Goal: Task Accomplishment & Management: Manage account settings

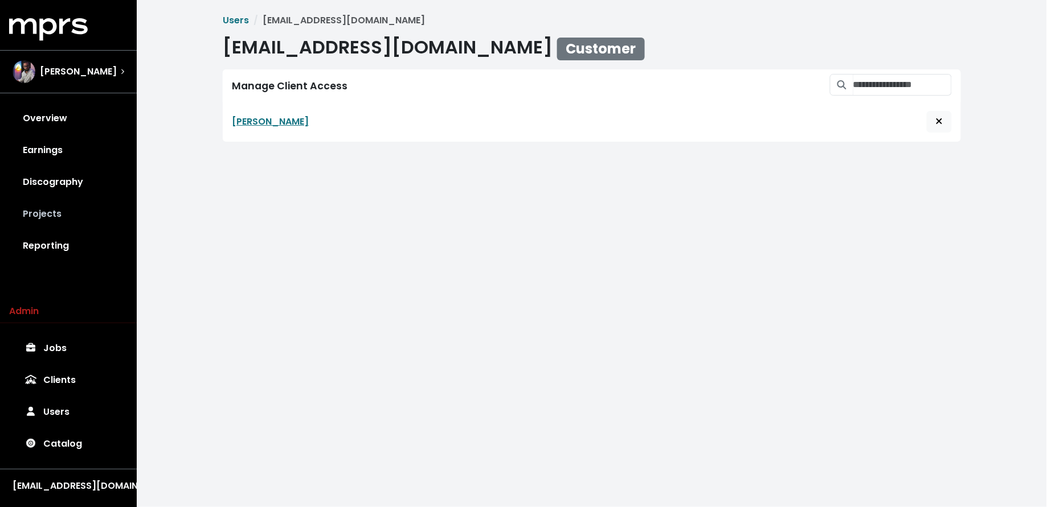
click at [67, 216] on link "Projects" at bounding box center [68, 214] width 118 height 32
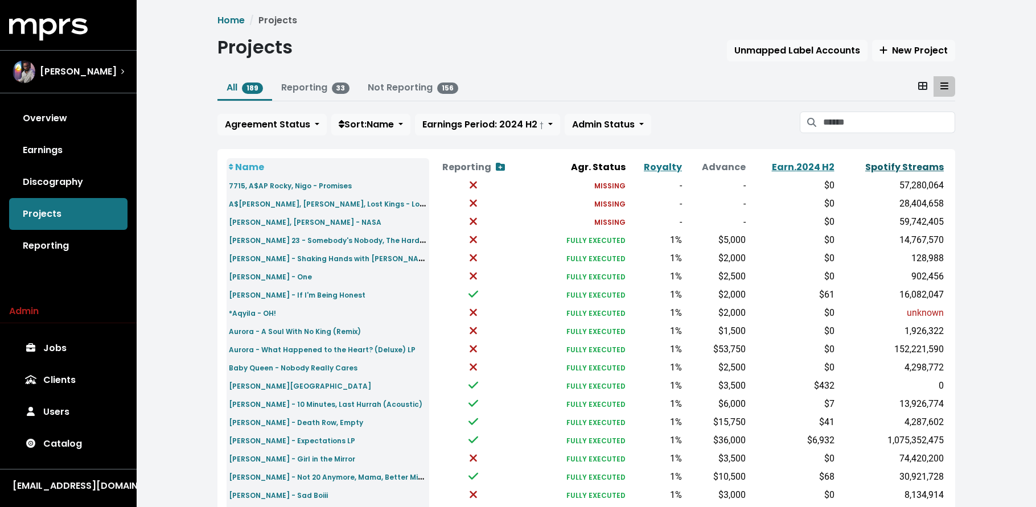
click at [915, 169] on link "Spotify Streams" at bounding box center [905, 167] width 79 height 13
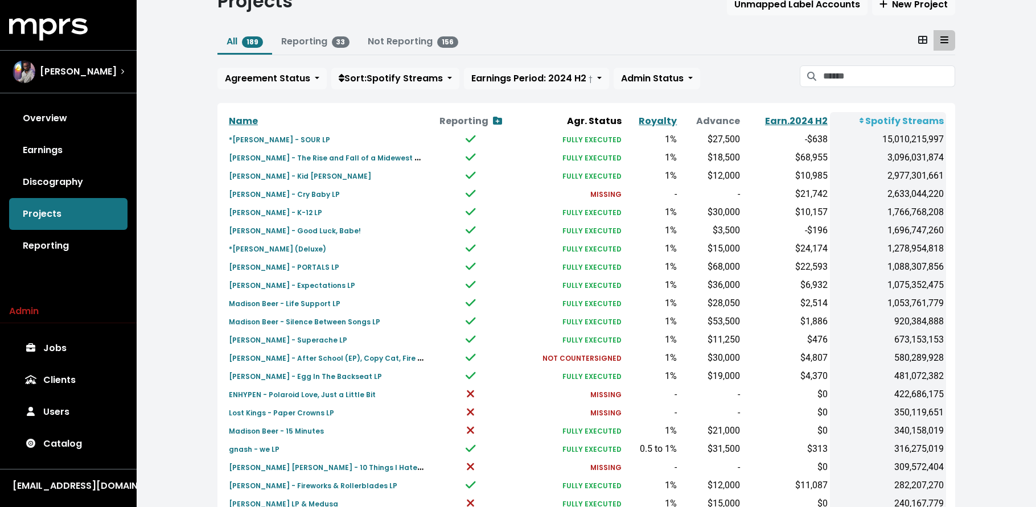
scroll to position [342, 0]
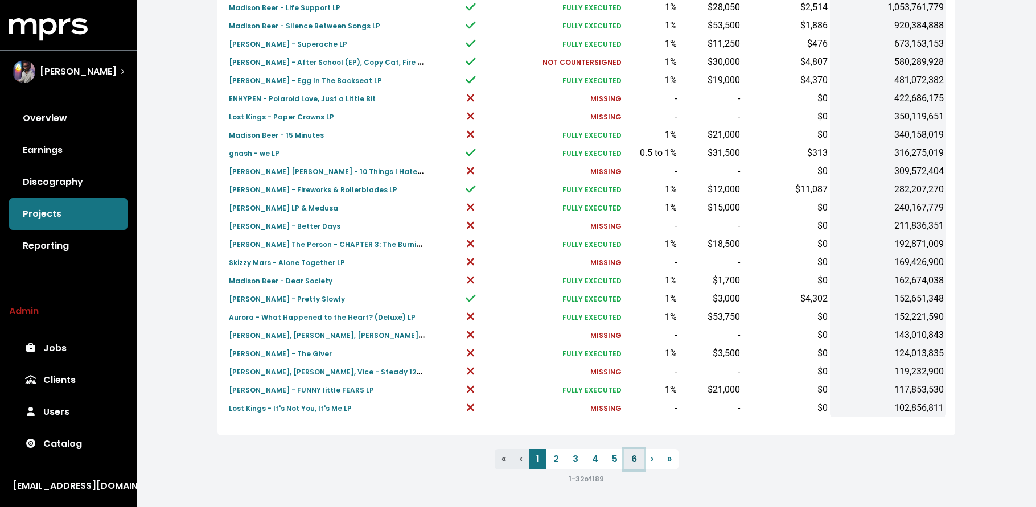
click at [632, 456] on link "6" at bounding box center [634, 459] width 19 height 21
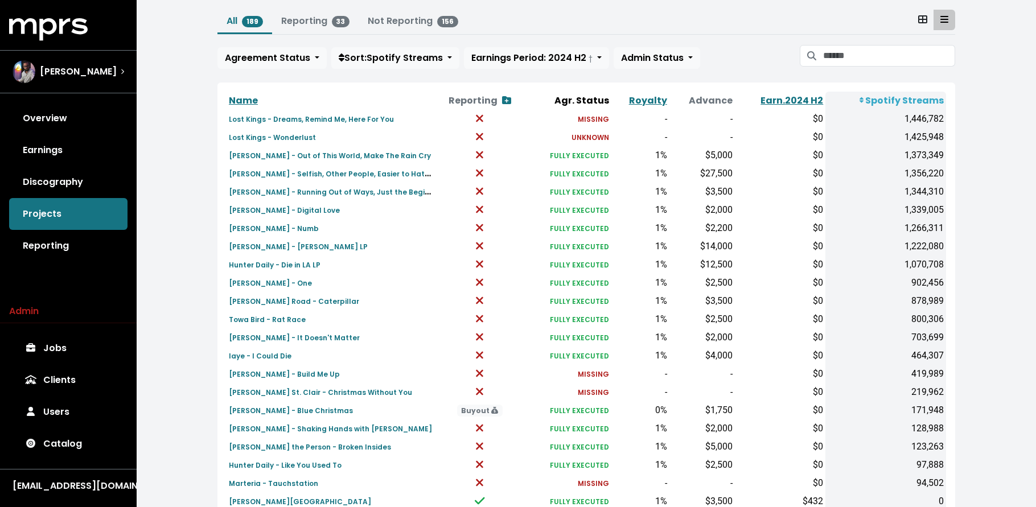
scroll to position [288, 0]
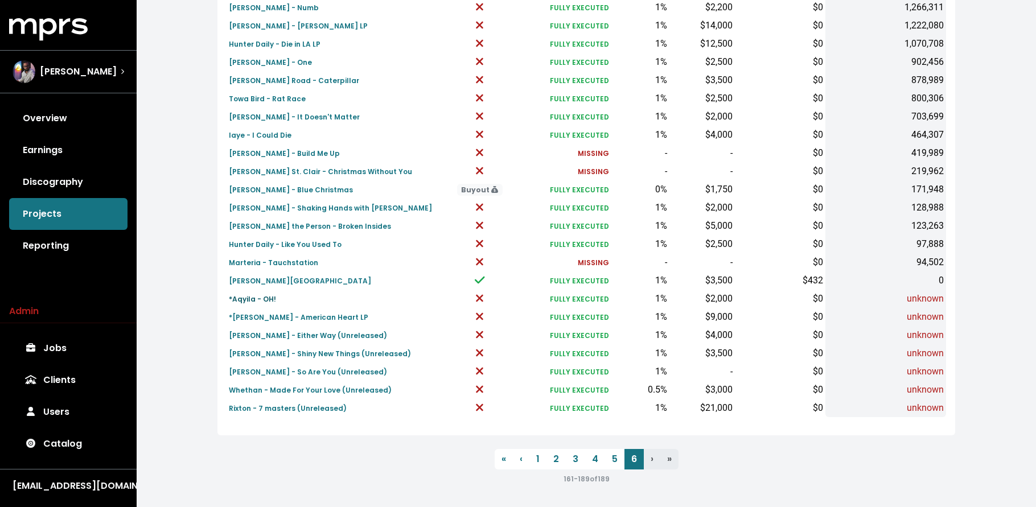
click at [268, 303] on small "*Aqyila - OH!" at bounding box center [252, 299] width 47 height 10
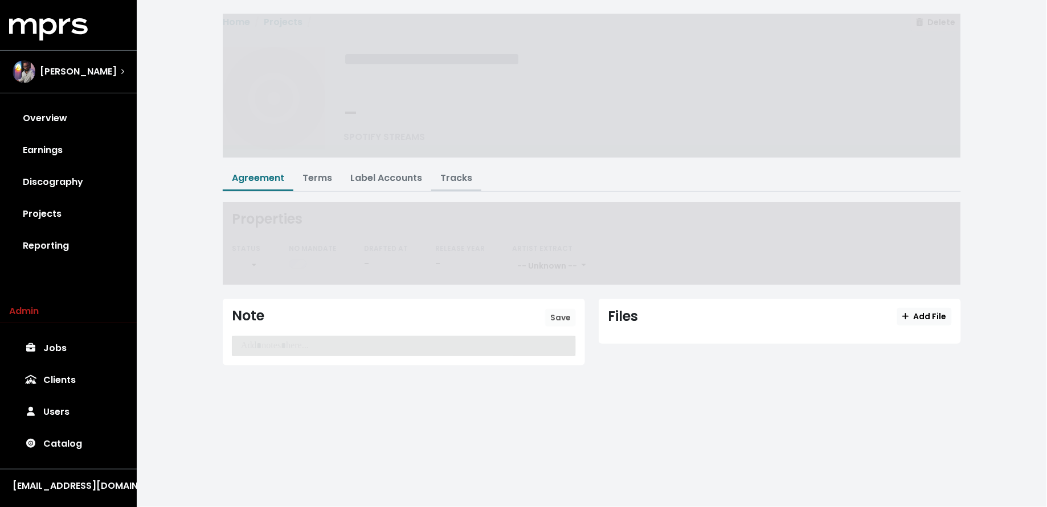
click at [451, 174] on link "Tracks" at bounding box center [456, 177] width 32 height 13
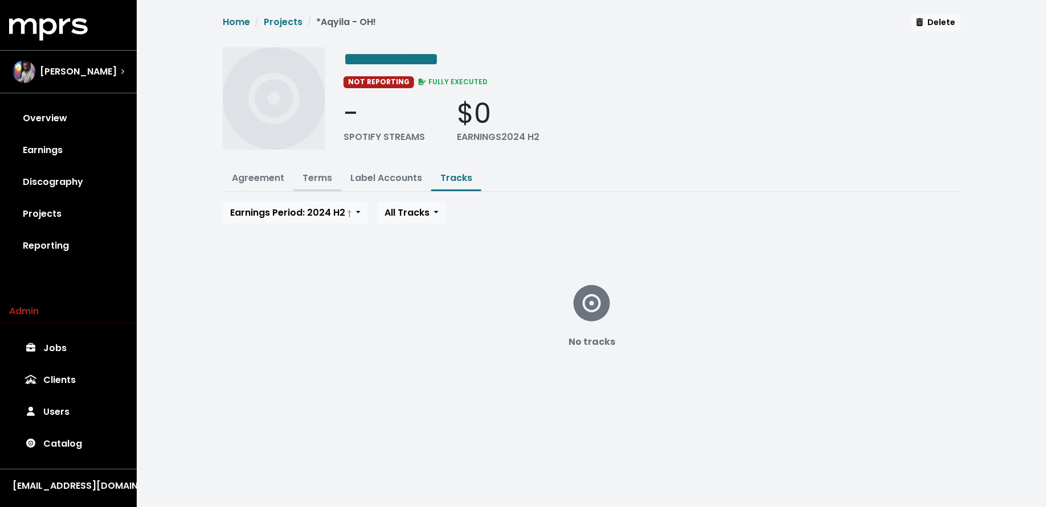
click at [314, 181] on link "Terms" at bounding box center [317, 177] width 30 height 13
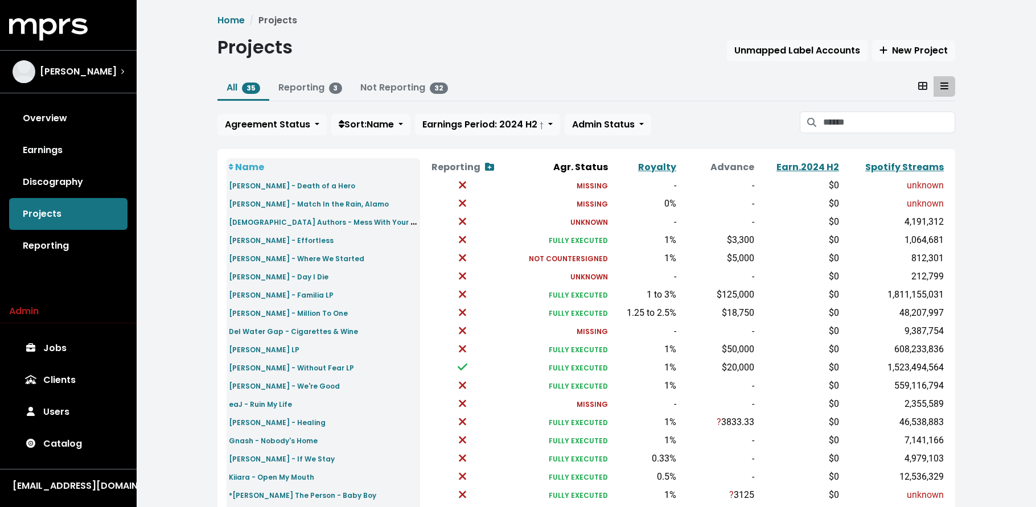
scroll to position [342, 0]
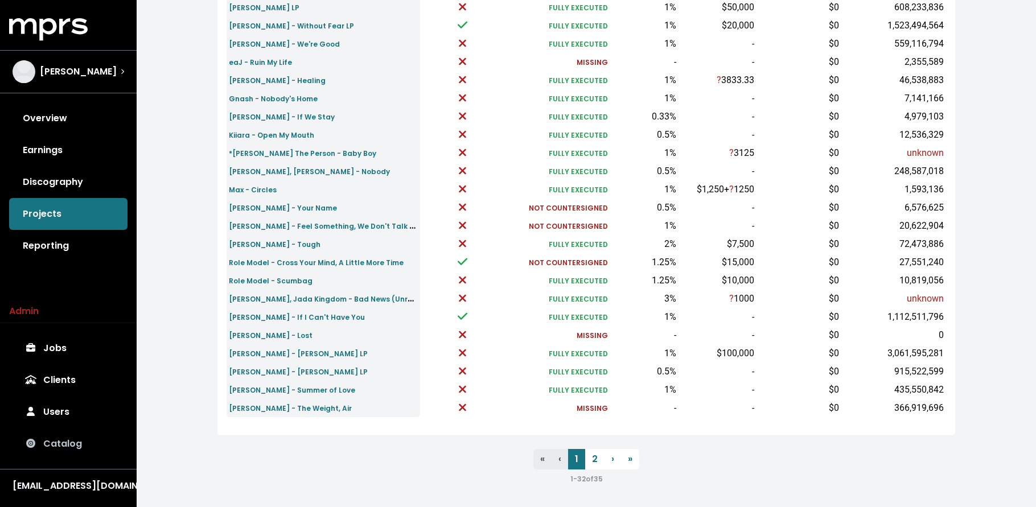
click at [76, 445] on link "Catalog" at bounding box center [68, 444] width 118 height 32
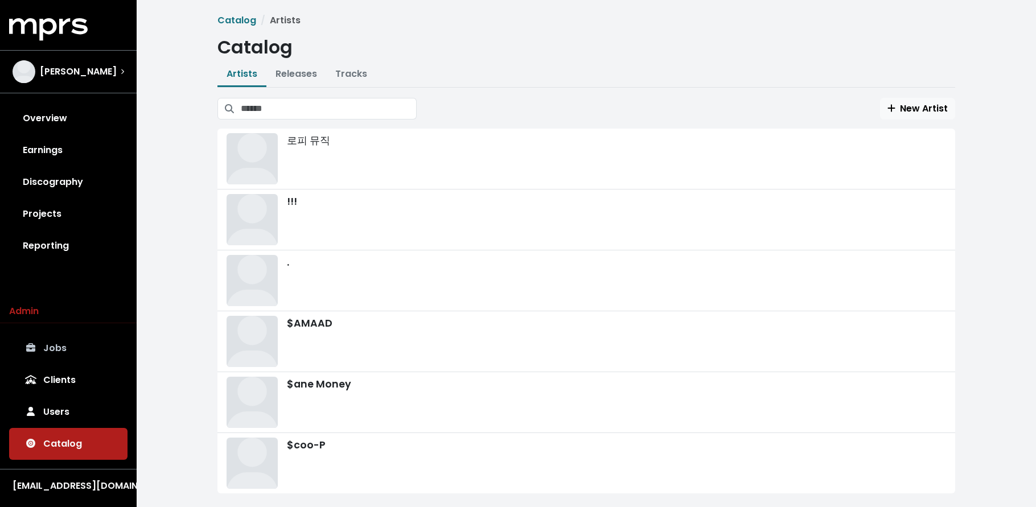
click at [77, 353] on link "Jobs" at bounding box center [68, 349] width 118 height 32
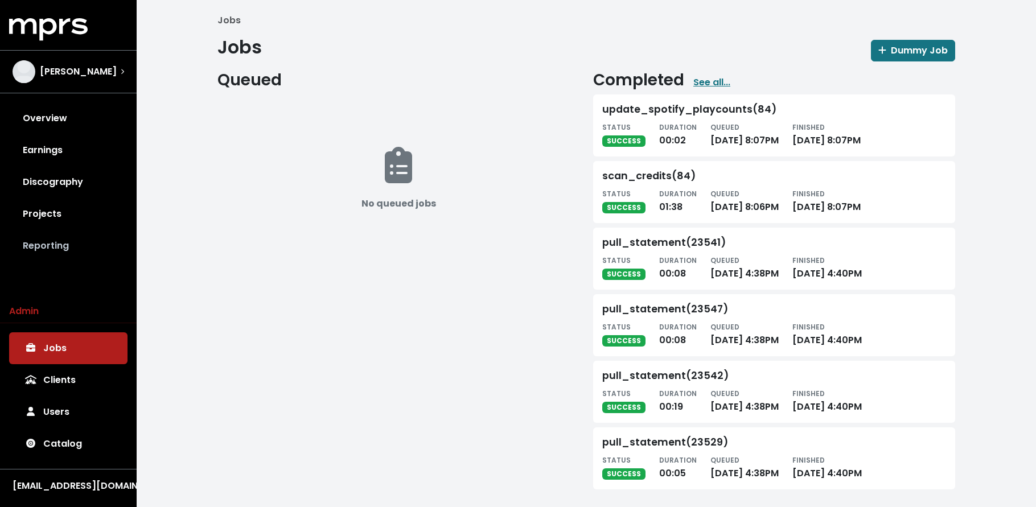
click at [88, 242] on link "Reporting" at bounding box center [68, 246] width 118 height 32
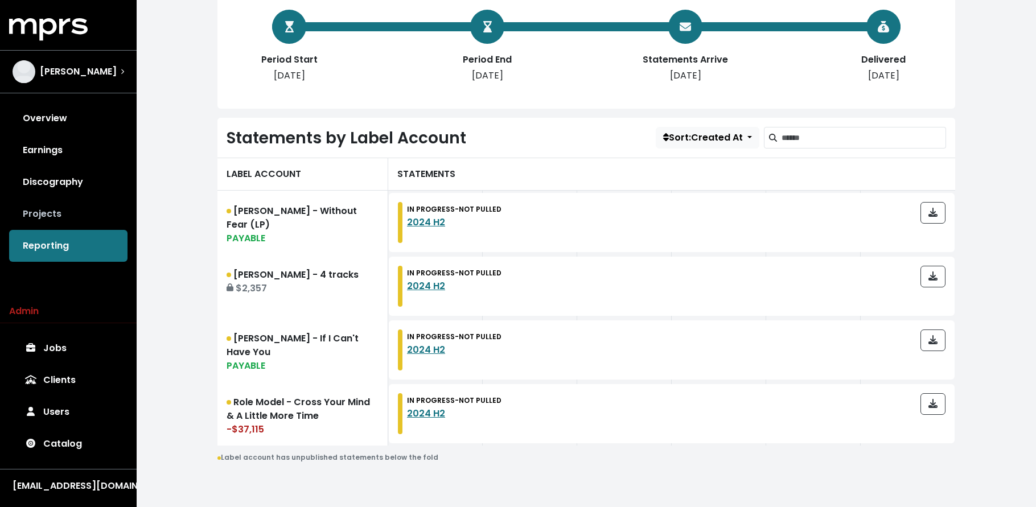
scroll to position [223, 0]
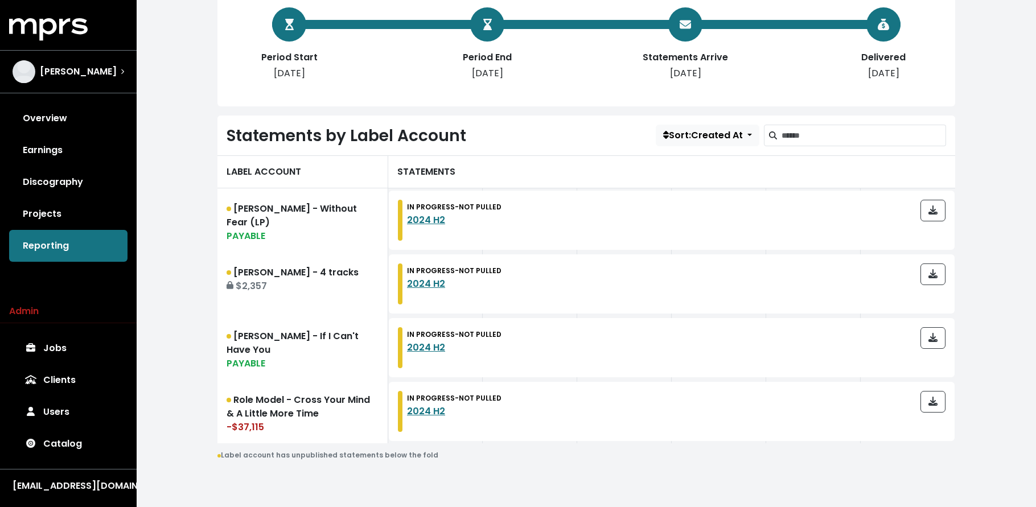
click at [52, 208] on link "Projects" at bounding box center [68, 214] width 118 height 32
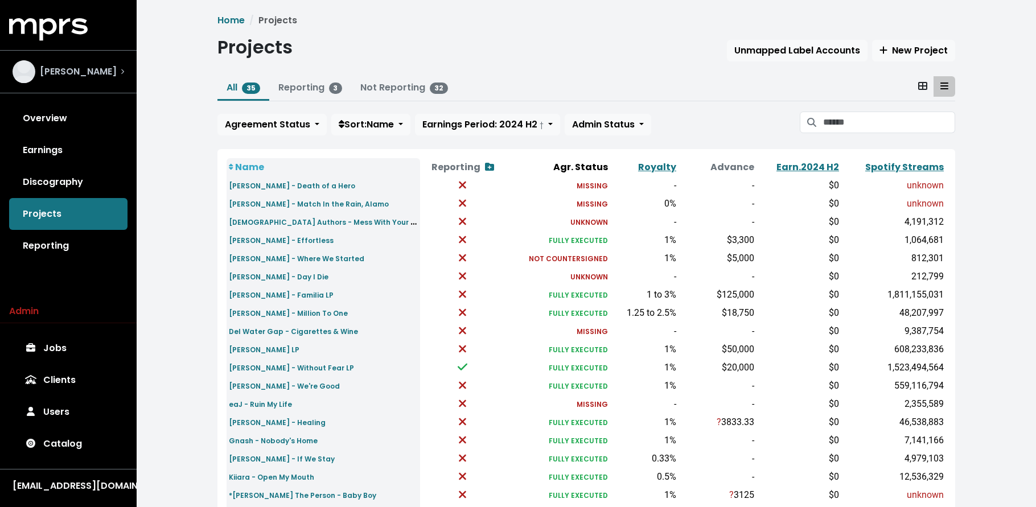
click at [78, 79] on div "Scott Harris" at bounding box center [65, 71] width 104 height 23
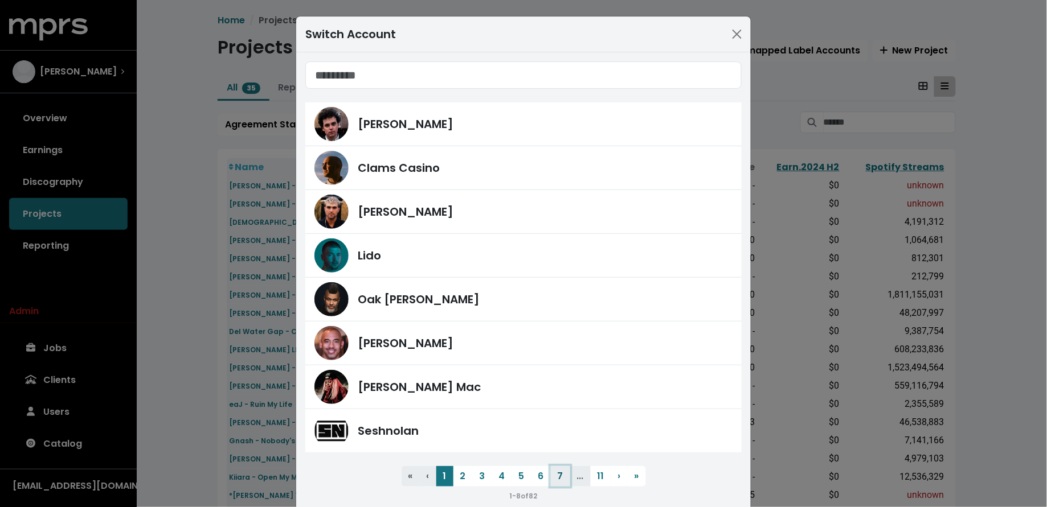
click at [551, 478] on button "7" at bounding box center [560, 476] width 19 height 21
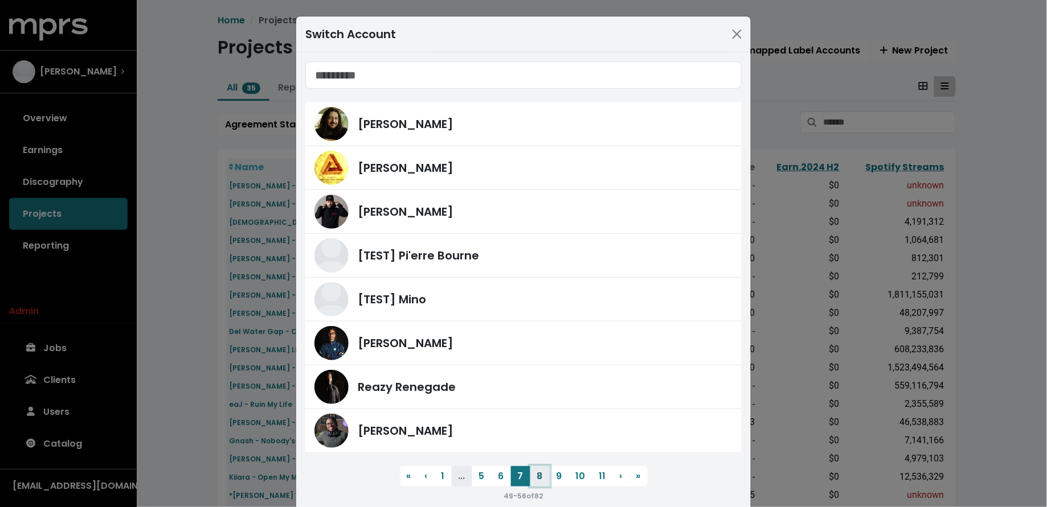
click at [532, 480] on button "8" at bounding box center [539, 476] width 19 height 21
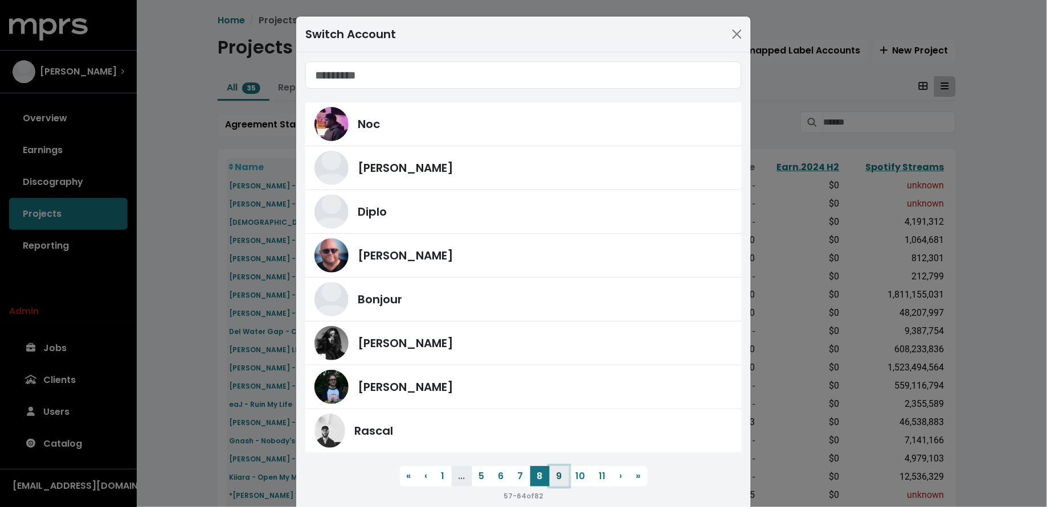
click at [551, 479] on button "9" at bounding box center [559, 476] width 19 height 21
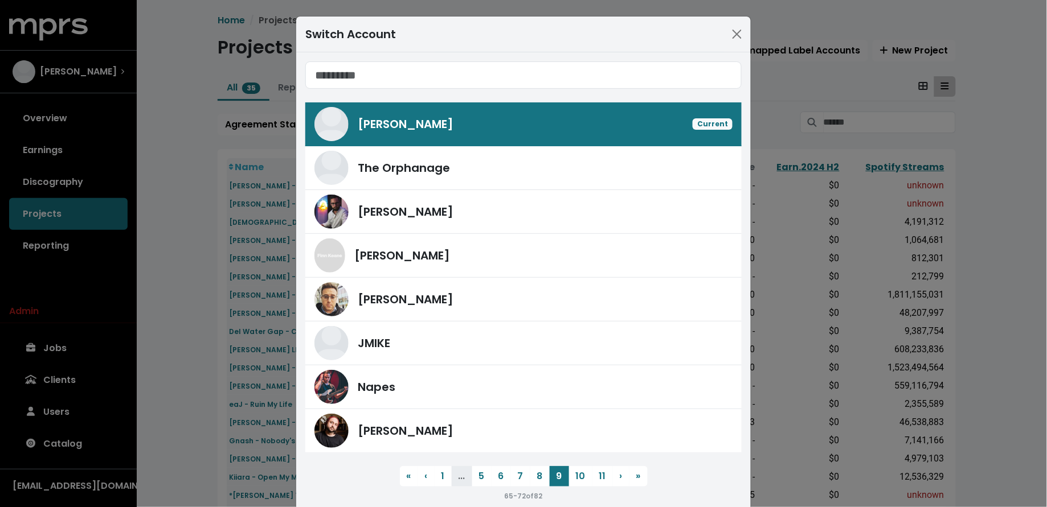
click at [105, 436] on div "Switch Account Scott Harris Current The Orphanage Mitch McCarthy Finn Keane Sco…" at bounding box center [523, 253] width 1047 height 507
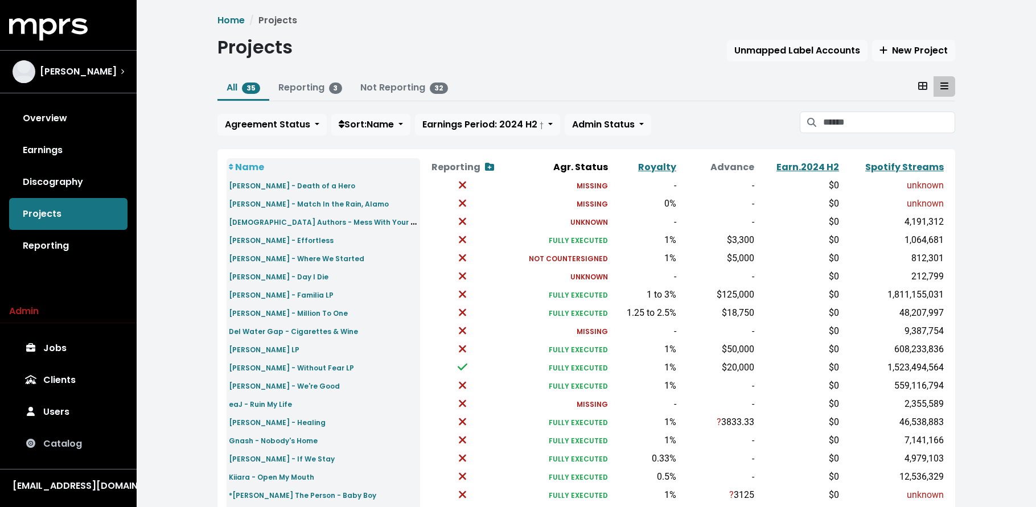
click at [72, 444] on link "Catalog" at bounding box center [68, 444] width 118 height 32
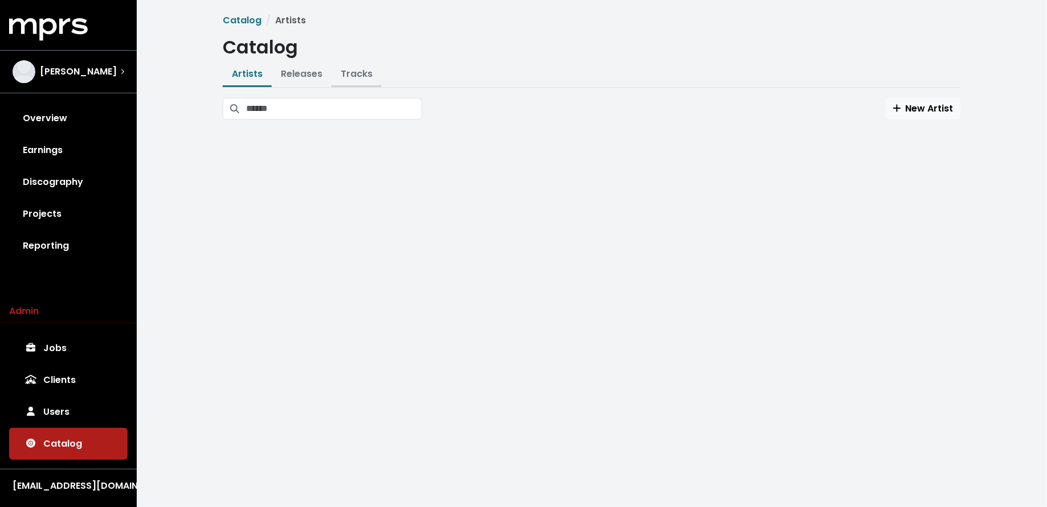
click at [354, 72] on link "Tracks" at bounding box center [357, 73] width 32 height 13
click at [351, 106] on input "Search tracks" at bounding box center [334, 109] width 176 height 22
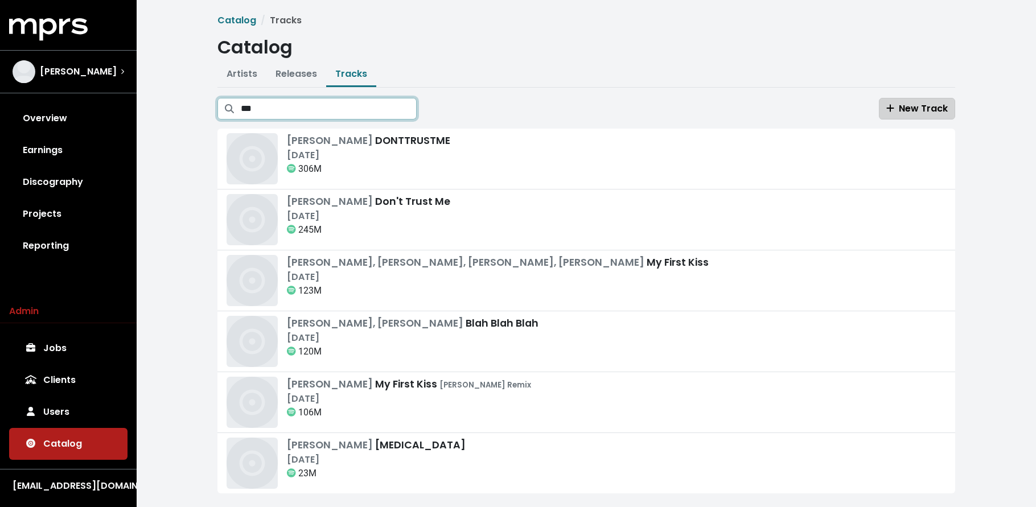
type input "***"
click at [903, 101] on button "New Track" at bounding box center [917, 109] width 76 height 22
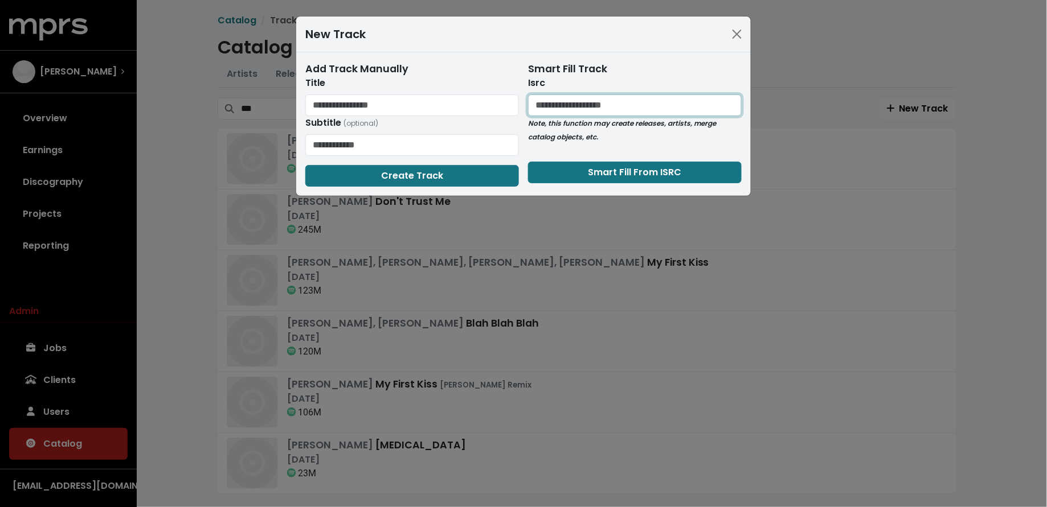
click at [571, 104] on input "text" at bounding box center [635, 106] width 214 height 22
paste input "**********"
type input "**********"
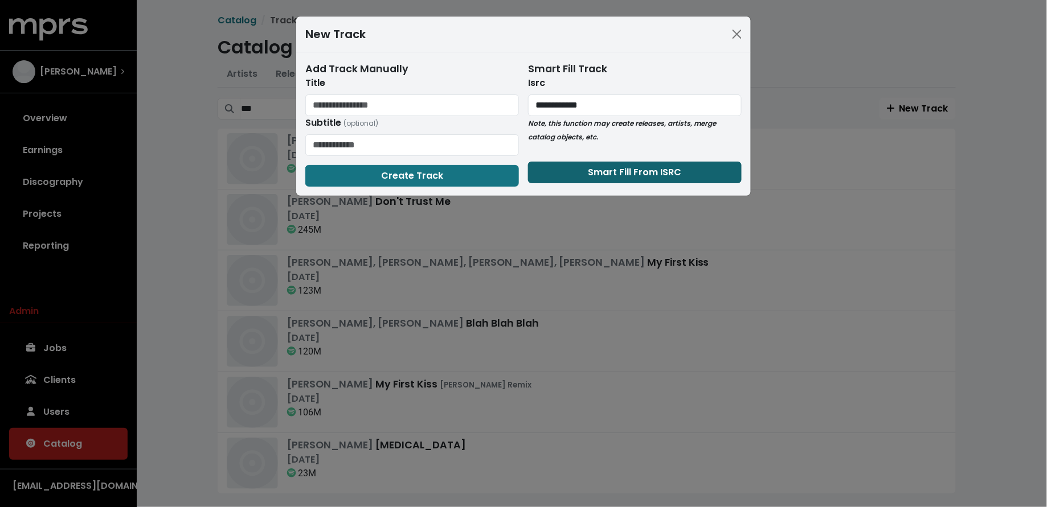
click at [581, 174] on button "Smart Fill From ISRC" at bounding box center [635, 173] width 214 height 22
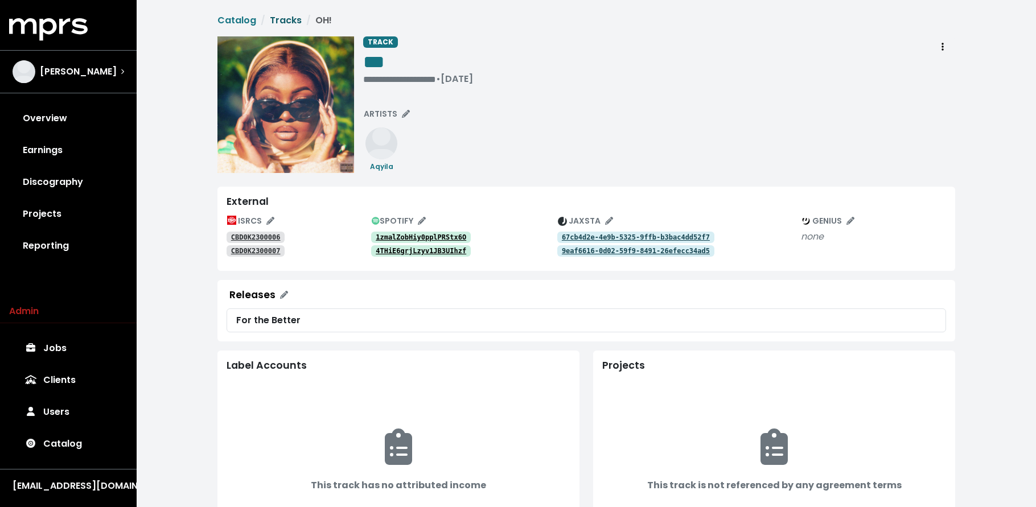
click at [284, 15] on link "Tracks" at bounding box center [286, 20] width 32 height 13
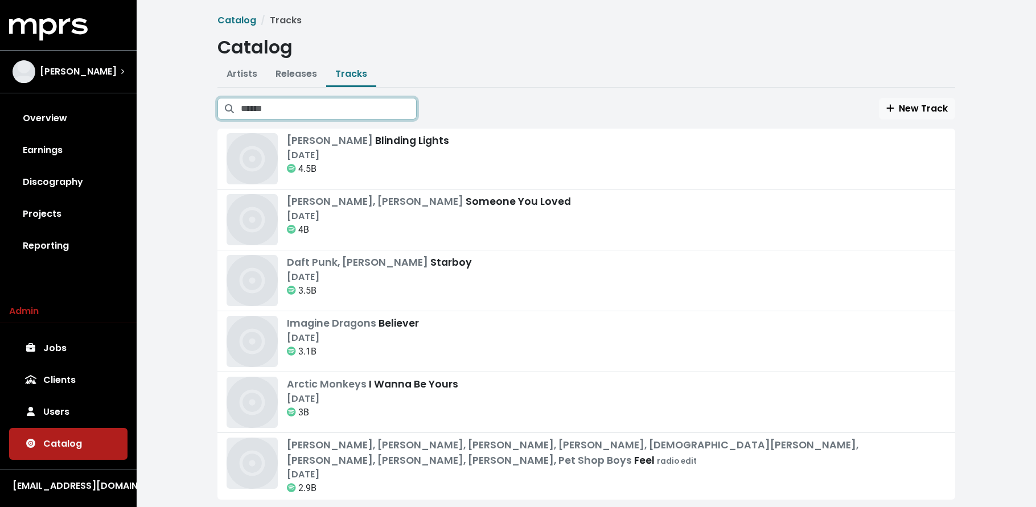
click at [398, 111] on input "Search tracks" at bounding box center [329, 109] width 176 height 22
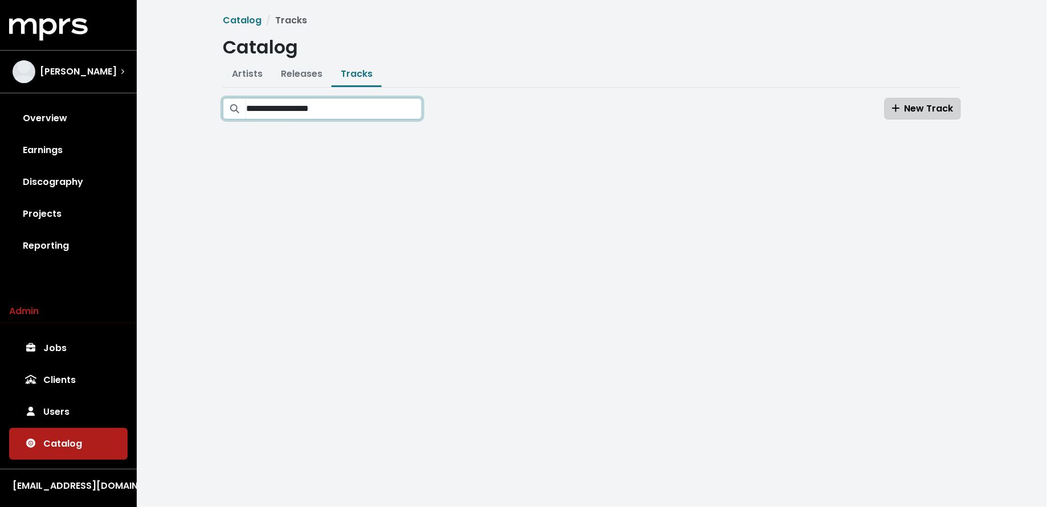
type input "**********"
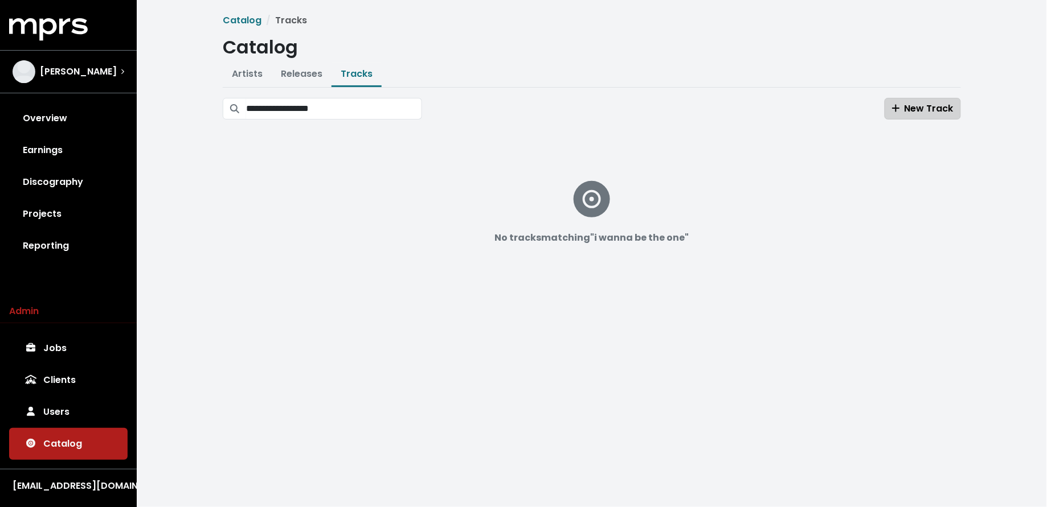
click at [911, 106] on span "New Track" at bounding box center [923, 108] width 62 height 13
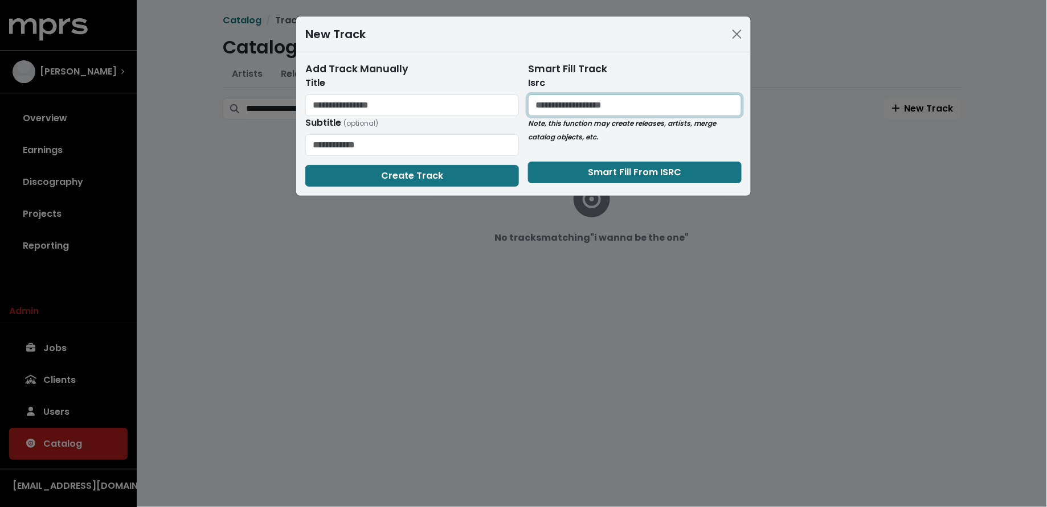
click at [580, 111] on input "text" at bounding box center [635, 106] width 214 height 22
paste input "**********"
type input "**********"
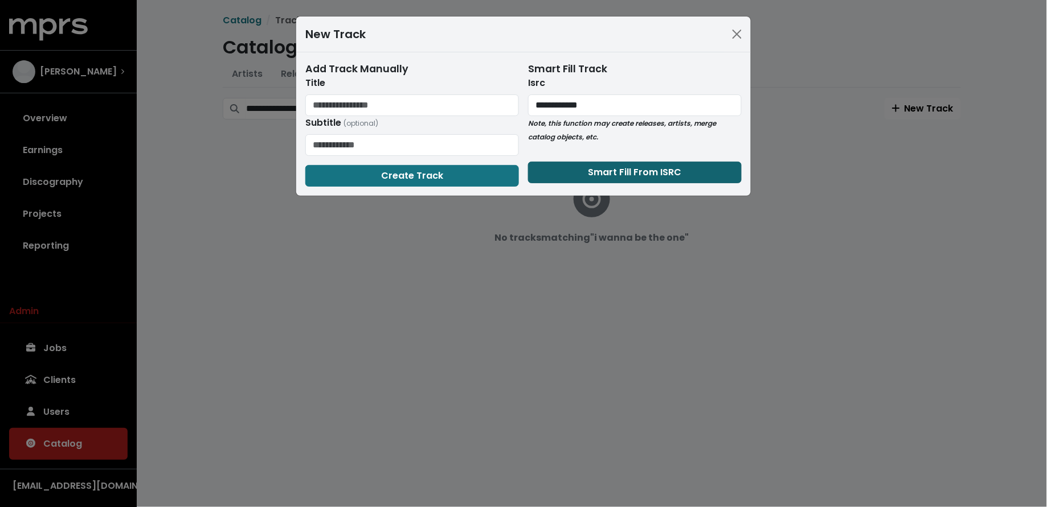
click at [595, 163] on button "Smart Fill From ISRC" at bounding box center [635, 173] width 214 height 22
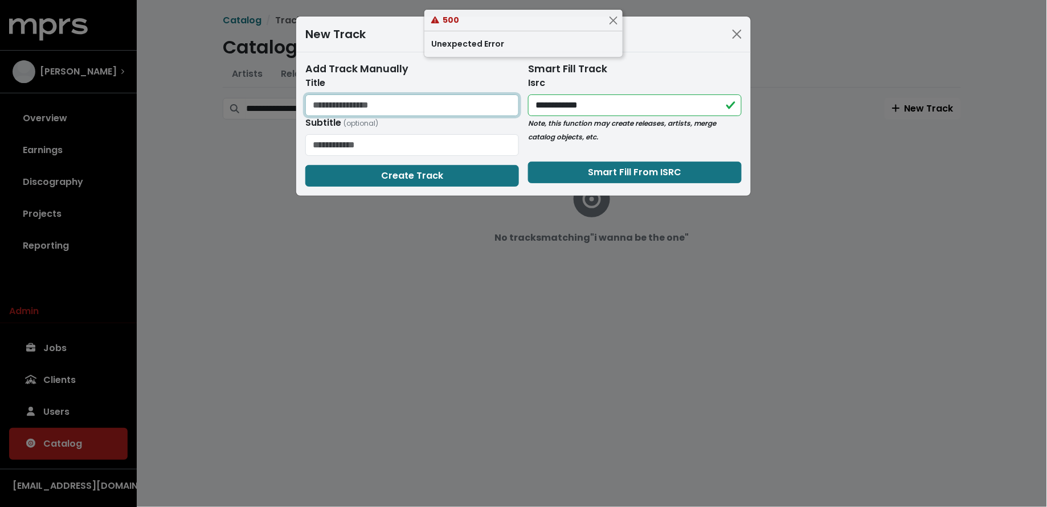
click at [369, 104] on input "text" at bounding box center [412, 106] width 214 height 22
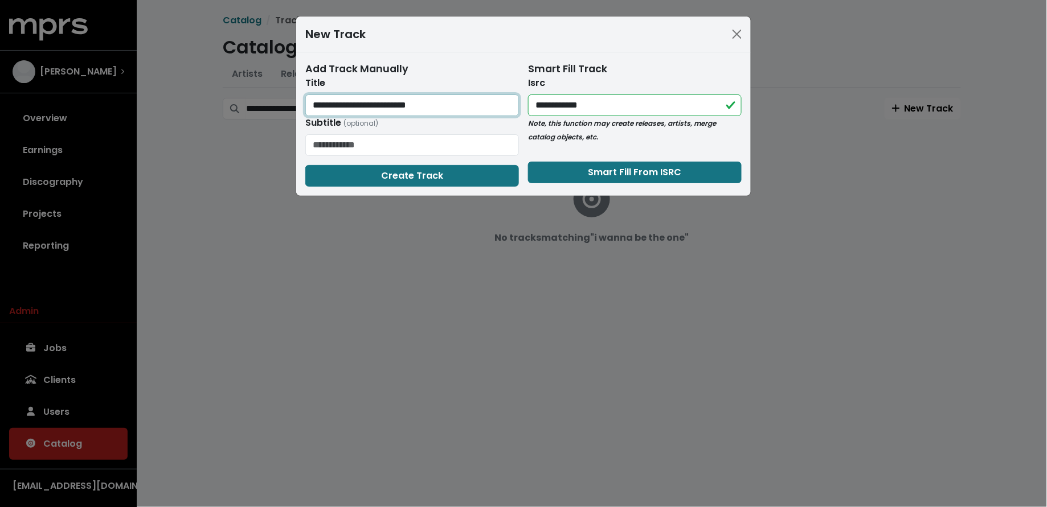
type input "**********"
click at [458, 323] on div "**********" at bounding box center [523, 253] width 1047 height 507
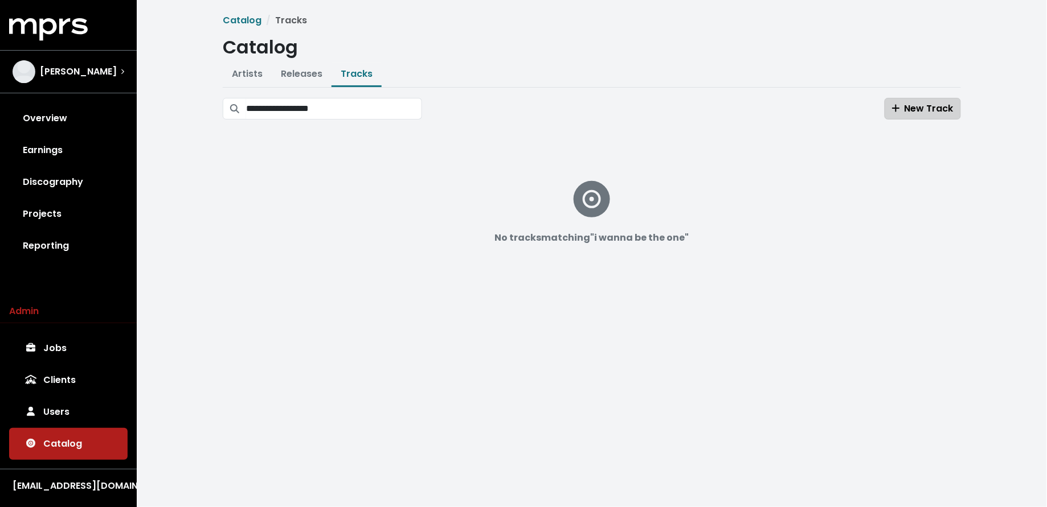
click at [922, 109] on span "New Track" at bounding box center [923, 108] width 62 height 13
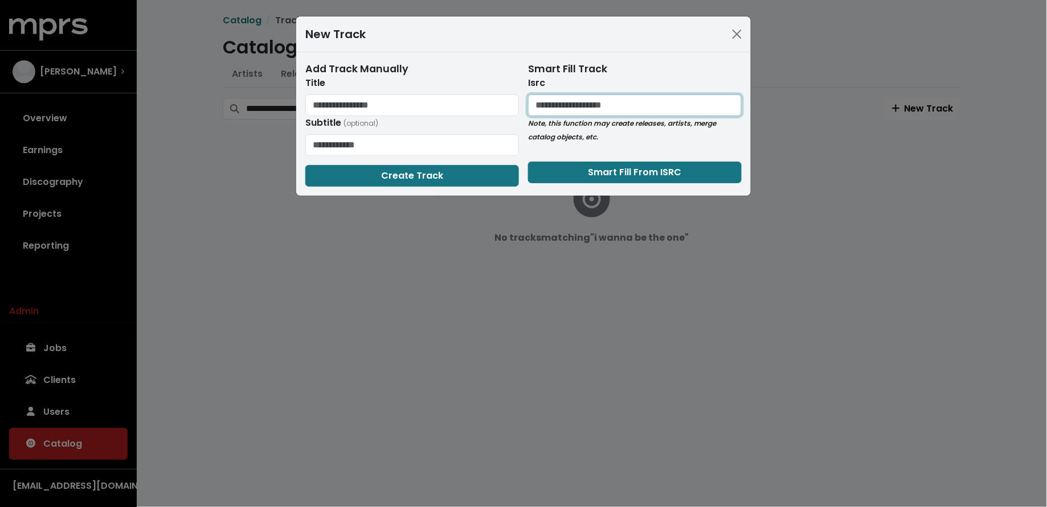
drag, startPoint x: 612, startPoint y: 99, endPoint x: 620, endPoint y: 108, distance: 11.7
click at [613, 98] on input "text" at bounding box center [635, 106] width 214 height 22
paste input "**********"
type input "**********"
click at [633, 176] on span "Smart Fill From ISRC" at bounding box center [634, 172] width 93 height 13
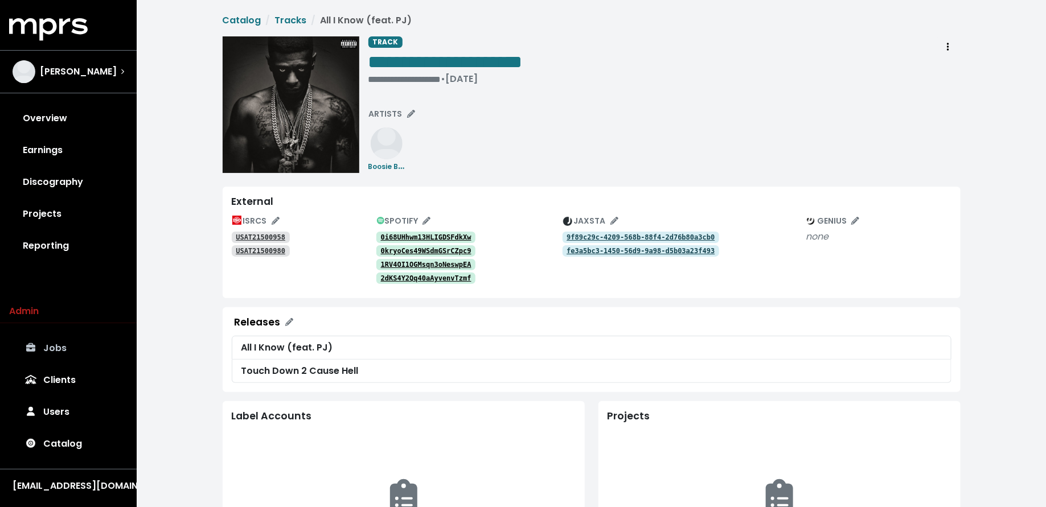
click at [49, 349] on link "Jobs" at bounding box center [68, 349] width 118 height 32
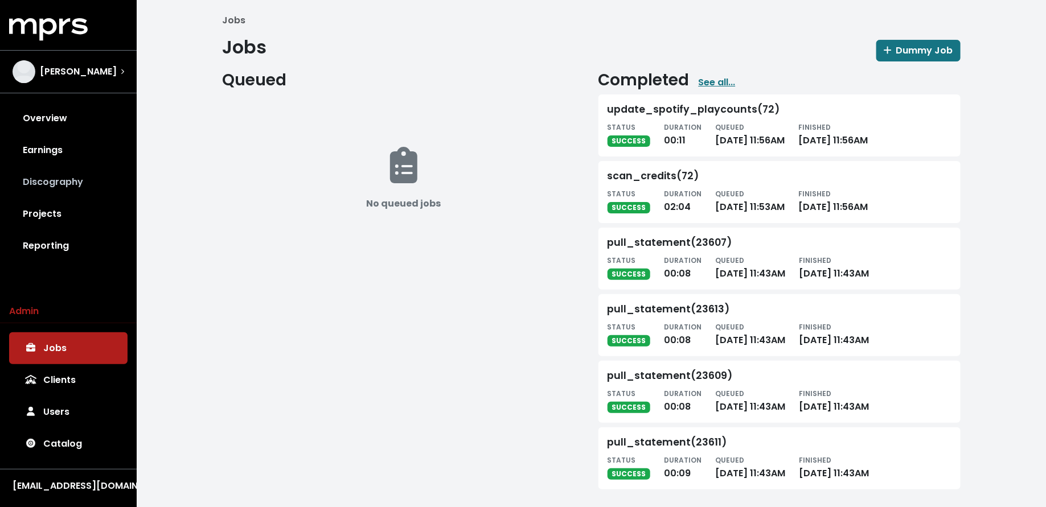
click at [71, 175] on link "Discography" at bounding box center [68, 182] width 118 height 32
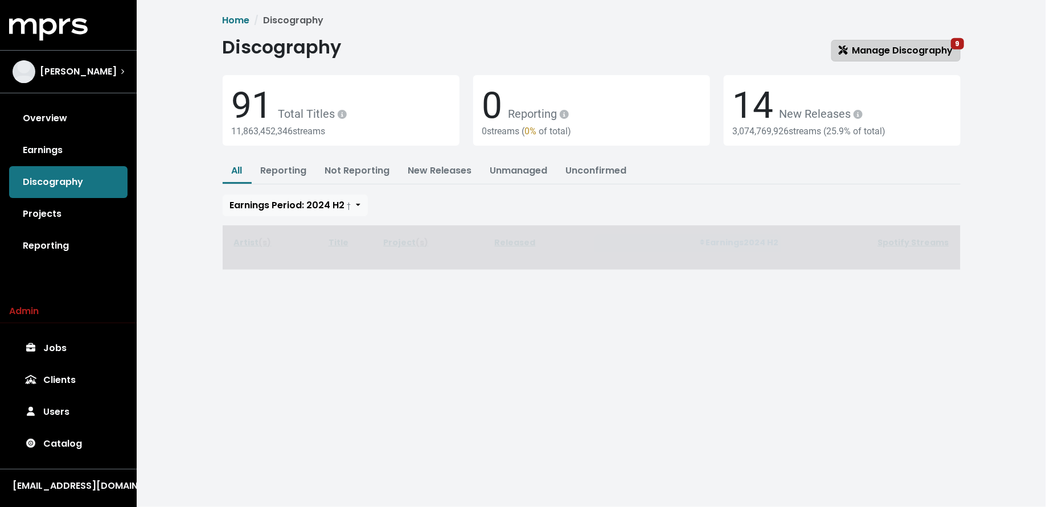
click at [856, 48] on span "Manage Discography 9" at bounding box center [896, 50] width 114 height 13
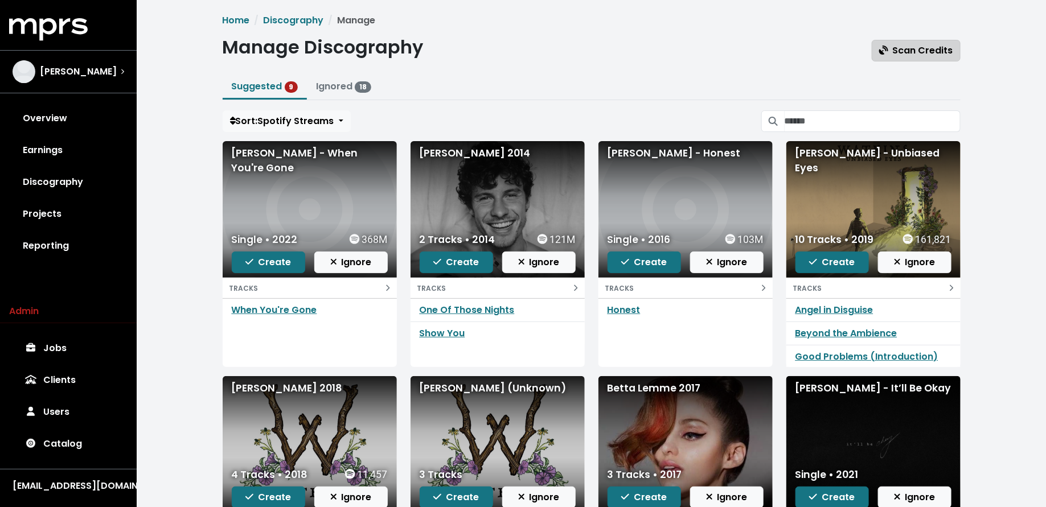
click at [908, 47] on span "Scan Credits" at bounding box center [916, 50] width 74 height 13
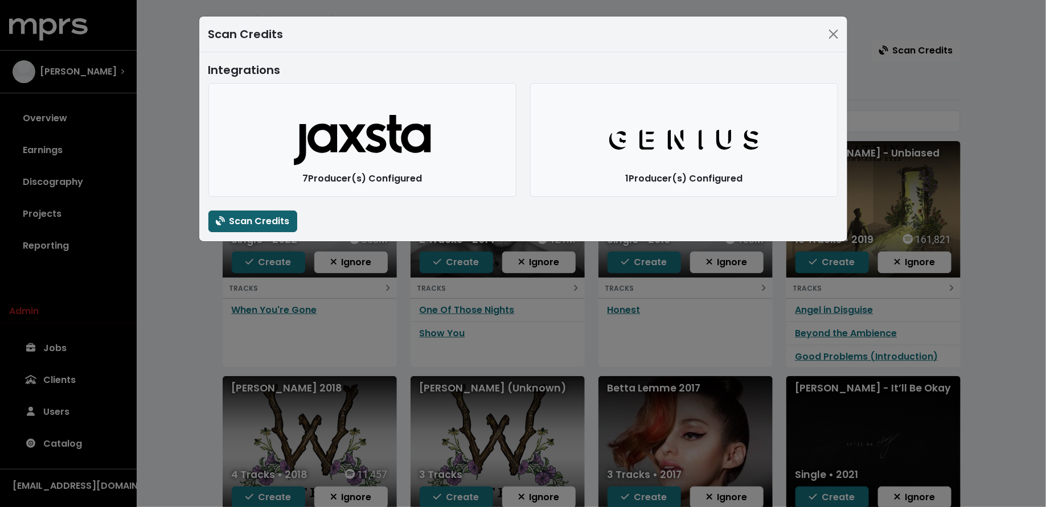
click at [276, 220] on span "Scan Credits" at bounding box center [253, 221] width 74 height 13
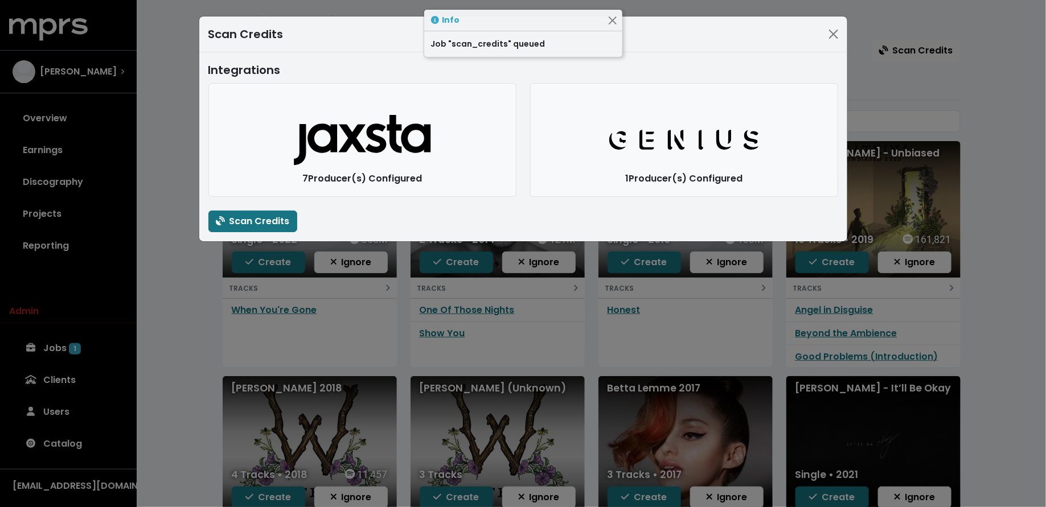
click at [181, 294] on div "Scan Credits Integrations Jaxsta Logo 7 Producer(s) Configured Genius Logo 1 Pr…" at bounding box center [523, 253] width 1046 height 507
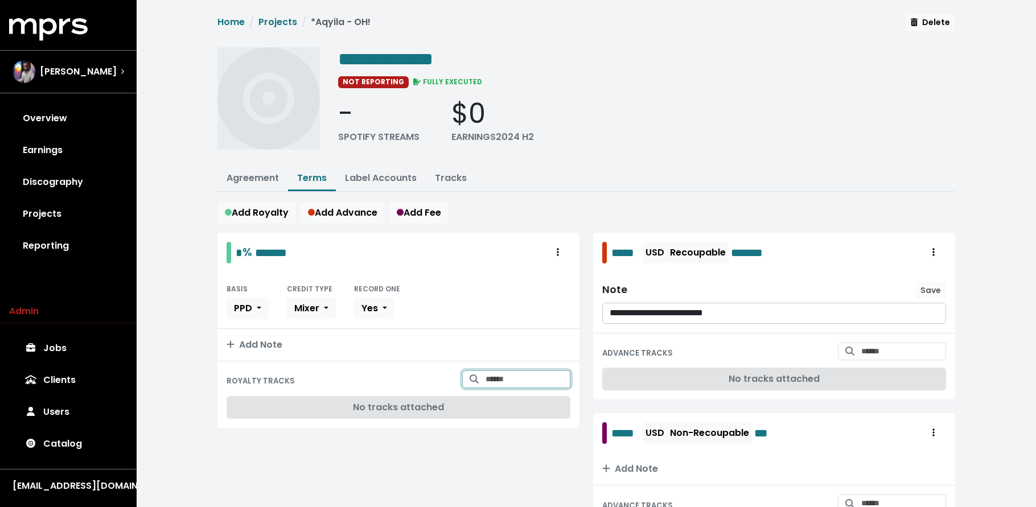
click at [511, 372] on input "Search for tracks by title and link them to this royalty" at bounding box center [528, 380] width 85 height 18
type input "******"
click at [481, 403] on span "Aqyila - OH!" at bounding box center [496, 401] width 46 height 11
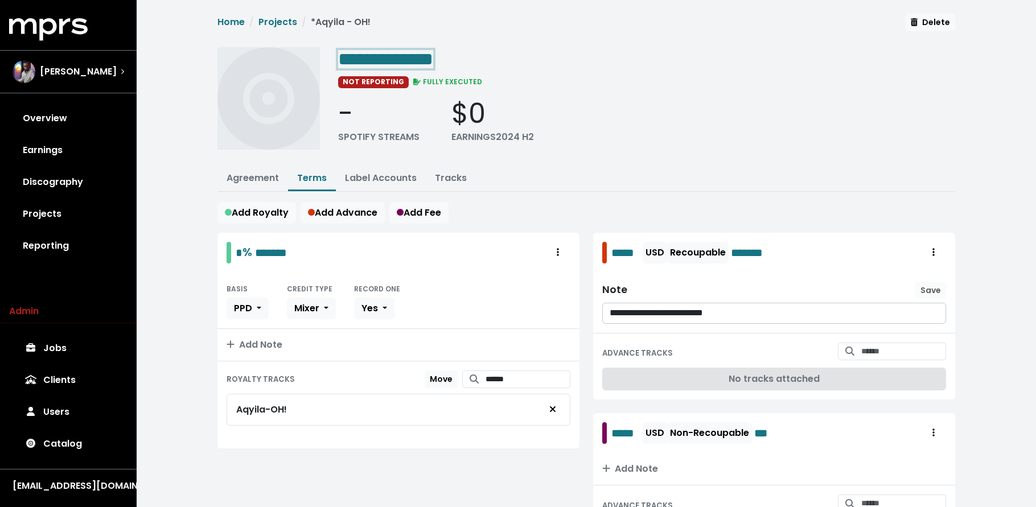
click at [350, 60] on span "**********" at bounding box center [385, 59] width 95 height 18
click at [349, 56] on span "**********" at bounding box center [385, 59] width 95 height 18
click at [54, 214] on link "Projects" at bounding box center [68, 214] width 118 height 32
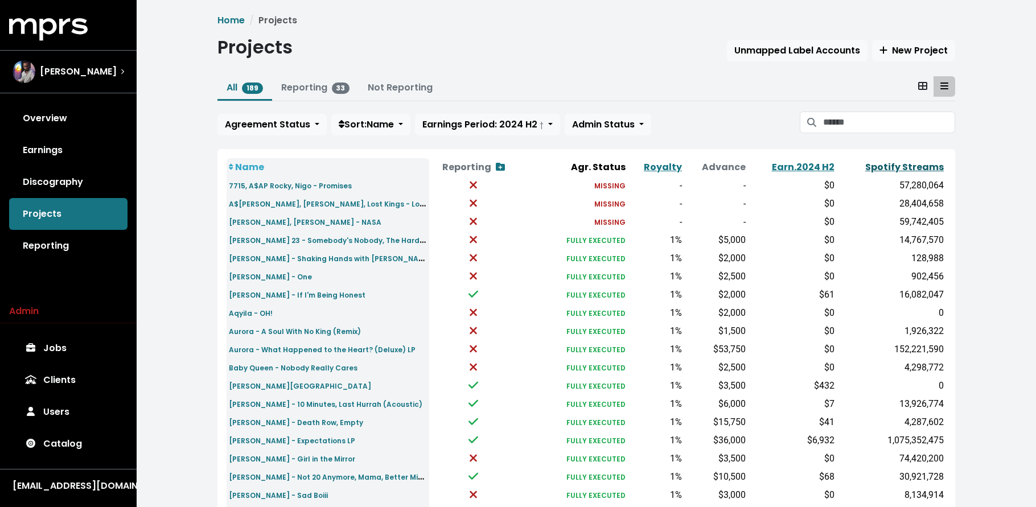
click at [929, 169] on link "Spotify Streams" at bounding box center [905, 167] width 79 height 13
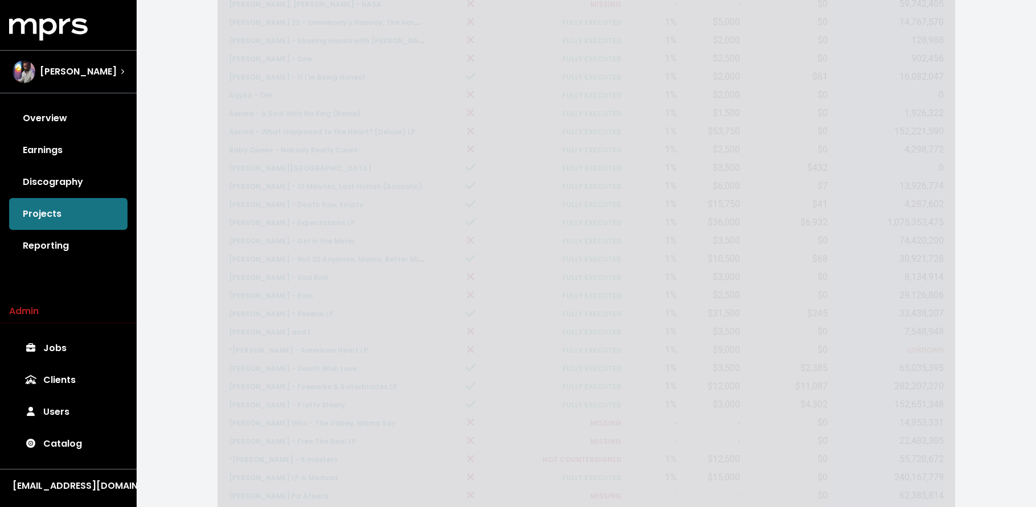
scroll to position [342, 0]
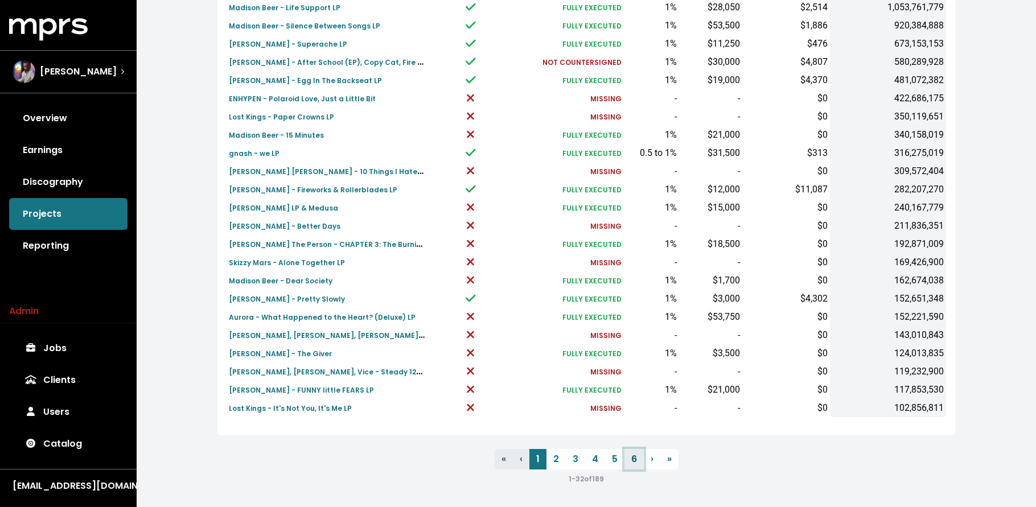
click at [640, 462] on link "6" at bounding box center [634, 459] width 19 height 21
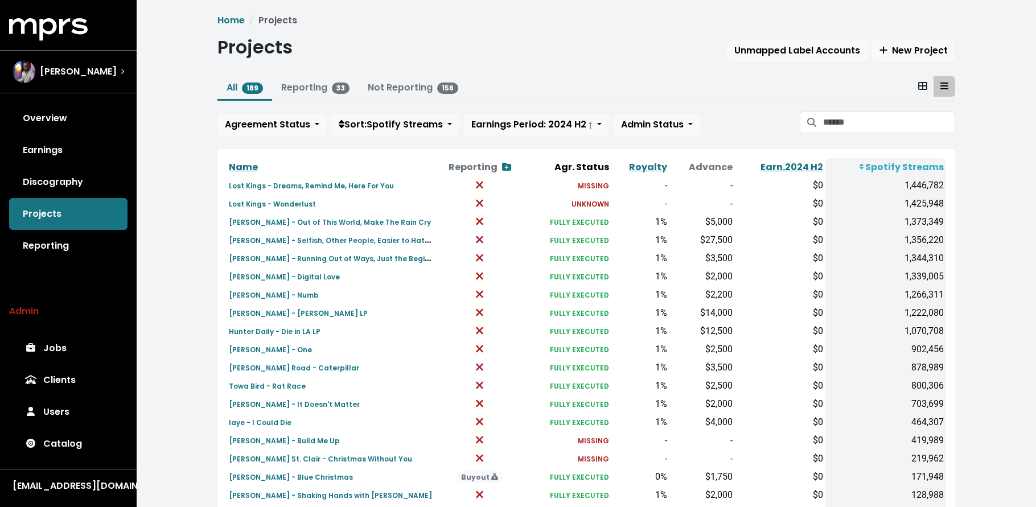
scroll to position [288, 0]
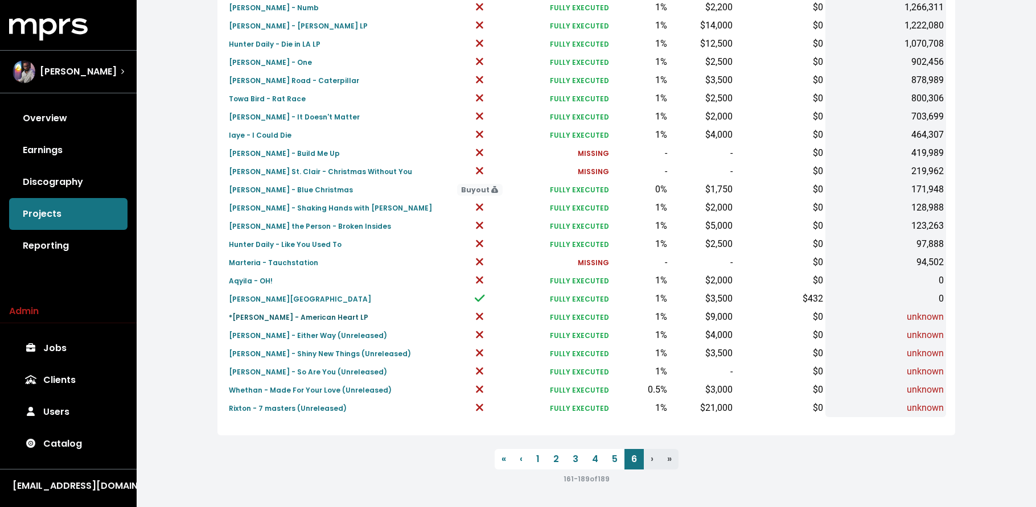
click at [271, 315] on small "*Benson Boon - American Heart LP" at bounding box center [299, 318] width 140 height 10
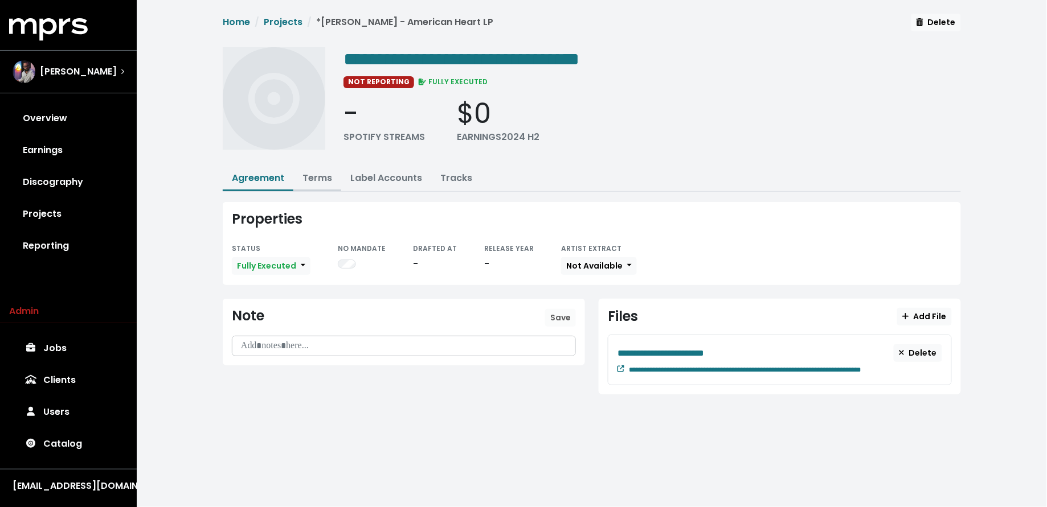
click at [323, 175] on link "Terms" at bounding box center [317, 177] width 30 height 13
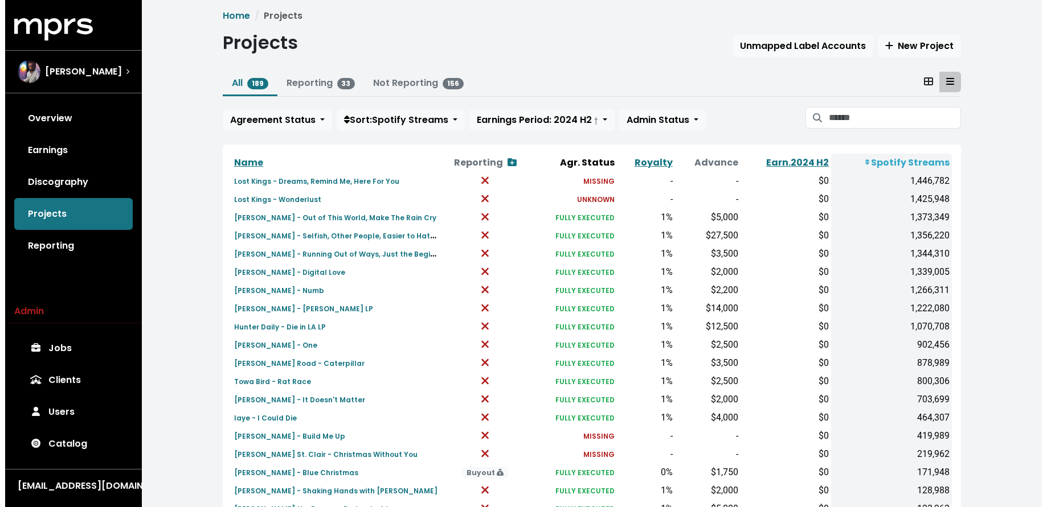
scroll to position [288, 0]
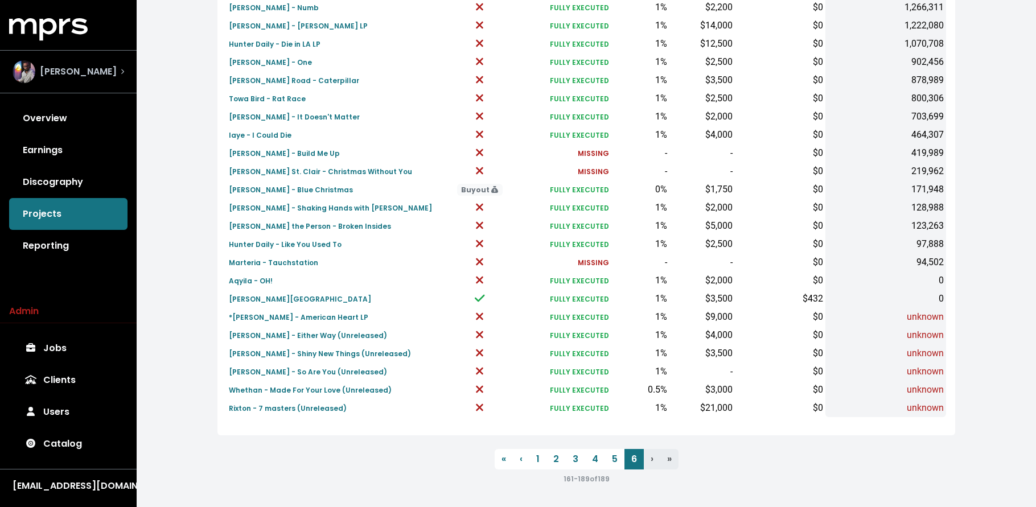
click at [96, 79] on div "Mitch McCarthy" at bounding box center [65, 71] width 104 height 23
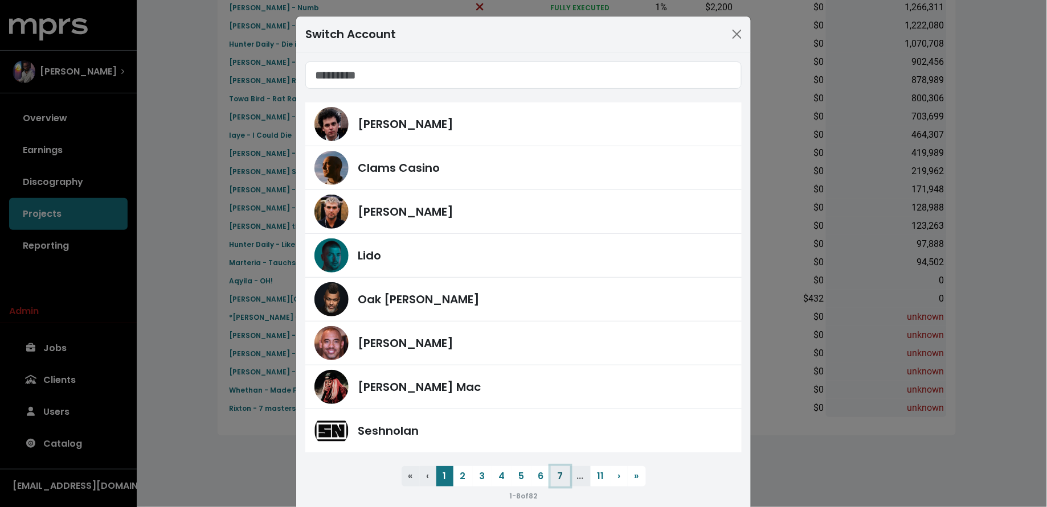
click at [553, 475] on button "7" at bounding box center [560, 476] width 19 height 21
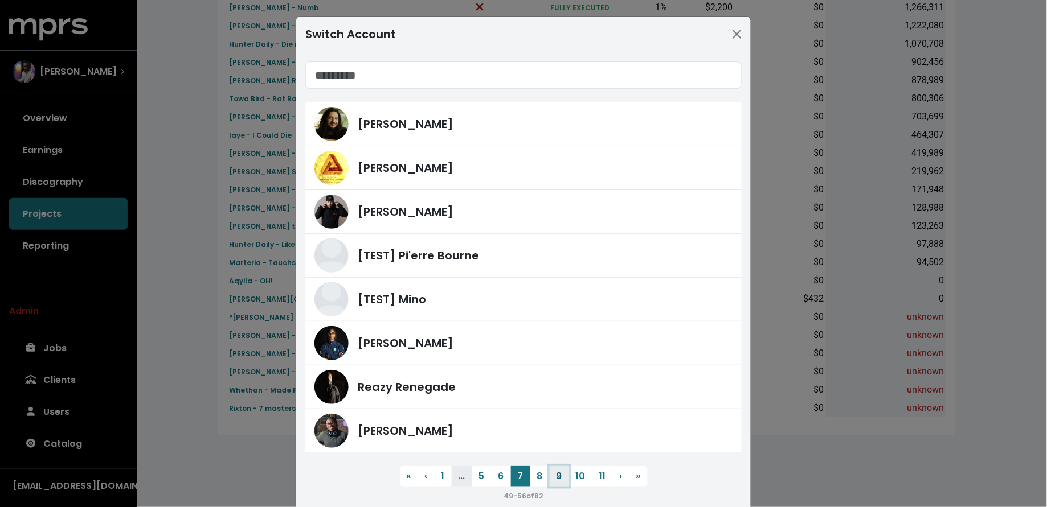
click at [558, 480] on button "9" at bounding box center [559, 476] width 19 height 21
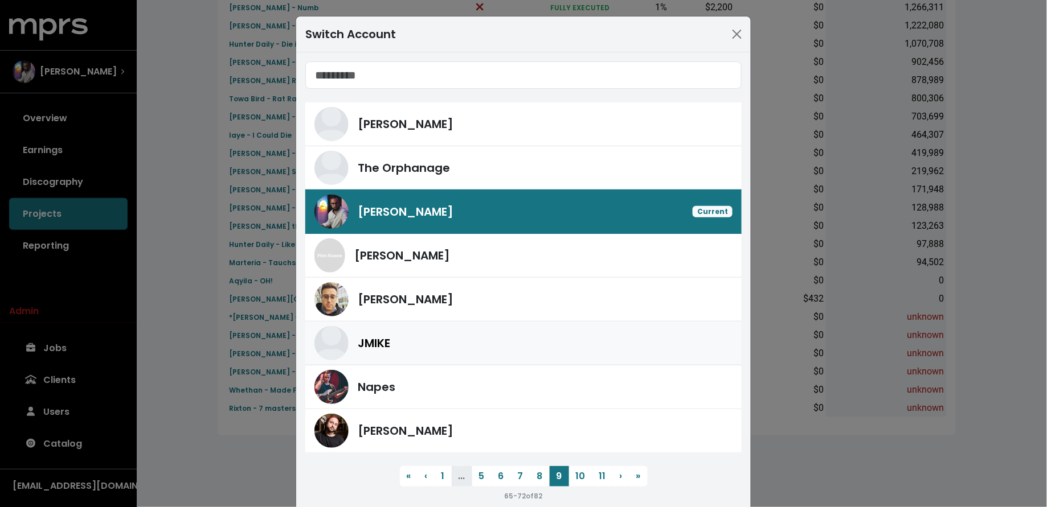
click at [518, 341] on div "JMIKE" at bounding box center [545, 343] width 375 height 17
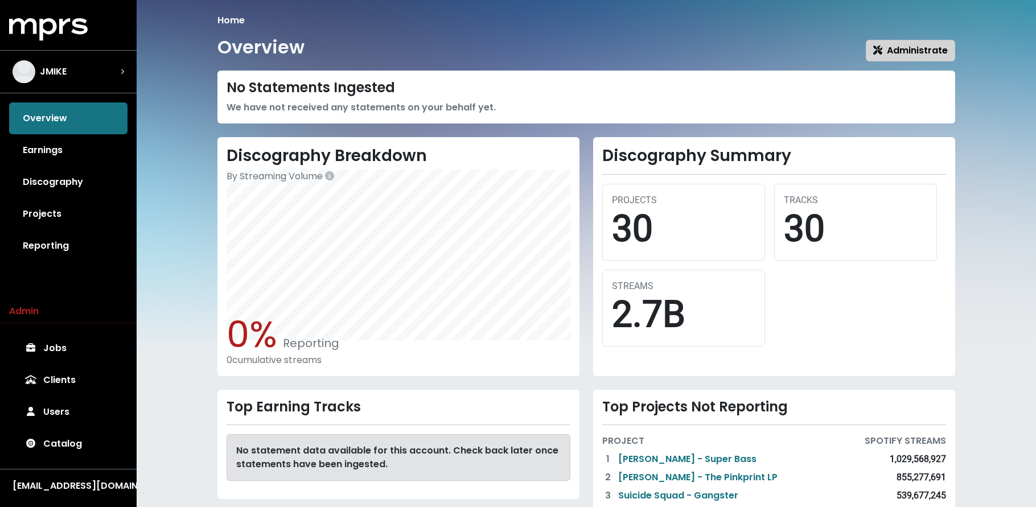
click at [883, 56] on span "Administrate" at bounding box center [911, 51] width 75 height 14
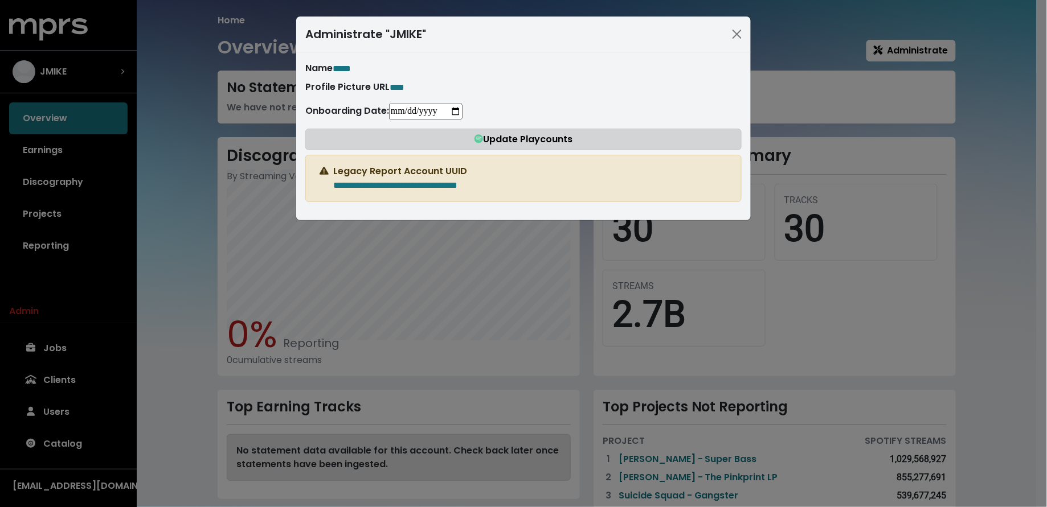
click at [481, 134] on icon "button" at bounding box center [478, 138] width 9 height 9
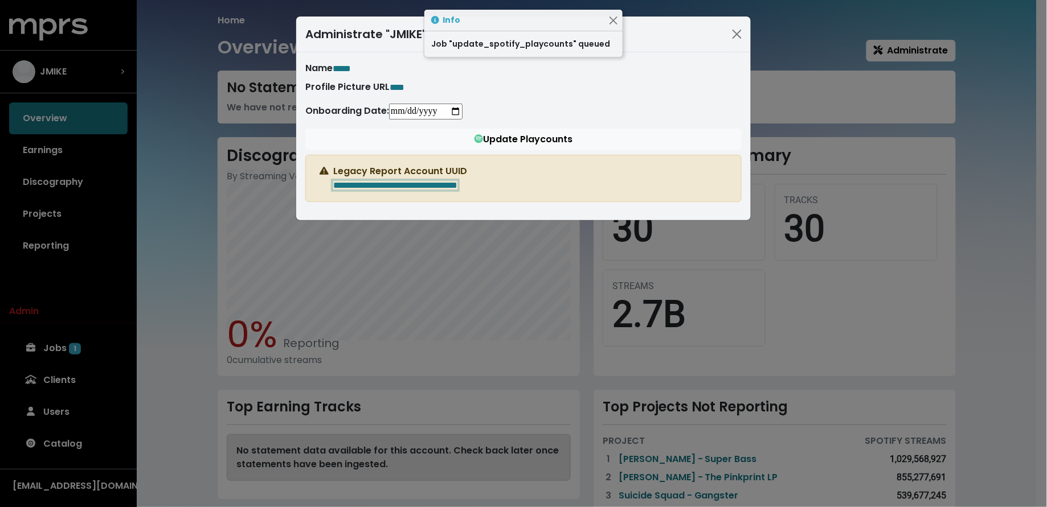
click at [179, 206] on div "**********" at bounding box center [523, 253] width 1047 height 507
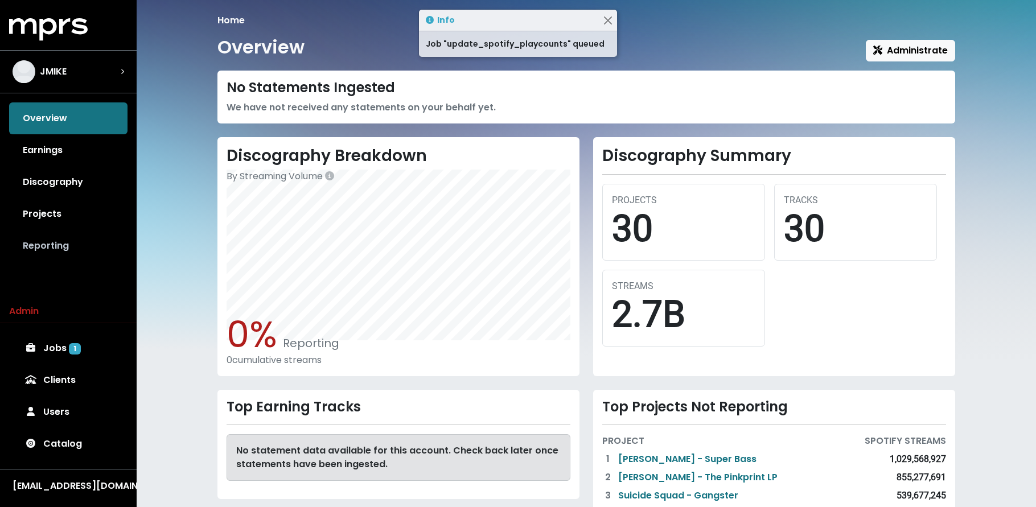
click at [89, 243] on link "Reporting" at bounding box center [68, 246] width 118 height 32
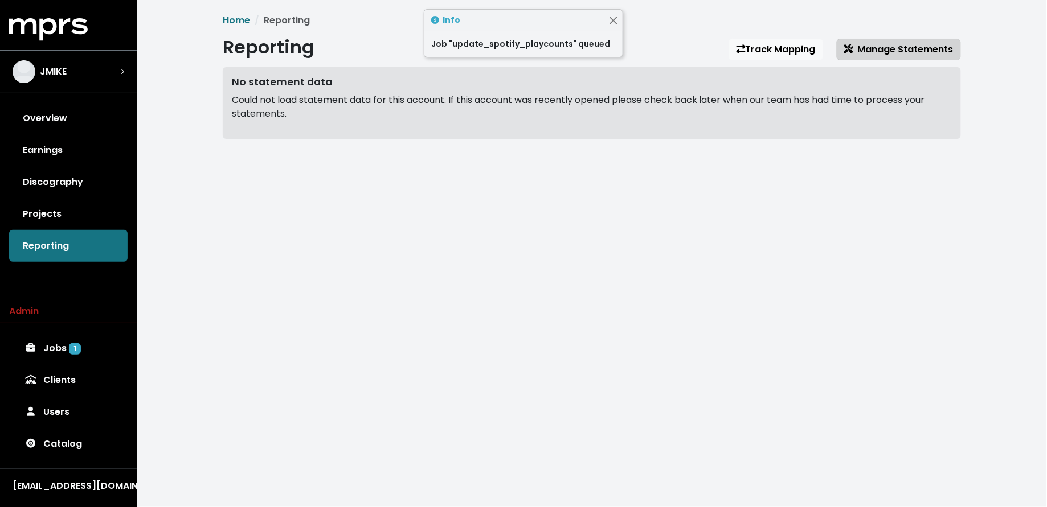
click at [920, 51] on span "Manage Statements" at bounding box center [898, 49] width 109 height 13
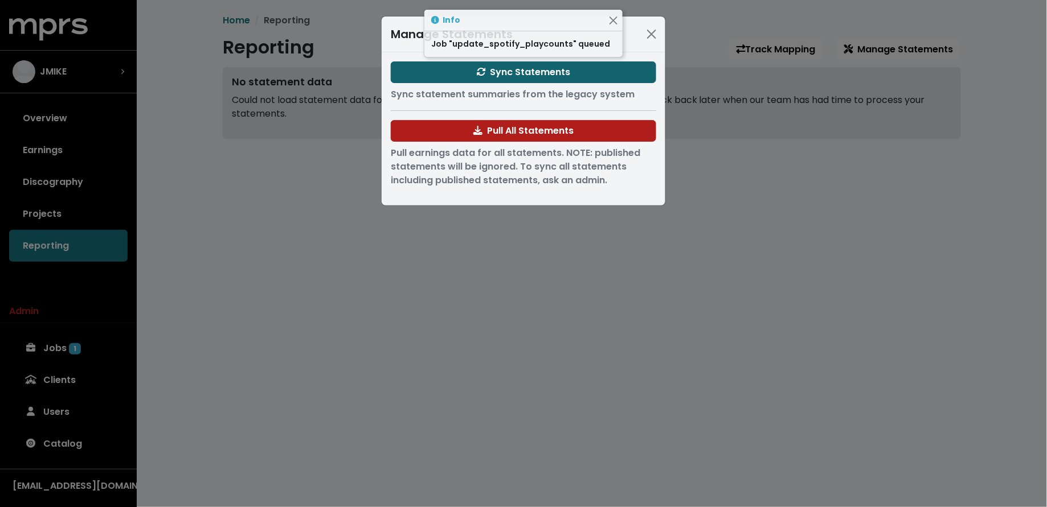
click at [549, 75] on span "Sync Statements" at bounding box center [524, 71] width 94 height 13
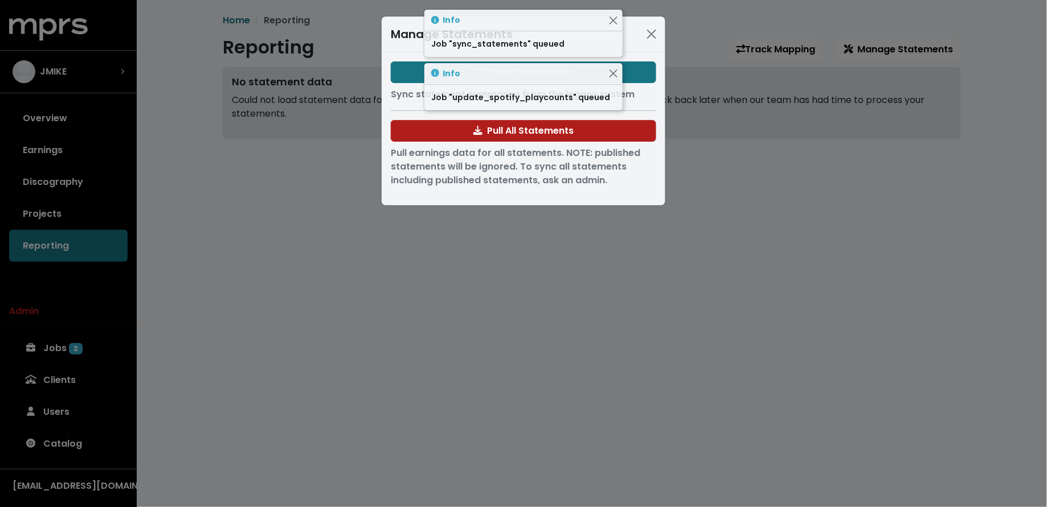
click at [228, 227] on div "Manage Statements Sync Statements Sync statement summaries from the legacy syst…" at bounding box center [523, 253] width 1047 height 507
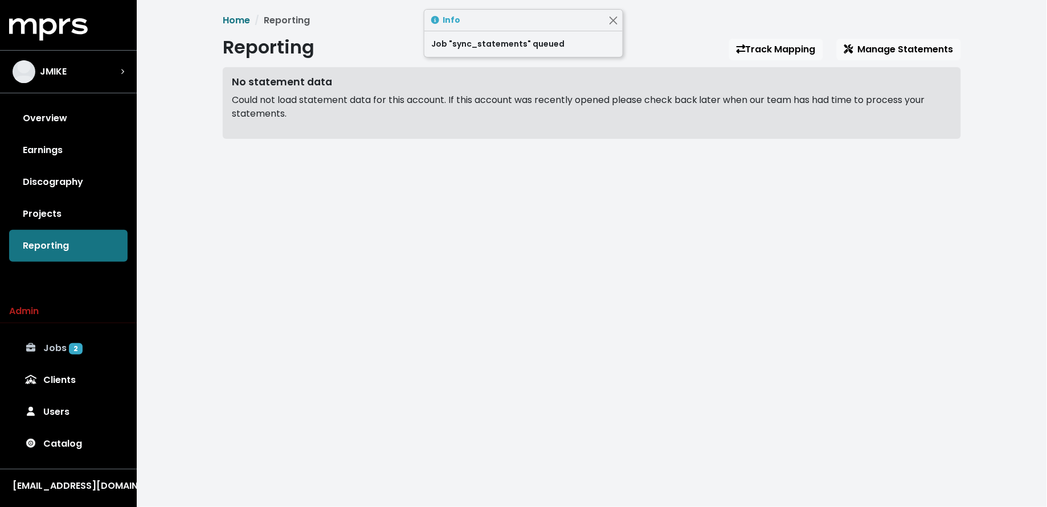
click at [84, 342] on link "Jobs 2" at bounding box center [68, 349] width 118 height 32
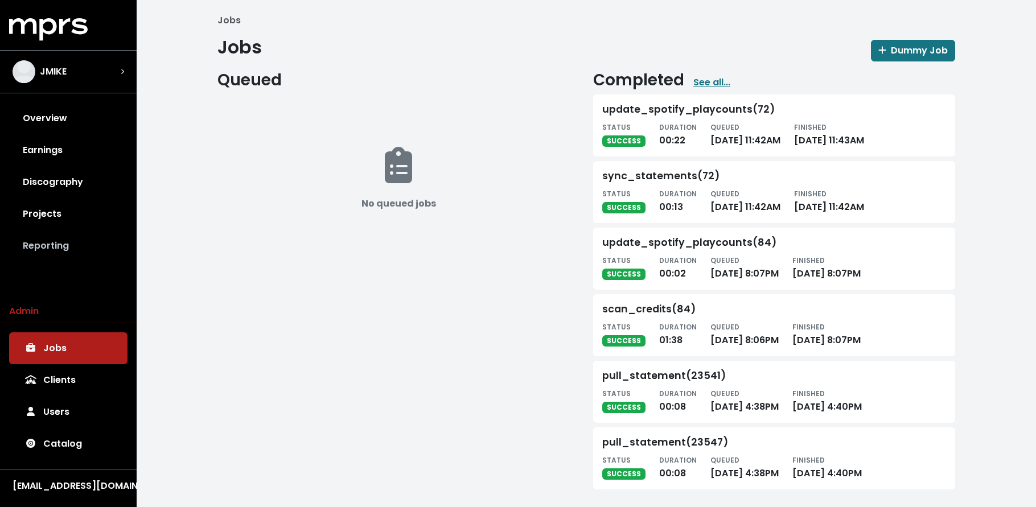
click at [81, 251] on link "Reporting" at bounding box center [68, 246] width 118 height 32
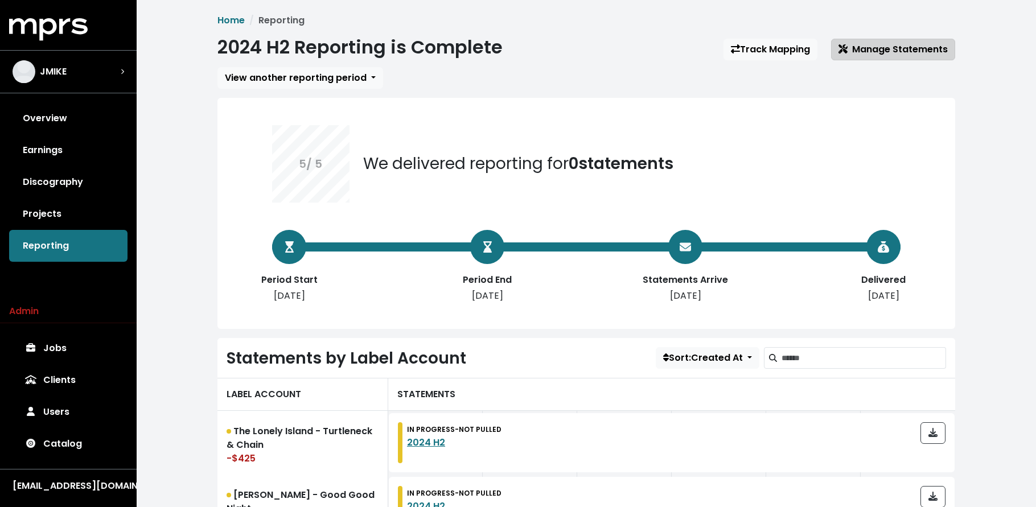
click at [925, 50] on span "Manage Statements" at bounding box center [893, 49] width 109 height 13
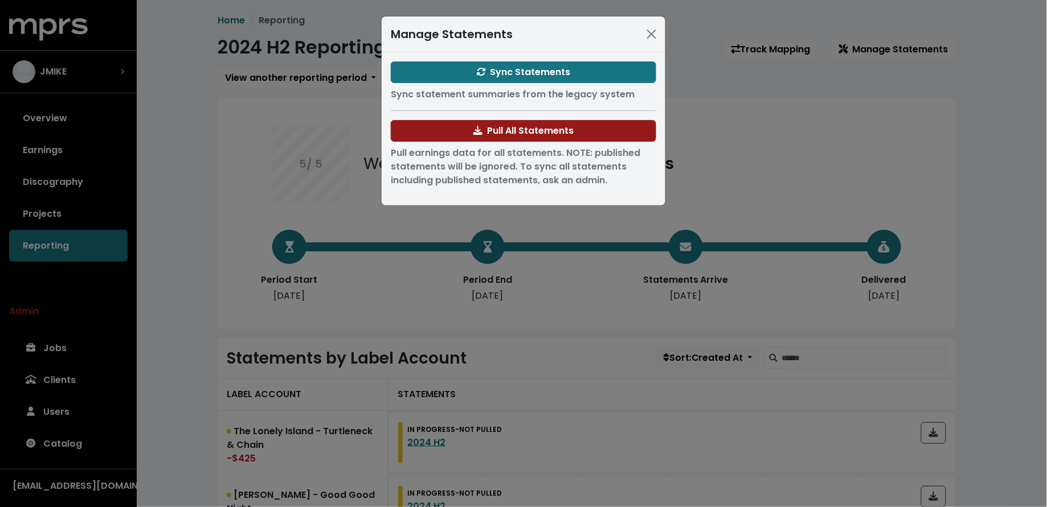
click at [509, 136] on span "Pull All Statements" at bounding box center [523, 130] width 100 height 13
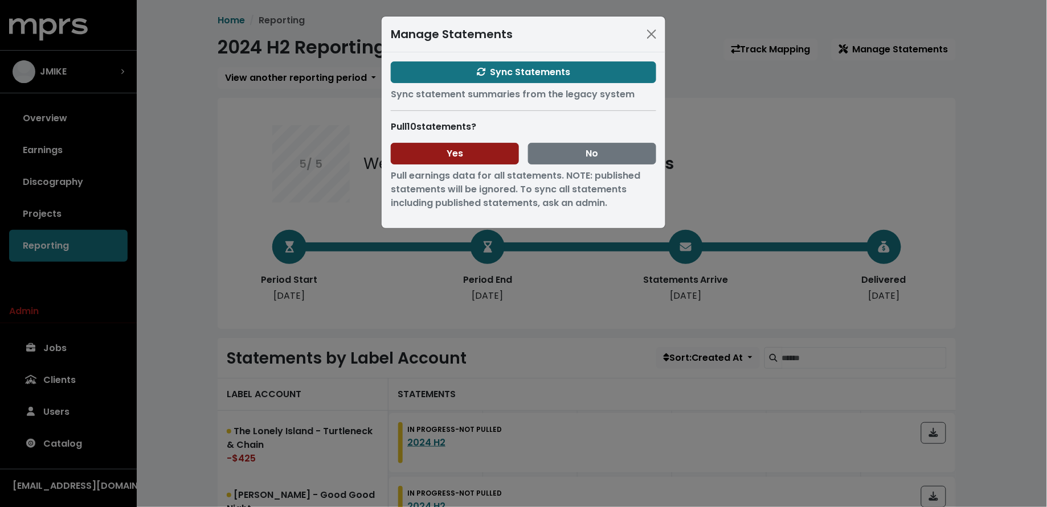
click at [489, 151] on button "Yes" at bounding box center [455, 154] width 128 height 22
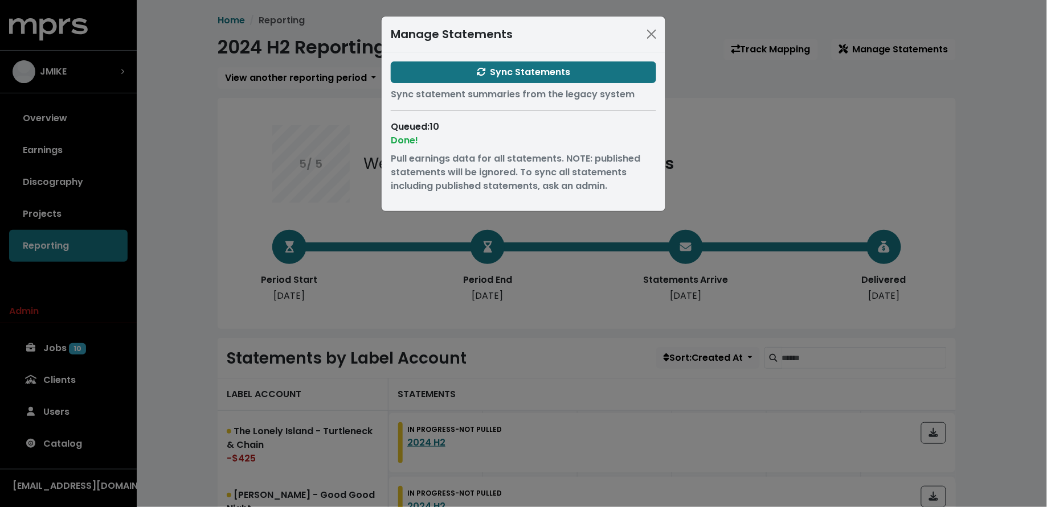
click at [200, 338] on div "Manage Statements Sync Statements Sync statement summaries from the legacy syst…" at bounding box center [523, 253] width 1047 height 507
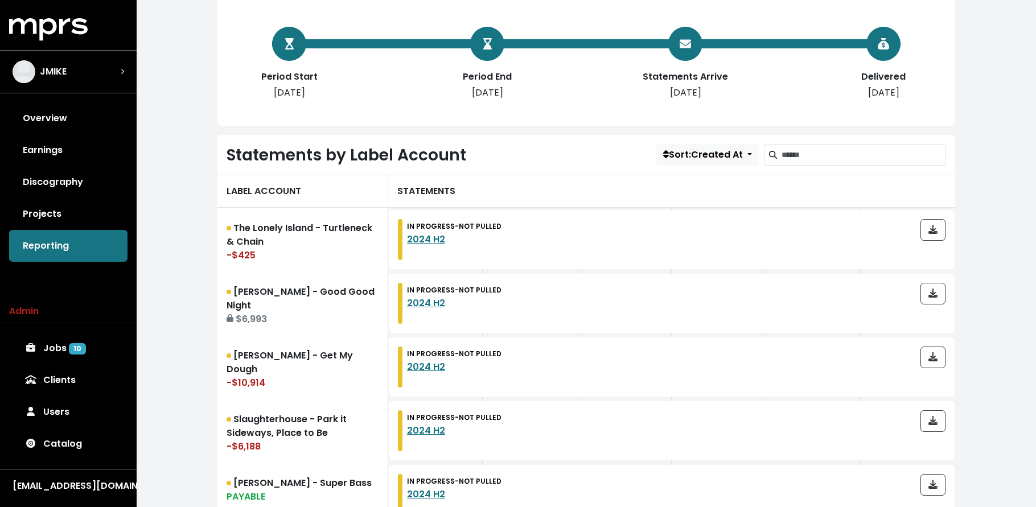
scroll to position [286, 0]
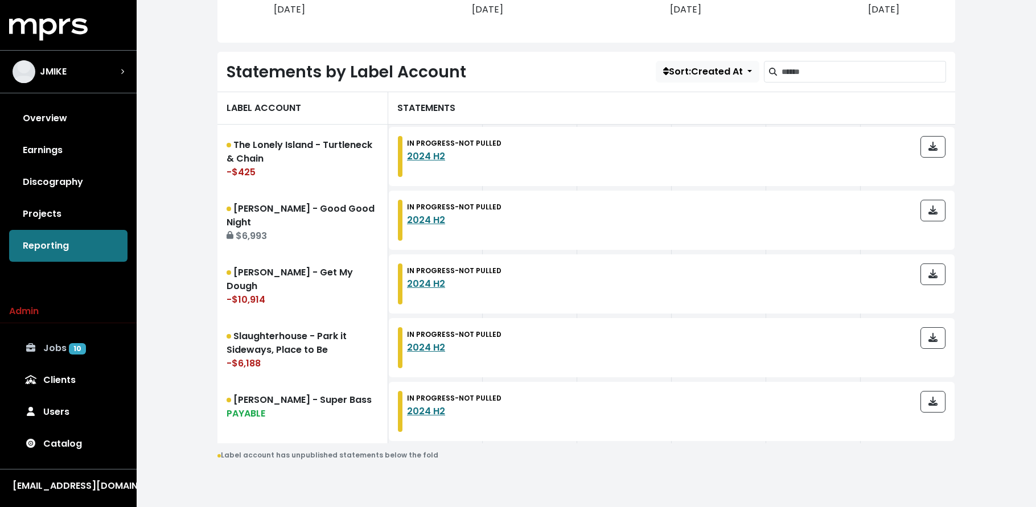
click at [79, 347] on span "10" at bounding box center [77, 348] width 17 height 11
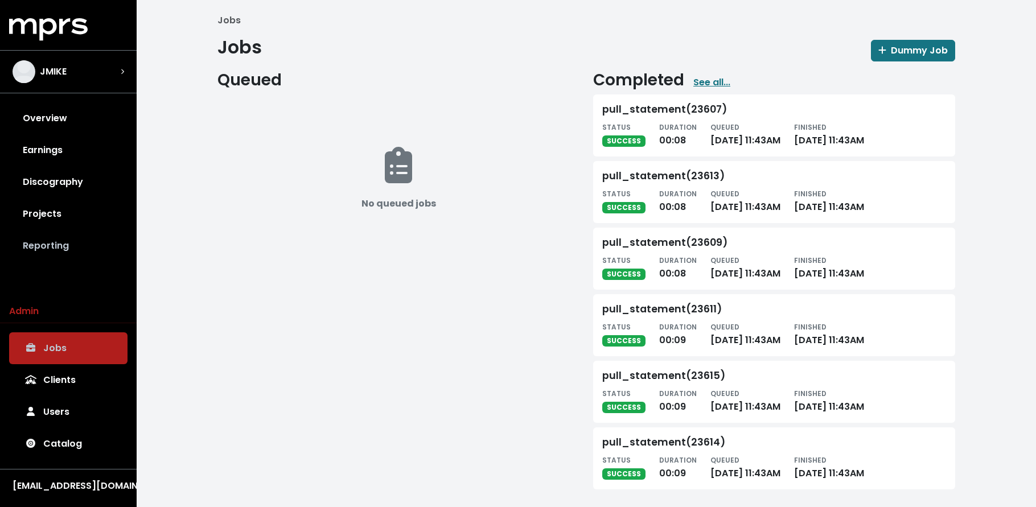
click at [48, 244] on link "Reporting" at bounding box center [68, 246] width 118 height 32
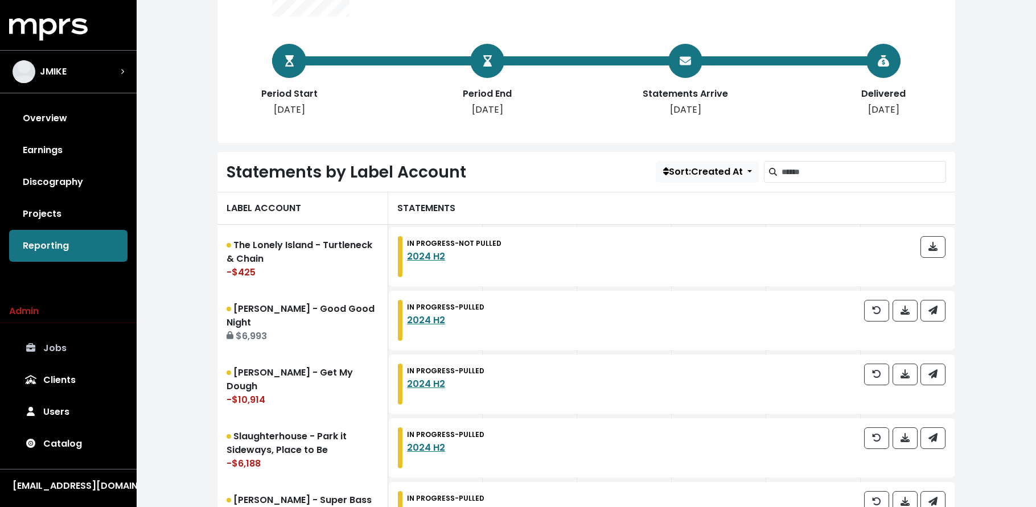
scroll to position [286, 0]
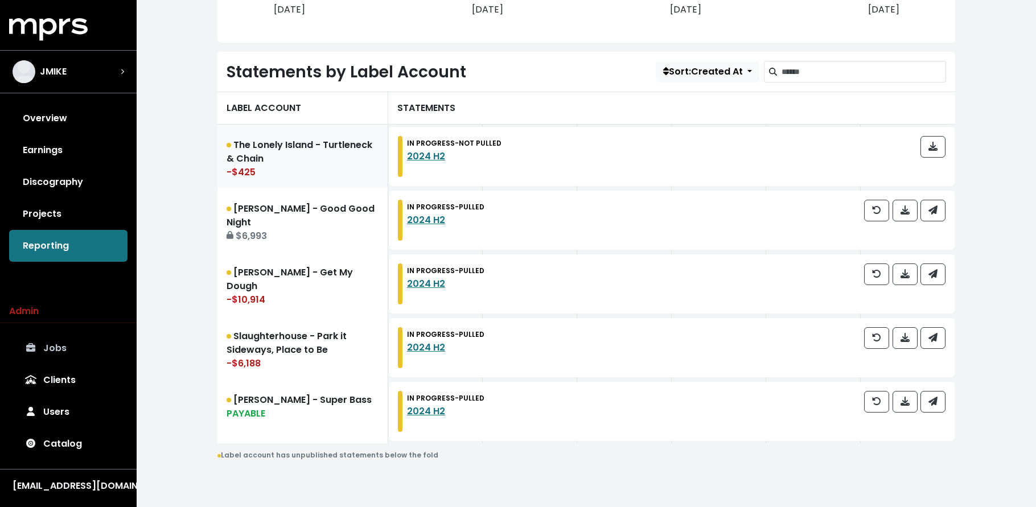
click at [329, 153] on link "The Lonely Island - Turtleneck & Chain -$425" at bounding box center [303, 157] width 171 height 64
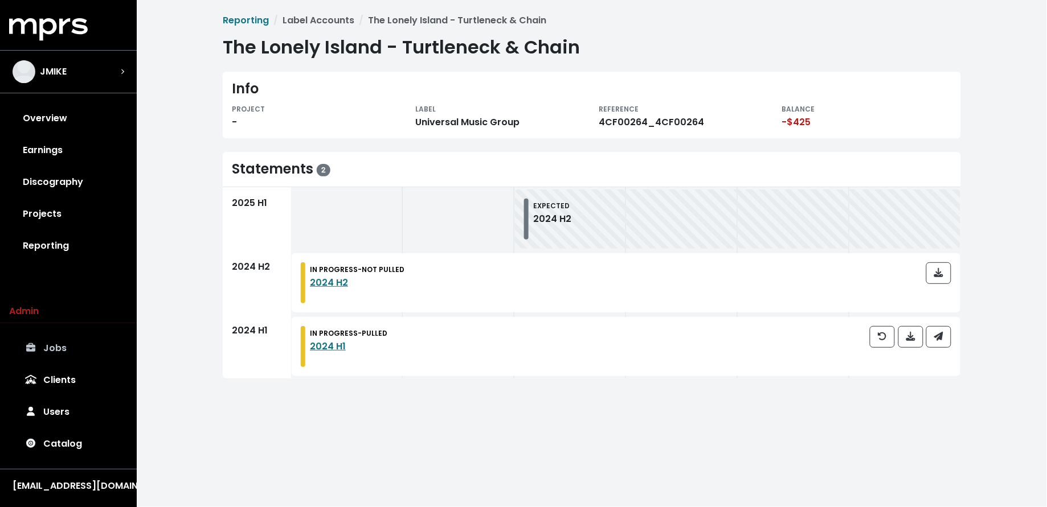
click at [36, 360] on link "Jobs" at bounding box center [68, 349] width 118 height 32
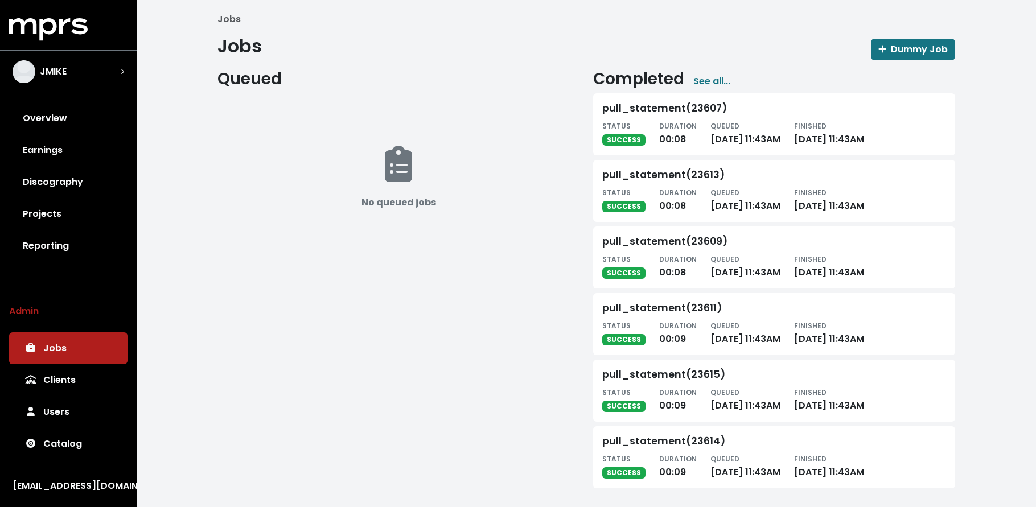
scroll to position [5, 0]
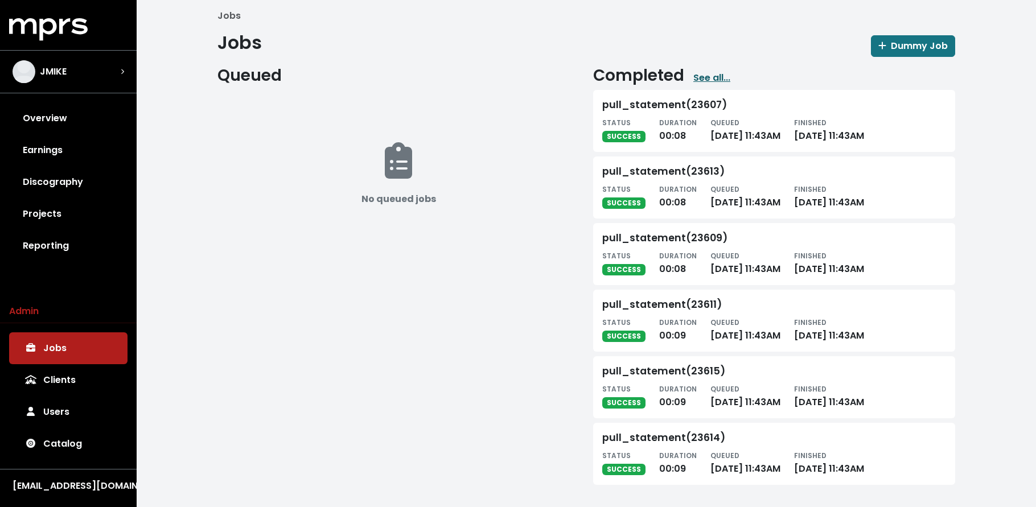
click at [700, 71] on link "See all..." at bounding box center [712, 78] width 37 height 14
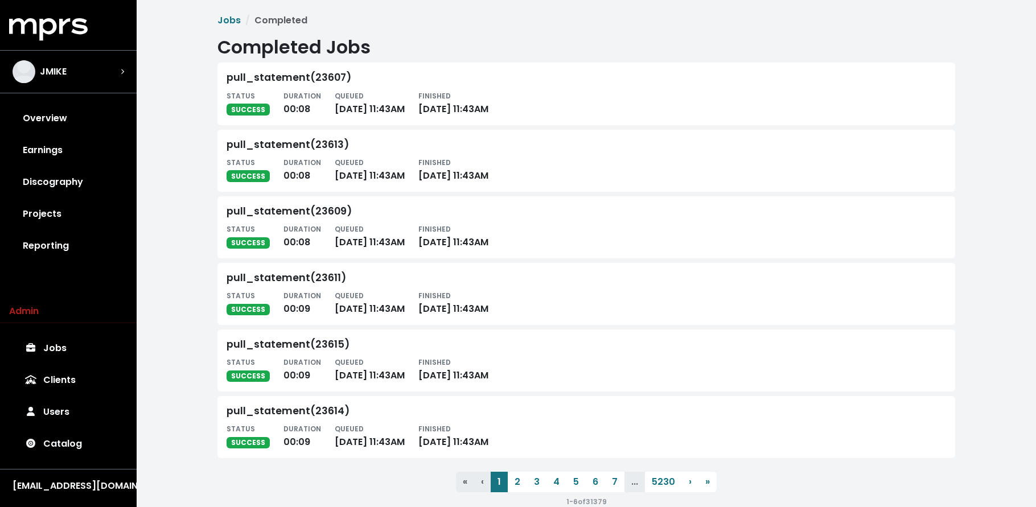
scroll to position [3, 0]
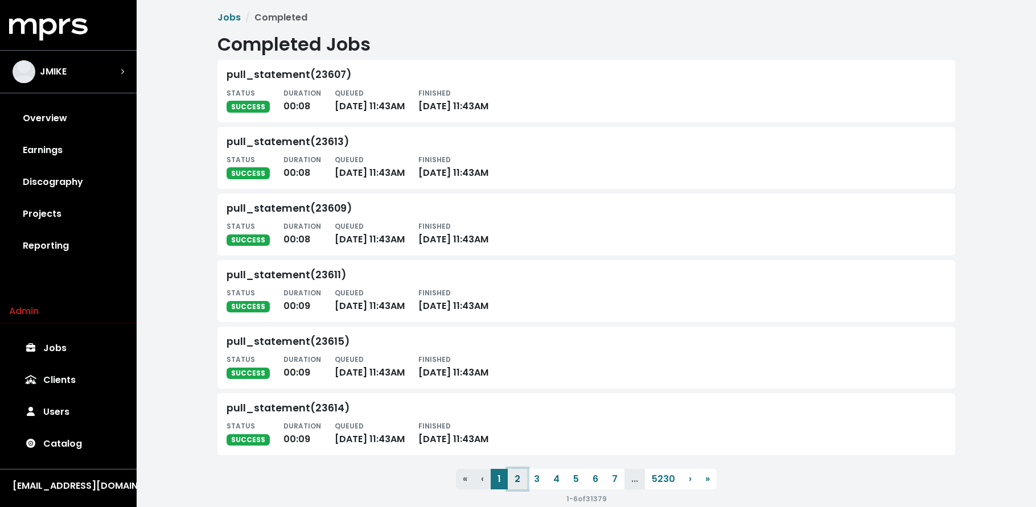
click at [514, 477] on button "2" at bounding box center [517, 479] width 19 height 21
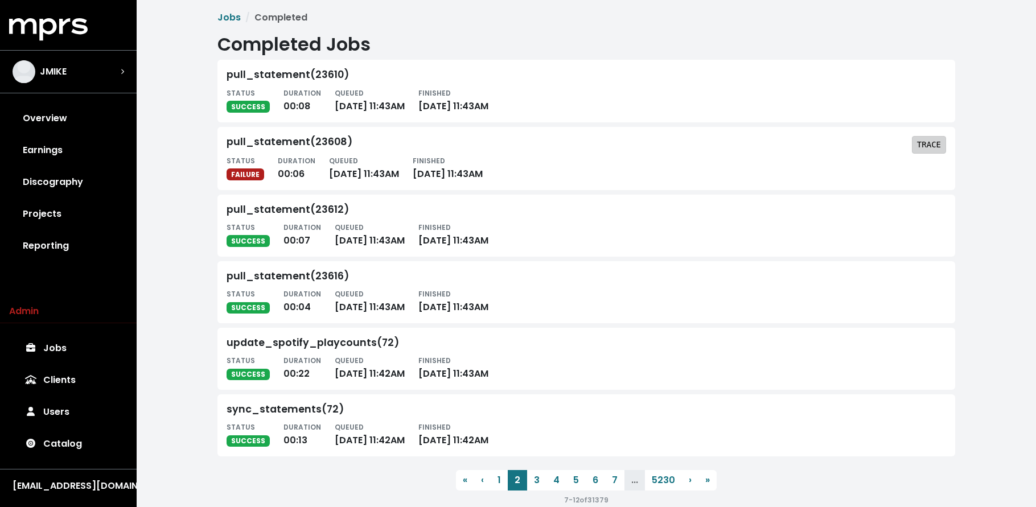
click at [924, 141] on tt "TRACE" at bounding box center [929, 144] width 24 height 9
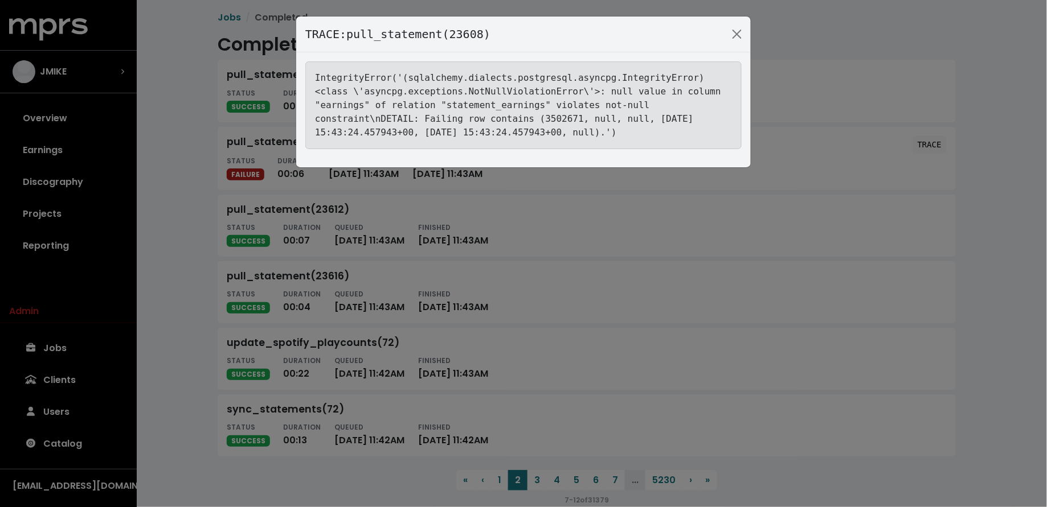
click at [178, 199] on div "TRACE: pull_statement(23608) IntegrityError('(sqlalchemy.dialects.postgresql.as…" at bounding box center [523, 253] width 1047 height 507
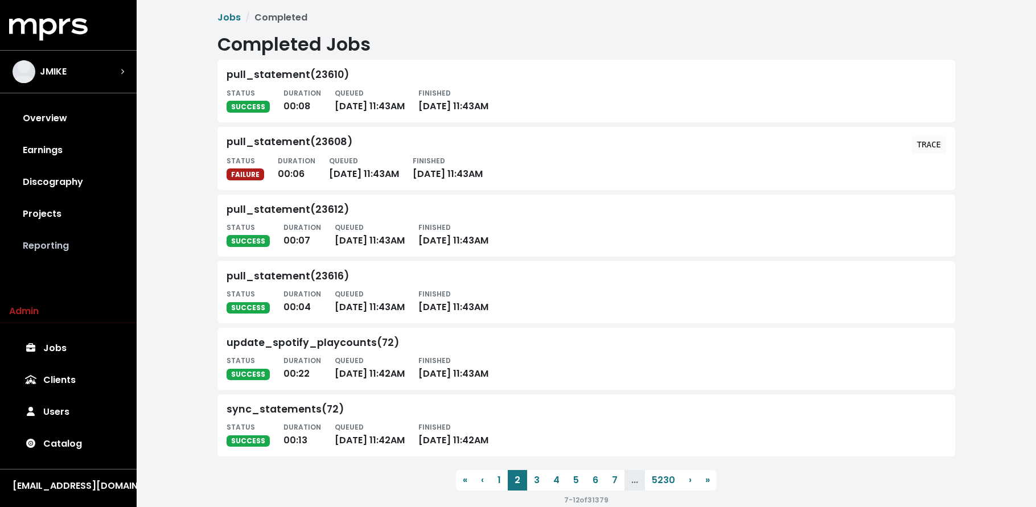
click at [43, 241] on link "Reporting" at bounding box center [68, 246] width 118 height 32
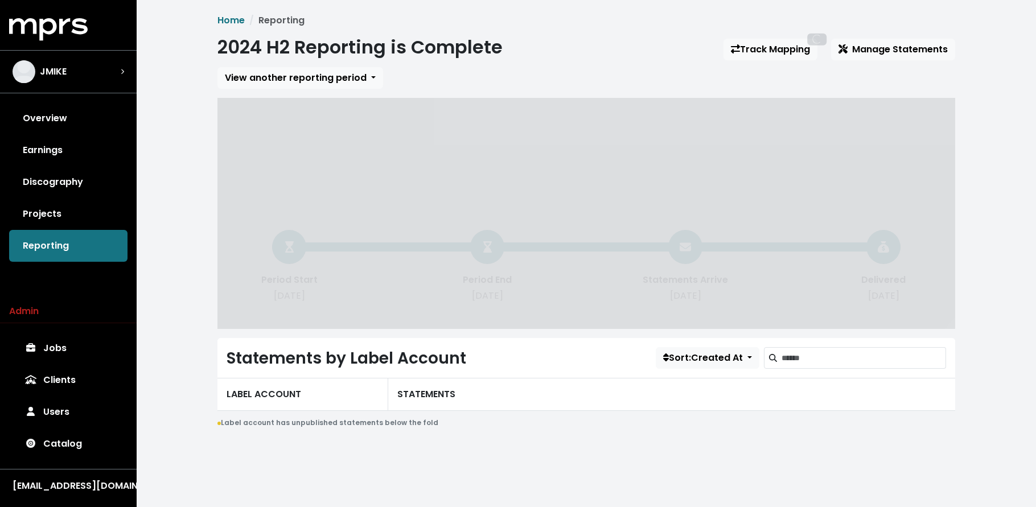
click at [71, 228] on link "Projects" at bounding box center [68, 214] width 118 height 32
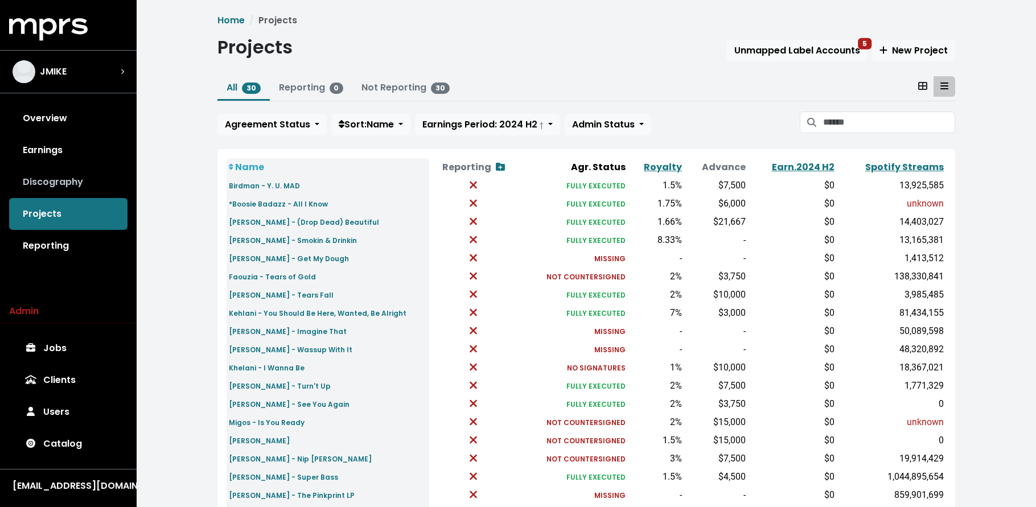
click at [58, 172] on link "Discography" at bounding box center [68, 182] width 118 height 32
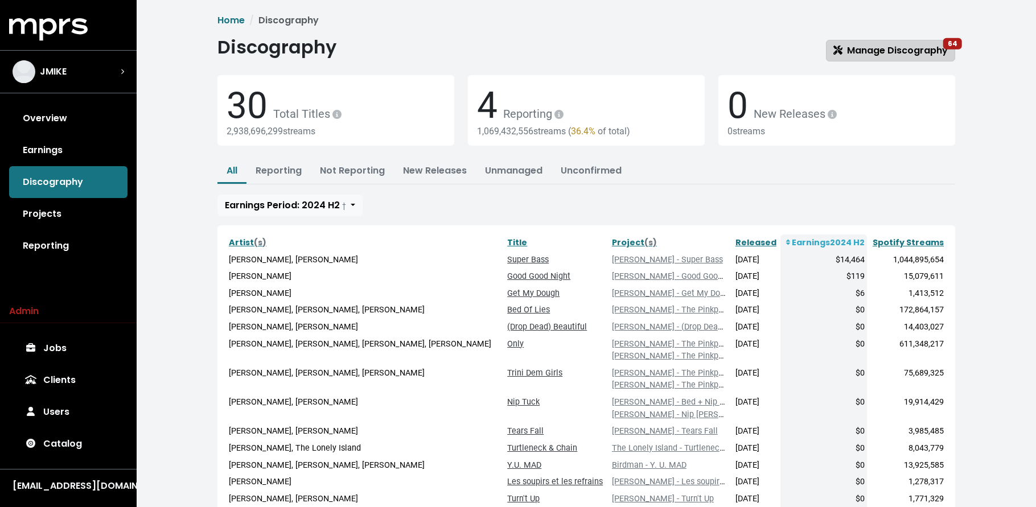
click at [929, 51] on span "Manage Discography 64" at bounding box center [891, 50] width 114 height 13
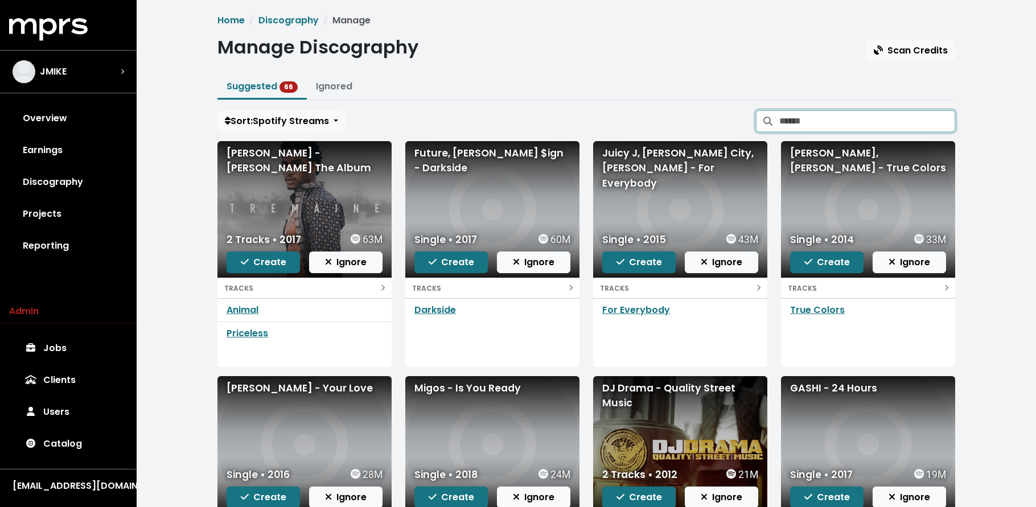
click at [817, 128] on input "Search suggested projects" at bounding box center [868, 121] width 176 height 22
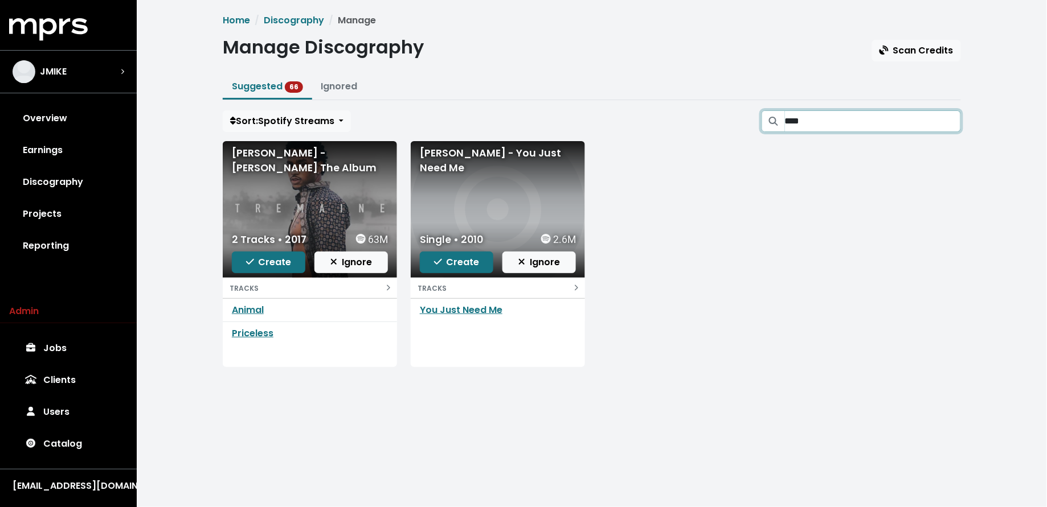
type input "****"
click at [261, 264] on span "Create" at bounding box center [269, 262] width 46 height 13
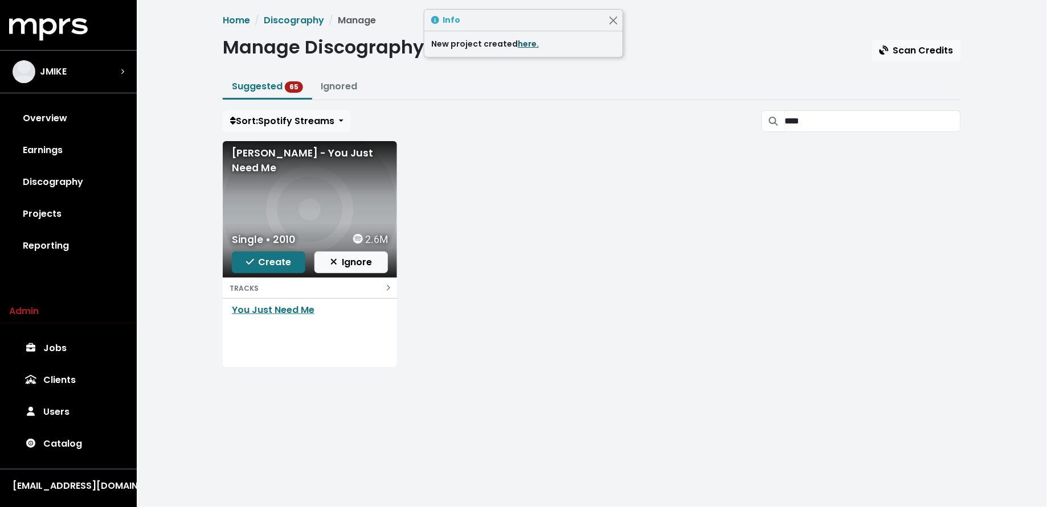
click at [523, 47] on link "here." at bounding box center [528, 43] width 21 height 11
click at [260, 262] on span "Create" at bounding box center [269, 262] width 46 height 13
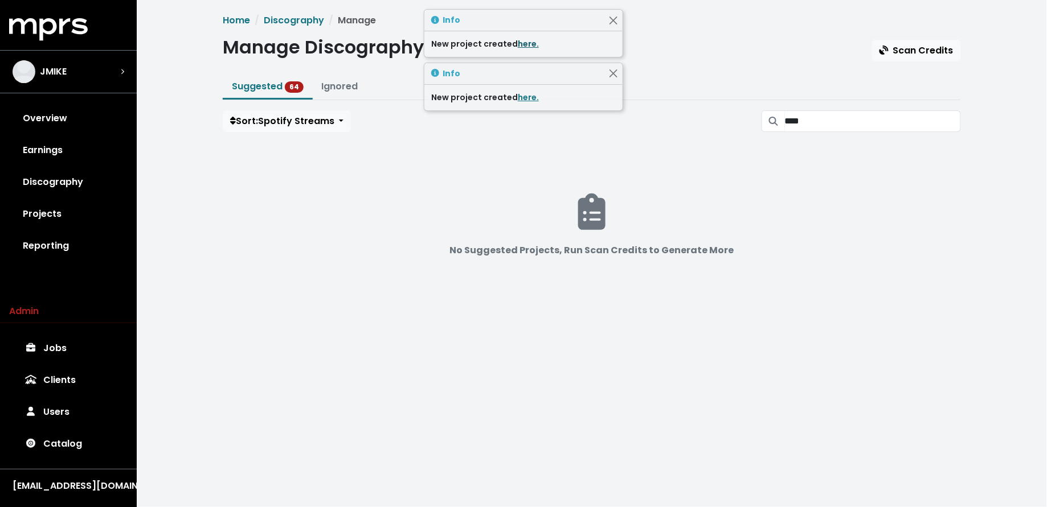
click at [521, 44] on link "here." at bounding box center [528, 43] width 21 height 11
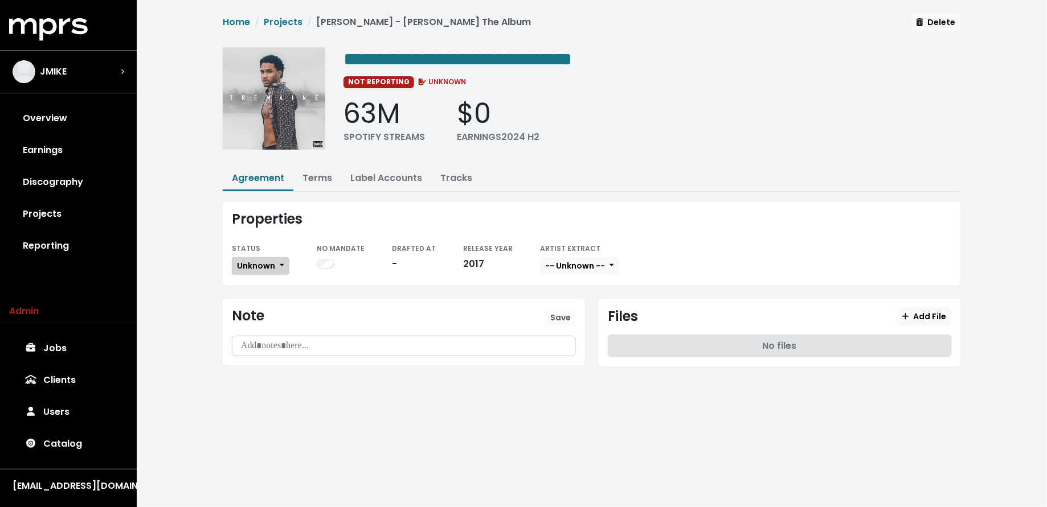
click at [269, 266] on span "Unknown" at bounding box center [256, 265] width 38 height 11
click at [271, 308] on link "Missing" at bounding box center [285, 307] width 107 height 18
click at [318, 181] on link "Terms" at bounding box center [317, 177] width 30 height 13
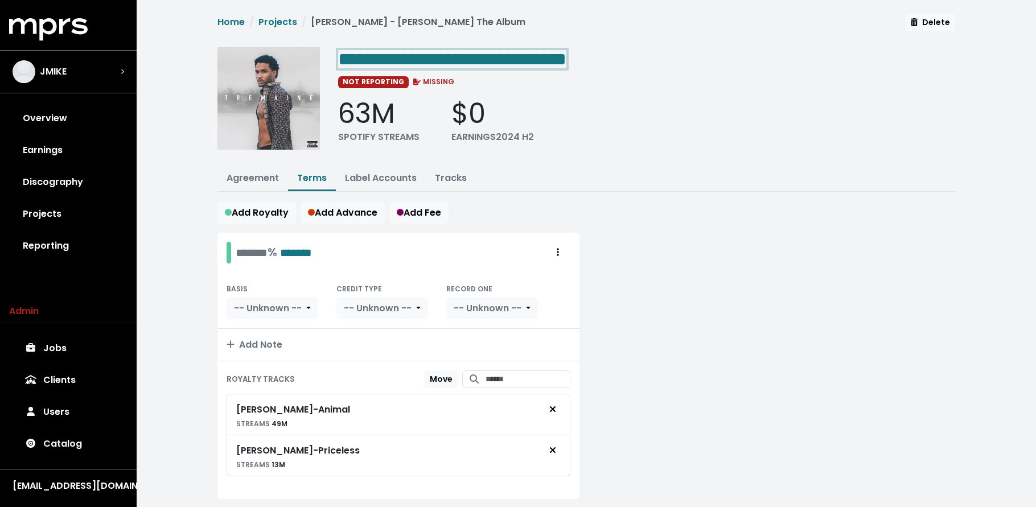
click at [457, 60] on span "**********" at bounding box center [452, 59] width 228 height 18
click at [475, 67] on span "**********" at bounding box center [452, 59] width 228 height 18
click at [552, 58] on span "**********" at bounding box center [445, 59] width 214 height 18
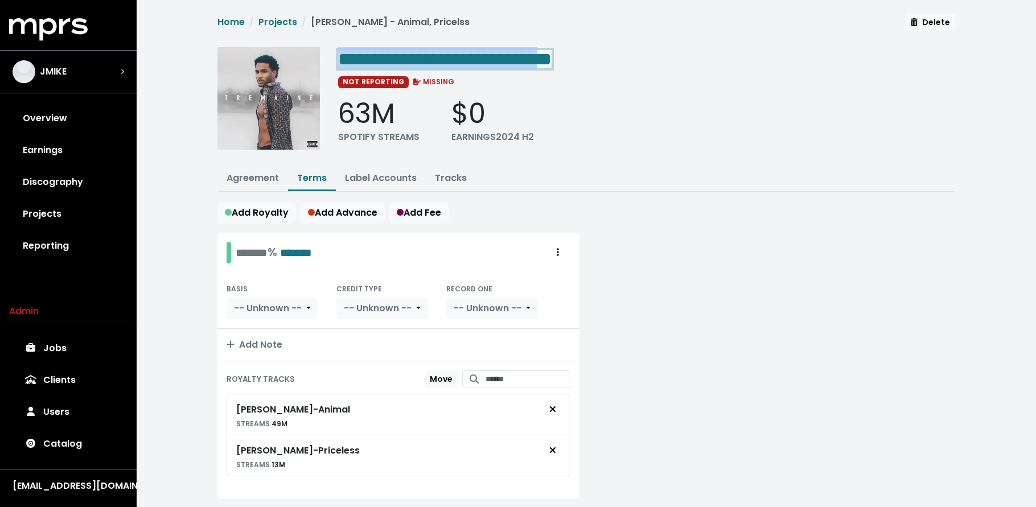
click at [552, 58] on span "**********" at bounding box center [445, 59] width 214 height 18
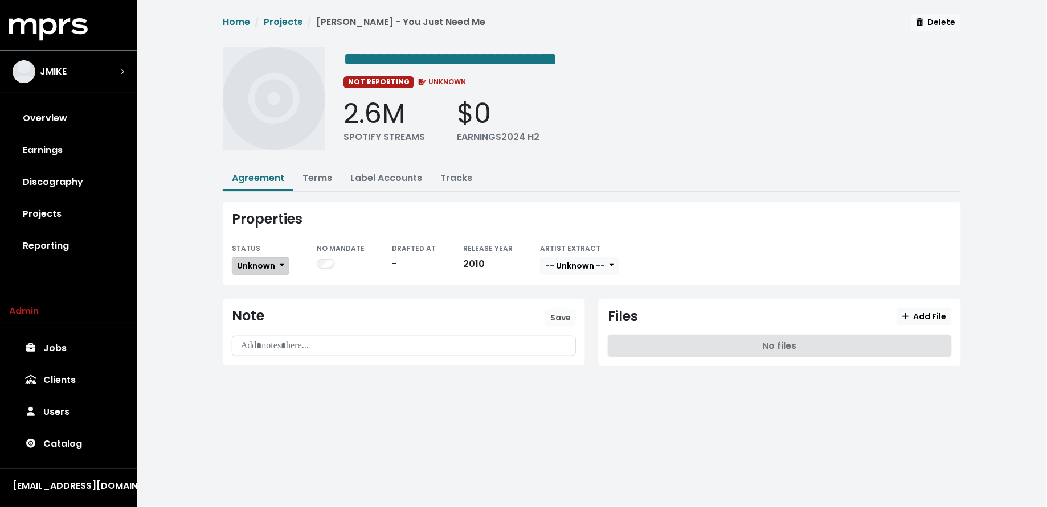
click at [264, 261] on span "Unknown" at bounding box center [256, 265] width 38 height 11
click at [269, 305] on link "Missing" at bounding box center [285, 307] width 107 height 18
click at [64, 179] on link "Discography" at bounding box center [68, 182] width 118 height 32
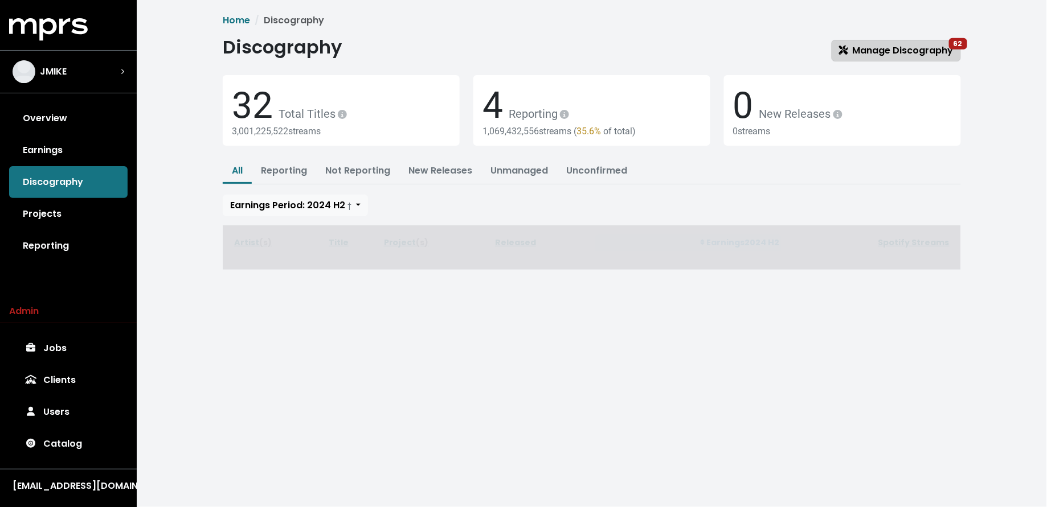
click at [900, 55] on span "Manage Discography 62" at bounding box center [896, 50] width 114 height 13
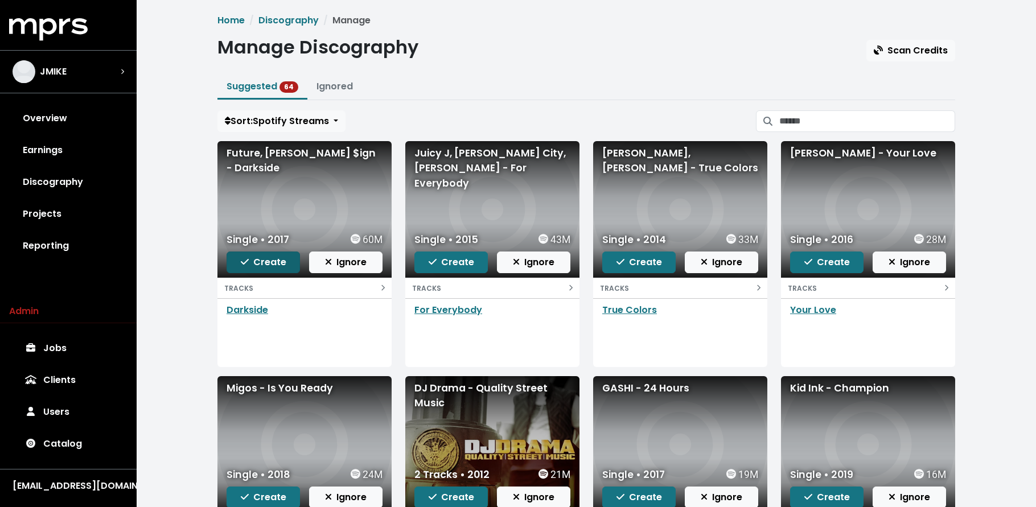
click at [269, 261] on span "Create" at bounding box center [264, 262] width 46 height 13
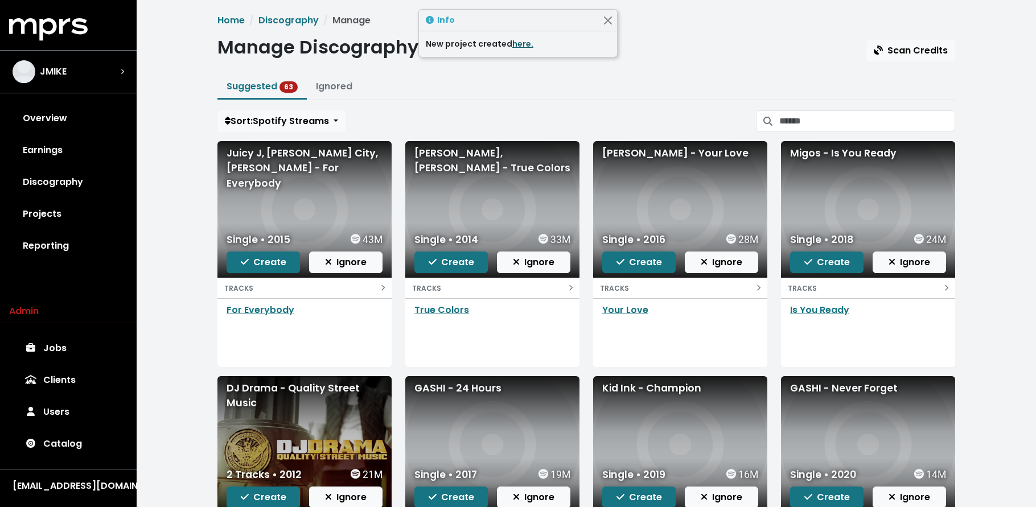
click at [519, 42] on link "here." at bounding box center [523, 43] width 21 height 11
click at [255, 263] on span "Create" at bounding box center [264, 262] width 46 height 13
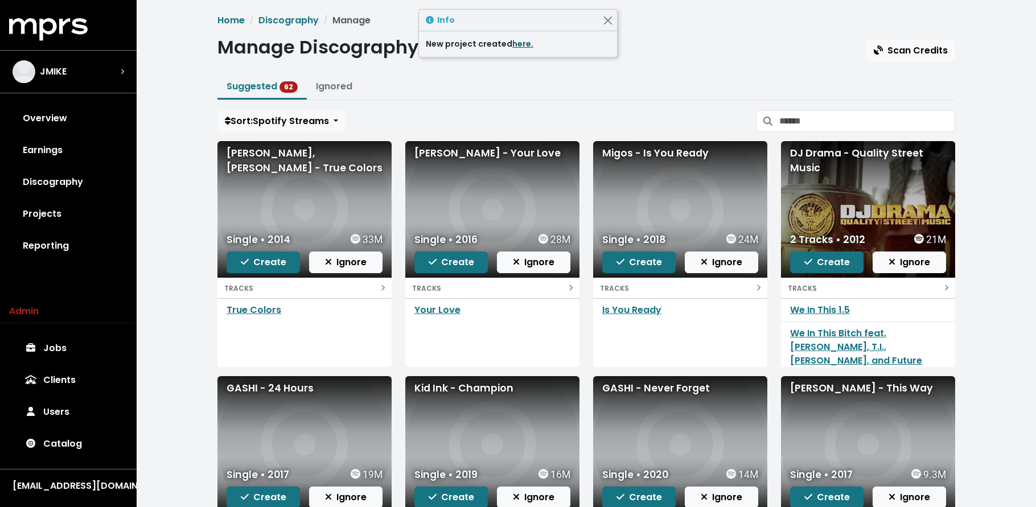
click at [521, 46] on link "here." at bounding box center [523, 43] width 21 height 11
click at [268, 259] on span "Create" at bounding box center [264, 262] width 46 height 13
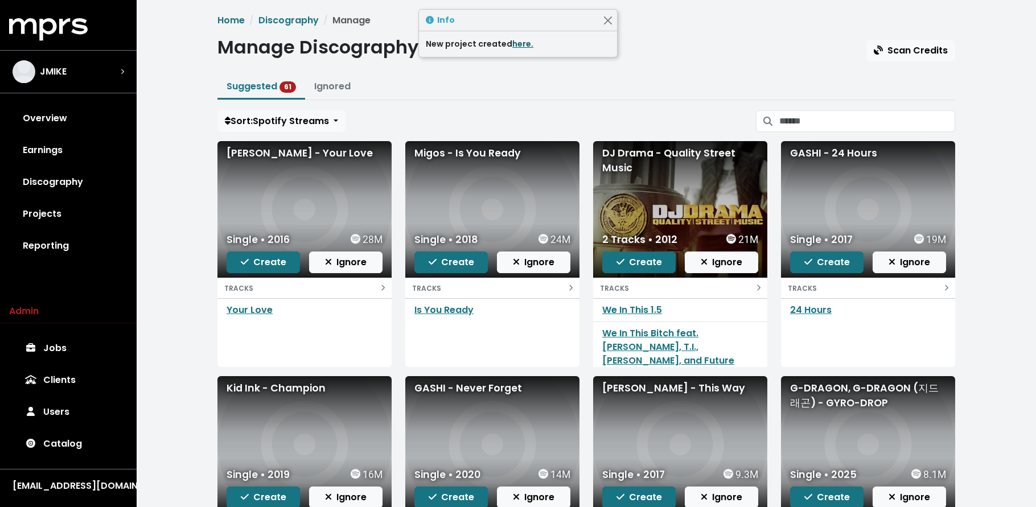
click at [522, 42] on link "here." at bounding box center [523, 43] width 21 height 11
click at [260, 260] on span "Create" at bounding box center [264, 262] width 46 height 13
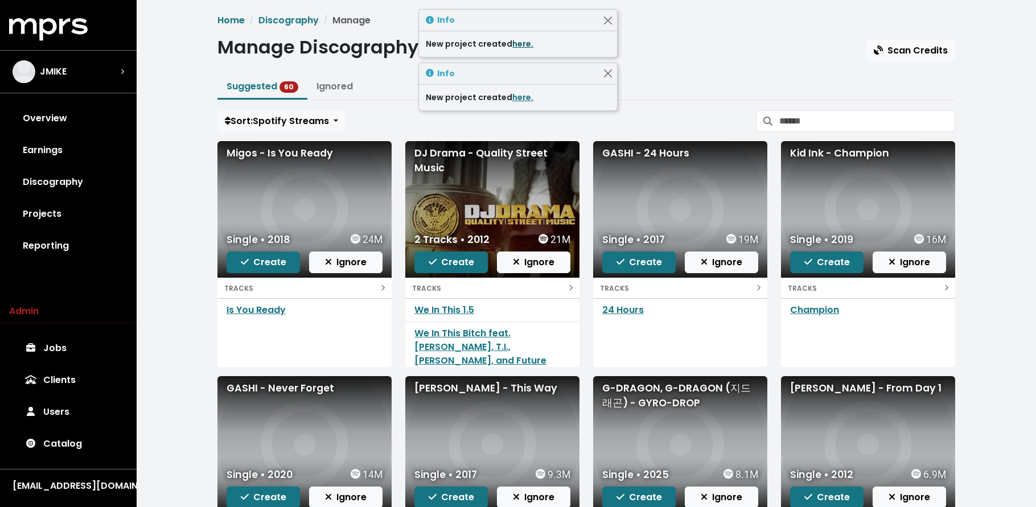
click at [518, 42] on link "here." at bounding box center [523, 43] width 21 height 11
click at [260, 264] on span "Create" at bounding box center [264, 262] width 46 height 13
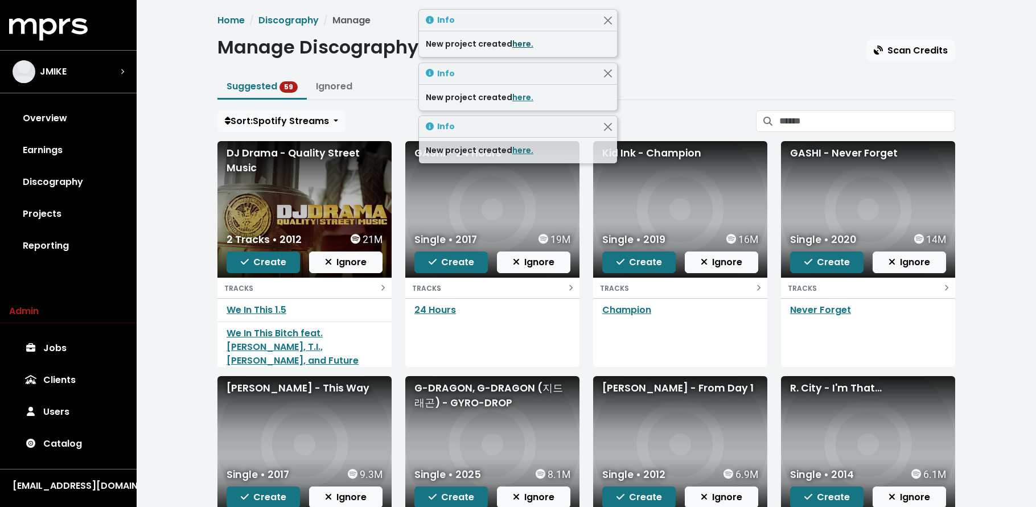
click at [521, 43] on link "here." at bounding box center [523, 43] width 21 height 11
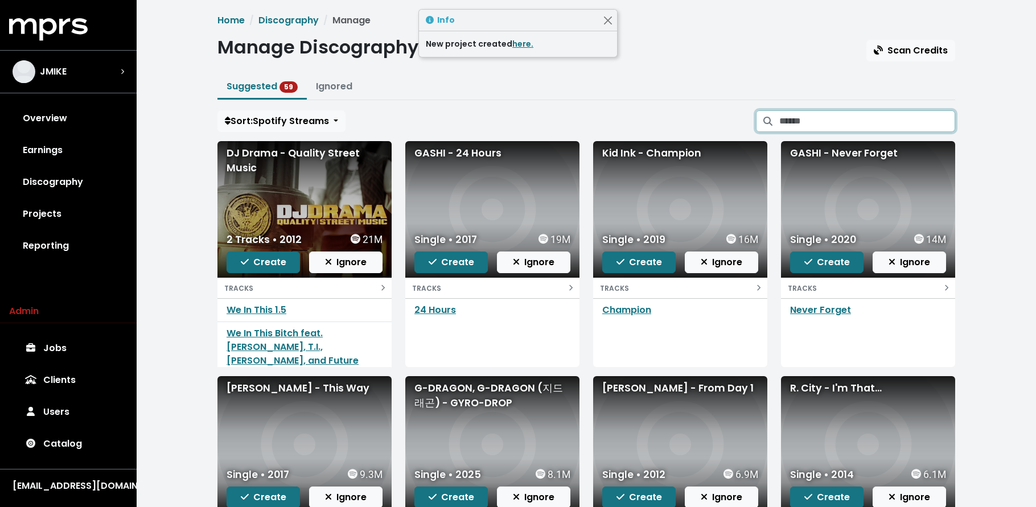
click at [856, 119] on input "Search suggested projects" at bounding box center [868, 121] width 176 height 22
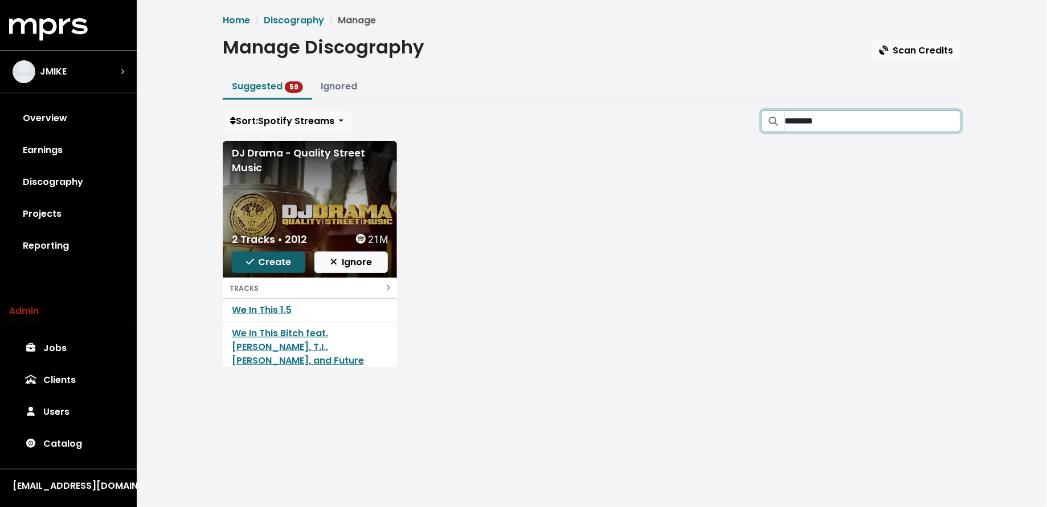
type input "********"
click at [267, 256] on span "Create" at bounding box center [269, 263] width 46 height 14
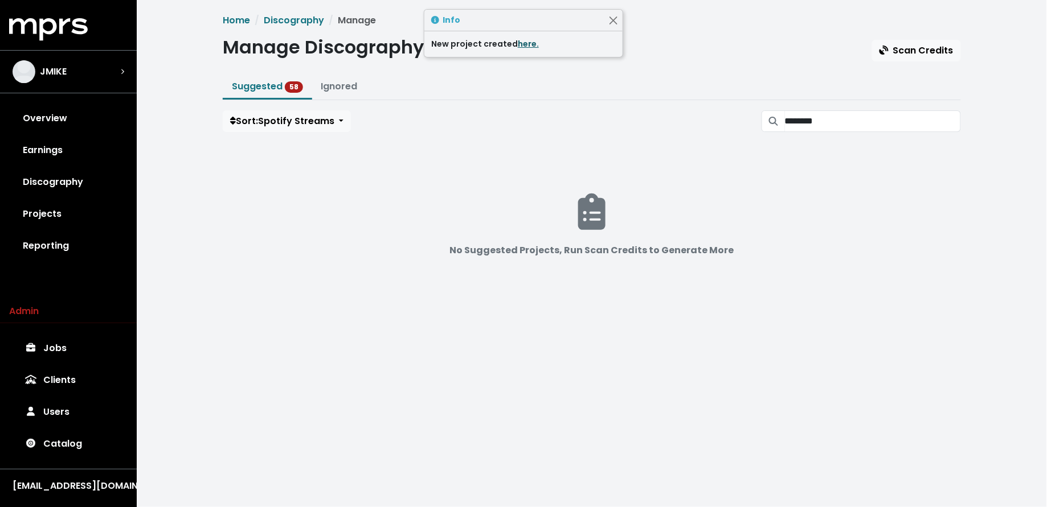
click at [526, 42] on link "here." at bounding box center [528, 43] width 21 height 11
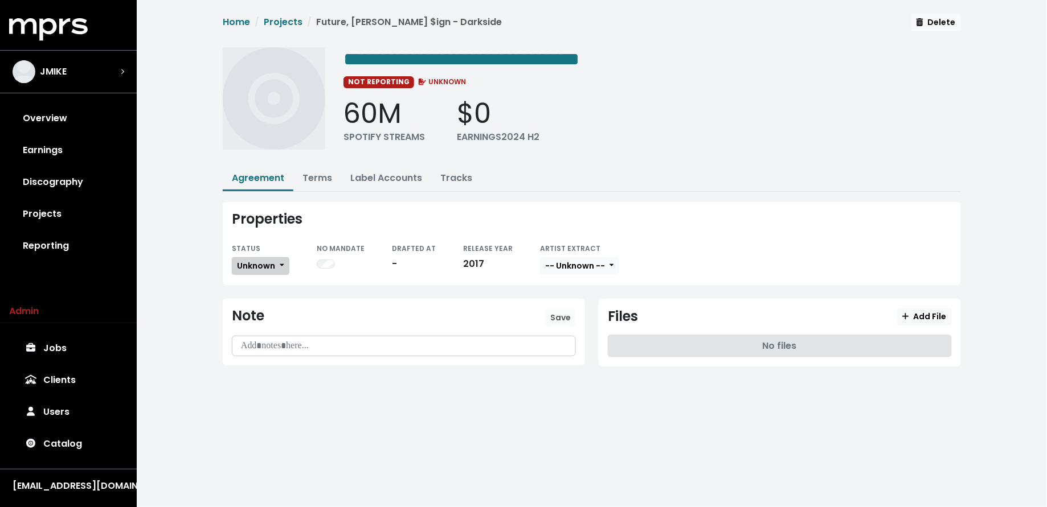
click at [244, 260] on span "Unknown" at bounding box center [256, 265] width 38 height 11
click at [261, 302] on link "Missing" at bounding box center [285, 307] width 107 height 18
click at [263, 264] on span "Unknown" at bounding box center [256, 265] width 38 height 11
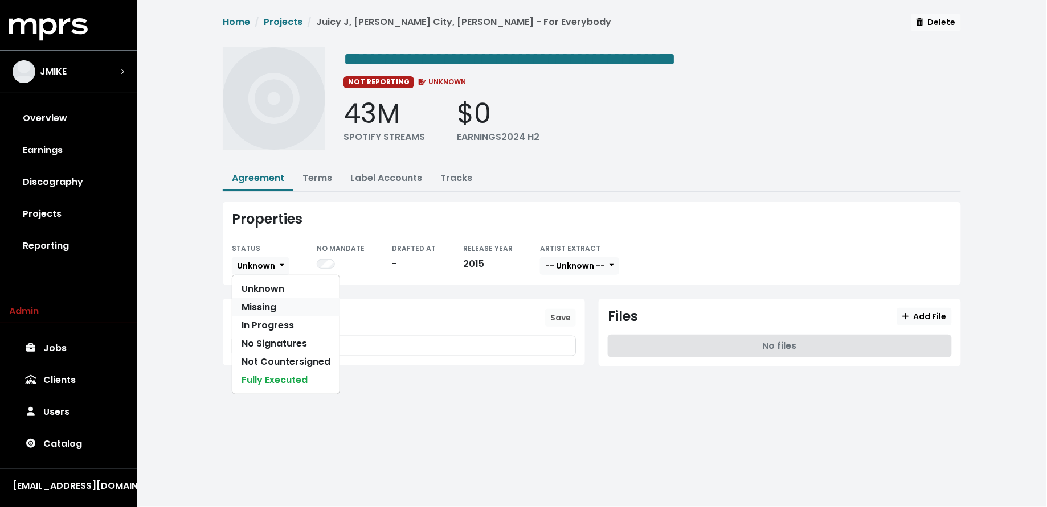
click at [256, 311] on link "Missing" at bounding box center [285, 307] width 107 height 18
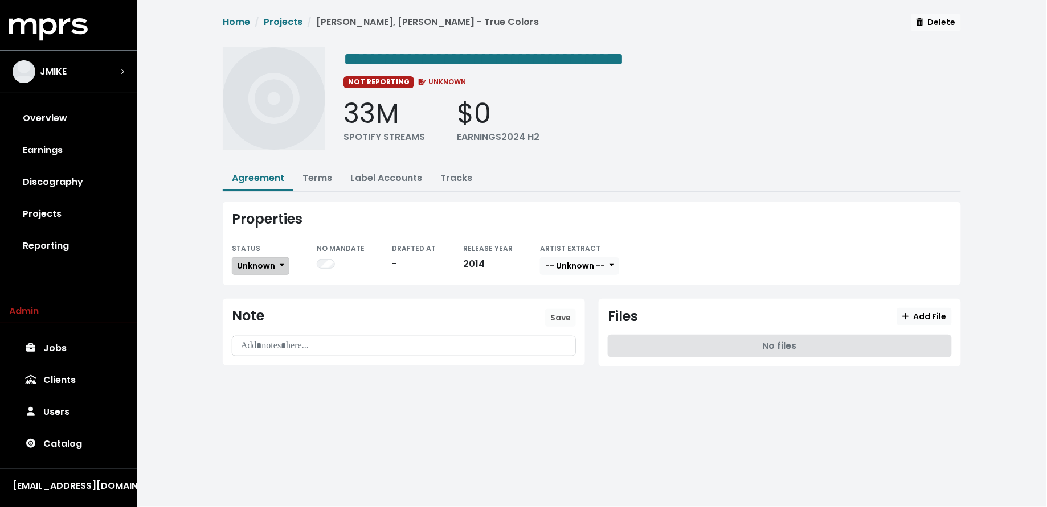
click at [267, 272] on button "Unknown" at bounding box center [261, 266] width 58 height 18
click at [254, 302] on link "Missing" at bounding box center [285, 307] width 107 height 18
click at [264, 265] on span "Unknown" at bounding box center [256, 265] width 38 height 11
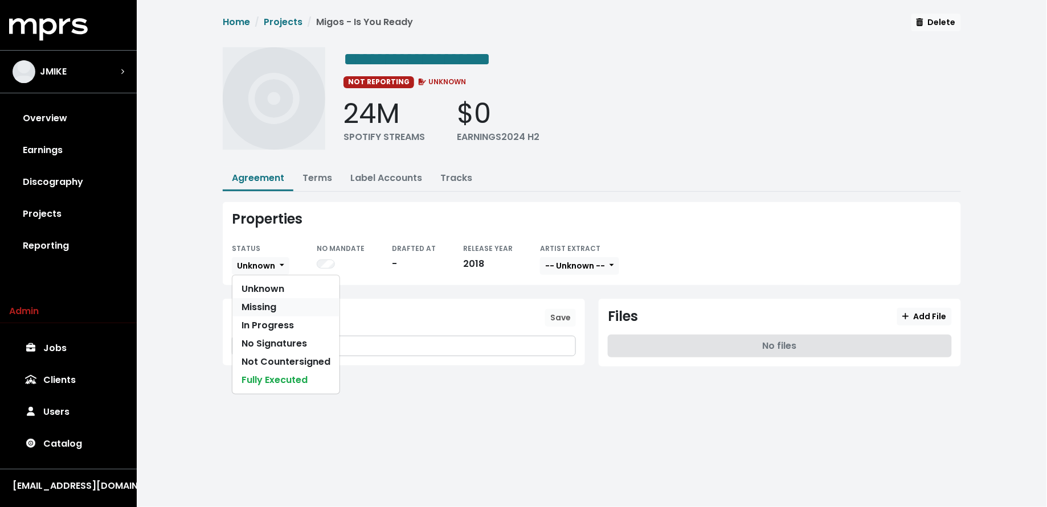
click at [274, 302] on link "Missing" at bounding box center [285, 307] width 107 height 18
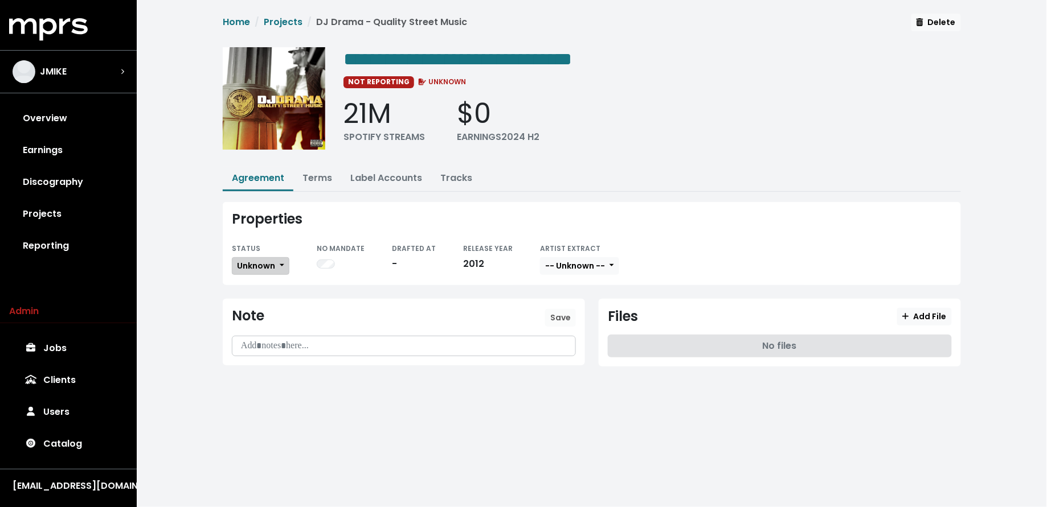
click at [269, 260] on span "Unknown" at bounding box center [256, 265] width 38 height 11
click at [271, 306] on link "Missing" at bounding box center [285, 307] width 107 height 18
click at [316, 178] on link "Terms" at bounding box center [317, 177] width 30 height 13
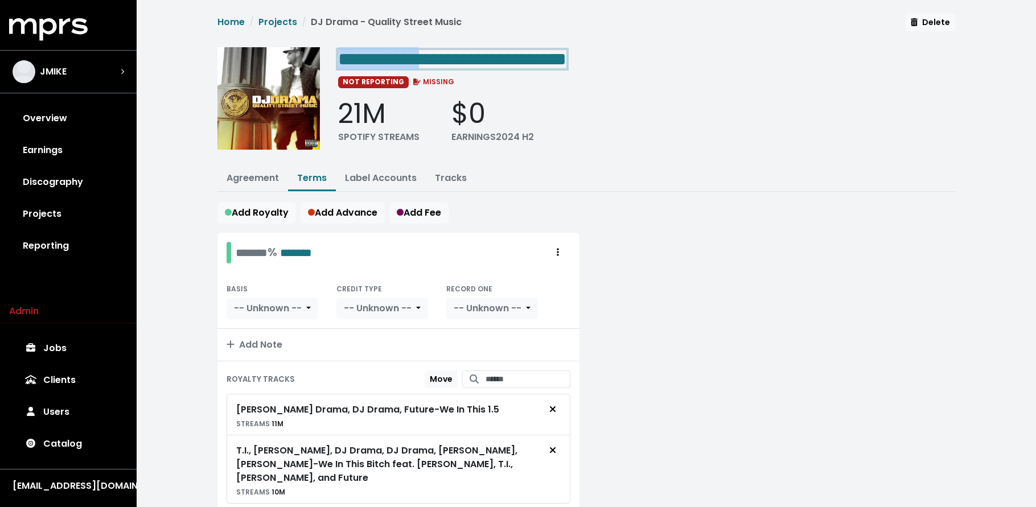
click at [452, 55] on span "**********" at bounding box center [452, 59] width 228 height 18
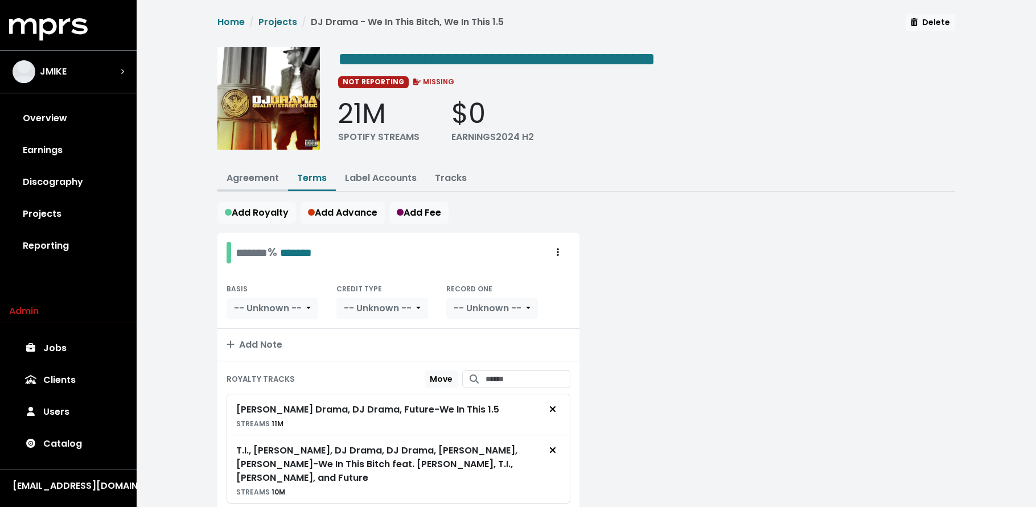
click at [244, 174] on link "Agreement" at bounding box center [253, 177] width 52 height 13
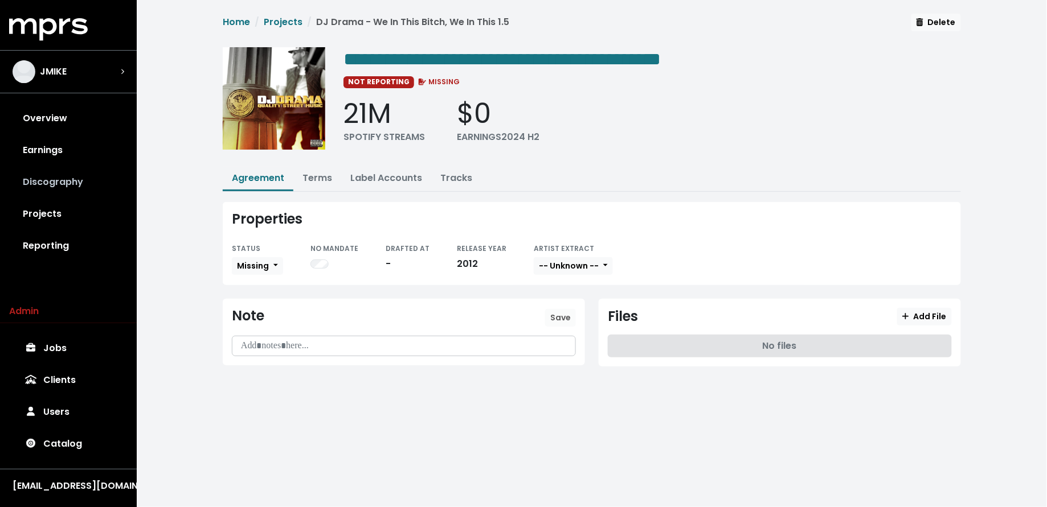
click at [64, 174] on link "Discography" at bounding box center [68, 182] width 118 height 32
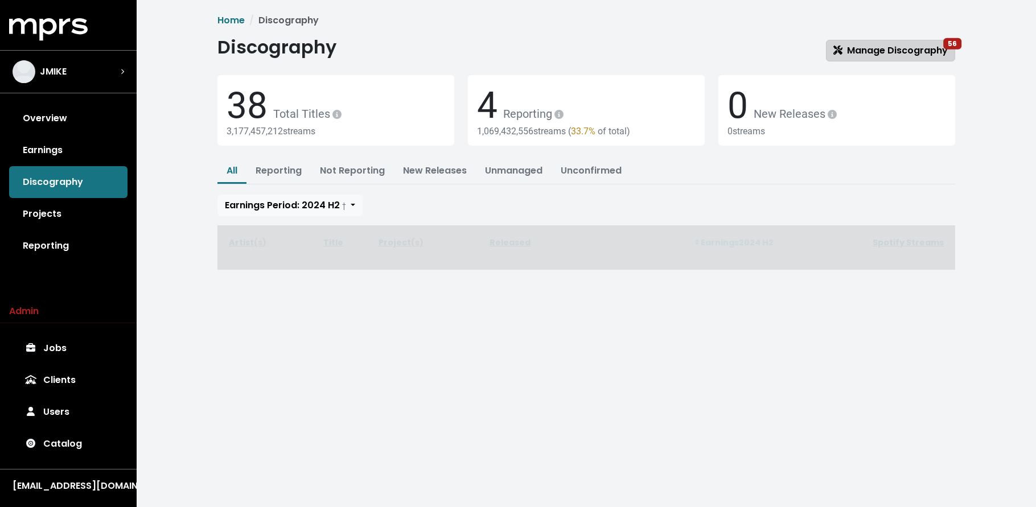
click at [932, 54] on span "Manage Discography 56" at bounding box center [891, 50] width 114 height 13
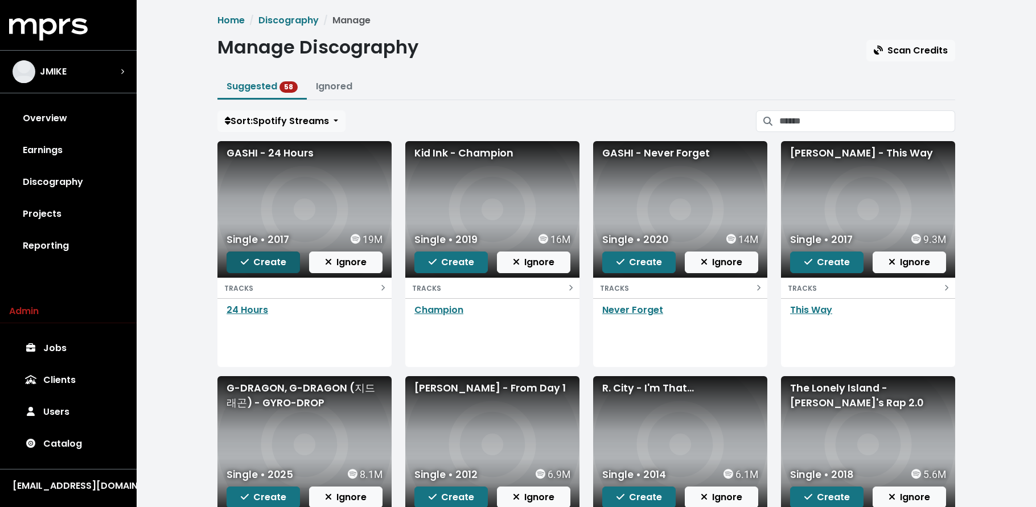
click at [255, 266] on span "Create" at bounding box center [264, 262] width 46 height 13
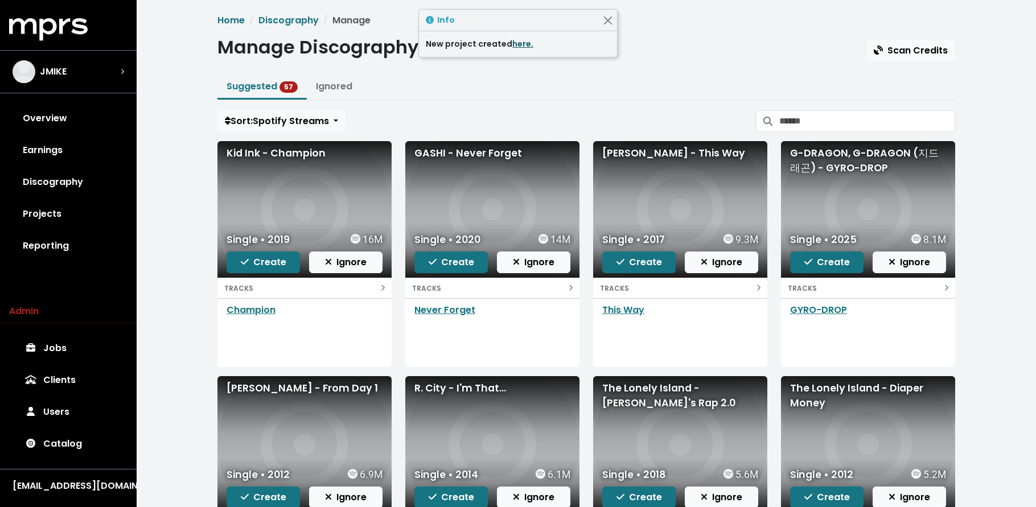
click at [517, 41] on link "here." at bounding box center [523, 43] width 21 height 11
click at [62, 212] on link "Projects" at bounding box center [68, 214] width 118 height 32
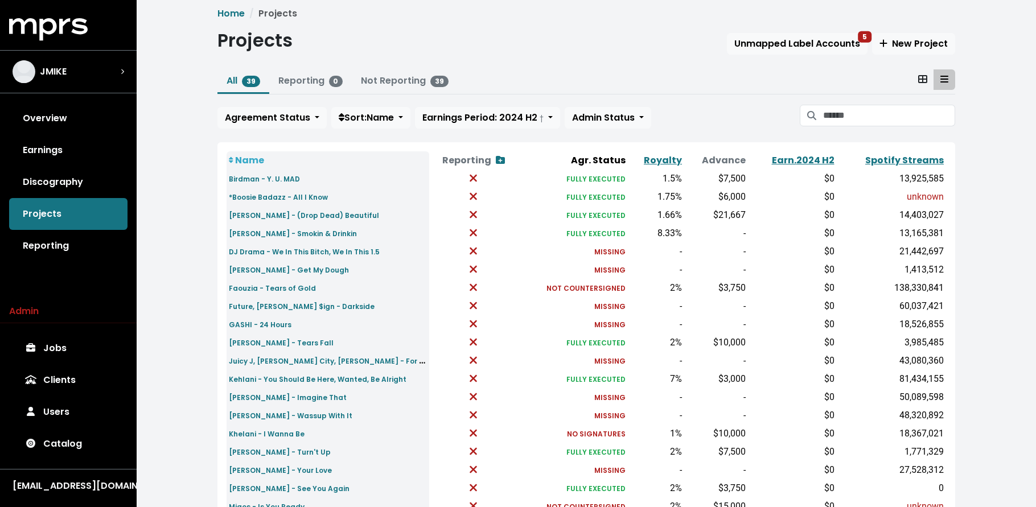
scroll to position [9, 0]
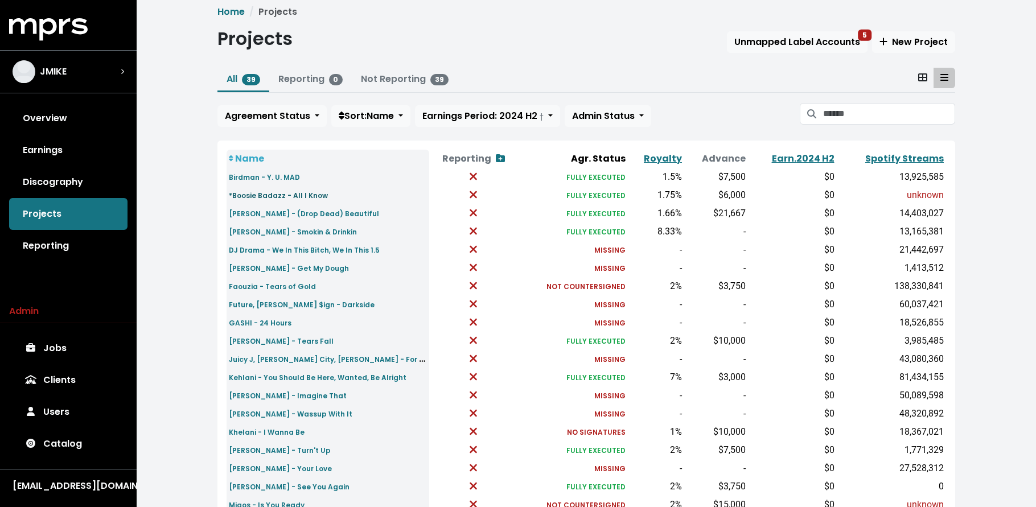
click at [258, 198] on small "*Boosie Badazz - All I Know" at bounding box center [278, 196] width 99 height 10
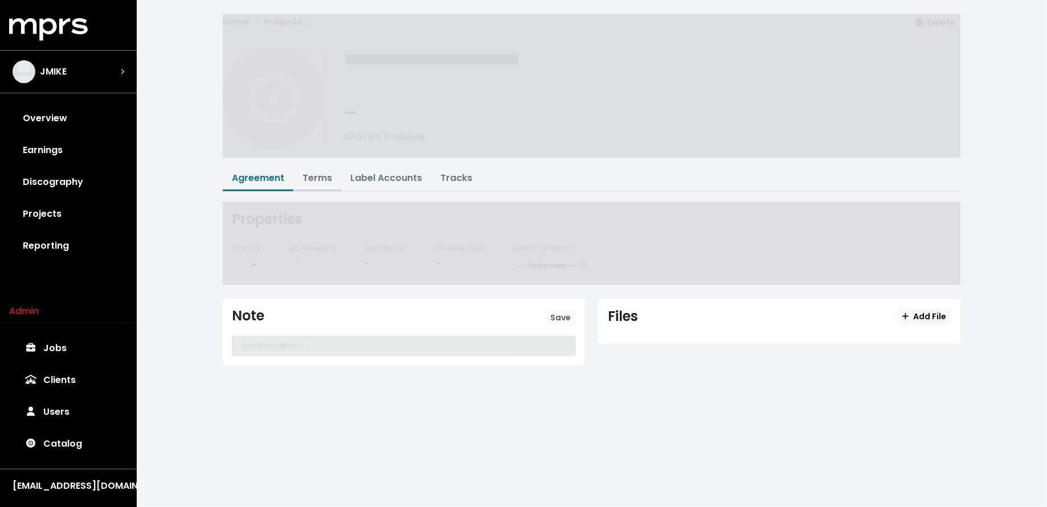
click at [317, 174] on link "Terms" at bounding box center [317, 177] width 30 height 13
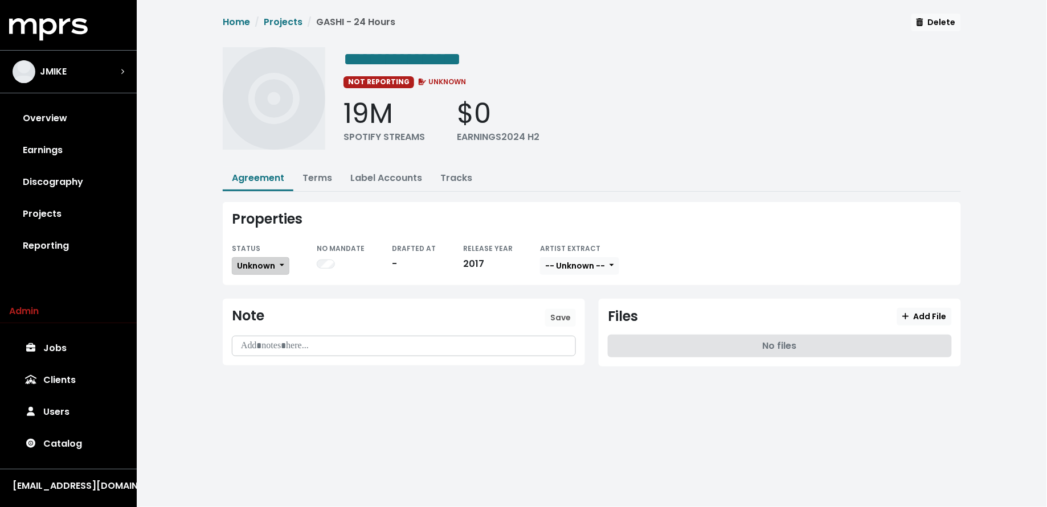
click at [261, 260] on span "Unknown" at bounding box center [256, 265] width 38 height 11
click at [271, 305] on link "Missing" at bounding box center [285, 307] width 107 height 18
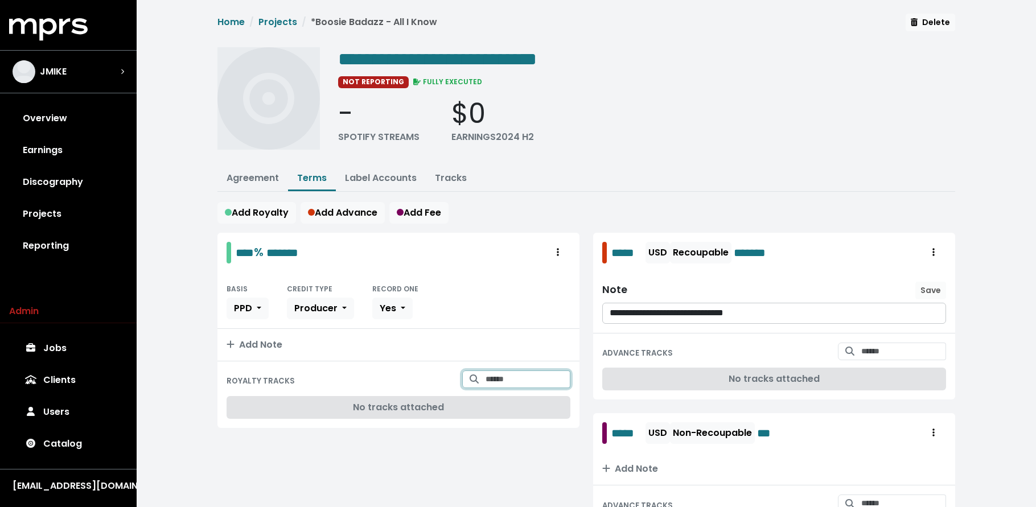
click at [513, 380] on input "Search for tracks by title and link them to this royalty" at bounding box center [528, 380] width 85 height 18
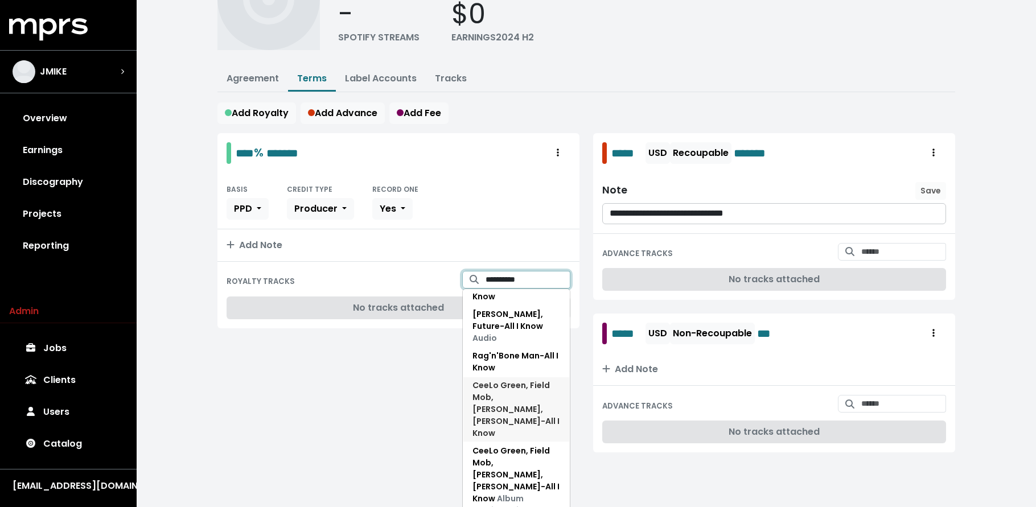
scroll to position [242, 0]
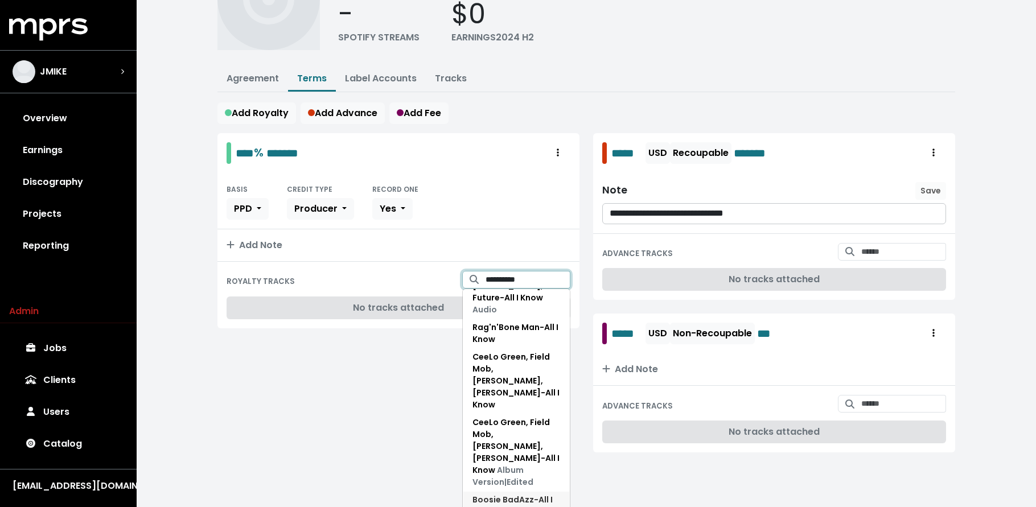
type input "**********"
click at [505, 494] on span "Boosie BadAzz - All I Know (feat. PJ)" at bounding box center [513, 505] width 80 height 23
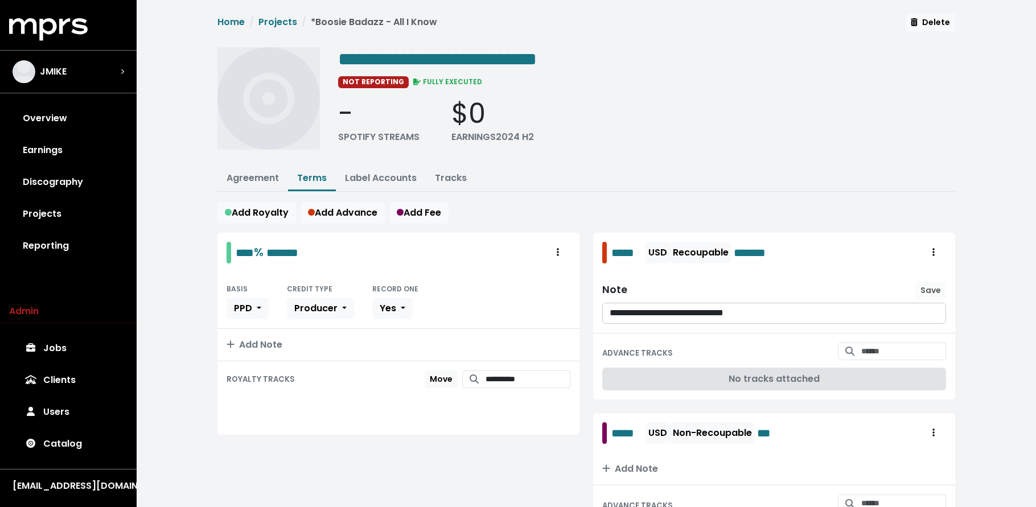
scroll to position [0, 0]
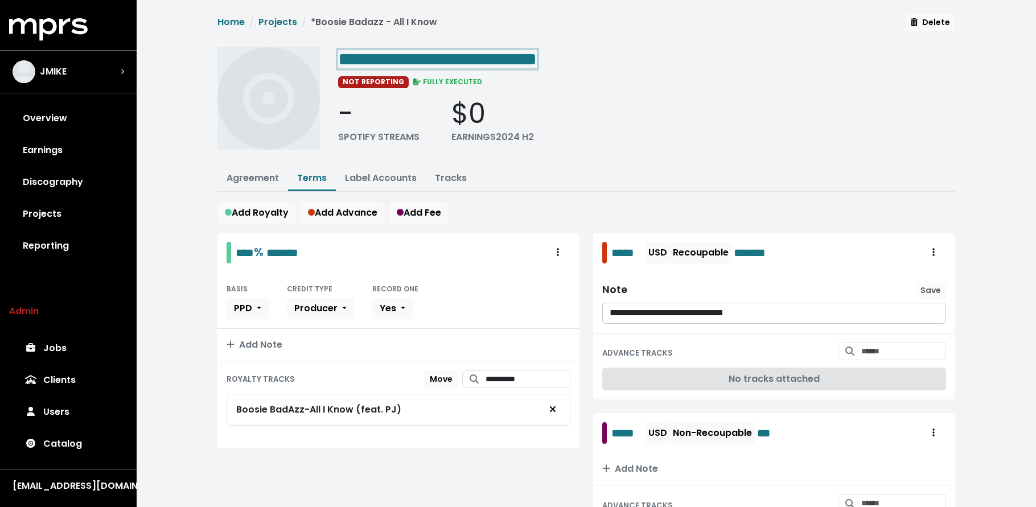
click at [351, 55] on span "**********" at bounding box center [437, 59] width 199 height 18
click at [49, 210] on link "Projects" at bounding box center [68, 214] width 118 height 32
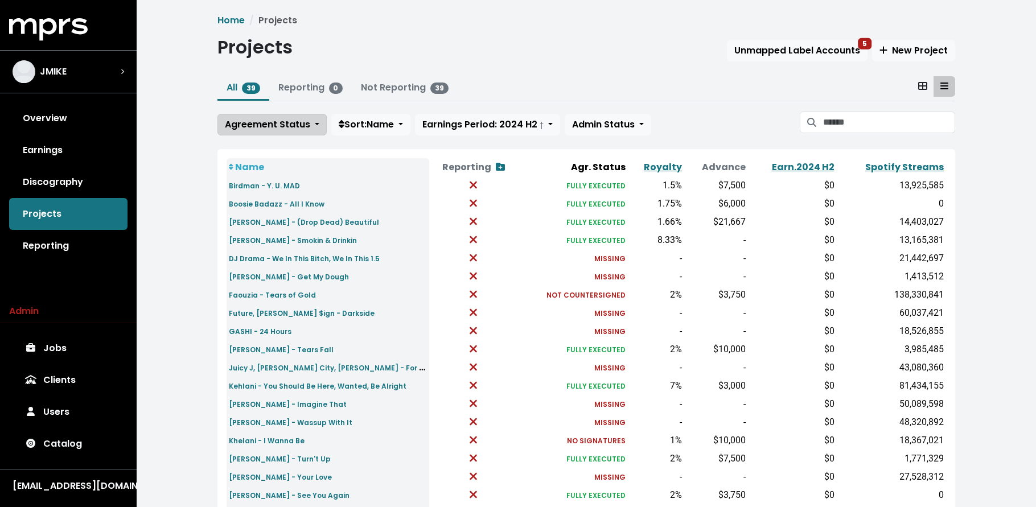
click at [273, 123] on span "Agreement Status" at bounding box center [267, 124] width 85 height 13
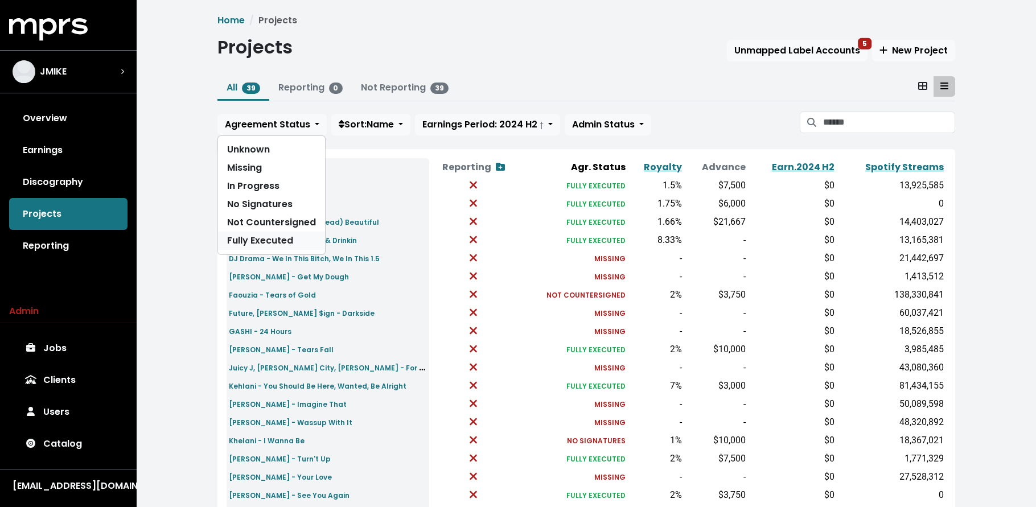
click at [286, 243] on link "Fully Executed" at bounding box center [271, 241] width 107 height 18
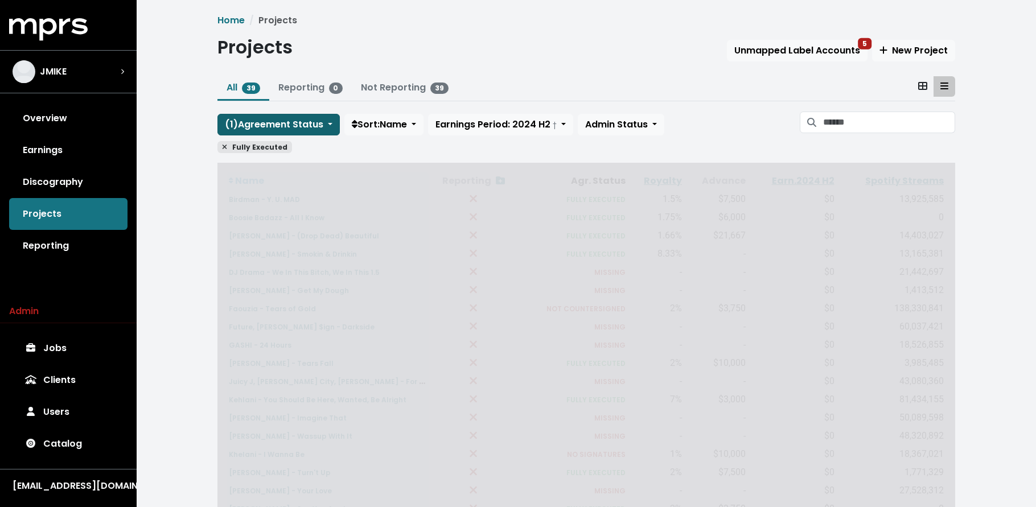
click at [268, 125] on span "( 1 ) Agreement Status" at bounding box center [274, 124] width 99 height 13
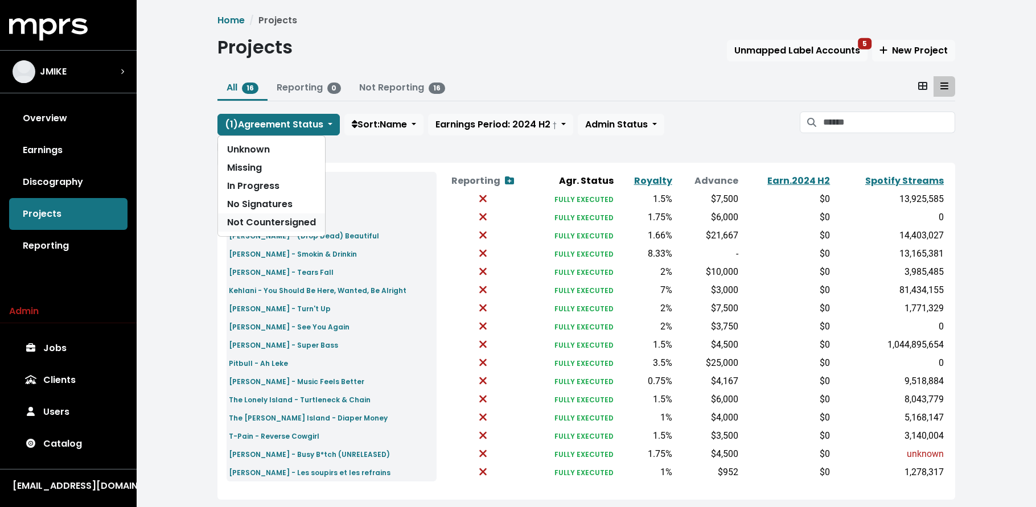
click at [270, 229] on link "Not Countersigned" at bounding box center [271, 223] width 107 height 18
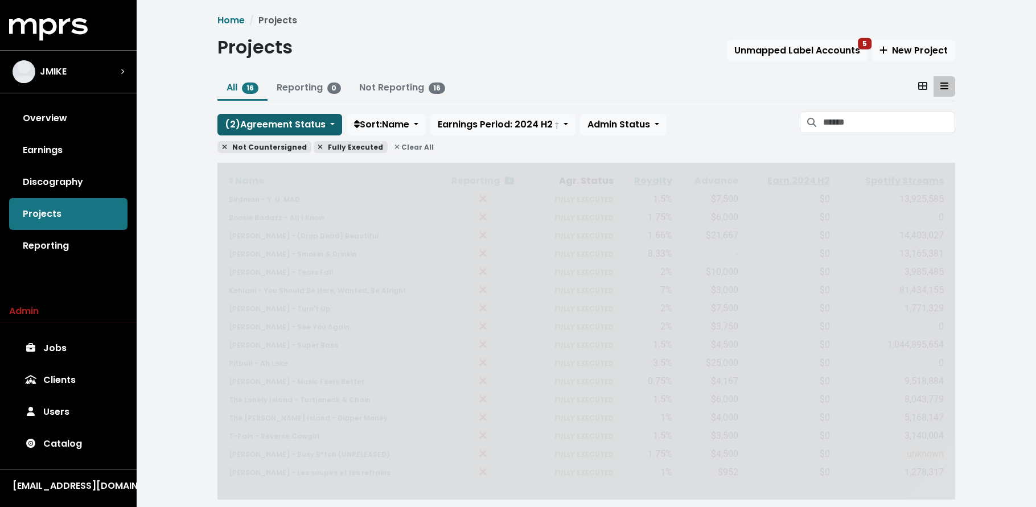
click at [268, 118] on span "( 2 ) Agreement Status" at bounding box center [275, 125] width 101 height 14
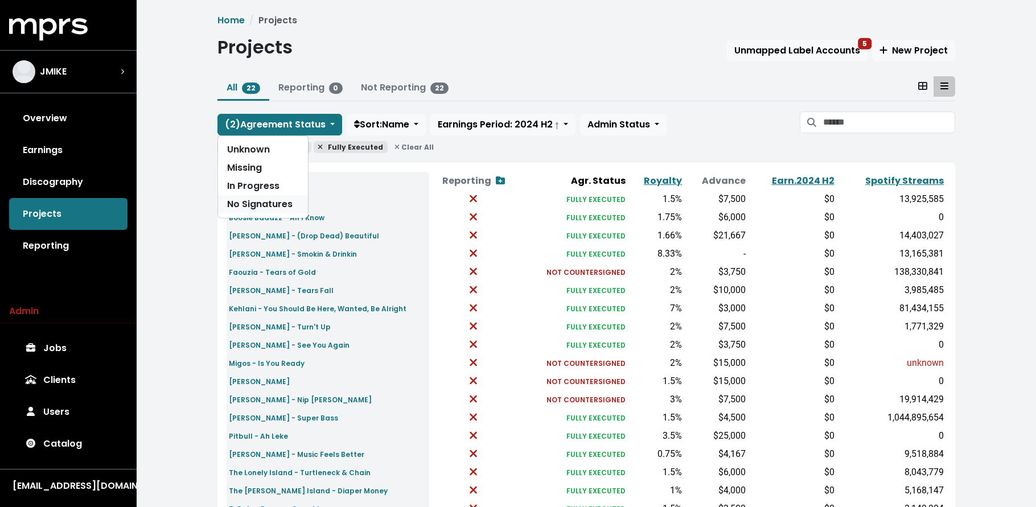
click at [271, 200] on link "No Signatures" at bounding box center [263, 204] width 90 height 18
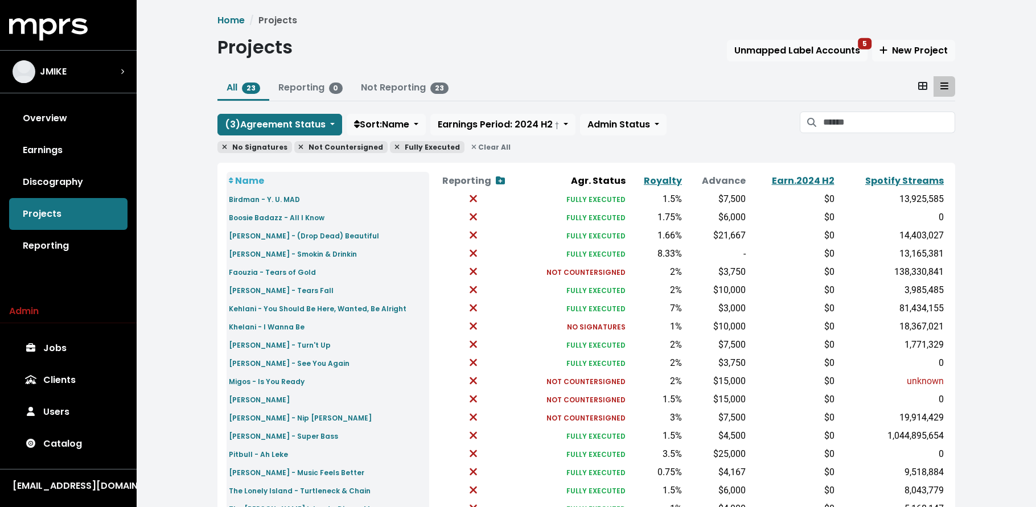
drag, startPoint x: 338, startPoint y: 255, endPoint x: 610, endPoint y: 0, distance: 372.7
click at [477, 149] on span "Clear All" at bounding box center [491, 147] width 48 height 12
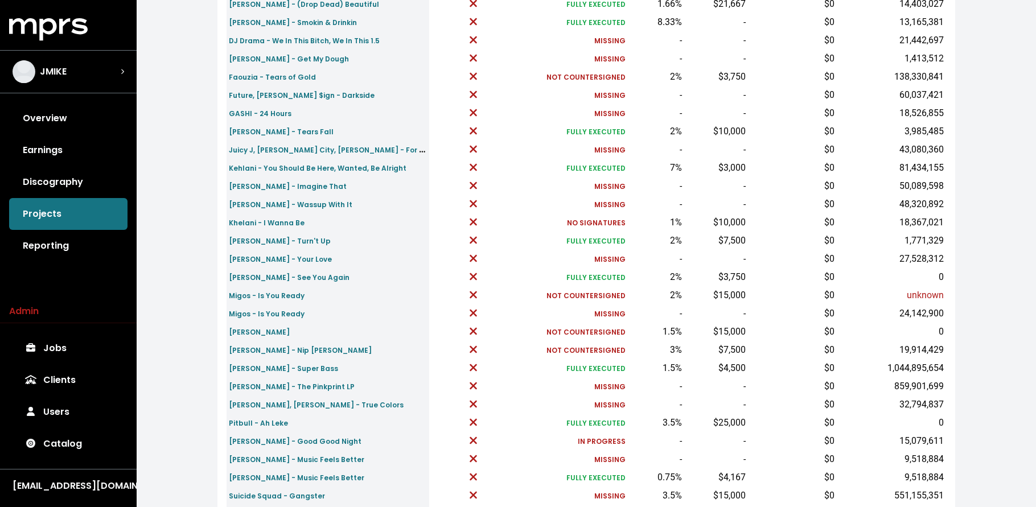
scroll to position [219, 0]
click at [290, 313] on small "Migos - Is You Ready" at bounding box center [267, 313] width 76 height 10
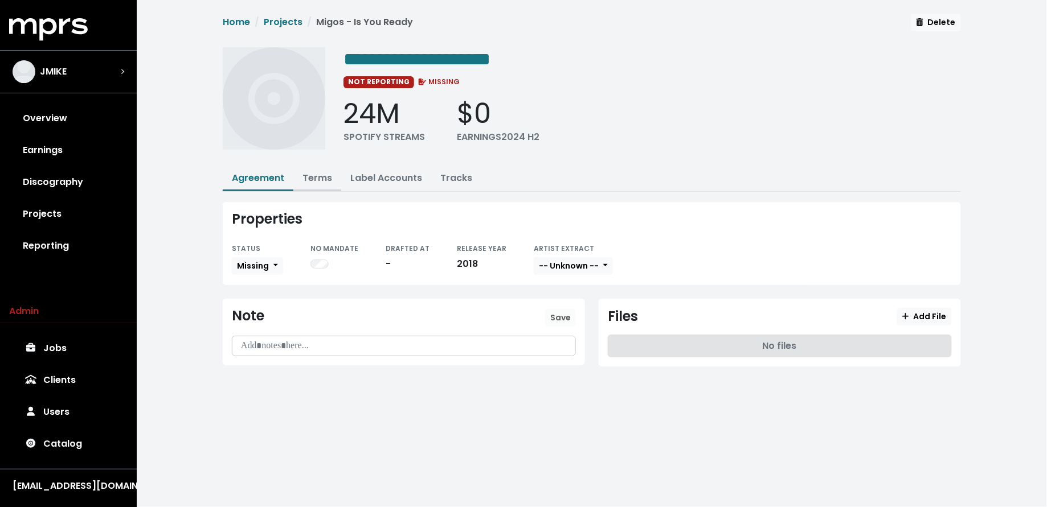
click at [331, 173] on link "Terms" at bounding box center [317, 177] width 30 height 13
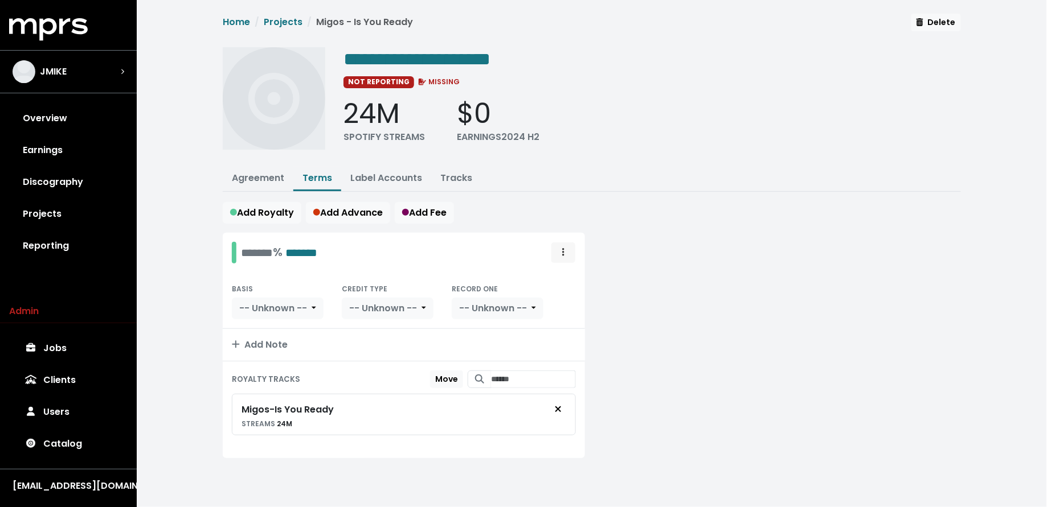
click at [563, 249] on icon "Royalty administration options" at bounding box center [563, 252] width 2 height 9
click at [558, 279] on link "Move" at bounding box center [530, 278] width 90 height 18
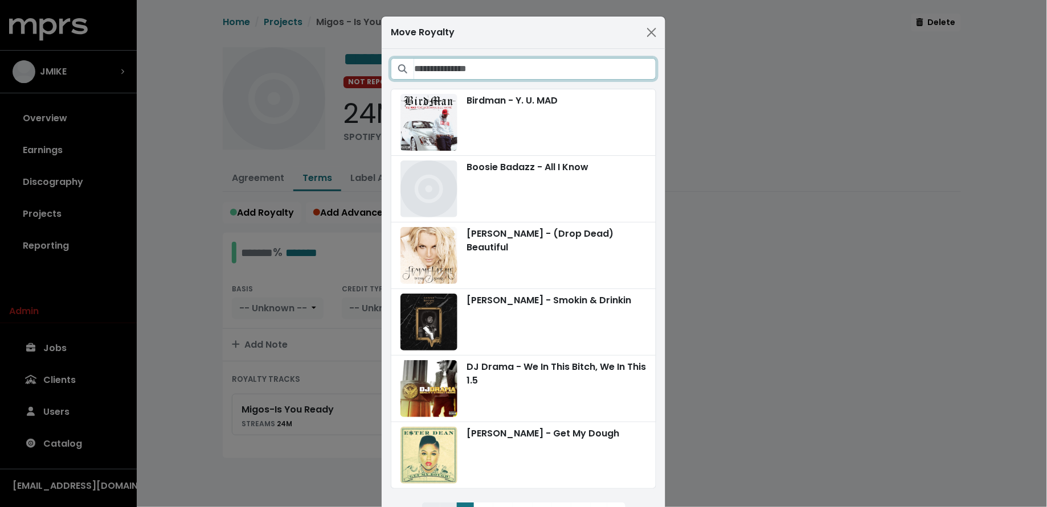
click at [526, 69] on input "Search projects" at bounding box center [535, 69] width 242 height 22
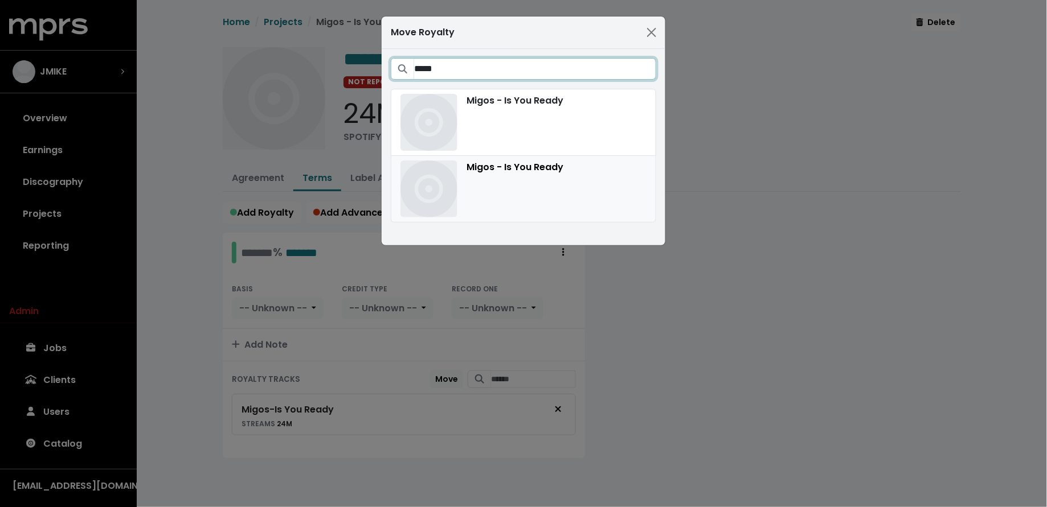
type input "*****"
click at [604, 200] on div "Migos - Is You Ready" at bounding box center [523, 189] width 246 height 57
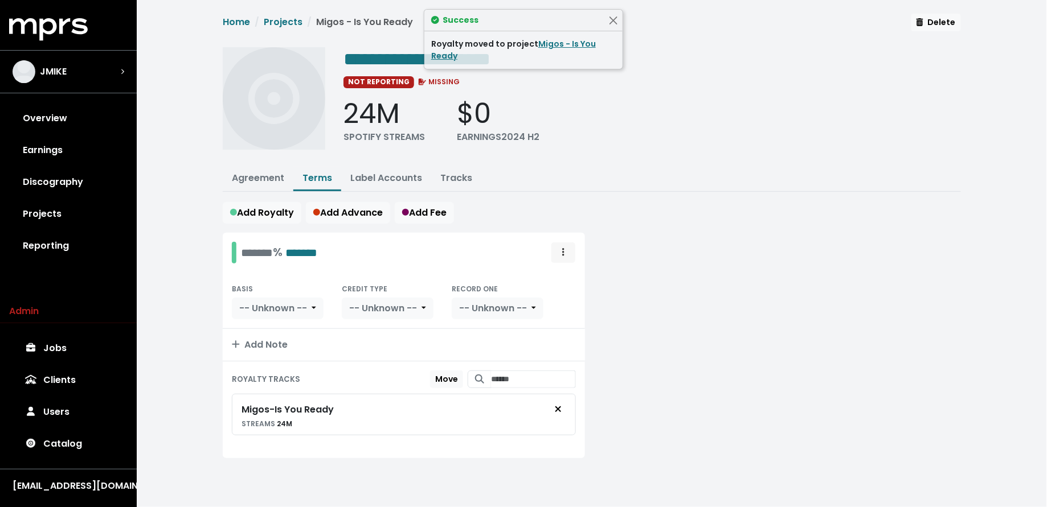
click at [565, 251] on span "Royalty administration options" at bounding box center [563, 253] width 10 height 14
click at [571, 283] on link "Move" at bounding box center [530, 278] width 90 height 18
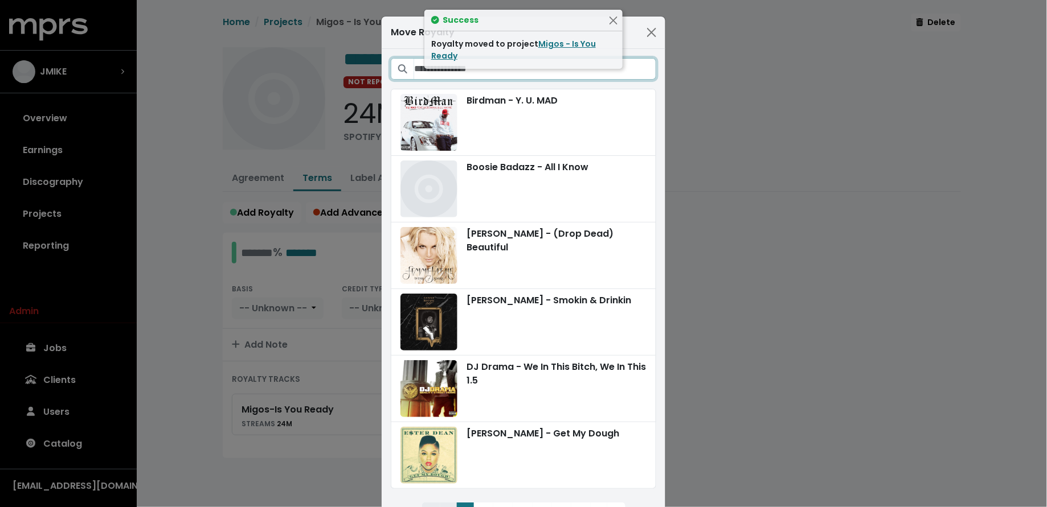
click at [562, 70] on input "Search projects" at bounding box center [535, 69] width 242 height 22
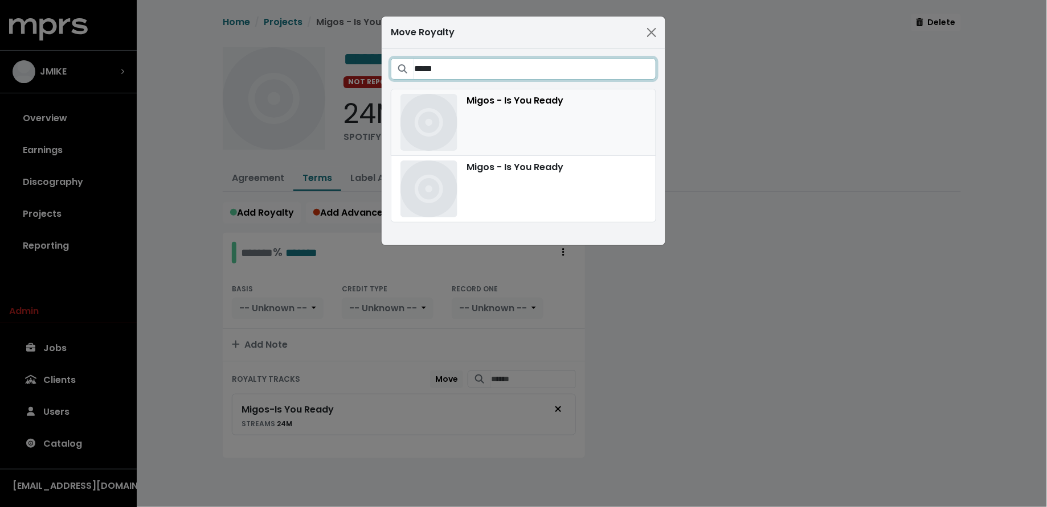
type input "*****"
click at [532, 109] on div "Migos - Is You Ready" at bounding box center [523, 122] width 246 height 57
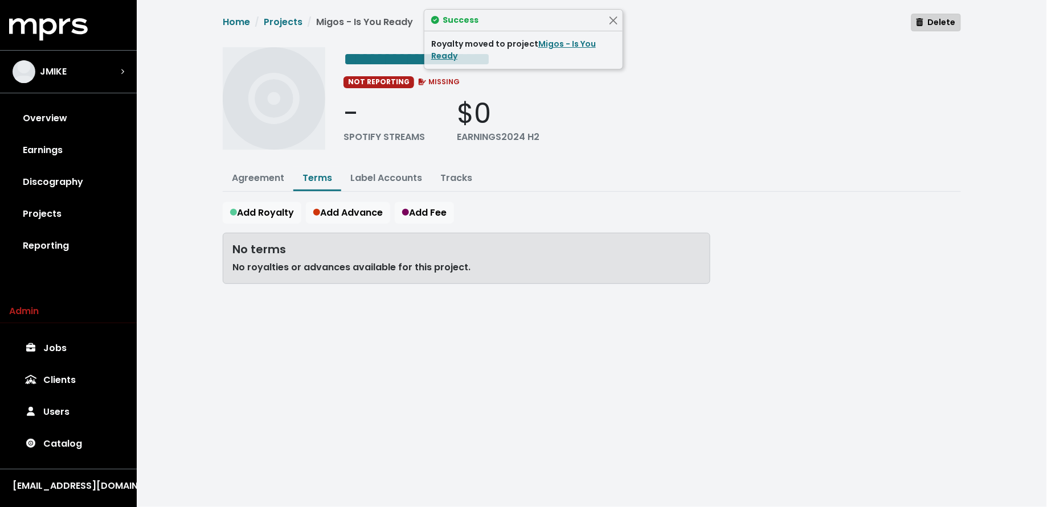
click at [921, 22] on icon "button" at bounding box center [919, 22] width 7 height 8
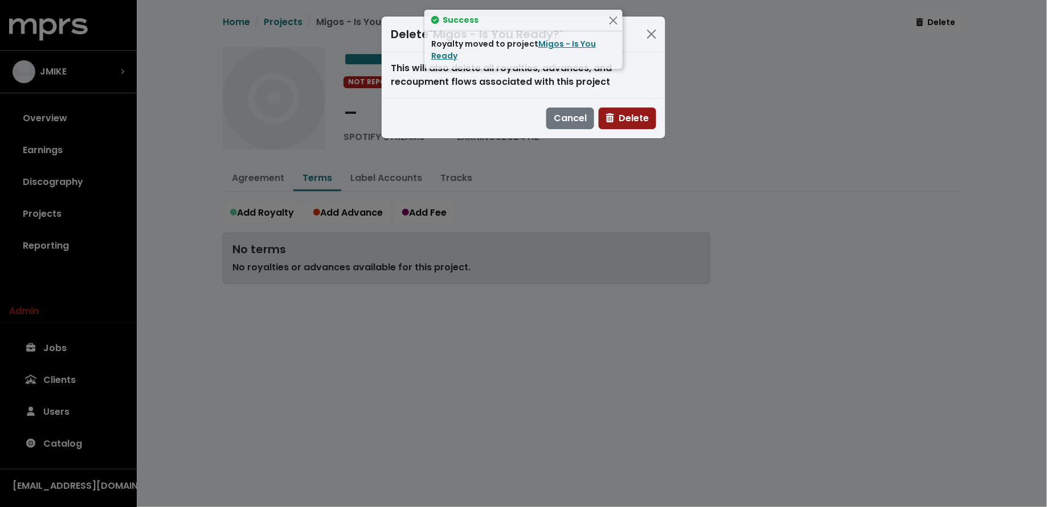
click at [620, 124] on span "Delete" at bounding box center [627, 118] width 43 height 13
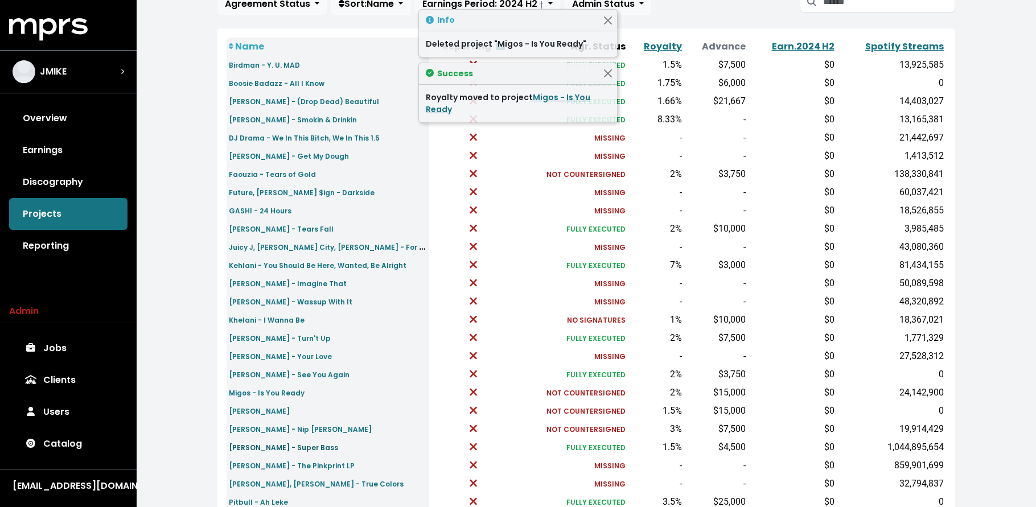
scroll to position [121, 0]
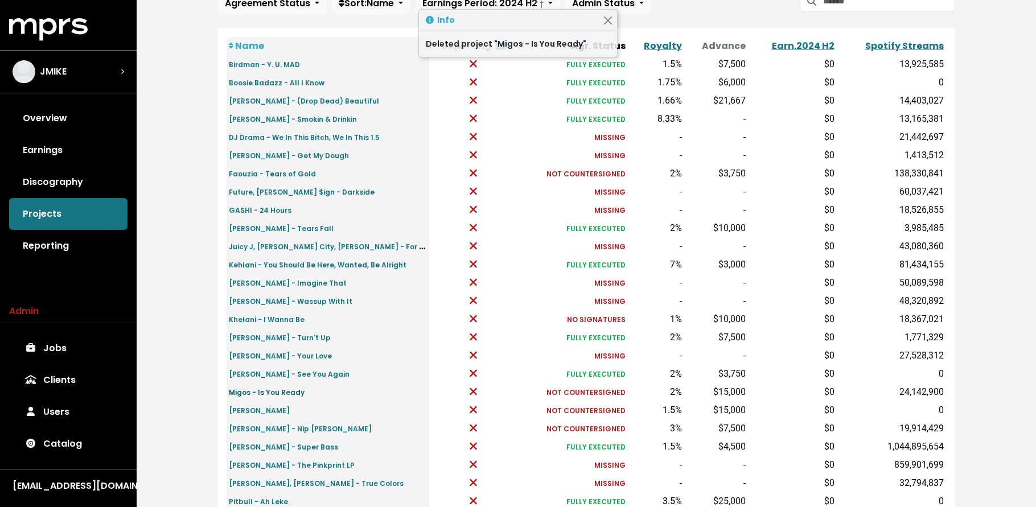
click at [264, 394] on small "Migos - Is You Ready" at bounding box center [267, 393] width 76 height 10
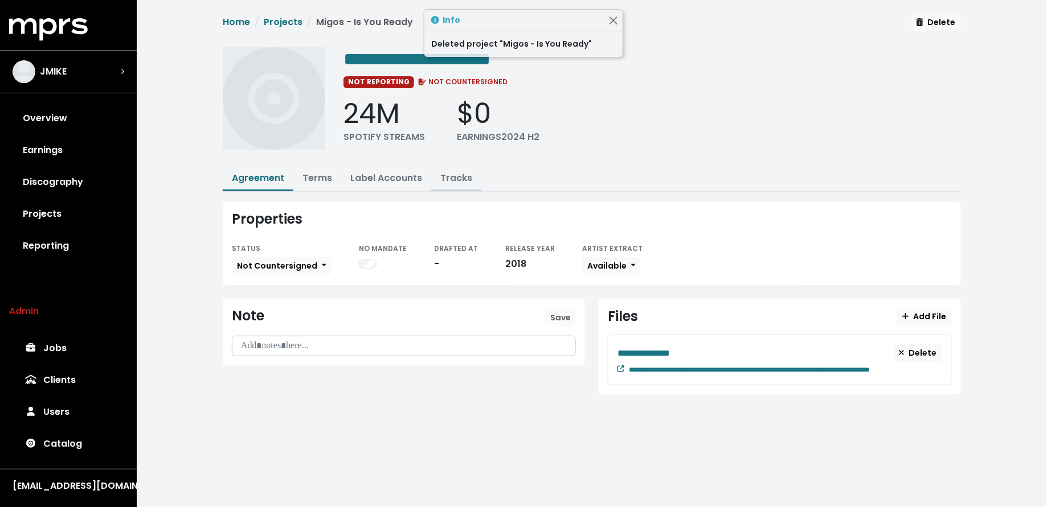
click at [454, 180] on link "Tracks" at bounding box center [456, 177] width 32 height 13
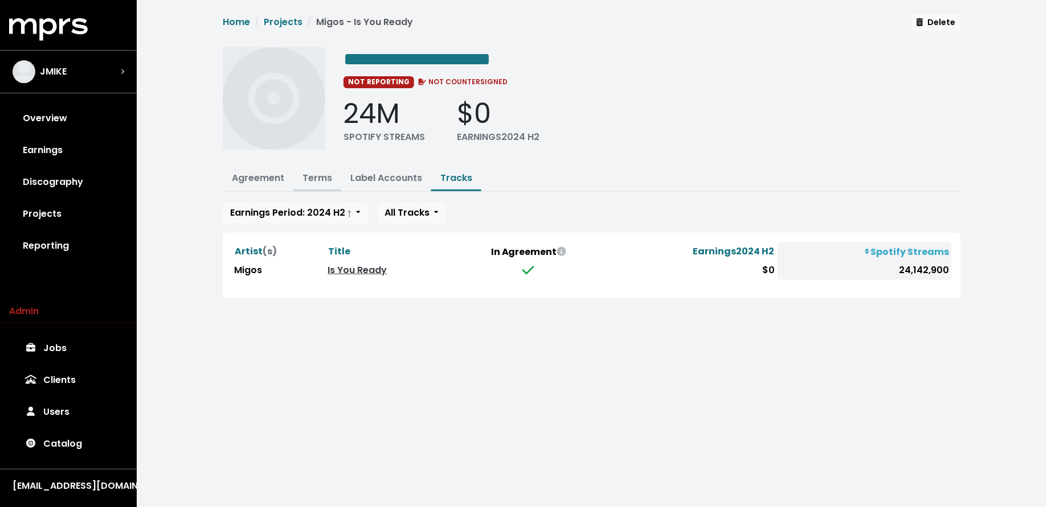
click at [313, 175] on link "Terms" at bounding box center [317, 177] width 30 height 13
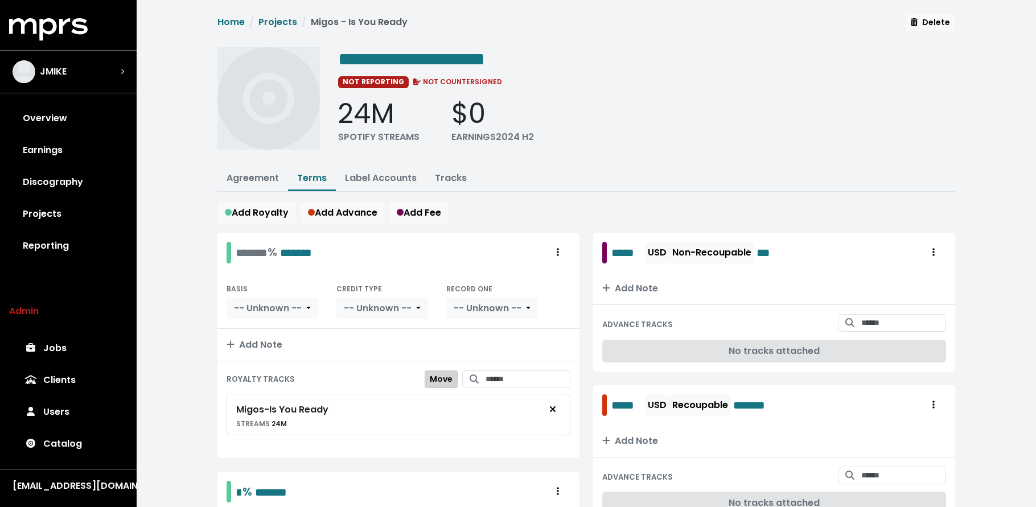
click at [435, 378] on span "Move" at bounding box center [441, 379] width 23 height 11
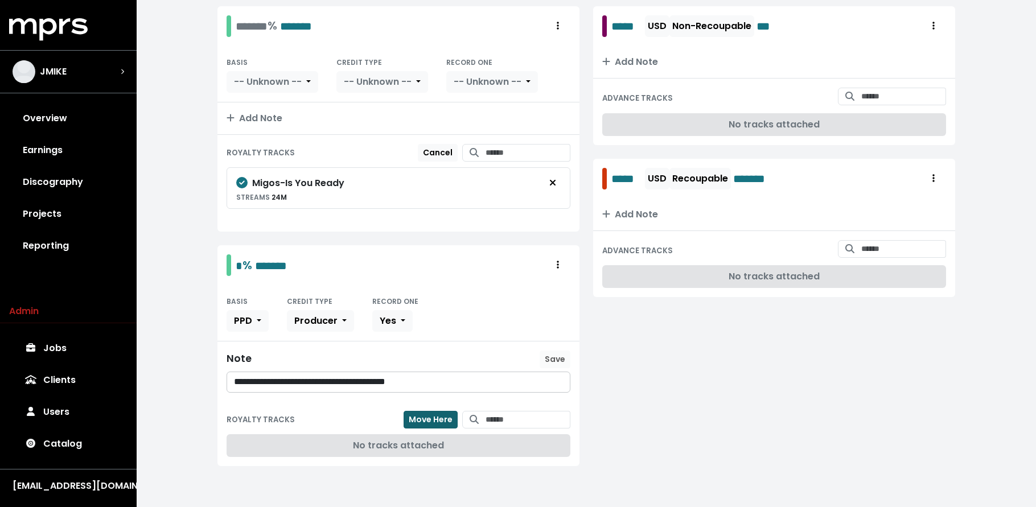
click at [418, 415] on span "Move Here" at bounding box center [431, 419] width 44 height 11
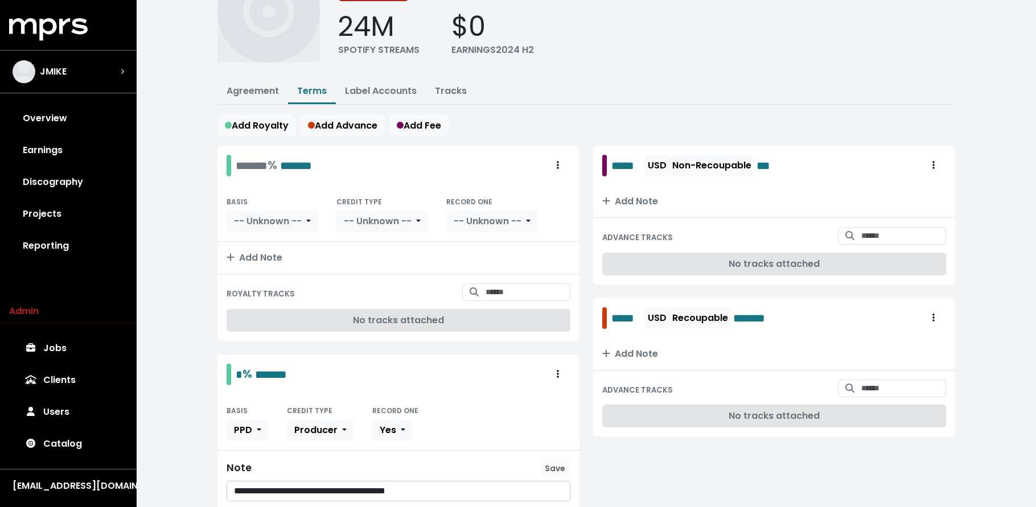
scroll to position [30, 0]
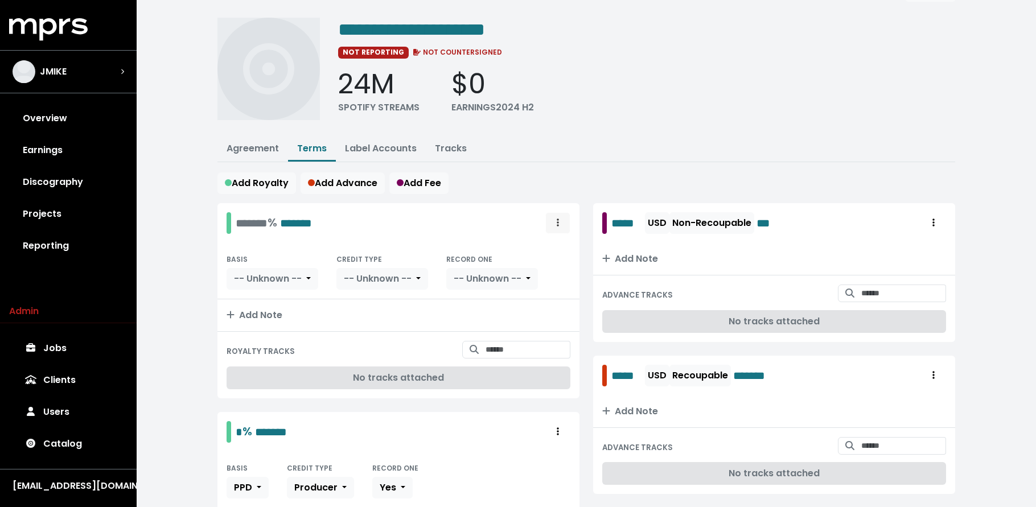
click at [559, 218] on span "Royalty administration options" at bounding box center [558, 223] width 10 height 14
click at [550, 263] on link "Delete" at bounding box center [525, 266] width 90 height 18
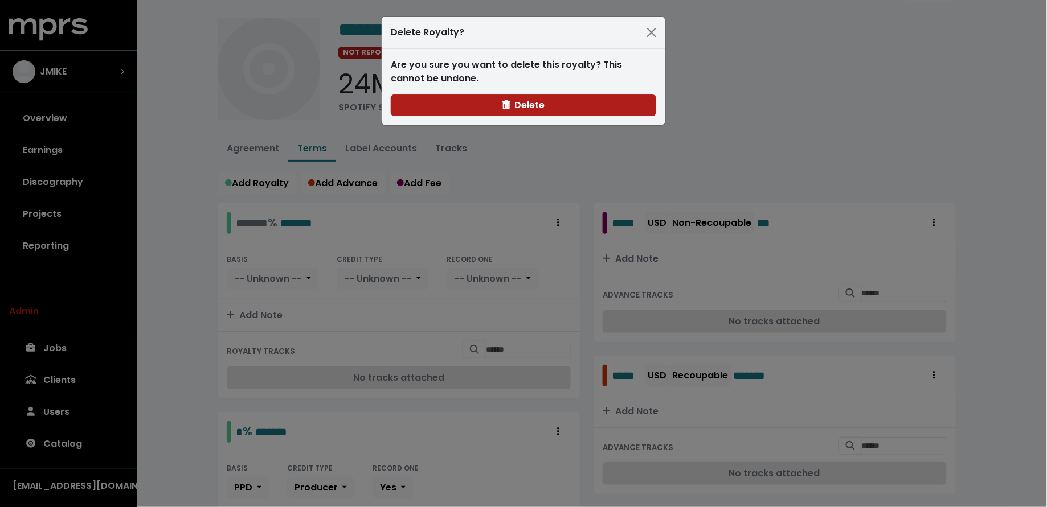
drag, startPoint x: 478, startPoint y: 106, endPoint x: 468, endPoint y: 117, distance: 15.7
click at [478, 106] on button "Delete" at bounding box center [523, 106] width 265 height 22
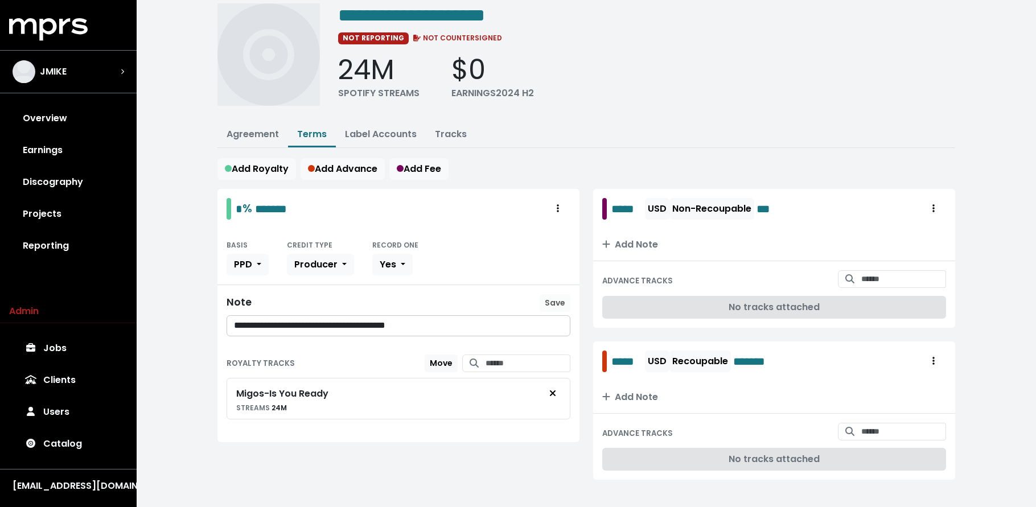
scroll to position [57, 0]
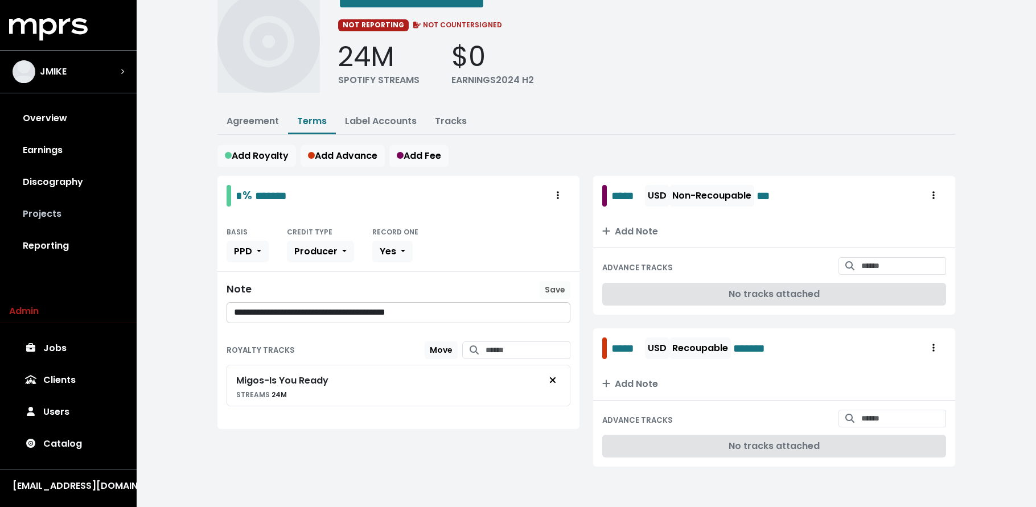
click at [87, 213] on link "Projects" at bounding box center [68, 214] width 118 height 32
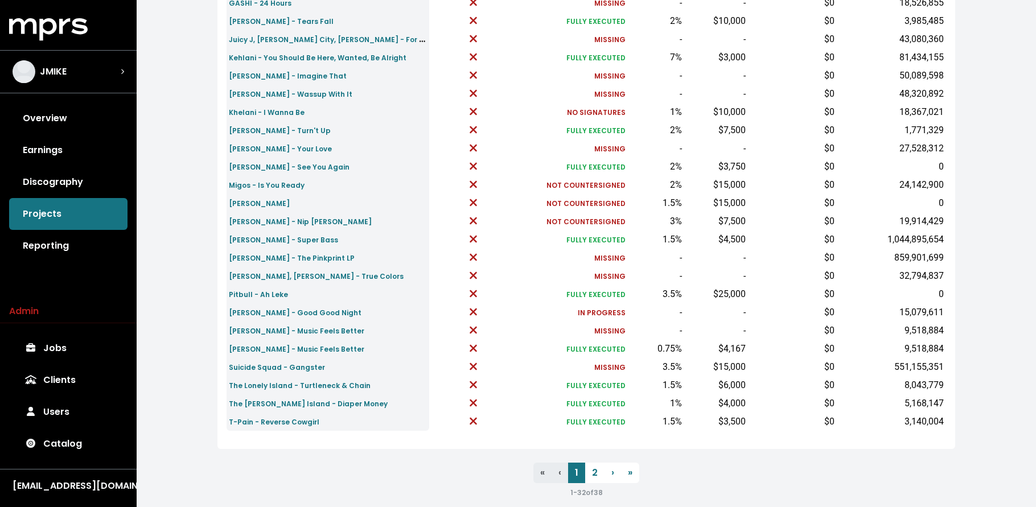
scroll to position [326, 0]
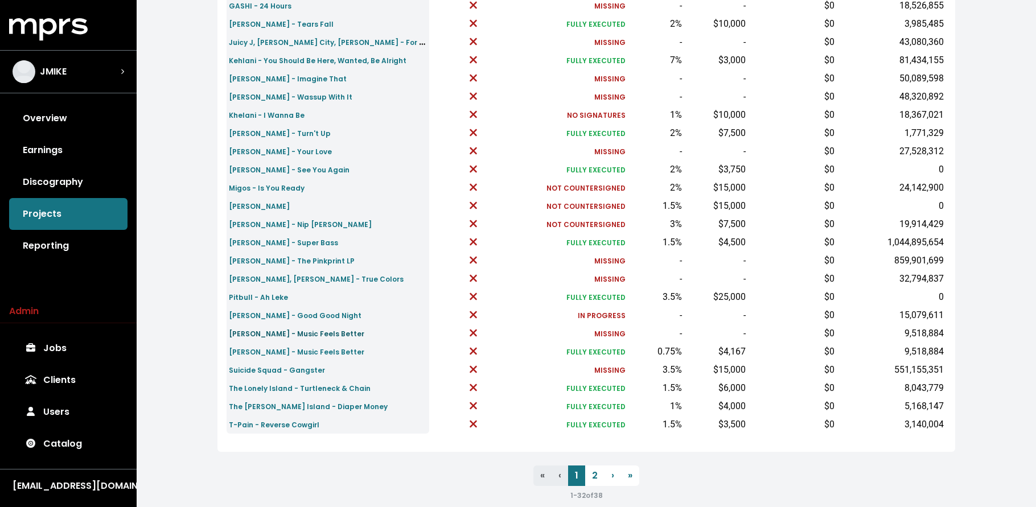
click at [289, 333] on small "Selena Gomez - Music Feels Better" at bounding box center [297, 334] width 136 height 10
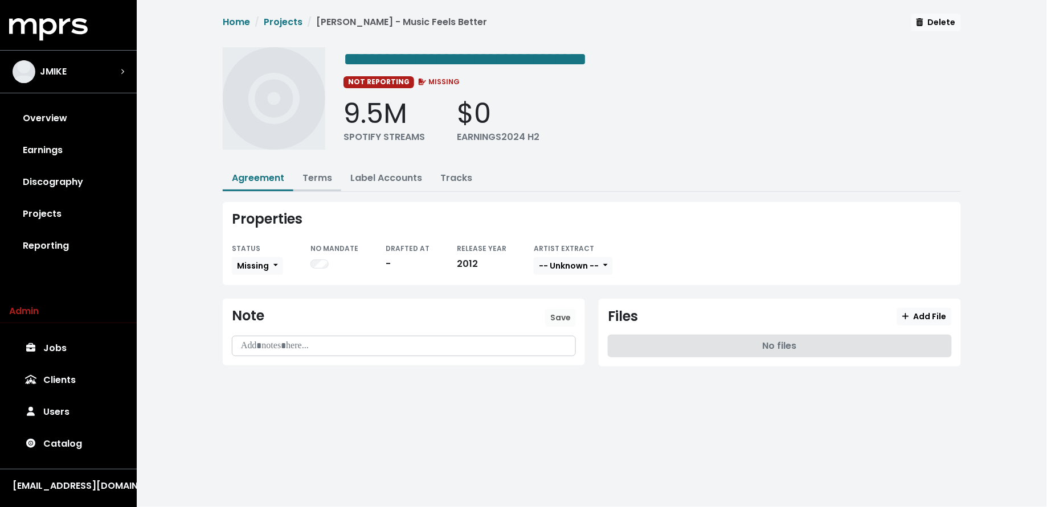
click at [318, 177] on link "Terms" at bounding box center [317, 177] width 30 height 13
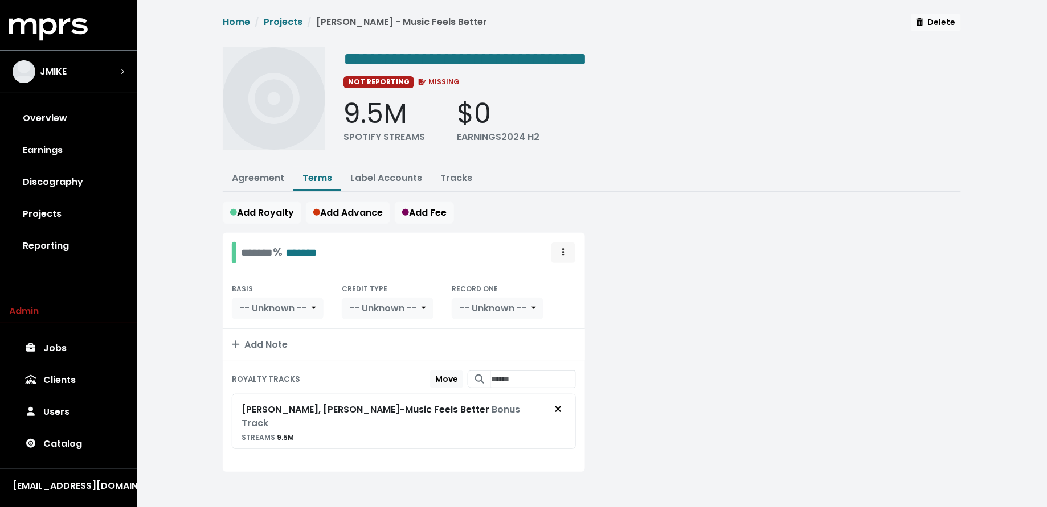
click at [562, 255] on icon "Royalty administration options" at bounding box center [563, 252] width 2 height 9
click at [560, 277] on link "Move" at bounding box center [530, 278] width 90 height 18
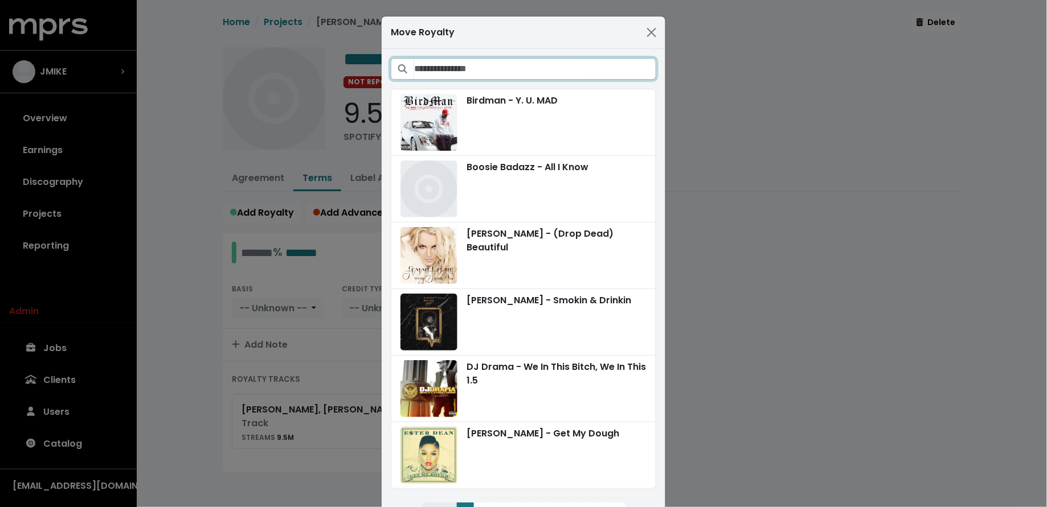
click at [542, 76] on input "Search projects" at bounding box center [535, 69] width 242 height 22
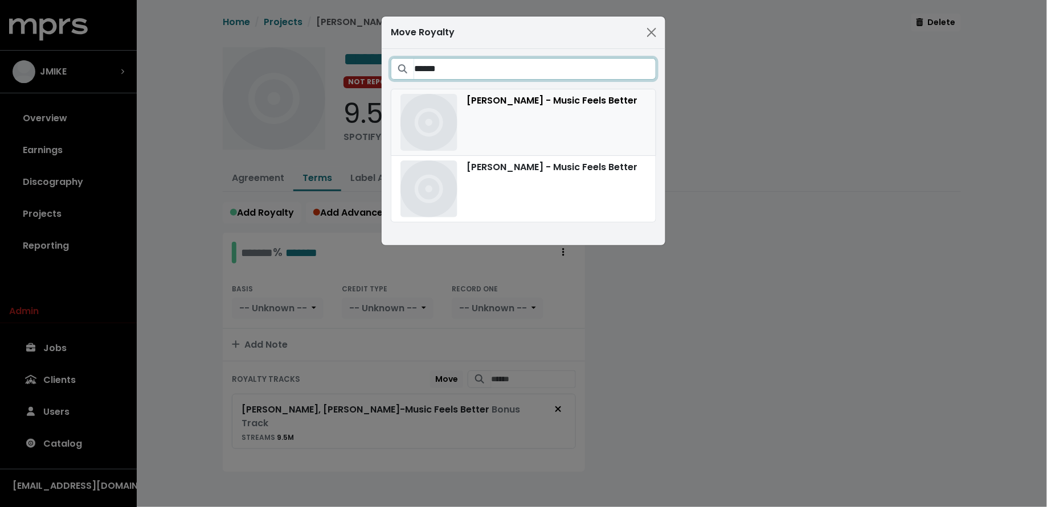
type input "******"
click at [506, 121] on div "Selena Gomez - Music Feels Better" at bounding box center [523, 122] width 246 height 57
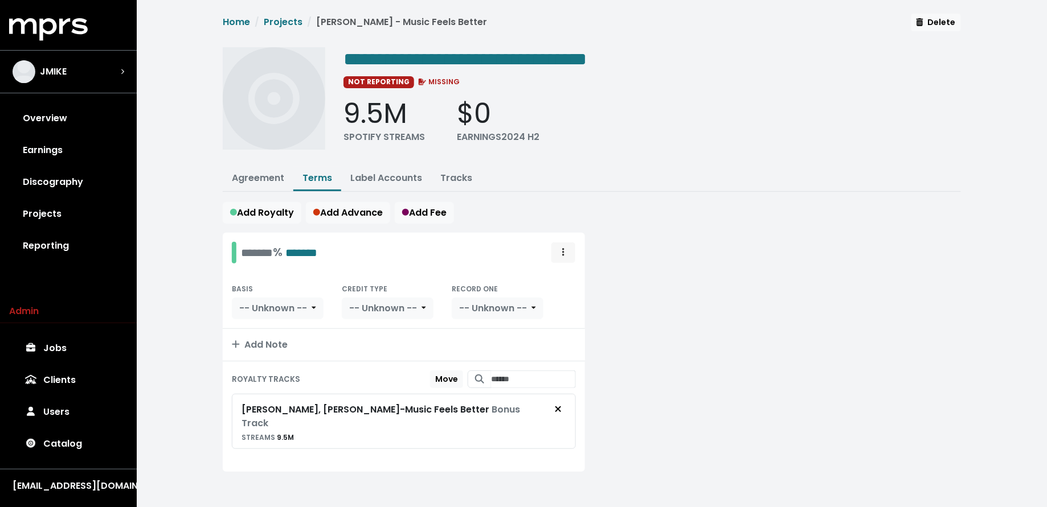
click at [566, 252] on span "Royalty administration options" at bounding box center [563, 253] width 10 height 14
click at [562, 271] on link "Move" at bounding box center [530, 278] width 90 height 18
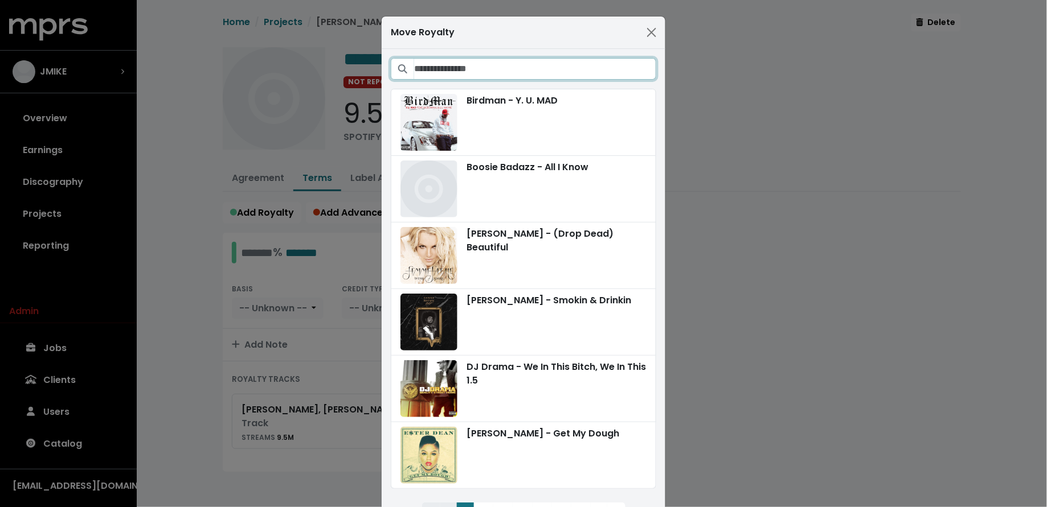
click at [498, 72] on input "Search projects" at bounding box center [535, 69] width 242 height 22
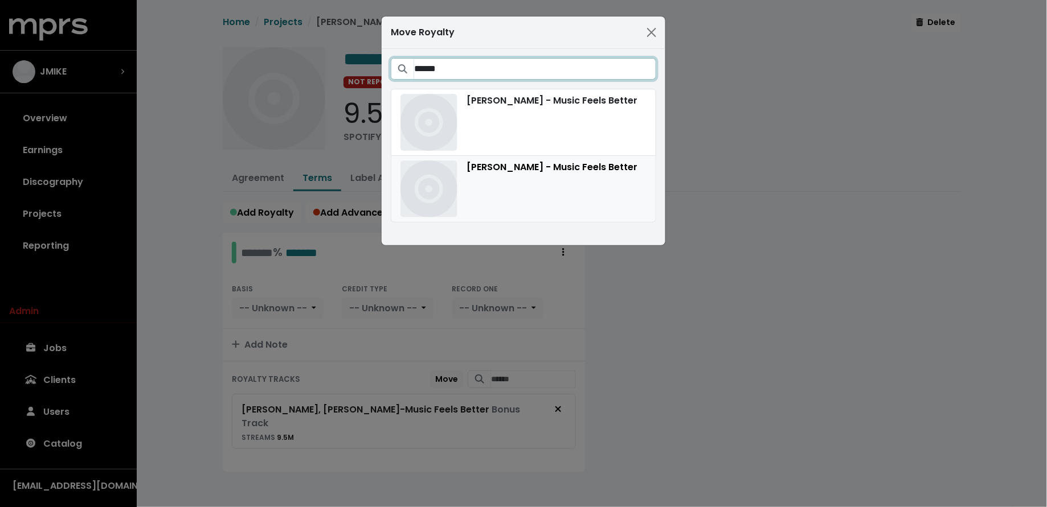
type input "******"
click at [540, 186] on div "Selena Gomez - Music Feels Better" at bounding box center [523, 189] width 246 height 57
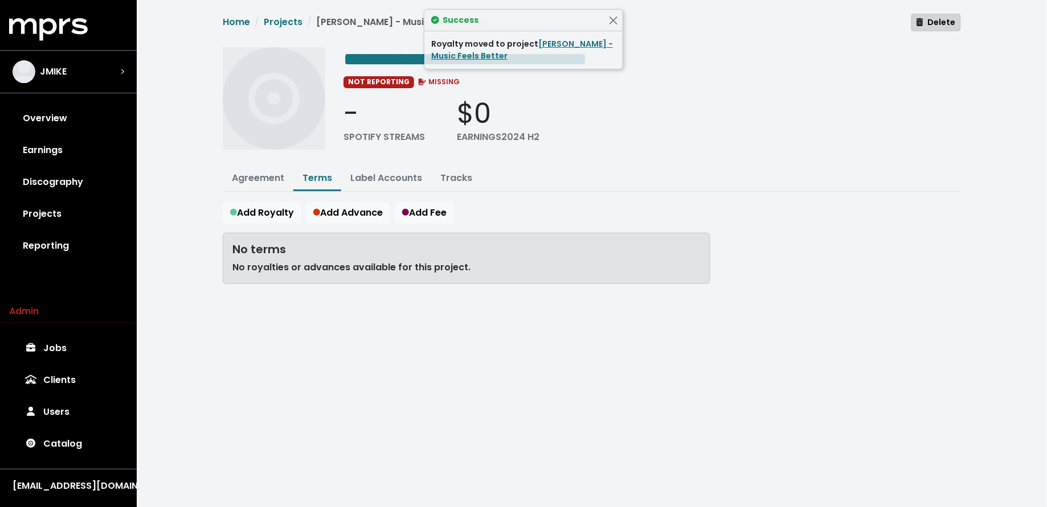
click at [923, 22] on icon "button" at bounding box center [919, 22] width 7 height 8
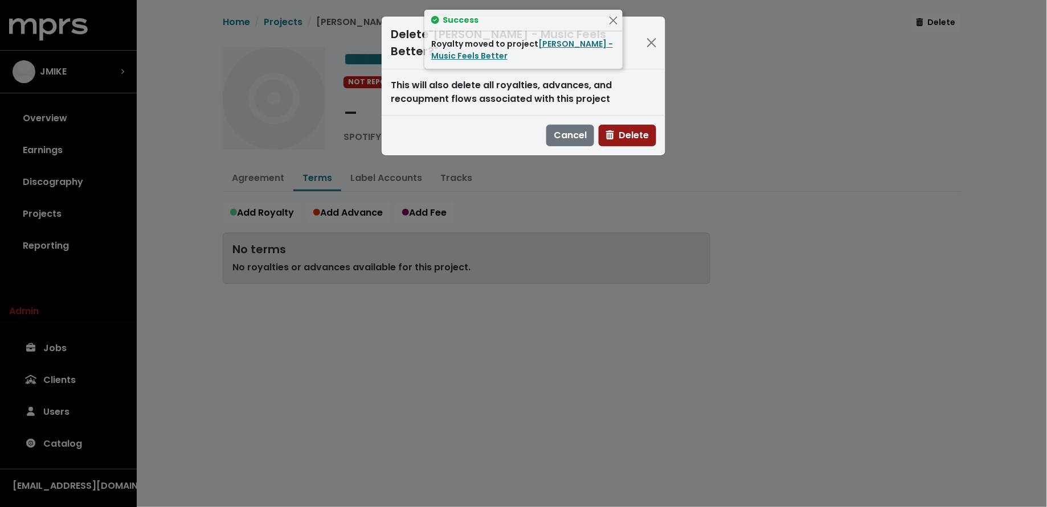
click at [626, 130] on span "Delete" at bounding box center [627, 135] width 43 height 13
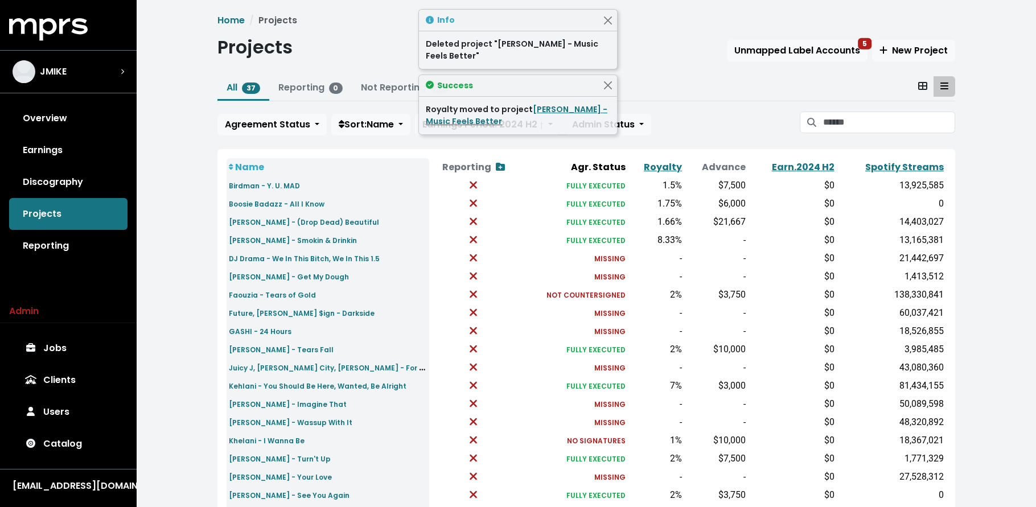
scroll to position [342, 0]
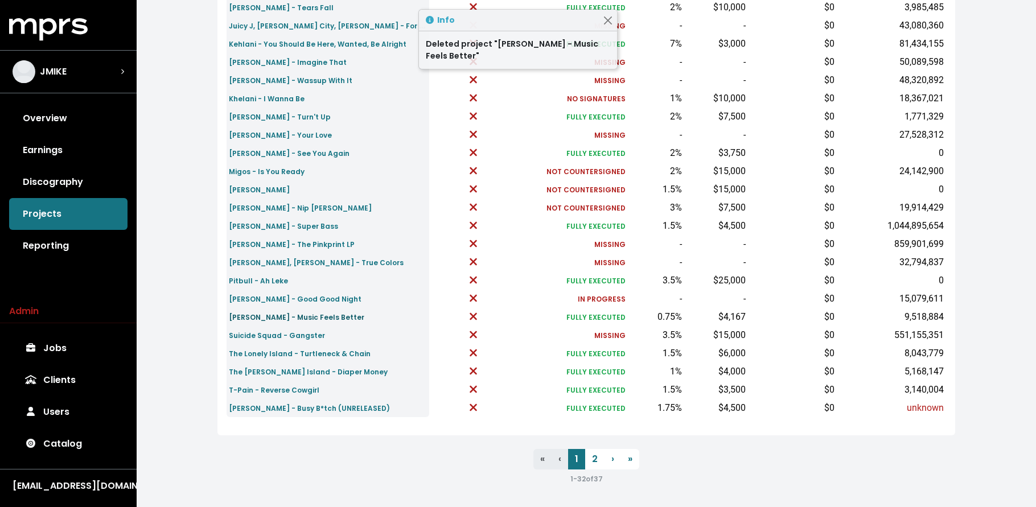
click at [280, 314] on small "Selena Gomez - Music Feels Better" at bounding box center [297, 318] width 136 height 10
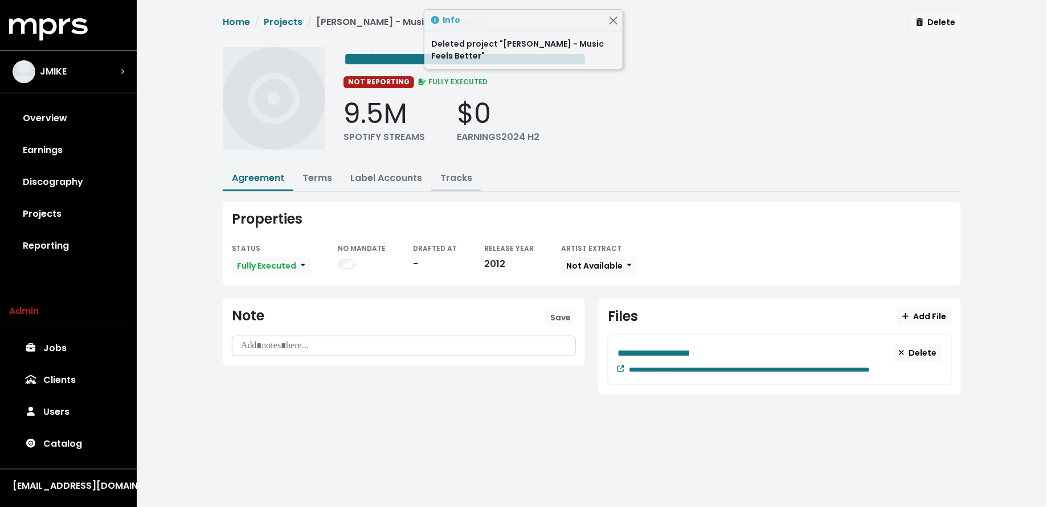
click at [461, 171] on link "Tracks" at bounding box center [456, 177] width 32 height 13
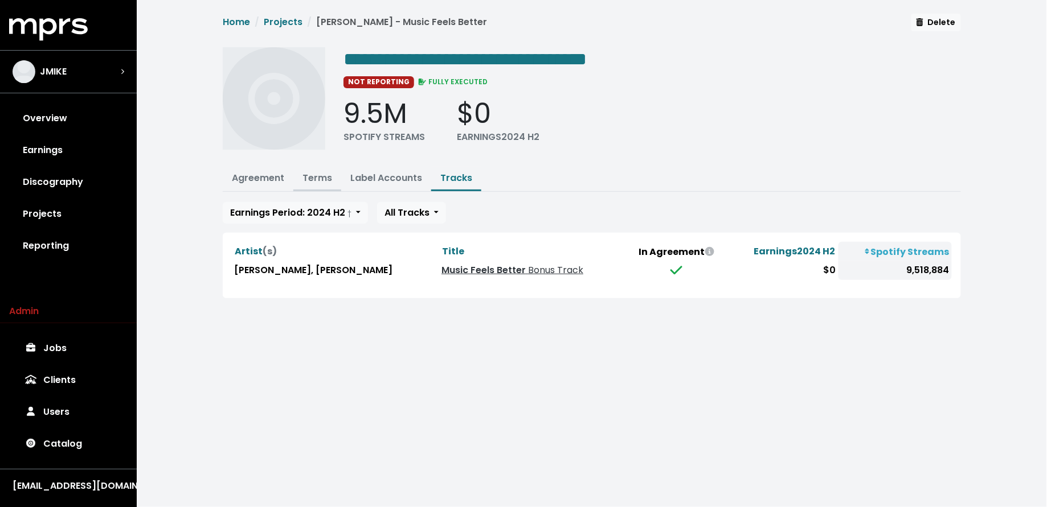
click at [319, 179] on link "Terms" at bounding box center [317, 177] width 30 height 13
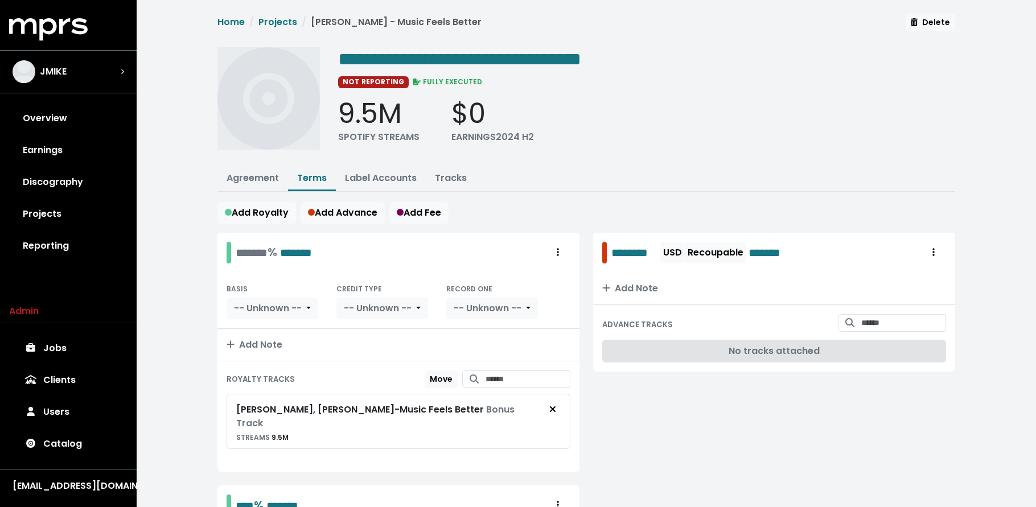
scroll to position [232, 0]
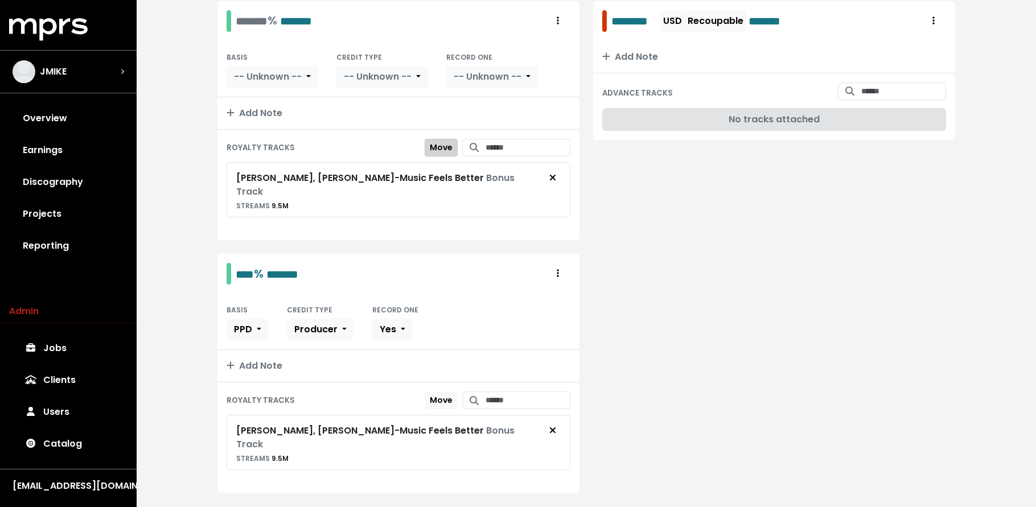
click at [437, 150] on span "Move" at bounding box center [441, 147] width 23 height 11
click at [419, 403] on span "Move Here" at bounding box center [431, 400] width 44 height 11
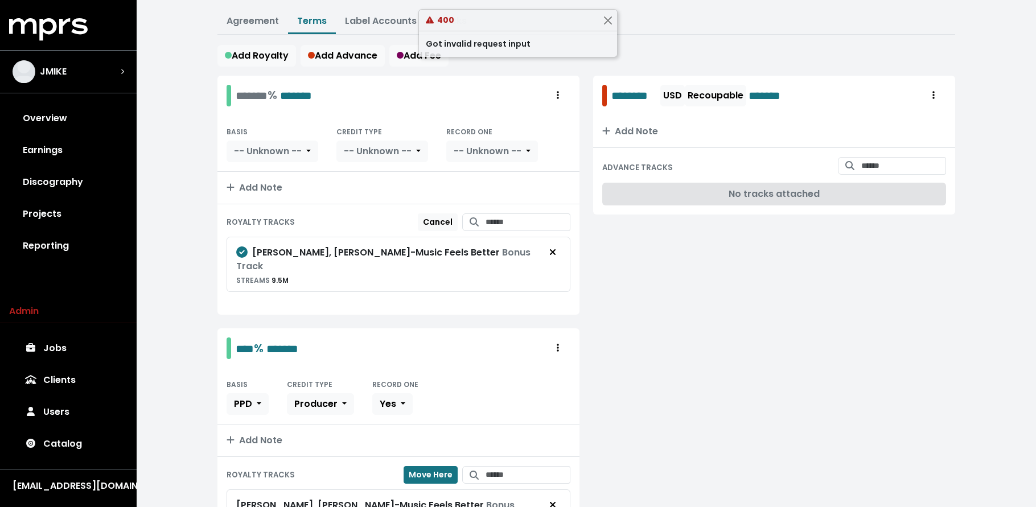
scroll to position [0, 0]
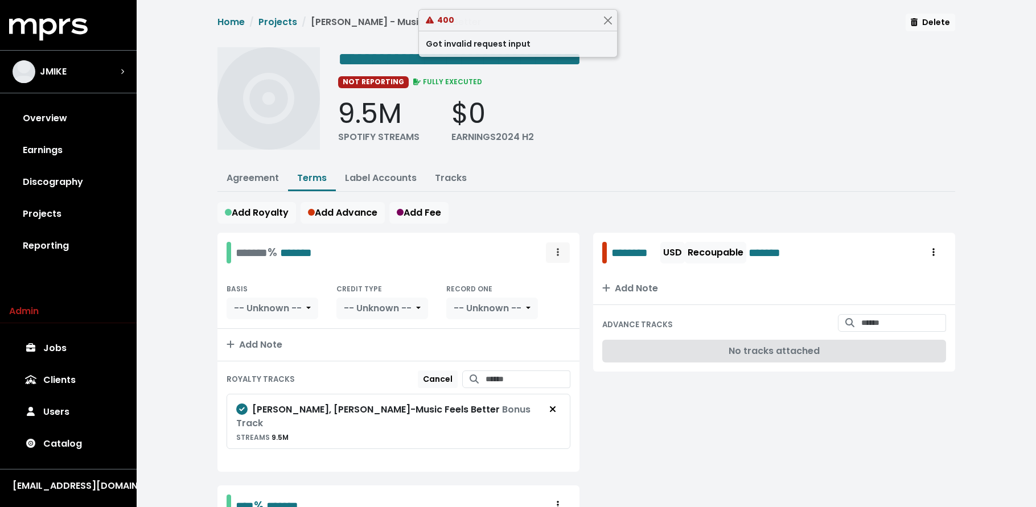
click at [562, 247] on span "Royalty administration options" at bounding box center [558, 253] width 10 height 14
click at [551, 290] on link "Delete" at bounding box center [525, 296] width 90 height 18
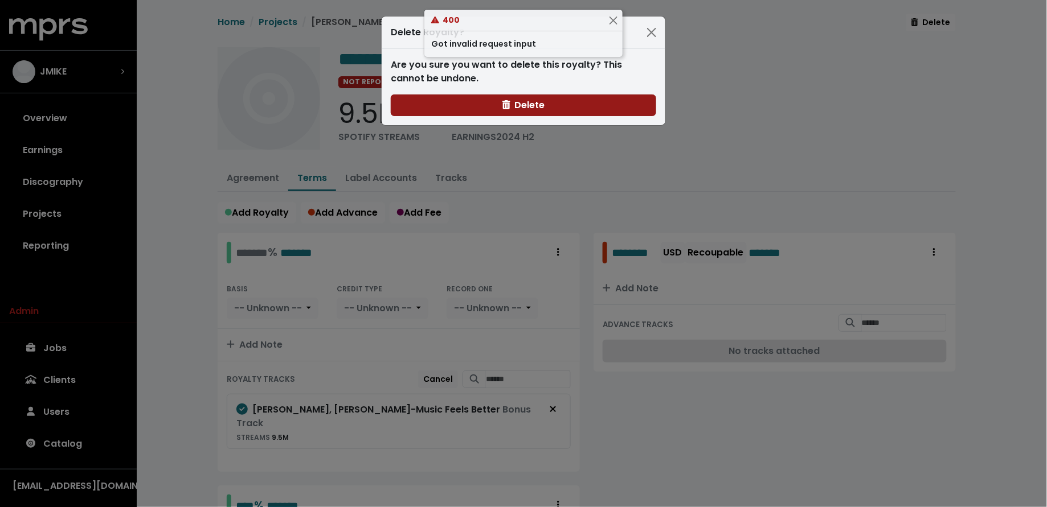
click at [509, 108] on icon "button" at bounding box center [506, 104] width 8 height 9
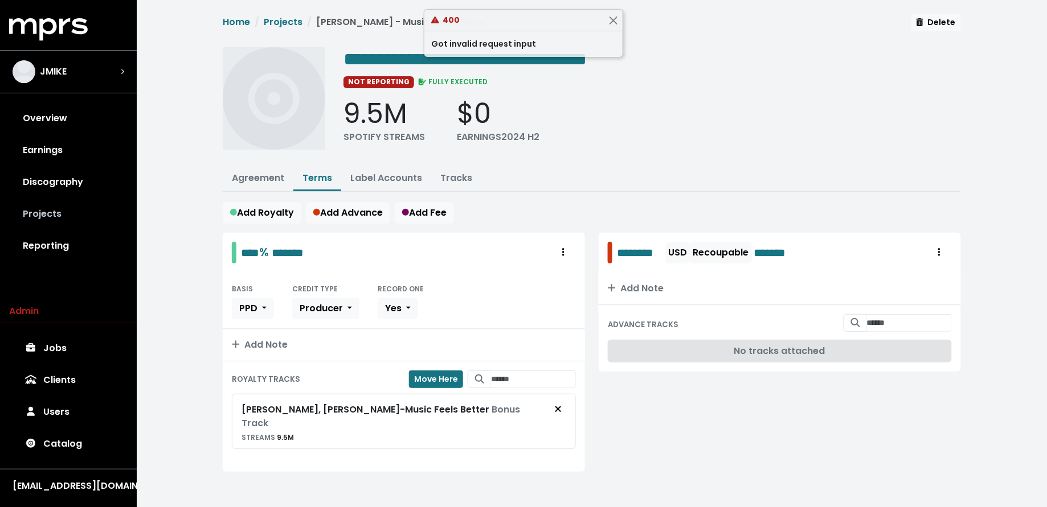
click at [48, 218] on link "Projects" at bounding box center [68, 214] width 118 height 32
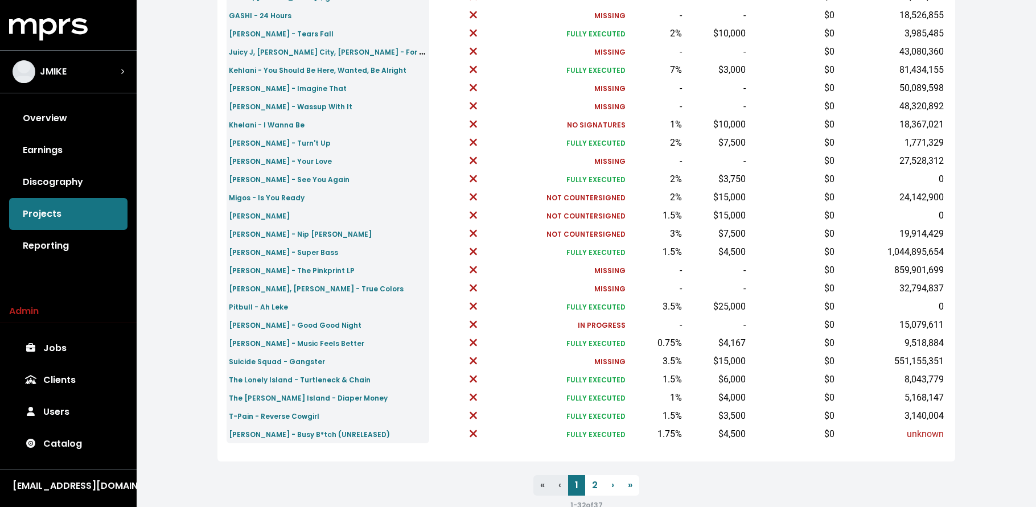
scroll to position [342, 0]
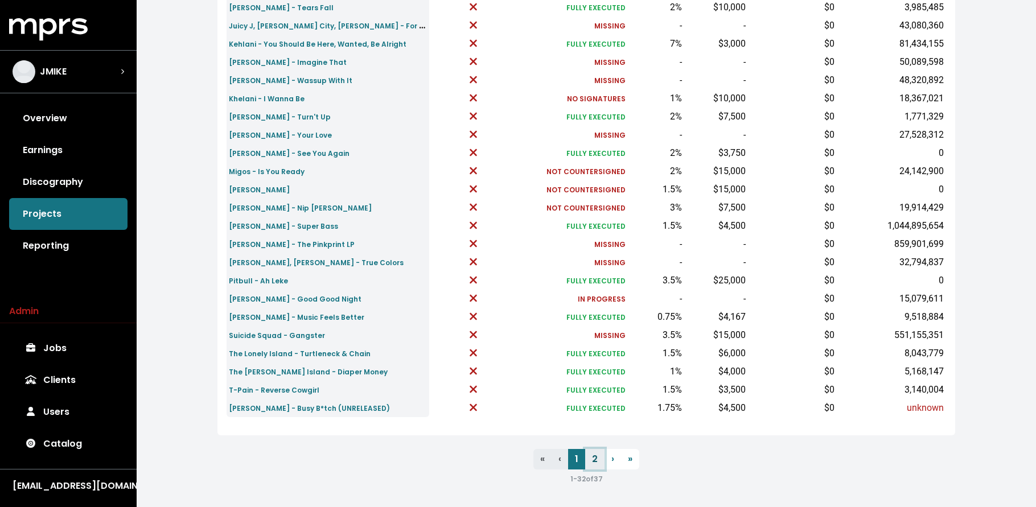
click at [595, 458] on link "2" at bounding box center [594, 459] width 19 height 21
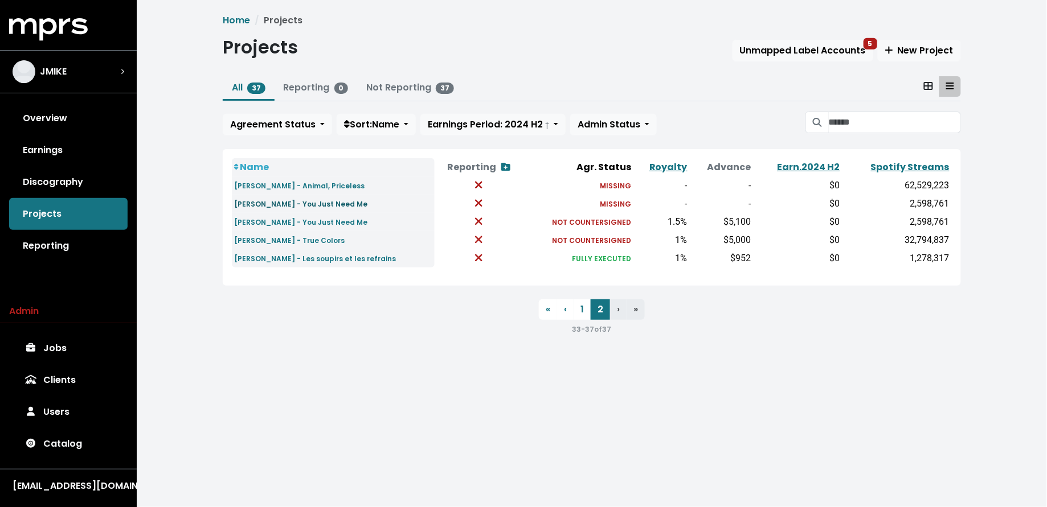
click at [322, 202] on small "Trey Songz - You Just Need Me" at bounding box center [300, 204] width 133 height 10
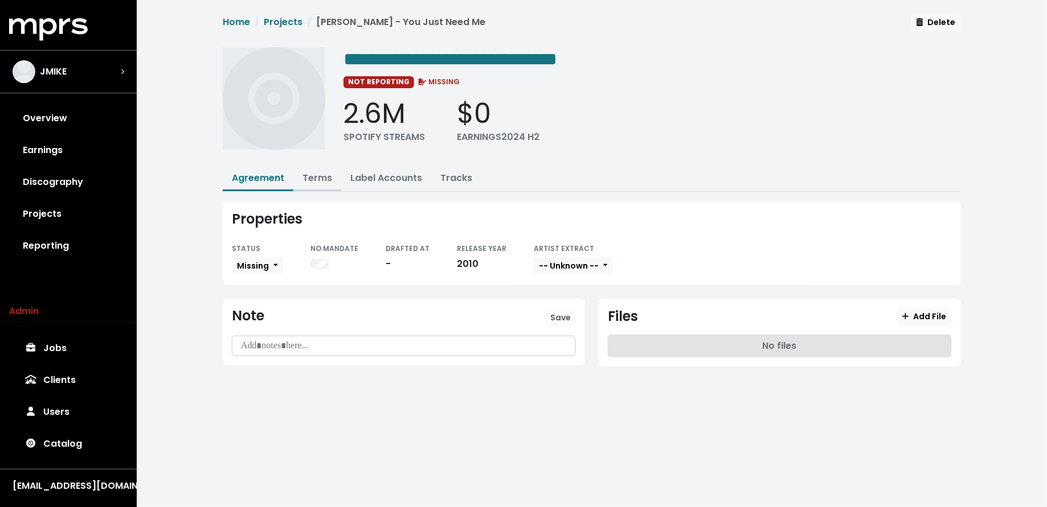
click at [318, 179] on link "Terms" at bounding box center [317, 177] width 30 height 13
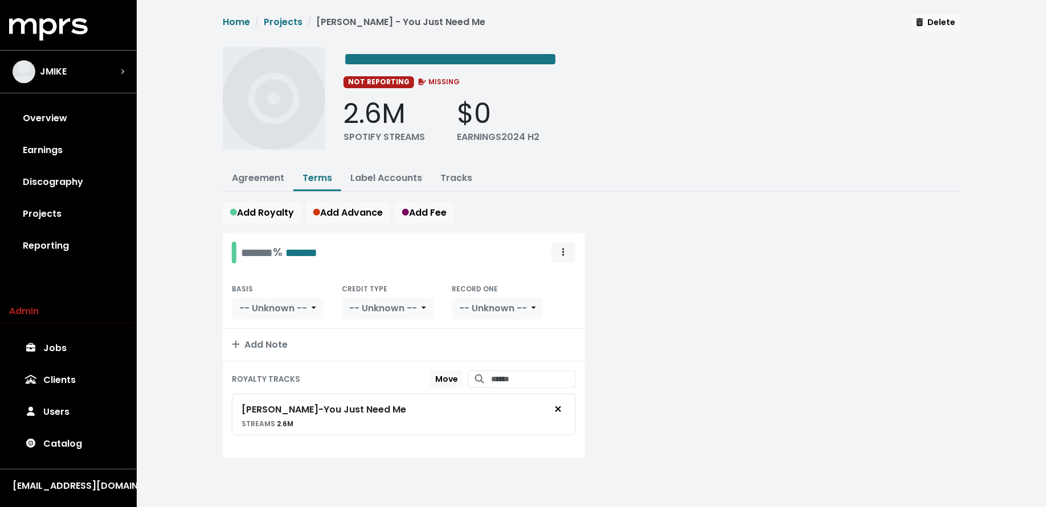
click at [560, 252] on span "Royalty administration options" at bounding box center [563, 253] width 10 height 14
click at [550, 274] on link "Move" at bounding box center [530, 278] width 90 height 18
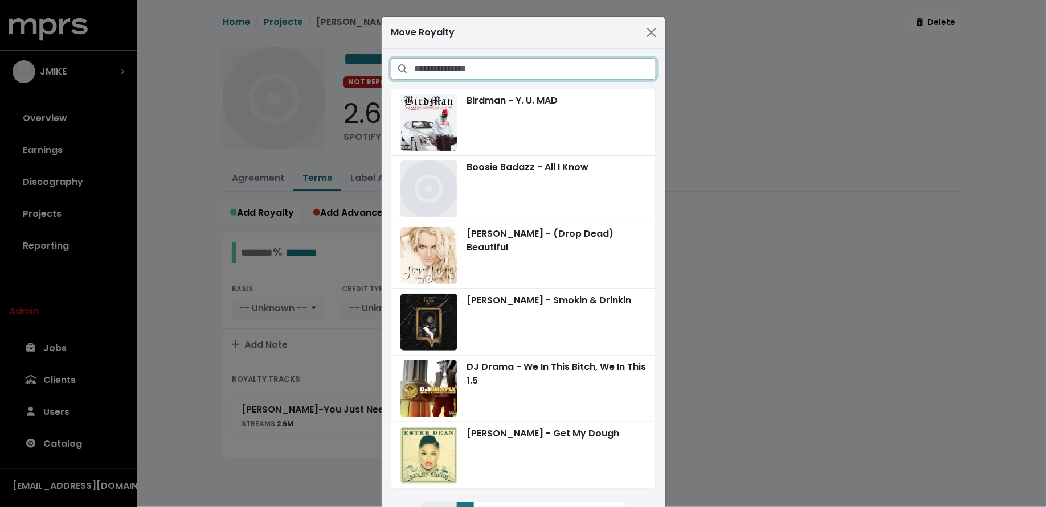
click at [595, 67] on input "Search projects" at bounding box center [535, 69] width 242 height 22
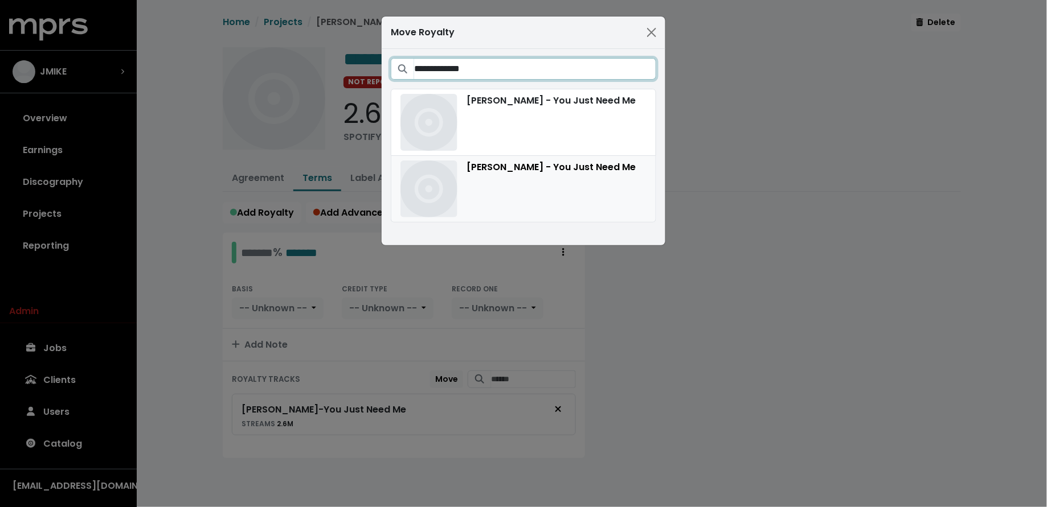
type input "**********"
click at [517, 181] on div "Trey Songz - You Just Need Me" at bounding box center [523, 189] width 246 height 57
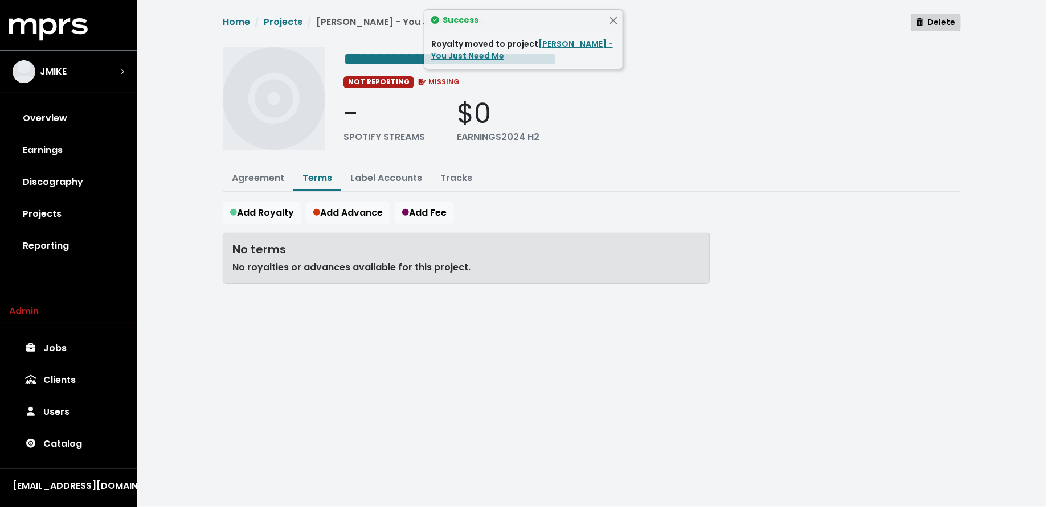
click at [929, 31] on div "Home Projects Trey Songz - You Just Need Me Delete" at bounding box center [592, 26] width 738 height 24
click at [930, 26] on span "Delete" at bounding box center [935, 22] width 39 height 11
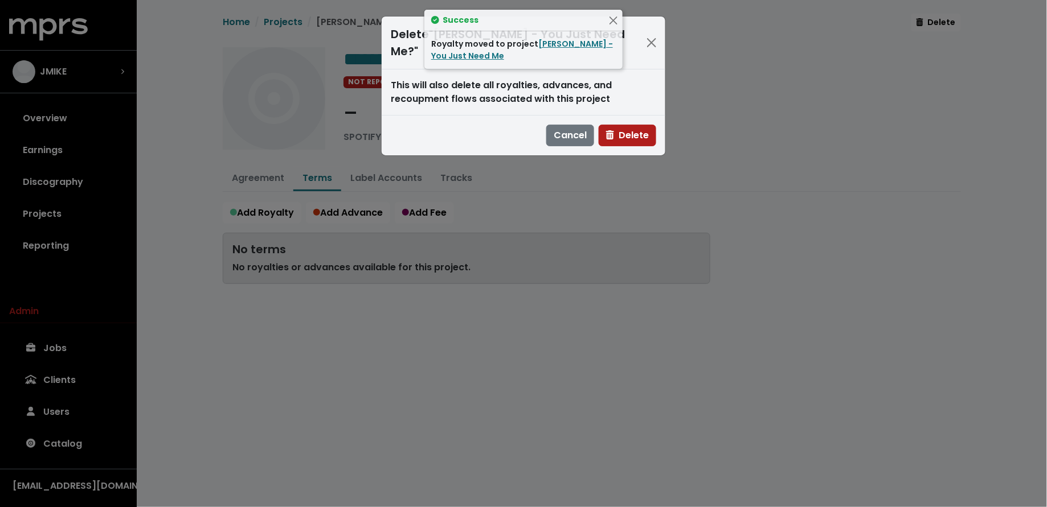
drag, startPoint x: 637, startPoint y: 115, endPoint x: 611, endPoint y: 133, distance: 31.1
click at [636, 129] on span "Delete" at bounding box center [627, 135] width 43 height 13
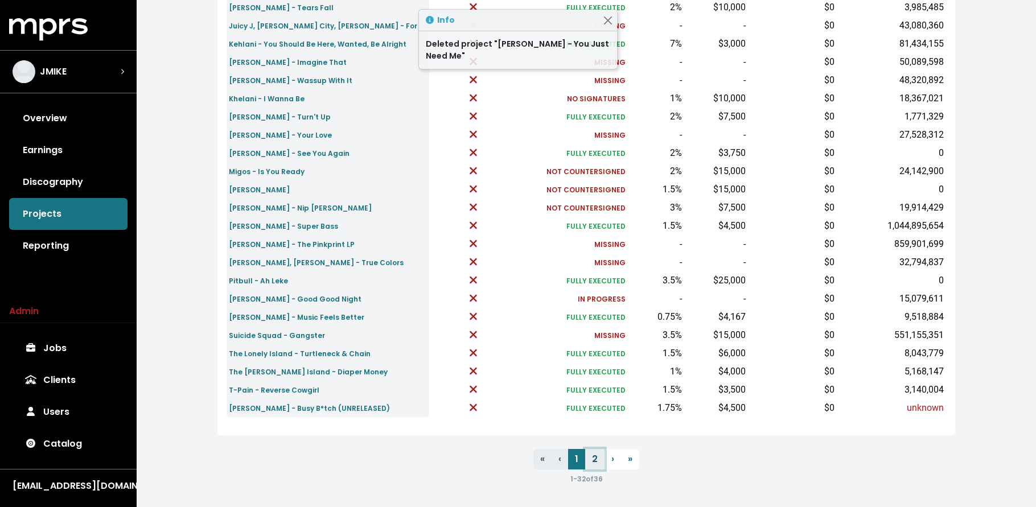
click at [589, 463] on link "2" at bounding box center [594, 459] width 19 height 21
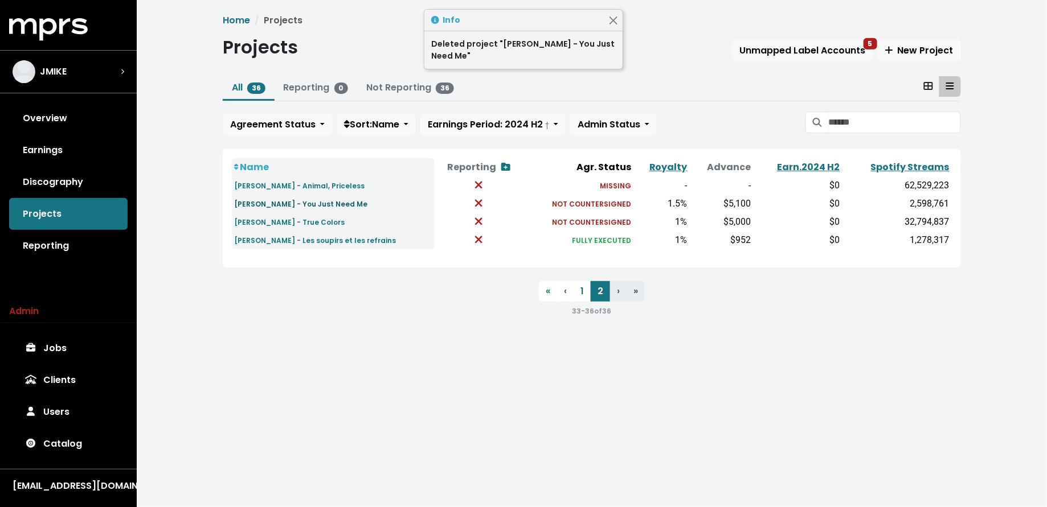
click at [297, 207] on small "Trey Songz - You Just Need Me" at bounding box center [300, 204] width 133 height 10
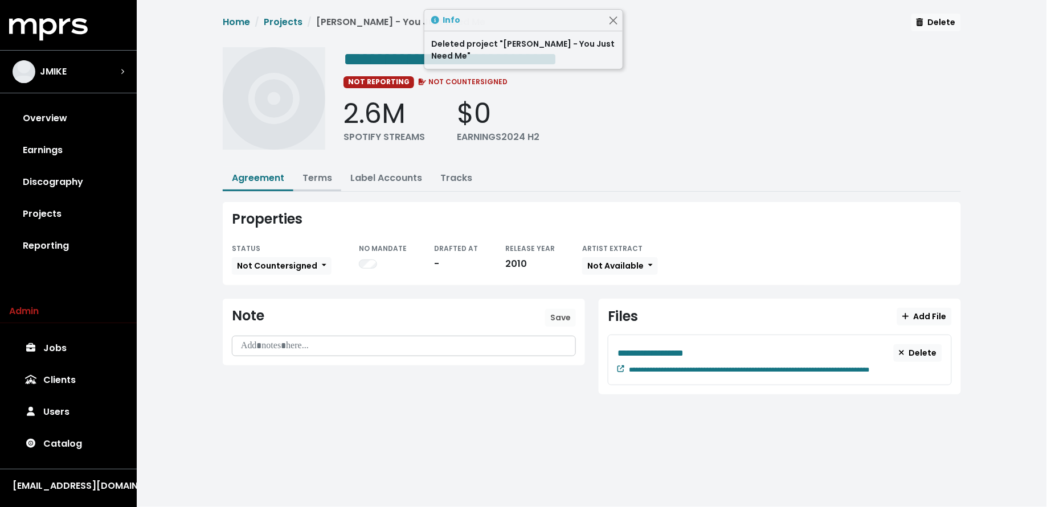
click at [323, 171] on link "Terms" at bounding box center [317, 177] width 30 height 13
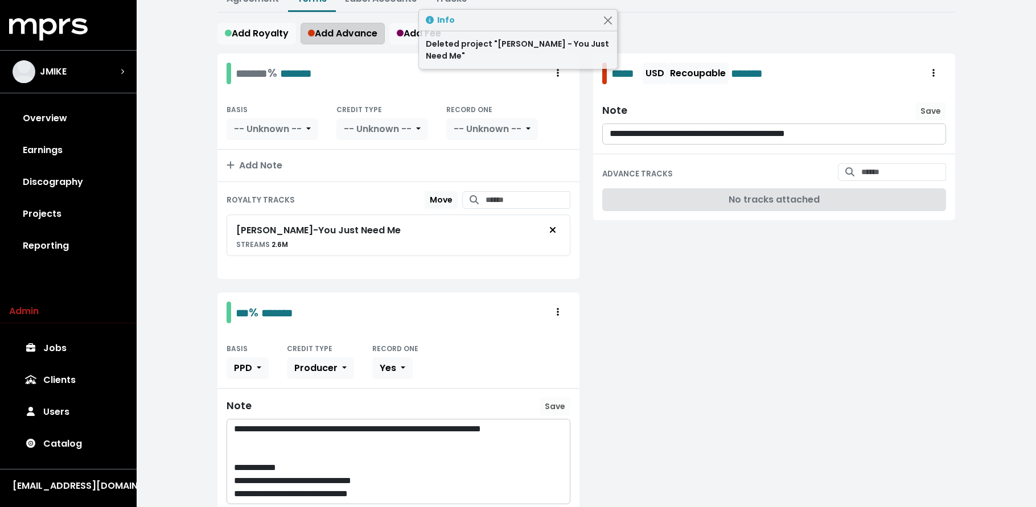
scroll to position [288, 0]
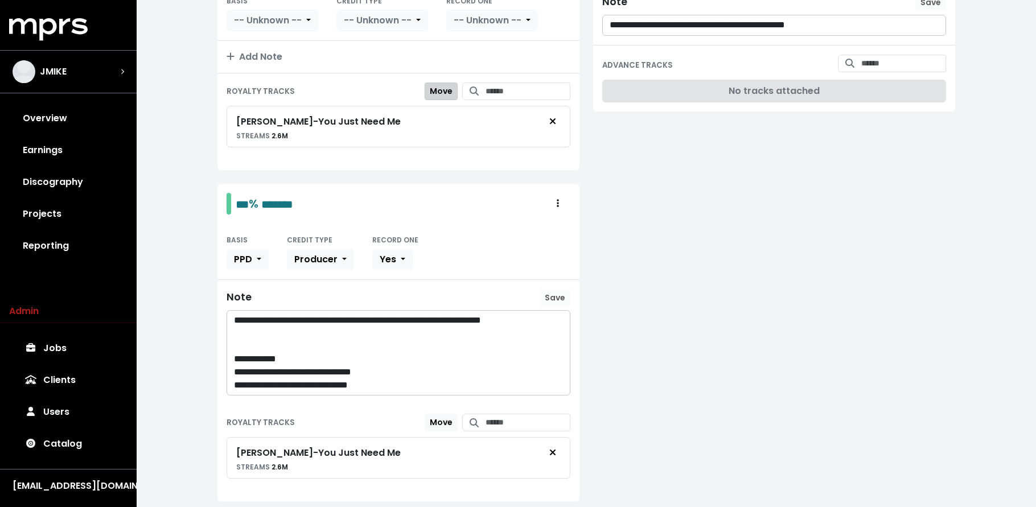
click at [430, 91] on span "Move" at bounding box center [441, 90] width 23 height 11
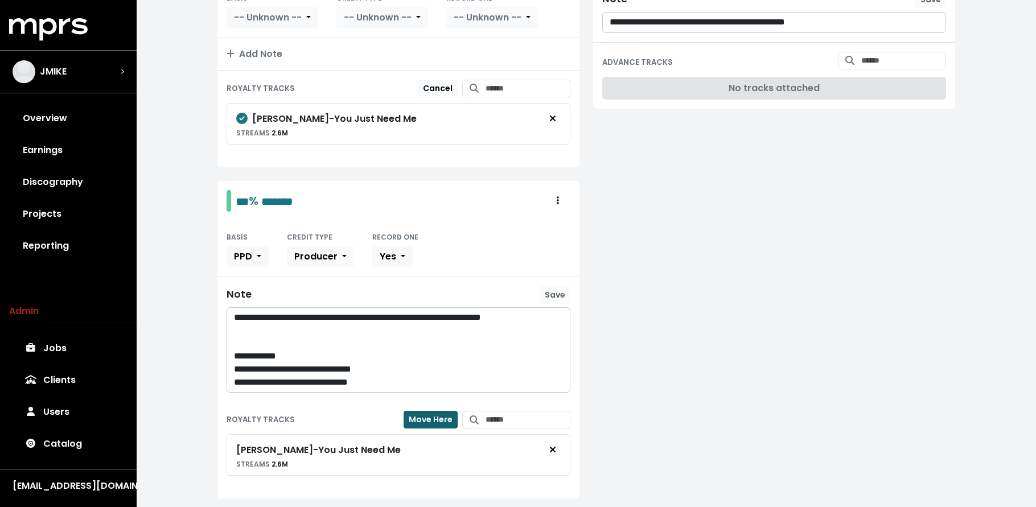
click at [423, 423] on span "Move Here" at bounding box center [431, 419] width 44 height 11
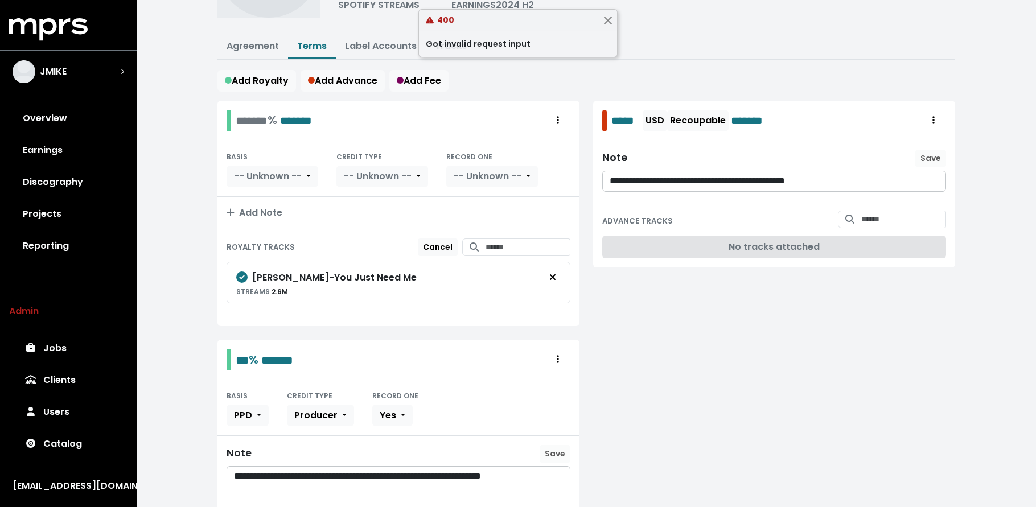
scroll to position [0, 0]
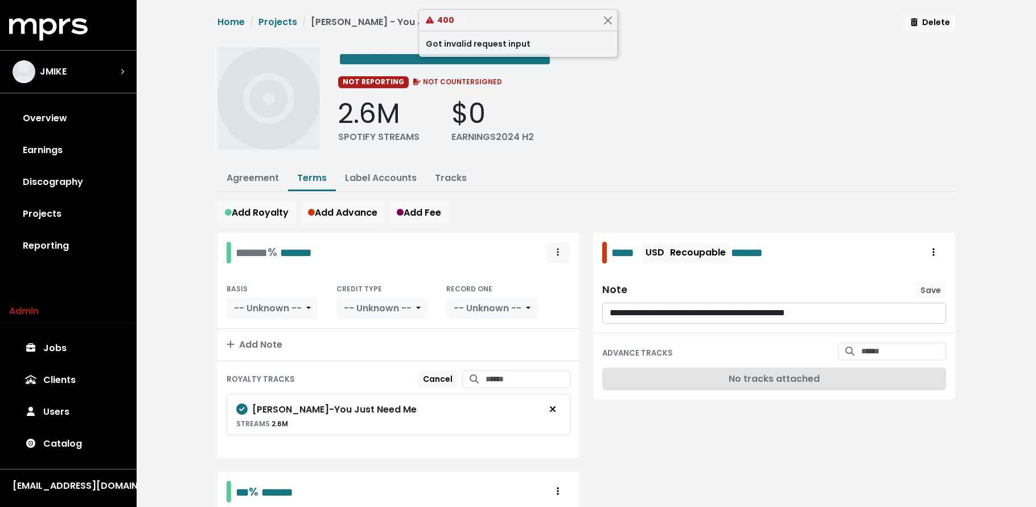
click at [558, 248] on icon "Royalty administration options" at bounding box center [558, 252] width 2 height 9
click at [543, 294] on link "Delete" at bounding box center [525, 296] width 90 height 18
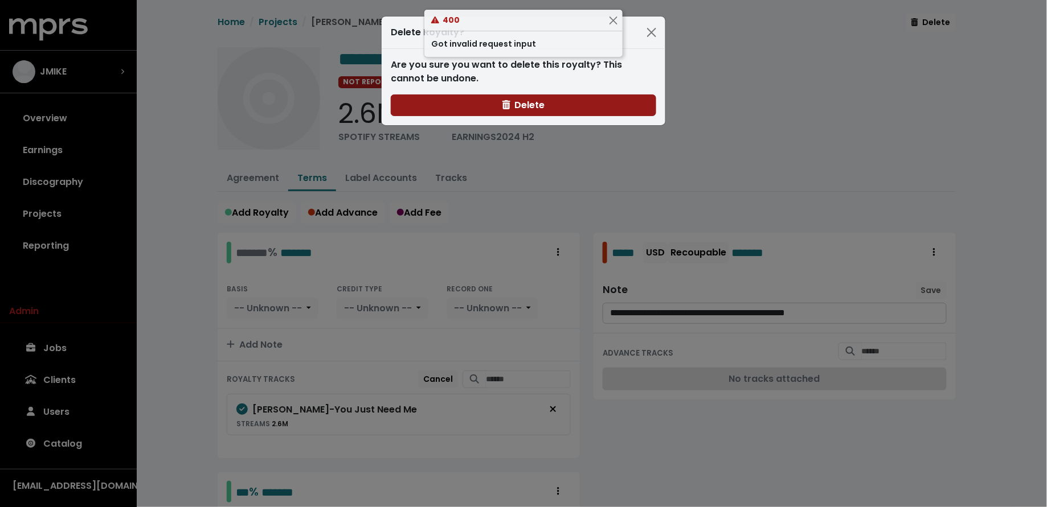
click at [522, 110] on span "Delete" at bounding box center [523, 105] width 43 height 13
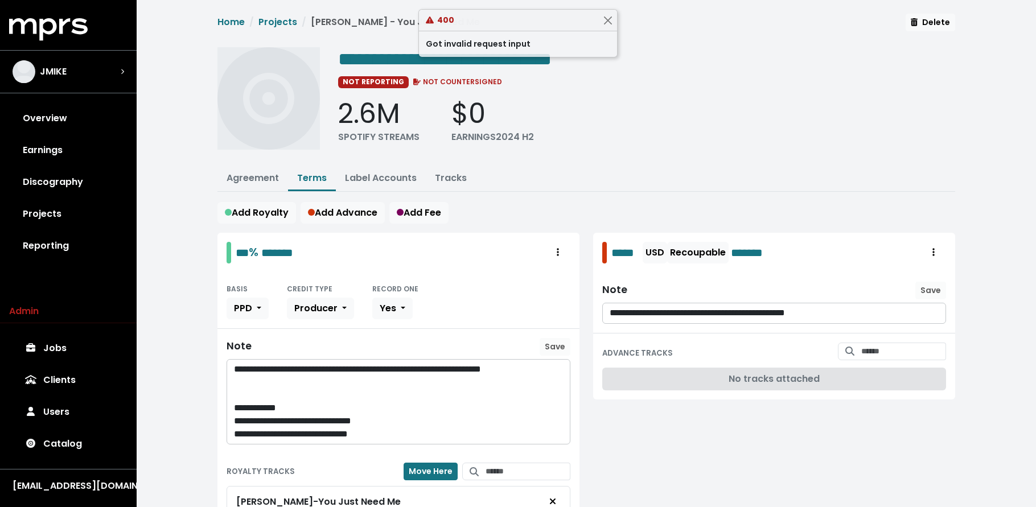
click at [69, 215] on link "Projects" at bounding box center [68, 214] width 118 height 32
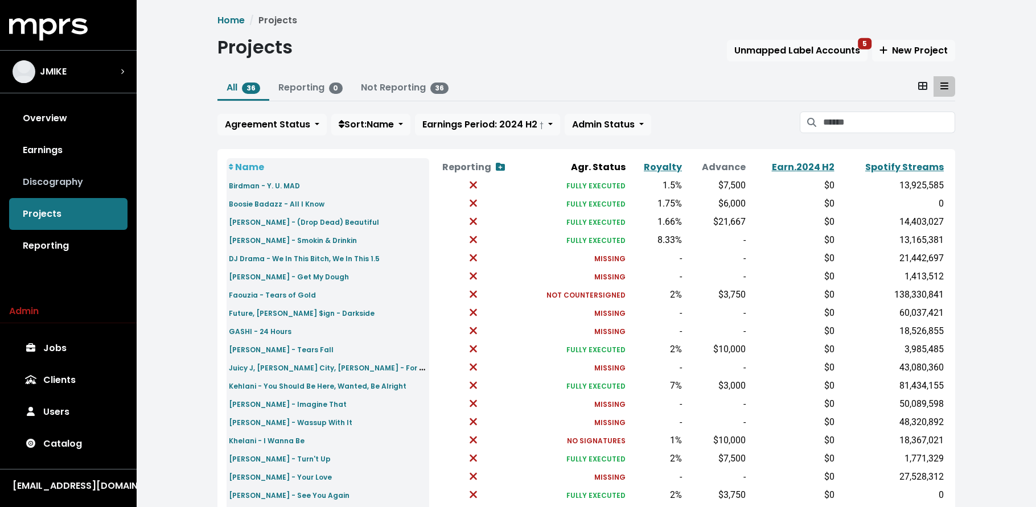
click at [93, 183] on link "Discography" at bounding box center [68, 182] width 118 height 32
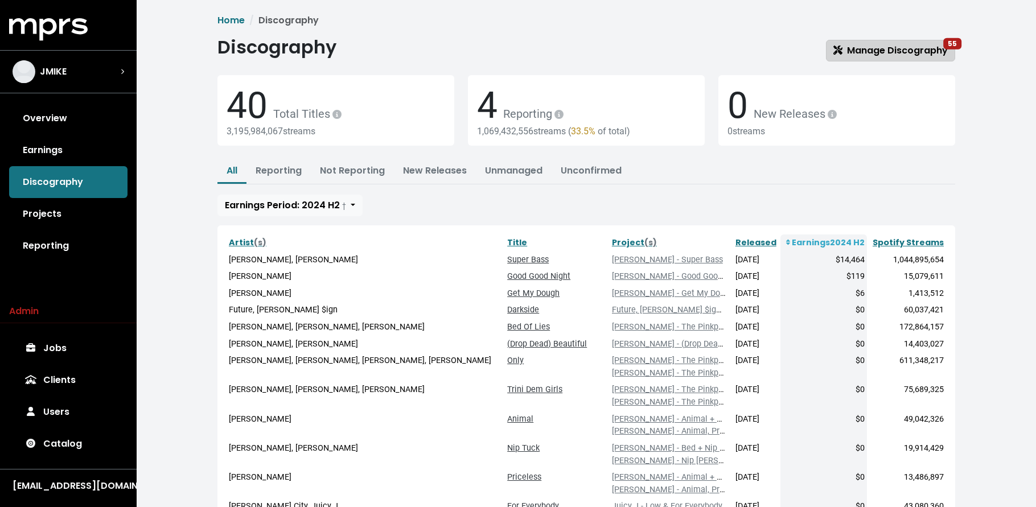
click at [855, 51] on span "Manage Discography 55" at bounding box center [891, 50] width 114 height 13
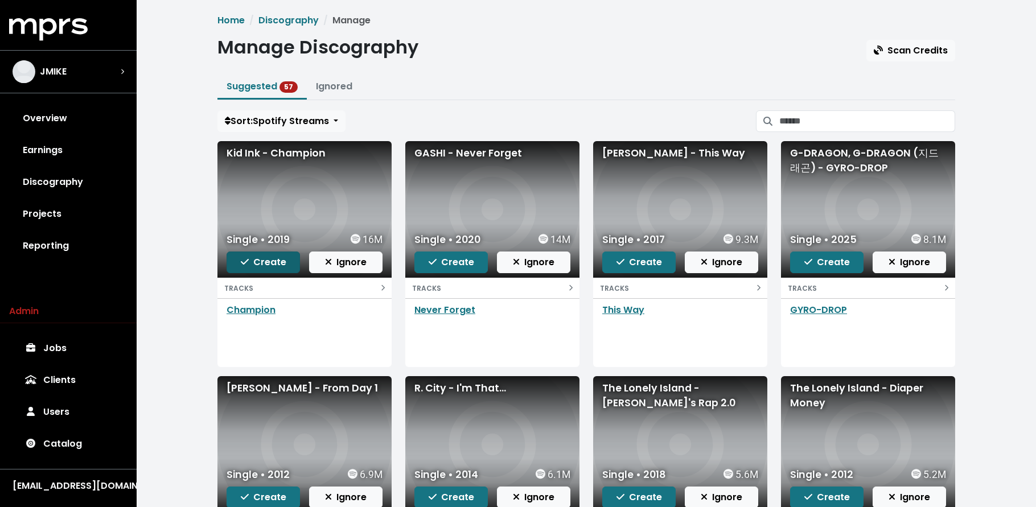
click at [268, 260] on span "Create" at bounding box center [264, 262] width 46 height 13
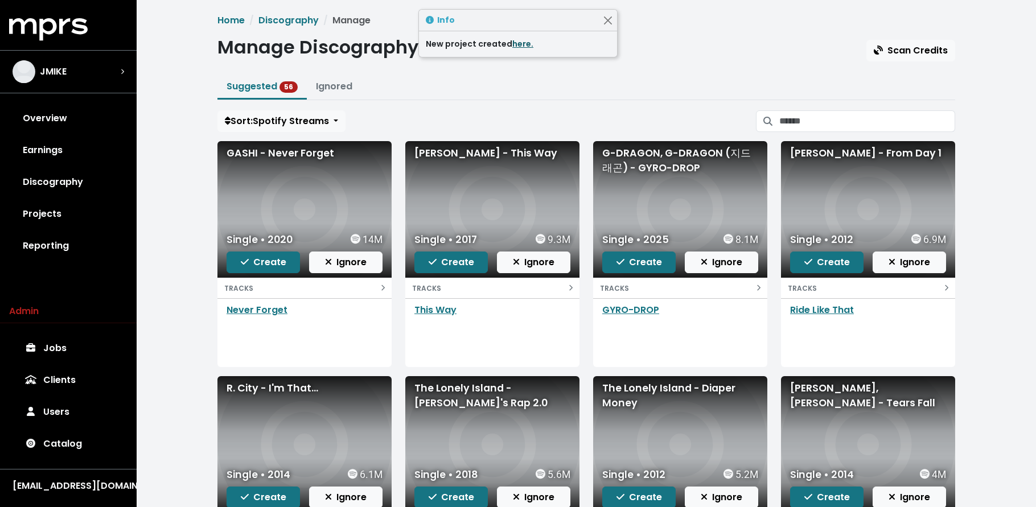
click at [513, 41] on link "here." at bounding box center [523, 43] width 21 height 11
click at [247, 265] on icon "button" at bounding box center [245, 261] width 8 height 9
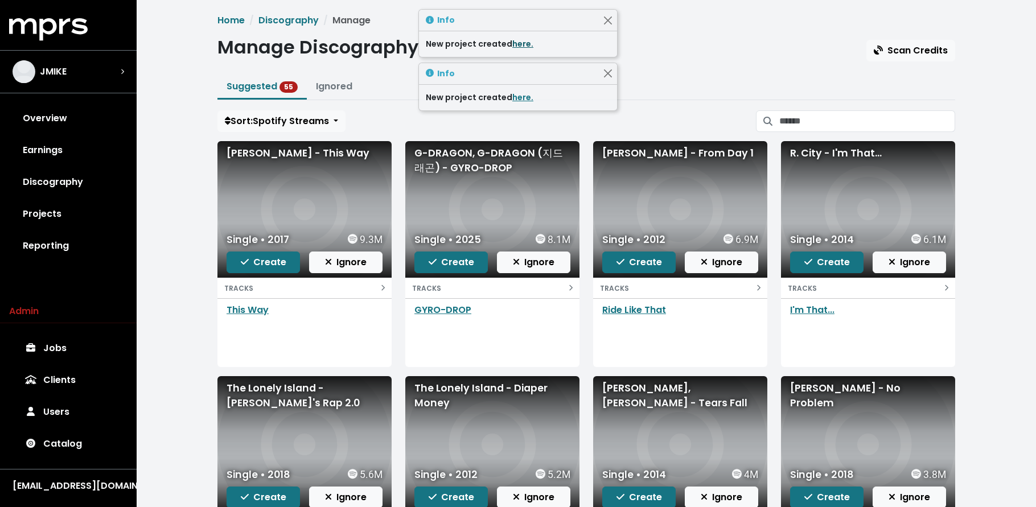
click at [519, 38] on link "here." at bounding box center [523, 43] width 21 height 11
click at [256, 264] on span "Create" at bounding box center [264, 262] width 46 height 13
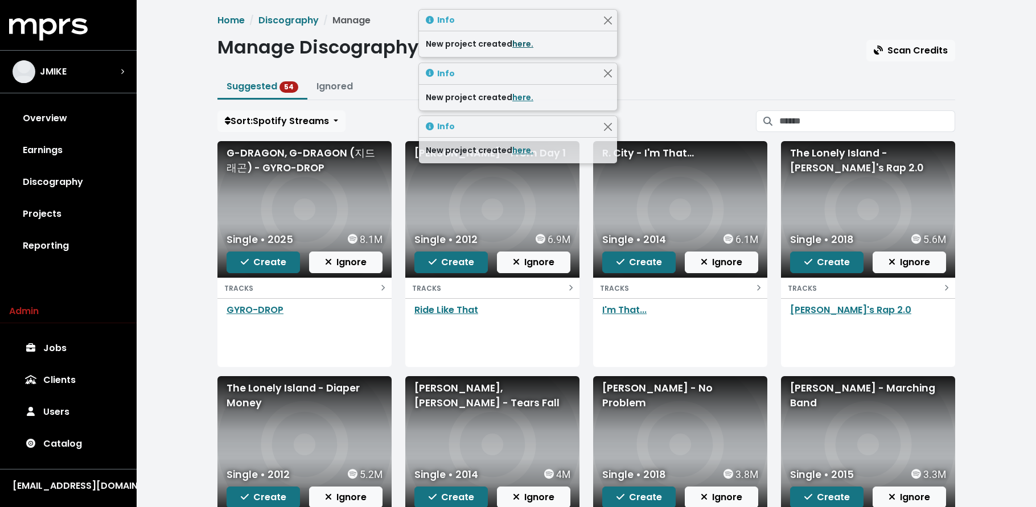
click at [517, 43] on link "here." at bounding box center [523, 43] width 21 height 11
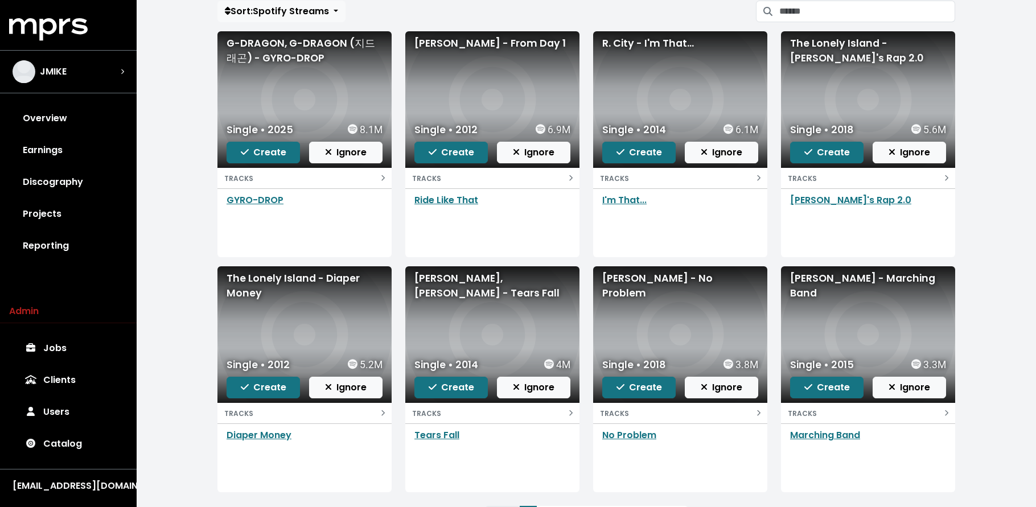
scroll to position [108, 0]
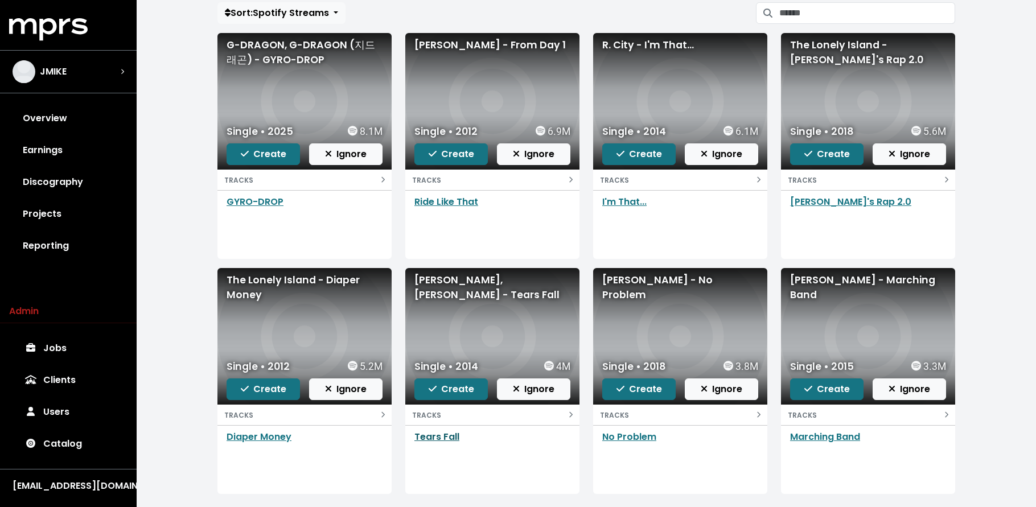
click at [423, 439] on link "Tears Fall" at bounding box center [437, 437] width 45 height 13
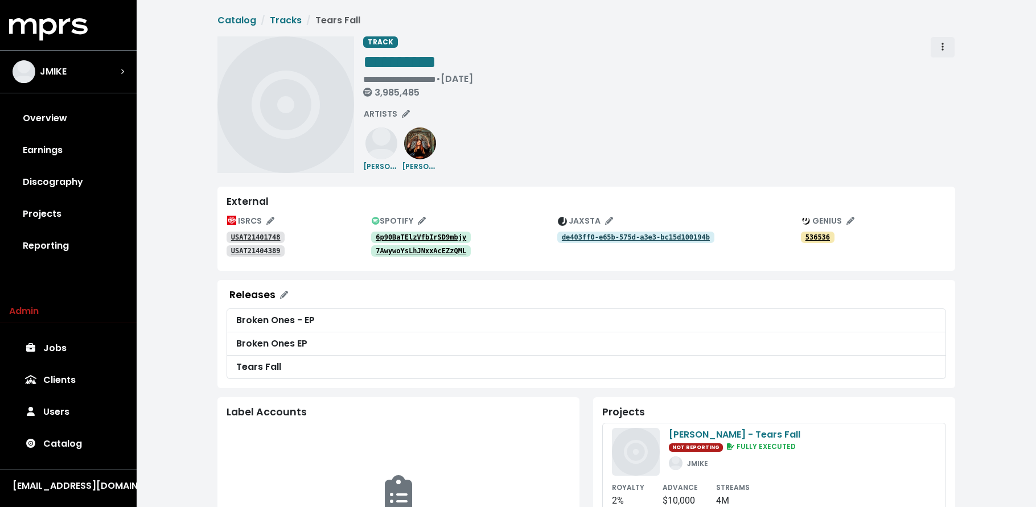
click at [943, 47] on icon "Track actions" at bounding box center [943, 47] width 2 height 8
click at [944, 72] on link "Merge" at bounding box center [976, 72] width 90 height 18
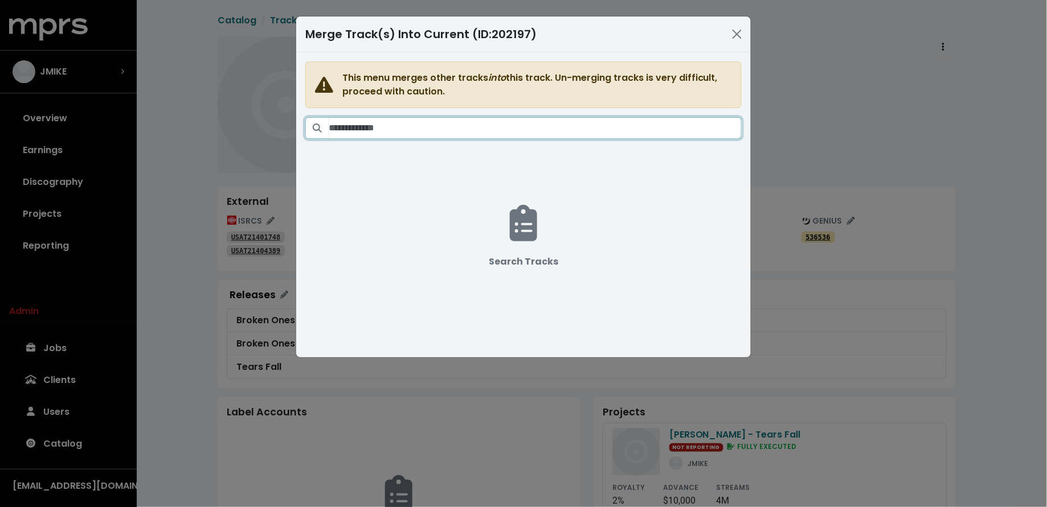
click at [578, 123] on input "Search tracks" at bounding box center [535, 128] width 413 height 22
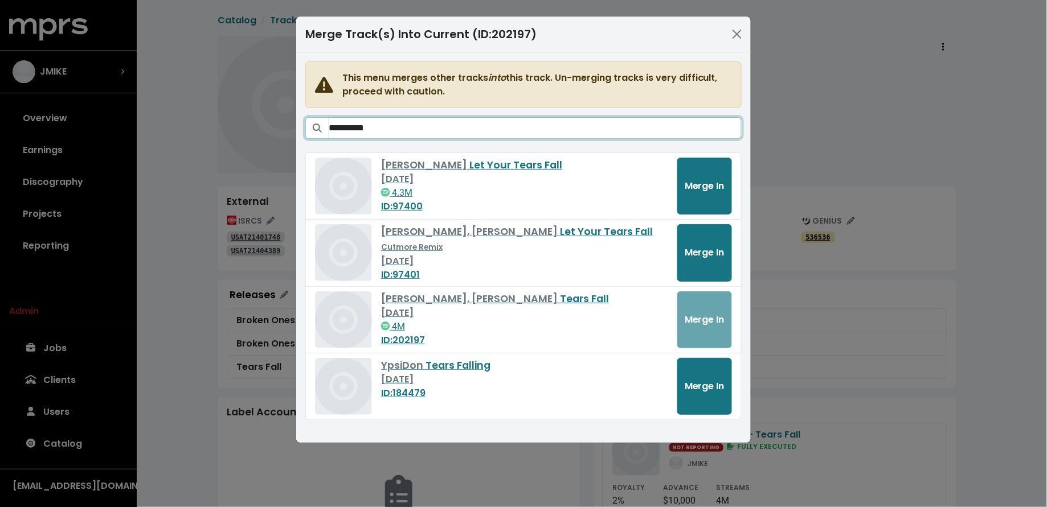
type input "**********"
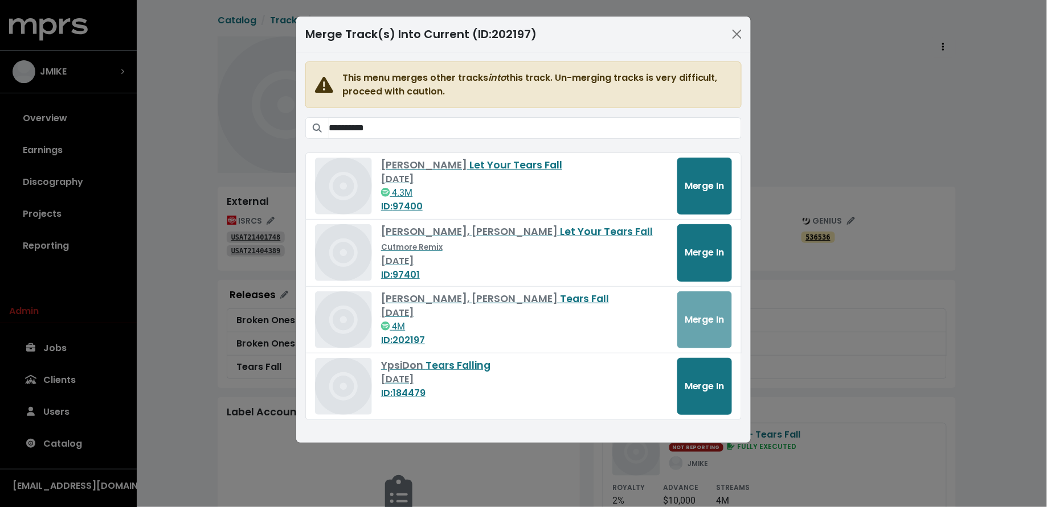
click at [171, 237] on div "**********" at bounding box center [523, 253] width 1047 height 507
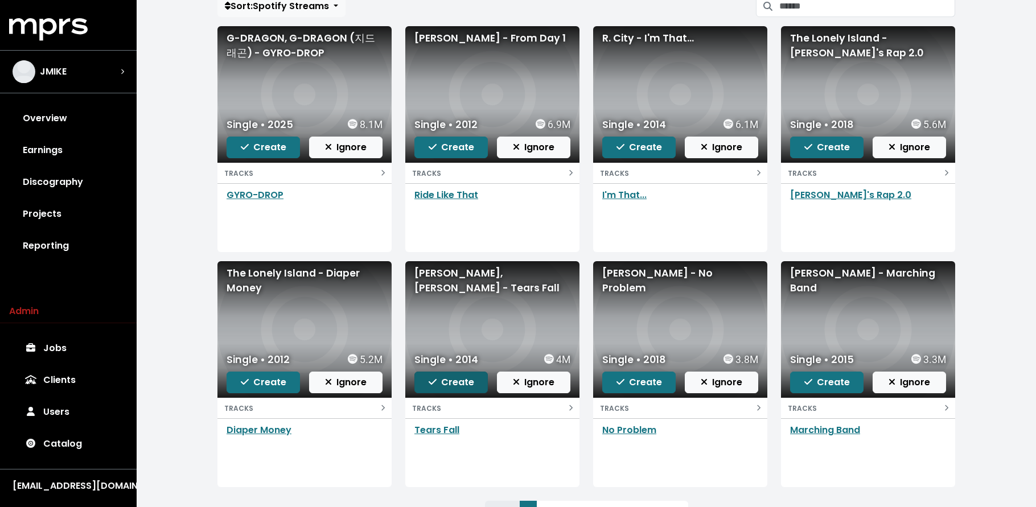
scroll to position [117, 0]
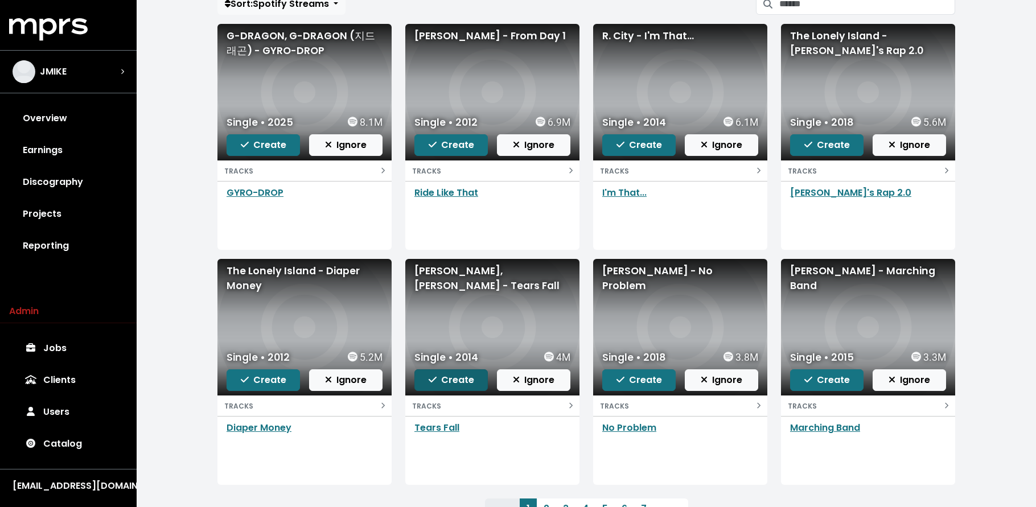
click at [451, 384] on span "Create" at bounding box center [452, 380] width 46 height 13
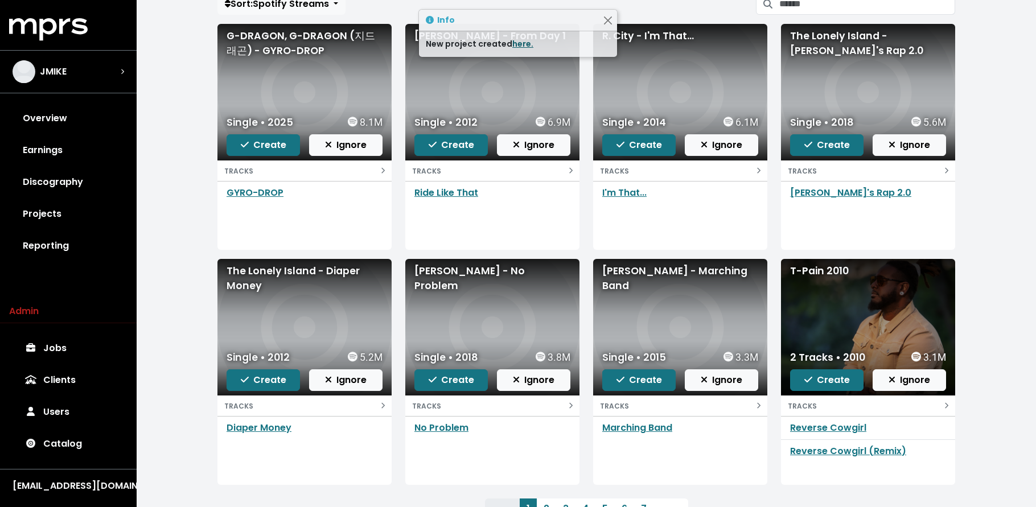
click at [517, 42] on link "here." at bounding box center [523, 43] width 21 height 11
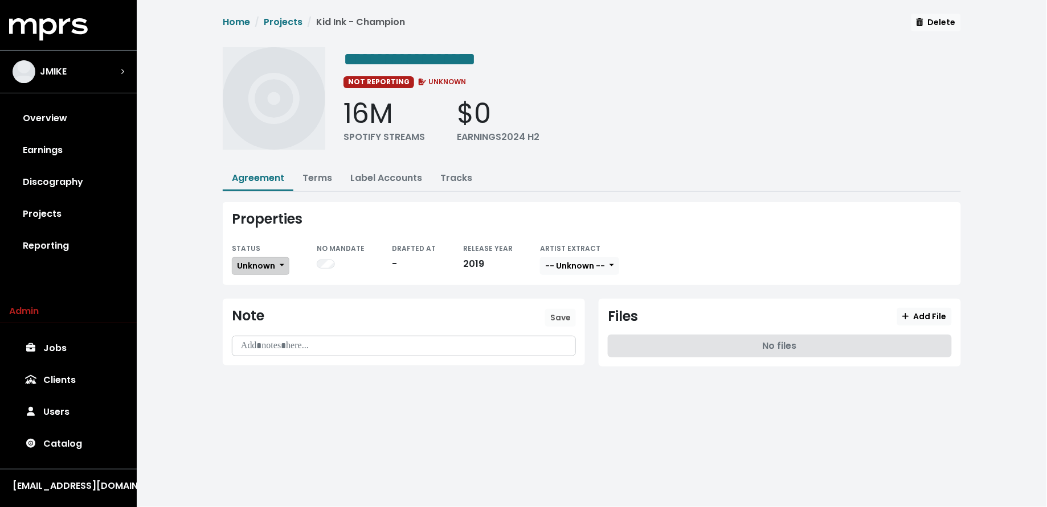
click at [264, 271] on button "Unknown" at bounding box center [261, 266] width 58 height 18
click at [271, 304] on link "Missing" at bounding box center [285, 307] width 107 height 18
click at [264, 265] on span "Unknown" at bounding box center [256, 265] width 38 height 11
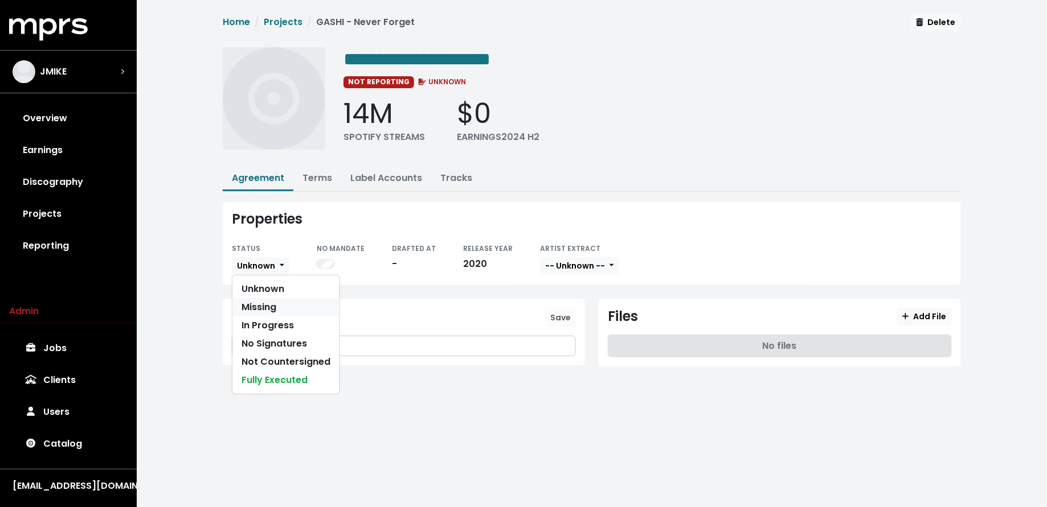
click at [261, 306] on link "Missing" at bounding box center [285, 307] width 107 height 18
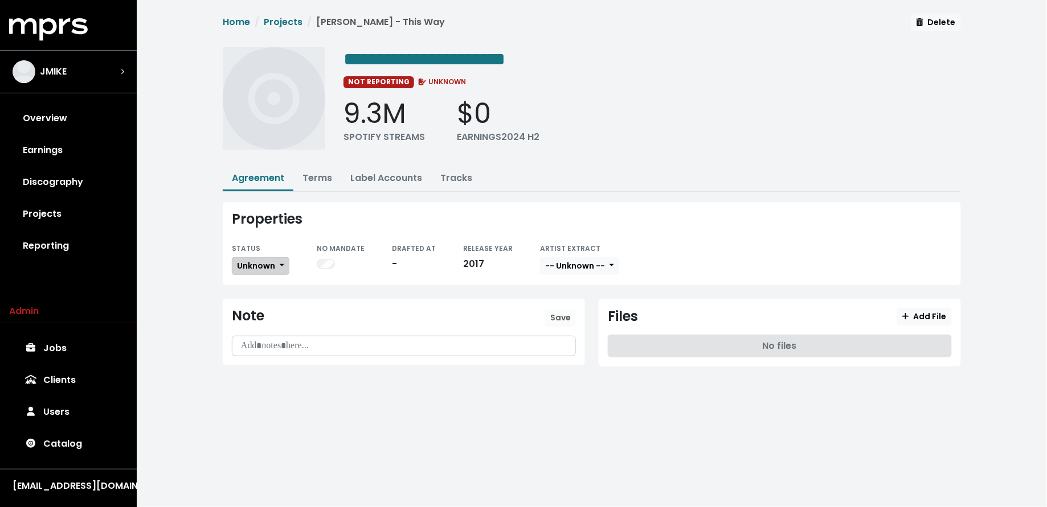
drag, startPoint x: 274, startPoint y: 266, endPoint x: 269, endPoint y: 272, distance: 8.1
click at [273, 266] on span "Unknown" at bounding box center [256, 265] width 38 height 11
click at [267, 308] on link "Missing" at bounding box center [285, 307] width 107 height 18
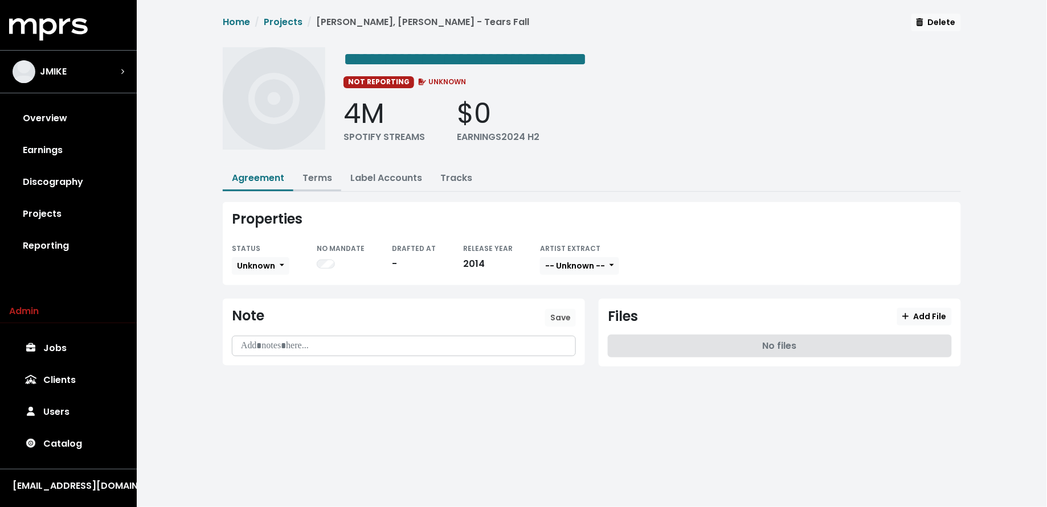
click at [321, 174] on link "Terms" at bounding box center [317, 177] width 30 height 13
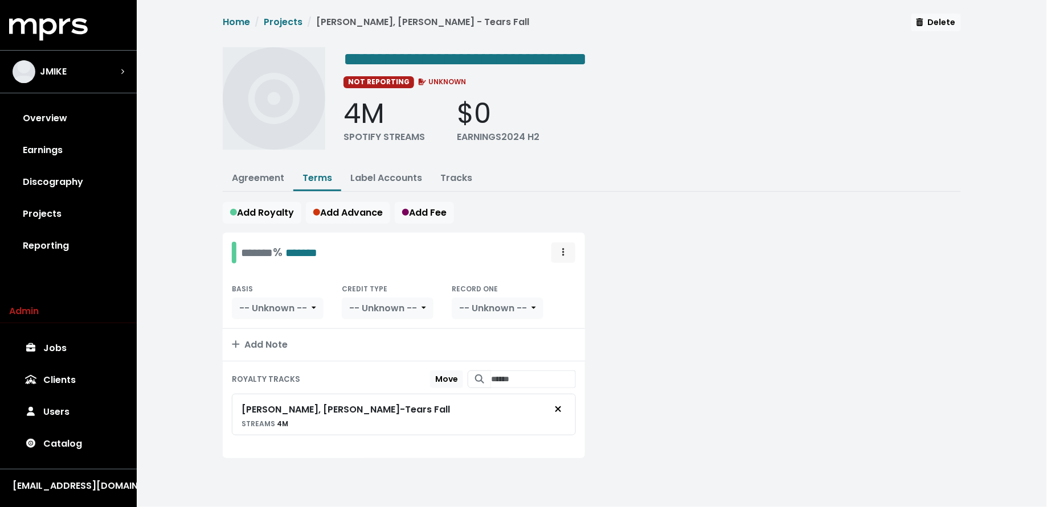
click at [573, 252] on button "Royalty administration options" at bounding box center [563, 253] width 25 height 22
click at [569, 282] on link "Move" at bounding box center [530, 278] width 90 height 18
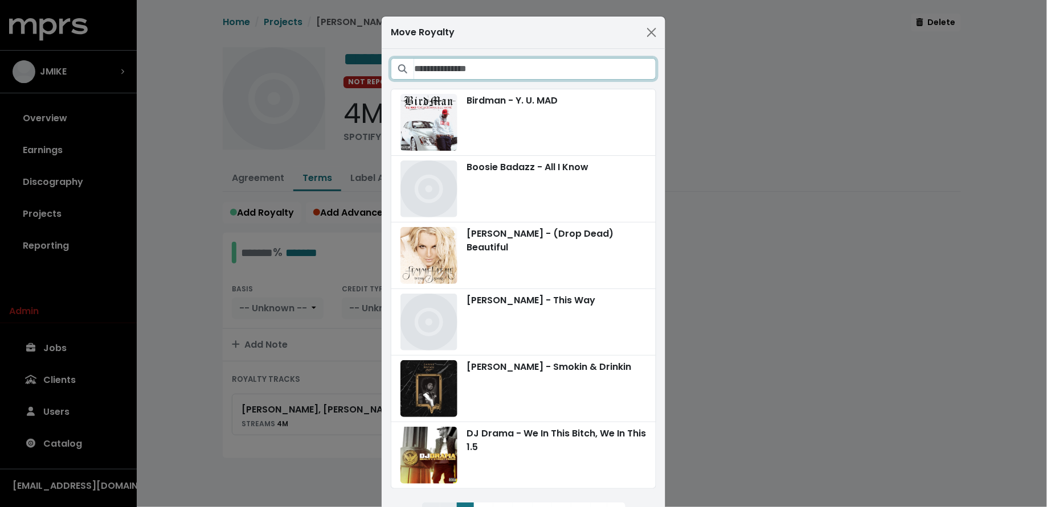
click at [550, 72] on input "Search projects" at bounding box center [535, 69] width 242 height 22
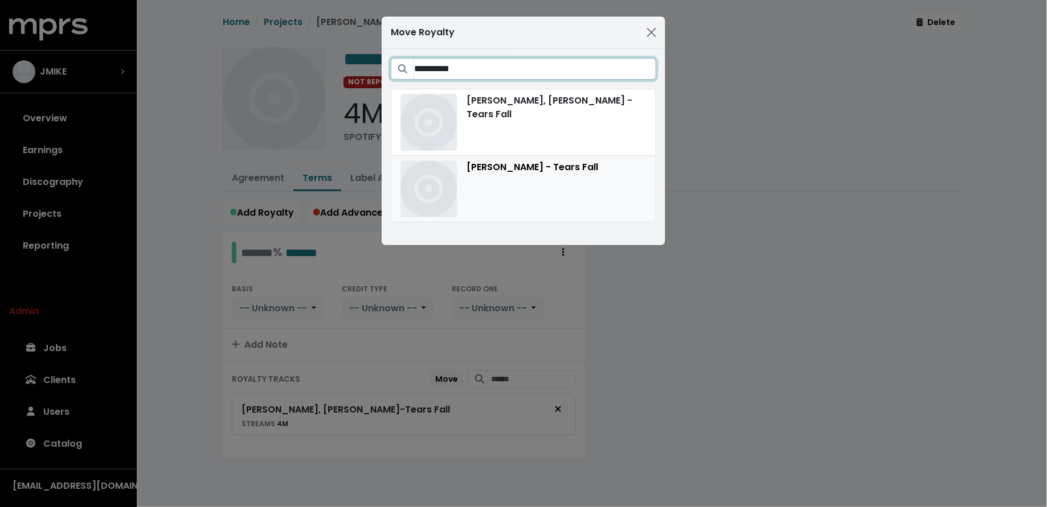
type input "**********"
click at [514, 193] on div "[PERSON_NAME] - Tears Fall" at bounding box center [523, 189] width 246 height 57
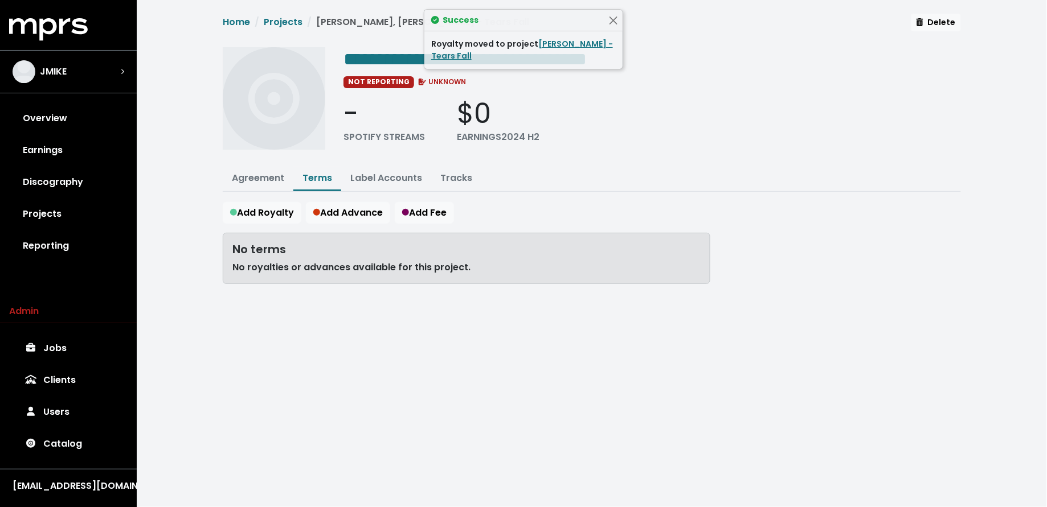
click at [911, 26] on div "Home Projects [PERSON_NAME], [PERSON_NAME] - Tears Fall Delete" at bounding box center [592, 26] width 738 height 24
click at [921, 22] on icon "button" at bounding box center [919, 22] width 7 height 8
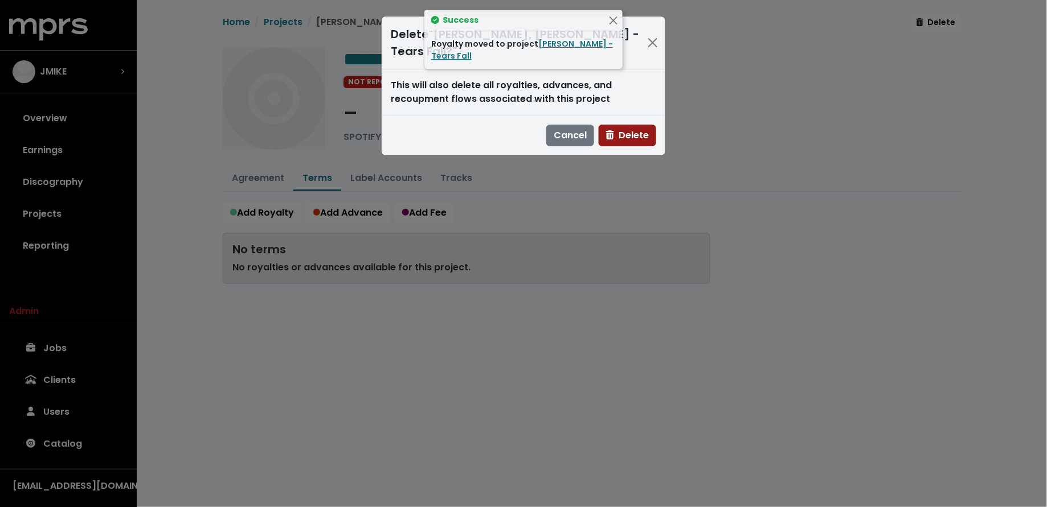
click at [632, 126] on button "Delete" at bounding box center [628, 136] width 58 height 22
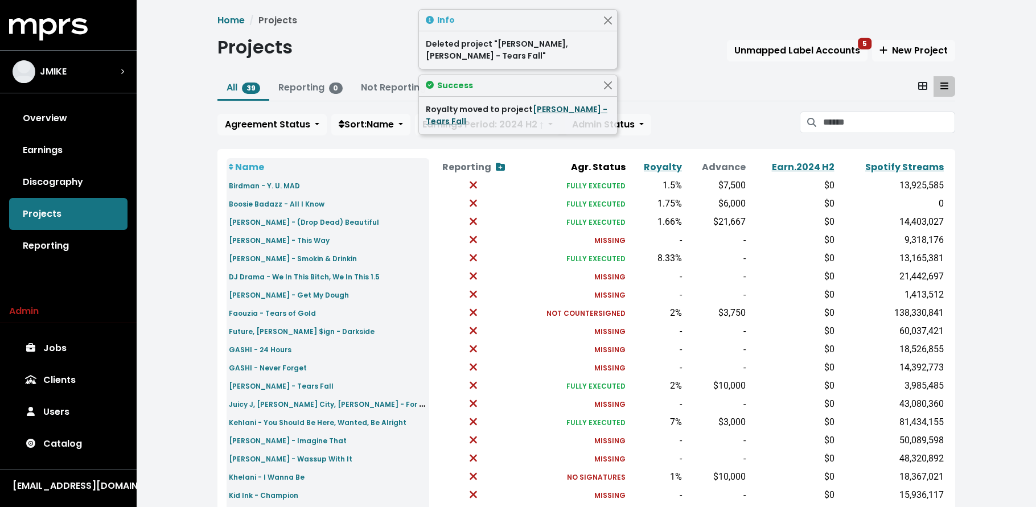
click at [571, 109] on link "[PERSON_NAME] - Tears Fall" at bounding box center [517, 115] width 182 height 23
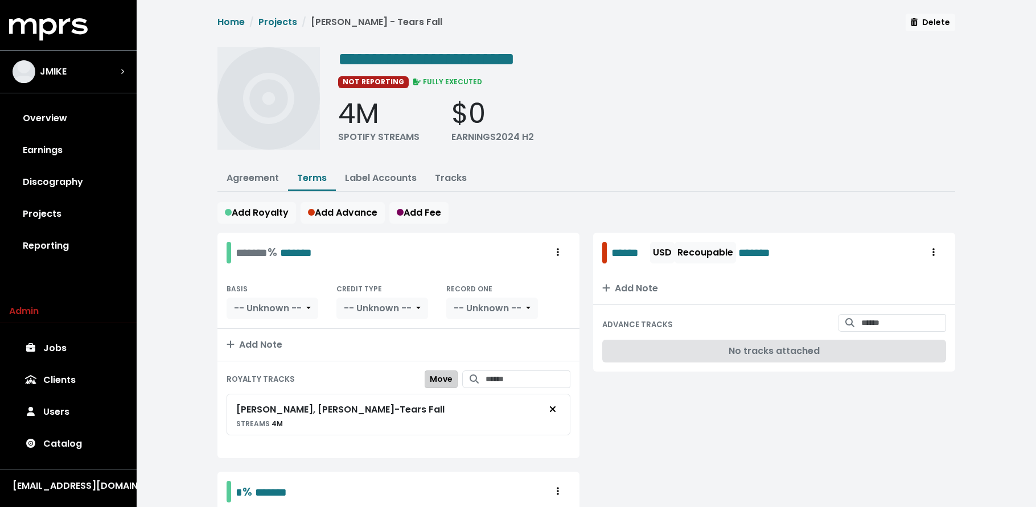
click at [430, 378] on span "Move" at bounding box center [441, 379] width 23 height 11
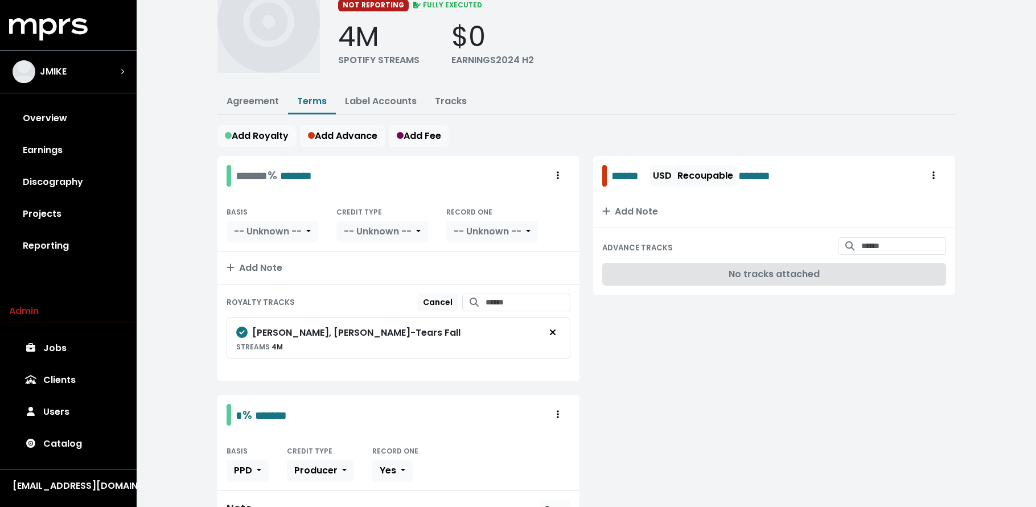
scroll to position [255, 0]
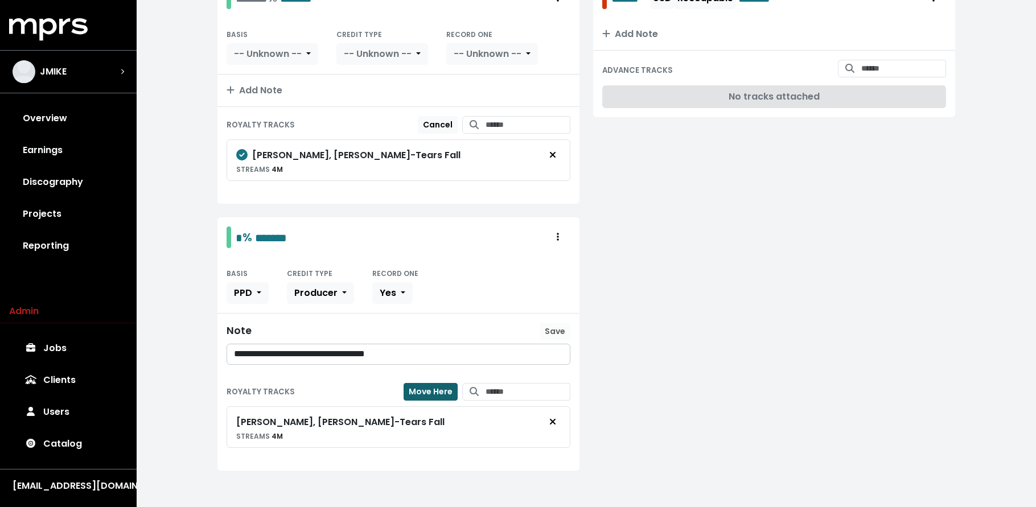
click at [424, 392] on span "Move Here" at bounding box center [431, 391] width 44 height 11
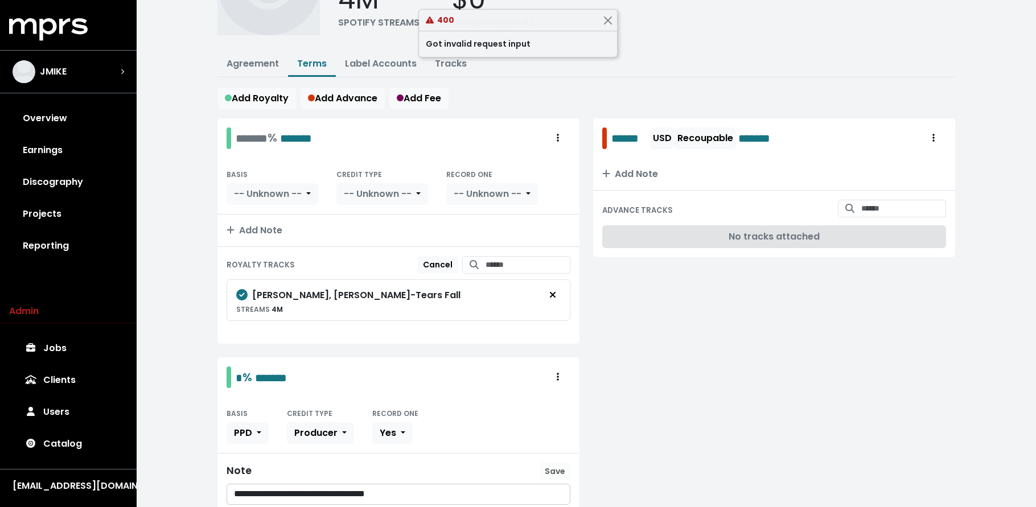
scroll to position [0, 0]
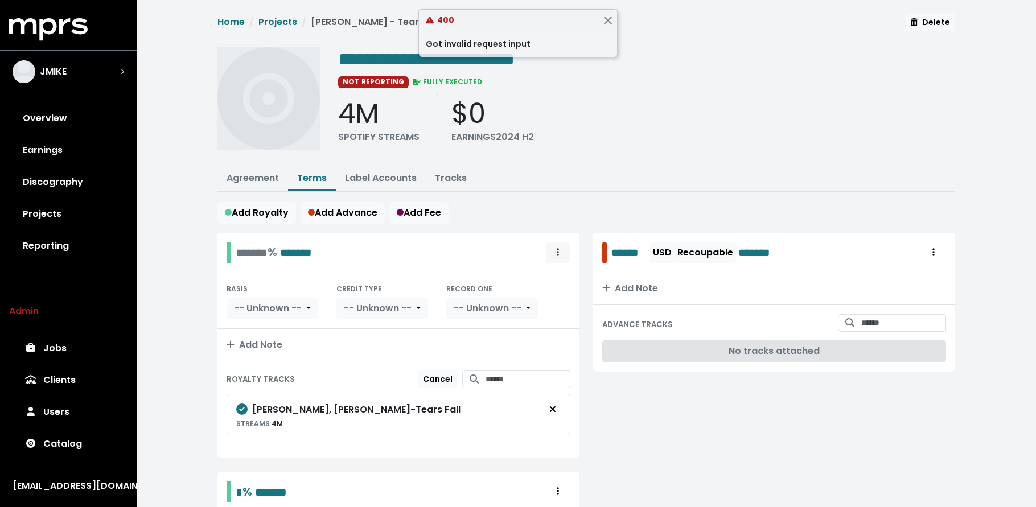
click at [562, 252] on span "Royalty administration options" at bounding box center [558, 253] width 10 height 14
click at [547, 294] on link "Delete" at bounding box center [525, 296] width 90 height 18
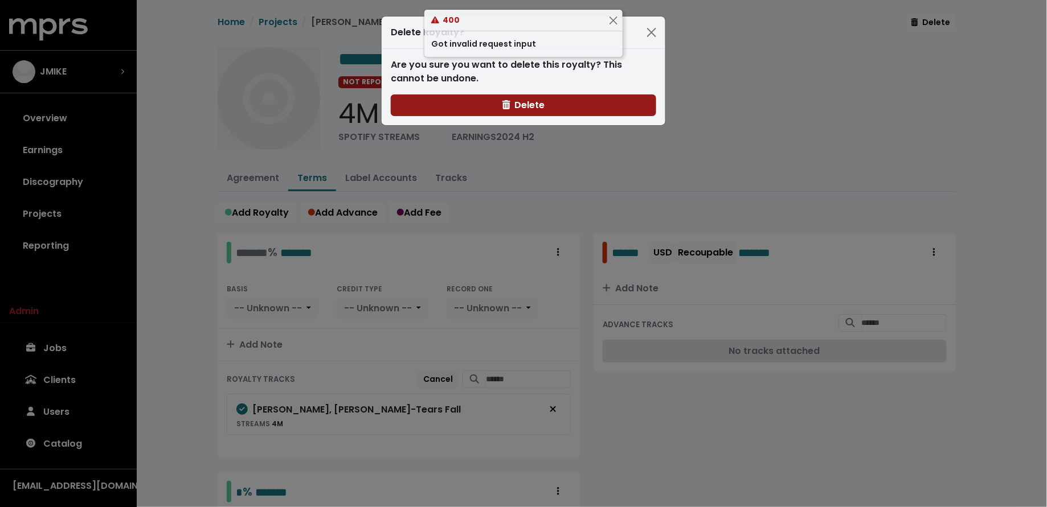
click at [429, 111] on button "Delete" at bounding box center [523, 106] width 265 height 22
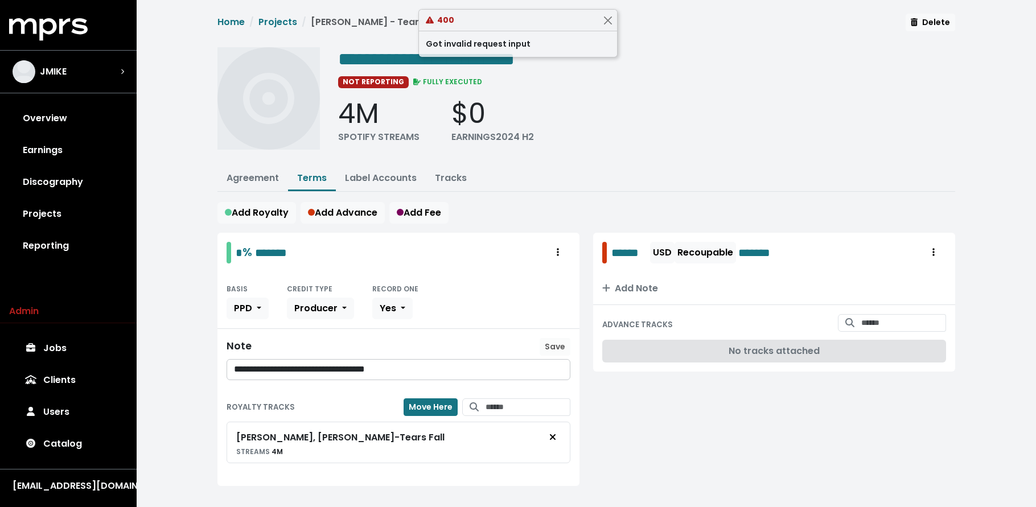
click at [71, 190] on link "Discography" at bounding box center [68, 182] width 118 height 32
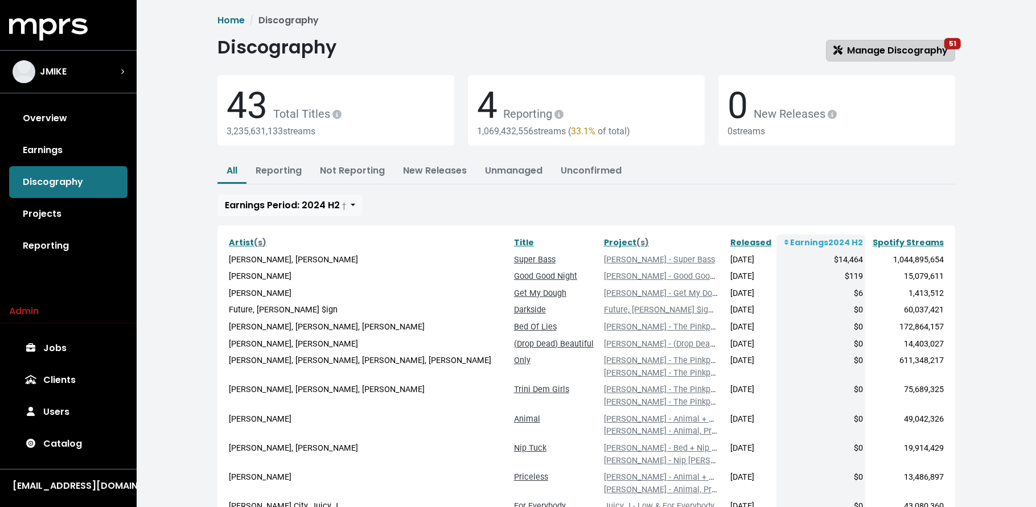
click at [862, 54] on span "Manage Discography 51" at bounding box center [891, 50] width 114 height 13
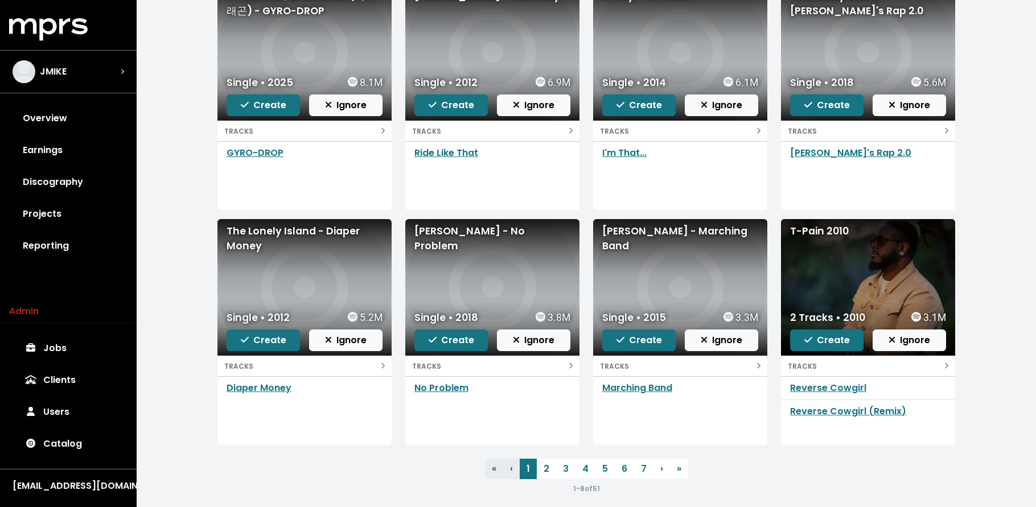
scroll to position [168, 0]
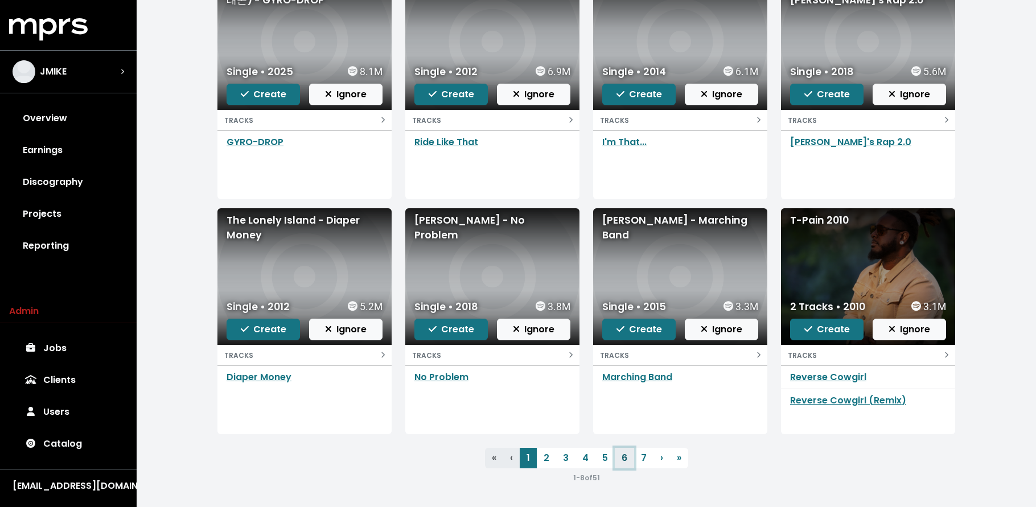
click at [625, 464] on link "6" at bounding box center [624, 458] width 19 height 21
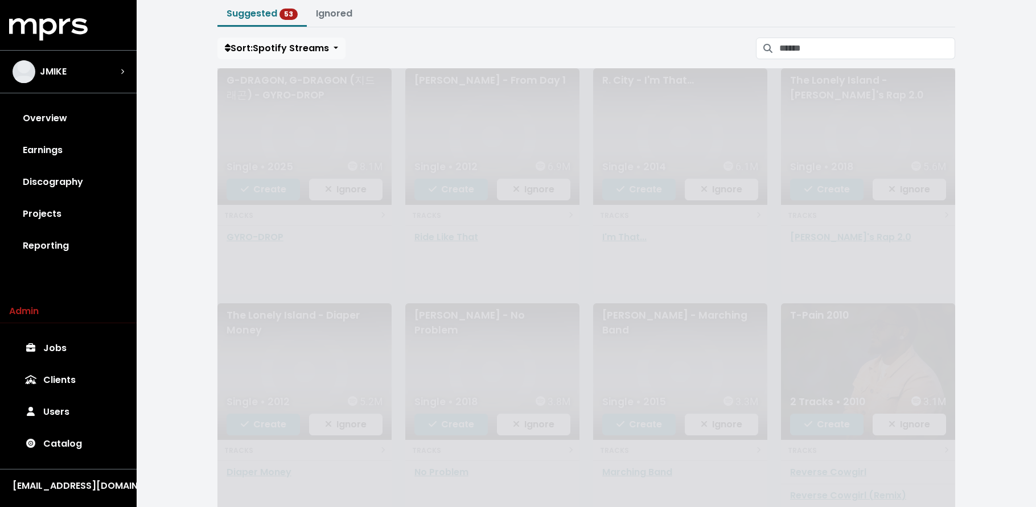
scroll to position [168, 0]
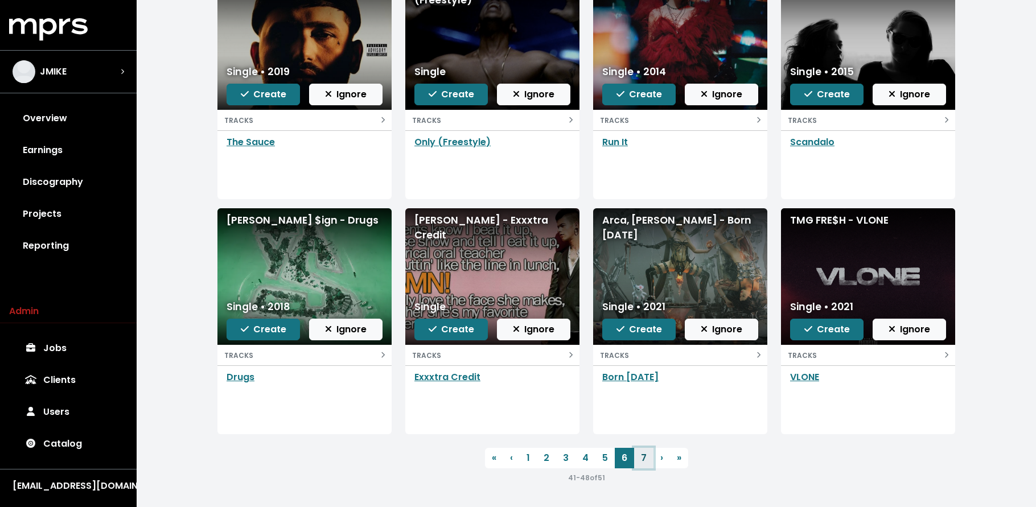
click at [642, 461] on link "7" at bounding box center [643, 458] width 19 height 21
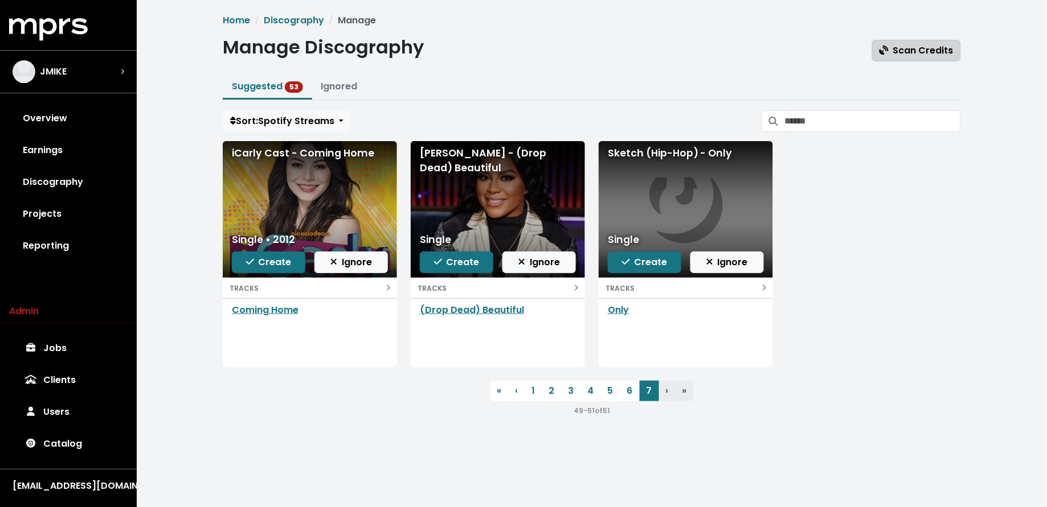
click at [929, 52] on span "Scan Credits" at bounding box center [916, 50] width 74 height 13
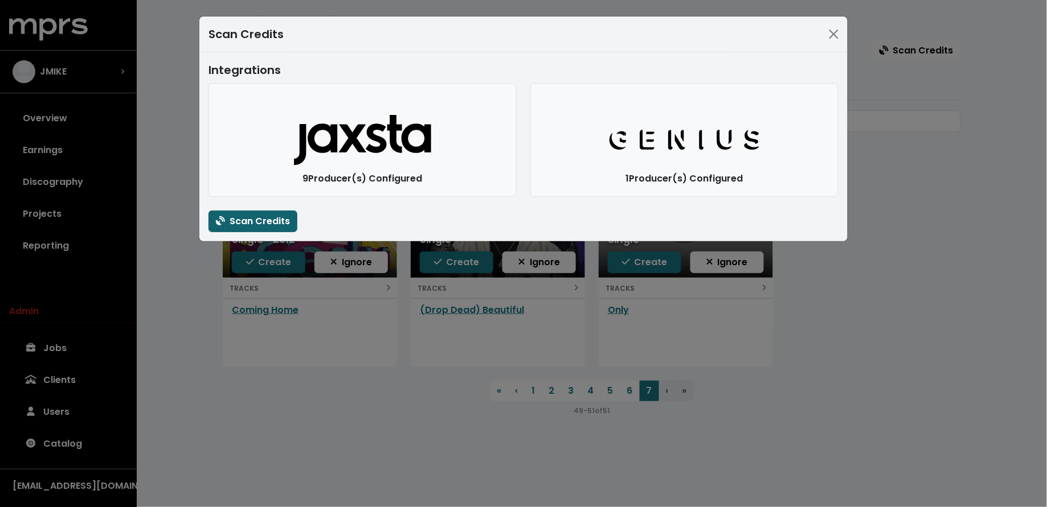
click at [265, 223] on span "Scan Credits" at bounding box center [253, 221] width 74 height 13
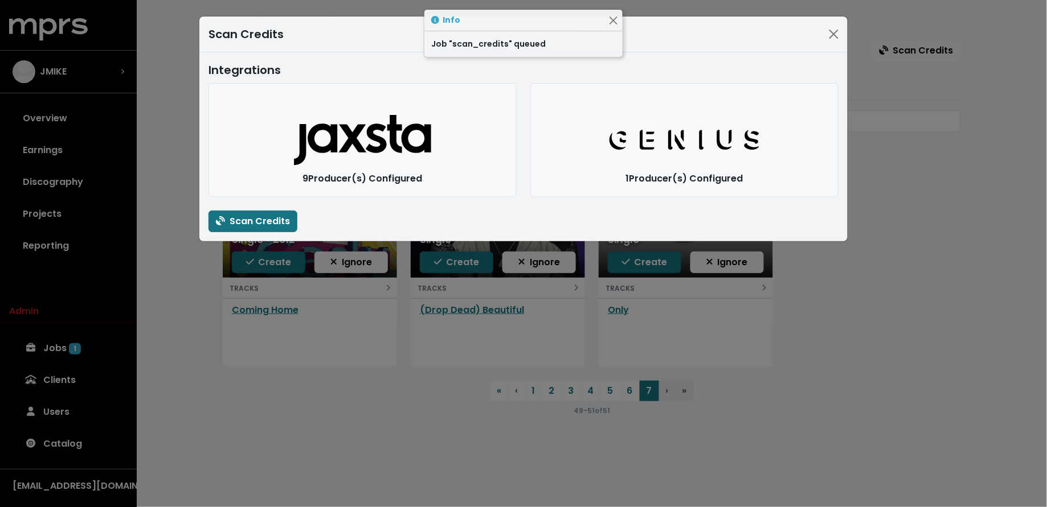
click at [151, 309] on div "Scan Credits Integrations Jaxsta Logo 9 Producer(s) Configured Genius Logo 1 Pr…" at bounding box center [523, 253] width 1047 height 507
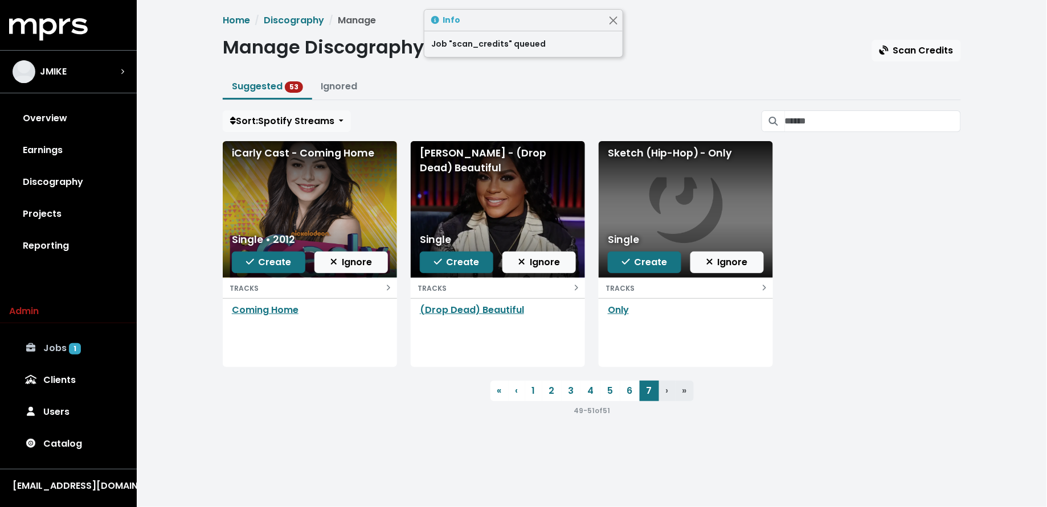
click at [72, 349] on span "1" at bounding box center [75, 348] width 12 height 11
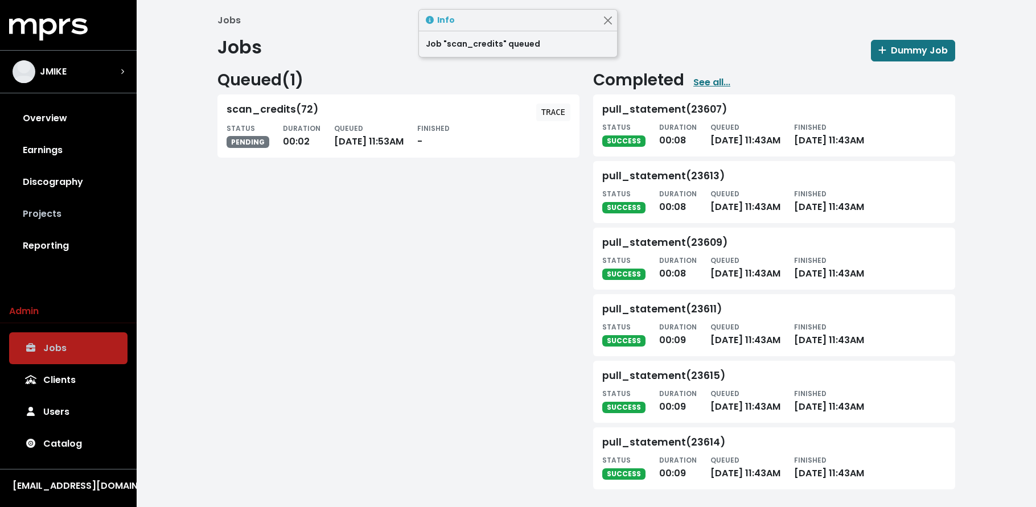
click at [63, 212] on link "Projects" at bounding box center [68, 214] width 118 height 32
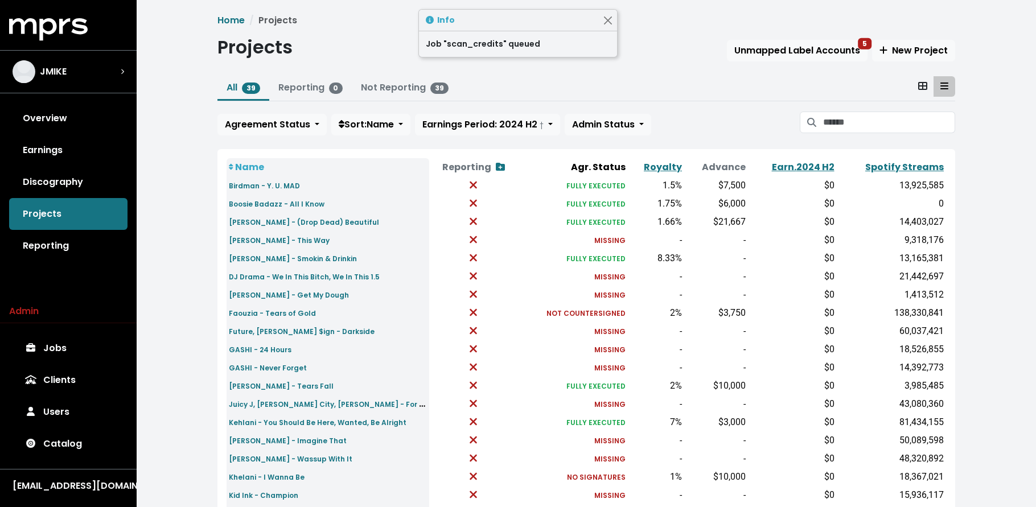
click at [65, 347] on link "Jobs" at bounding box center [68, 349] width 118 height 32
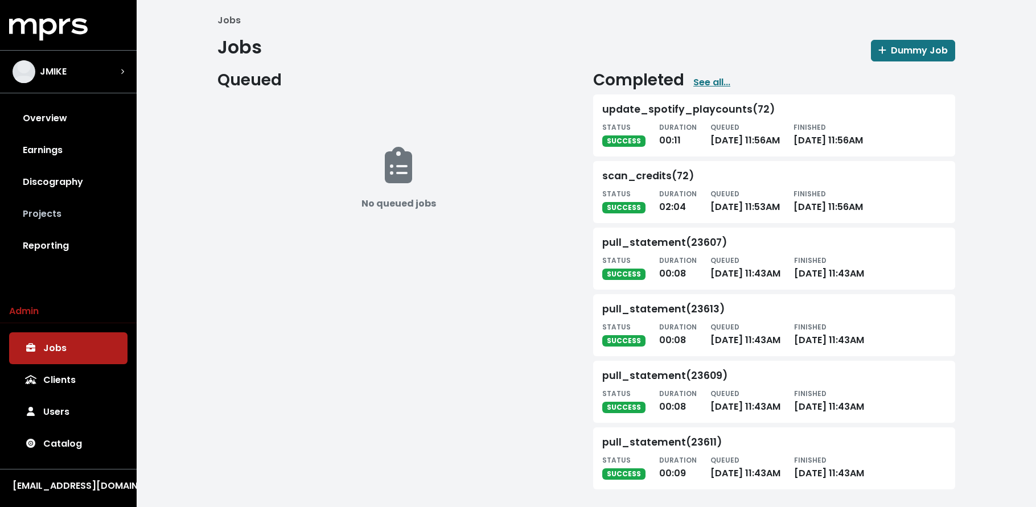
click at [54, 215] on link "Projects" at bounding box center [68, 214] width 118 height 32
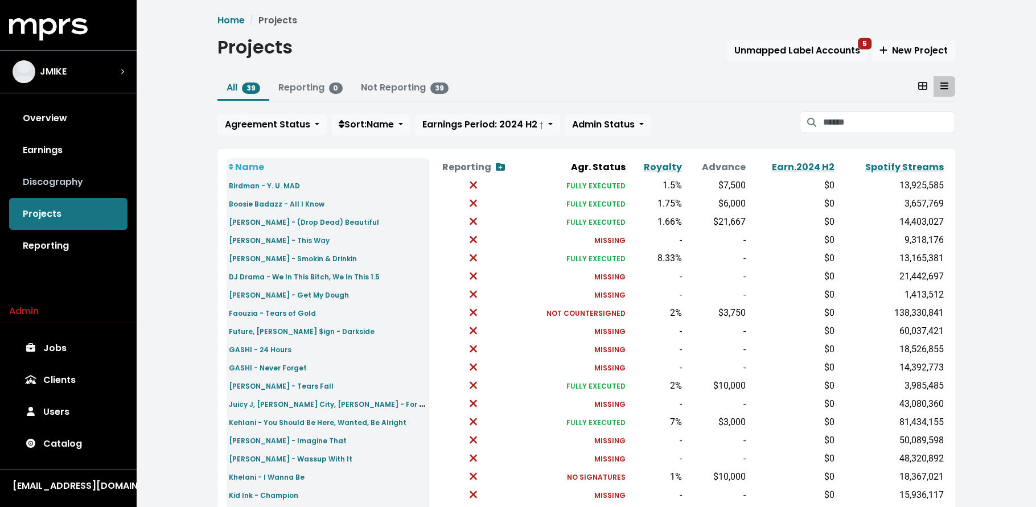
click at [58, 187] on link "Discography" at bounding box center [68, 182] width 118 height 32
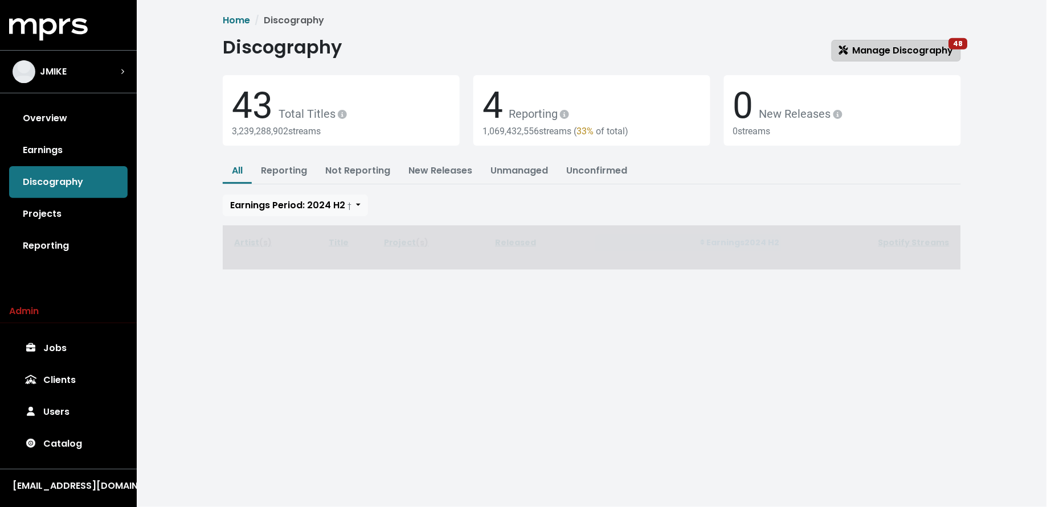
click at [884, 48] on span "Manage Discography 48" at bounding box center [896, 50] width 114 height 13
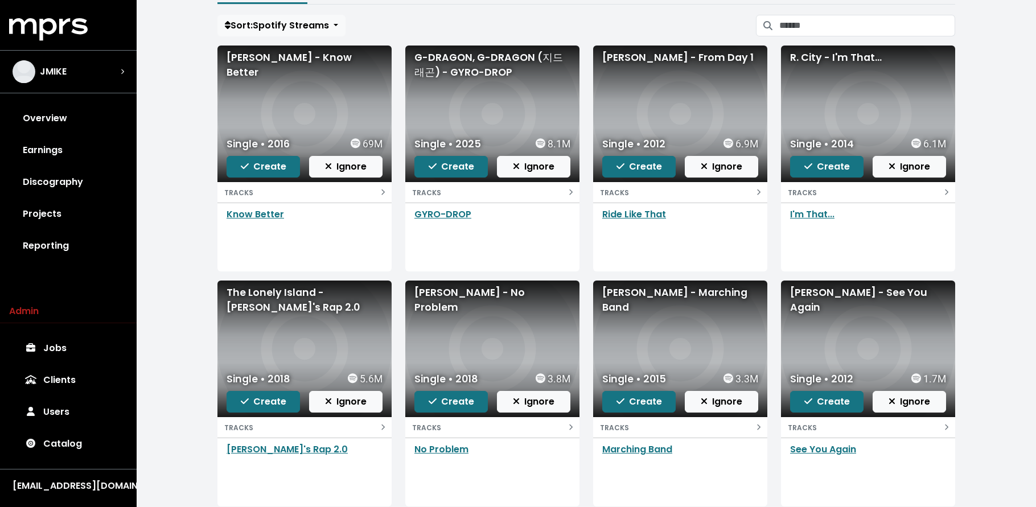
scroll to position [168, 0]
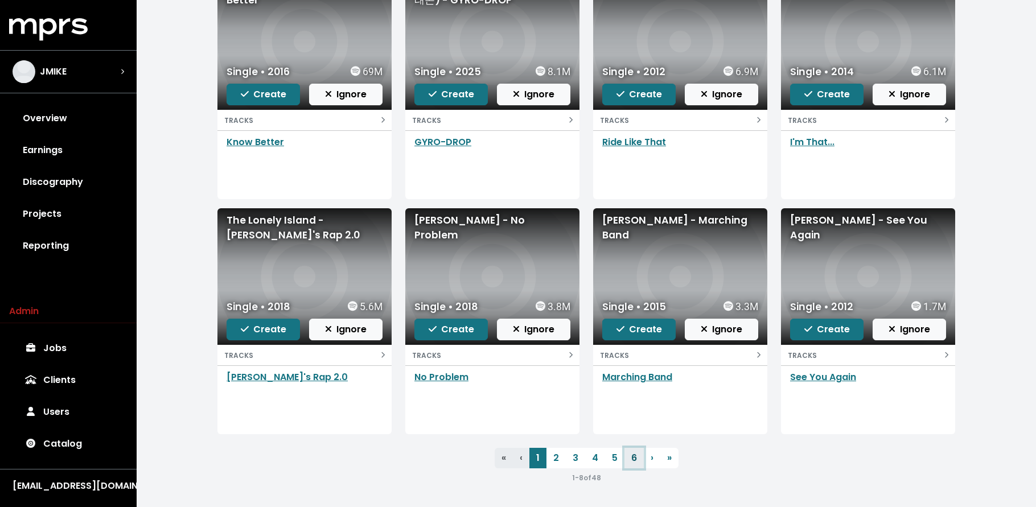
click at [628, 462] on link "6" at bounding box center [634, 458] width 19 height 21
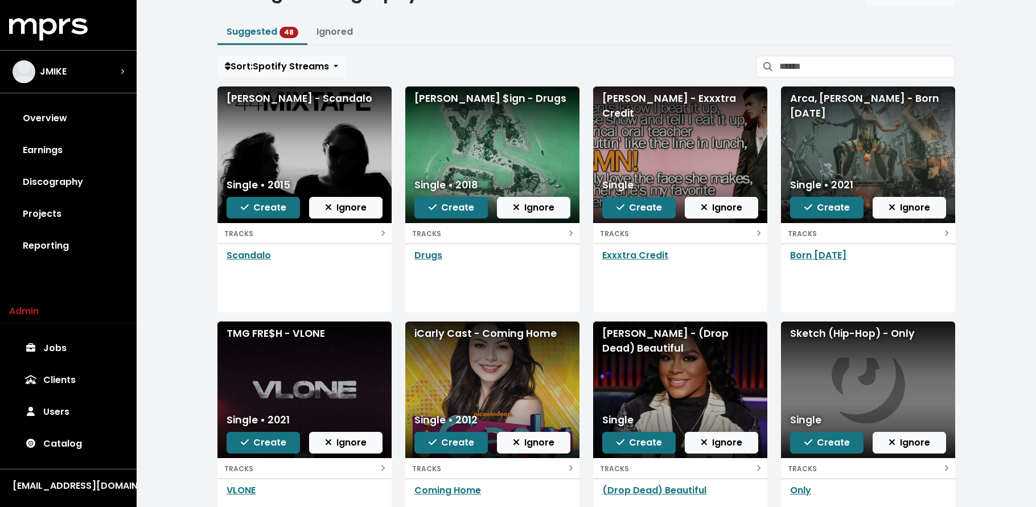
scroll to position [168, 0]
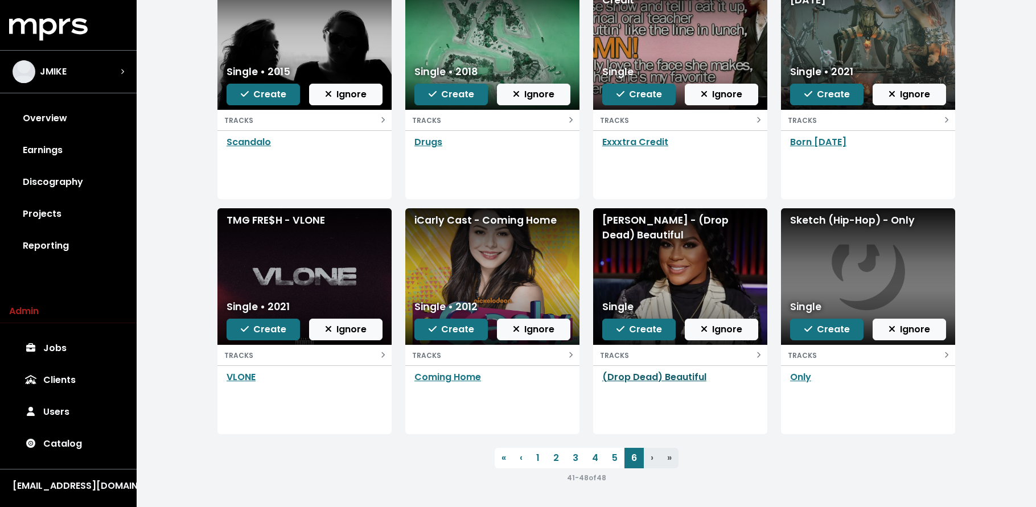
click at [670, 379] on link "(Drop Dead) Beautiful" at bounding box center [655, 377] width 104 height 13
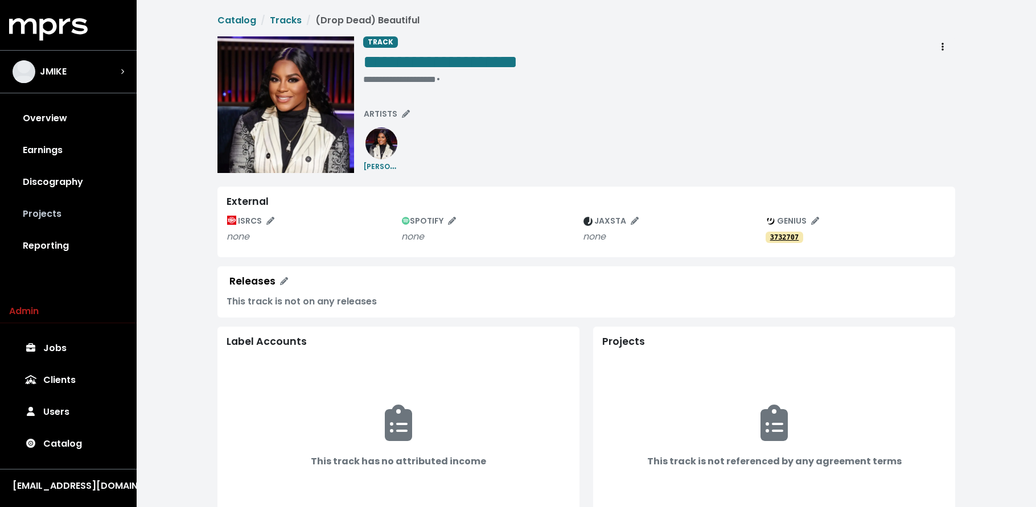
click at [73, 209] on link "Projects" at bounding box center [68, 214] width 118 height 32
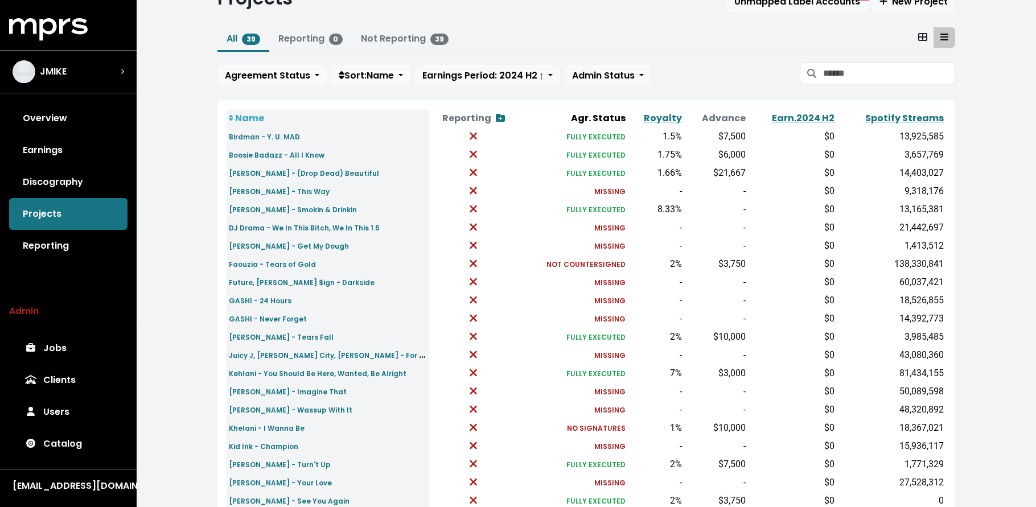
scroll to position [83, 0]
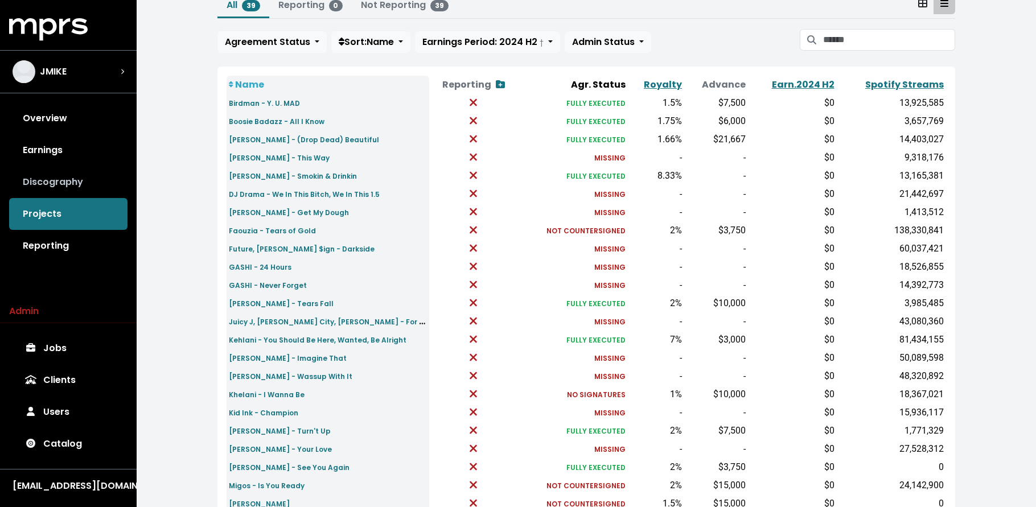
click at [50, 178] on link "Discography" at bounding box center [68, 182] width 118 height 32
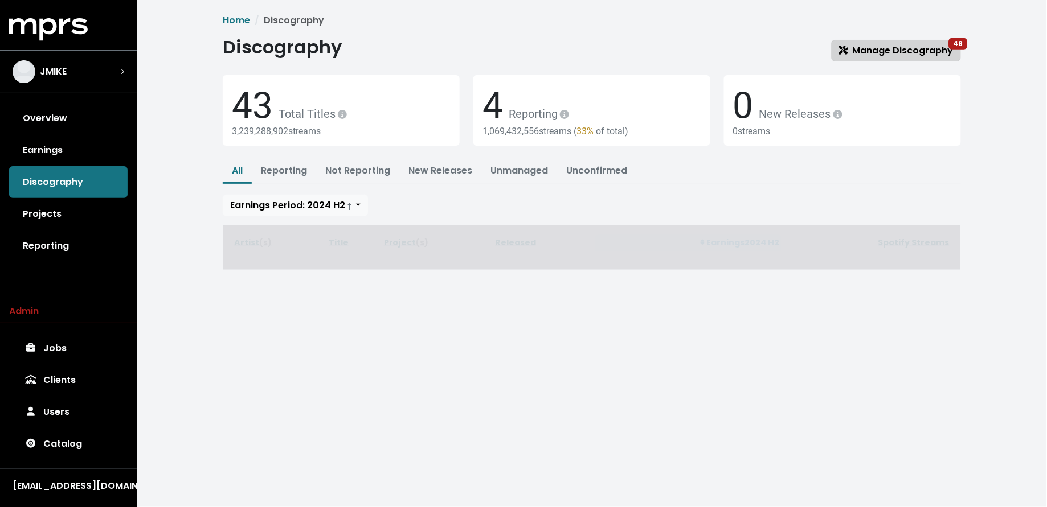
click at [917, 50] on span "Manage Discography 48" at bounding box center [896, 50] width 114 height 13
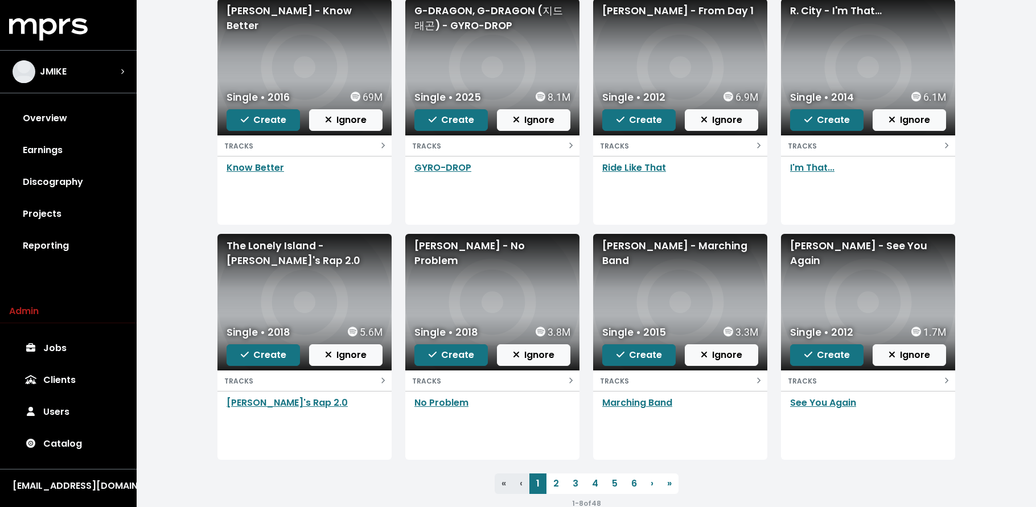
scroll to position [168, 0]
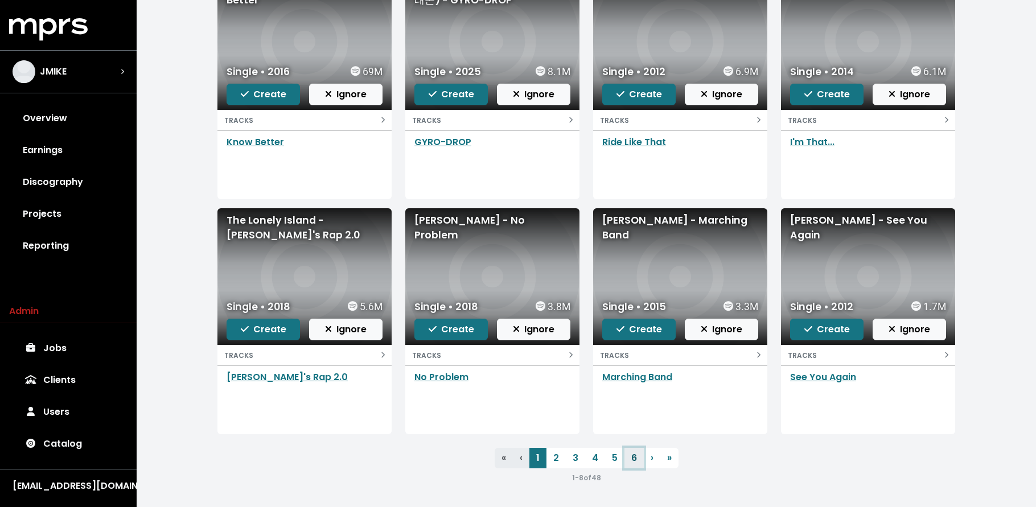
click at [625, 464] on link "6" at bounding box center [634, 458] width 19 height 21
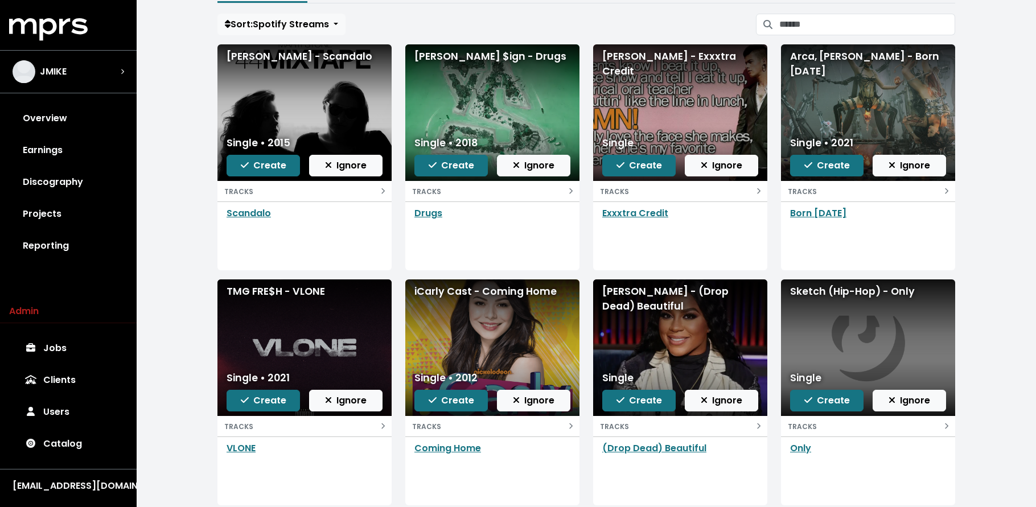
scroll to position [100, 0]
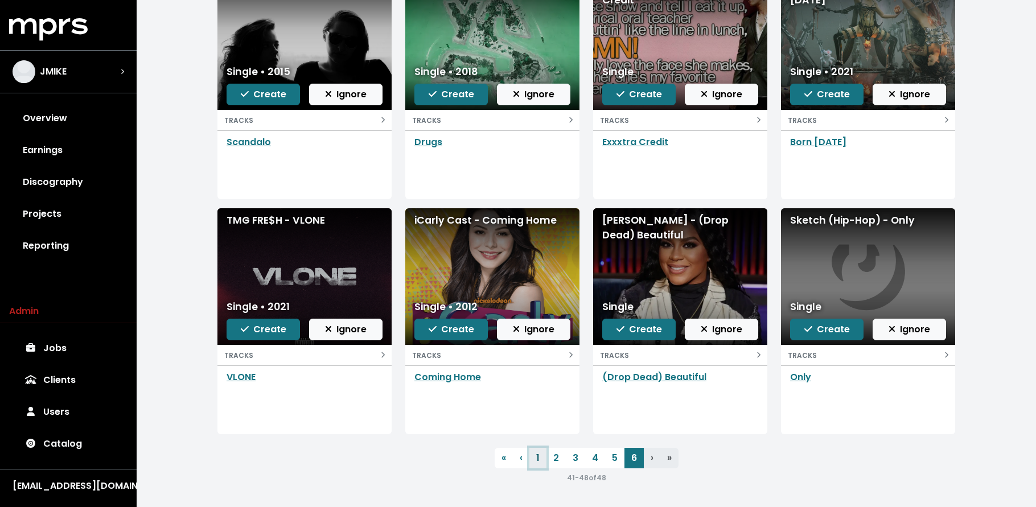
click at [538, 460] on link "1" at bounding box center [538, 458] width 17 height 21
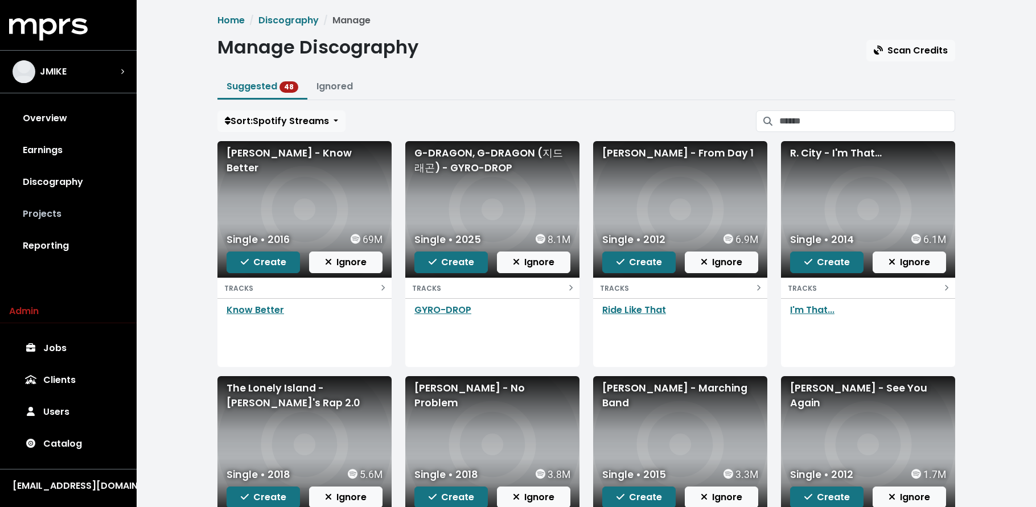
click at [59, 215] on link "Projects" at bounding box center [68, 214] width 118 height 32
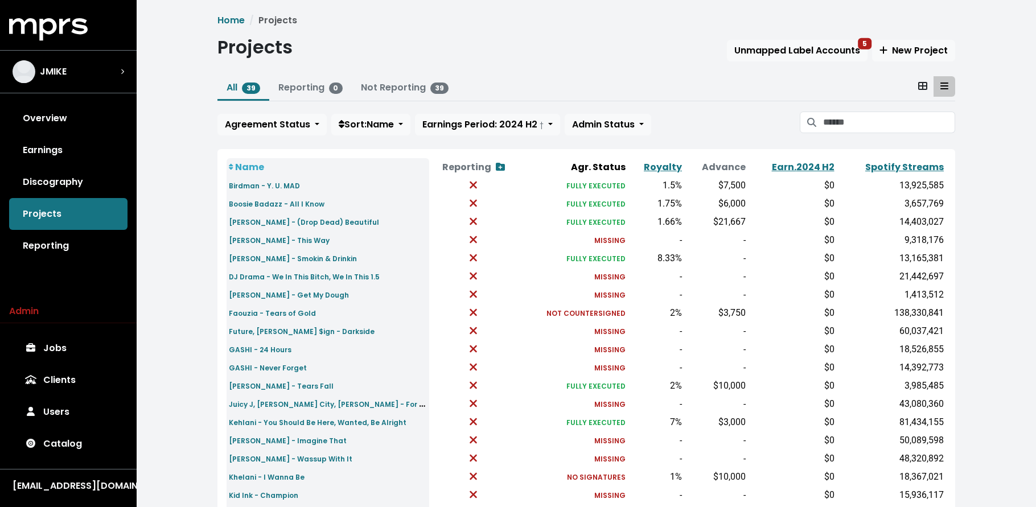
scroll to position [342, 0]
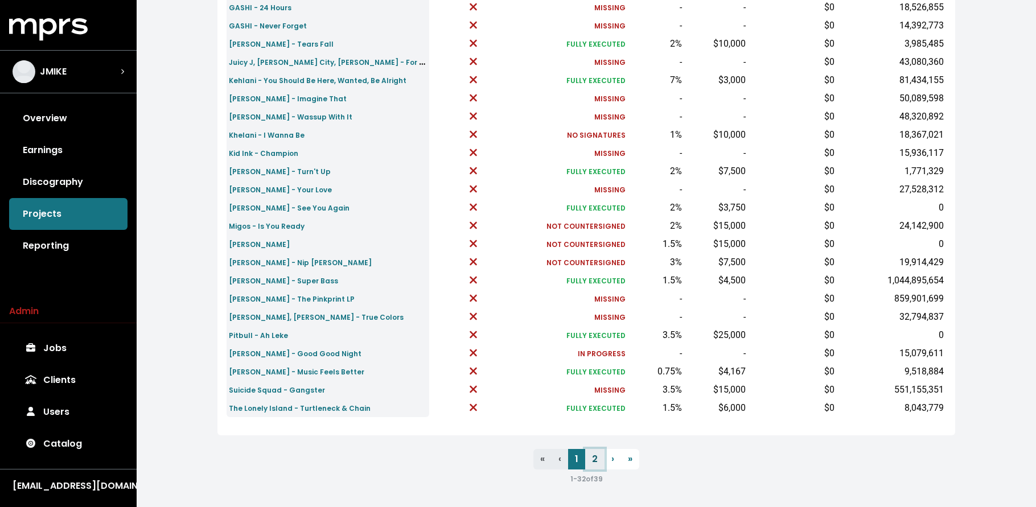
click at [589, 465] on link "2" at bounding box center [594, 459] width 19 height 21
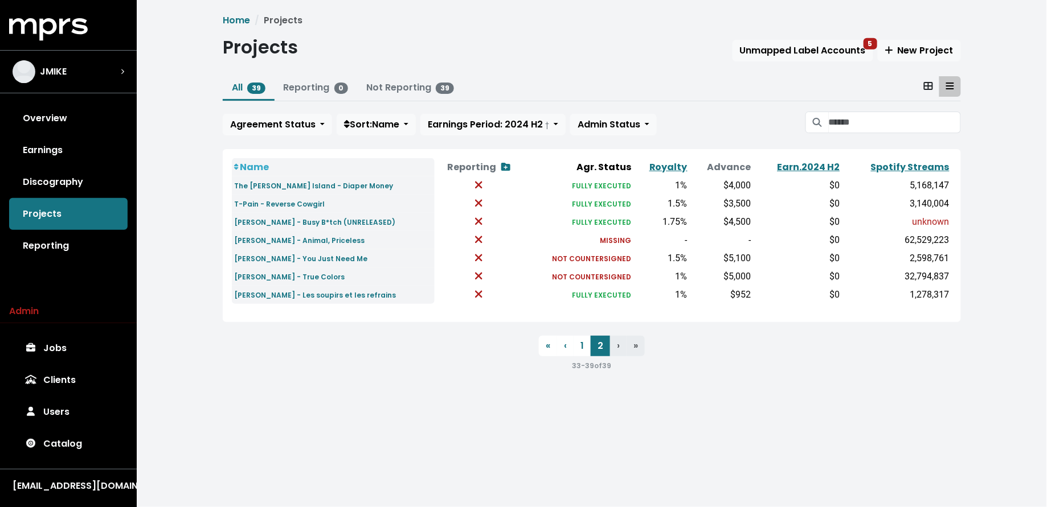
click at [67, 178] on link "Discography" at bounding box center [68, 182] width 118 height 32
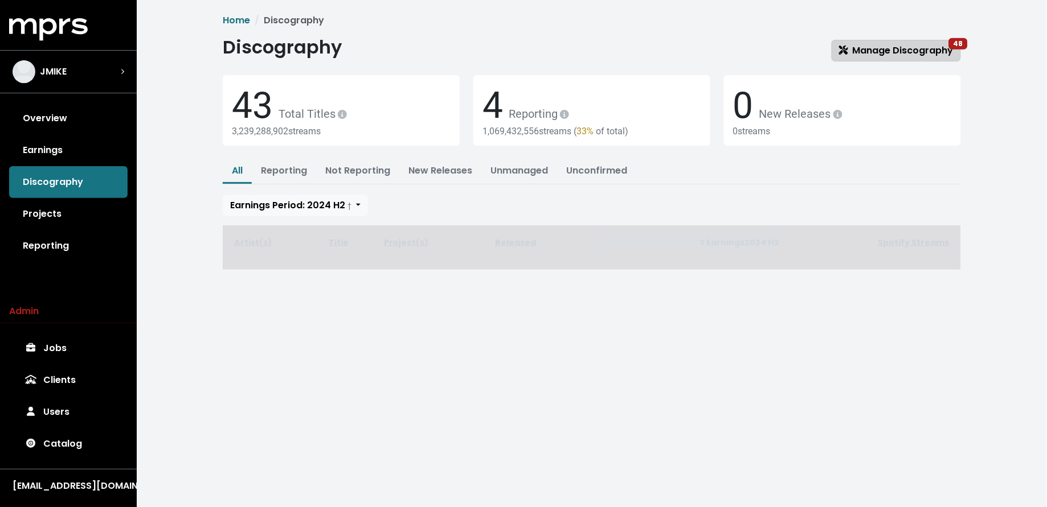
click at [903, 51] on span "Manage Discography 48" at bounding box center [896, 50] width 114 height 13
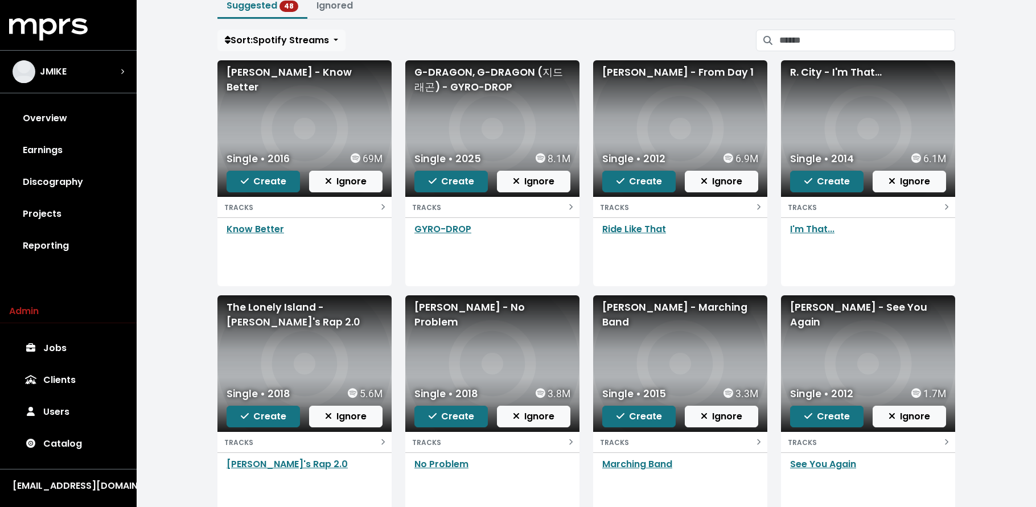
scroll to position [168, 0]
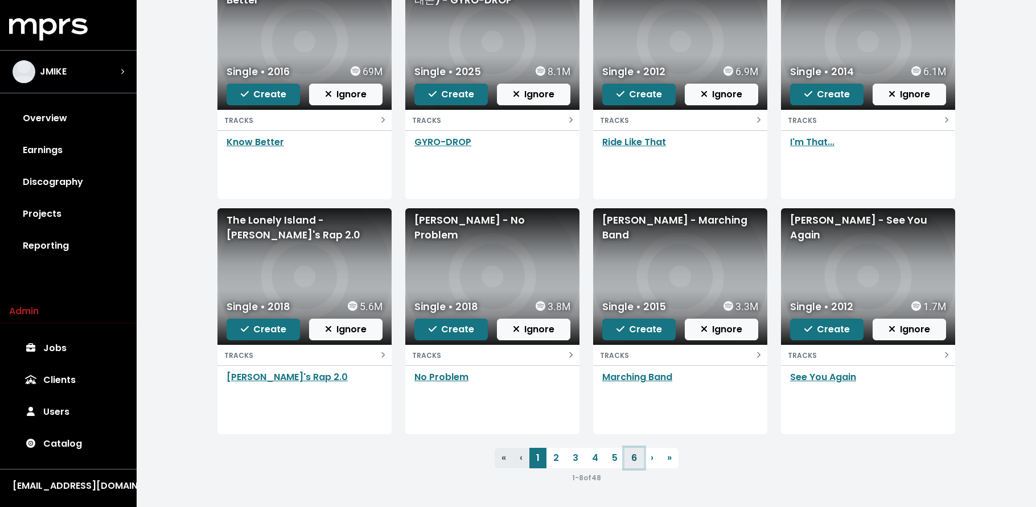
click at [633, 462] on link "6" at bounding box center [634, 458] width 19 height 21
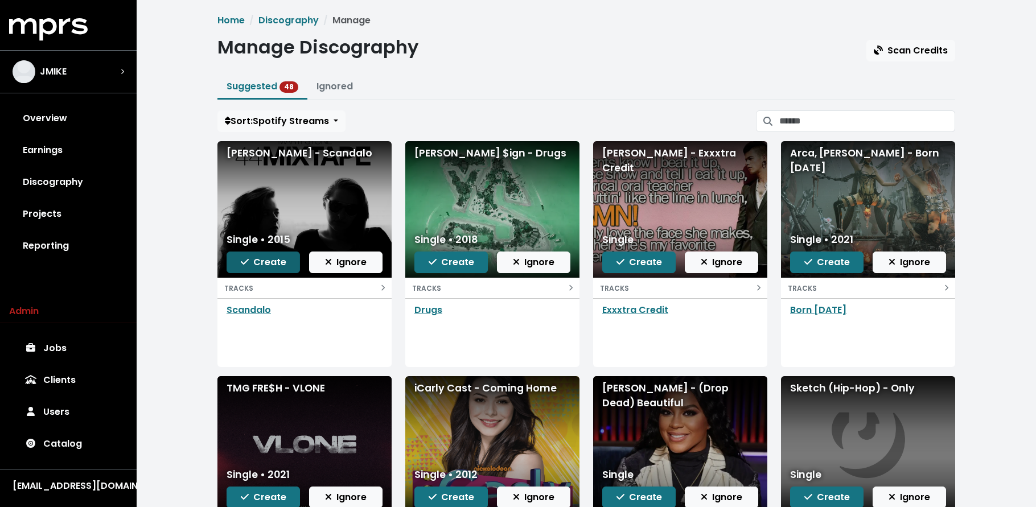
click at [267, 264] on span "Create" at bounding box center [264, 262] width 46 height 13
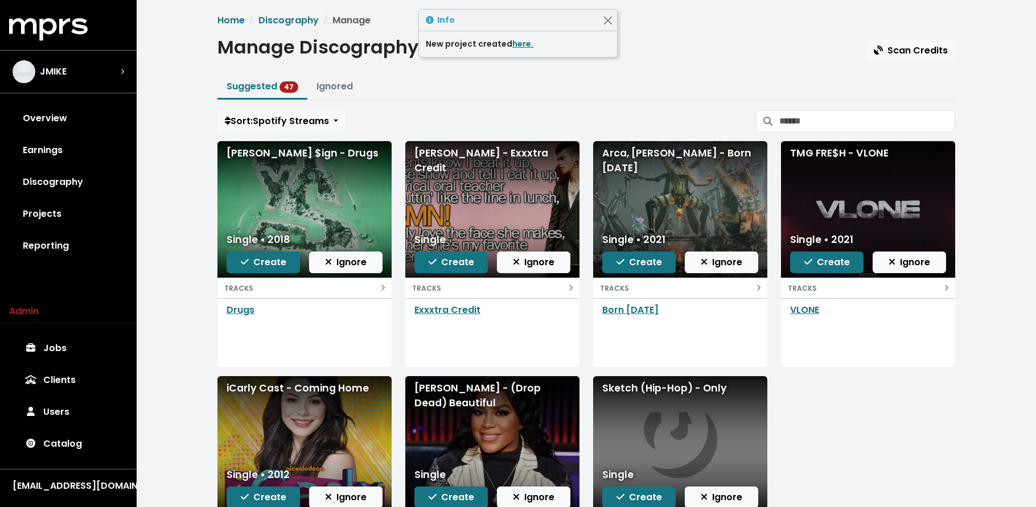
click at [267, 264] on span "Create" at bounding box center [264, 262] width 46 height 13
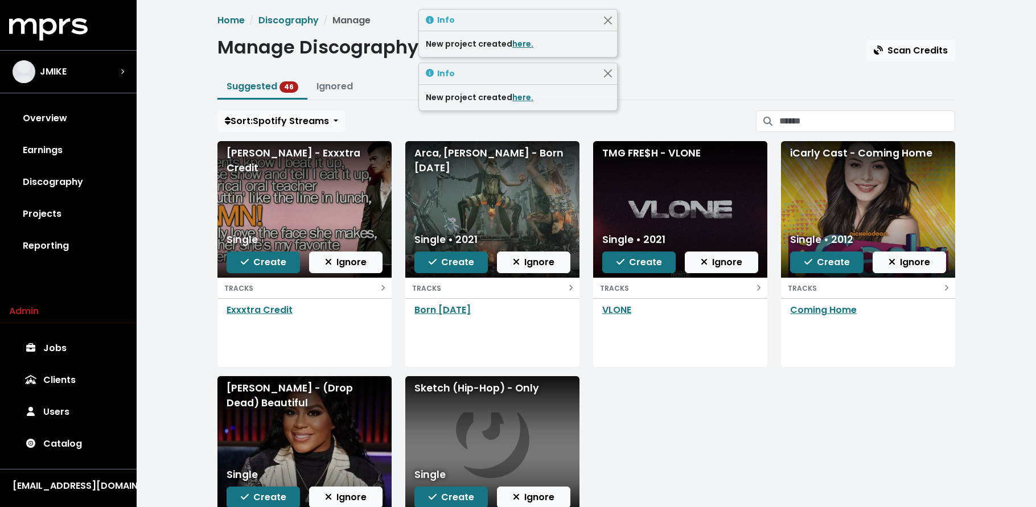
click at [267, 264] on span "Create" at bounding box center [264, 262] width 46 height 13
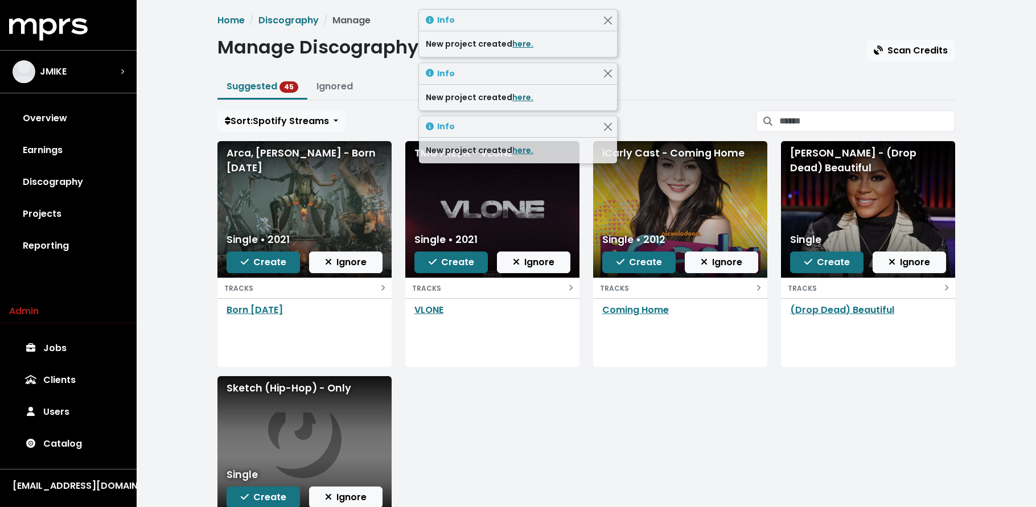
click at [267, 264] on span "Create" at bounding box center [264, 262] width 46 height 13
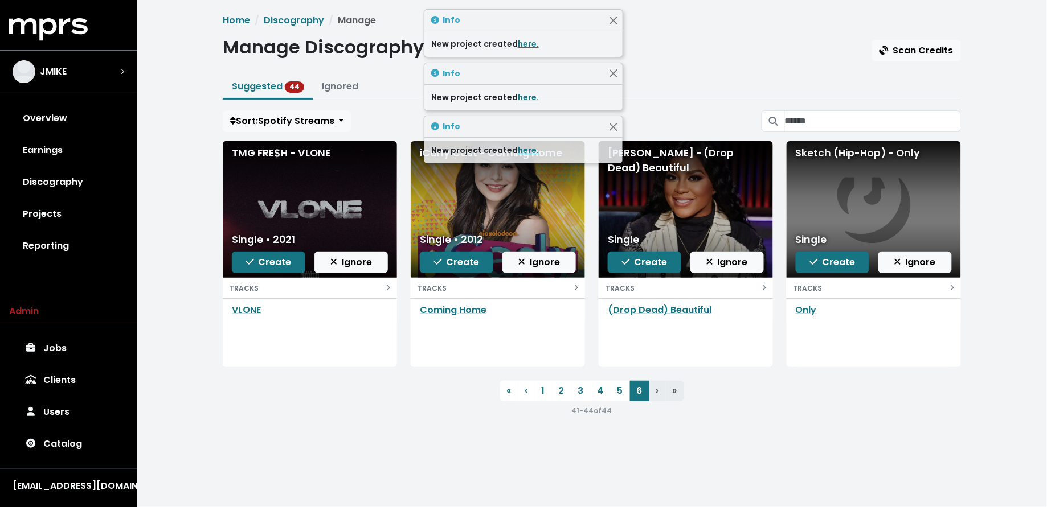
click at [267, 264] on span "Create" at bounding box center [269, 262] width 46 height 13
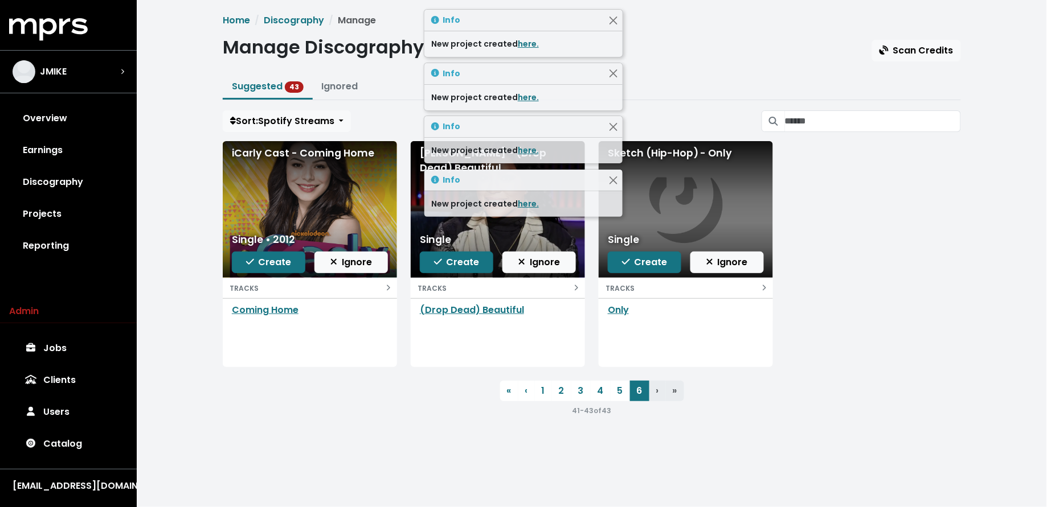
click at [267, 264] on span "Create" at bounding box center [269, 262] width 46 height 13
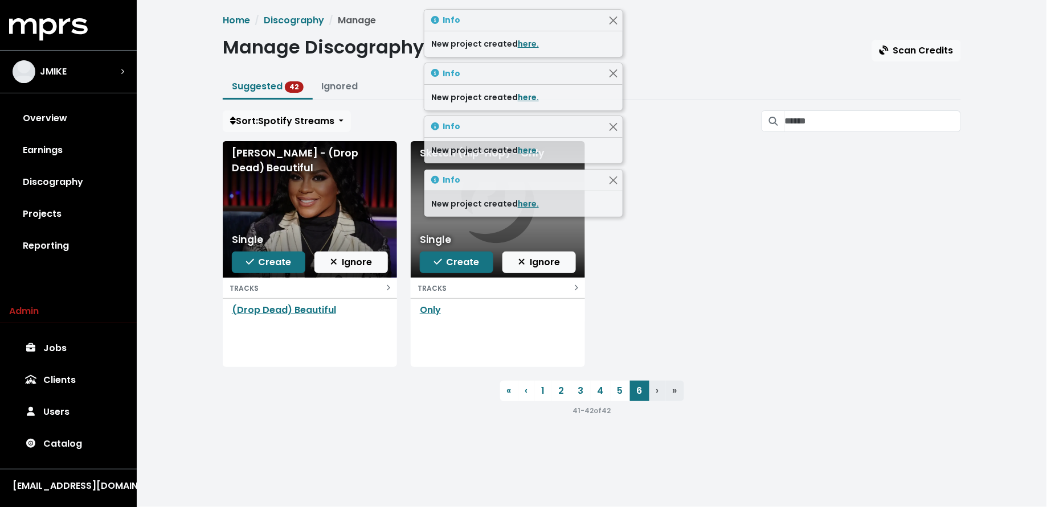
click at [267, 264] on span "Create" at bounding box center [269, 262] width 46 height 13
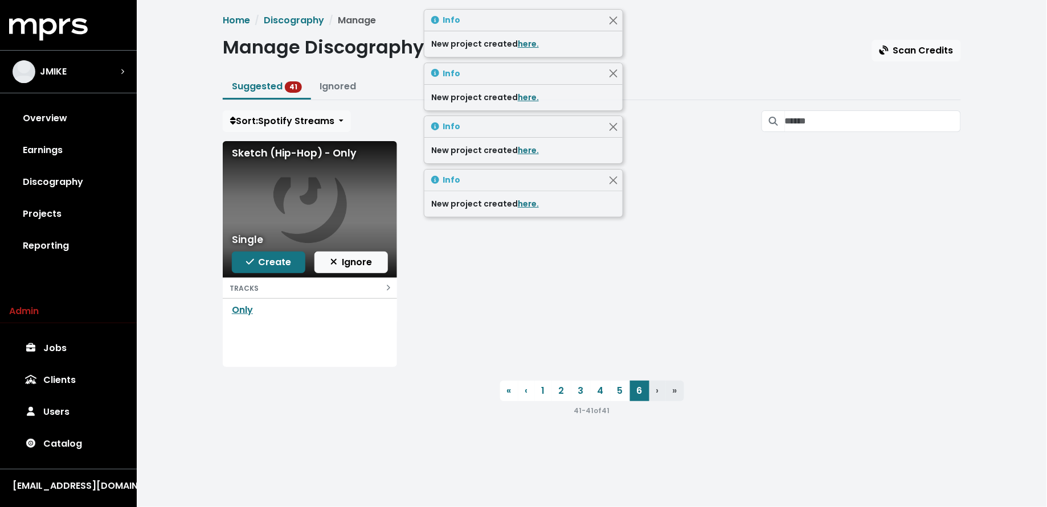
click at [267, 264] on span "Create" at bounding box center [269, 262] width 46 height 13
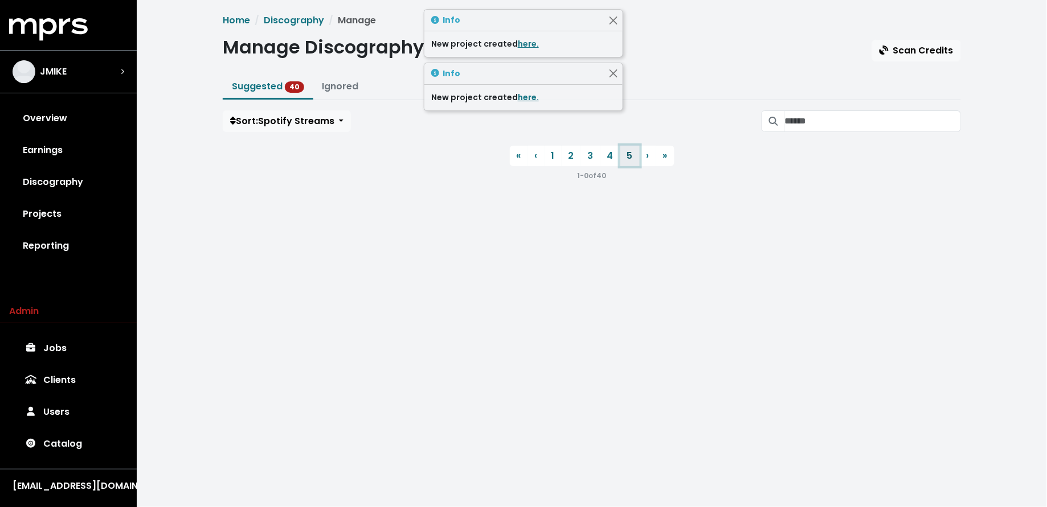
click at [626, 154] on link "5" at bounding box center [629, 156] width 19 height 21
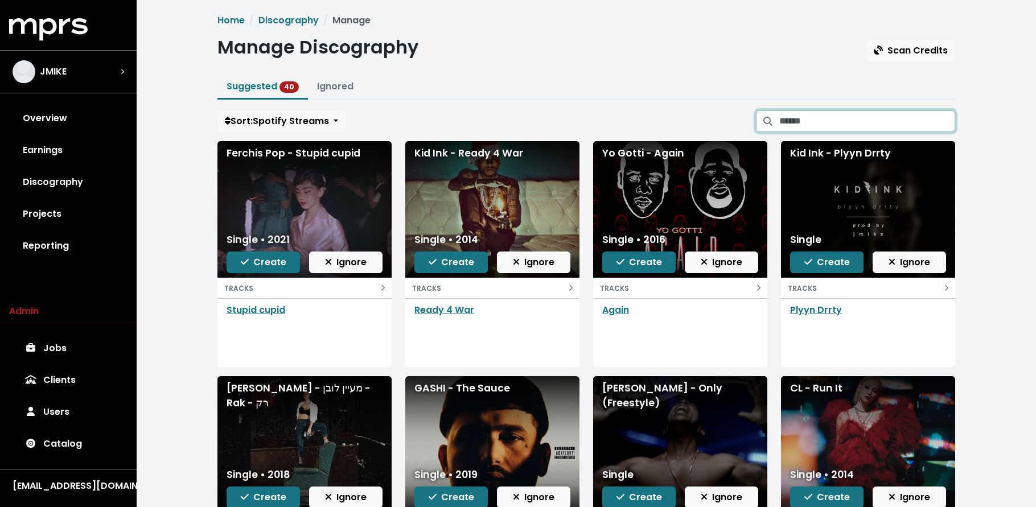
click at [840, 122] on input "Search suggested projects" at bounding box center [868, 121] width 176 height 22
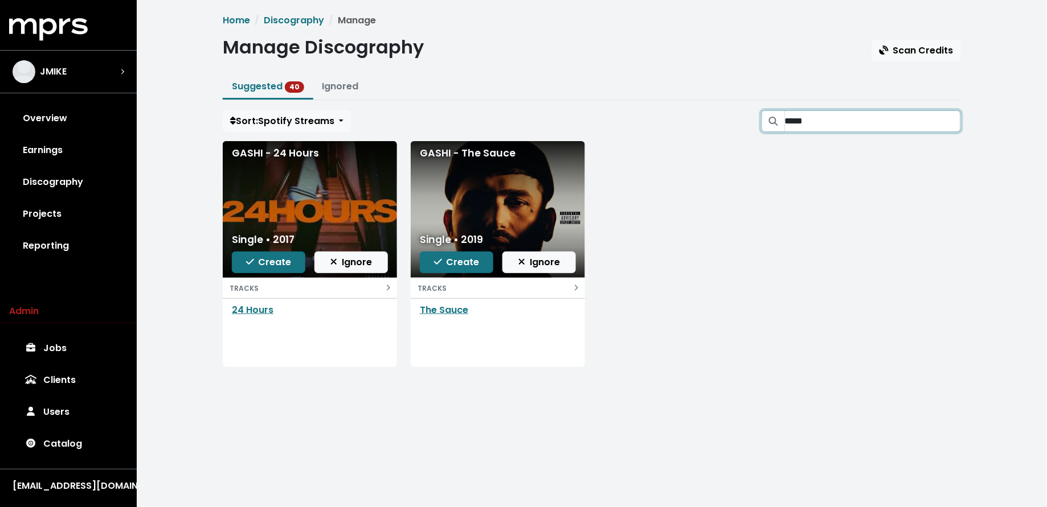
type input "*****"
click at [442, 312] on link "The Sauce" at bounding box center [444, 310] width 48 height 13
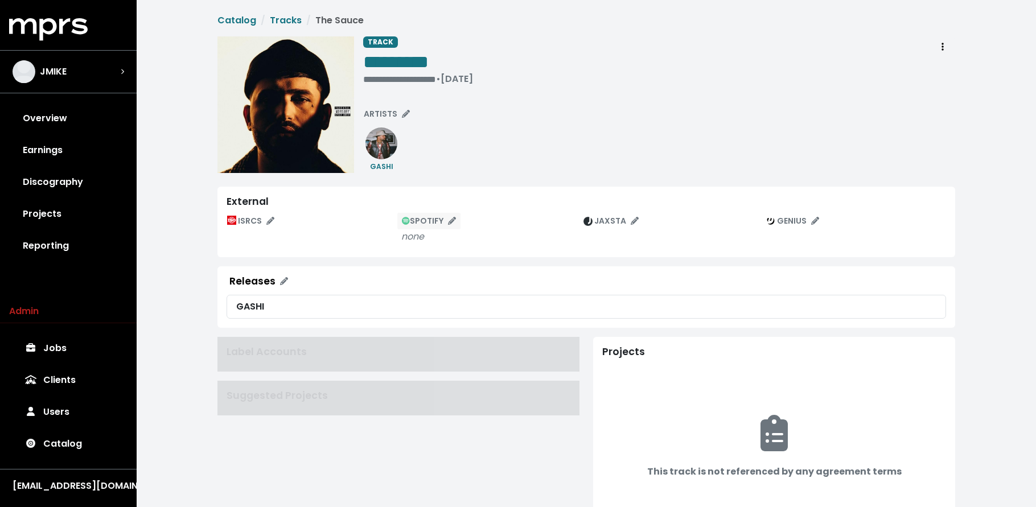
click at [416, 221] on span "SPOTIFY" at bounding box center [429, 220] width 54 height 11
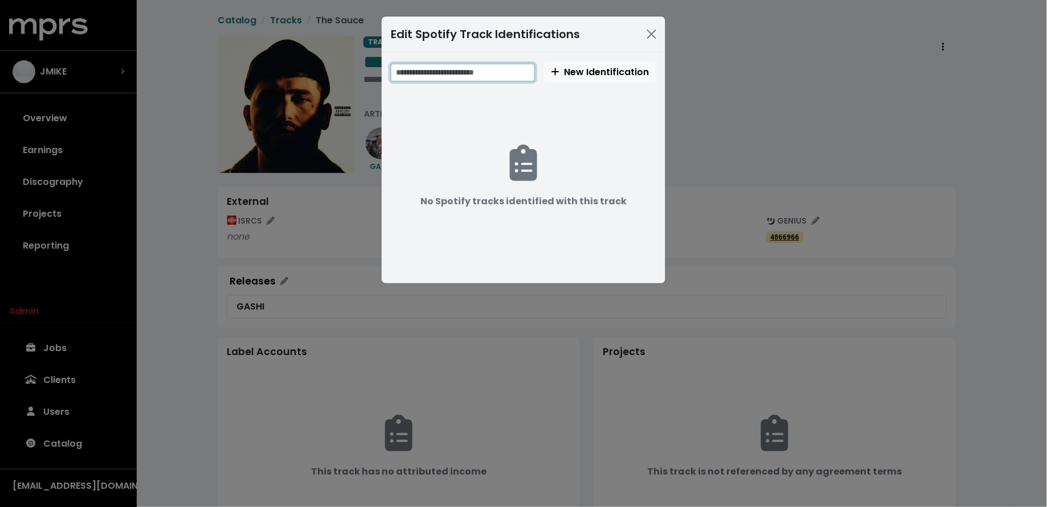
click at [489, 71] on input "text" at bounding box center [463, 73] width 144 height 18
paste input "**********"
drag, startPoint x: 424, startPoint y: 73, endPoint x: 433, endPoint y: 11, distance: 62.2
click at [424, 73] on input "**********" at bounding box center [463, 72] width 145 height 18
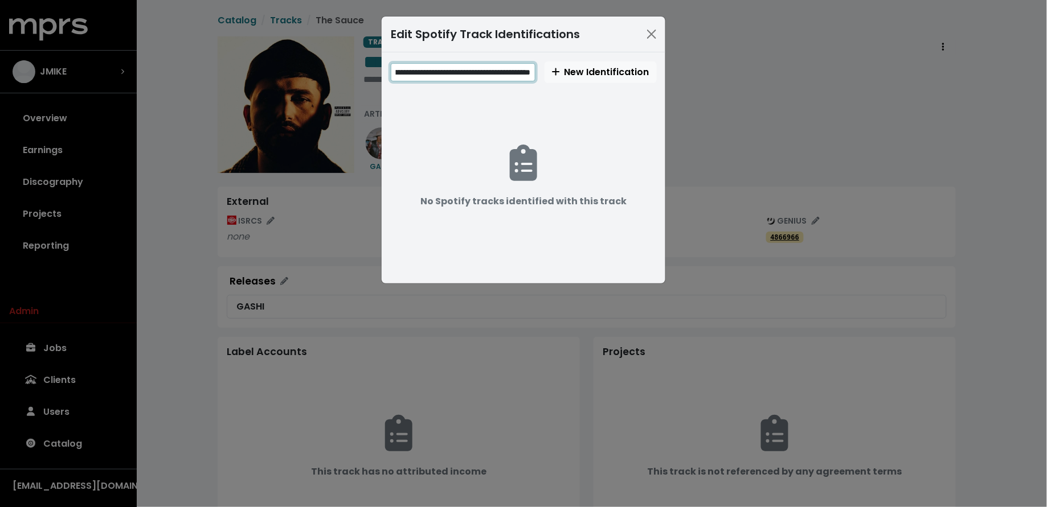
scroll to position [0, 0]
type input "**********"
click at [596, 62] on button "New Identification" at bounding box center [600, 73] width 112 height 22
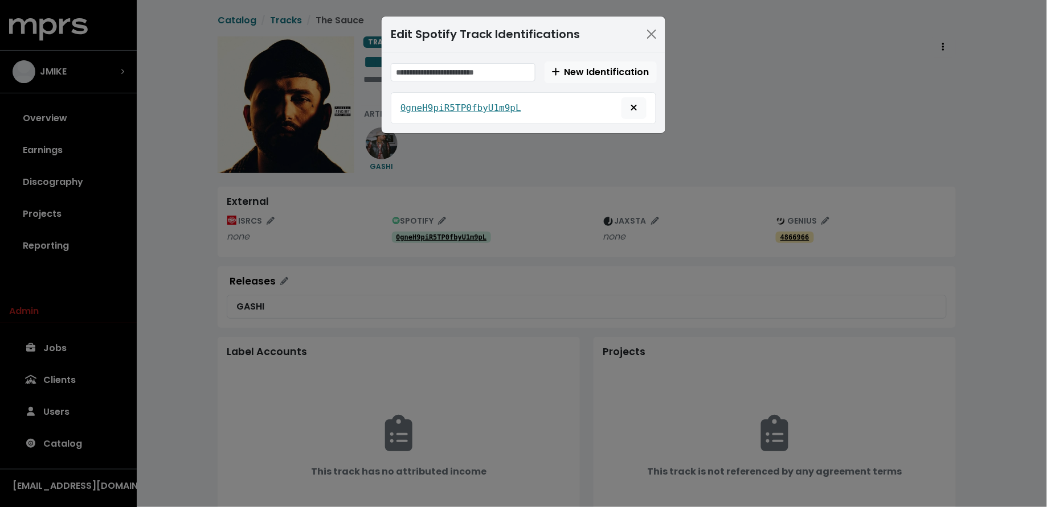
click at [160, 116] on div "Edit Spotify Track Identifications New Identification 0gneH9piR5TP0fbyU1m9pL" at bounding box center [523, 253] width 1047 height 507
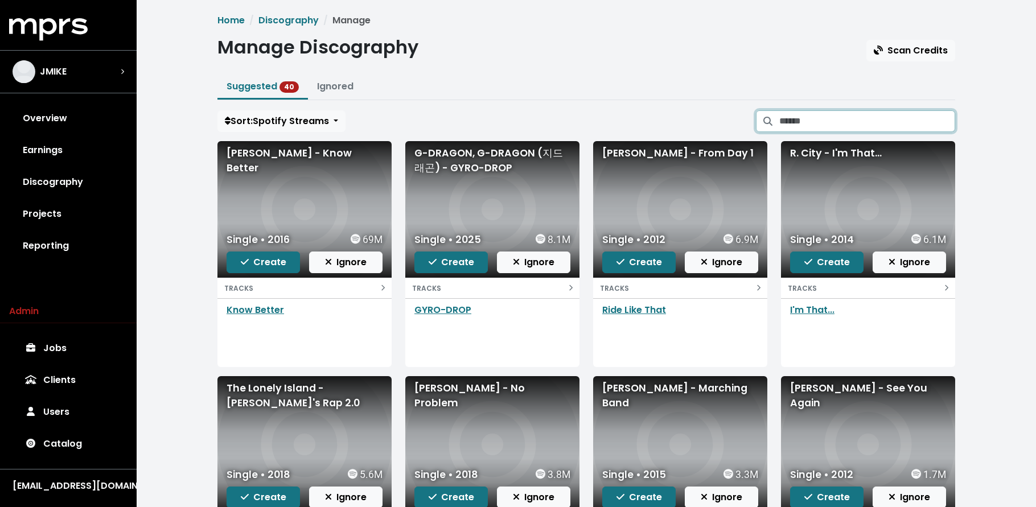
click at [812, 116] on input "Search suggested projects" at bounding box center [868, 121] width 176 height 22
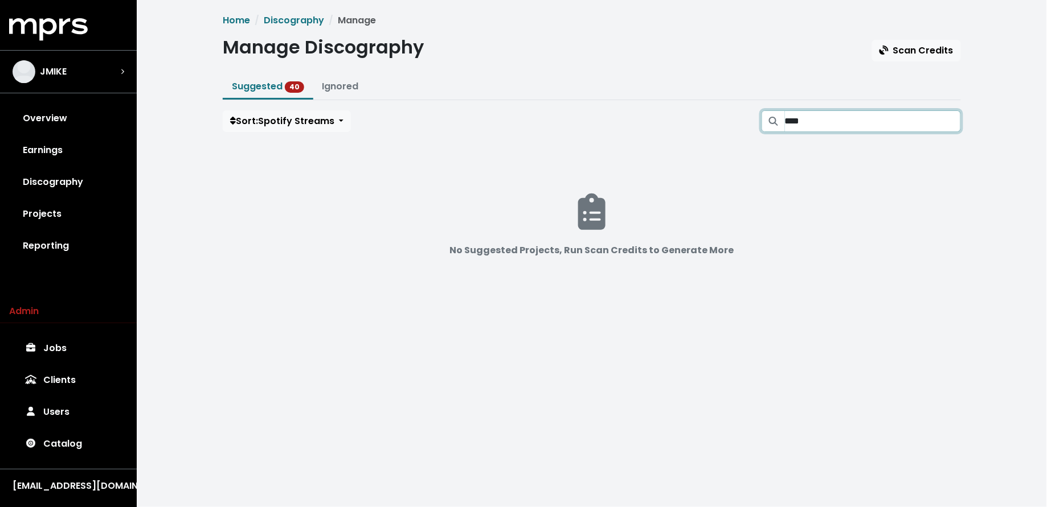
type input "*****"
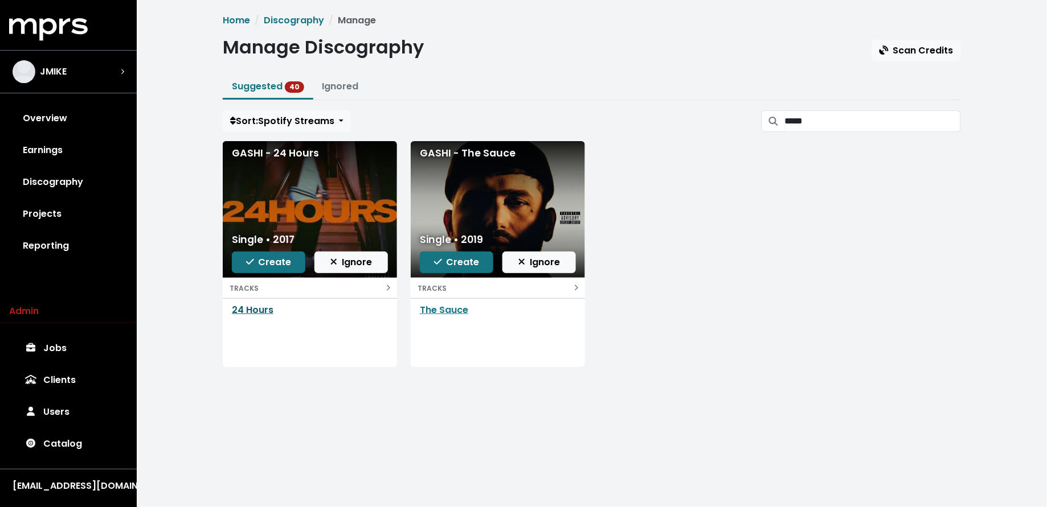
click at [262, 312] on link "24 Hours" at bounding box center [253, 310] width 42 height 13
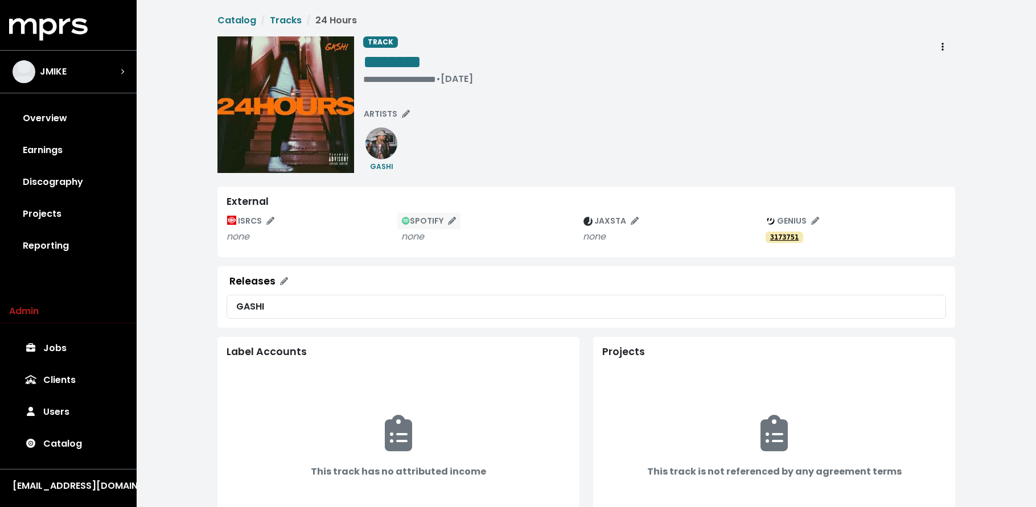
click at [429, 219] on span "SPOTIFY" at bounding box center [429, 220] width 54 height 11
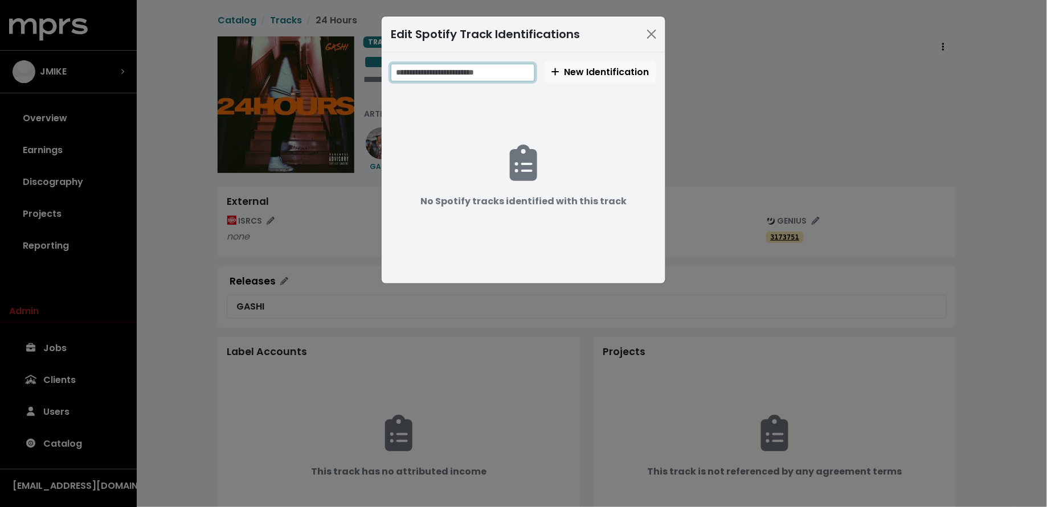
click at [495, 68] on input "text" at bounding box center [463, 73] width 144 height 18
paste input "**********"
click at [491, 72] on input "**********" at bounding box center [463, 72] width 145 height 18
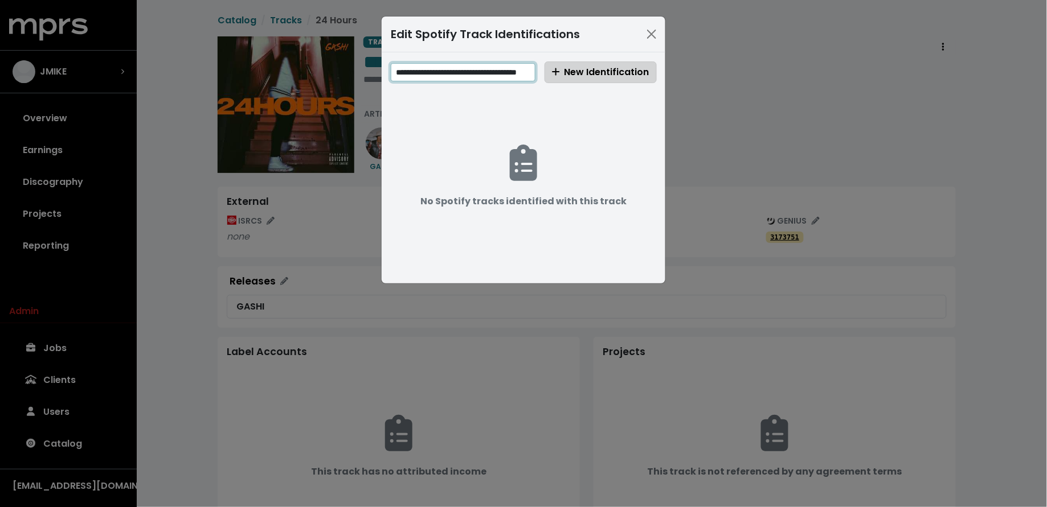
type input "**********"
click at [584, 77] on span "New Identification" at bounding box center [600, 71] width 97 height 13
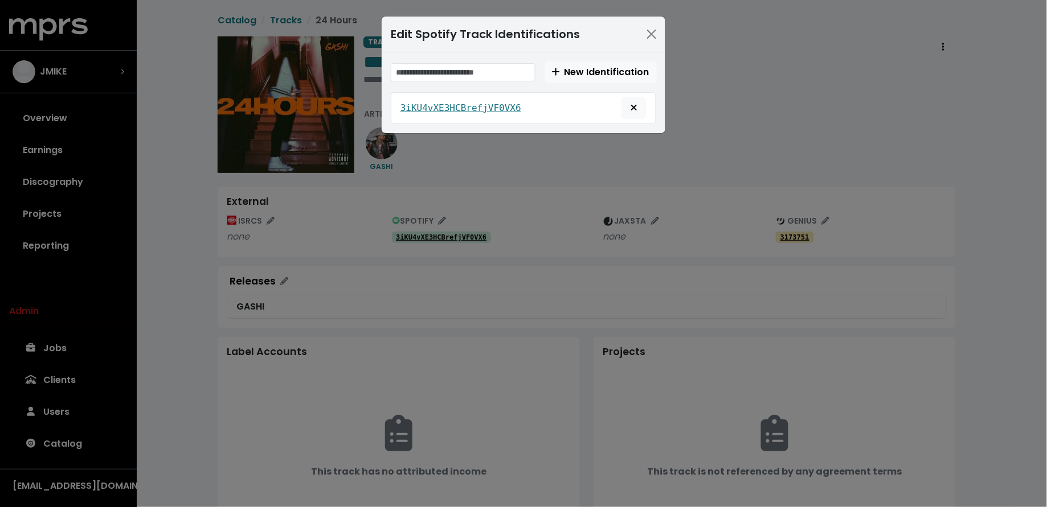
click at [155, 269] on div "Edit Spotify Track Identifications New Identification 3iKU4vXE3HCBrefjVF0VX6" at bounding box center [523, 253] width 1047 height 507
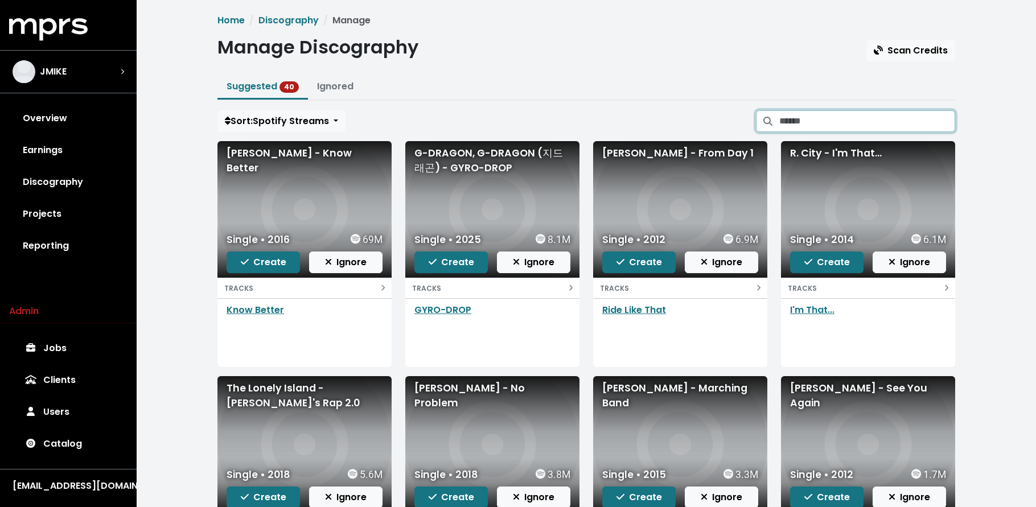
click at [814, 131] on input "Search suggested projects" at bounding box center [868, 121] width 176 height 22
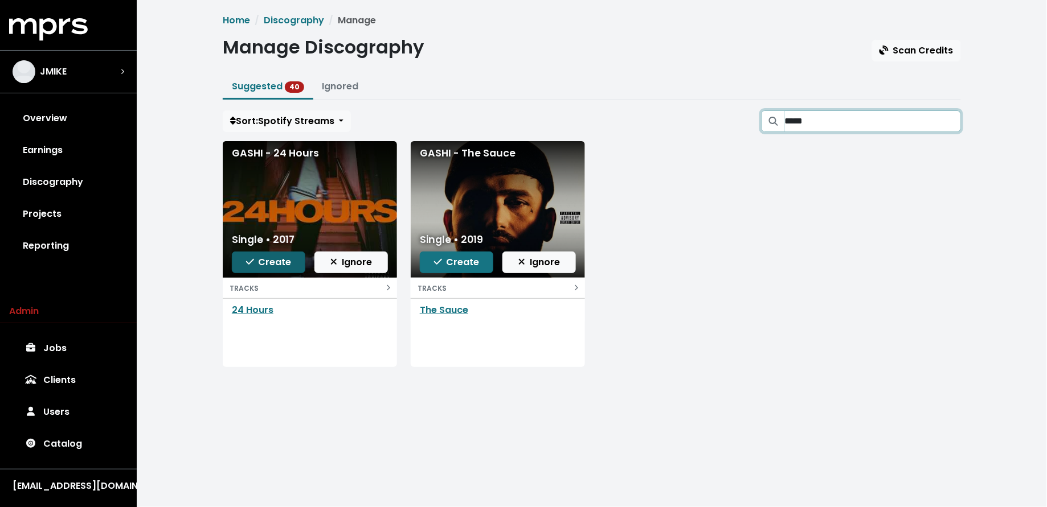
type input "*****"
click at [275, 264] on span "Create" at bounding box center [269, 262] width 46 height 13
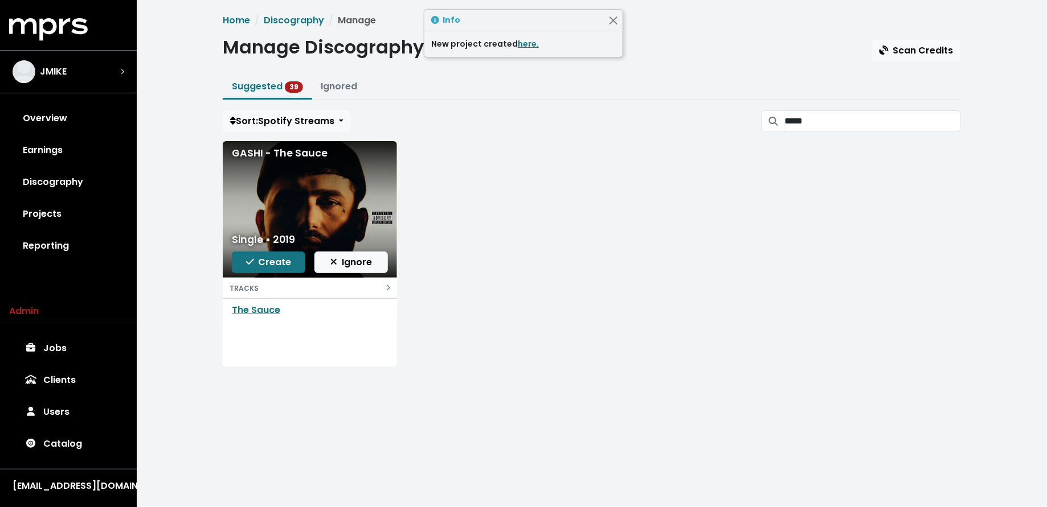
click at [273, 264] on span "Create" at bounding box center [269, 262] width 46 height 13
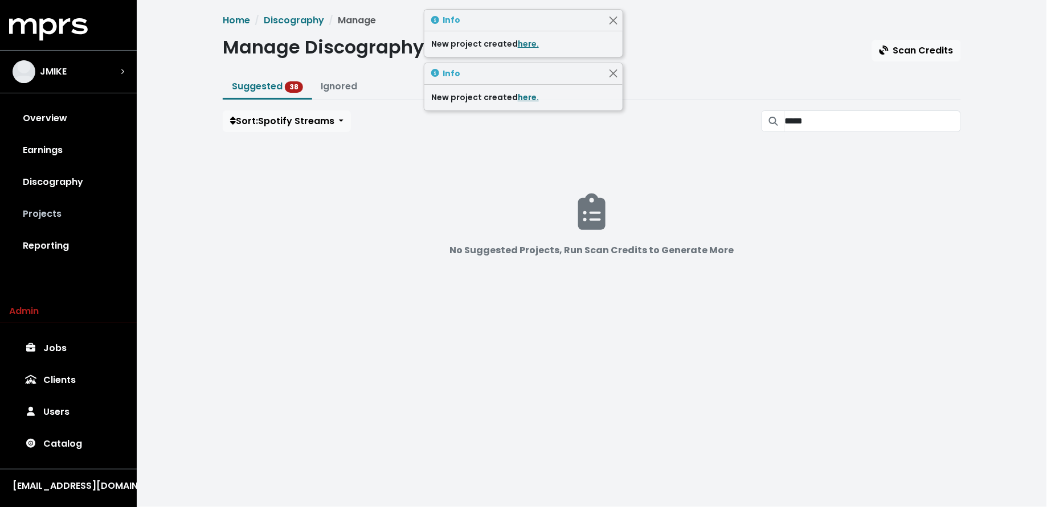
click at [71, 214] on link "Projects" at bounding box center [68, 214] width 118 height 32
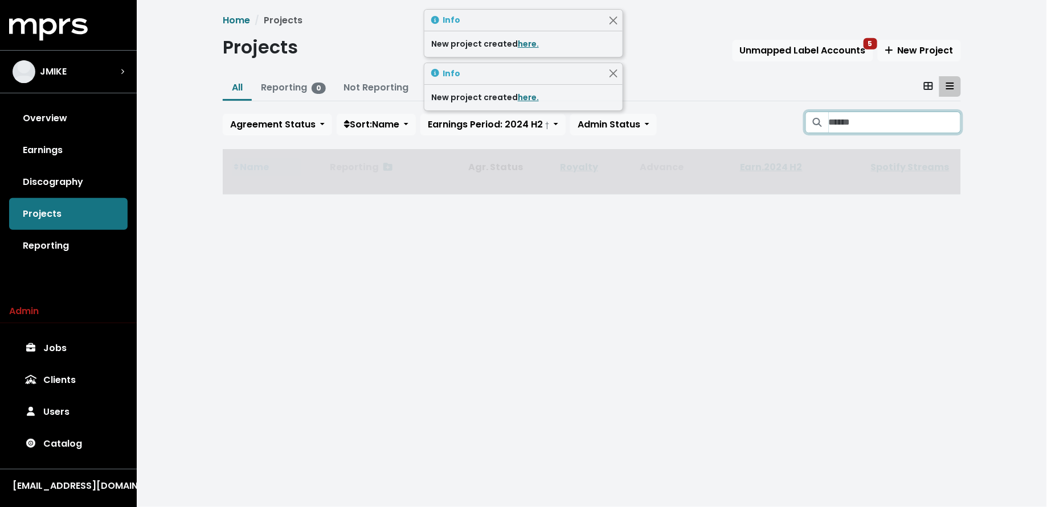
click at [888, 115] on input "Search projects" at bounding box center [895, 123] width 132 height 22
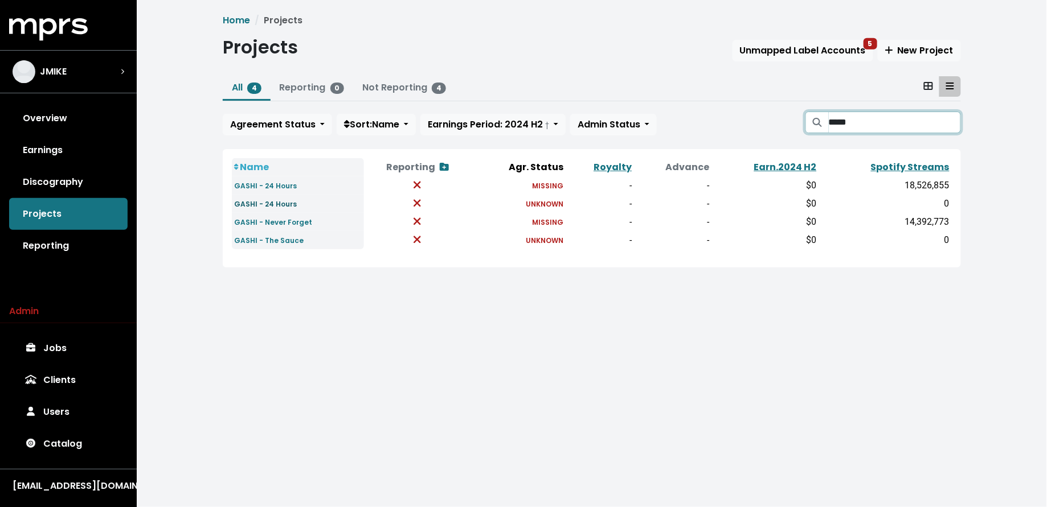
type input "*****"
click at [284, 205] on small "GASHI - 24 Hours" at bounding box center [265, 204] width 63 height 10
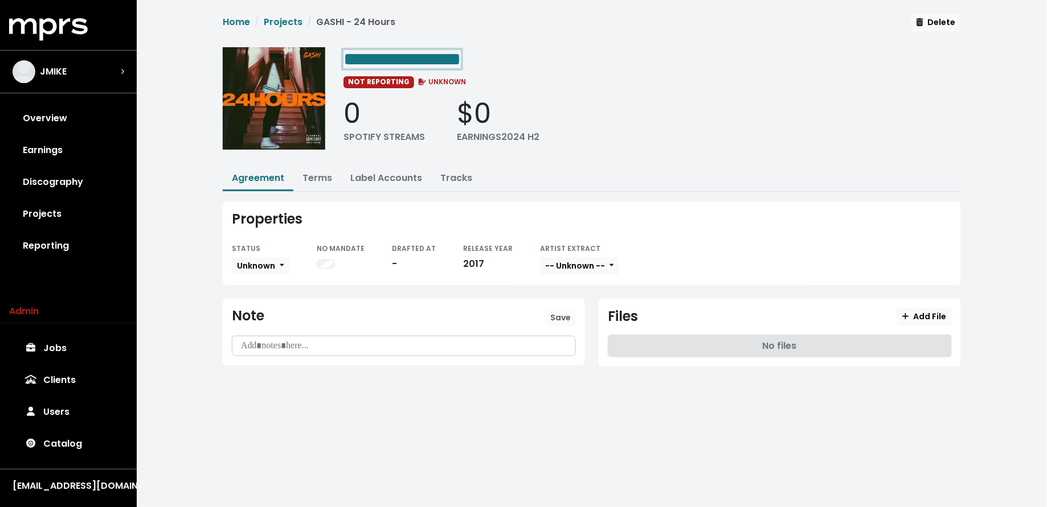
click at [500, 55] on div "**********" at bounding box center [651, 58] width 617 height 23
click at [461, 62] on span "**********" at bounding box center [401, 59] width 117 height 18
click at [316, 177] on link "Terms" at bounding box center [317, 177] width 30 height 13
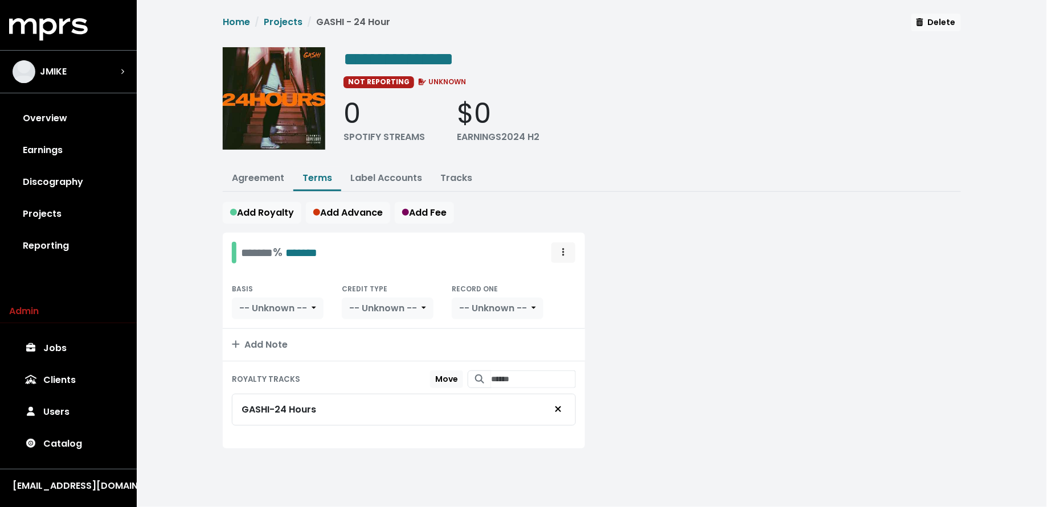
click at [569, 249] on button "Royalty administration options" at bounding box center [563, 253] width 25 height 22
click at [558, 272] on link "Move" at bounding box center [530, 278] width 90 height 18
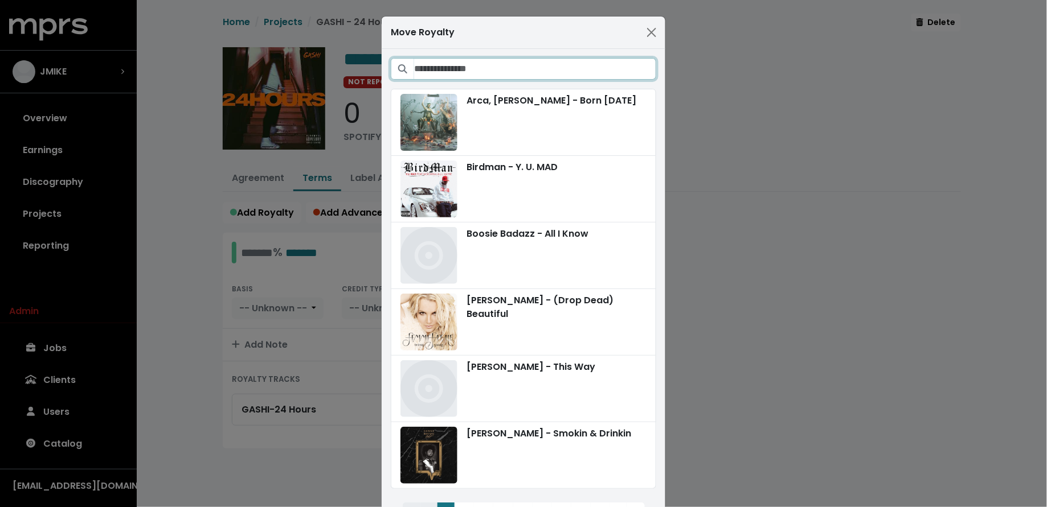
drag, startPoint x: 550, startPoint y: 70, endPoint x: 551, endPoint y: 80, distance: 9.7
click at [550, 71] on input "Search projects" at bounding box center [535, 69] width 242 height 22
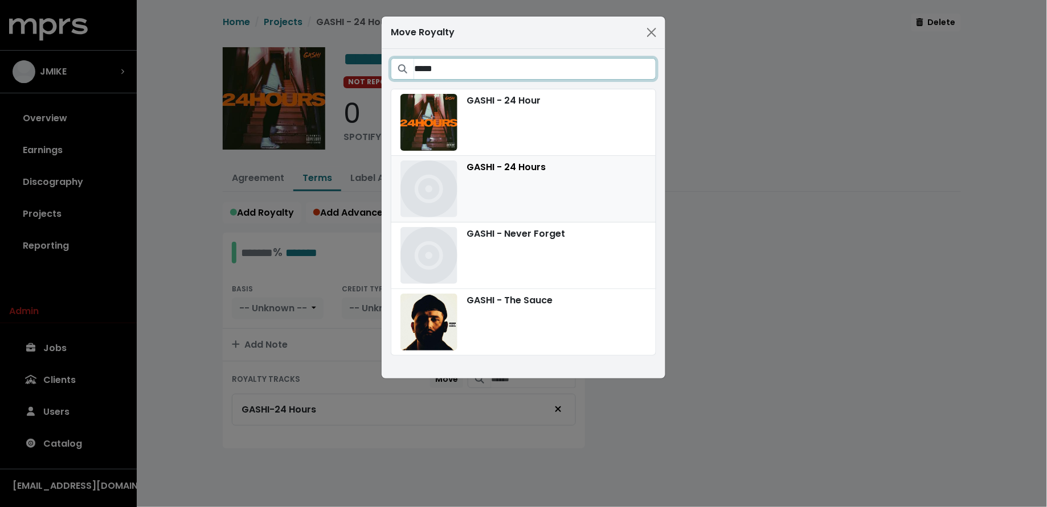
type input "*****"
click at [553, 182] on div "GASHI - 24 Hours" at bounding box center [523, 189] width 246 height 57
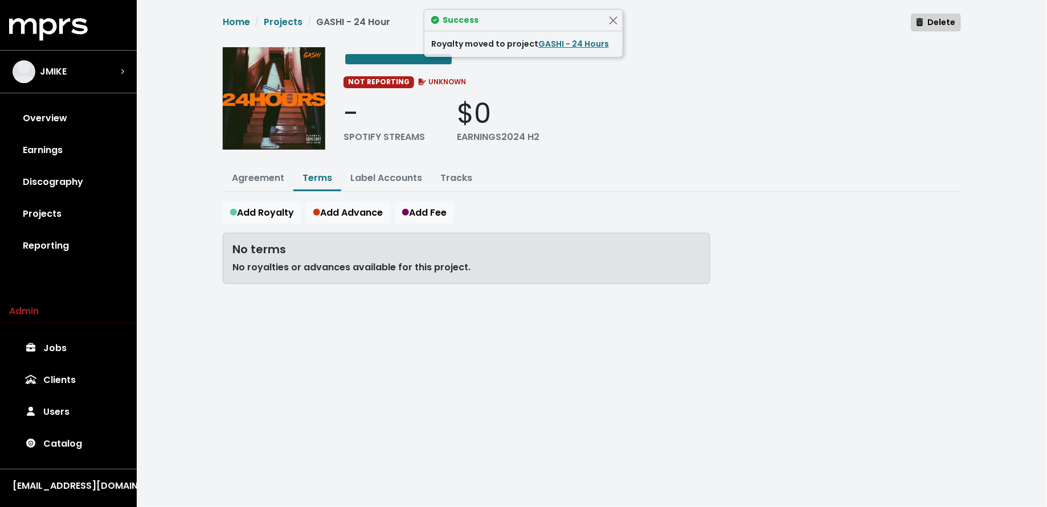
click at [935, 22] on span "Delete" at bounding box center [935, 22] width 39 height 11
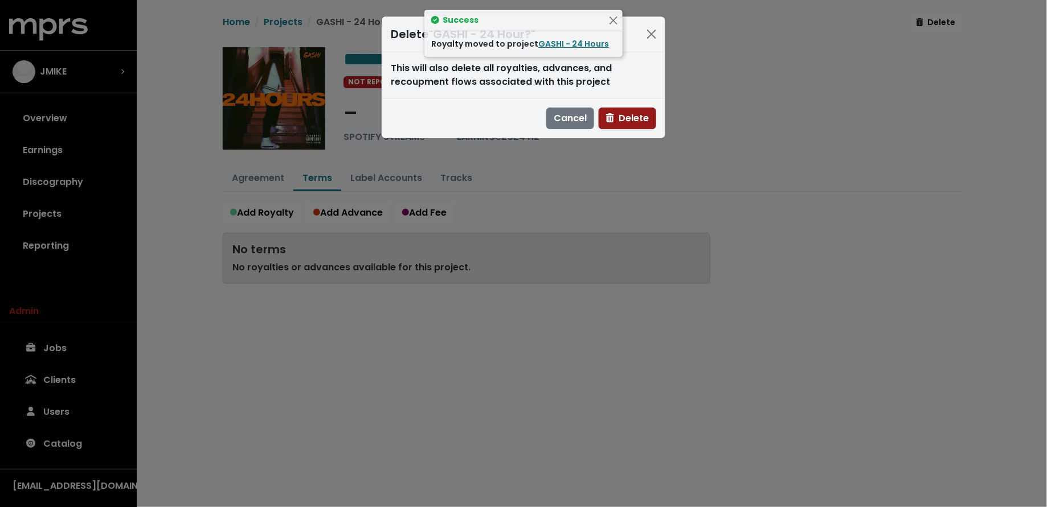
click at [610, 122] on icon "button" at bounding box center [610, 117] width 8 height 9
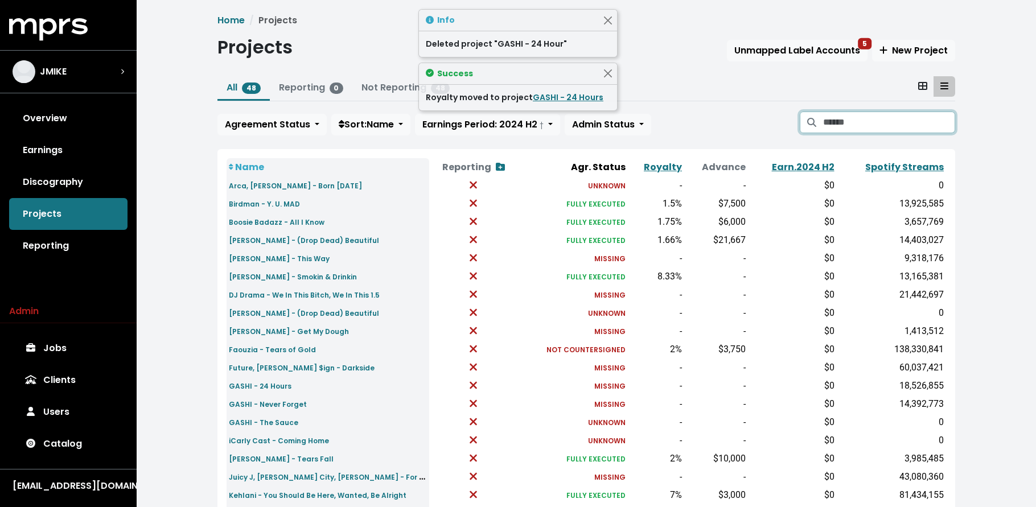
click at [898, 117] on input "Search projects" at bounding box center [889, 123] width 132 height 22
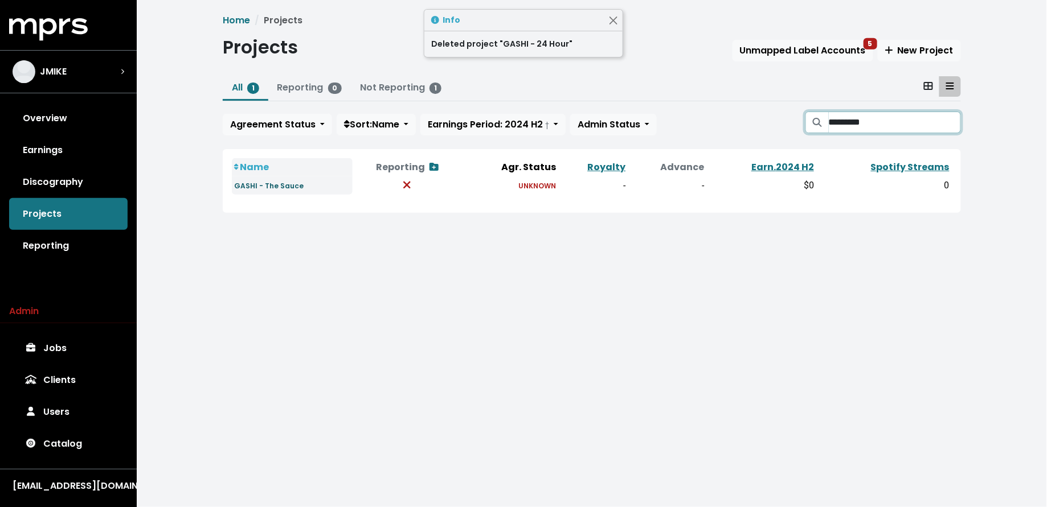
type input "*********"
click at [268, 188] on small "GASHI - The Sauce" at bounding box center [268, 186] width 69 height 10
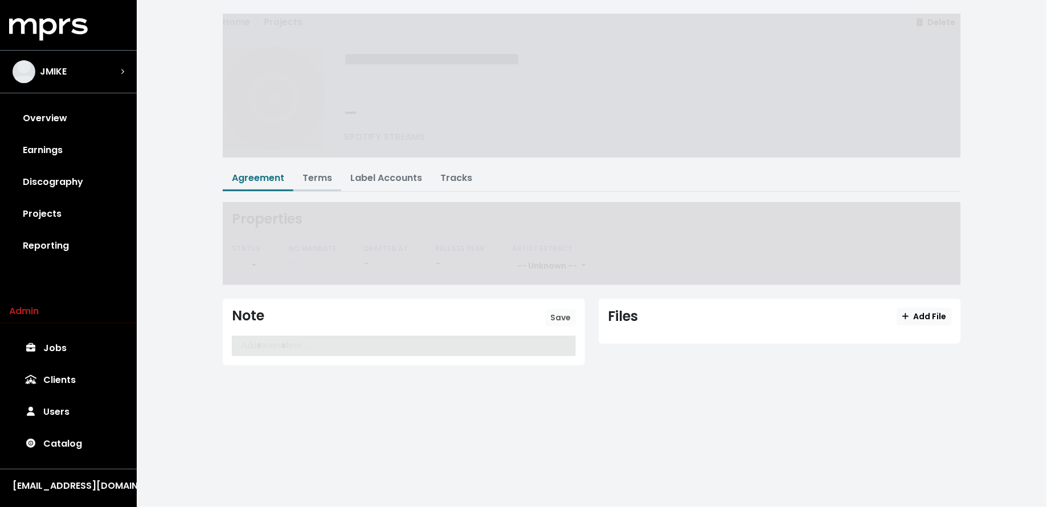
click at [298, 174] on button "Terms" at bounding box center [317, 179] width 48 height 24
click at [334, 181] on button "Terms" at bounding box center [317, 179] width 48 height 24
click at [318, 178] on link "Terms" at bounding box center [317, 177] width 30 height 13
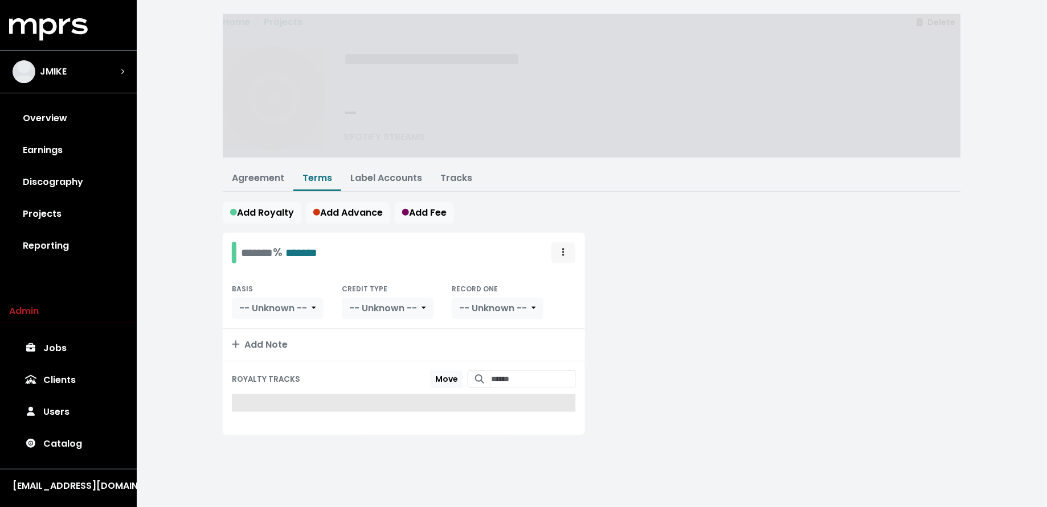
click at [564, 251] on span "Royalty administration options" at bounding box center [563, 253] width 10 height 14
drag, startPoint x: 597, startPoint y: 244, endPoint x: 611, endPoint y: 243, distance: 13.7
click at [597, 244] on div at bounding box center [780, 341] width 376 height 216
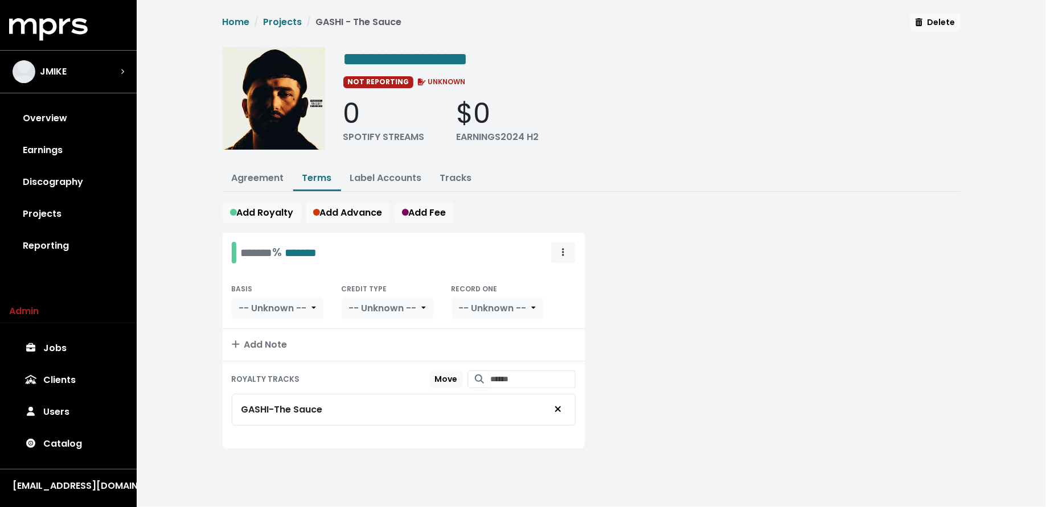
click at [565, 250] on span "Royalty administration options" at bounding box center [563, 253] width 10 height 14
click at [547, 271] on link "Move" at bounding box center [530, 278] width 90 height 18
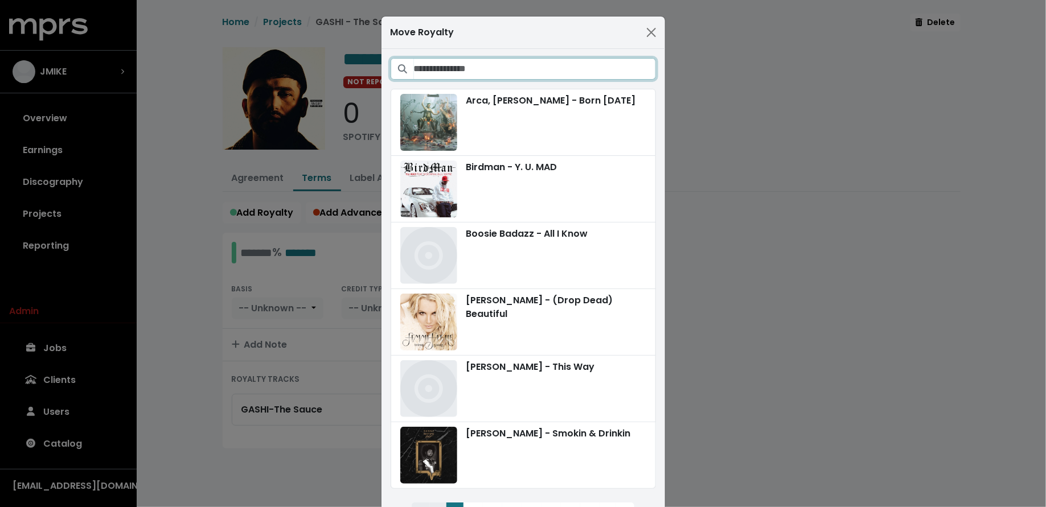
click at [507, 77] on input "Search projects" at bounding box center [535, 69] width 242 height 22
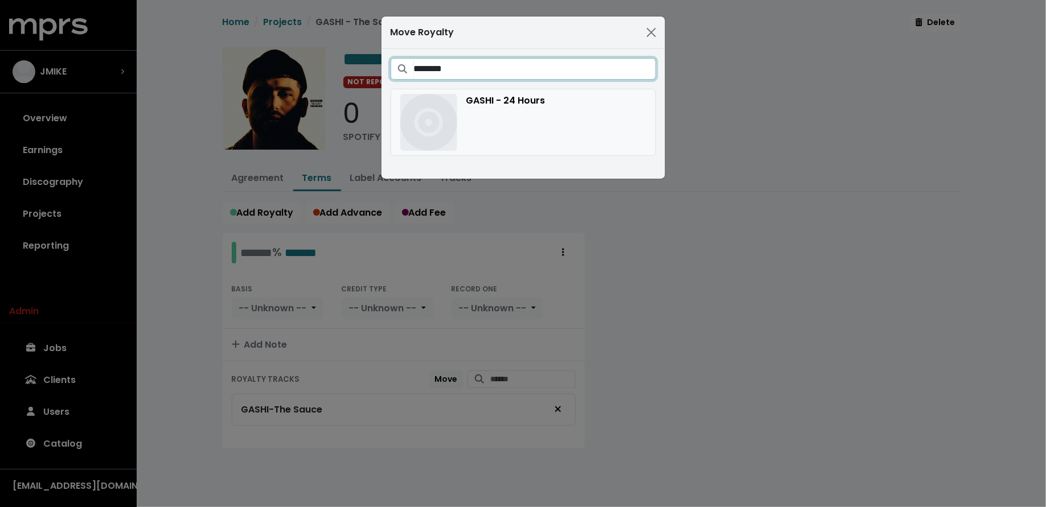
type input "********"
click at [518, 108] on div "GASHI - 24 Hours" at bounding box center [523, 122] width 246 height 57
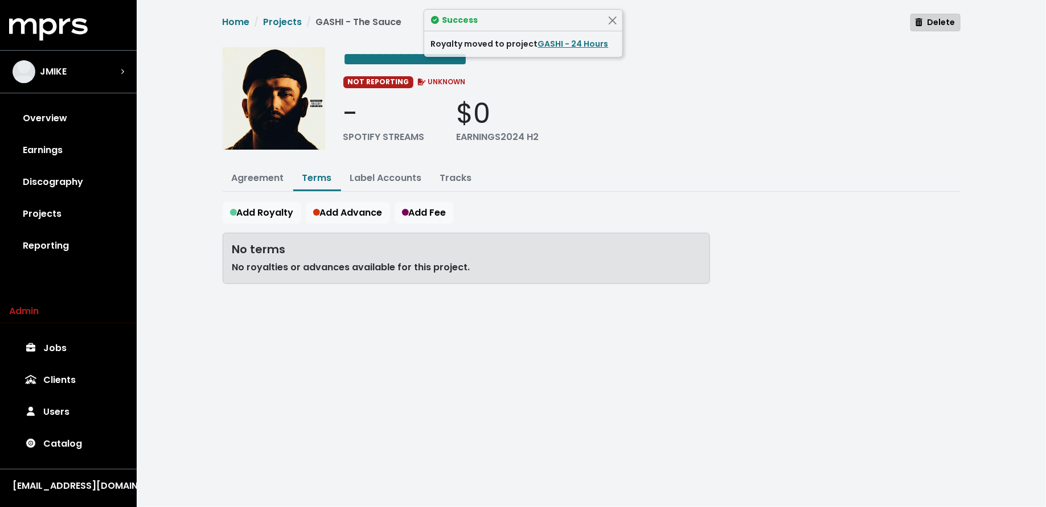
click at [950, 21] on span "Delete" at bounding box center [935, 22] width 39 height 11
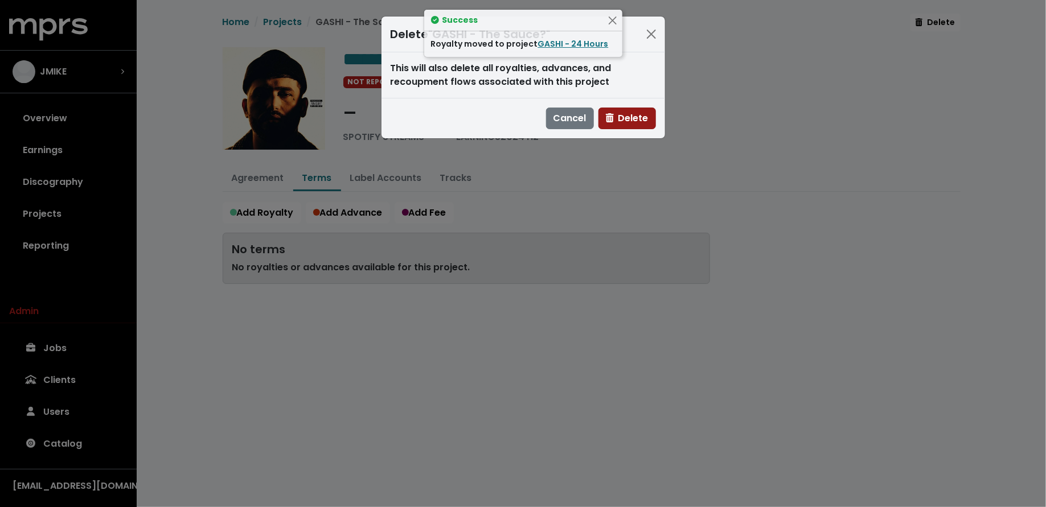
click at [612, 115] on icon "button" at bounding box center [610, 117] width 8 height 9
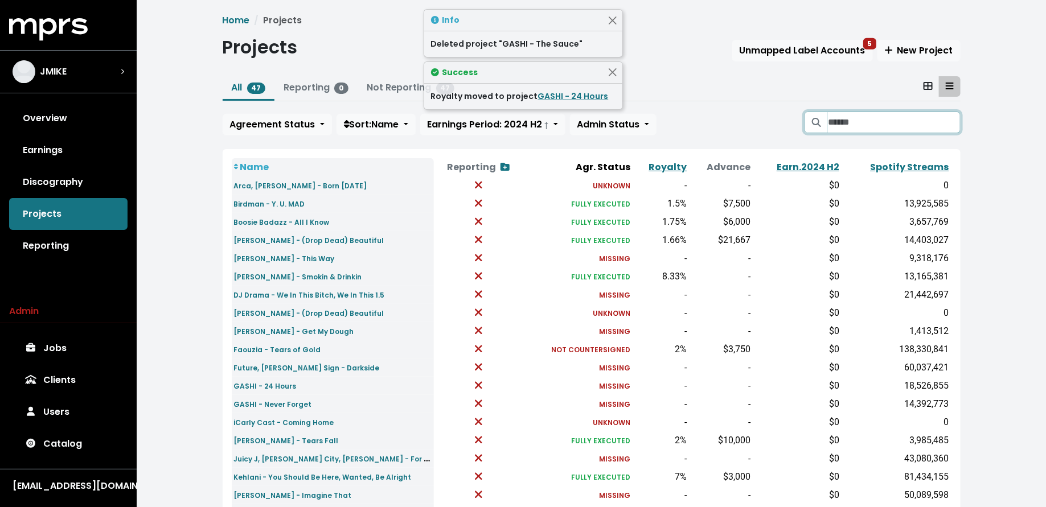
click at [864, 120] on input "Search projects" at bounding box center [894, 123] width 132 height 22
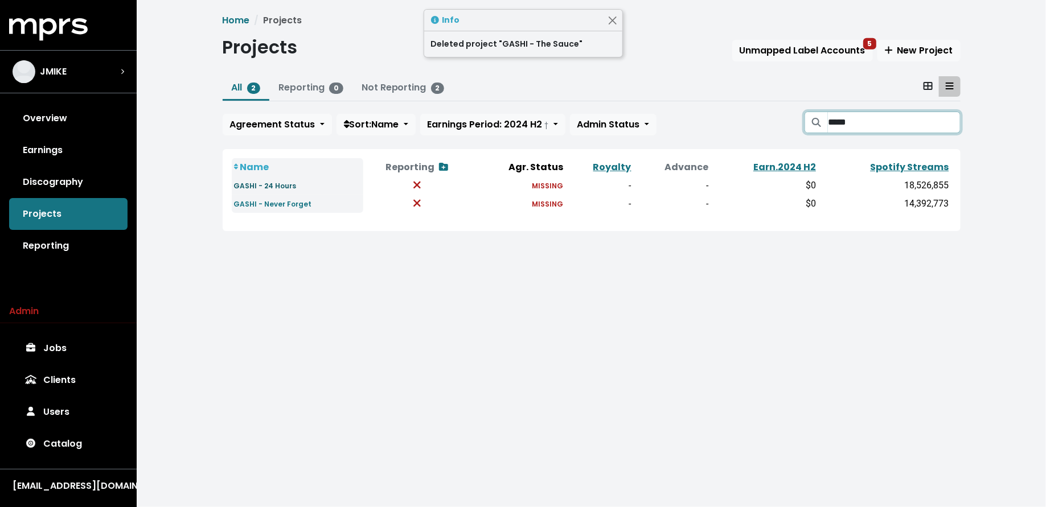
type input "*****"
click at [284, 185] on small "GASHI - 24 Hours" at bounding box center [265, 186] width 63 height 10
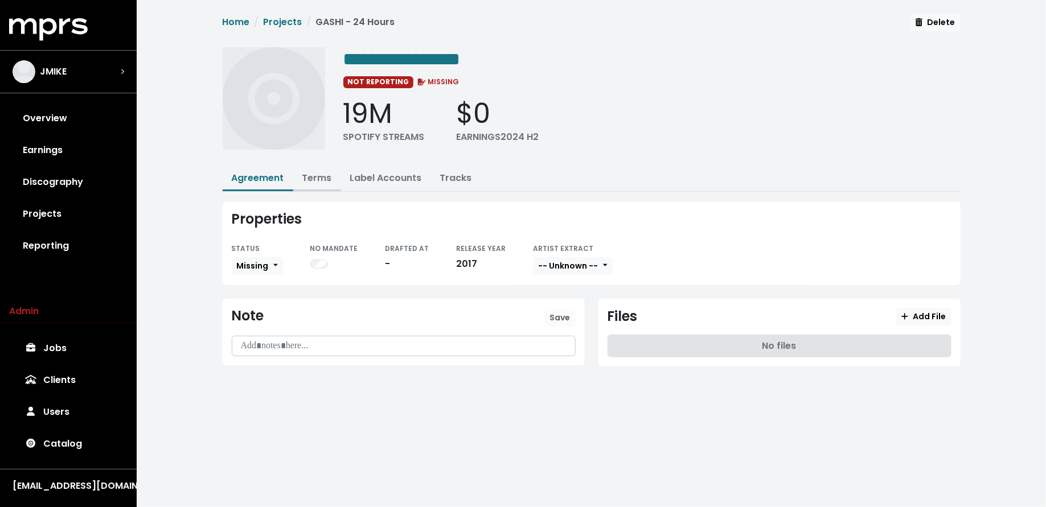
click at [316, 178] on link "Terms" at bounding box center [317, 177] width 30 height 13
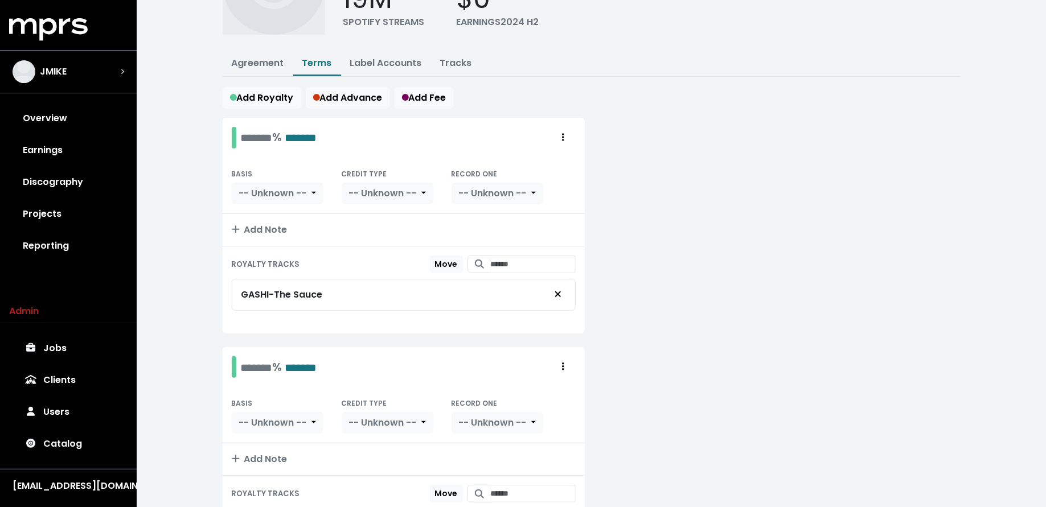
scroll to position [134, 0]
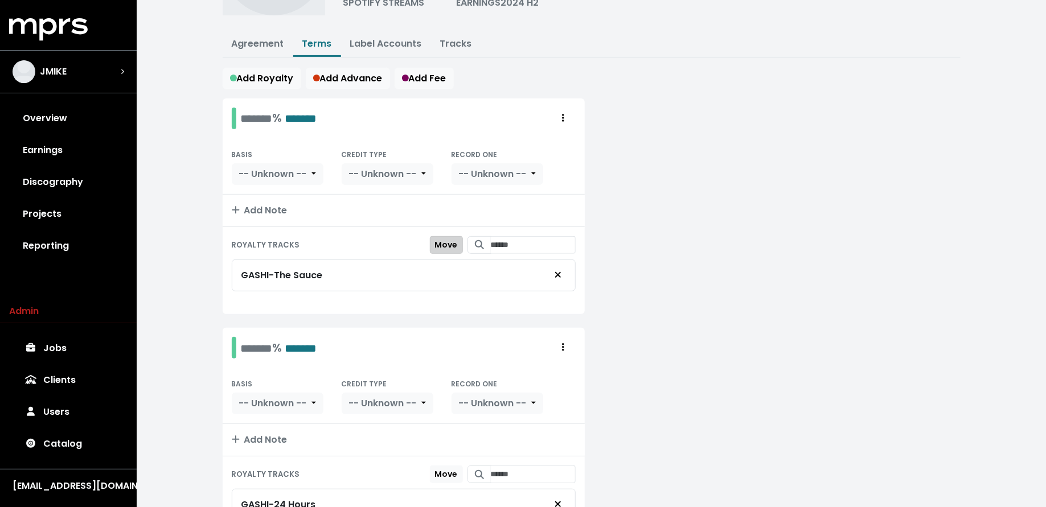
click at [442, 243] on span "Move" at bounding box center [446, 244] width 23 height 11
click at [433, 469] on span "Move Here" at bounding box center [436, 474] width 44 height 11
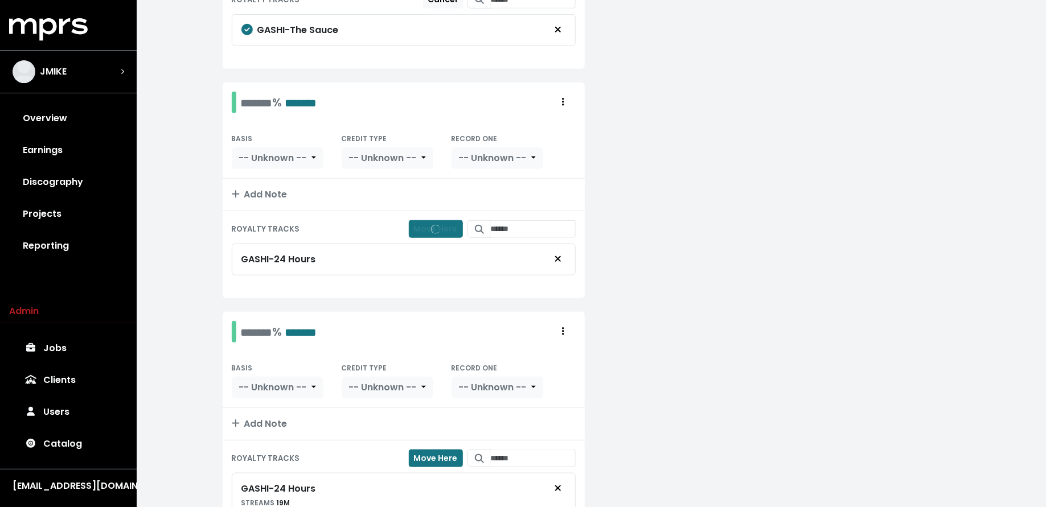
scroll to position [382, 0]
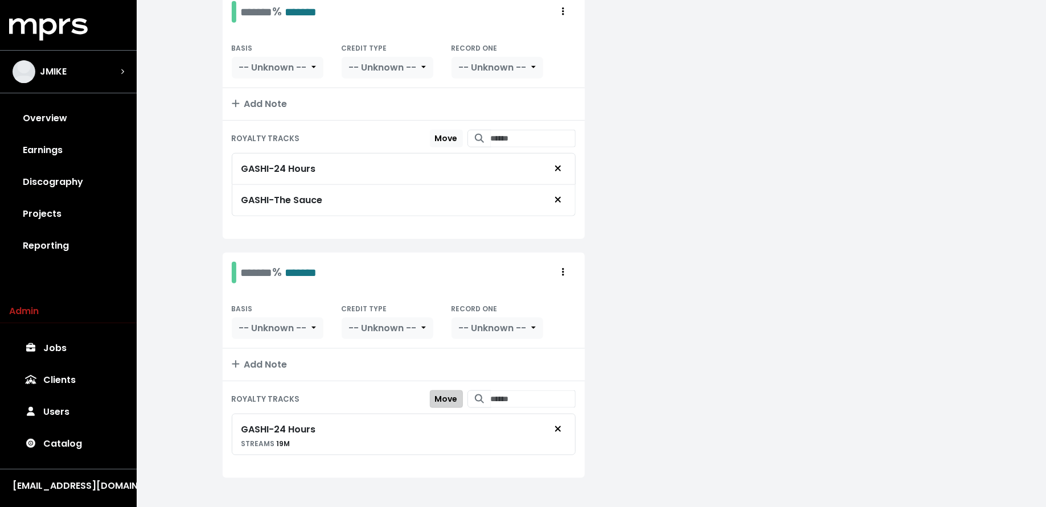
click at [442, 394] on span "Move" at bounding box center [446, 399] width 23 height 11
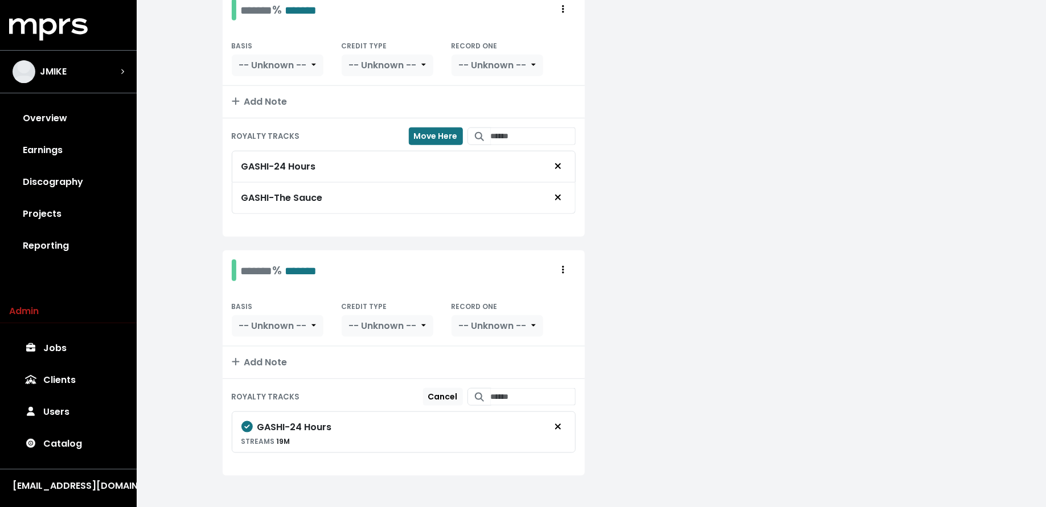
scroll to position [448, 0]
click at [420, 130] on button "Move Here" at bounding box center [436, 139] width 54 height 18
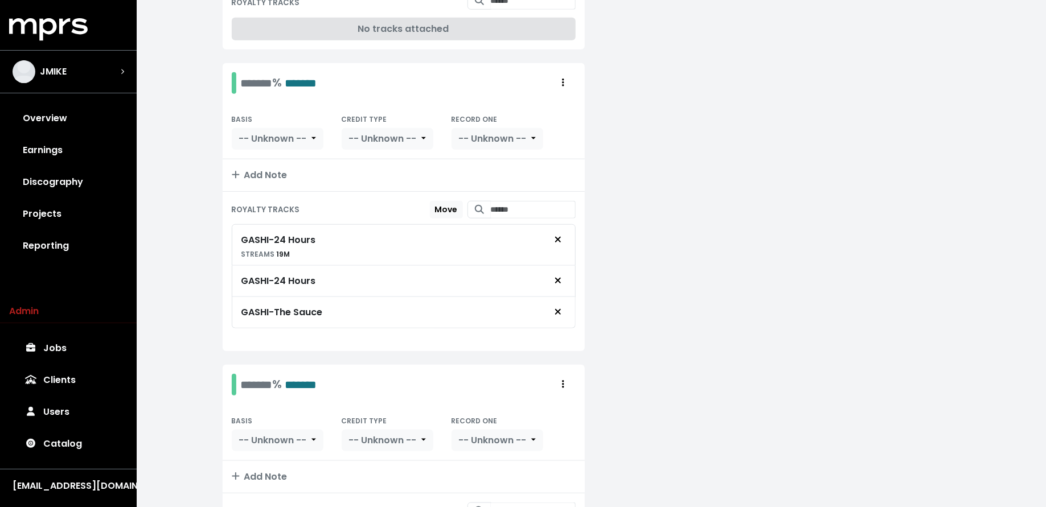
scroll to position [450, 0]
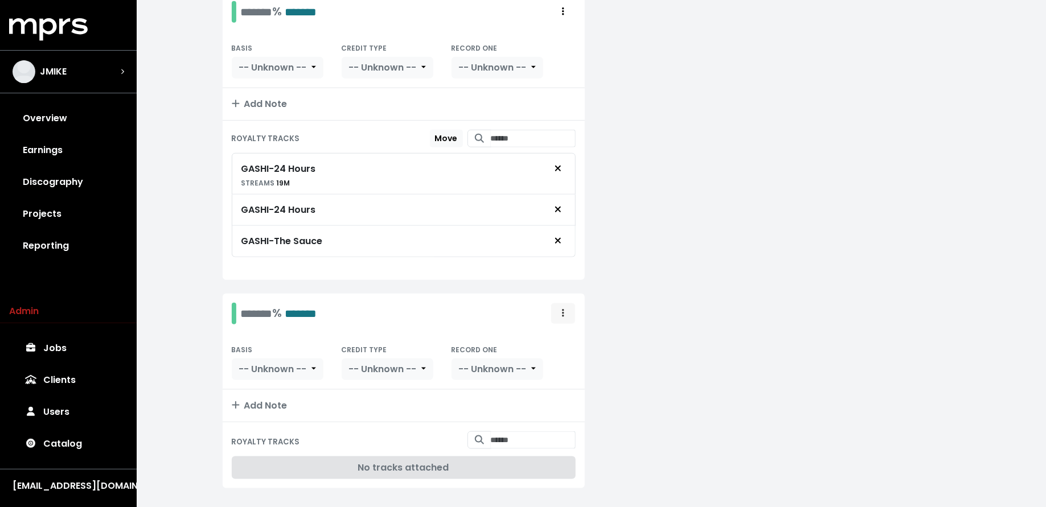
click at [562, 309] on icon "Royalty administration options" at bounding box center [563, 313] width 2 height 9
click at [554, 354] on link "Delete" at bounding box center [530, 357] width 90 height 18
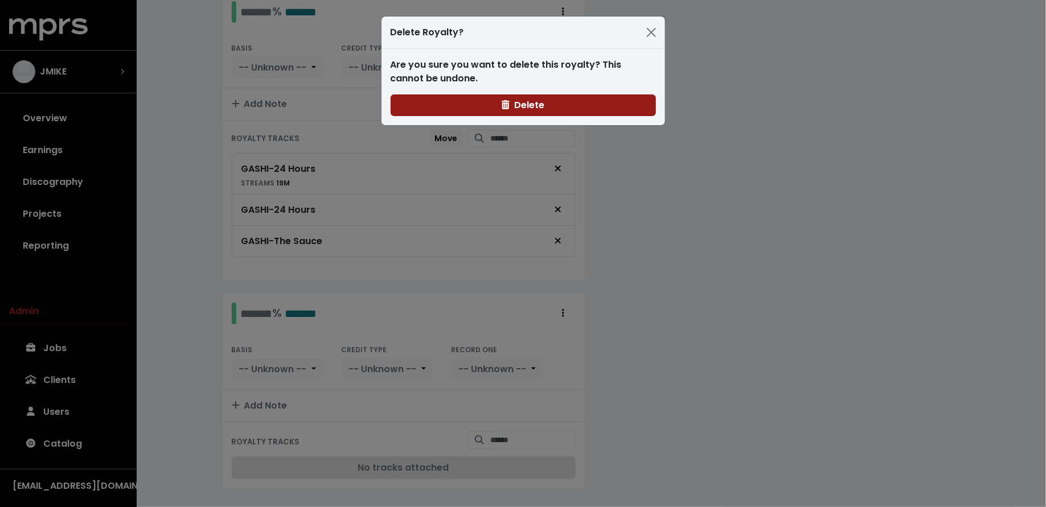
click at [586, 101] on button "Delete" at bounding box center [523, 106] width 265 height 22
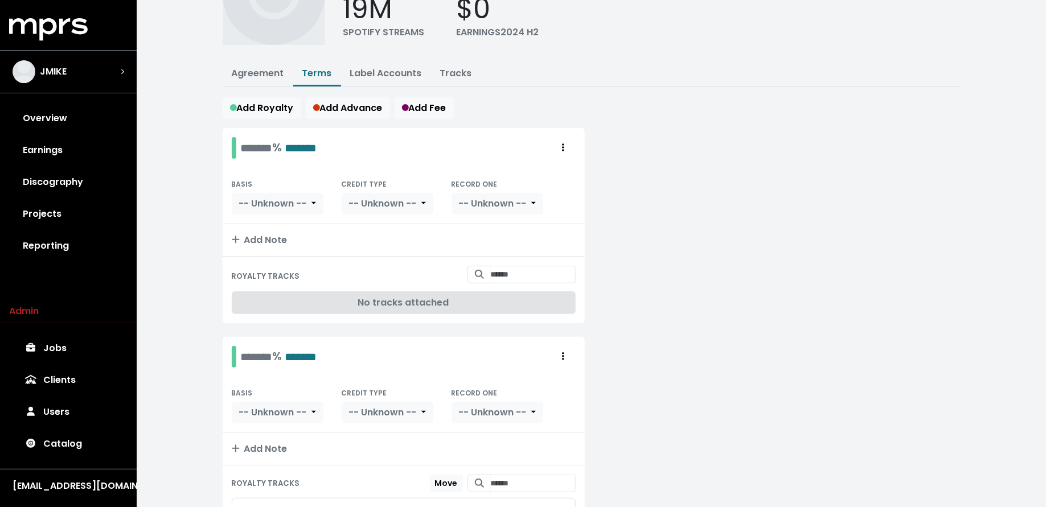
scroll to position [104, 0]
click at [551, 138] on button "Royalty administration options" at bounding box center [563, 149] width 25 height 22
click at [545, 184] on link "Delete" at bounding box center [530, 192] width 90 height 18
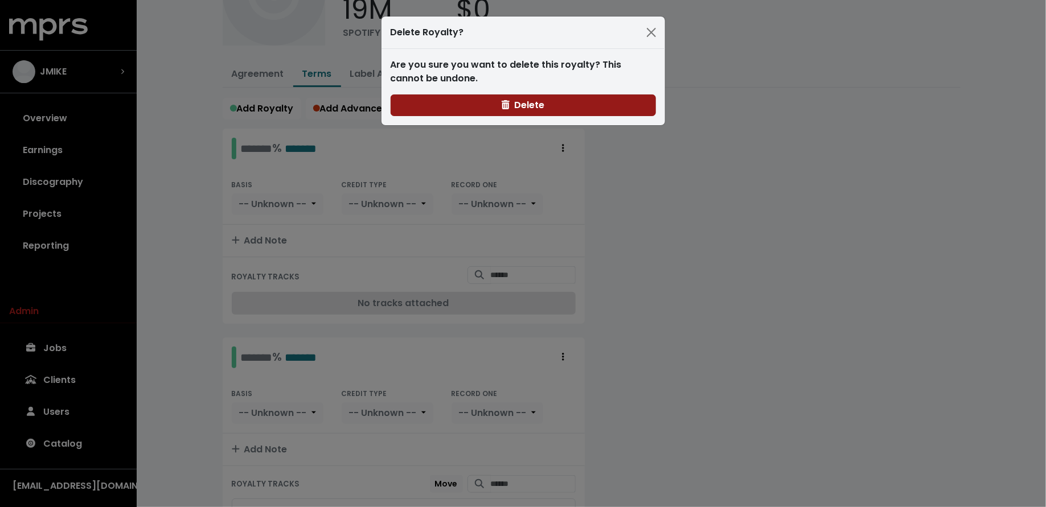
click at [544, 102] on span "Delete" at bounding box center [523, 105] width 43 height 13
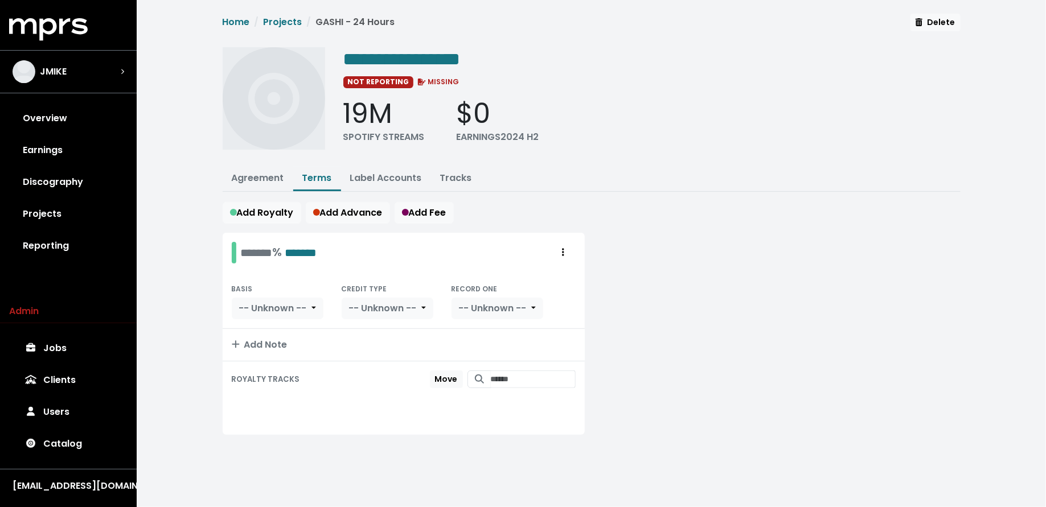
scroll to position [0, 0]
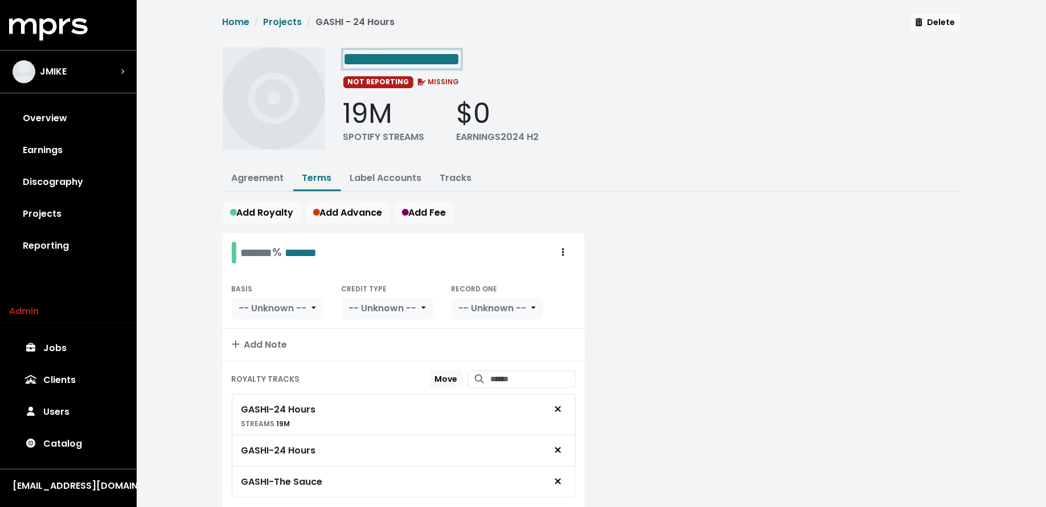
click at [461, 61] on span "**********" at bounding box center [401, 59] width 117 height 18
click at [452, 169] on button "Tracks" at bounding box center [456, 179] width 50 height 24
click at [452, 168] on button "Tracks" at bounding box center [456, 179] width 50 height 24
click at [452, 177] on link "Tracks" at bounding box center [456, 177] width 32 height 13
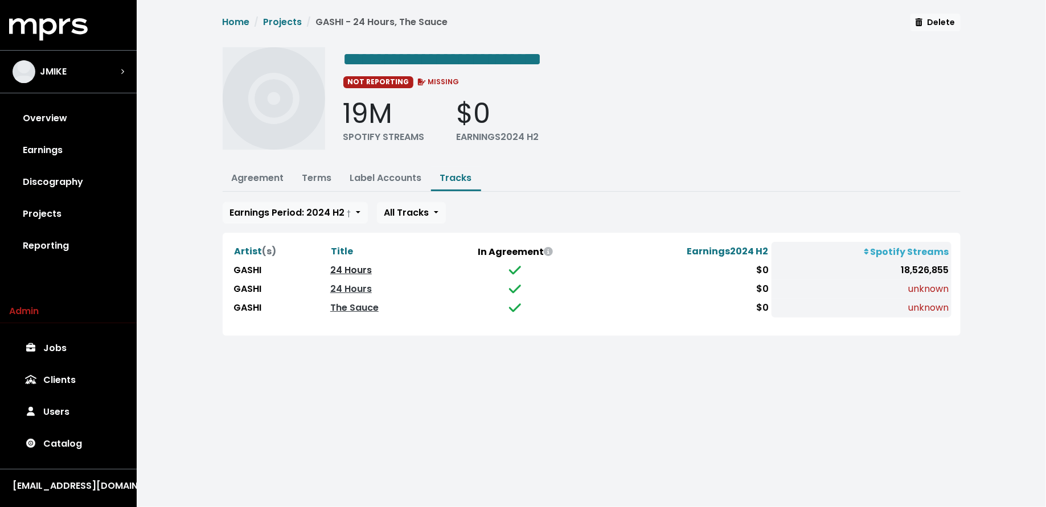
click at [353, 266] on link "24 Hours" at bounding box center [351, 270] width 42 height 13
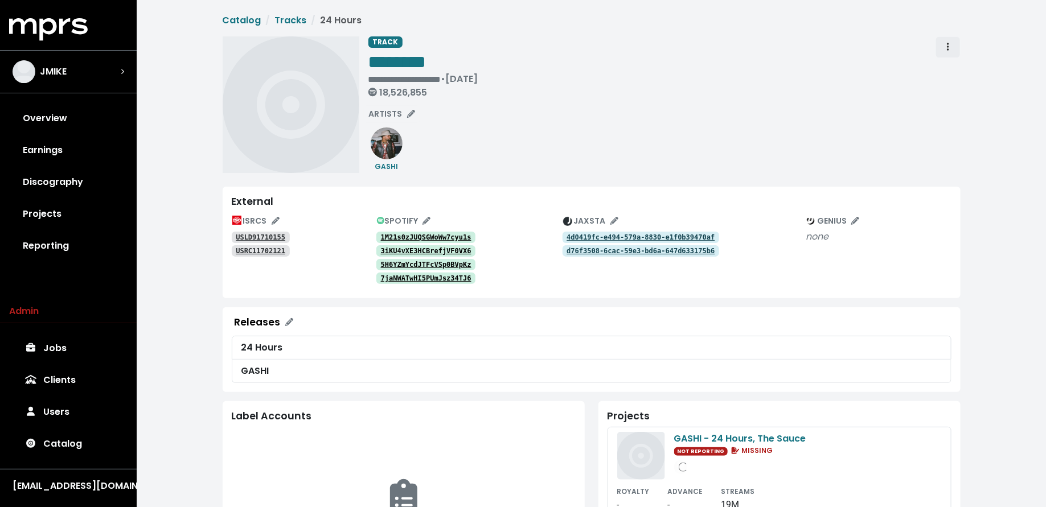
click at [952, 45] on span "Track actions" at bounding box center [948, 47] width 10 height 14
click at [953, 68] on link "Merge" at bounding box center [981, 72] width 90 height 18
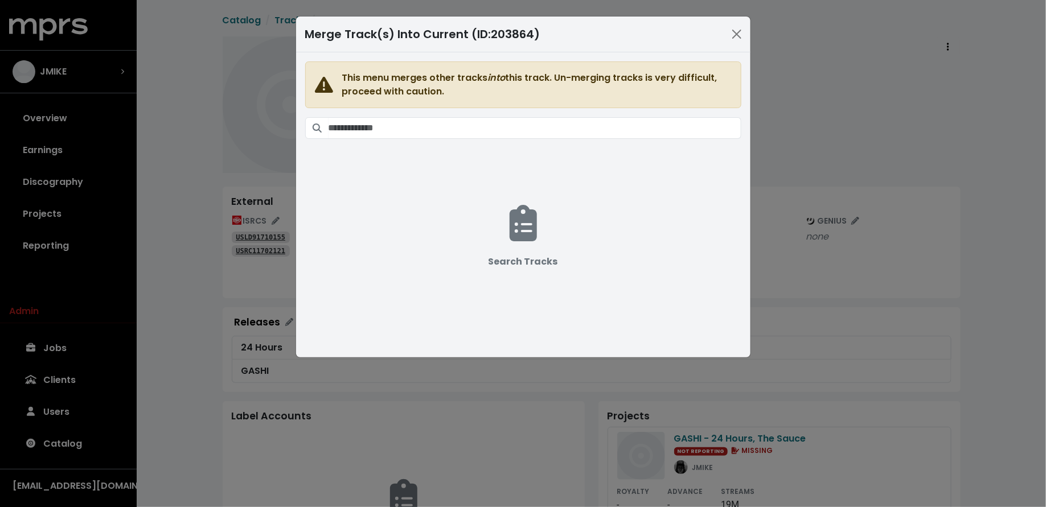
click at [482, 112] on span "This menu merges other tracks into this track. Un-merging tracks is very diffic…" at bounding box center [523, 198] width 436 height 273
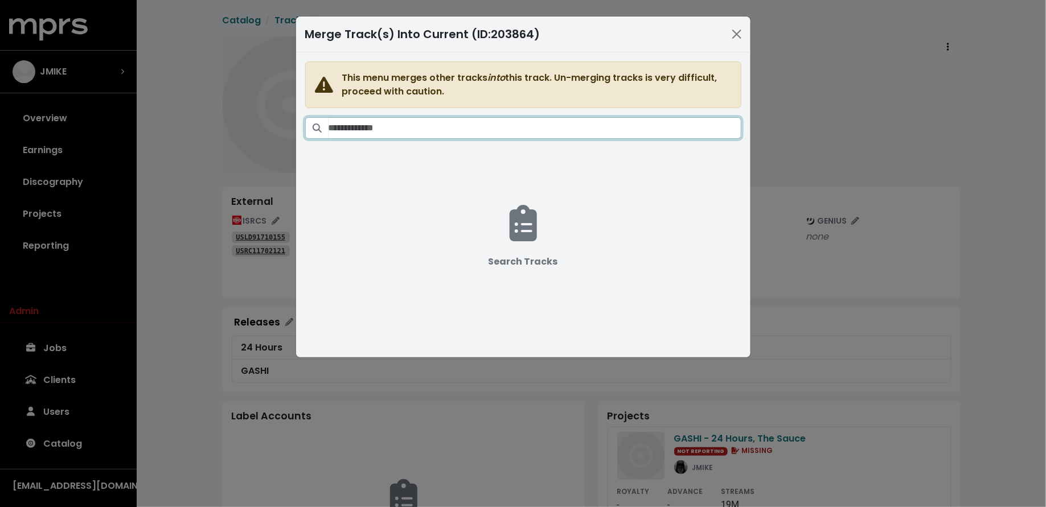
click at [482, 123] on input "Search tracks" at bounding box center [535, 128] width 413 height 22
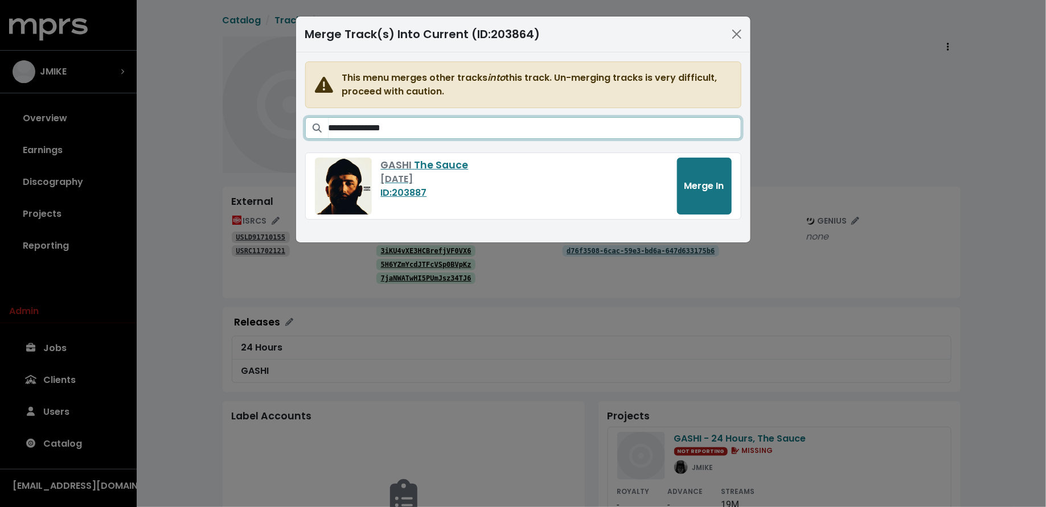
click at [355, 126] on input "**********" at bounding box center [535, 128] width 413 height 22
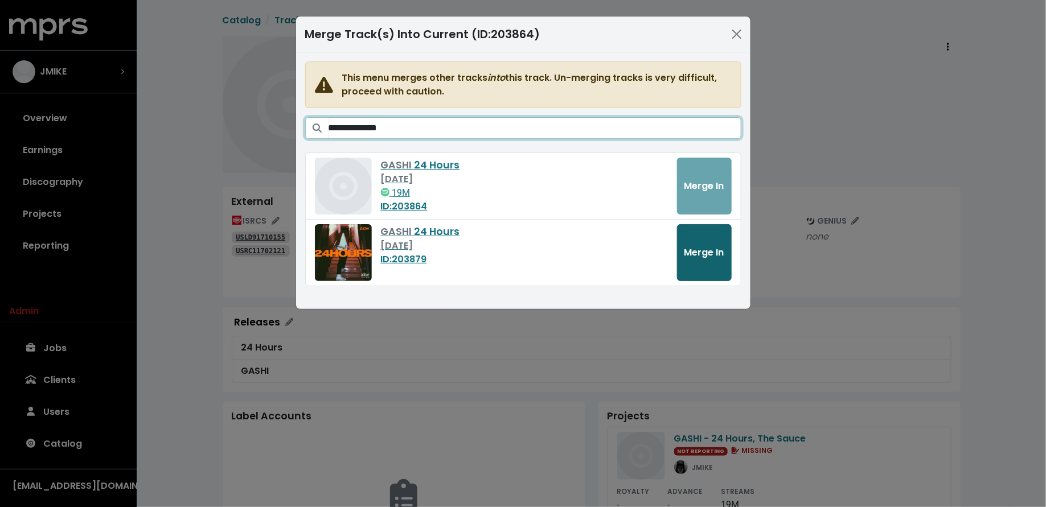
type input "**********"
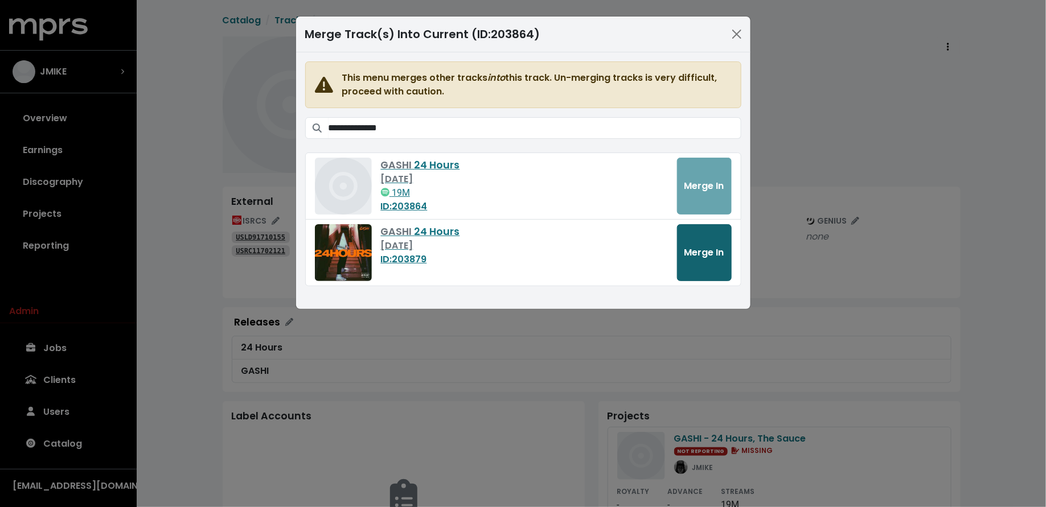
click at [703, 248] on span "Merge In" at bounding box center [705, 252] width 40 height 13
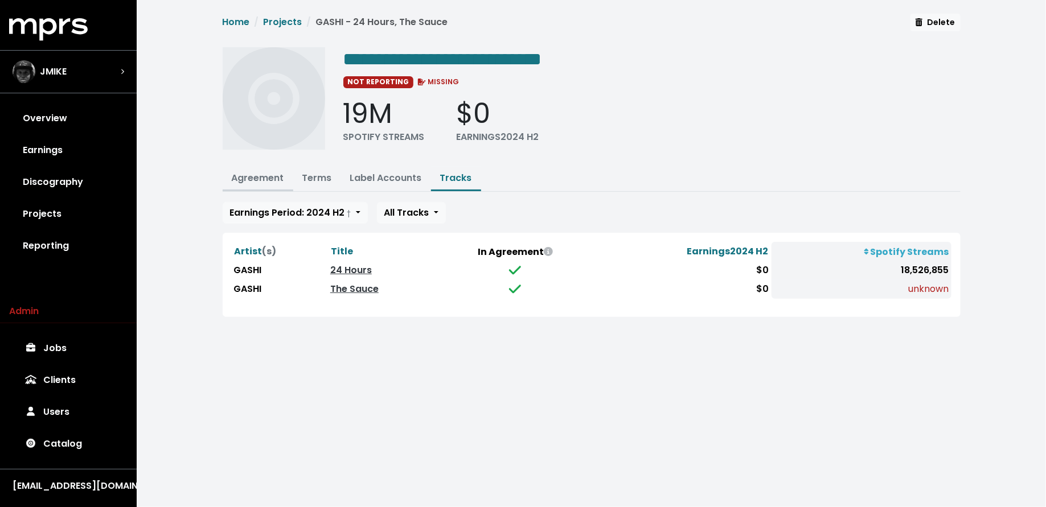
click at [267, 177] on link "Agreement" at bounding box center [258, 177] width 52 height 13
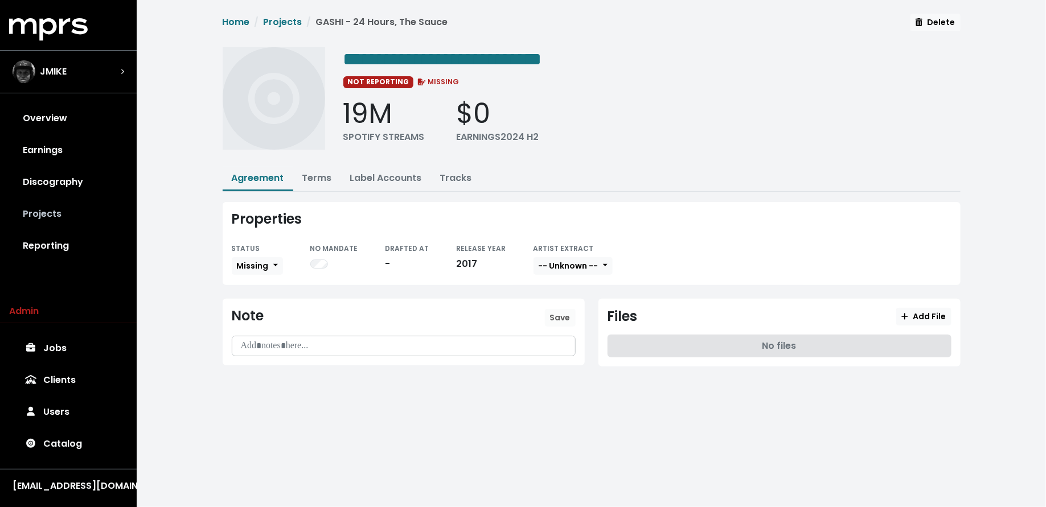
click at [58, 209] on link "Projects" at bounding box center [68, 214] width 118 height 32
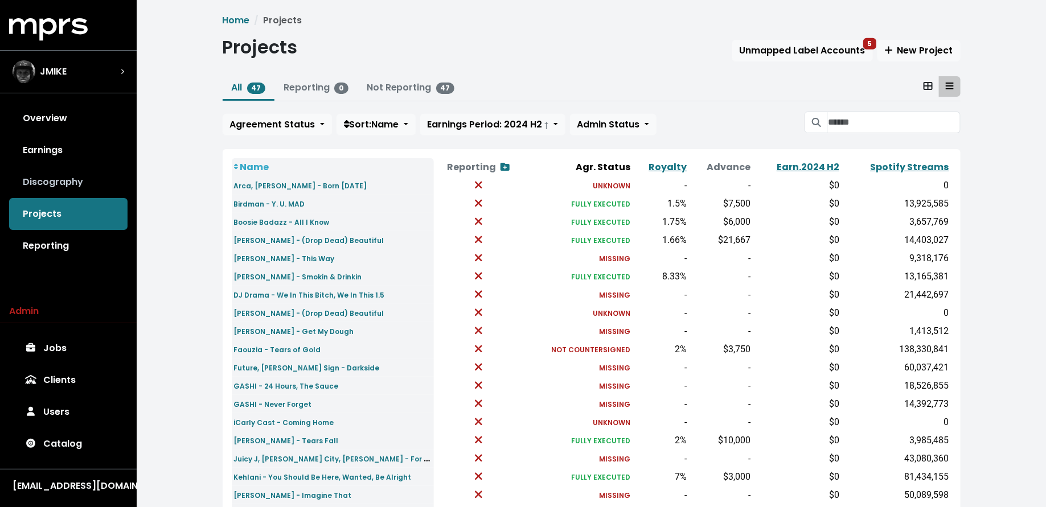
click at [81, 182] on link "Discography" at bounding box center [68, 182] width 118 height 32
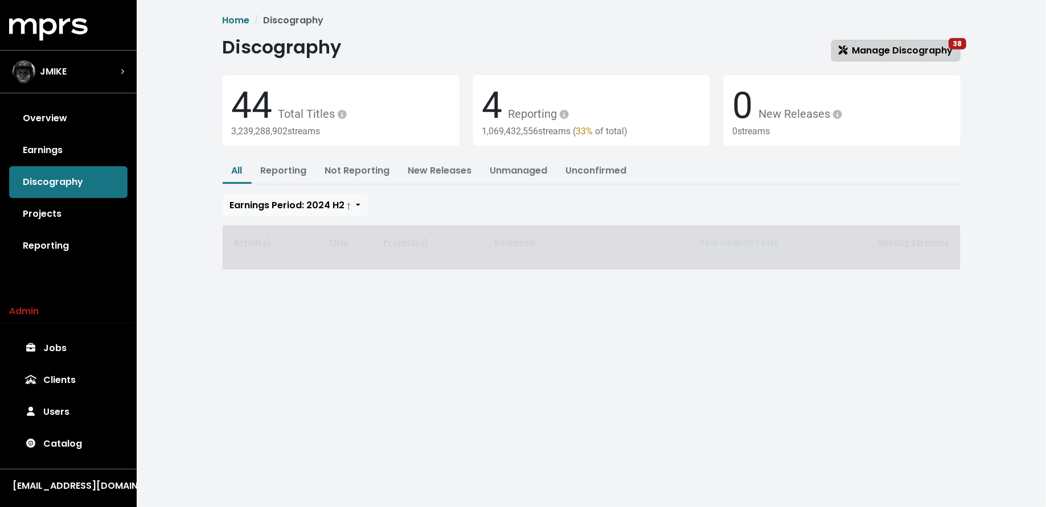
click at [879, 45] on span "Manage Discography 38" at bounding box center [896, 50] width 114 height 13
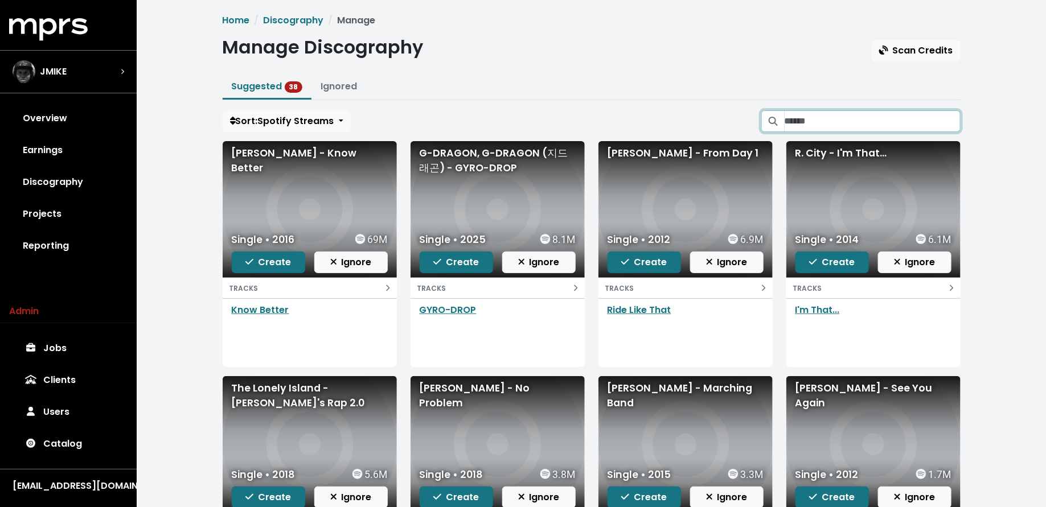
click at [819, 118] on input "Search suggested projects" at bounding box center [873, 121] width 176 height 22
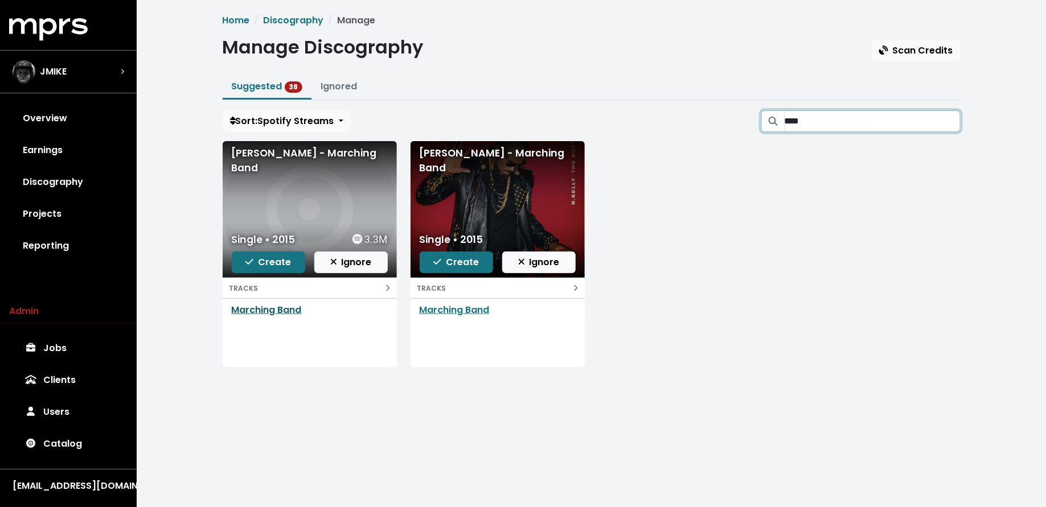
type input "****"
click at [284, 306] on link "Marching Band" at bounding box center [267, 310] width 70 height 13
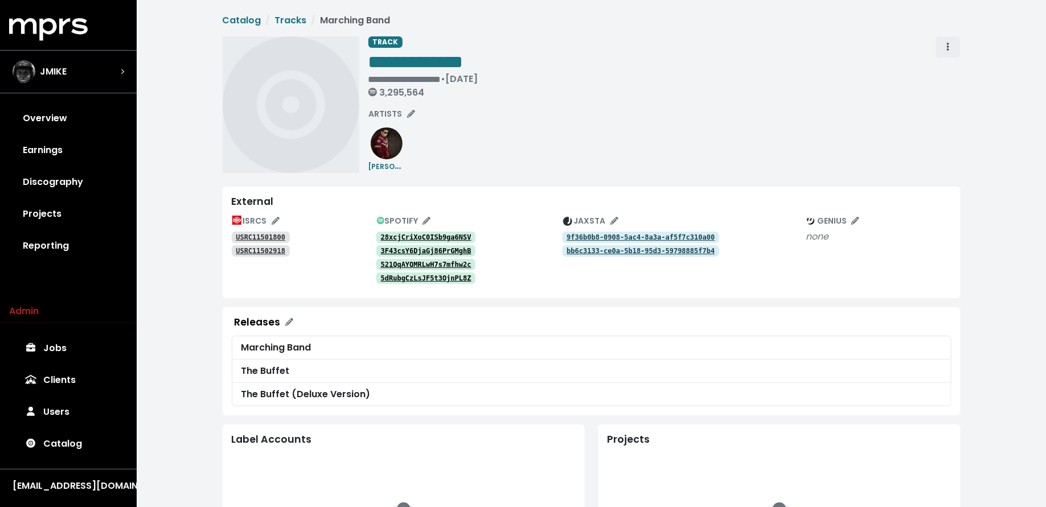
click at [950, 47] on span "Track actions" at bounding box center [948, 47] width 10 height 14
click at [950, 65] on link "Merge" at bounding box center [981, 72] width 90 height 18
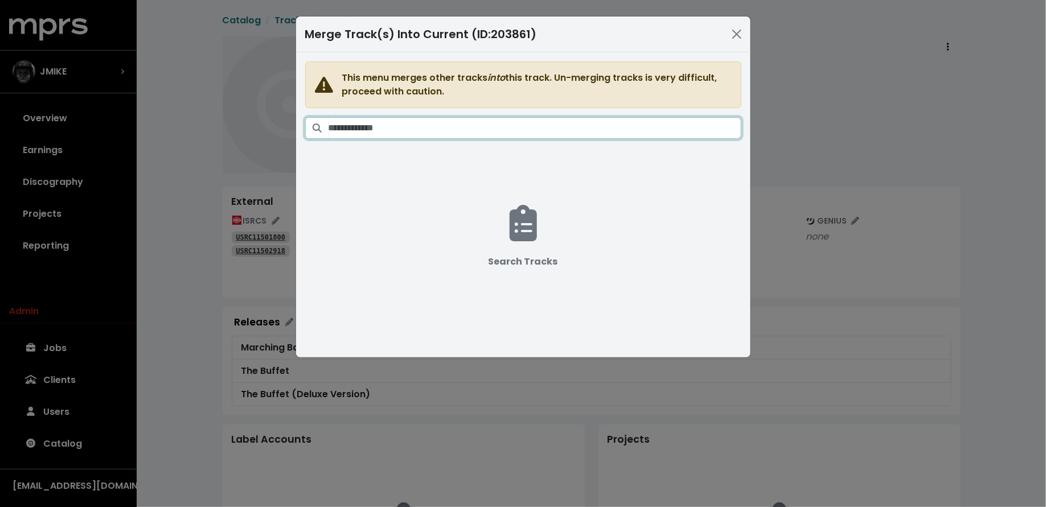
click at [582, 125] on input "Search tracks" at bounding box center [535, 128] width 413 height 22
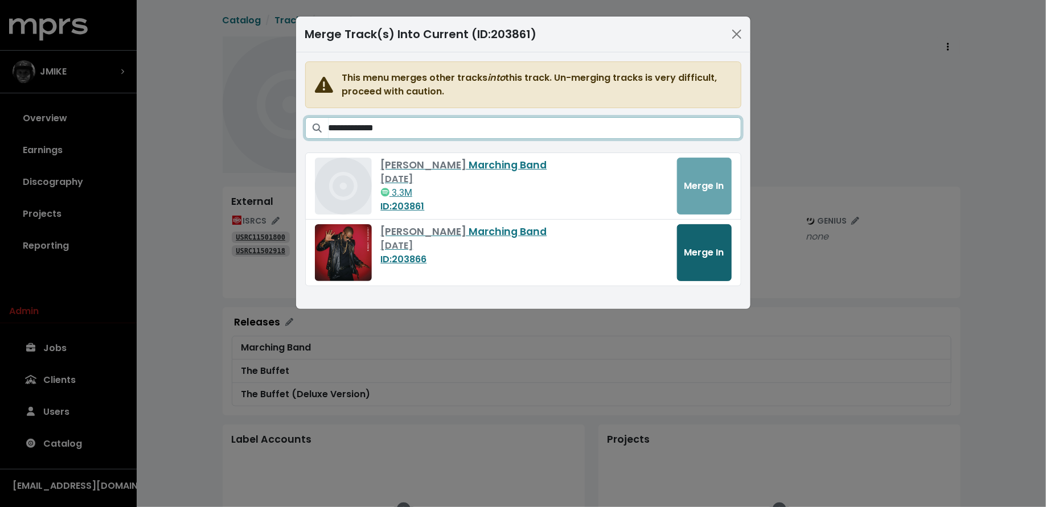
type input "**********"
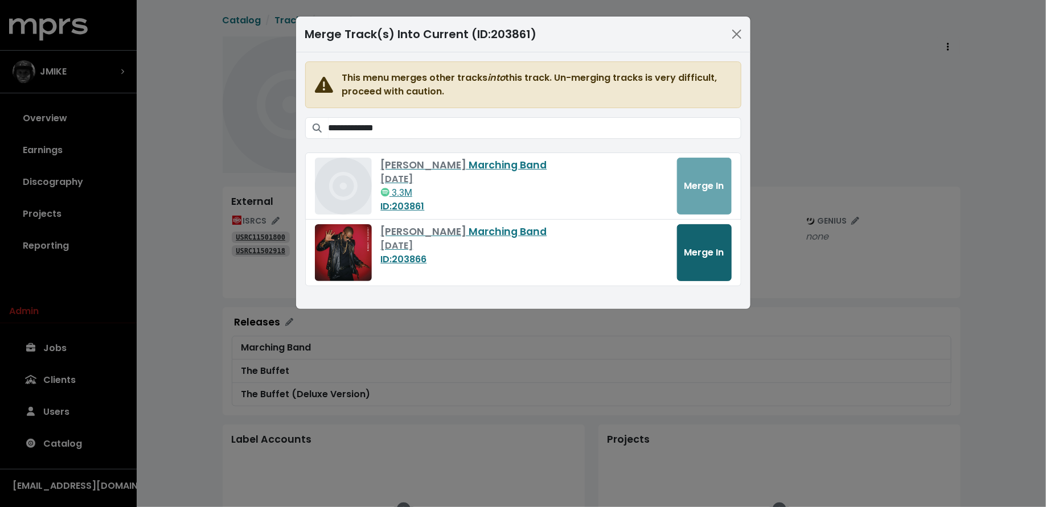
click at [694, 246] on span "Merge In" at bounding box center [705, 252] width 40 height 13
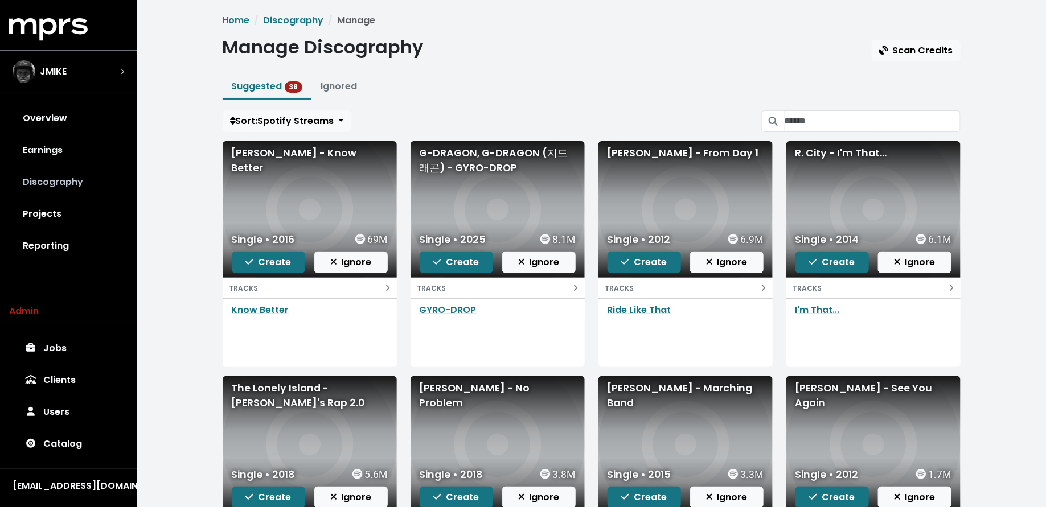
click at [66, 187] on link "Discography" at bounding box center [68, 182] width 118 height 32
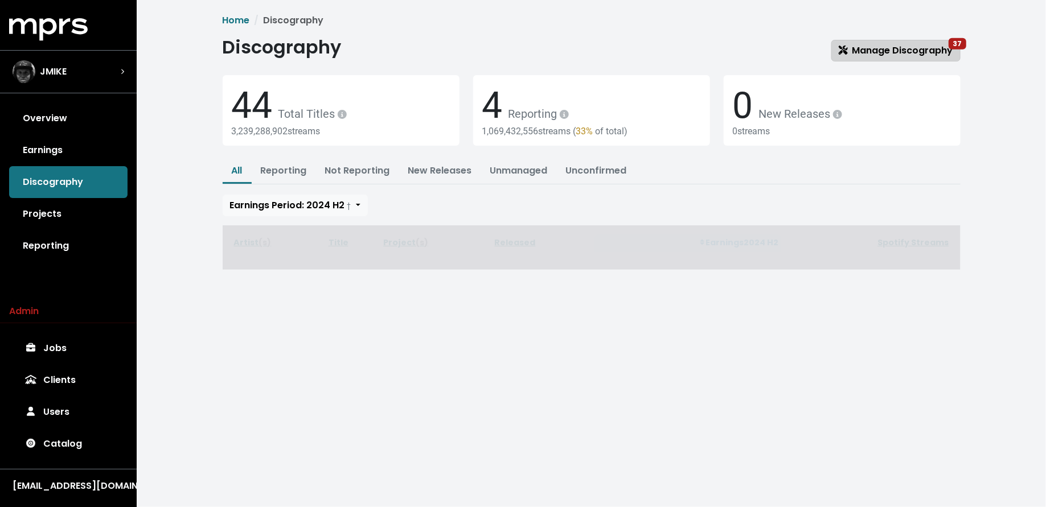
click at [866, 53] on span "Manage Discography 37" at bounding box center [896, 50] width 114 height 13
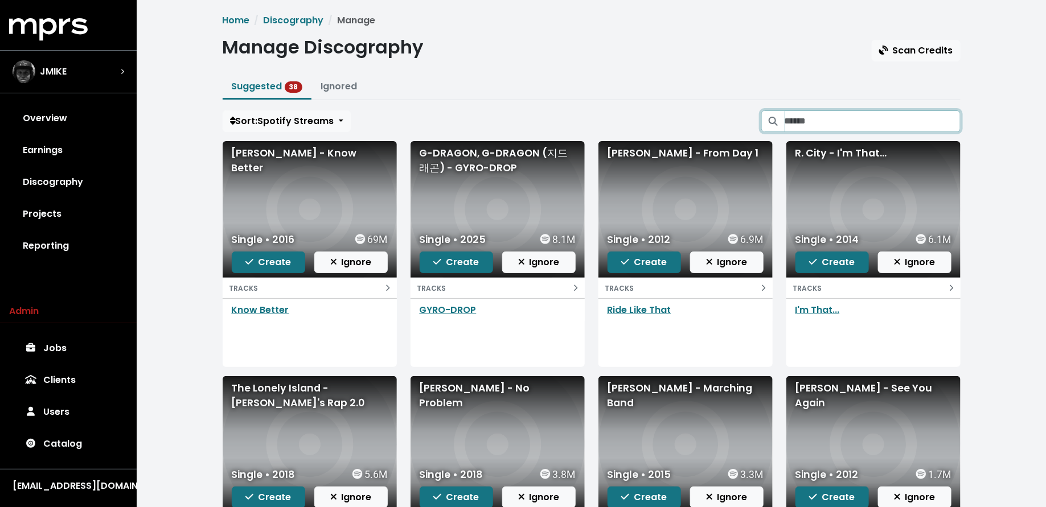
click at [825, 113] on input "Search suggested projects" at bounding box center [873, 121] width 176 height 22
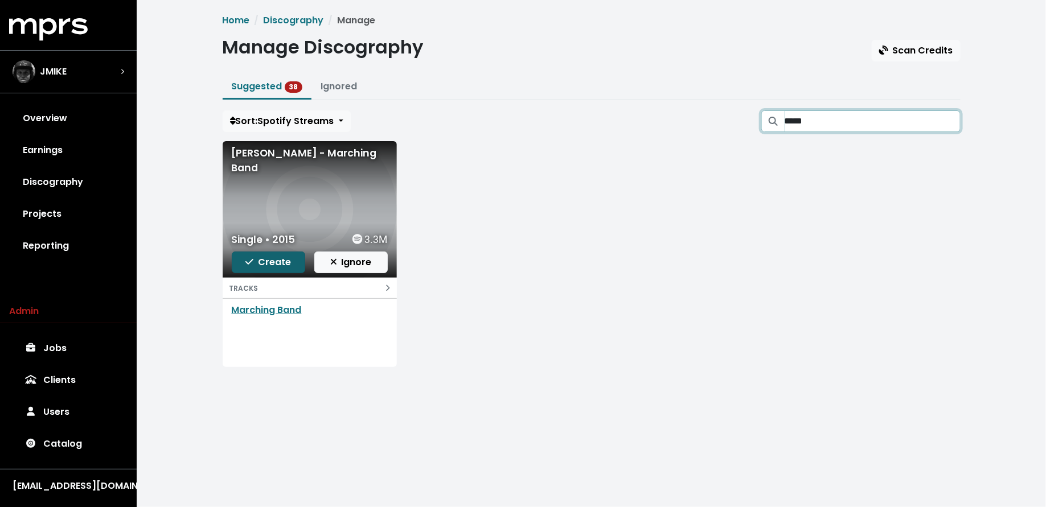
type input "*****"
click at [260, 260] on span "Create" at bounding box center [268, 262] width 46 height 13
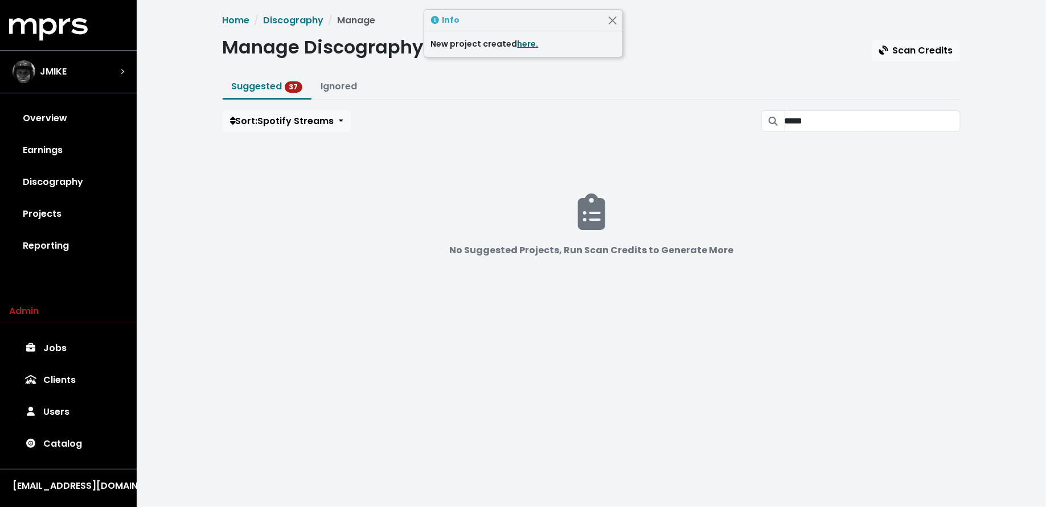
click at [519, 43] on link "here." at bounding box center [528, 43] width 21 height 11
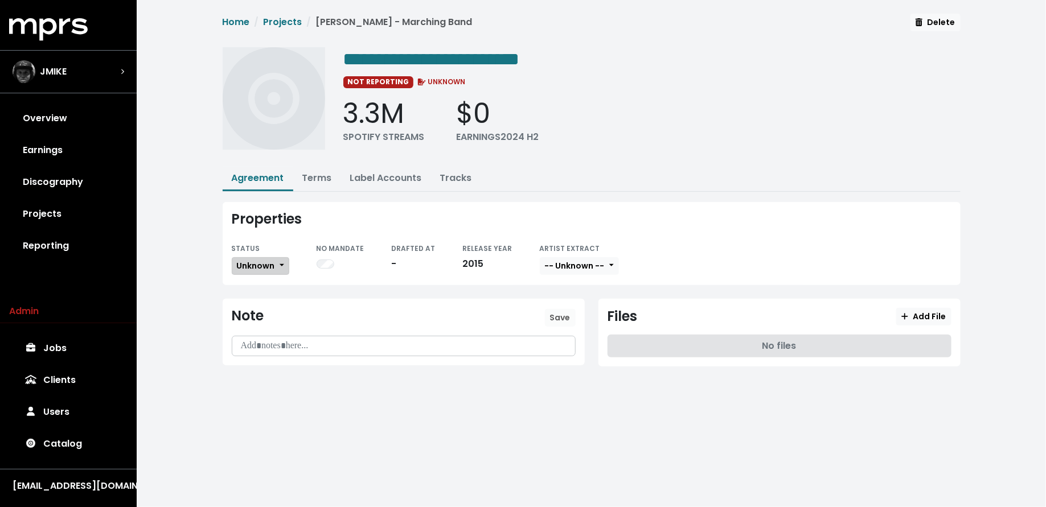
click at [257, 267] on span "Unknown" at bounding box center [256, 265] width 38 height 11
click at [258, 301] on link "Missing" at bounding box center [285, 307] width 107 height 18
click at [85, 203] on link "Projects" at bounding box center [68, 214] width 118 height 32
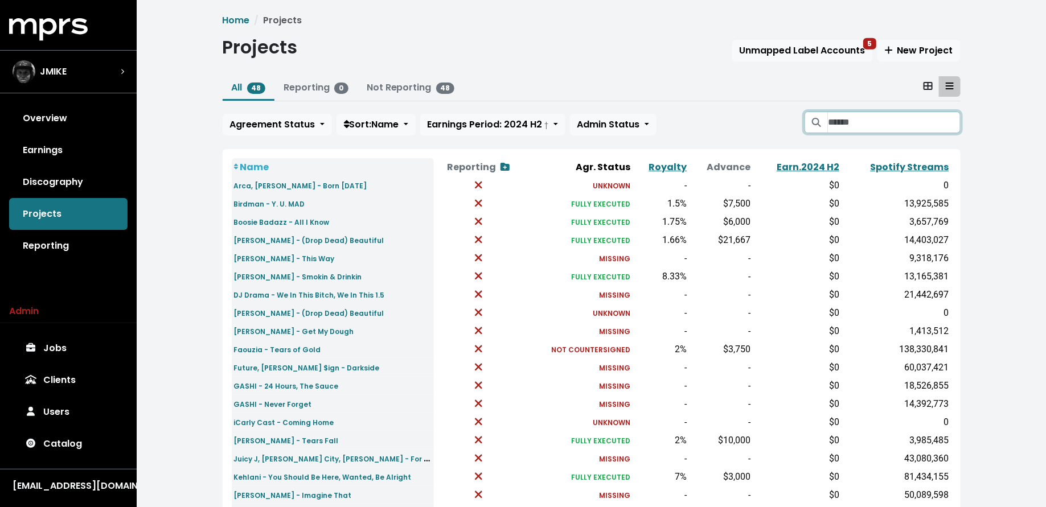
click at [841, 126] on input "Search projects" at bounding box center [894, 123] width 132 height 22
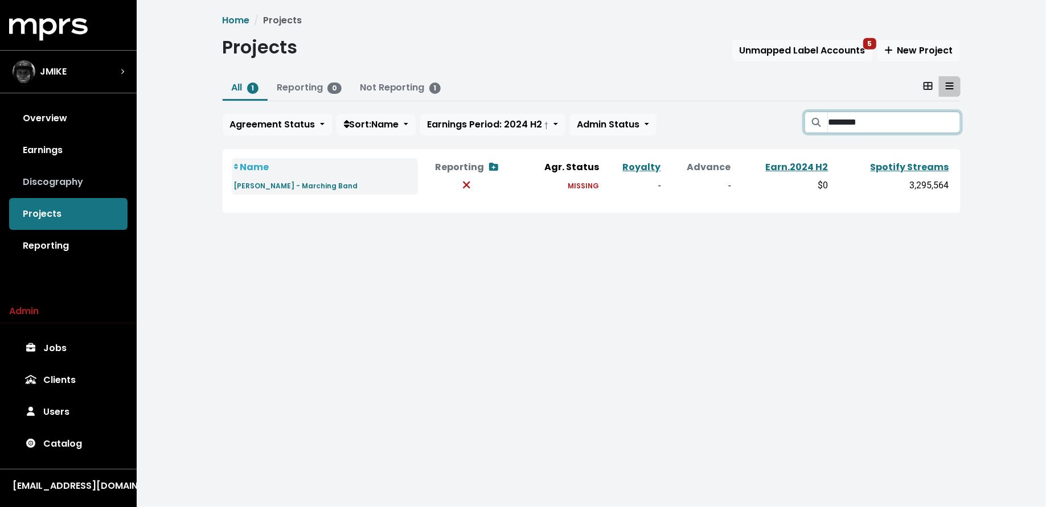
type input "********"
click at [89, 178] on link "Discography" at bounding box center [68, 182] width 118 height 32
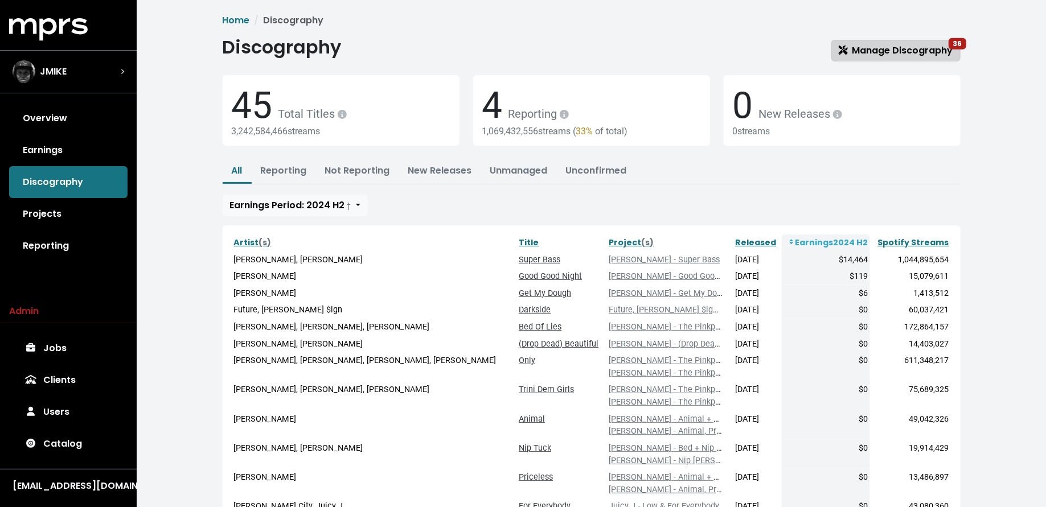
click at [882, 56] on span "Manage Discography 36" at bounding box center [896, 51] width 114 height 14
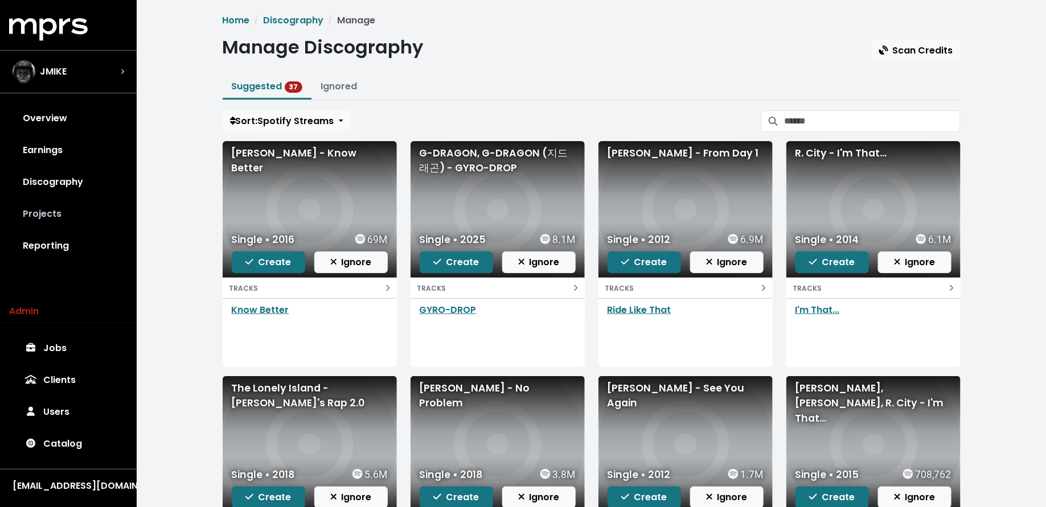
click at [79, 224] on link "Projects" at bounding box center [68, 214] width 118 height 32
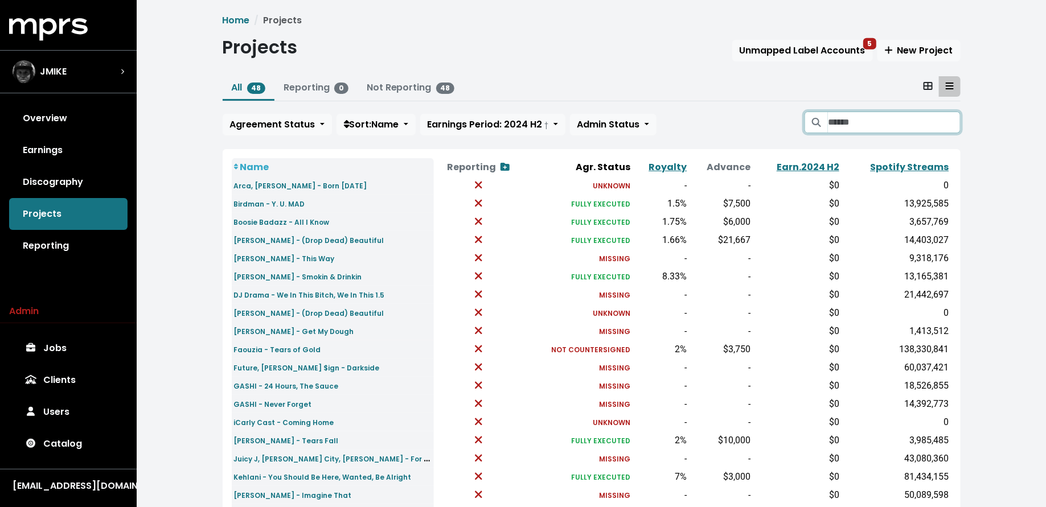
click at [853, 118] on input "Search projects" at bounding box center [894, 123] width 132 height 22
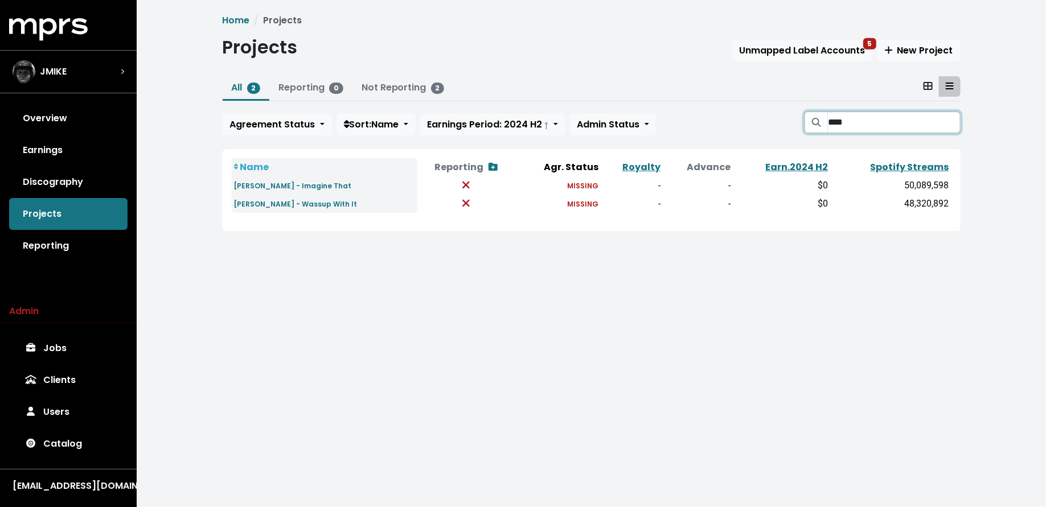
type input "****"
click at [101, 182] on link "Discography" at bounding box center [68, 182] width 118 height 32
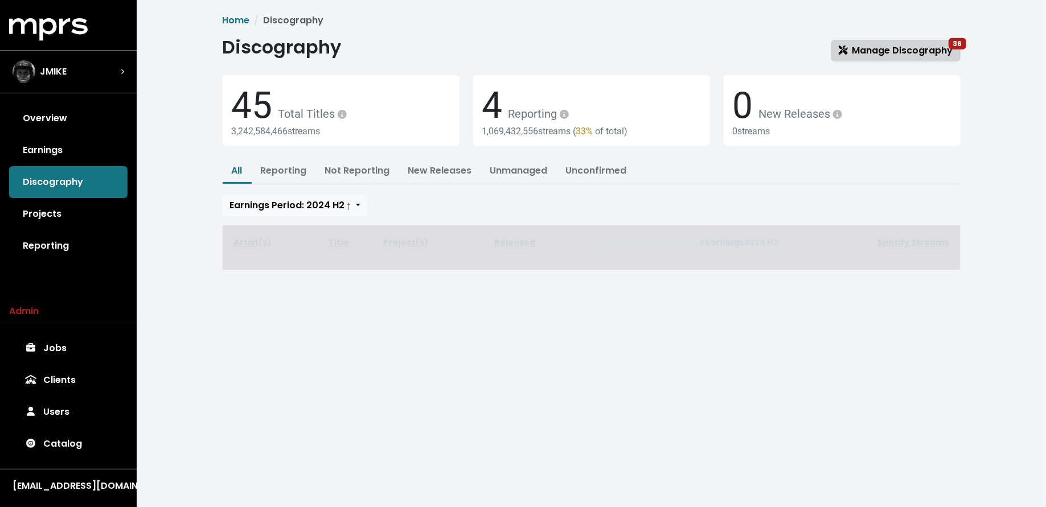
click at [864, 54] on span "Manage Discography 36" at bounding box center [896, 50] width 114 height 13
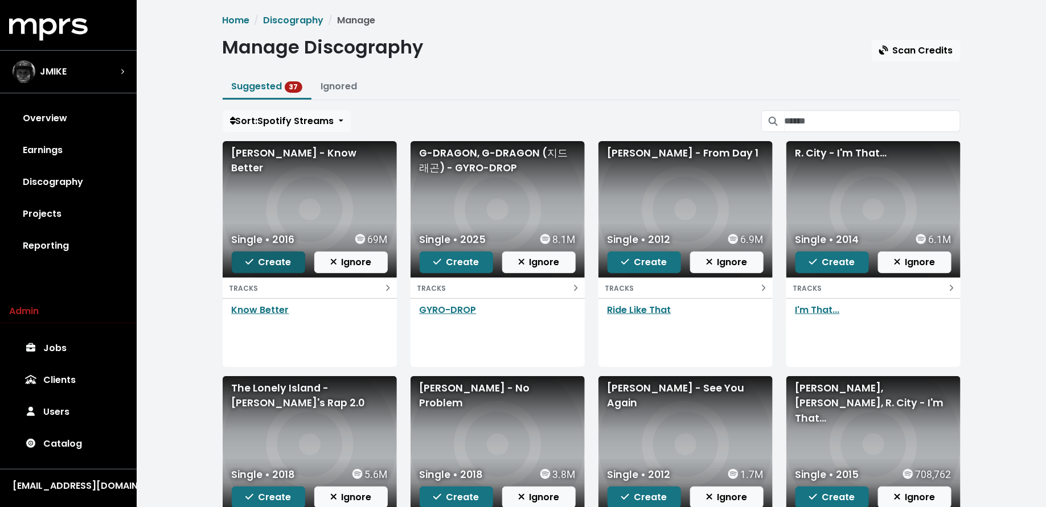
click at [268, 259] on span "Create" at bounding box center [268, 262] width 46 height 13
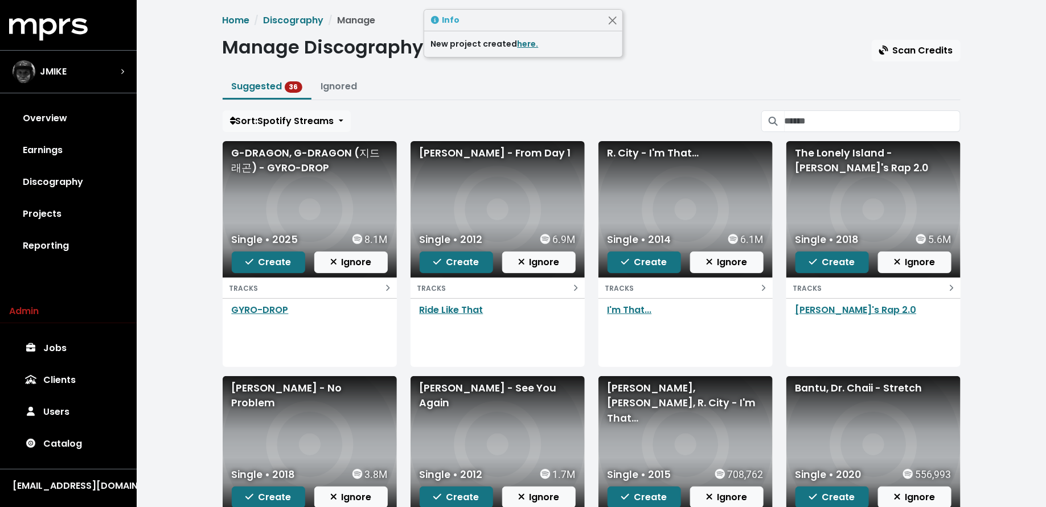
click at [513, 46] on div "New project created here." at bounding box center [523, 44] width 185 height 12
click at [524, 46] on link "here." at bounding box center [528, 43] width 21 height 11
click at [274, 257] on span "Create" at bounding box center [268, 262] width 46 height 13
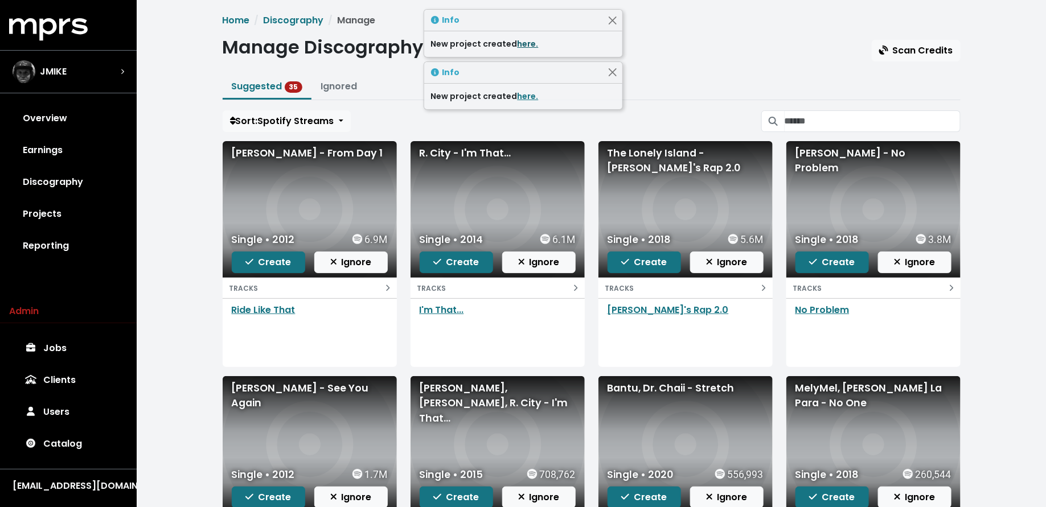
click at [529, 45] on link "here." at bounding box center [528, 43] width 21 height 11
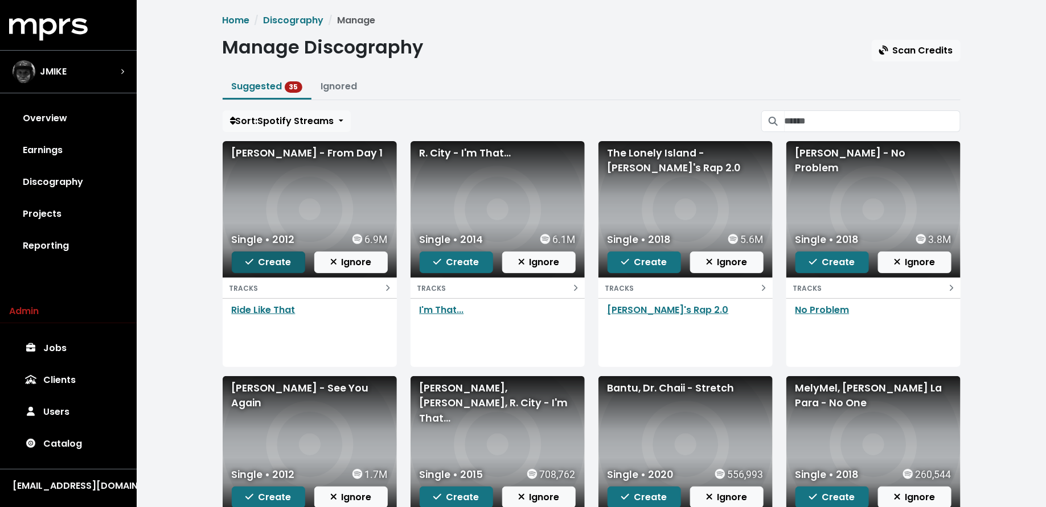
click at [281, 263] on span "Create" at bounding box center [268, 262] width 46 height 13
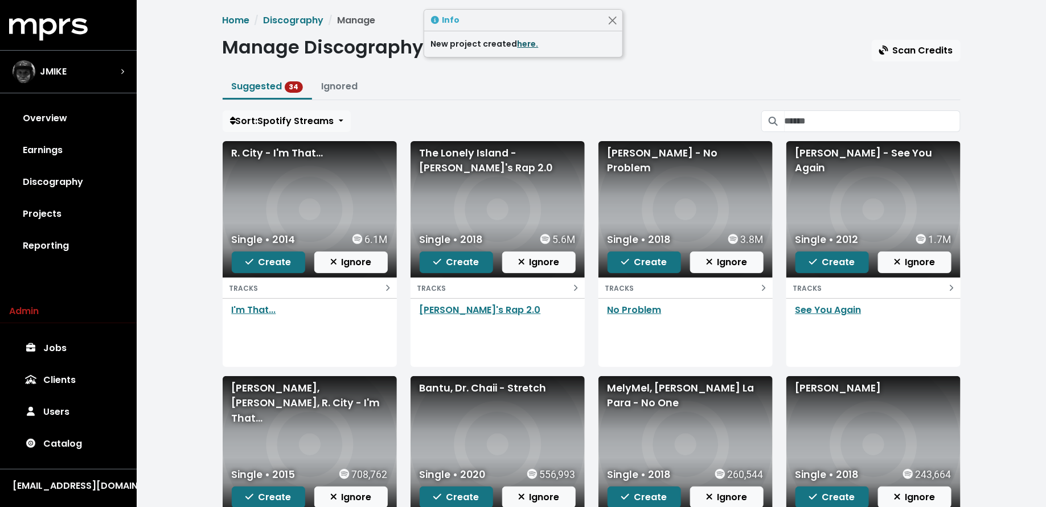
click at [528, 47] on link "here." at bounding box center [528, 43] width 21 height 11
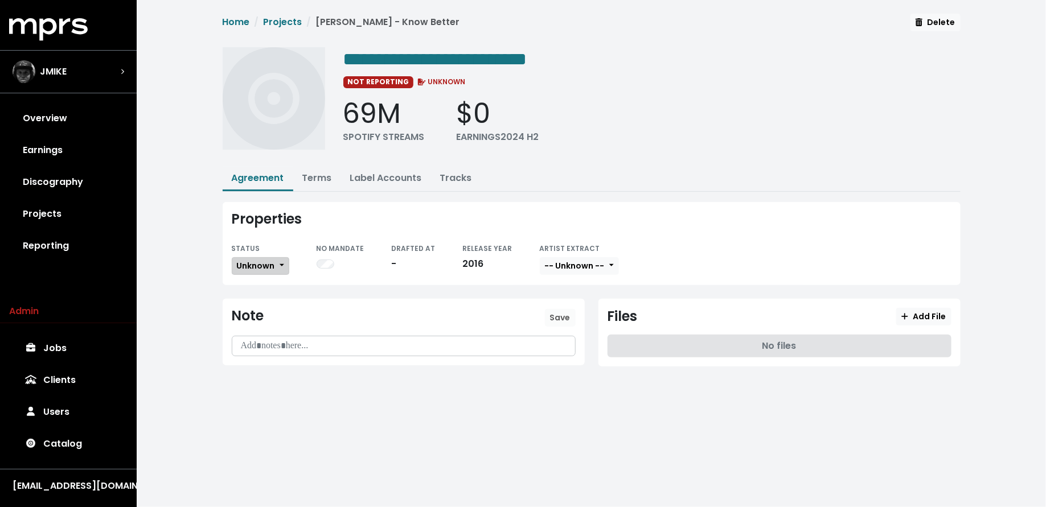
click at [263, 264] on span "Unknown" at bounding box center [256, 265] width 38 height 11
click at [264, 304] on link "Missing" at bounding box center [285, 307] width 107 height 18
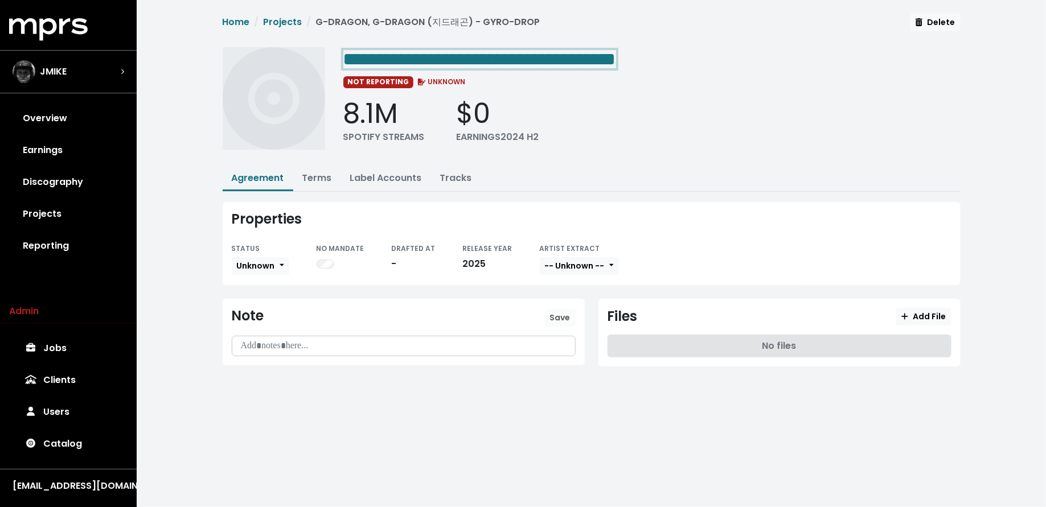
click at [616, 56] on span "**********" at bounding box center [479, 59] width 273 height 18
click at [616, 57] on span "**********" at bounding box center [479, 59] width 273 height 18
click at [616, 61] on span "**********" at bounding box center [479, 59] width 273 height 18
click at [458, 58] on span "**********" at bounding box center [479, 59] width 273 height 18
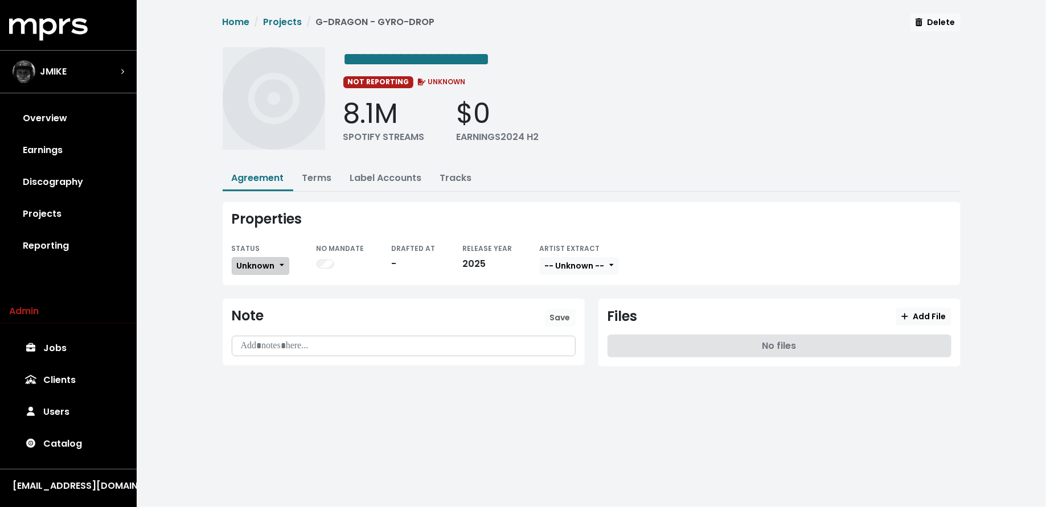
click at [255, 262] on span "Unknown" at bounding box center [256, 265] width 38 height 11
click at [253, 298] on link "Missing" at bounding box center [285, 307] width 107 height 18
click at [254, 264] on span "Unknown" at bounding box center [256, 265] width 38 height 11
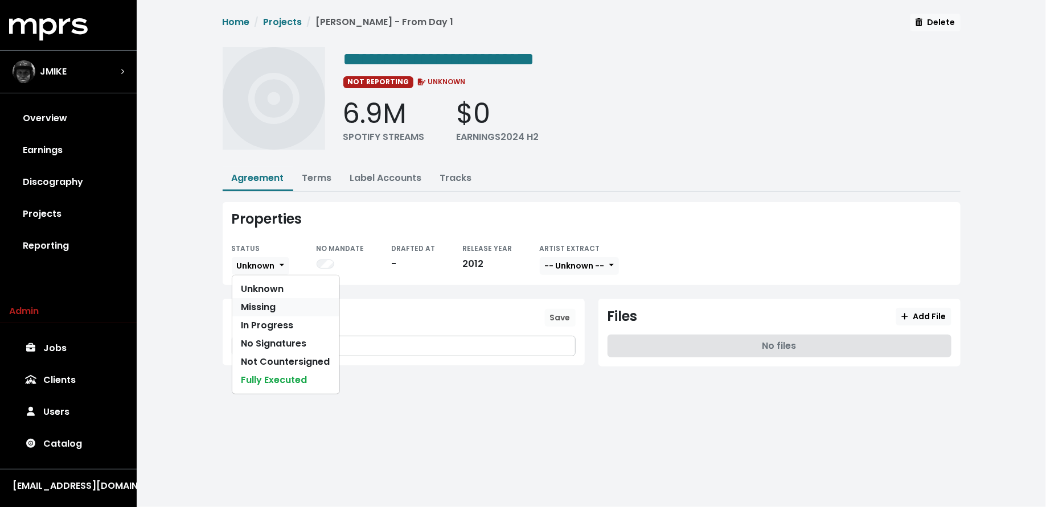
click at [255, 306] on link "Missing" at bounding box center [285, 307] width 107 height 18
click at [312, 182] on link "Terms" at bounding box center [317, 177] width 30 height 13
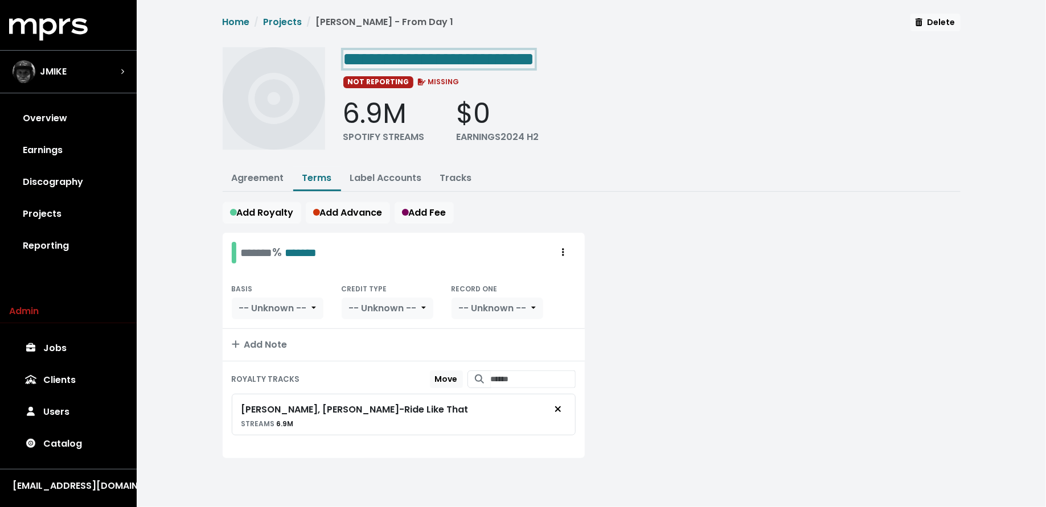
click at [481, 56] on span "**********" at bounding box center [438, 59] width 191 height 18
click at [481, 63] on span "**********" at bounding box center [438, 59] width 191 height 18
click at [54, 208] on link "Projects" at bounding box center [68, 214] width 118 height 32
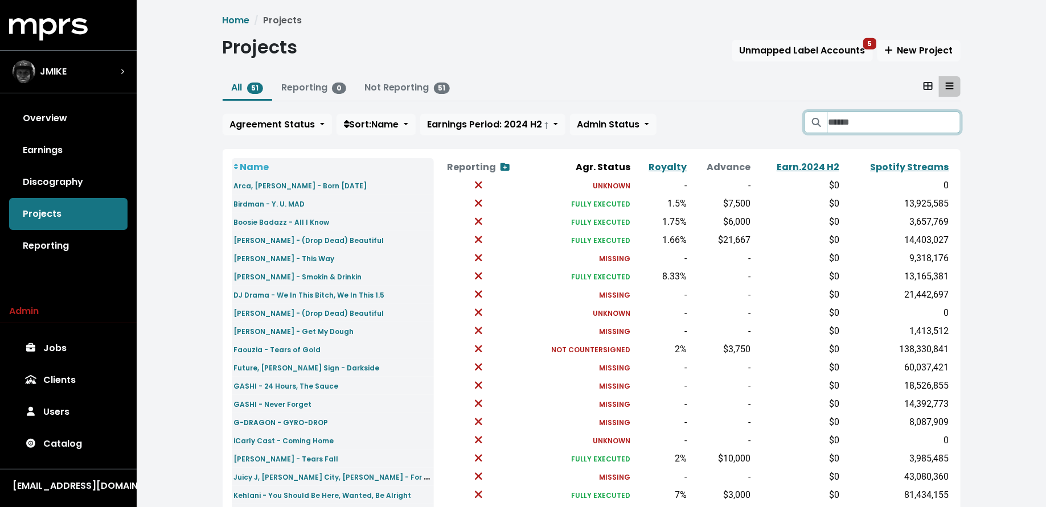
click at [839, 126] on input "Search projects" at bounding box center [894, 123] width 132 height 22
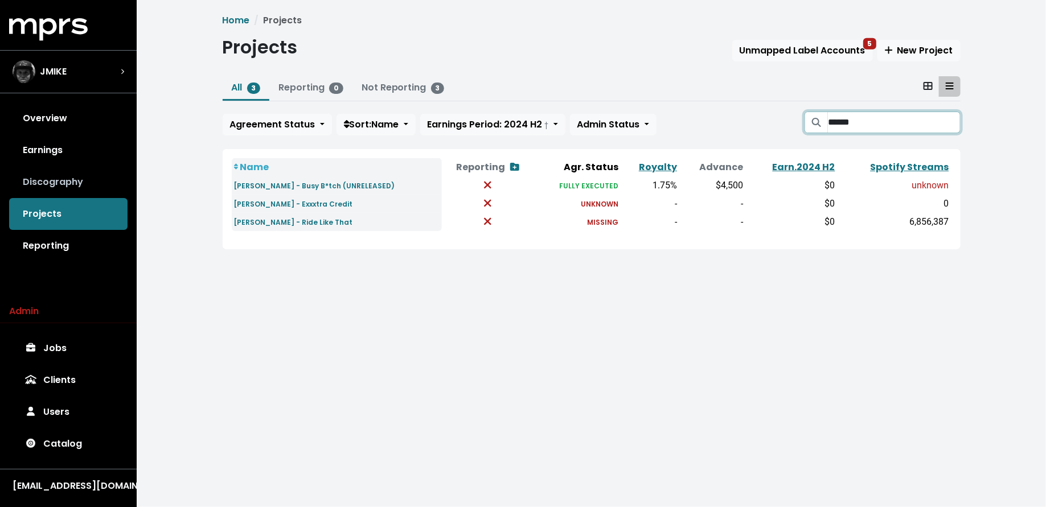
type input "******"
click at [68, 178] on link "Discography" at bounding box center [68, 182] width 118 height 32
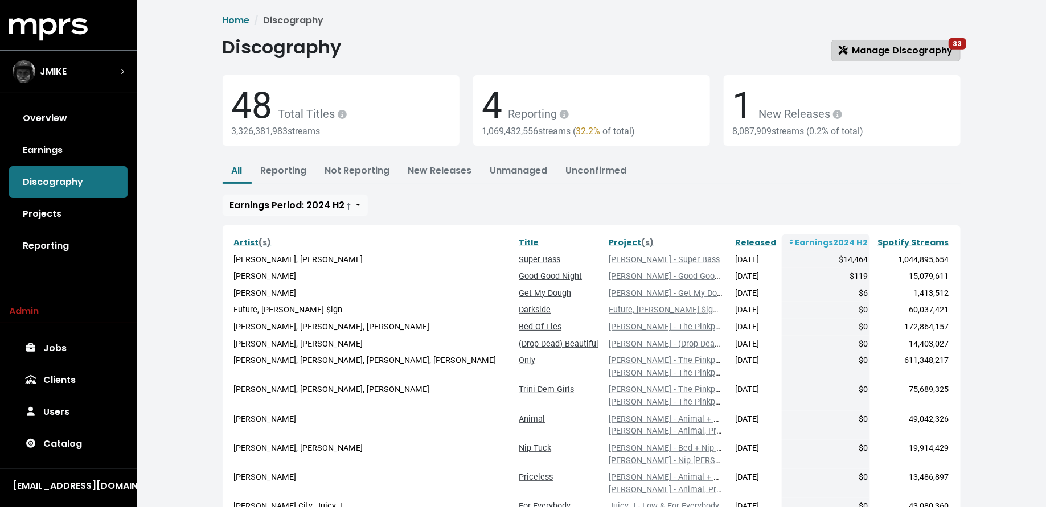
click at [887, 50] on span "Manage Discography 33" at bounding box center [896, 50] width 114 height 13
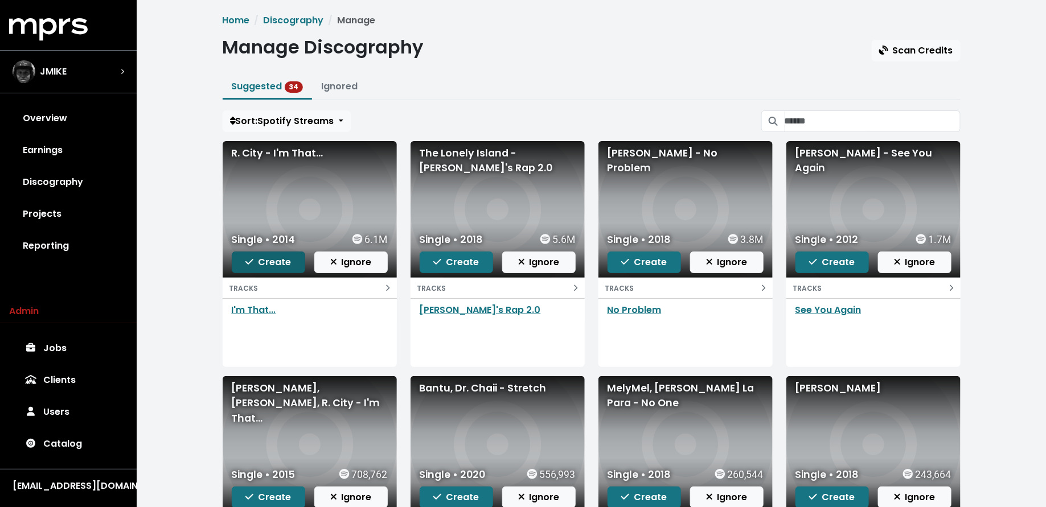
click at [260, 257] on span "Create" at bounding box center [268, 262] width 46 height 13
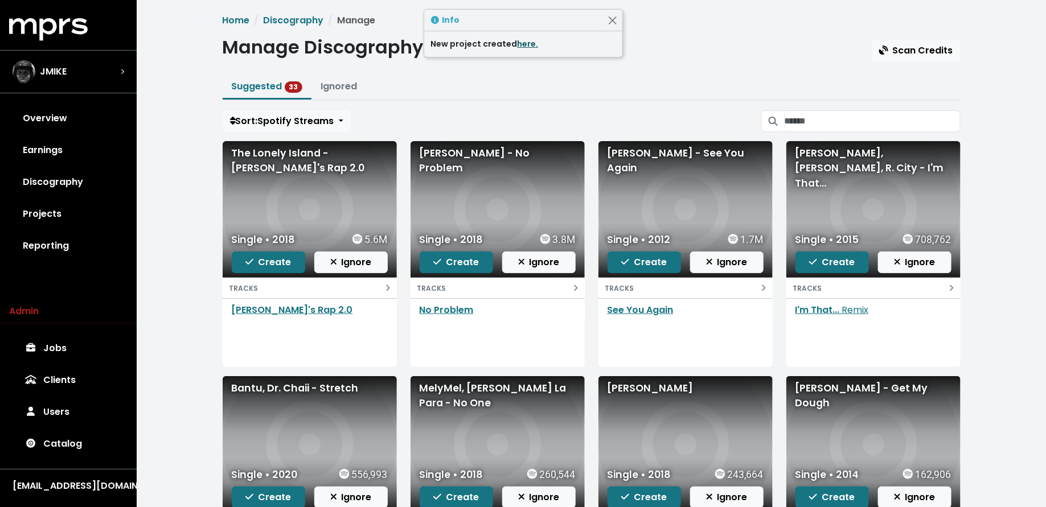
click at [521, 44] on link "here." at bounding box center [528, 43] width 21 height 11
click at [257, 259] on span "Create" at bounding box center [268, 262] width 46 height 13
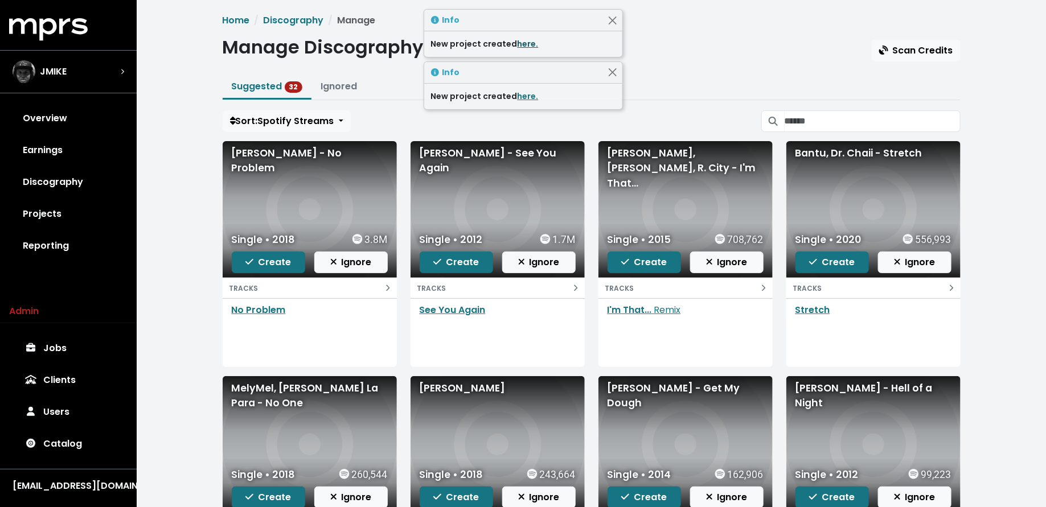
click at [523, 41] on link "here." at bounding box center [528, 43] width 21 height 11
click at [261, 257] on span "Create" at bounding box center [268, 262] width 46 height 13
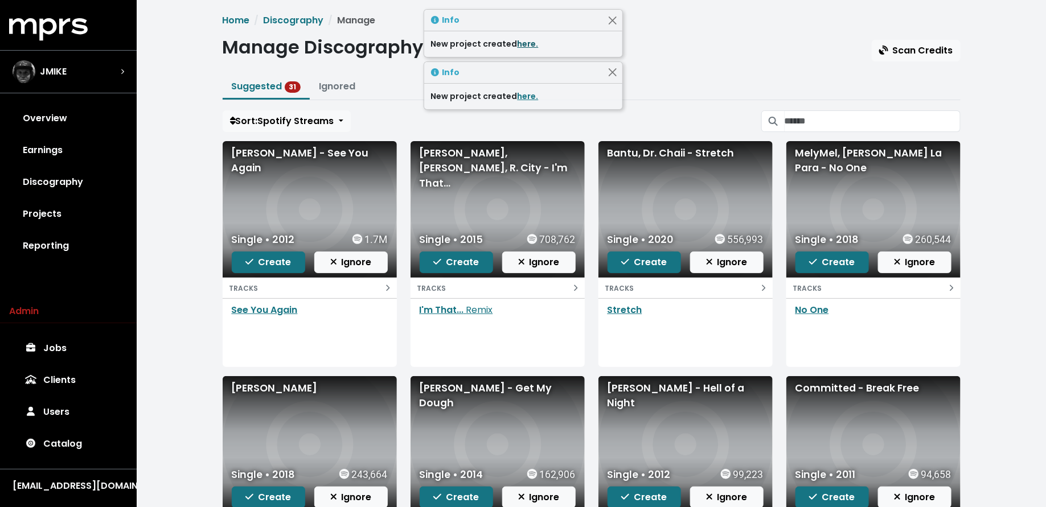
click at [524, 41] on link "here." at bounding box center [528, 43] width 21 height 11
click at [260, 257] on span "Create" at bounding box center [268, 262] width 46 height 13
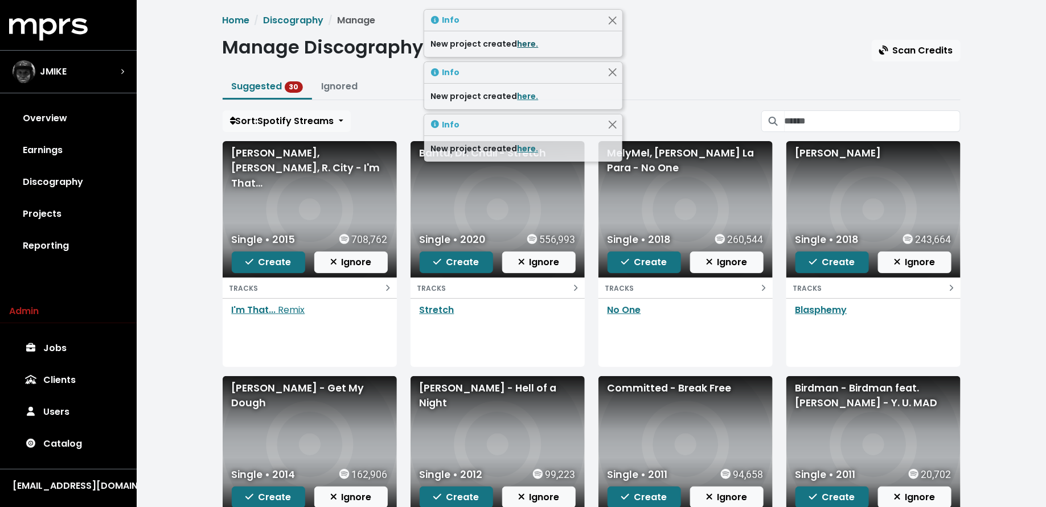
click at [523, 42] on link "here." at bounding box center [528, 43] width 21 height 11
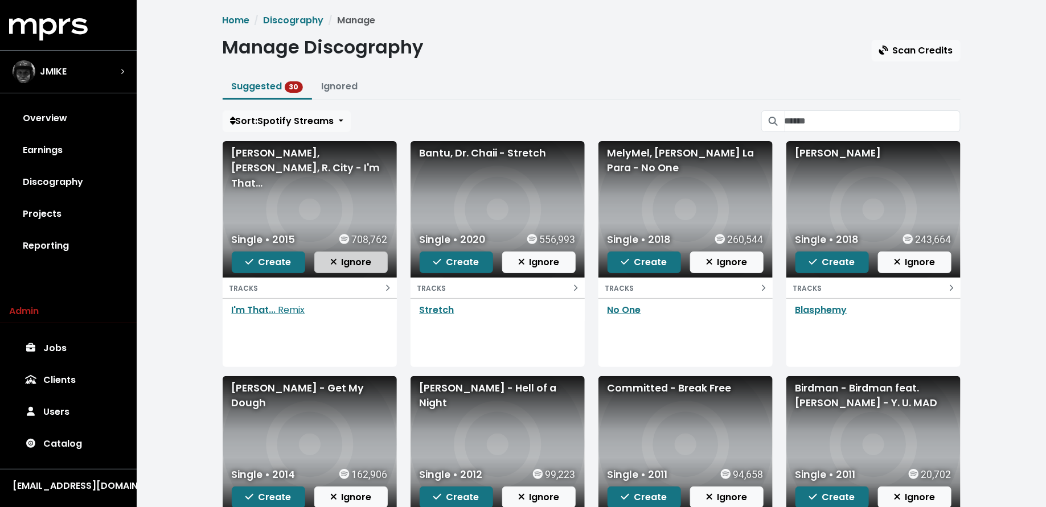
click at [367, 257] on span "Ignore" at bounding box center [351, 262] width 42 height 13
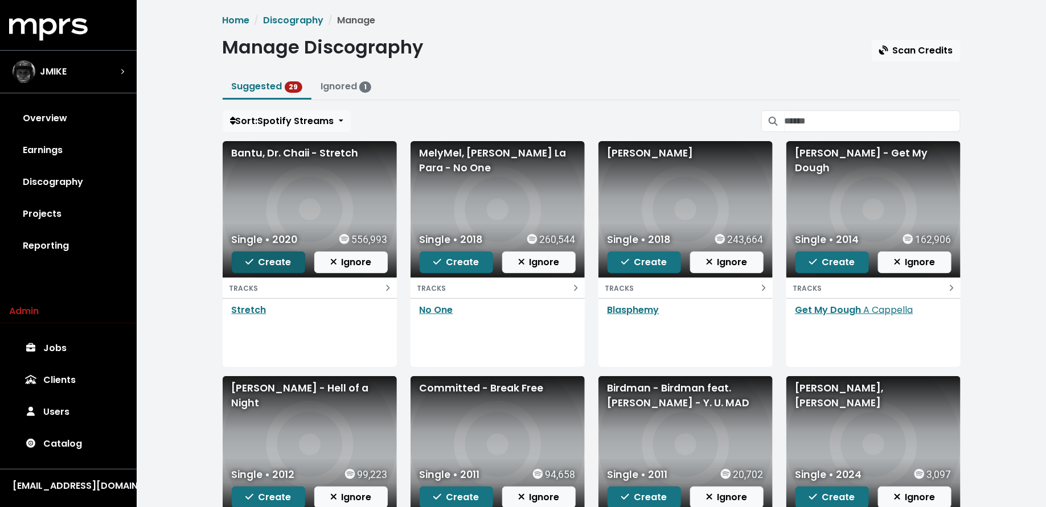
click at [265, 262] on span "Create" at bounding box center [268, 262] width 46 height 13
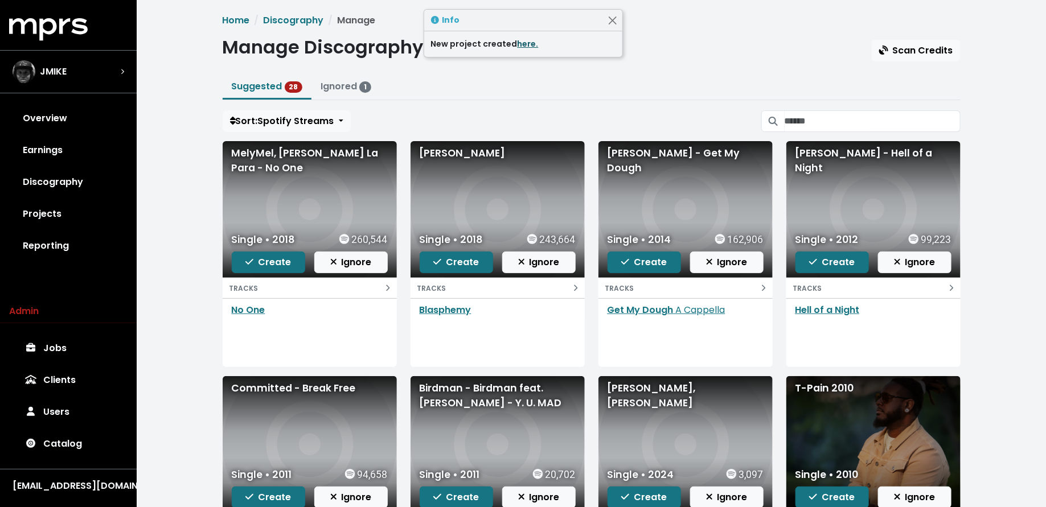
click at [518, 44] on link "here." at bounding box center [528, 43] width 21 height 11
click at [264, 258] on span "Create" at bounding box center [268, 262] width 46 height 13
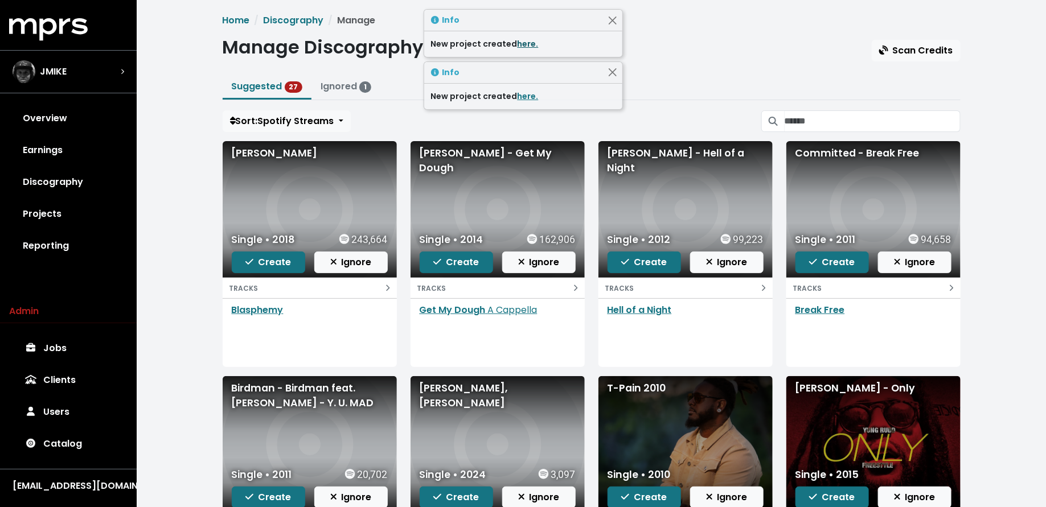
click at [524, 43] on link "here." at bounding box center [528, 43] width 21 height 11
click at [260, 260] on span "Create" at bounding box center [268, 262] width 46 height 13
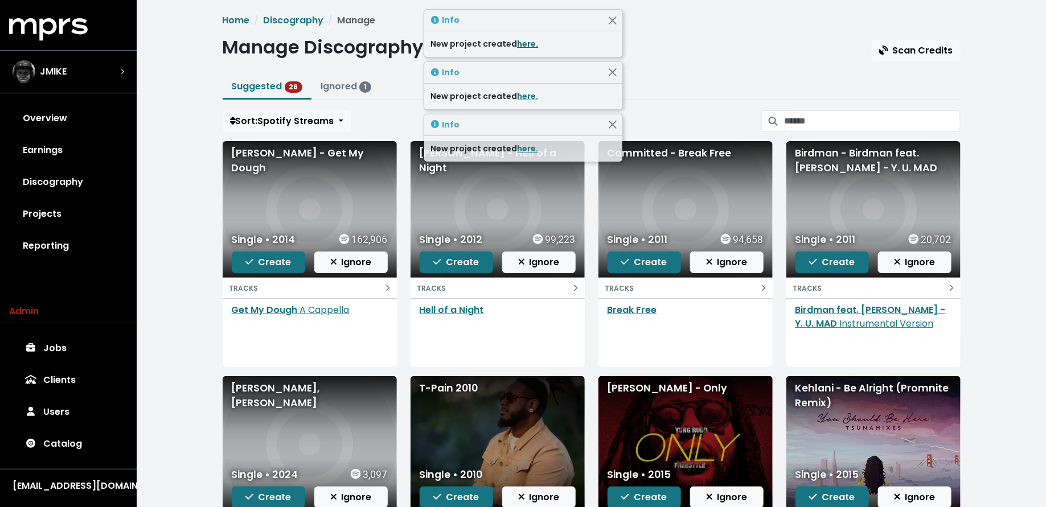
click at [519, 41] on link "here." at bounding box center [528, 43] width 21 height 11
click at [359, 257] on span "Ignore" at bounding box center [351, 262] width 42 height 13
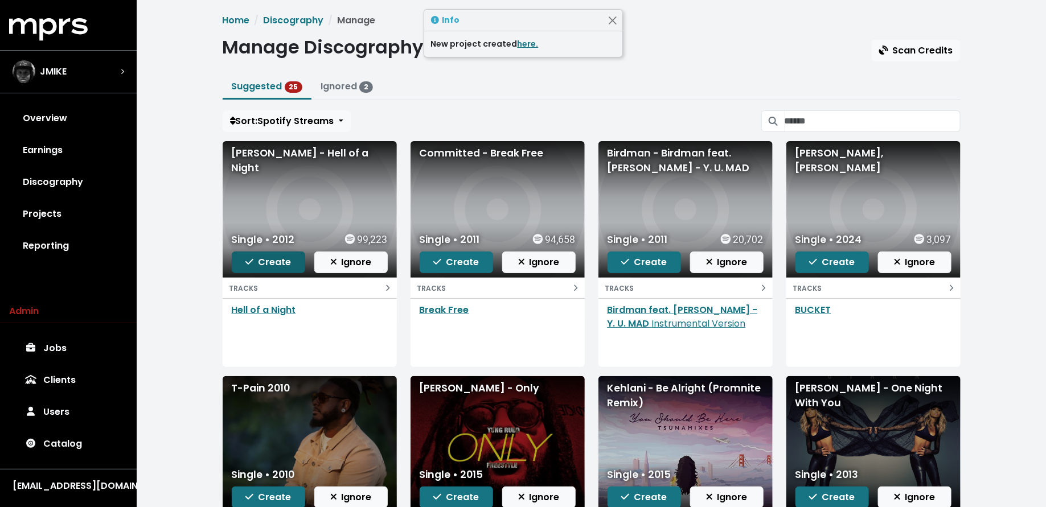
click at [273, 260] on span "Create" at bounding box center [268, 262] width 46 height 13
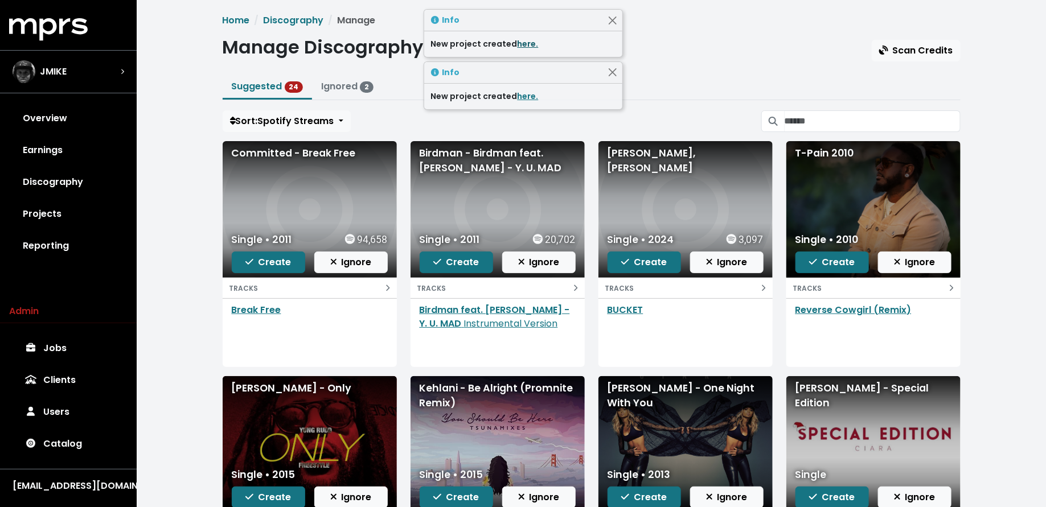
click at [524, 41] on link "here." at bounding box center [528, 43] width 21 height 11
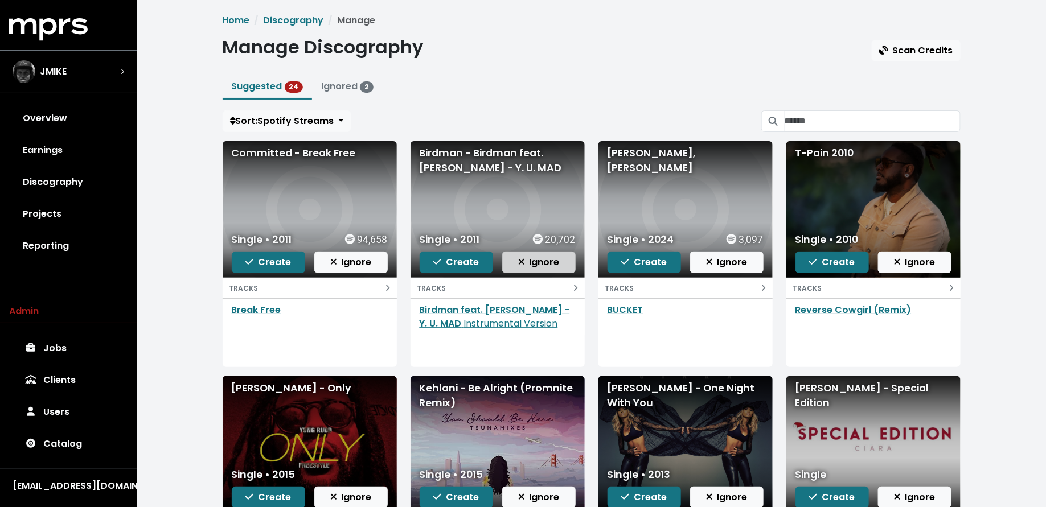
click at [536, 256] on span "Ignore" at bounding box center [539, 262] width 42 height 13
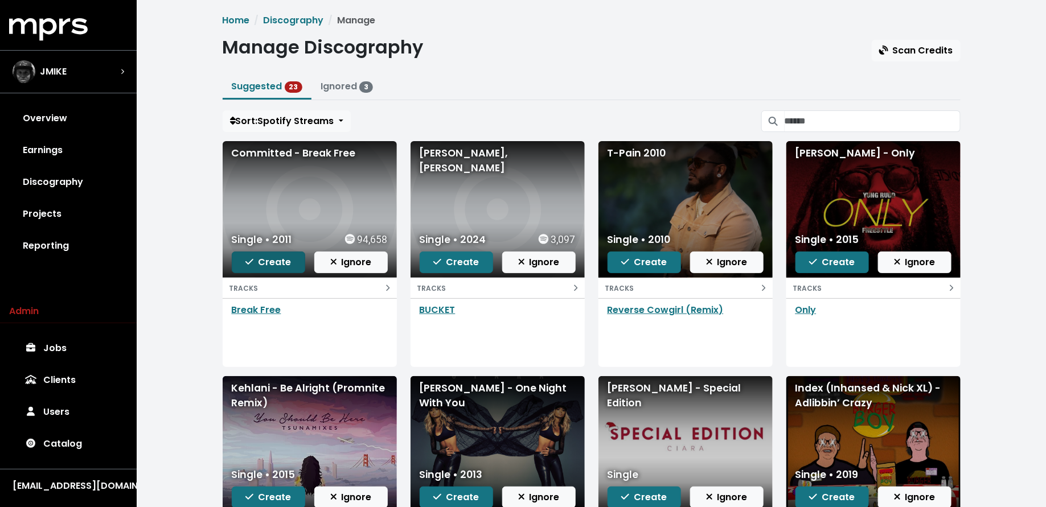
click at [263, 256] on span "Create" at bounding box center [268, 262] width 46 height 13
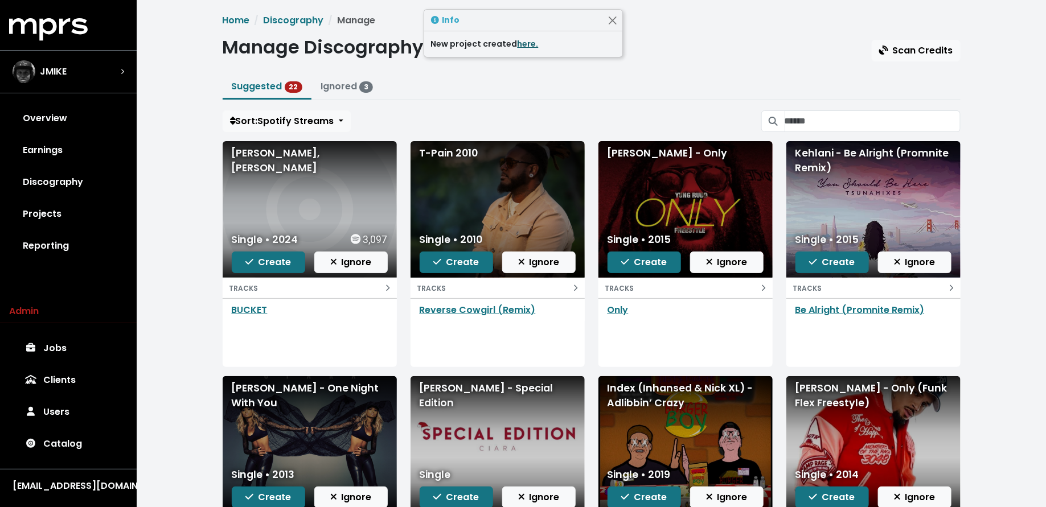
click at [530, 38] on link "here." at bounding box center [528, 43] width 21 height 11
click at [267, 261] on span "Create" at bounding box center [268, 262] width 46 height 13
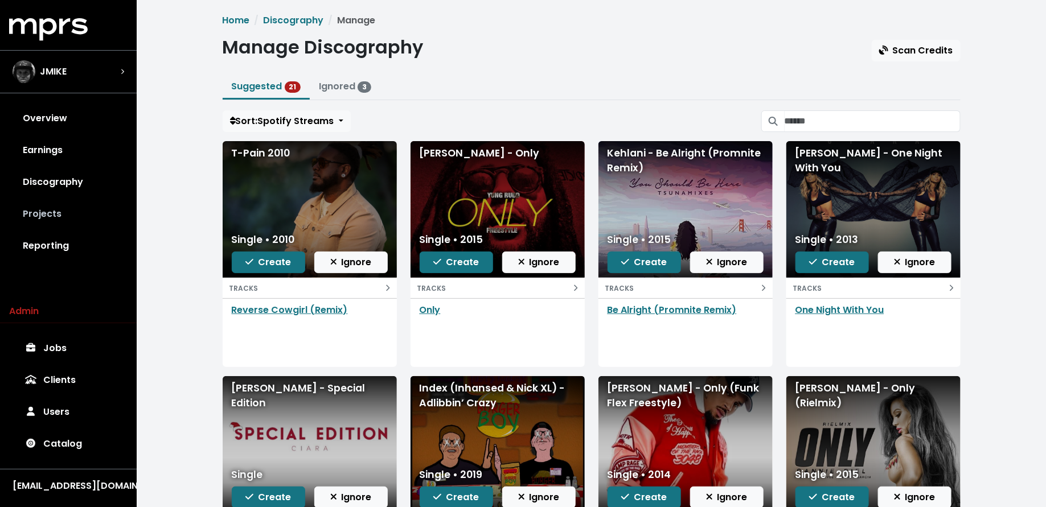
click at [66, 221] on link "Projects" at bounding box center [68, 214] width 118 height 32
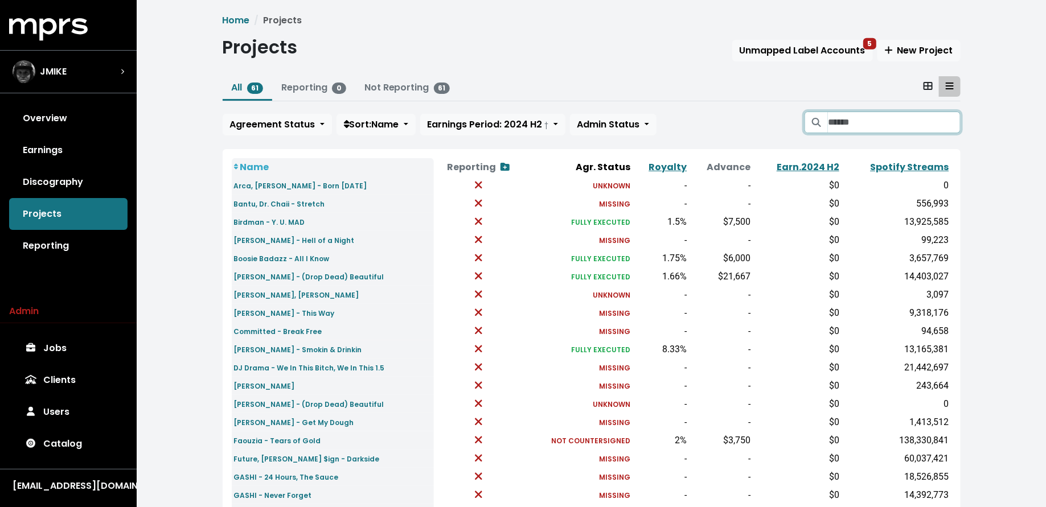
click at [838, 126] on input "Search projects" at bounding box center [894, 123] width 132 height 22
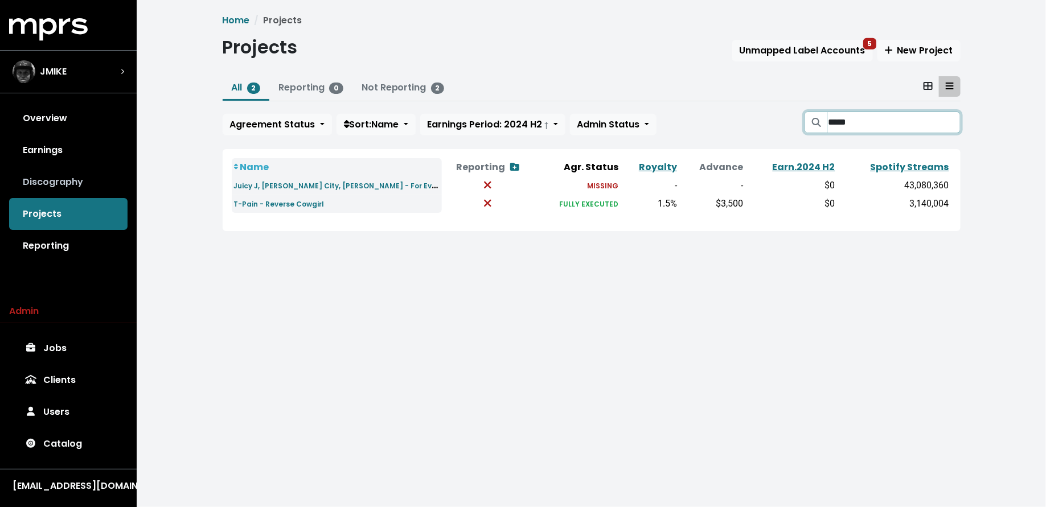
type input "*****"
click at [85, 191] on link "Discography" at bounding box center [68, 182] width 118 height 32
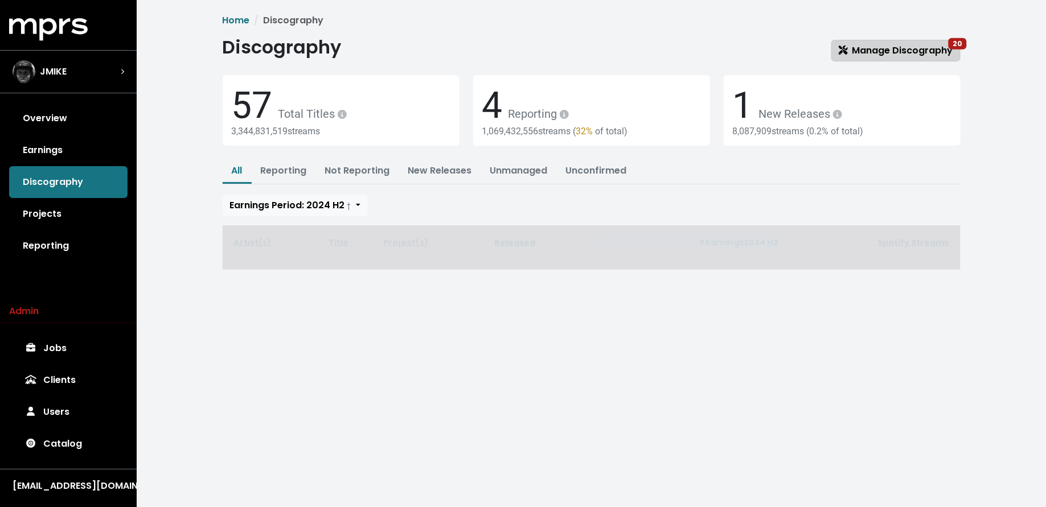
click at [853, 54] on span "Manage Discography 20" at bounding box center [896, 50] width 114 height 13
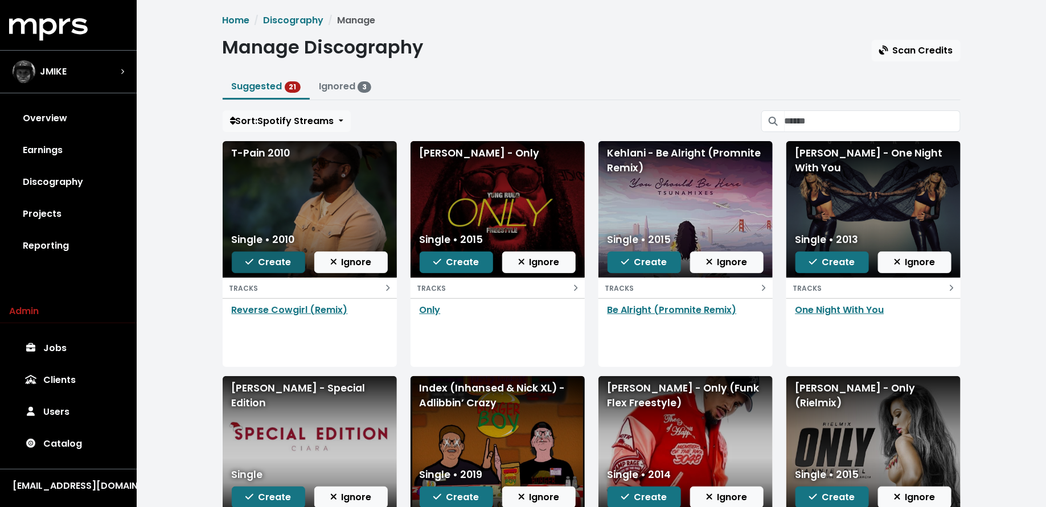
click at [265, 259] on span "Create" at bounding box center [268, 262] width 46 height 13
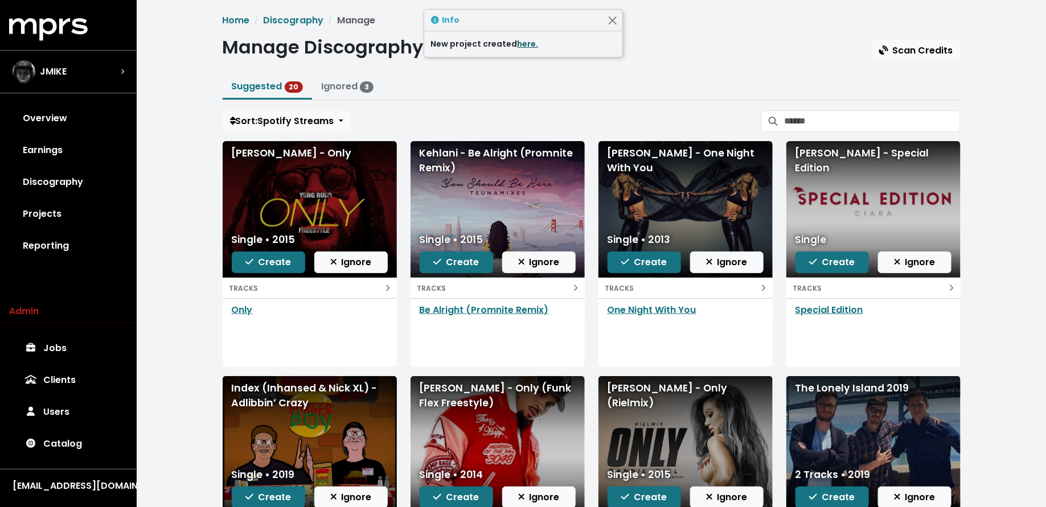
click at [523, 43] on link "here." at bounding box center [528, 43] width 21 height 11
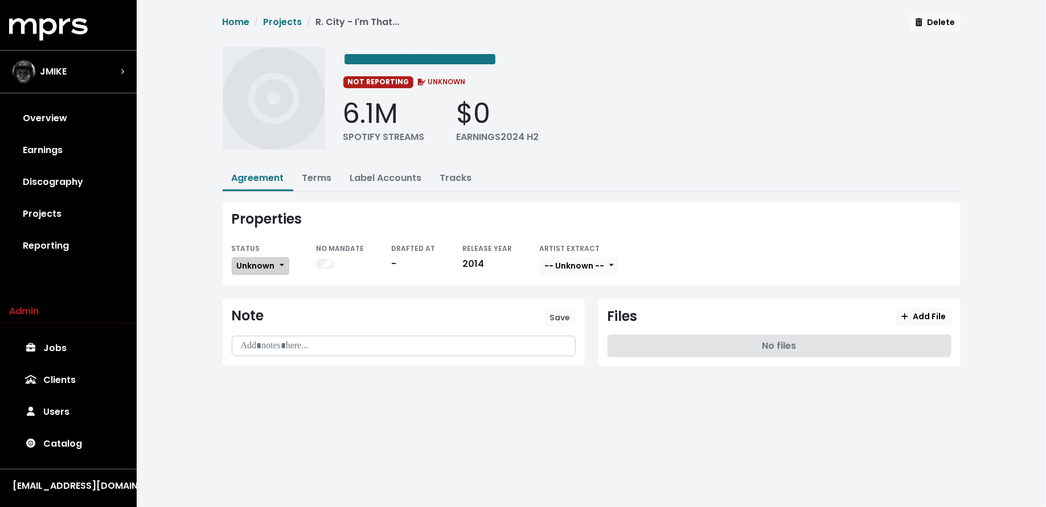
click at [255, 264] on span "Unknown" at bounding box center [256, 265] width 38 height 11
click at [253, 306] on link "Missing" at bounding box center [285, 307] width 107 height 18
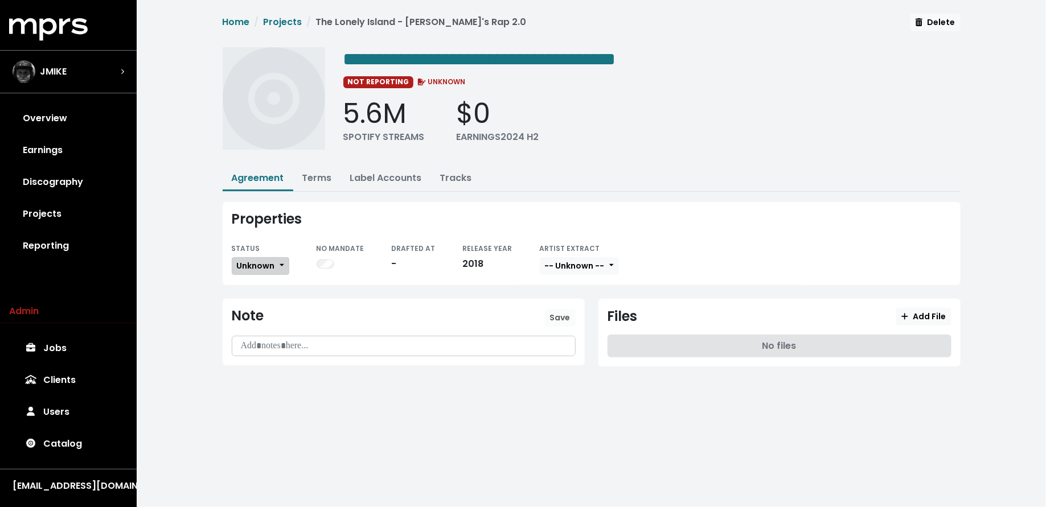
click at [250, 260] on span "Unknown" at bounding box center [256, 265] width 38 height 11
click at [245, 312] on link "Missing" at bounding box center [285, 307] width 107 height 18
click at [247, 251] on small "STATUS" at bounding box center [246, 249] width 28 height 10
click at [247, 272] on button "Unknown" at bounding box center [261, 266] width 58 height 18
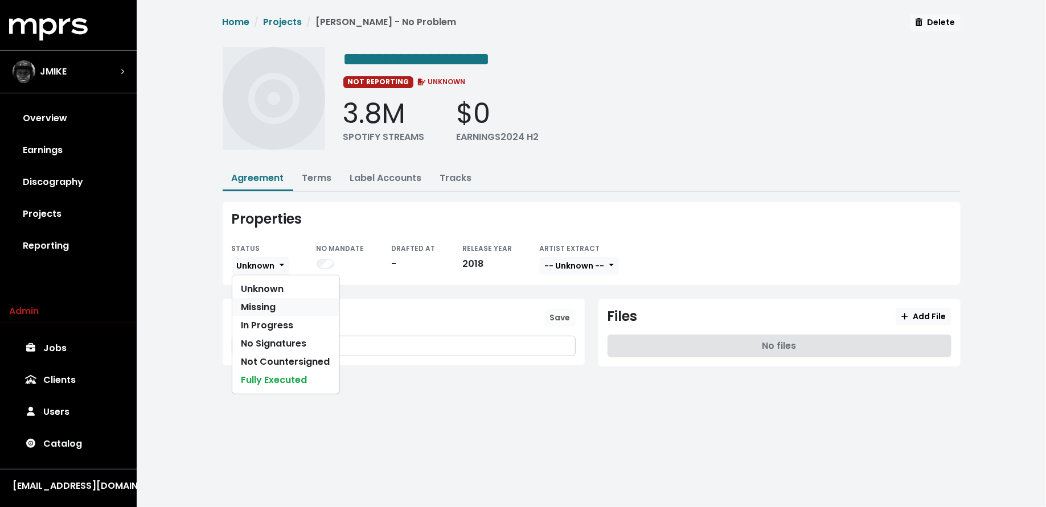
click at [247, 307] on link "Missing" at bounding box center [285, 307] width 107 height 18
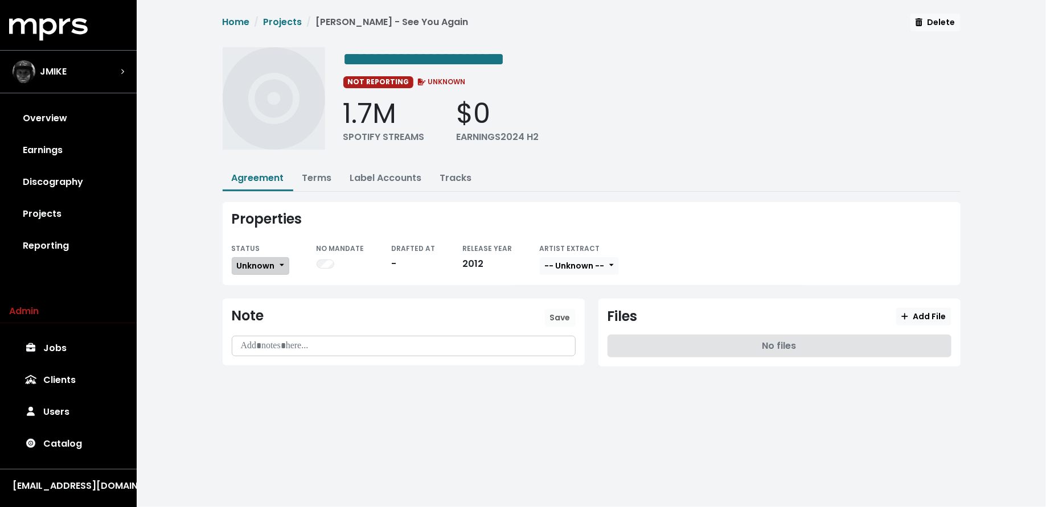
click at [248, 257] on button "Unknown" at bounding box center [261, 266] width 58 height 18
click at [248, 298] on link "Missing" at bounding box center [285, 307] width 107 height 18
click at [261, 271] on button "Unknown" at bounding box center [261, 266] width 58 height 18
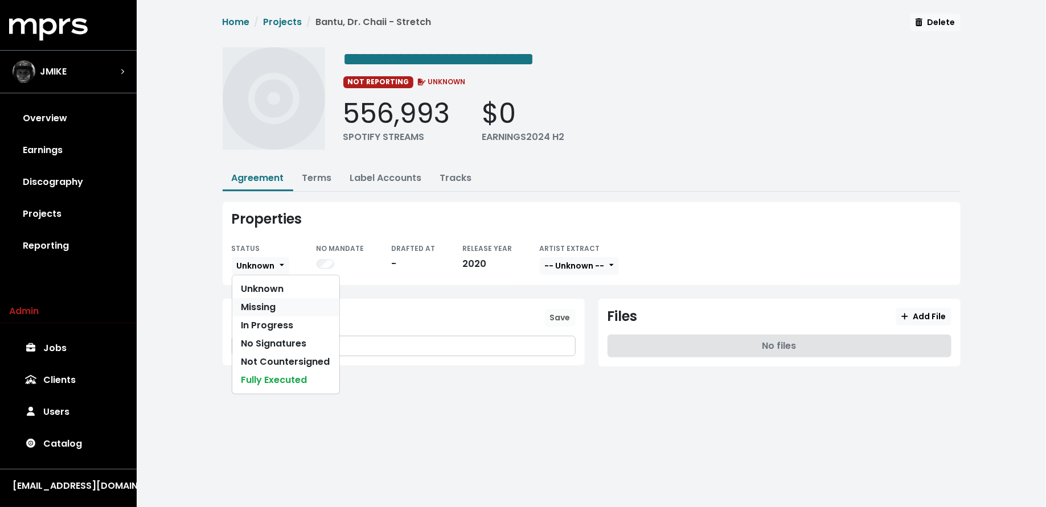
click at [257, 299] on link "Missing" at bounding box center [285, 307] width 107 height 18
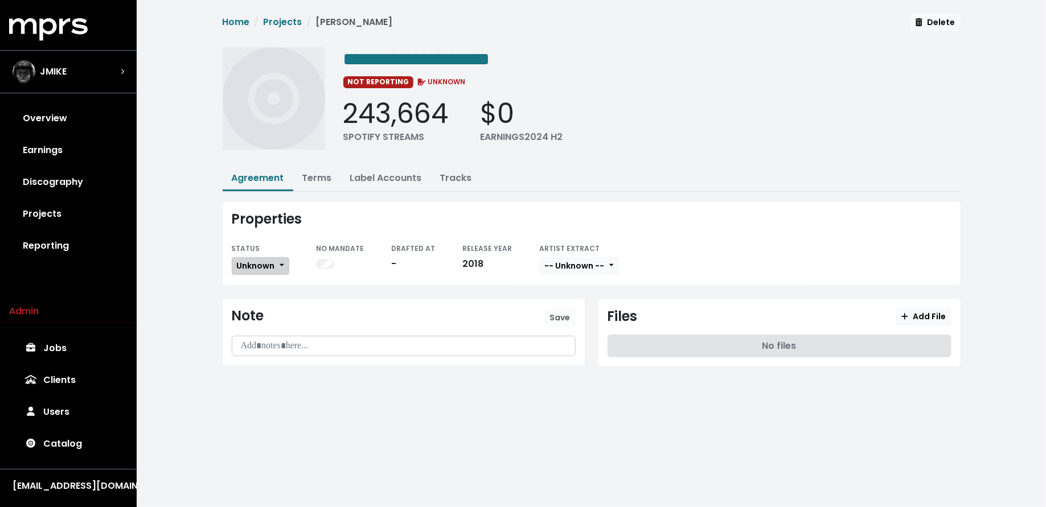
click at [265, 267] on span "Unknown" at bounding box center [256, 265] width 38 height 11
click at [265, 298] on link "Missing" at bounding box center [285, 307] width 107 height 18
click at [261, 267] on span "Unknown" at bounding box center [256, 265] width 38 height 11
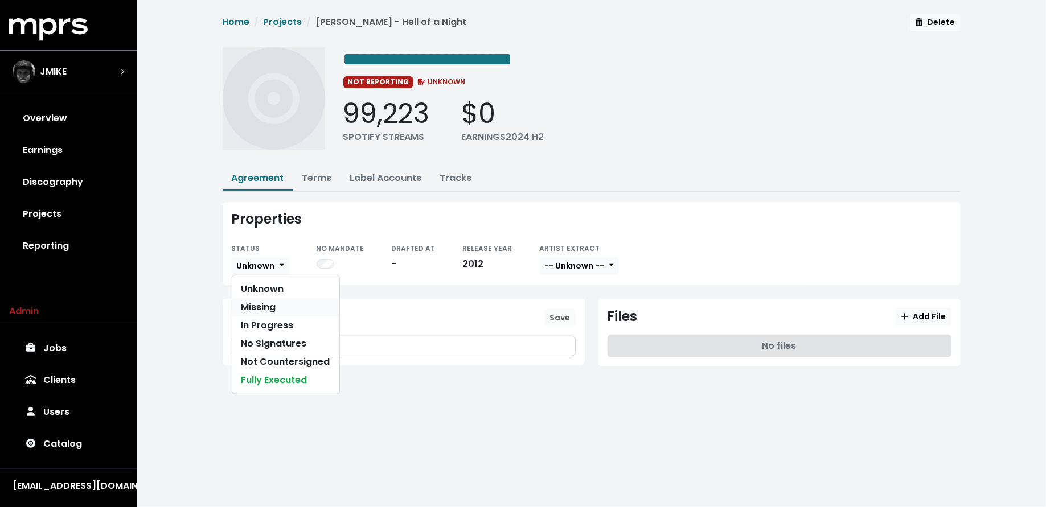
click at [261, 300] on link "Missing" at bounding box center [285, 307] width 107 height 18
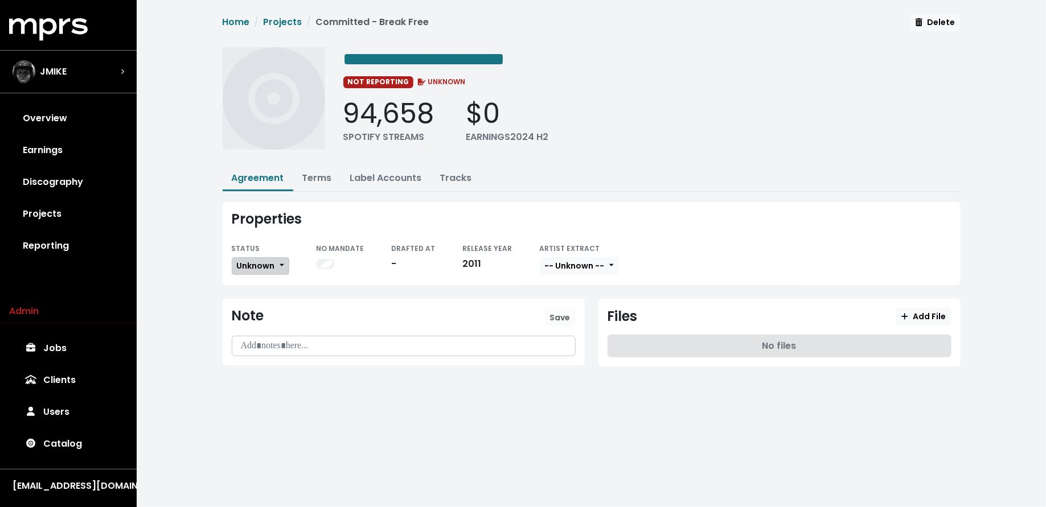
click at [270, 267] on span "Unknown" at bounding box center [256, 265] width 38 height 11
click at [269, 304] on link "Missing" at bounding box center [285, 307] width 107 height 18
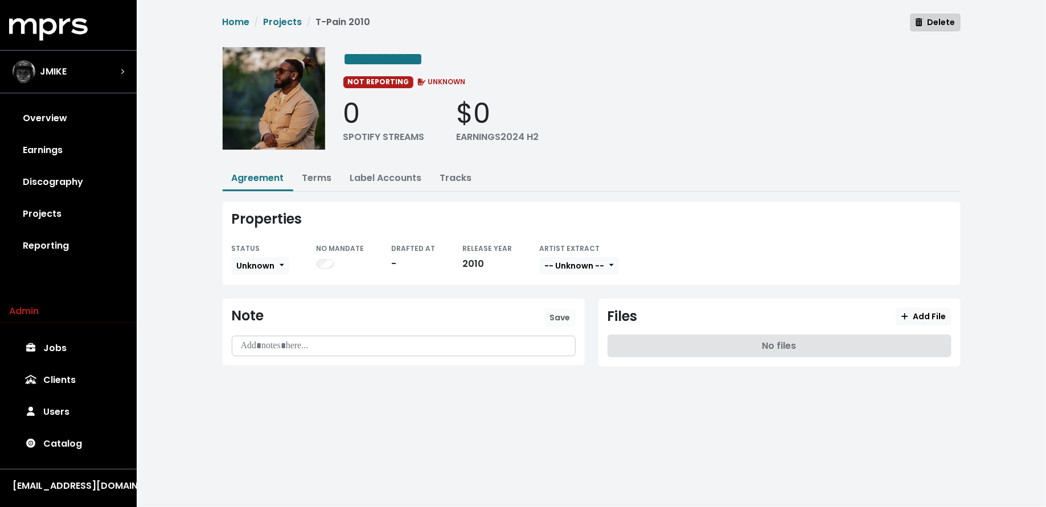
click at [938, 14] on button "Delete" at bounding box center [936, 23] width 50 height 18
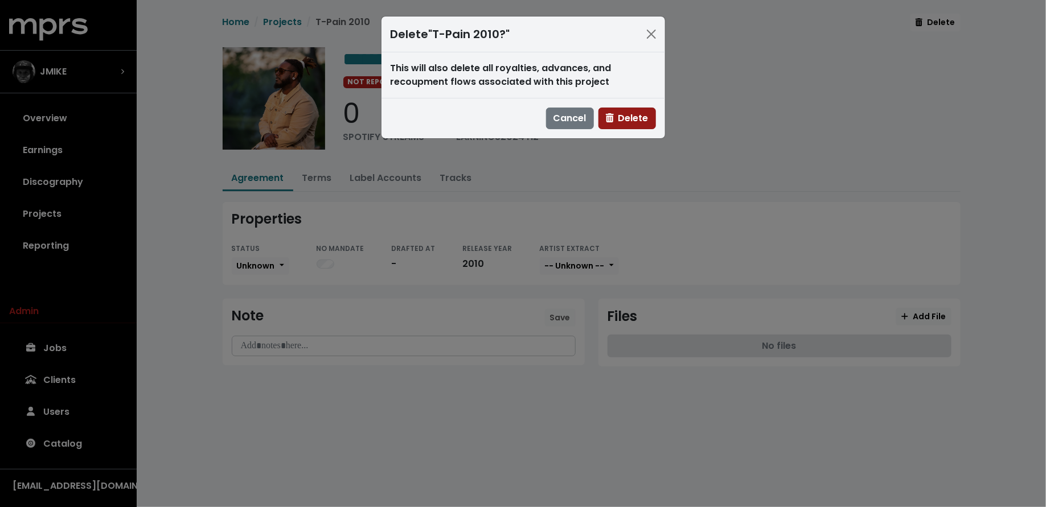
click at [624, 124] on span "Delete" at bounding box center [627, 119] width 43 height 14
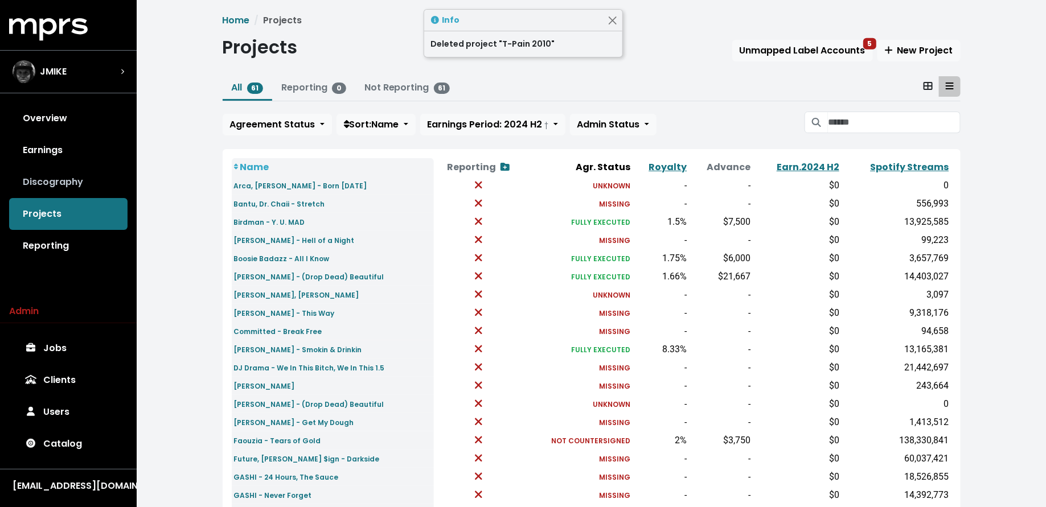
click at [35, 180] on link "Discography" at bounding box center [68, 182] width 118 height 32
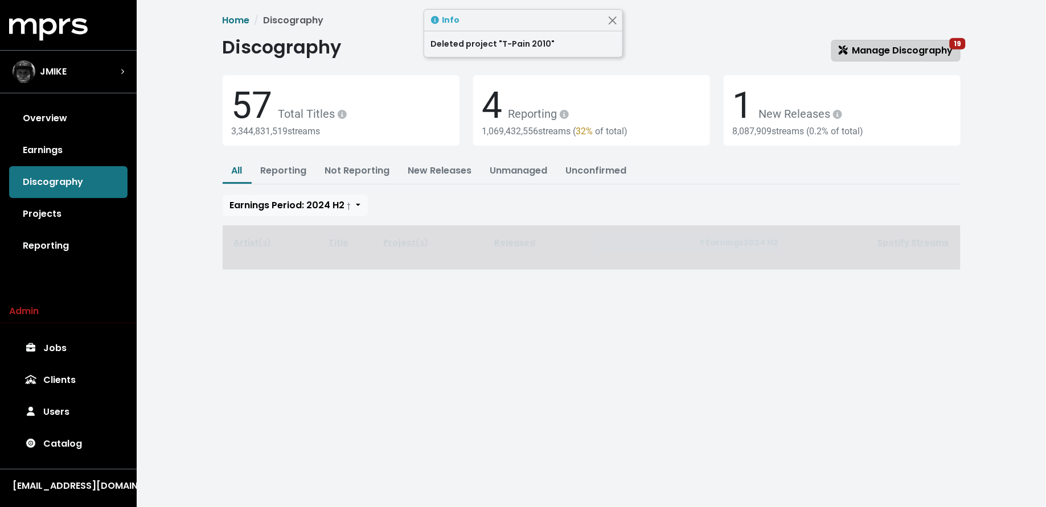
click at [867, 53] on span "Manage Discography 19" at bounding box center [896, 50] width 114 height 13
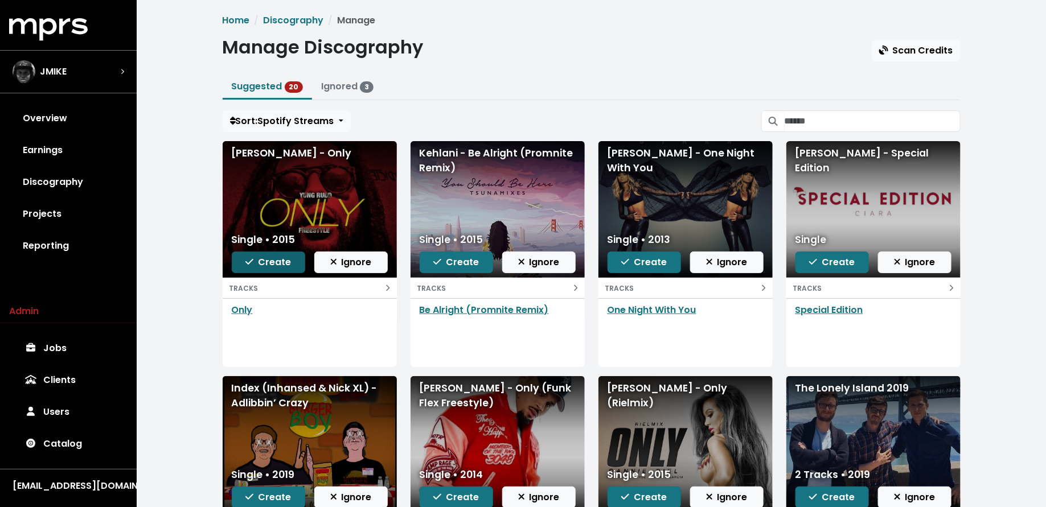
click at [272, 260] on span "Create" at bounding box center [268, 262] width 46 height 13
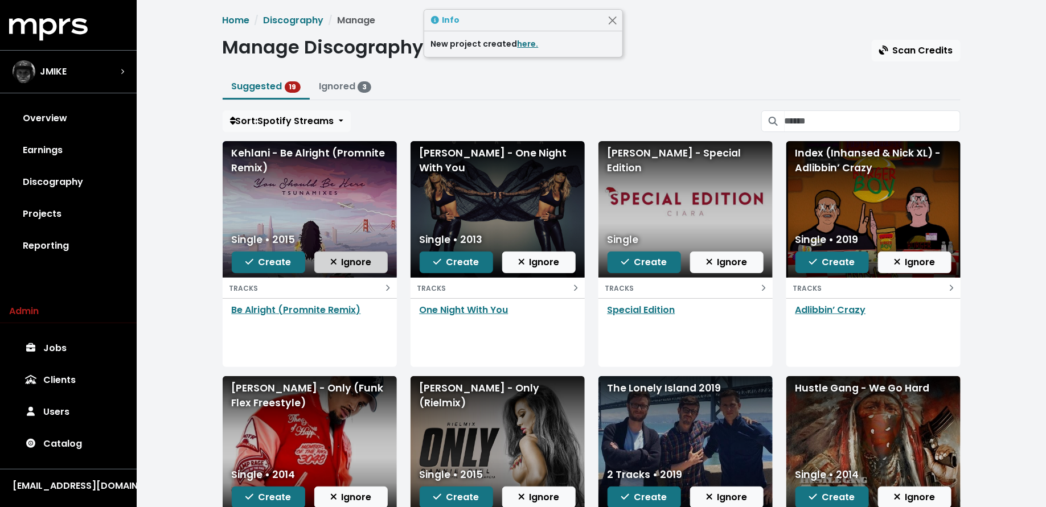
click at [331, 258] on icon "button" at bounding box center [333, 261] width 7 height 9
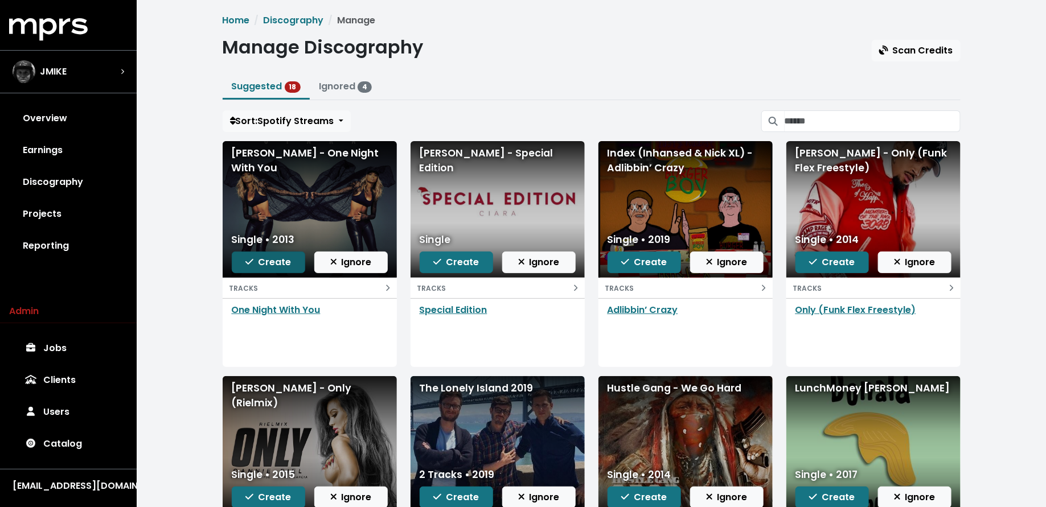
click at [264, 260] on span "Create" at bounding box center [268, 262] width 46 height 13
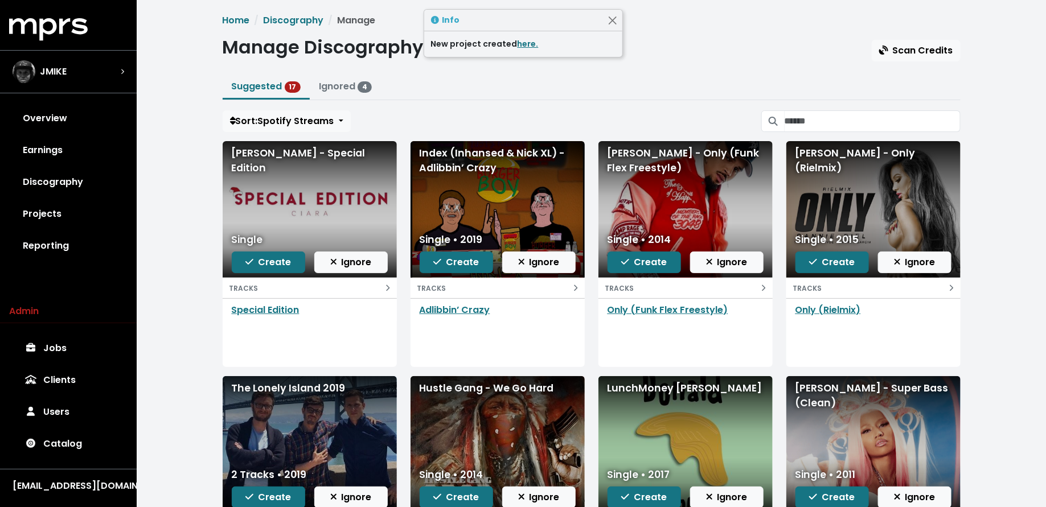
click at [264, 260] on span "Create" at bounding box center [268, 262] width 46 height 13
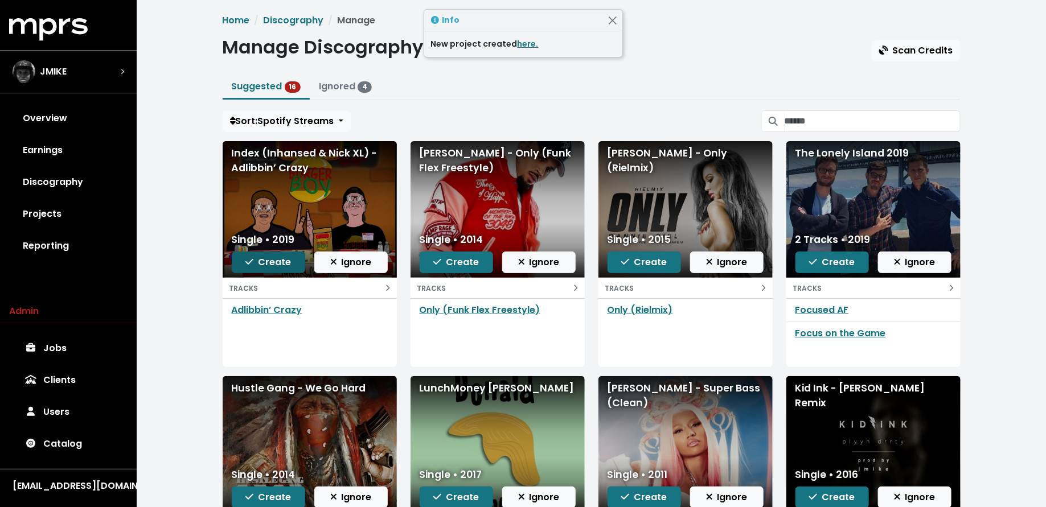
click at [264, 260] on span "Create" at bounding box center [268, 262] width 46 height 13
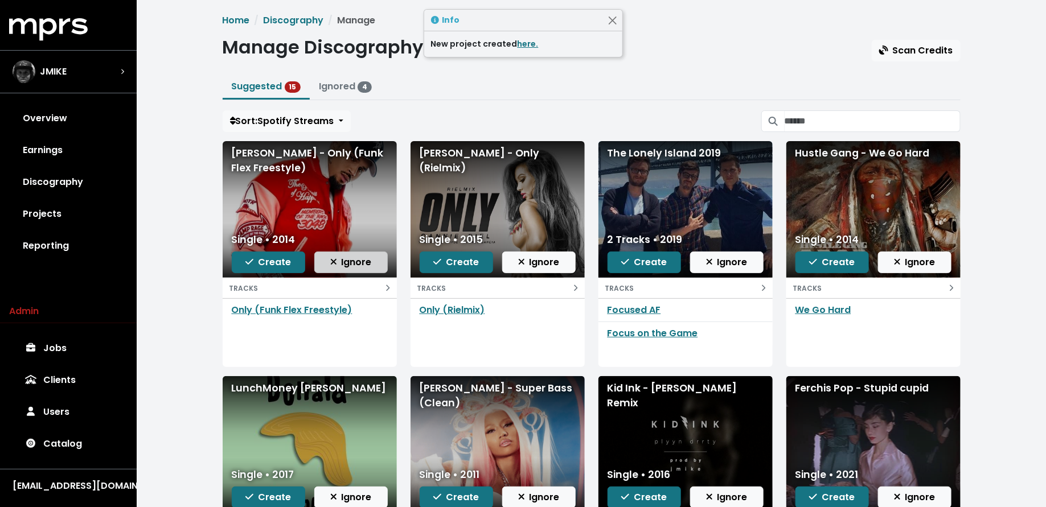
click at [336, 260] on icon "button" at bounding box center [333, 261] width 7 height 9
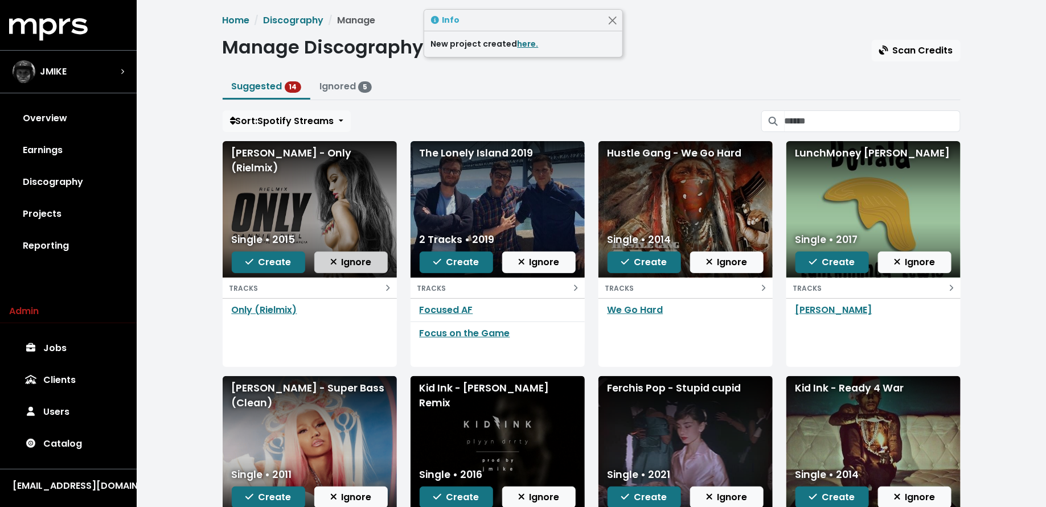
click at [341, 259] on span "Ignore" at bounding box center [351, 262] width 42 height 13
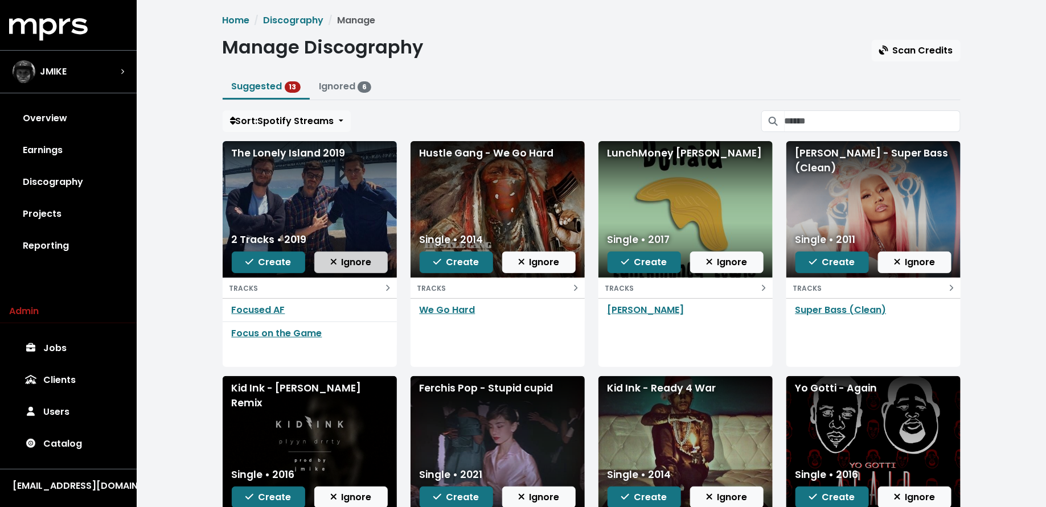
click at [343, 264] on span "Ignore" at bounding box center [351, 262] width 42 height 13
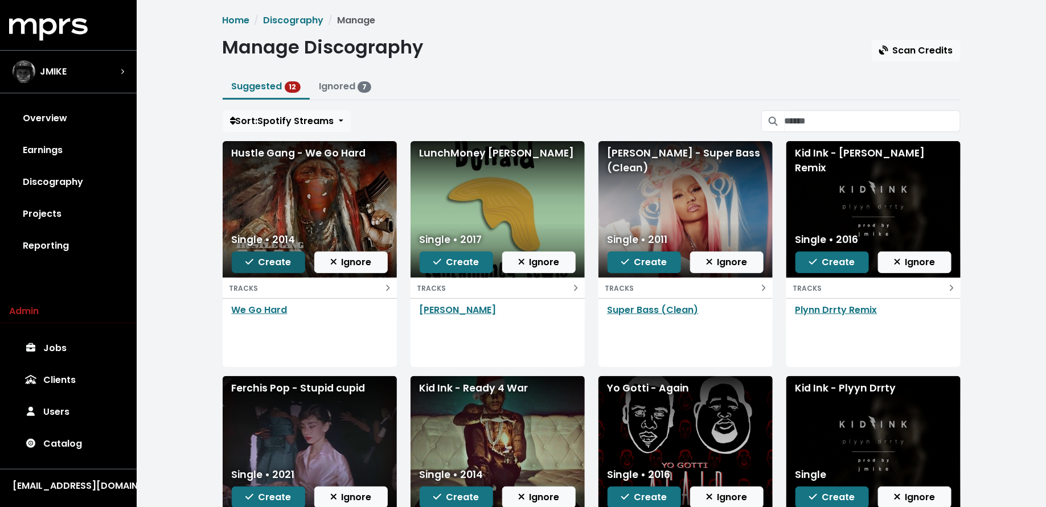
click at [269, 263] on span "Create" at bounding box center [268, 262] width 46 height 13
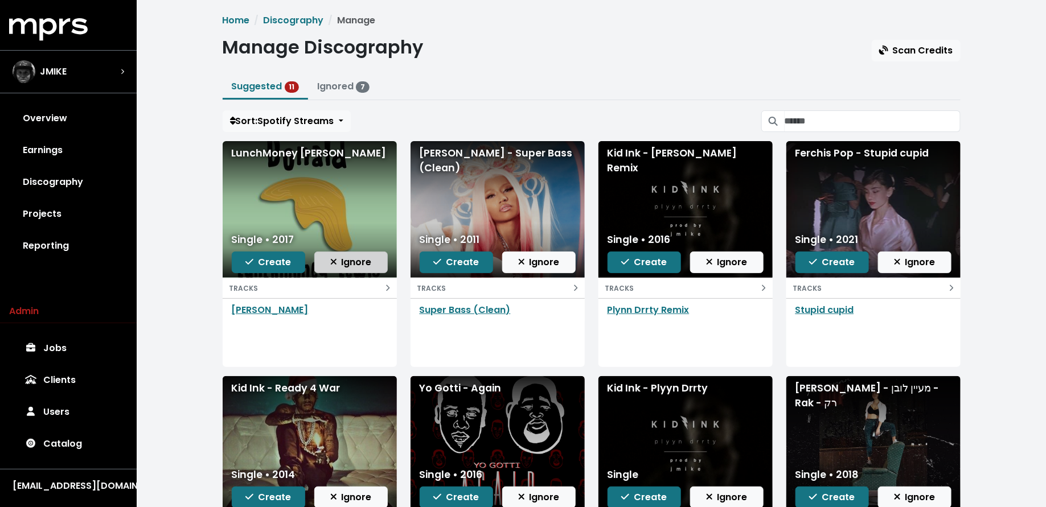
click at [323, 256] on button "Ignore" at bounding box center [350, 263] width 73 height 22
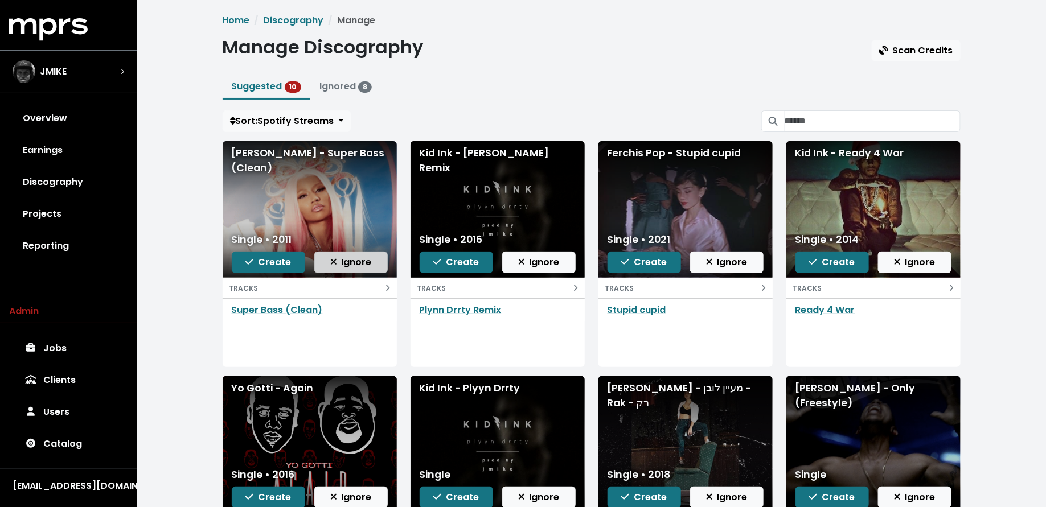
click at [348, 260] on span "Ignore" at bounding box center [351, 262] width 42 height 13
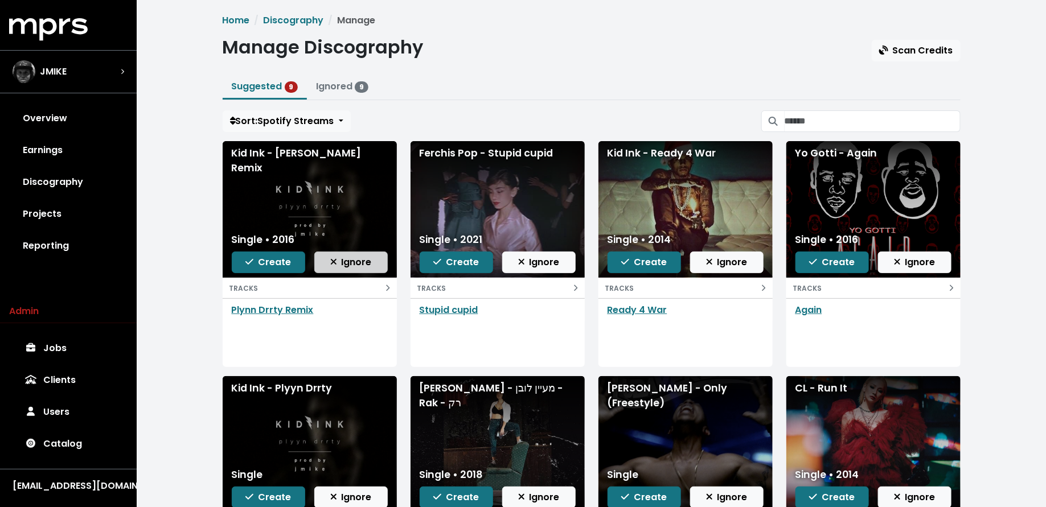
click at [348, 261] on span "Ignore" at bounding box center [351, 262] width 42 height 13
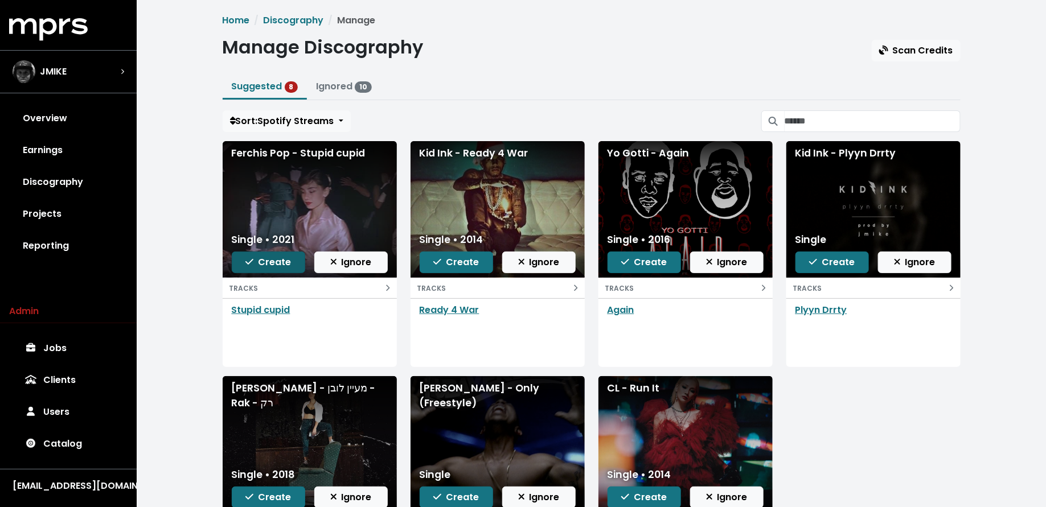
click at [269, 264] on span "Create" at bounding box center [268, 262] width 46 height 13
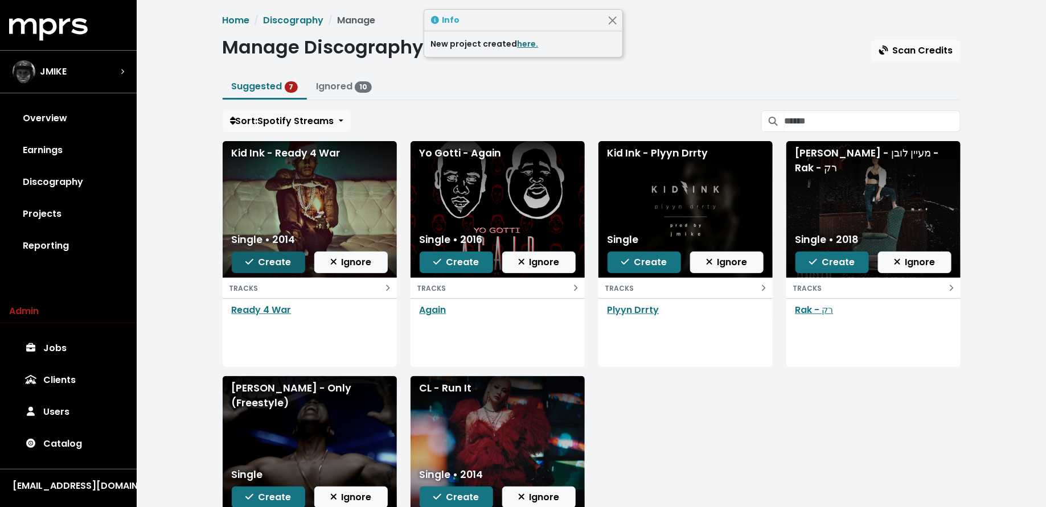
click at [269, 261] on span "Create" at bounding box center [268, 262] width 46 height 13
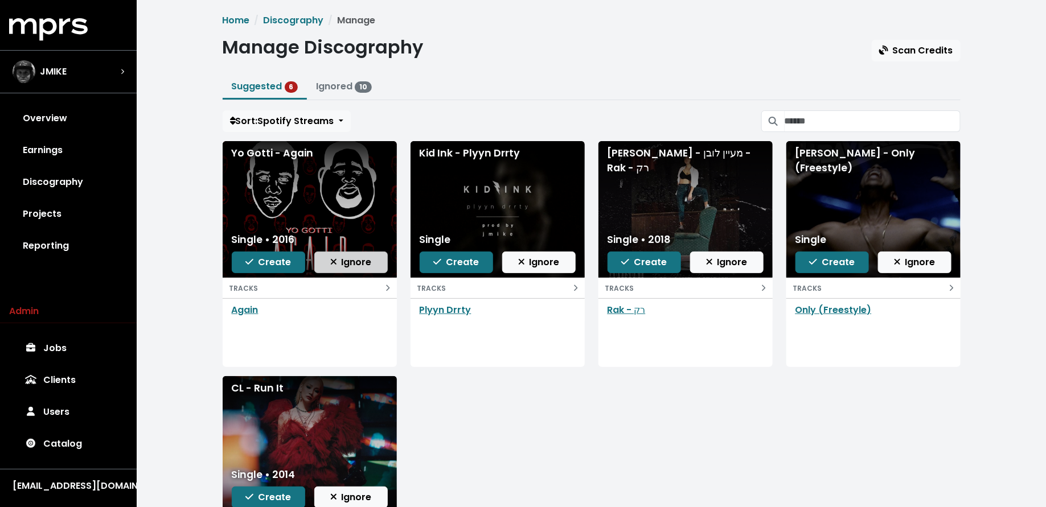
click at [342, 257] on span "Ignore" at bounding box center [351, 262] width 42 height 13
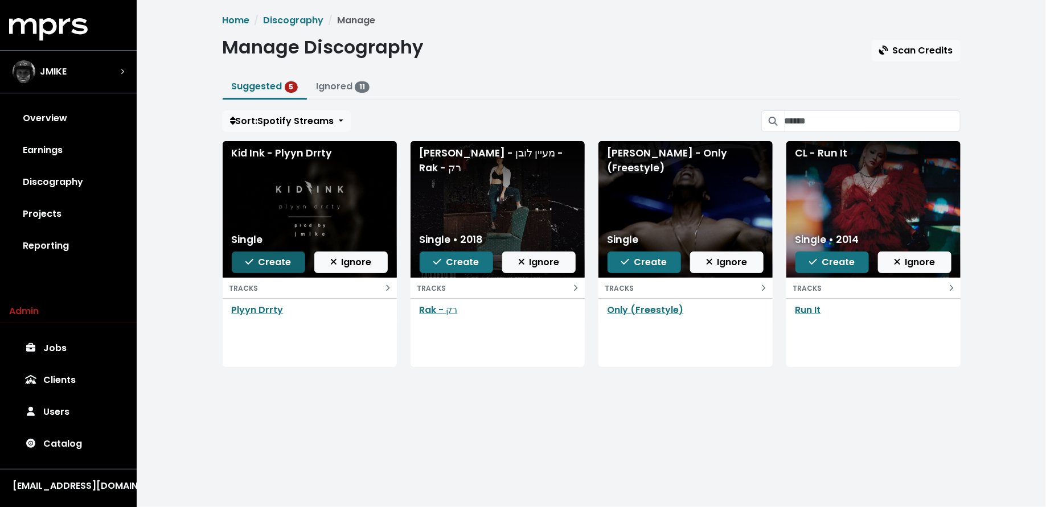
click at [274, 264] on span "Create" at bounding box center [268, 262] width 46 height 13
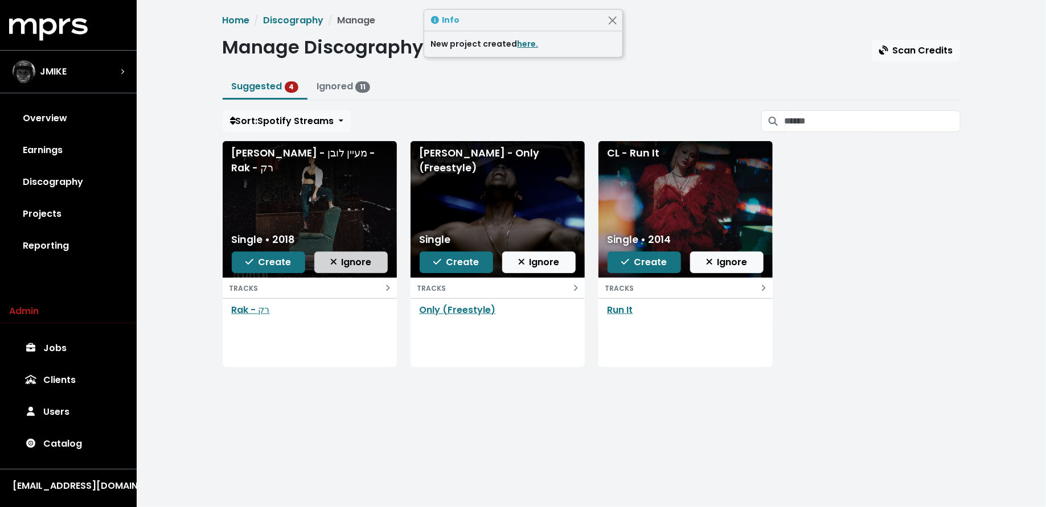
click at [341, 263] on span "Ignore" at bounding box center [351, 262] width 42 height 13
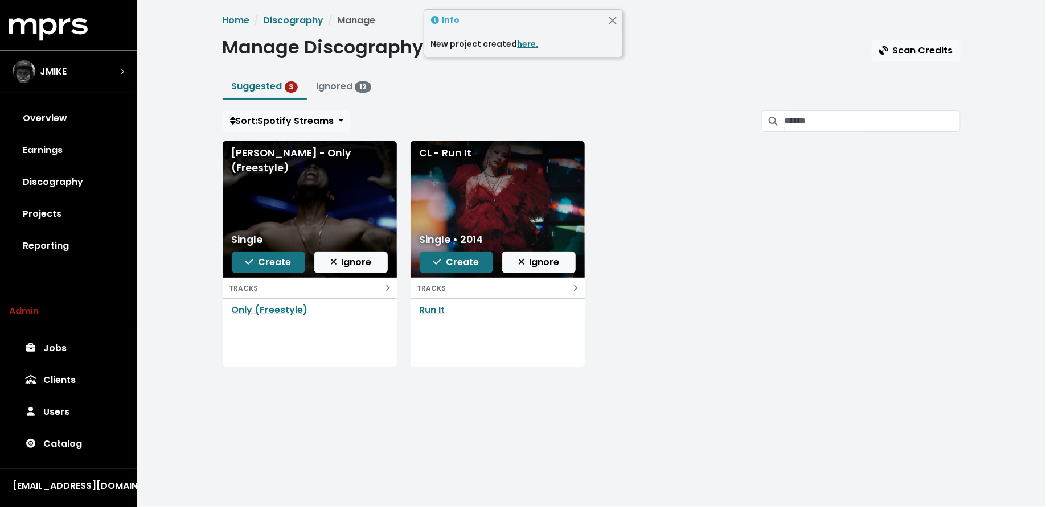
click at [341, 263] on span "Ignore" at bounding box center [351, 262] width 42 height 13
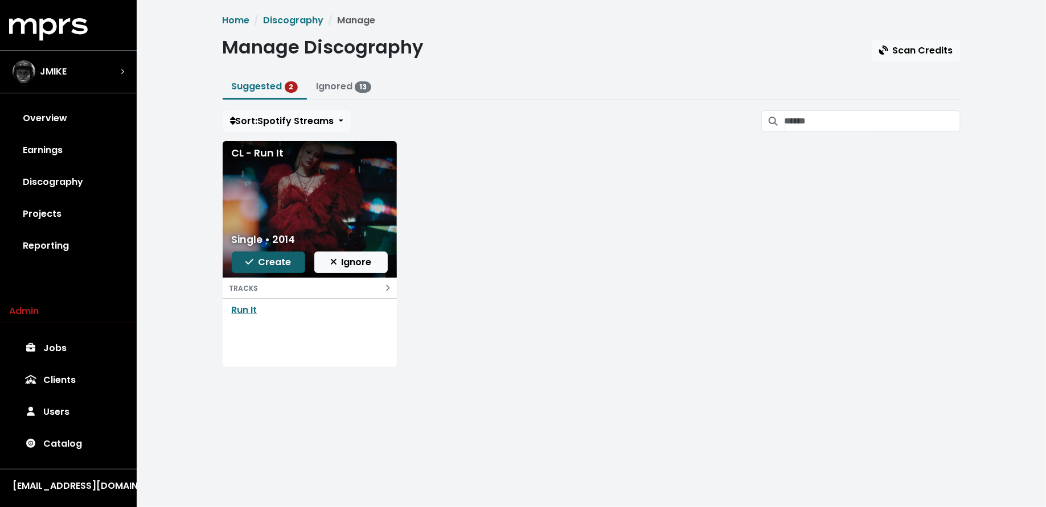
click at [265, 270] on button "Create" at bounding box center [268, 263] width 73 height 22
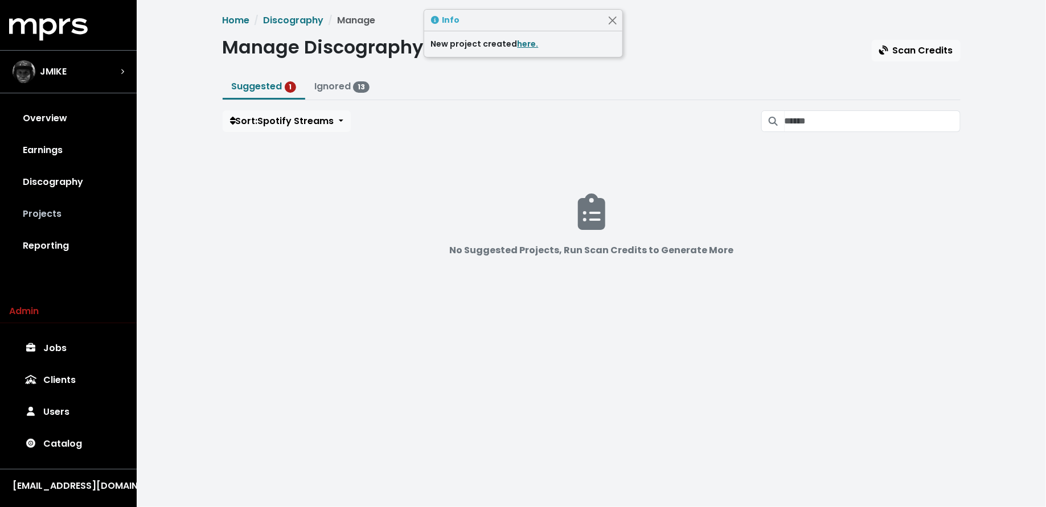
click at [85, 218] on link "Projects" at bounding box center [68, 214] width 118 height 32
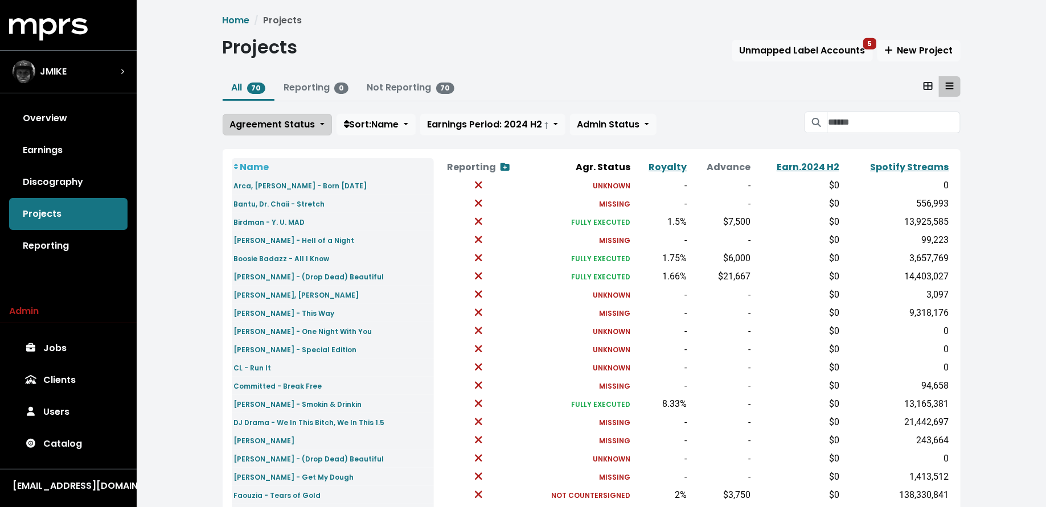
click at [290, 120] on span "Agreement Status" at bounding box center [272, 124] width 85 height 13
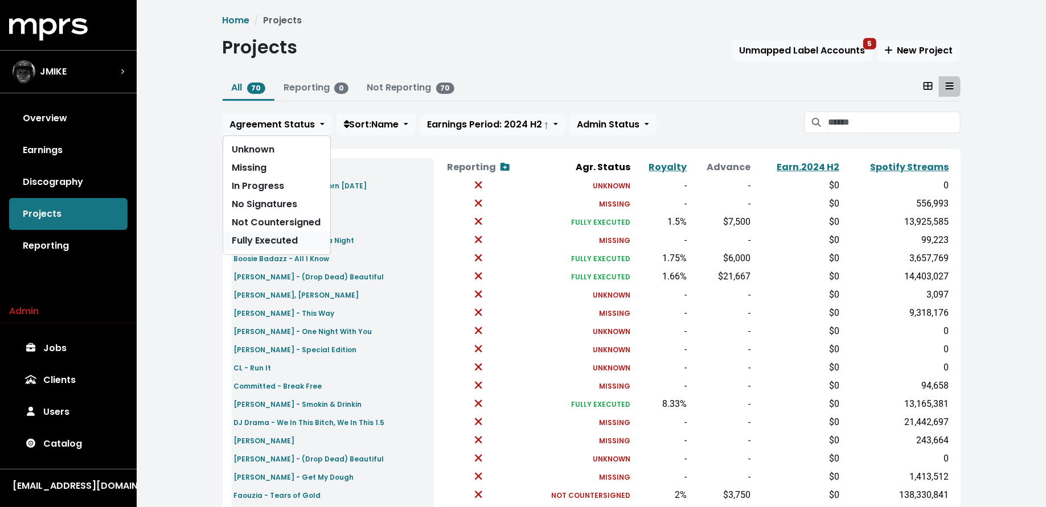
click at [268, 240] on link "Fully Executed" at bounding box center [276, 241] width 107 height 18
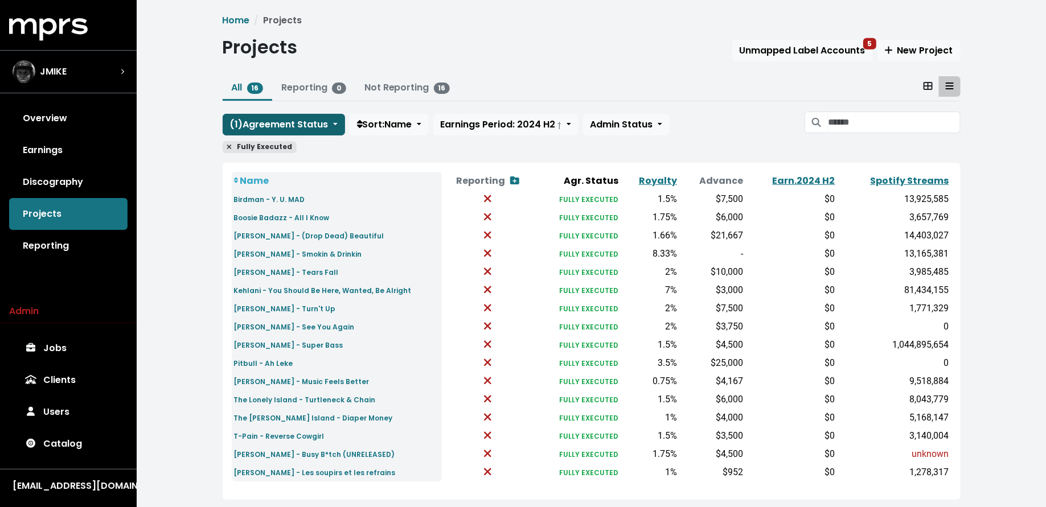
click at [272, 126] on span "( 1 ) Agreement Status" at bounding box center [279, 124] width 99 height 13
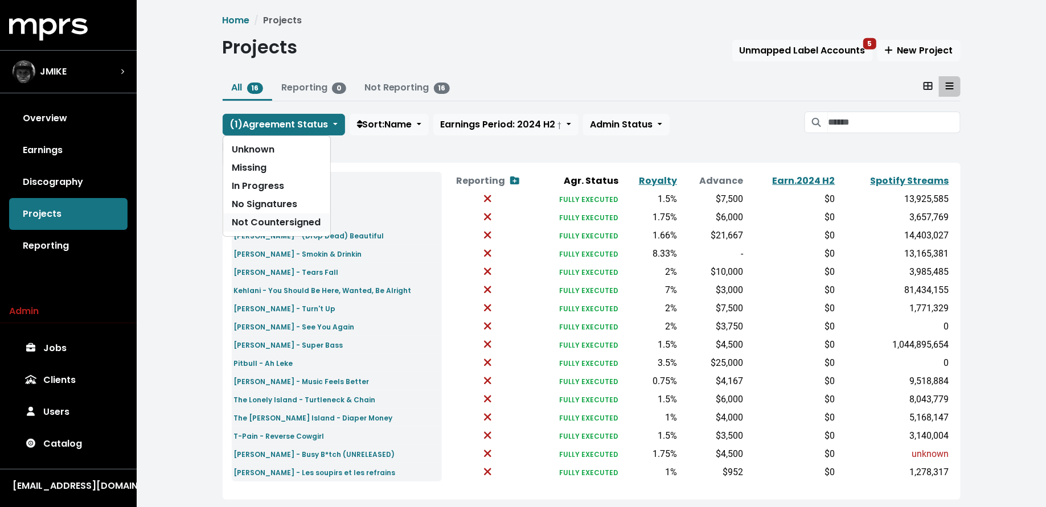
click at [271, 220] on link "Not Countersigned" at bounding box center [276, 223] width 107 height 18
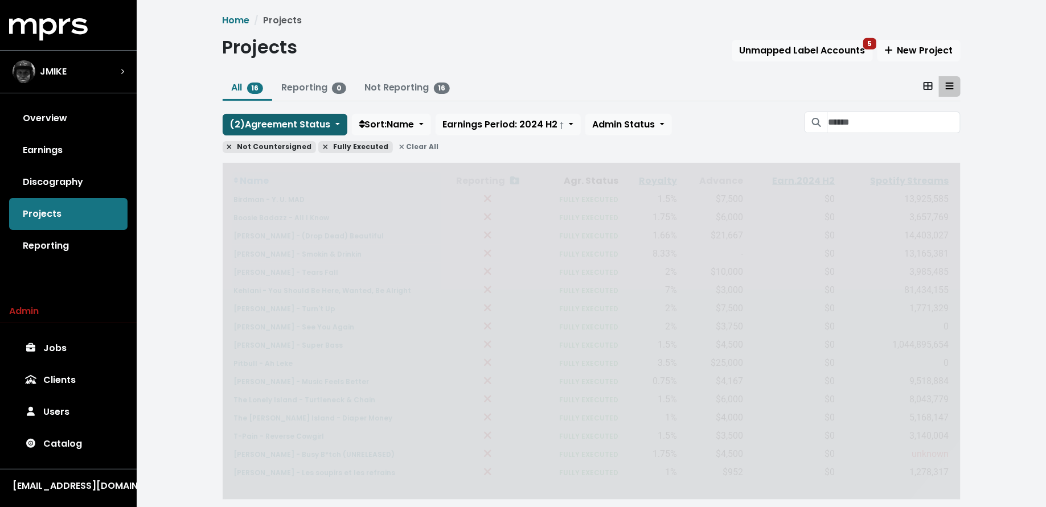
click at [277, 116] on button "( 2 ) Agreement Status" at bounding box center [285, 125] width 125 height 22
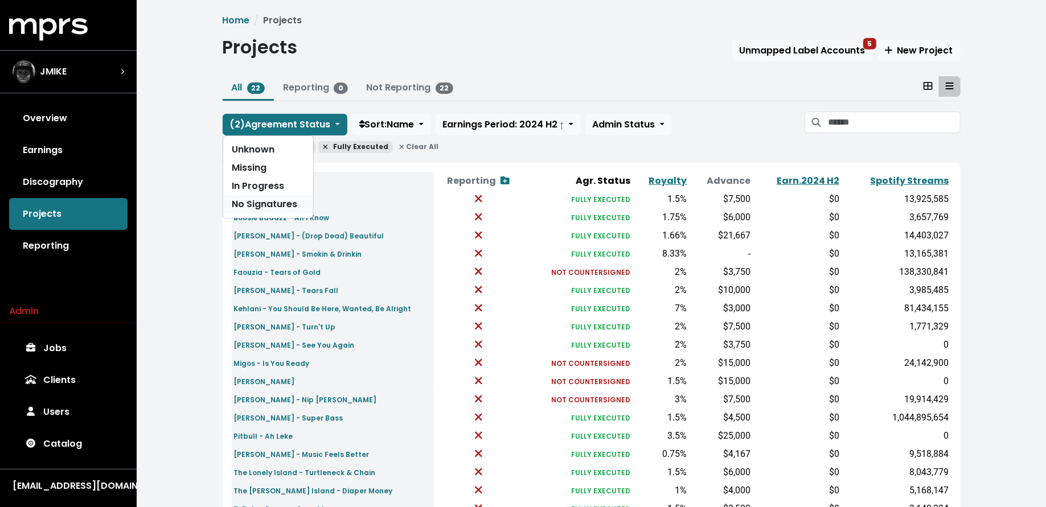
click at [274, 205] on link "No Signatures" at bounding box center [268, 204] width 90 height 18
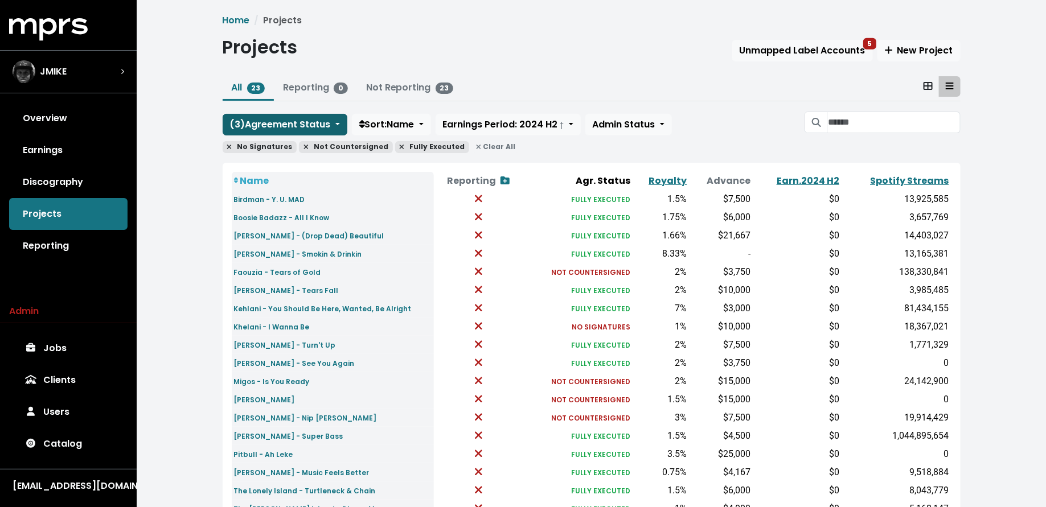
click at [278, 125] on span "( 3 ) Agreement Status" at bounding box center [280, 124] width 101 height 13
click at [278, 187] on link "In Progress" at bounding box center [268, 186] width 90 height 18
click at [287, 125] on span "( 4 ) Agreement Status" at bounding box center [280, 124] width 101 height 13
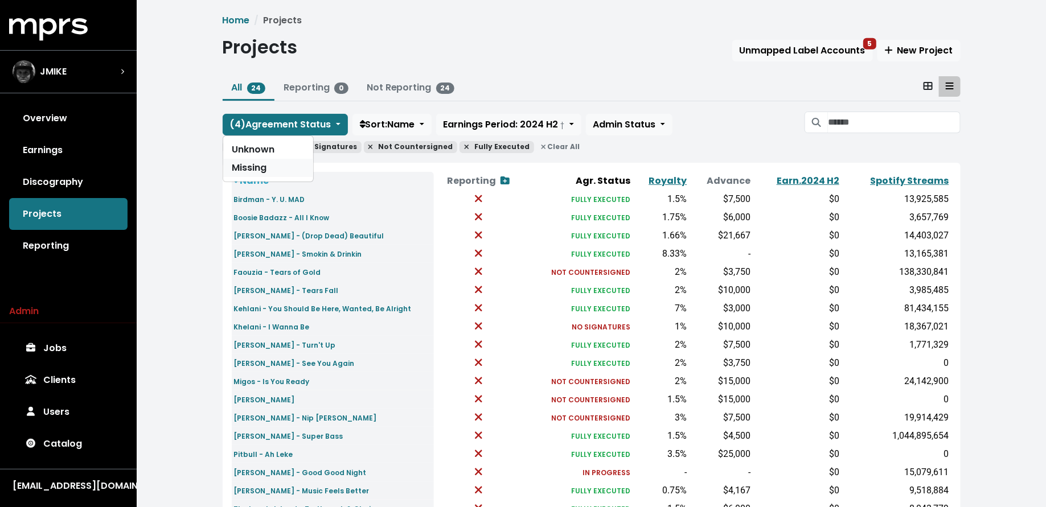
click at [284, 162] on link "Missing" at bounding box center [268, 168] width 90 height 18
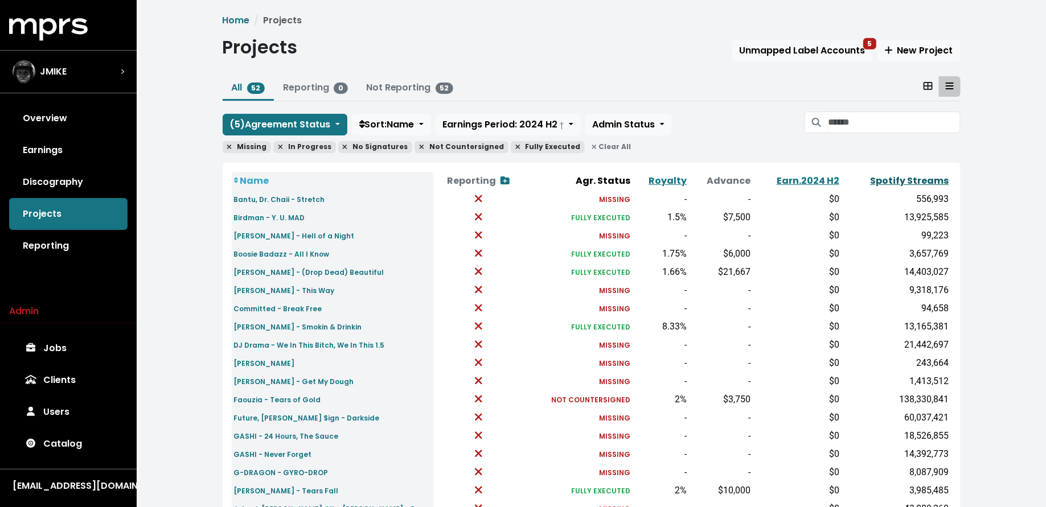
click at [904, 182] on link "Spotify Streams" at bounding box center [910, 180] width 79 height 13
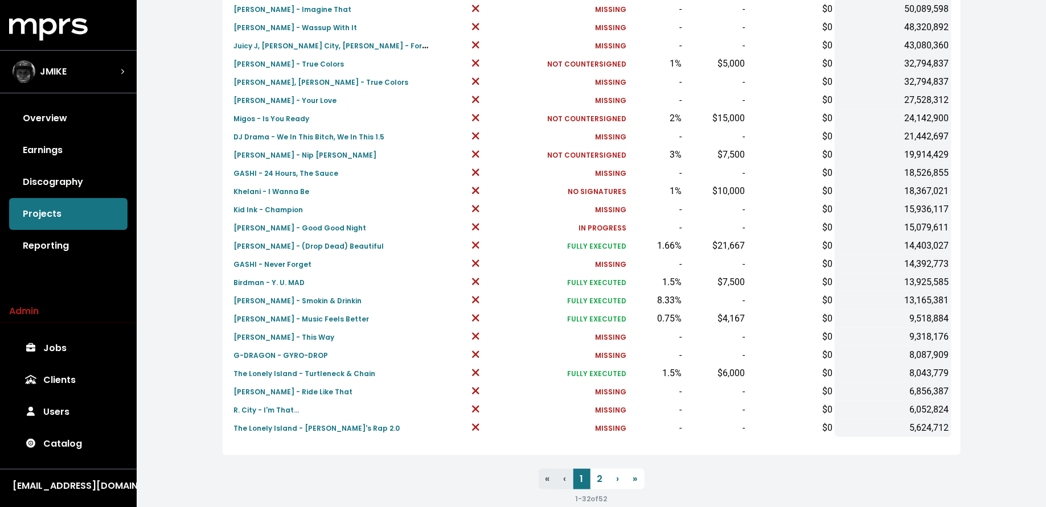
scroll to position [355, 0]
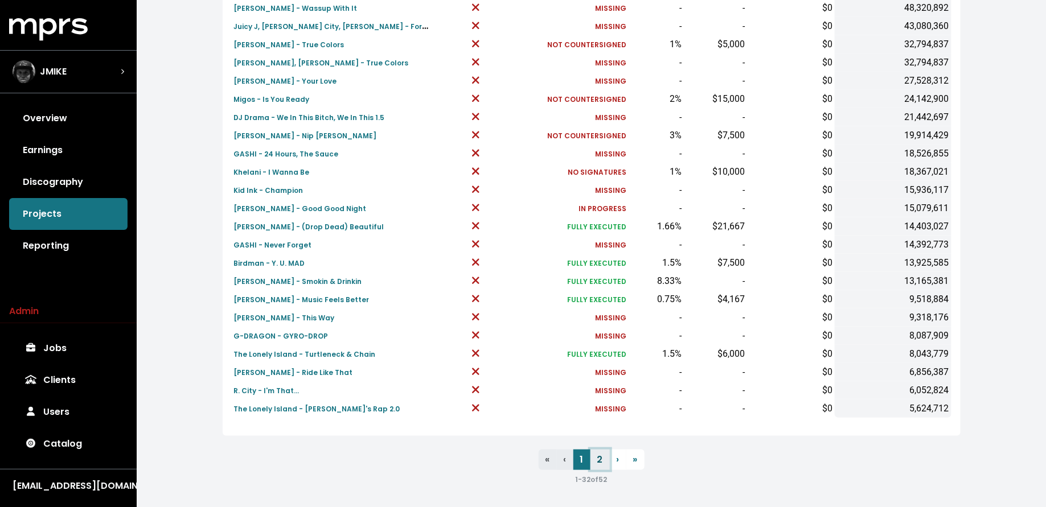
click at [597, 458] on link "2" at bounding box center [600, 460] width 19 height 21
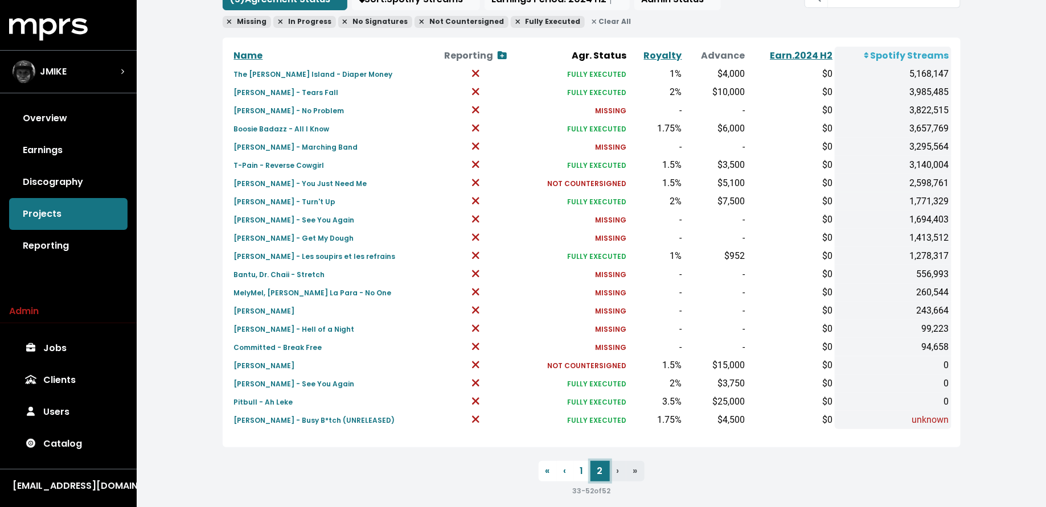
scroll to position [137, 0]
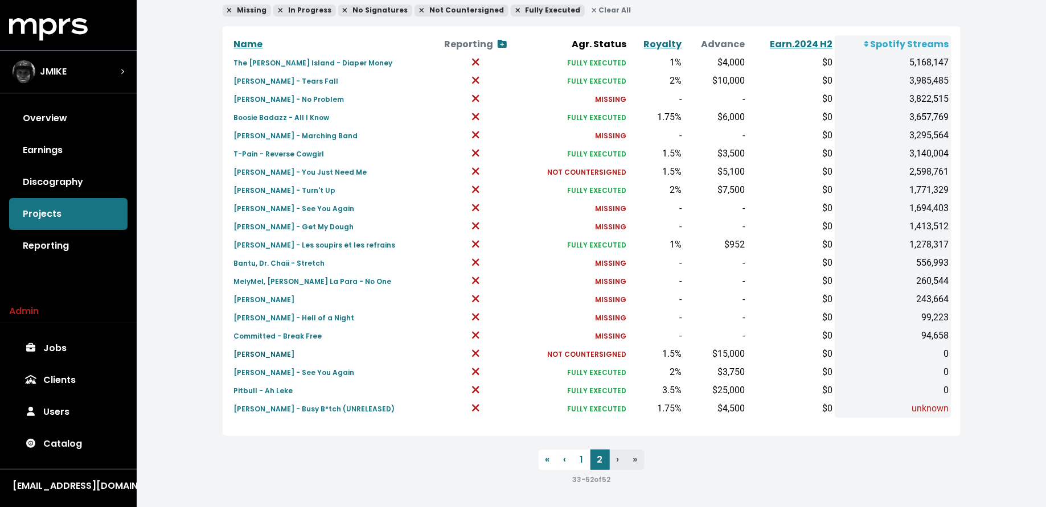
click at [247, 353] on small "[PERSON_NAME]" at bounding box center [264, 355] width 61 height 10
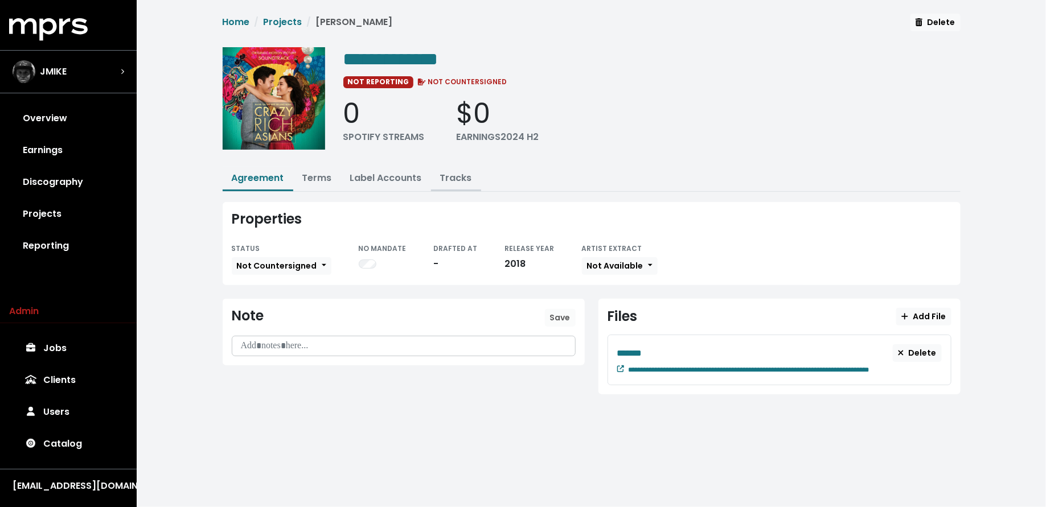
click at [445, 173] on link "Tracks" at bounding box center [456, 177] width 32 height 13
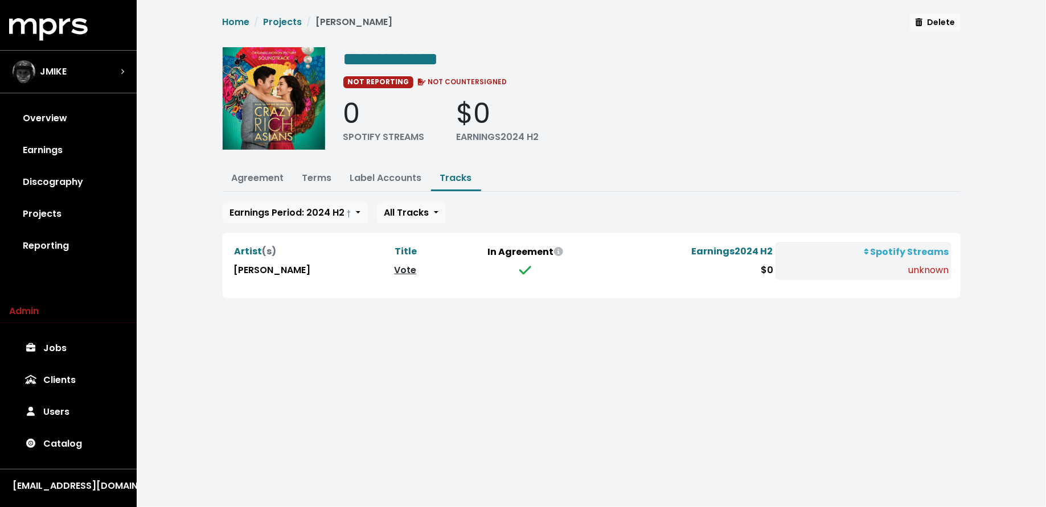
click at [394, 267] on link "Vote" at bounding box center [405, 270] width 22 height 13
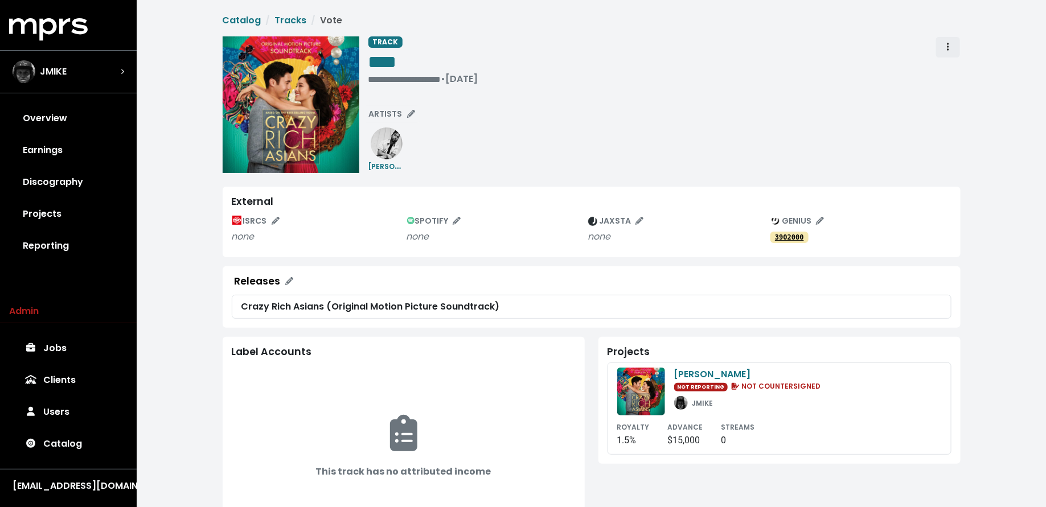
click at [942, 50] on button "Track actions" at bounding box center [948, 47] width 25 height 22
click at [944, 68] on link "Merge" at bounding box center [981, 72] width 90 height 18
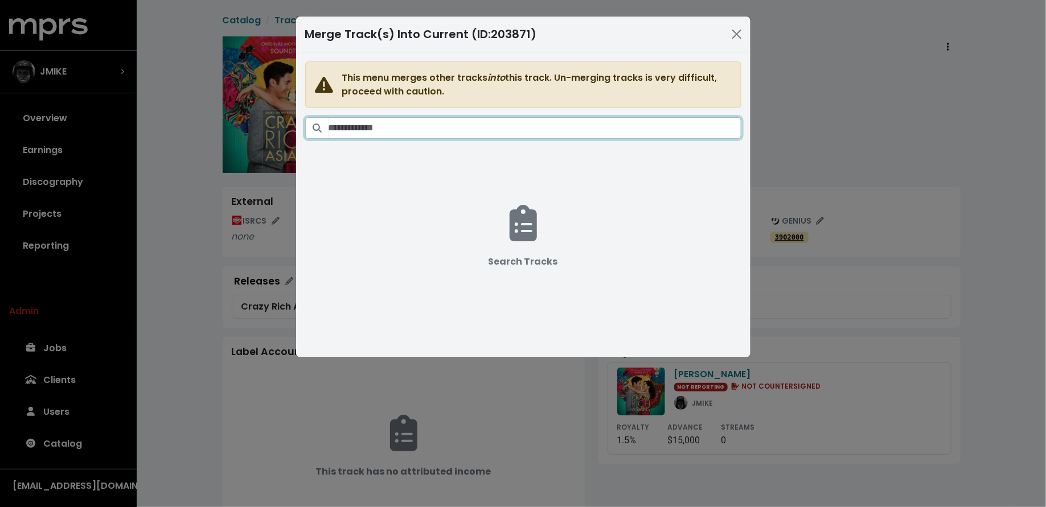
click at [641, 125] on input "Search tracks" at bounding box center [535, 128] width 413 height 22
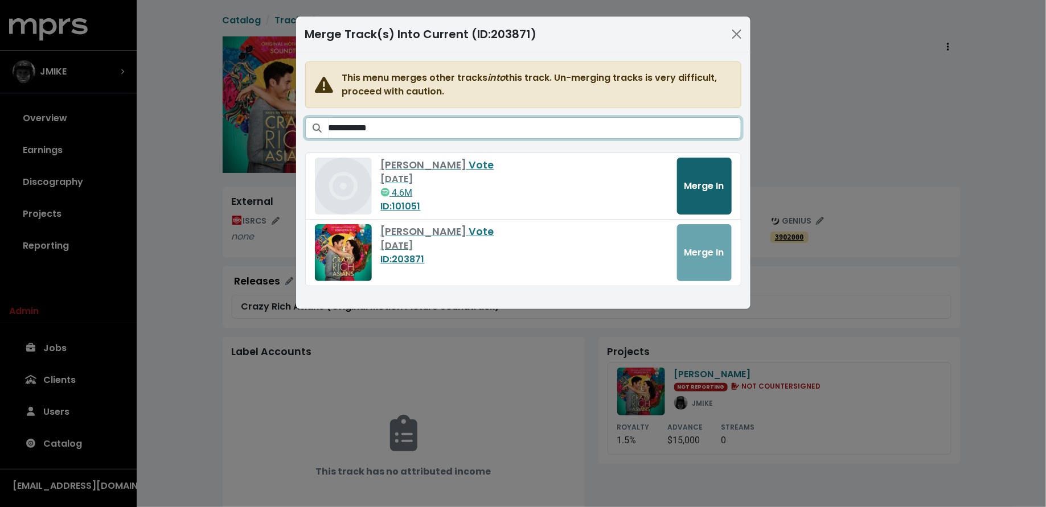
type input "**********"
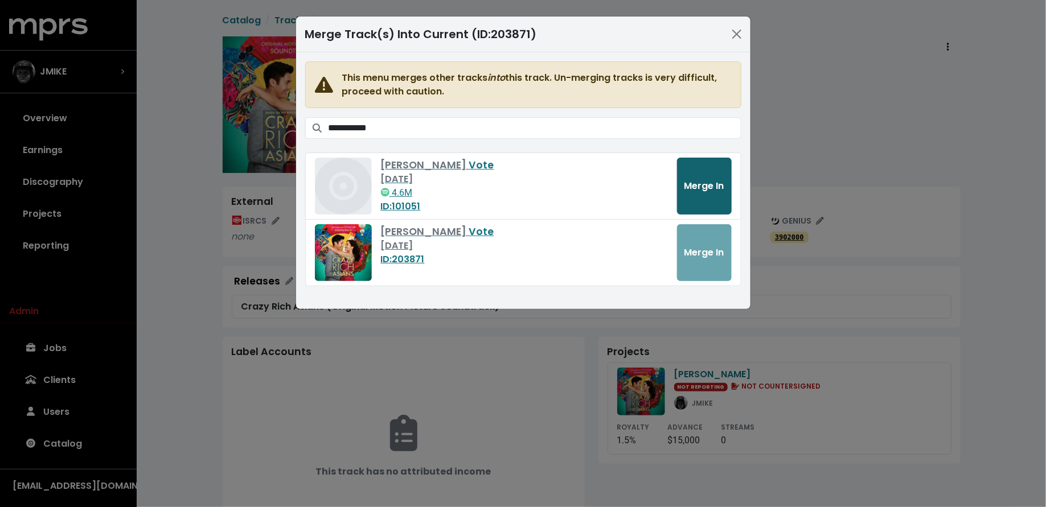
click at [710, 190] on span "Merge In" at bounding box center [705, 185] width 40 height 13
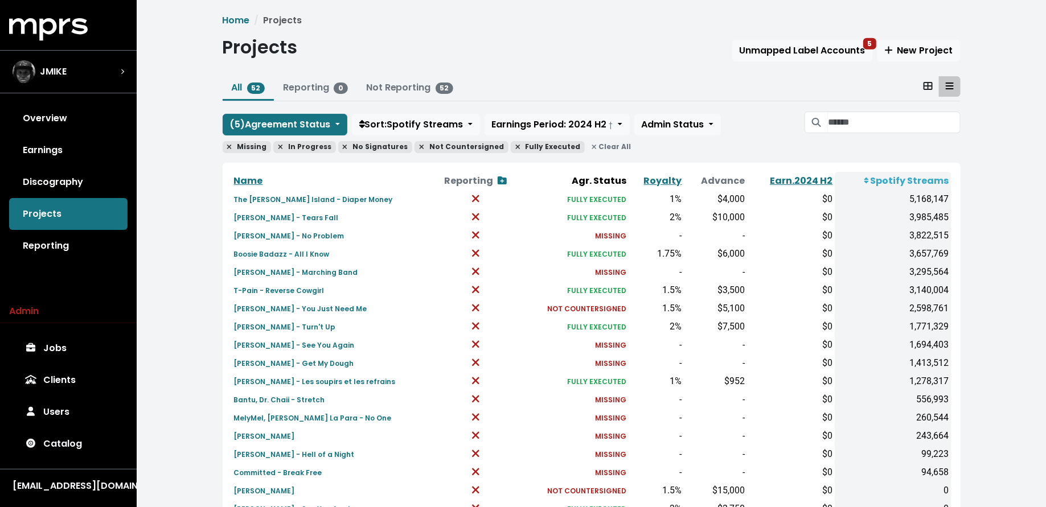
scroll to position [137, 0]
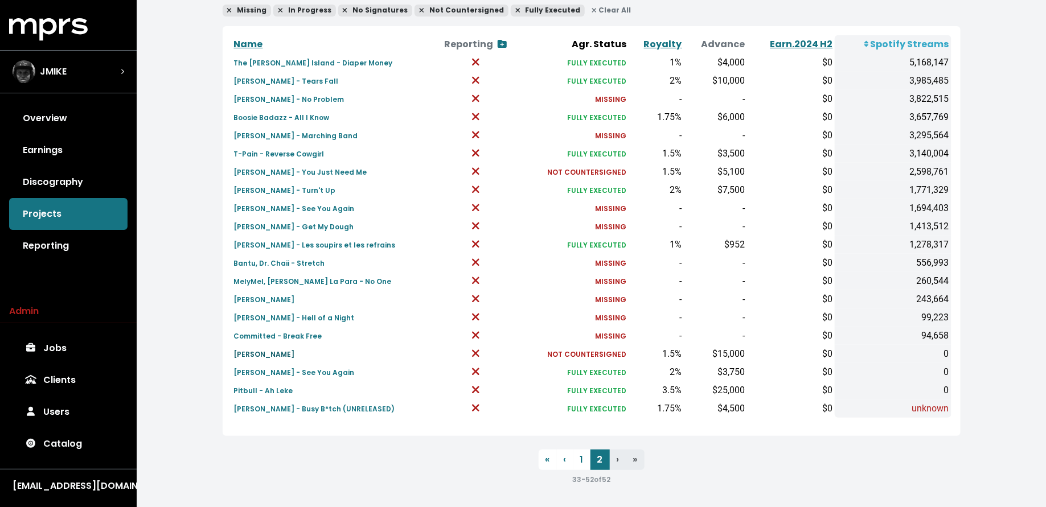
click at [274, 350] on small "[PERSON_NAME]" at bounding box center [264, 355] width 61 height 10
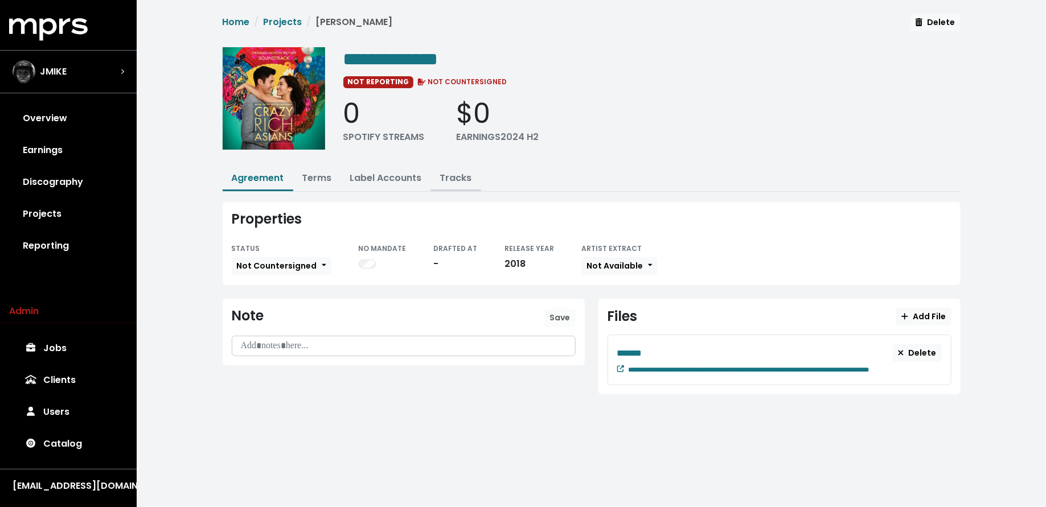
click at [463, 167] on button "Tracks" at bounding box center [456, 179] width 50 height 24
click at [461, 174] on link "Tracks" at bounding box center [456, 177] width 32 height 13
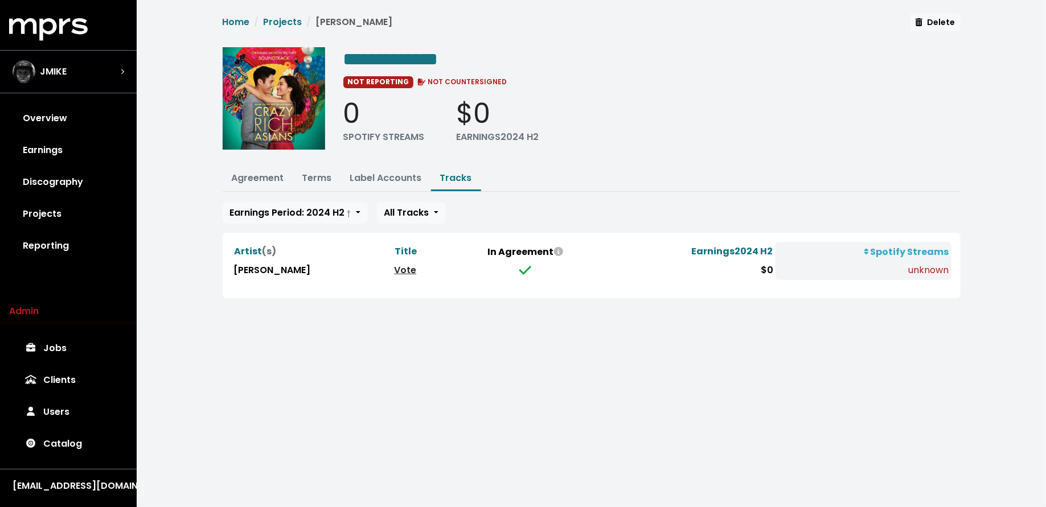
click at [394, 272] on link "Vote" at bounding box center [405, 270] width 22 height 13
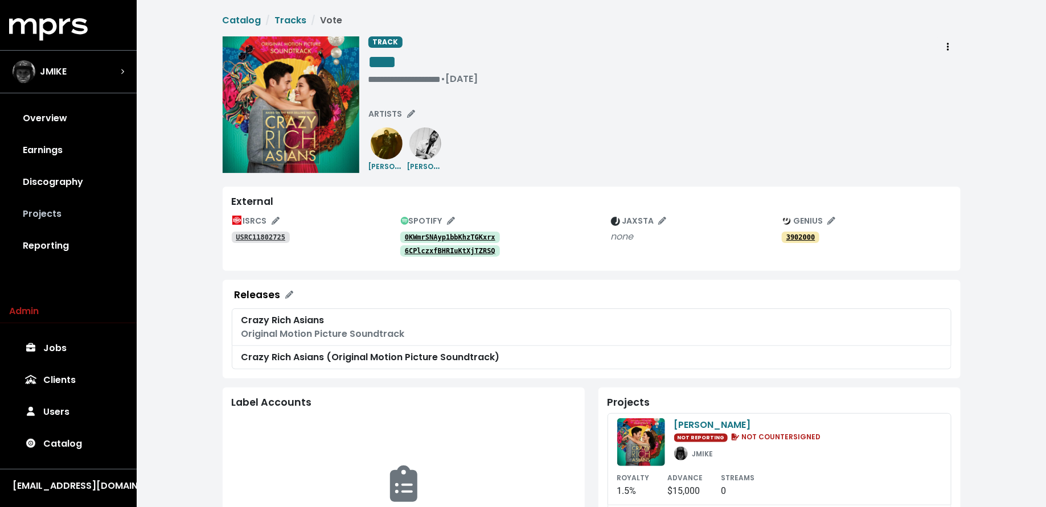
click at [50, 199] on link "Projects" at bounding box center [68, 214] width 118 height 32
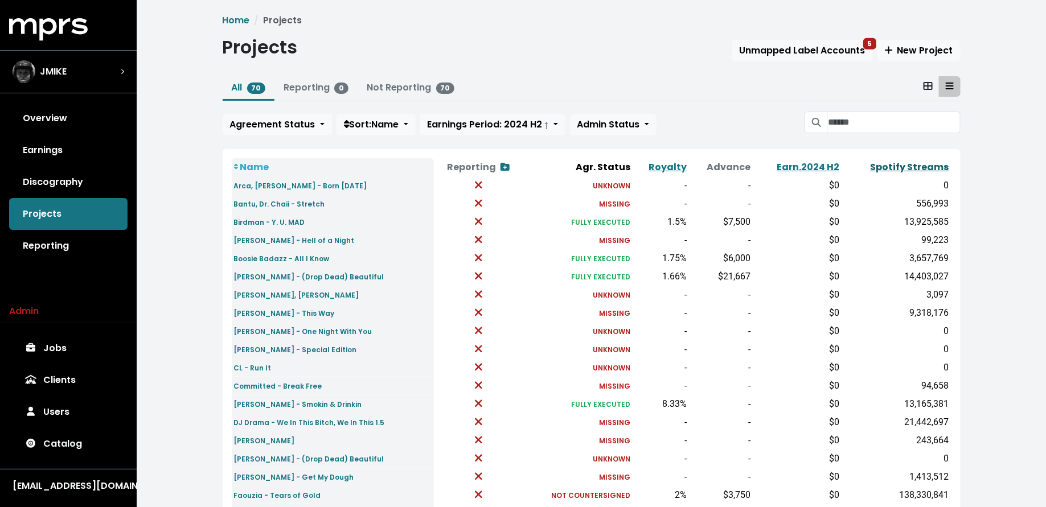
click at [925, 171] on link "Spotify Streams" at bounding box center [910, 167] width 79 height 13
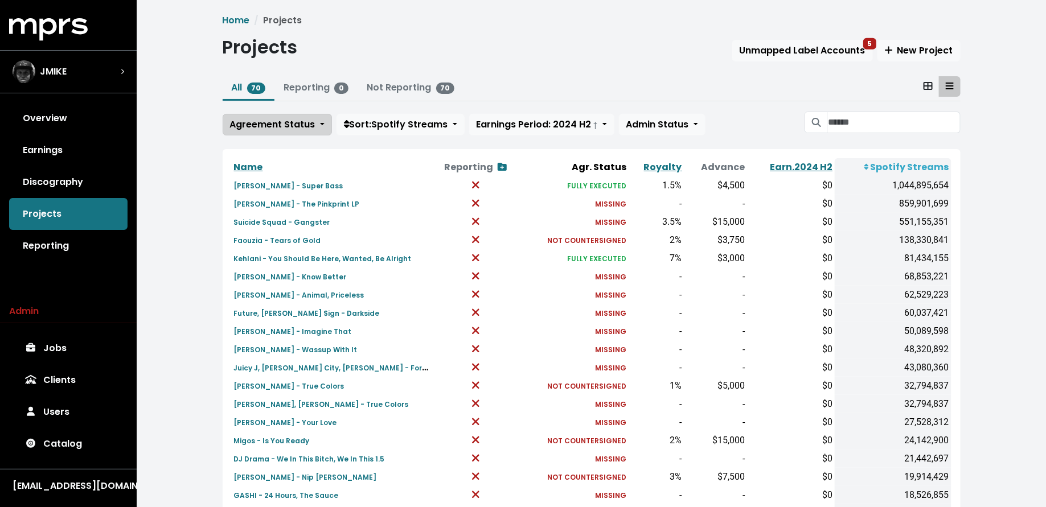
click at [289, 131] on button "Agreement Status" at bounding box center [277, 125] width 109 height 22
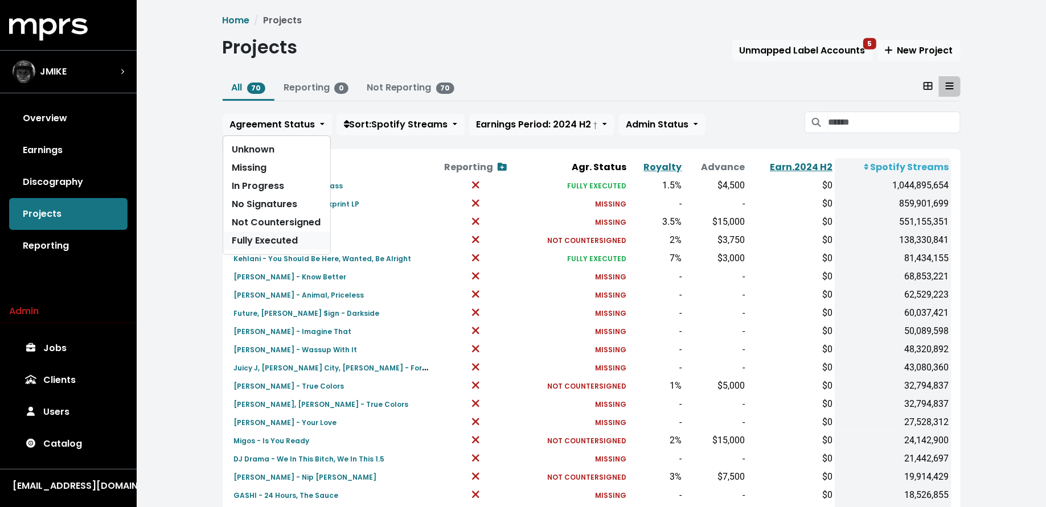
click at [286, 239] on link "Fully Executed" at bounding box center [276, 241] width 107 height 18
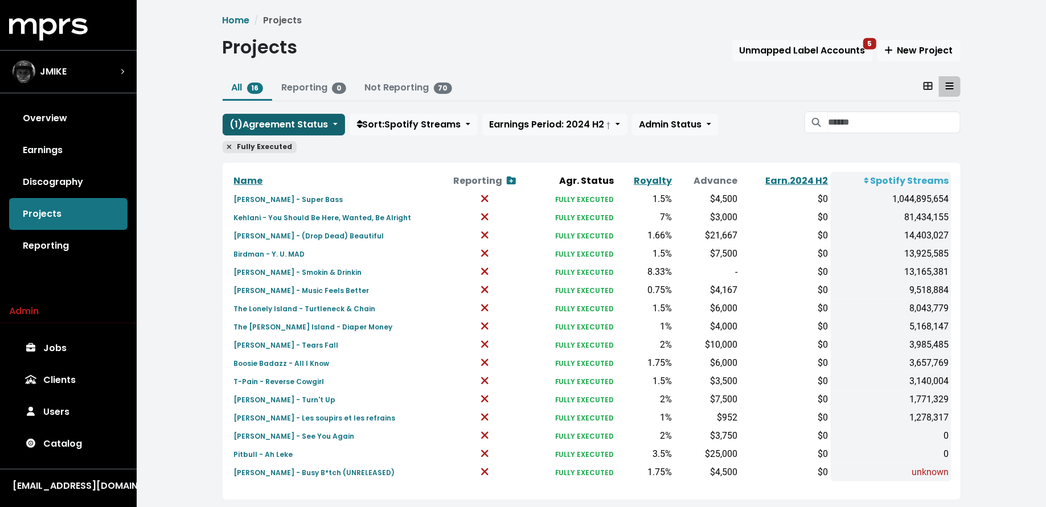
click at [286, 125] on span "( 1 ) Agreement Status" at bounding box center [279, 124] width 99 height 13
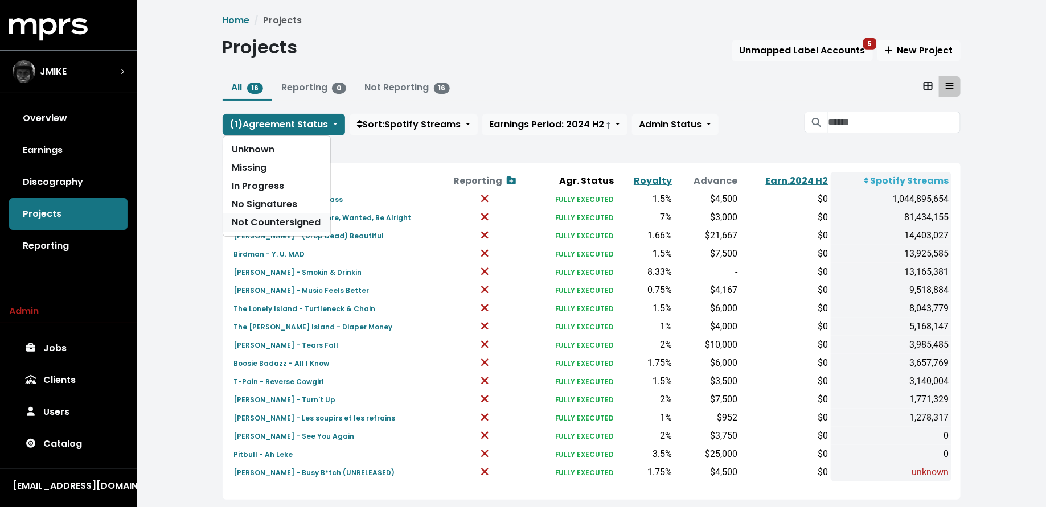
click at [281, 215] on link "Not Countersigned" at bounding box center [276, 223] width 107 height 18
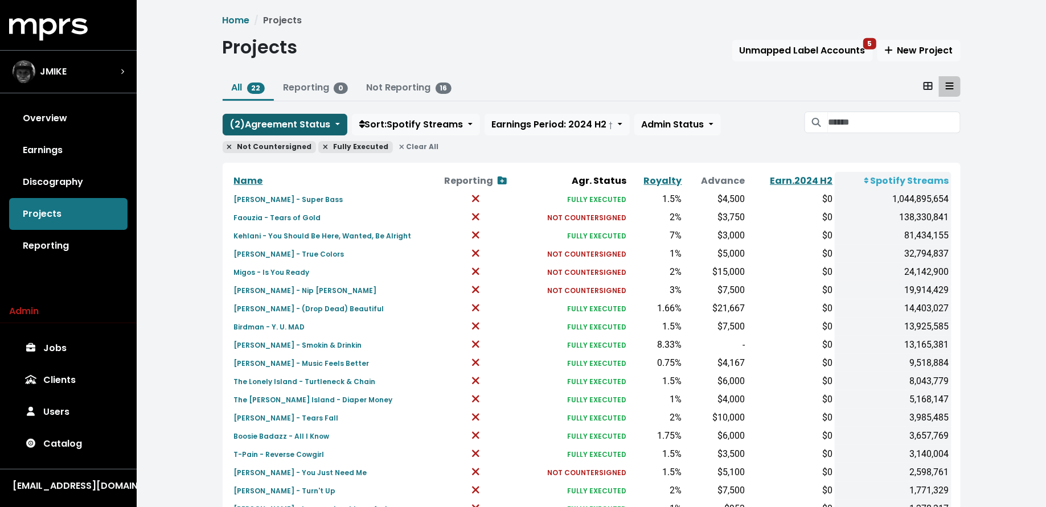
click at [286, 122] on span "( 2 ) Agreement Status" at bounding box center [280, 124] width 101 height 13
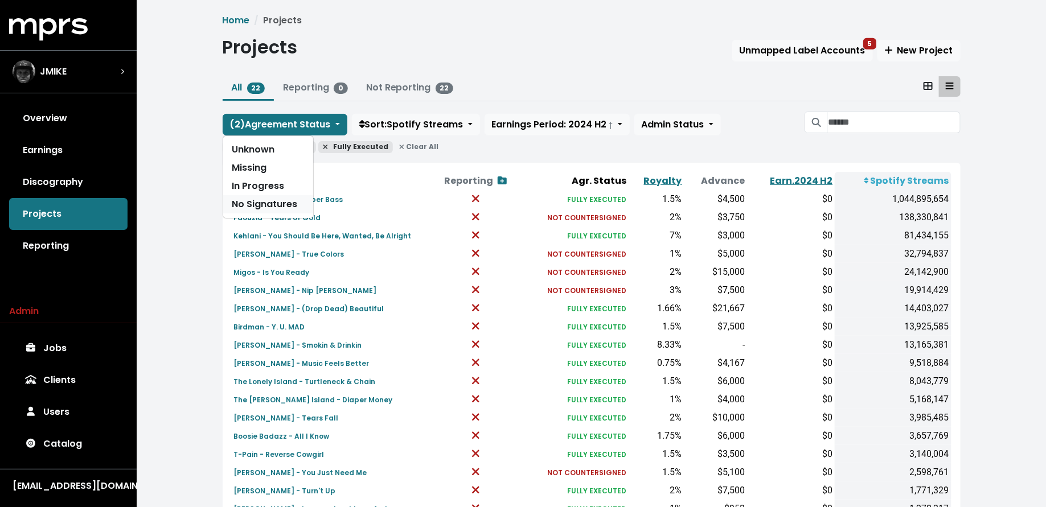
click at [280, 209] on link "No Signatures" at bounding box center [268, 204] width 90 height 18
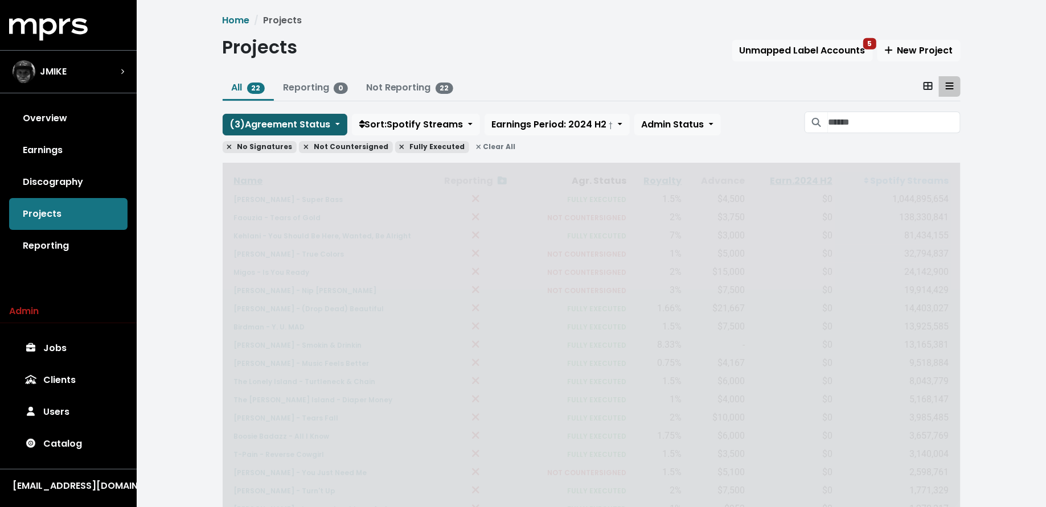
click at [296, 116] on button "( 3 ) Agreement Status" at bounding box center [285, 125] width 125 height 22
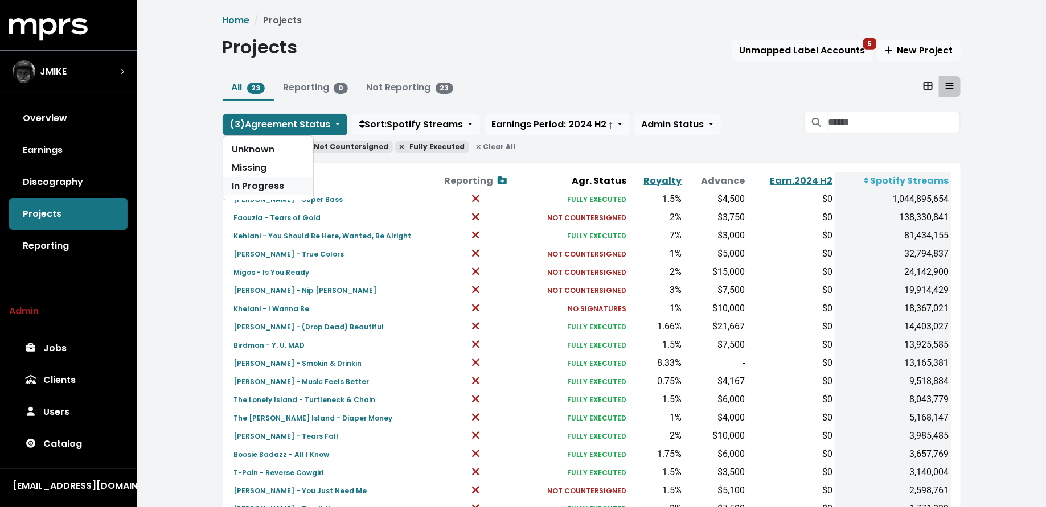
click at [289, 182] on link "In Progress" at bounding box center [268, 186] width 90 height 18
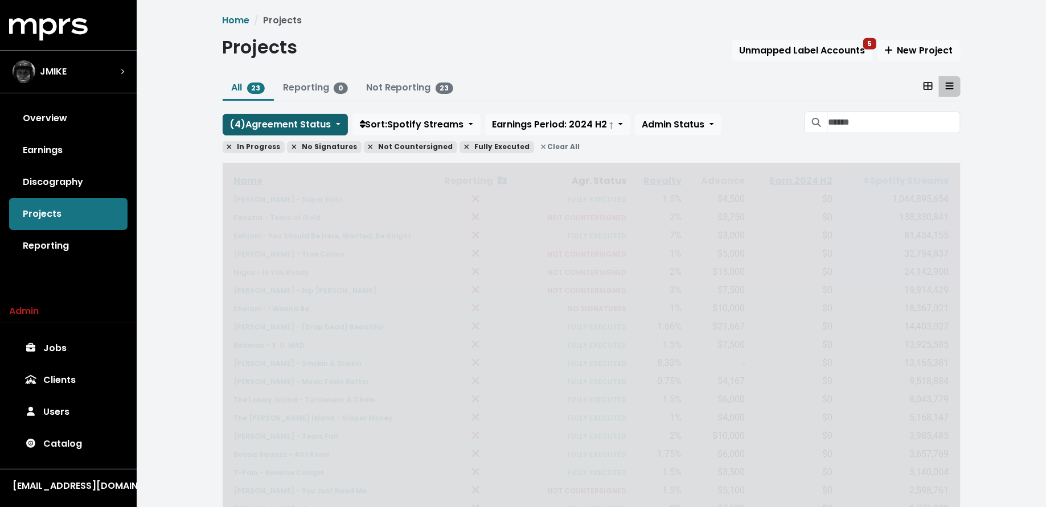
click at [292, 128] on span "( 4 ) Agreement Status" at bounding box center [280, 124] width 101 height 13
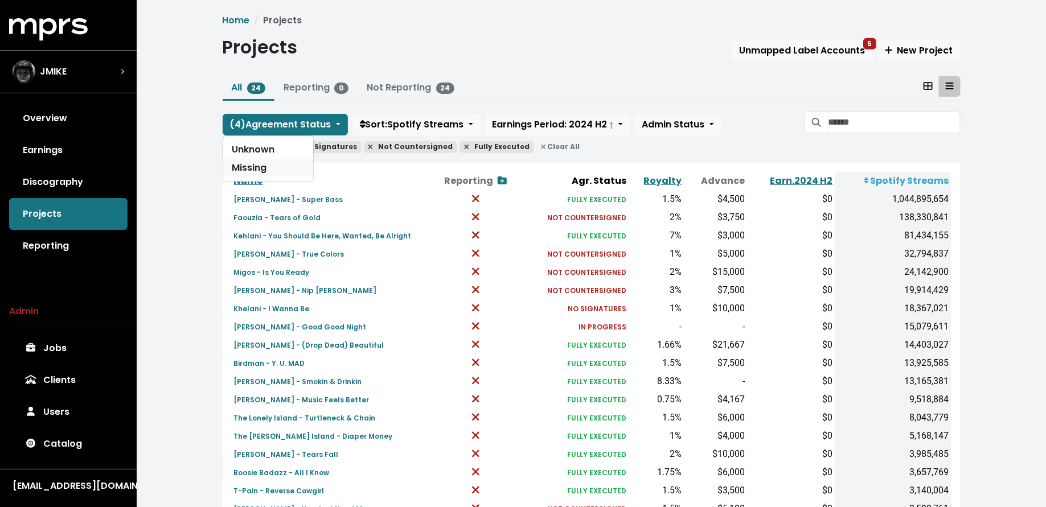
click at [289, 167] on link "Missing" at bounding box center [268, 168] width 90 height 18
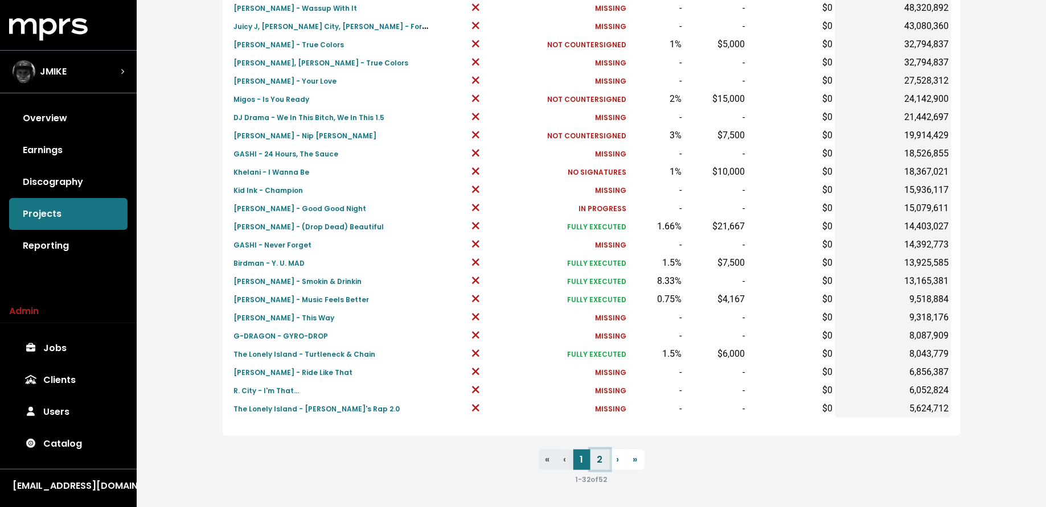
click at [599, 464] on link "2" at bounding box center [600, 460] width 19 height 21
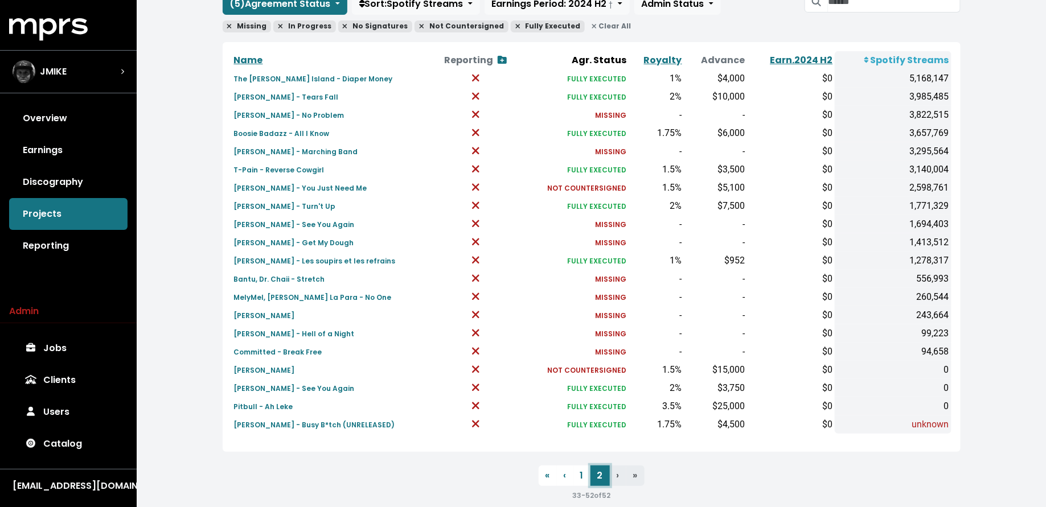
scroll to position [137, 0]
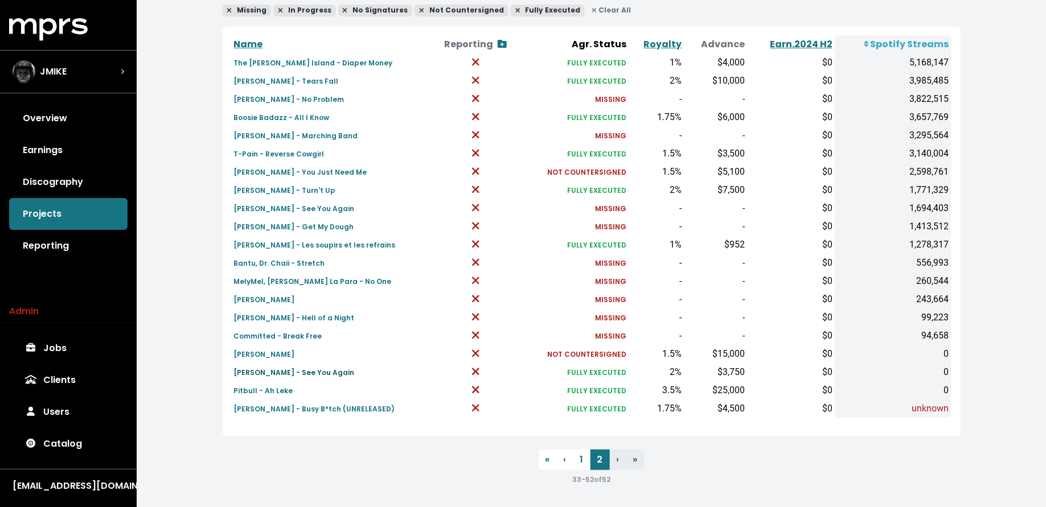
click at [272, 370] on small "Loreen - See You Again" at bounding box center [294, 373] width 121 height 10
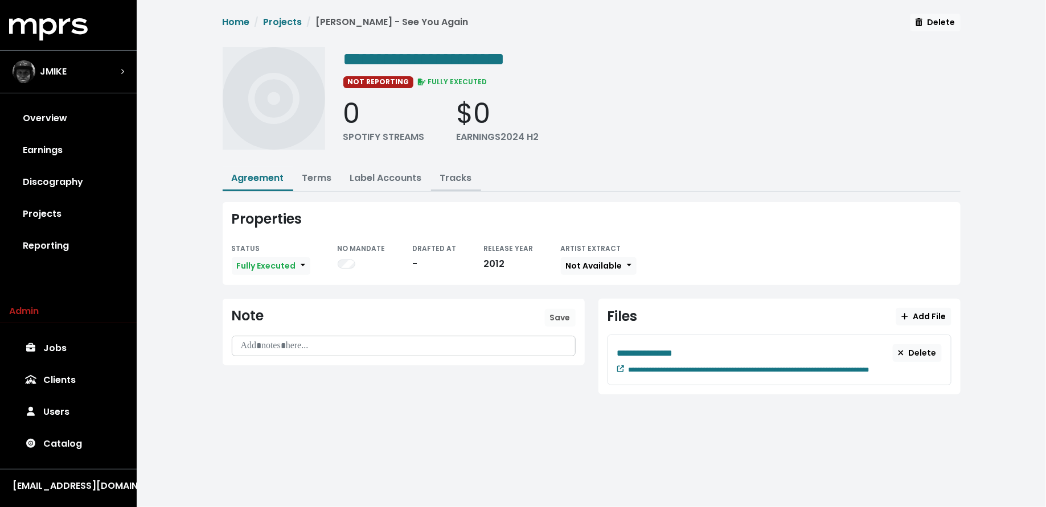
click at [453, 182] on link "Tracks" at bounding box center [456, 177] width 32 height 13
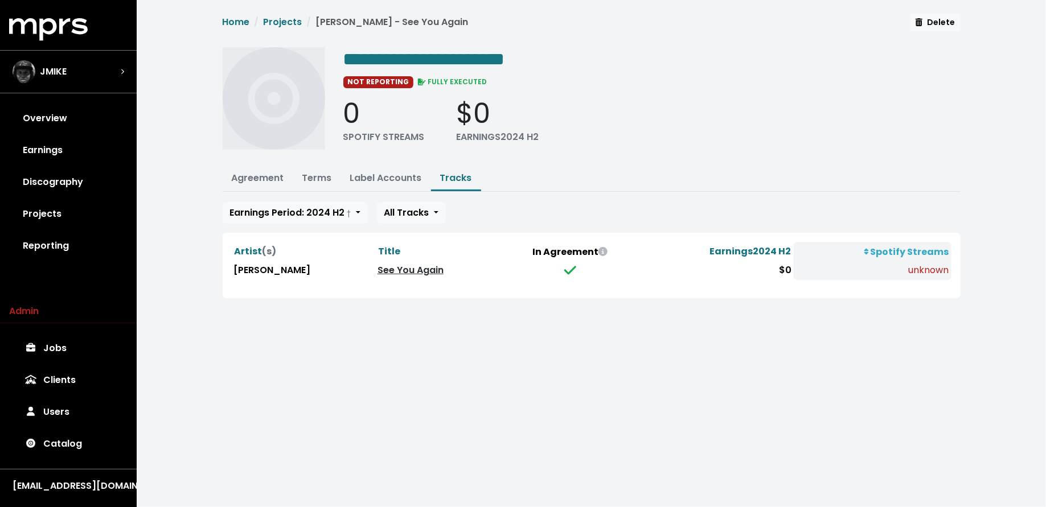
click at [378, 269] on link "See You Again" at bounding box center [411, 270] width 66 height 13
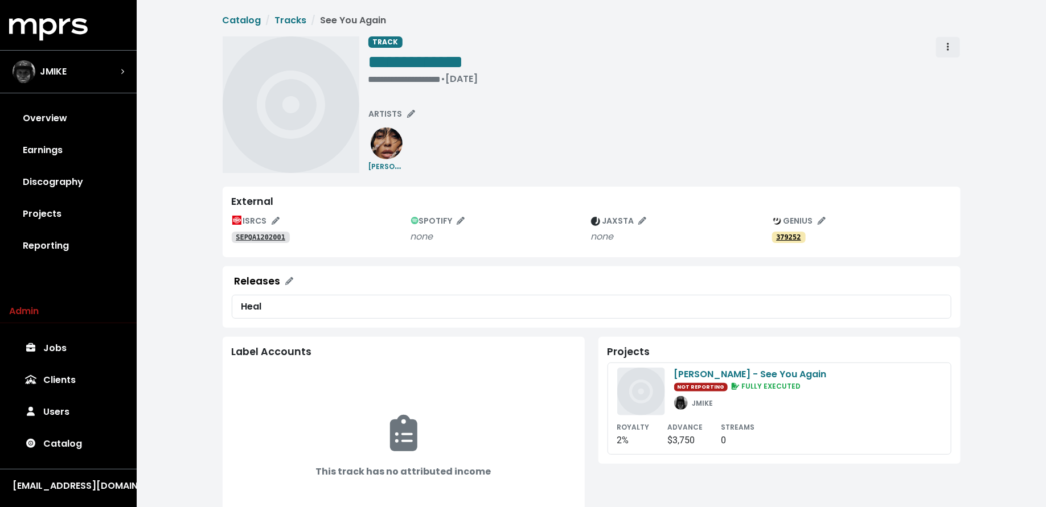
click at [947, 48] on icon "Track actions" at bounding box center [948, 46] width 2 height 9
click at [942, 68] on link "Merge" at bounding box center [981, 72] width 90 height 18
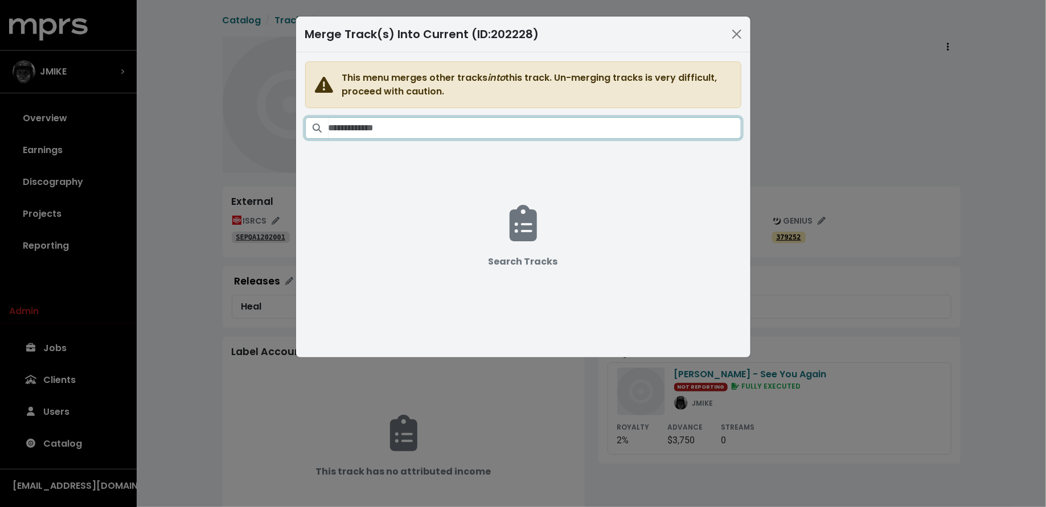
click at [618, 130] on input "Search tracks" at bounding box center [535, 128] width 413 height 22
type input "*"
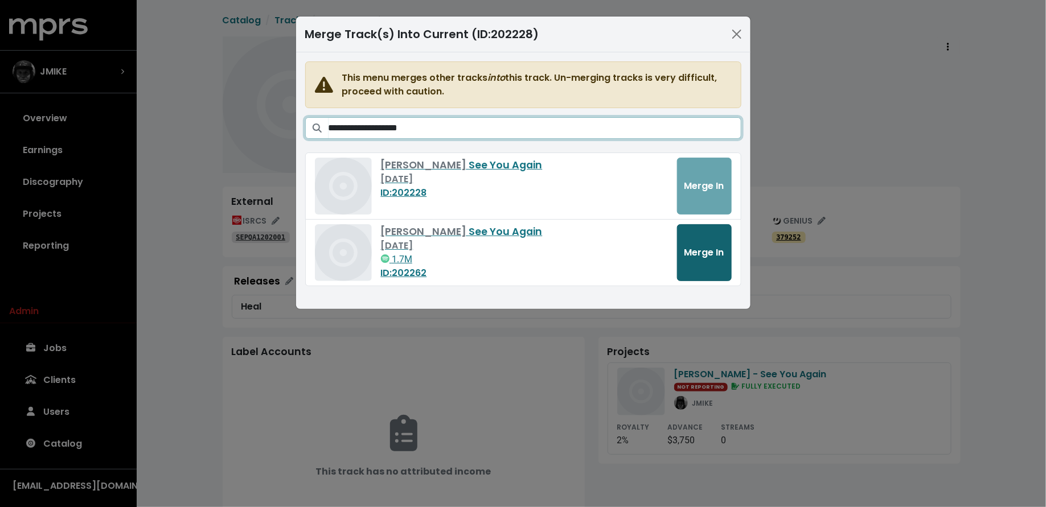
type input "**********"
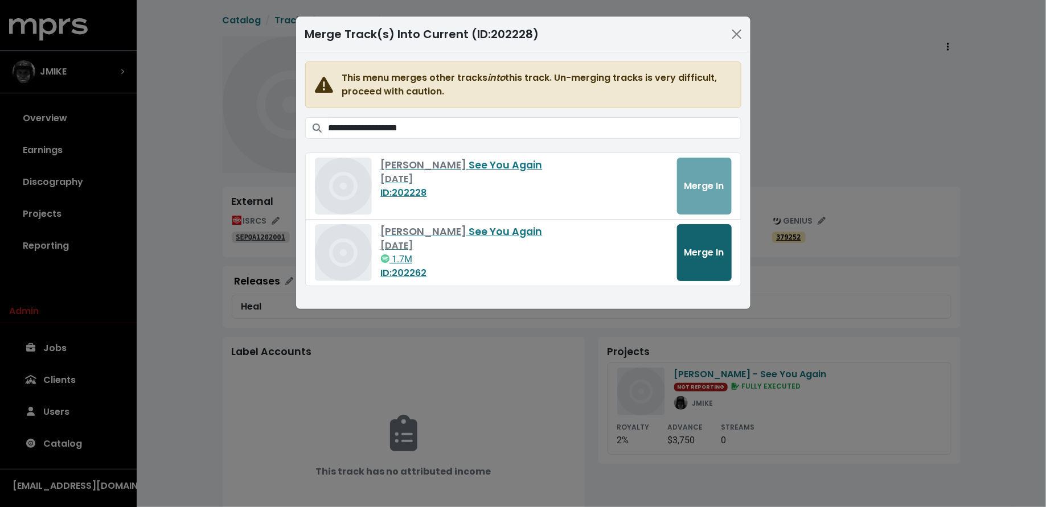
click at [709, 249] on span "Merge In" at bounding box center [705, 252] width 40 height 13
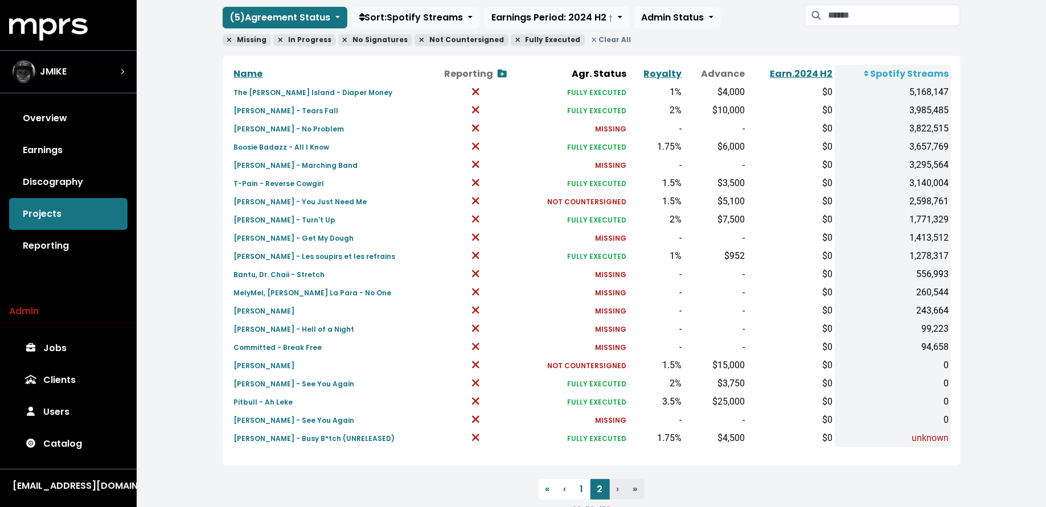
scroll to position [137, 0]
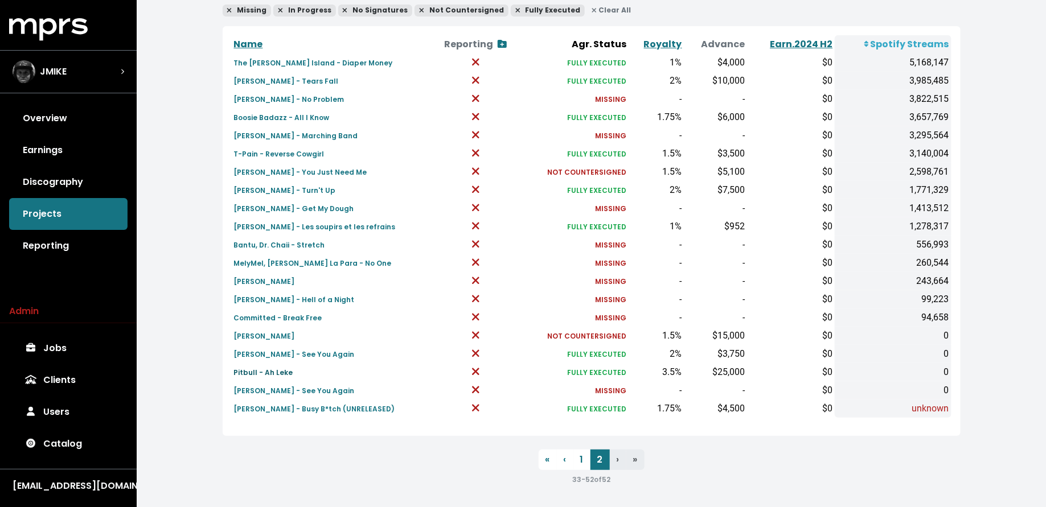
click at [254, 370] on small "Pitbull - Ah Leke" at bounding box center [263, 373] width 59 height 10
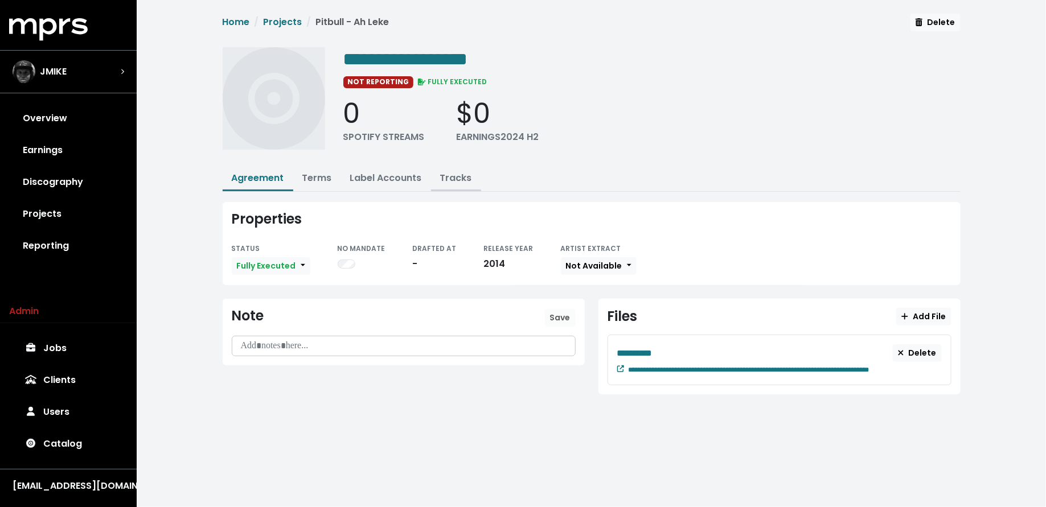
click at [449, 178] on link "Tracks" at bounding box center [456, 177] width 32 height 13
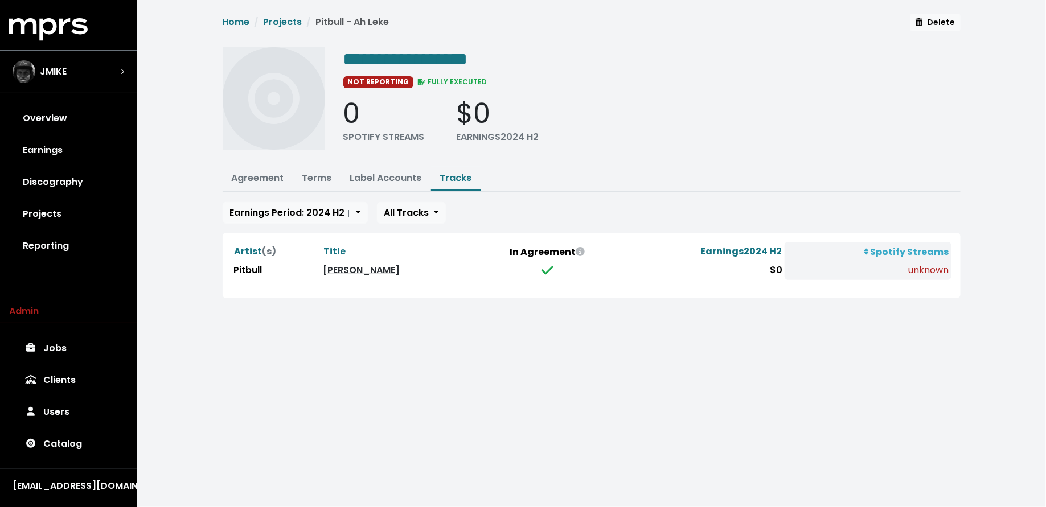
click at [342, 267] on link "[PERSON_NAME]" at bounding box center [361, 270] width 77 height 13
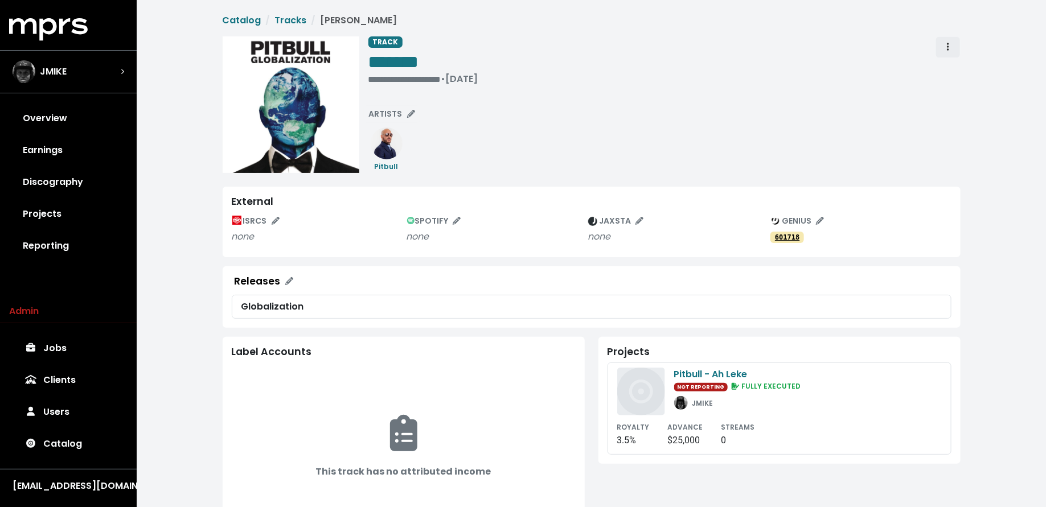
click at [950, 47] on span "Track actions" at bounding box center [948, 47] width 10 height 14
click at [950, 65] on link "Merge" at bounding box center [981, 72] width 90 height 18
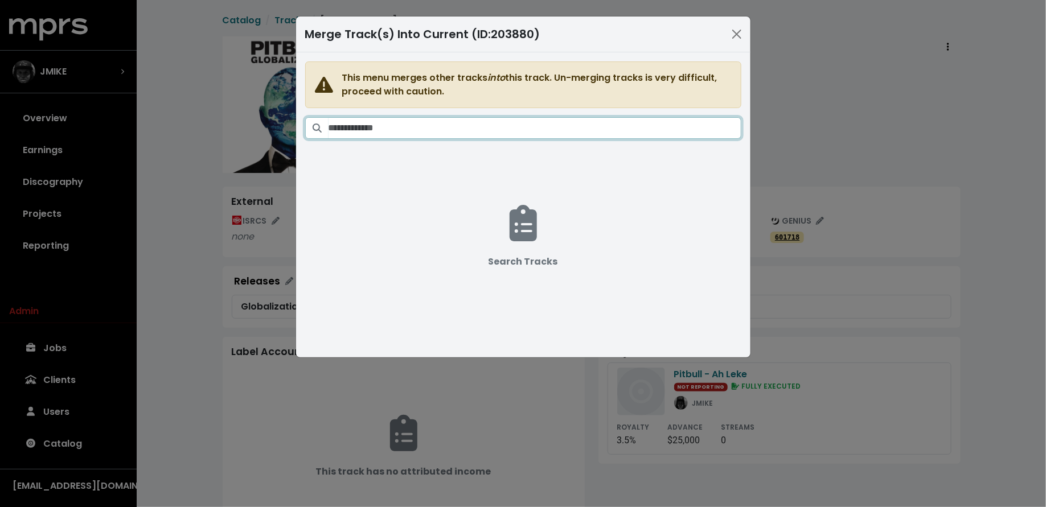
click at [558, 123] on input "Search tracks" at bounding box center [535, 128] width 413 height 22
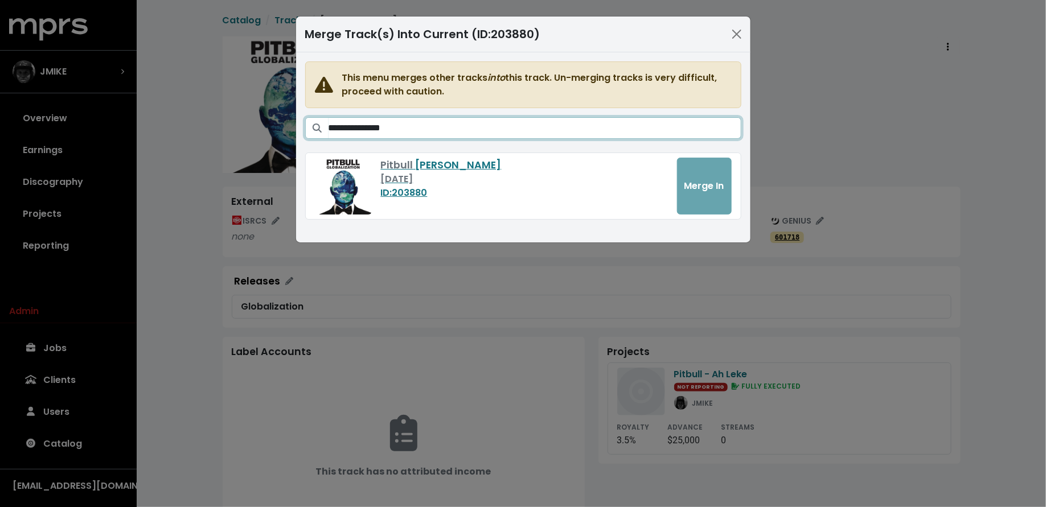
type input "**********"
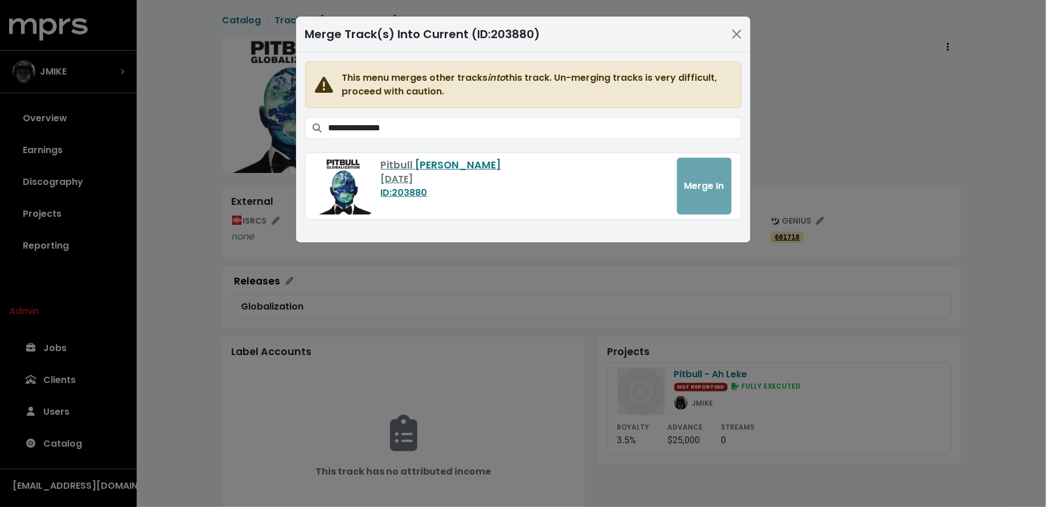
click at [335, 335] on div "**********" at bounding box center [523, 253] width 1046 height 507
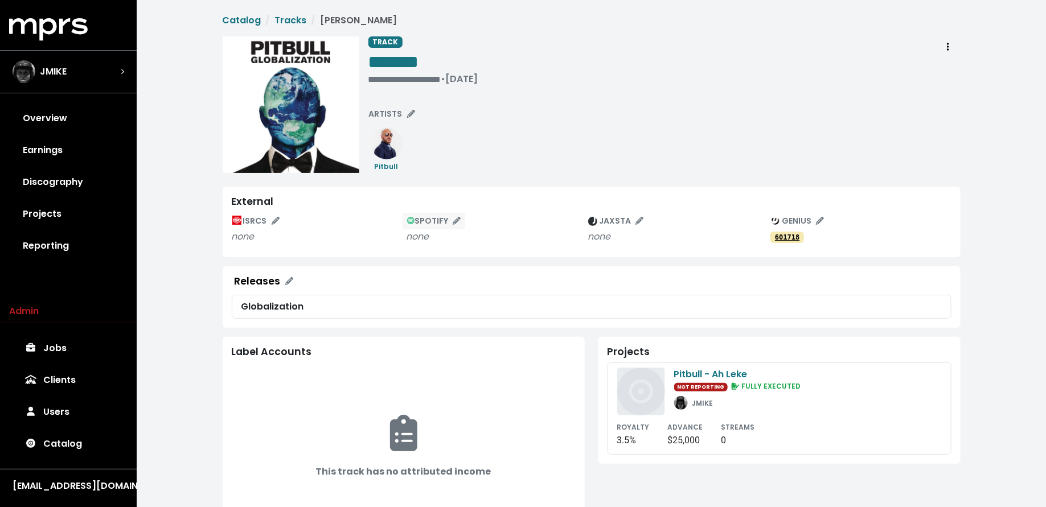
click at [435, 220] on span "SPOTIFY" at bounding box center [434, 220] width 54 height 11
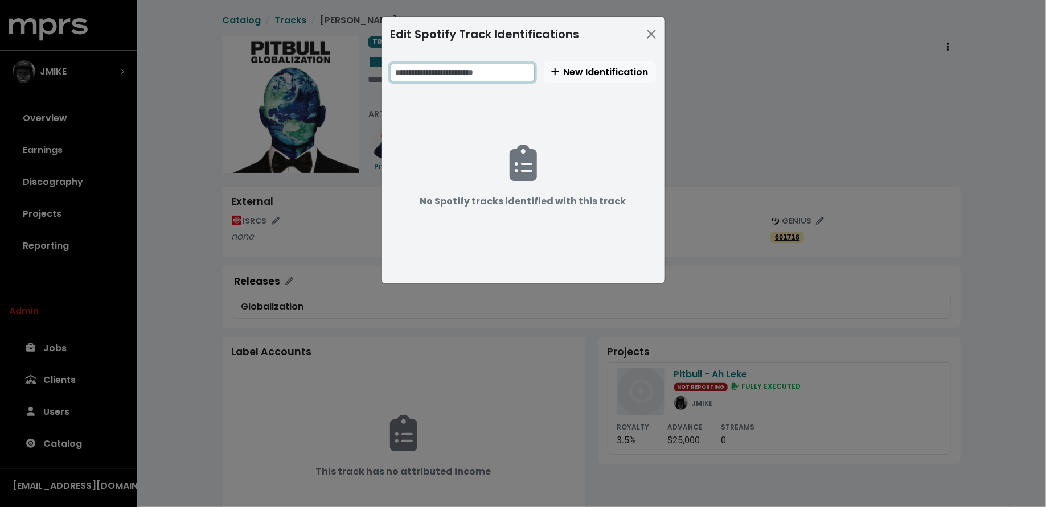
click at [481, 73] on input "text" at bounding box center [463, 73] width 144 height 18
paste input "**********"
click at [425, 71] on input "**********" at bounding box center [464, 73] width 146 height 18
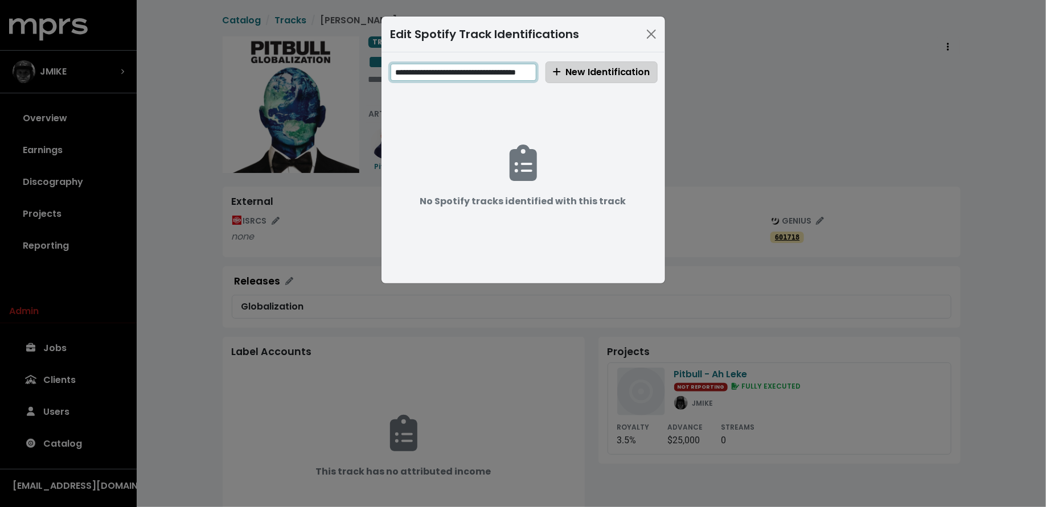
type input "**********"
click at [597, 77] on span "New Identification" at bounding box center [601, 71] width 97 height 13
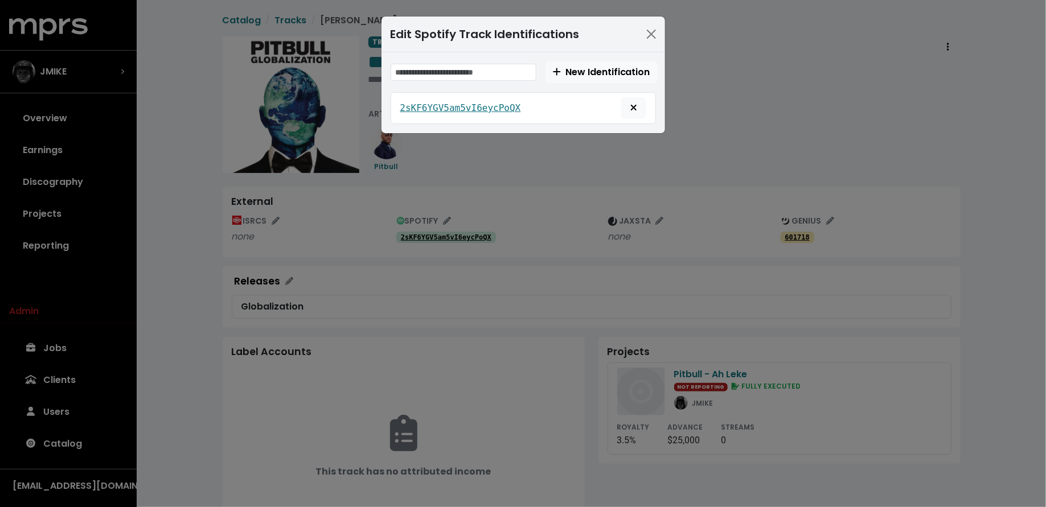
click at [237, 285] on div "Edit Spotify Track Identifications New Identification 2sKF6YGV5am5vI6eycPoQX" at bounding box center [523, 253] width 1046 height 507
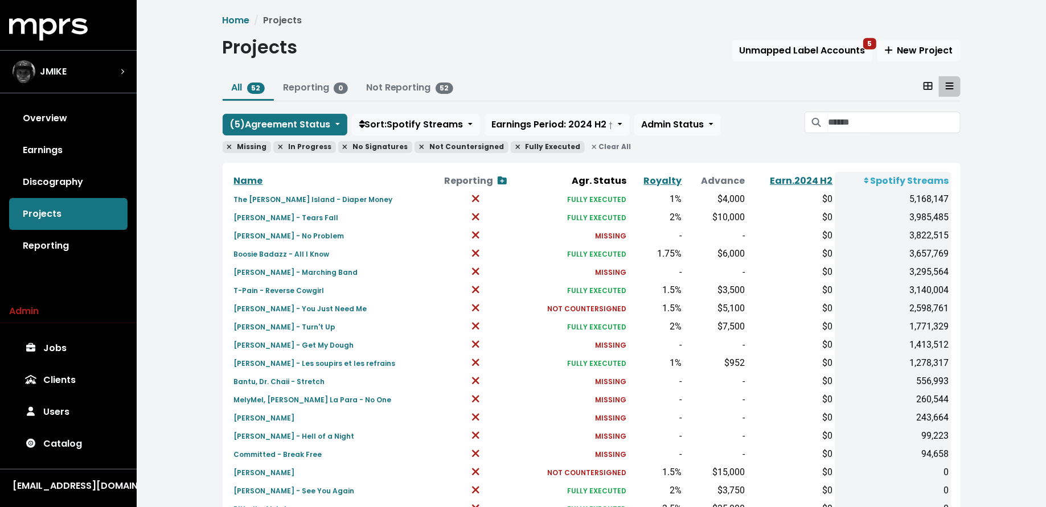
scroll to position [137, 0]
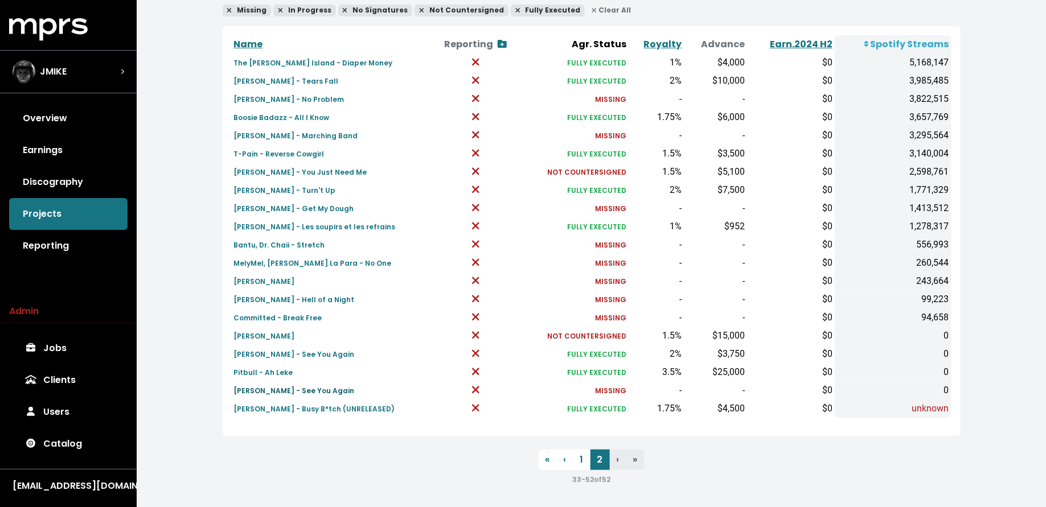
click at [278, 389] on small "[PERSON_NAME] - See You Again" at bounding box center [294, 391] width 121 height 10
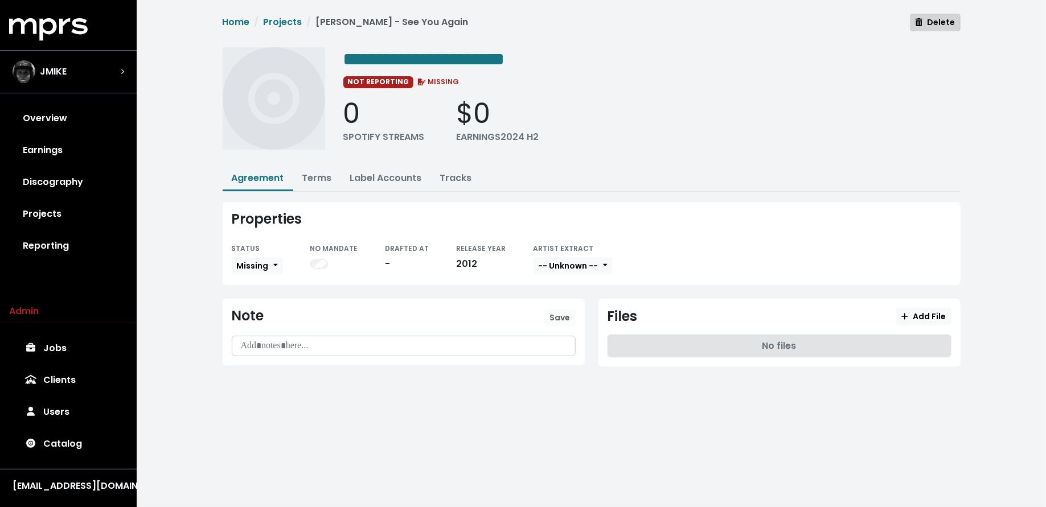
click at [929, 21] on span "Delete" at bounding box center [935, 22] width 39 height 11
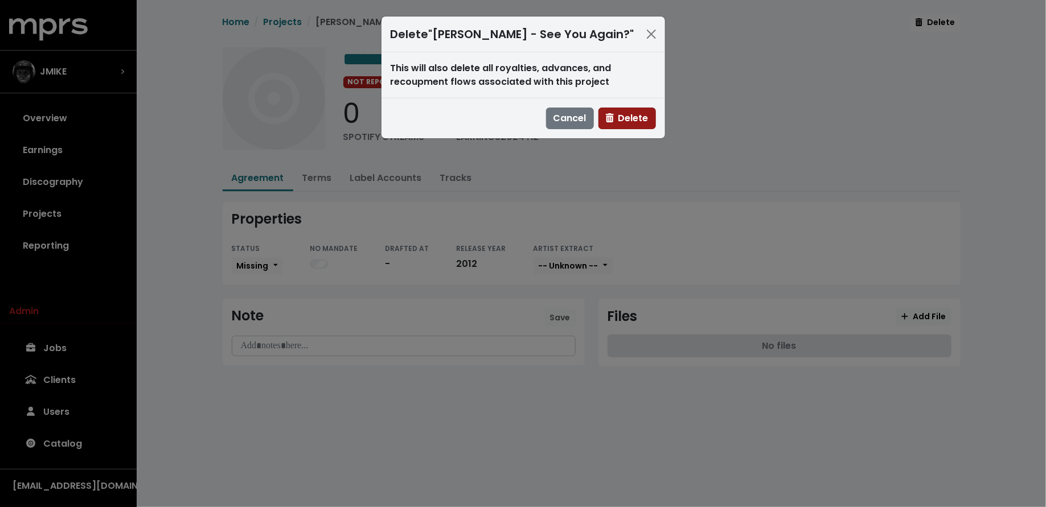
click at [626, 119] on span "Delete" at bounding box center [627, 118] width 43 height 13
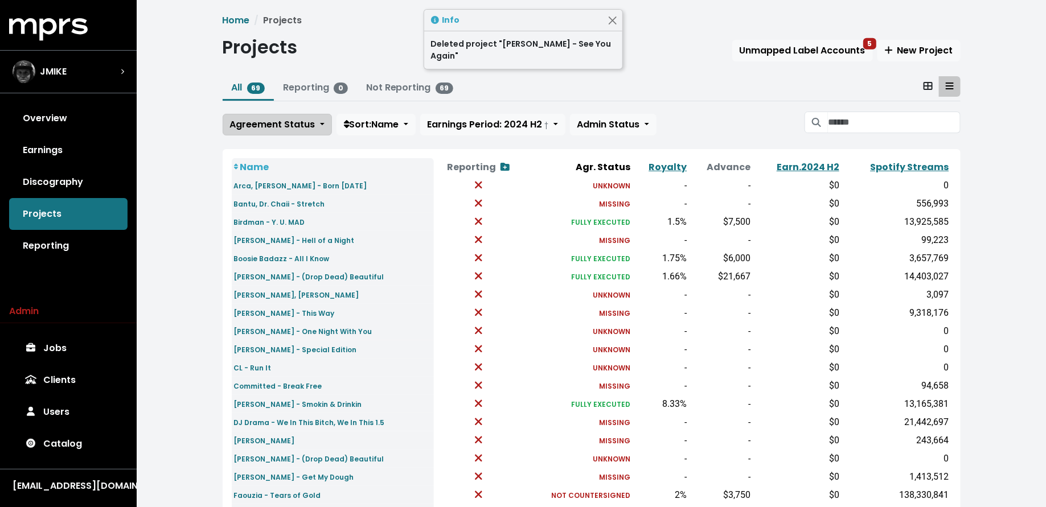
click at [285, 122] on span "Agreement Status" at bounding box center [272, 124] width 85 height 13
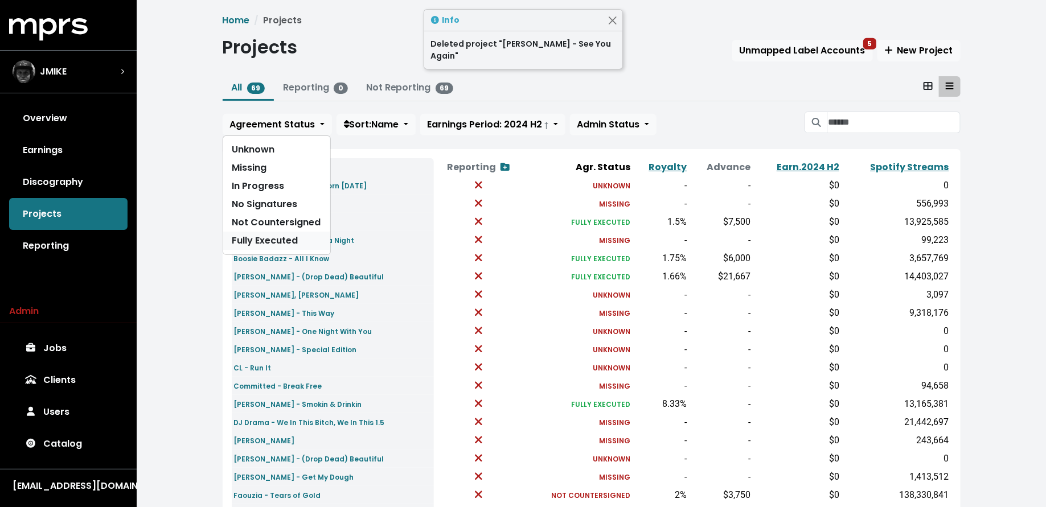
click at [285, 237] on link "Fully Executed" at bounding box center [276, 241] width 107 height 18
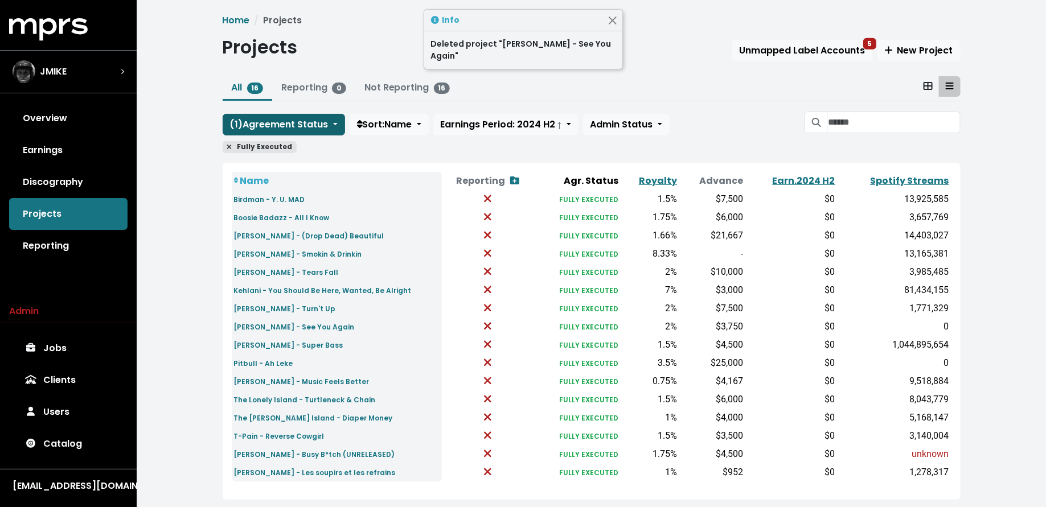
click at [289, 116] on button "( 1 ) Agreement Status" at bounding box center [284, 125] width 122 height 22
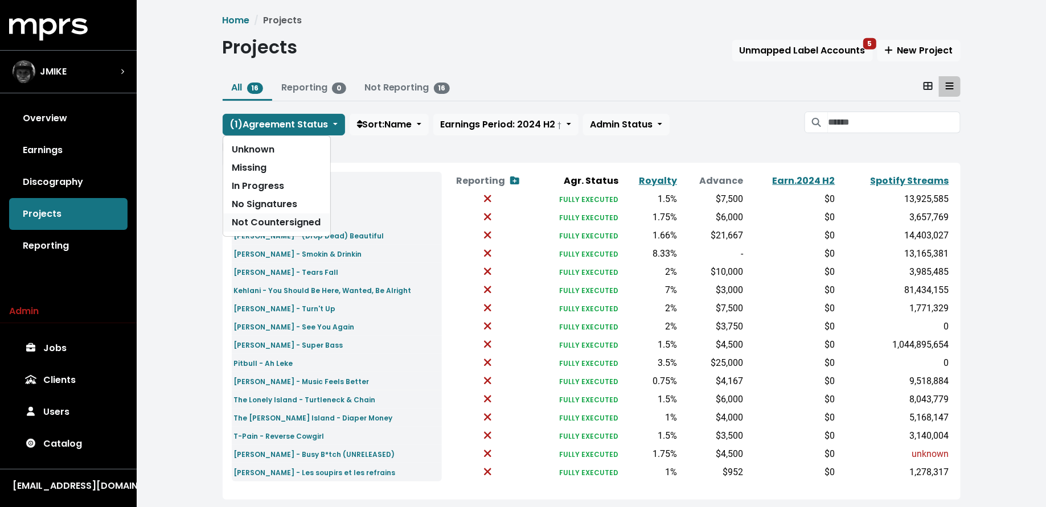
click at [285, 216] on link "Not Countersigned" at bounding box center [276, 223] width 107 height 18
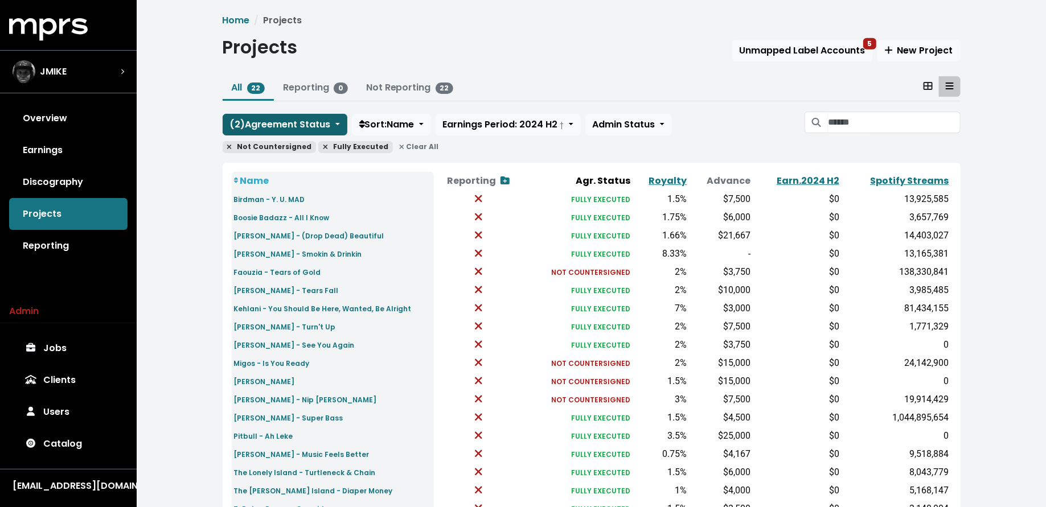
click at [288, 123] on span "( 2 ) Agreement Status" at bounding box center [280, 124] width 101 height 13
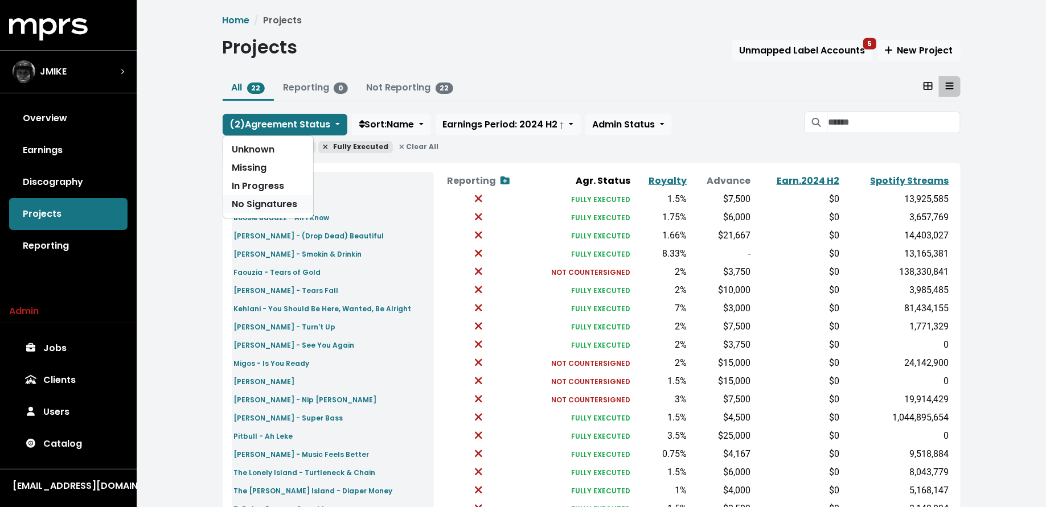
click at [288, 199] on link "No Signatures" at bounding box center [268, 204] width 90 height 18
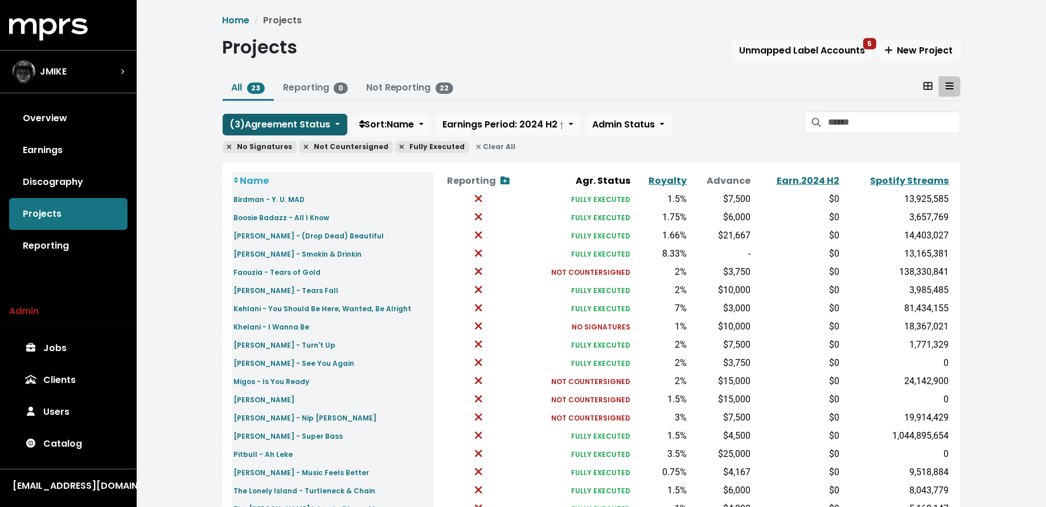
click at [292, 122] on span "( 3 ) Agreement Status" at bounding box center [280, 124] width 101 height 13
click at [291, 184] on link "In Progress" at bounding box center [268, 186] width 90 height 18
click at [290, 118] on span "( 4 ) Agreement Status" at bounding box center [280, 124] width 101 height 13
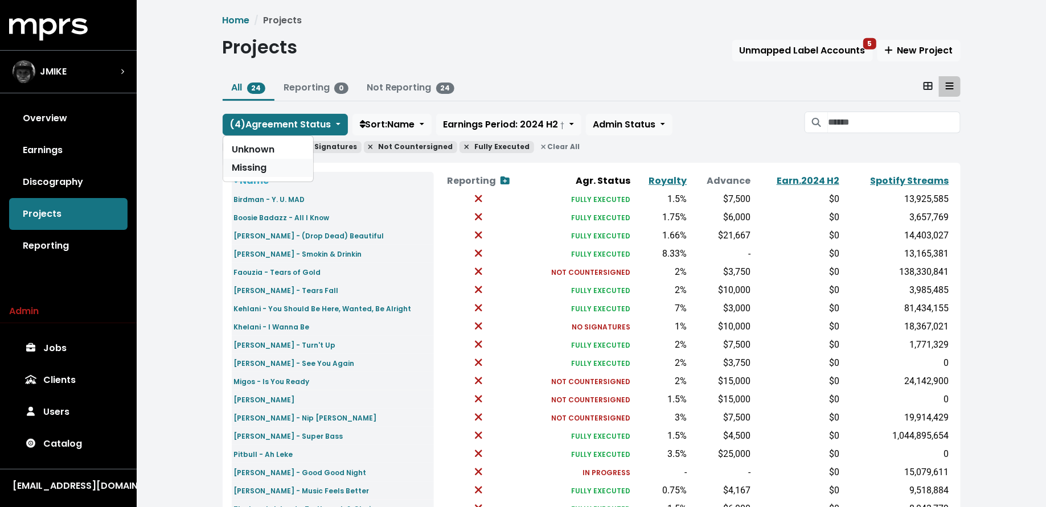
click at [290, 169] on link "Missing" at bounding box center [268, 168] width 90 height 18
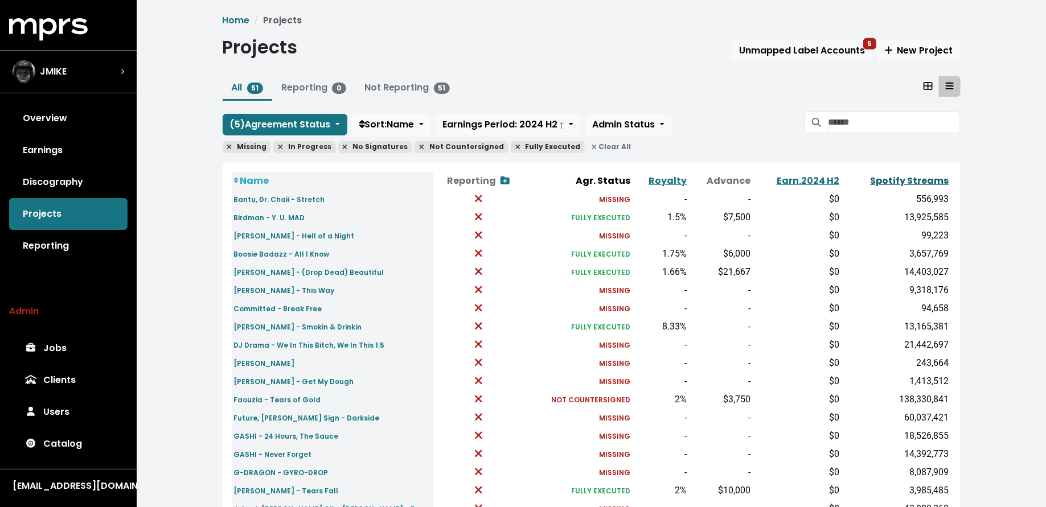
click at [913, 182] on link "Spotify Streams" at bounding box center [910, 180] width 79 height 13
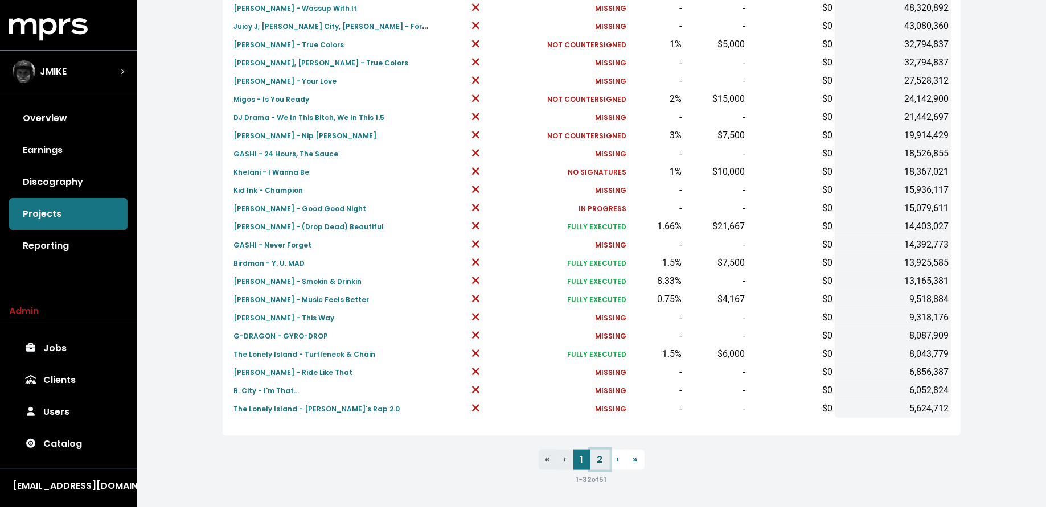
click at [599, 450] on link "2" at bounding box center [600, 460] width 19 height 21
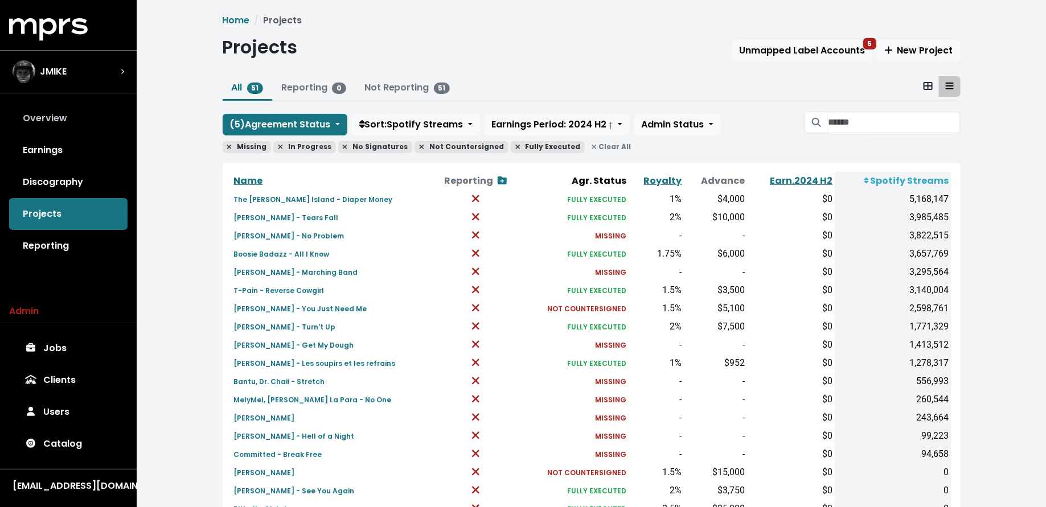
click at [85, 121] on link "Overview" at bounding box center [68, 119] width 118 height 32
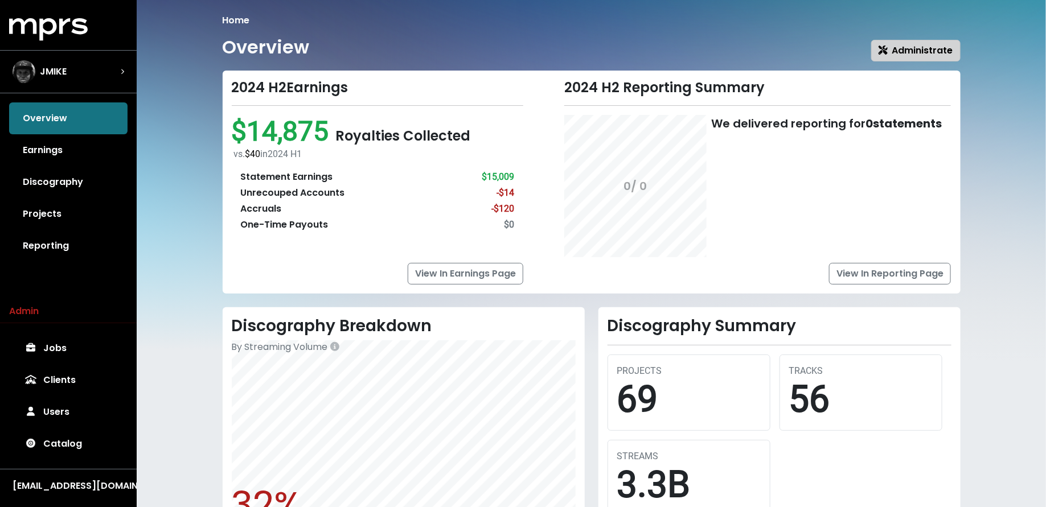
click at [895, 49] on span "Administrate" at bounding box center [916, 50] width 75 height 13
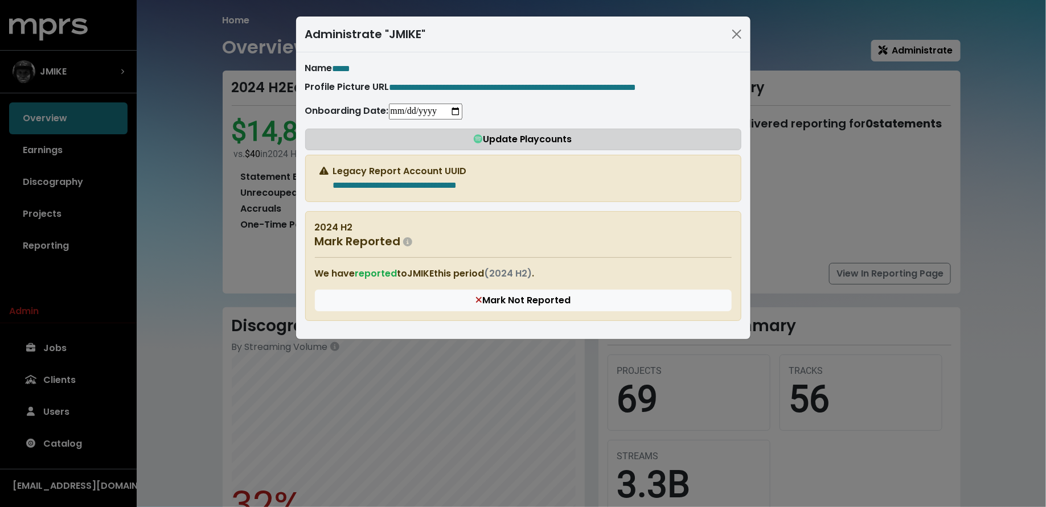
click at [519, 146] on span "Update Playcounts" at bounding box center [523, 139] width 99 height 13
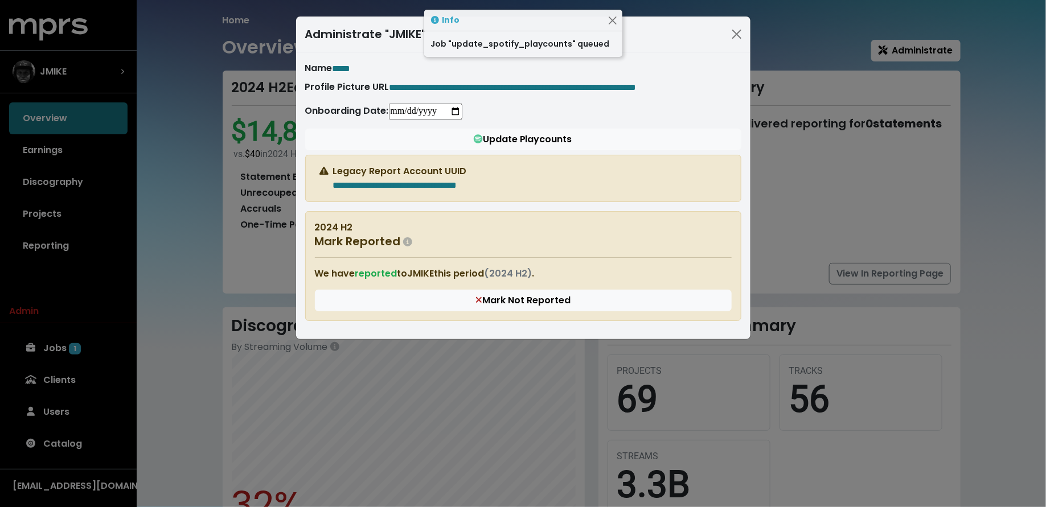
click at [224, 392] on div "**********" at bounding box center [523, 253] width 1046 height 507
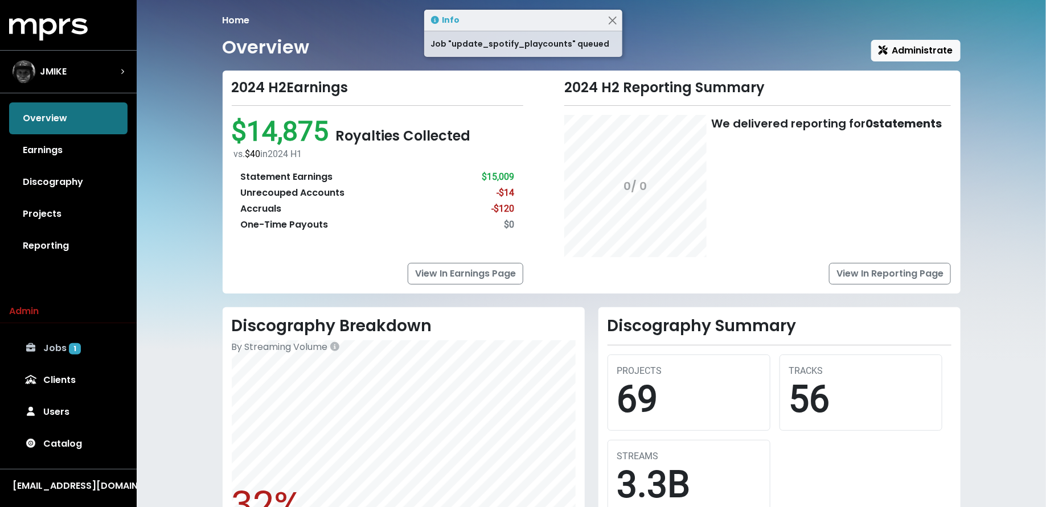
click at [79, 337] on link "Jobs 1" at bounding box center [68, 349] width 118 height 32
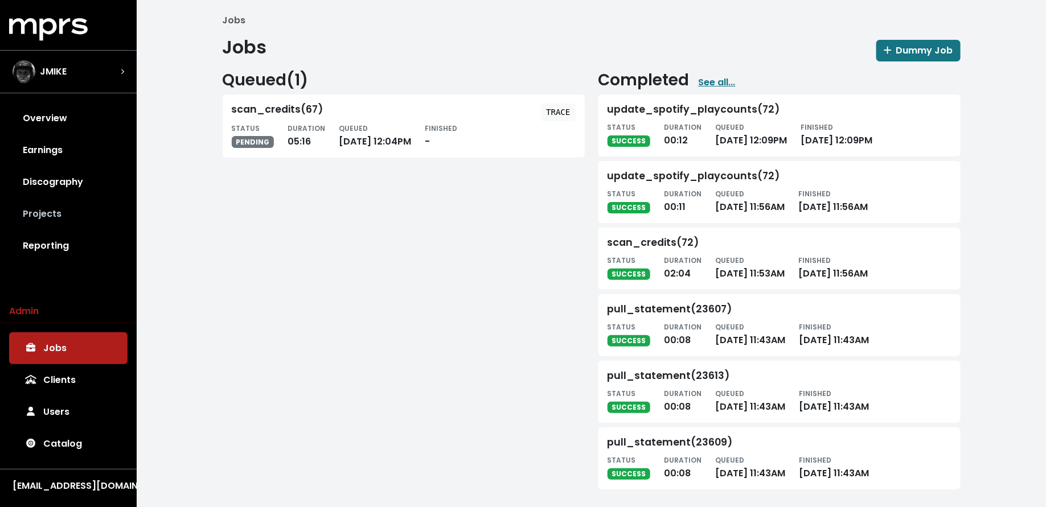
click at [63, 218] on link "Projects" at bounding box center [68, 214] width 118 height 32
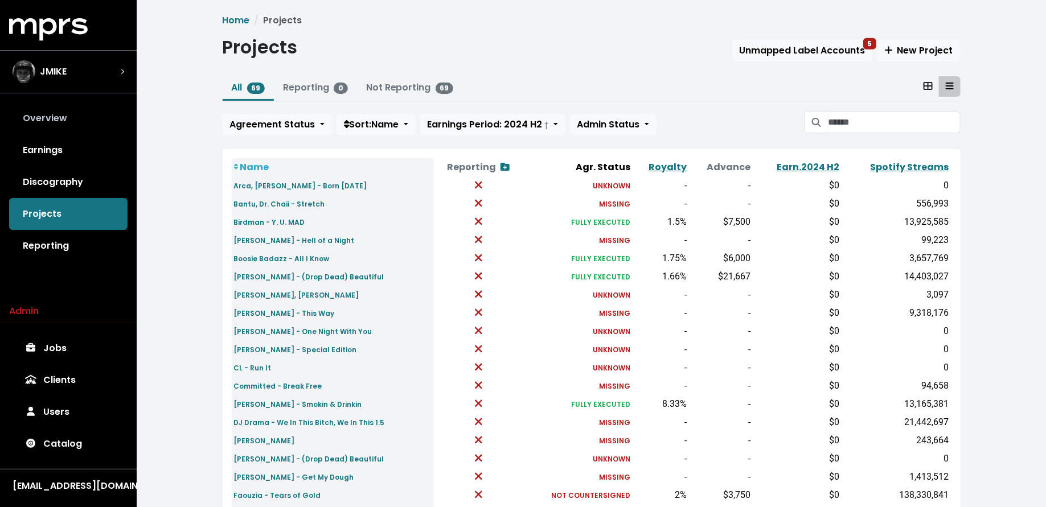
click at [83, 120] on link "Overview" at bounding box center [68, 119] width 118 height 32
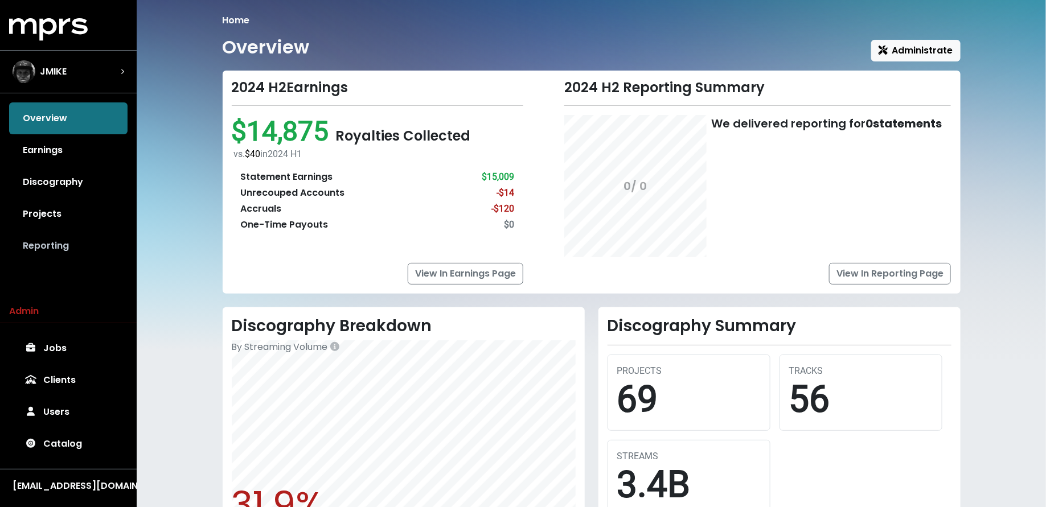
click at [64, 256] on link "Reporting" at bounding box center [68, 246] width 118 height 32
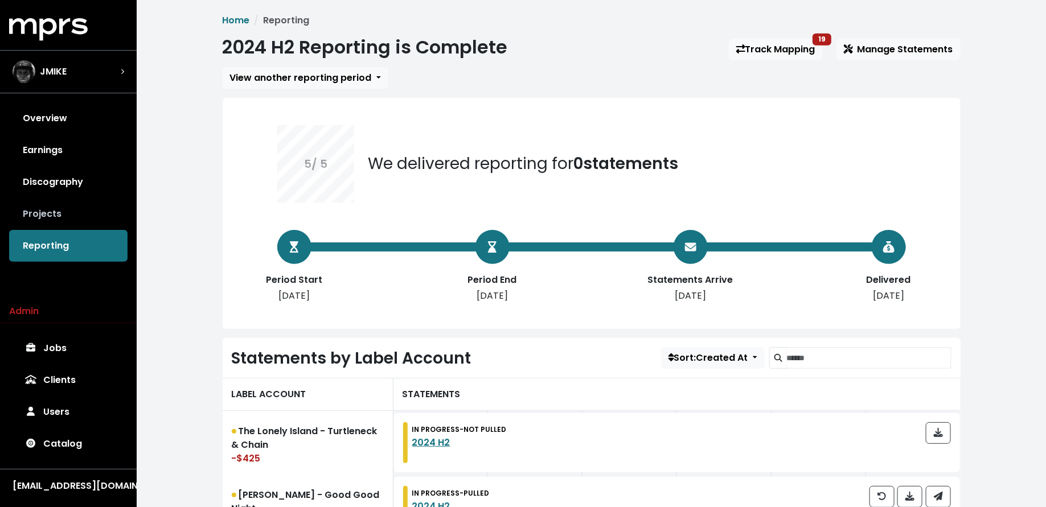
click at [67, 221] on link "Projects" at bounding box center [68, 214] width 118 height 32
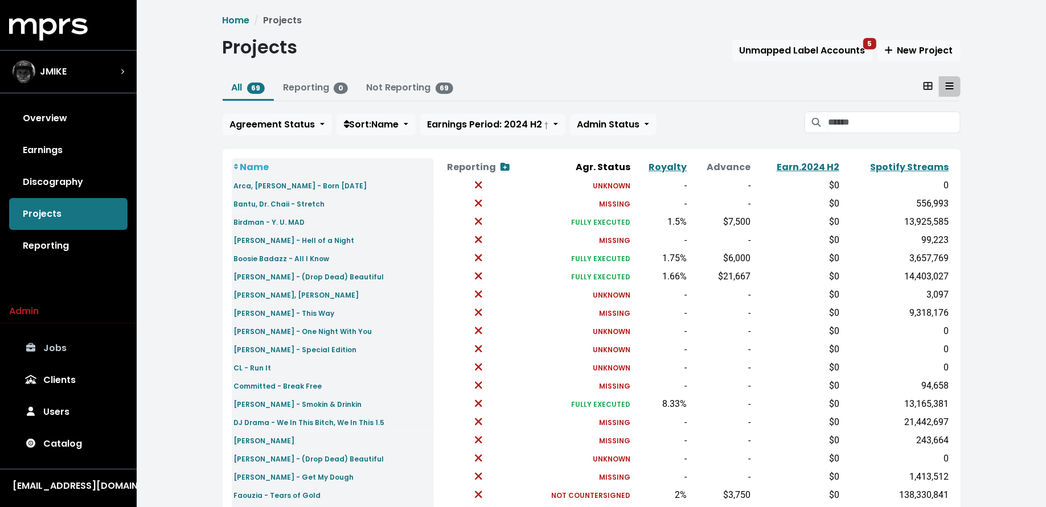
click at [67, 346] on link "Jobs" at bounding box center [68, 349] width 118 height 32
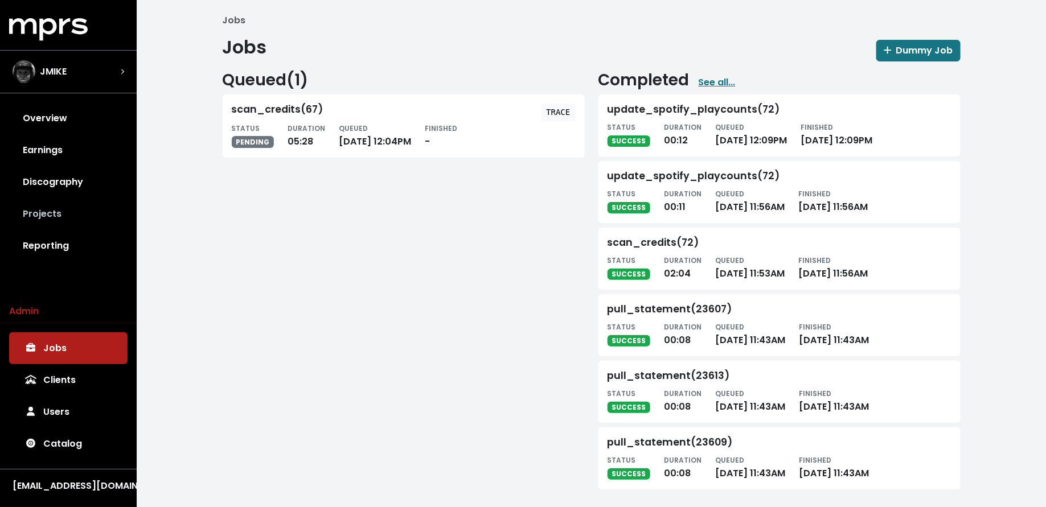
click at [83, 207] on link "Projects" at bounding box center [68, 214] width 118 height 32
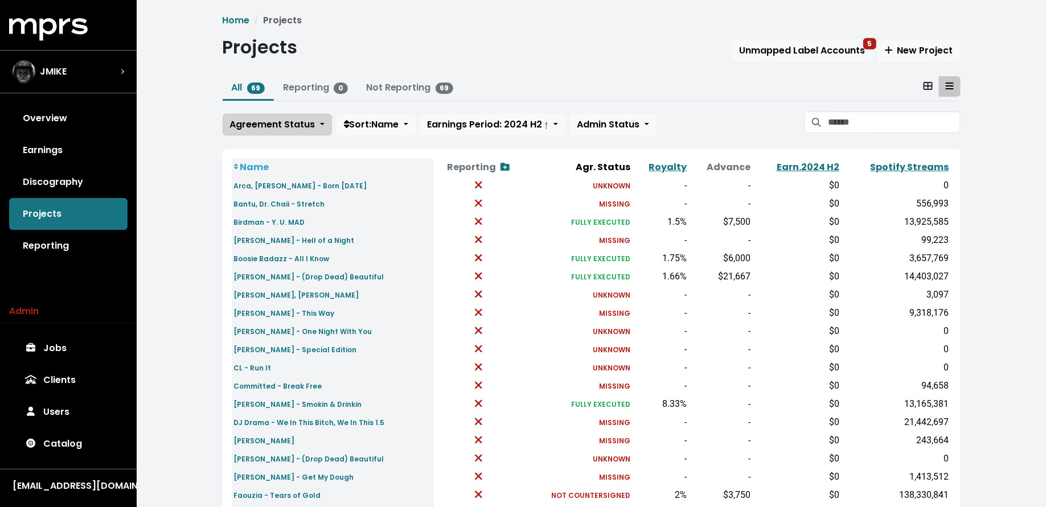
click at [296, 133] on button "Agreement Status" at bounding box center [277, 125] width 109 height 22
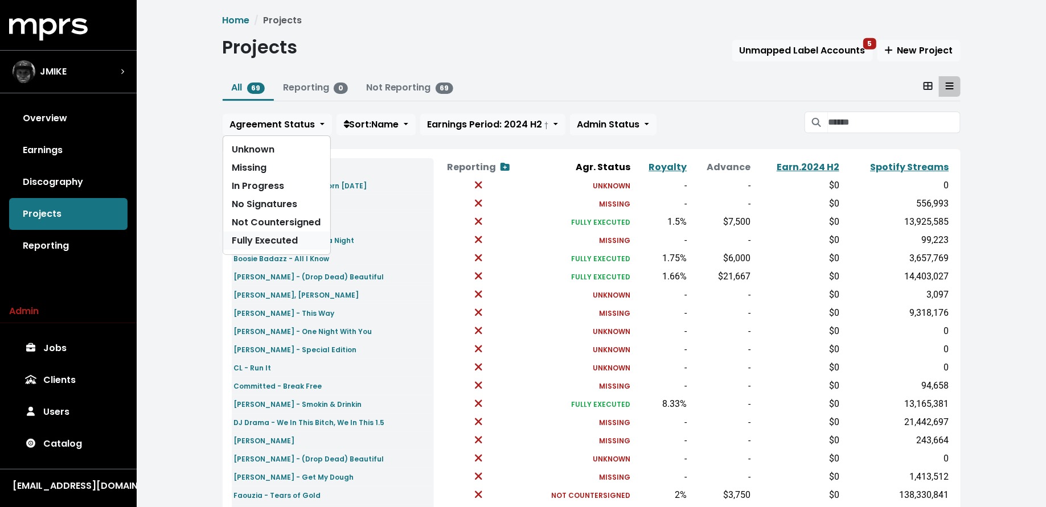
click at [284, 240] on link "Fully Executed" at bounding box center [276, 241] width 107 height 18
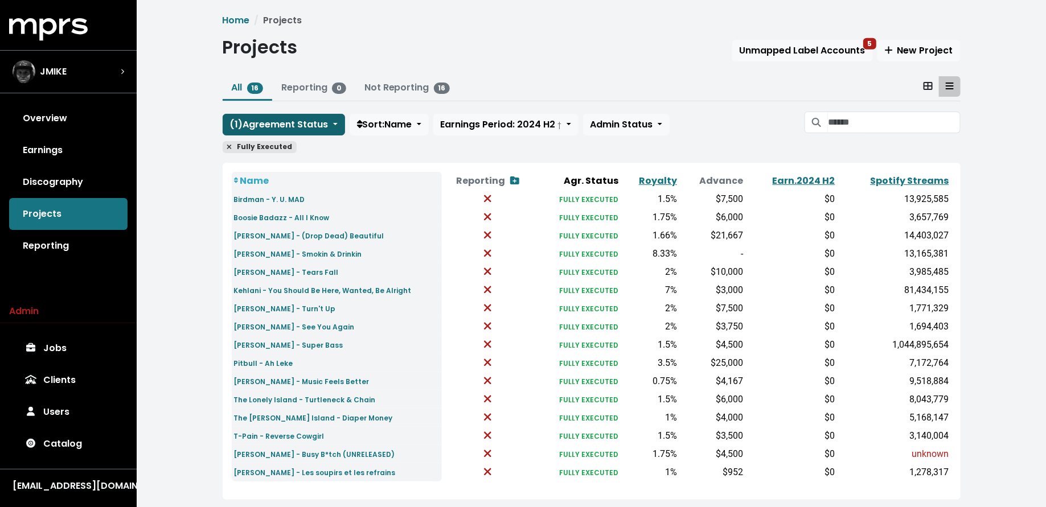
click at [285, 115] on button "( 1 ) Agreement Status" at bounding box center [284, 125] width 122 height 22
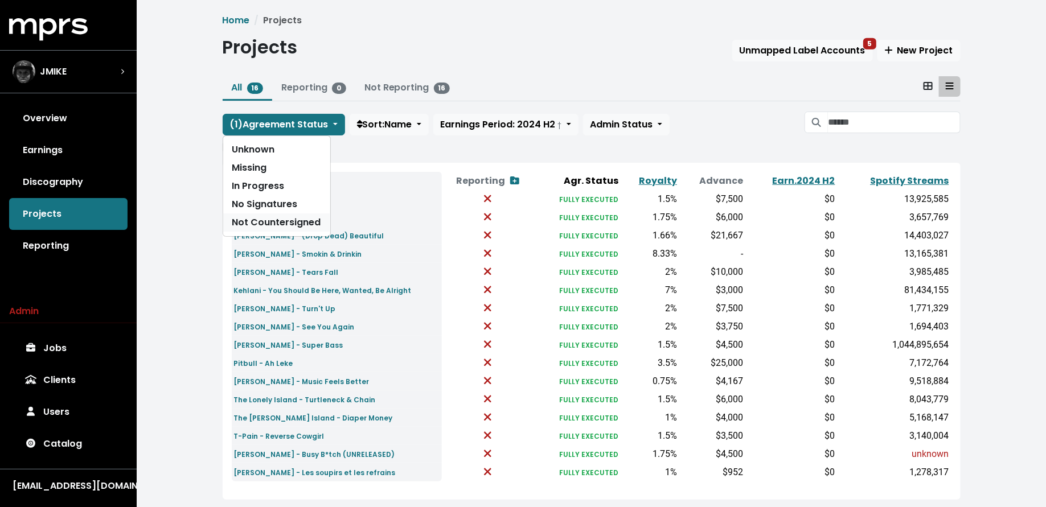
click at [284, 224] on link "Not Countersigned" at bounding box center [276, 223] width 107 height 18
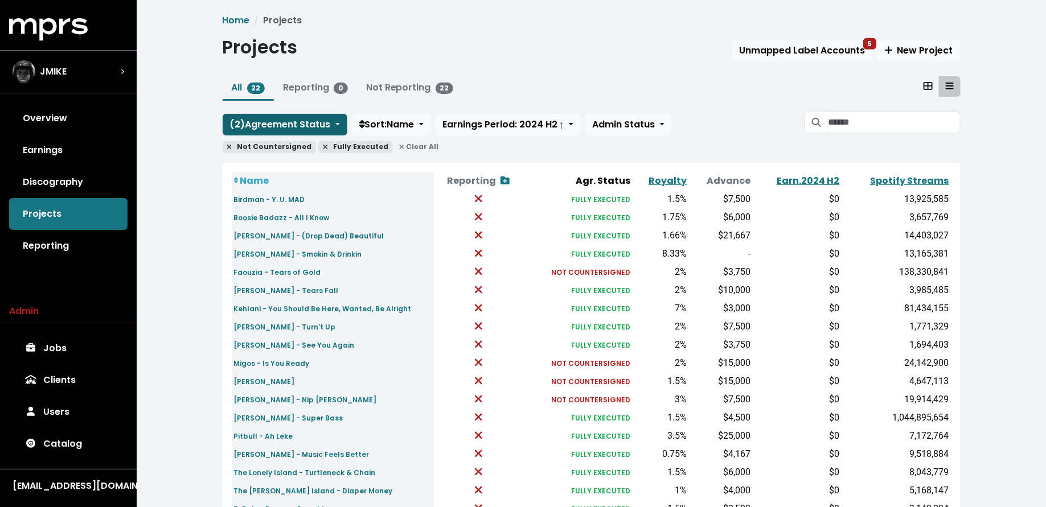
click at [290, 123] on span "( 2 ) Agreement Status" at bounding box center [280, 124] width 101 height 13
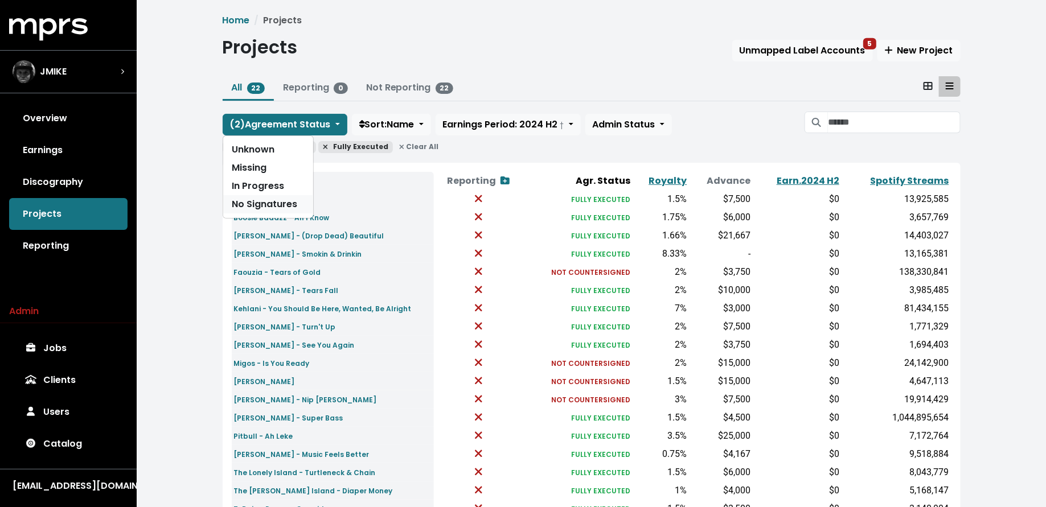
click at [287, 199] on link "No Signatures" at bounding box center [268, 204] width 90 height 18
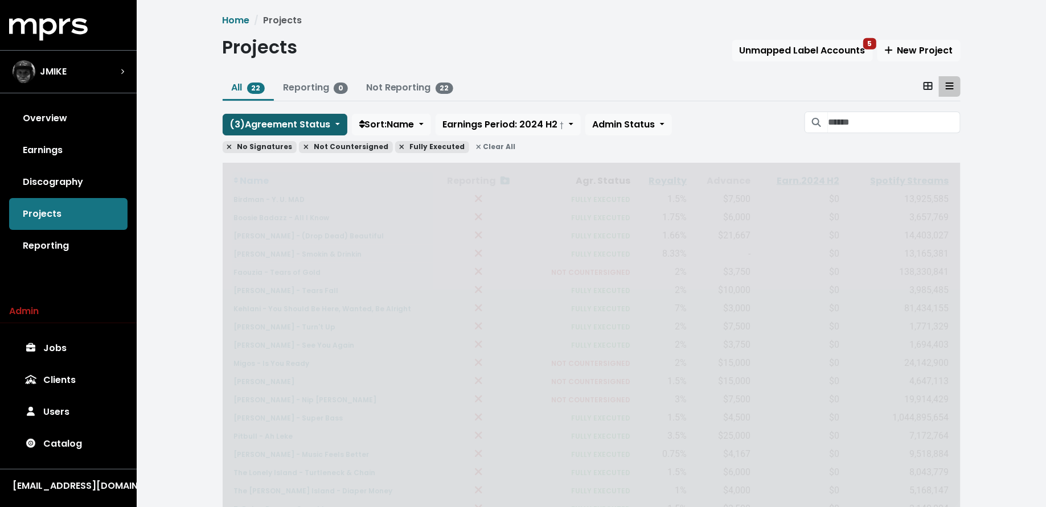
click at [287, 120] on span "( 3 ) Agreement Status" at bounding box center [280, 124] width 101 height 13
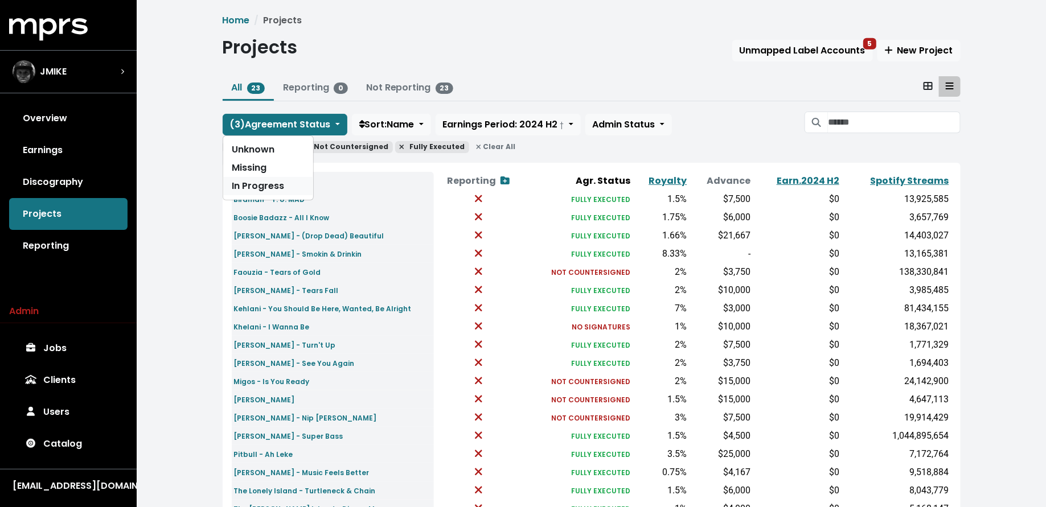
click at [280, 183] on link "In Progress" at bounding box center [268, 186] width 90 height 18
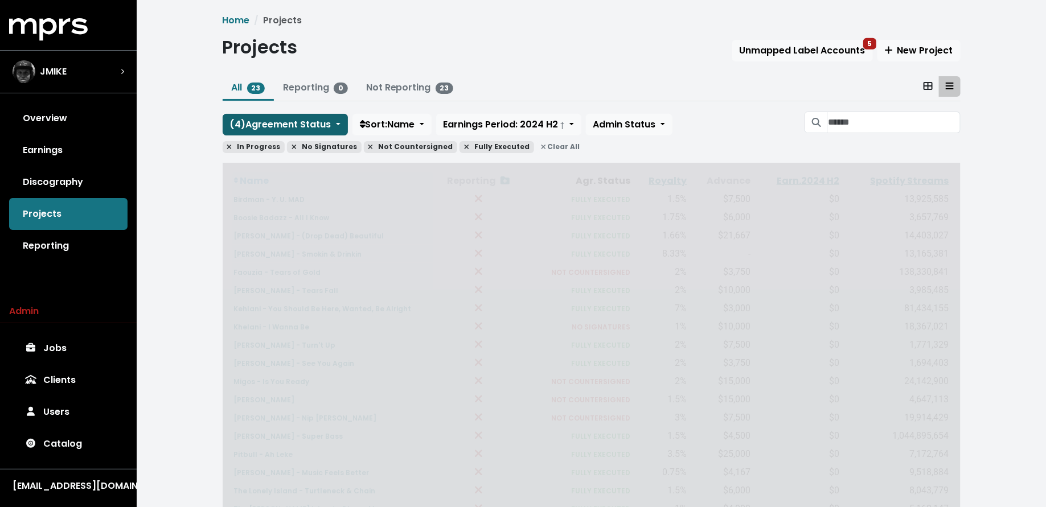
click at [281, 132] on button "( 4 ) Agreement Status" at bounding box center [285, 125] width 125 height 22
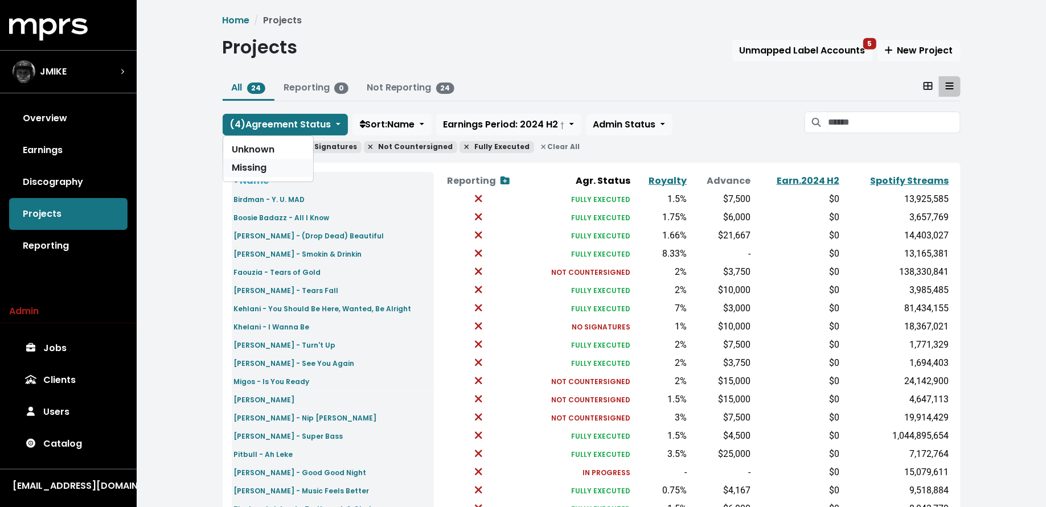
click at [280, 167] on link "Missing" at bounding box center [268, 168] width 90 height 18
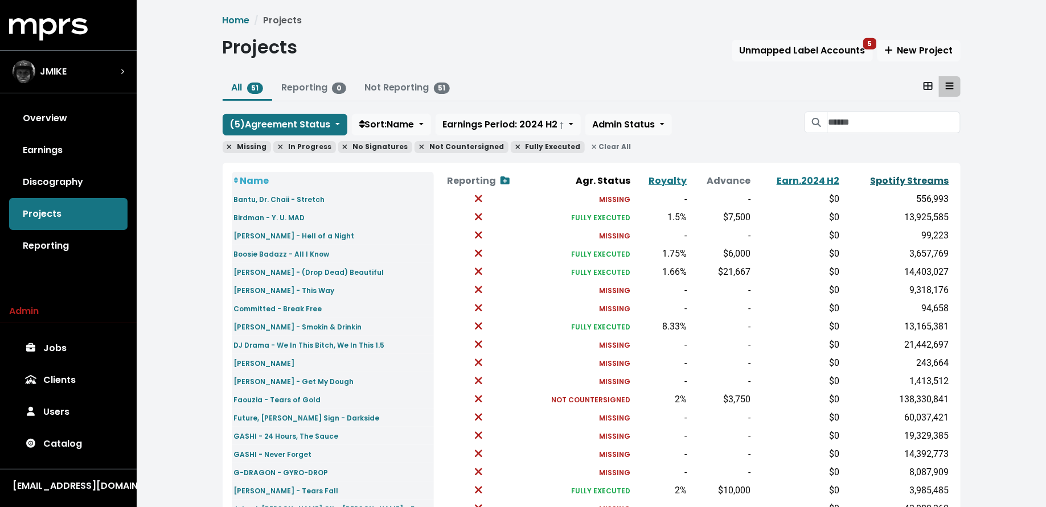
click at [927, 176] on link "Spotify Streams" at bounding box center [910, 180] width 79 height 13
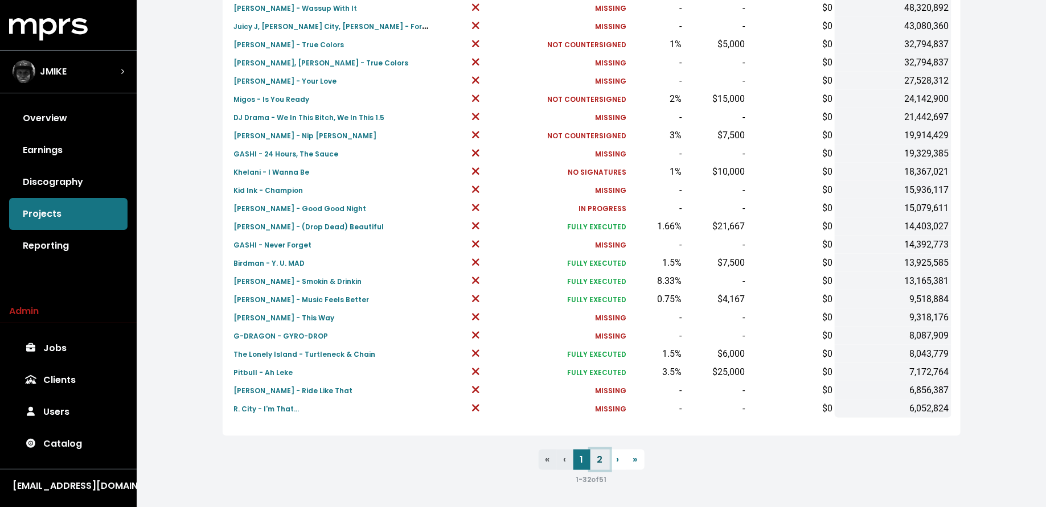
click at [601, 461] on link "2" at bounding box center [600, 460] width 19 height 21
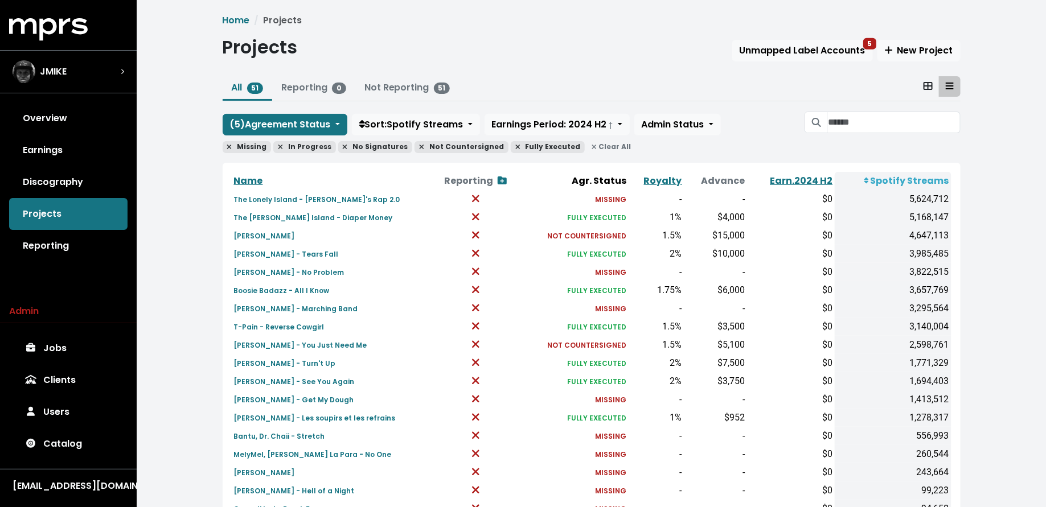
click at [587, 149] on span "Clear All" at bounding box center [611, 147] width 48 height 12
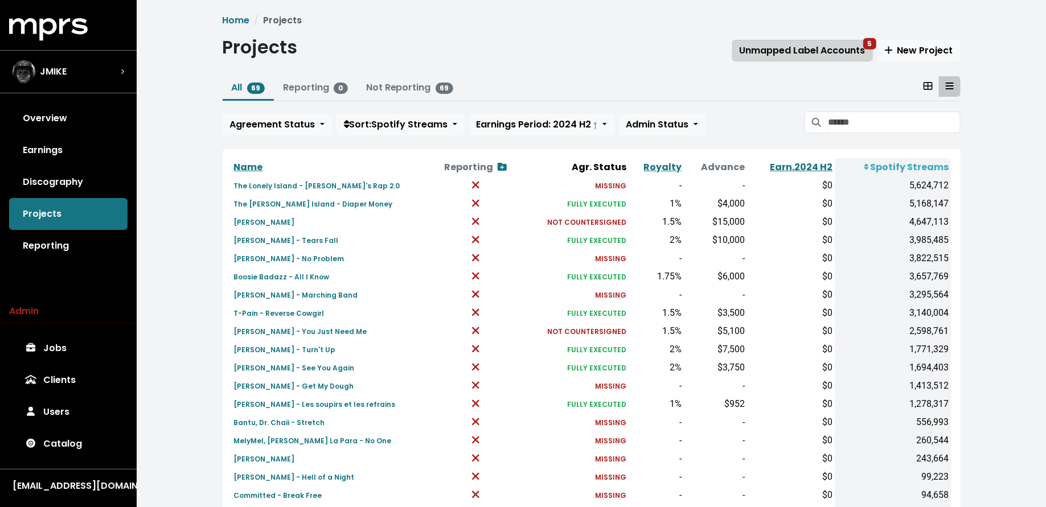
click at [823, 50] on span "Unmapped Label Accounts 5" at bounding box center [803, 50] width 126 height 13
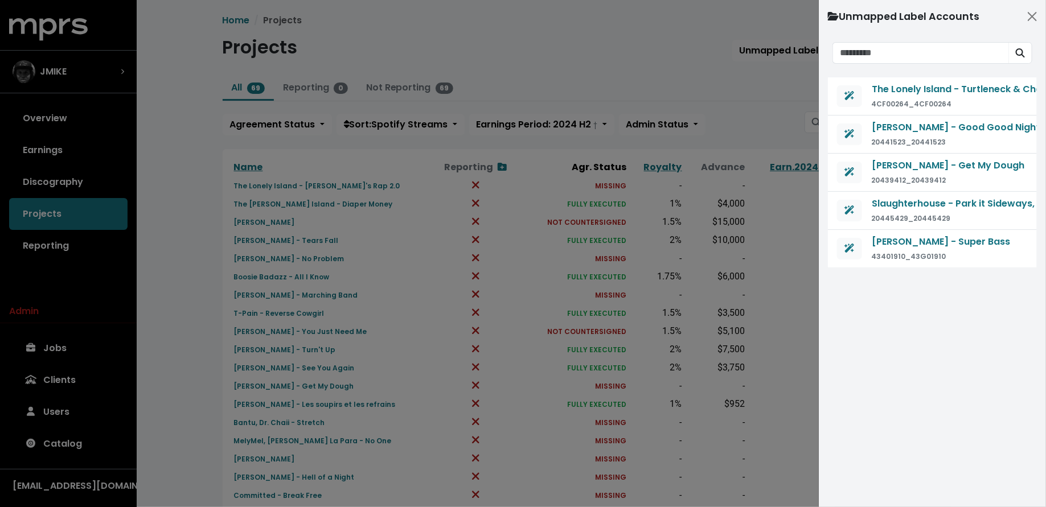
click at [772, 83] on div at bounding box center [523, 253] width 1046 height 507
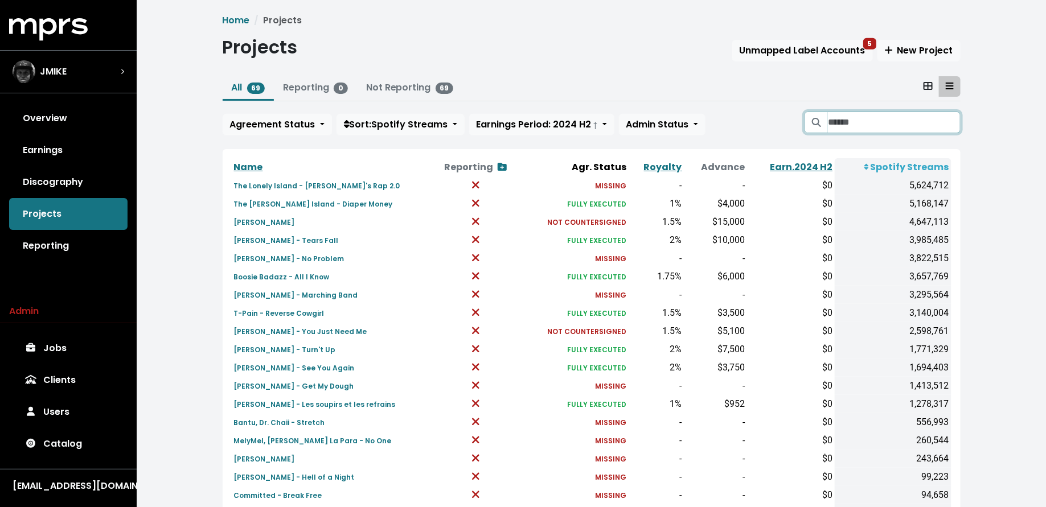
click at [837, 122] on input "Search projects" at bounding box center [894, 123] width 132 height 22
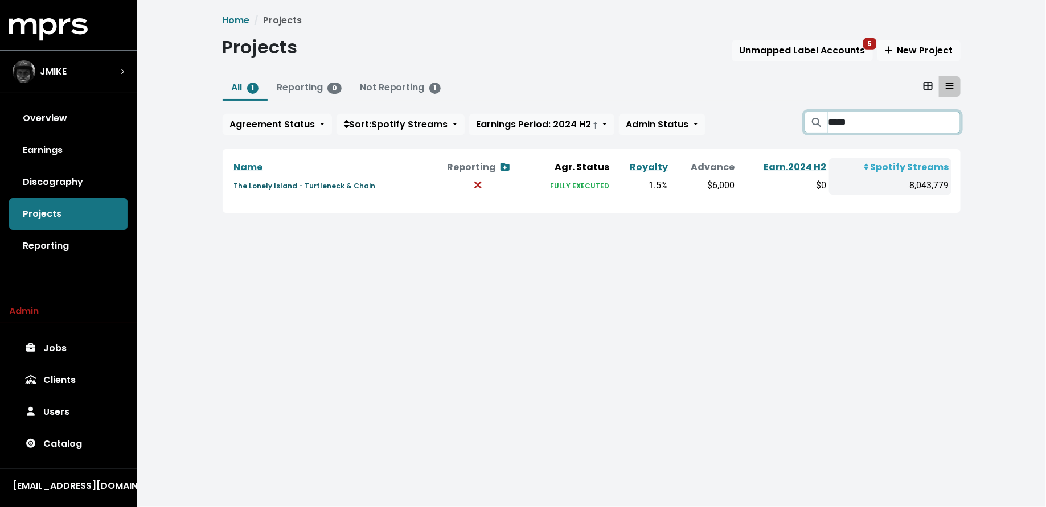
type input "*****"
click at [322, 183] on small "The Lonely Island - Turtleneck & Chain" at bounding box center [305, 186] width 142 height 10
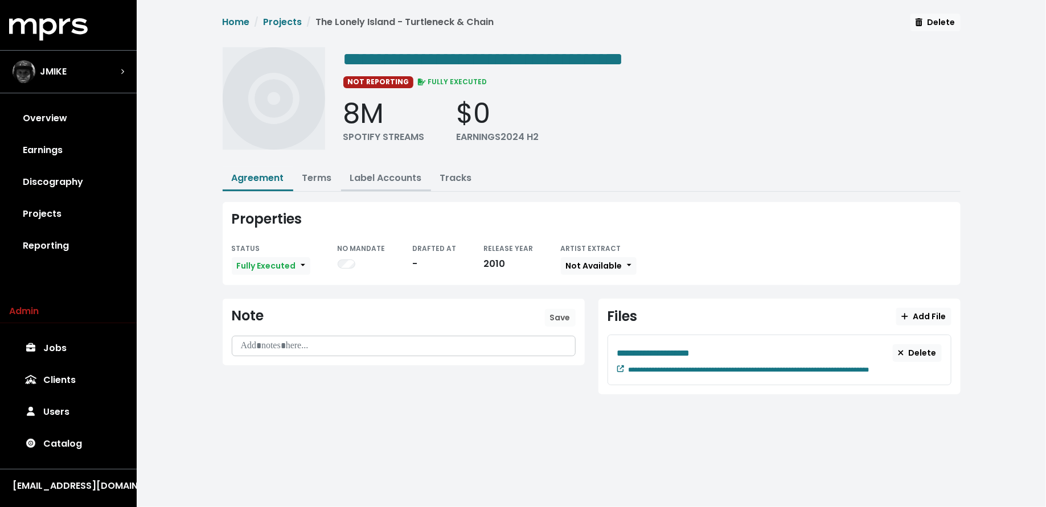
click at [374, 171] on link "Label Accounts" at bounding box center [386, 177] width 72 height 13
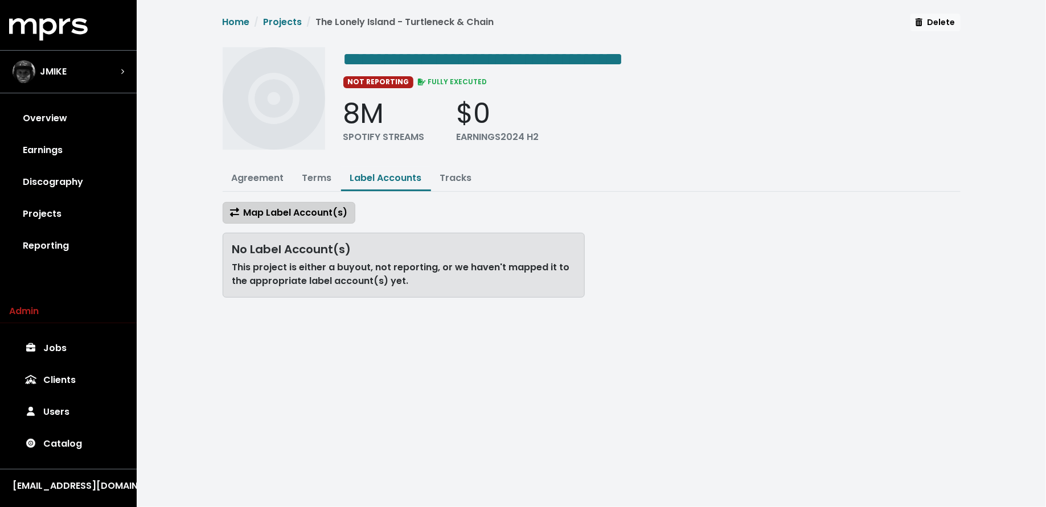
click at [317, 206] on span "Map Label Account(s)" at bounding box center [289, 212] width 118 height 13
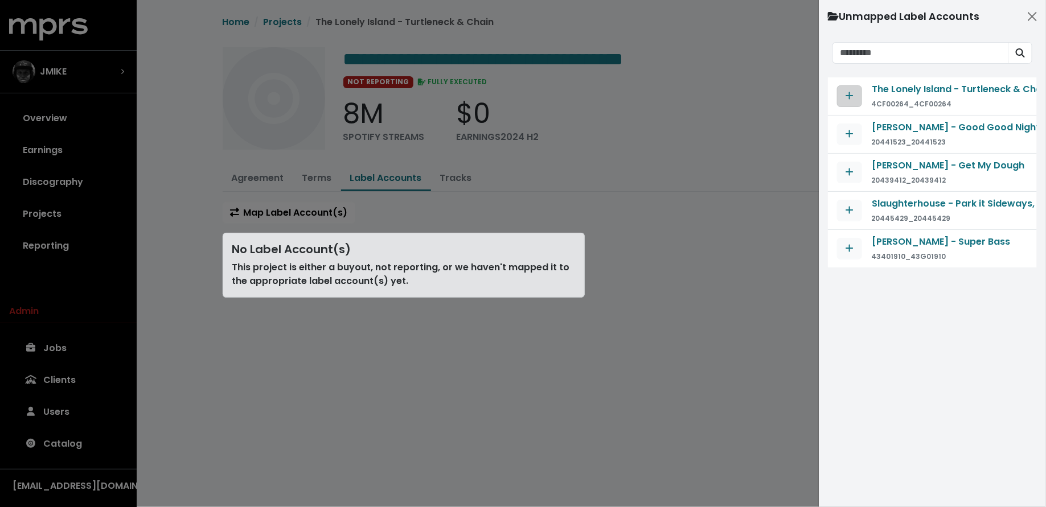
click at [849, 91] on icon "Map contract to selected agreement" at bounding box center [850, 95] width 8 height 9
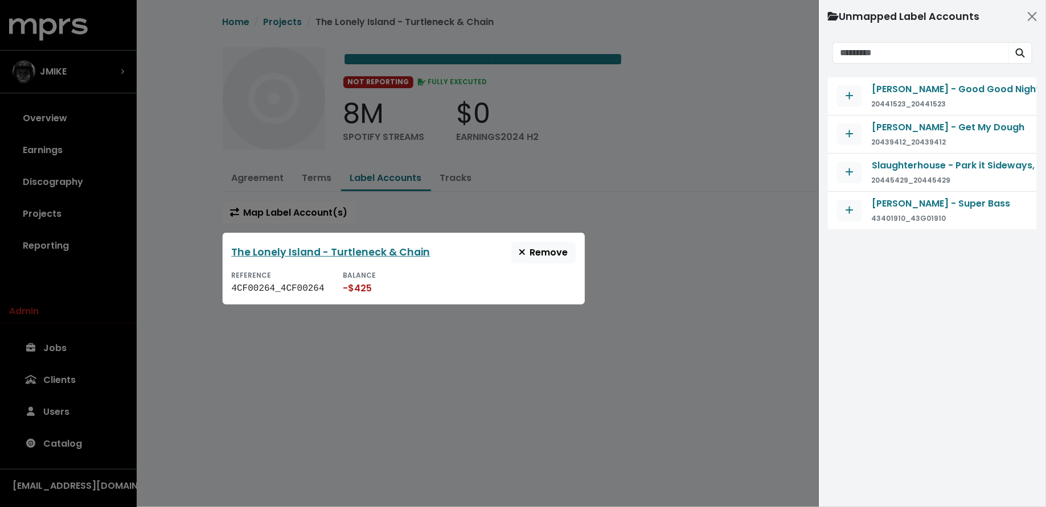
click at [677, 244] on div at bounding box center [523, 253] width 1046 height 507
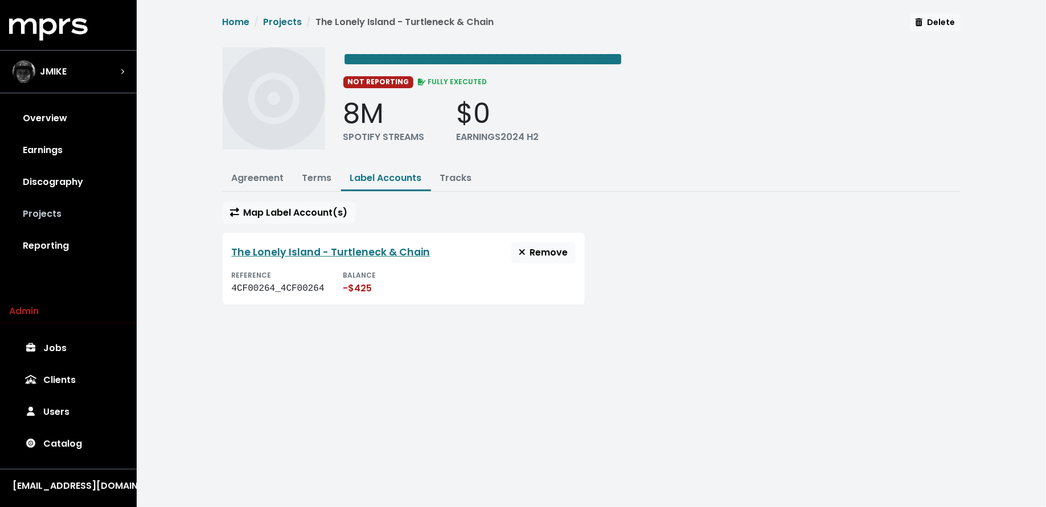
click at [51, 204] on link "Projects" at bounding box center [68, 214] width 118 height 32
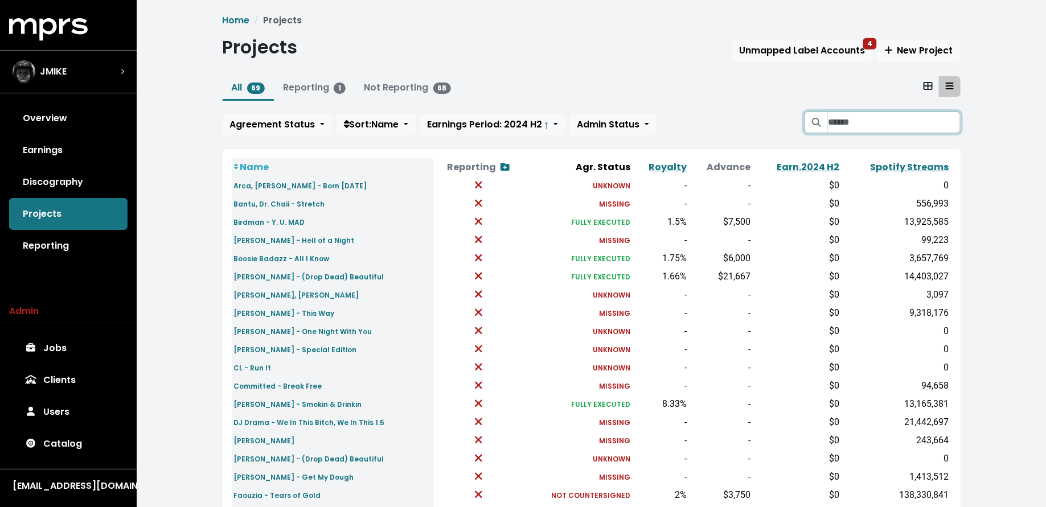
click at [859, 128] on input "Search projects" at bounding box center [894, 123] width 132 height 22
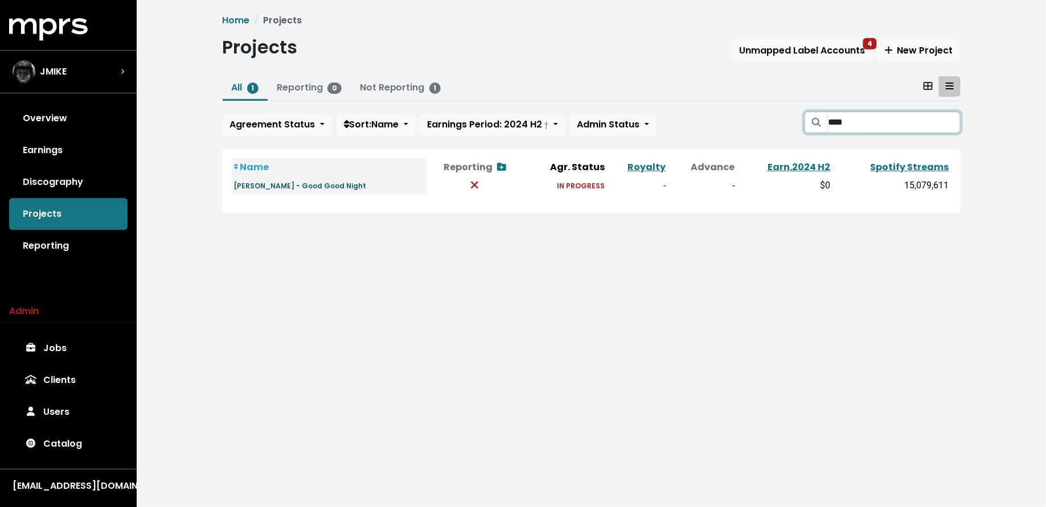
type input "****"
click at [329, 184] on small "Roscoe Dash - Good Good Night" at bounding box center [300, 186] width 133 height 10
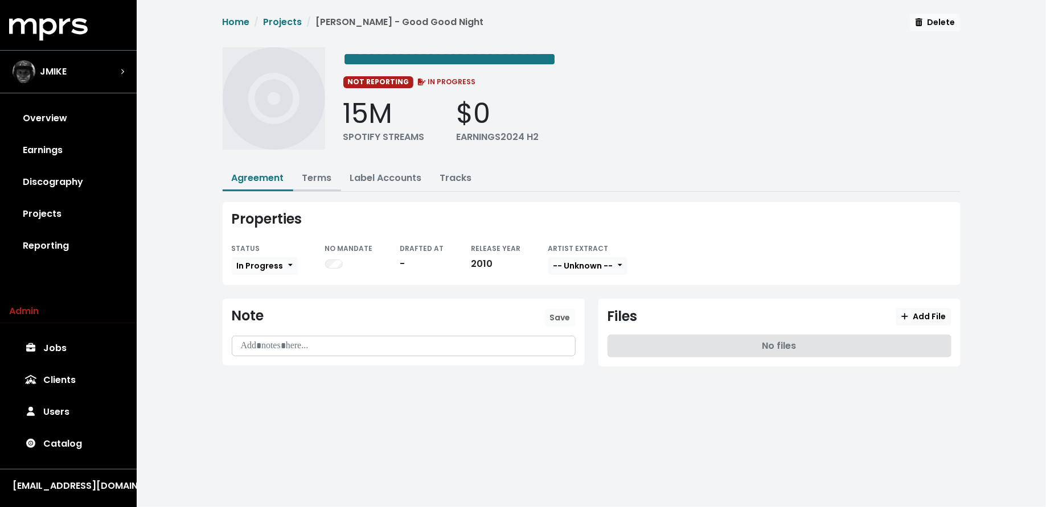
click at [309, 175] on link "Terms" at bounding box center [317, 177] width 30 height 13
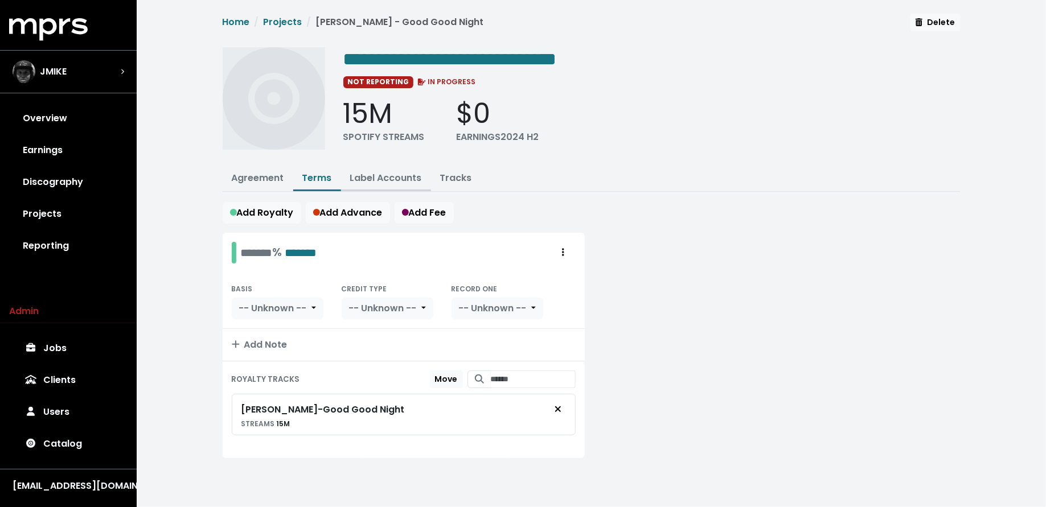
click at [366, 174] on link "Label Accounts" at bounding box center [386, 177] width 72 height 13
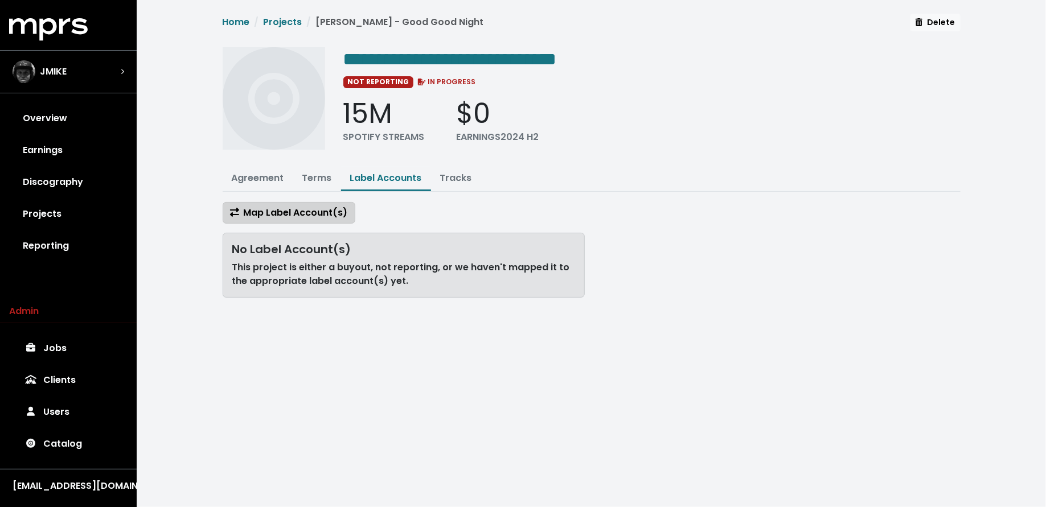
click at [314, 210] on span "Map Label Account(s)" at bounding box center [289, 212] width 118 height 13
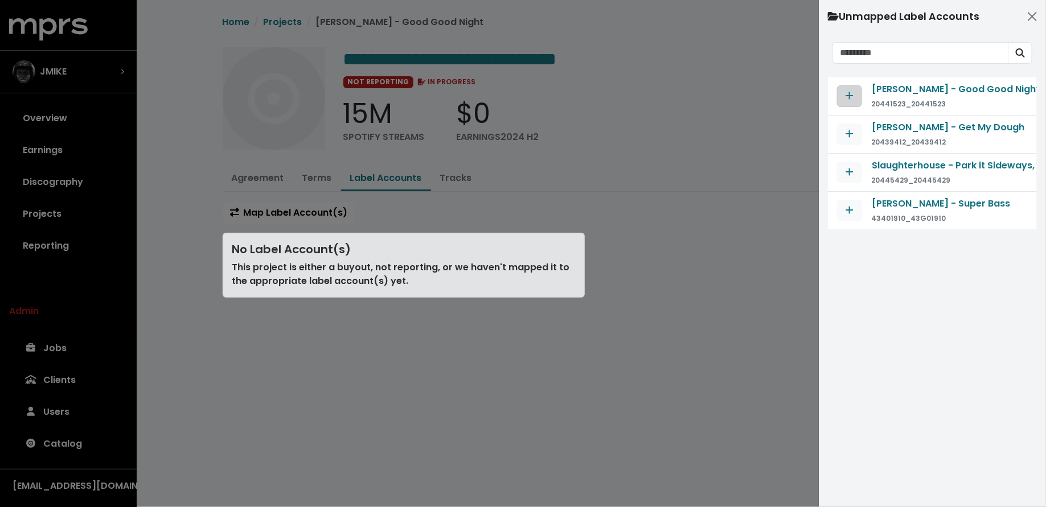
click at [852, 96] on icon "Map contract to selected agreement" at bounding box center [850, 95] width 8 height 9
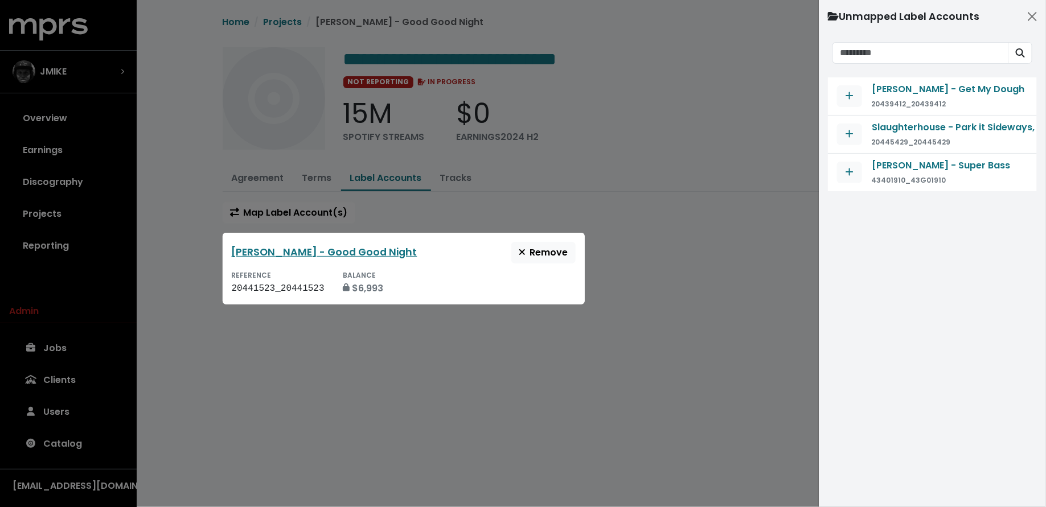
click at [275, 178] on div at bounding box center [523, 253] width 1046 height 507
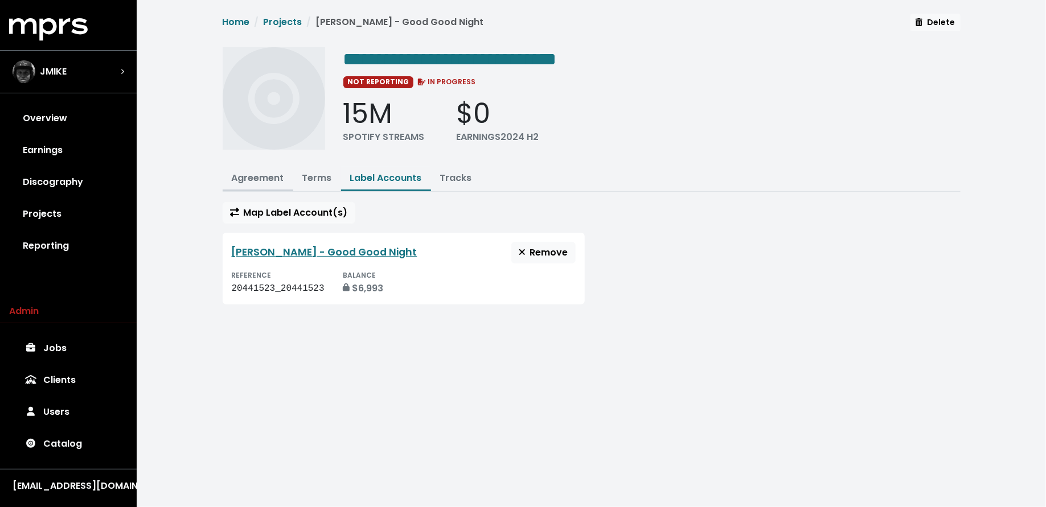
click at [275, 179] on link "Agreement" at bounding box center [258, 177] width 52 height 13
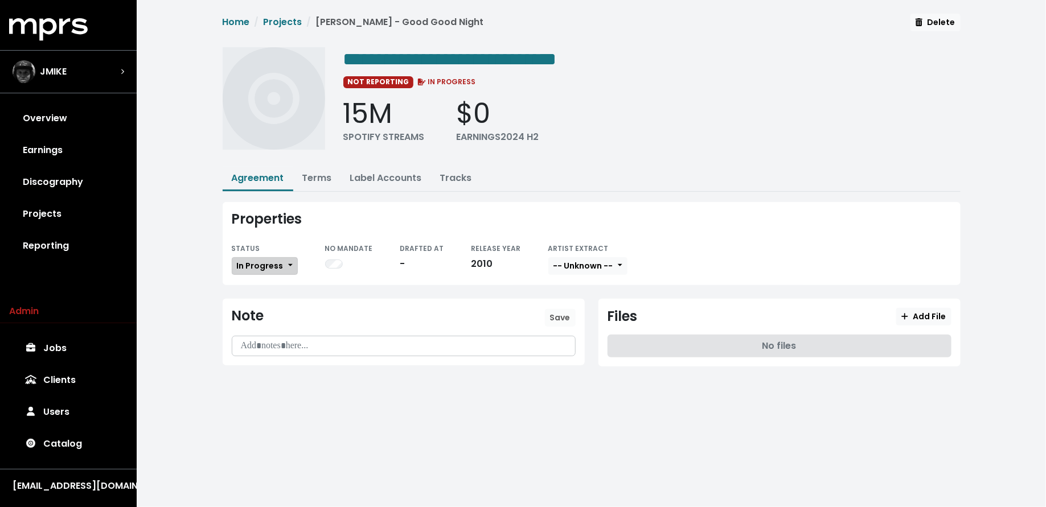
click at [259, 257] on button "In Progress" at bounding box center [265, 266] width 66 height 18
click at [259, 300] on link "Missing" at bounding box center [285, 307] width 107 height 18
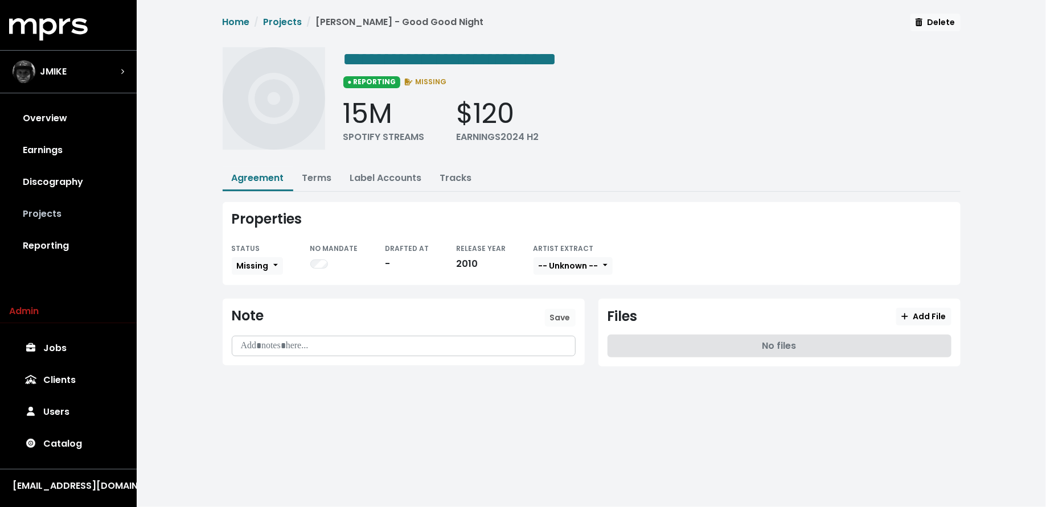
click at [56, 213] on link "Projects" at bounding box center [68, 214] width 118 height 32
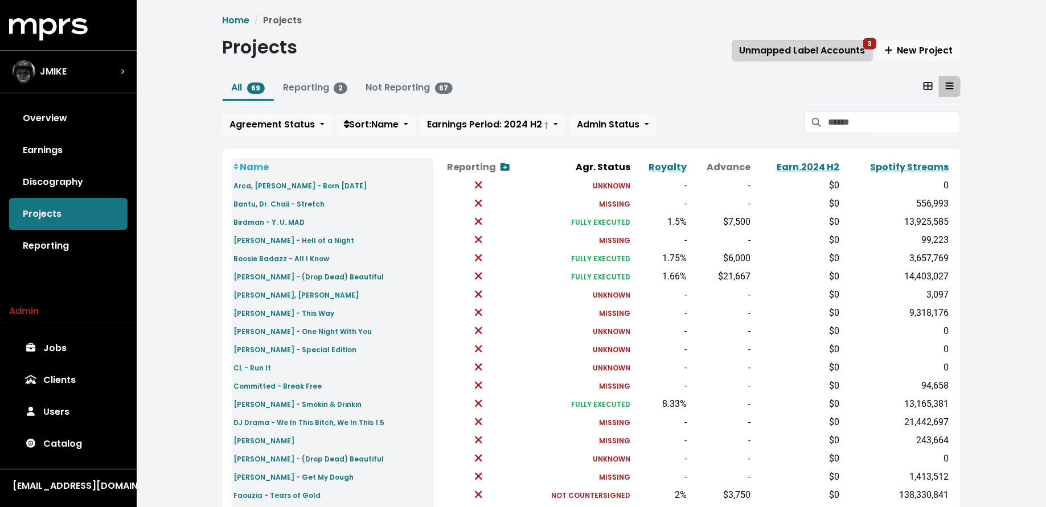
click at [760, 56] on span "Unmapped Label Accounts 3" at bounding box center [803, 50] width 126 height 13
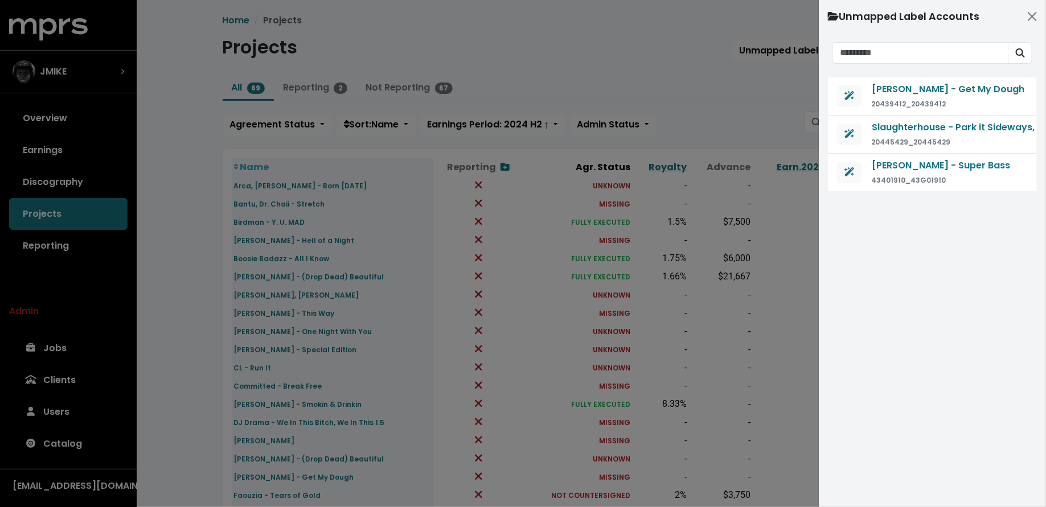
click at [616, 63] on div at bounding box center [523, 253] width 1046 height 507
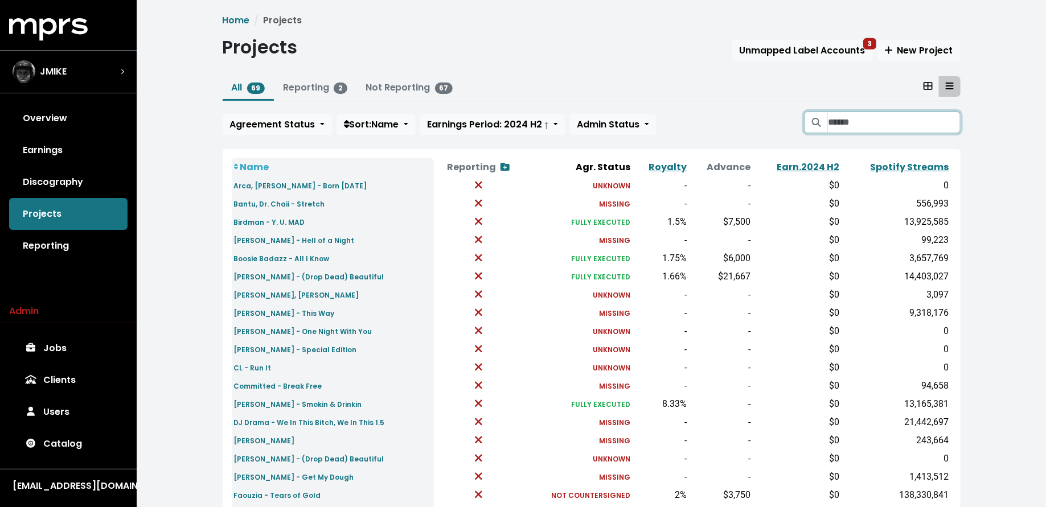
click at [865, 118] on input "Search projects" at bounding box center [894, 123] width 132 height 22
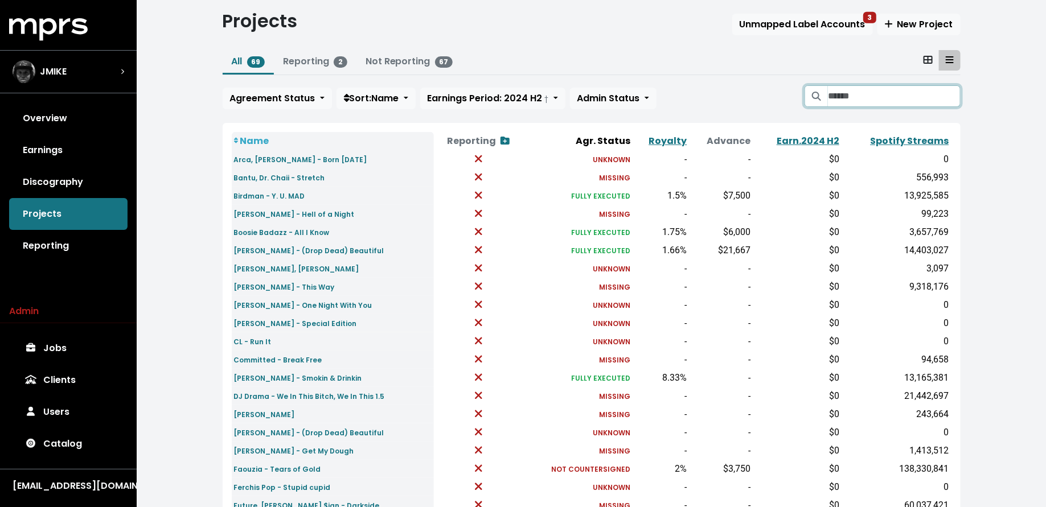
scroll to position [40, 0]
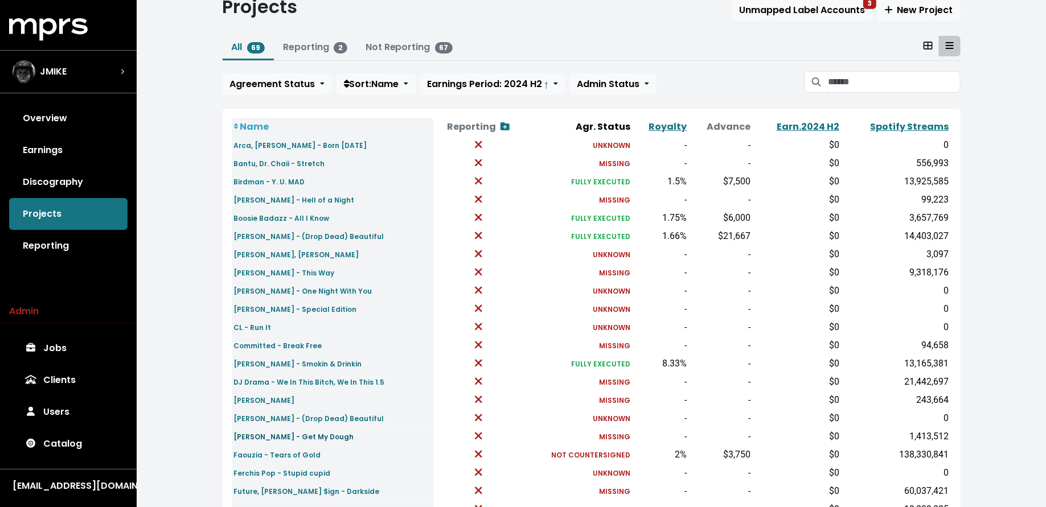
click at [278, 432] on small "Ester Dean - Get My Dough" at bounding box center [294, 437] width 120 height 10
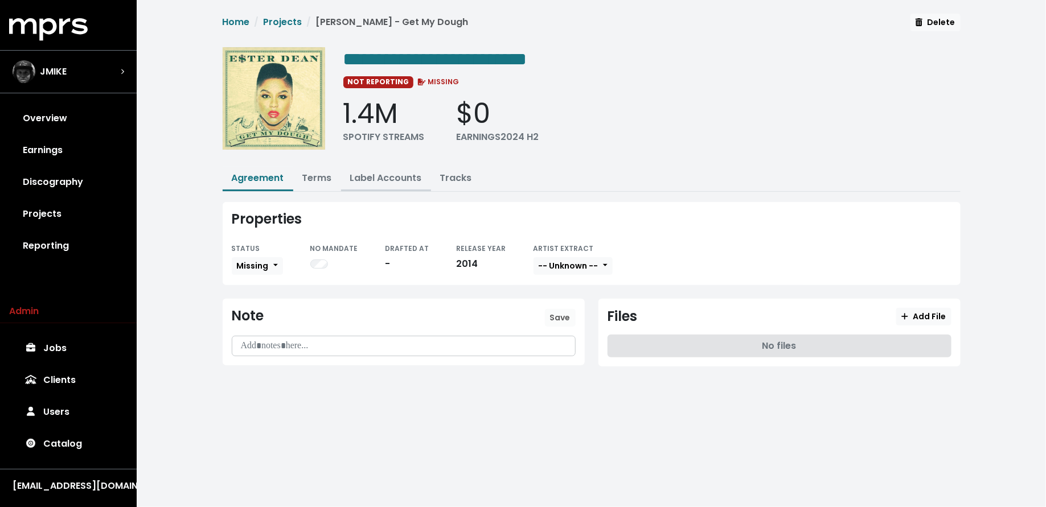
click at [360, 172] on link "Label Accounts" at bounding box center [386, 177] width 72 height 13
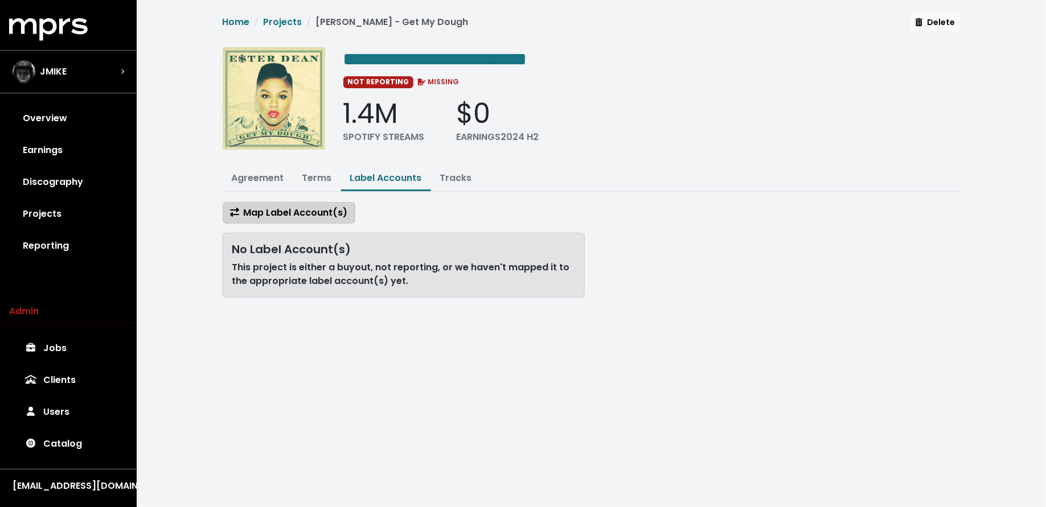
click at [314, 206] on span "Map Label Account(s)" at bounding box center [289, 212] width 118 height 13
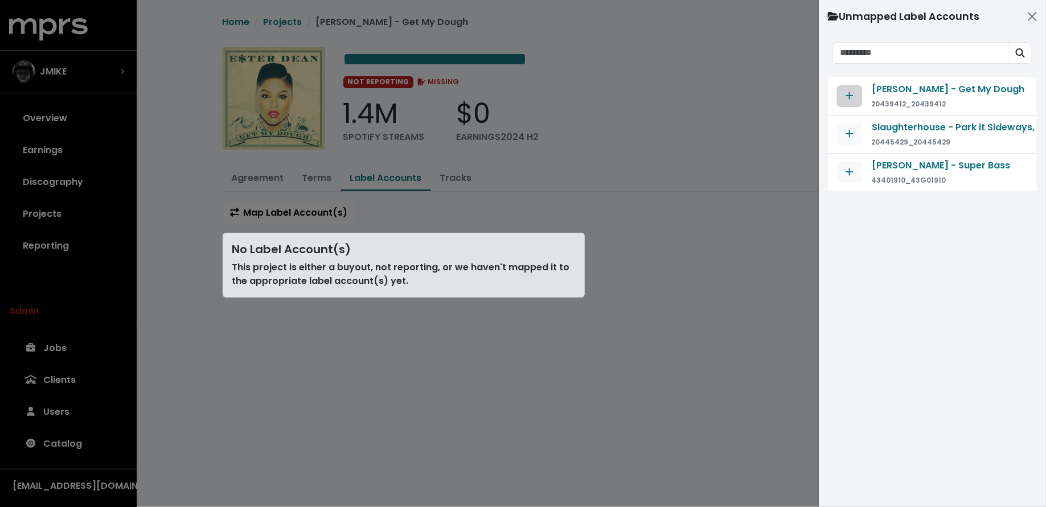
click at [850, 96] on icon "Map contract to selected agreement" at bounding box center [850, 95] width 8 height 9
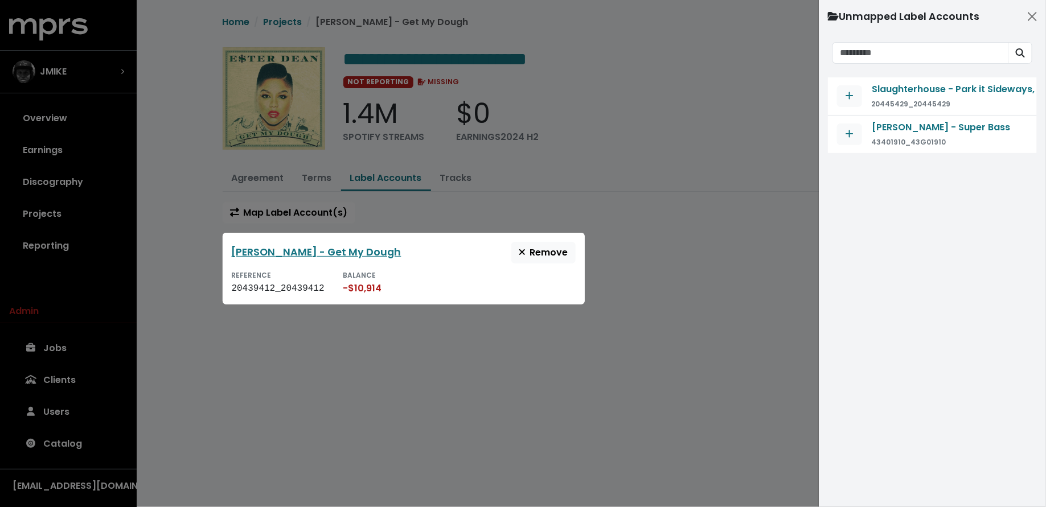
click at [700, 224] on div at bounding box center [523, 253] width 1046 height 507
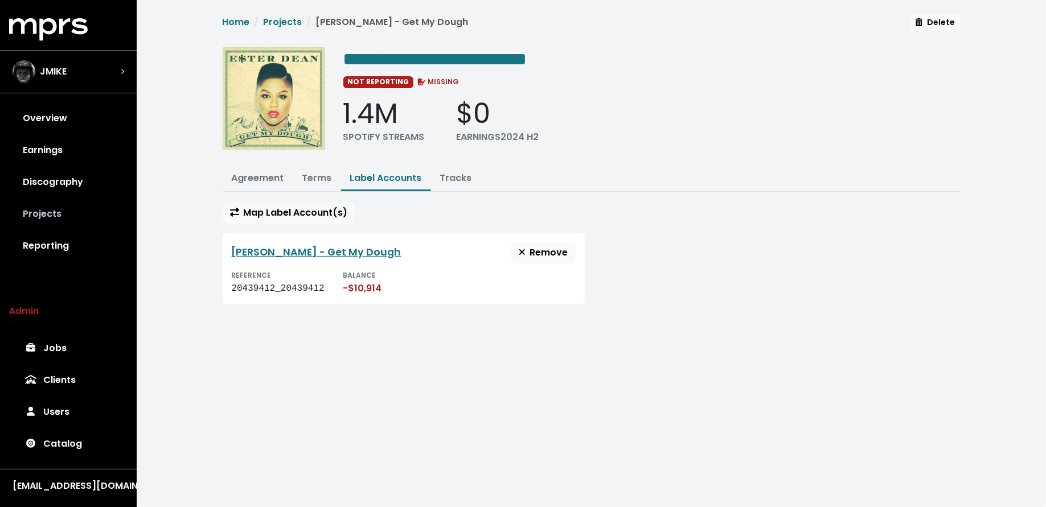
click at [114, 208] on link "Projects" at bounding box center [68, 214] width 118 height 32
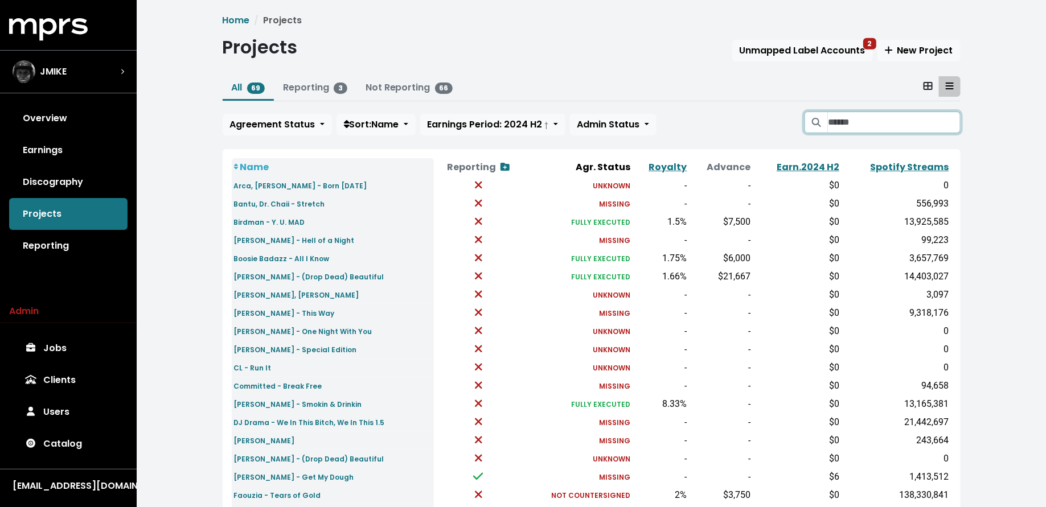
click at [875, 126] on input "Search projects" at bounding box center [894, 123] width 132 height 22
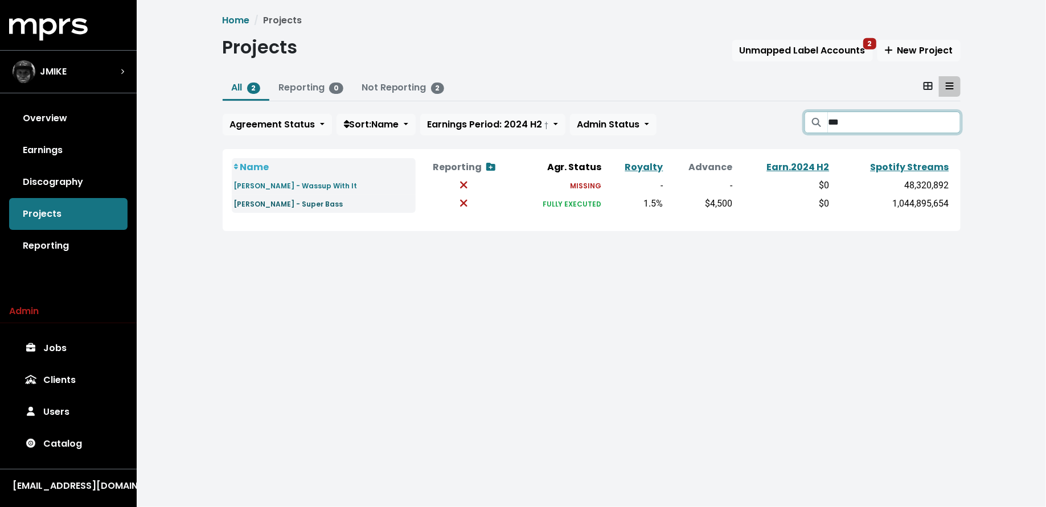
type input "***"
click at [300, 204] on small "Nicki Minaj - Super Bass" at bounding box center [288, 204] width 109 height 10
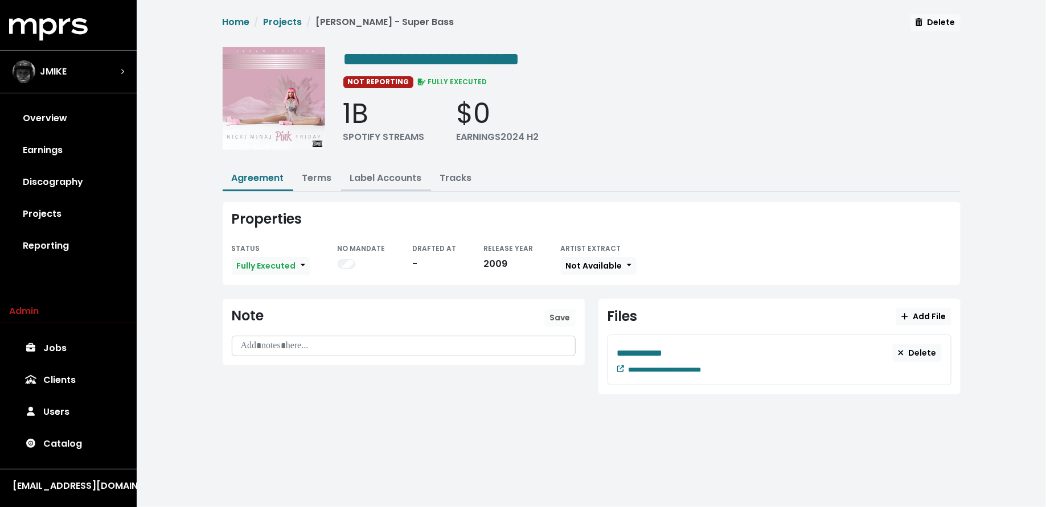
click at [363, 177] on link "Label Accounts" at bounding box center [386, 177] width 72 height 13
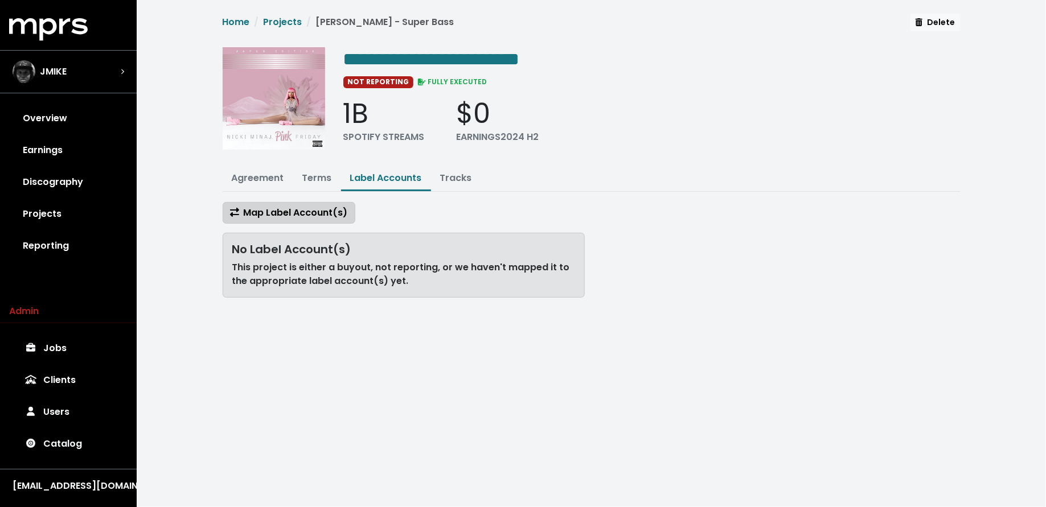
click at [321, 214] on span "Map Label Account(s)" at bounding box center [289, 212] width 118 height 13
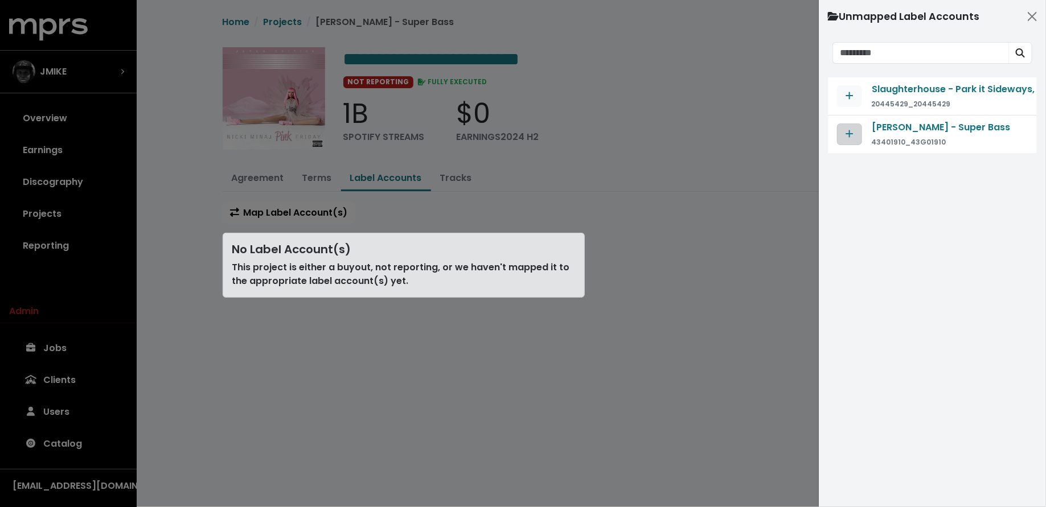
click at [850, 137] on icon "Map contract to selected agreement" at bounding box center [850, 133] width 8 height 9
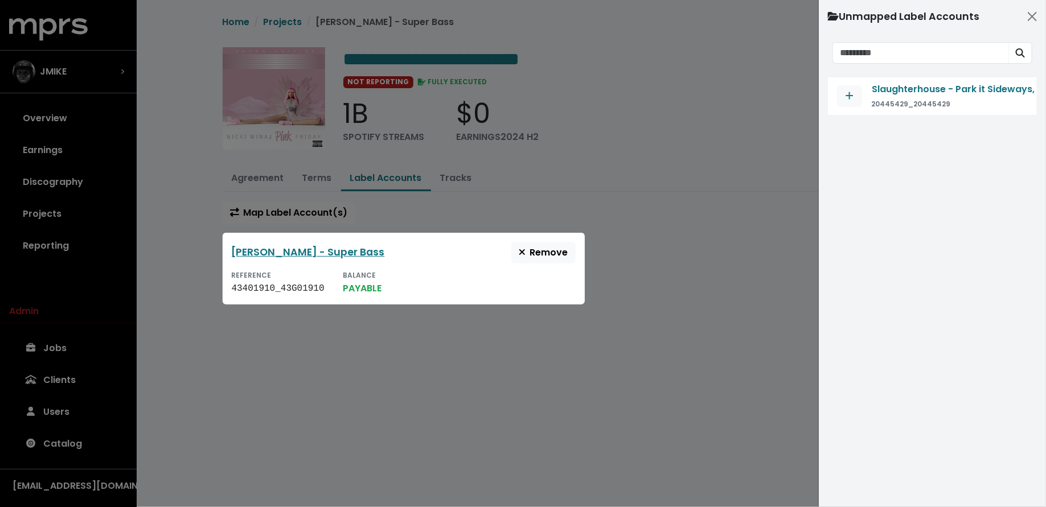
click at [707, 318] on div at bounding box center [523, 253] width 1046 height 507
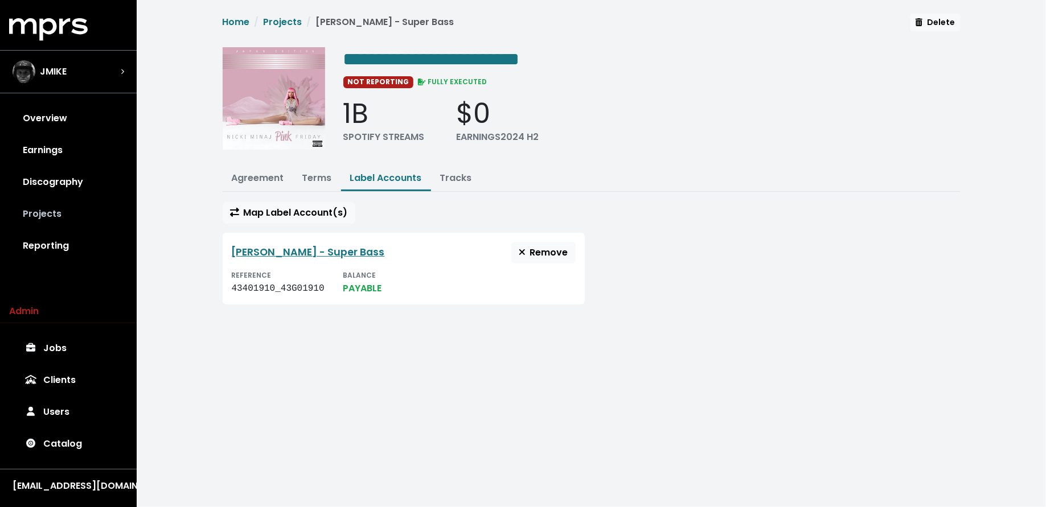
click at [81, 212] on link "Projects" at bounding box center [68, 214] width 118 height 32
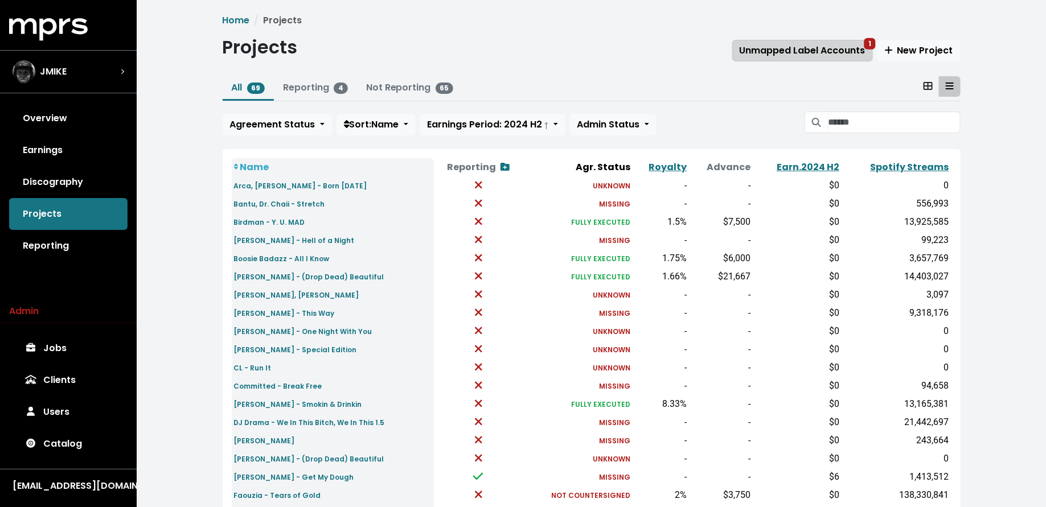
click at [782, 40] on button "Unmapped Label Accounts 1" at bounding box center [802, 51] width 141 height 22
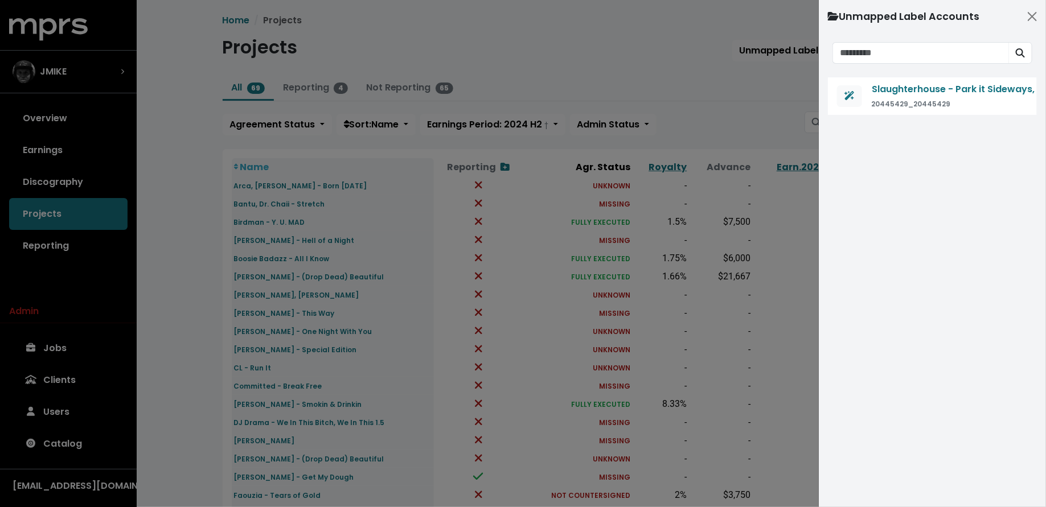
click at [219, 262] on div at bounding box center [523, 253] width 1046 height 507
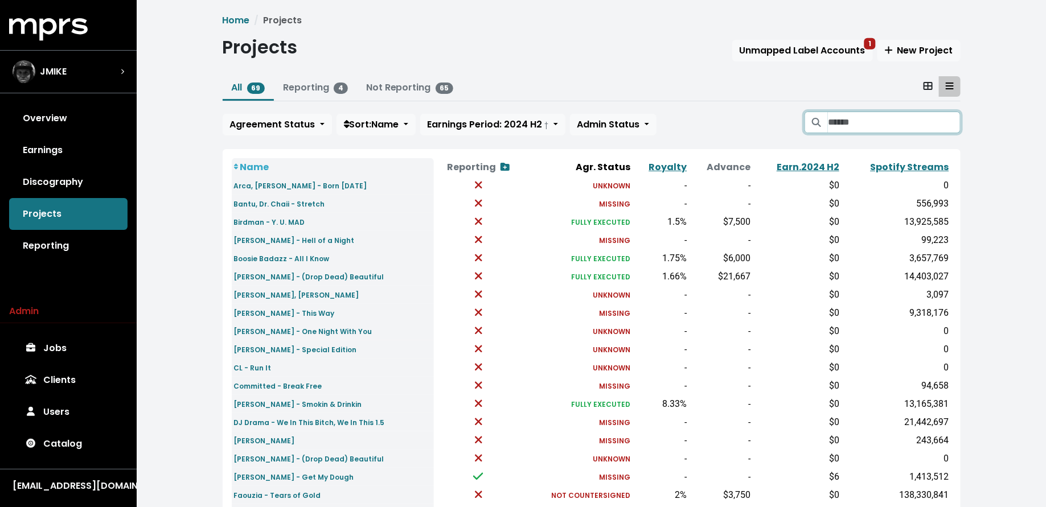
click at [863, 126] on input "Search projects" at bounding box center [894, 123] width 132 height 22
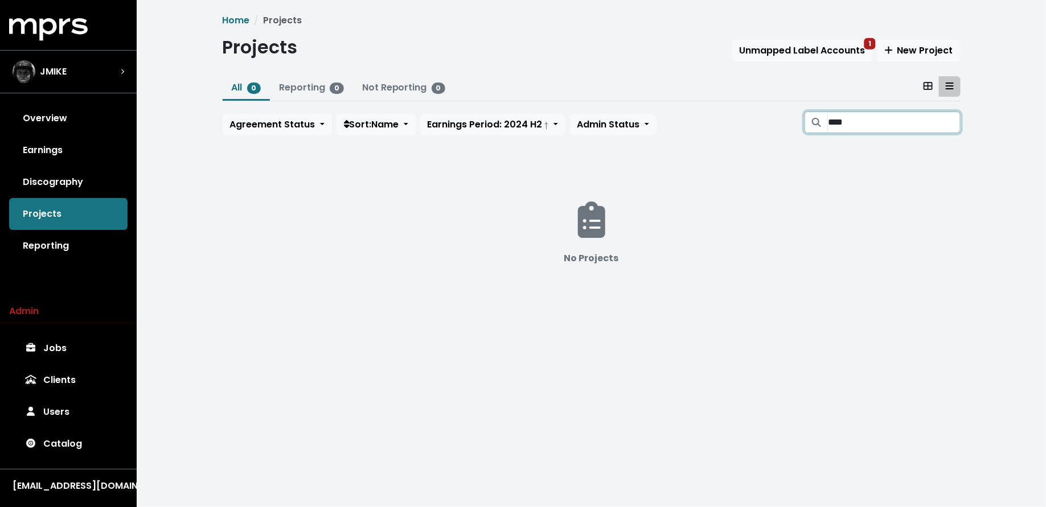
type input "*****"
click at [951, 123] on input "*****" at bounding box center [894, 123] width 132 height 22
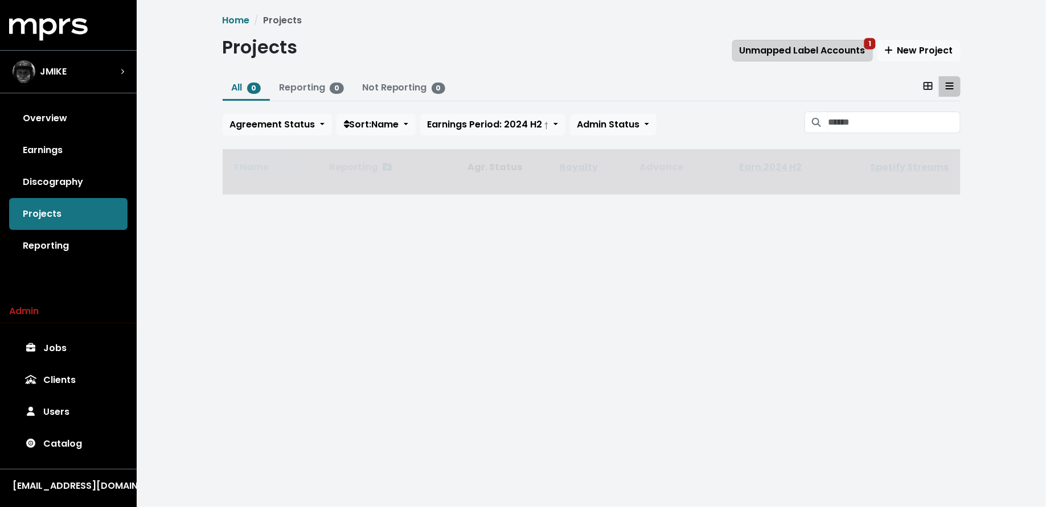
click at [828, 46] on span "Unmapped Label Accounts 1" at bounding box center [803, 50] width 126 height 13
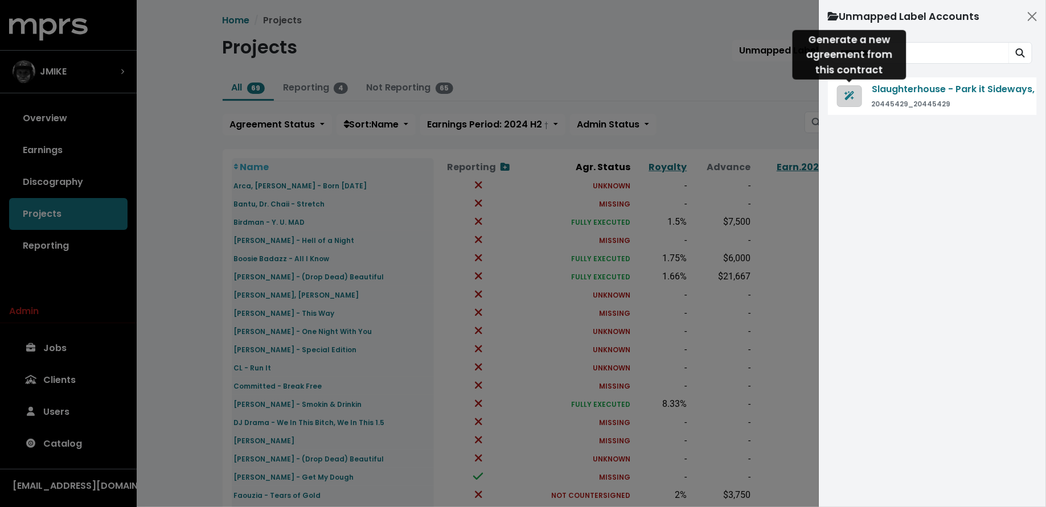
click at [847, 95] on icon "Generate agreement from this contract" at bounding box center [850, 95] width 10 height 9
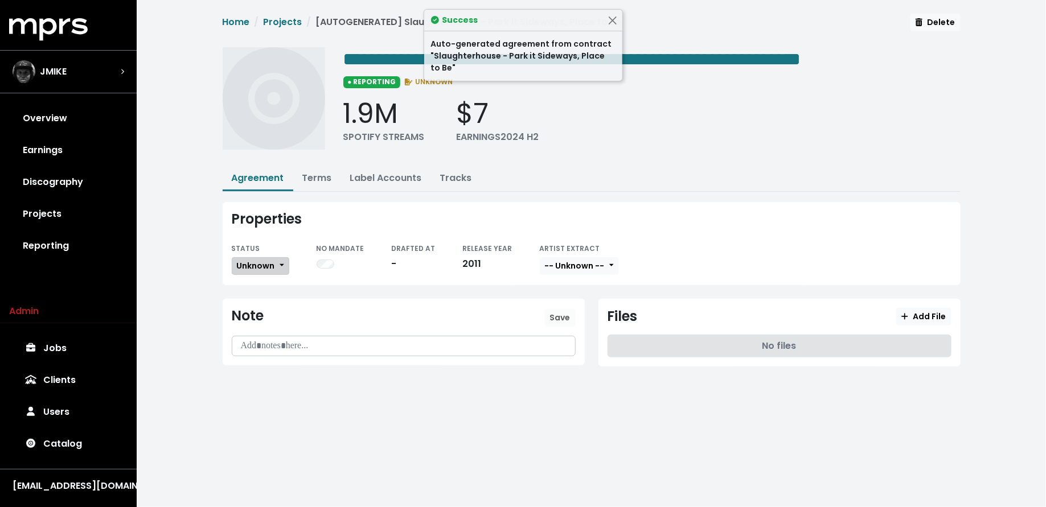
click at [258, 265] on span "Unknown" at bounding box center [256, 265] width 38 height 11
click at [260, 301] on link "Missing" at bounding box center [285, 307] width 107 height 18
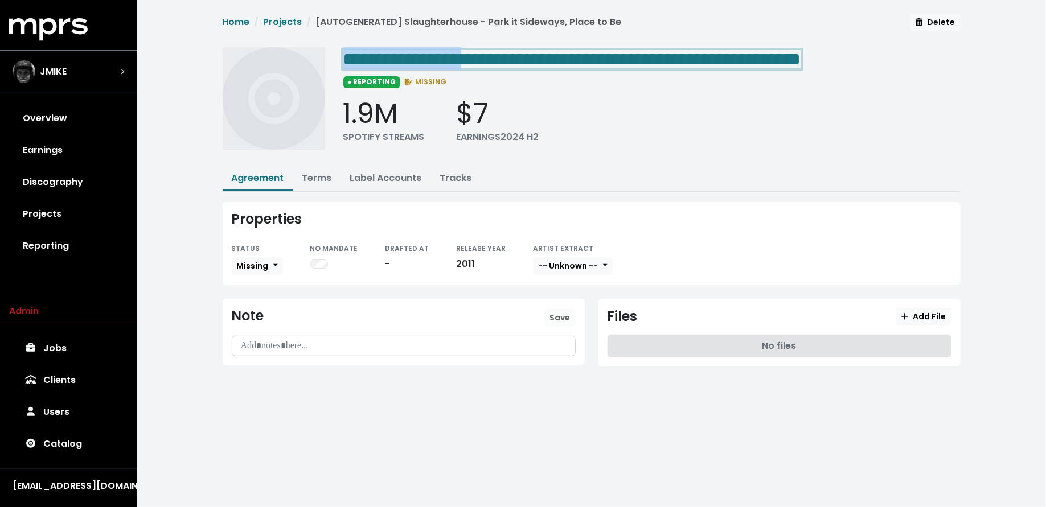
click at [522, 60] on span "**********" at bounding box center [572, 59] width 458 height 18
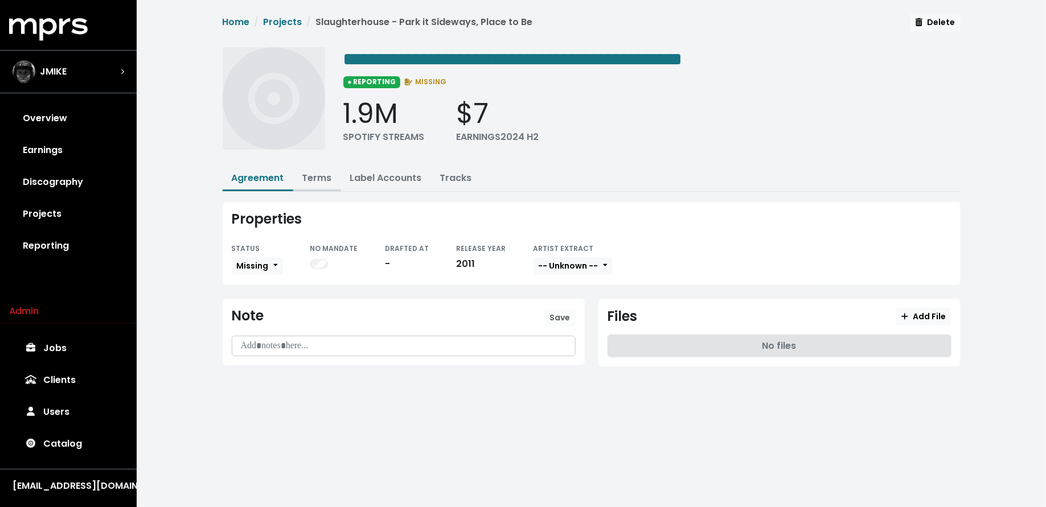
click at [318, 174] on link "Terms" at bounding box center [317, 177] width 30 height 13
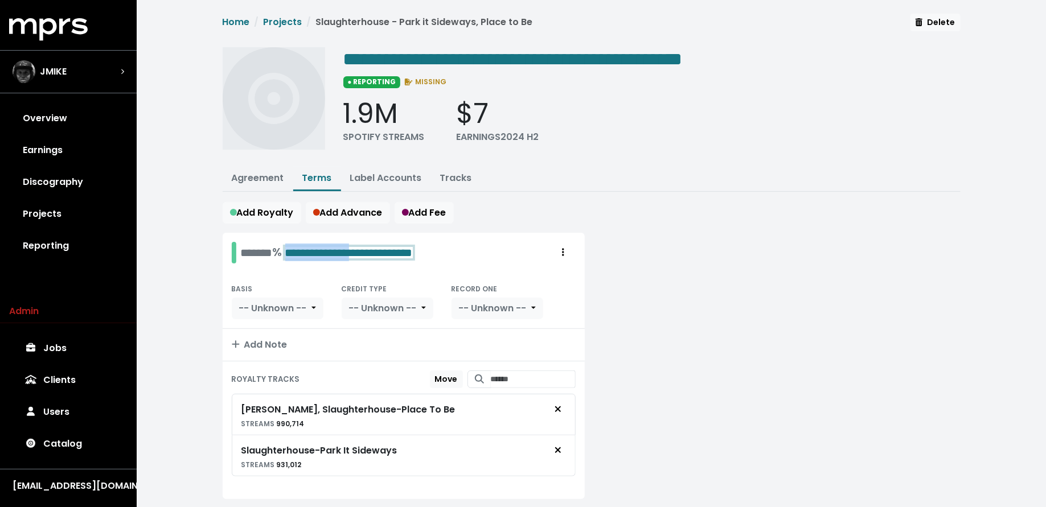
click at [399, 249] on span "**********" at bounding box center [349, 252] width 128 height 11
click at [456, 175] on link "Tracks" at bounding box center [456, 177] width 32 height 13
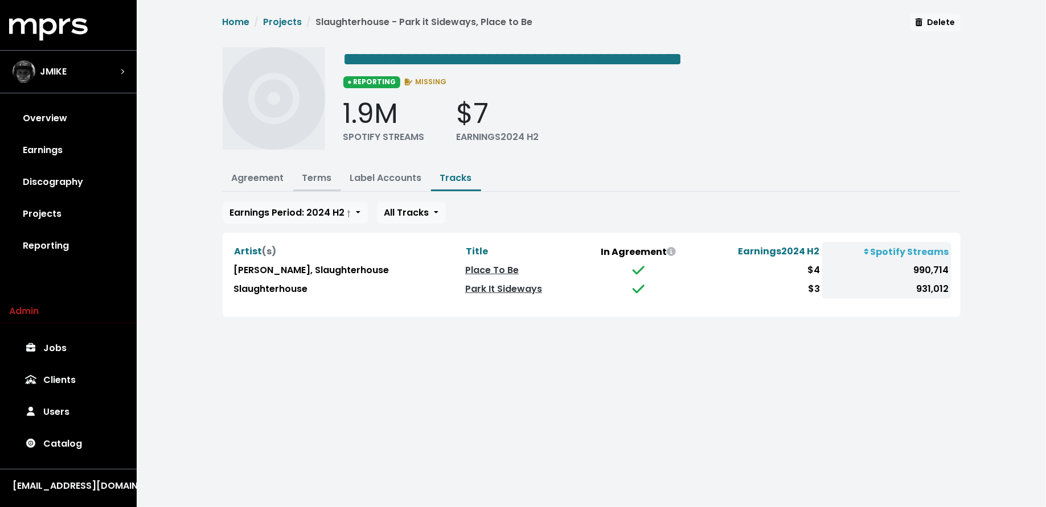
click at [329, 177] on link "Terms" at bounding box center [317, 177] width 30 height 13
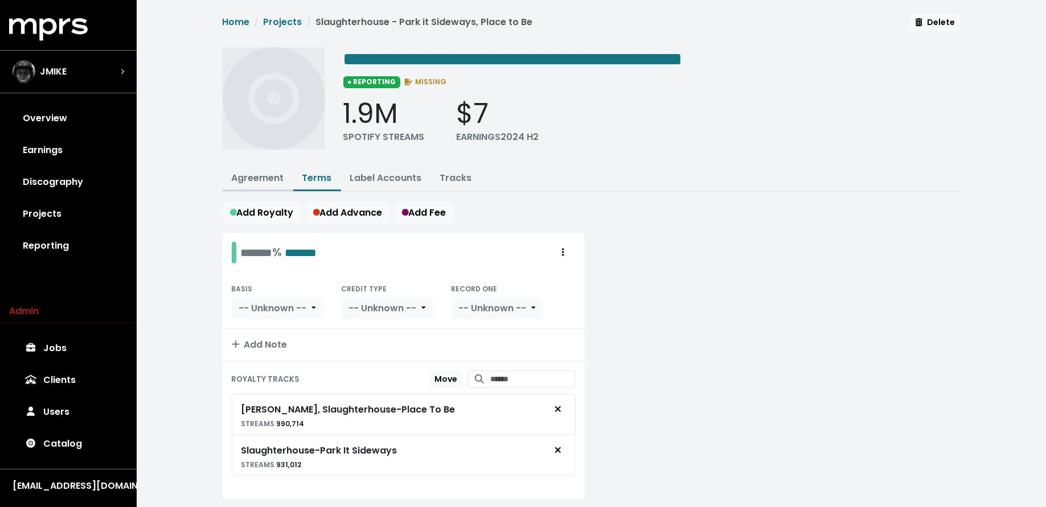
click at [242, 179] on link "Agreement" at bounding box center [258, 177] width 52 height 13
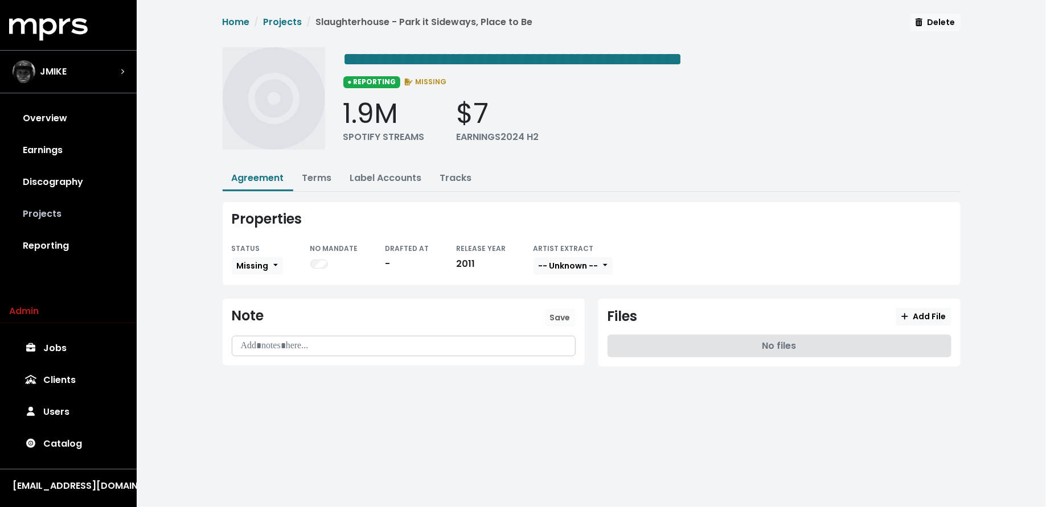
click at [91, 214] on link "Projects" at bounding box center [68, 214] width 118 height 32
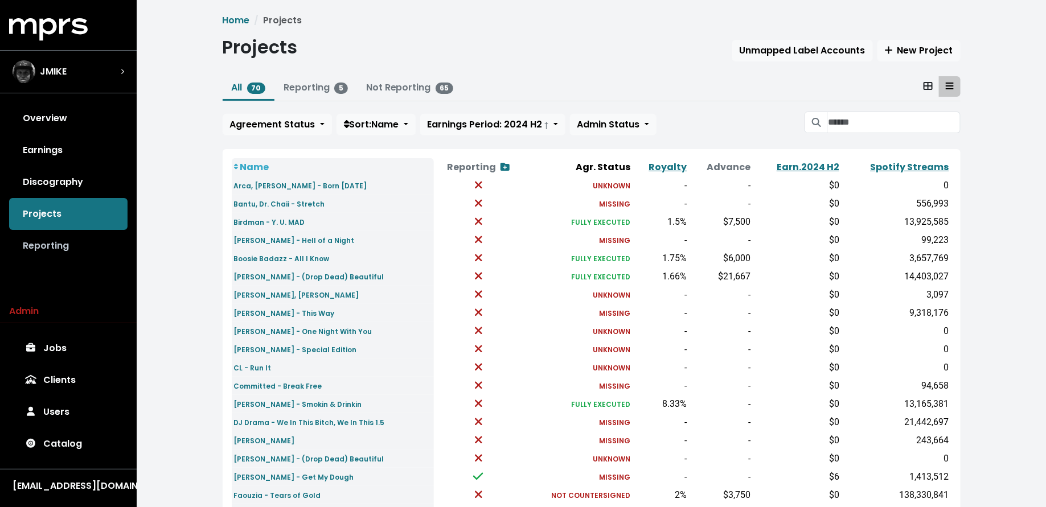
click at [80, 244] on link "Reporting" at bounding box center [68, 246] width 118 height 32
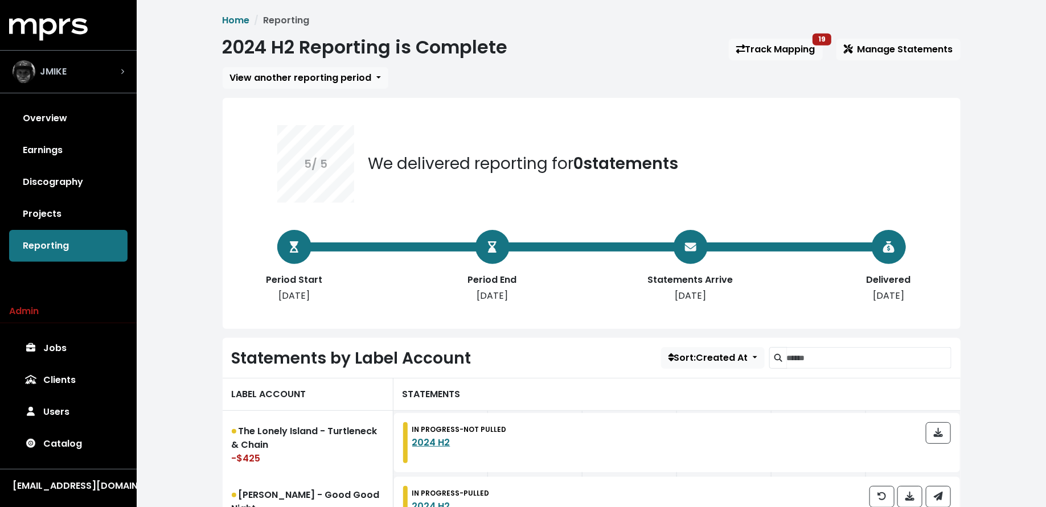
click at [103, 55] on div "JMIKE" at bounding box center [68, 71] width 130 height 41
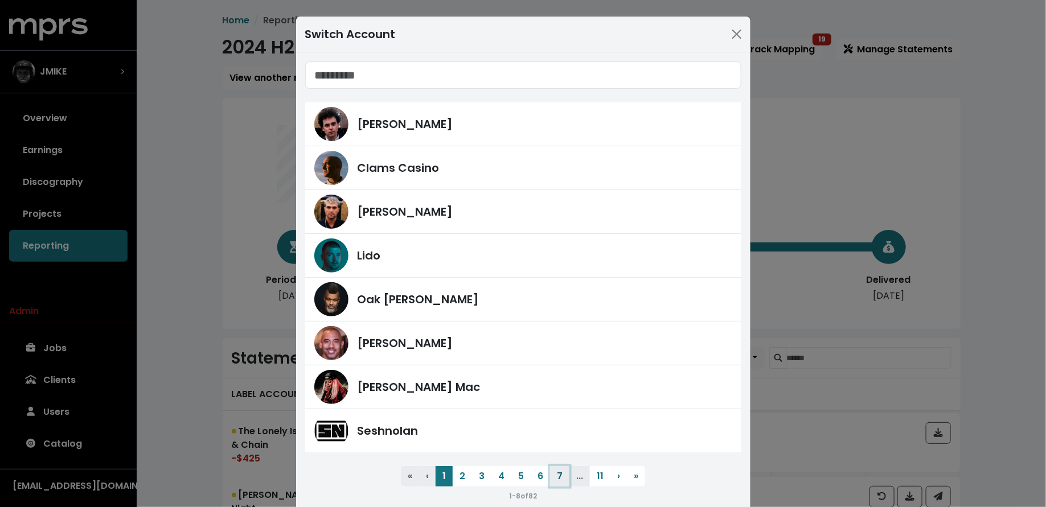
click at [558, 478] on button "7" at bounding box center [559, 476] width 19 height 21
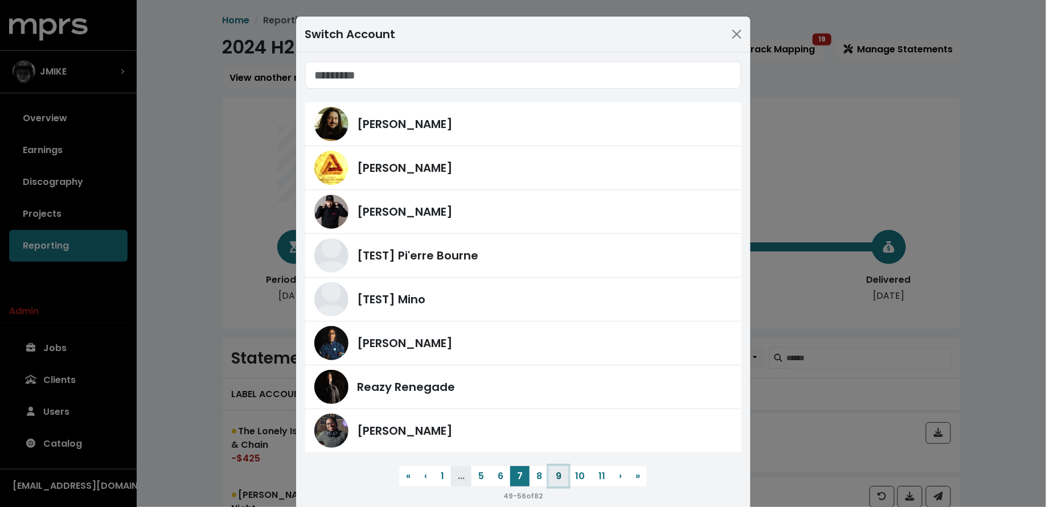
click at [558, 478] on button "9" at bounding box center [558, 476] width 19 height 21
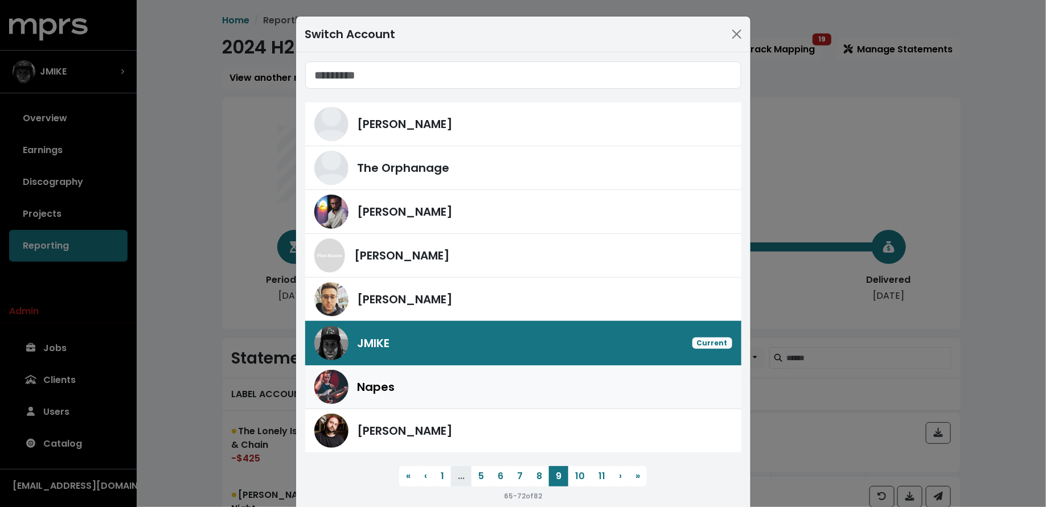
click at [484, 395] on div "Napes" at bounding box center [523, 387] width 418 height 34
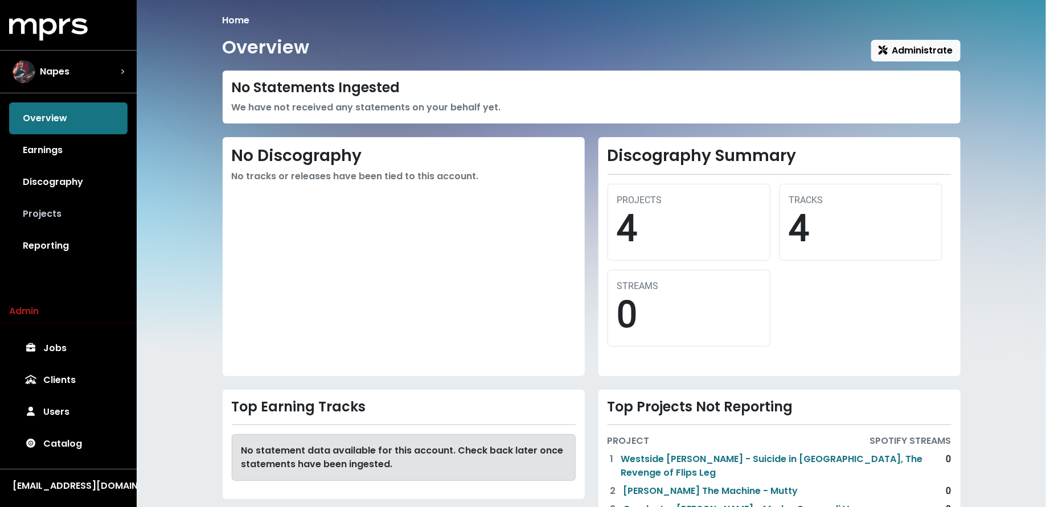
click at [77, 218] on link "Projects" at bounding box center [68, 214] width 118 height 32
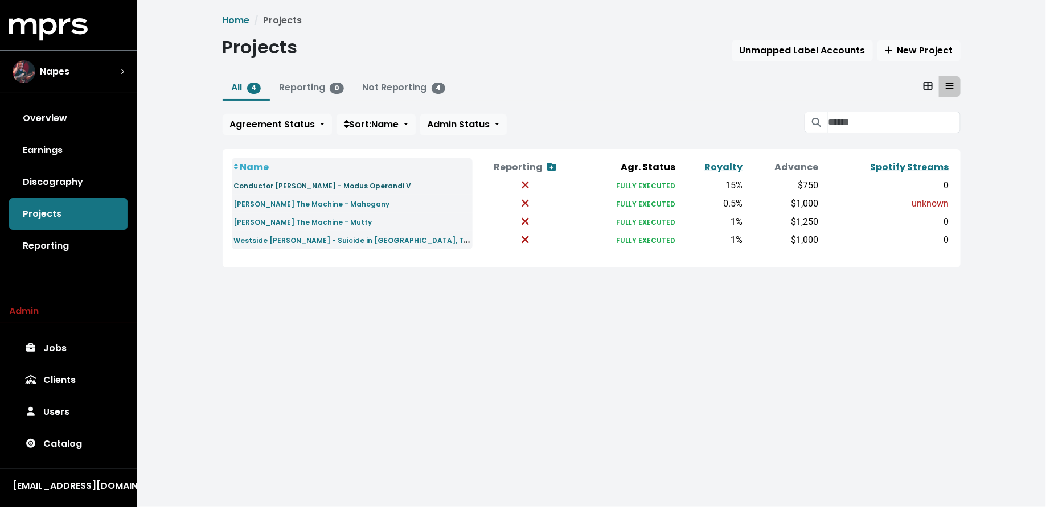
click at [258, 186] on small "Conductor Williams - Modus Operandi V" at bounding box center [323, 186] width 178 height 10
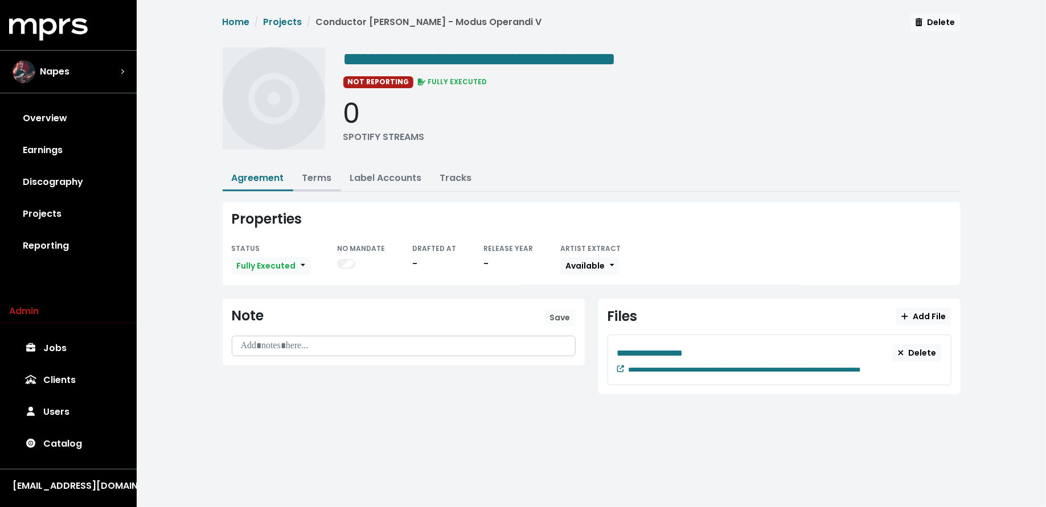
click at [320, 181] on link "Terms" at bounding box center [317, 177] width 30 height 13
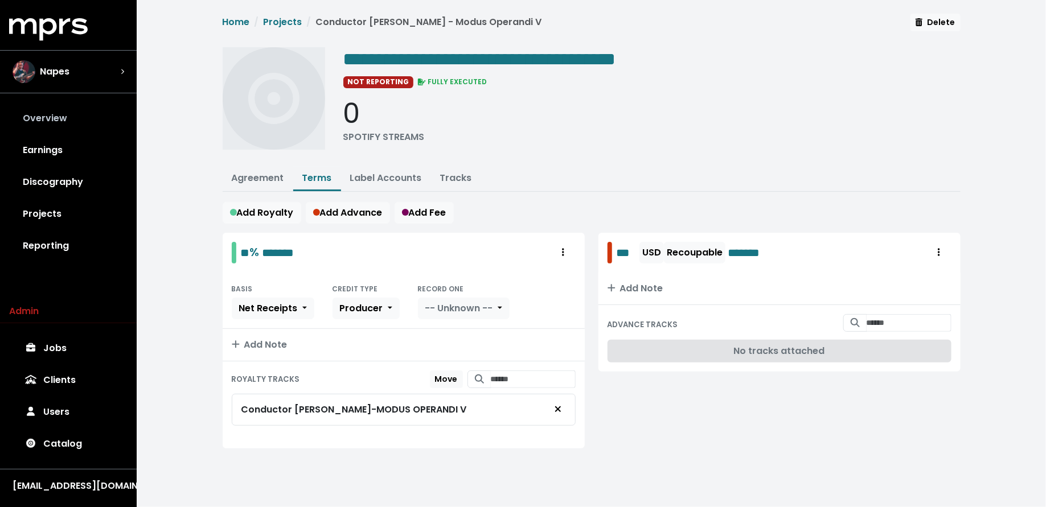
click at [89, 110] on link "Overview" at bounding box center [68, 119] width 118 height 32
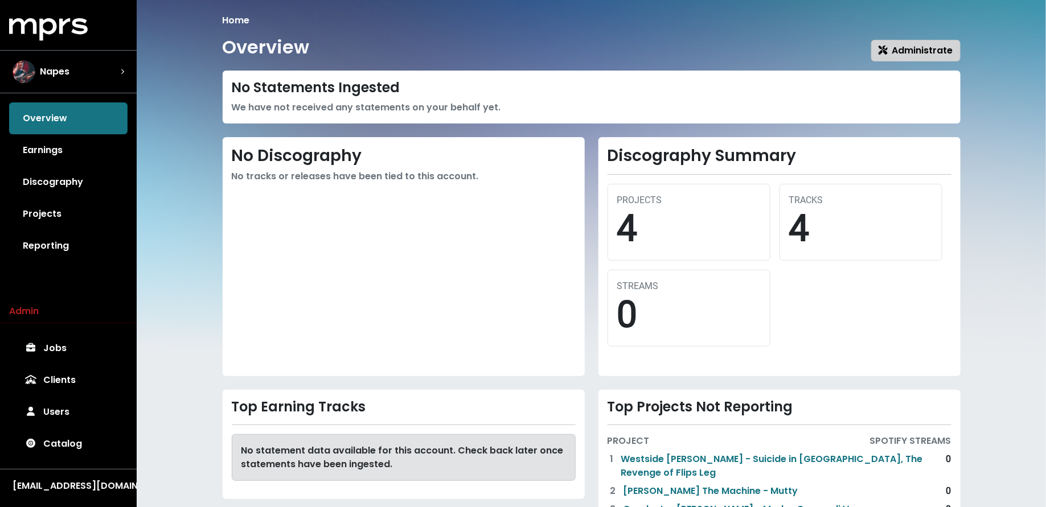
click at [891, 54] on span "Administrate" at bounding box center [916, 50] width 75 height 13
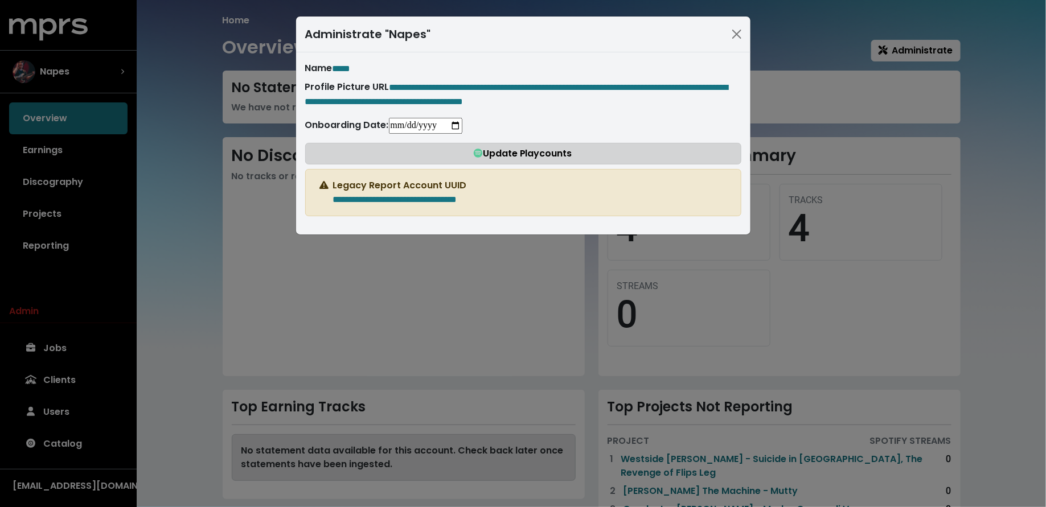
click at [529, 158] on span "Update Playcounts" at bounding box center [523, 153] width 99 height 13
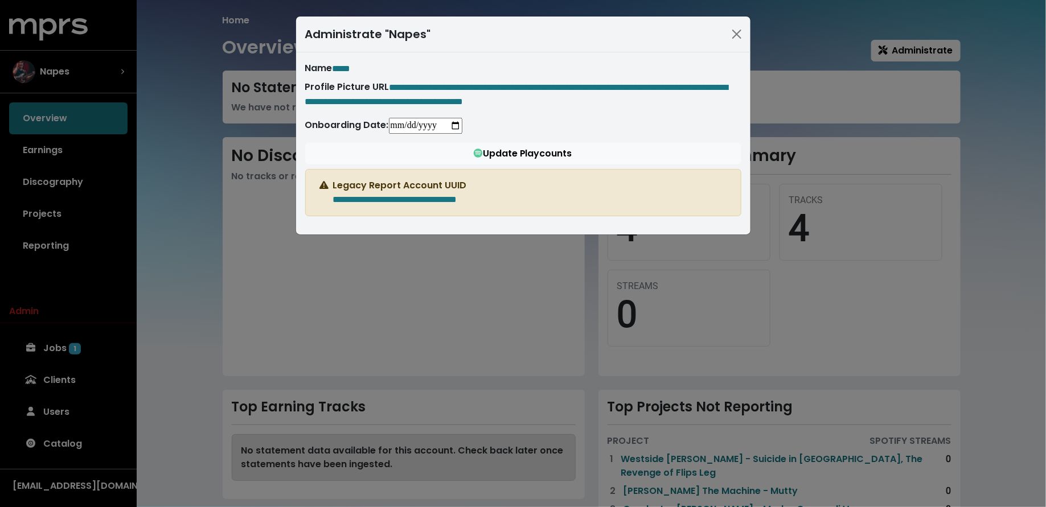
click at [462, 134] on input "date" at bounding box center [425, 126] width 73 height 16
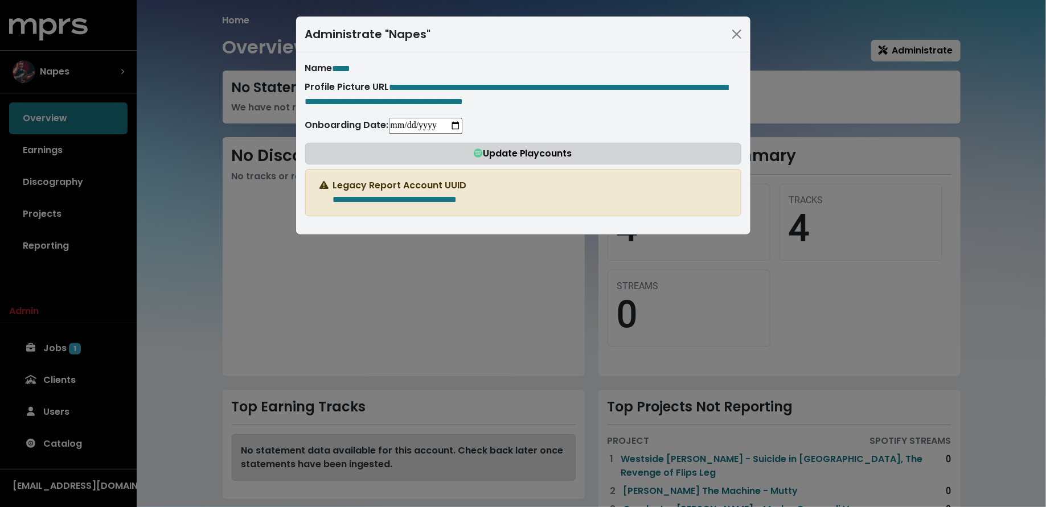
type input "**********"
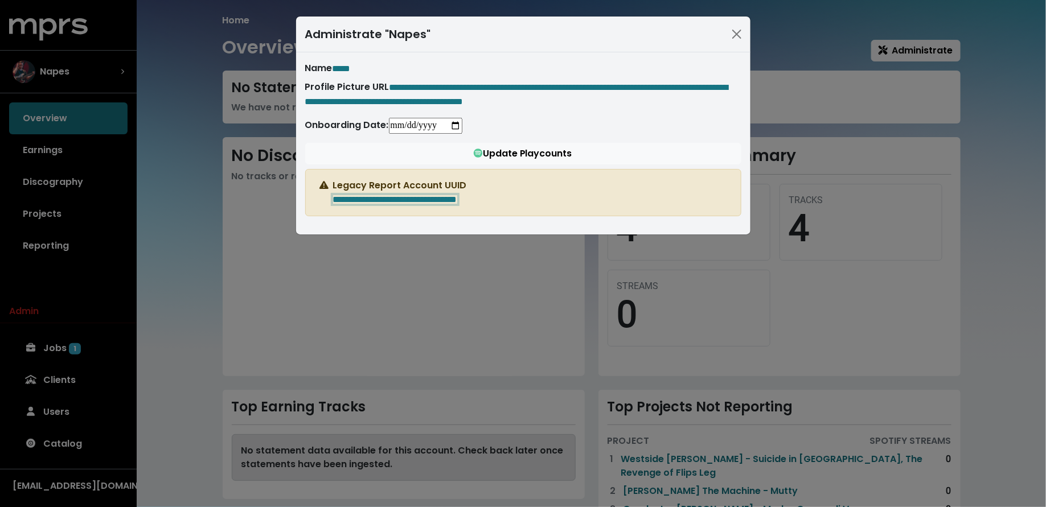
click at [235, 225] on div "**********" at bounding box center [523, 253] width 1046 height 507
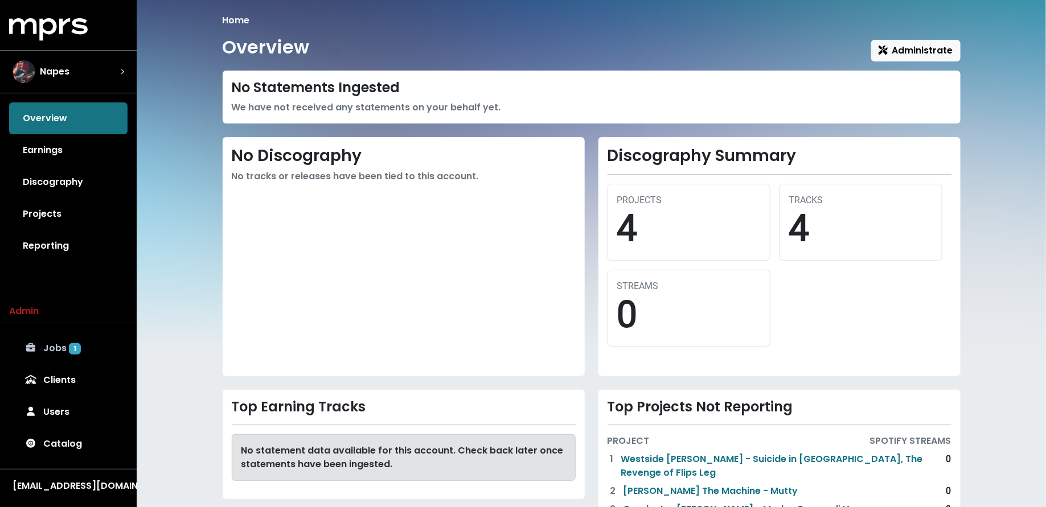
click at [60, 356] on link "Jobs 1" at bounding box center [68, 349] width 118 height 32
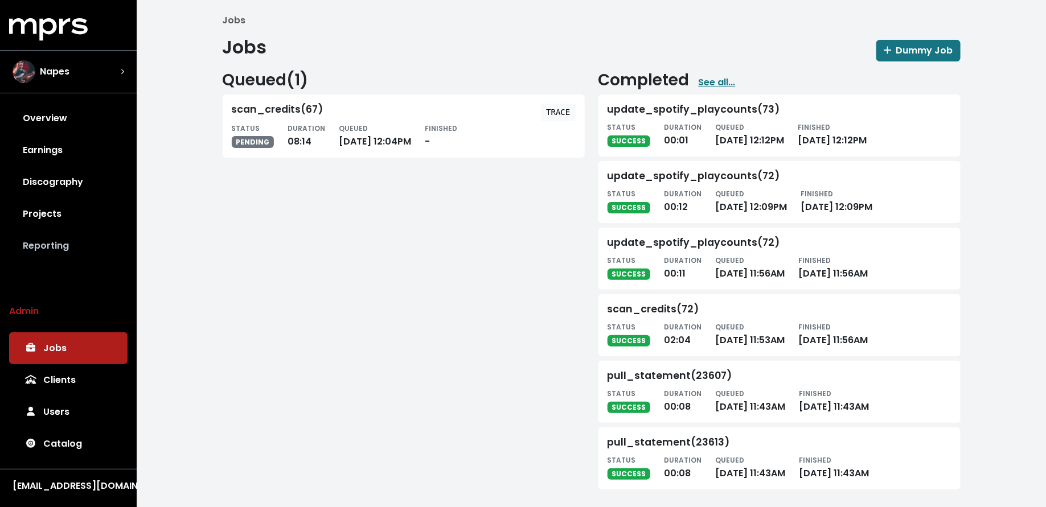
click at [59, 252] on link "Reporting" at bounding box center [68, 246] width 118 height 32
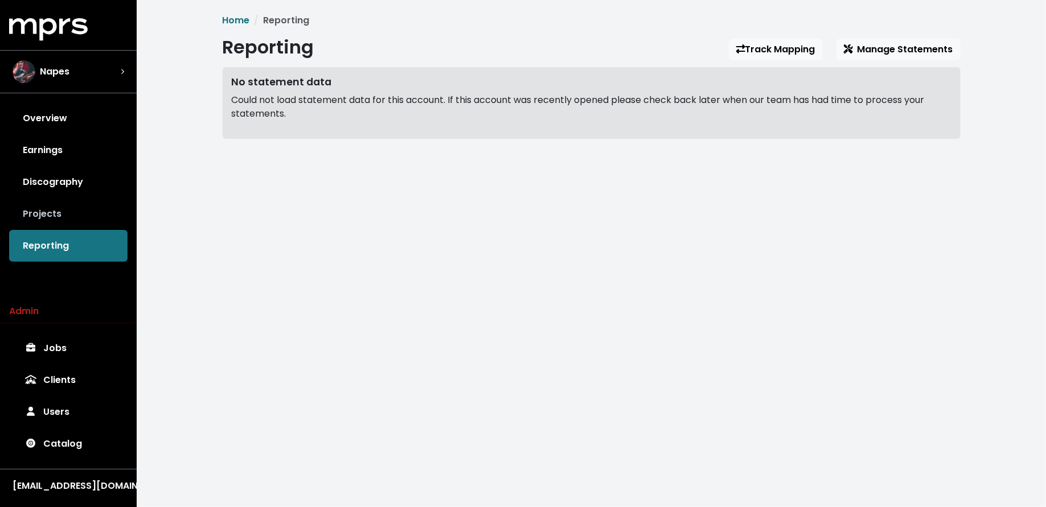
click at [64, 216] on link "Projects" at bounding box center [68, 214] width 118 height 32
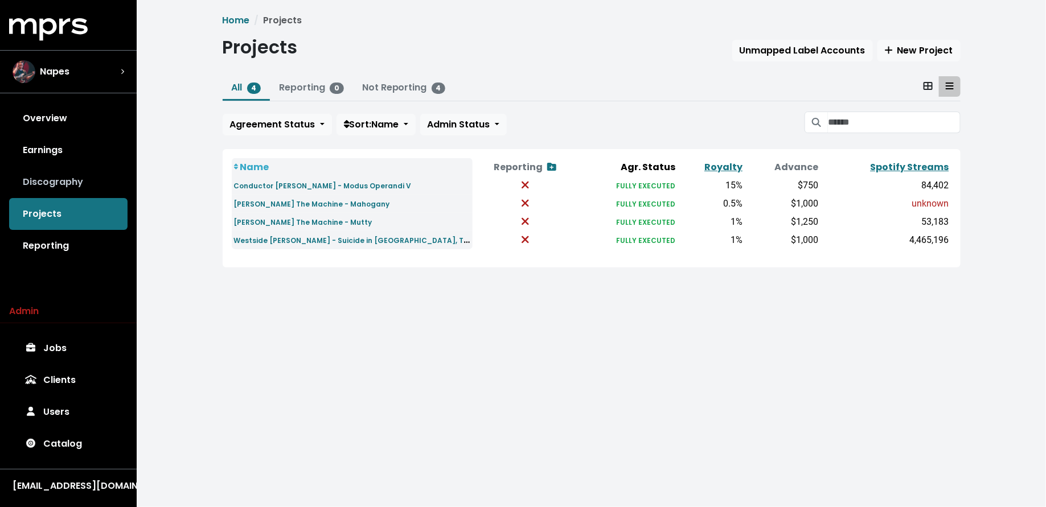
click at [96, 184] on link "Discography" at bounding box center [68, 182] width 118 height 32
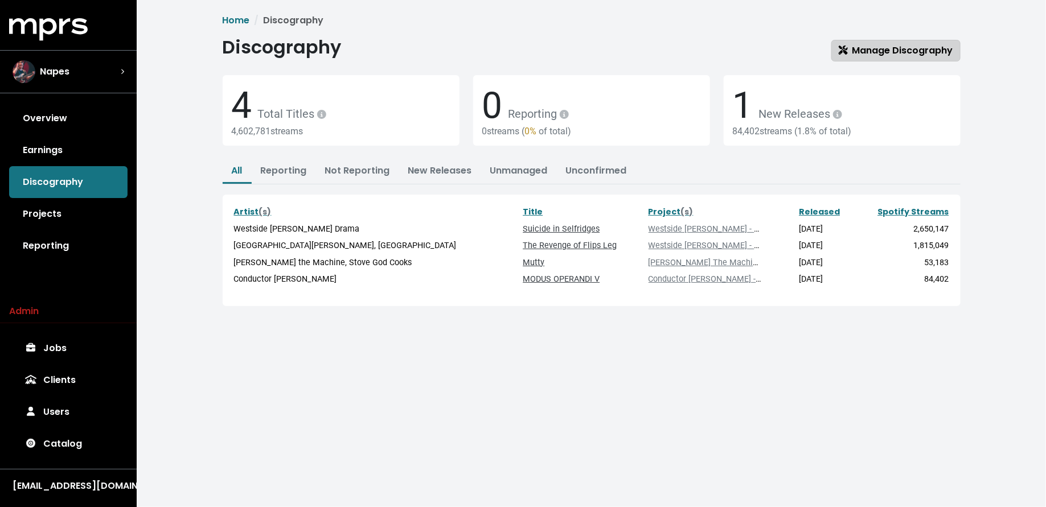
click at [860, 54] on span "Manage Discography" at bounding box center [896, 50] width 114 height 13
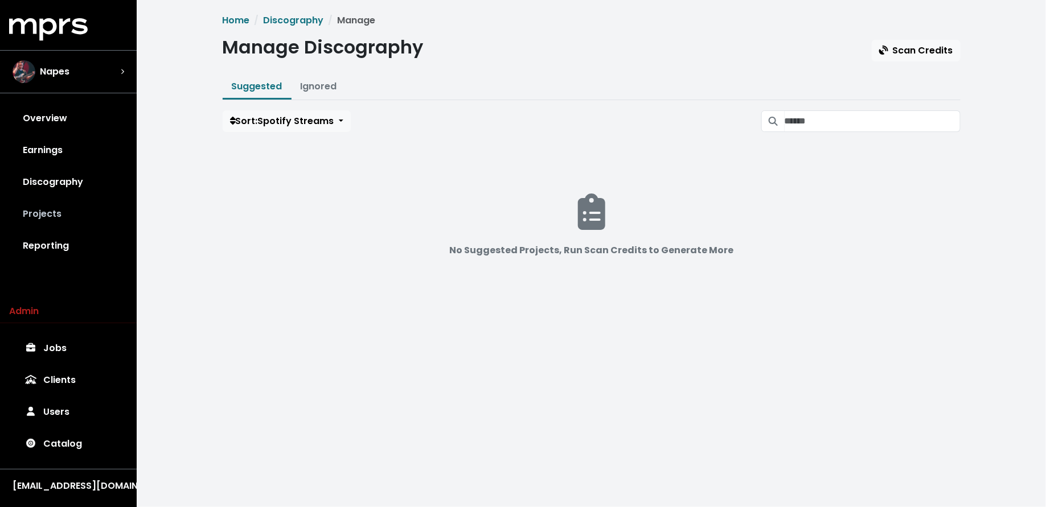
click at [62, 208] on link "Projects" at bounding box center [68, 214] width 118 height 32
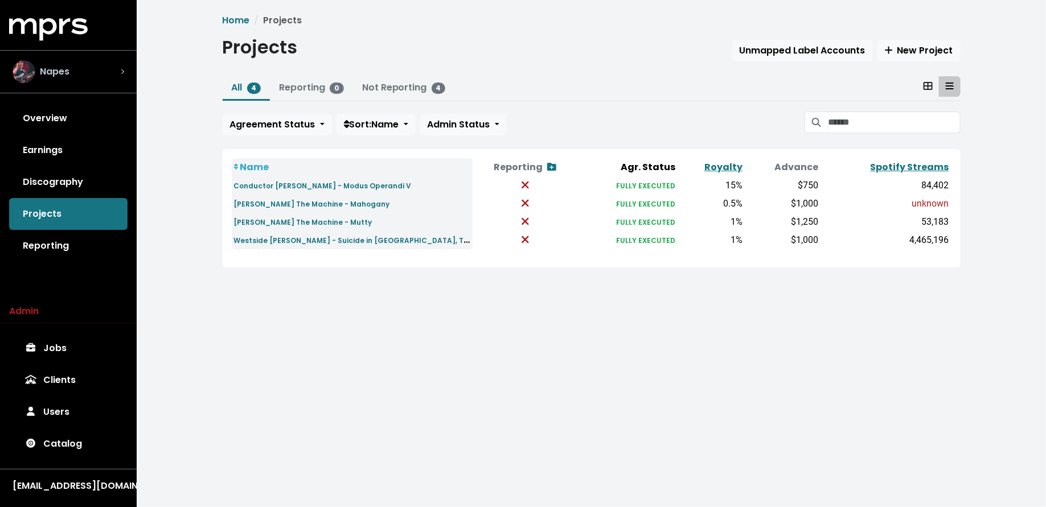
click at [90, 76] on div "Napes" at bounding box center [69, 71] width 112 height 23
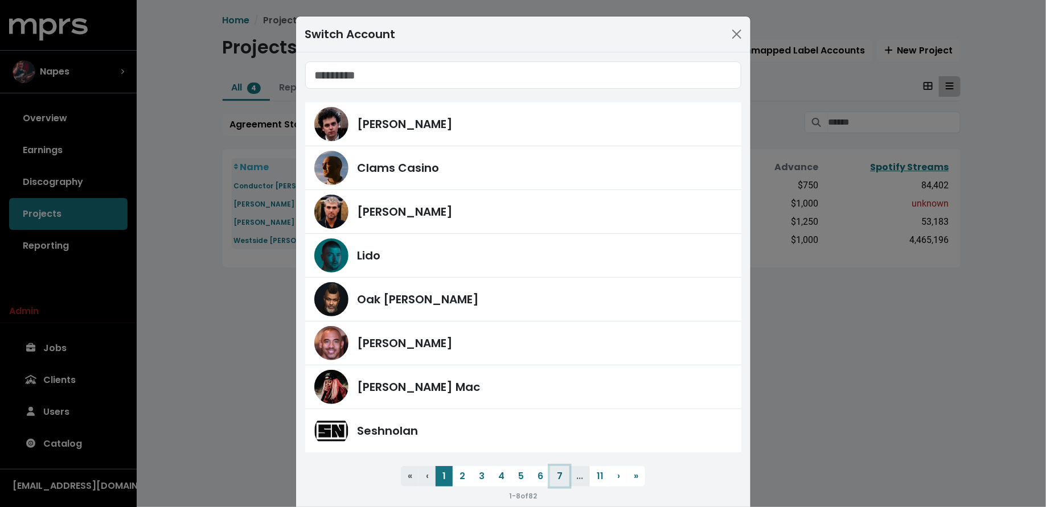
click at [559, 472] on button "7" at bounding box center [559, 476] width 19 height 21
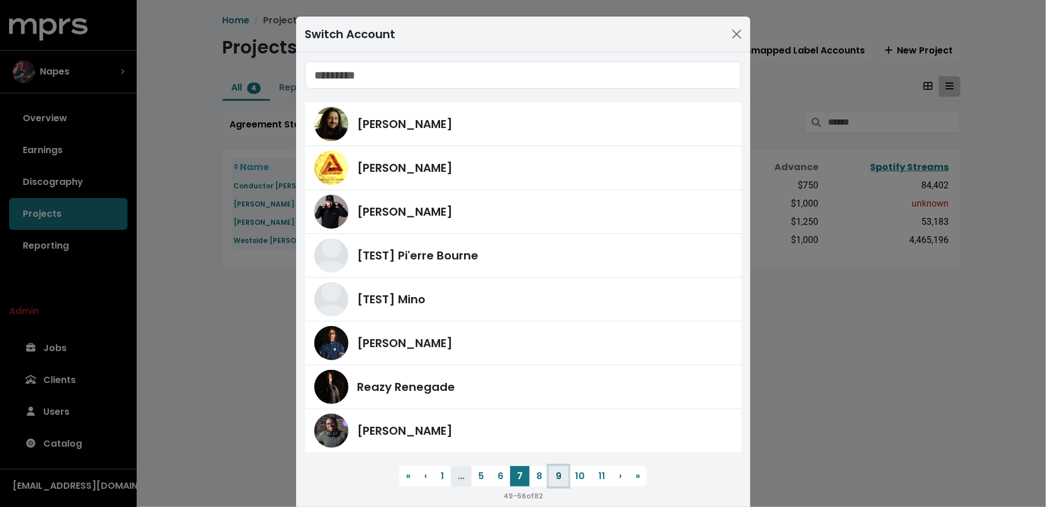
click at [558, 473] on button "9" at bounding box center [558, 476] width 19 height 21
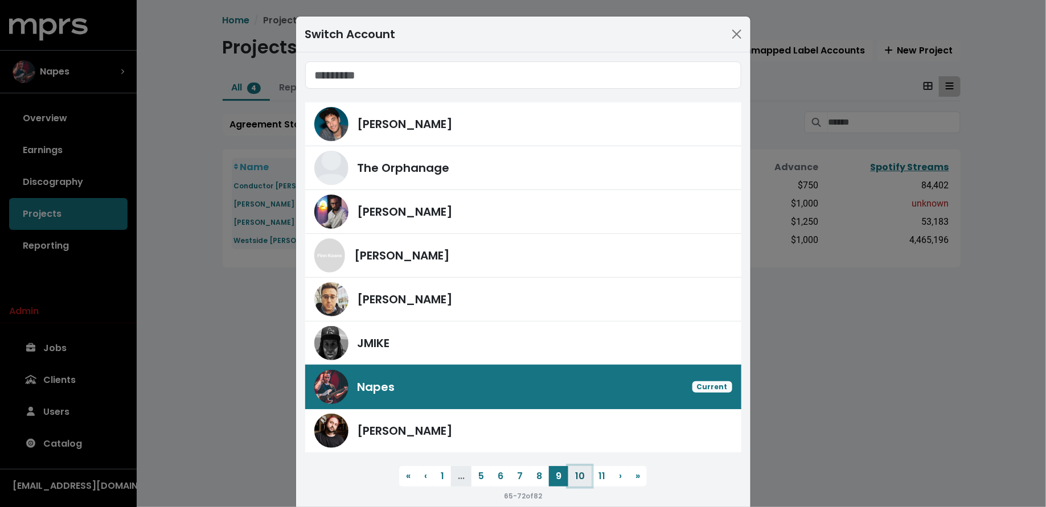
click at [577, 478] on button "10" at bounding box center [579, 476] width 23 height 21
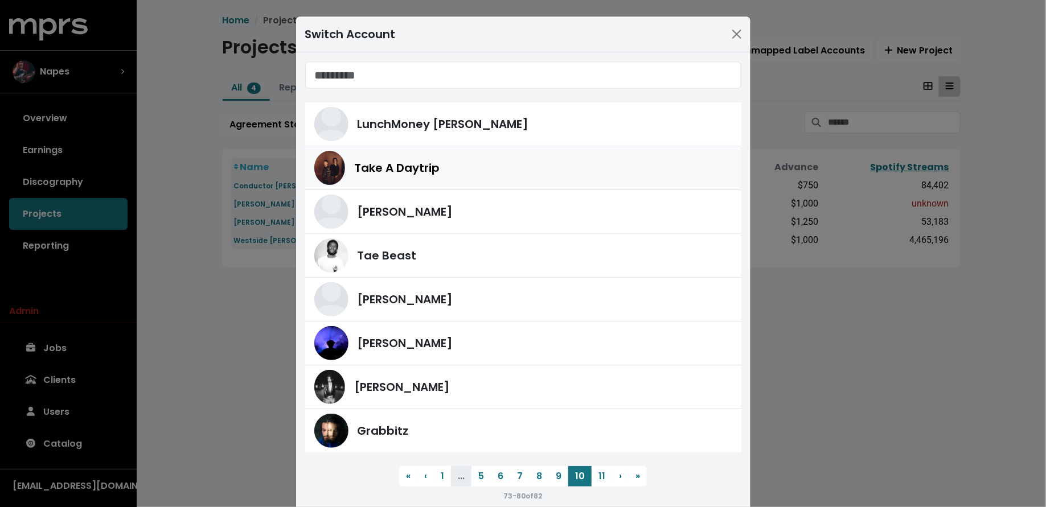
click at [452, 169] on div "Take A Daytrip" at bounding box center [543, 167] width 378 height 17
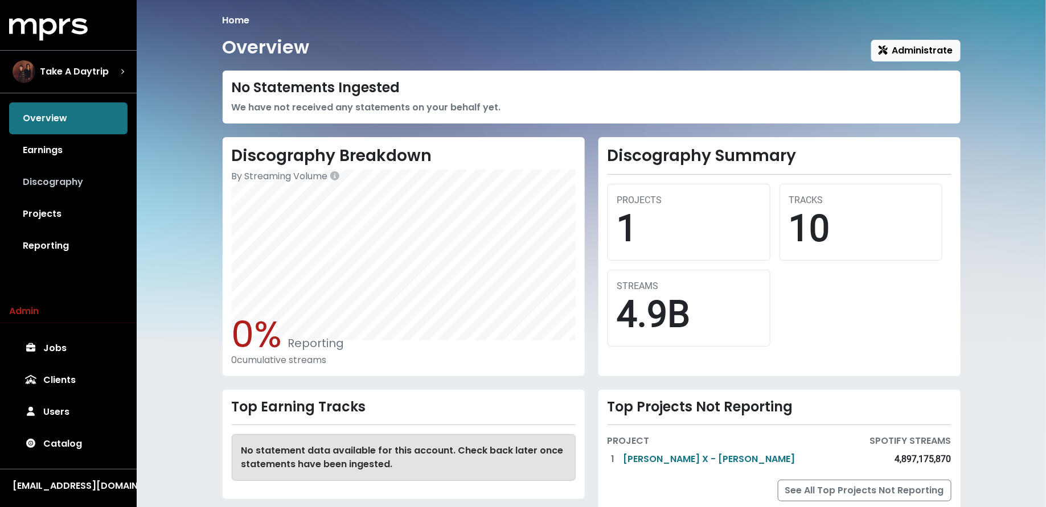
click at [51, 184] on link "Discography" at bounding box center [68, 182] width 118 height 32
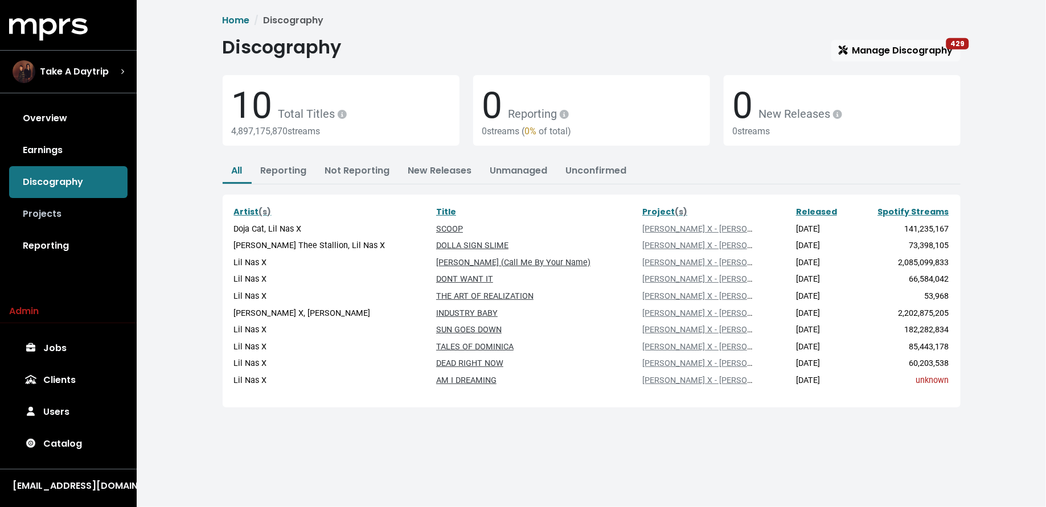
click at [63, 216] on link "Projects" at bounding box center [68, 214] width 118 height 32
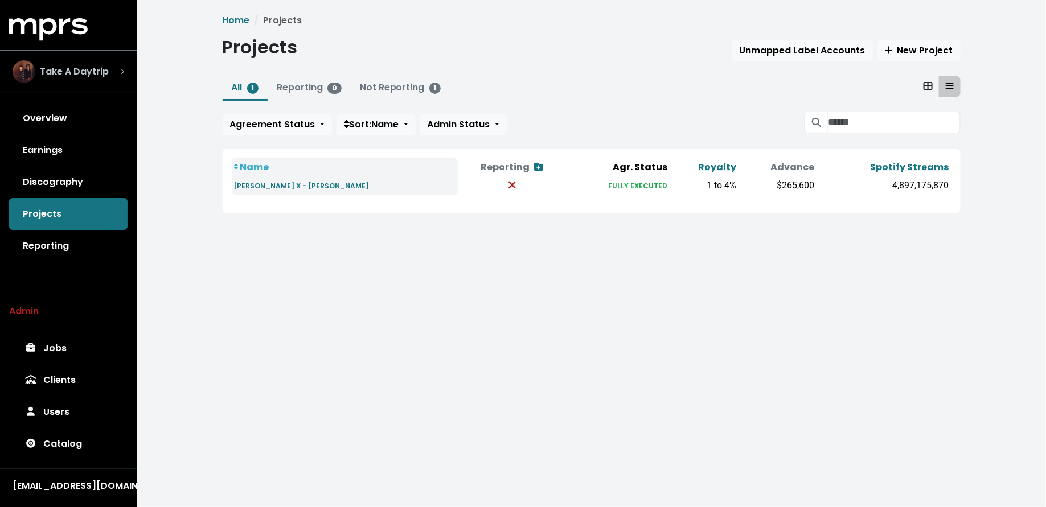
click at [105, 73] on span "Take A Daytrip" at bounding box center [74, 72] width 69 height 14
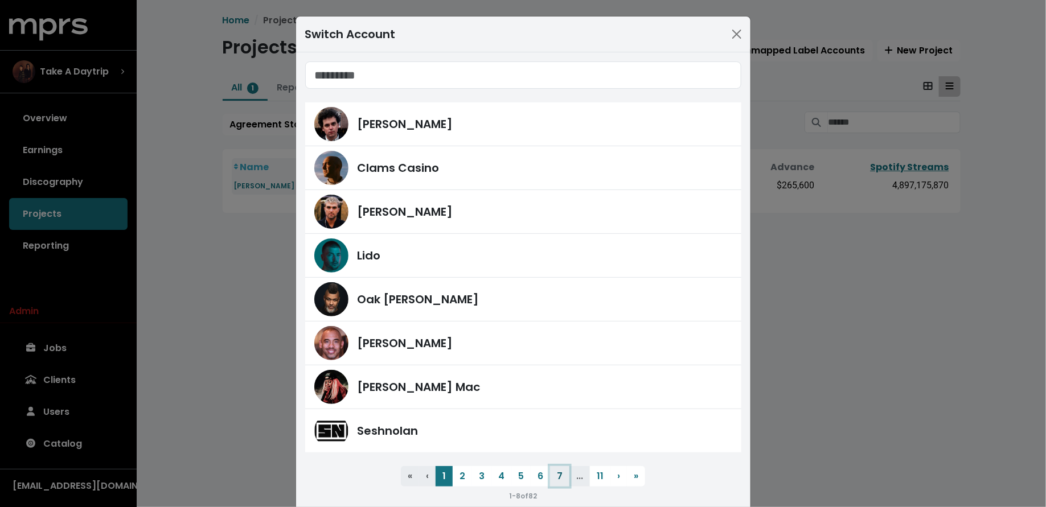
click at [565, 484] on button "7" at bounding box center [559, 476] width 19 height 21
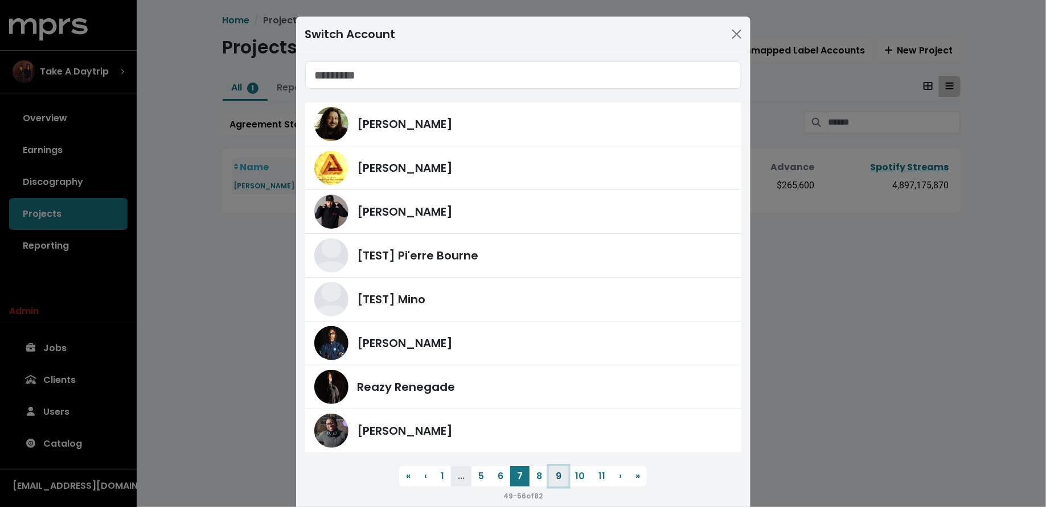
click at [559, 474] on button "9" at bounding box center [558, 476] width 19 height 21
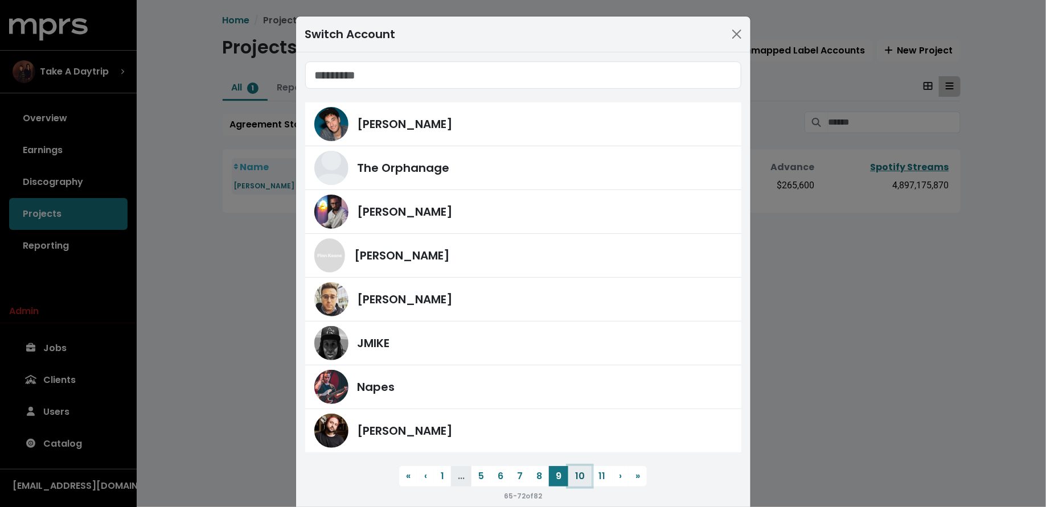
click at [571, 474] on button "10" at bounding box center [579, 476] width 23 height 21
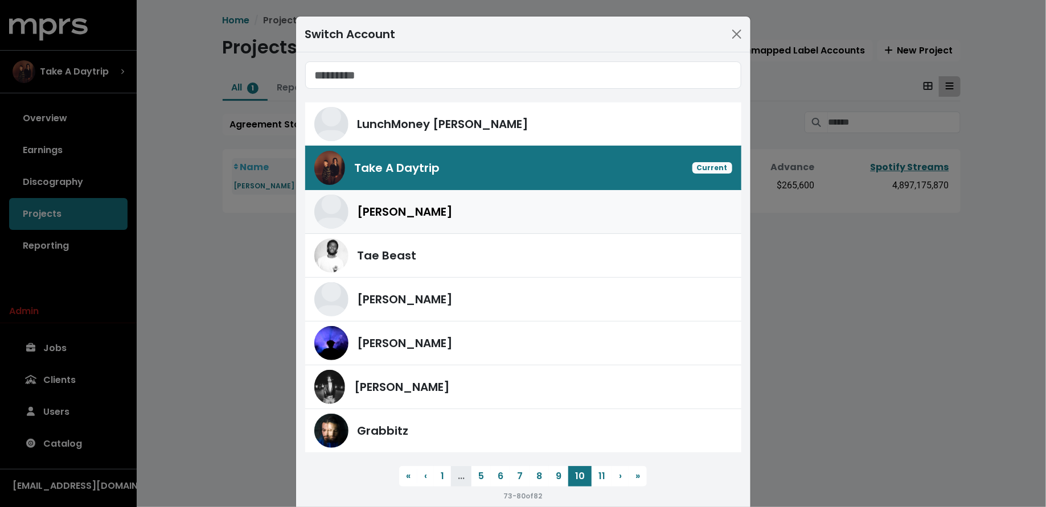
click at [487, 224] on div "Jason Strong" at bounding box center [523, 212] width 418 height 34
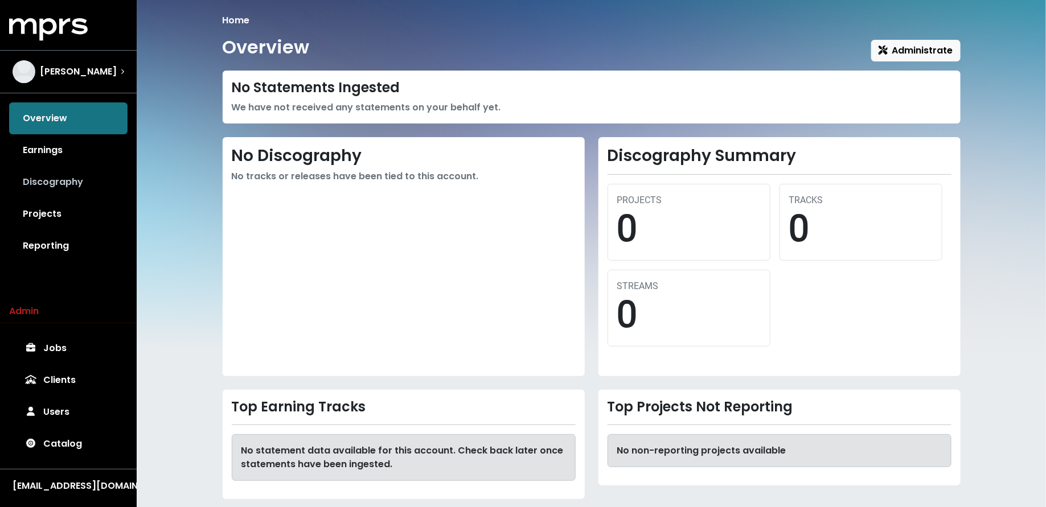
click at [90, 191] on link "Discography" at bounding box center [68, 182] width 118 height 32
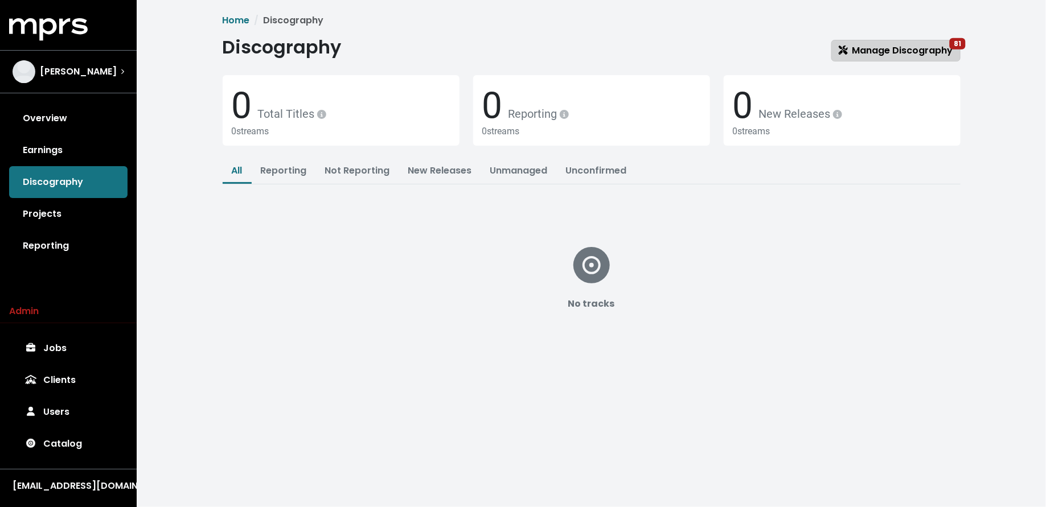
click at [863, 49] on span "Manage Discography 81" at bounding box center [896, 50] width 114 height 13
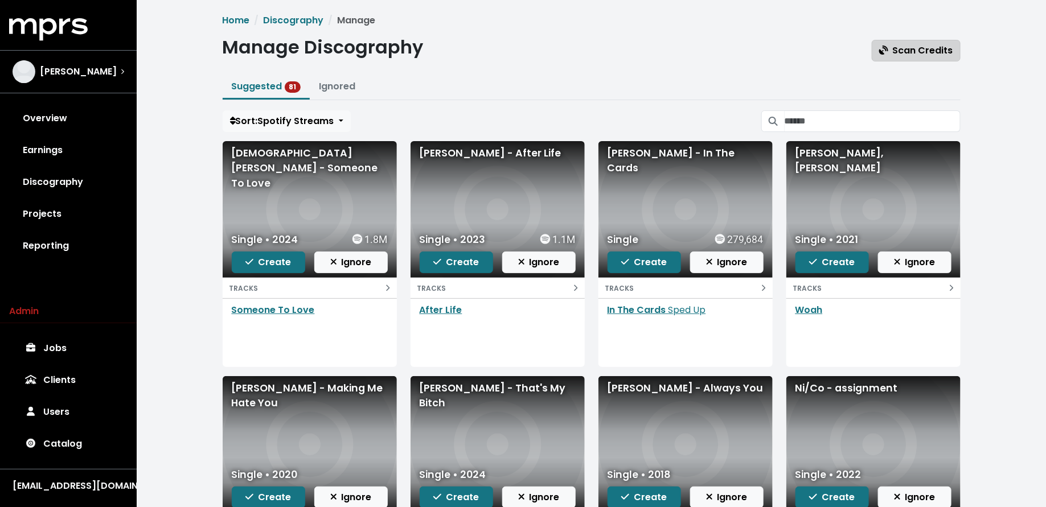
click at [908, 54] on span "Scan Credits" at bounding box center [916, 50] width 74 height 13
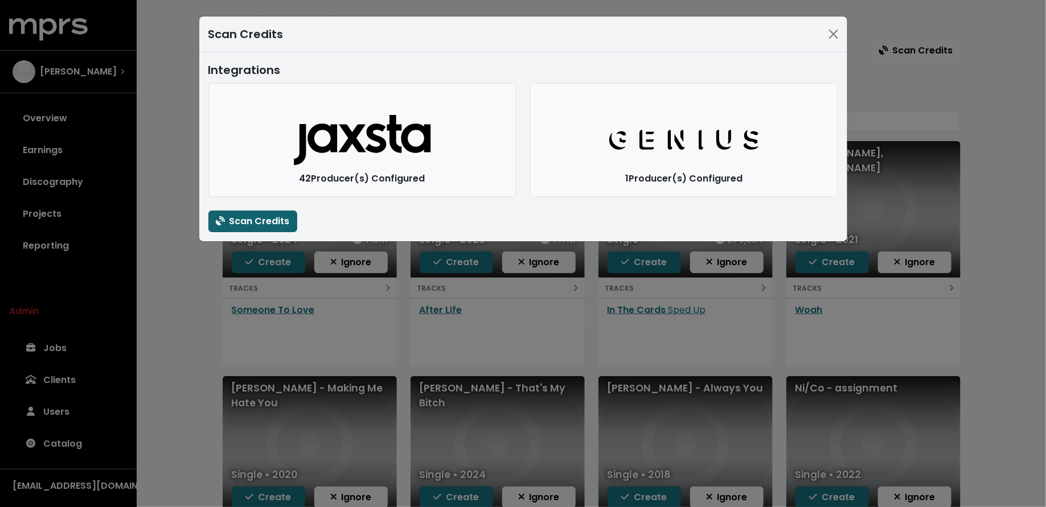
click at [267, 222] on span "Scan Credits" at bounding box center [253, 221] width 74 height 13
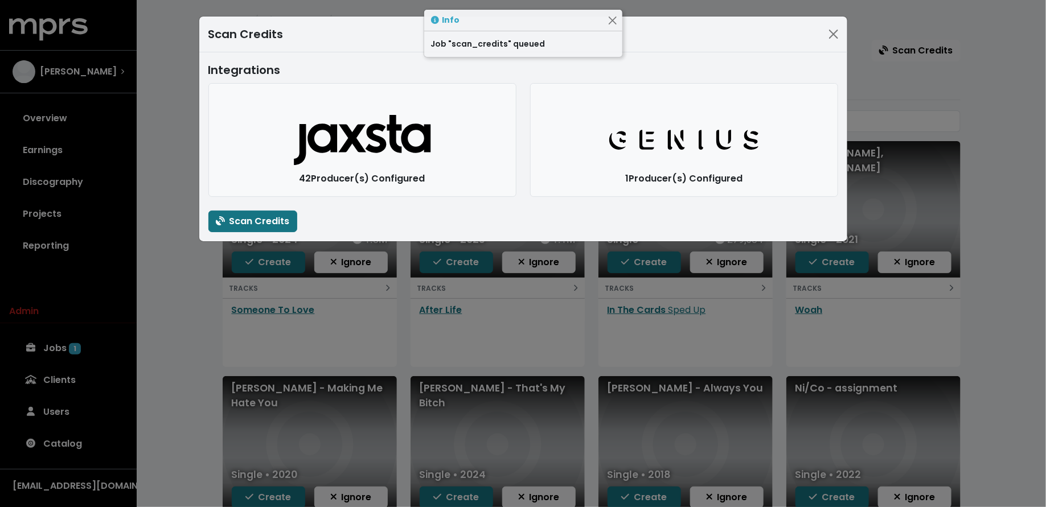
click at [162, 318] on div "Scan Credits Integrations Jaxsta Logo 42 Producer(s) Configured Genius Logo 1 P…" at bounding box center [523, 253] width 1046 height 507
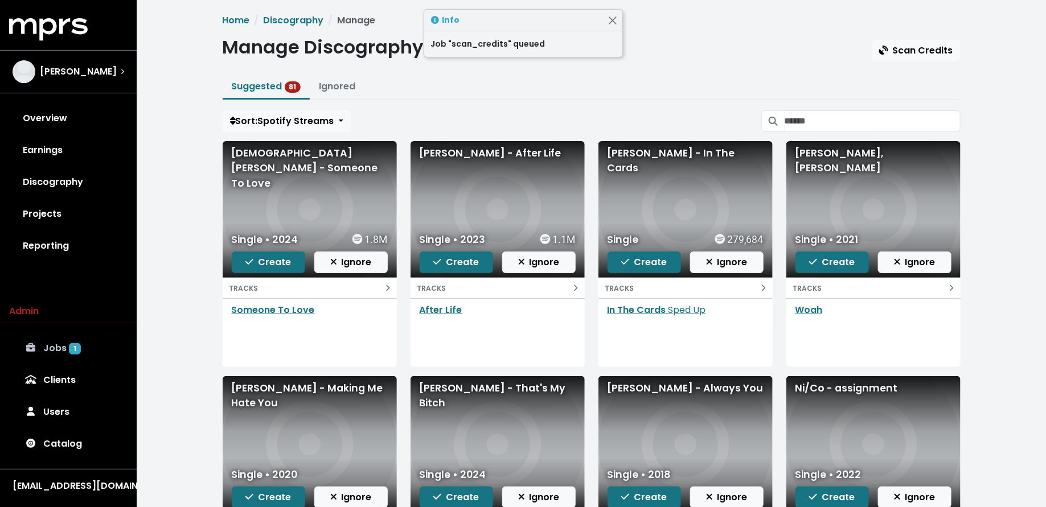
click at [72, 345] on span "1" at bounding box center [75, 348] width 12 height 11
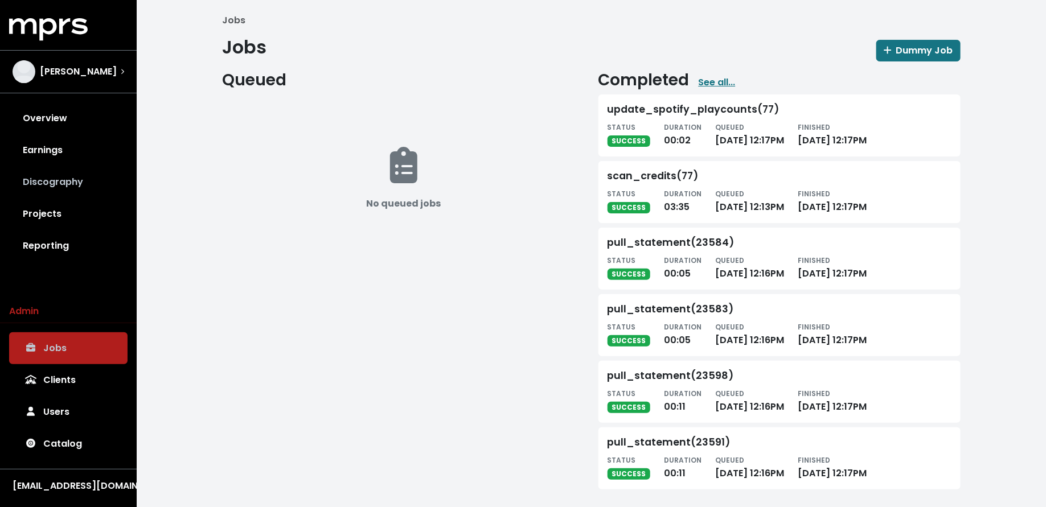
click at [78, 188] on link "Discography" at bounding box center [68, 182] width 118 height 32
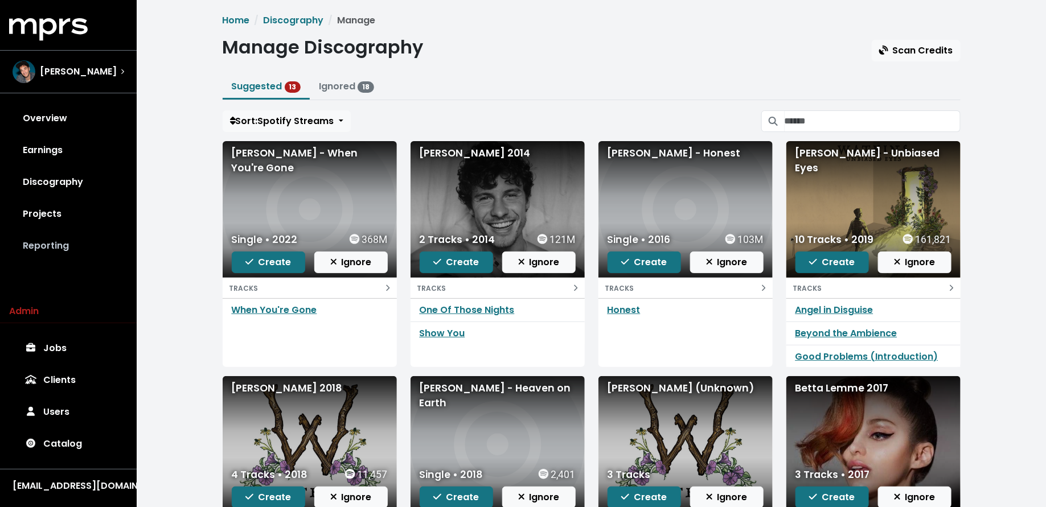
click at [82, 247] on link "Reporting" at bounding box center [68, 246] width 118 height 32
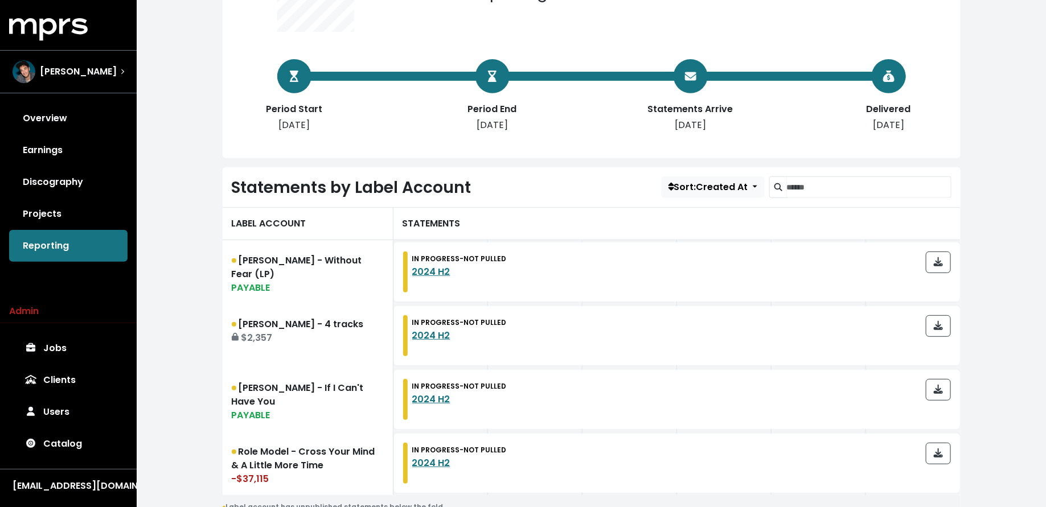
scroll to position [221, 0]
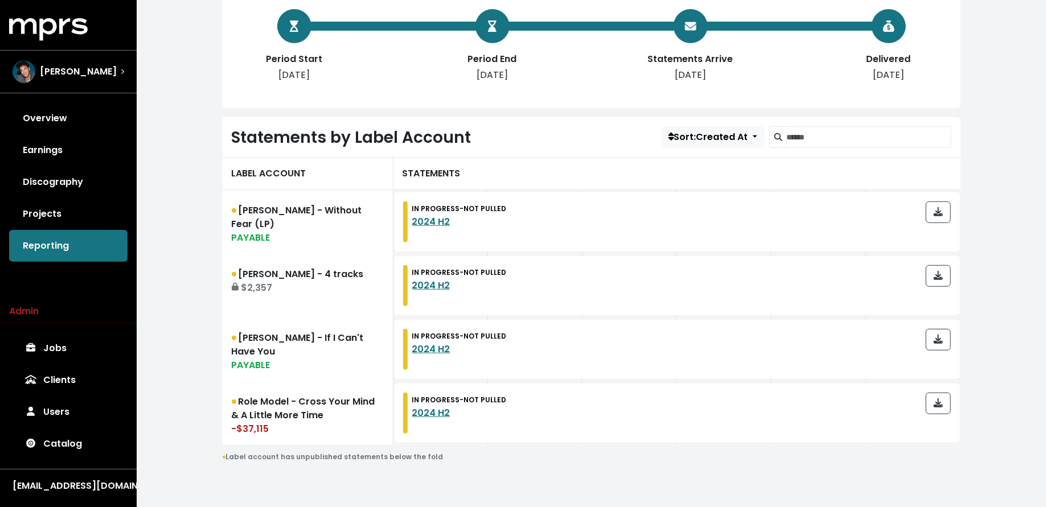
click at [28, 207] on link "Projects" at bounding box center [68, 214] width 118 height 32
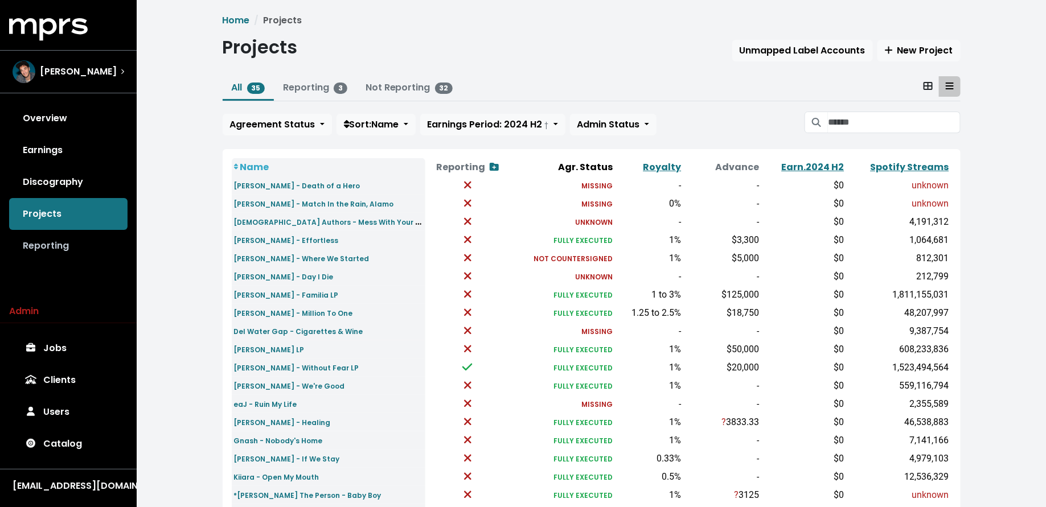
click at [46, 245] on link "Reporting" at bounding box center [68, 246] width 118 height 32
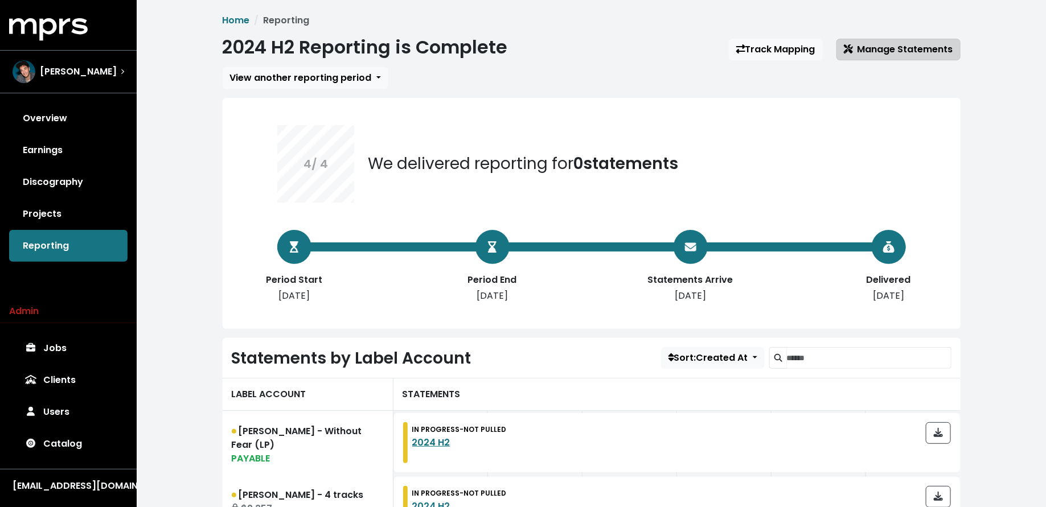
click at [879, 49] on span "Manage Statements" at bounding box center [898, 49] width 109 height 13
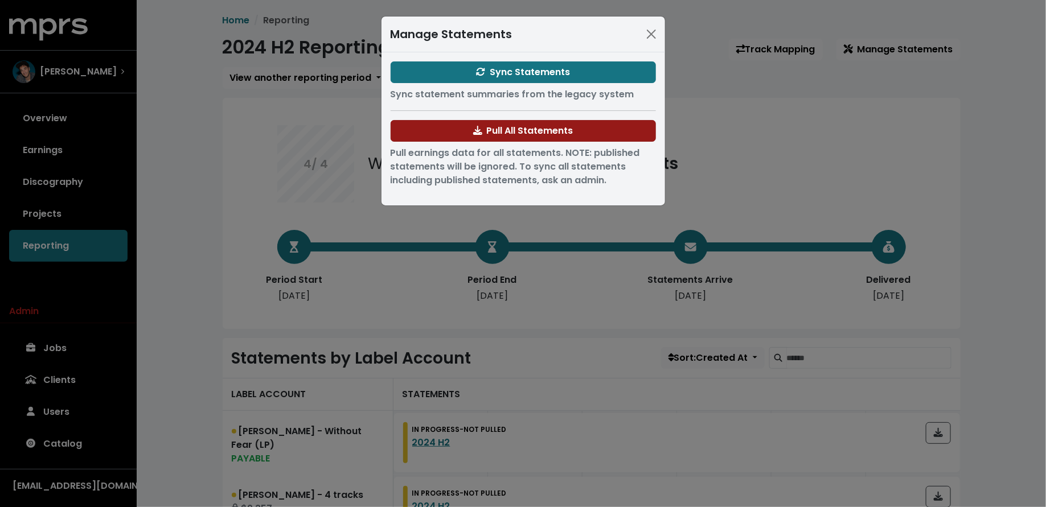
click at [527, 124] on span "Pull All Statements" at bounding box center [523, 131] width 100 height 14
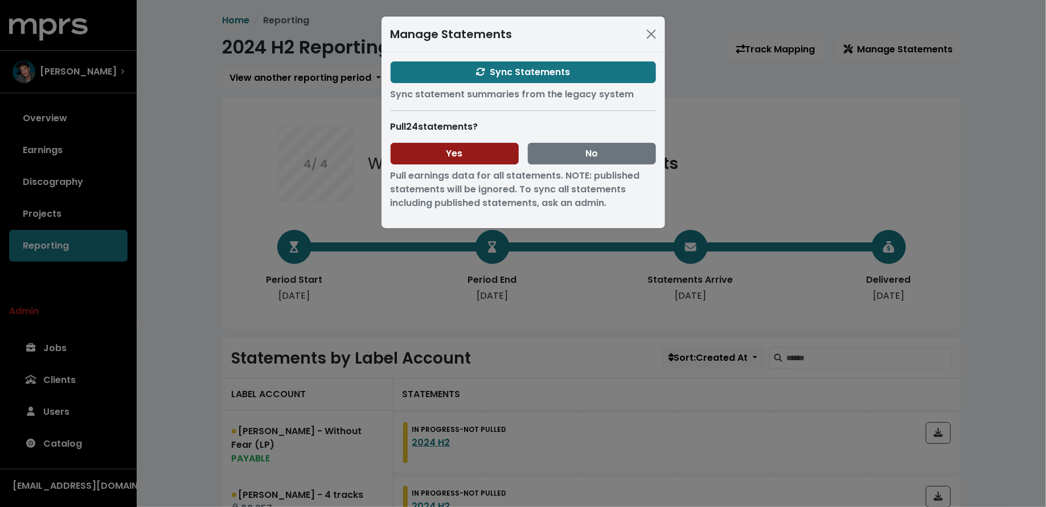
click at [427, 158] on button "Yes" at bounding box center [455, 154] width 128 height 22
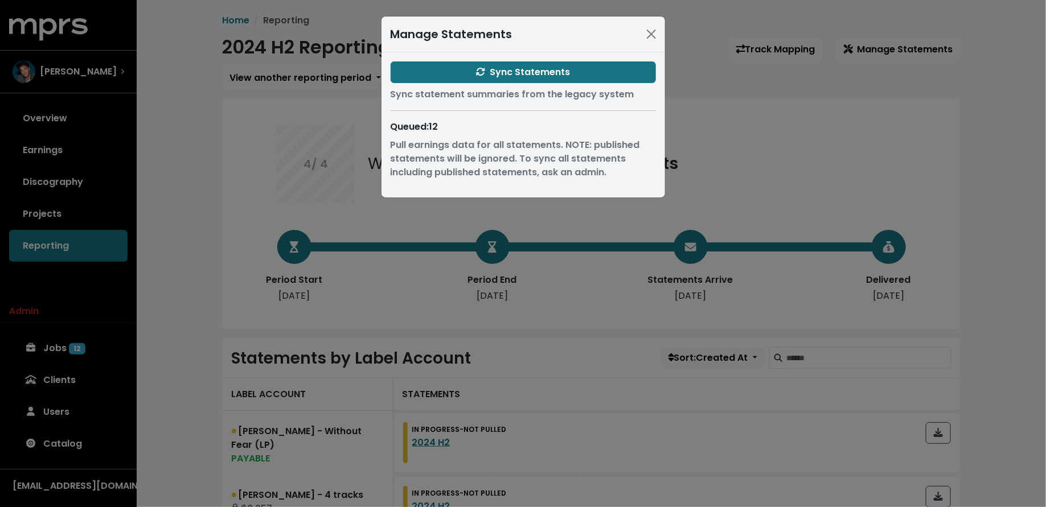
click at [203, 254] on div "Manage Statements Sync Statements Sync statement summaries from the legacy syst…" at bounding box center [523, 253] width 1046 height 507
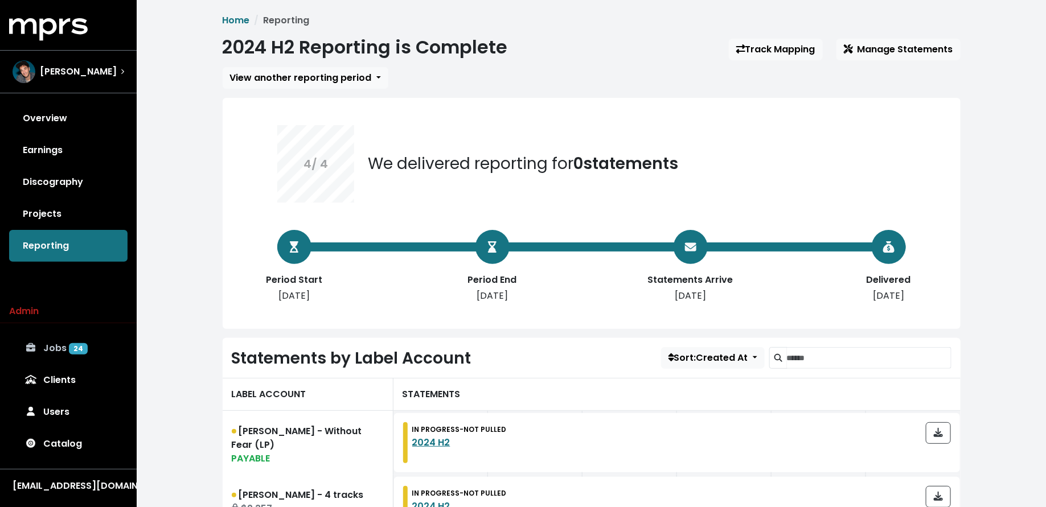
click at [54, 363] on link "Jobs 24" at bounding box center [68, 349] width 118 height 32
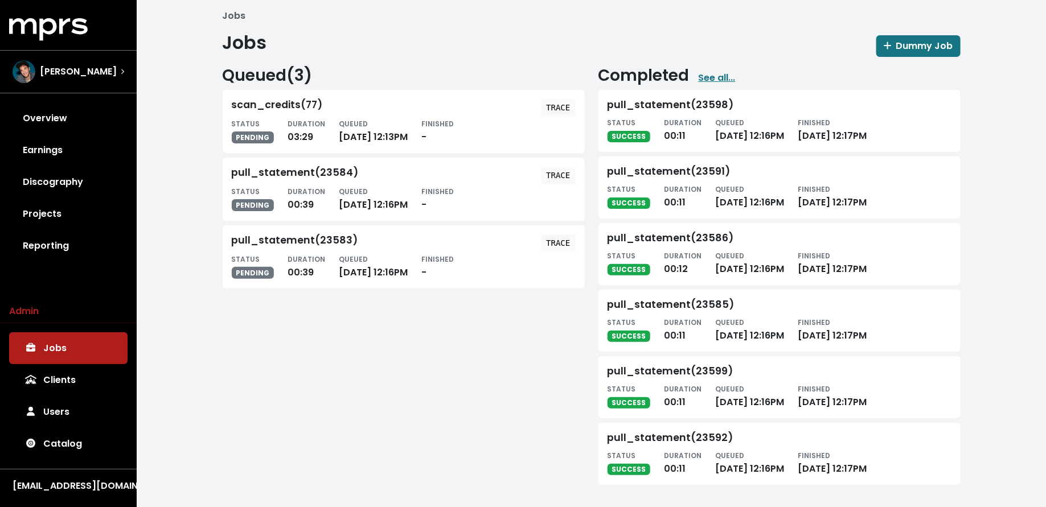
scroll to position [5, 0]
click at [80, 241] on link "Reporting" at bounding box center [68, 246] width 118 height 32
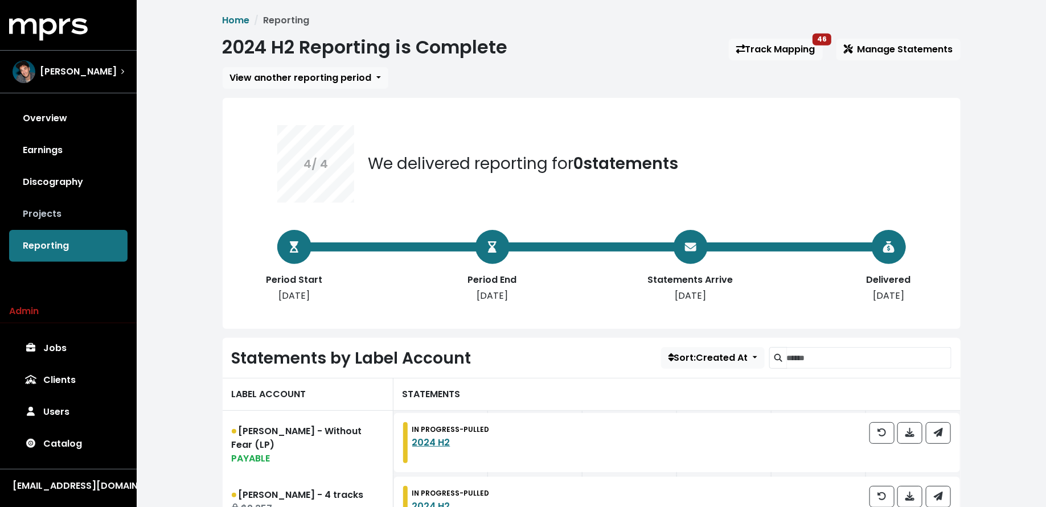
click at [55, 203] on link "Projects" at bounding box center [68, 214] width 118 height 32
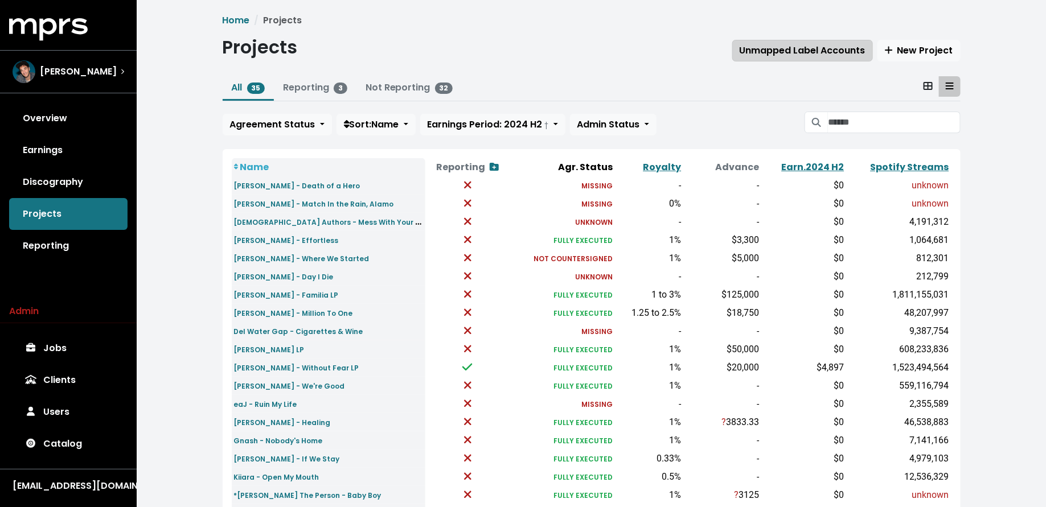
click at [796, 47] on span "Unmapped Label Accounts" at bounding box center [803, 50] width 126 height 13
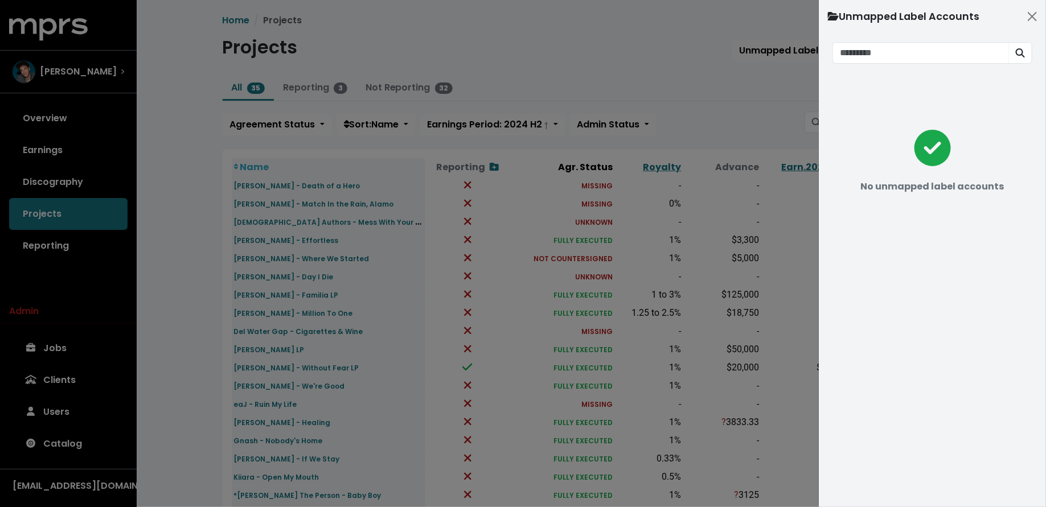
click at [633, 87] on div at bounding box center [523, 253] width 1046 height 507
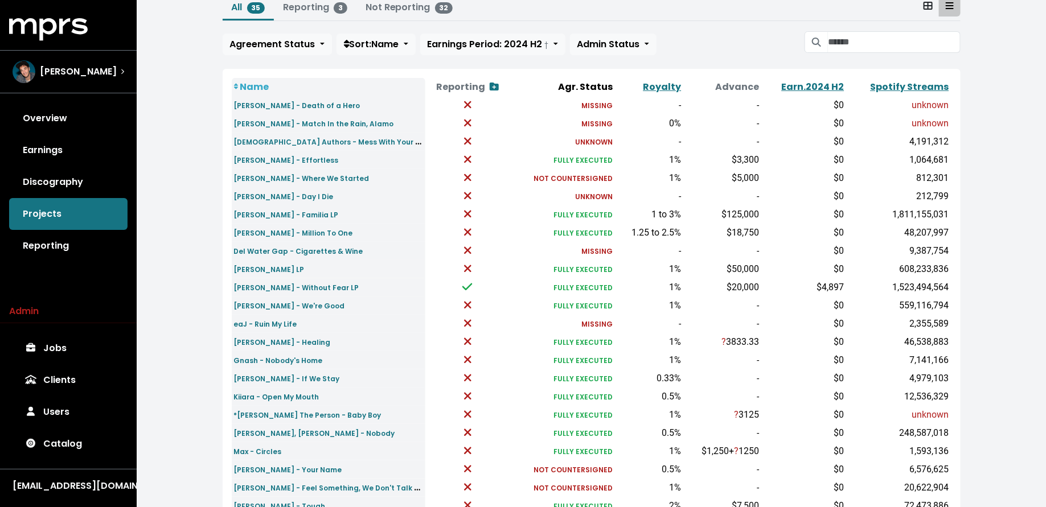
scroll to position [72, 0]
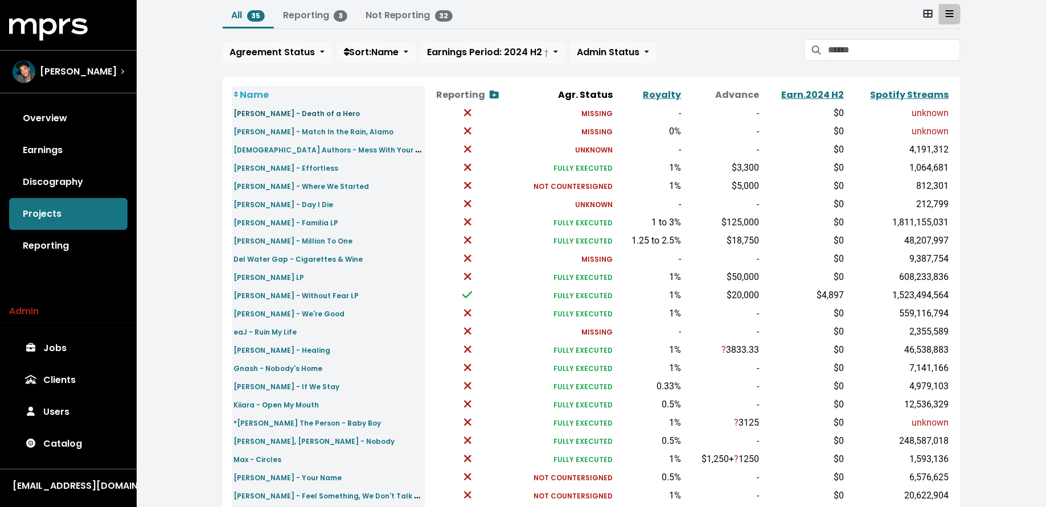
click at [298, 112] on small "[PERSON_NAME] - Death of a Hero" at bounding box center [297, 114] width 126 height 10
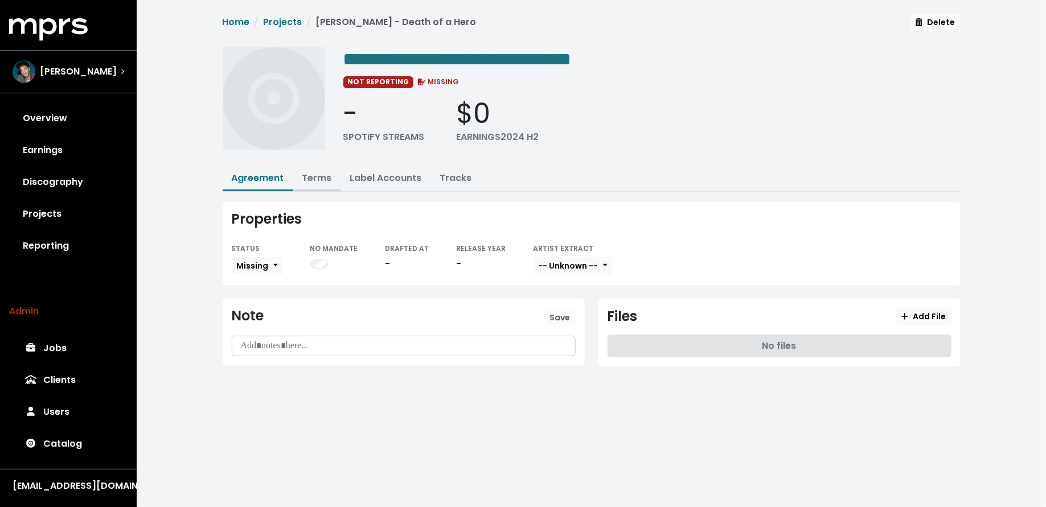
click at [314, 179] on link "Terms" at bounding box center [317, 177] width 30 height 13
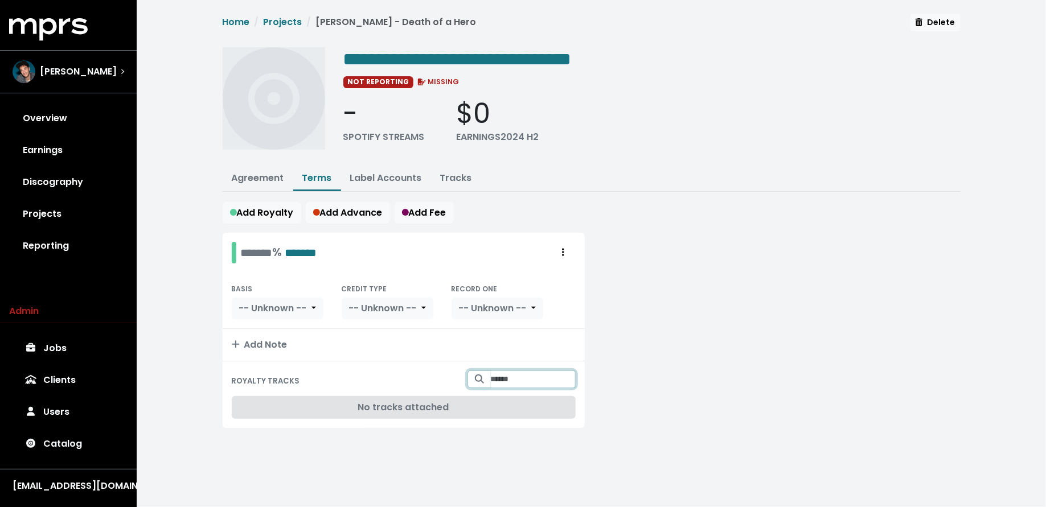
click at [494, 376] on input "Search for tracks by title and link them to this royalty" at bounding box center [533, 380] width 85 height 18
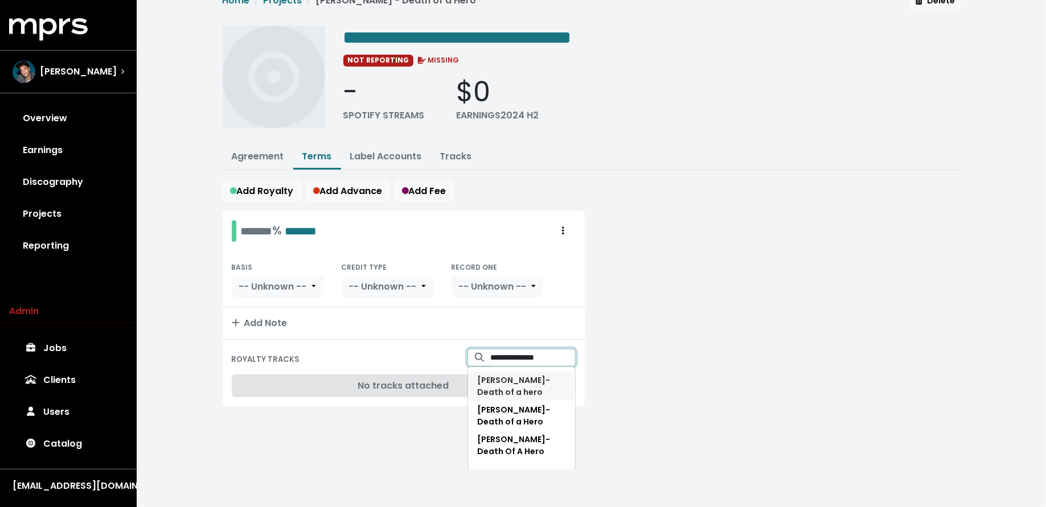
scroll to position [21, 0]
type input "**********"
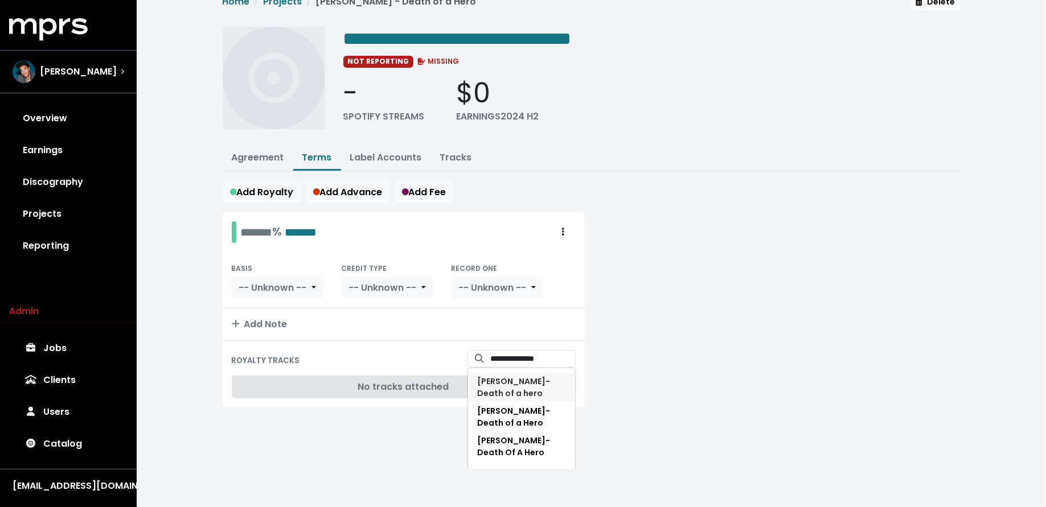
click at [507, 381] on span "[PERSON_NAME] - Death of a hero" at bounding box center [514, 387] width 73 height 23
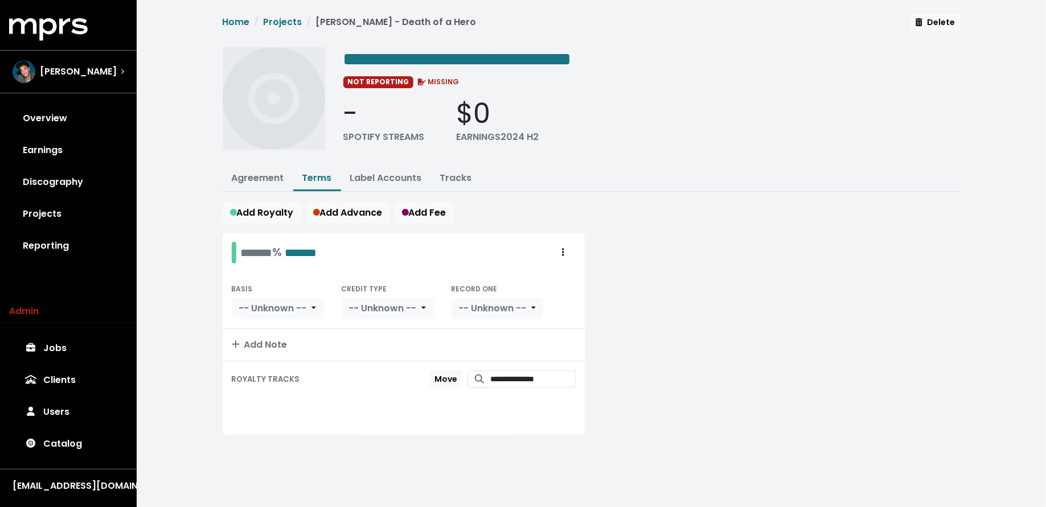
scroll to position [0, 0]
click at [462, 177] on link "Tracks" at bounding box center [456, 177] width 32 height 13
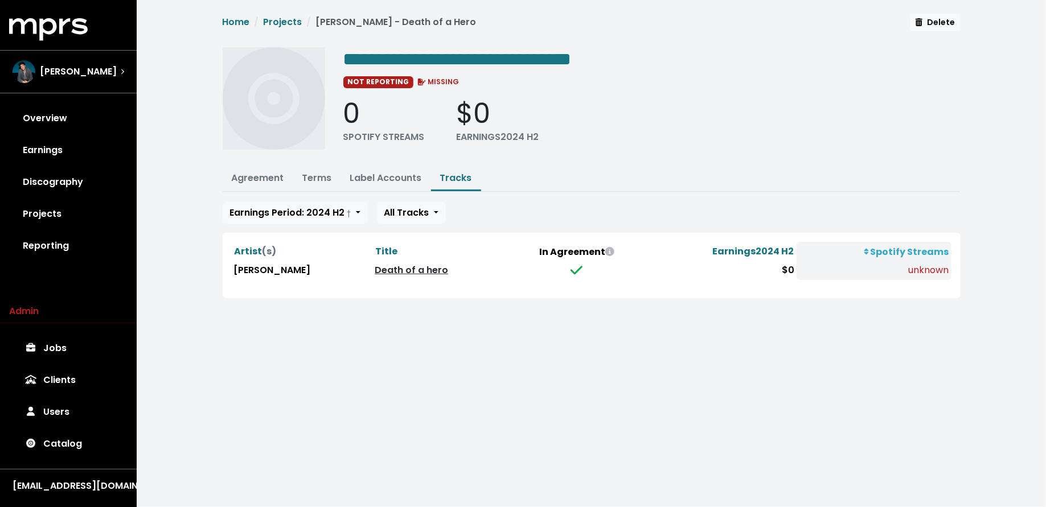
click at [383, 268] on link "Death of a hero" at bounding box center [411, 270] width 73 height 13
click at [304, 172] on link "Terms" at bounding box center [317, 177] width 30 height 13
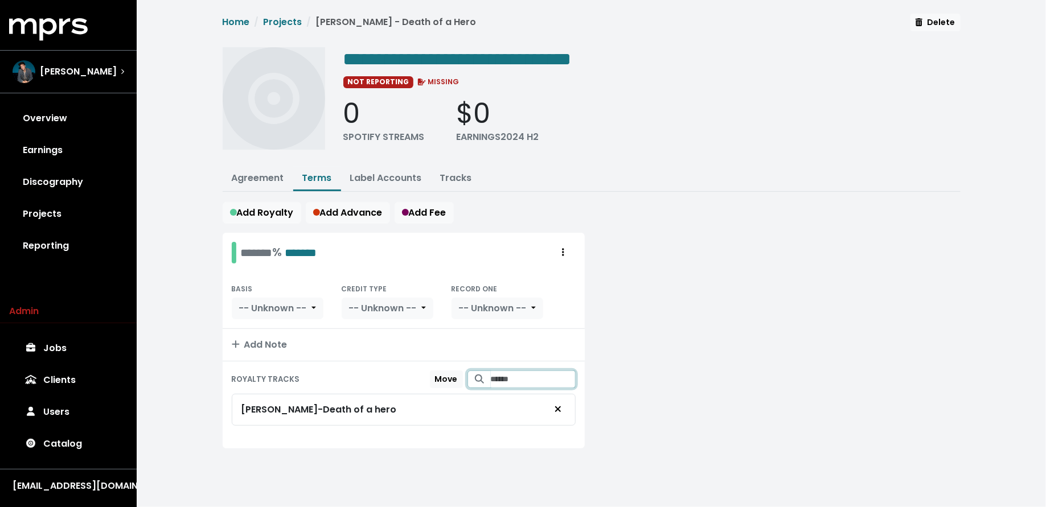
click at [498, 378] on input "Search for tracks by title and link them to this royalty" at bounding box center [533, 380] width 85 height 18
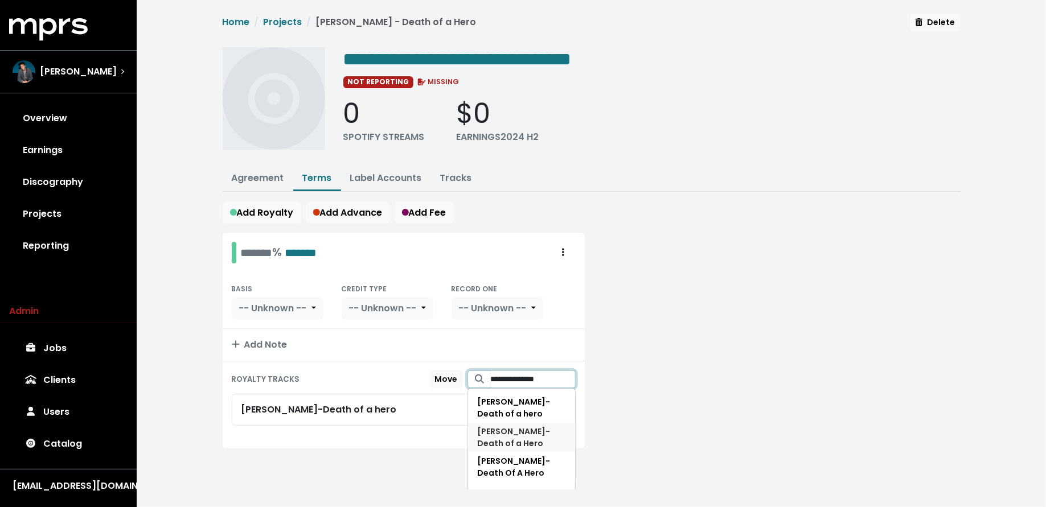
type input "**********"
click at [543, 434] on span "[PERSON_NAME] - Death of a Hero" at bounding box center [522, 438] width 88 height 24
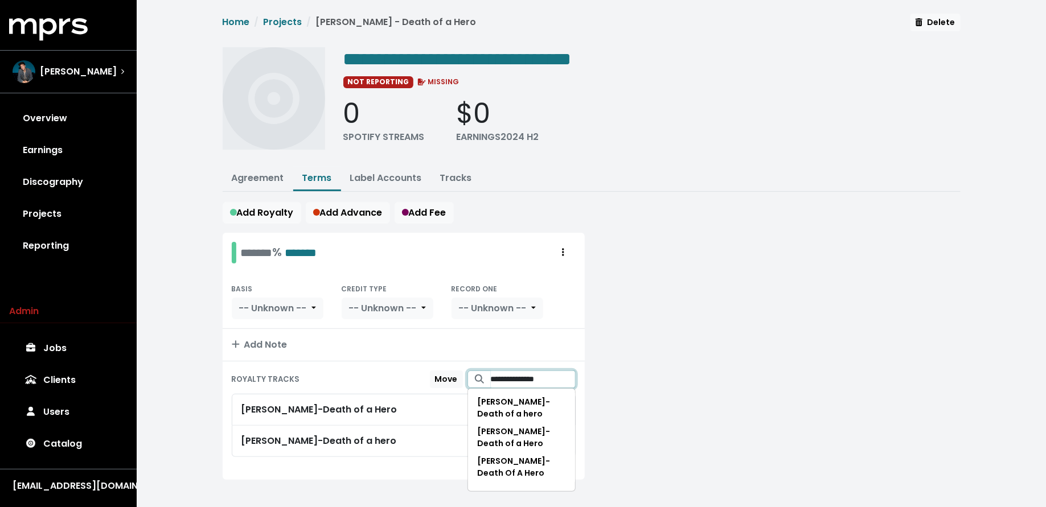
click at [515, 381] on input "**********" at bounding box center [533, 380] width 85 height 18
click at [512, 461] on span "[PERSON_NAME] - Death Of A Hero" at bounding box center [514, 467] width 73 height 23
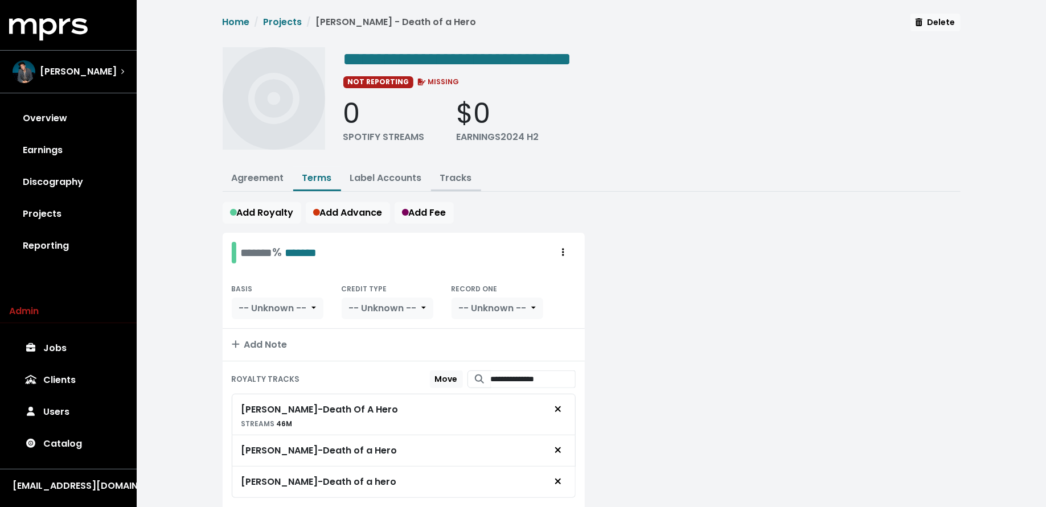
click at [443, 187] on button "Tracks" at bounding box center [456, 179] width 50 height 24
click at [450, 179] on link "Tracks" at bounding box center [456, 177] width 32 height 13
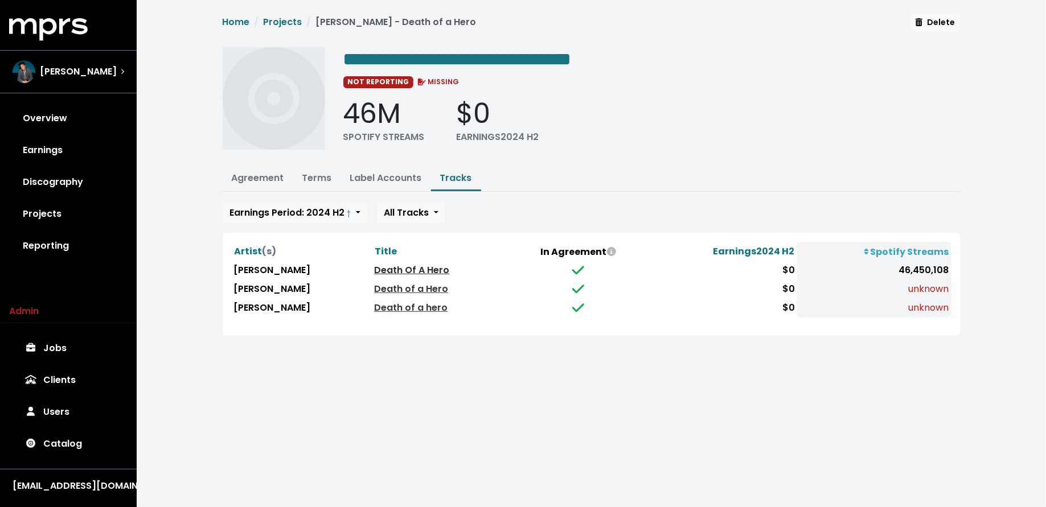
click at [392, 264] on link "Death Of A Hero" at bounding box center [411, 270] width 75 height 13
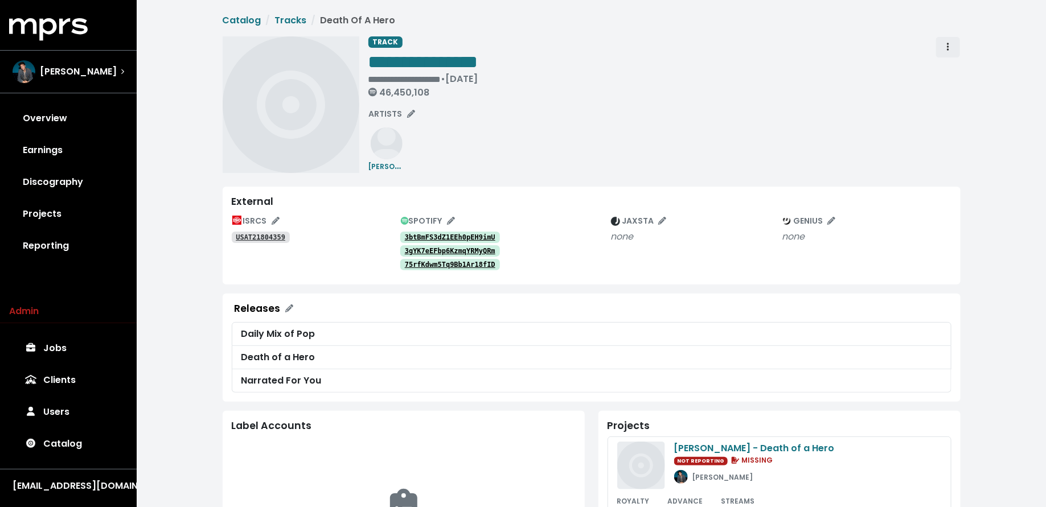
click at [946, 49] on span "Track actions" at bounding box center [948, 47] width 10 height 14
click at [944, 70] on link "Merge" at bounding box center [981, 72] width 90 height 18
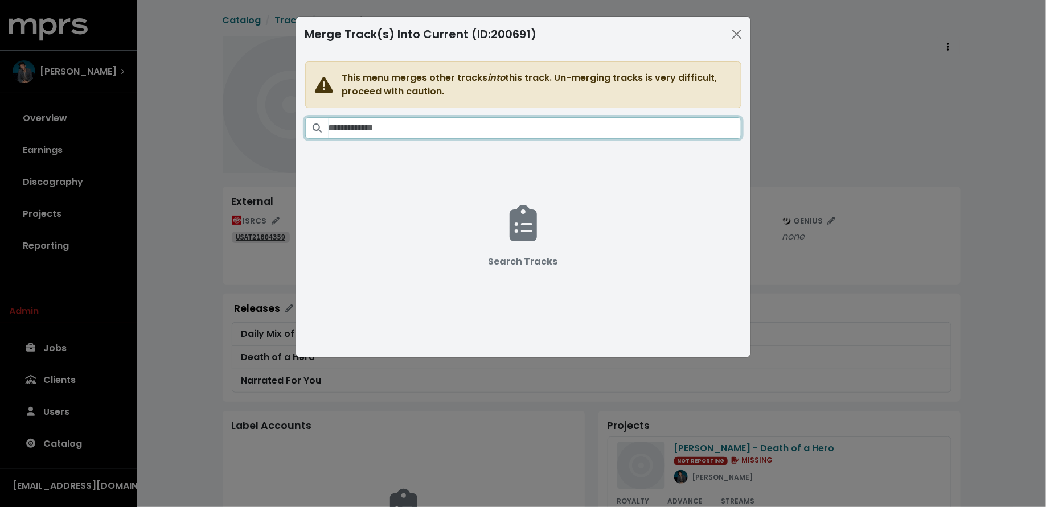
click at [609, 124] on input "Search tracks" at bounding box center [535, 128] width 413 height 22
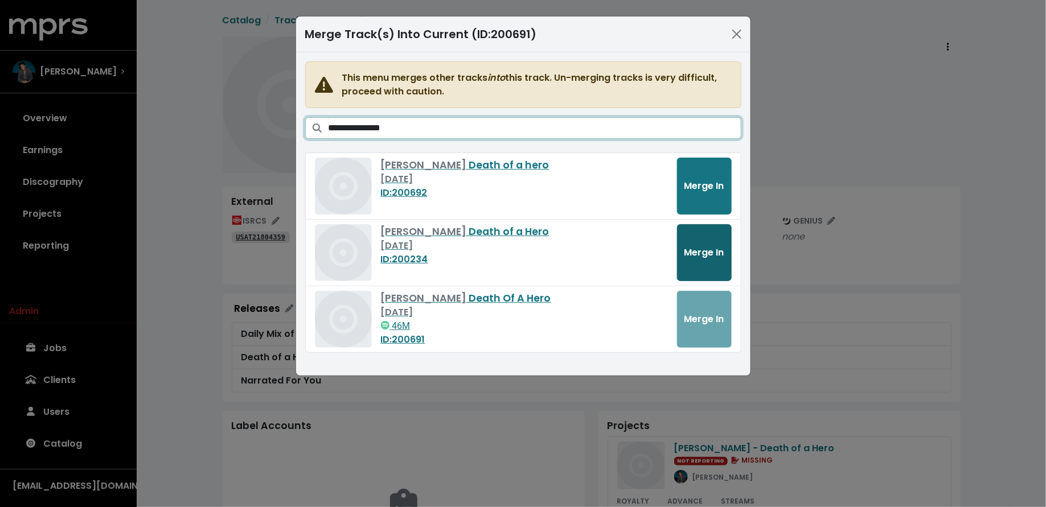
type input "**********"
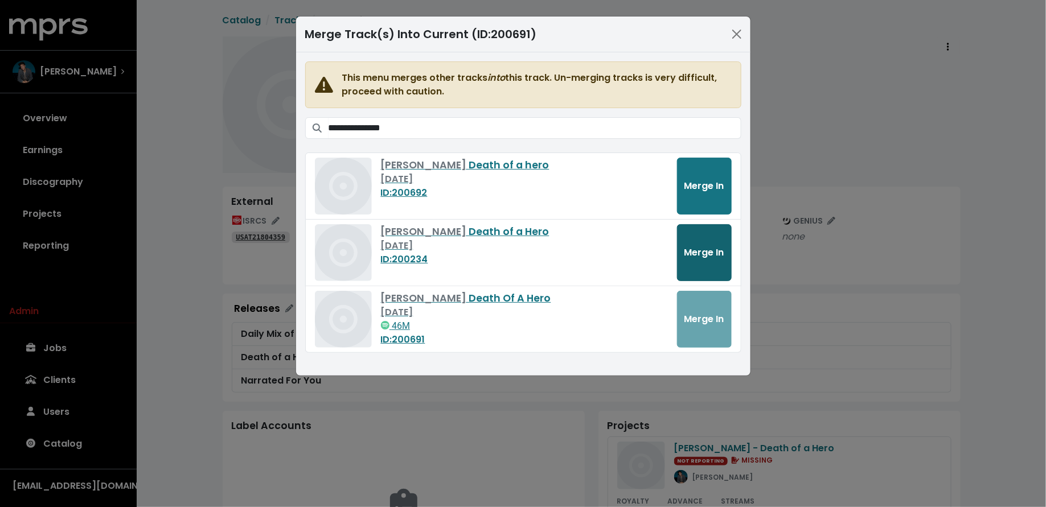
click at [695, 246] on span "Merge In" at bounding box center [705, 252] width 40 height 13
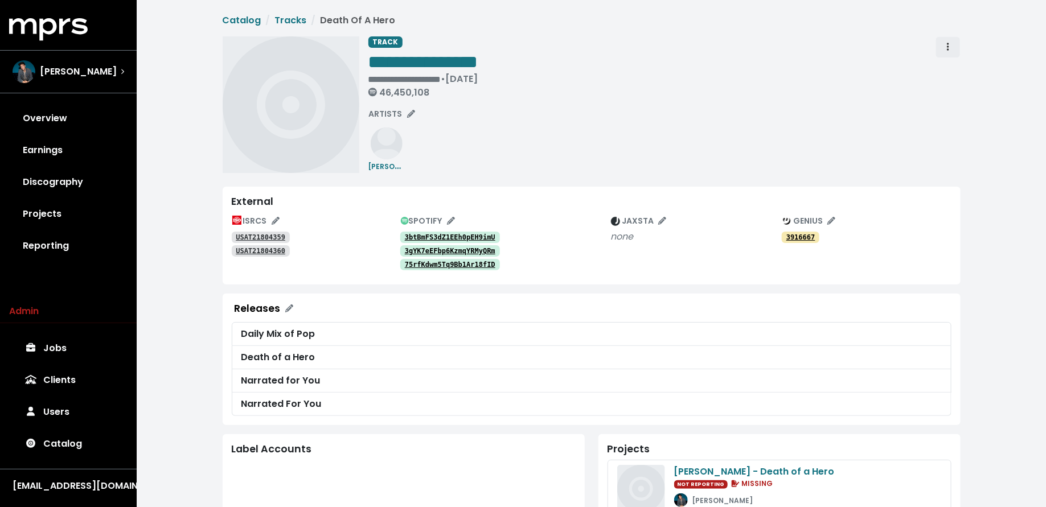
click at [951, 42] on span "Track actions" at bounding box center [948, 47] width 10 height 14
click at [944, 69] on link "Merge" at bounding box center [981, 72] width 90 height 18
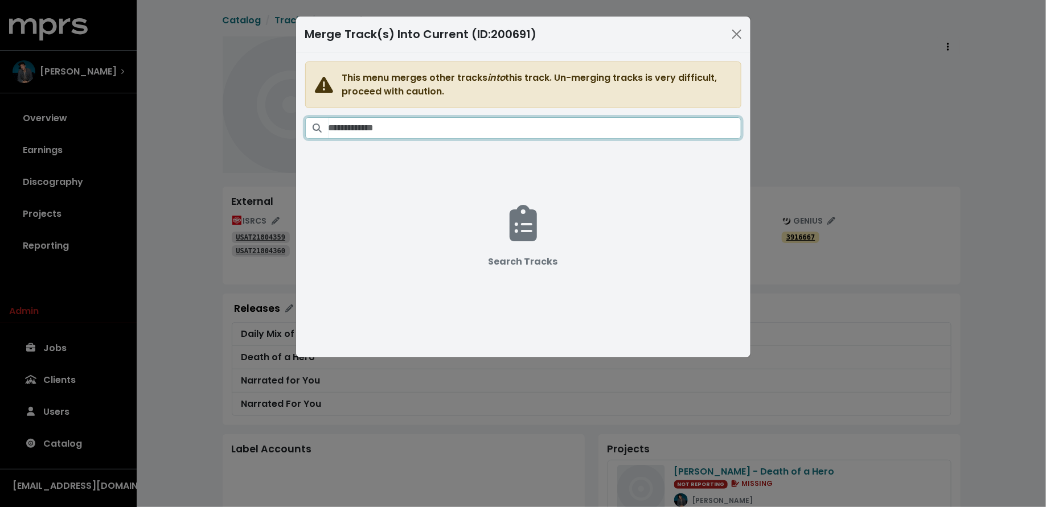
click at [466, 130] on input "Search tracks" at bounding box center [535, 128] width 413 height 22
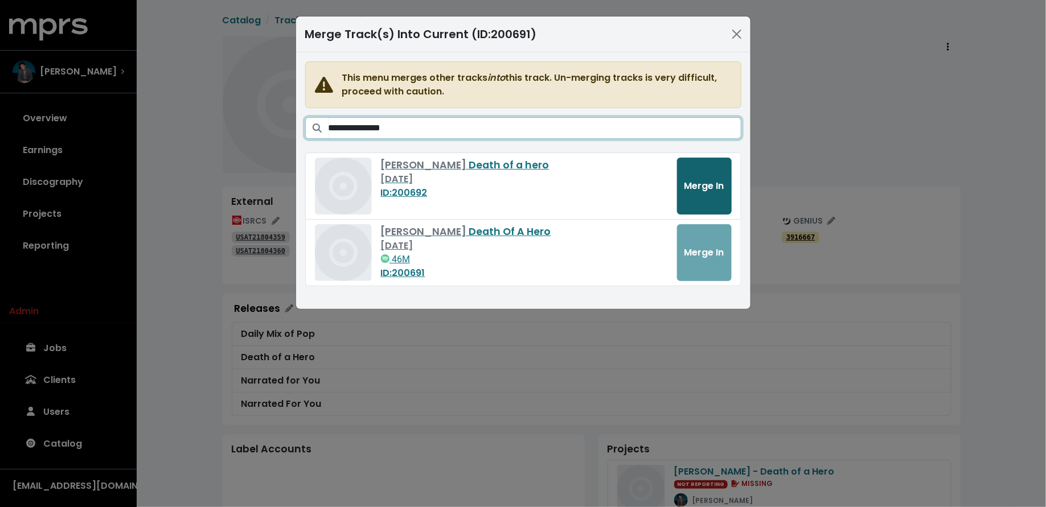
type input "**********"
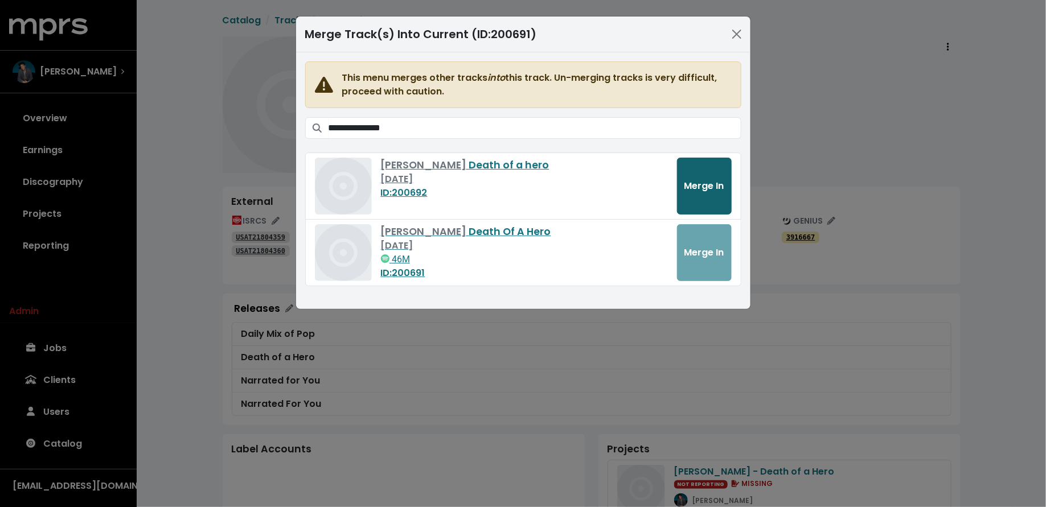
click at [696, 183] on span "Merge In" at bounding box center [705, 185] width 40 height 13
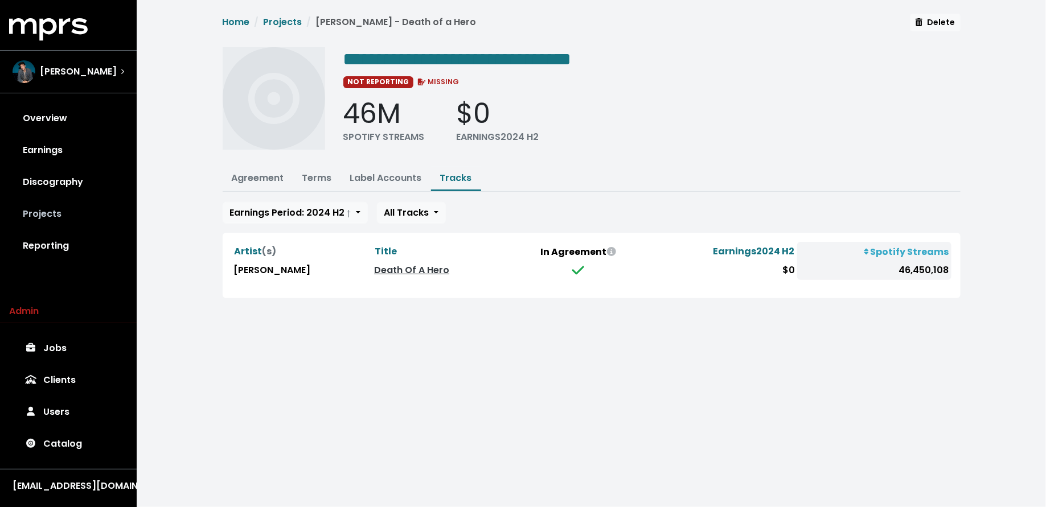
click at [79, 215] on link "Projects" at bounding box center [68, 214] width 118 height 32
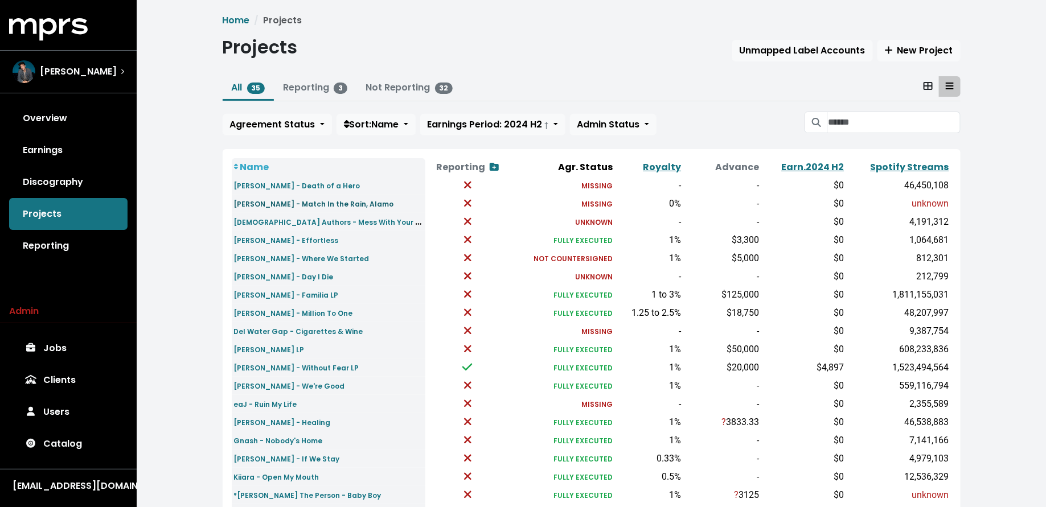
click at [276, 204] on small "[PERSON_NAME] - Match In the Rain, Alamo" at bounding box center [314, 204] width 160 height 10
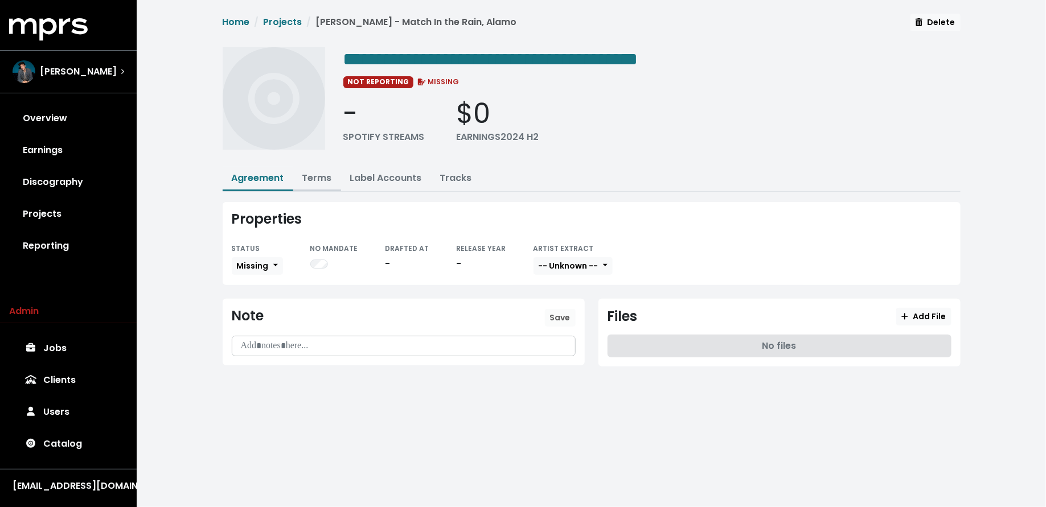
click at [316, 176] on link "Terms" at bounding box center [317, 177] width 30 height 13
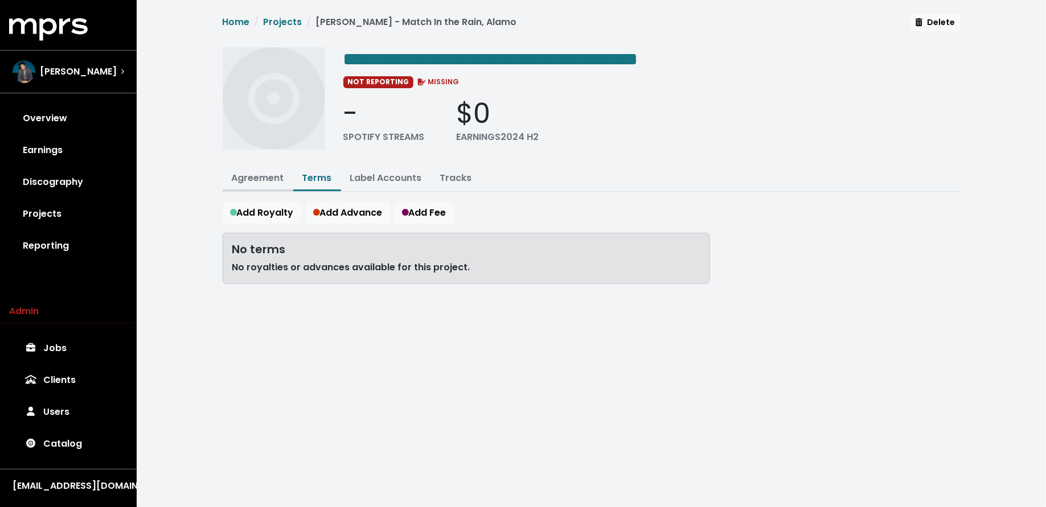
click at [256, 177] on link "Agreement" at bounding box center [258, 177] width 52 height 13
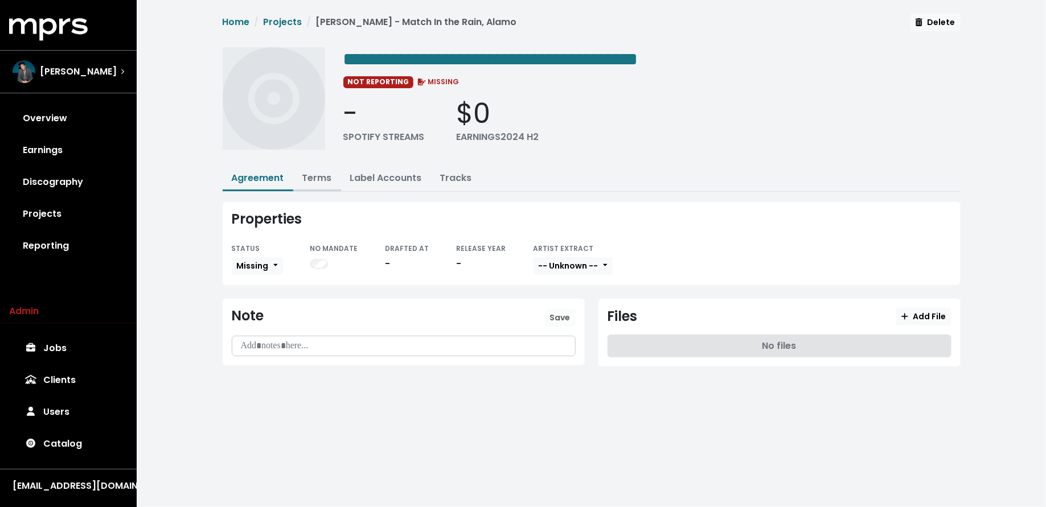
click at [312, 179] on link "Terms" at bounding box center [317, 177] width 30 height 13
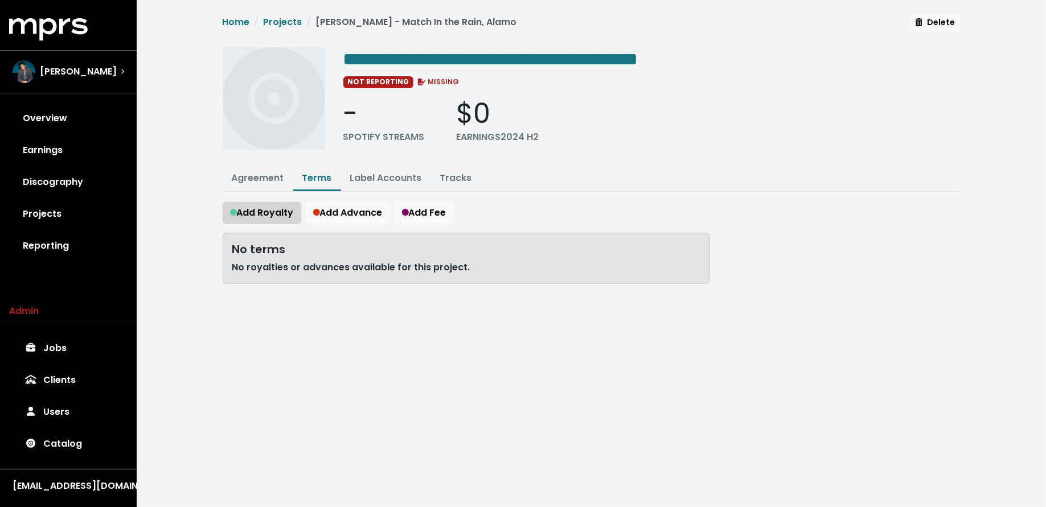
click at [278, 213] on span "Add Royalty" at bounding box center [262, 212] width 64 height 13
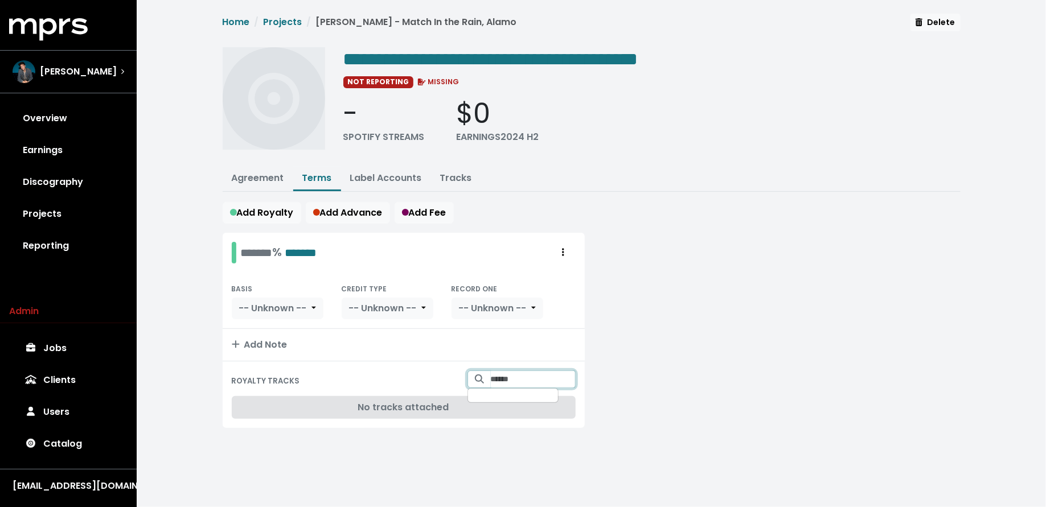
click at [515, 372] on input "Search for tracks by title and link them to this royalty" at bounding box center [533, 380] width 85 height 18
click at [497, 399] on span "Alec Benjamin - Match In The Rain" at bounding box center [514, 407] width 73 height 23
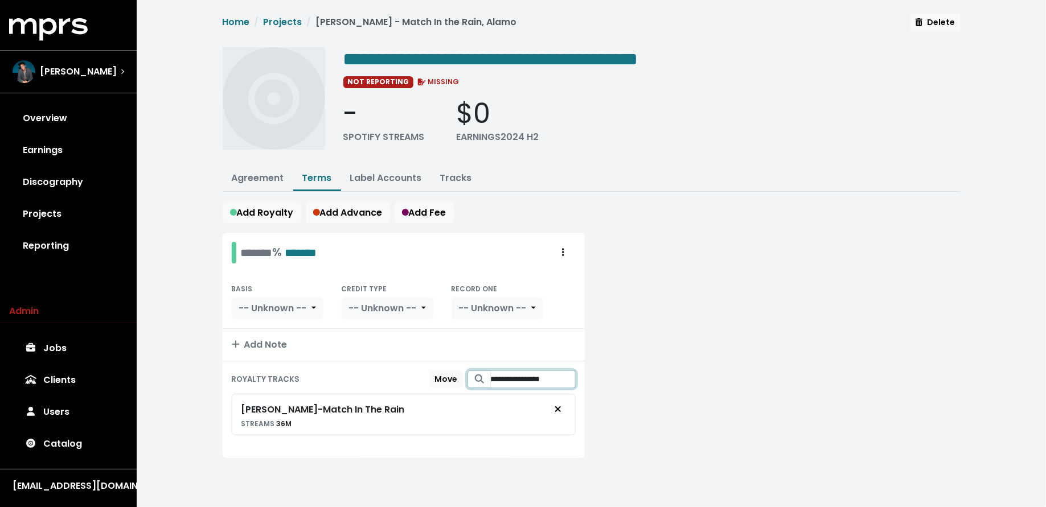
click at [509, 378] on input "**********" at bounding box center [533, 380] width 85 height 18
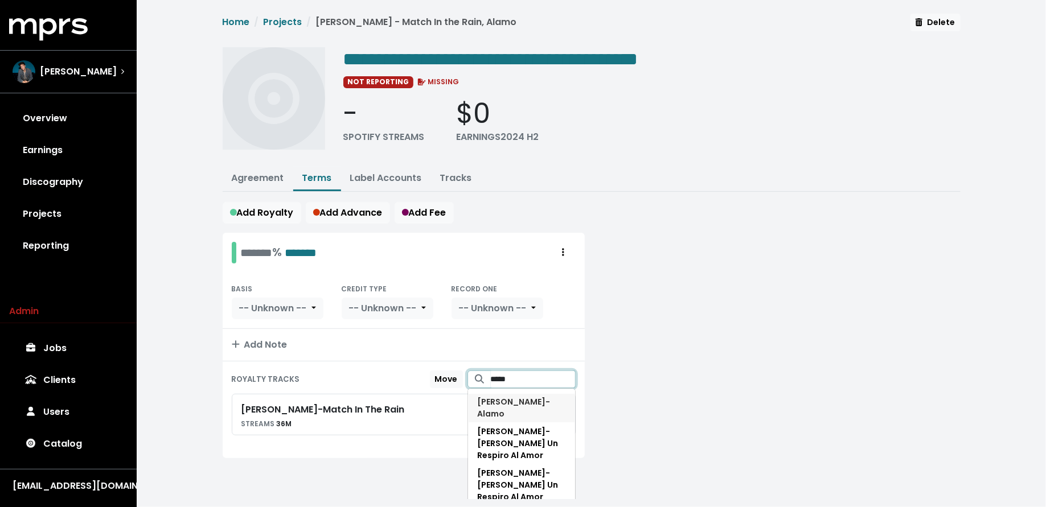
type input "*****"
click at [530, 399] on span "Alec Benjamin - Alamo" at bounding box center [514, 407] width 73 height 23
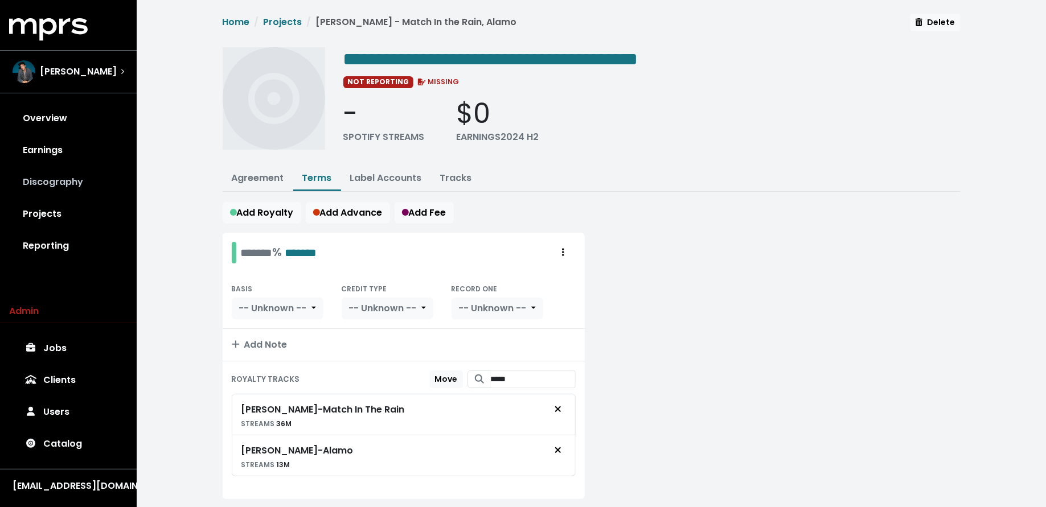
click at [85, 185] on link "Discography" at bounding box center [68, 182] width 118 height 32
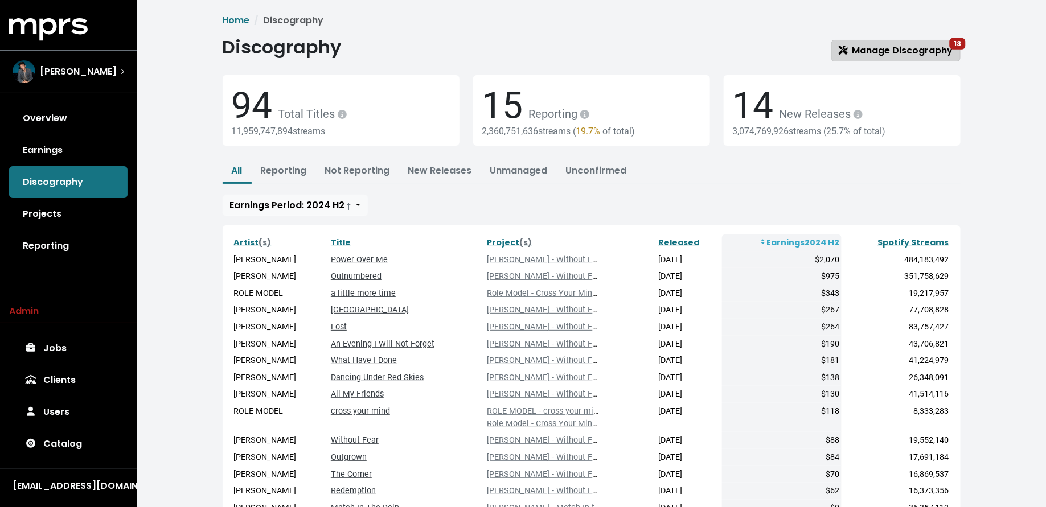
click at [896, 48] on span "Manage Discography 13" at bounding box center [896, 50] width 114 height 13
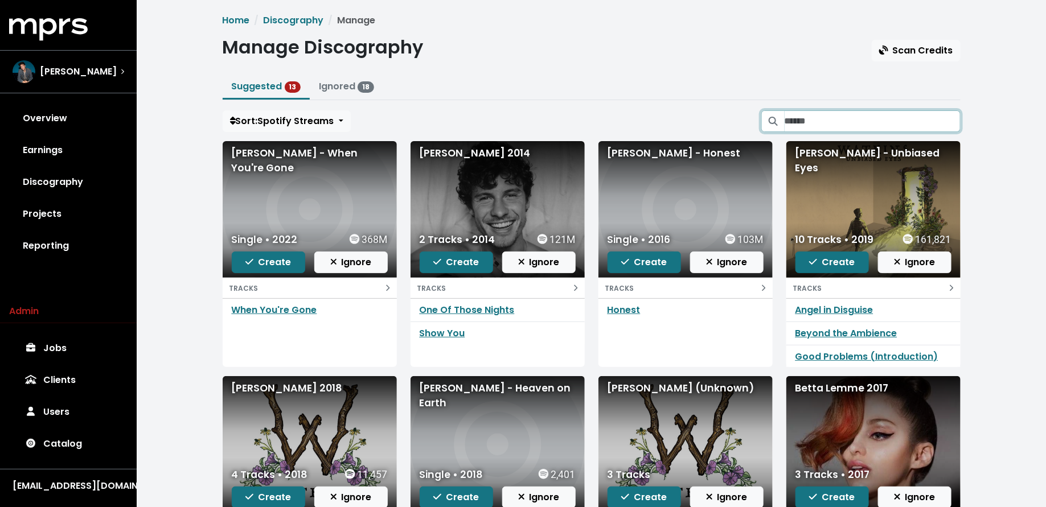
click at [886, 113] on input "Search suggested projects" at bounding box center [873, 121] width 176 height 22
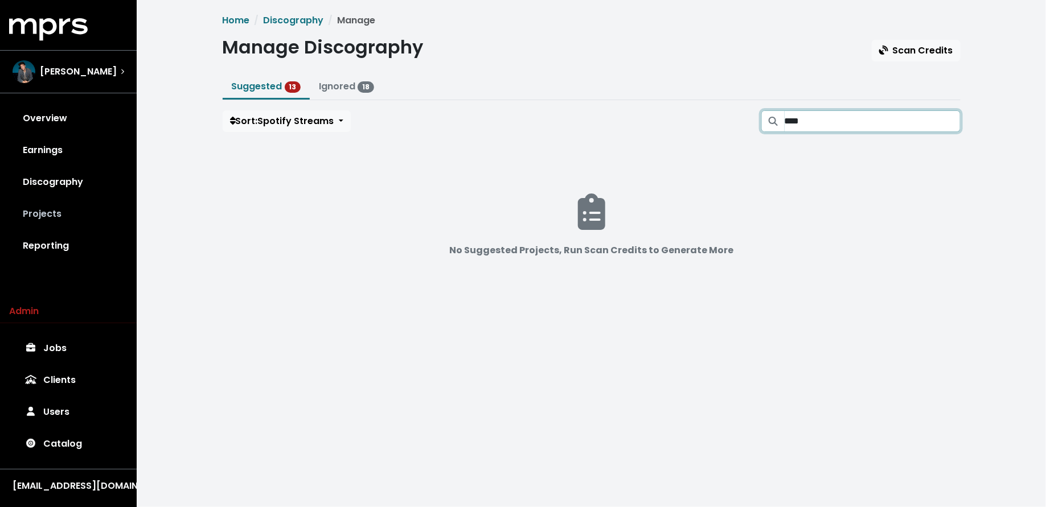
type input "****"
click at [81, 227] on link "Projects" at bounding box center [68, 214] width 118 height 32
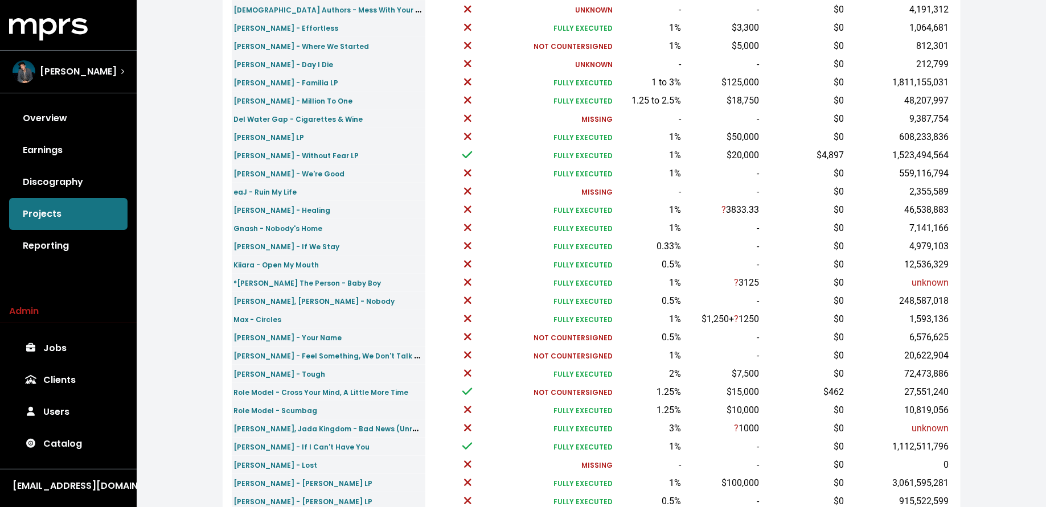
scroll to position [216, 0]
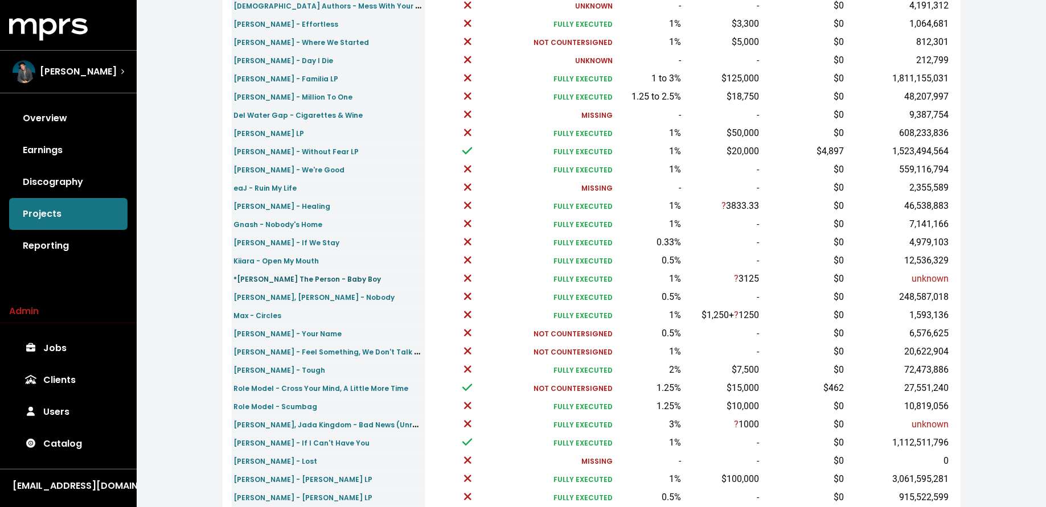
click at [277, 275] on small "*Madeline The Person - Baby Boy" at bounding box center [307, 279] width 147 height 10
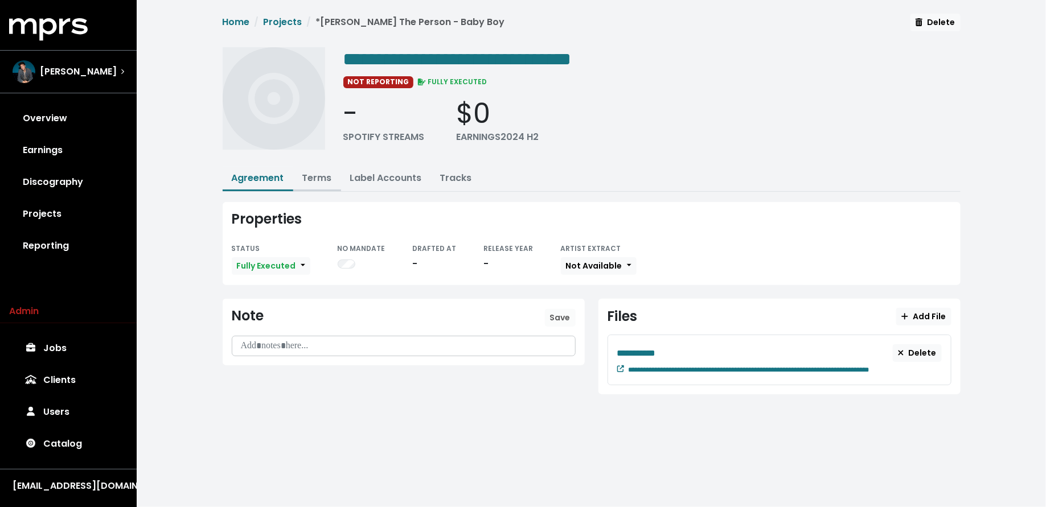
click at [318, 175] on link "Terms" at bounding box center [317, 177] width 30 height 13
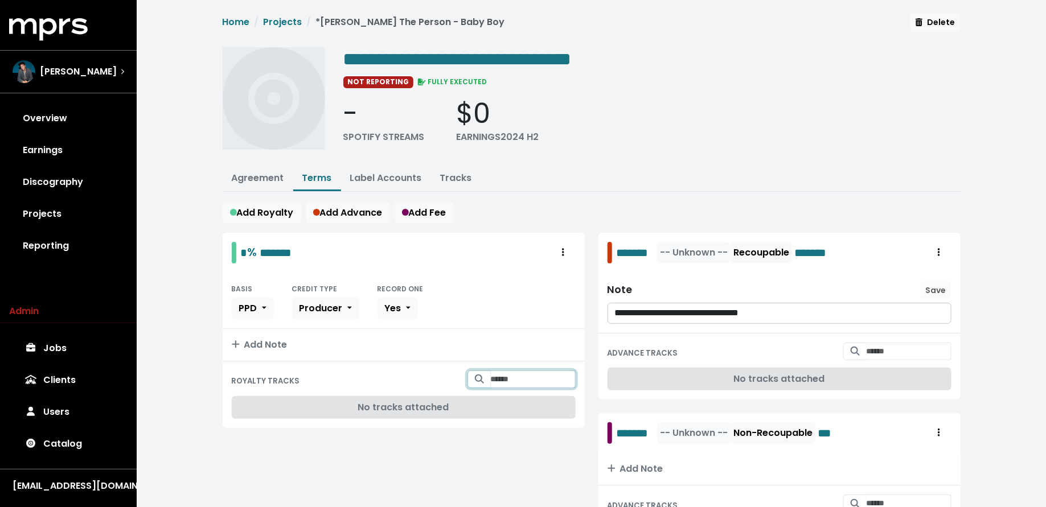
click at [495, 372] on input "Search for tracks by title and link them to this royalty" at bounding box center [533, 380] width 85 height 18
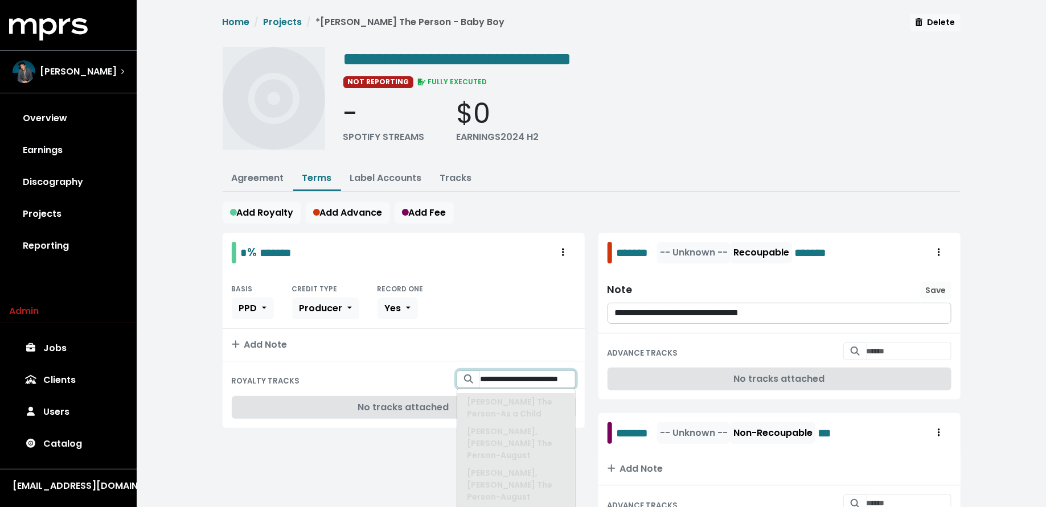
scroll to position [0, 41]
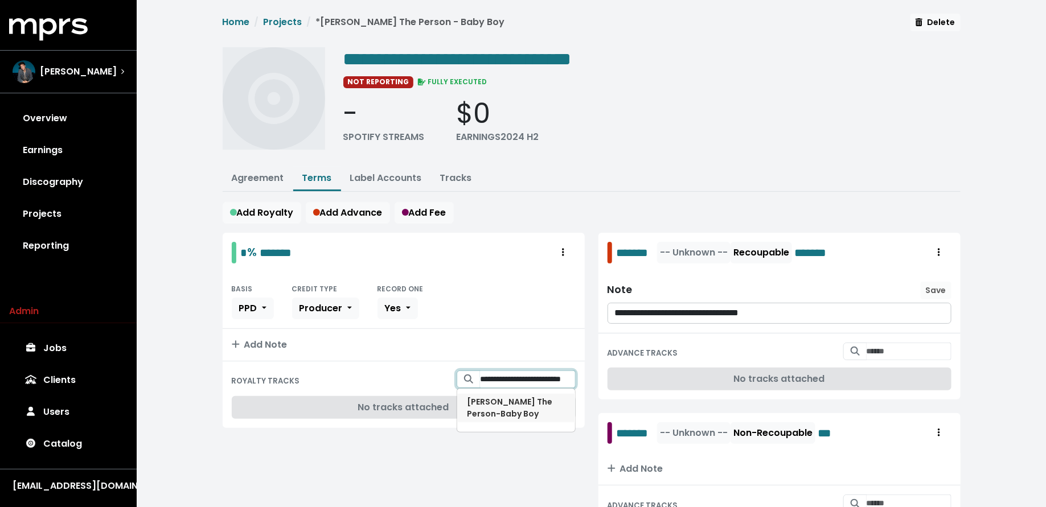
type input "**********"
click at [504, 401] on span "Madeline The Person - Baby Boy" at bounding box center [509, 407] width 85 height 23
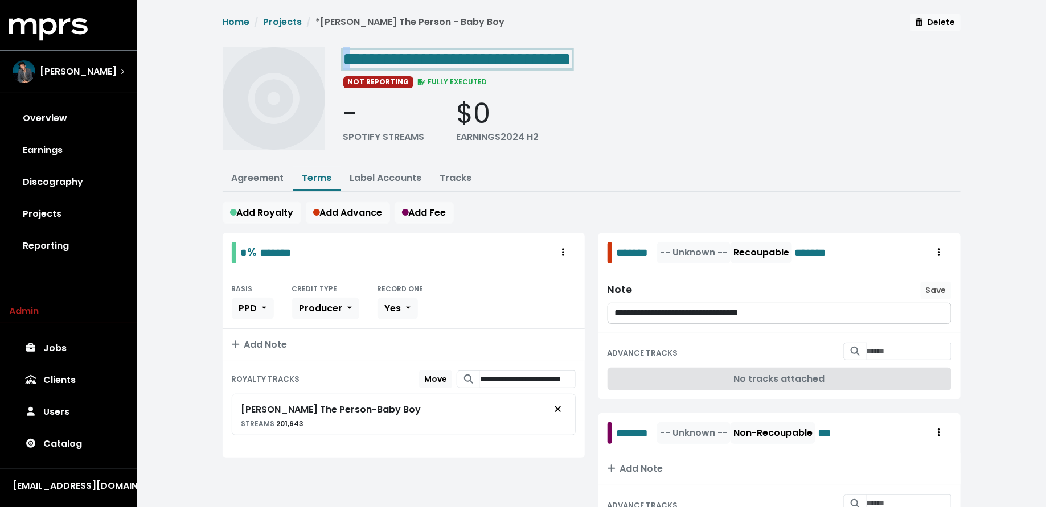
click at [355, 58] on span "**********" at bounding box center [457, 59] width 228 height 18
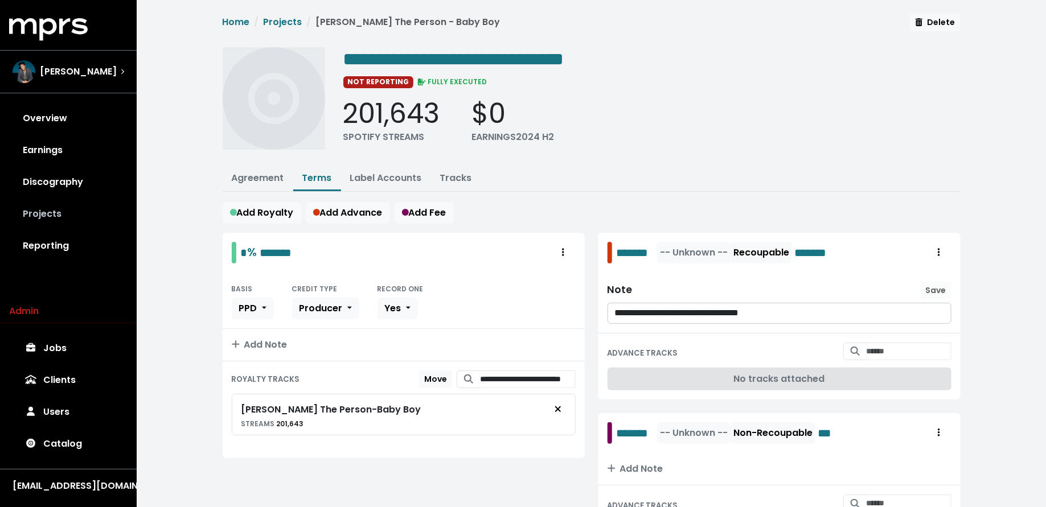
click at [55, 214] on link "Projects" at bounding box center [68, 214] width 118 height 32
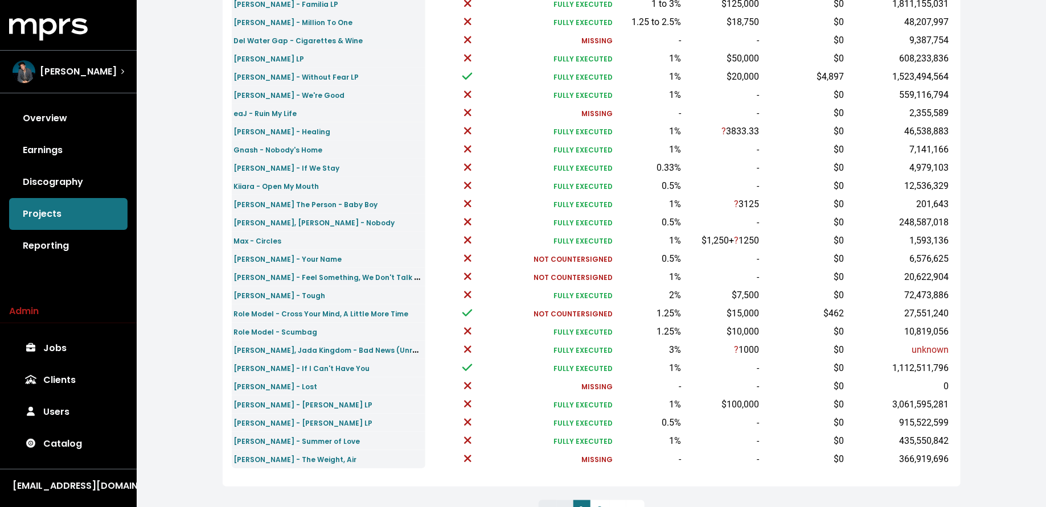
scroll to position [294, 0]
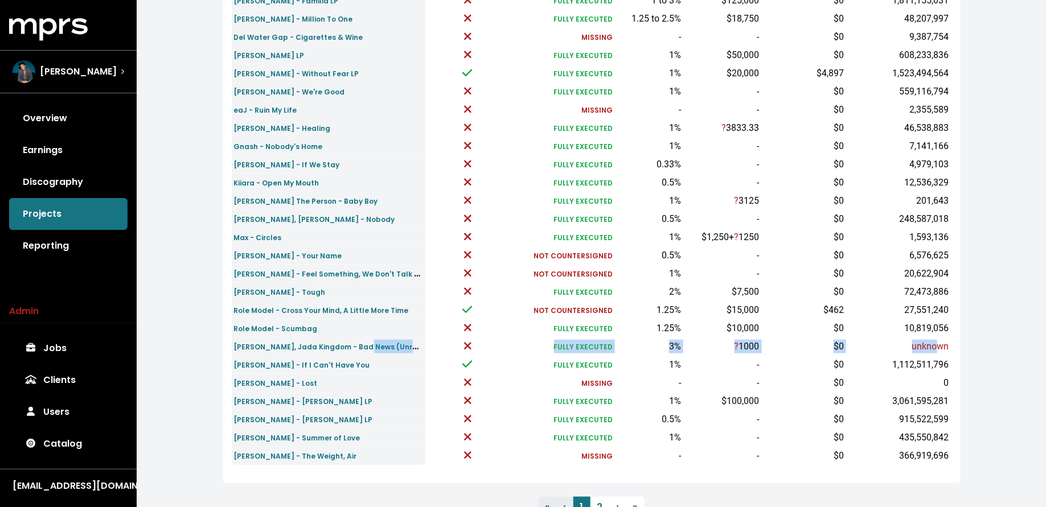
drag, startPoint x: 938, startPoint y: 343, endPoint x: 360, endPoint y: 338, distance: 578.6
click at [360, 338] on tr "Sean Paul, Jada Kingdom - Bad News (Unreleased) FULLY EXECUTED 3% ? 1000 $0 unk…" at bounding box center [592, 347] width 720 height 18
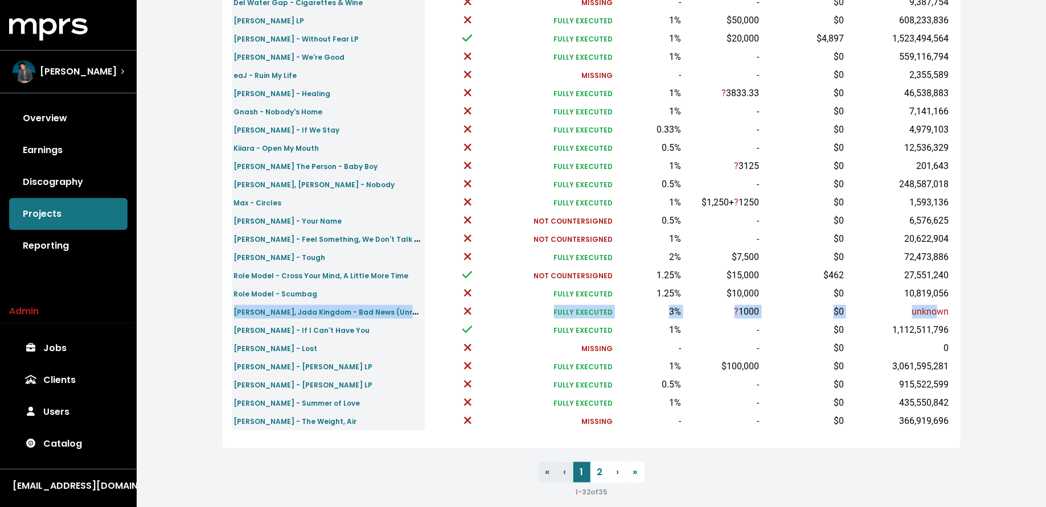
scroll to position [333, 0]
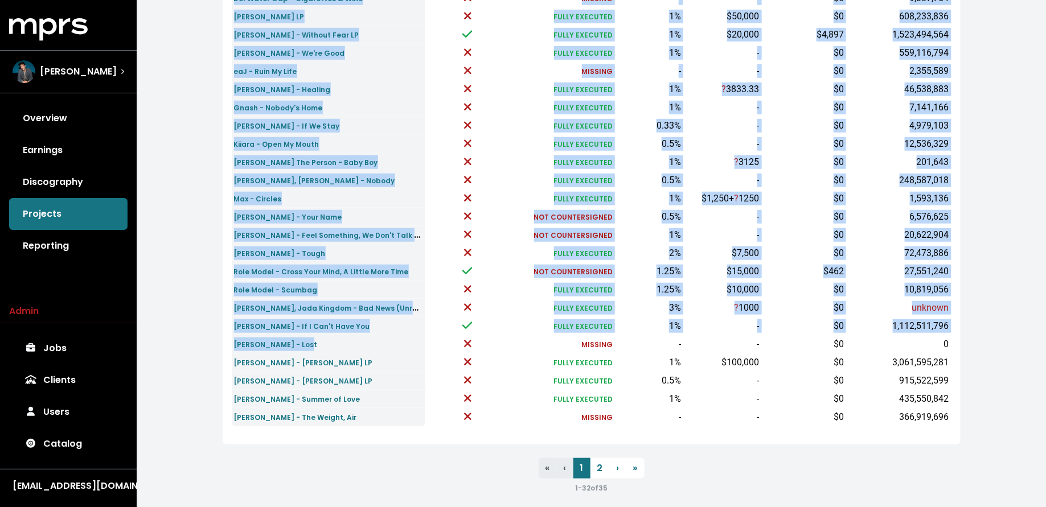
drag, startPoint x: 958, startPoint y: 342, endPoint x: 345, endPoint y: 342, distance: 612.8
click at [345, 342] on div "Name Reporting Show contracts view Agr. Status Royalty Advance Earn. 2024 H2 Sp…" at bounding box center [592, 130] width 738 height 629
click at [275, 341] on small "[PERSON_NAME] - Lost" at bounding box center [276, 345] width 84 height 10
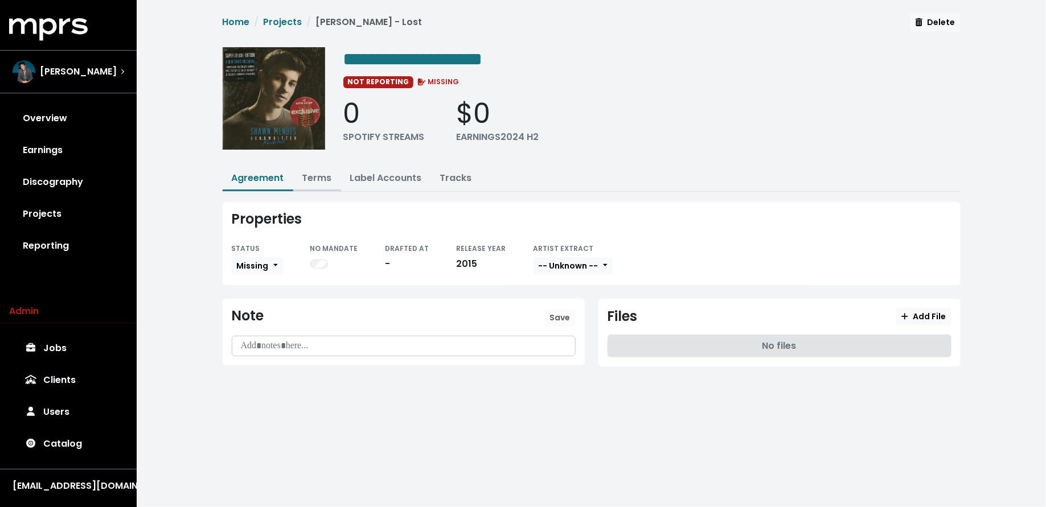
click at [308, 186] on button "Terms" at bounding box center [317, 179] width 48 height 24
click at [317, 175] on link "Terms" at bounding box center [317, 177] width 30 height 13
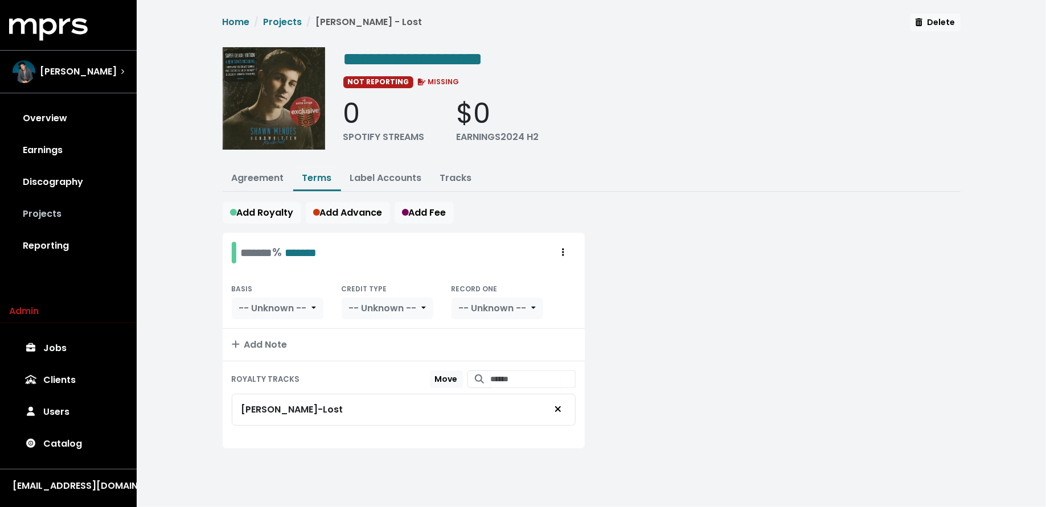
click at [65, 209] on link "Projects" at bounding box center [68, 214] width 118 height 32
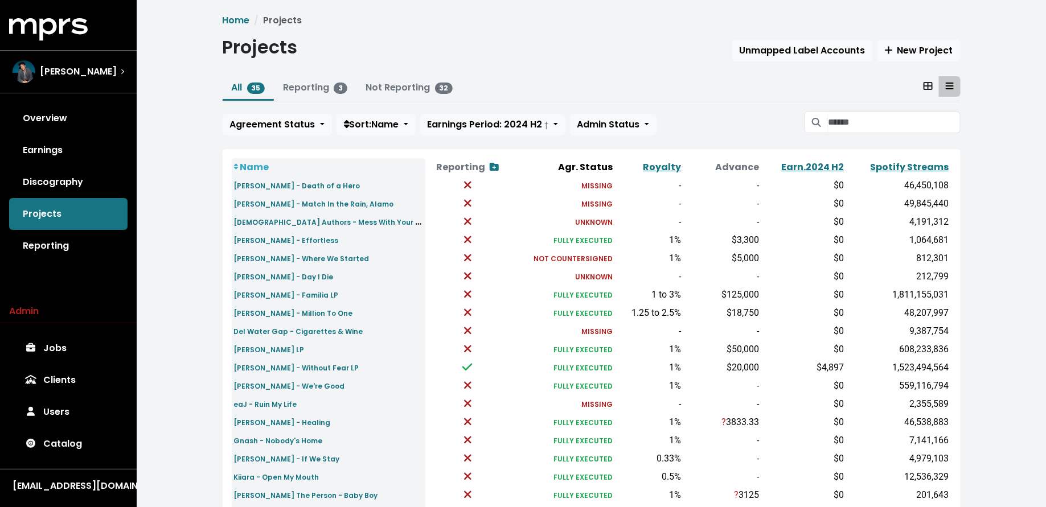
scroll to position [342, 0]
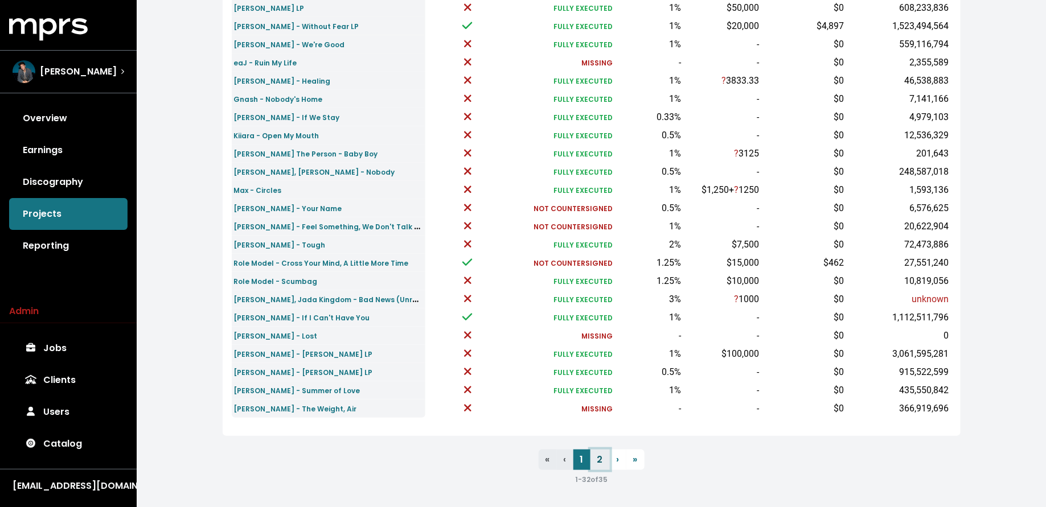
click at [597, 460] on link "2" at bounding box center [600, 460] width 19 height 21
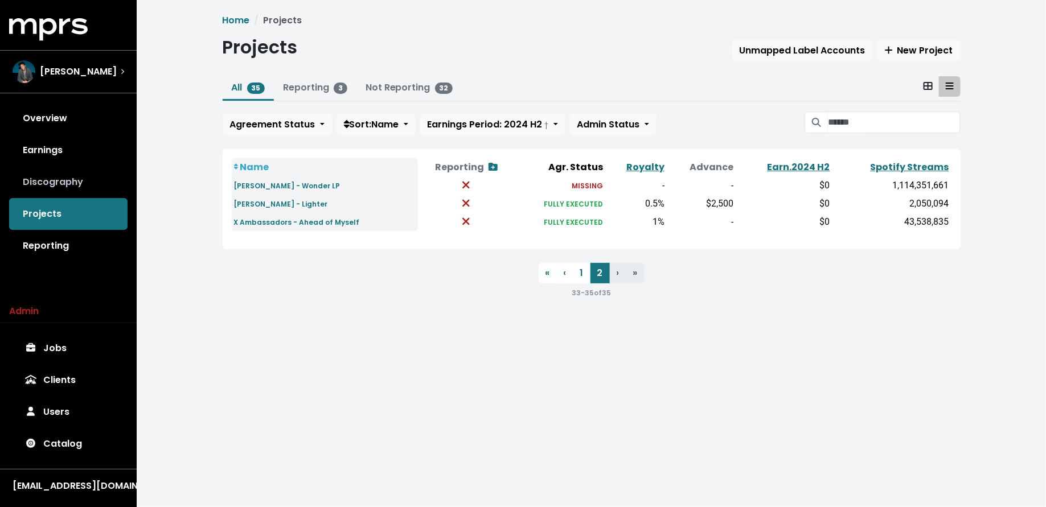
click at [94, 181] on link "Discography" at bounding box center [68, 182] width 118 height 32
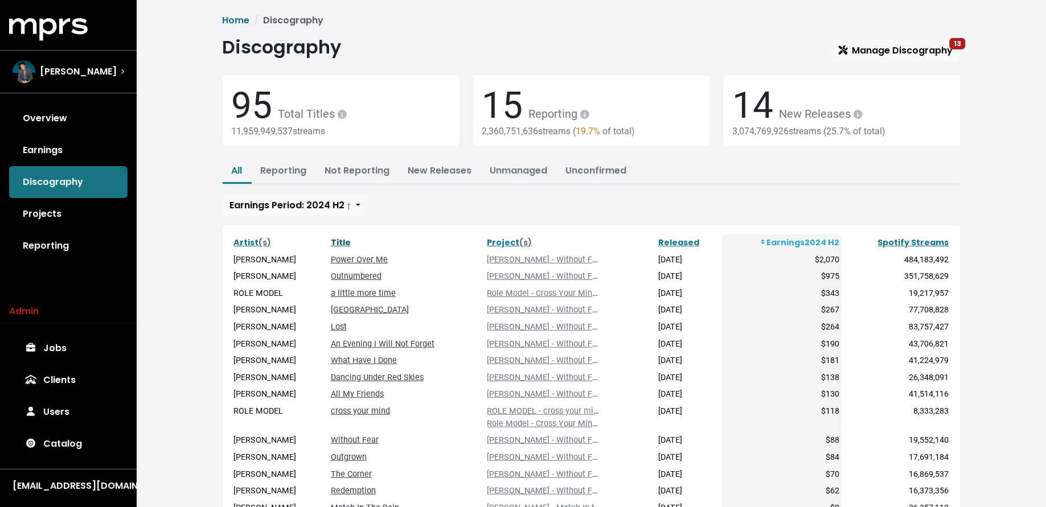
click at [343, 238] on link "Title" at bounding box center [341, 242] width 20 height 11
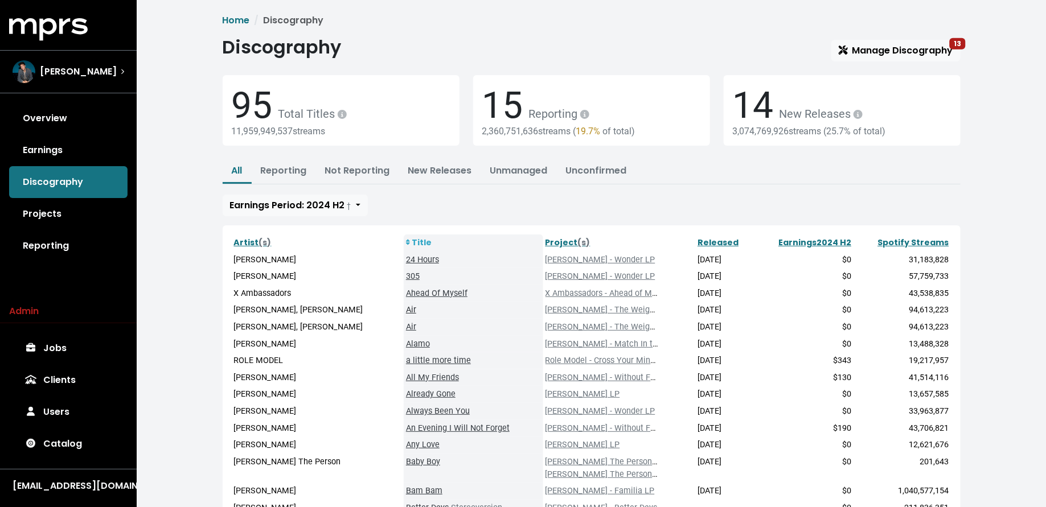
click at [406, 309] on link "Air" at bounding box center [411, 310] width 10 height 10
click at [406, 325] on link "Air" at bounding box center [411, 327] width 10 height 10
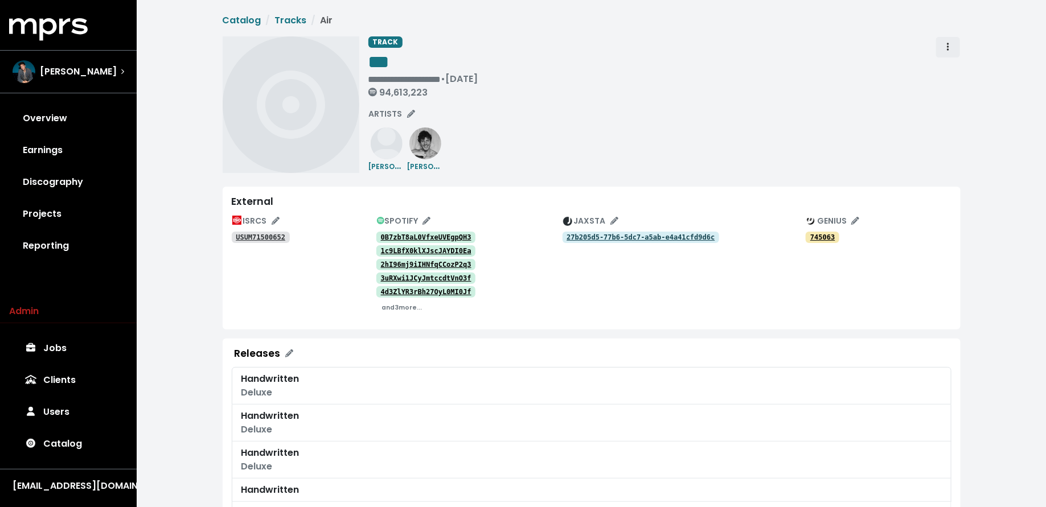
click at [948, 44] on icon "Track actions" at bounding box center [948, 47] width 2 height 8
click at [949, 66] on link "Merge" at bounding box center [981, 72] width 90 height 18
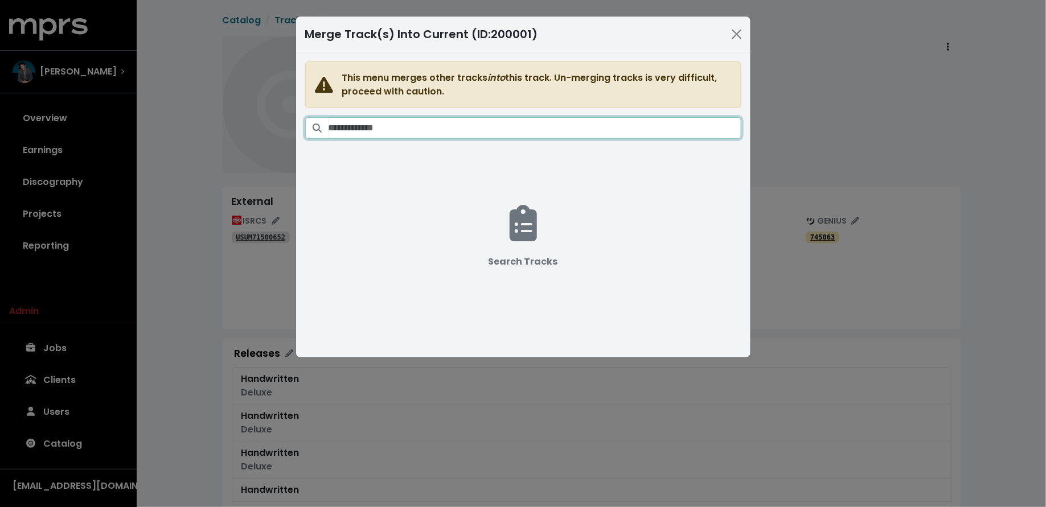
click at [590, 121] on input "Search tracks" at bounding box center [535, 128] width 413 height 22
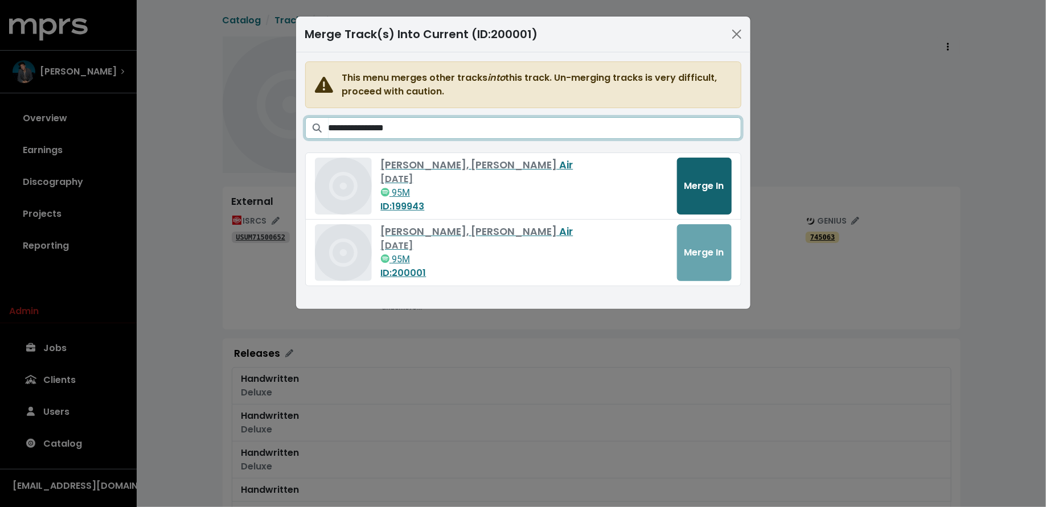
type input "**********"
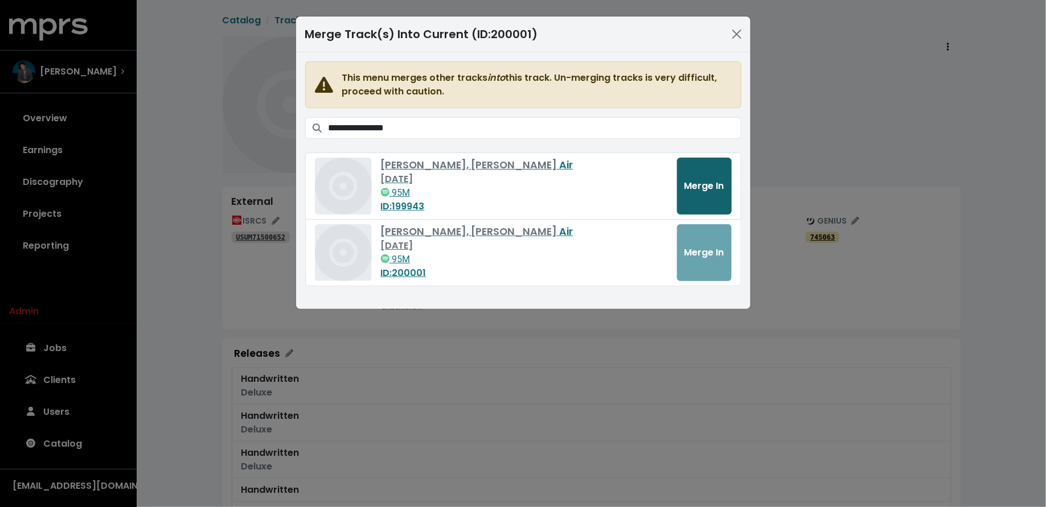
click at [692, 188] on span "Merge In" at bounding box center [705, 185] width 40 height 13
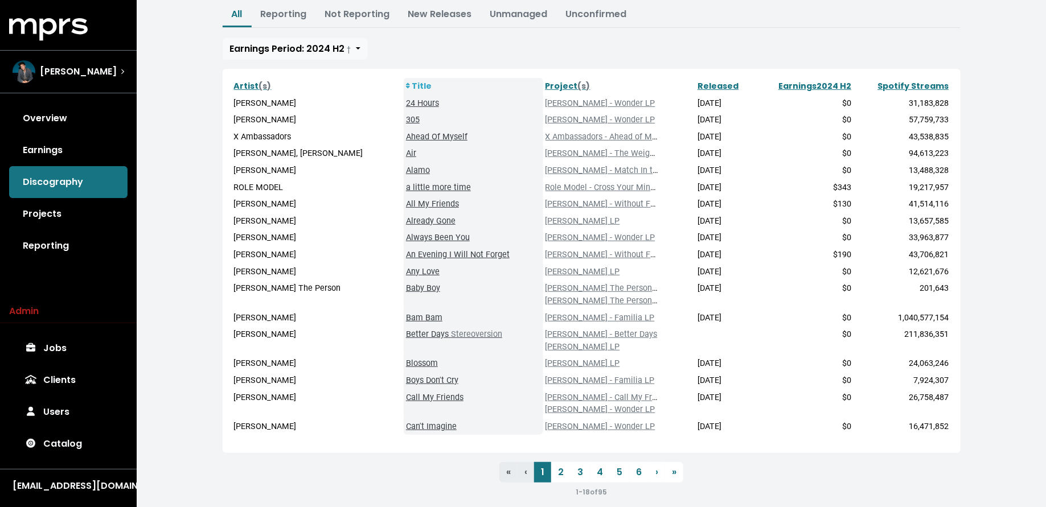
scroll to position [169, 0]
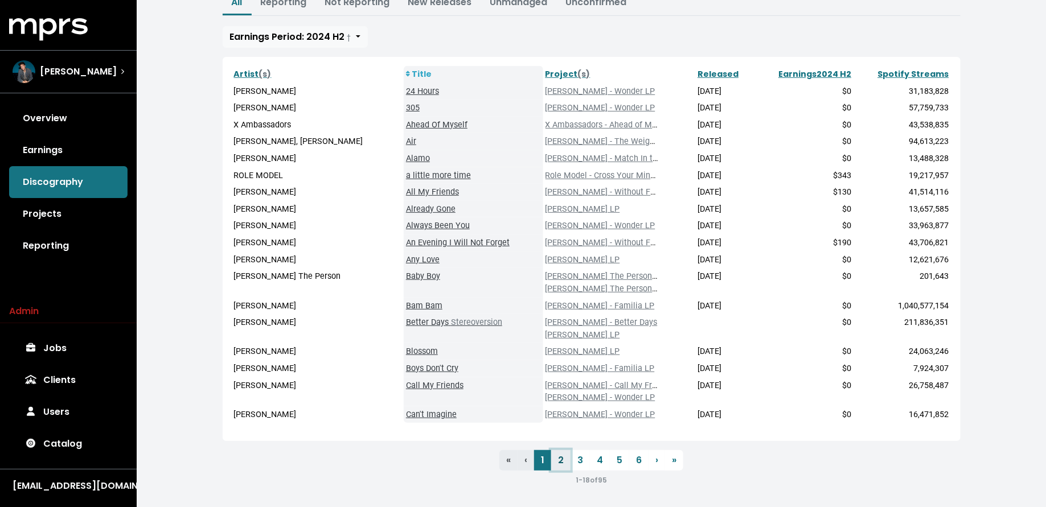
click at [557, 458] on link "2" at bounding box center [560, 460] width 19 height 21
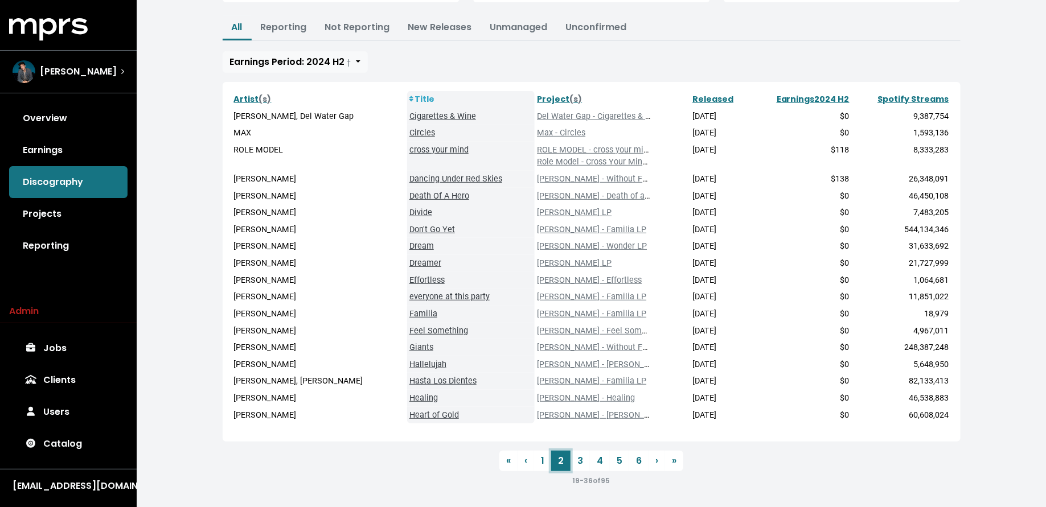
scroll to position [144, 0]
click at [577, 459] on link "3" at bounding box center [580, 460] width 19 height 21
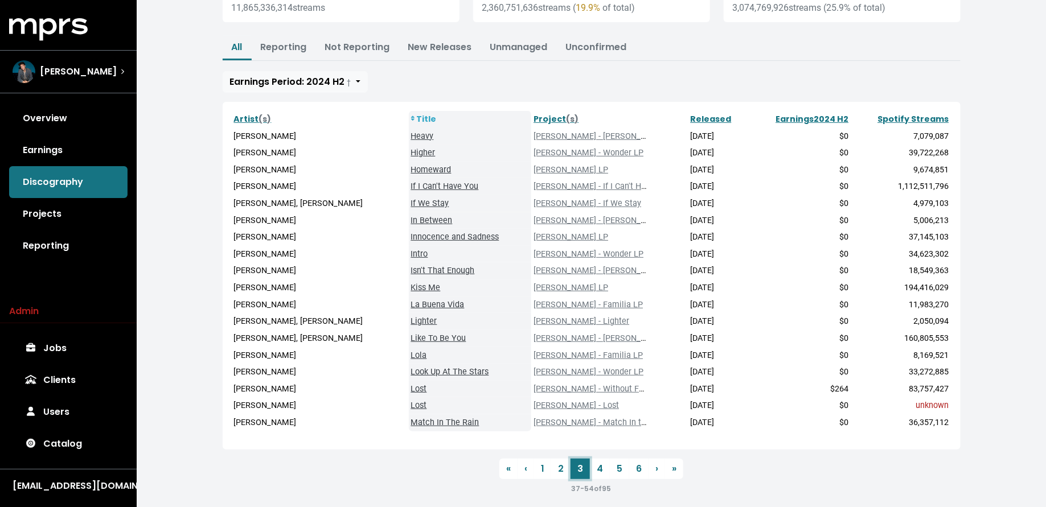
scroll to position [132, 0]
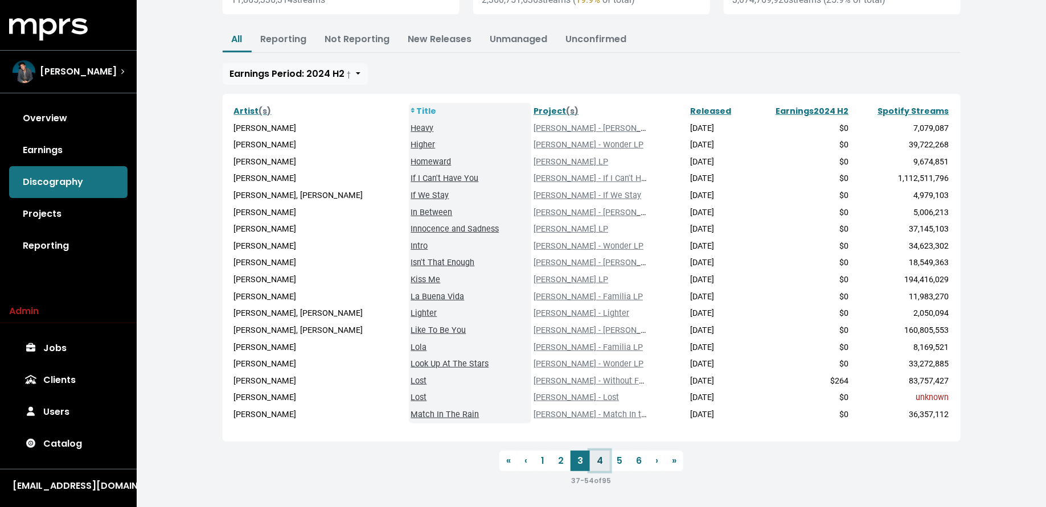
click at [599, 467] on link "4" at bounding box center [600, 461] width 20 height 21
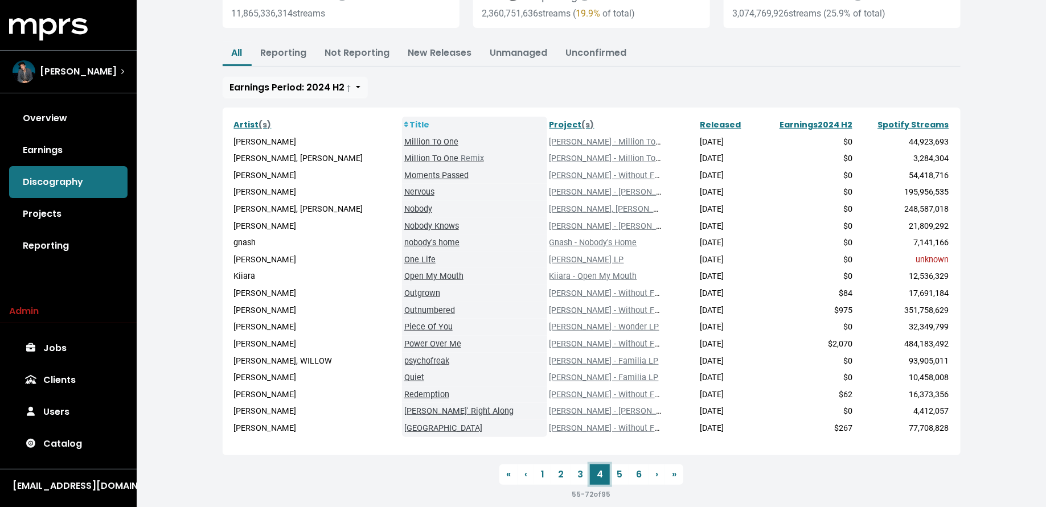
scroll to position [120, 0]
click at [620, 473] on link "5" at bounding box center [619, 473] width 19 height 21
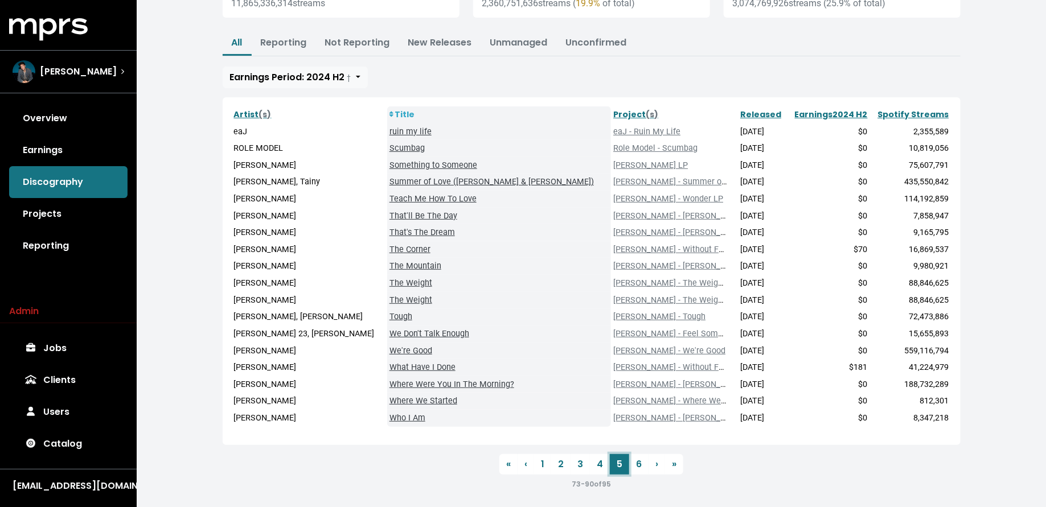
scroll to position [132, 0]
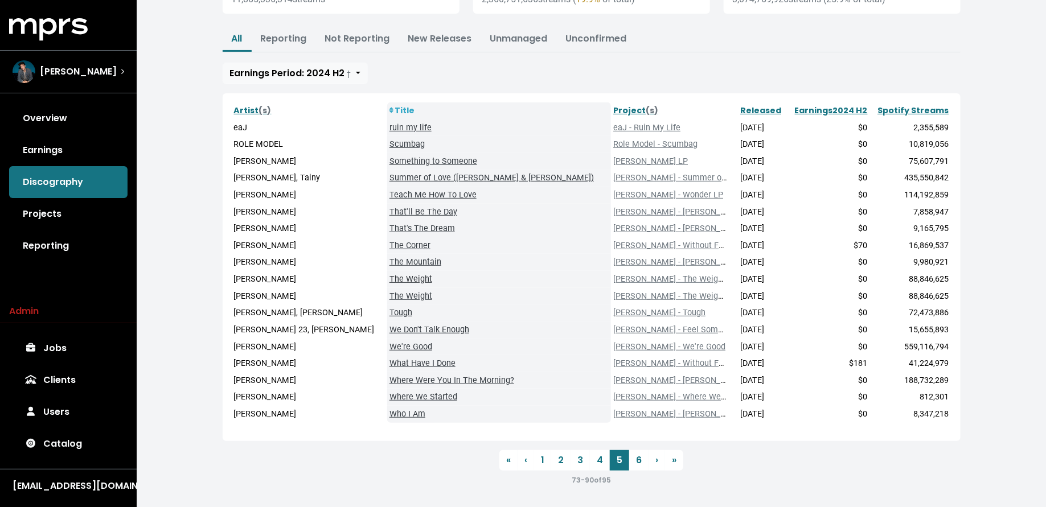
click at [390, 277] on link "The Weight" at bounding box center [411, 279] width 43 height 10
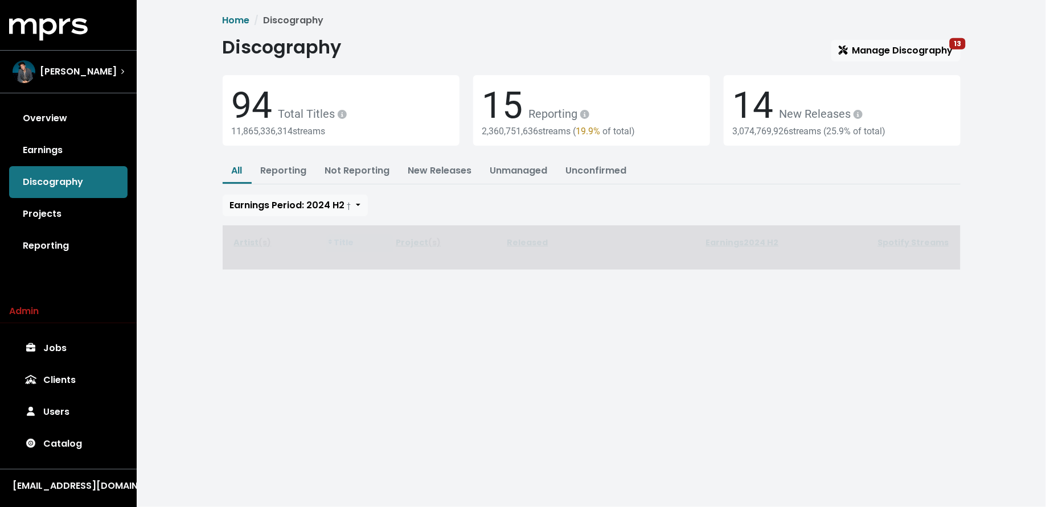
scroll to position [1, 0]
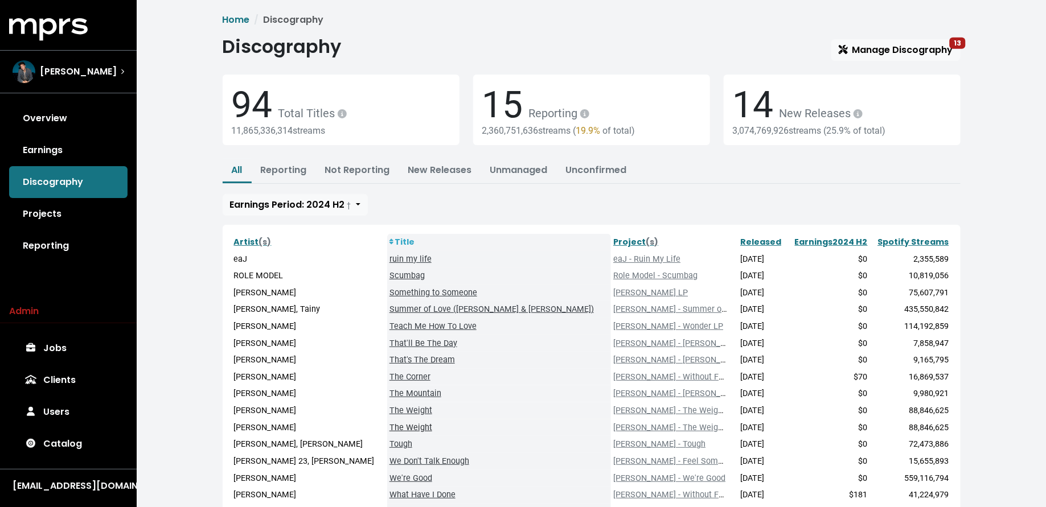
click at [390, 425] on link "The Weight" at bounding box center [411, 428] width 43 height 10
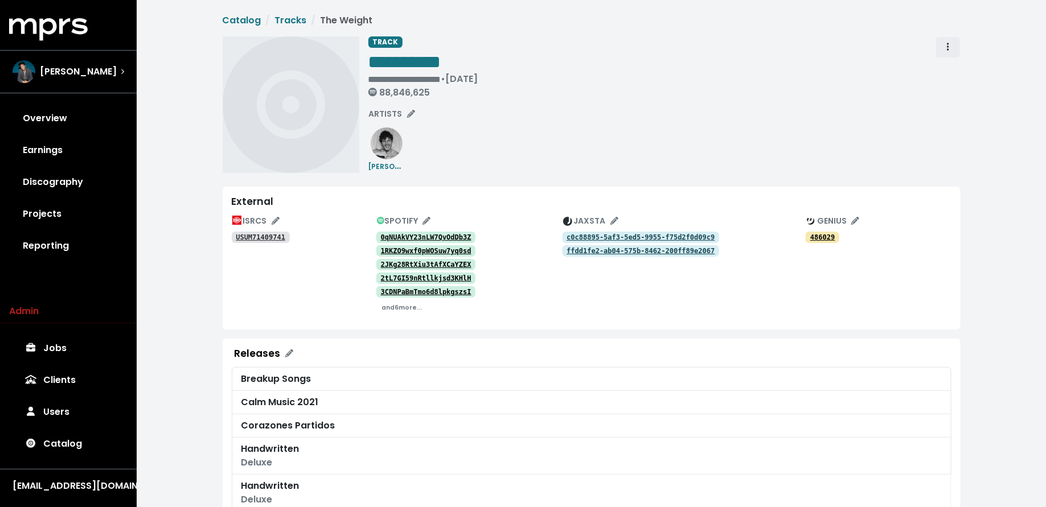
click at [945, 45] on span "Track actions" at bounding box center [948, 47] width 10 height 14
click at [949, 72] on link "Merge" at bounding box center [981, 72] width 90 height 18
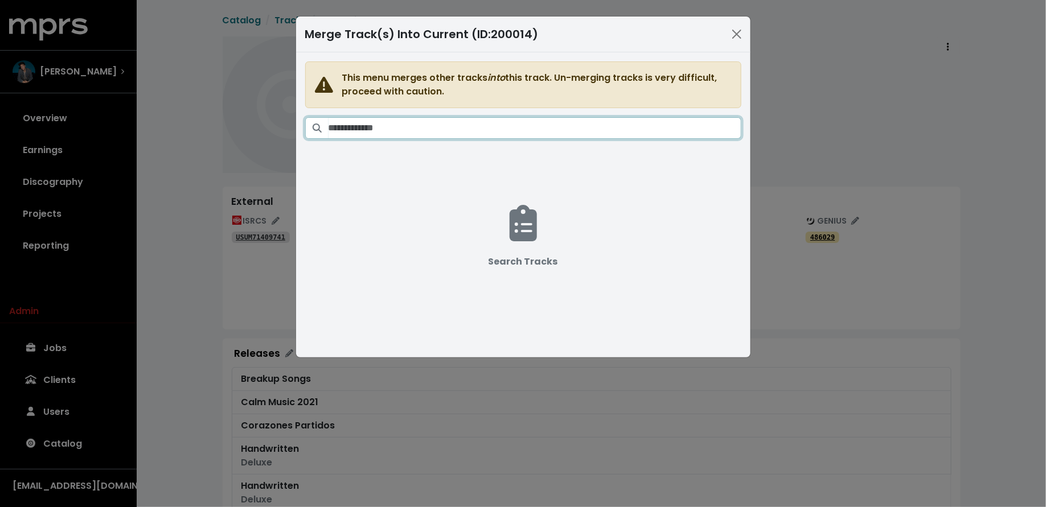
click at [485, 117] on input "Search tracks" at bounding box center [535, 128] width 413 height 22
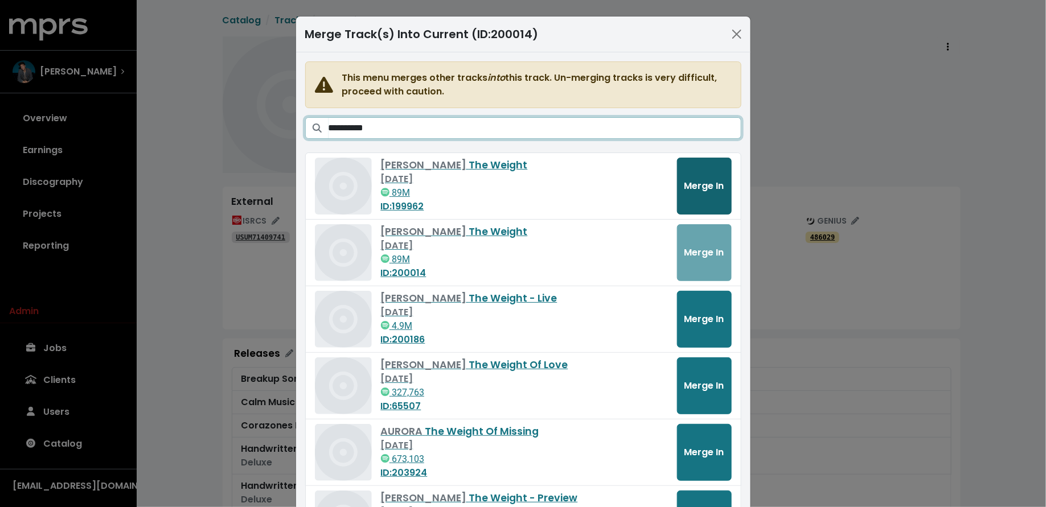
type input "**********"
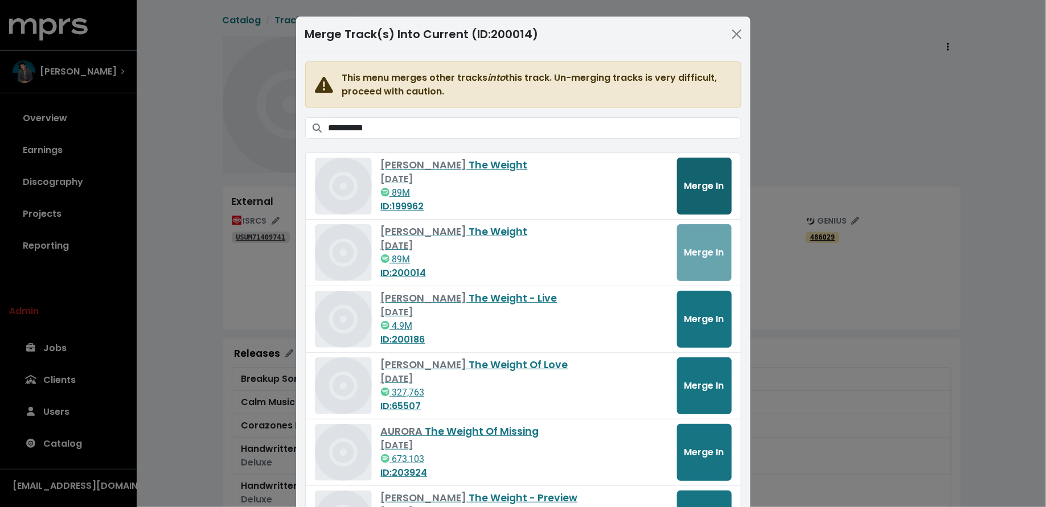
click at [706, 188] on span "Merge In" at bounding box center [705, 185] width 40 height 13
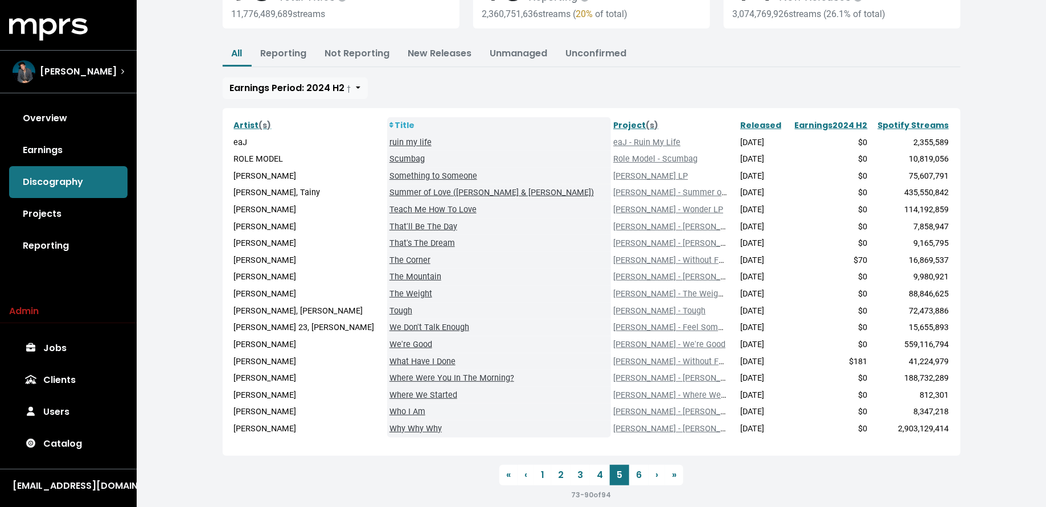
scroll to position [132, 0]
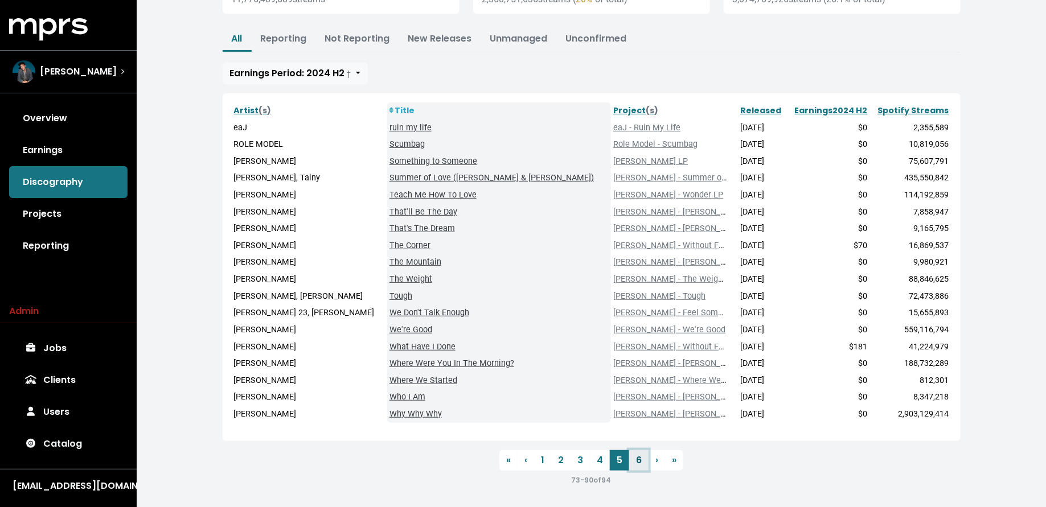
click at [637, 464] on link "6" at bounding box center [638, 460] width 19 height 21
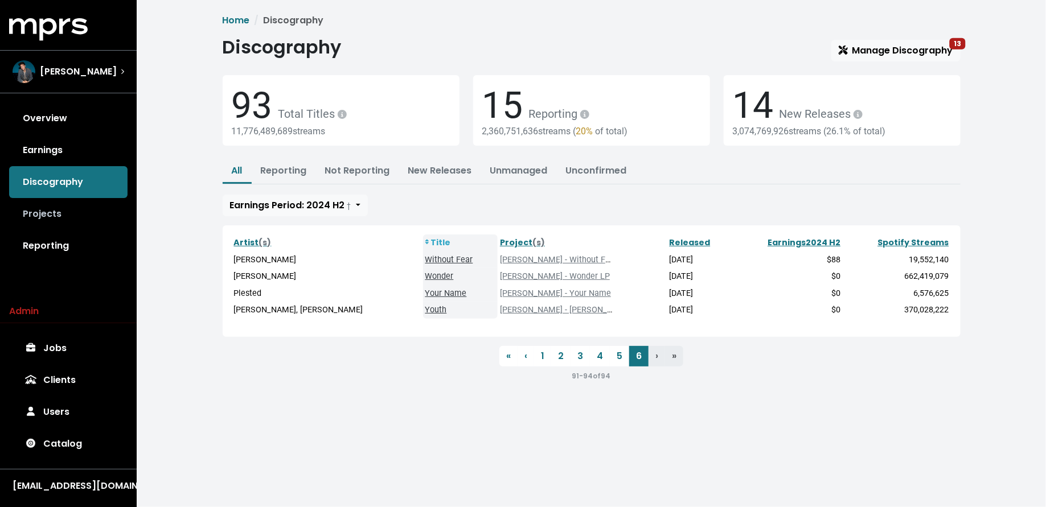
click at [102, 216] on link "Projects" at bounding box center [68, 214] width 118 height 32
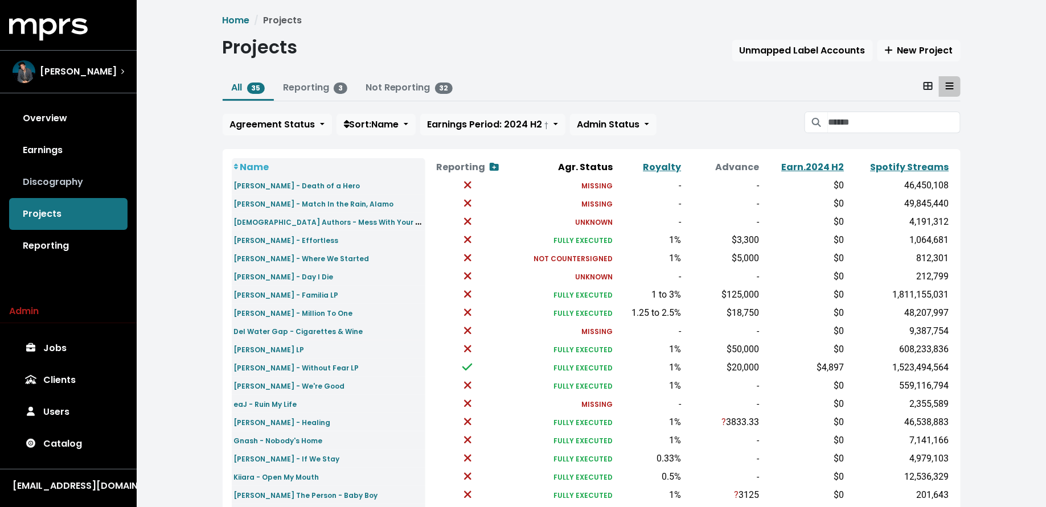
click at [87, 186] on link "Discography" at bounding box center [68, 182] width 118 height 32
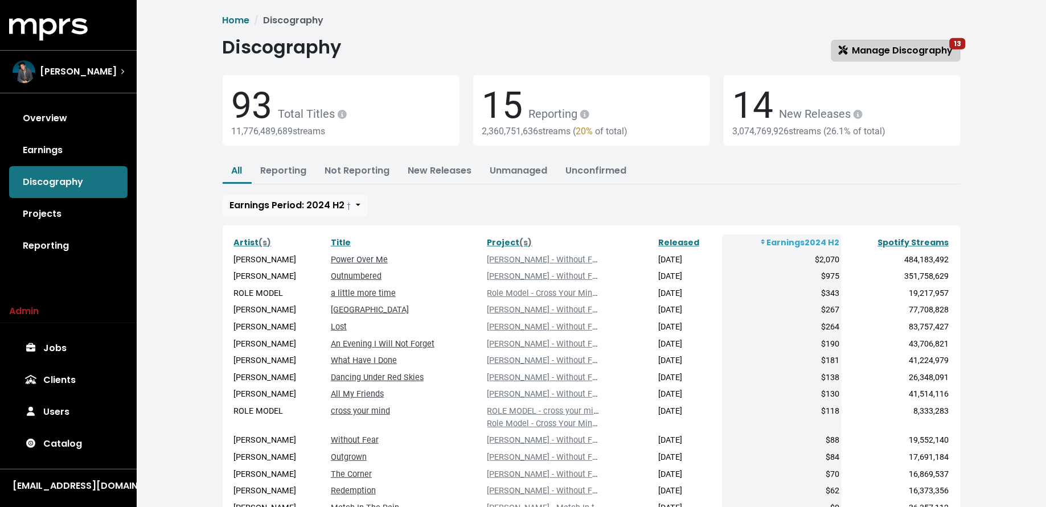
click at [874, 45] on span "Manage Discography 13" at bounding box center [896, 50] width 114 height 13
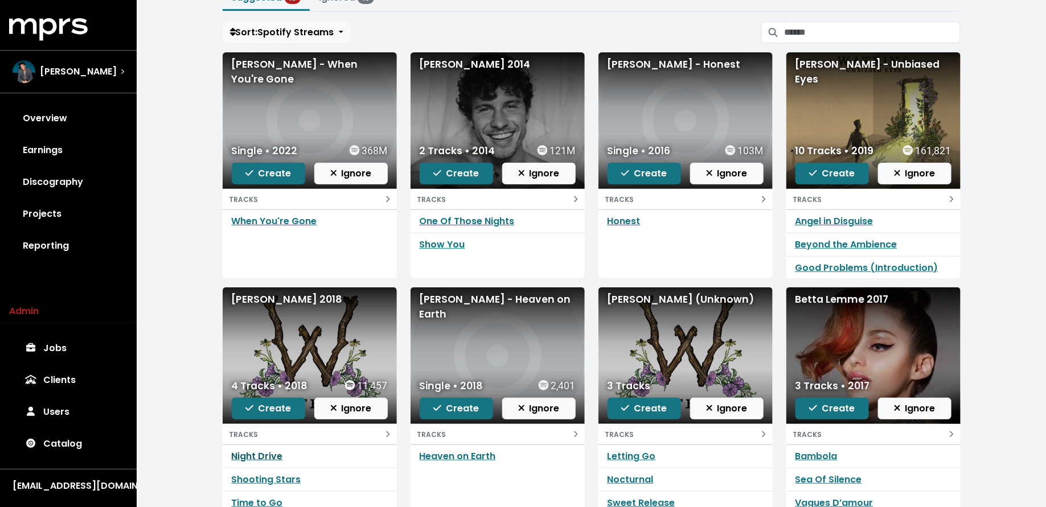
scroll to position [92, 0]
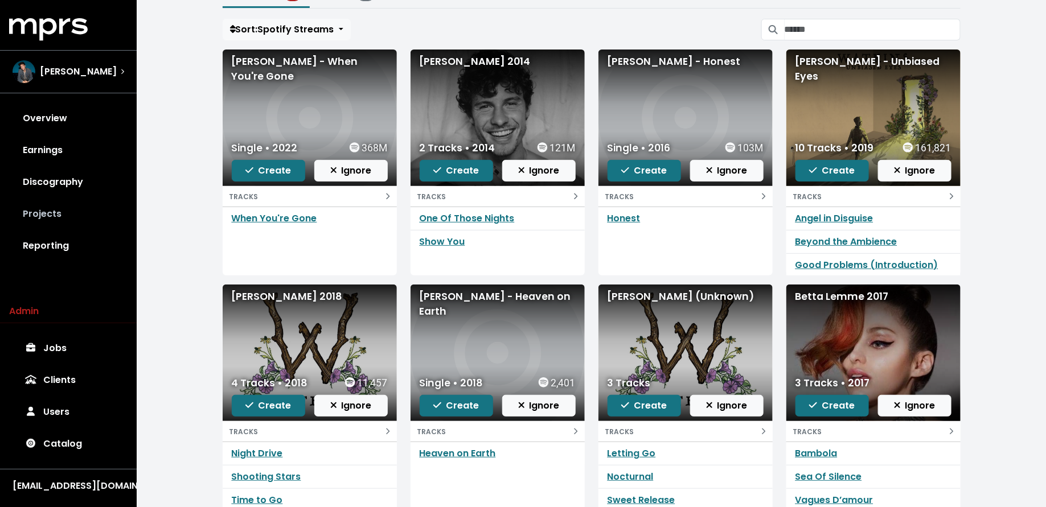
click at [62, 227] on link "Projects" at bounding box center [68, 214] width 118 height 32
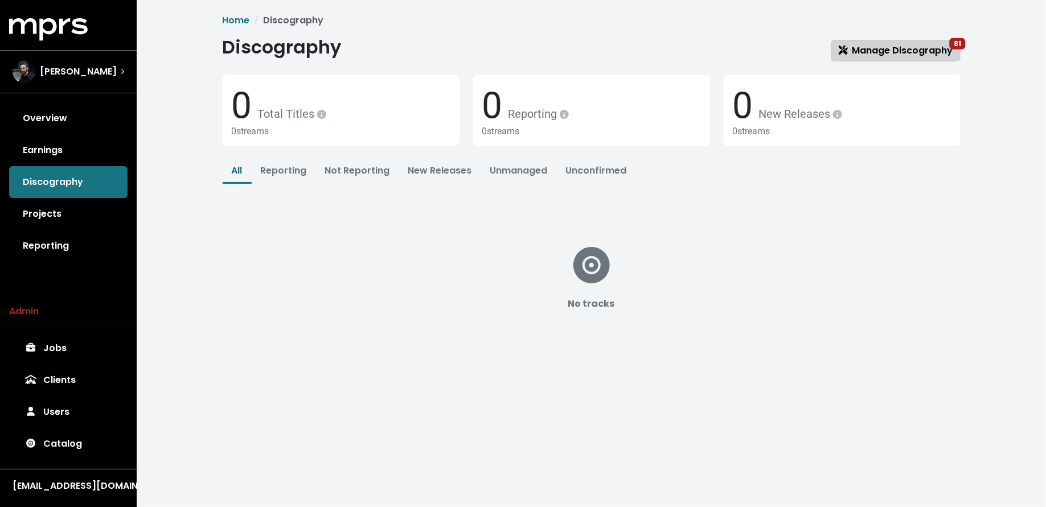
click at [856, 55] on span "Manage Discography 81" at bounding box center [896, 50] width 114 height 13
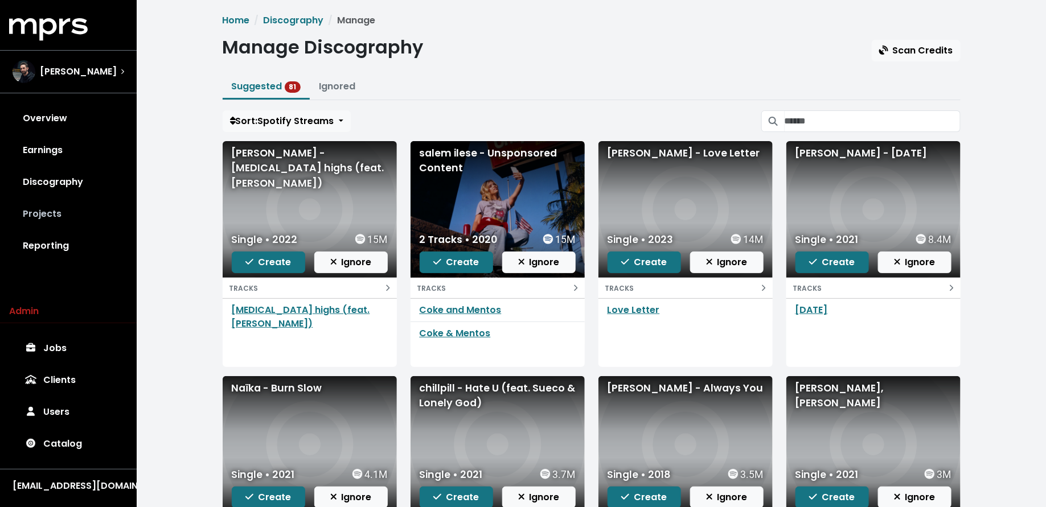
click at [68, 200] on link "Projects" at bounding box center [68, 214] width 118 height 32
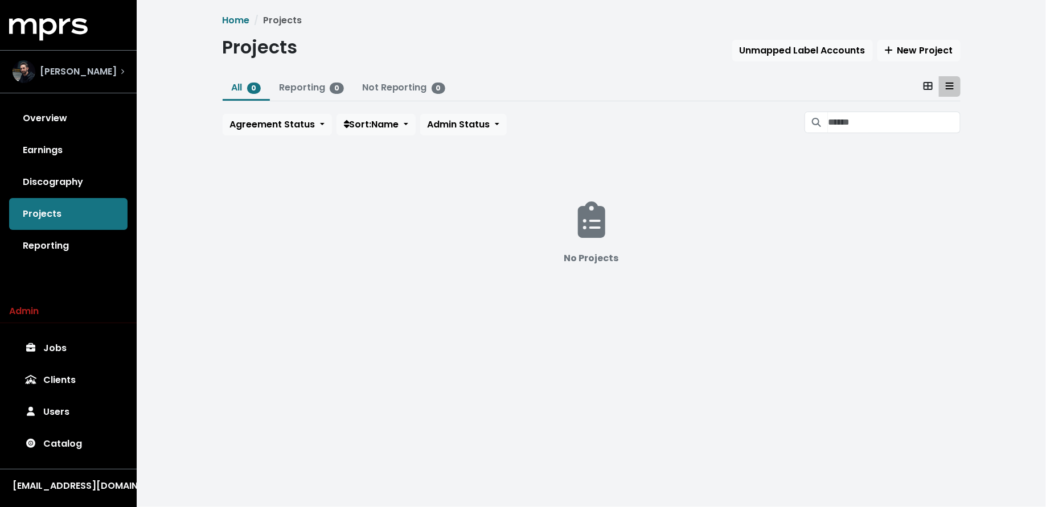
click at [110, 76] on div "[PERSON_NAME]" at bounding box center [69, 71] width 112 height 23
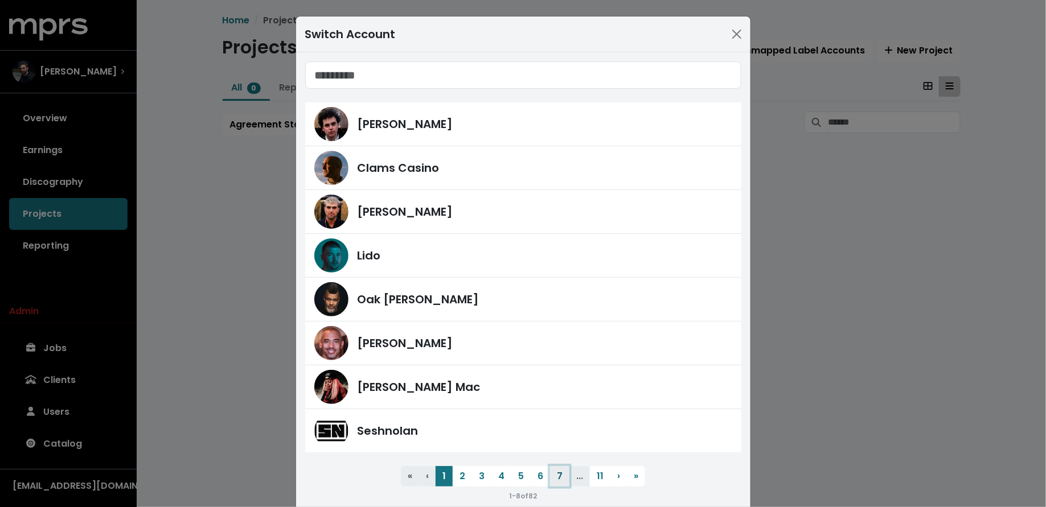
click at [561, 472] on button "7" at bounding box center [559, 476] width 19 height 21
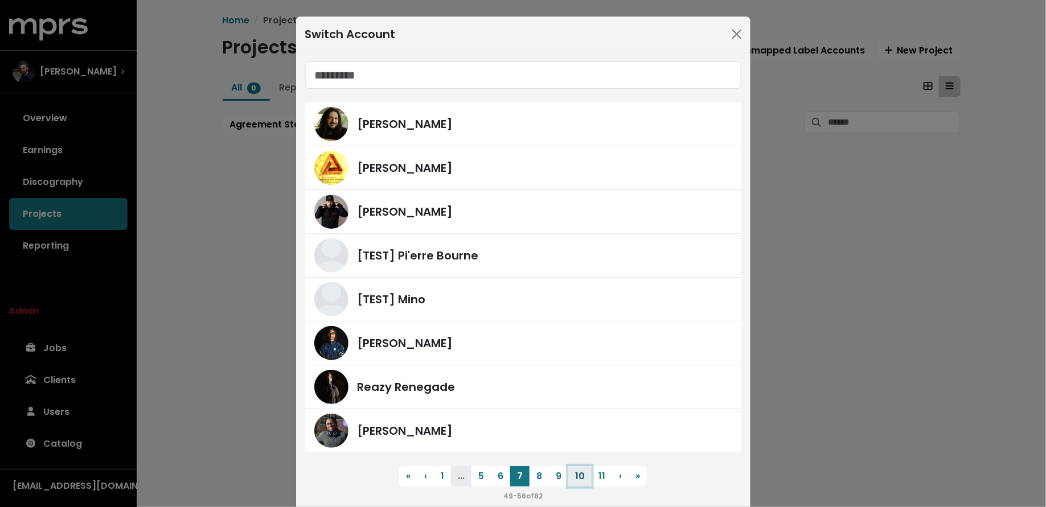
click at [573, 473] on button "10" at bounding box center [579, 476] width 23 height 21
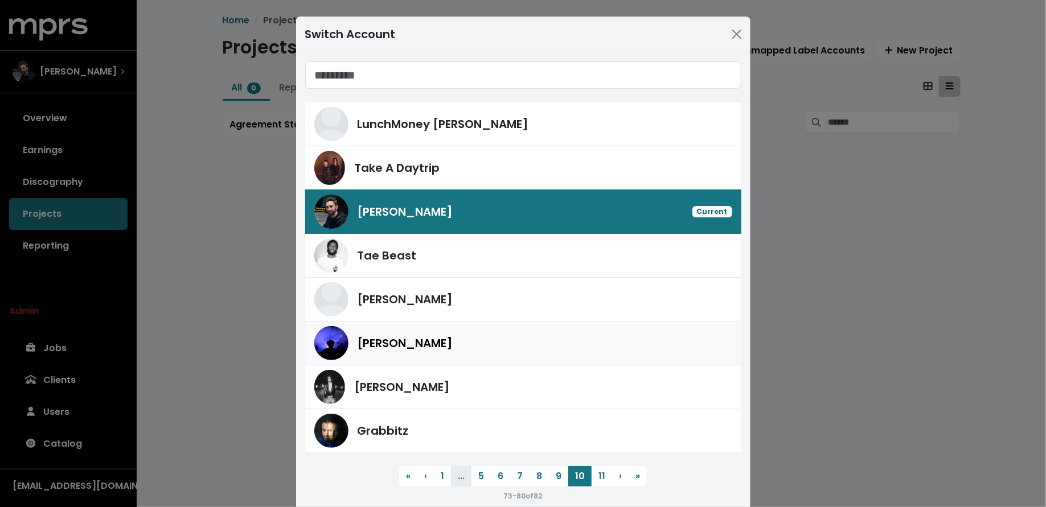
click at [513, 342] on div "[PERSON_NAME]" at bounding box center [545, 343] width 375 height 17
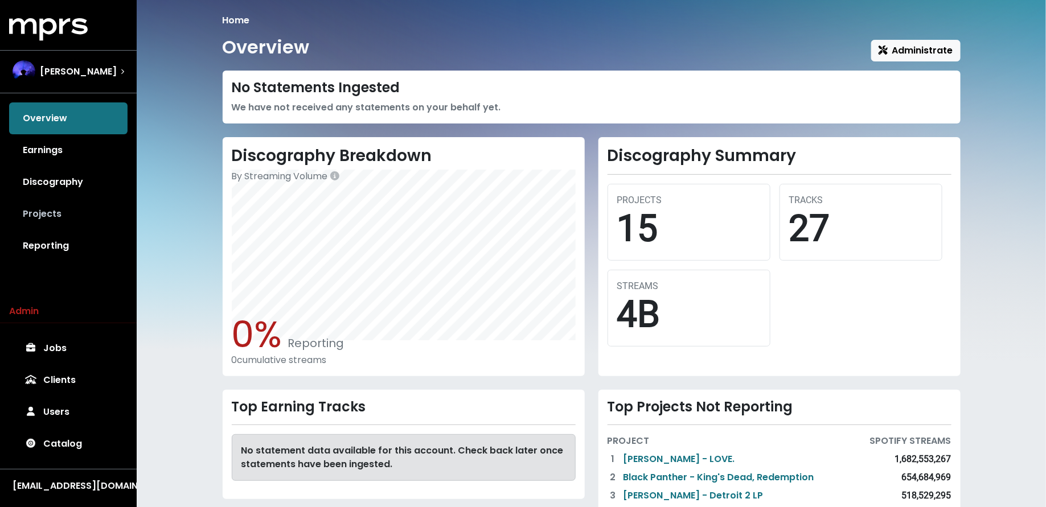
click at [34, 211] on link "Projects" at bounding box center [68, 214] width 118 height 32
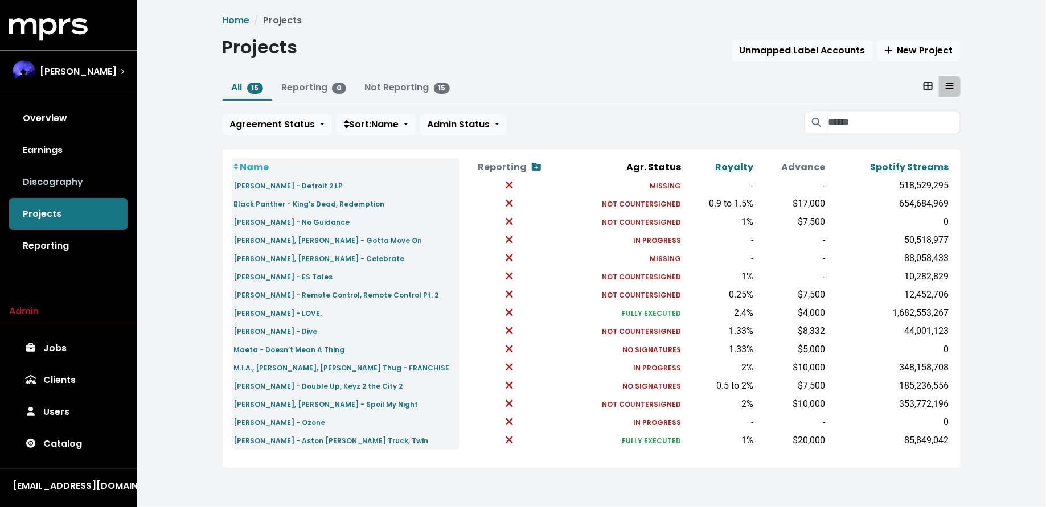
click at [67, 175] on link "Discography" at bounding box center [68, 182] width 118 height 32
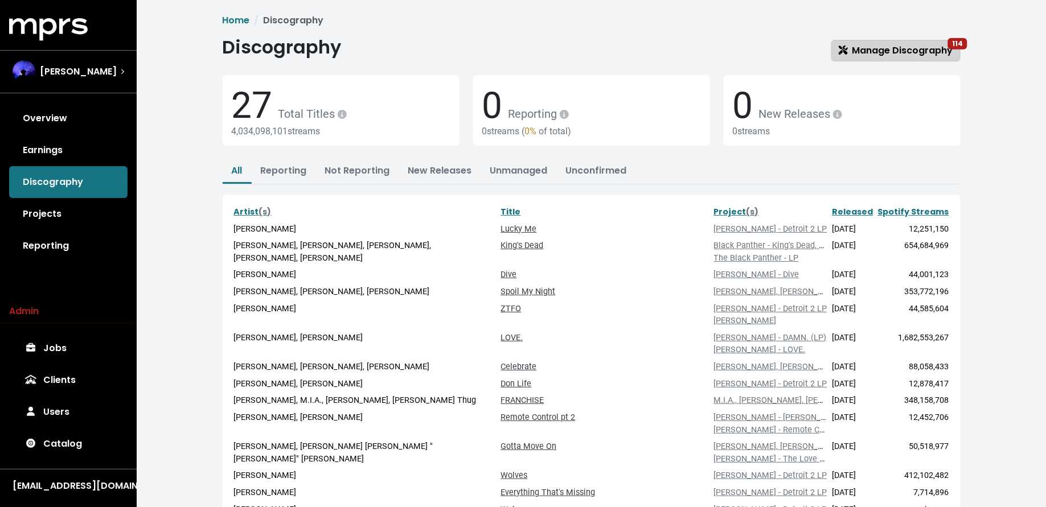
click at [847, 52] on icon at bounding box center [842, 50] width 9 height 9
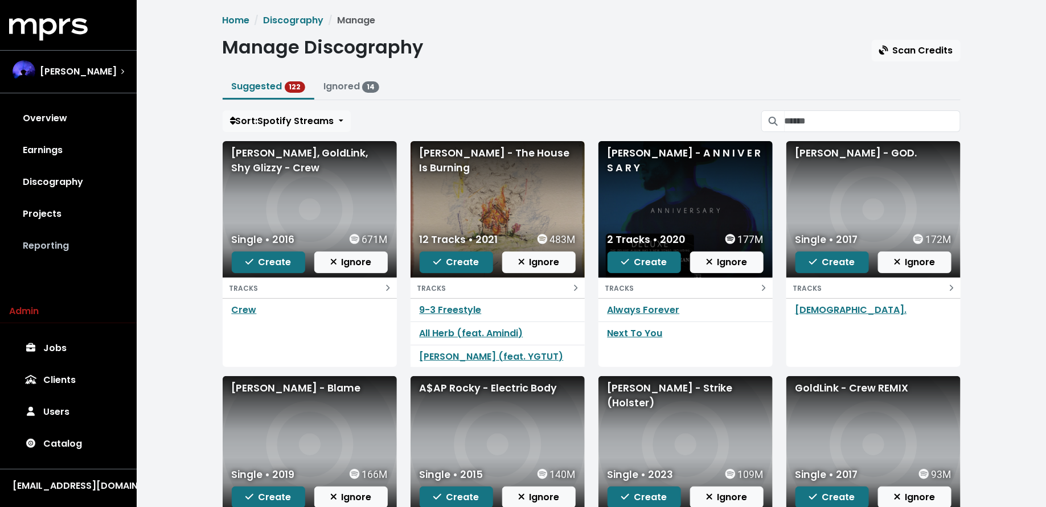
click at [56, 239] on link "Reporting" at bounding box center [68, 246] width 118 height 32
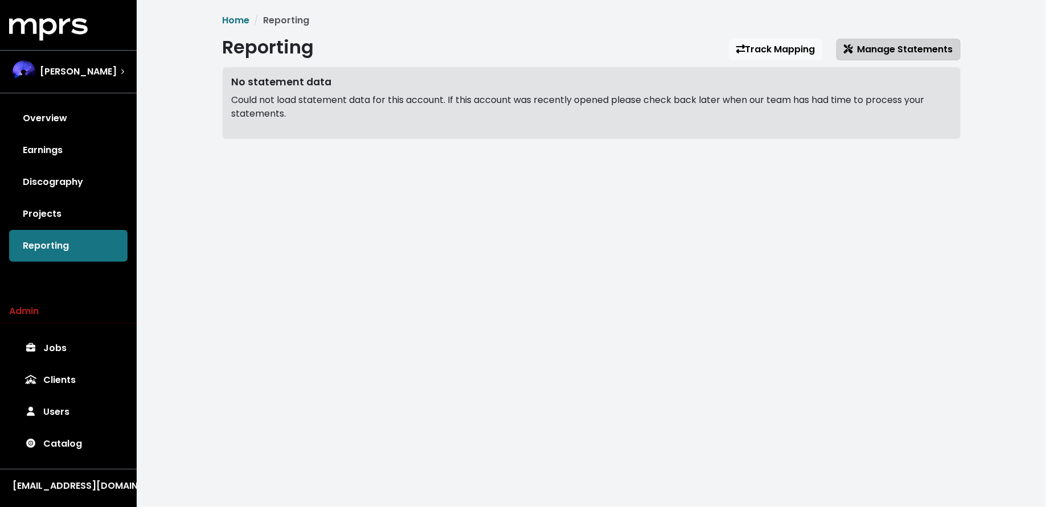
click at [897, 50] on span "Manage Statements" at bounding box center [898, 49] width 109 height 13
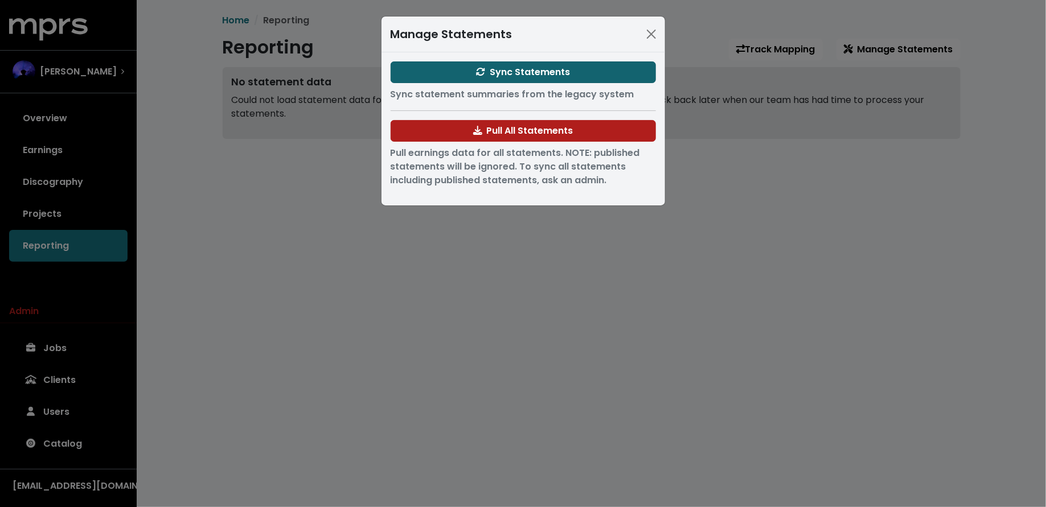
click at [507, 72] on span "Sync Statements" at bounding box center [523, 71] width 94 height 13
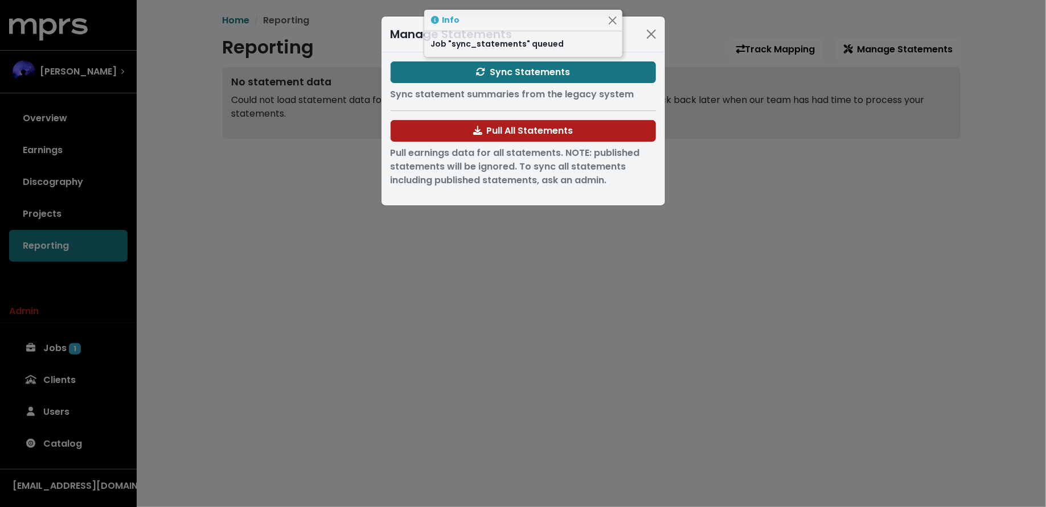
click at [243, 223] on div "Manage Statements Sync Statements Sync statement summaries from the legacy syst…" at bounding box center [523, 253] width 1046 height 507
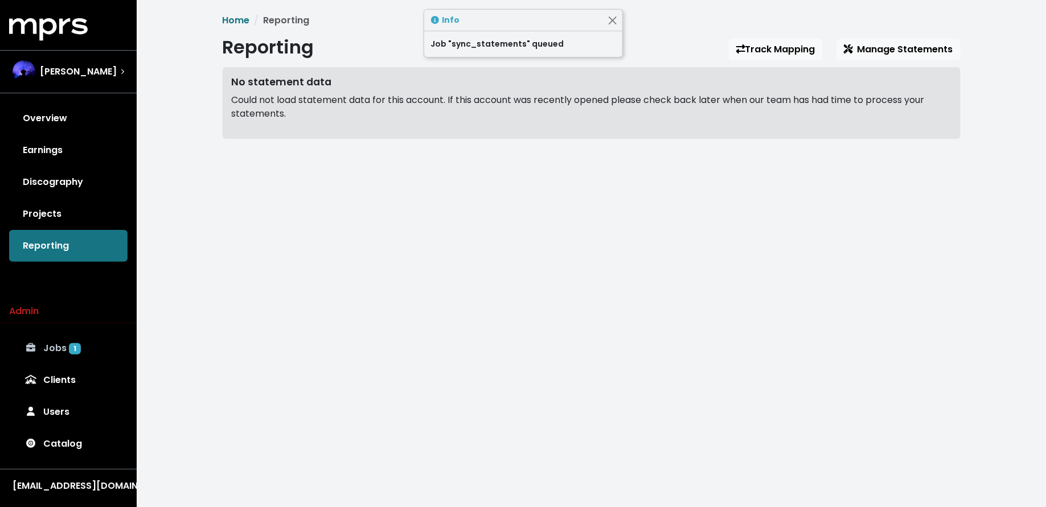
click at [63, 355] on link "Jobs 1" at bounding box center [68, 349] width 118 height 32
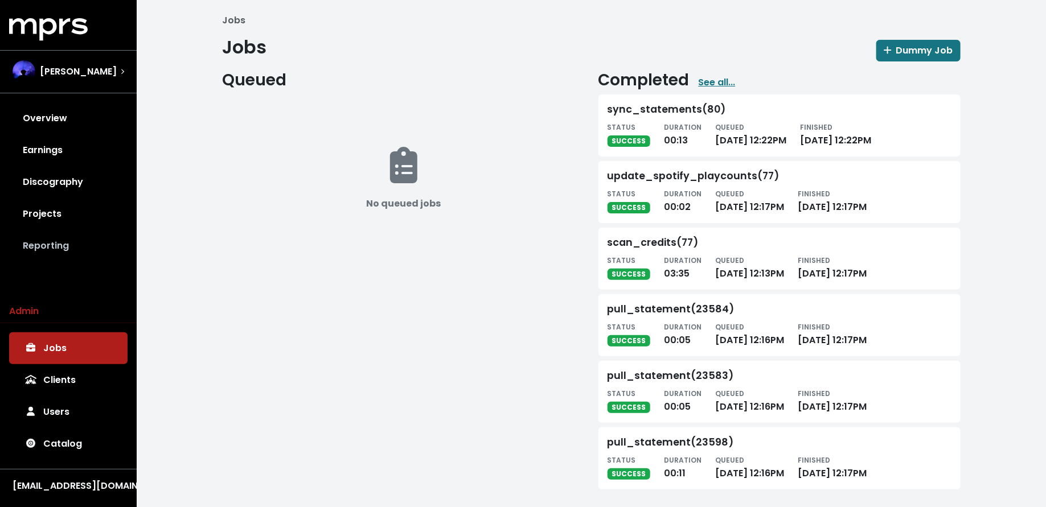
click at [59, 244] on link "Reporting" at bounding box center [68, 246] width 118 height 32
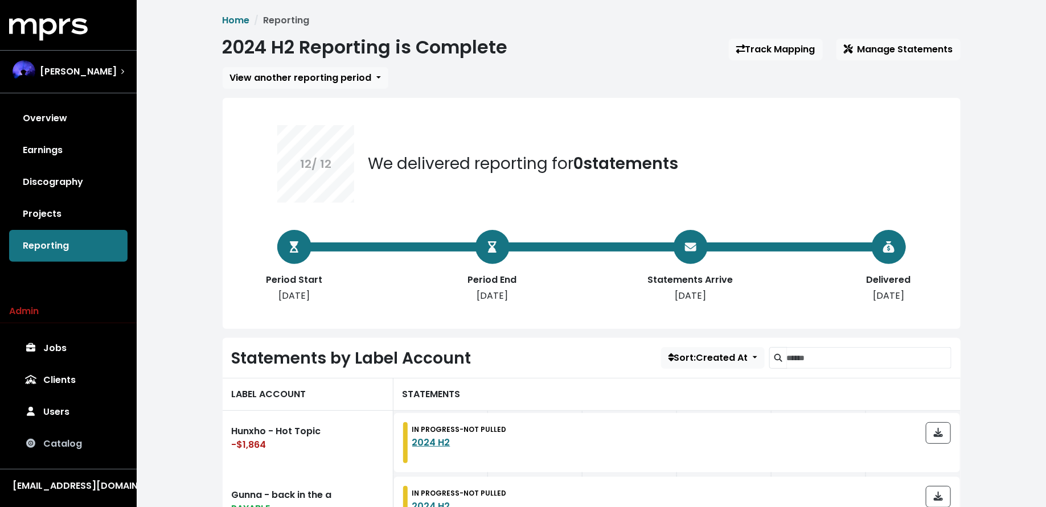
click at [60, 442] on link "Catalog" at bounding box center [68, 444] width 118 height 32
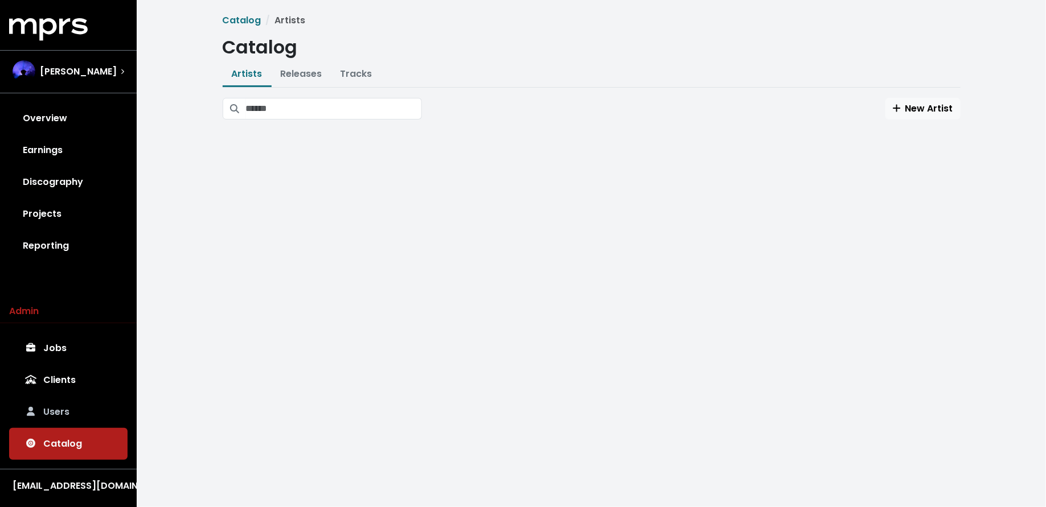
click at [59, 412] on link "Users" at bounding box center [68, 412] width 118 height 32
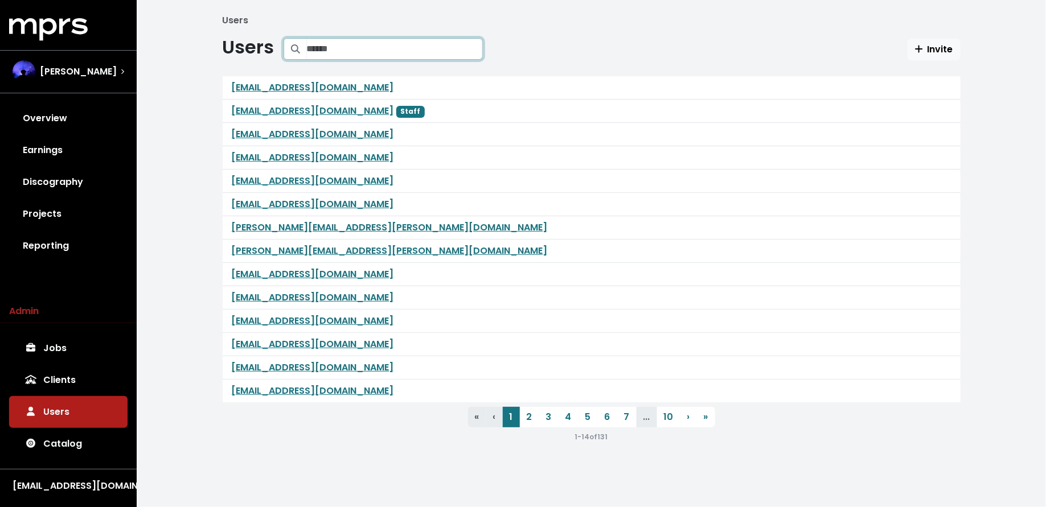
click at [433, 44] on input "Search projects" at bounding box center [395, 49] width 176 height 22
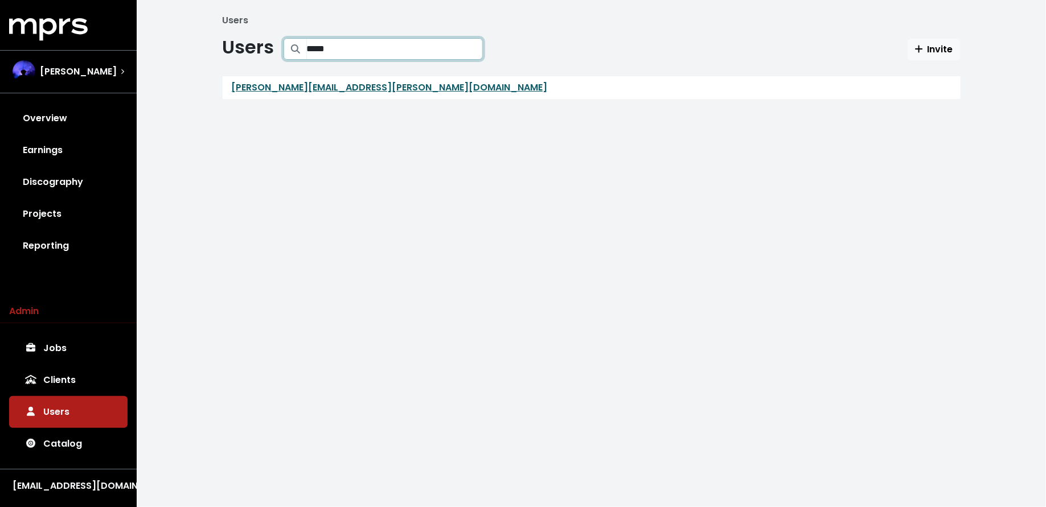
type input "*****"
click at [293, 85] on link "[PERSON_NAME][EMAIL_ADDRESS][PERSON_NAME][DOMAIN_NAME]" at bounding box center [390, 87] width 316 height 13
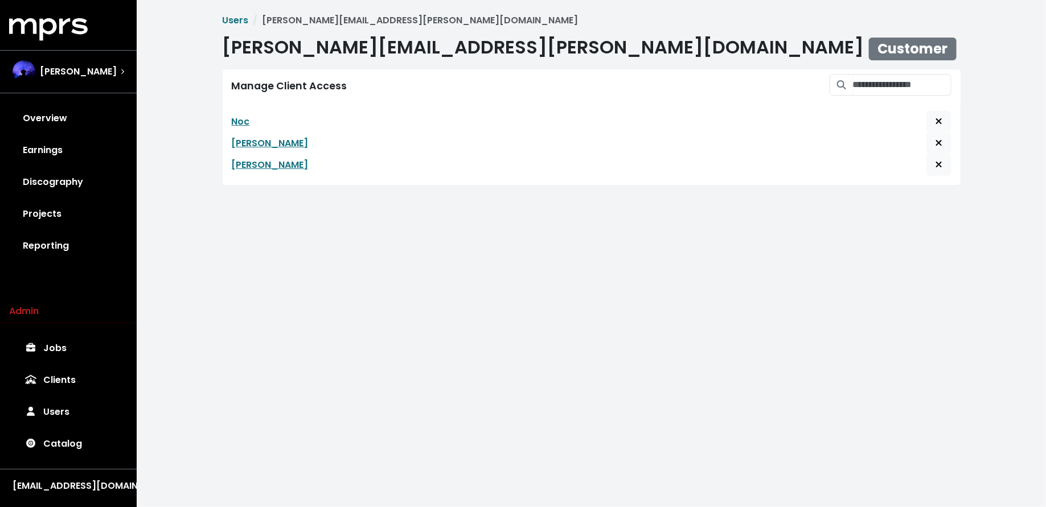
click at [240, 146] on link "[PERSON_NAME]" at bounding box center [270, 144] width 77 height 14
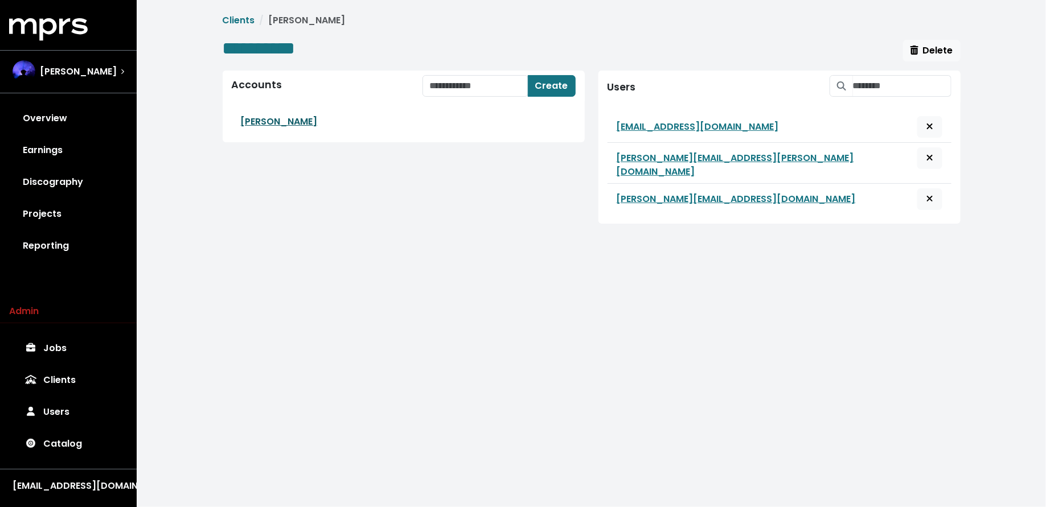
click at [266, 120] on link "[PERSON_NAME]" at bounding box center [279, 121] width 77 height 13
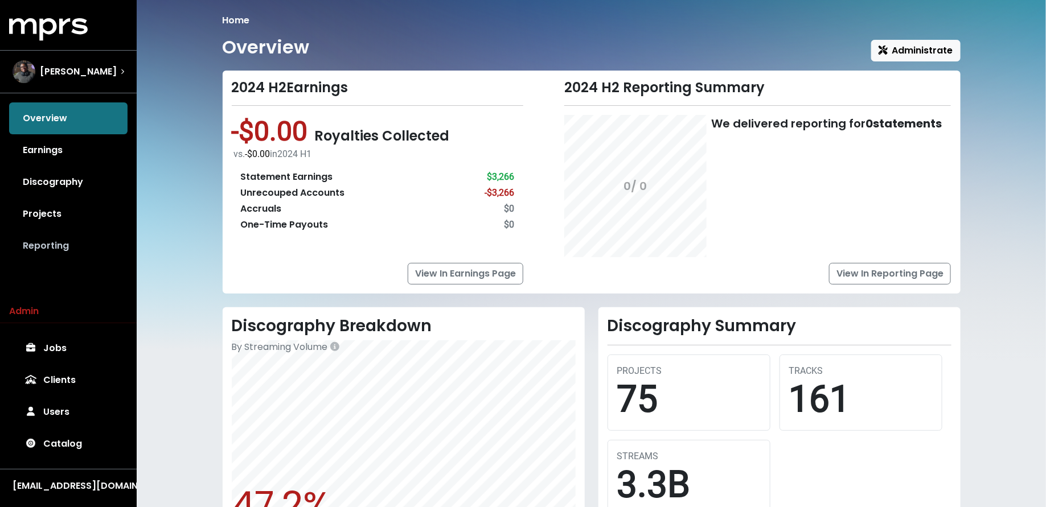
click at [86, 244] on link "Reporting" at bounding box center [68, 246] width 118 height 32
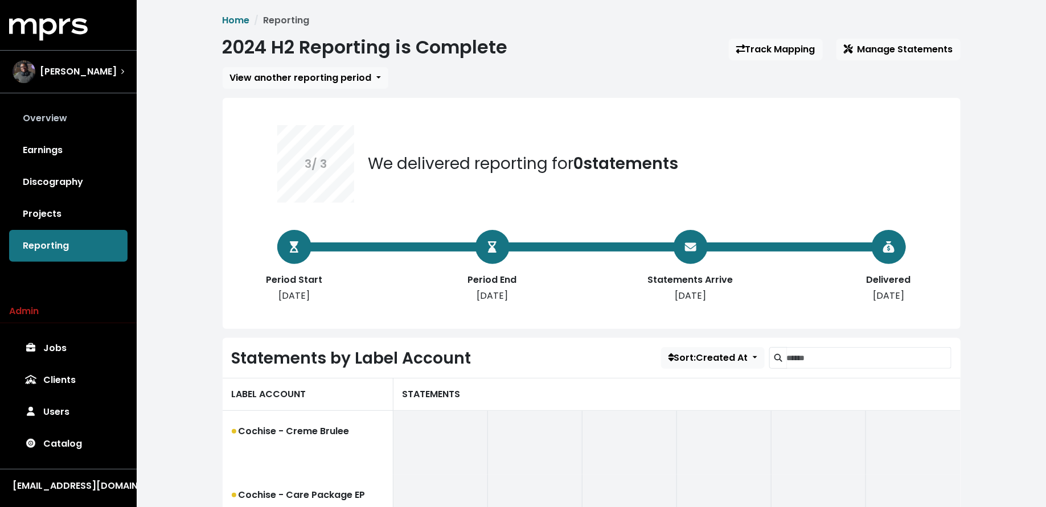
click at [68, 112] on link "Overview" at bounding box center [68, 119] width 118 height 32
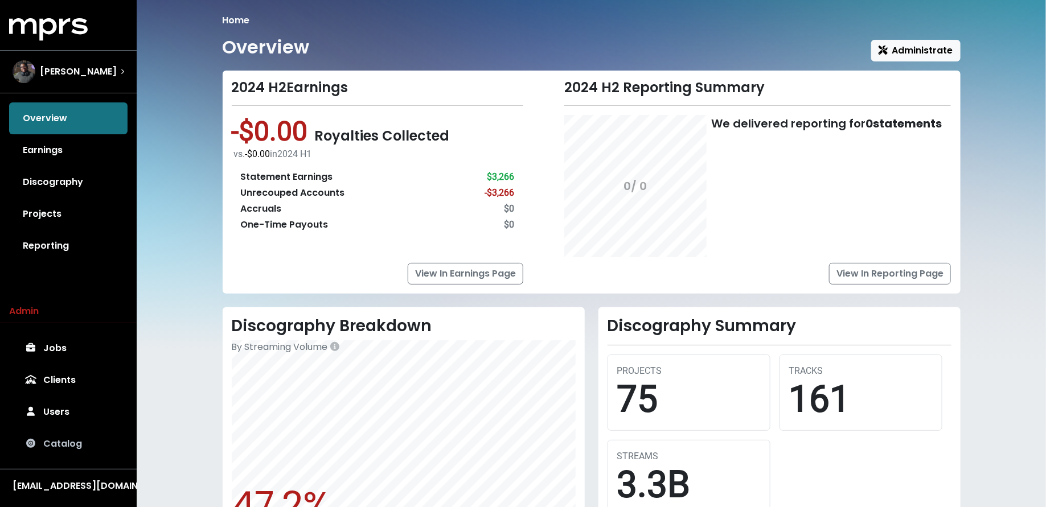
click at [61, 440] on link "Catalog" at bounding box center [68, 444] width 118 height 32
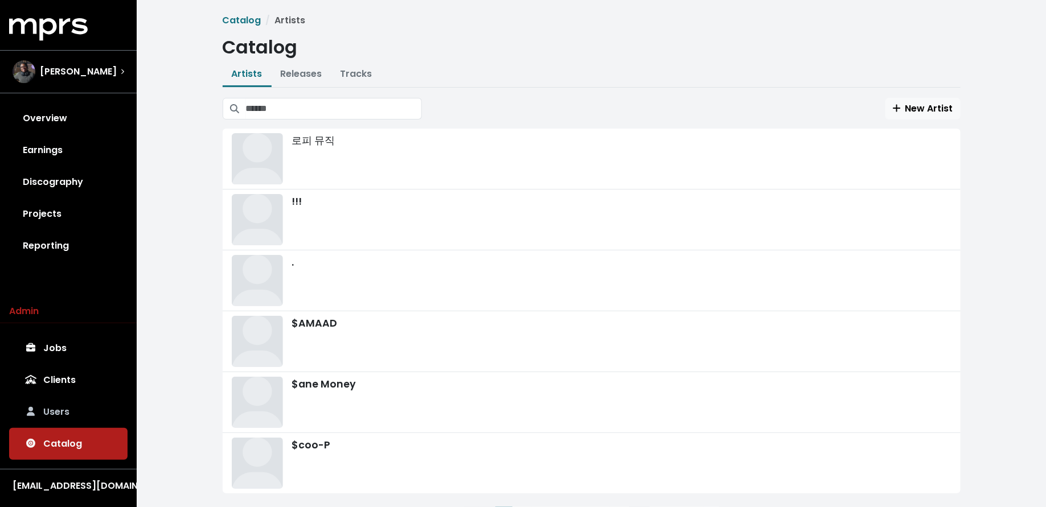
click at [57, 408] on link "Users" at bounding box center [68, 412] width 118 height 32
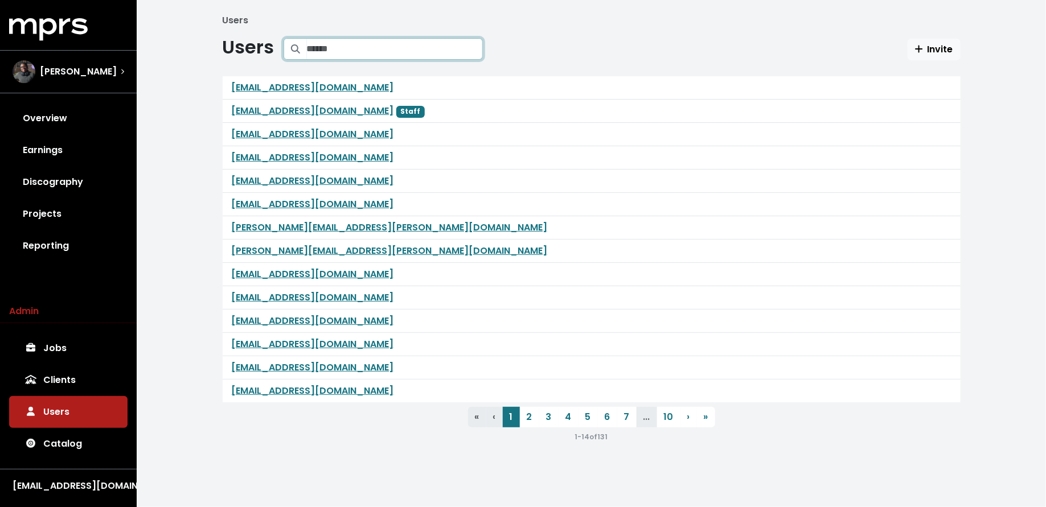
click at [408, 52] on input "Search projects" at bounding box center [395, 49] width 176 height 22
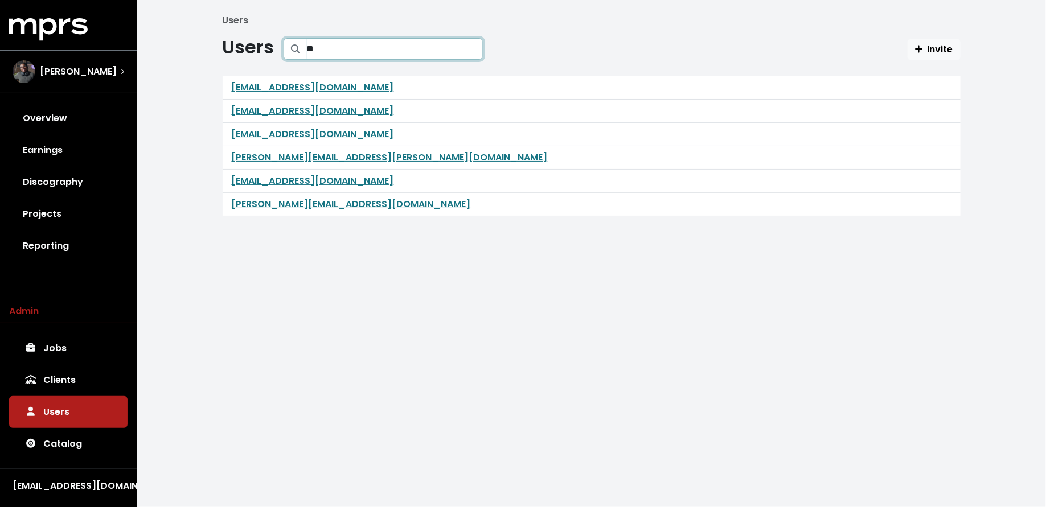
type input "*"
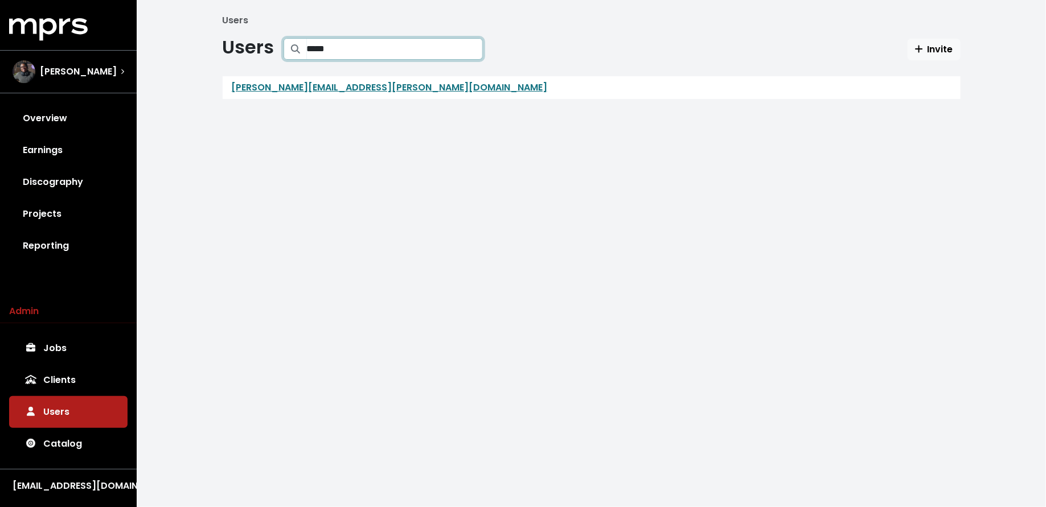
type input "*****"
click at [329, 87] on link "Jason.Berger@lewisbrisbois.com" at bounding box center [390, 87] width 316 height 13
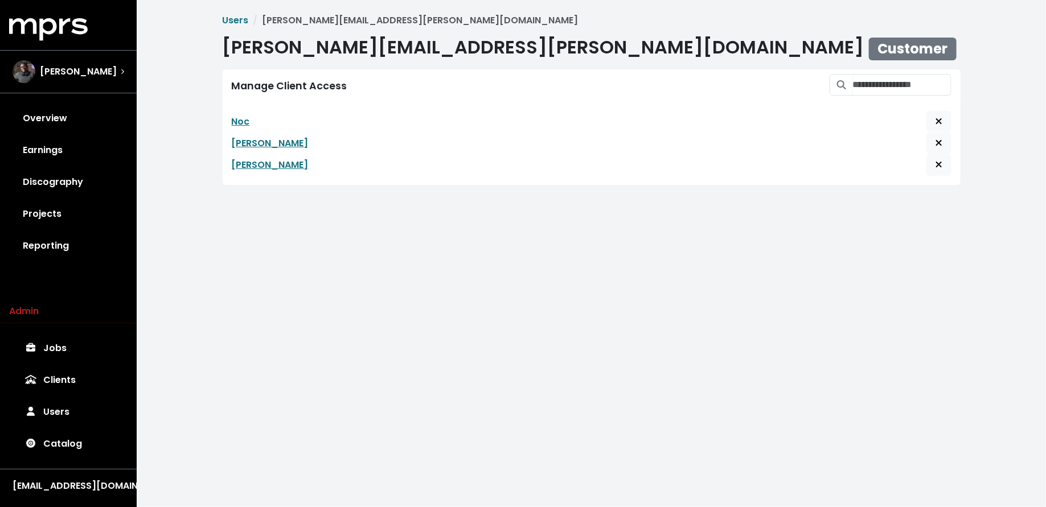
click at [297, 203] on html "MPRS Logo Ben Thomas Overview Earnings Discography Projects Reporting Admin Job…" at bounding box center [523, 101] width 1046 height 203
click at [76, 220] on link "Projects" at bounding box center [68, 214] width 118 height 32
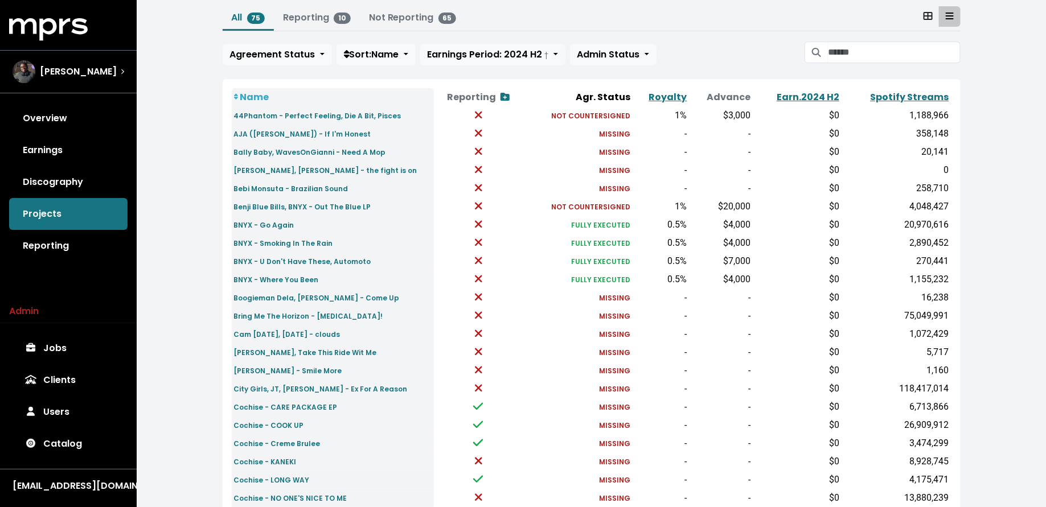
scroll to position [72, 0]
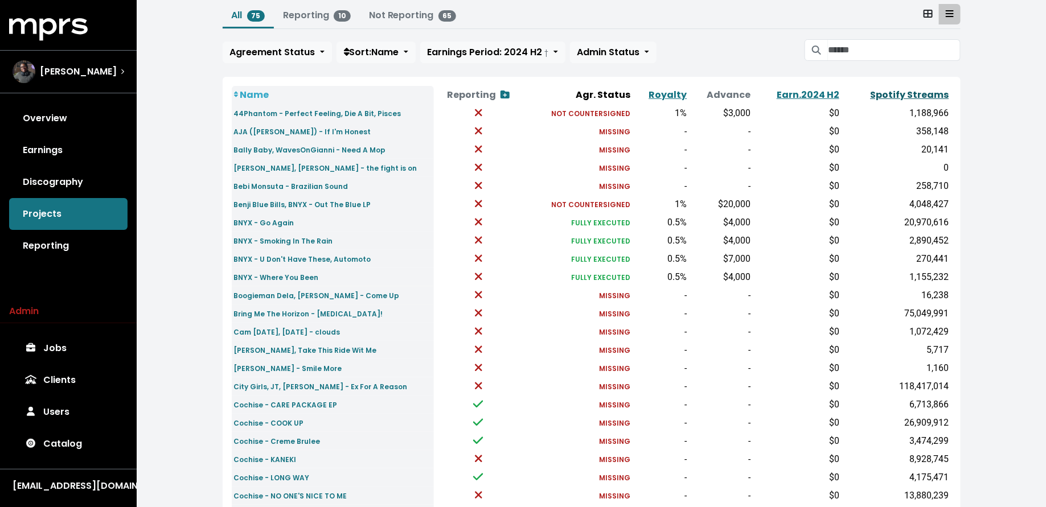
click at [890, 94] on link "Spotify Streams" at bounding box center [910, 94] width 79 height 13
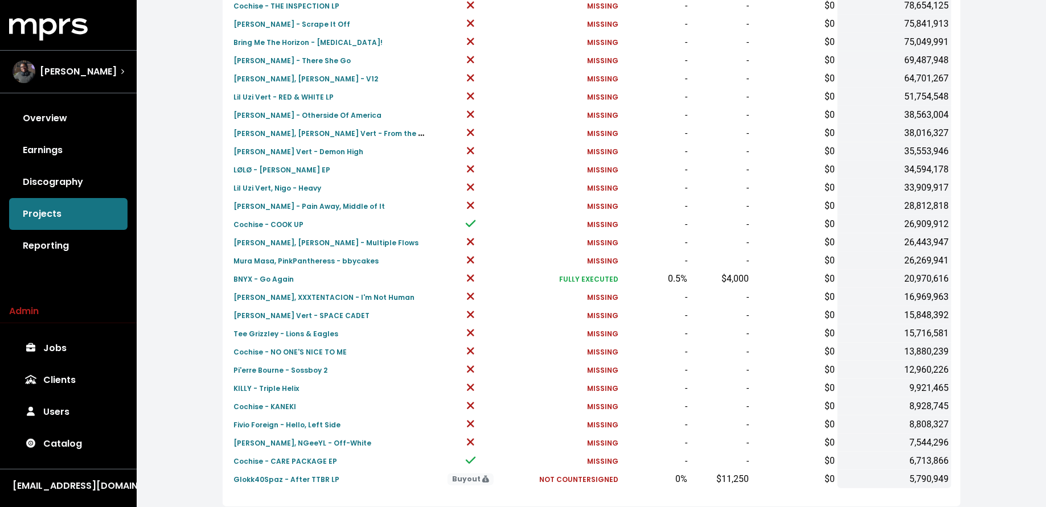
scroll to position [280, 0]
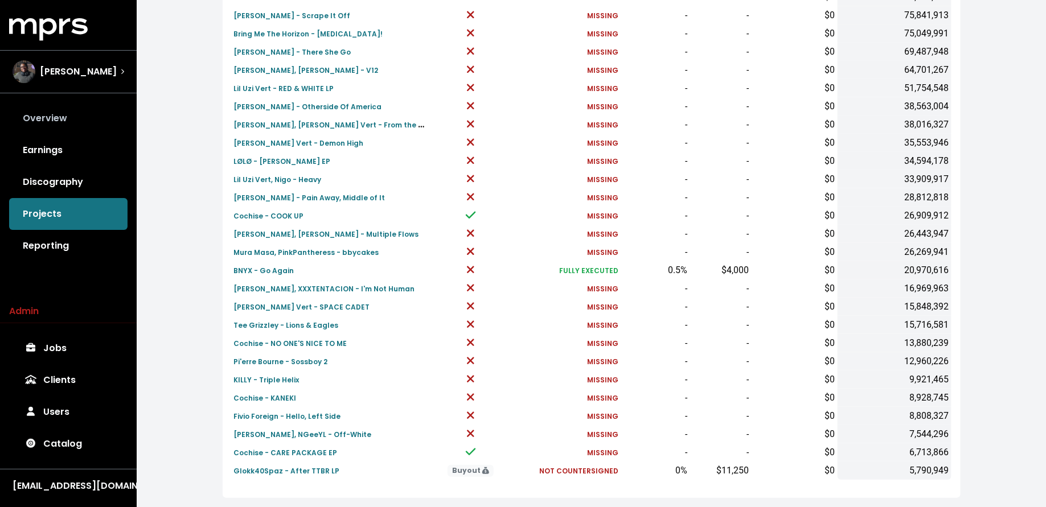
click at [79, 120] on link "Overview" at bounding box center [68, 119] width 118 height 32
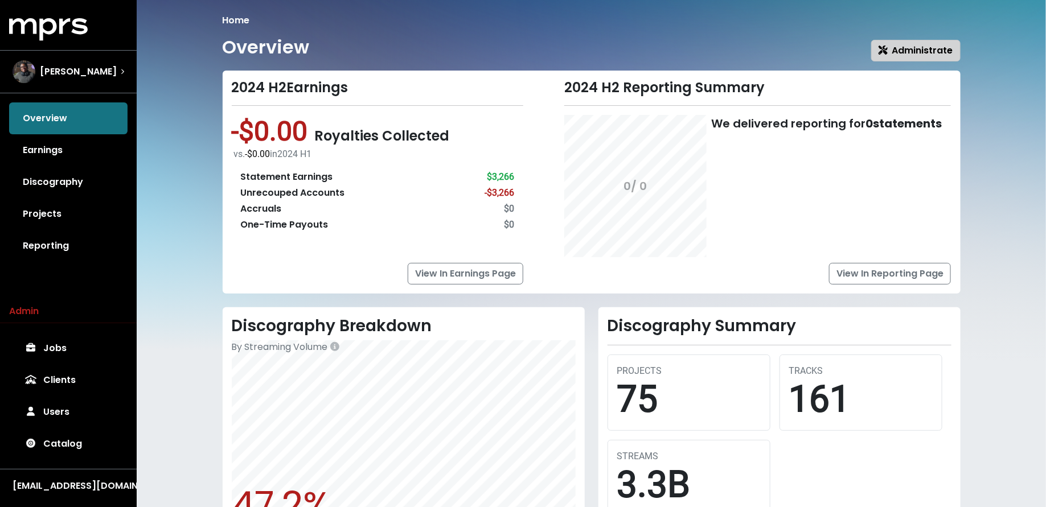
click at [887, 50] on icon "button" at bounding box center [883, 50] width 9 height 9
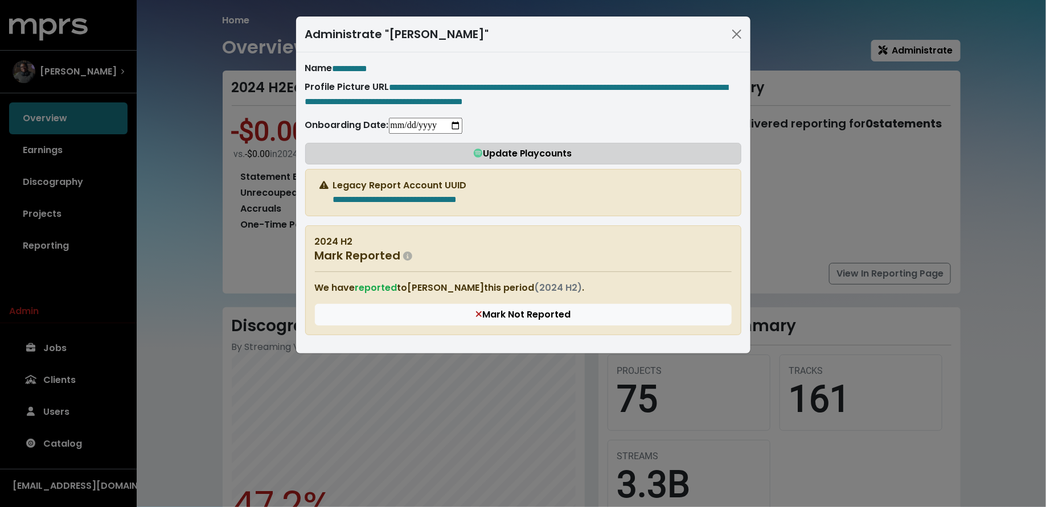
click at [436, 165] on button "Update Playcounts" at bounding box center [523, 154] width 436 height 22
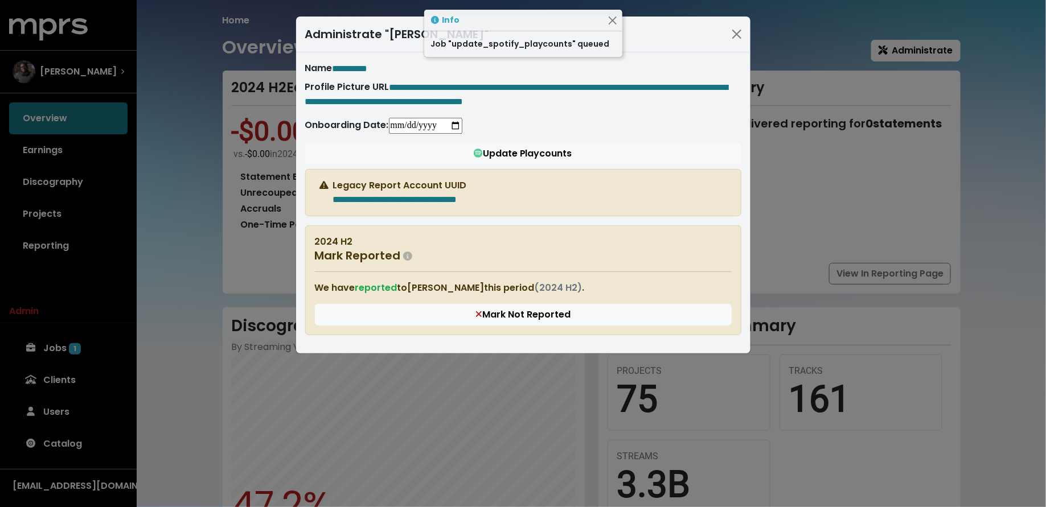
click at [122, 297] on div "**********" at bounding box center [523, 253] width 1046 height 507
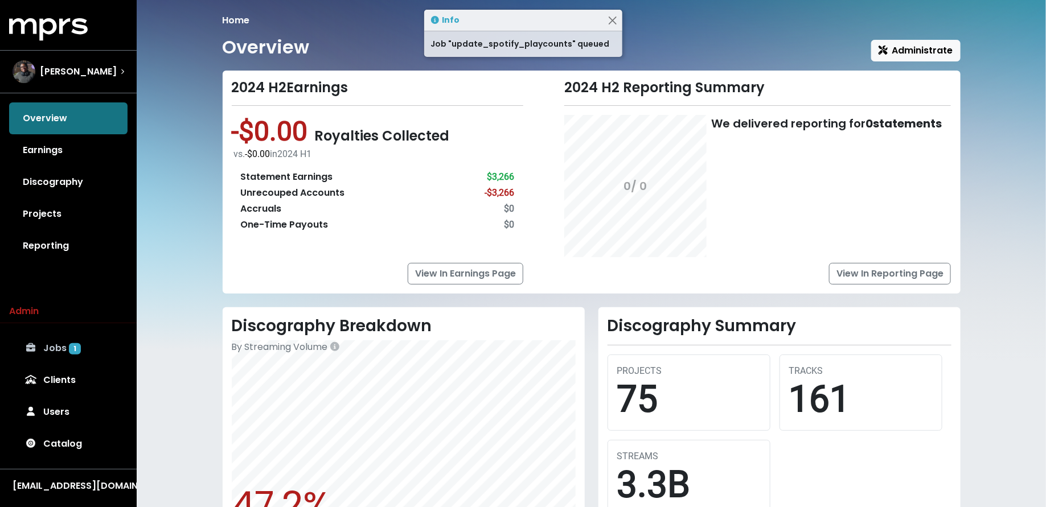
click at [87, 362] on link "Jobs 1" at bounding box center [68, 349] width 118 height 32
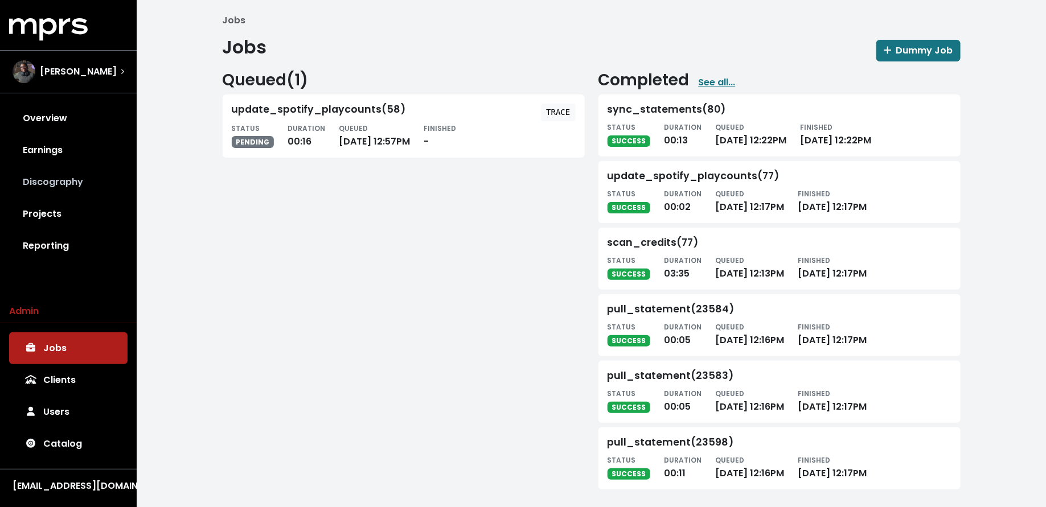
click at [63, 167] on link "Discography" at bounding box center [68, 182] width 118 height 32
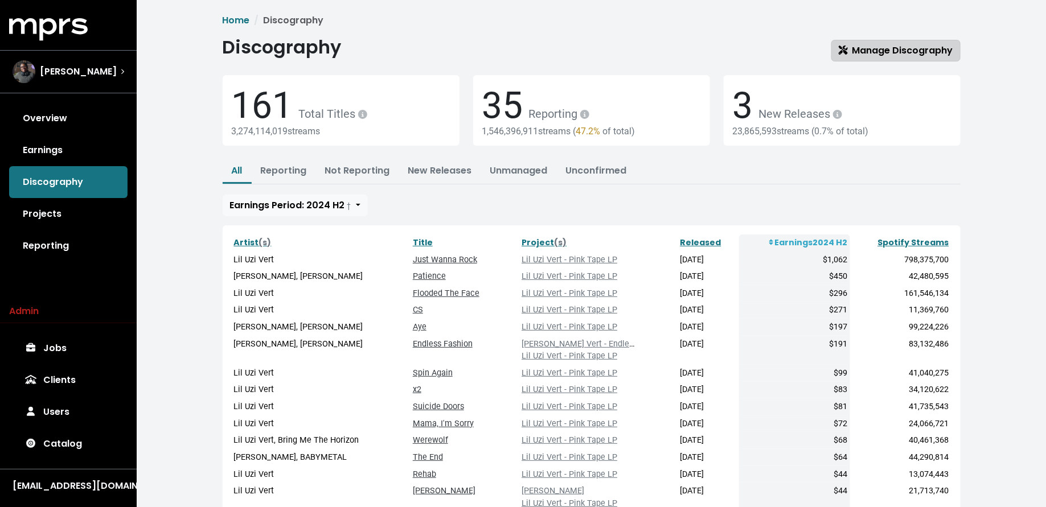
click at [896, 51] on span "Manage Discography" at bounding box center [896, 50] width 114 height 13
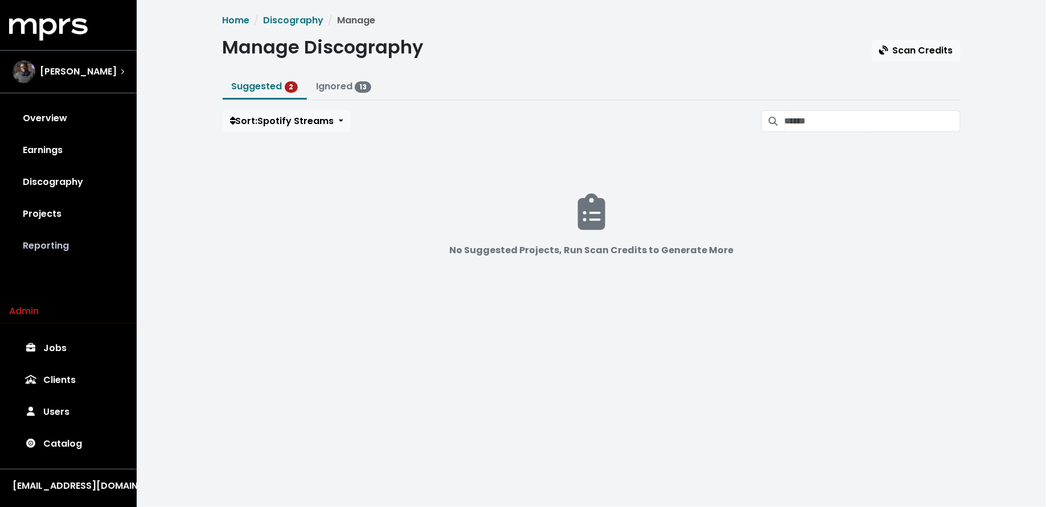
click at [61, 259] on link "Reporting" at bounding box center [68, 246] width 118 height 32
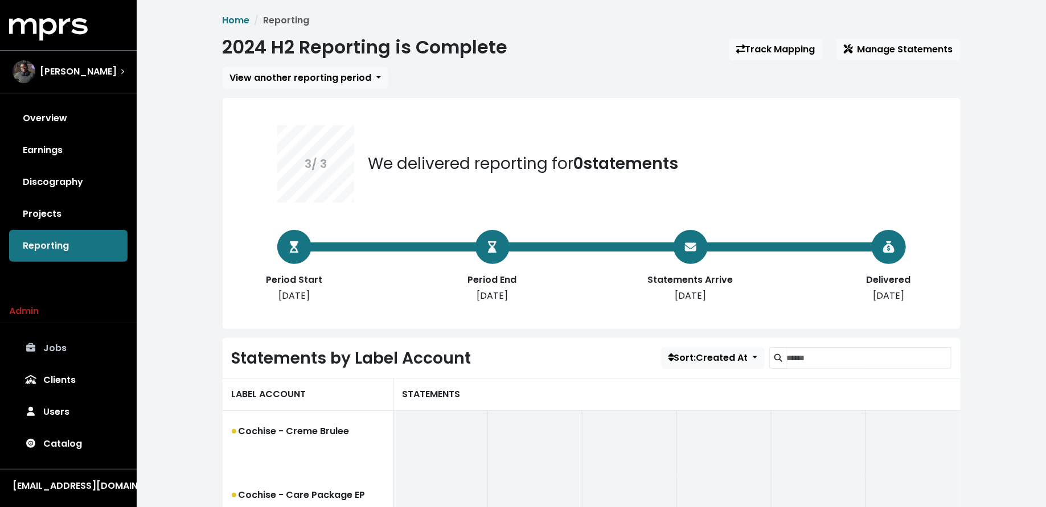
click at [60, 333] on link "Jobs" at bounding box center [68, 349] width 118 height 32
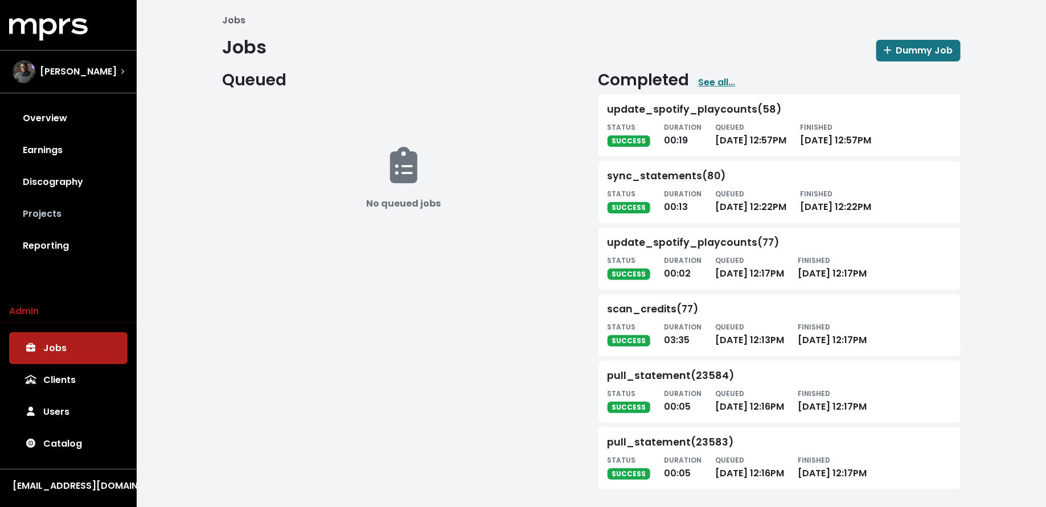
click at [76, 214] on link "Projects" at bounding box center [68, 214] width 118 height 32
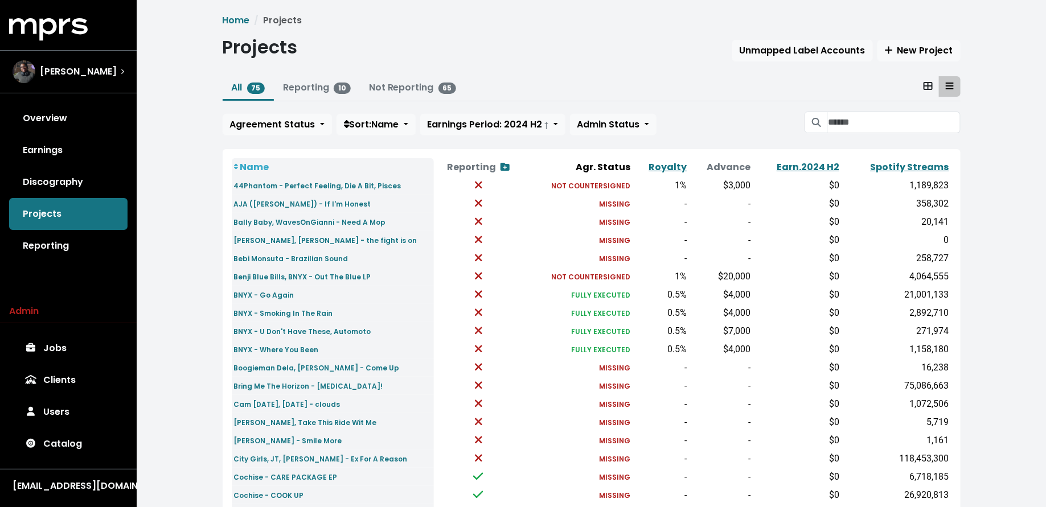
click at [888, 167] on link "Spotify Streams" at bounding box center [910, 167] width 79 height 13
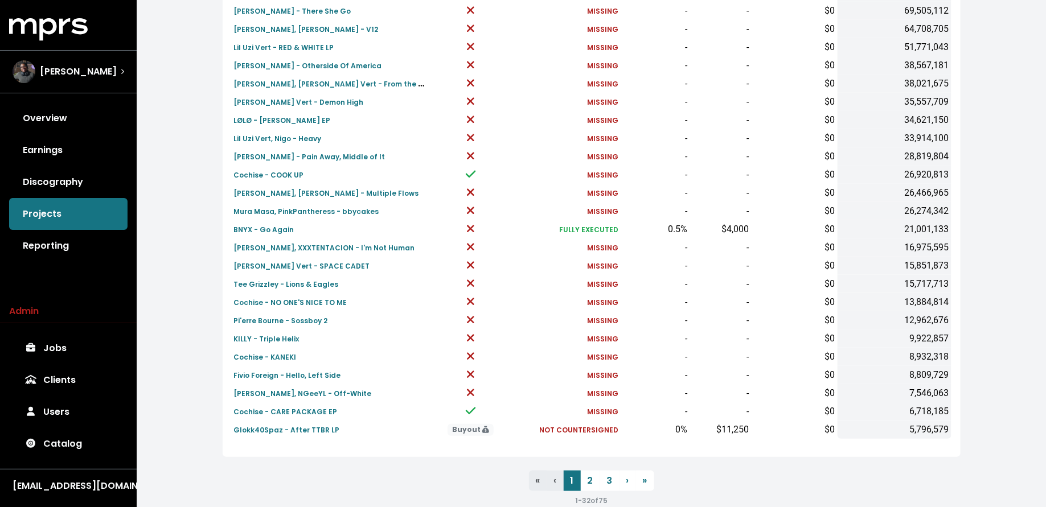
scroll to position [342, 0]
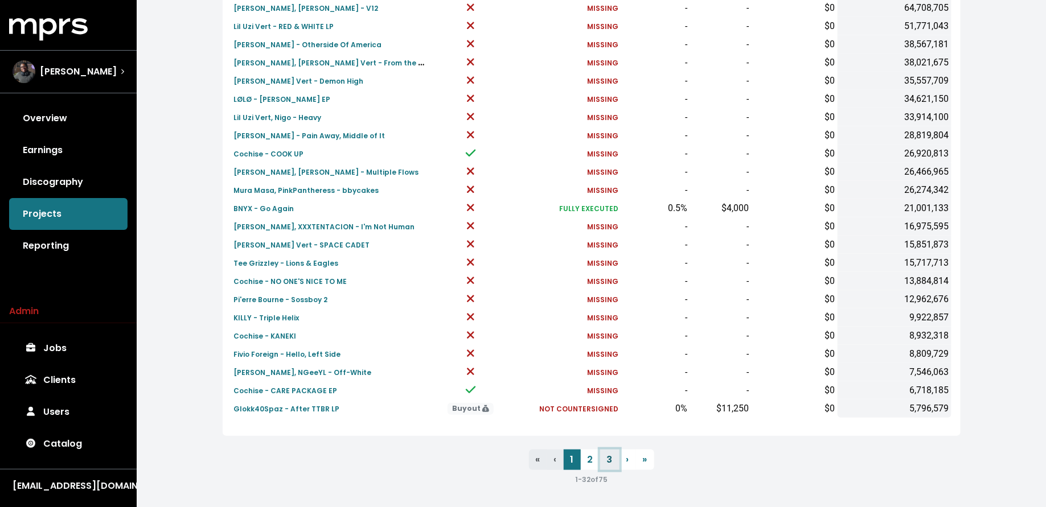
click at [610, 463] on link "3" at bounding box center [609, 460] width 19 height 21
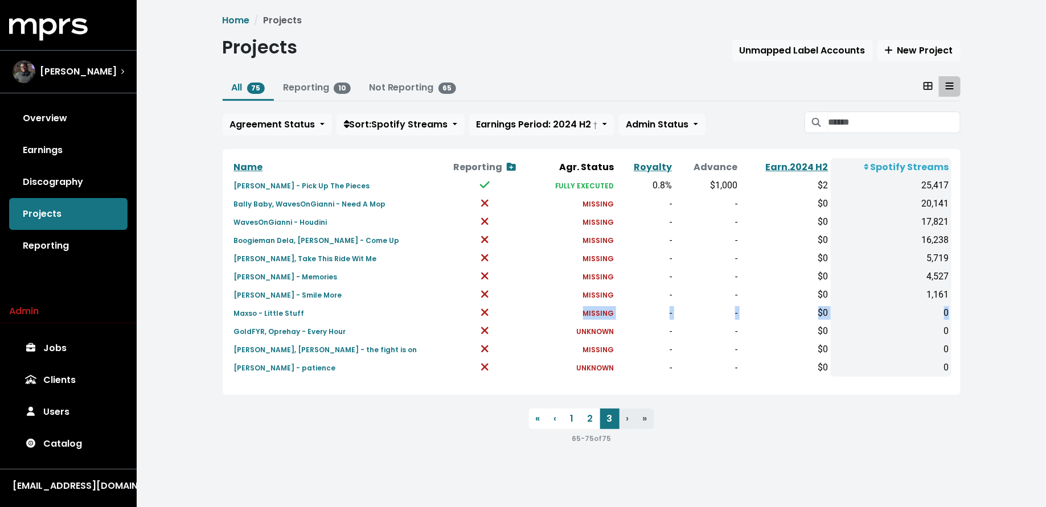
drag, startPoint x: 948, startPoint y: 313, endPoint x: 326, endPoint y: 310, distance: 621.9
click at [326, 310] on tr "Maxso - Little Stuff MISSING - - $0 0" at bounding box center [592, 313] width 720 height 18
click at [271, 306] on link "Maxso - Little Stuff" at bounding box center [269, 312] width 71 height 13
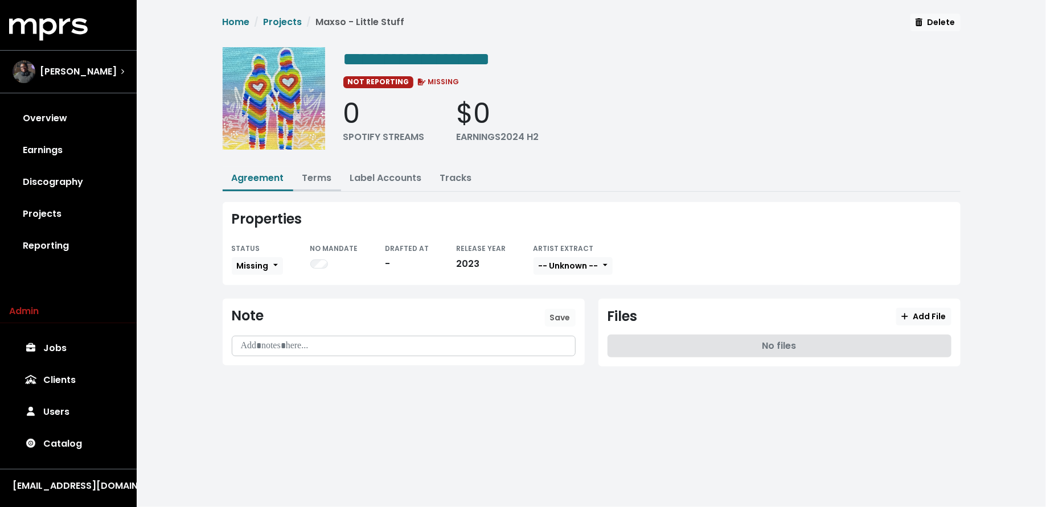
click at [317, 176] on link "Terms" at bounding box center [317, 177] width 30 height 13
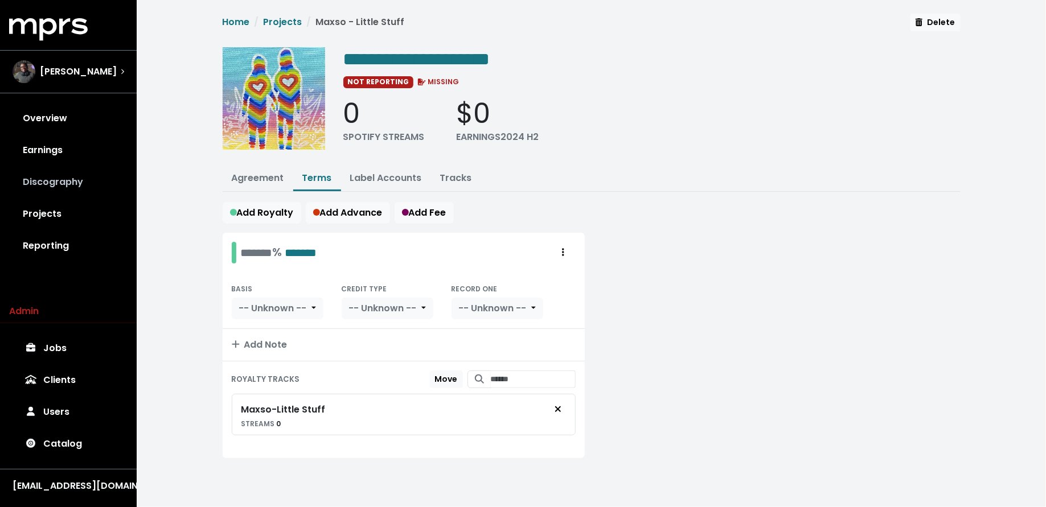
click at [91, 183] on link "Discography" at bounding box center [68, 182] width 118 height 32
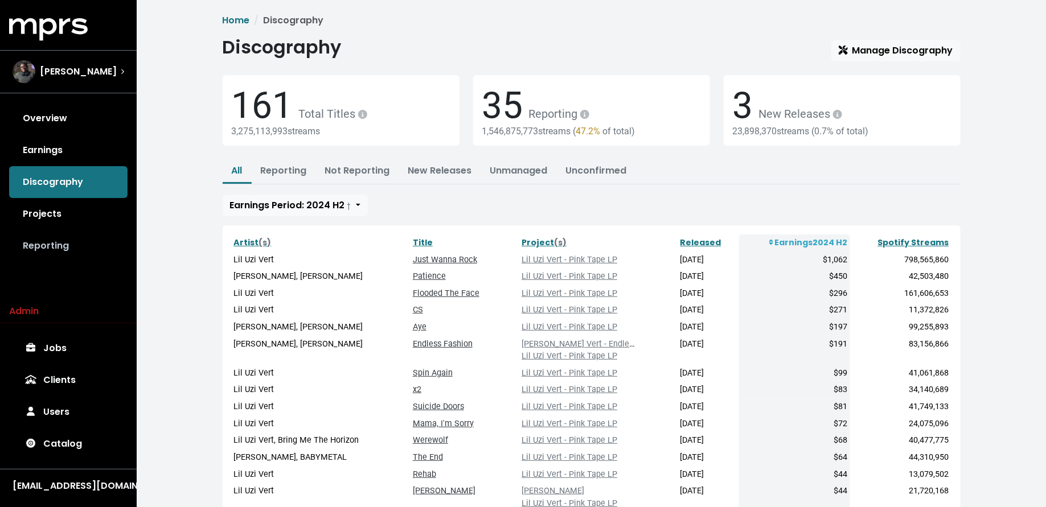
click at [81, 253] on link "Reporting" at bounding box center [68, 246] width 118 height 32
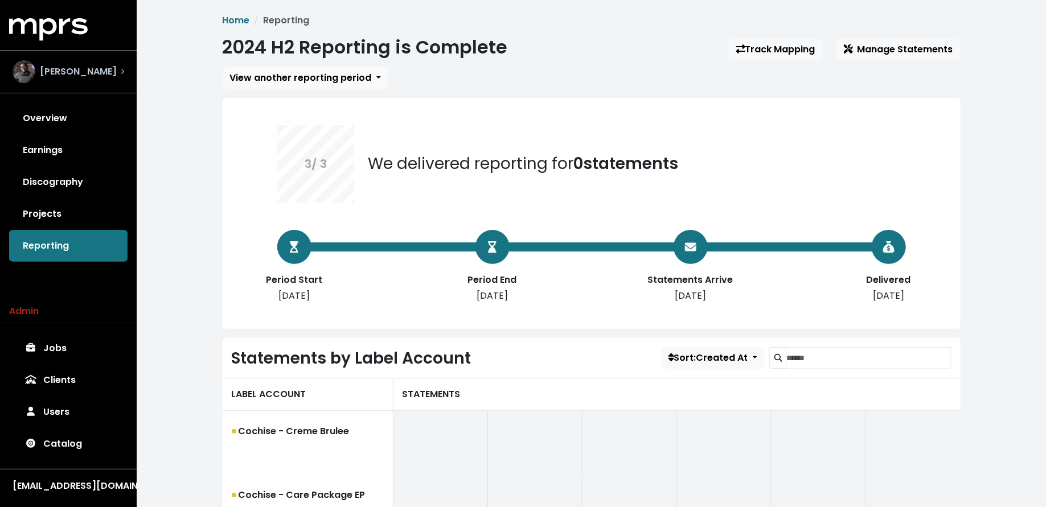
click at [103, 80] on div "Ben Thomas" at bounding box center [69, 71] width 112 height 23
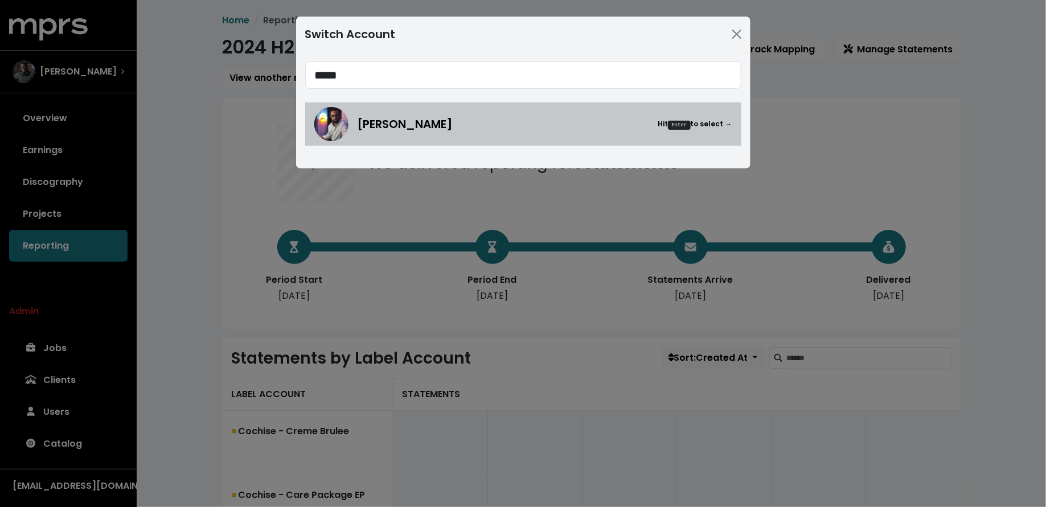
type input "*****"
click at [401, 120] on span "[PERSON_NAME]" at bounding box center [406, 124] width 96 height 17
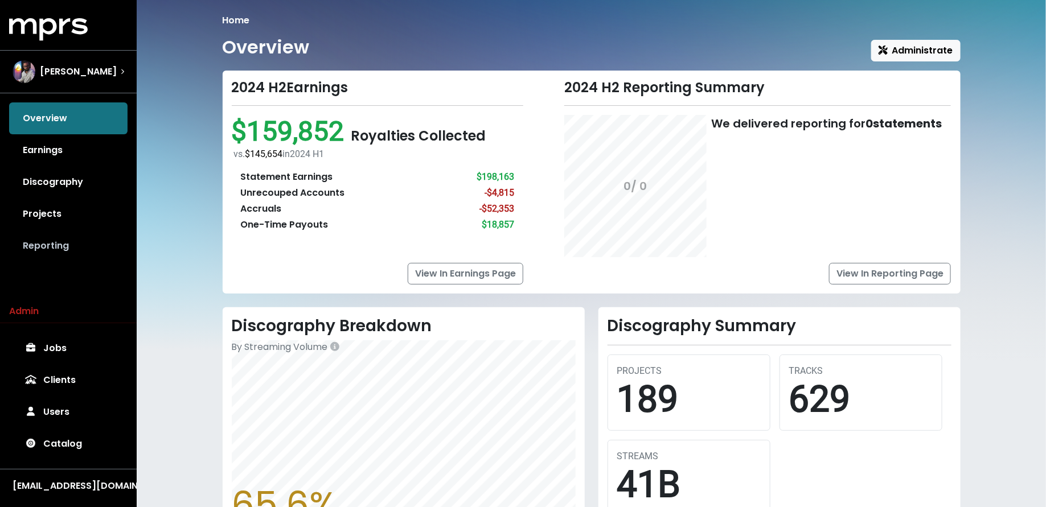
click at [83, 242] on link "Reporting" at bounding box center [68, 246] width 118 height 32
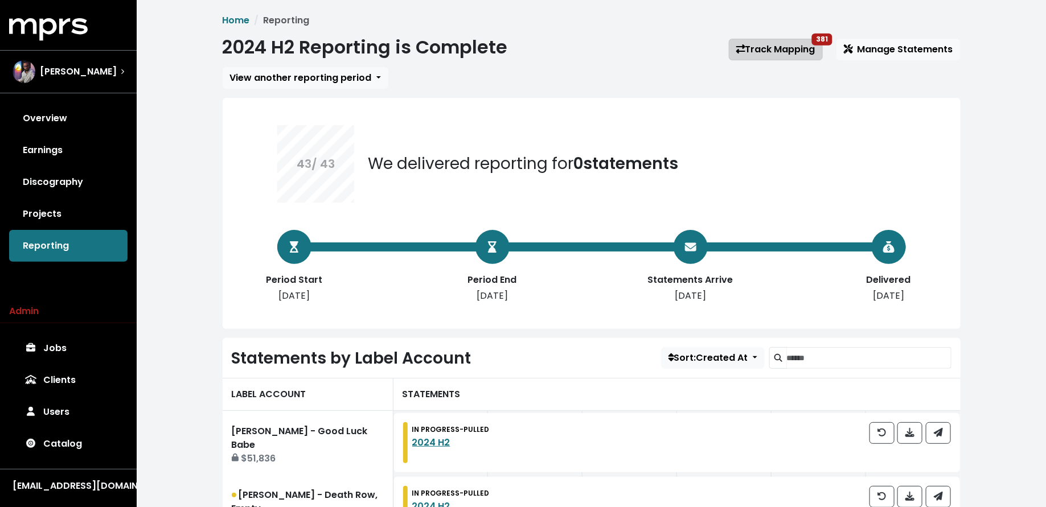
click at [756, 43] on link "Track Mapping 381" at bounding box center [776, 50] width 94 height 22
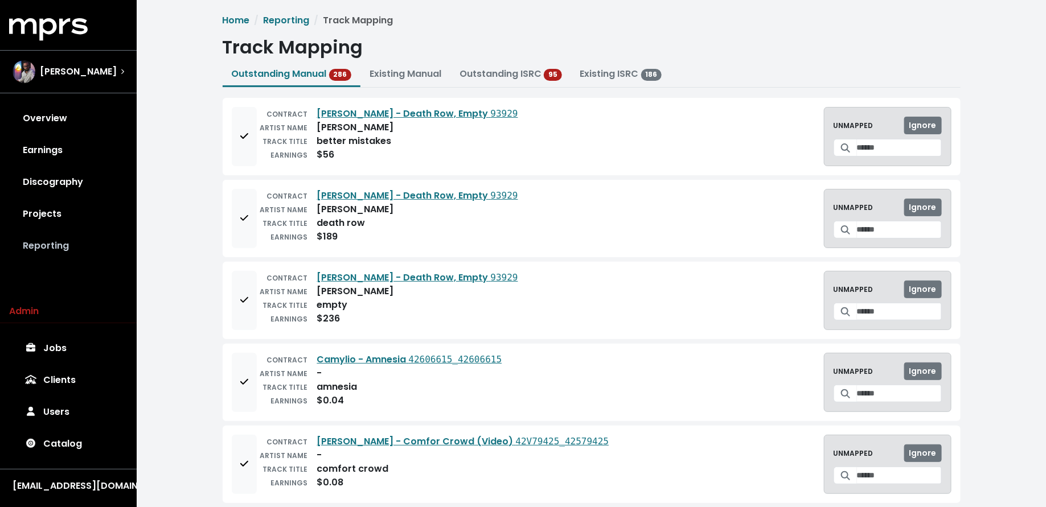
click at [80, 245] on link "Reporting" at bounding box center [68, 246] width 118 height 32
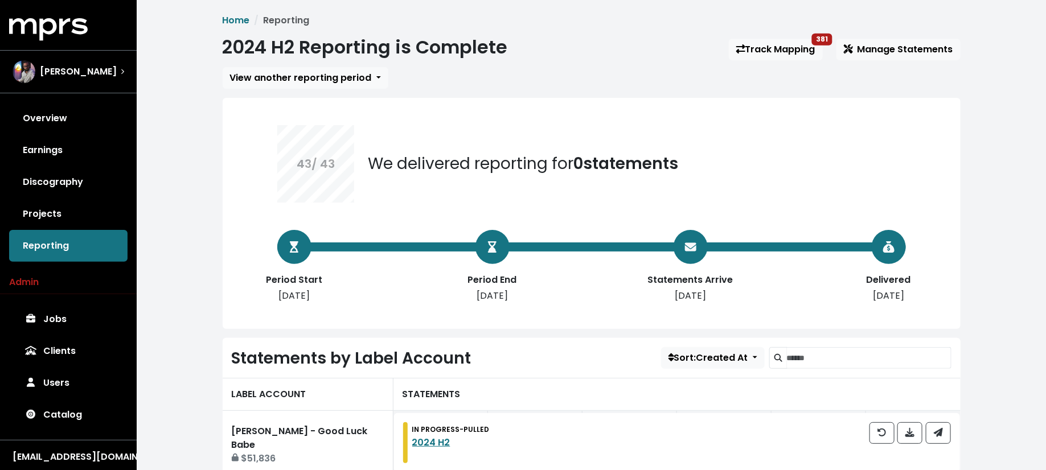
drag, startPoint x: 774, startPoint y: 52, endPoint x: 705, endPoint y: 75, distance: 72.8
click at [705, 75] on div "View another reporting period" at bounding box center [592, 78] width 738 height 22
click at [763, 49] on link "Track Mapping 381" at bounding box center [776, 50] width 94 height 22
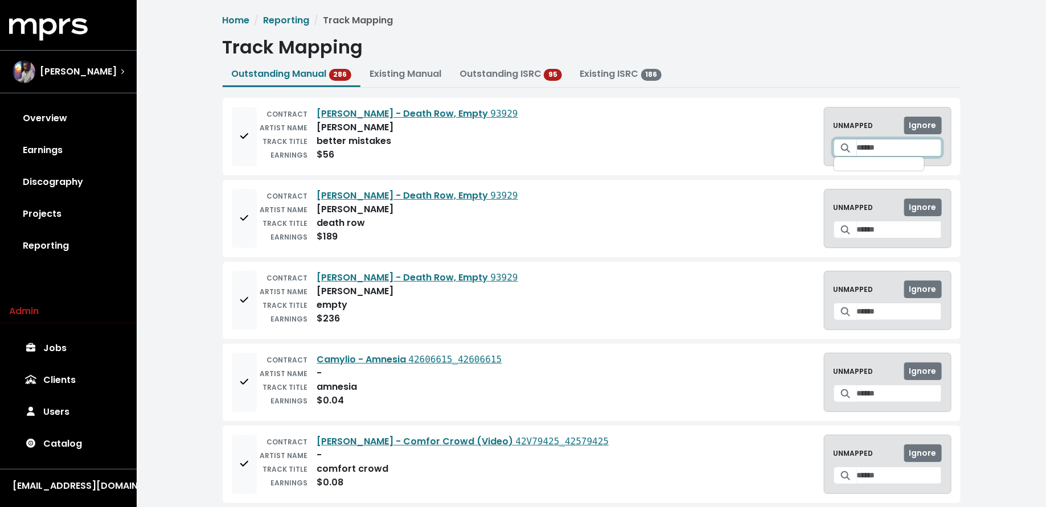
click at [869, 142] on input "Search for a track to map to" at bounding box center [899, 148] width 85 height 18
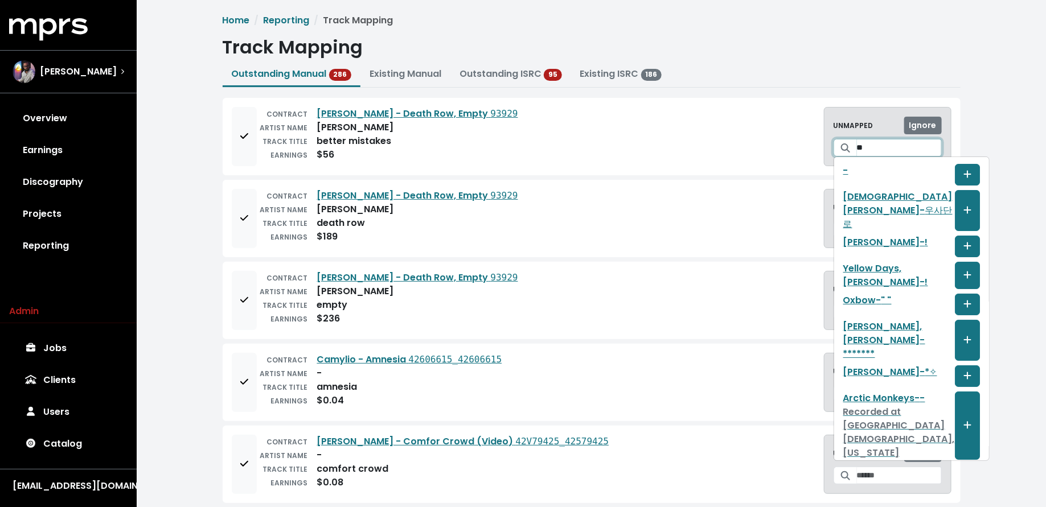
type input "*"
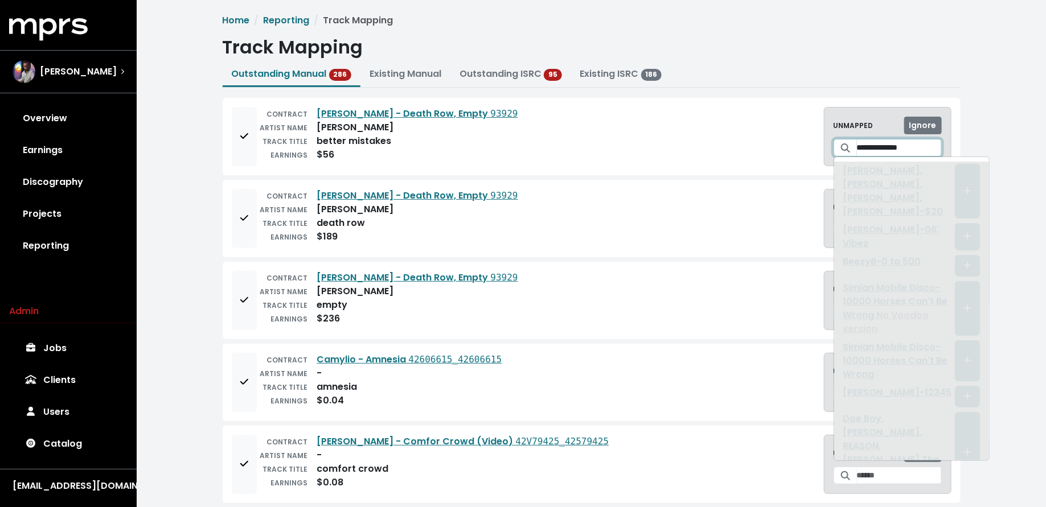
type input "**********"
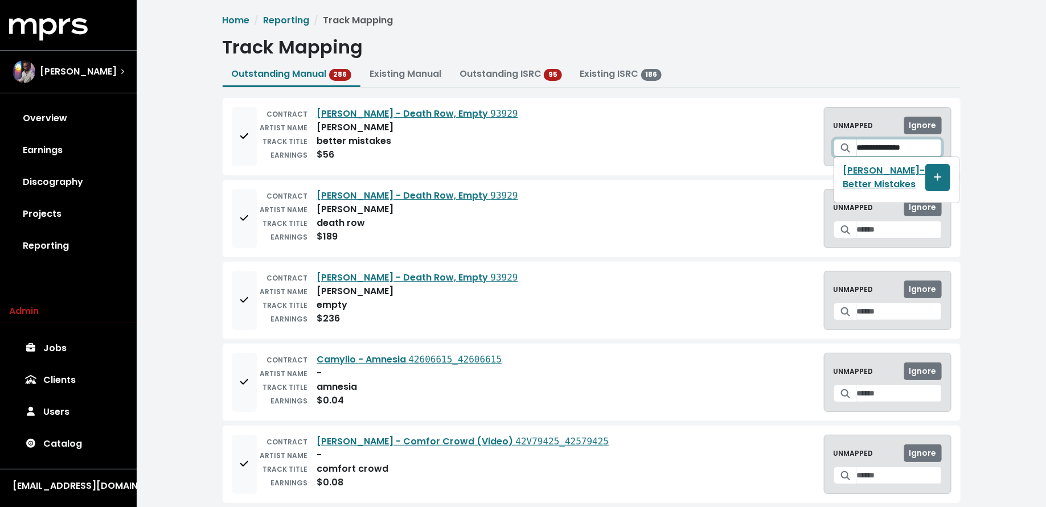
click at [933, 144] on input "**********" at bounding box center [899, 148] width 85 height 18
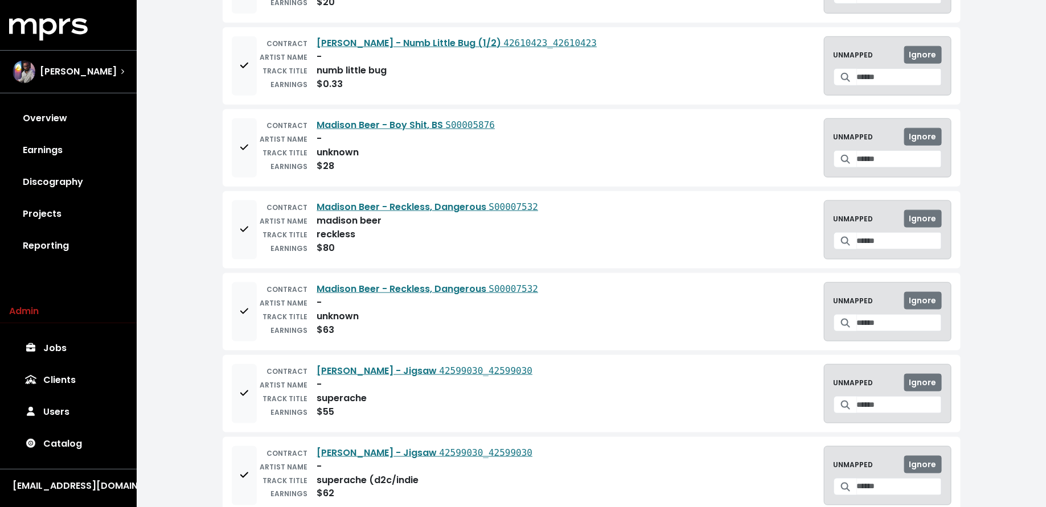
scroll to position [564, 0]
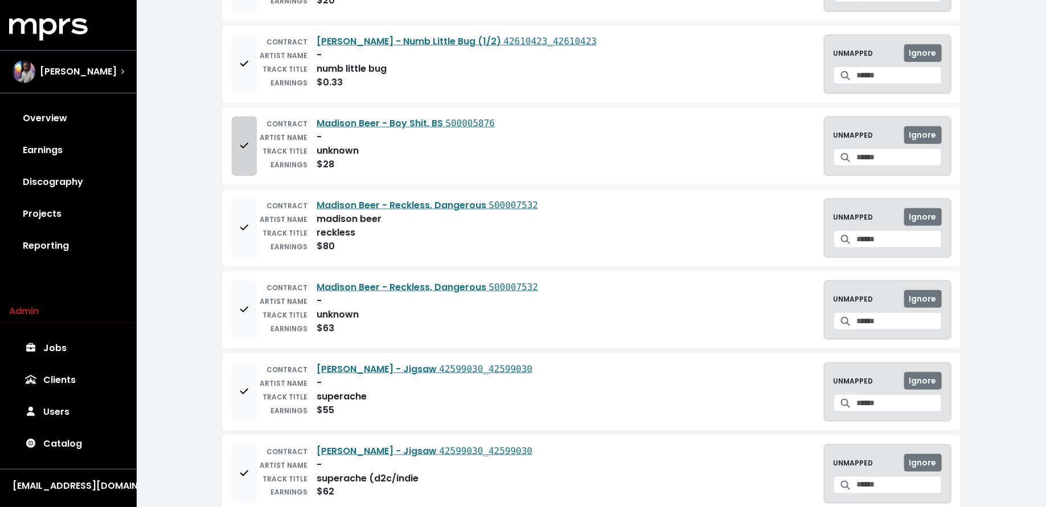
click at [241, 140] on span "Add to mapping queue" at bounding box center [244, 146] width 8 height 13
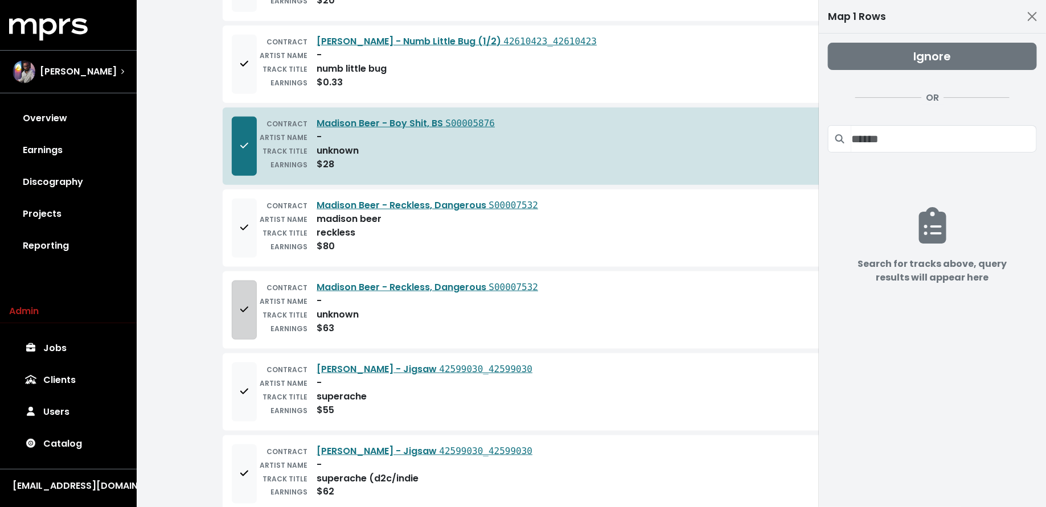
click at [238, 315] on button "Add to mapping queue" at bounding box center [244, 310] width 25 height 59
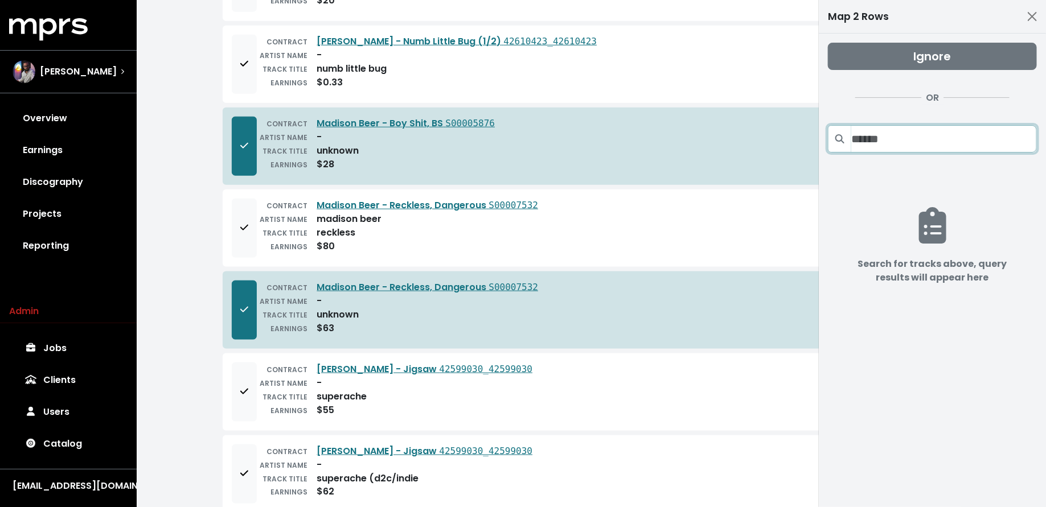
click at [920, 140] on input "Search projects" at bounding box center [944, 138] width 186 height 27
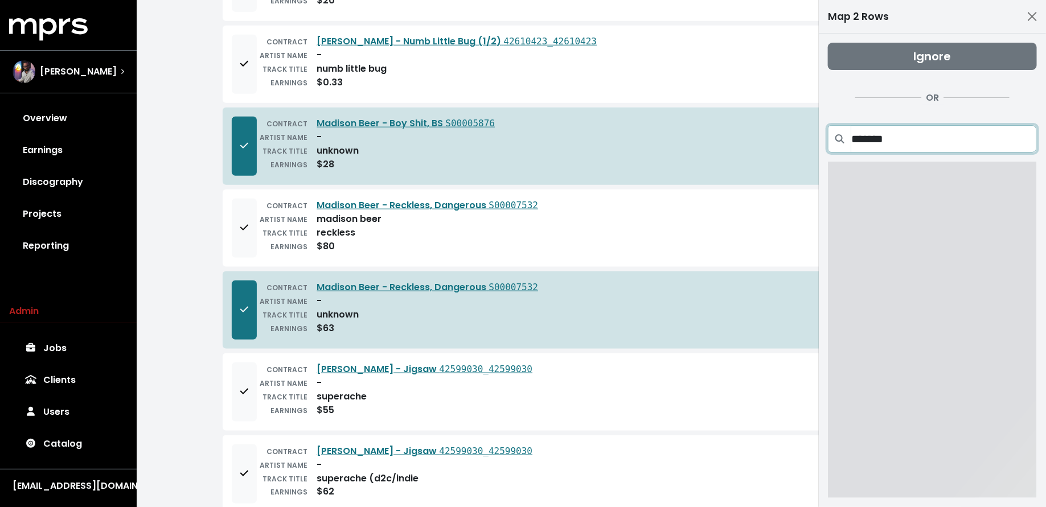
type input "********"
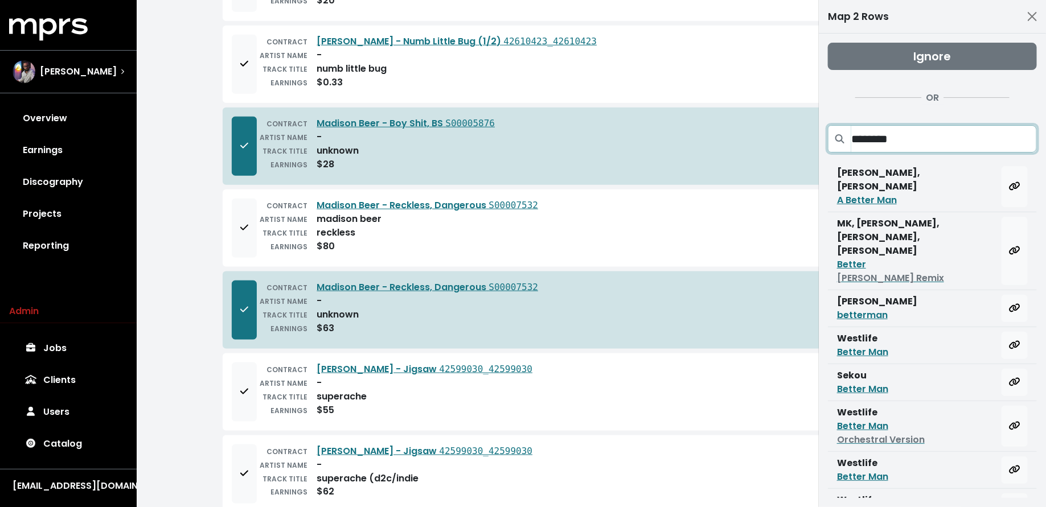
click at [1019, 138] on input "********" at bounding box center [944, 138] width 186 height 27
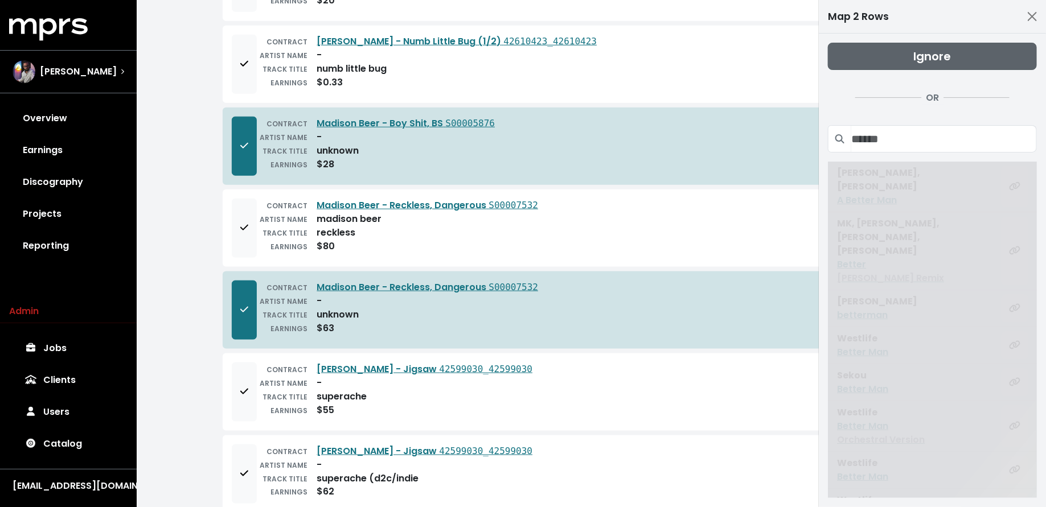
click at [941, 51] on span "Ignore" at bounding box center [933, 56] width 38 height 16
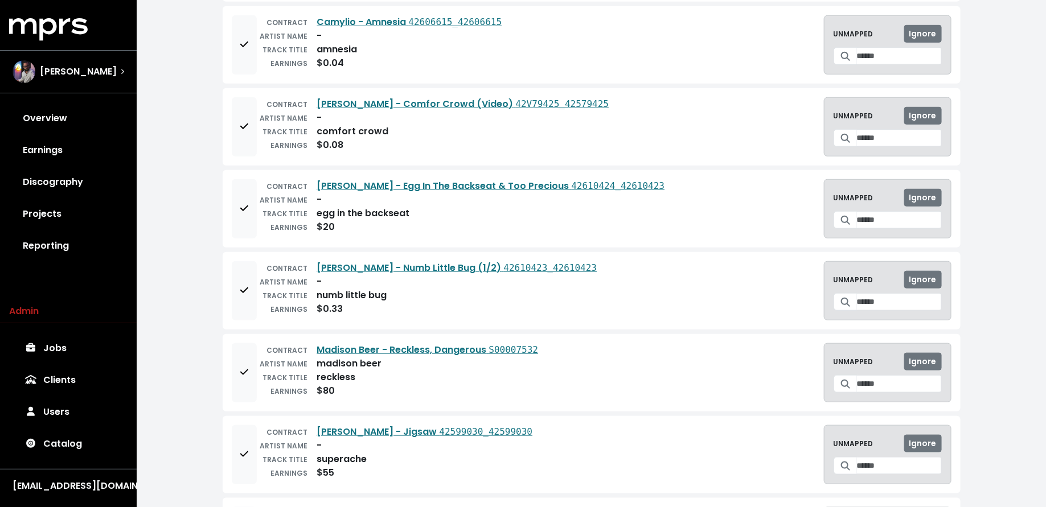
scroll to position [0, 0]
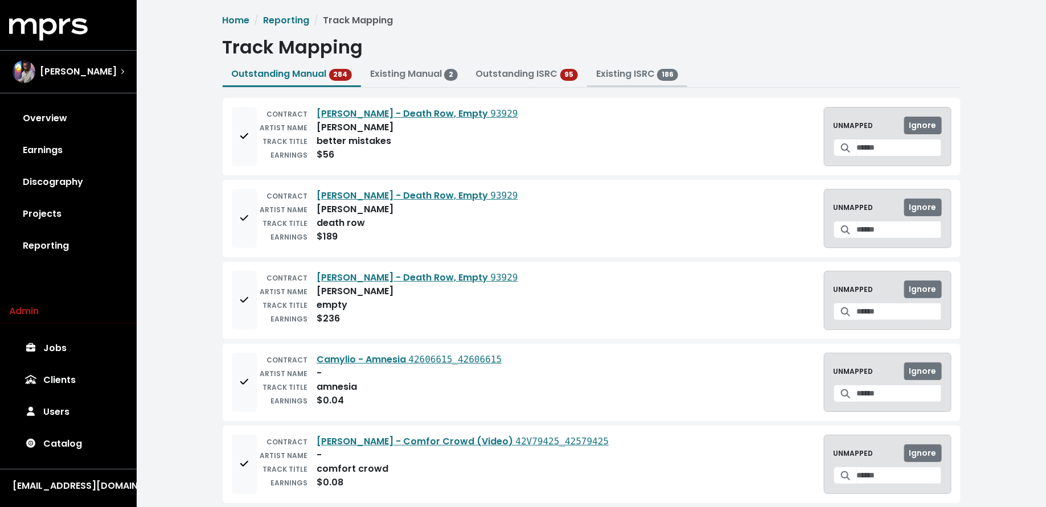
click at [635, 74] on link "Existing ISRC 186" at bounding box center [637, 73] width 82 height 13
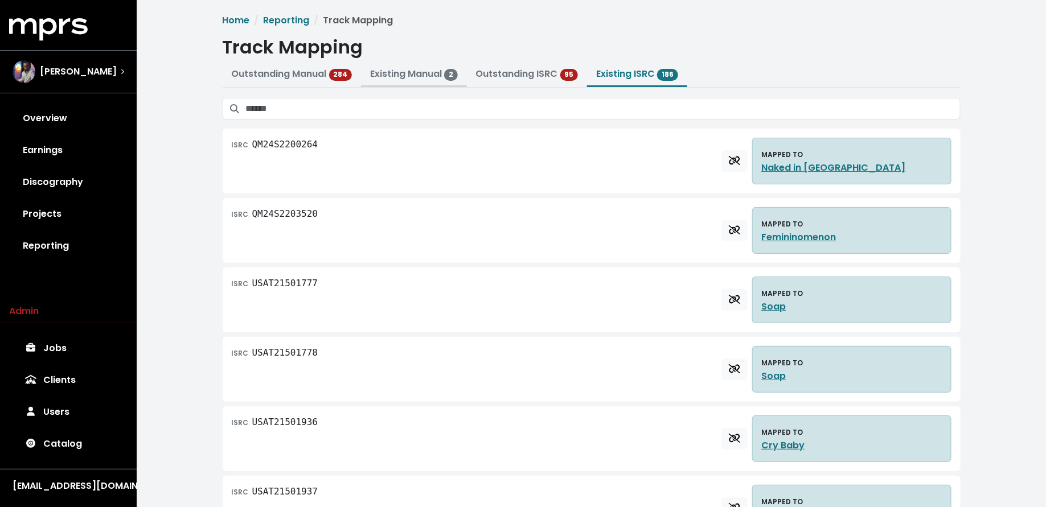
click at [393, 73] on link "Existing Manual 2" at bounding box center [414, 73] width 88 height 13
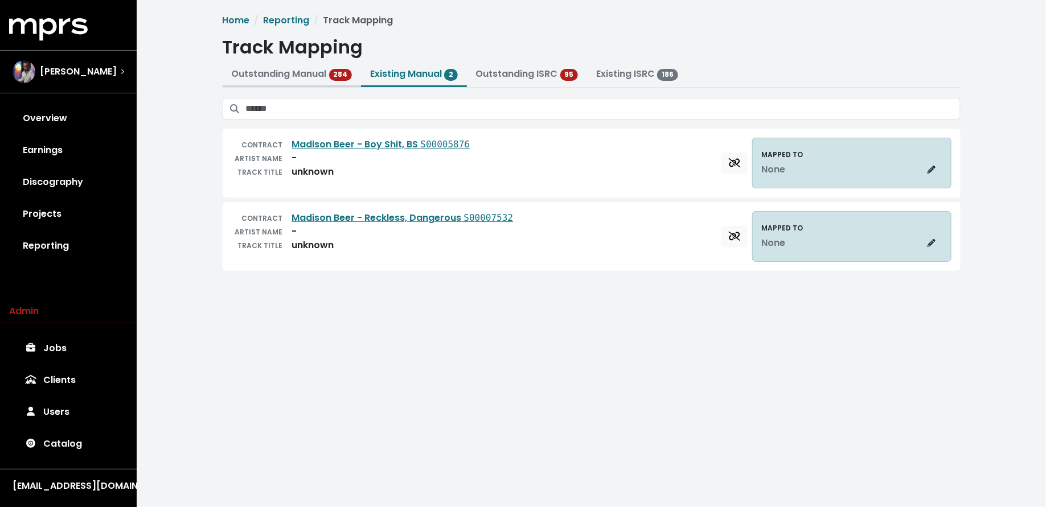
click at [272, 76] on link "Outstanding Manual 284" at bounding box center [292, 73] width 121 height 13
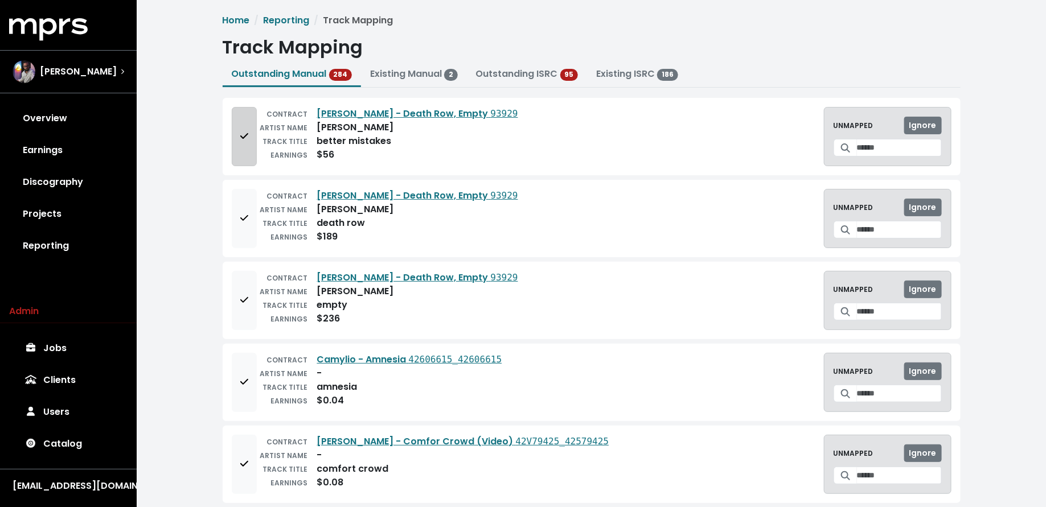
click at [248, 140] on span "Add to mapping queue" at bounding box center [244, 137] width 10 height 14
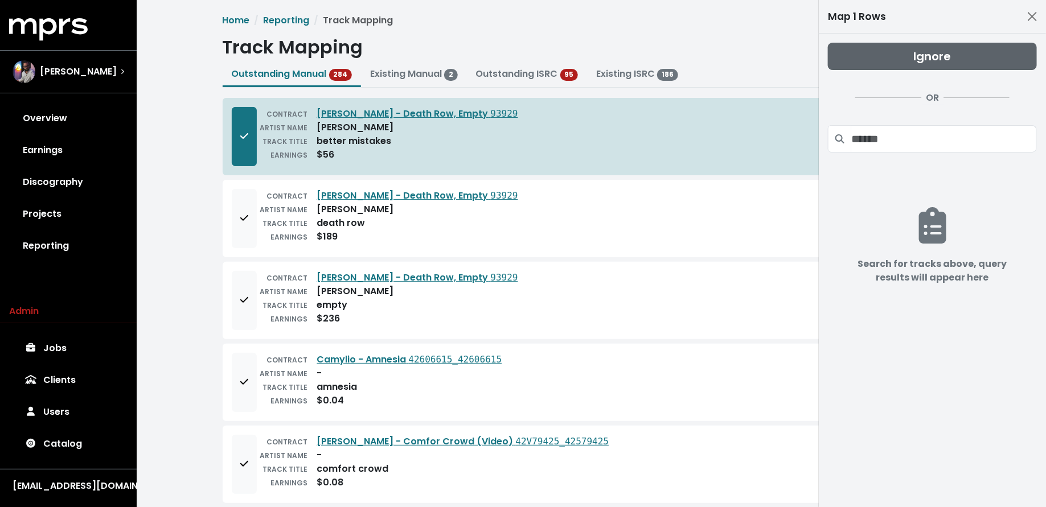
click at [956, 48] on button "Ignore" at bounding box center [932, 56] width 209 height 27
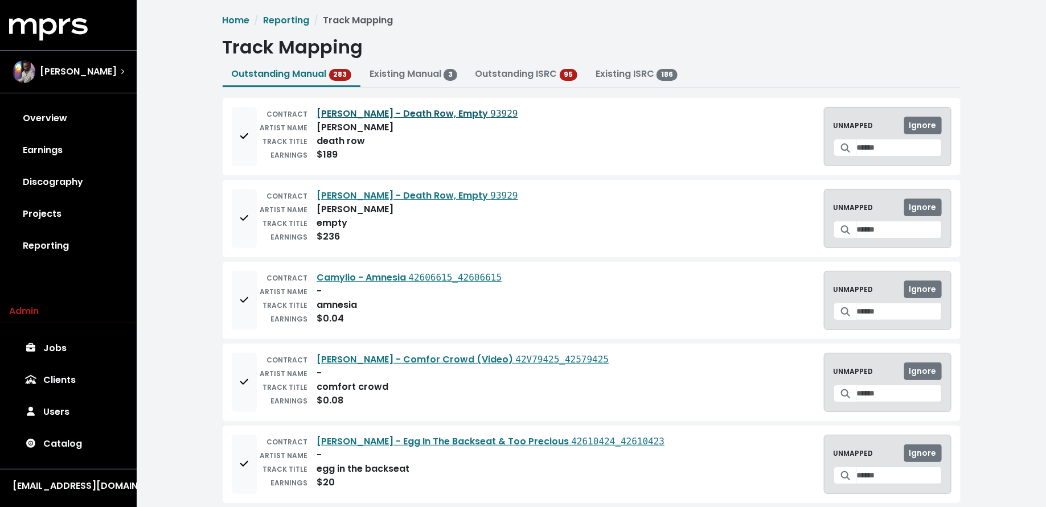
click at [438, 112] on link "Bebe Rexha - Death Row, Empty 93929" at bounding box center [417, 113] width 201 height 13
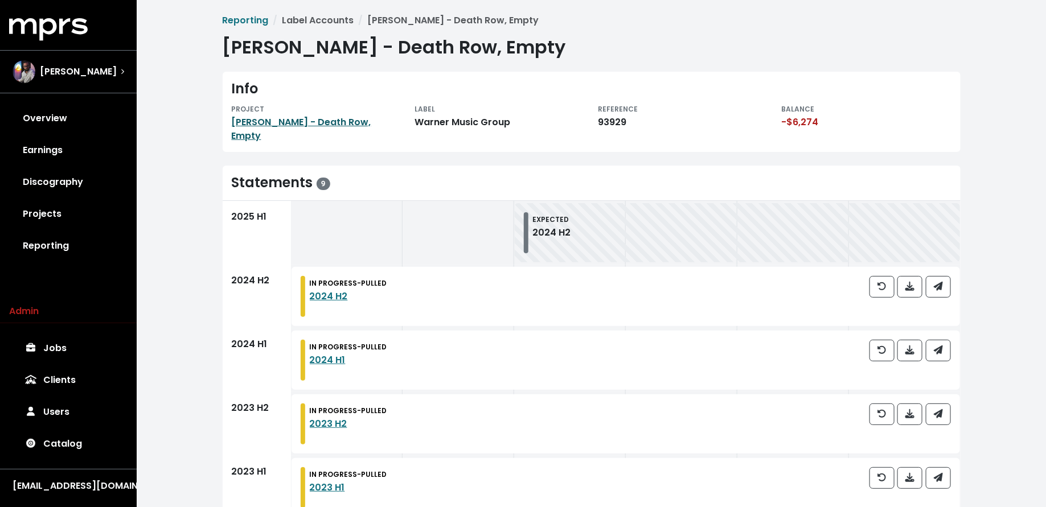
click at [366, 123] on link "[PERSON_NAME] - Death Row, Empty" at bounding box center [302, 129] width 140 height 27
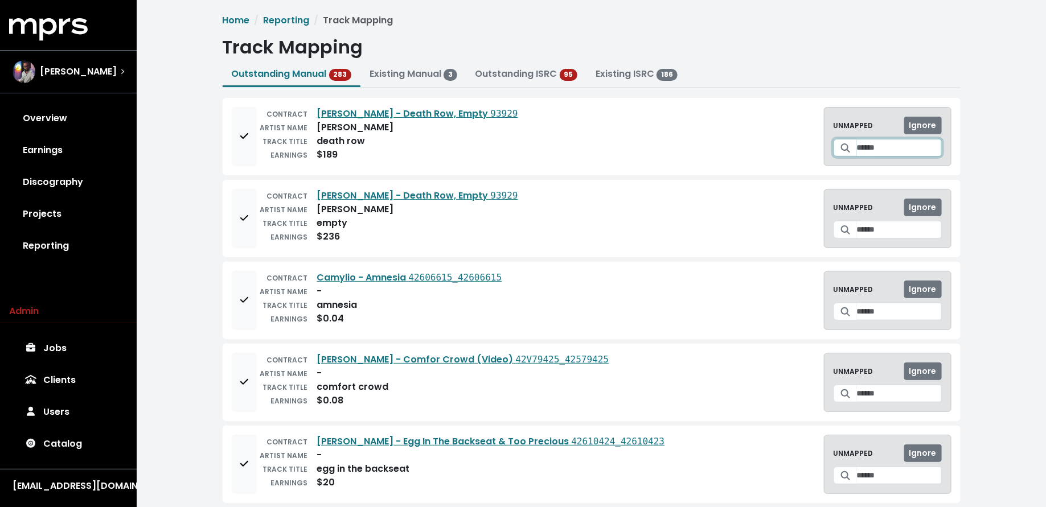
click at [879, 147] on input "Search for a track to map to" at bounding box center [899, 148] width 85 height 18
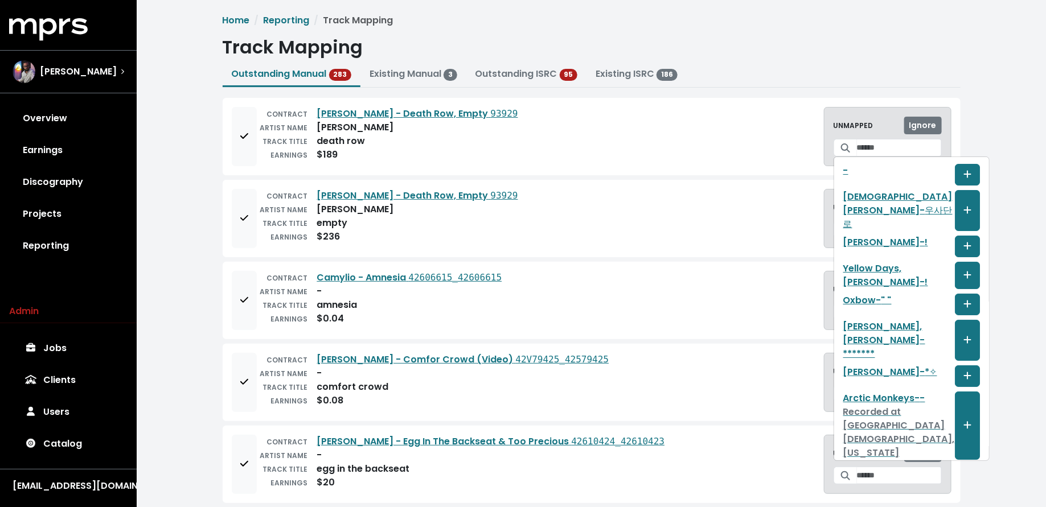
click at [792, 137] on div "CONTRACT Bebe Rexha - Death Row, Empty 93929 ARTIST NAME bebe rexha TRACK TITLE…" at bounding box center [592, 136] width 720 height 59
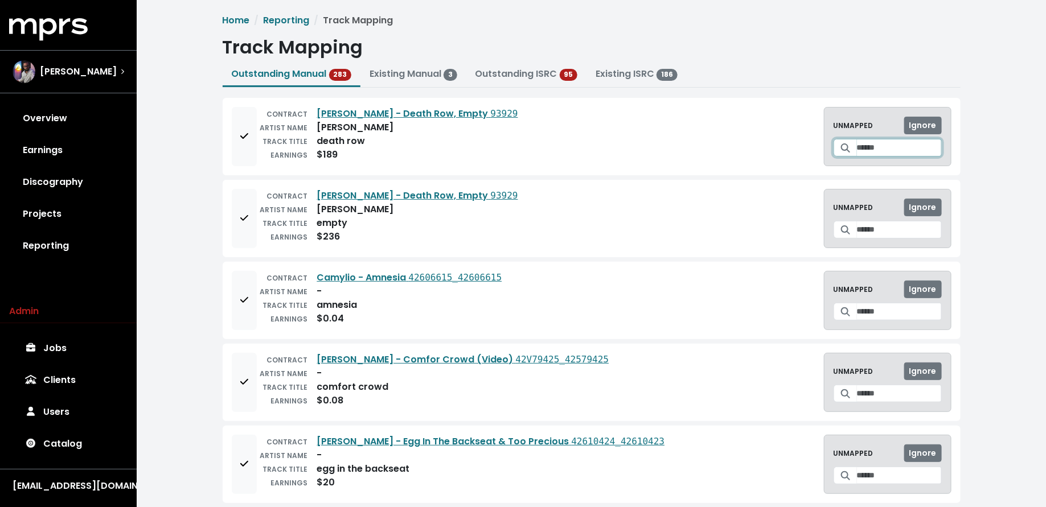
click at [857, 147] on input "Search for a track to map to" at bounding box center [899, 148] width 85 height 18
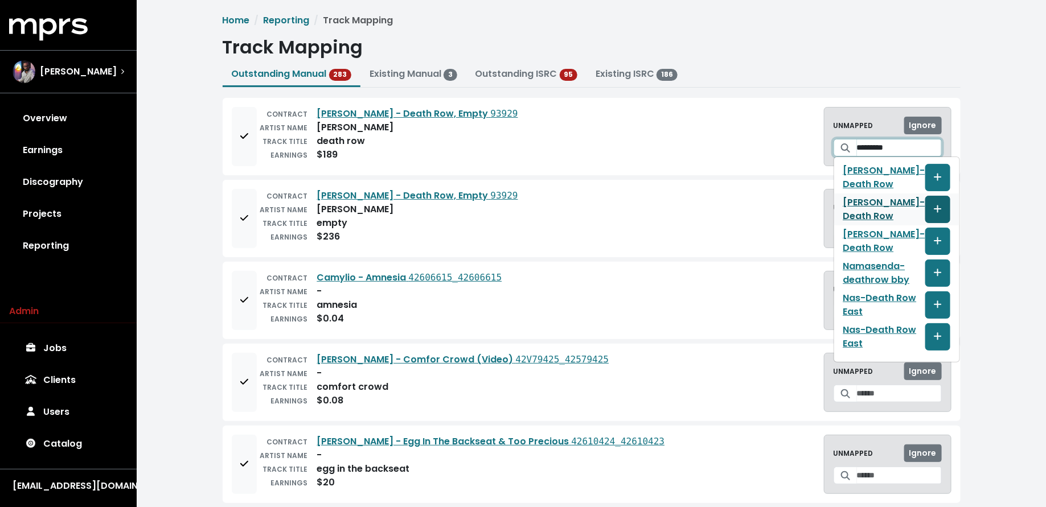
type input "*********"
click at [934, 206] on icon "Create track mapping" at bounding box center [938, 208] width 8 height 9
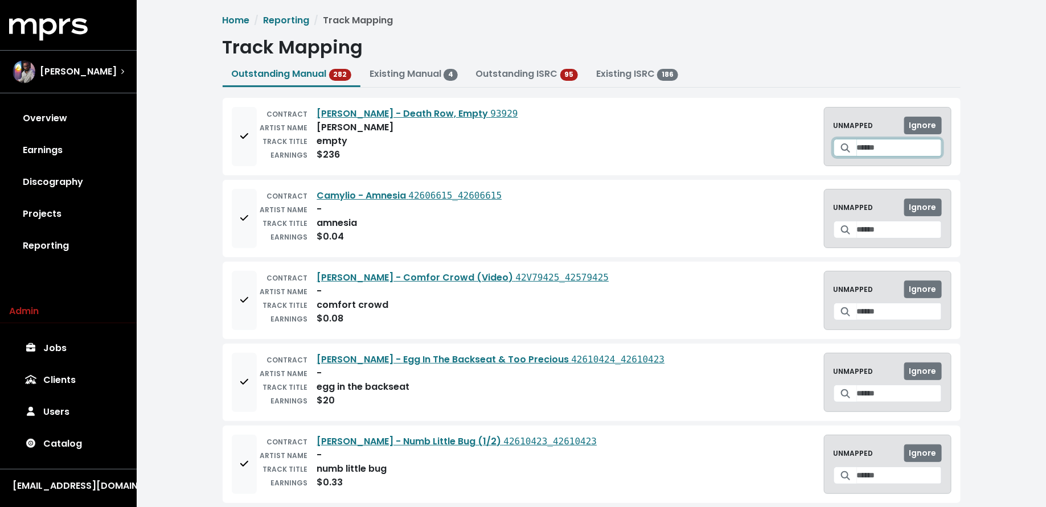
click at [873, 146] on input "Search for a track to map to" at bounding box center [899, 148] width 85 height 18
type input "**********"
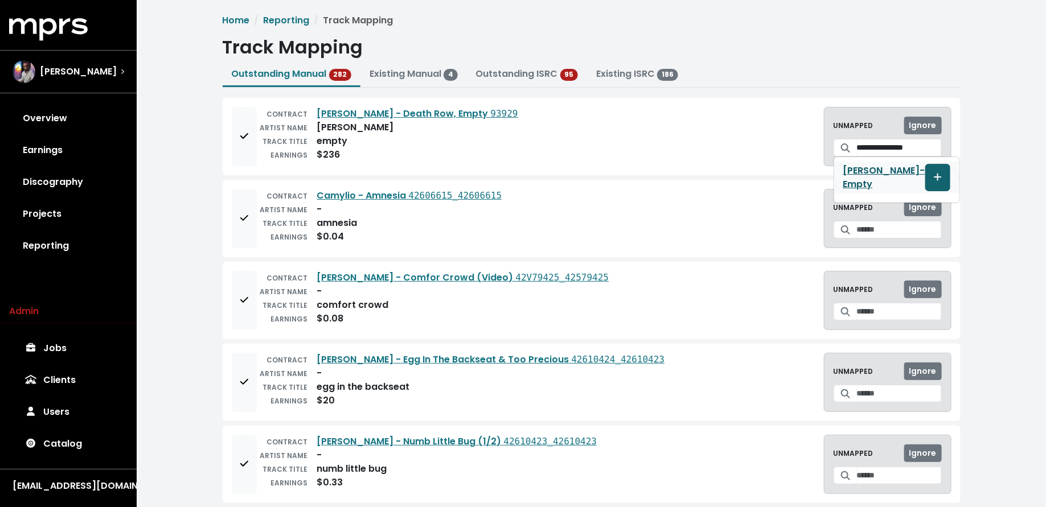
click at [927, 179] on button "Create track mapping" at bounding box center [937, 177] width 25 height 27
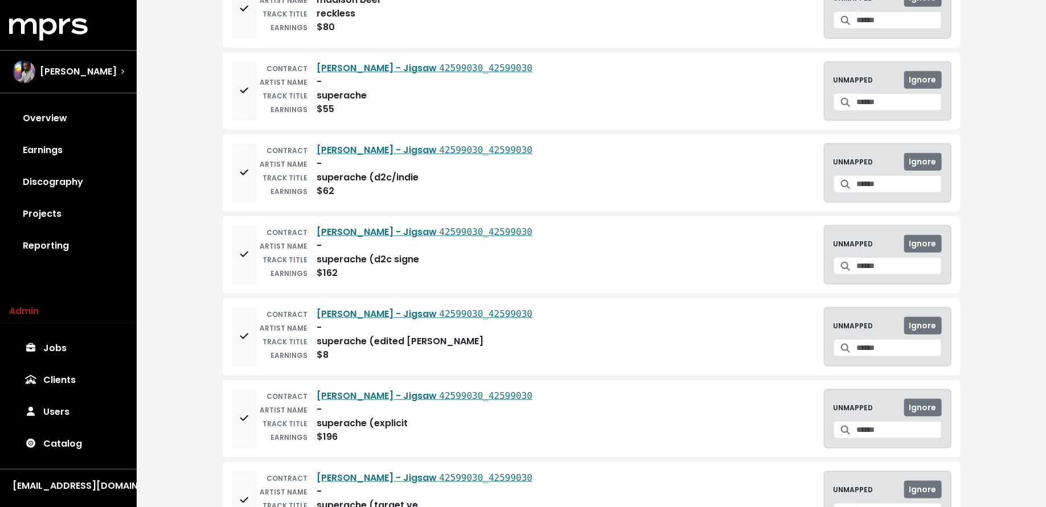
scroll to position [456, 0]
click at [241, 77] on button "Add to mapping queue" at bounding box center [244, 90] width 25 height 59
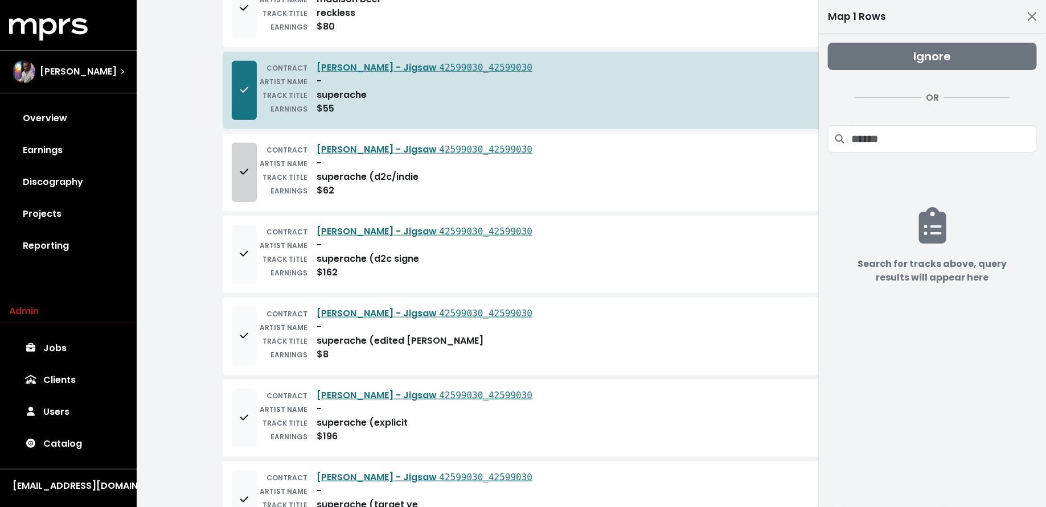
click at [249, 150] on button "Add to mapping queue" at bounding box center [244, 172] width 25 height 59
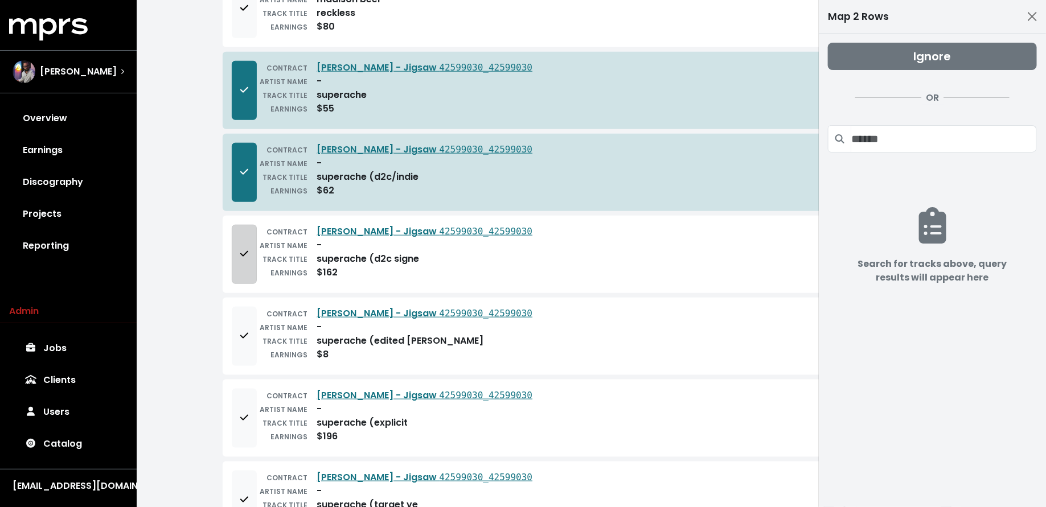
click at [251, 235] on button "Add to mapping queue" at bounding box center [244, 254] width 25 height 59
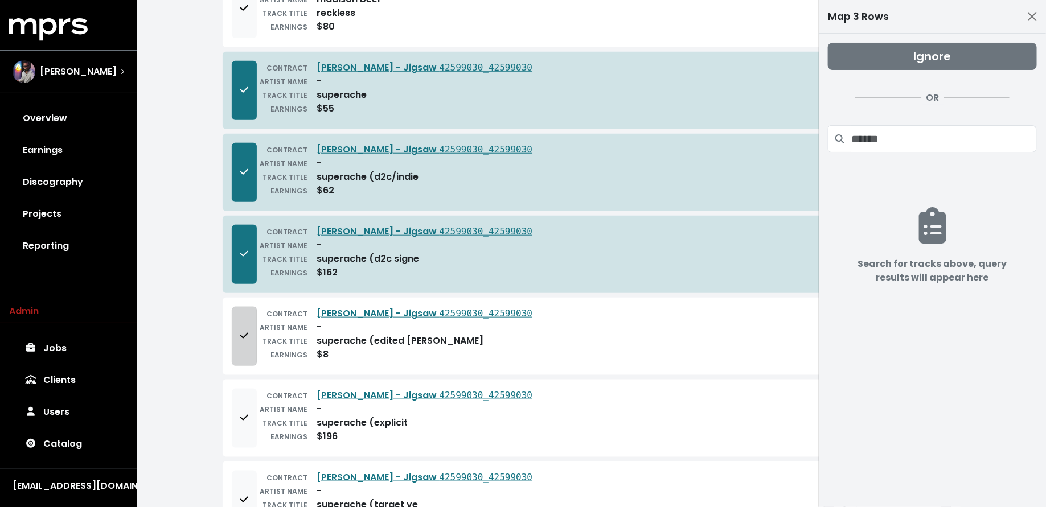
click at [251, 317] on button "Add to mapping queue" at bounding box center [244, 336] width 25 height 59
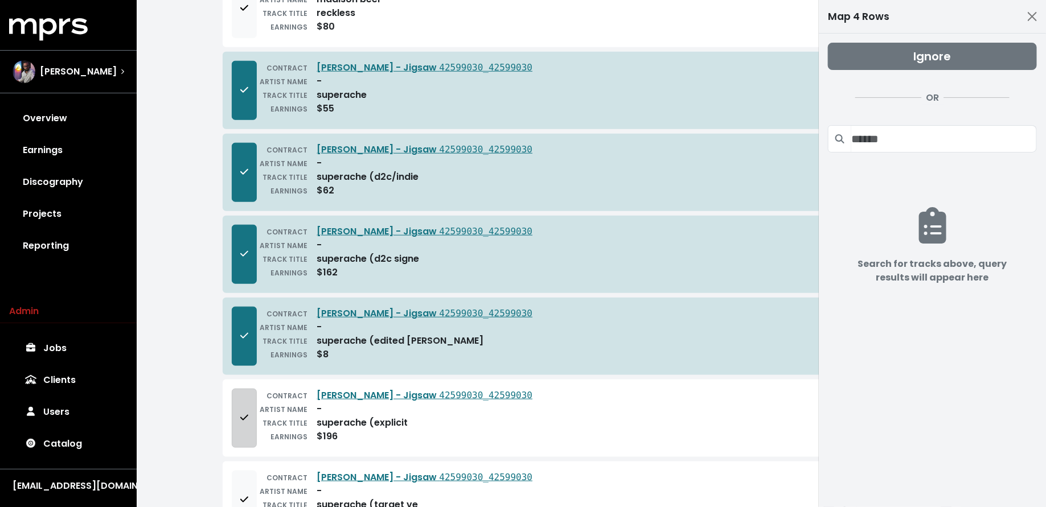
click at [248, 412] on span "Add to mapping queue" at bounding box center [244, 419] width 10 height 14
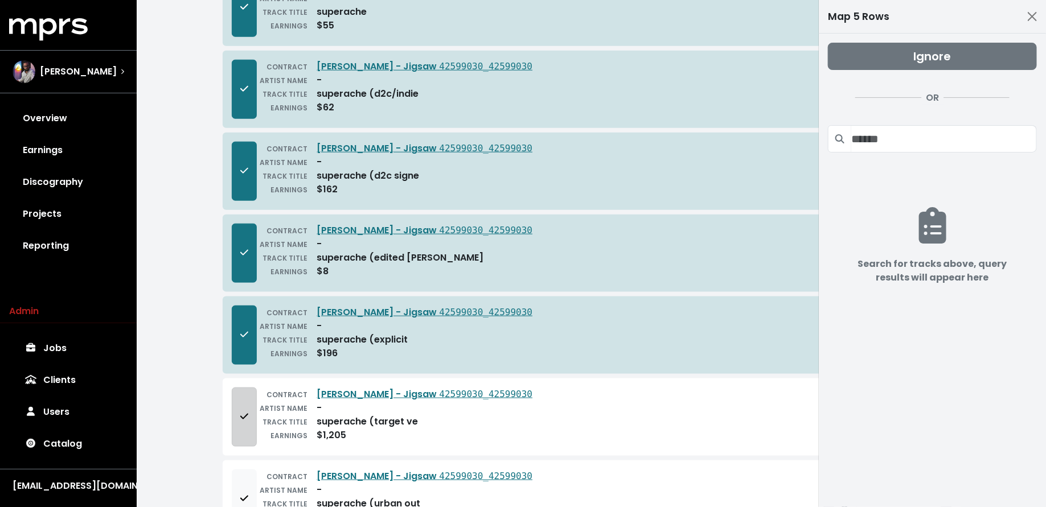
click at [247, 412] on icon "Add to mapping queue" at bounding box center [244, 416] width 8 height 9
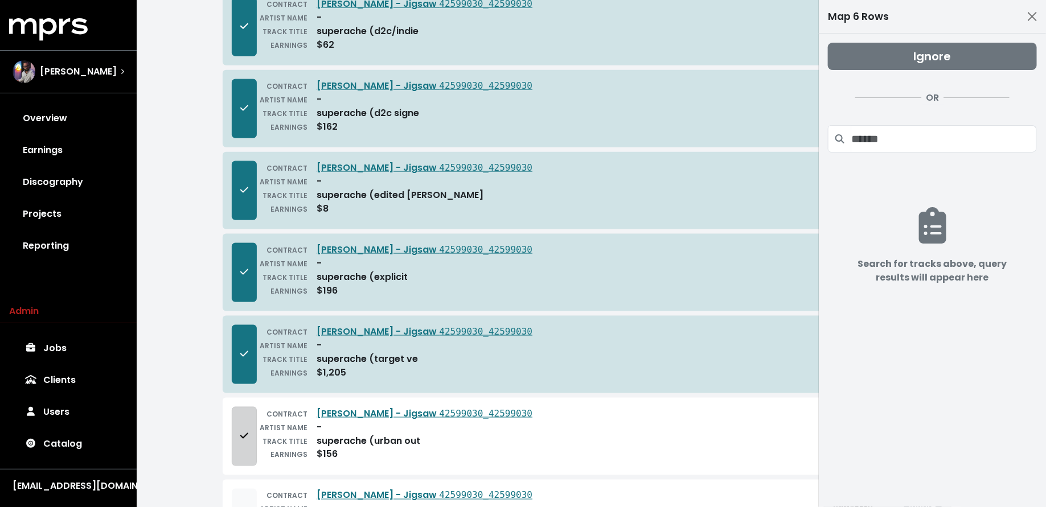
click at [245, 412] on button "Add to mapping queue" at bounding box center [244, 436] width 25 height 59
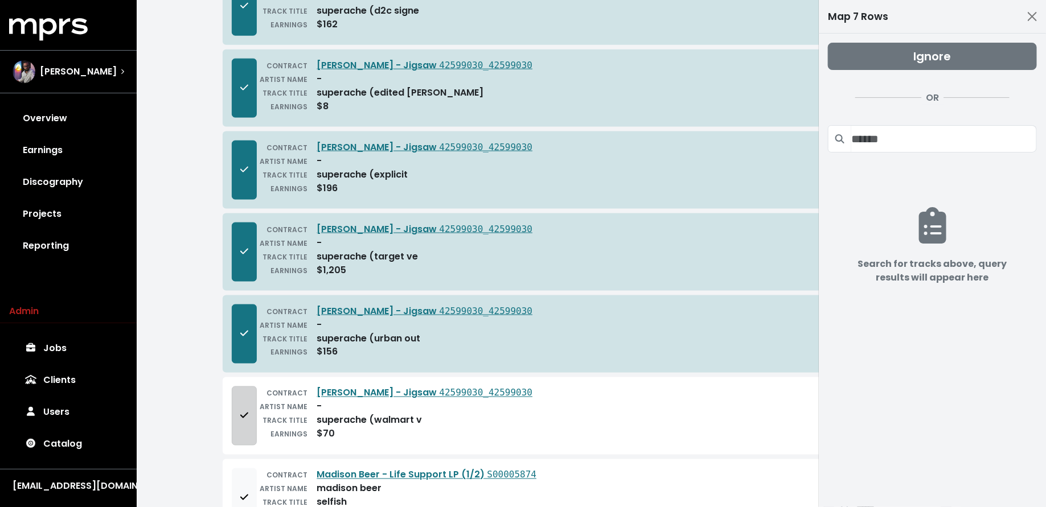
click at [244, 412] on button "Add to mapping queue" at bounding box center [244, 416] width 25 height 59
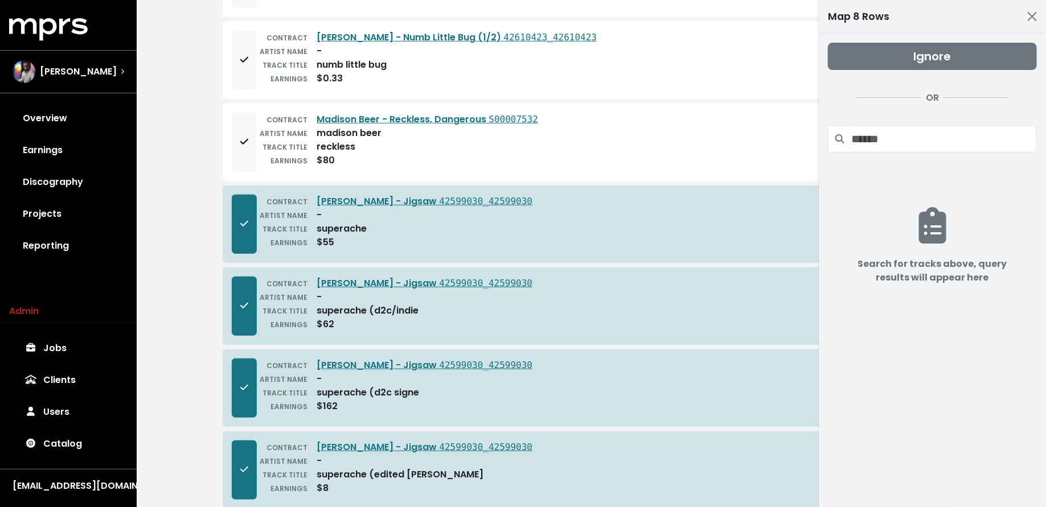
scroll to position [347, 0]
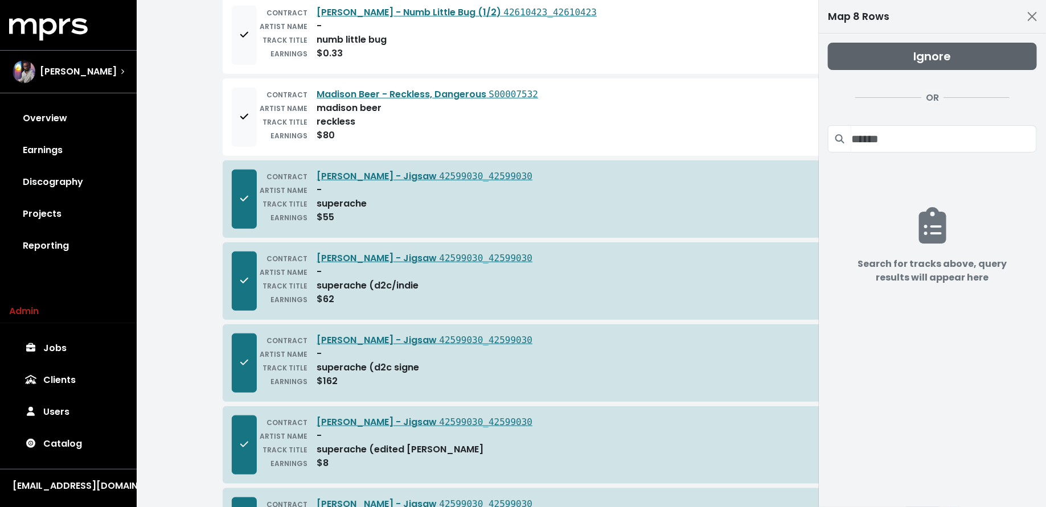
click at [902, 65] on button "Ignore" at bounding box center [932, 56] width 209 height 27
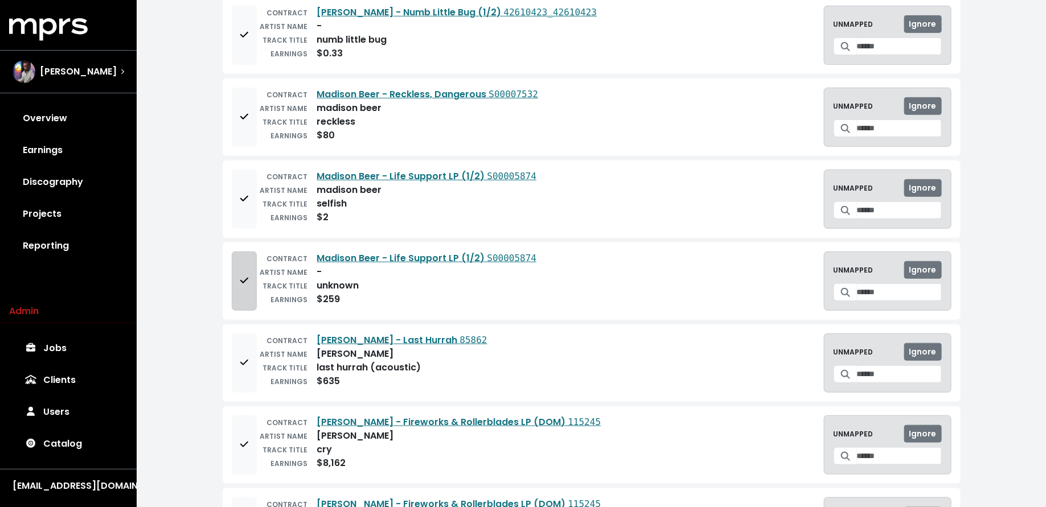
click at [247, 282] on button "Add to mapping queue" at bounding box center [244, 281] width 25 height 59
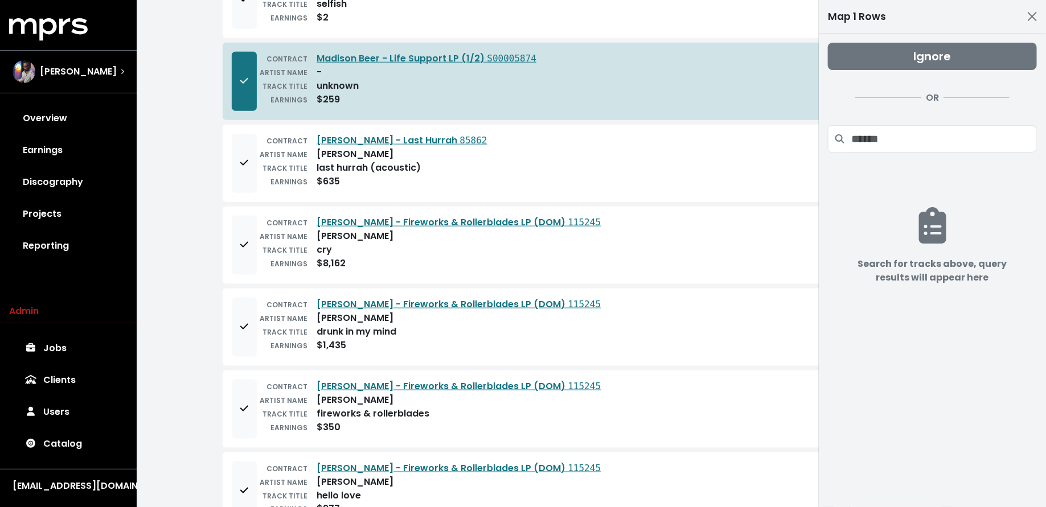
scroll to position [564, 0]
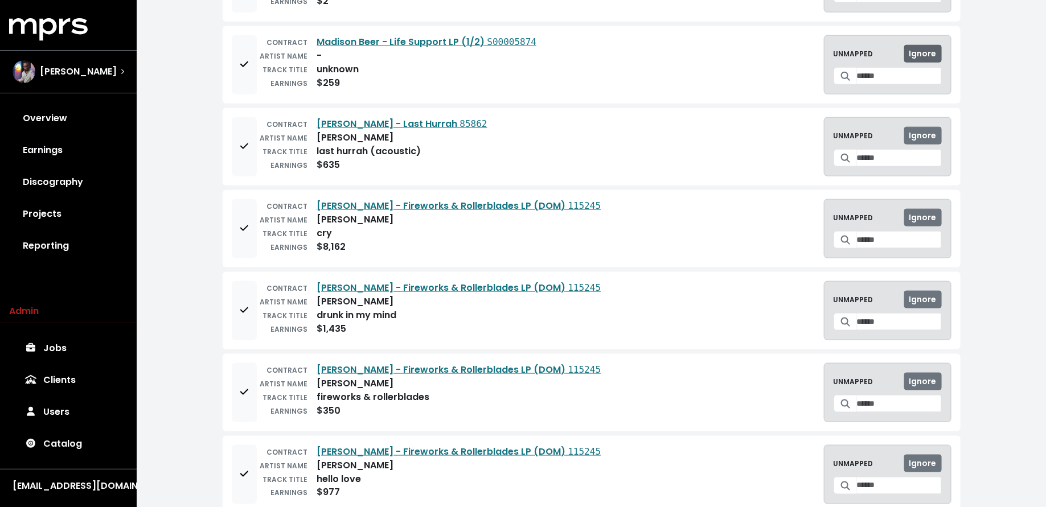
click at [923, 48] on span "Ignore" at bounding box center [922, 53] width 27 height 11
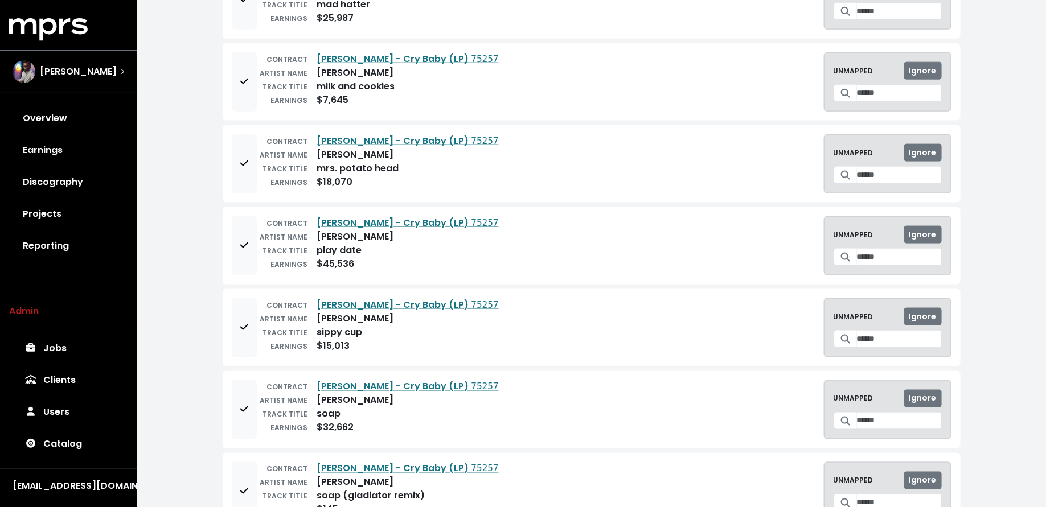
scroll to position [2895, 0]
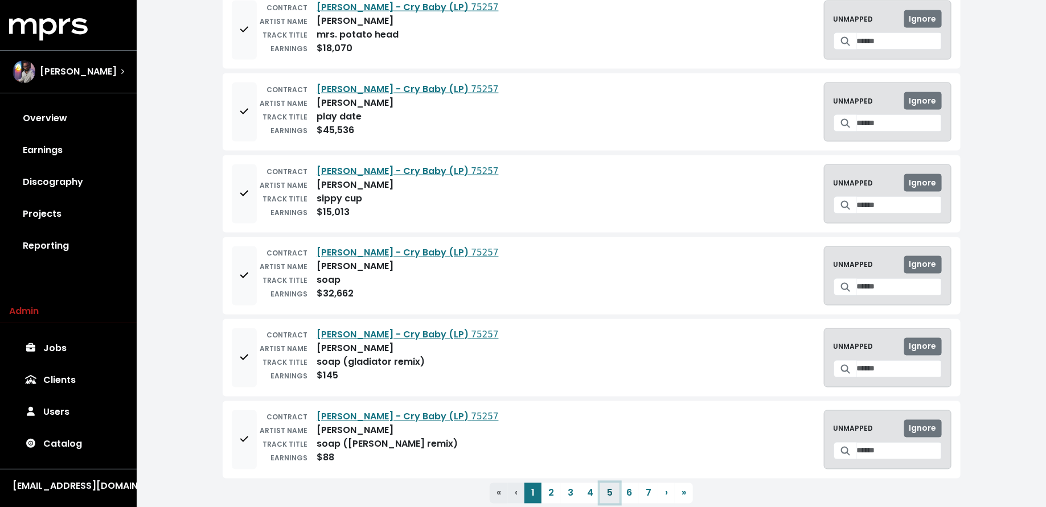
click at [606, 483] on button "5" at bounding box center [609, 493] width 19 height 21
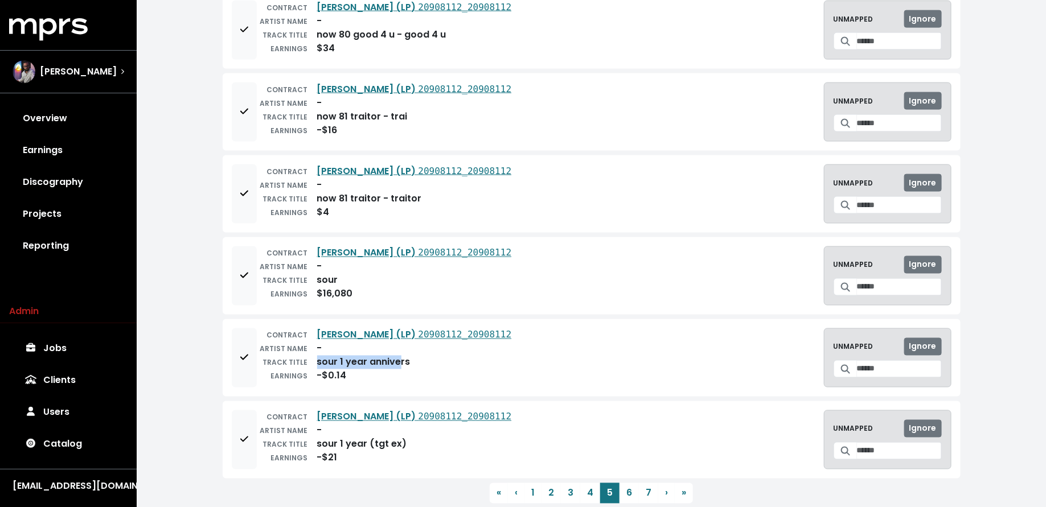
drag, startPoint x: 319, startPoint y: 331, endPoint x: 400, endPoint y: 331, distance: 80.9
click at [400, 356] on div "sour 1 year annivers" at bounding box center [363, 363] width 93 height 14
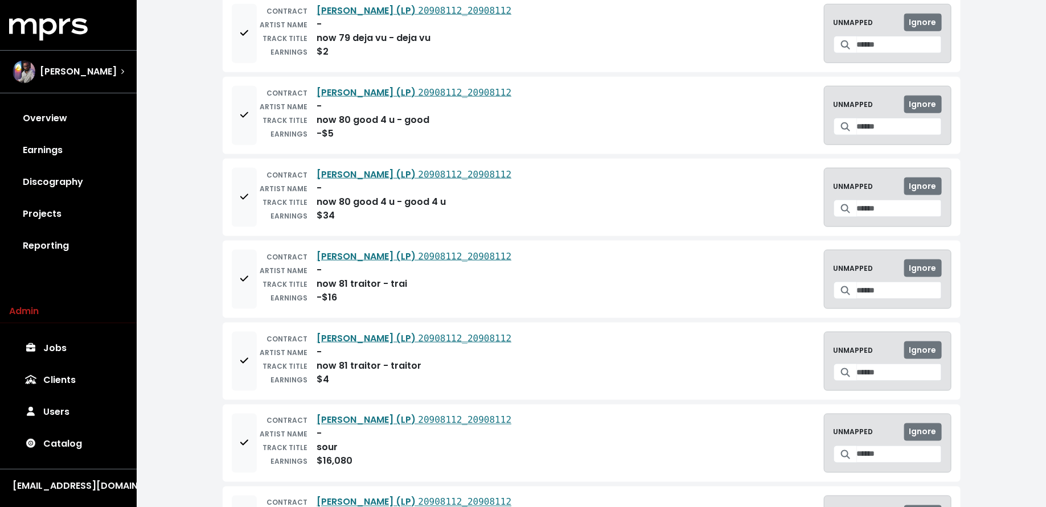
scroll to position [2620, 0]
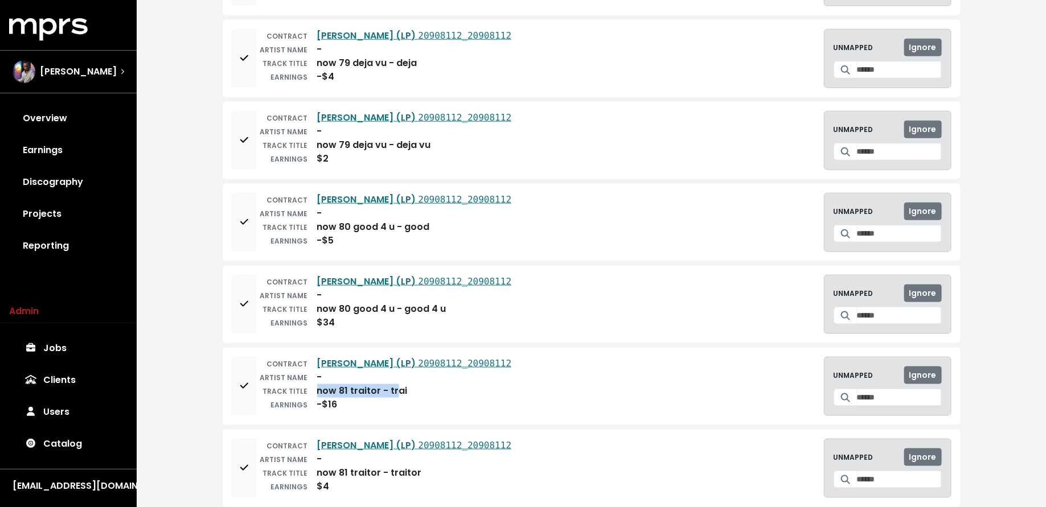
drag, startPoint x: 319, startPoint y: 356, endPoint x: 399, endPoint y: 356, distance: 79.7
click at [399, 384] on div "now 81 traitor - trai" at bounding box center [362, 391] width 91 height 14
click at [409, 384] on div "TRACK TITLE now 81 traitor - trai" at bounding box center [384, 391] width 255 height 14
drag, startPoint x: 384, startPoint y: 359, endPoint x: 419, endPoint y: 359, distance: 35.3
click at [419, 384] on div "TRACK TITLE now 81 traitor - trai" at bounding box center [384, 391] width 255 height 14
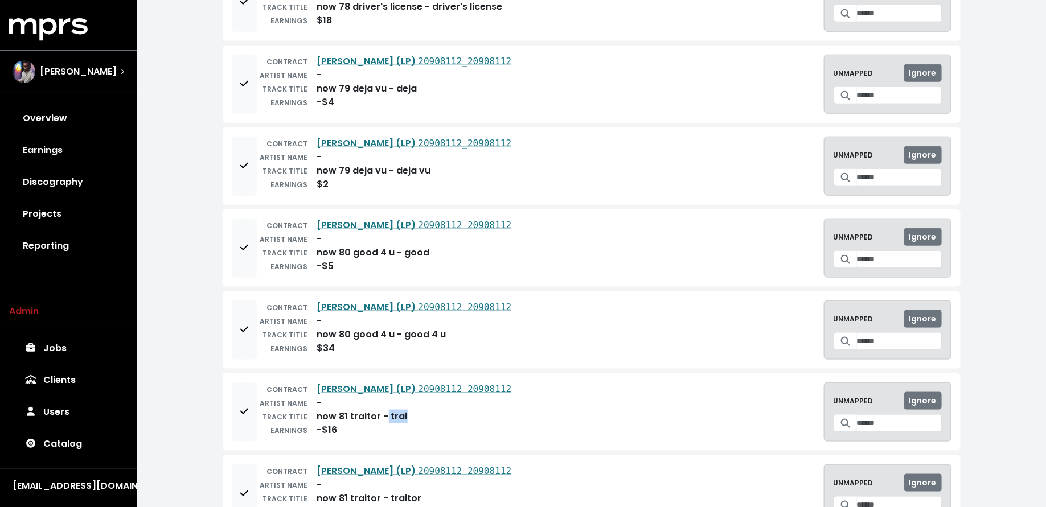
scroll to position [2603, 0]
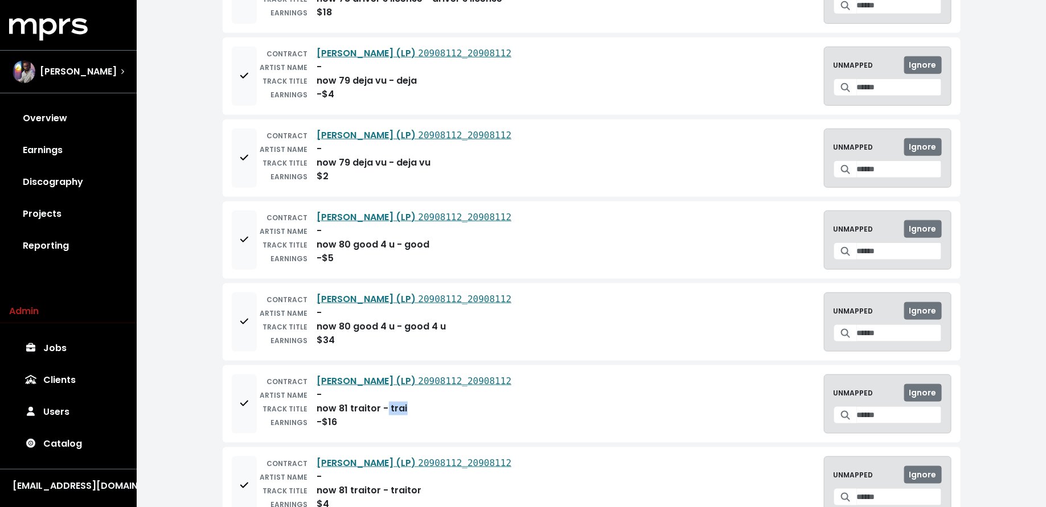
click at [401, 402] on div "now 81 traitor - trai" at bounding box center [362, 409] width 91 height 14
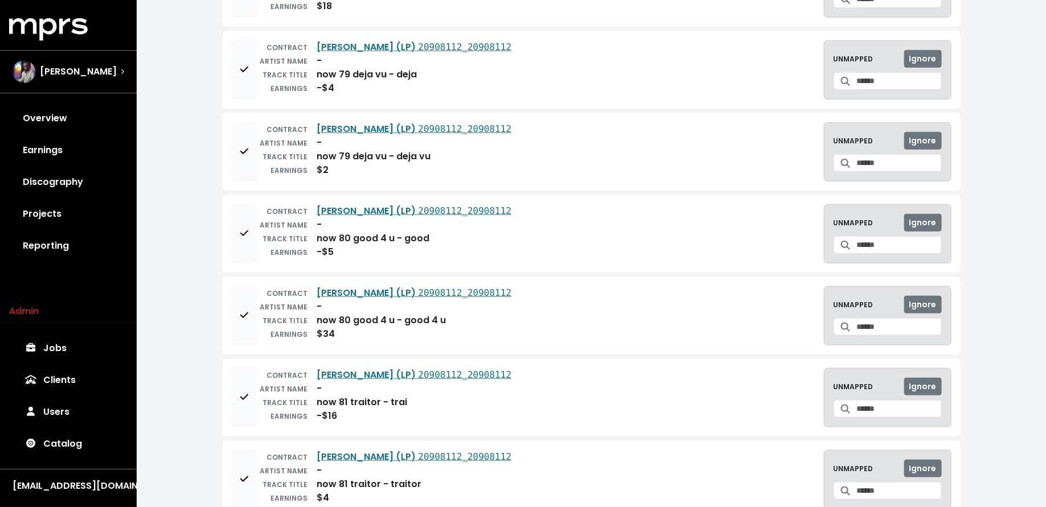
scroll to position [2895, 0]
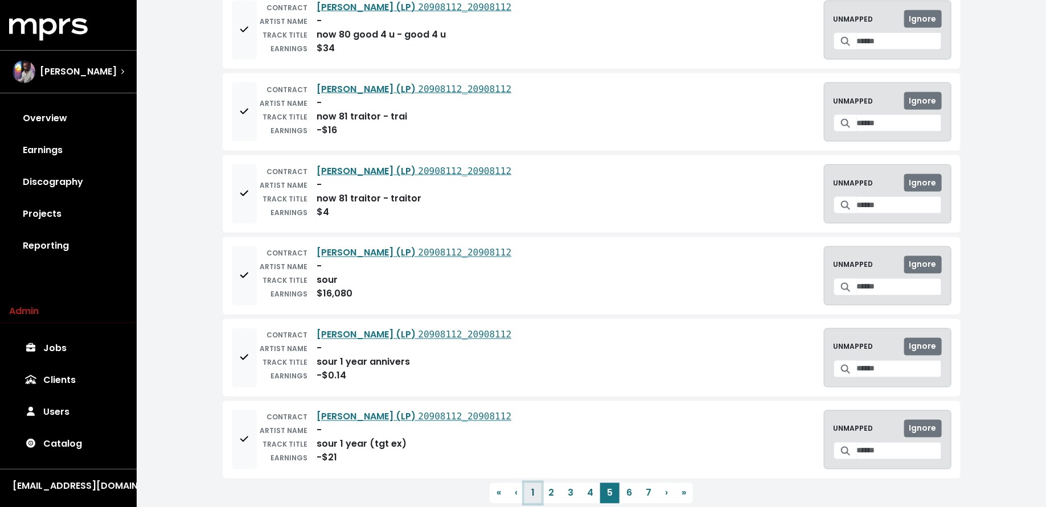
click at [531, 483] on button "1" at bounding box center [532, 493] width 17 height 21
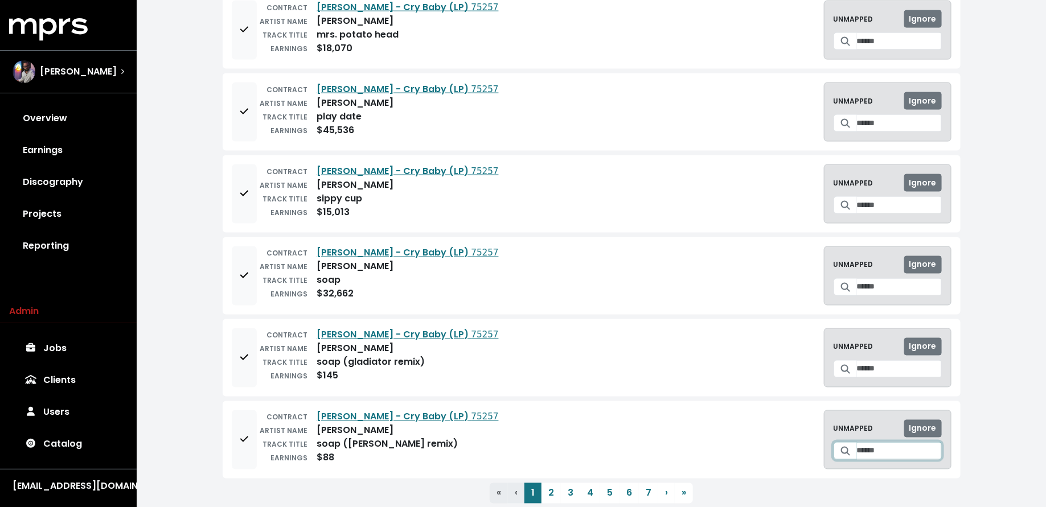
click at [864, 442] on input "Search for a track to map to" at bounding box center [899, 451] width 85 height 18
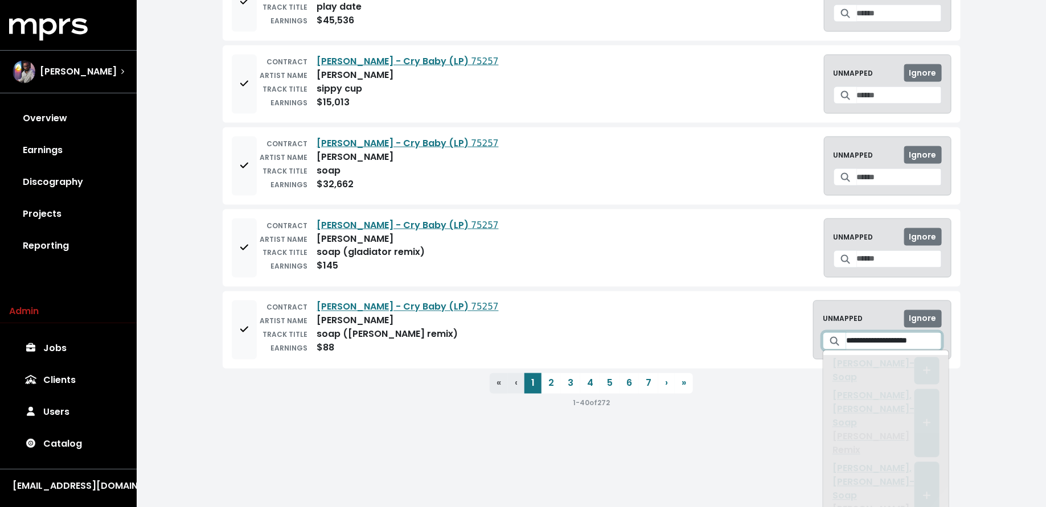
scroll to position [109, 0]
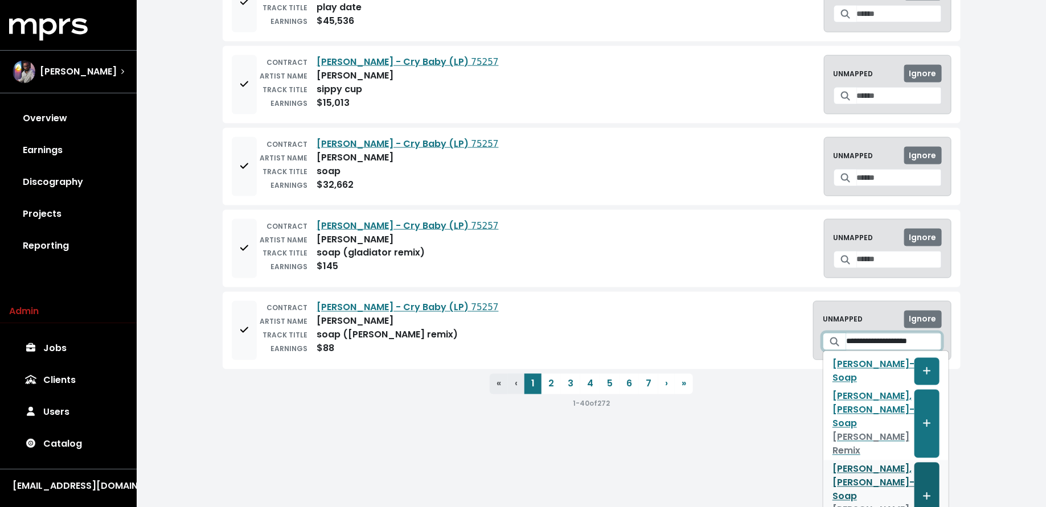
type input "**********"
click at [923, 492] on icon "Create track mapping" at bounding box center [927, 496] width 8 height 9
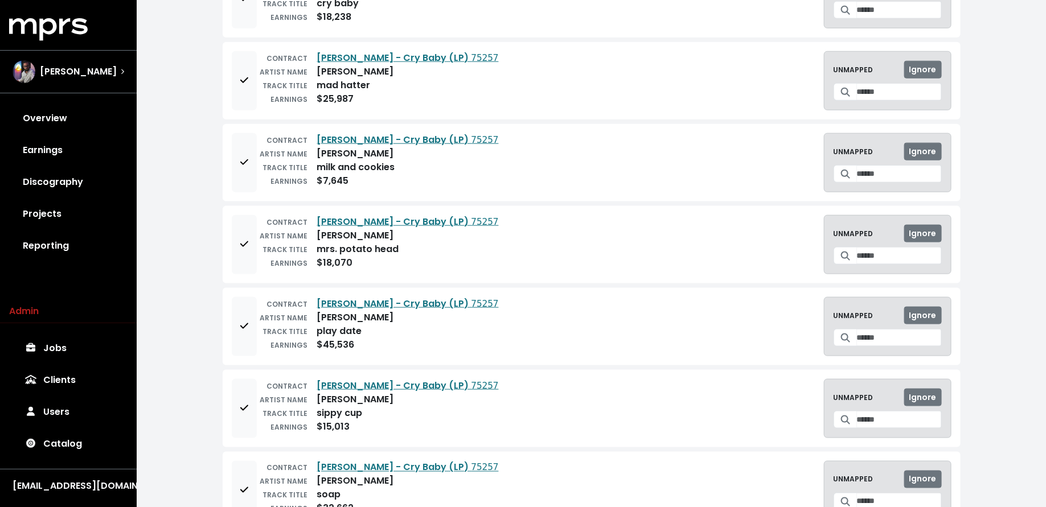
scroll to position [2679, 0]
drag, startPoint x: 360, startPoint y: 317, endPoint x: 308, endPoint y: 314, distance: 51.9
click at [308, 339] on div "EARNINGS $45,536" at bounding box center [378, 346] width 242 height 14
click at [859, 330] on input "Search for a track to map to" at bounding box center [899, 339] width 85 height 18
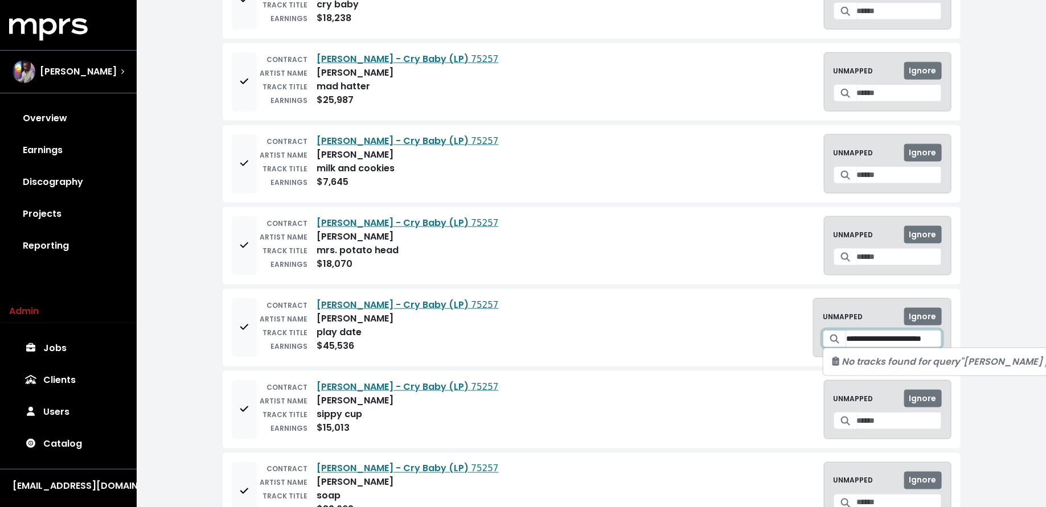
scroll to position [0, 0]
type input "*********"
click at [707, 298] on div "CONTRACT Melanie Martinez - Cry Baby (LP) 75257 ARTIST NAME melanie martinez TR…" at bounding box center [592, 327] width 720 height 59
click at [857, 248] on input "Search for a track to map to" at bounding box center [899, 257] width 85 height 18
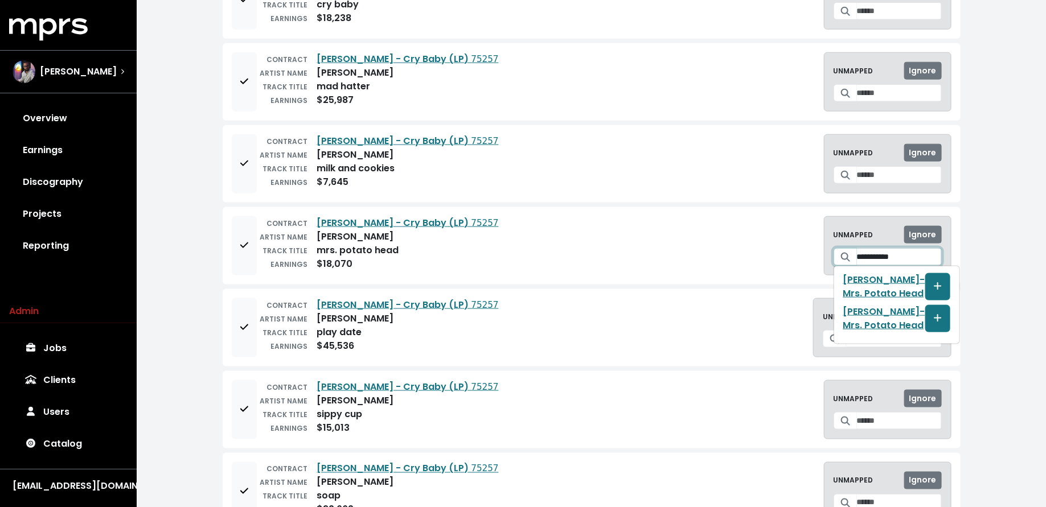
type input "**********"
click at [669, 219] on div "**********" at bounding box center [592, 245] width 720 height 59
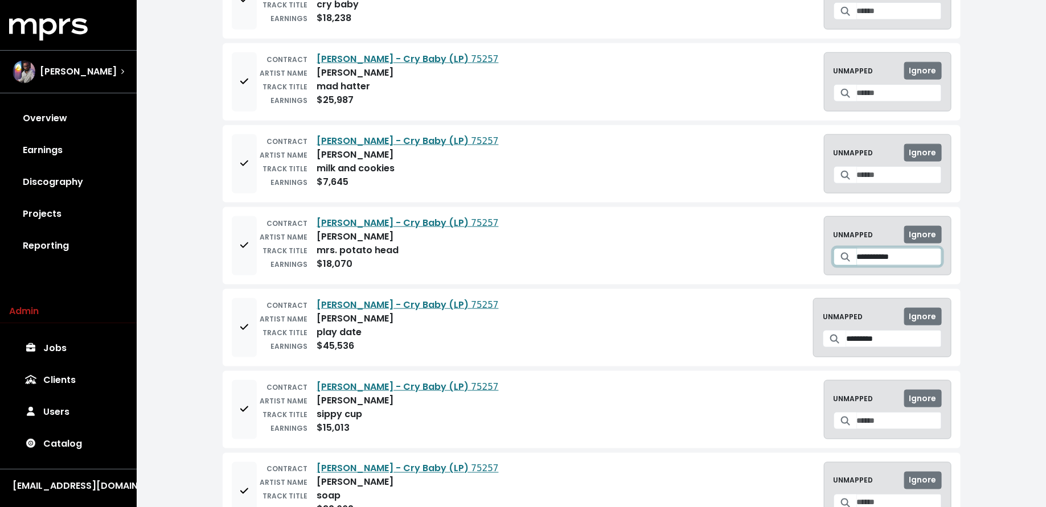
click at [871, 248] on input "**********" at bounding box center [899, 257] width 85 height 18
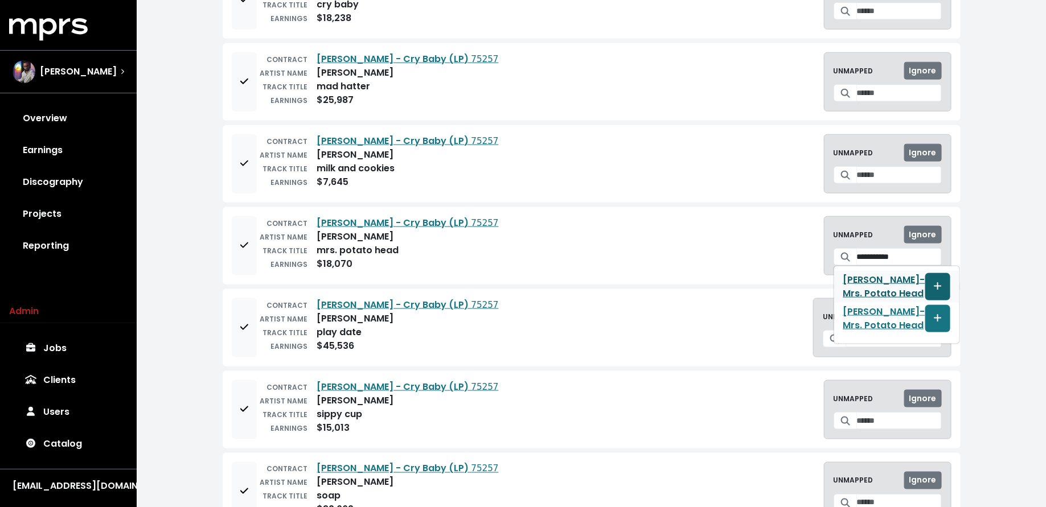
click at [934, 282] on icon "Create track mapping" at bounding box center [938, 286] width 8 height 9
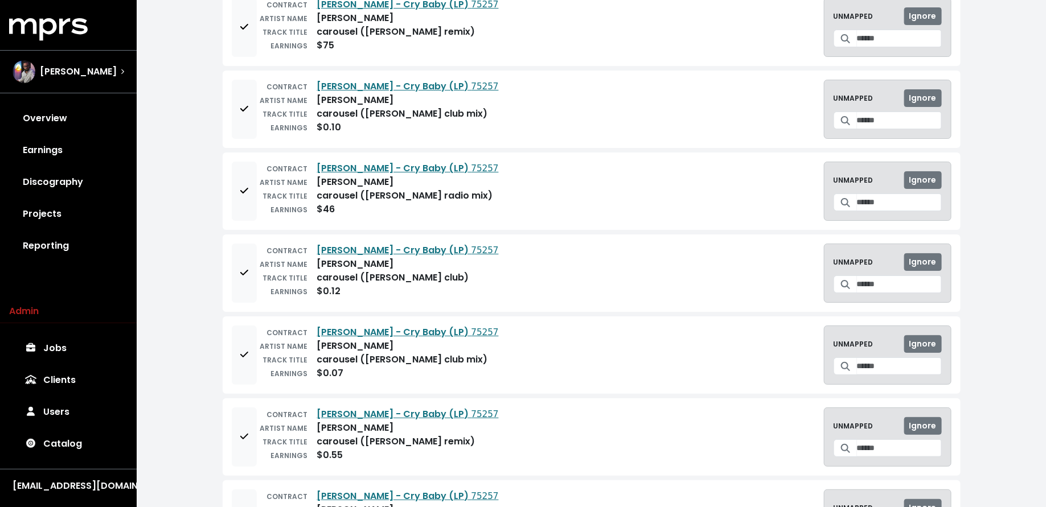
scroll to position [1990, 0]
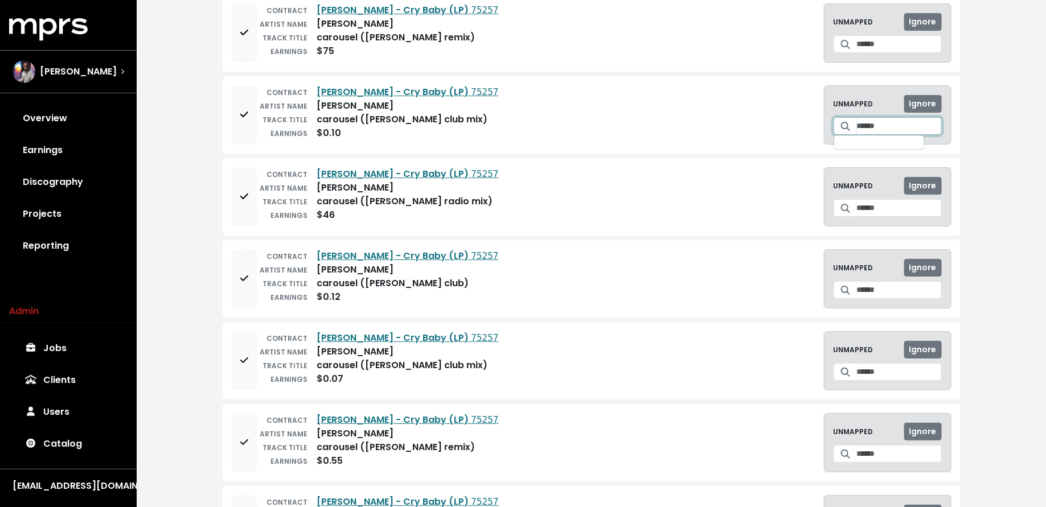
click at [879, 117] on input "Search for a track to map to" at bounding box center [899, 126] width 85 height 18
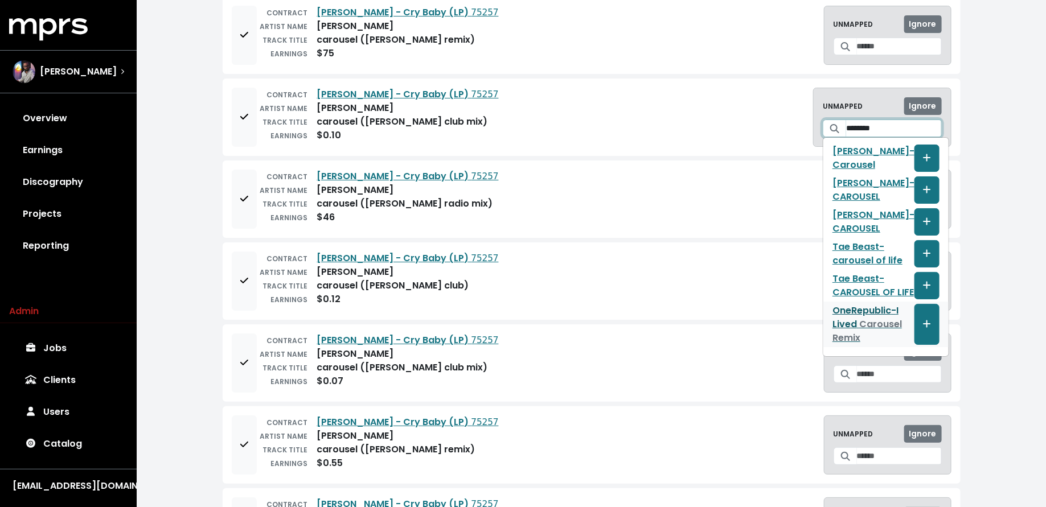
scroll to position [1981, 0]
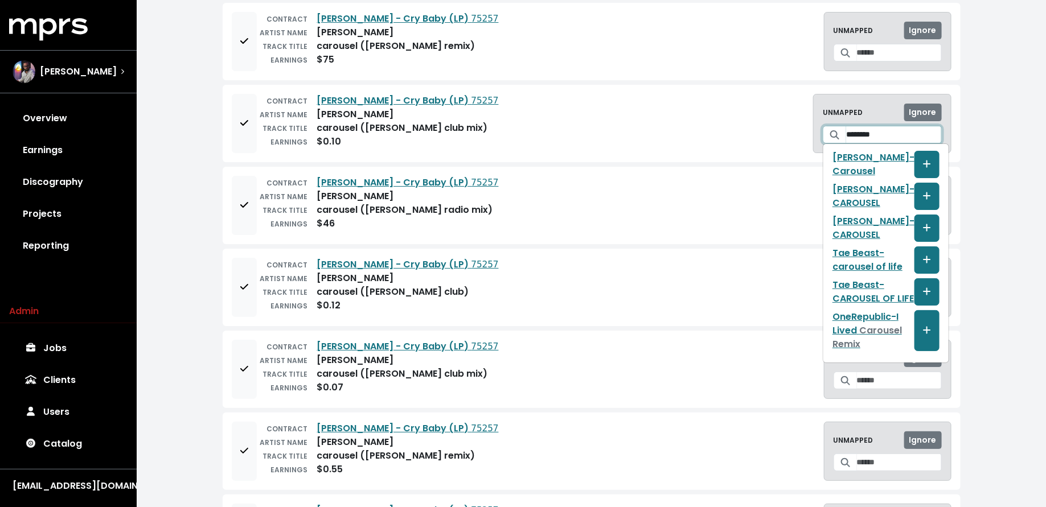
type input "********"
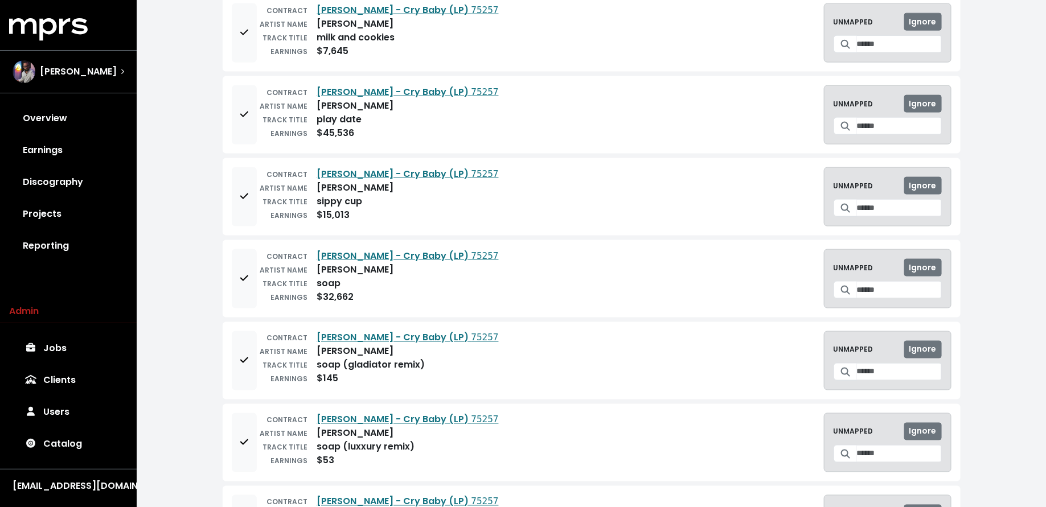
scroll to position [2895, 0]
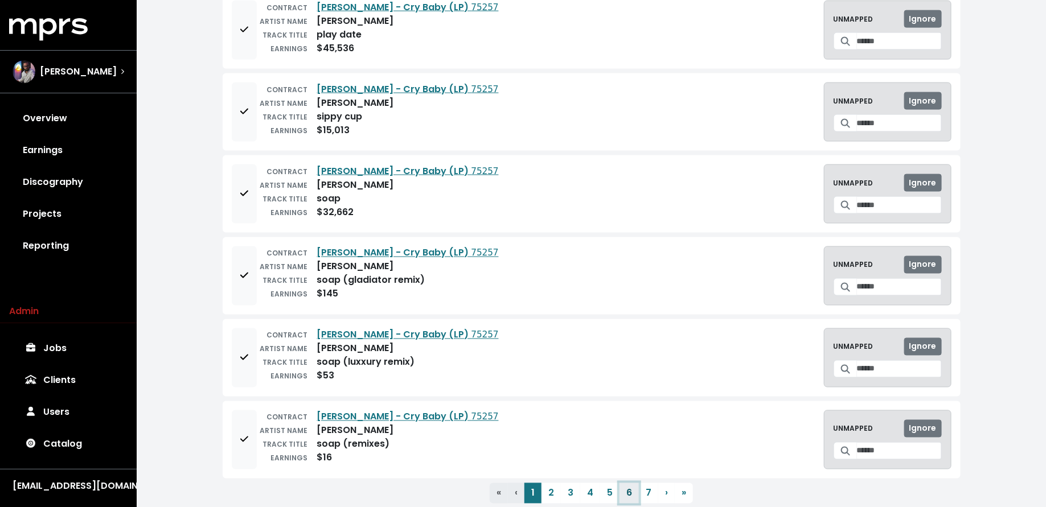
click at [634, 483] on button "6" at bounding box center [629, 493] width 19 height 21
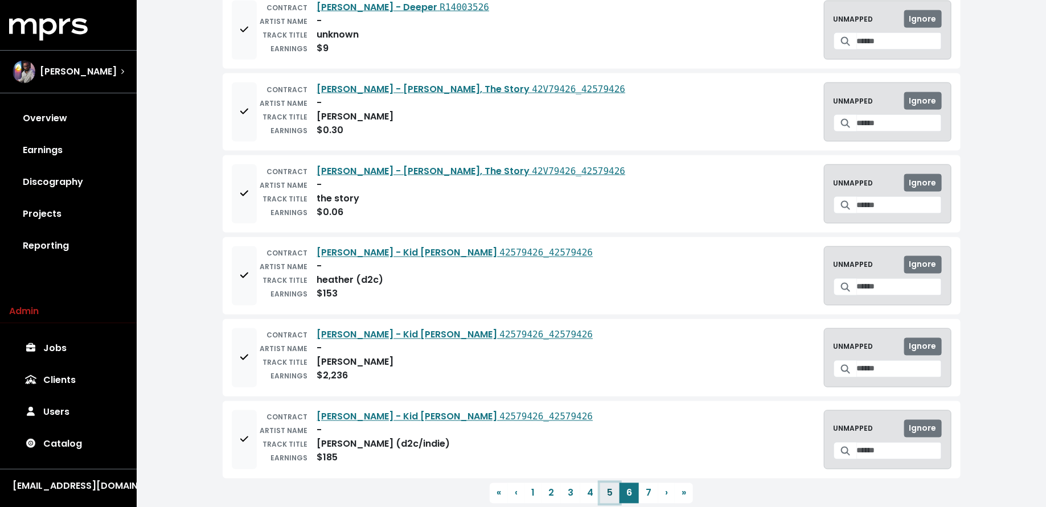
click at [605, 483] on button "5" at bounding box center [609, 493] width 19 height 21
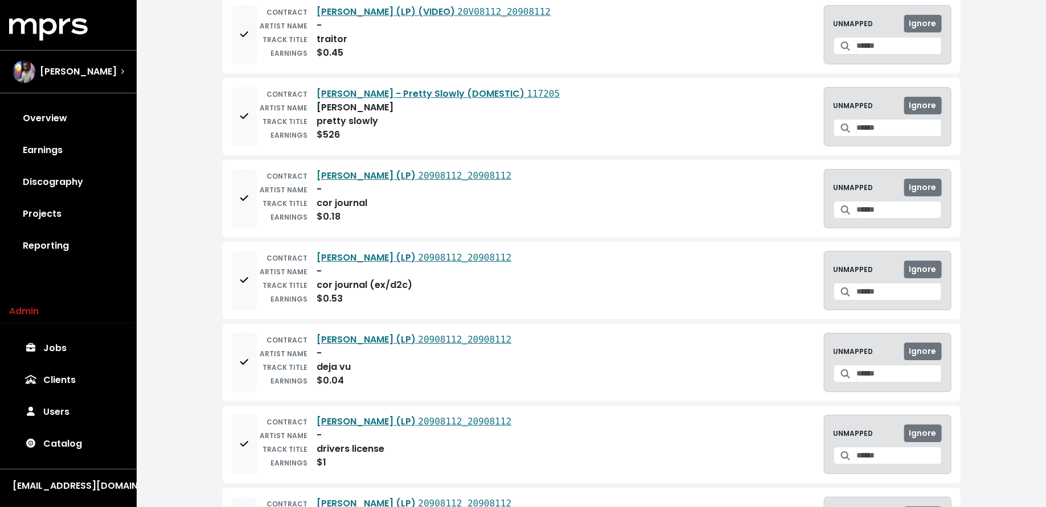
scroll to position [1850, 0]
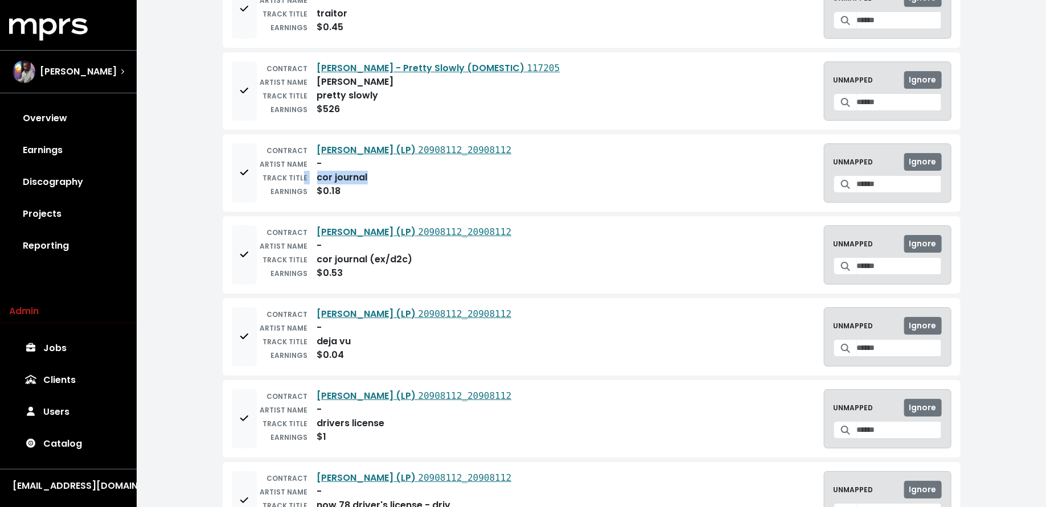
drag, startPoint x: 366, startPoint y: 156, endPoint x: 301, endPoint y: 155, distance: 64.4
click at [301, 171] on div "TRACK TITLE cor journal" at bounding box center [384, 178] width 255 height 14
click at [540, 165] on div "CONTRACT Olivia Rodrigo - SOUR (LP) 20908112_20908112 ARTIST NAME - TRACK TITLE…" at bounding box center [592, 173] width 720 height 59
drag, startPoint x: 368, startPoint y: 162, endPoint x: 324, endPoint y: 163, distance: 43.9
click at [324, 171] on div "TRACK TITLE cor journal" at bounding box center [384, 178] width 255 height 14
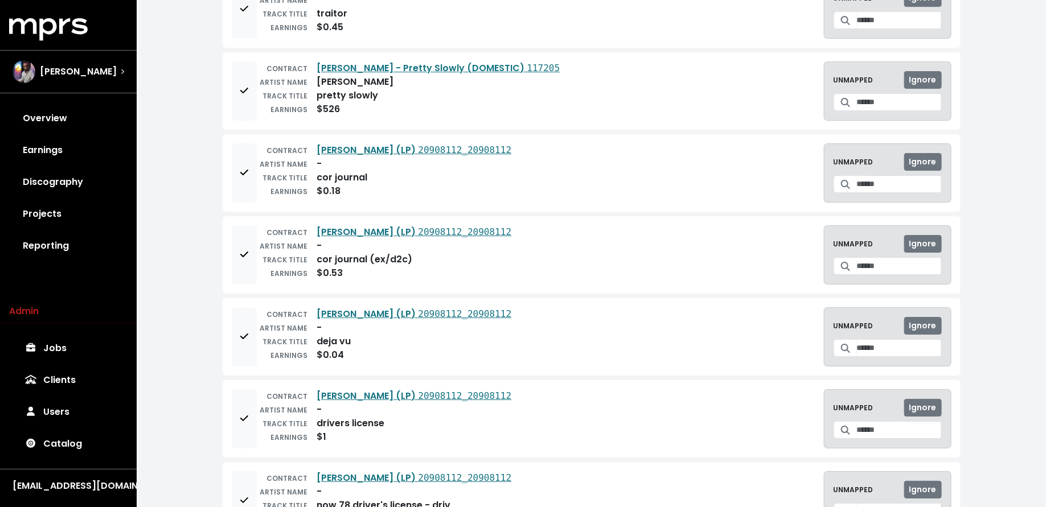
click at [363, 185] on div "EARNINGS $0.18" at bounding box center [384, 192] width 255 height 14
click at [929, 156] on span "Ignore" at bounding box center [922, 161] width 27 height 11
click at [931, 156] on span "Ignore" at bounding box center [922, 161] width 27 height 11
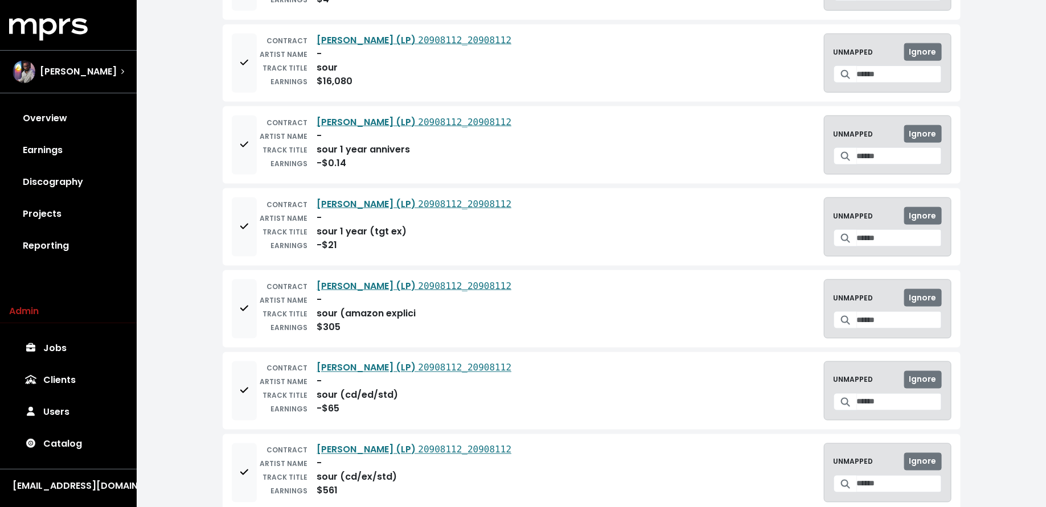
scroll to position [2895, 0]
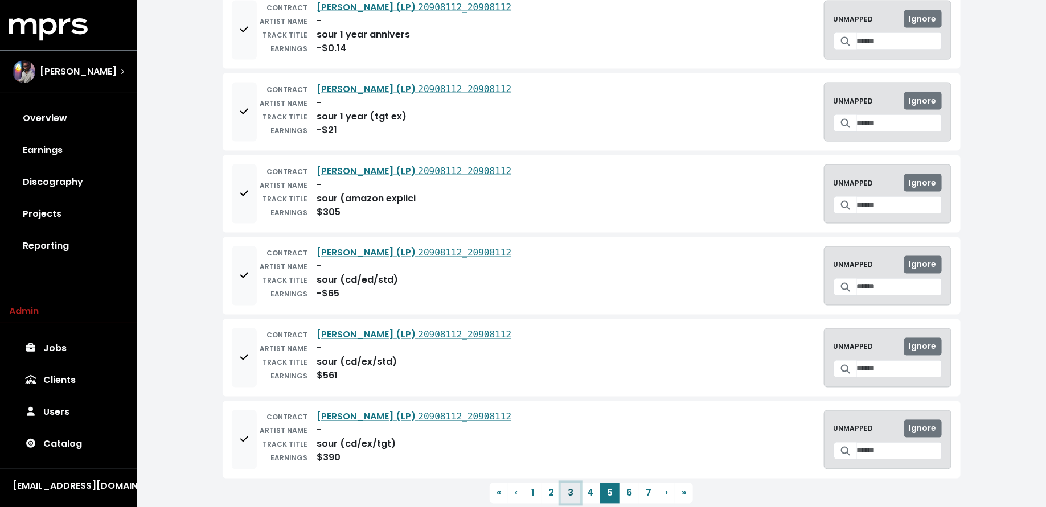
click at [570, 483] on button "3" at bounding box center [570, 493] width 19 height 21
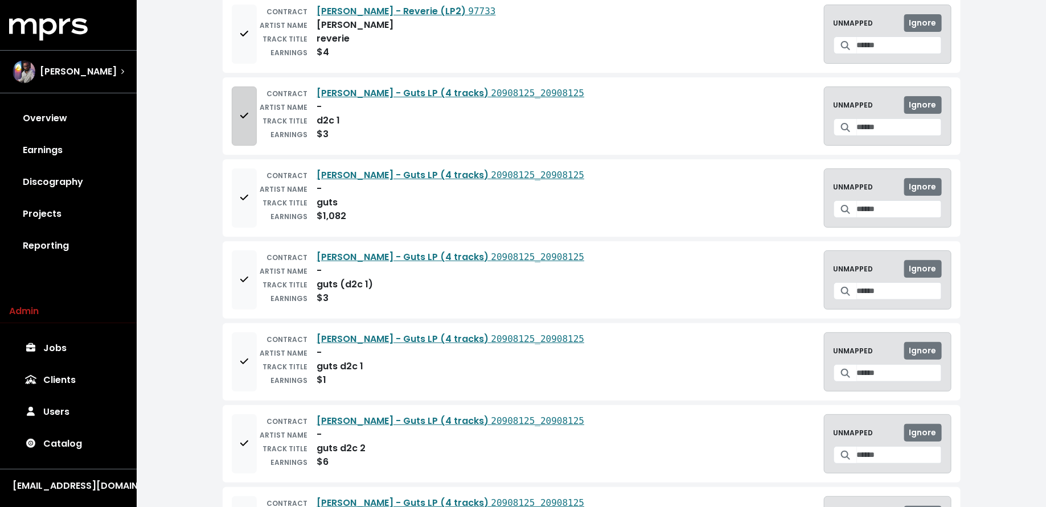
scroll to position [2039, 0]
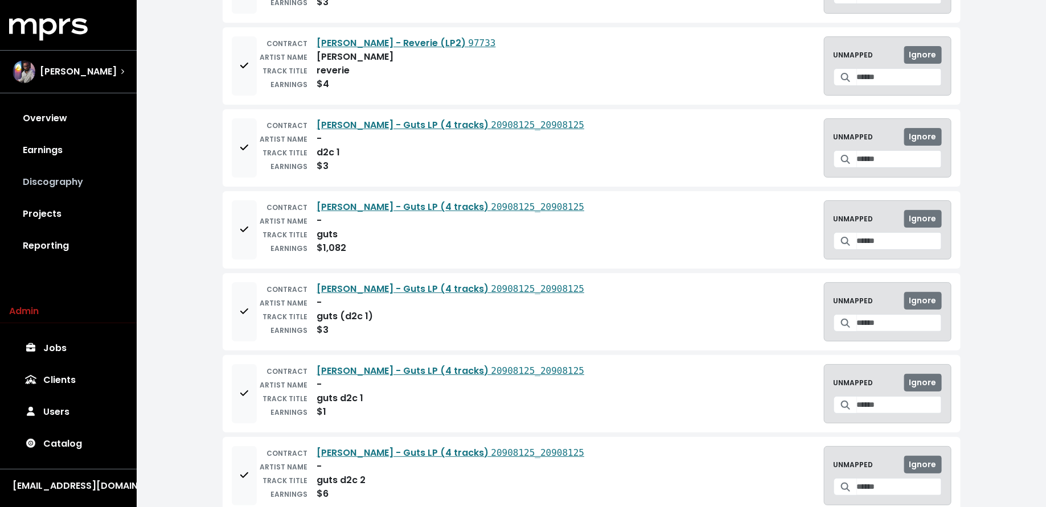
click at [70, 182] on link "Discography" at bounding box center [68, 182] width 118 height 32
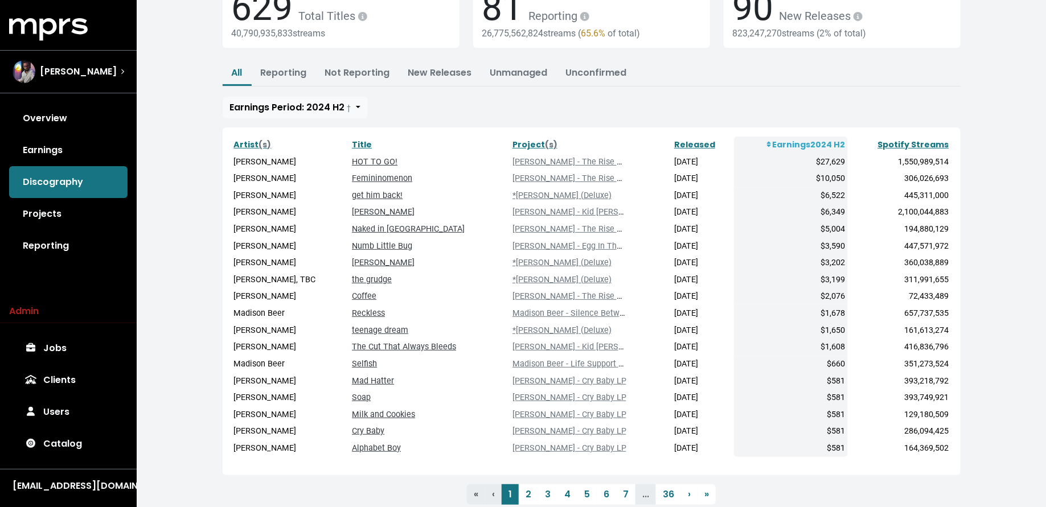
scroll to position [132, 0]
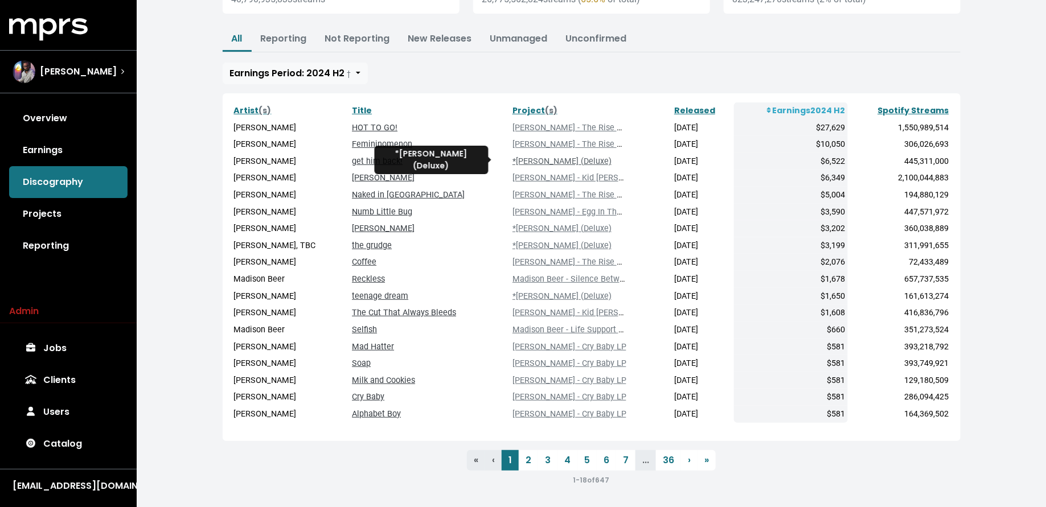
click at [538, 158] on link "*Olivia Rodrigo - GUTS (Deluxe)" at bounding box center [562, 162] width 99 height 10
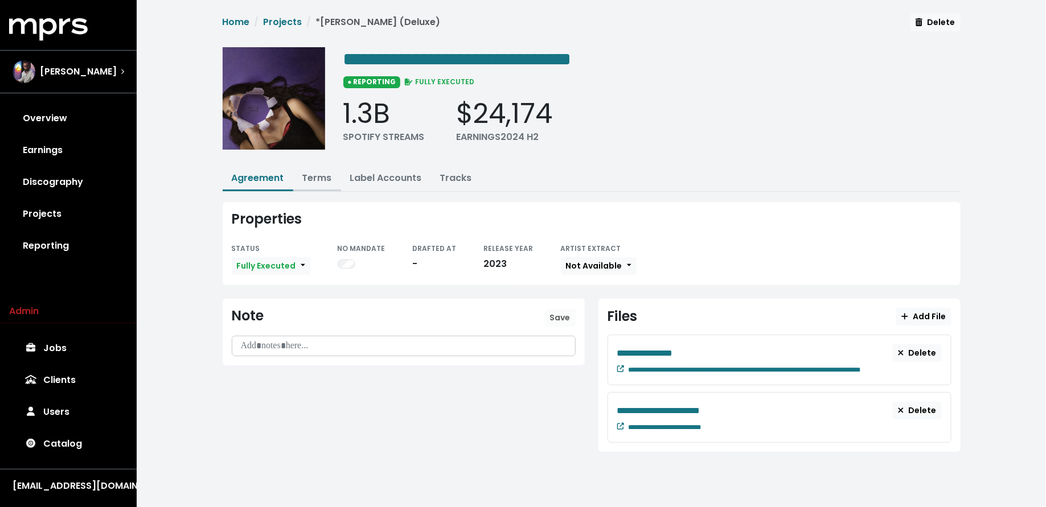
click at [311, 177] on link "Terms" at bounding box center [317, 177] width 30 height 13
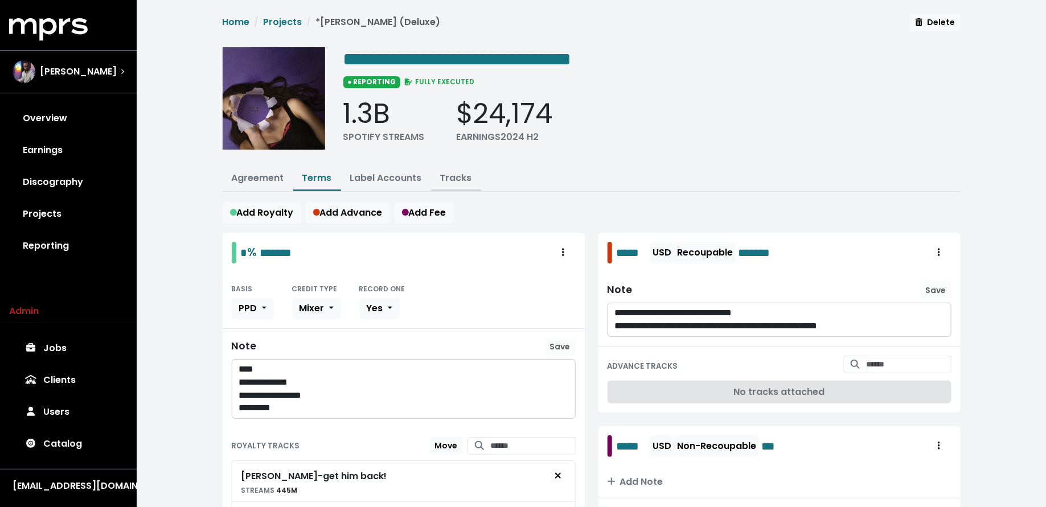
click at [452, 171] on link "Tracks" at bounding box center [456, 177] width 32 height 13
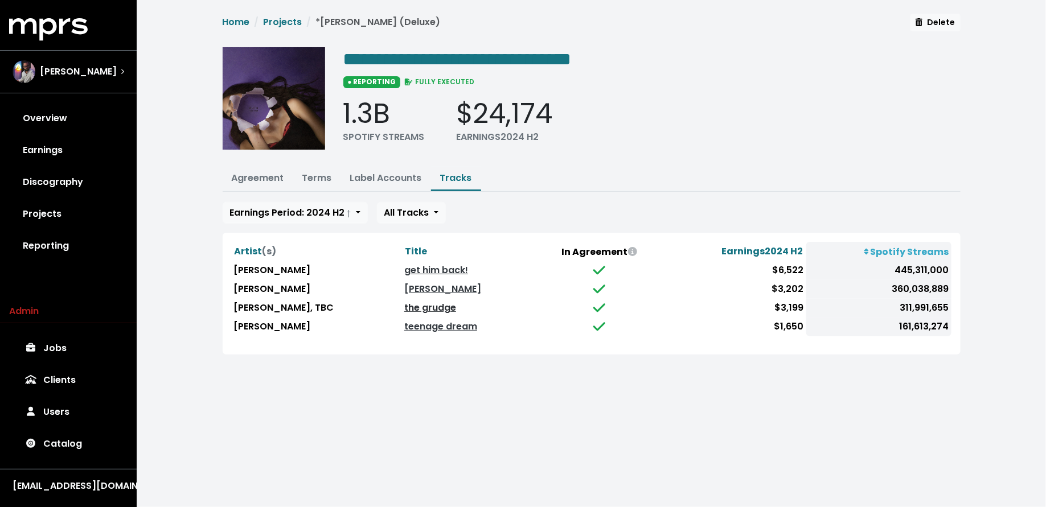
click at [418, 304] on link "the grudge" at bounding box center [430, 307] width 52 height 13
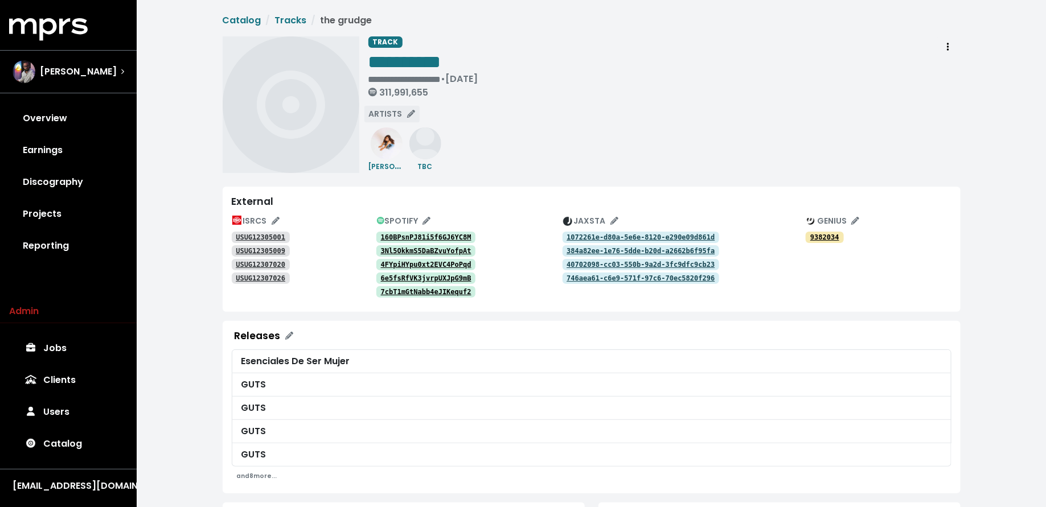
click at [396, 112] on span "ARTISTS" at bounding box center [392, 113] width 46 height 11
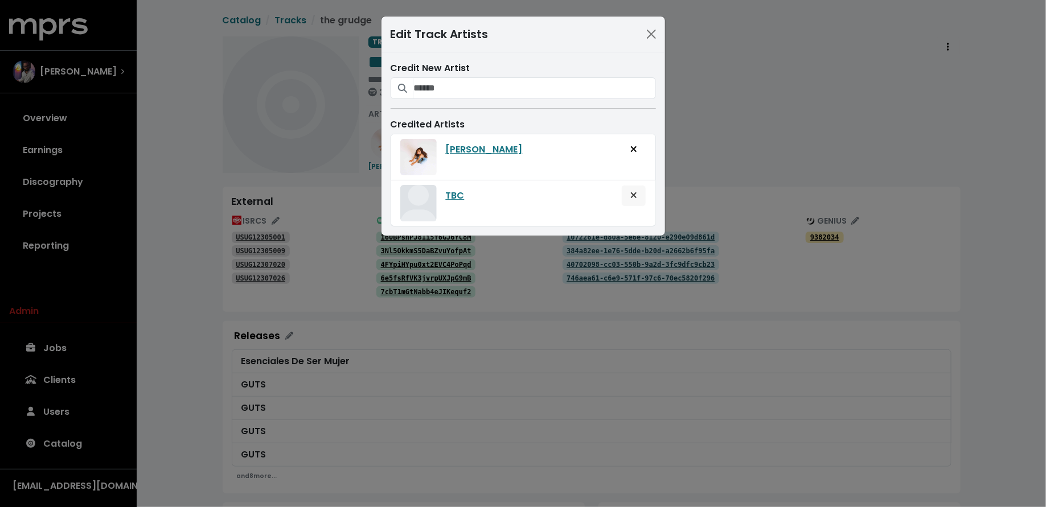
click at [636, 192] on icon "Remove artist from track" at bounding box center [633, 195] width 6 height 6
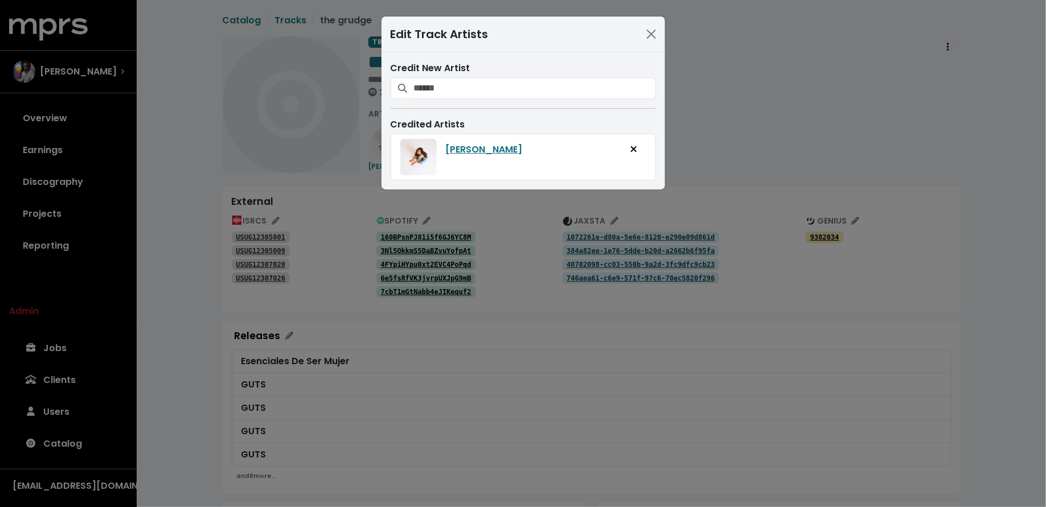
click at [692, 137] on div "Edit Track Artists Credit New Artist Credited Artists Olivia Rodrigo" at bounding box center [523, 253] width 1046 height 507
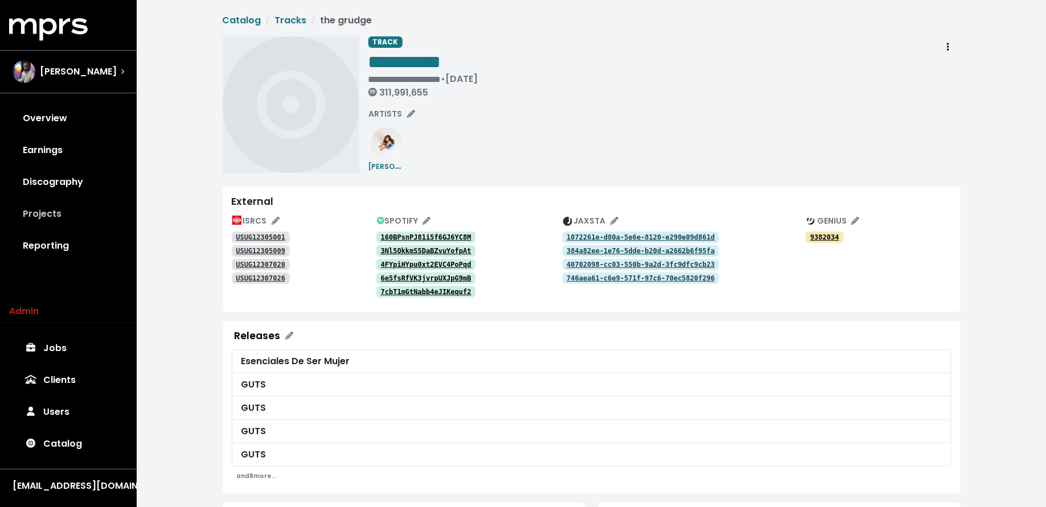
click at [59, 216] on link "Projects" at bounding box center [68, 214] width 118 height 32
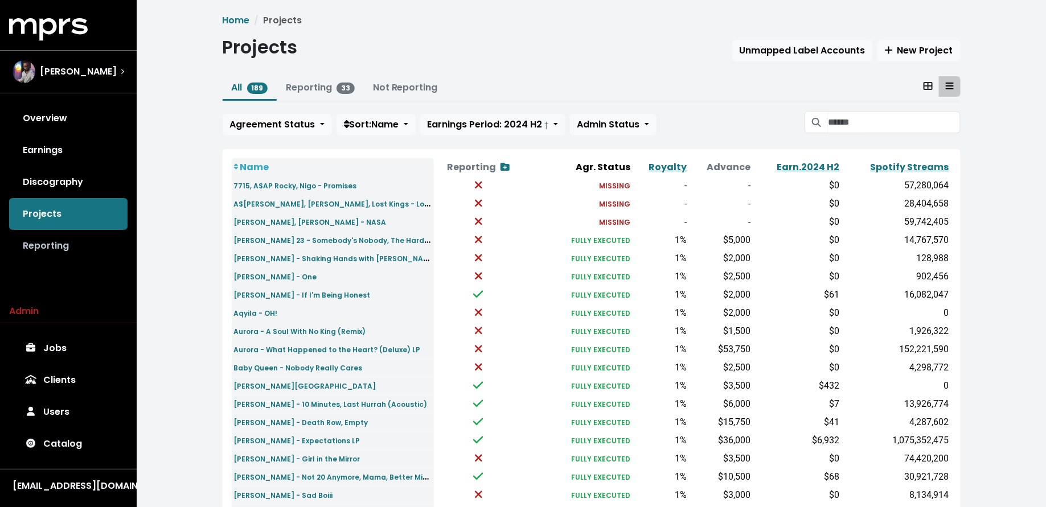
click at [63, 250] on link "Reporting" at bounding box center [68, 246] width 118 height 32
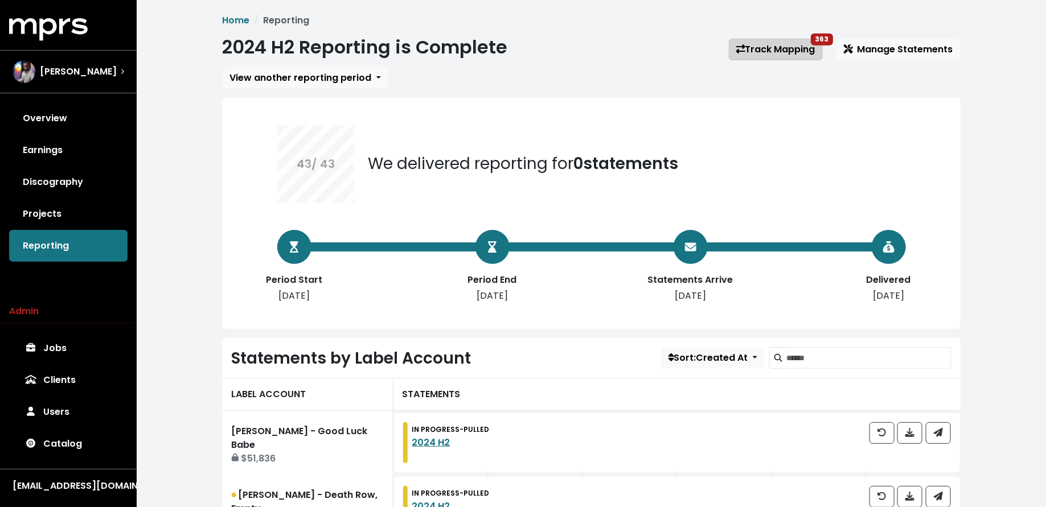
click at [781, 48] on link "Track Mapping 363" at bounding box center [776, 50] width 94 height 22
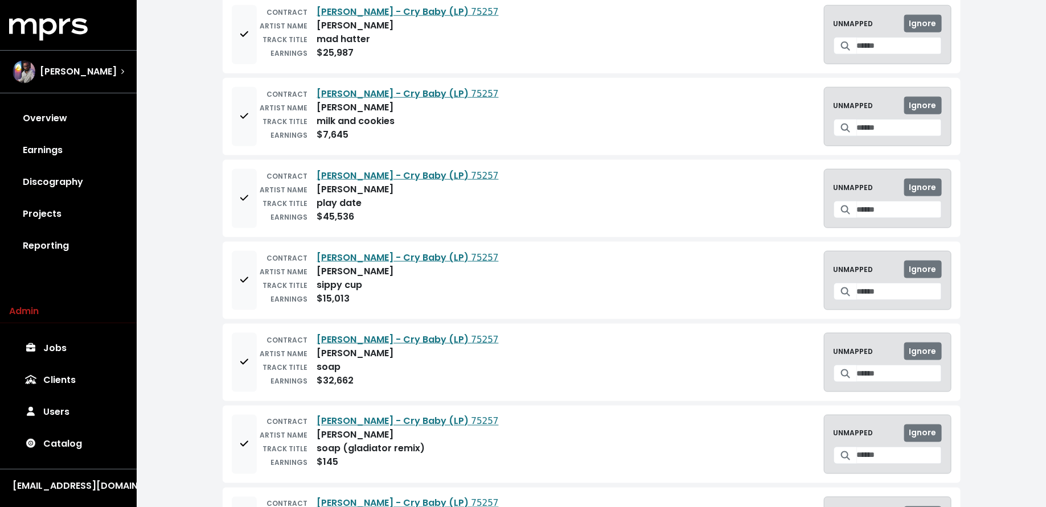
scroll to position [2895, 0]
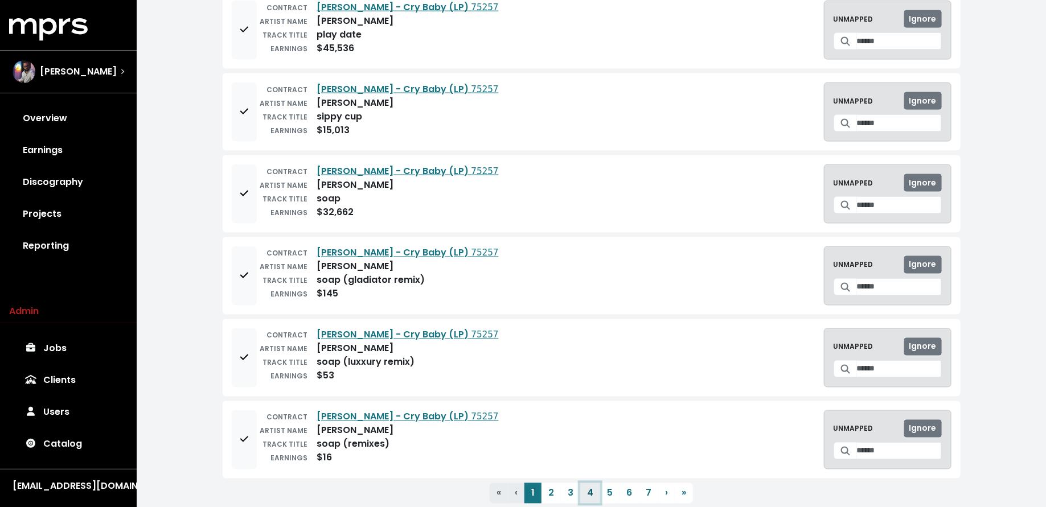
click at [587, 483] on button "4" at bounding box center [590, 493] width 20 height 21
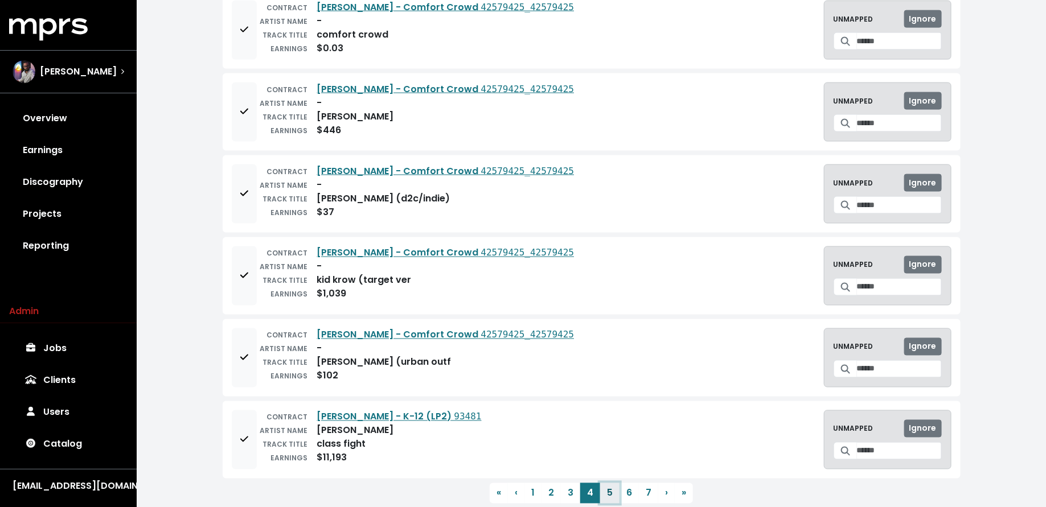
click at [609, 483] on button "5" at bounding box center [609, 493] width 19 height 21
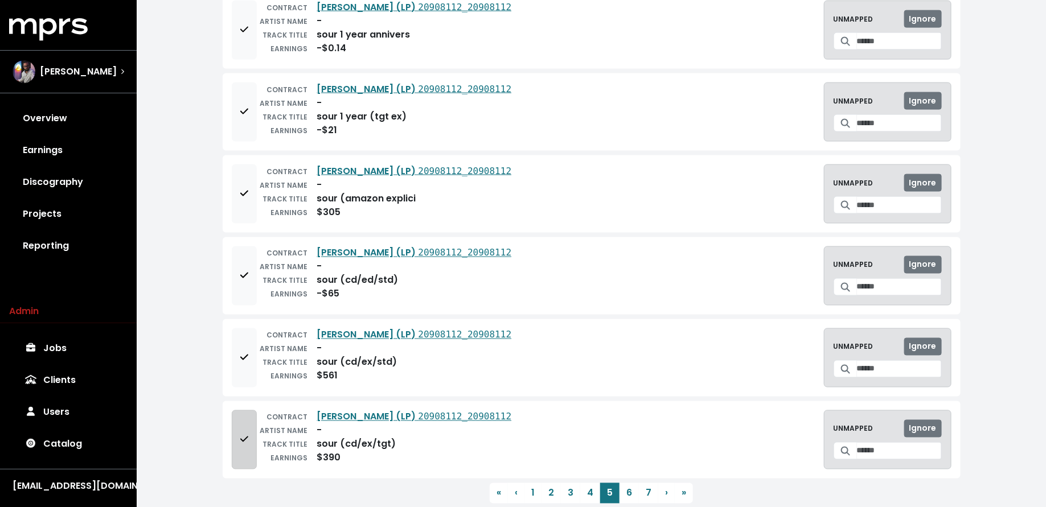
click at [249, 433] on span "Add to mapping queue" at bounding box center [244, 440] width 10 height 14
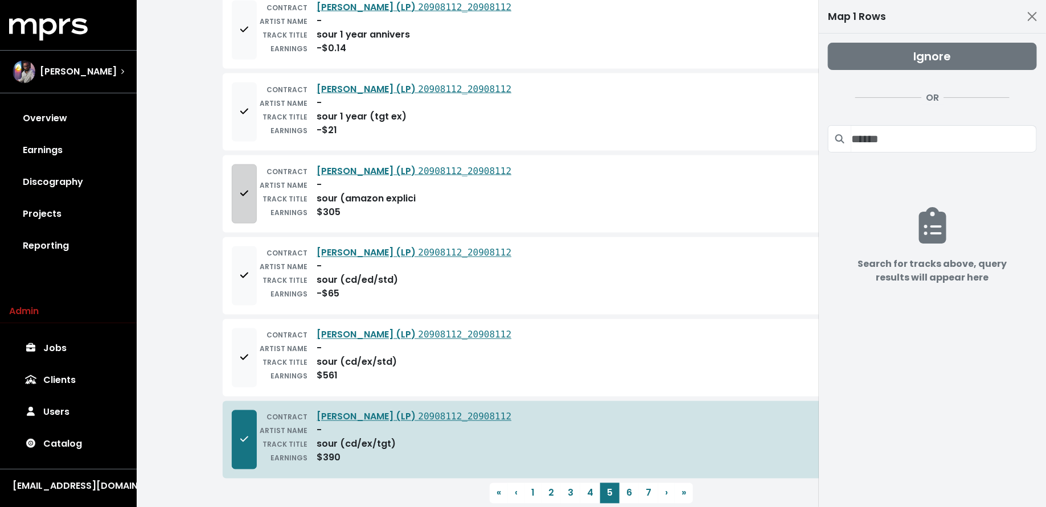
click at [249, 165] on button "Add to mapping queue" at bounding box center [244, 194] width 25 height 59
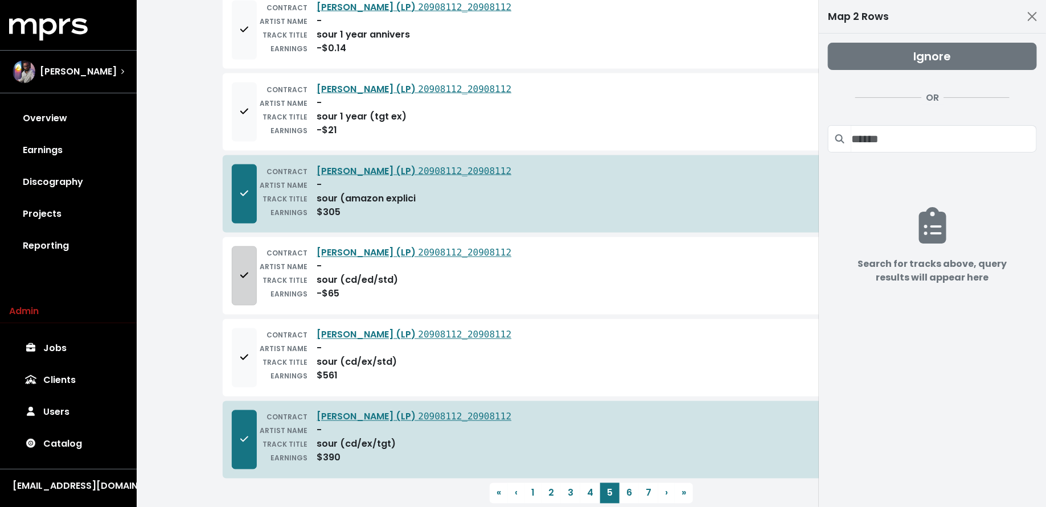
click at [247, 247] on button "Add to mapping queue" at bounding box center [244, 276] width 25 height 59
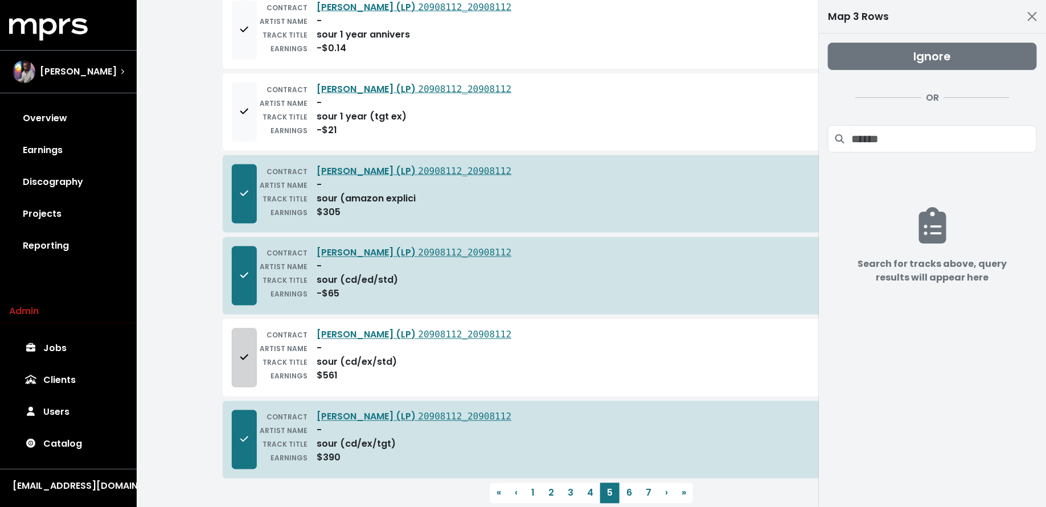
click at [246, 329] on button "Add to mapping queue" at bounding box center [244, 358] width 25 height 59
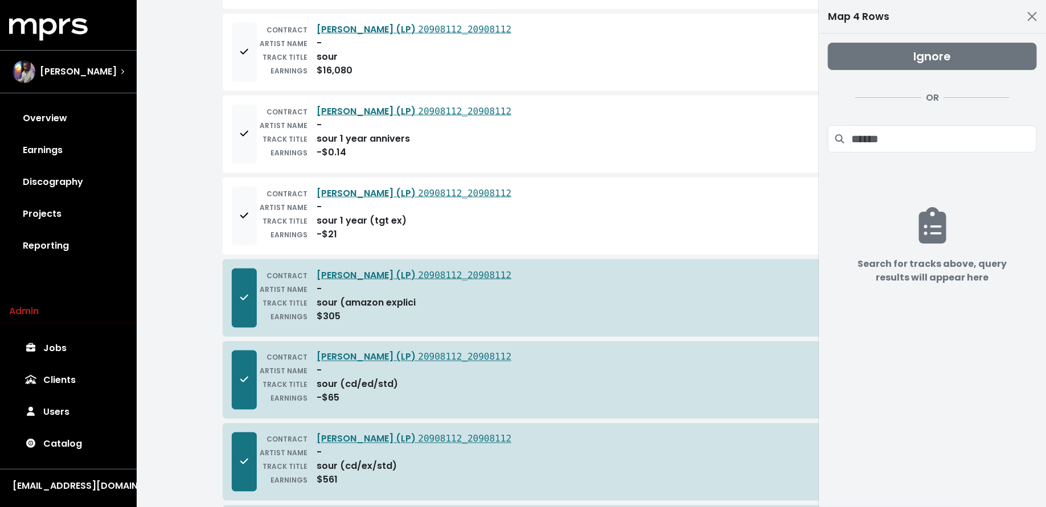
scroll to position [2683, 0]
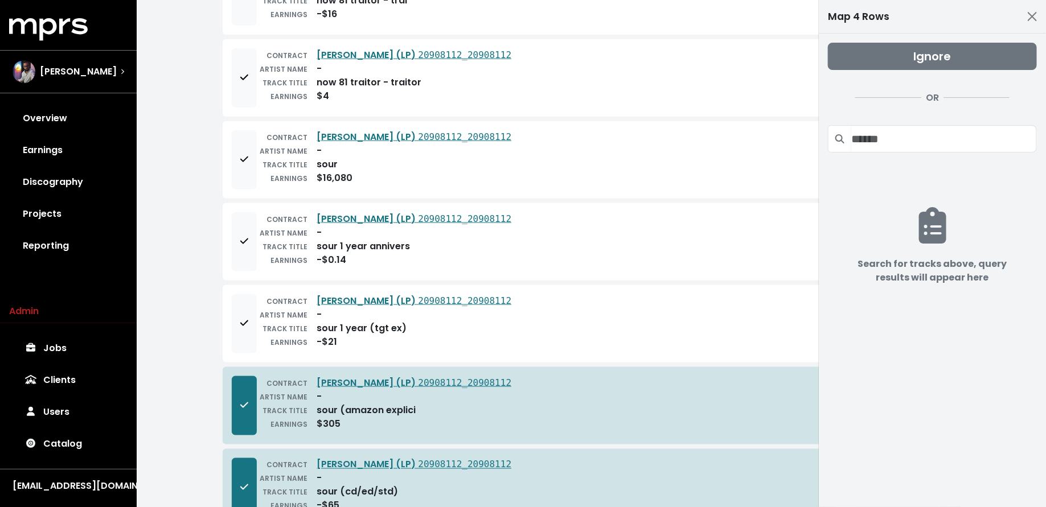
click at [246, 306] on button "Add to mapping queue" at bounding box center [244, 323] width 25 height 59
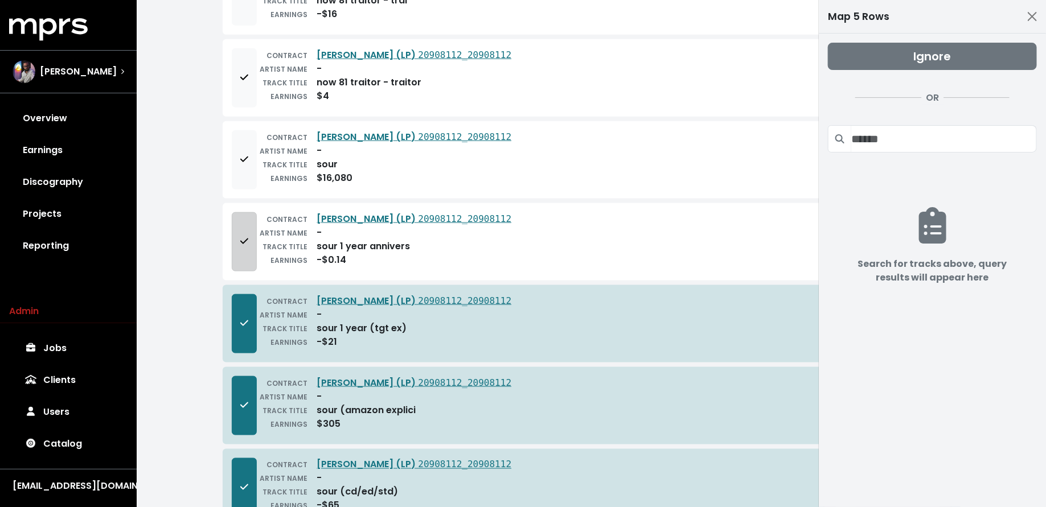
click at [246, 223] on button "Add to mapping queue" at bounding box center [244, 241] width 25 height 59
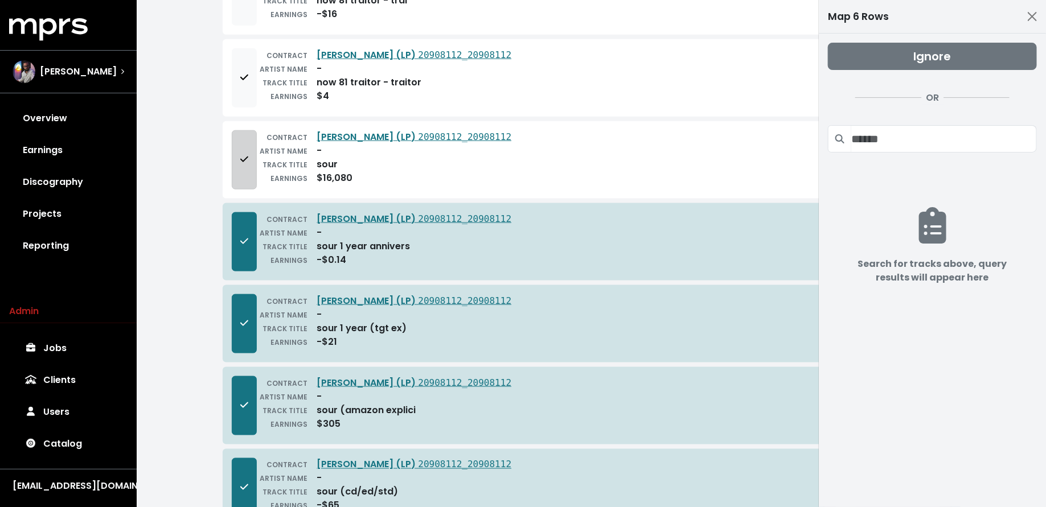
click at [245, 148] on button "Add to mapping queue" at bounding box center [244, 159] width 25 height 59
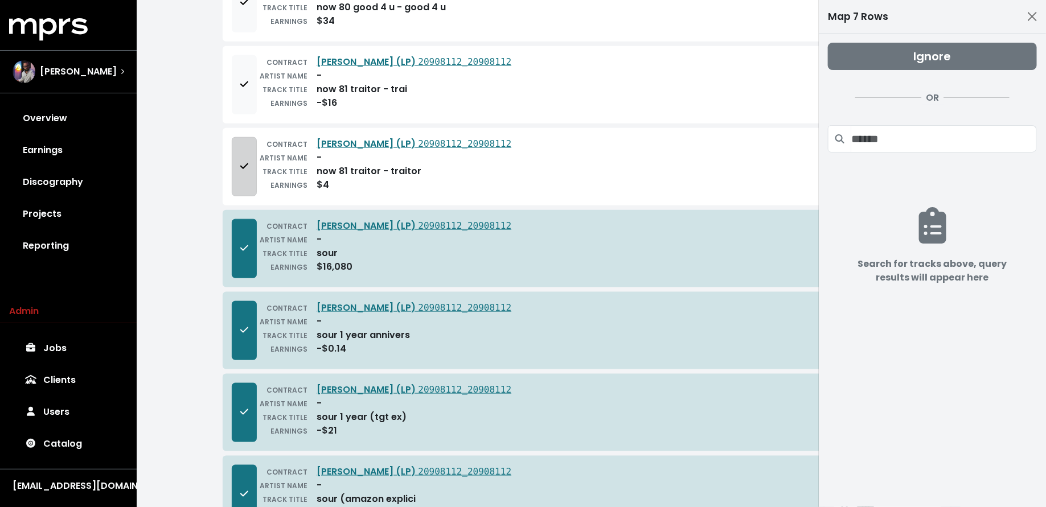
click at [245, 149] on button "Add to mapping queue" at bounding box center [244, 166] width 25 height 59
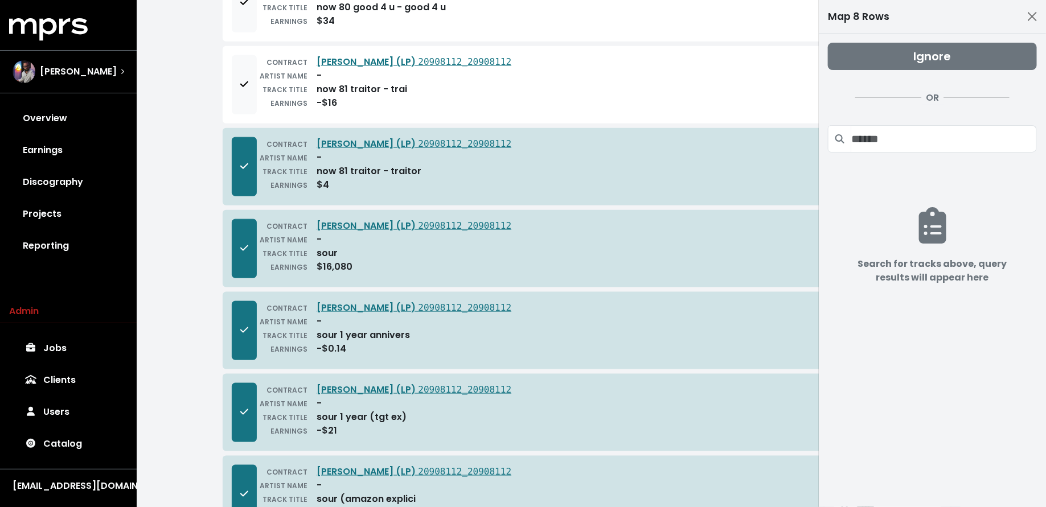
click at [245, 149] on button "Remove from mapping queue" at bounding box center [244, 166] width 25 height 59
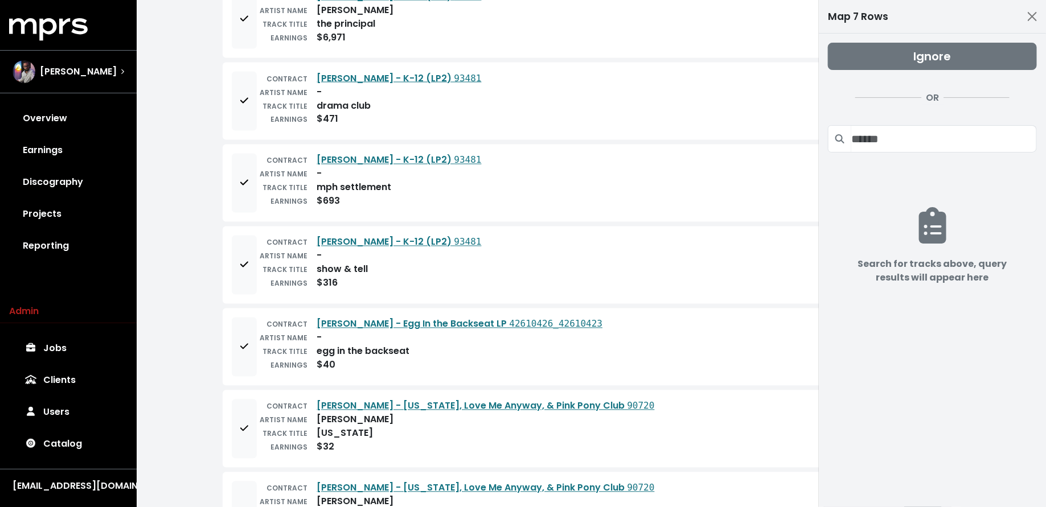
scroll to position [934, 0]
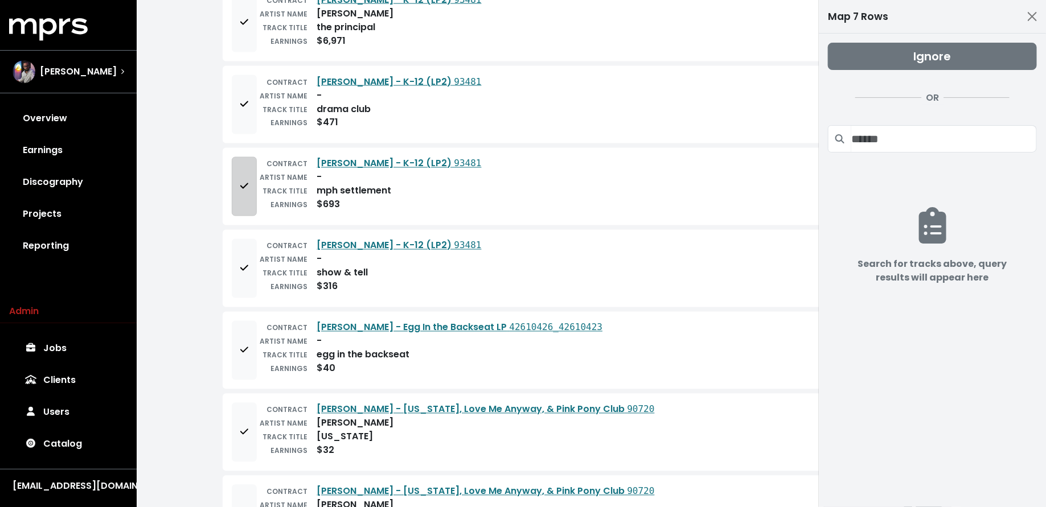
click at [242, 182] on icon "Add to mapping queue" at bounding box center [244, 186] width 8 height 9
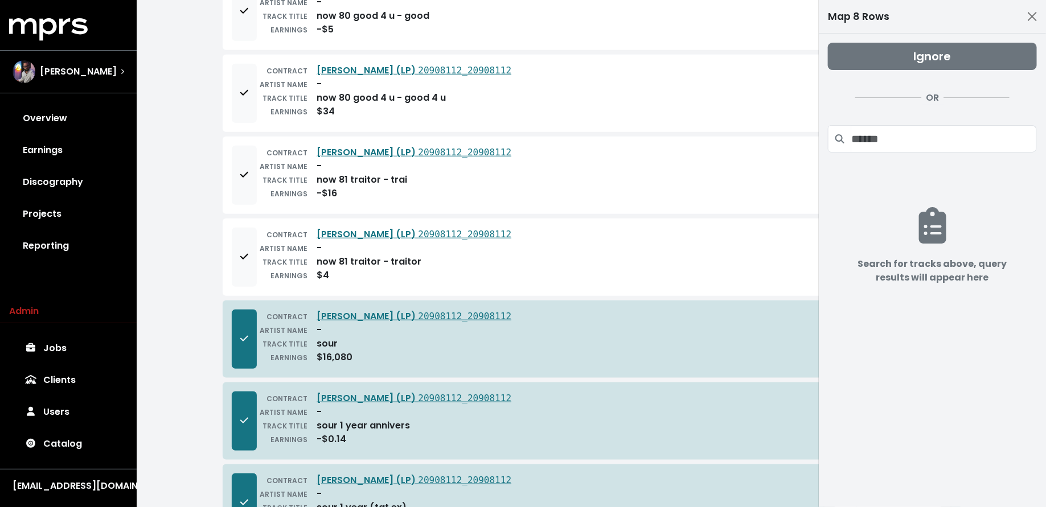
scroll to position [2560, 0]
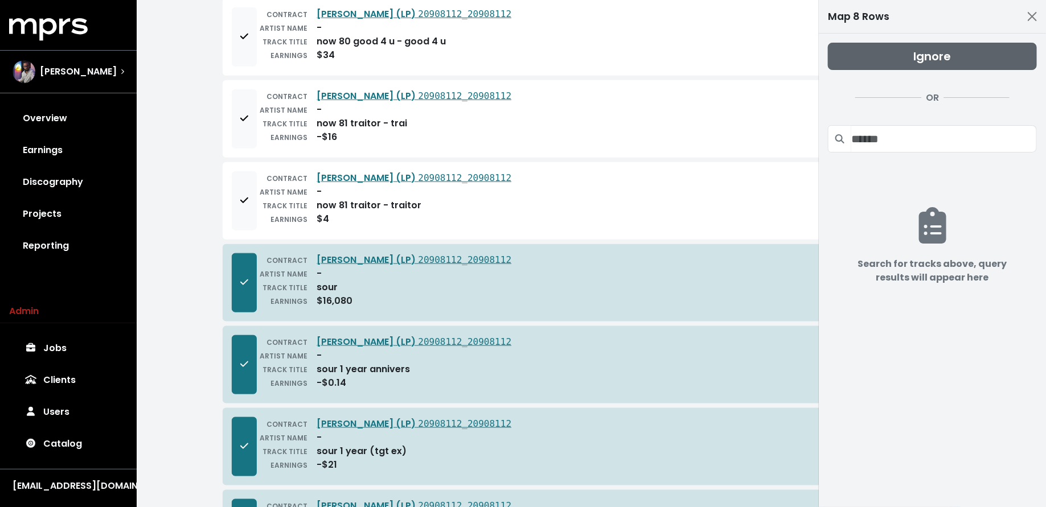
click at [883, 55] on button "Ignore" at bounding box center [932, 56] width 209 height 27
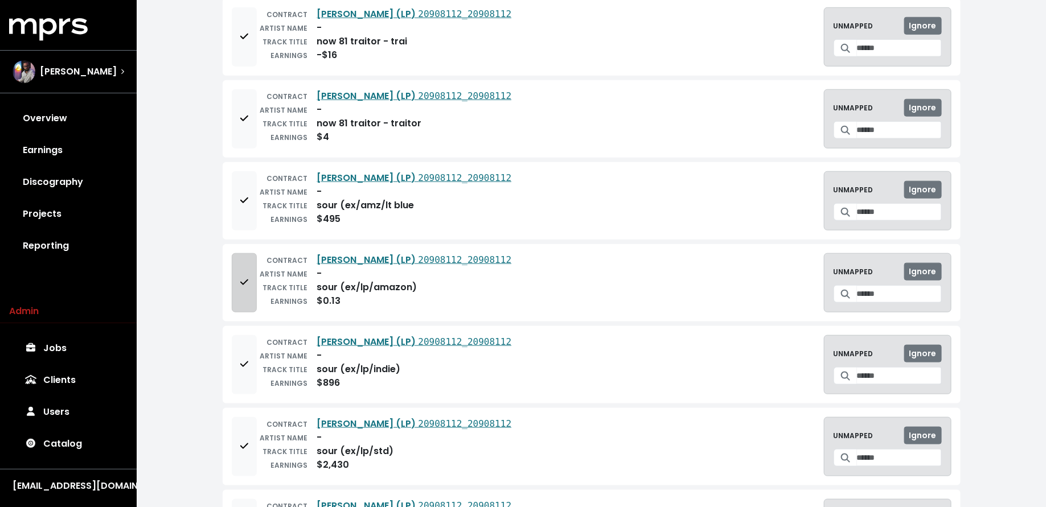
click at [243, 276] on span "Add to mapping queue" at bounding box center [244, 282] width 8 height 13
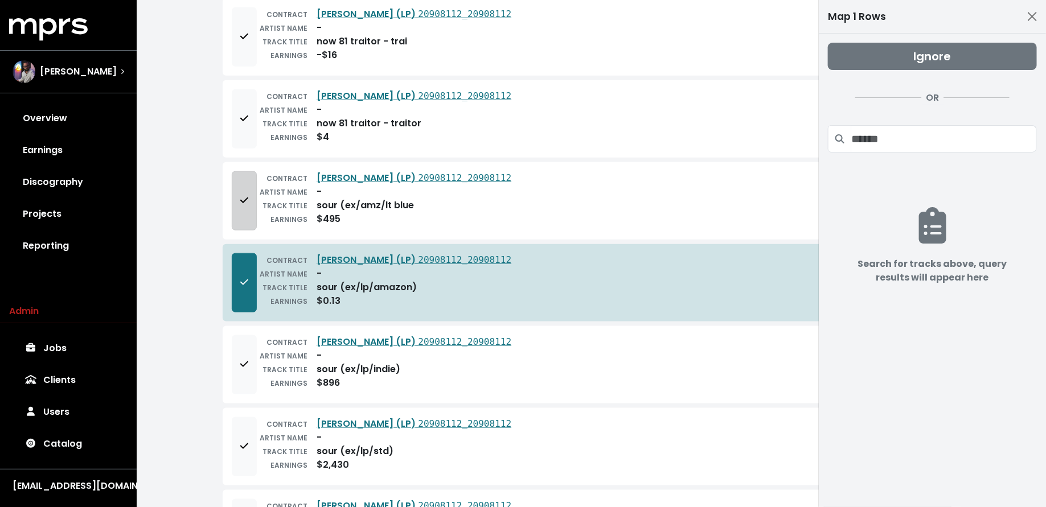
click at [248, 183] on button "Add to mapping queue" at bounding box center [244, 200] width 25 height 59
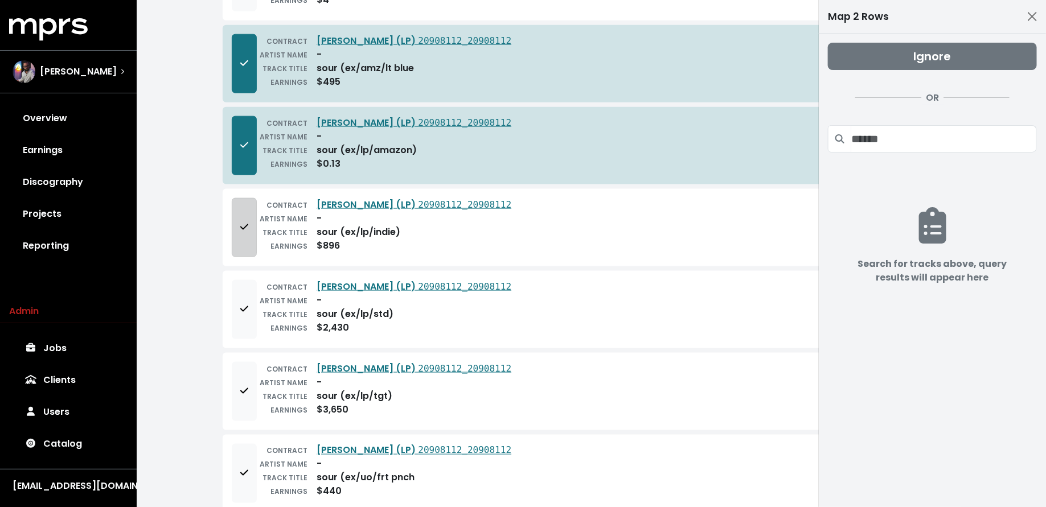
click at [247, 221] on span "Add to mapping queue" at bounding box center [244, 227] width 8 height 13
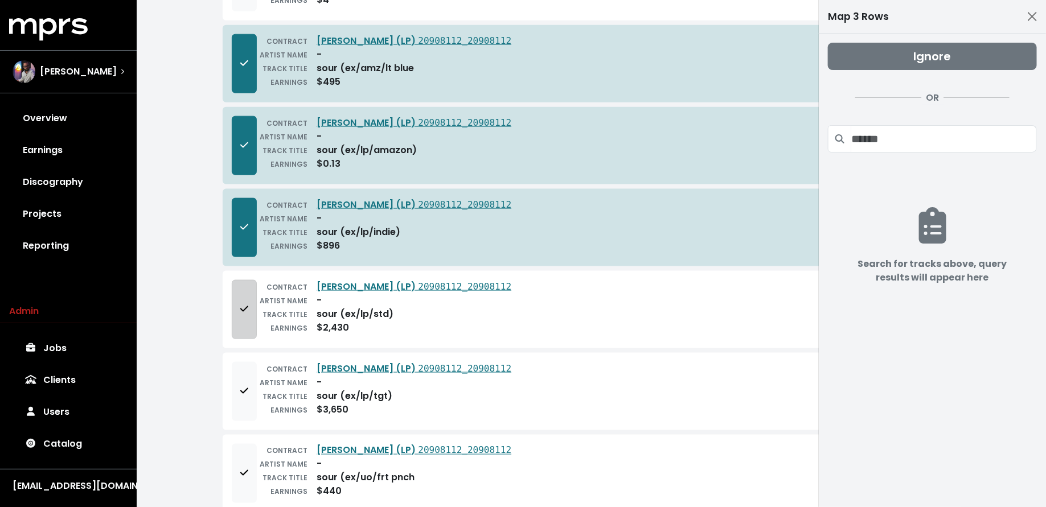
click at [247, 305] on icon "Add to mapping queue" at bounding box center [244, 309] width 8 height 9
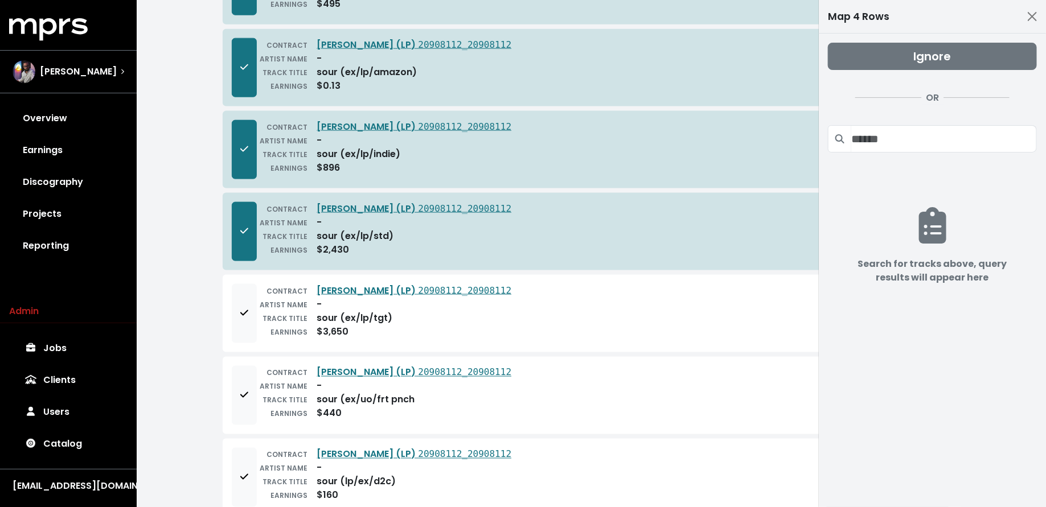
click at [247, 309] on icon "Add to mapping queue" at bounding box center [244, 313] width 8 height 9
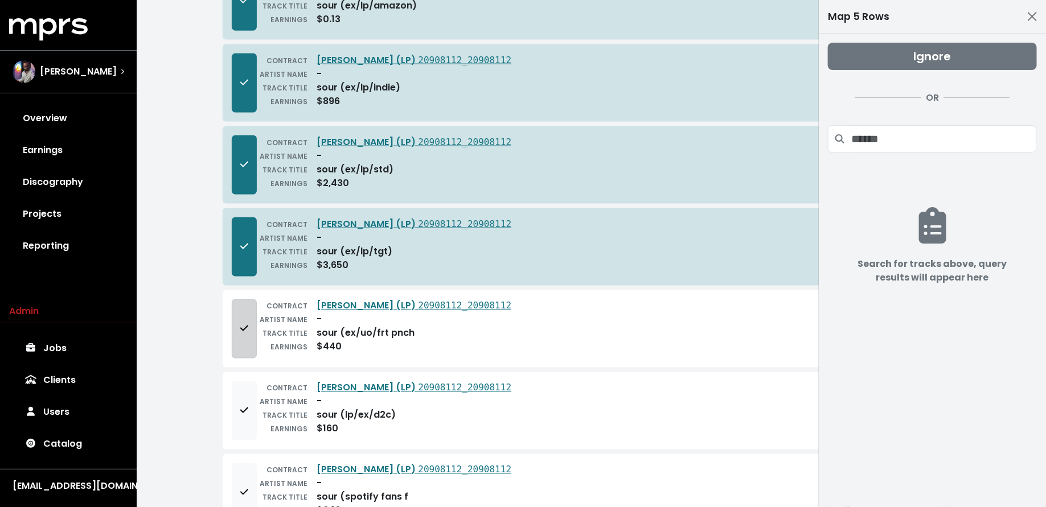
click at [244, 300] on button "Add to mapping queue" at bounding box center [244, 329] width 25 height 59
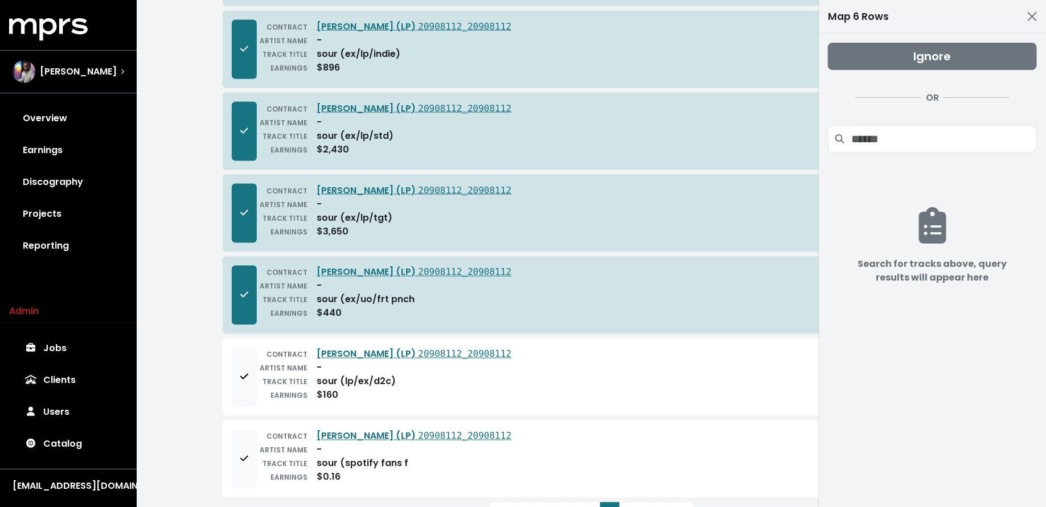
scroll to position [2895, 0]
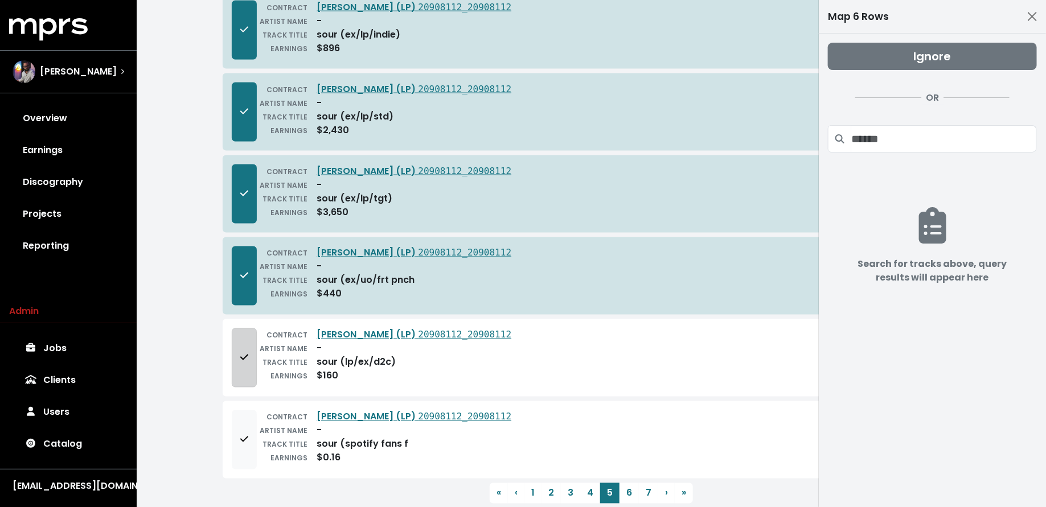
click at [241, 329] on button "Add to mapping queue" at bounding box center [244, 358] width 25 height 59
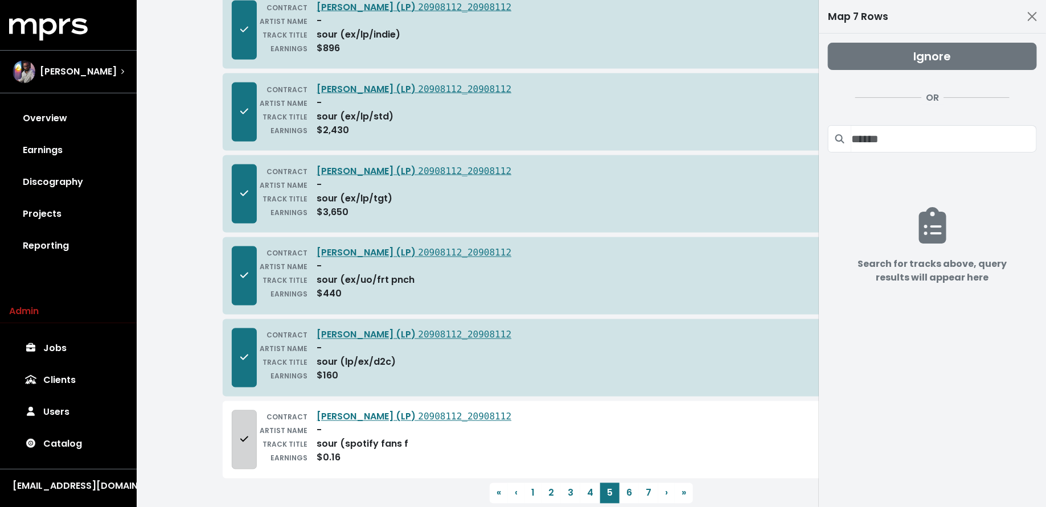
click at [251, 411] on button "Add to mapping queue" at bounding box center [244, 440] width 25 height 59
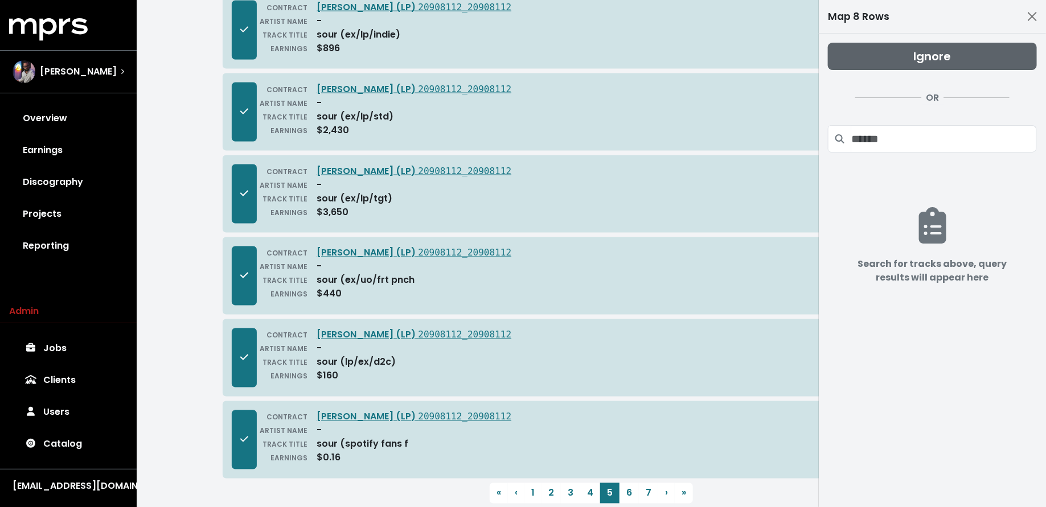
click at [883, 53] on button "Ignore" at bounding box center [932, 56] width 209 height 27
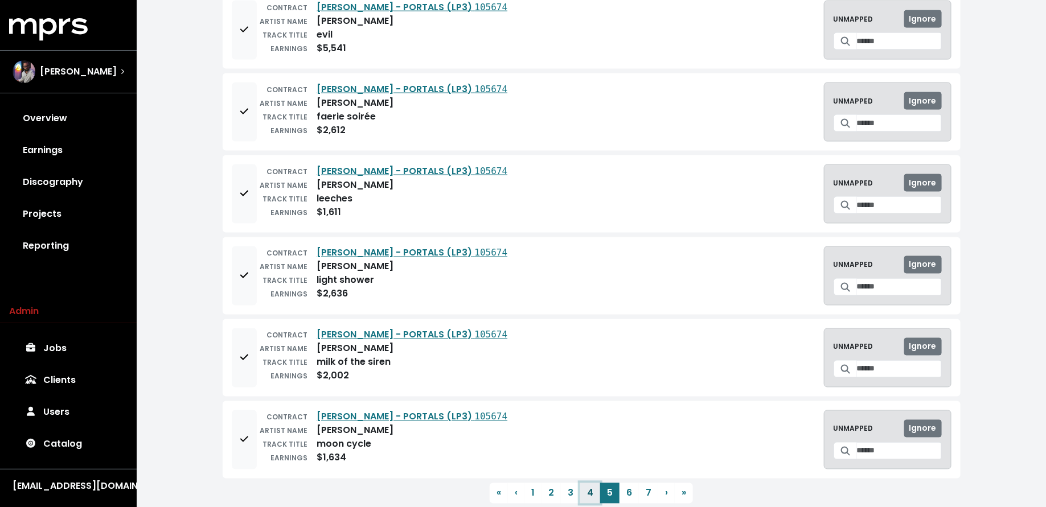
click at [588, 483] on button "4" at bounding box center [590, 493] width 20 height 21
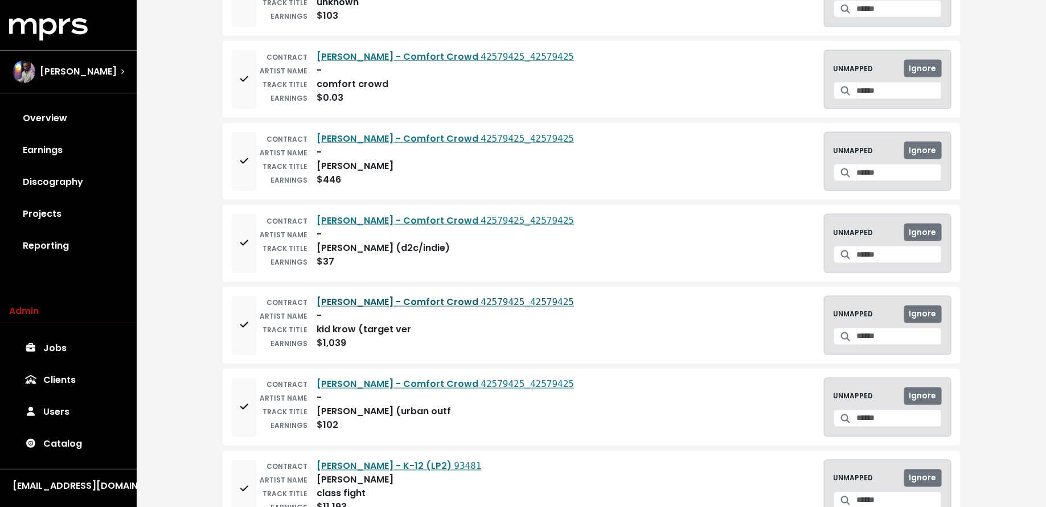
scroll to position [2819, 0]
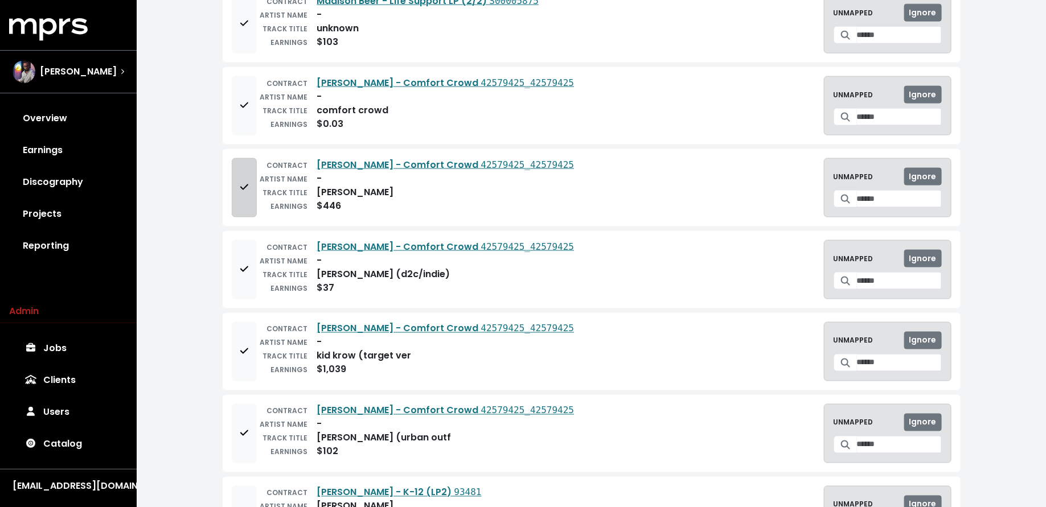
click at [240, 183] on button "Add to mapping queue" at bounding box center [244, 187] width 25 height 59
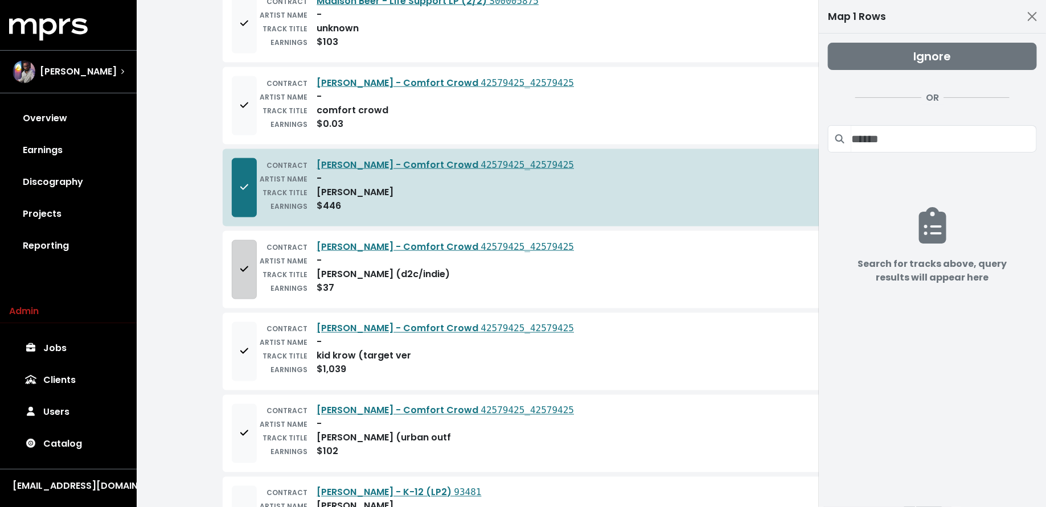
click at [240, 265] on icon "Add to mapping queue" at bounding box center [244, 269] width 8 height 9
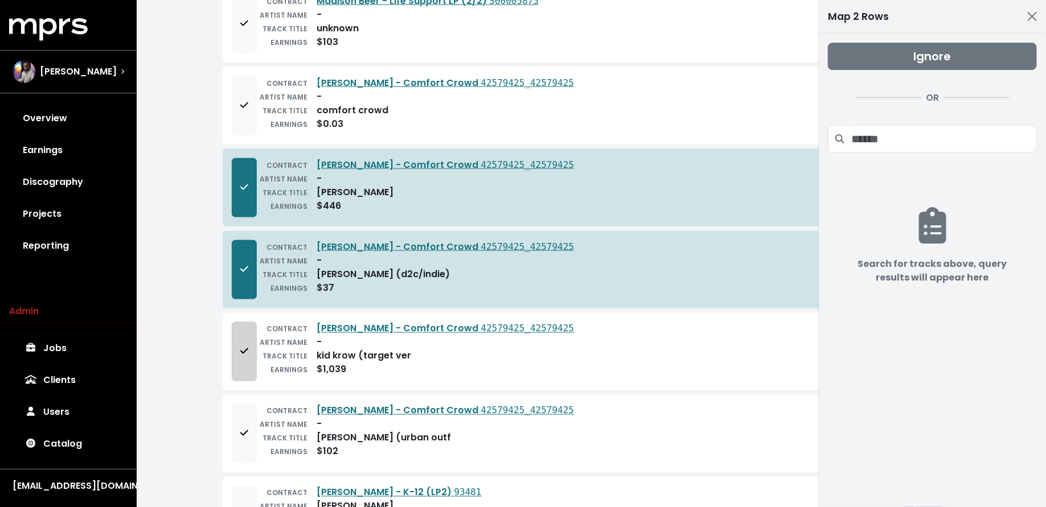
click at [240, 322] on button "Add to mapping queue" at bounding box center [244, 351] width 25 height 59
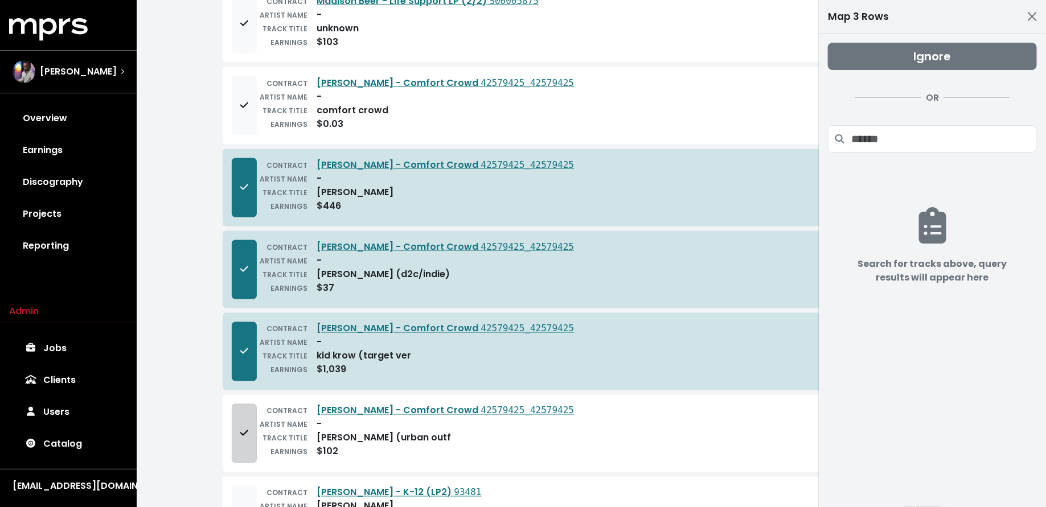
click at [239, 404] on button "Add to mapping queue" at bounding box center [244, 433] width 25 height 59
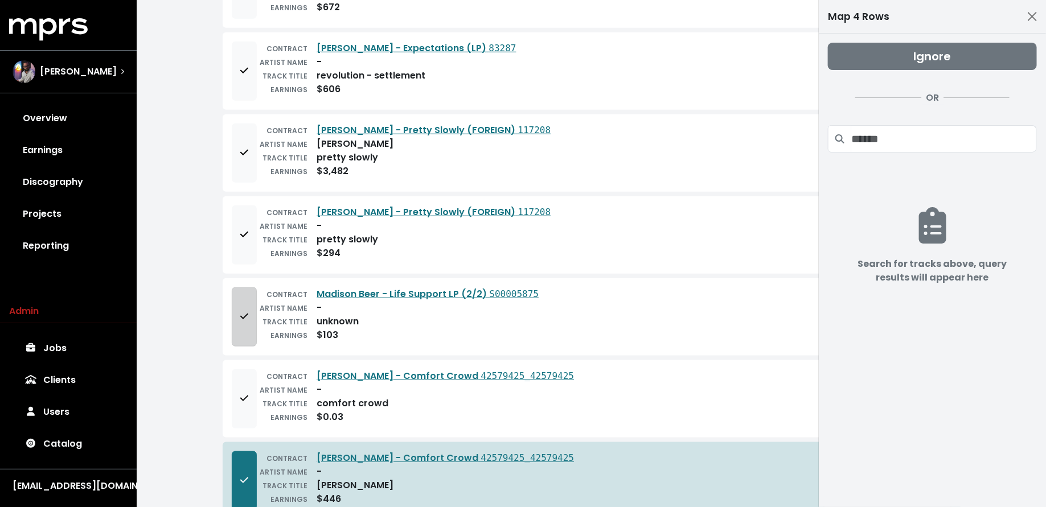
click at [245, 312] on icon "Add to mapping queue" at bounding box center [244, 316] width 8 height 9
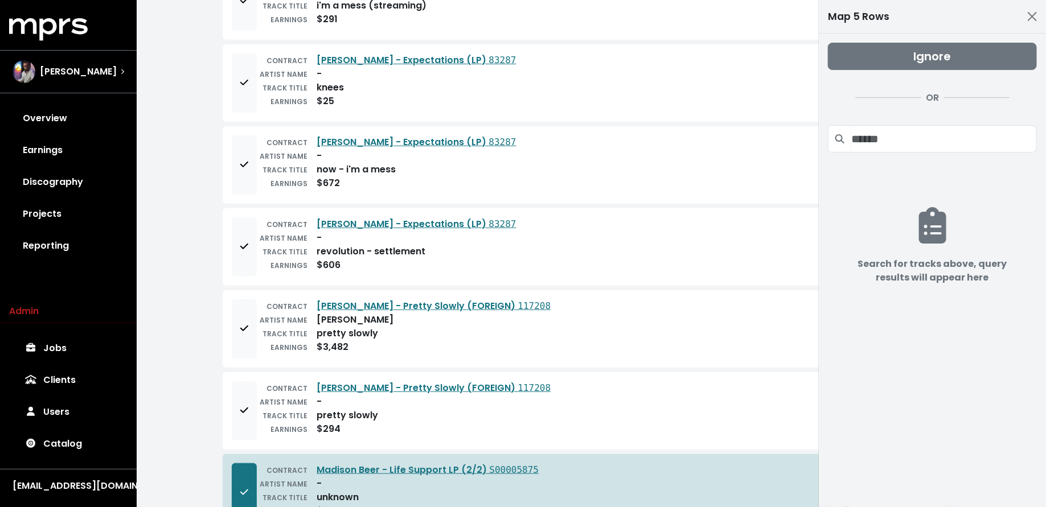
scroll to position [2341, 0]
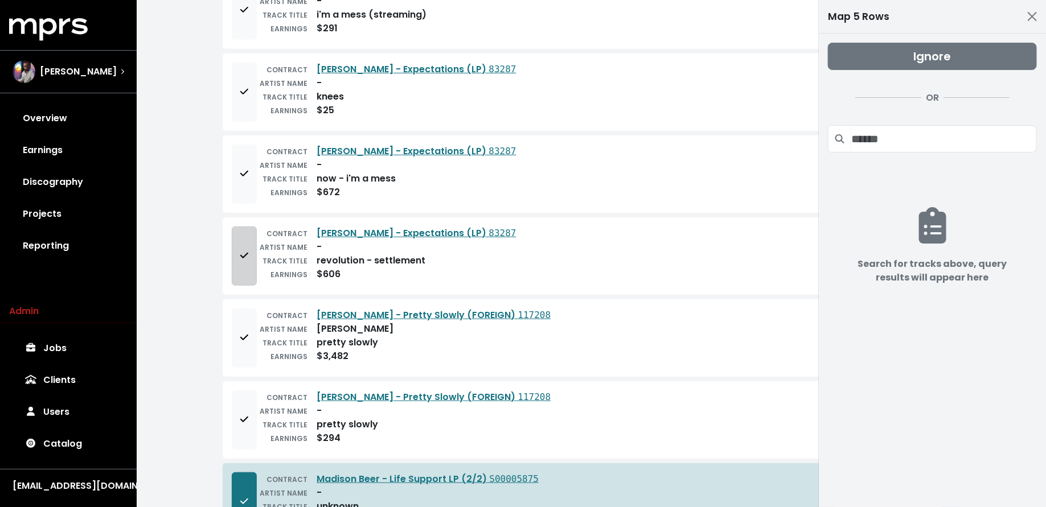
click at [243, 249] on span "Add to mapping queue" at bounding box center [244, 255] width 8 height 13
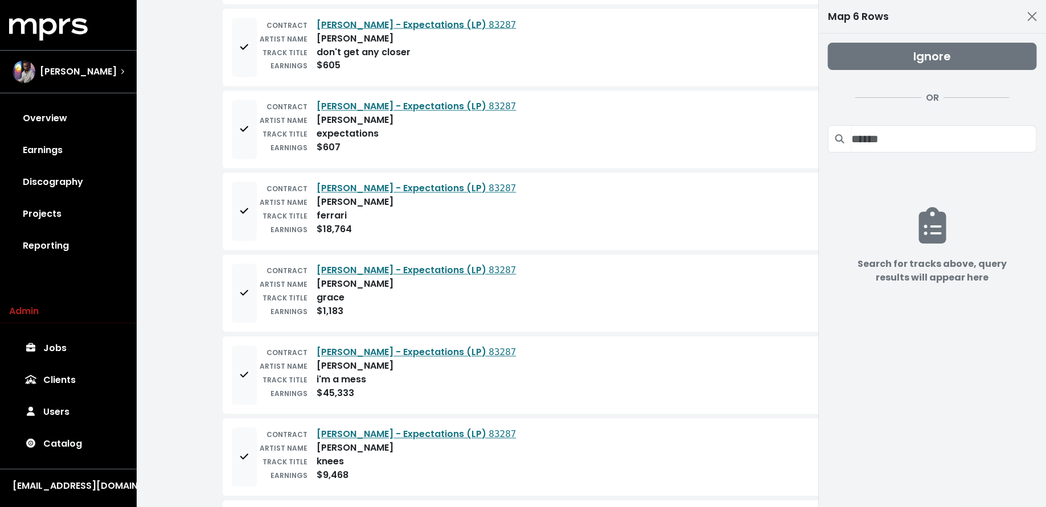
scroll to position [985, 0]
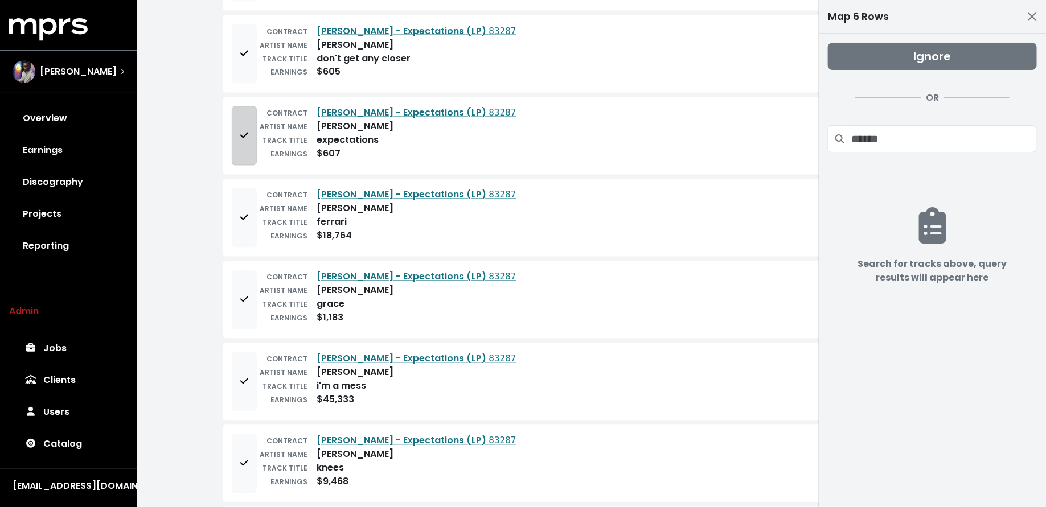
click at [249, 128] on button "Add to mapping queue" at bounding box center [244, 135] width 25 height 59
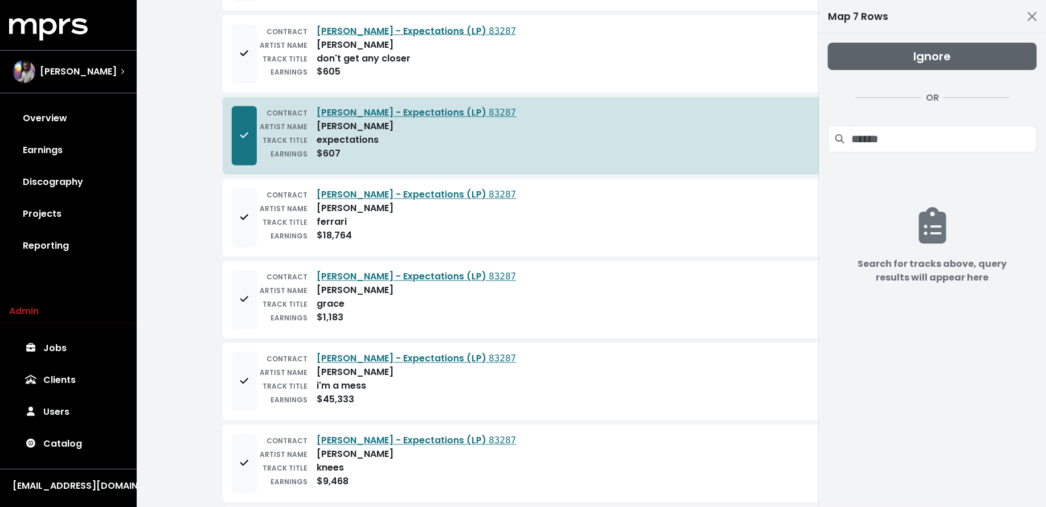
click at [903, 53] on button "Ignore" at bounding box center [932, 56] width 209 height 27
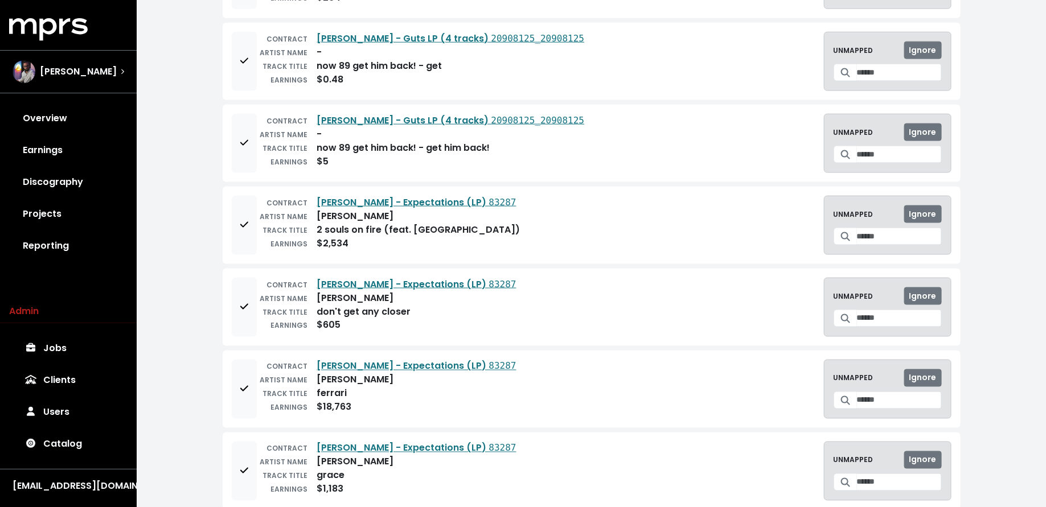
scroll to position [726, 0]
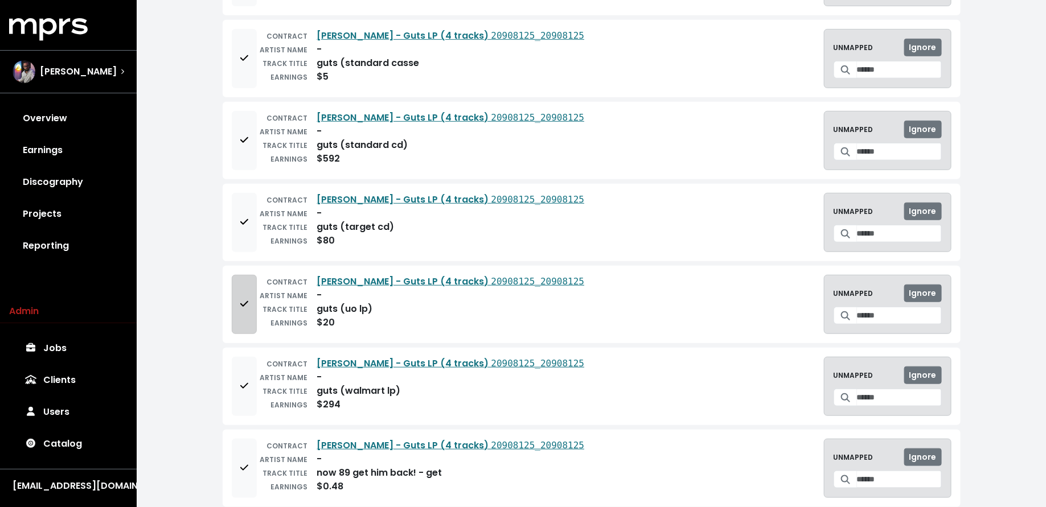
click at [240, 314] on button "Add to mapping queue" at bounding box center [244, 304] width 25 height 59
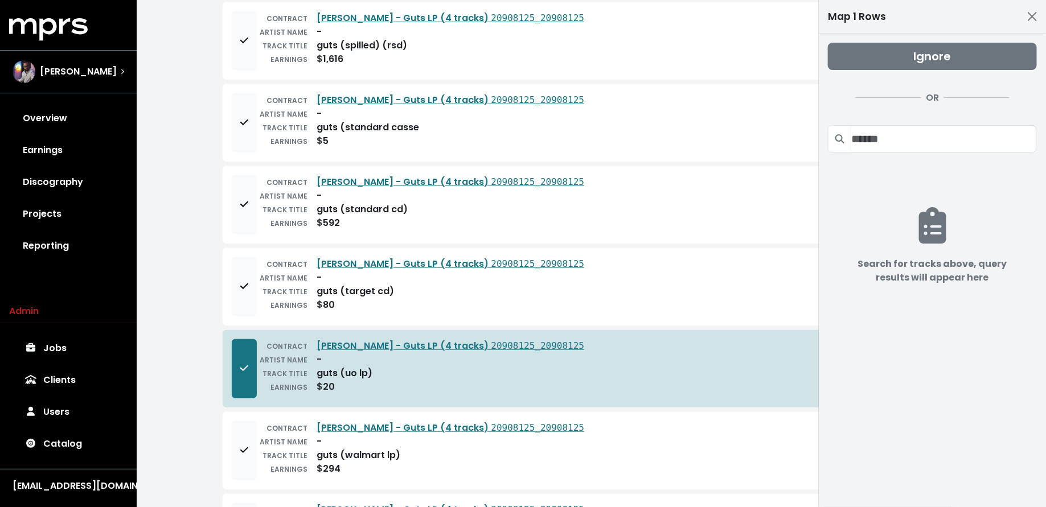
scroll to position [250, 0]
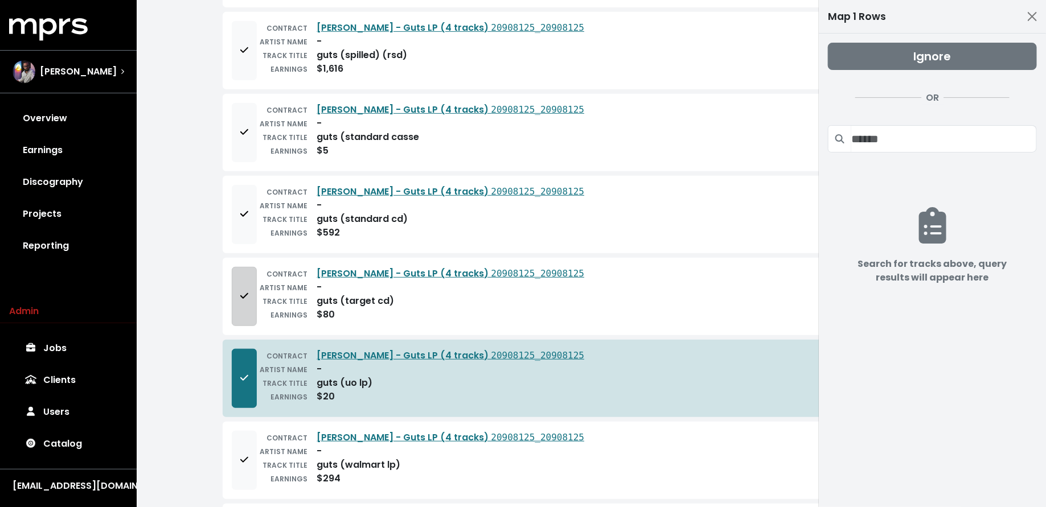
click at [241, 310] on button "Add to mapping queue" at bounding box center [244, 296] width 25 height 59
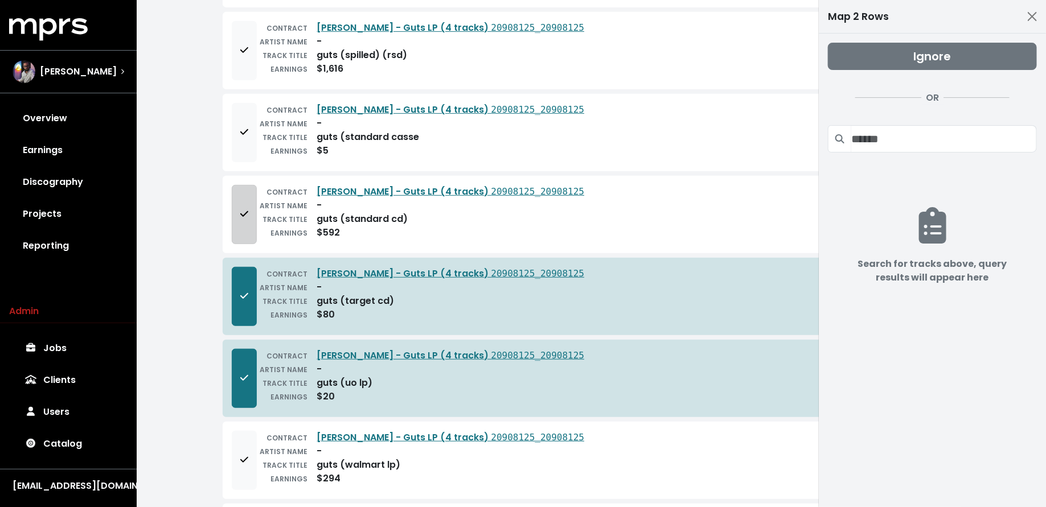
click at [239, 208] on span "Add to mapping queue" at bounding box center [244, 215] width 10 height 14
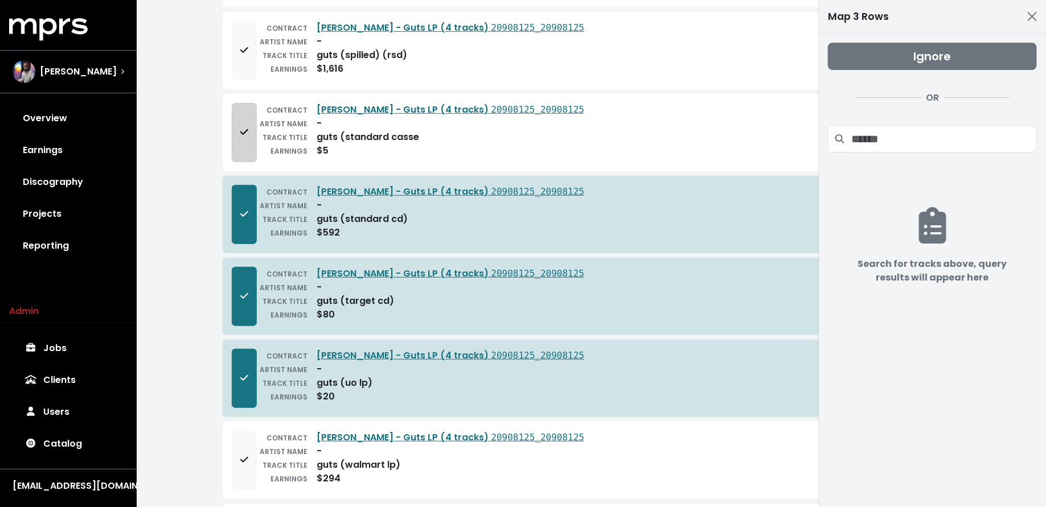
click at [239, 138] on button "Add to mapping queue" at bounding box center [244, 132] width 25 height 59
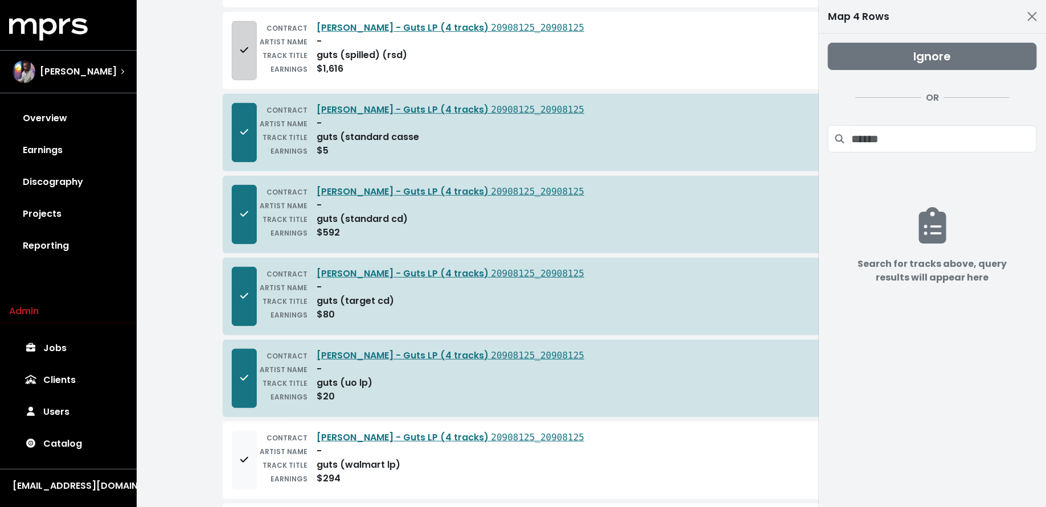
click at [235, 59] on button "Add to mapping queue" at bounding box center [244, 50] width 25 height 59
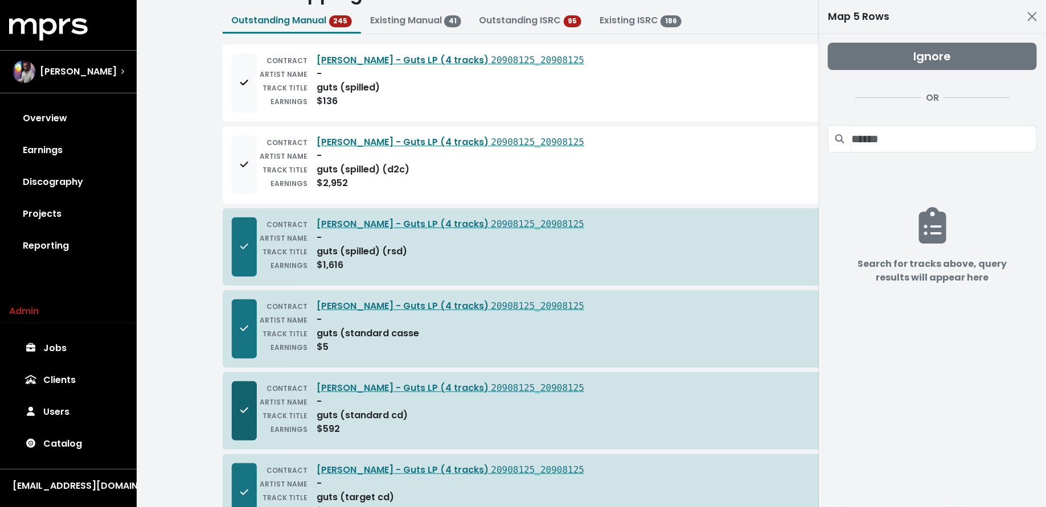
scroll to position [11, 0]
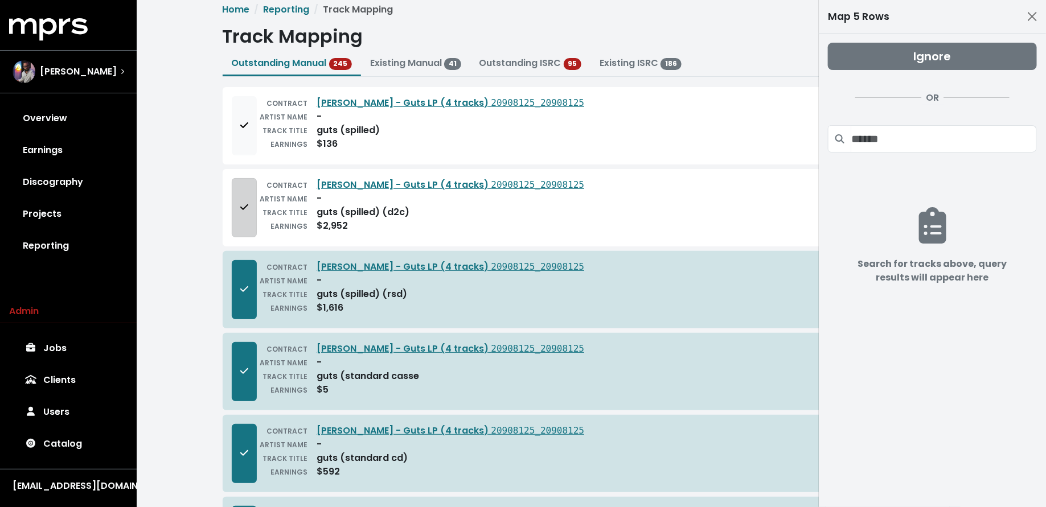
click at [247, 204] on icon "Add to mapping queue" at bounding box center [244, 207] width 8 height 6
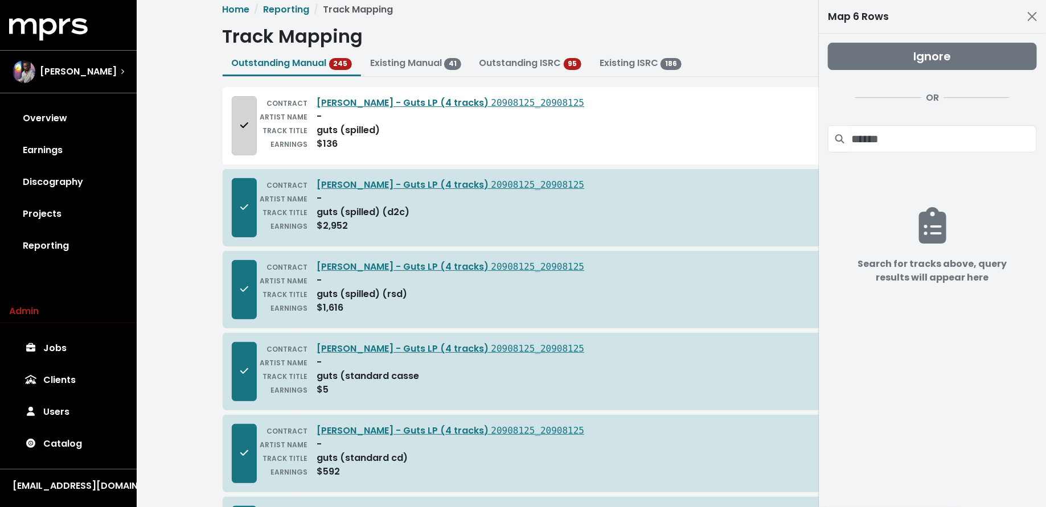
click at [247, 153] on button "Add to mapping queue" at bounding box center [244, 125] width 25 height 59
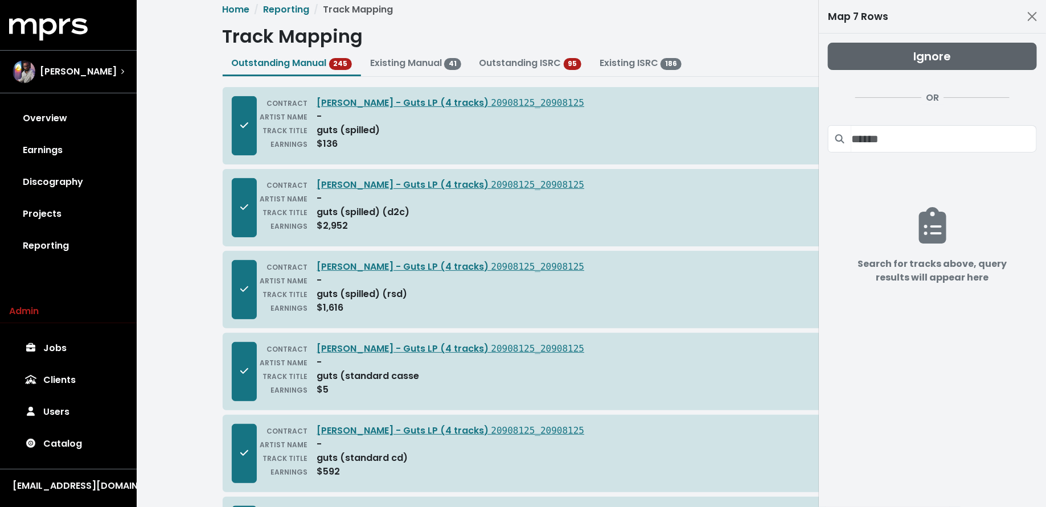
click at [890, 52] on button "Ignore" at bounding box center [932, 56] width 209 height 27
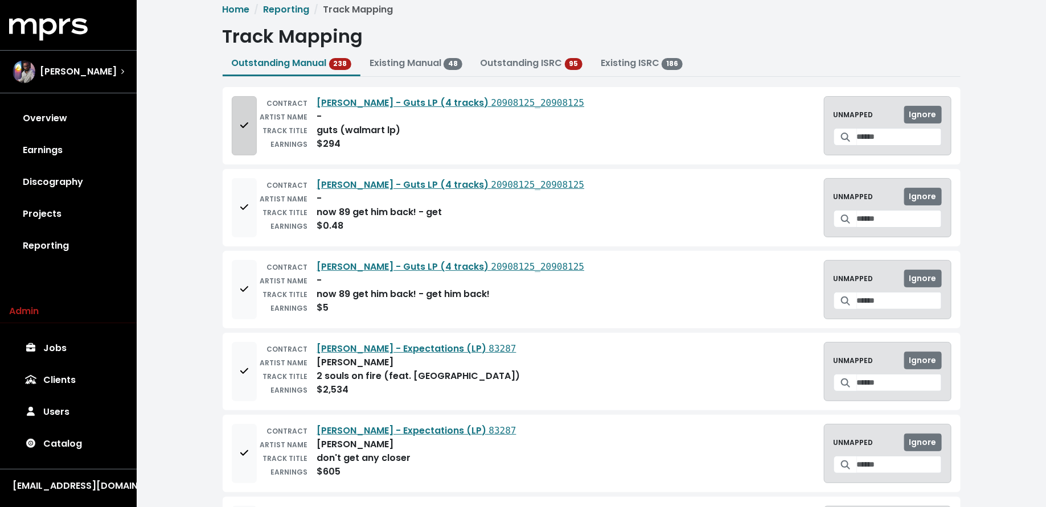
click at [239, 121] on span "Add to mapping queue" at bounding box center [244, 126] width 10 height 14
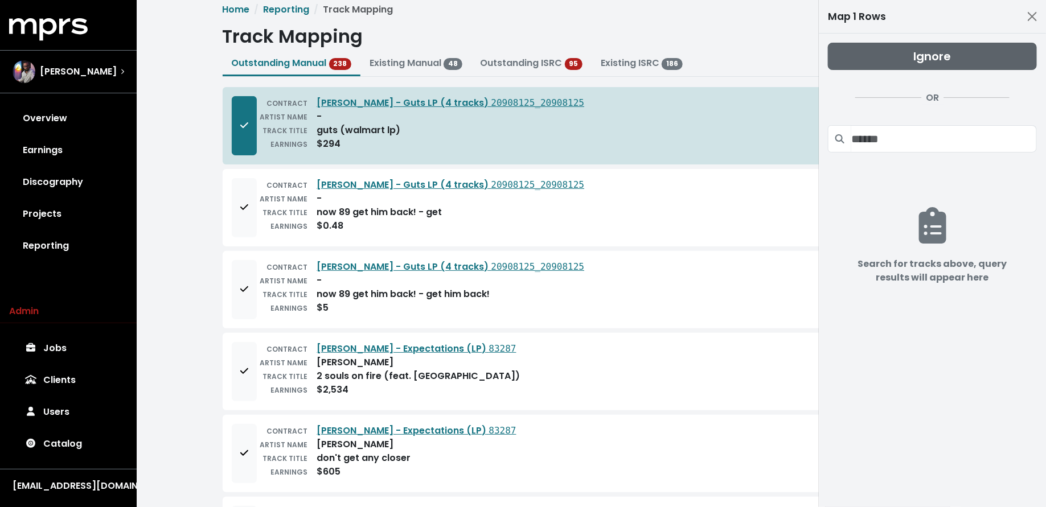
click at [949, 54] on span "Ignore" at bounding box center [933, 56] width 38 height 16
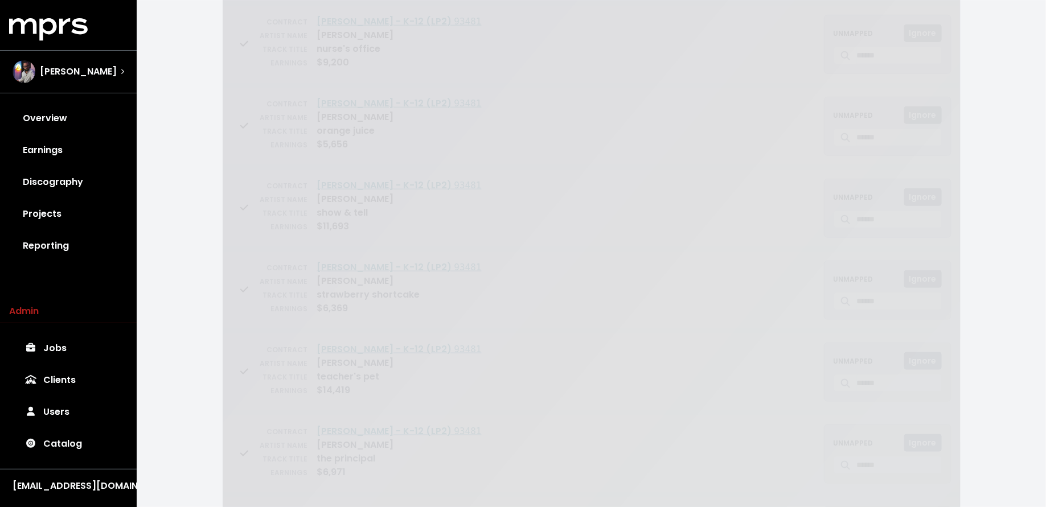
scroll to position [2895, 0]
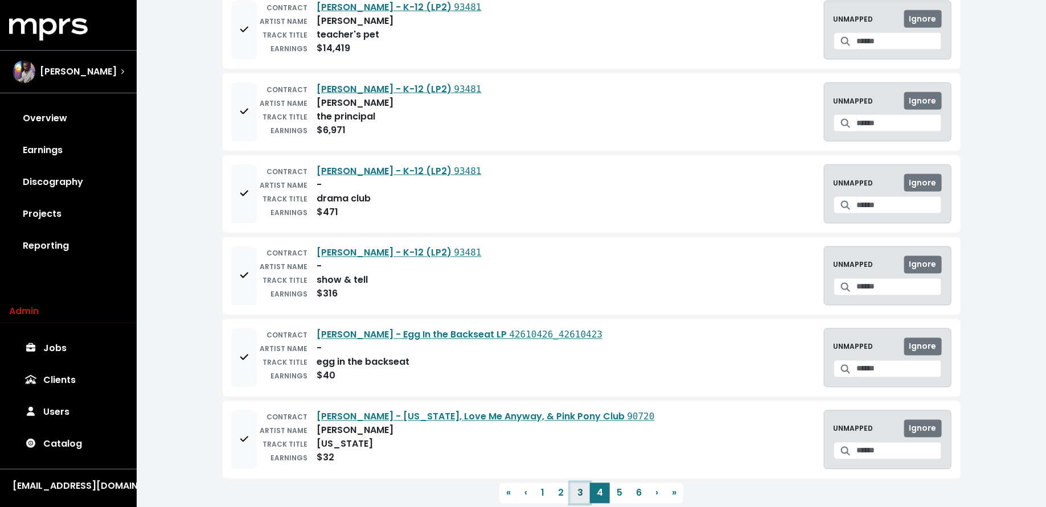
click at [584, 483] on button "3" at bounding box center [580, 493] width 19 height 21
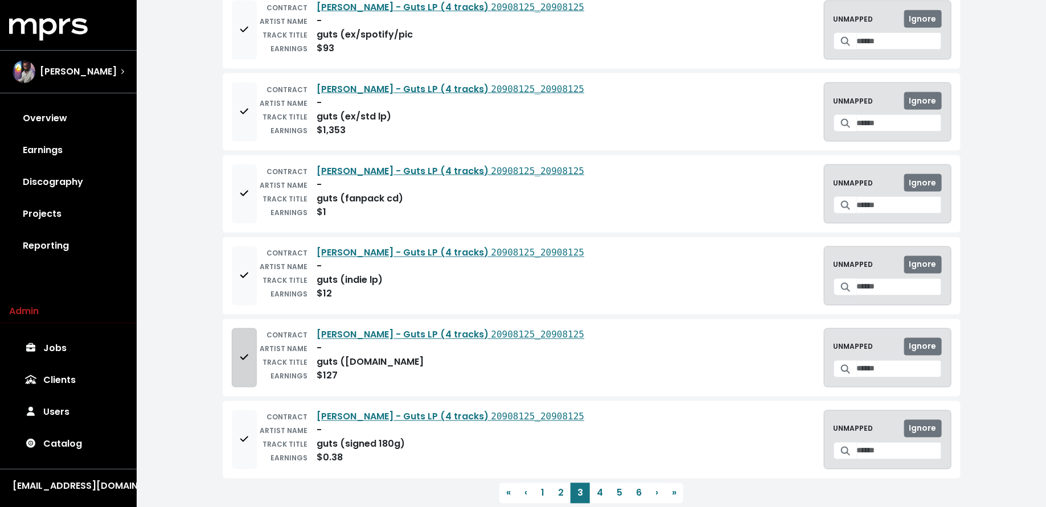
click at [237, 329] on button "Add to mapping queue" at bounding box center [244, 358] width 25 height 59
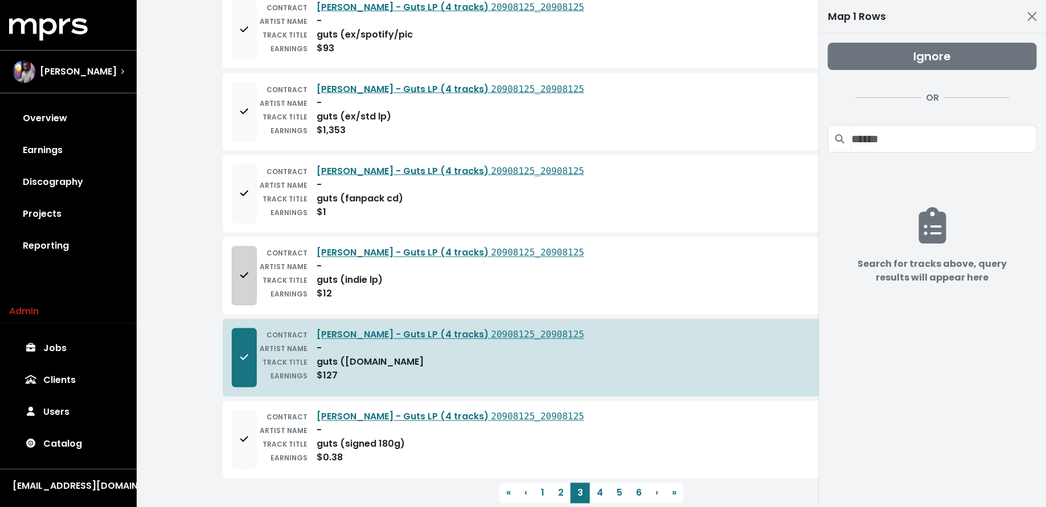
click at [255, 247] on button "Add to mapping queue" at bounding box center [244, 276] width 25 height 59
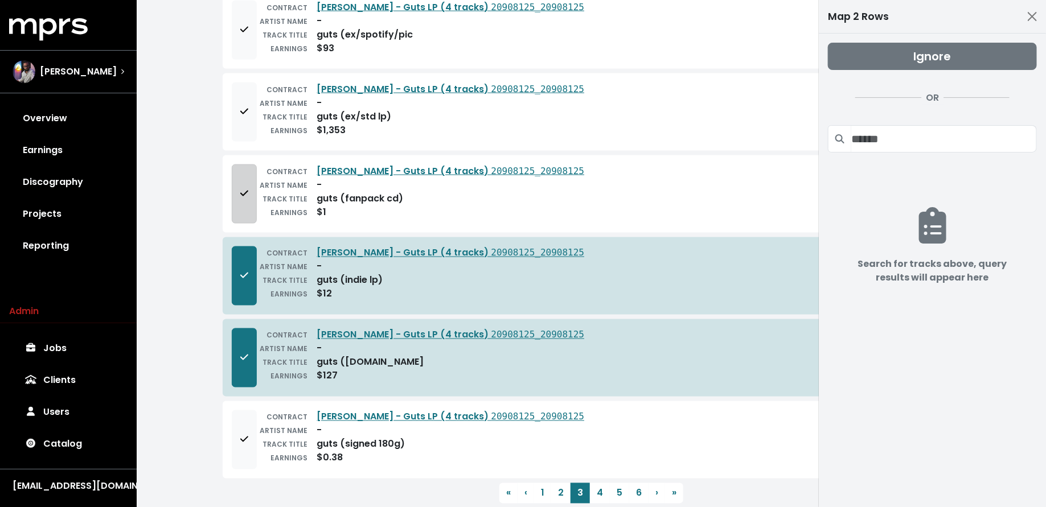
click at [247, 187] on span "Add to mapping queue" at bounding box center [244, 193] width 8 height 13
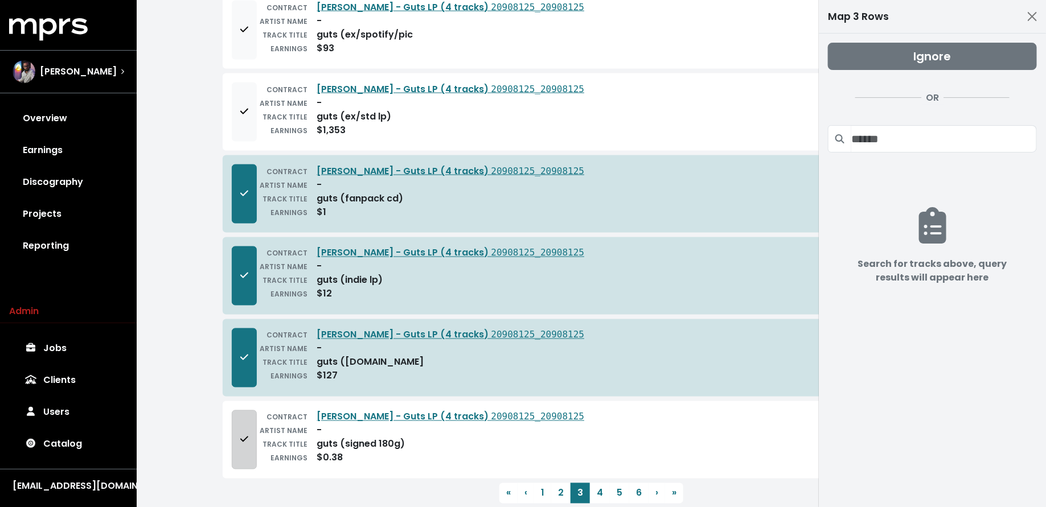
click at [245, 435] on icon "Add to mapping queue" at bounding box center [244, 439] width 8 height 9
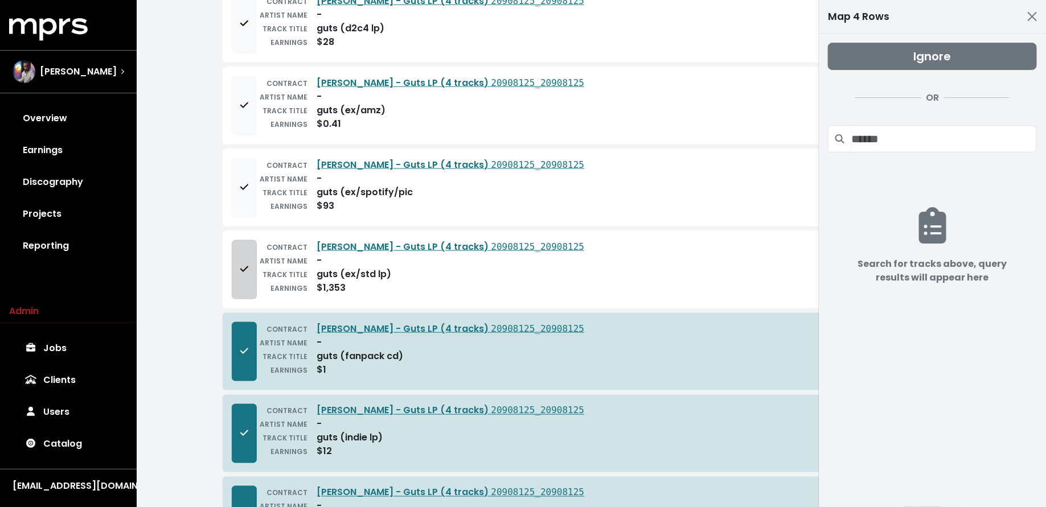
click at [255, 240] on button "Add to mapping queue" at bounding box center [244, 269] width 25 height 59
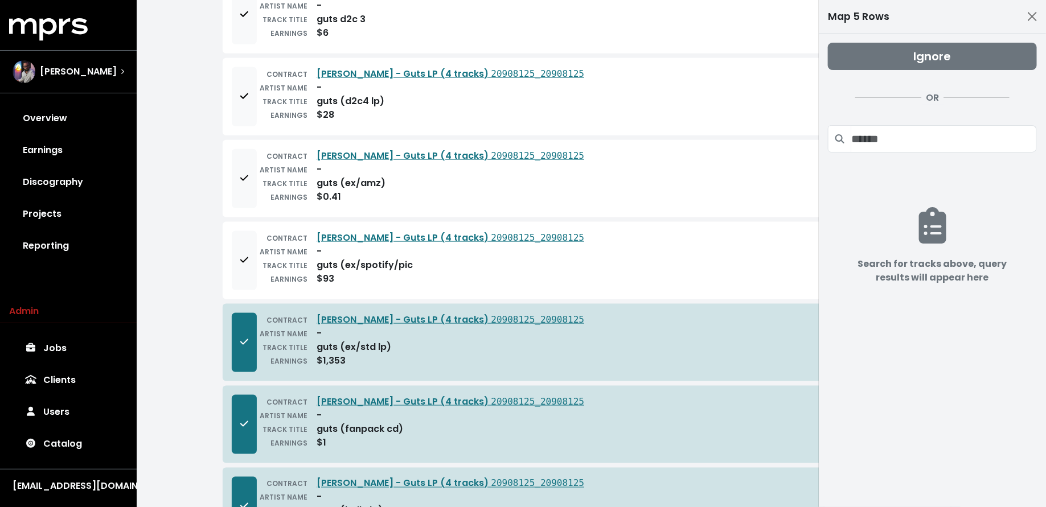
scroll to position [2657, 0]
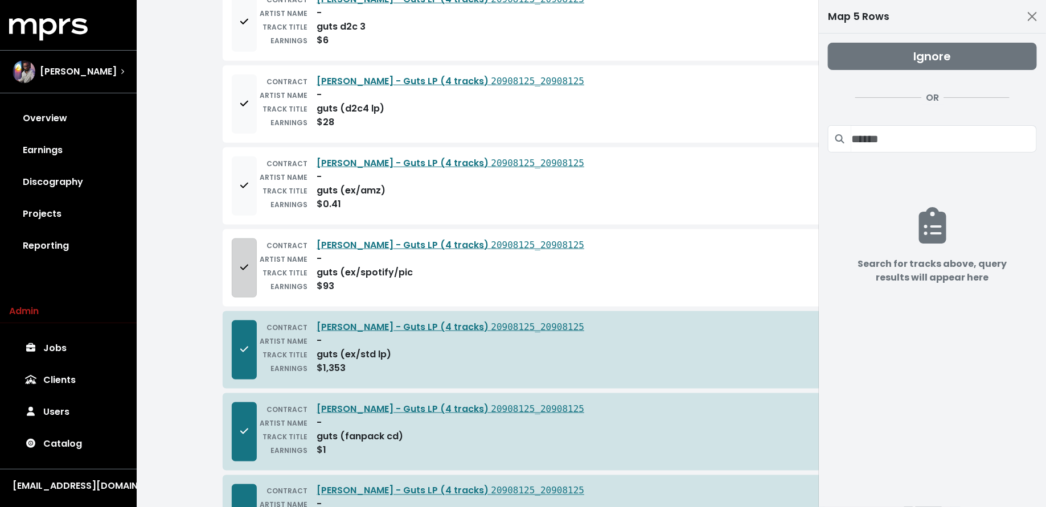
click at [251, 239] on button "Add to mapping queue" at bounding box center [244, 268] width 25 height 59
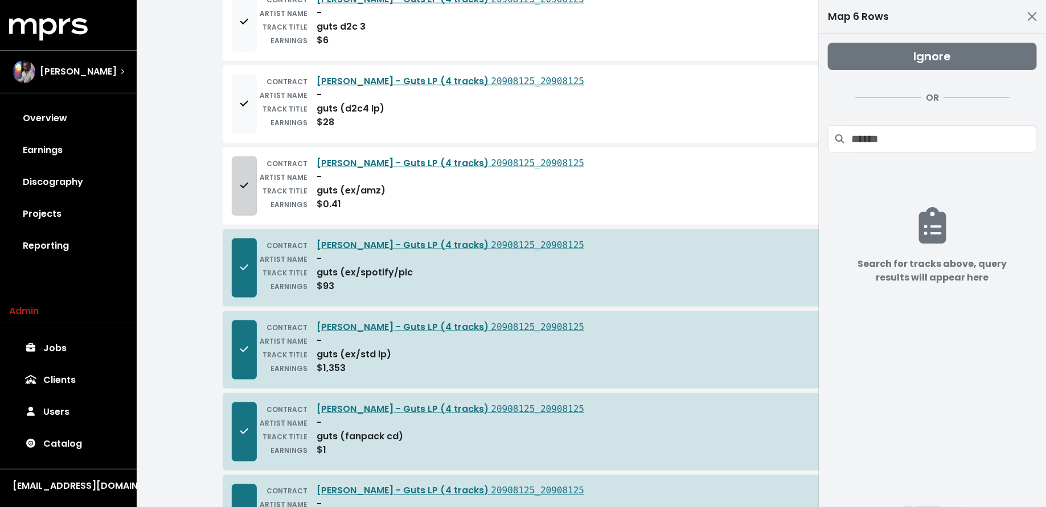
click at [253, 157] on button "Add to mapping queue" at bounding box center [244, 186] width 25 height 59
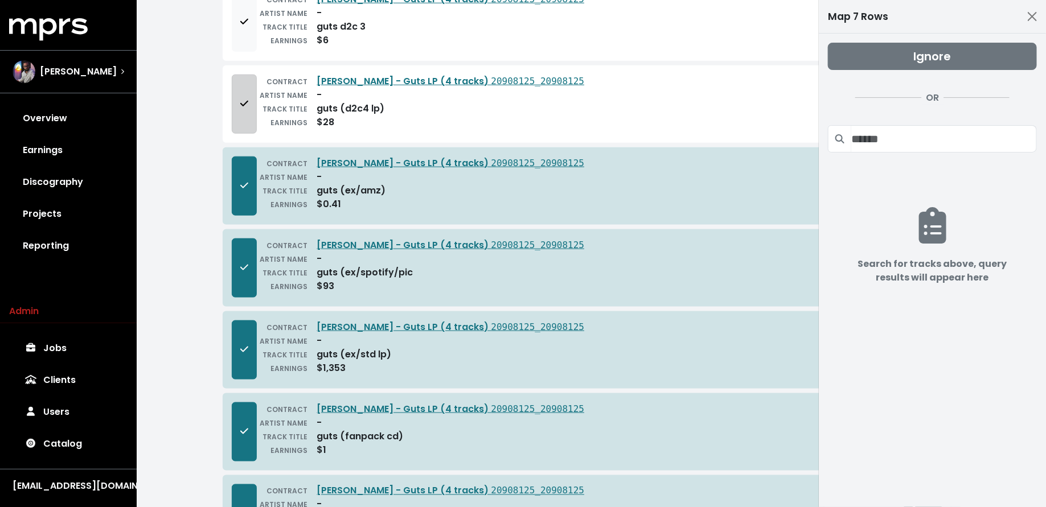
click at [252, 75] on button "Add to mapping queue" at bounding box center [244, 104] width 25 height 59
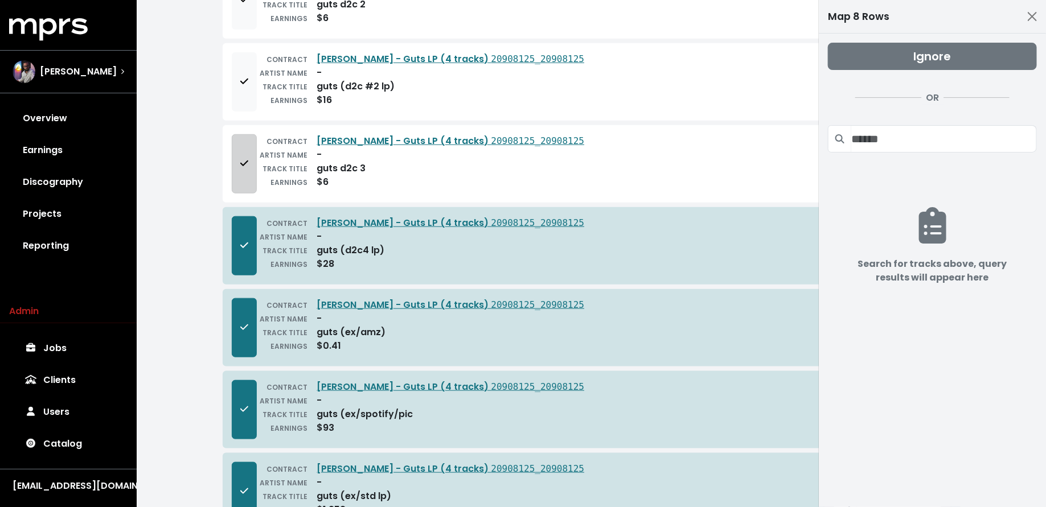
click at [245, 145] on button "Add to mapping queue" at bounding box center [244, 163] width 25 height 59
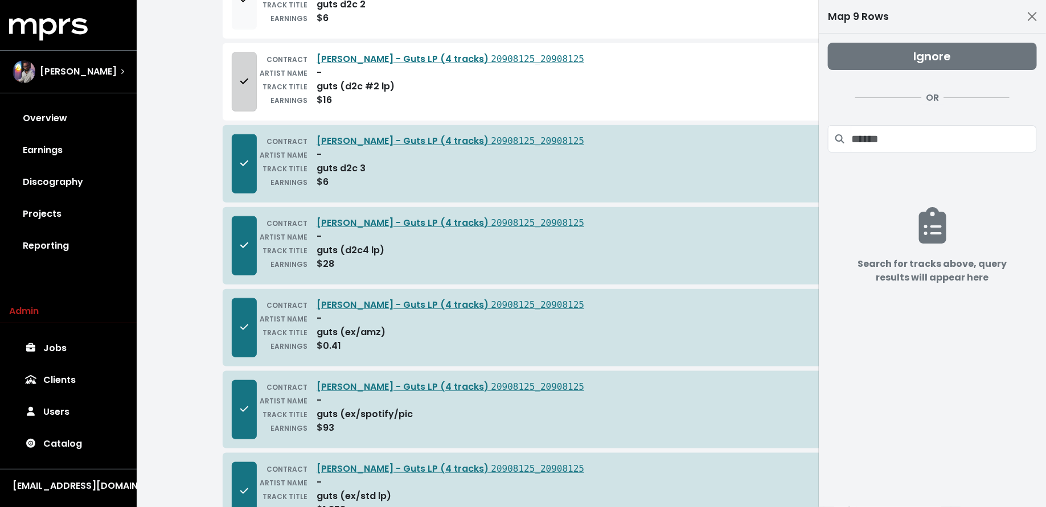
click at [246, 63] on button "Add to mapping queue" at bounding box center [244, 81] width 25 height 59
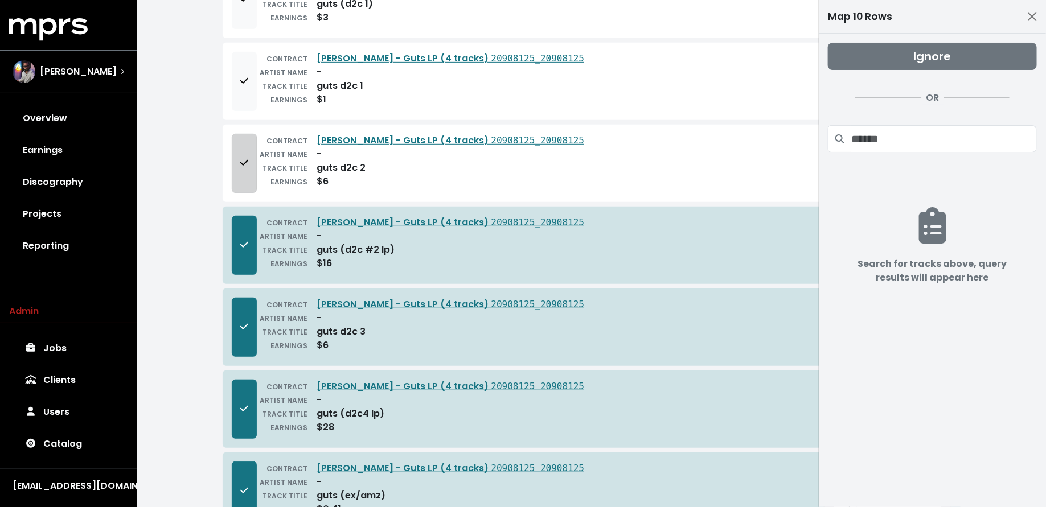
click at [252, 134] on button "Add to mapping queue" at bounding box center [244, 163] width 25 height 59
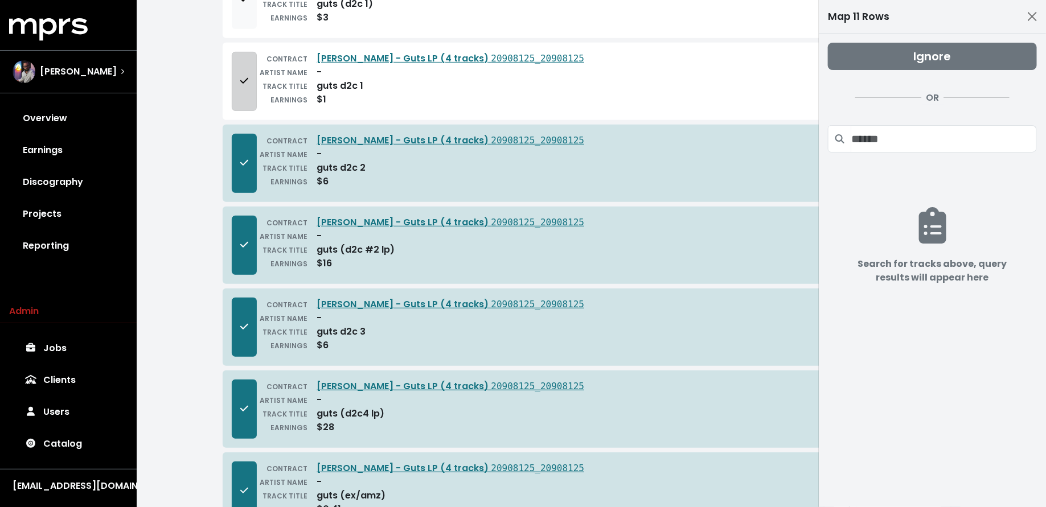
click at [255, 52] on button "Add to mapping queue" at bounding box center [244, 81] width 25 height 59
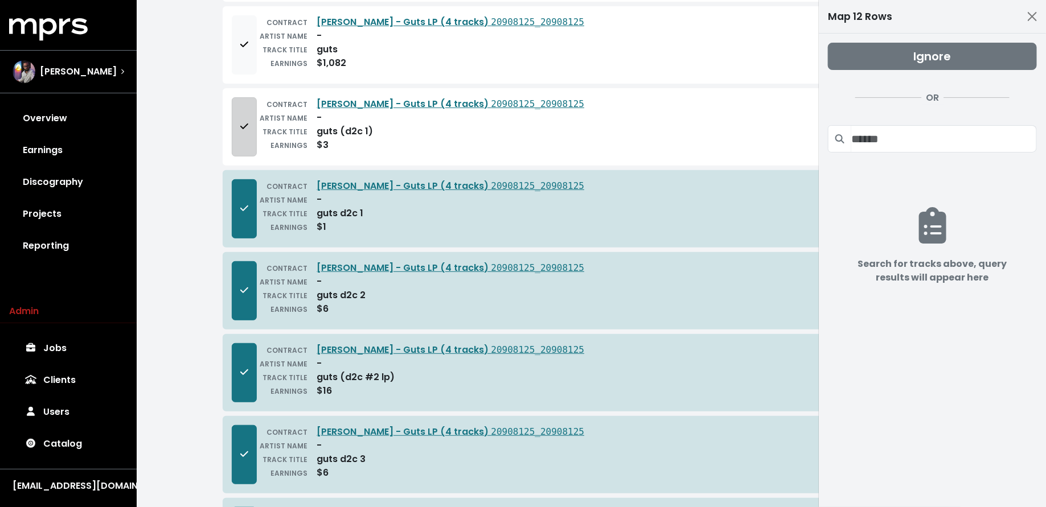
click at [248, 120] on span "Add to mapping queue" at bounding box center [244, 127] width 10 height 14
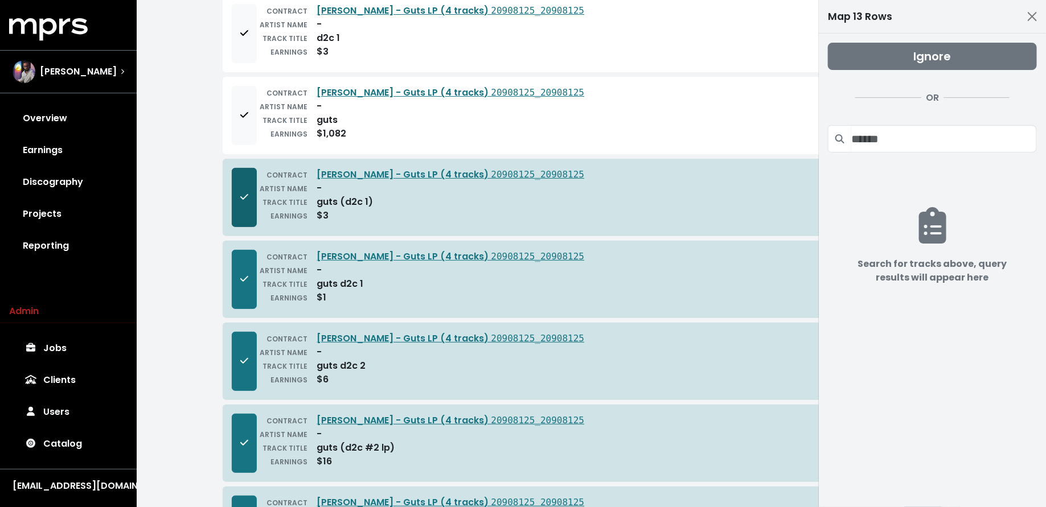
scroll to position [1970, 0]
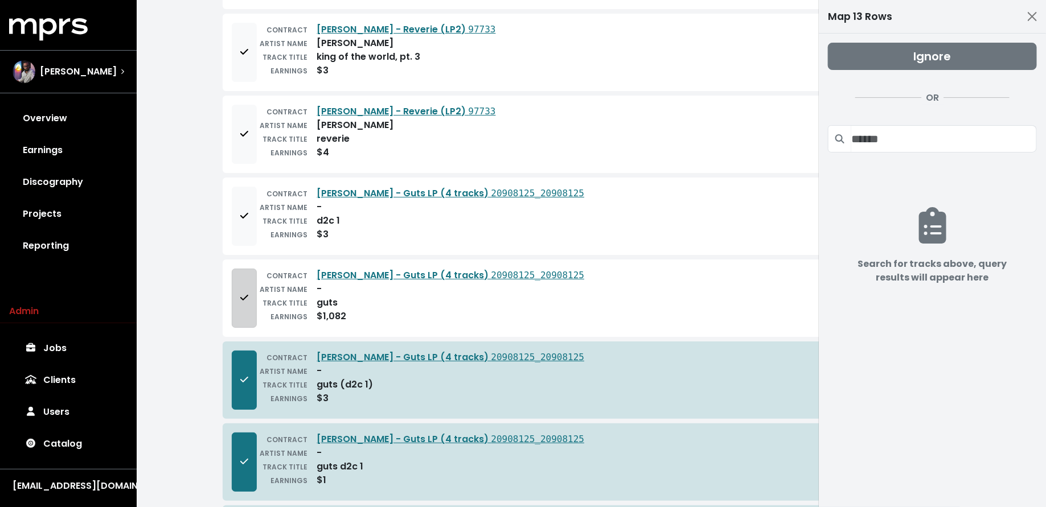
click at [244, 269] on button "Add to mapping queue" at bounding box center [244, 298] width 25 height 59
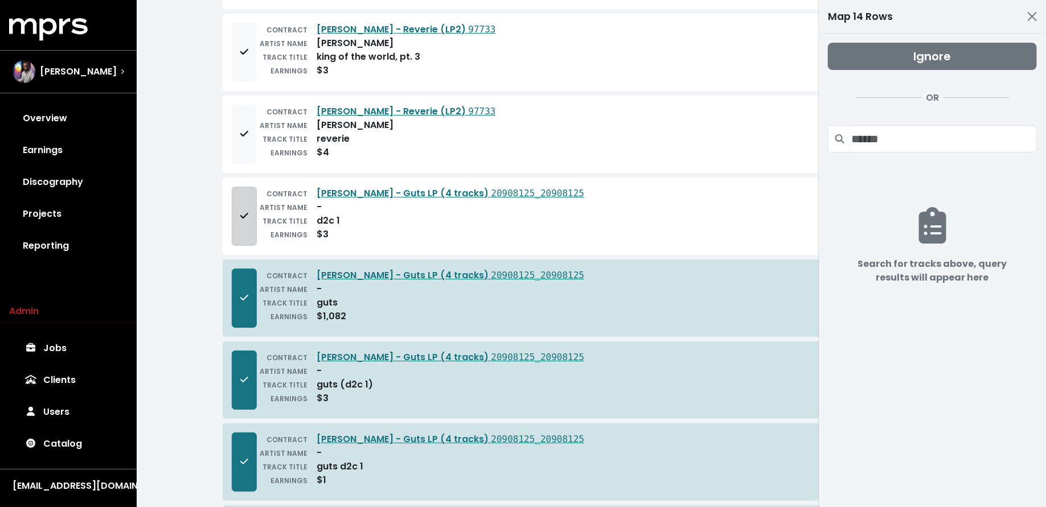
click at [244, 217] on button "Add to mapping queue" at bounding box center [244, 216] width 25 height 59
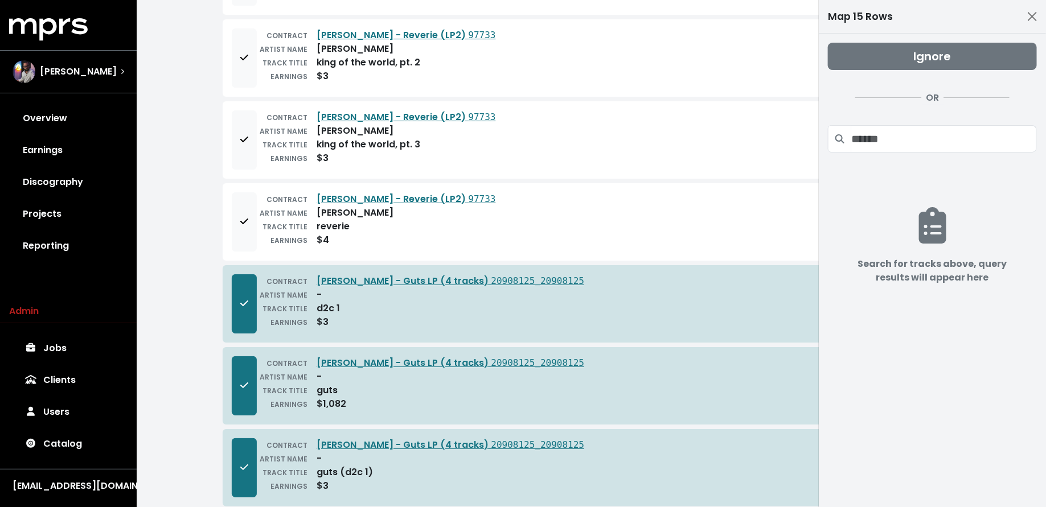
scroll to position [1881, 0]
click at [262, 222] on div "TRACK TITLE" at bounding box center [282, 229] width 51 height 14
click at [244, 217] on span "Add to mapping queue" at bounding box center [244, 224] width 10 height 14
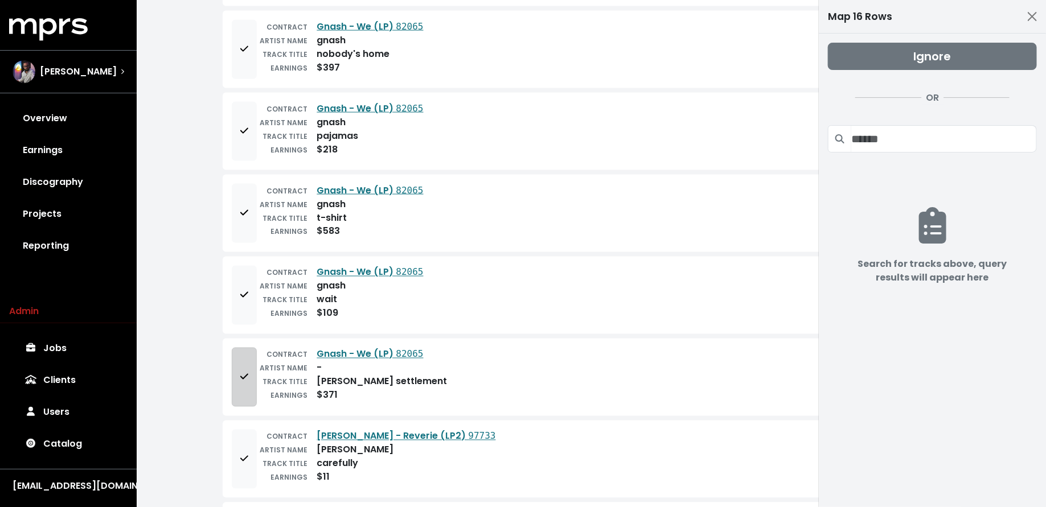
click at [244, 372] on button "Add to mapping queue" at bounding box center [244, 377] width 25 height 59
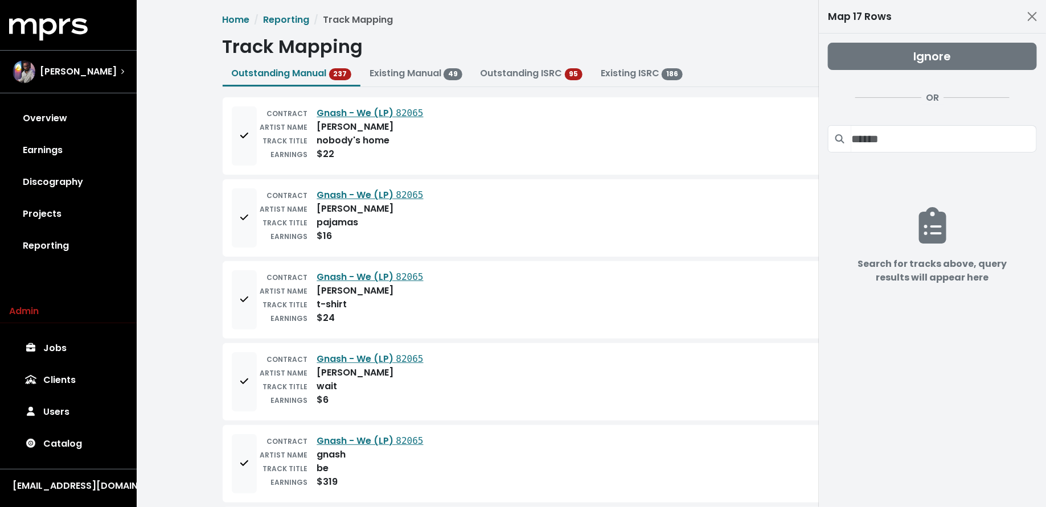
scroll to position [0, 0]
click at [897, 58] on button "Ignore" at bounding box center [932, 56] width 209 height 27
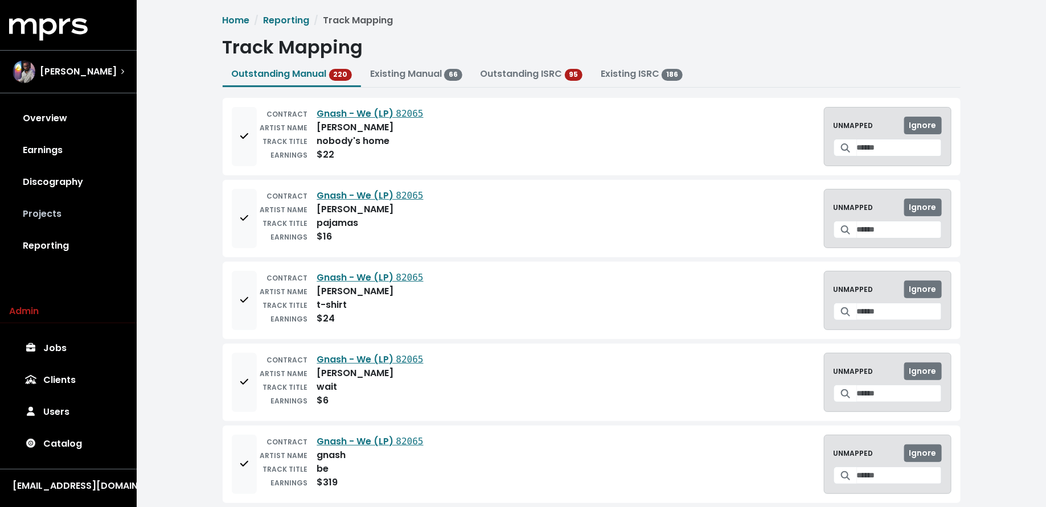
click at [71, 218] on link "Projects" at bounding box center [68, 214] width 118 height 32
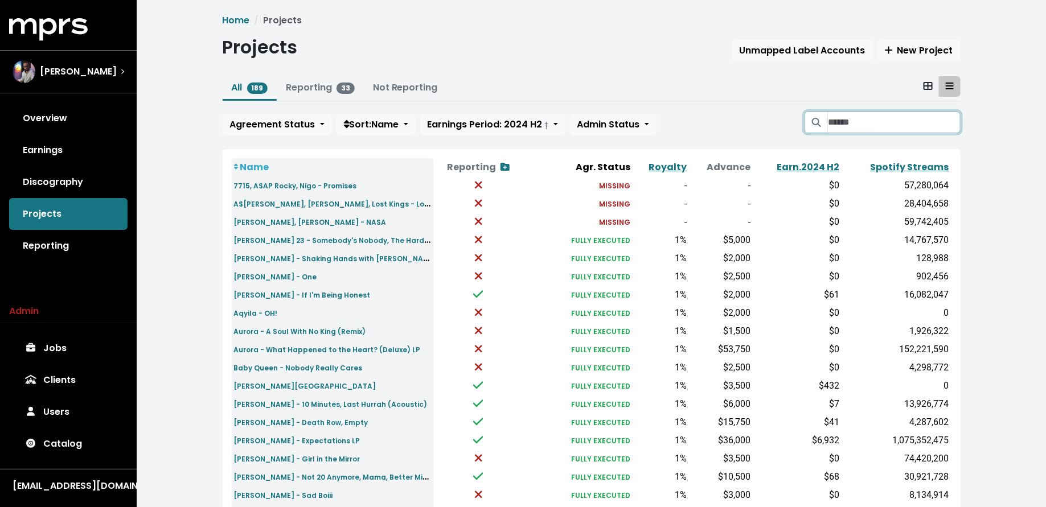
click at [843, 129] on input "Search projects" at bounding box center [894, 123] width 132 height 22
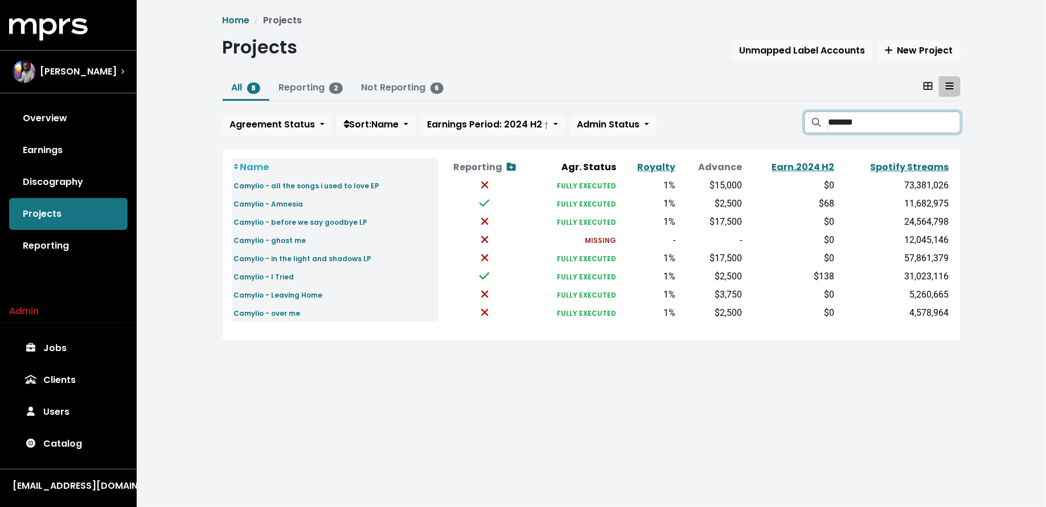
type input "*******"
click at [67, 258] on link "Reporting" at bounding box center [68, 246] width 118 height 32
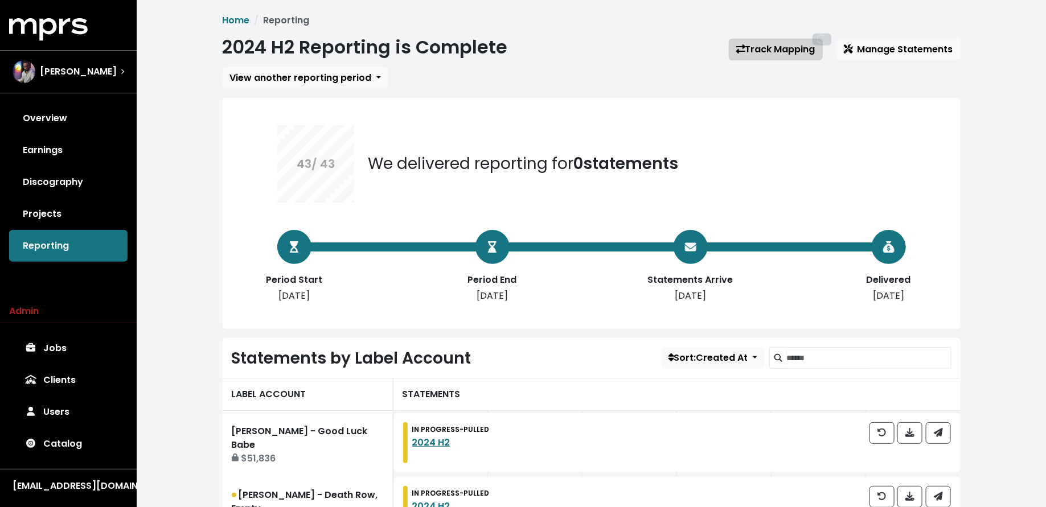
click at [762, 45] on link "Track Mapping" at bounding box center [776, 50] width 94 height 22
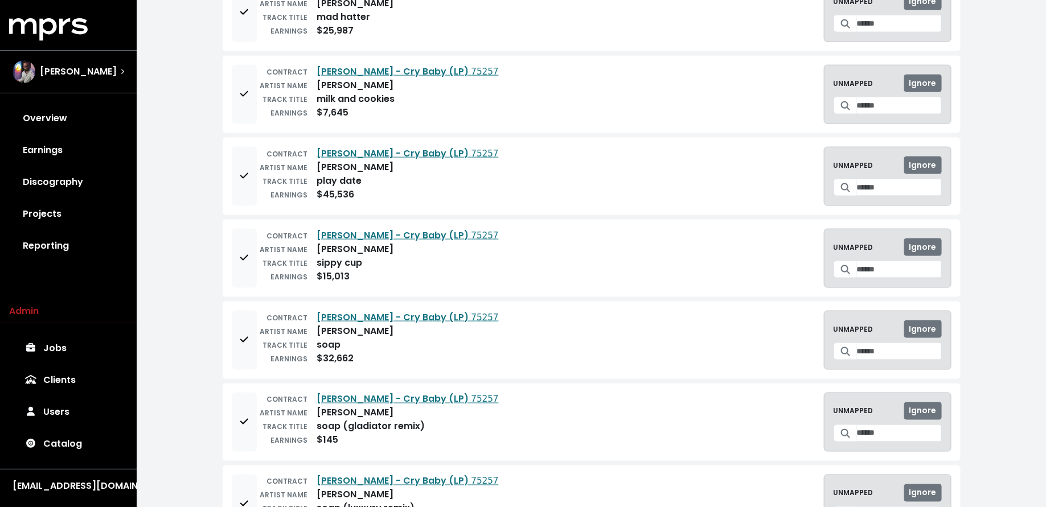
scroll to position [2751, 0]
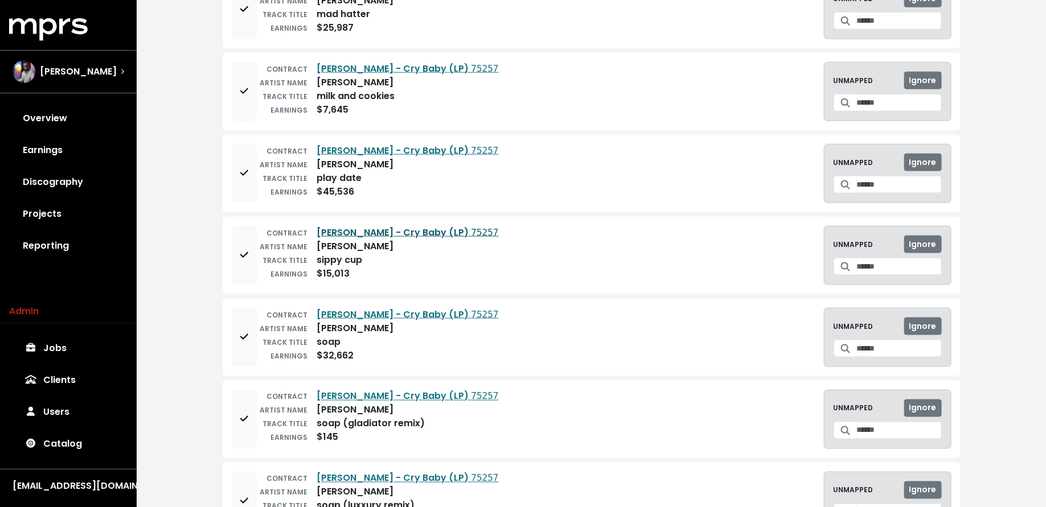
click at [419, 226] on link "Melanie Martinez - Cry Baby (LP) 75257" at bounding box center [408, 232] width 182 height 13
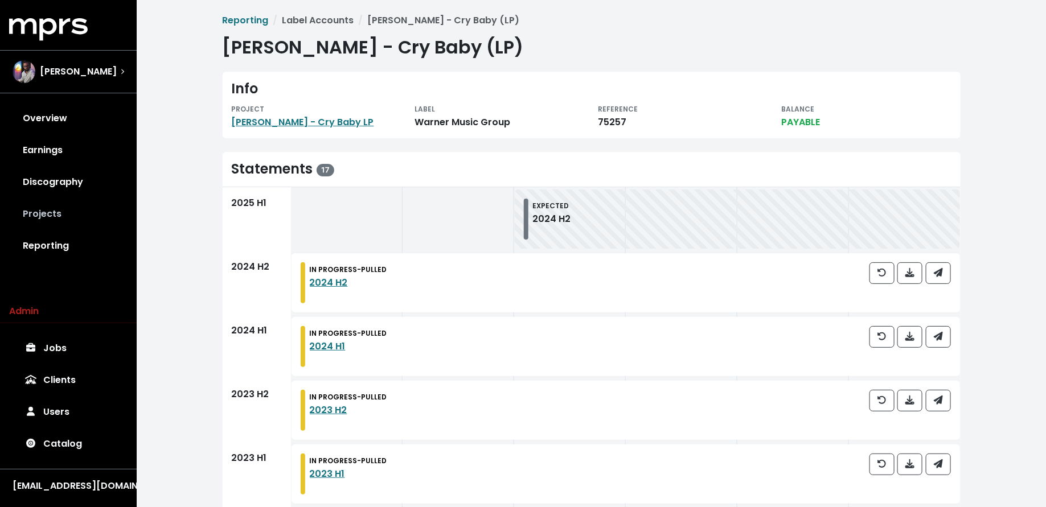
click at [82, 213] on link "Projects" at bounding box center [68, 214] width 118 height 32
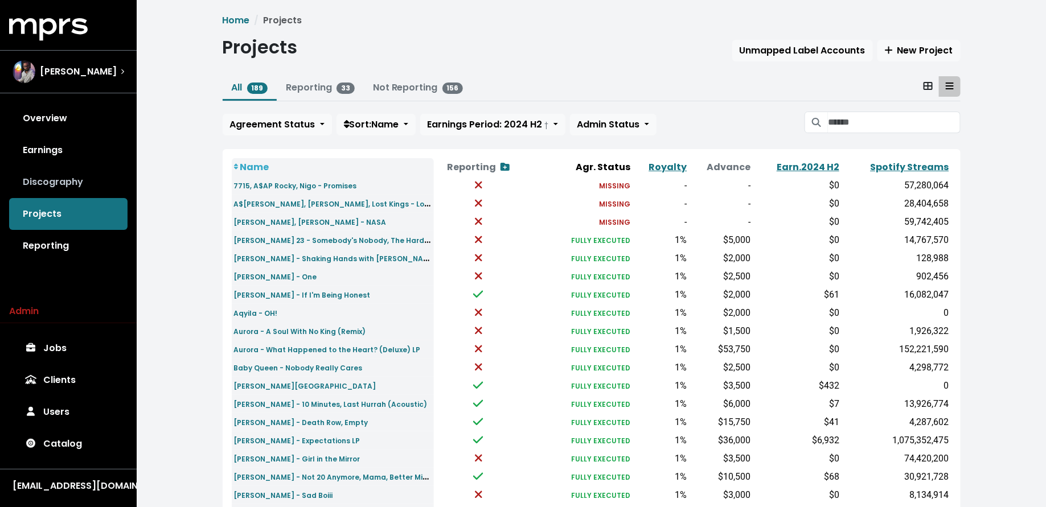
click at [96, 188] on link "Discography" at bounding box center [68, 182] width 118 height 32
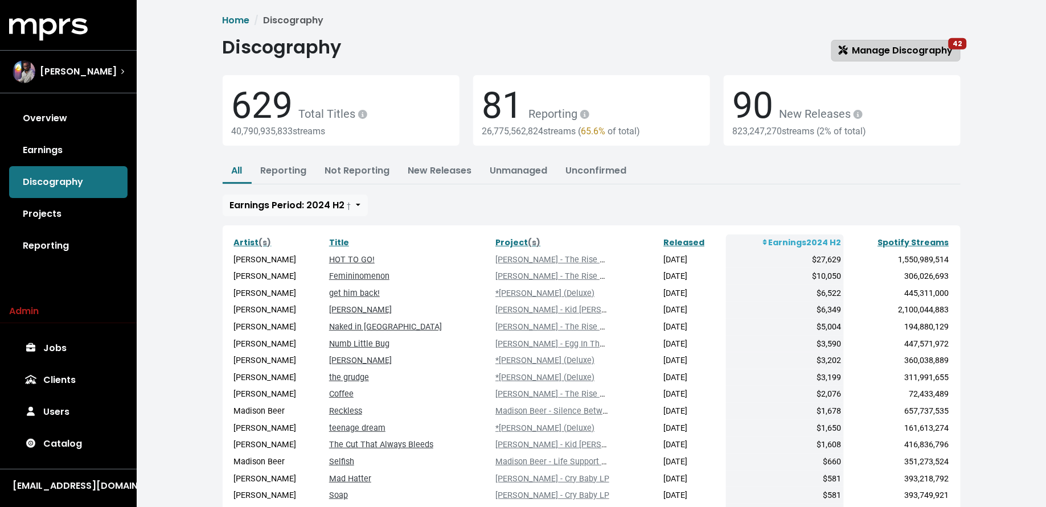
click at [916, 47] on span "Manage Discography 42" at bounding box center [896, 50] width 114 height 13
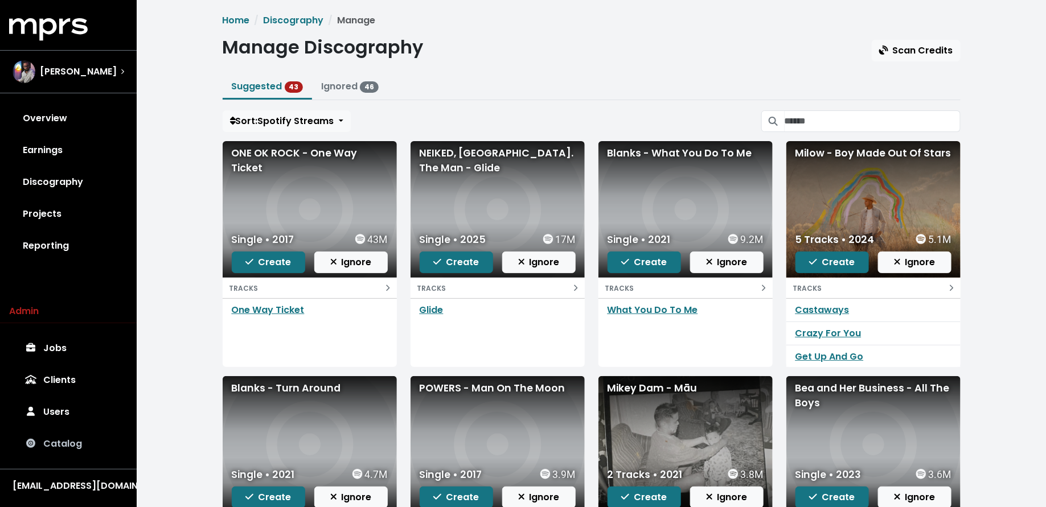
click at [73, 440] on link "Catalog" at bounding box center [68, 444] width 118 height 32
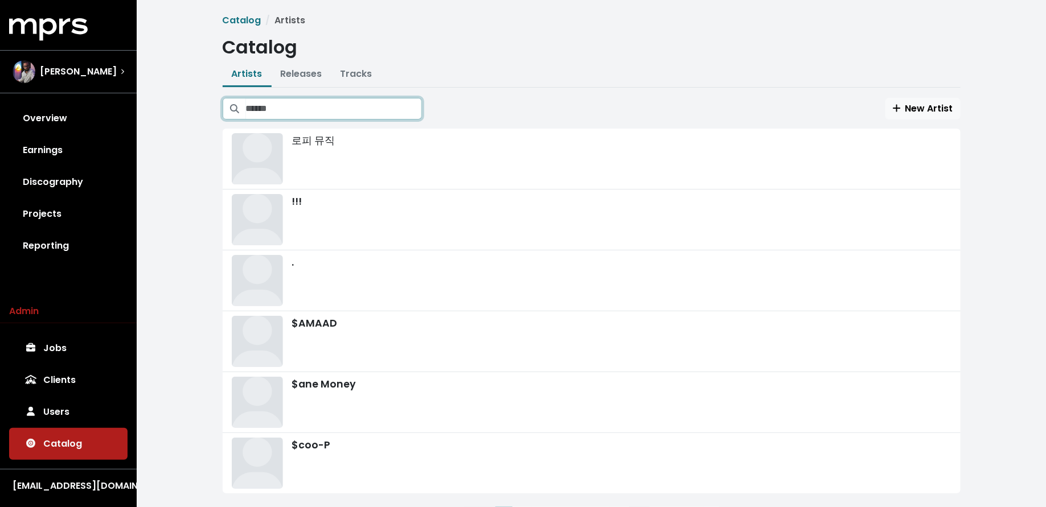
click at [292, 103] on input "Search artists" at bounding box center [334, 109] width 176 height 22
click at [294, 74] on link "Releases" at bounding box center [302, 73] width 42 height 13
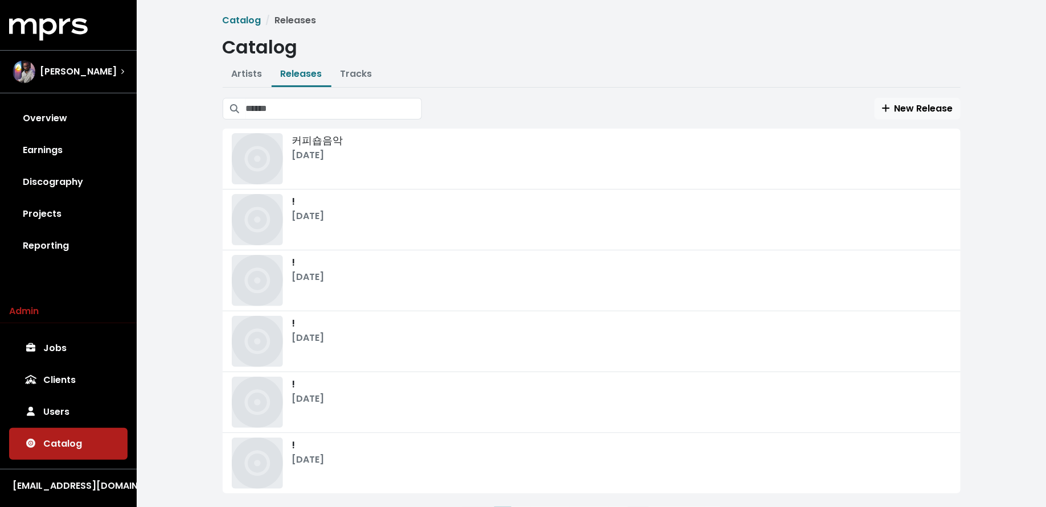
click at [272, 63] on button "Releases" at bounding box center [302, 75] width 60 height 24
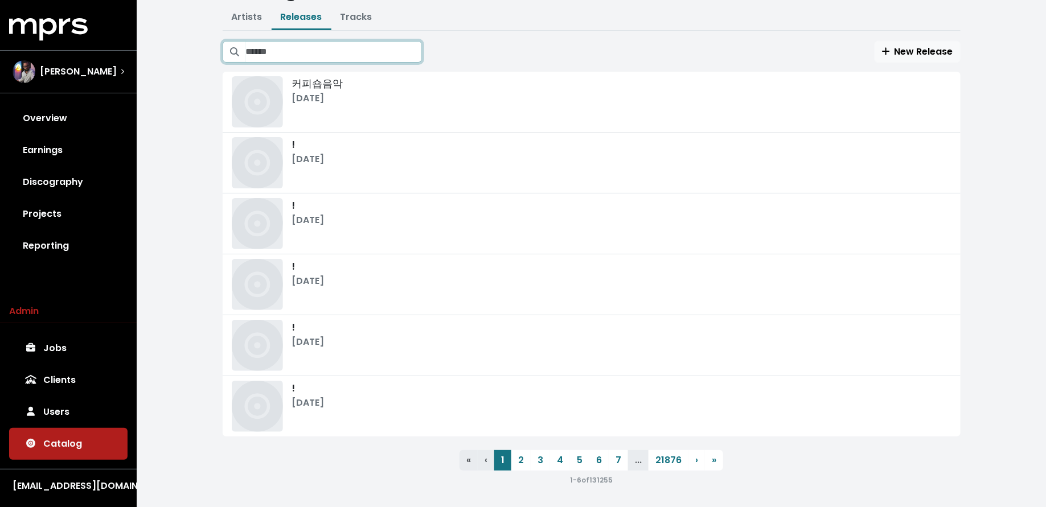
click at [280, 58] on input "Search releases" at bounding box center [334, 52] width 176 height 22
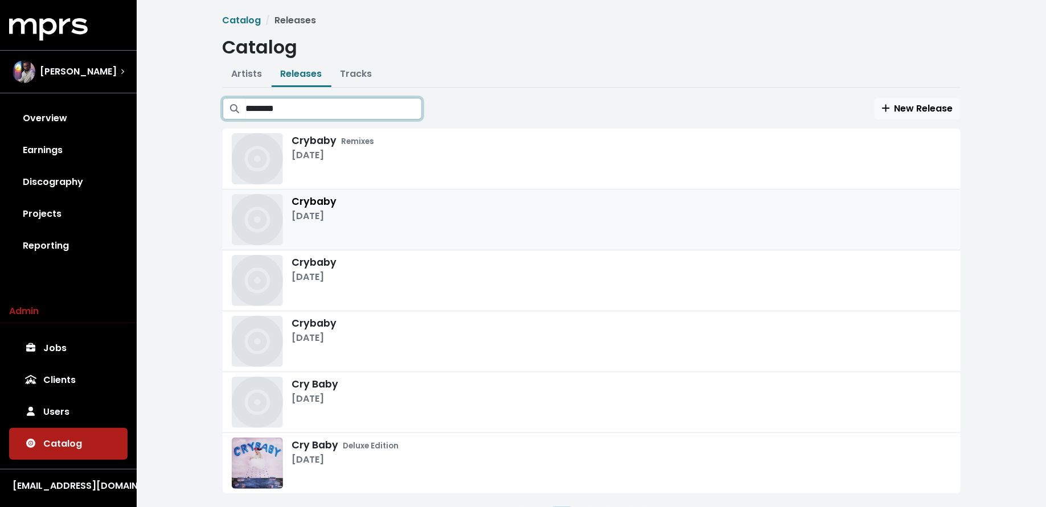
scroll to position [28, 0]
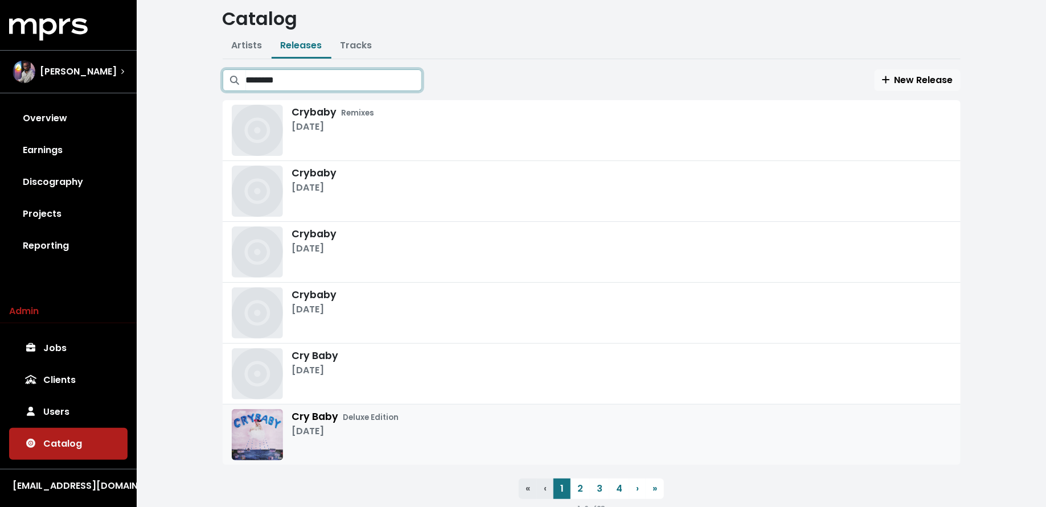
type input "********"
click at [392, 447] on div "Cry Baby Deluxe Edition Aug 14th, 2015" at bounding box center [345, 434] width 107 height 51
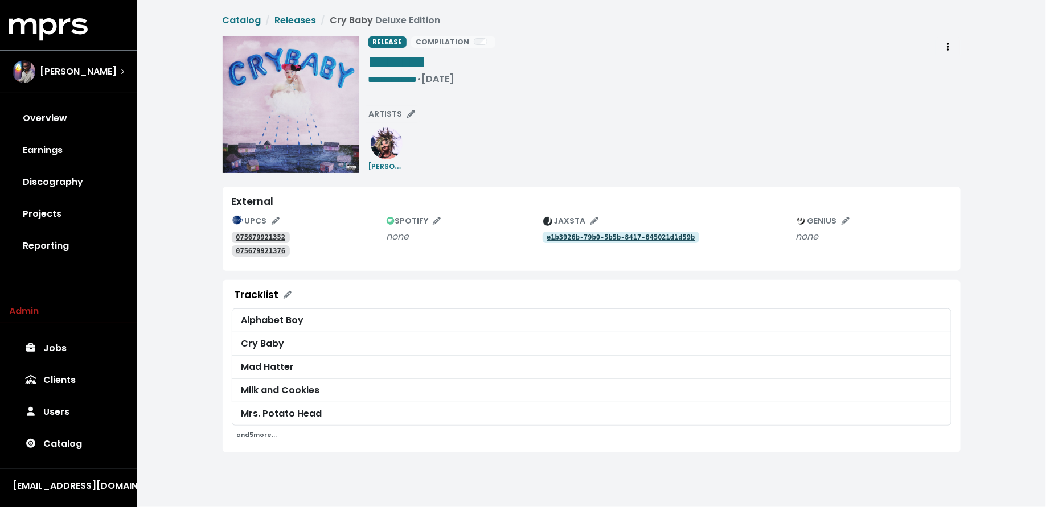
click at [253, 433] on small "and 5 more..." at bounding box center [257, 435] width 40 height 9
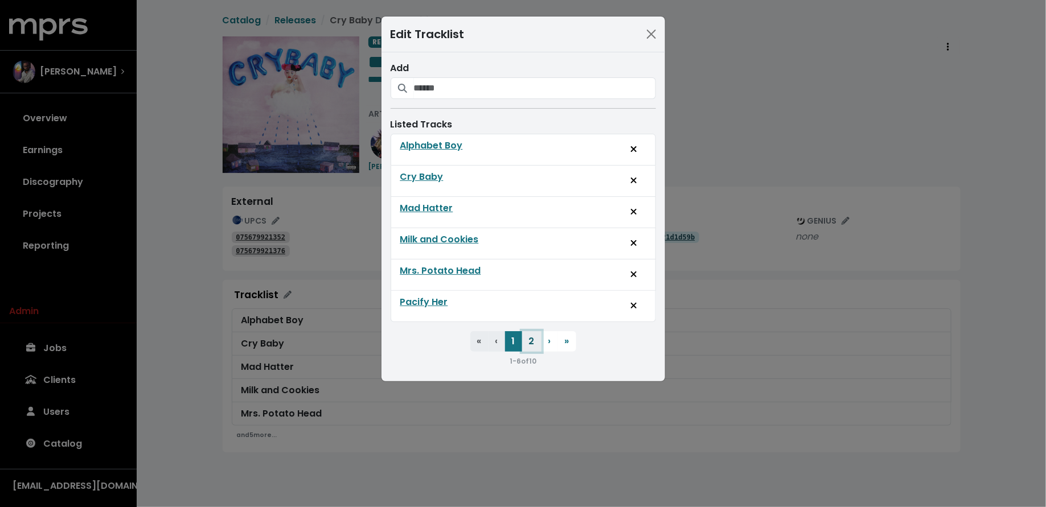
click at [530, 339] on button "2" at bounding box center [531, 341] width 19 height 21
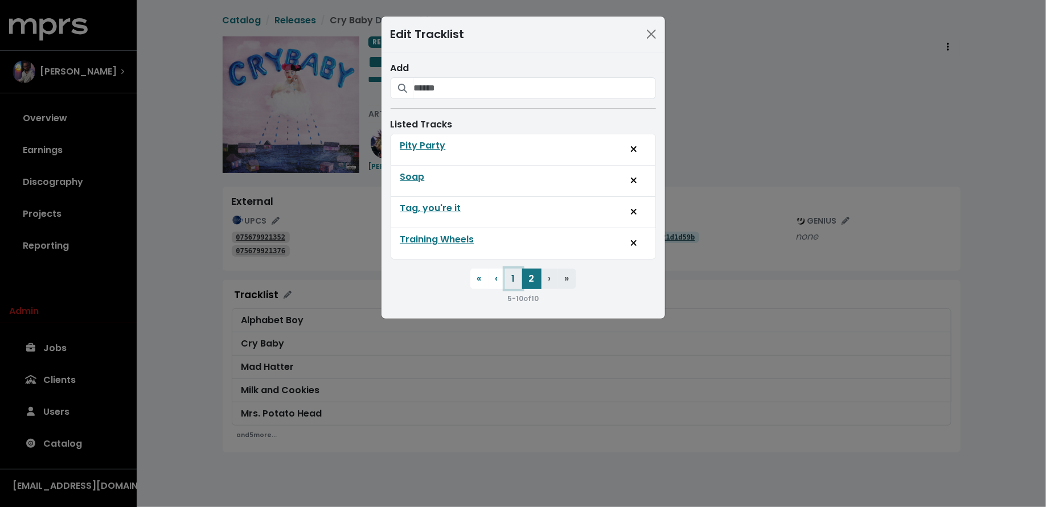
click at [516, 278] on button "1" at bounding box center [513, 279] width 17 height 21
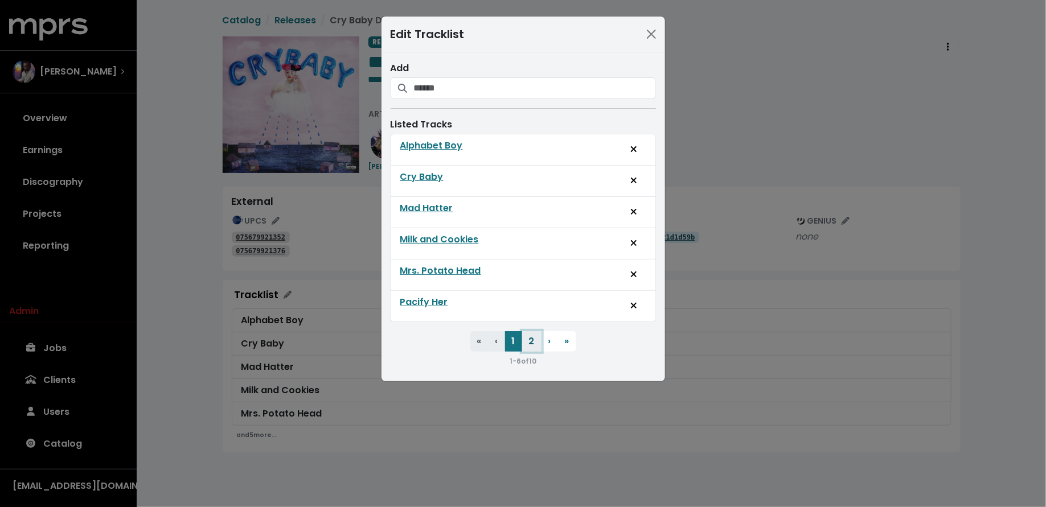
click at [530, 342] on button "2" at bounding box center [531, 341] width 19 height 21
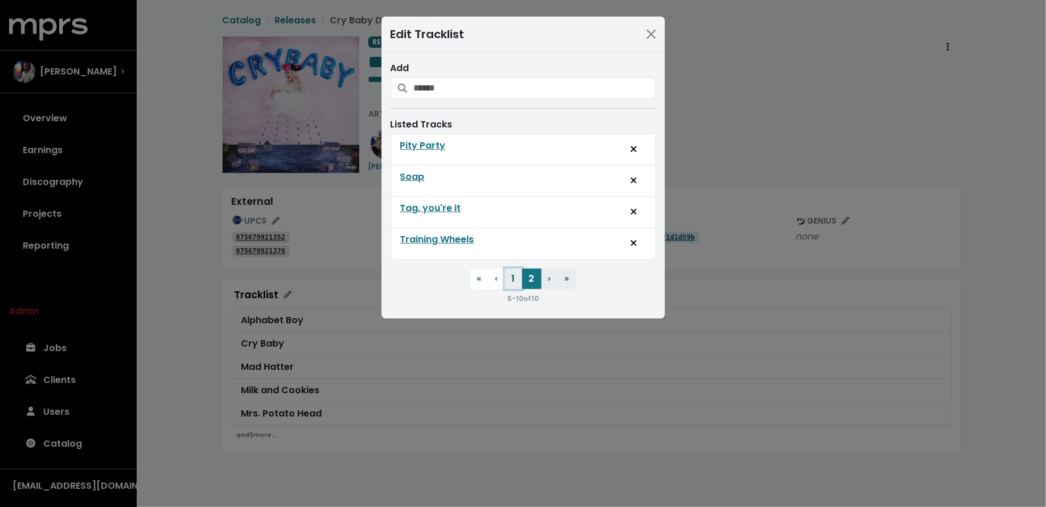
click at [513, 274] on button "1" at bounding box center [513, 279] width 17 height 21
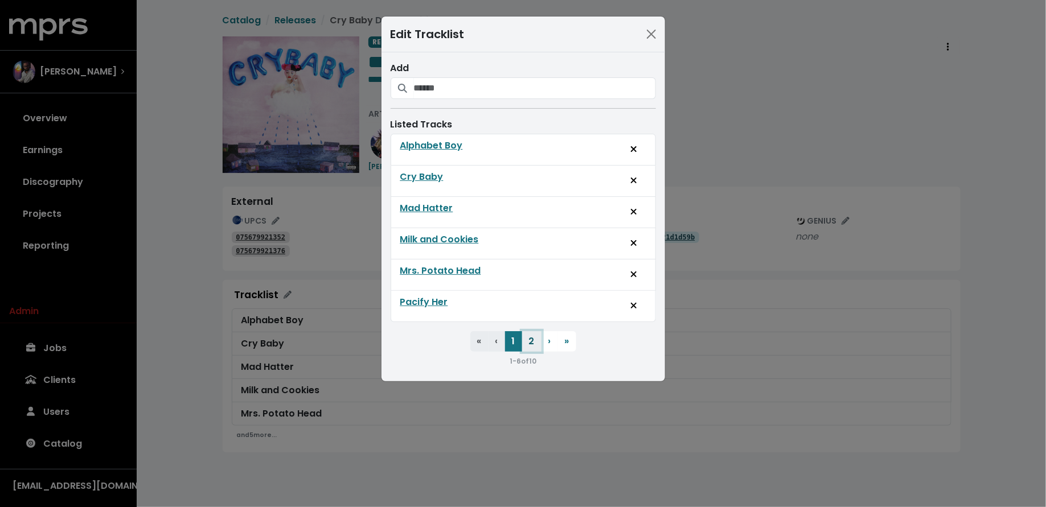
click at [527, 343] on button "2" at bounding box center [531, 341] width 19 height 21
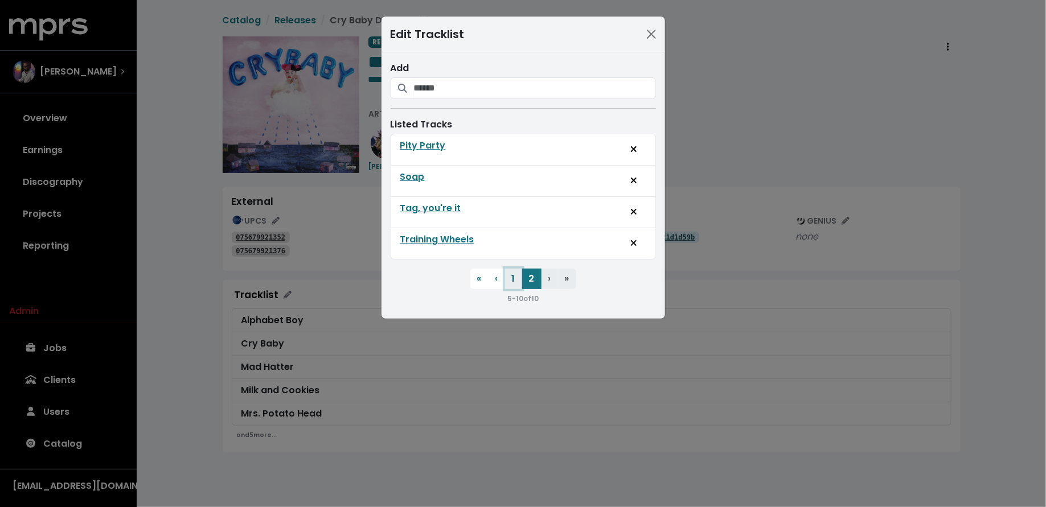
click at [514, 273] on button "1" at bounding box center [513, 279] width 17 height 21
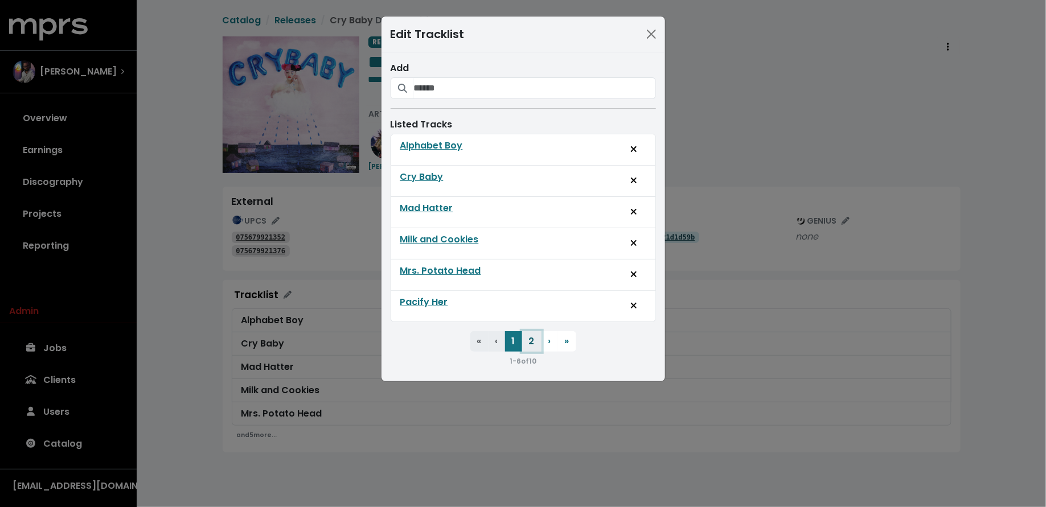
click at [526, 338] on button "2" at bounding box center [531, 341] width 19 height 21
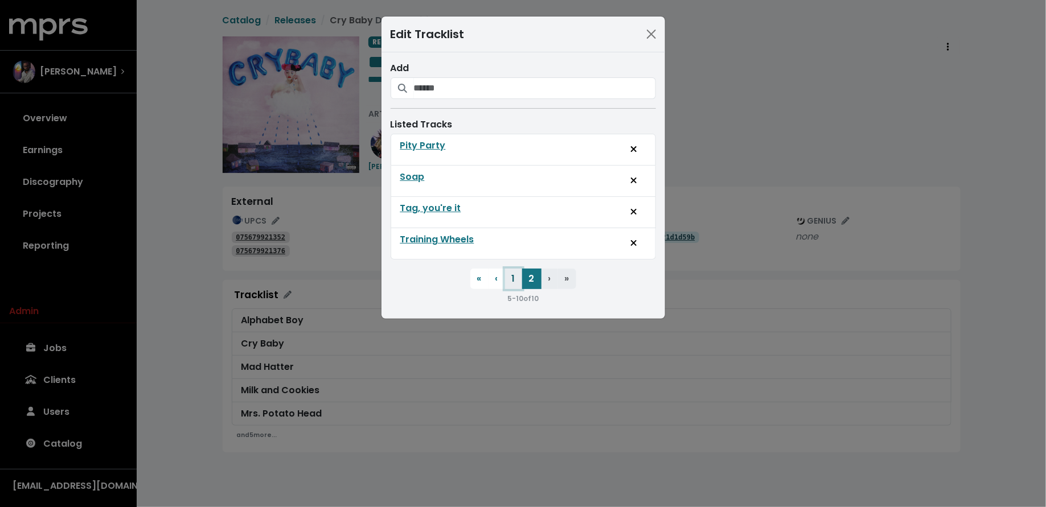
click at [512, 275] on button "1" at bounding box center [513, 279] width 17 height 21
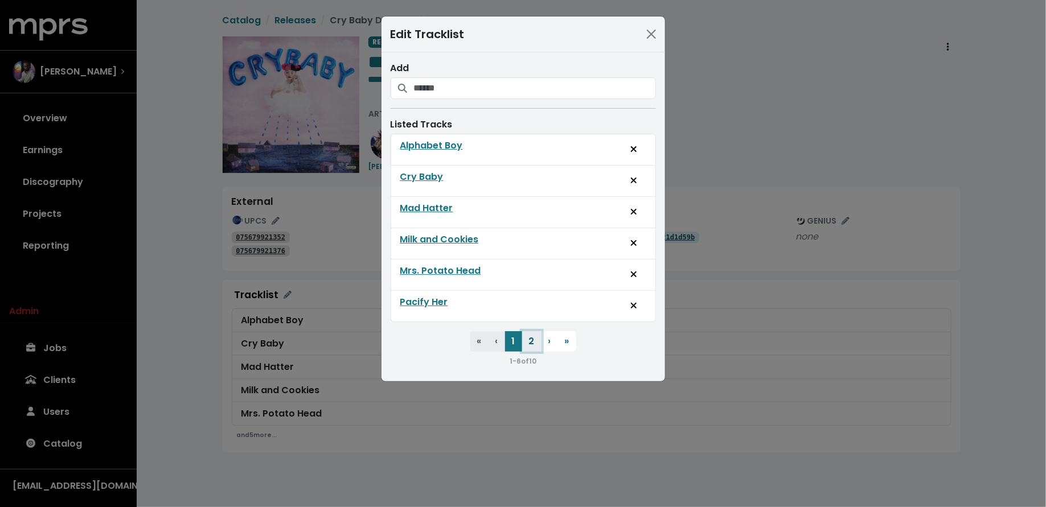
click at [531, 337] on button "2" at bounding box center [531, 341] width 19 height 21
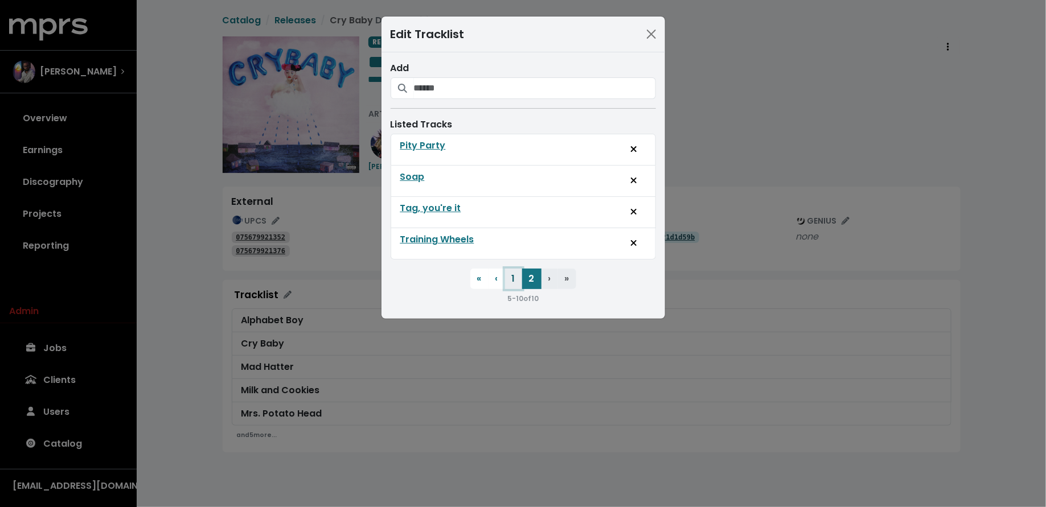
click at [516, 281] on button "1" at bounding box center [513, 279] width 17 height 21
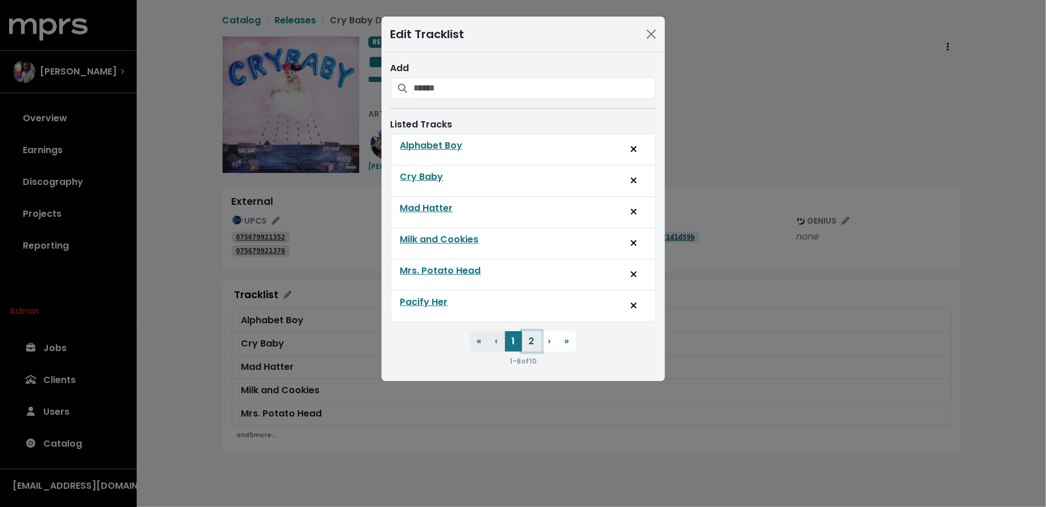
click at [530, 336] on button "2" at bounding box center [531, 341] width 19 height 21
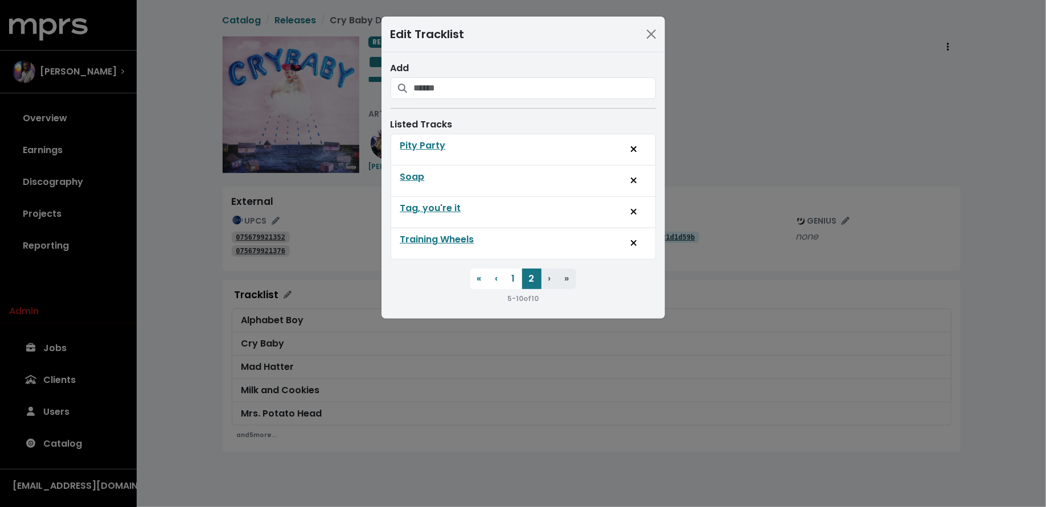
click at [202, 305] on div "Edit Tracklist Add Listed Tracks Pity Party Soap Tag, you're it Training Wheels…" at bounding box center [523, 253] width 1046 height 507
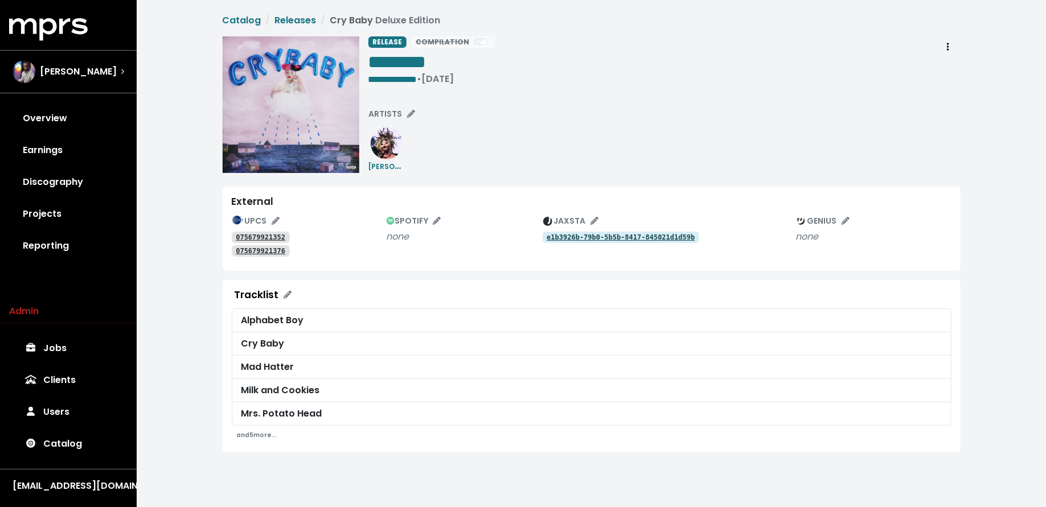
click at [305, 10] on div "**********" at bounding box center [591, 240] width 909 height 480
click at [304, 19] on link "Releases" at bounding box center [296, 20] width 42 height 13
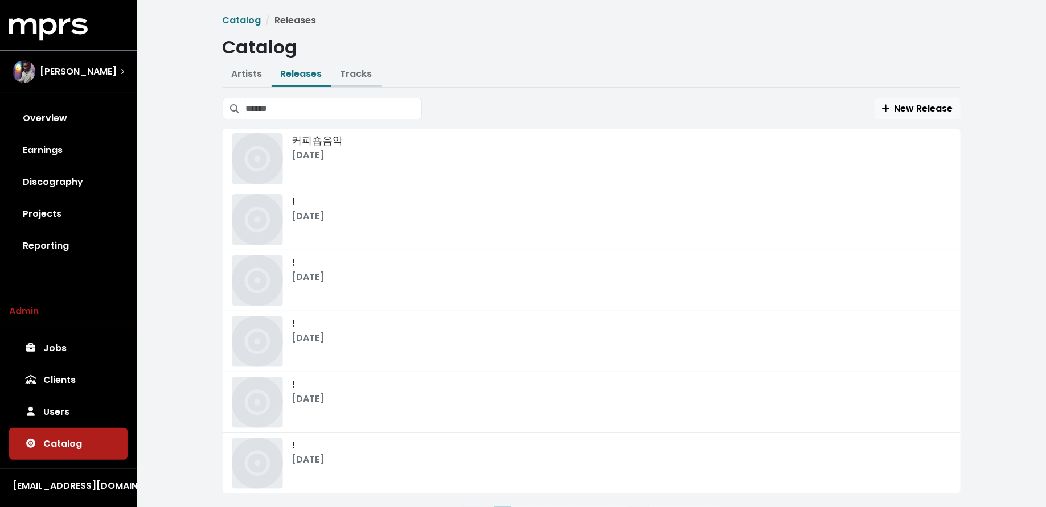
click at [351, 77] on link "Tracks" at bounding box center [357, 73] width 32 height 13
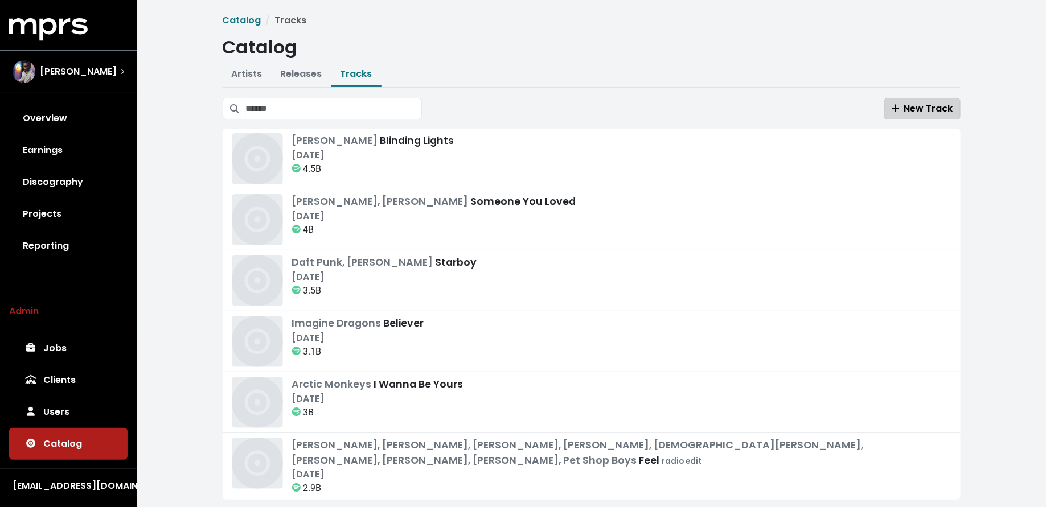
click at [913, 103] on span "New Track" at bounding box center [923, 108] width 62 height 13
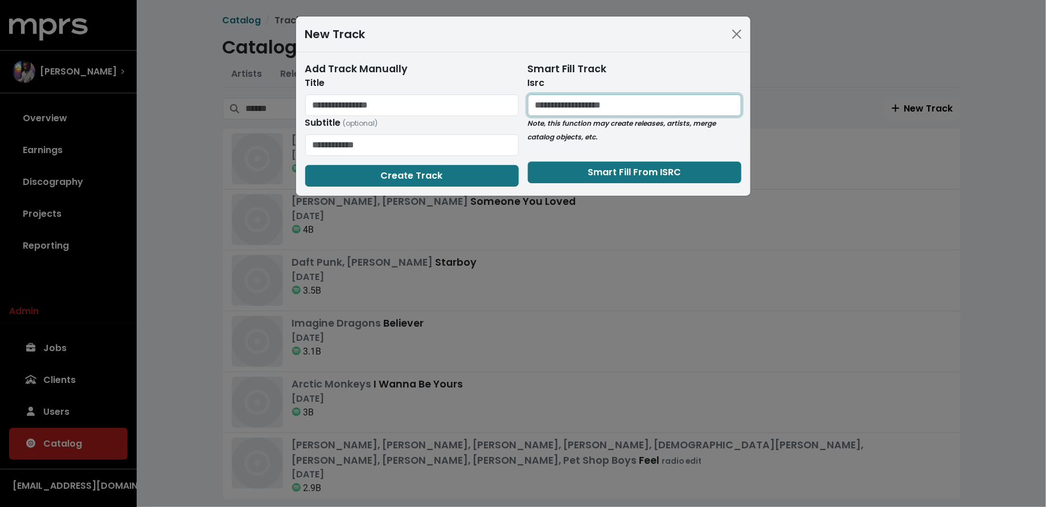
click at [583, 105] on input "text" at bounding box center [635, 106] width 214 height 22
paste input "**********"
type input "**********"
click at [595, 170] on span "Smart Fill From ISRC" at bounding box center [634, 172] width 93 height 13
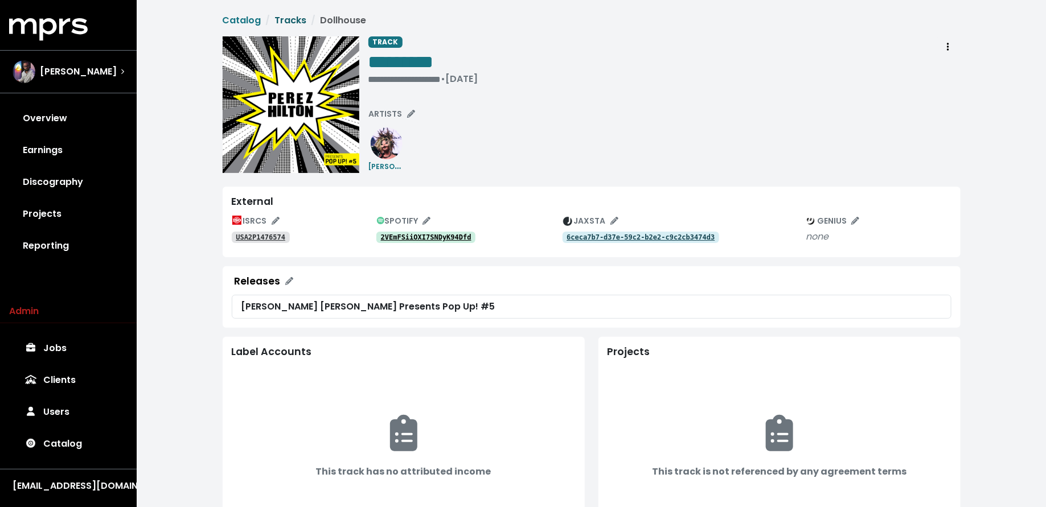
click at [284, 20] on link "Tracks" at bounding box center [291, 20] width 32 height 13
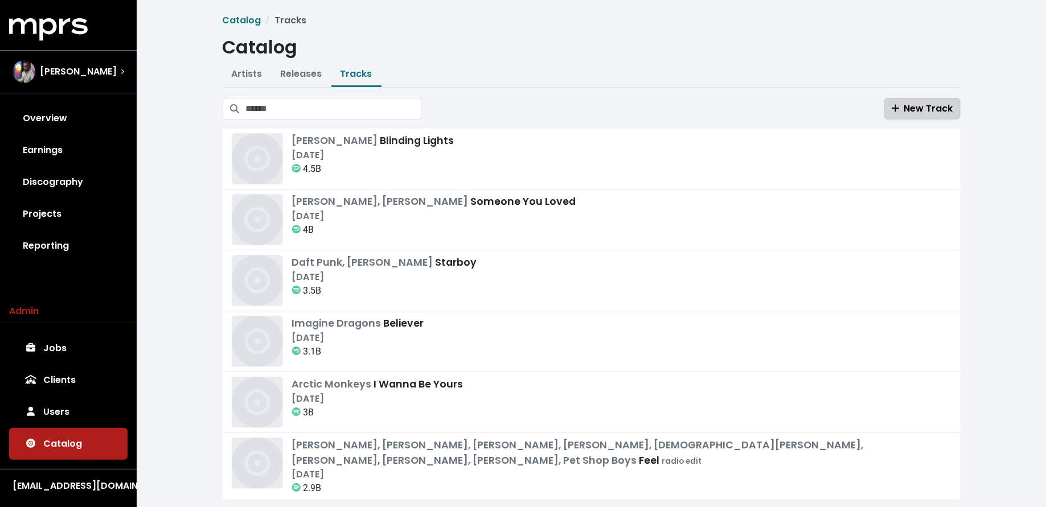
click at [912, 104] on span "New Track" at bounding box center [923, 108] width 62 height 13
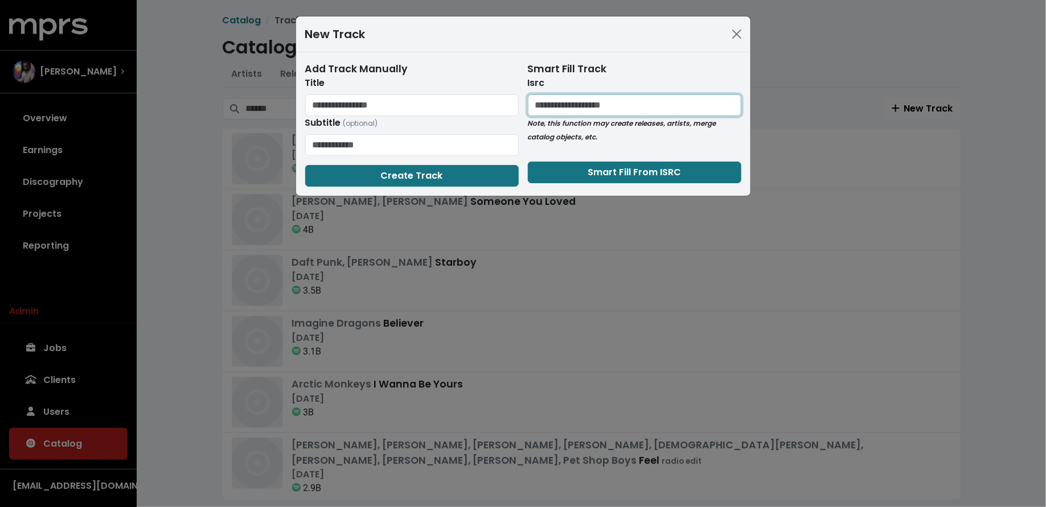
click at [587, 105] on input "text" at bounding box center [635, 106] width 214 height 22
paste input "**********"
type input "**********"
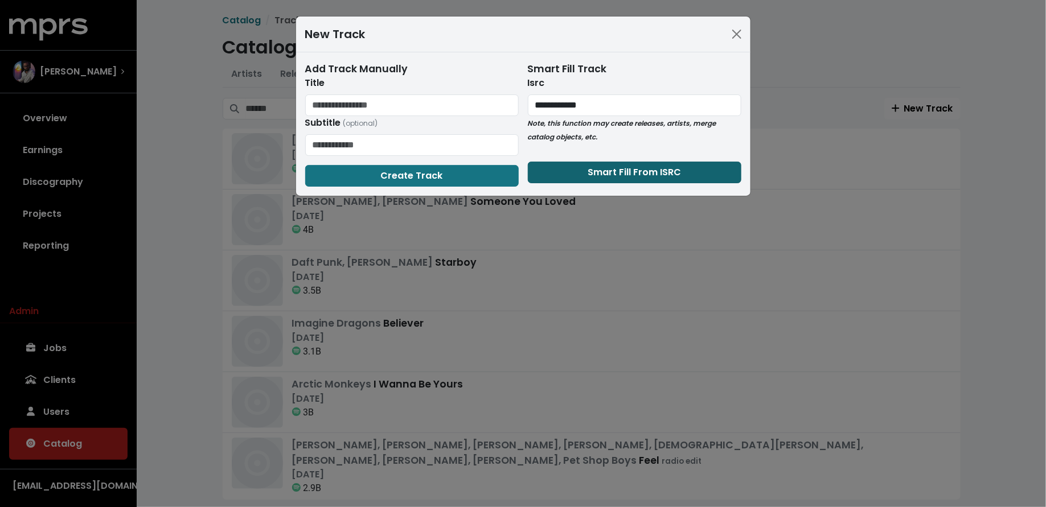
click at [601, 174] on span "Smart Fill From ISRC" at bounding box center [634, 172] width 93 height 13
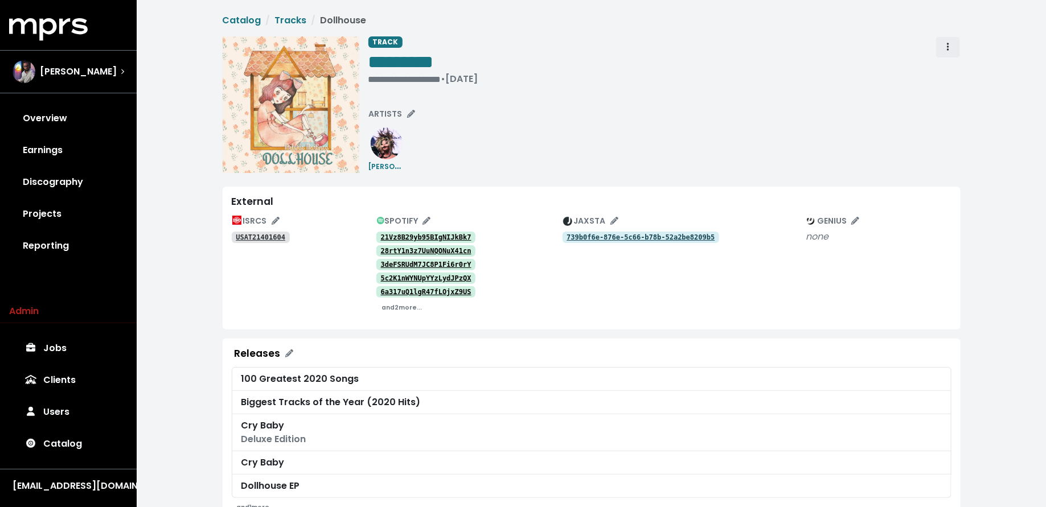
click at [948, 42] on icon "Track actions" at bounding box center [948, 46] width 2 height 9
click at [950, 70] on link "Merge" at bounding box center [981, 72] width 90 height 18
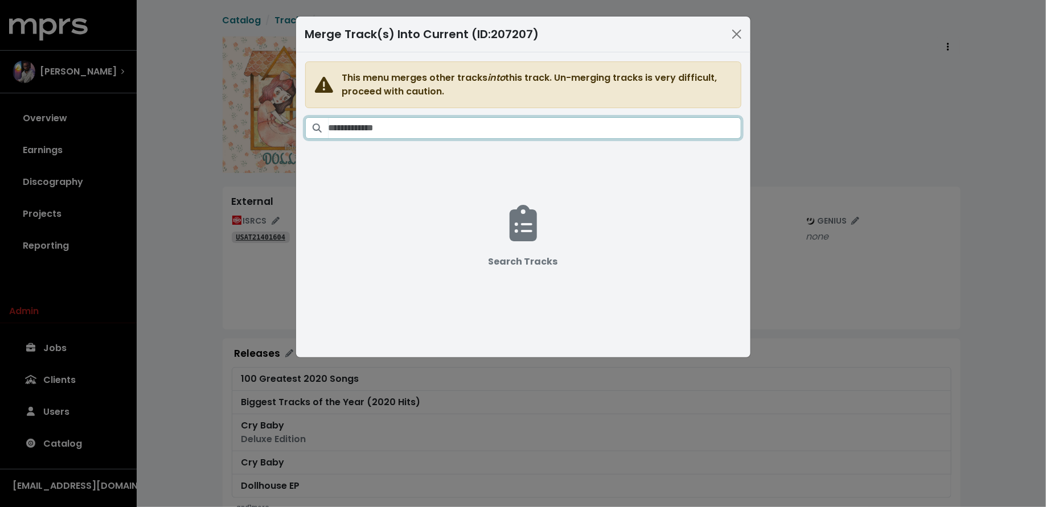
click at [659, 124] on input "Search tracks" at bounding box center [535, 128] width 413 height 22
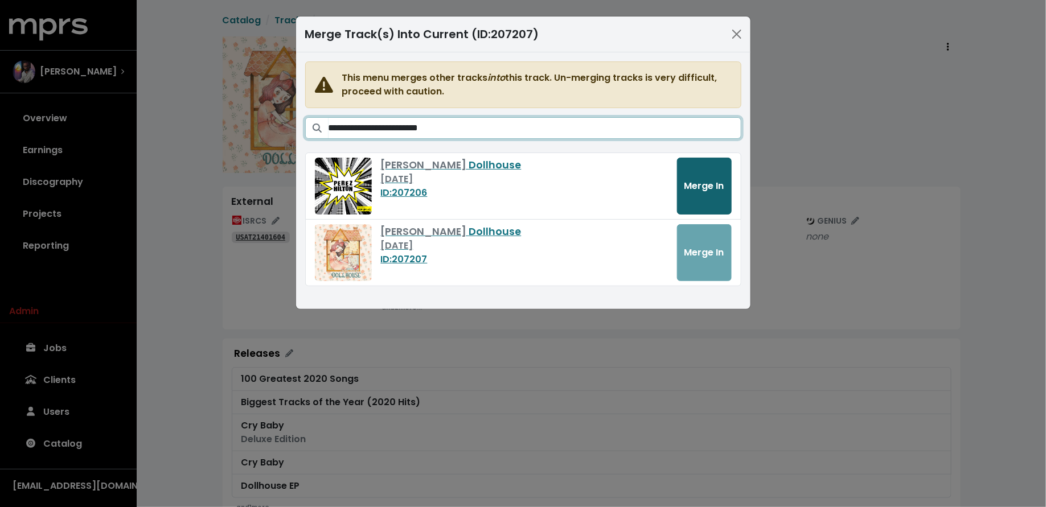
type input "**********"
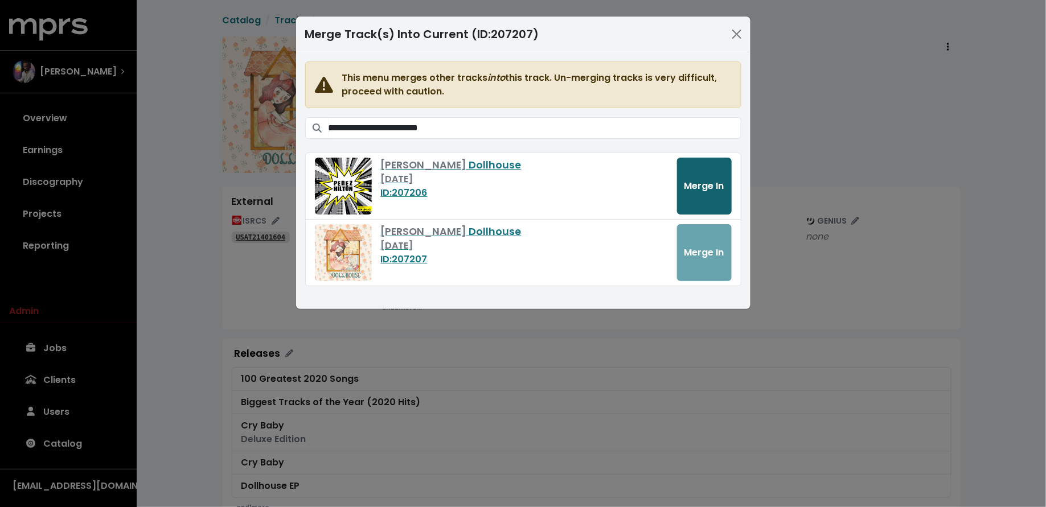
click at [698, 188] on span "Merge In" at bounding box center [705, 185] width 40 height 13
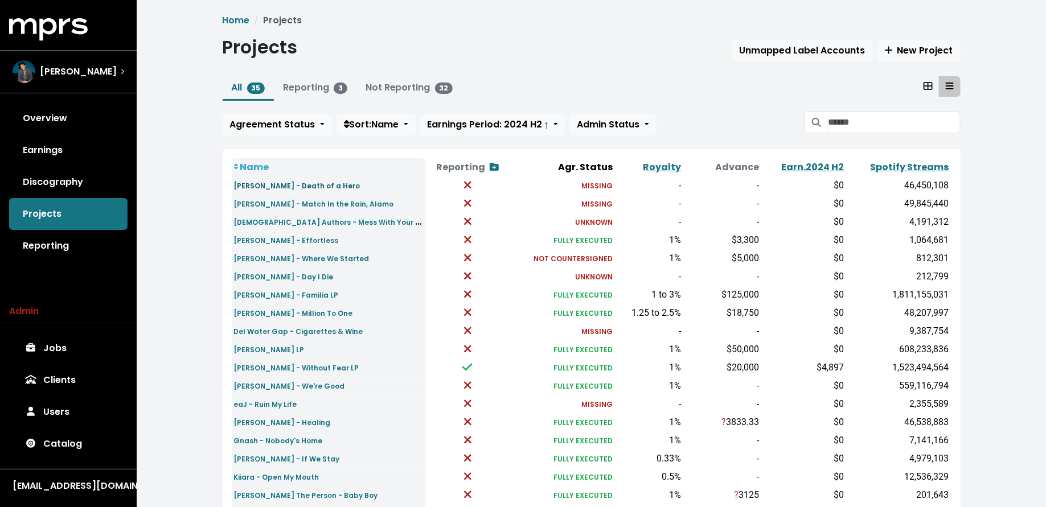
click at [310, 188] on small "[PERSON_NAME] - Death of a Hero" at bounding box center [297, 186] width 126 height 10
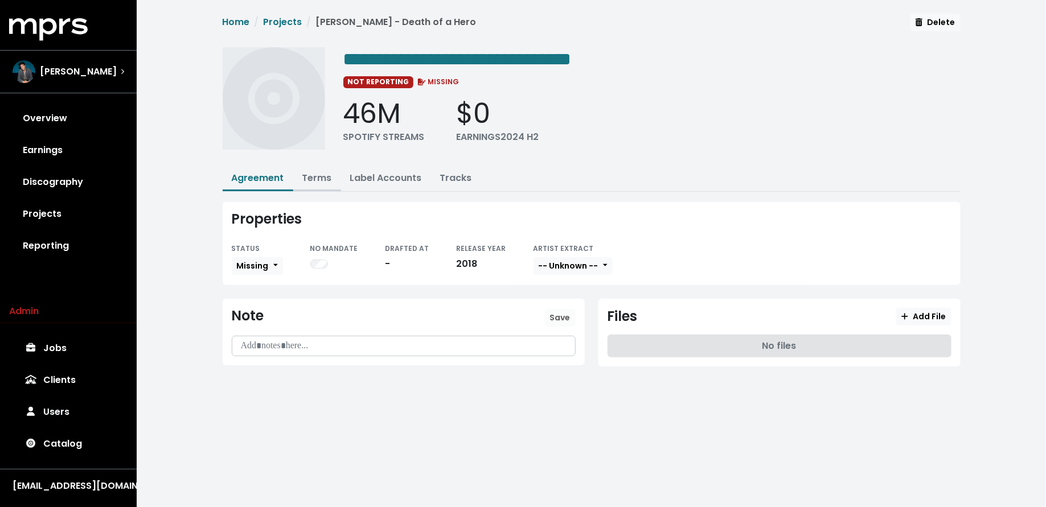
click at [316, 171] on link "Terms" at bounding box center [317, 177] width 30 height 13
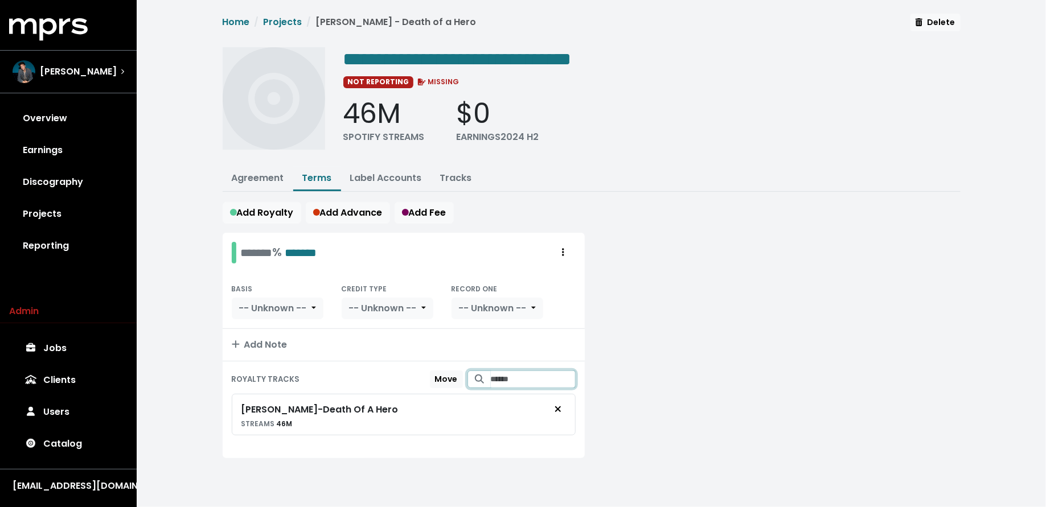
click at [523, 371] on input "Search for tracks by title and link them to this royalty" at bounding box center [533, 380] width 85 height 18
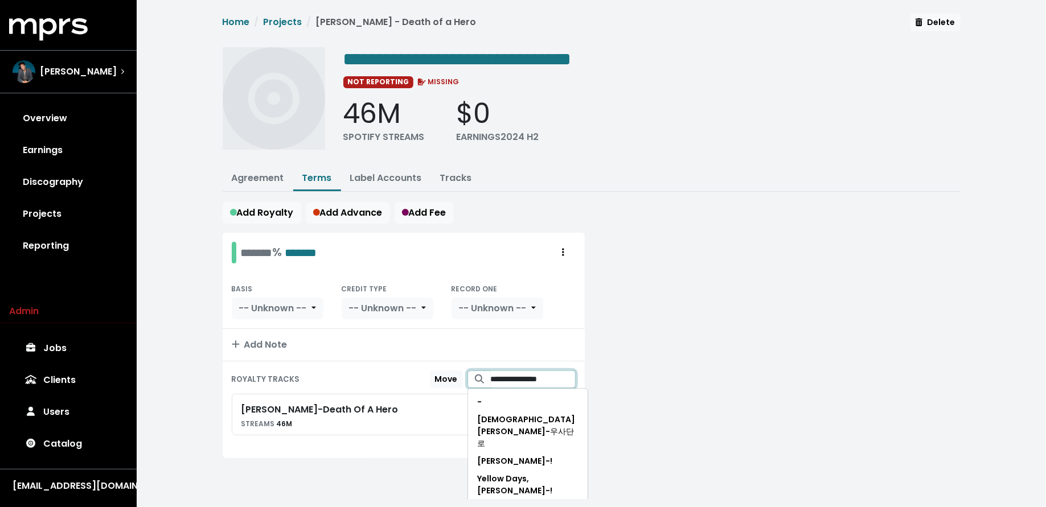
type input "**********"
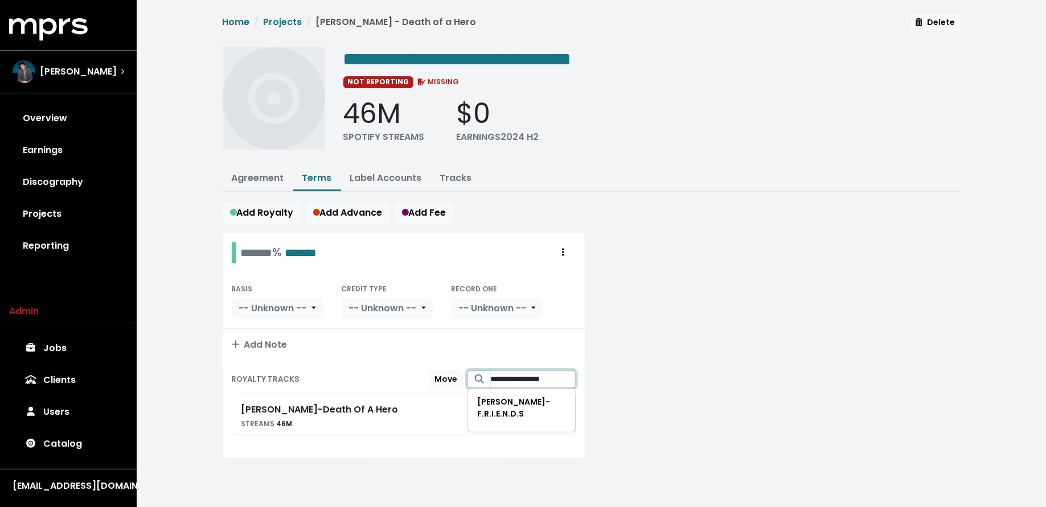
click at [566, 375] on input "**********" at bounding box center [533, 380] width 85 height 18
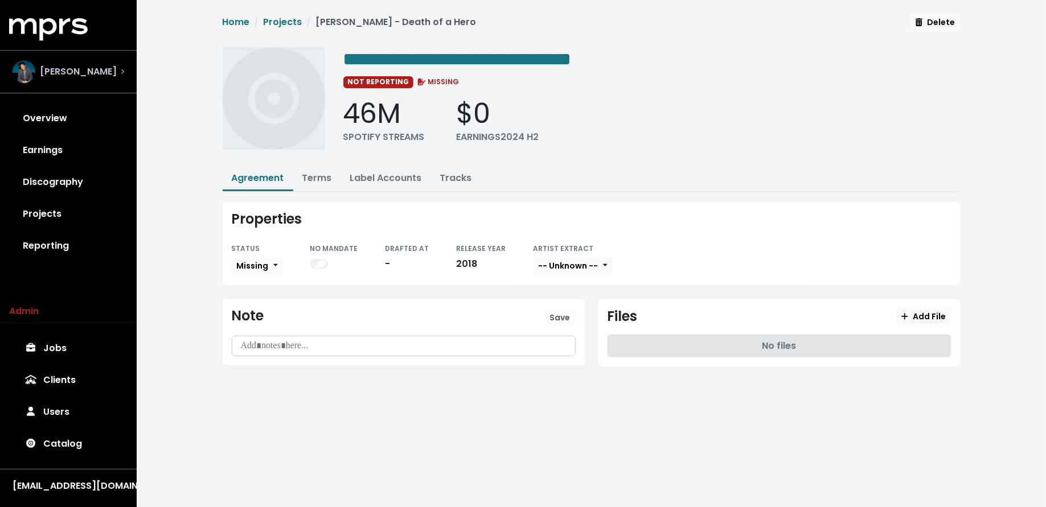
click at [95, 71] on div "[PERSON_NAME]" at bounding box center [69, 71] width 112 height 23
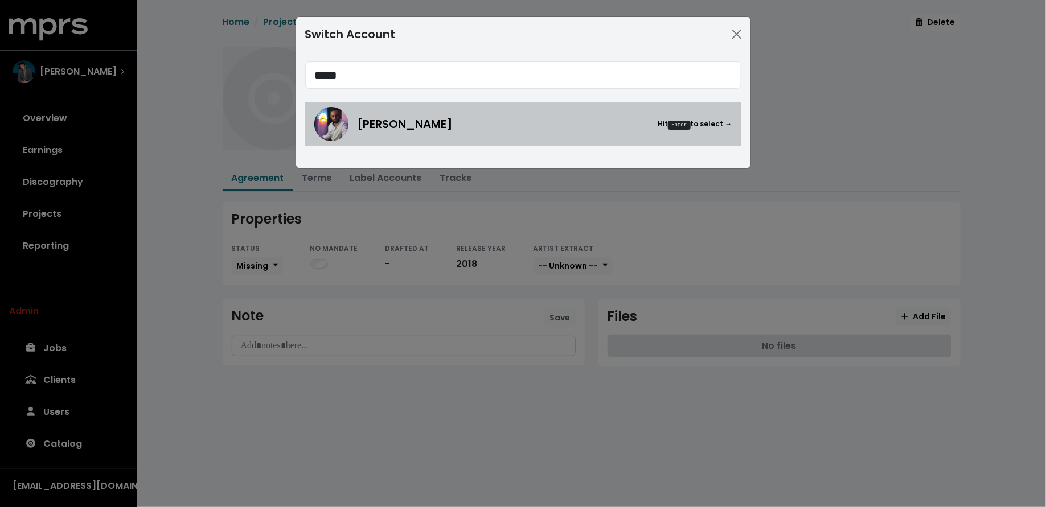
type input "*****"
click at [346, 138] on div "[PERSON_NAME] Hit Enter to select →" at bounding box center [523, 124] width 418 height 34
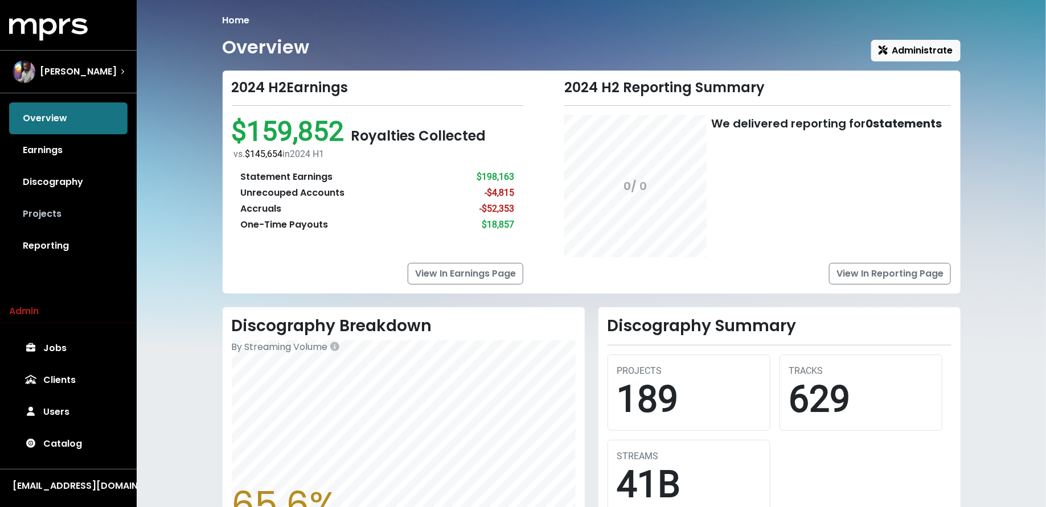
click at [54, 213] on link "Projects" at bounding box center [68, 214] width 118 height 32
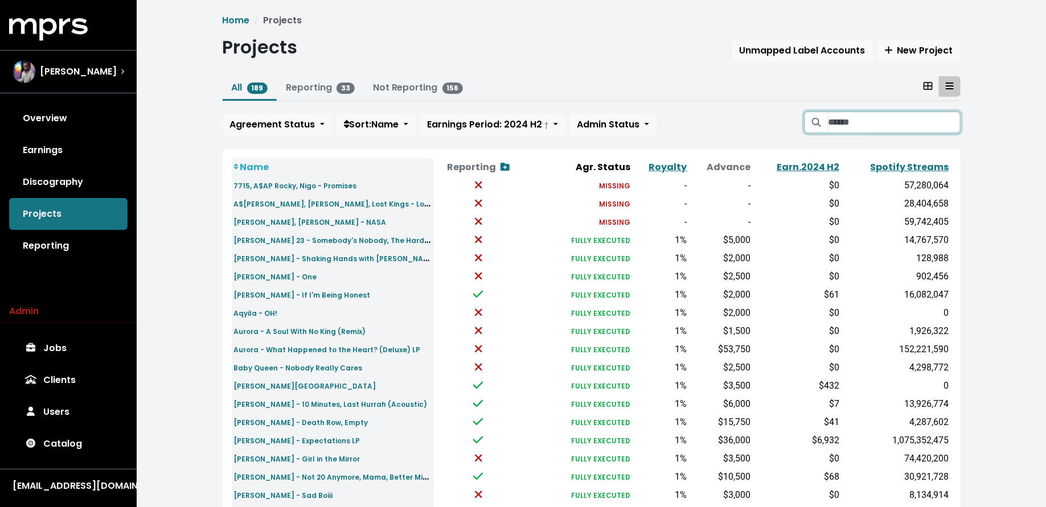
click at [895, 126] on input "Search projects" at bounding box center [894, 123] width 132 height 22
type input "*"
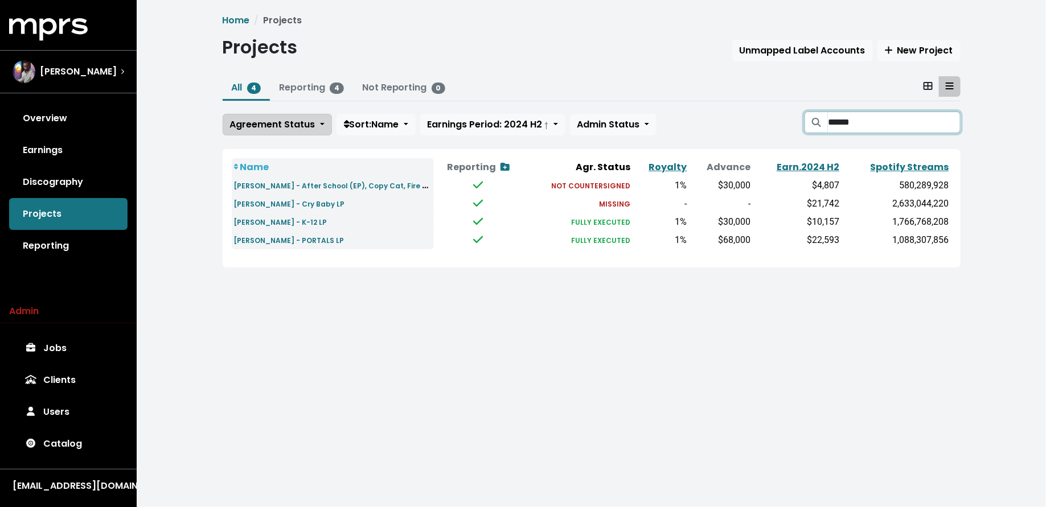
type input "******"
click at [318, 202] on small "[PERSON_NAME] - Cry Baby LP" at bounding box center [289, 204] width 111 height 10
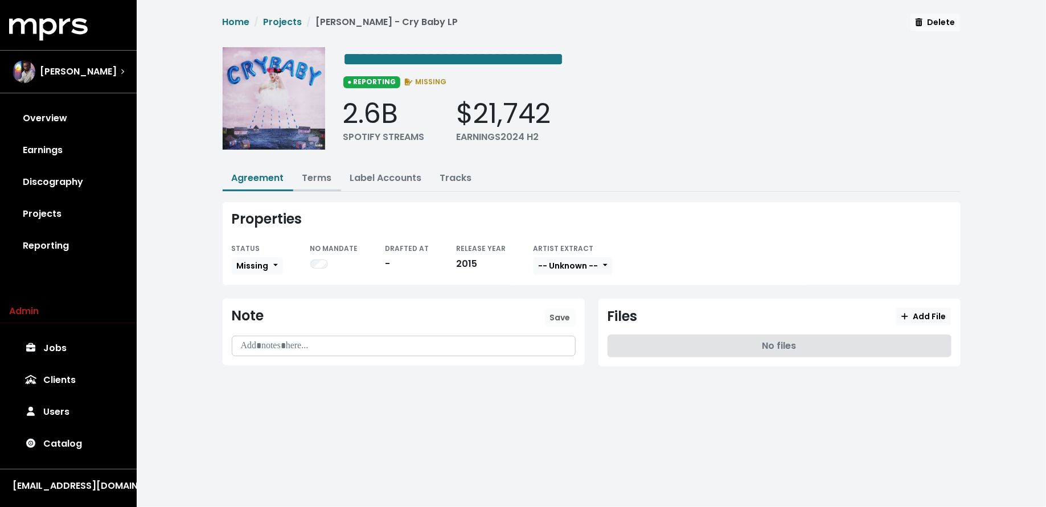
click at [315, 169] on button "Terms" at bounding box center [317, 179] width 48 height 24
click at [315, 179] on link "Terms" at bounding box center [317, 177] width 30 height 13
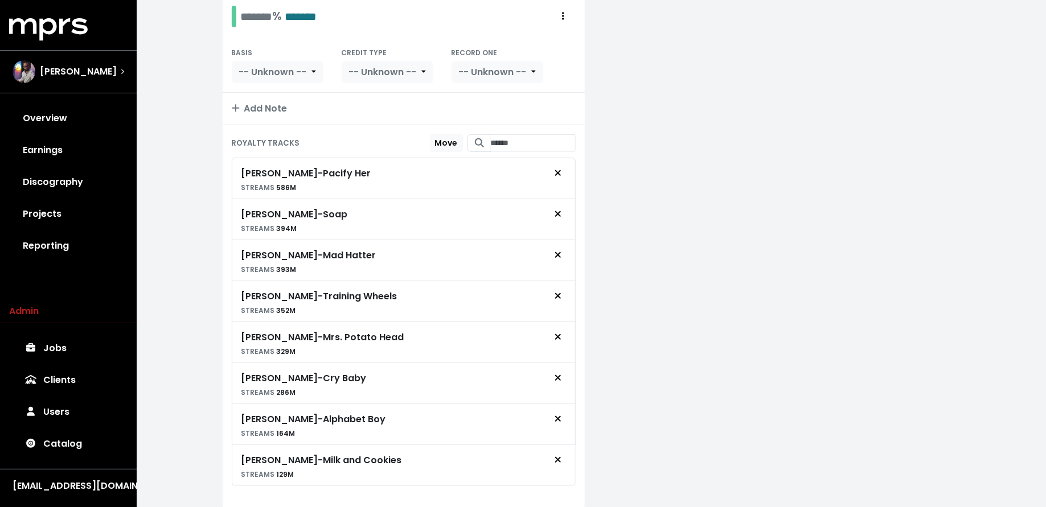
scroll to position [271, 0]
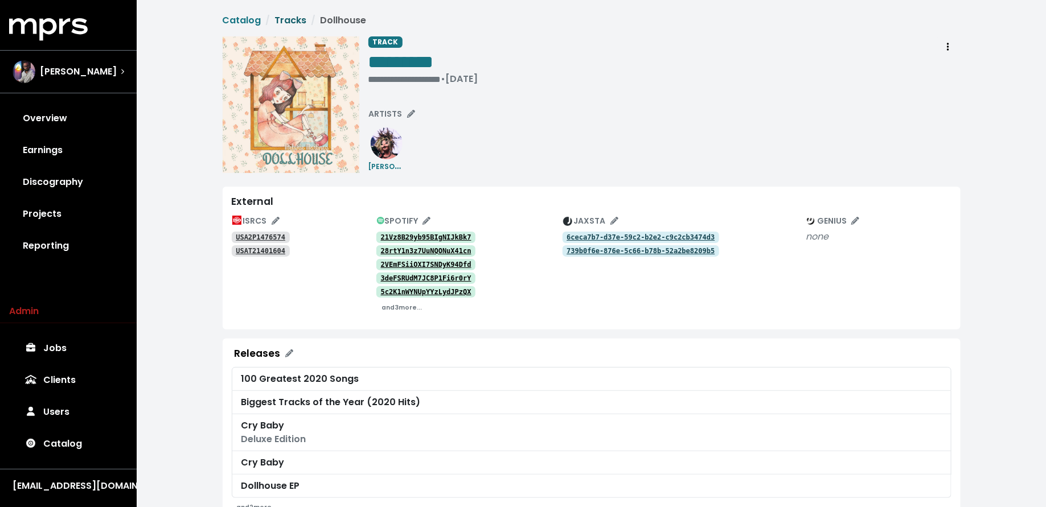
click at [285, 19] on link "Tracks" at bounding box center [291, 20] width 32 height 13
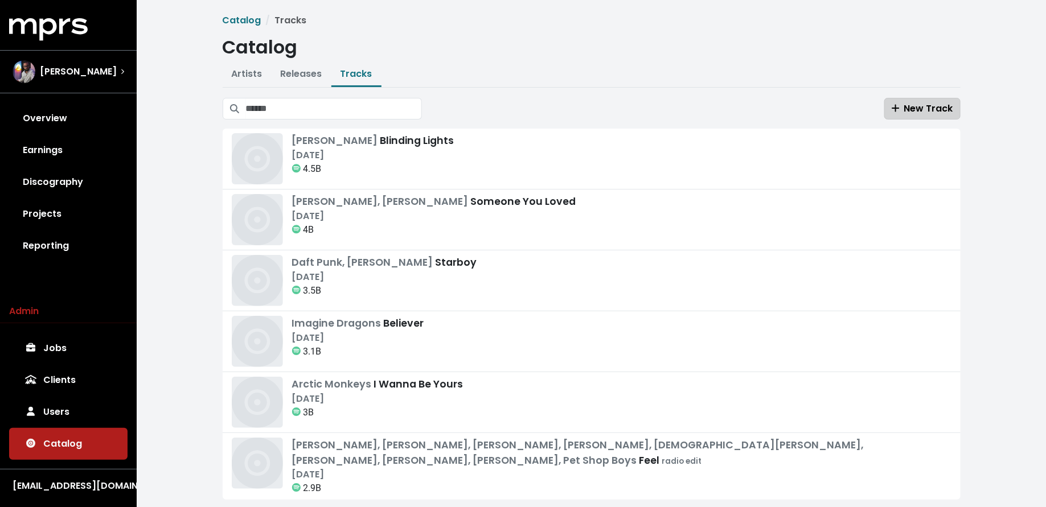
click at [904, 112] on span "New Track" at bounding box center [923, 108] width 62 height 13
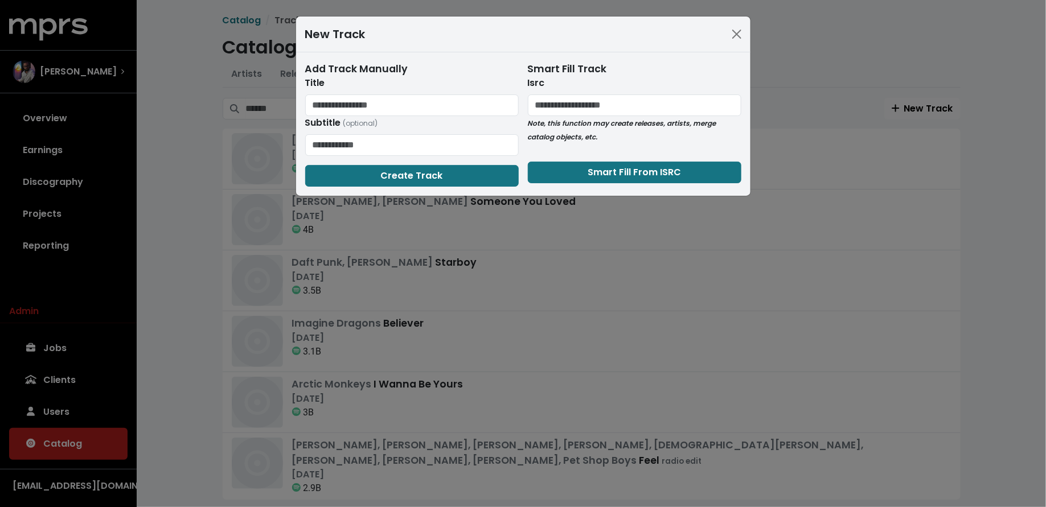
click at [567, 92] on div "Isrc" at bounding box center [635, 96] width 214 height 40
click at [568, 105] on input "text" at bounding box center [635, 106] width 214 height 22
paste input "**********"
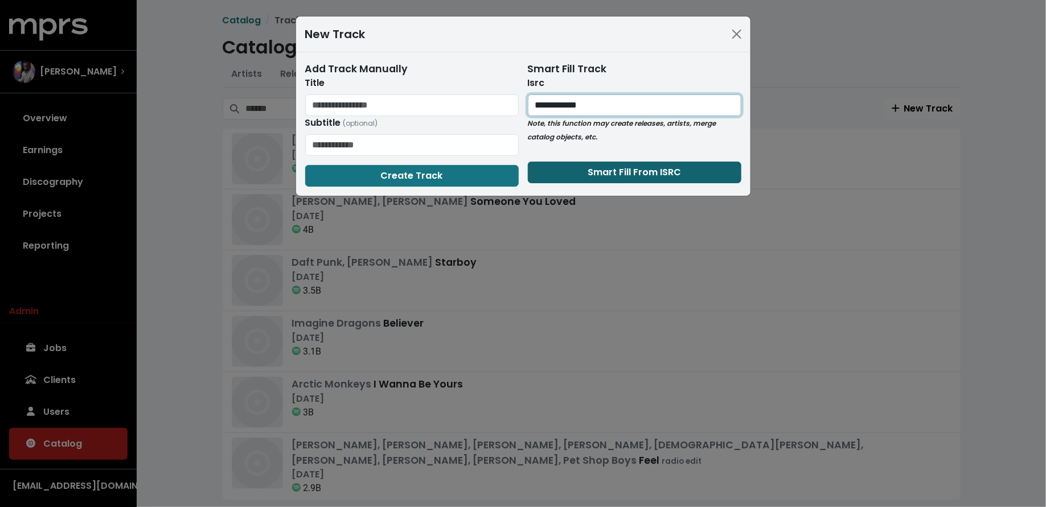
type input "**********"
click at [591, 169] on span "Smart Fill From ISRC" at bounding box center [634, 172] width 93 height 13
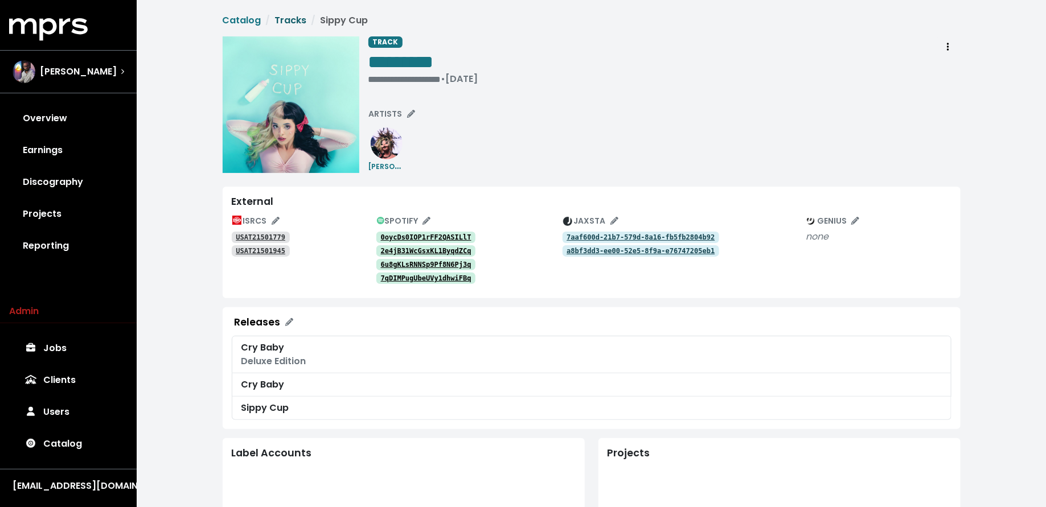
click at [295, 18] on link "Tracks" at bounding box center [291, 20] width 32 height 13
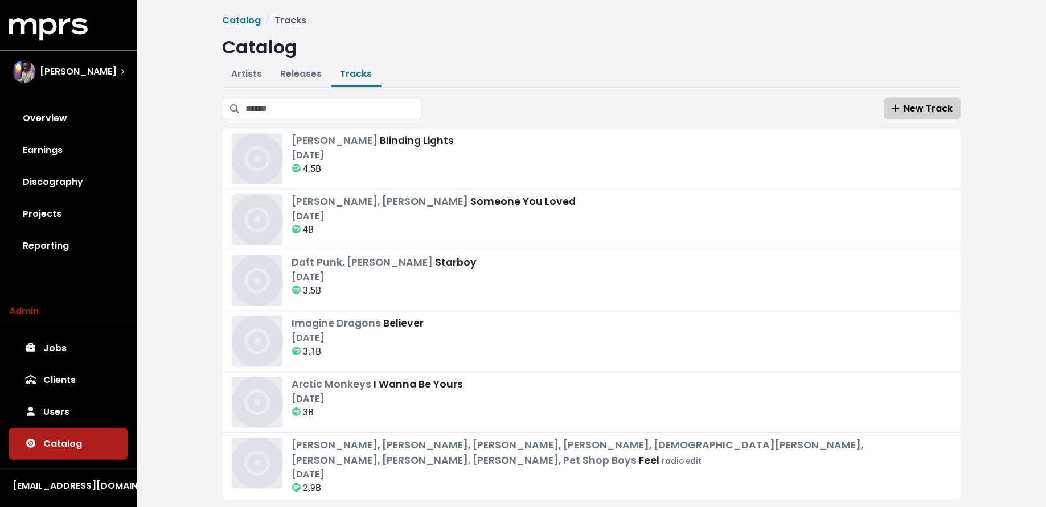
click at [926, 106] on span "New Track" at bounding box center [923, 108] width 62 height 13
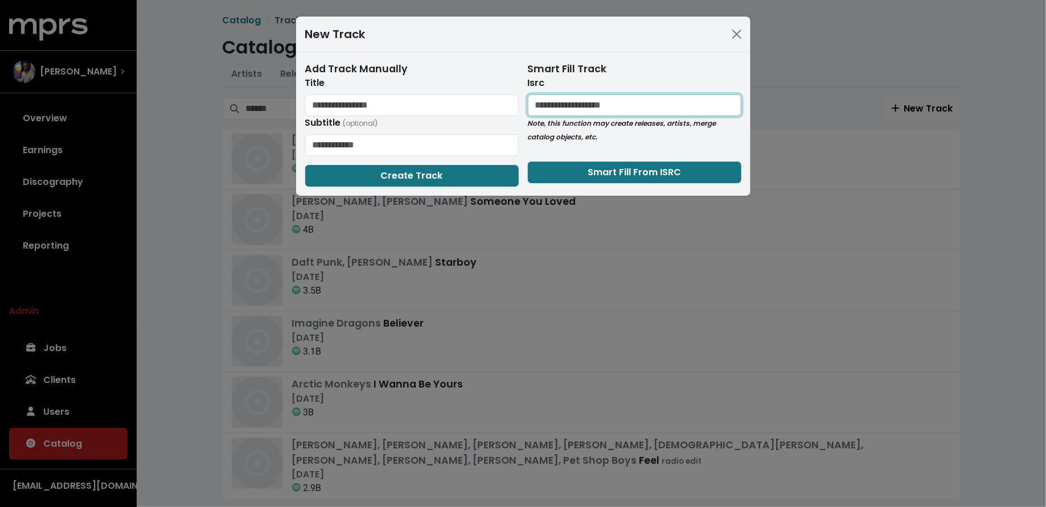
click at [629, 105] on input "text" at bounding box center [635, 106] width 214 height 22
paste input "**********"
type input "**********"
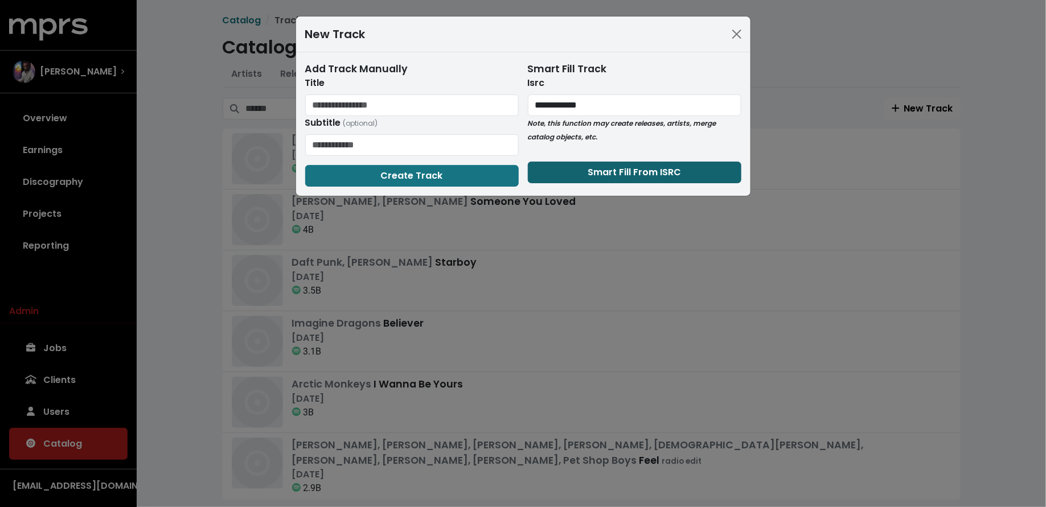
click at [616, 162] on button "Smart Fill From ISRC" at bounding box center [635, 173] width 214 height 22
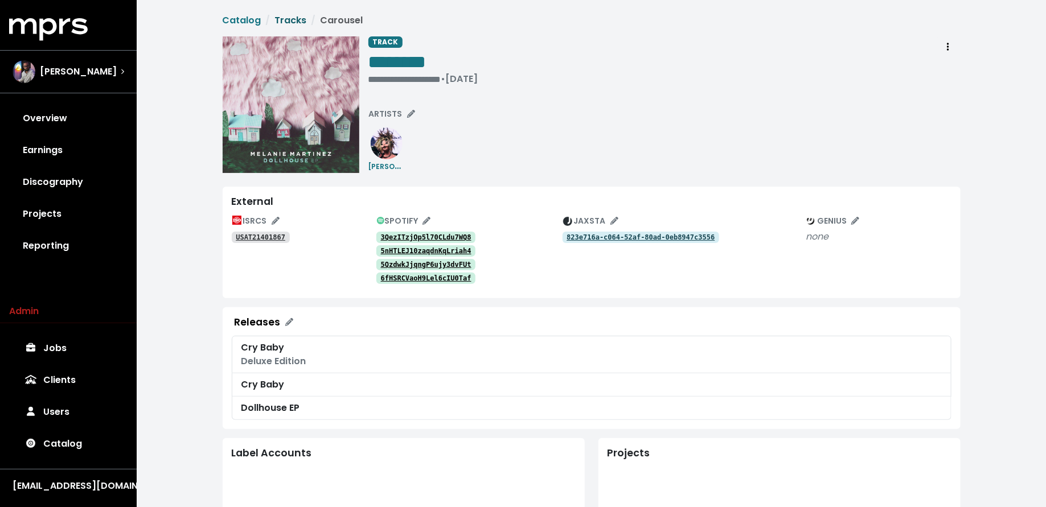
click at [291, 22] on link "Tracks" at bounding box center [291, 20] width 32 height 13
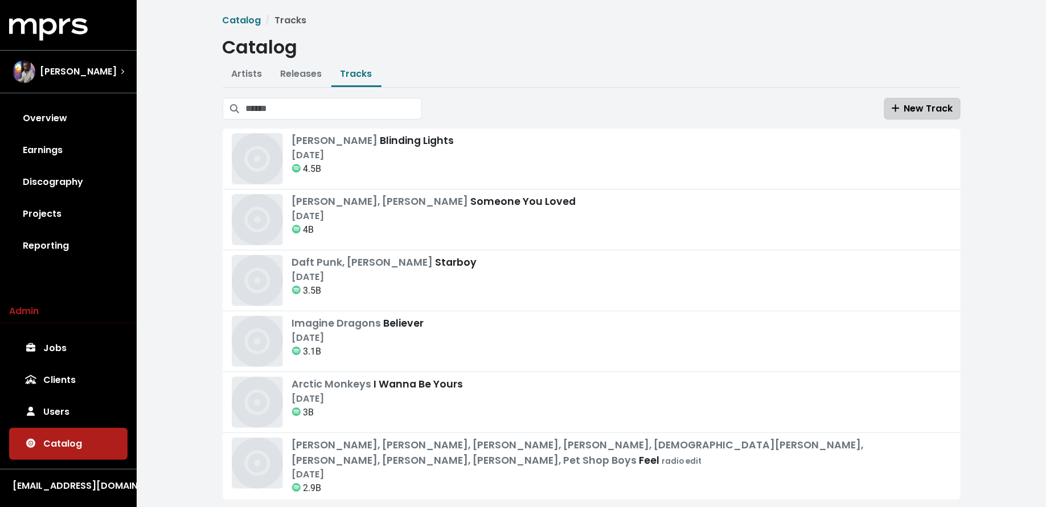
click at [926, 99] on button "New Track" at bounding box center [922, 109] width 76 height 22
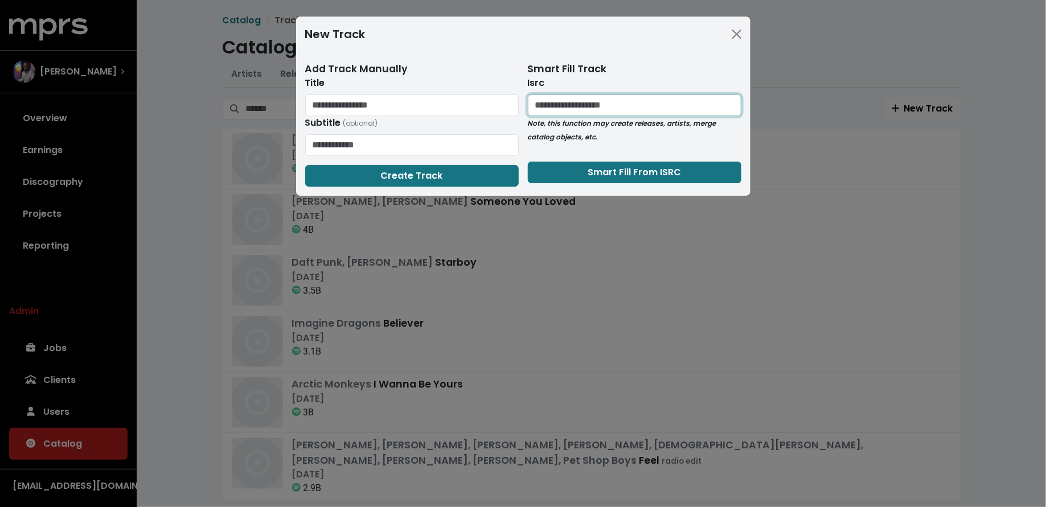
click at [564, 107] on input "text" at bounding box center [635, 106] width 214 height 22
paste input "**********"
type input "**********"
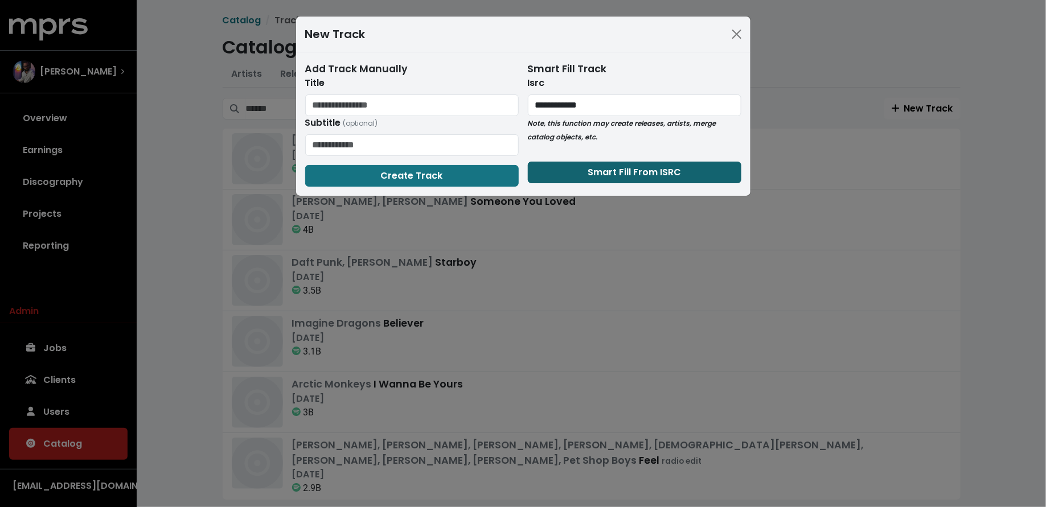
click at [587, 166] on button "Smart Fill From ISRC" at bounding box center [635, 173] width 214 height 22
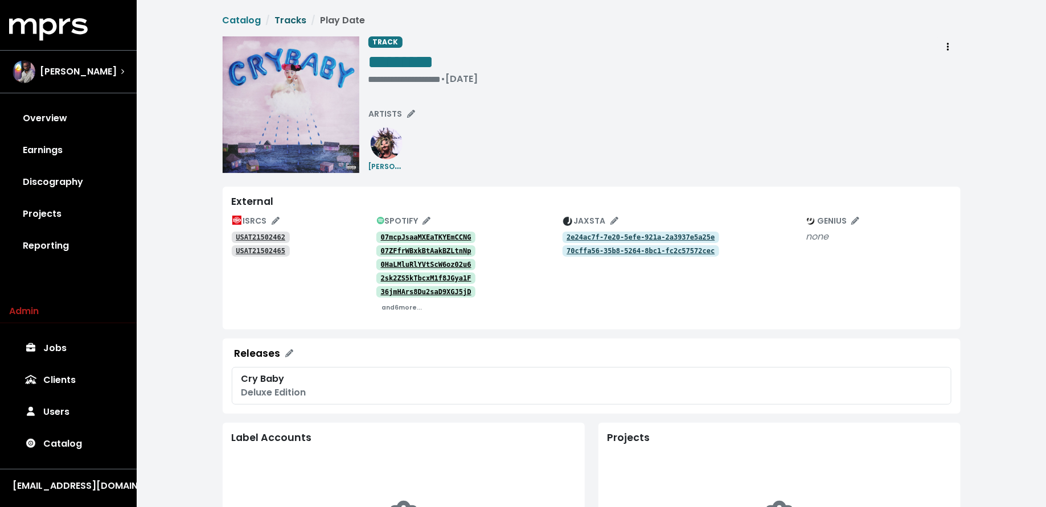
click at [286, 23] on link "Tracks" at bounding box center [291, 20] width 32 height 13
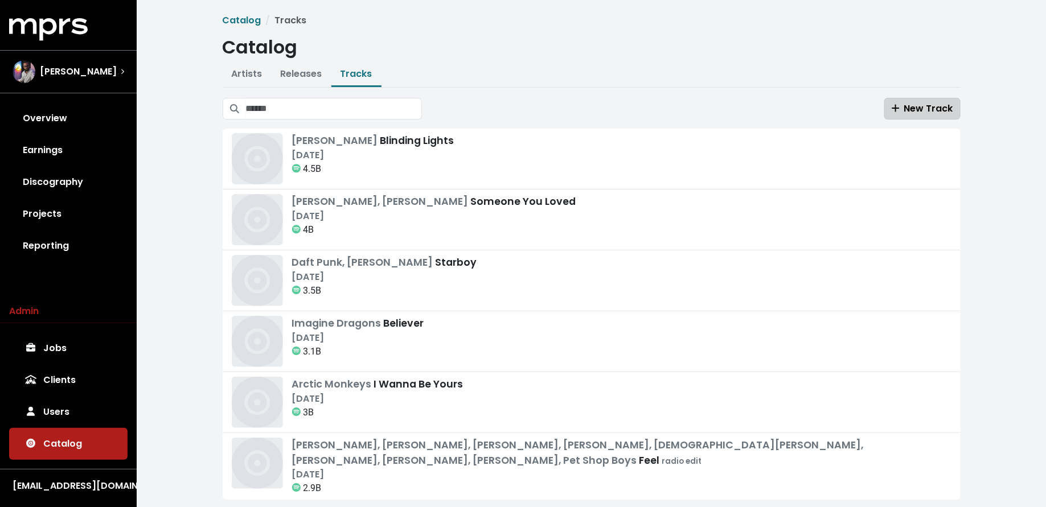
click at [898, 106] on icon "button" at bounding box center [896, 108] width 8 height 9
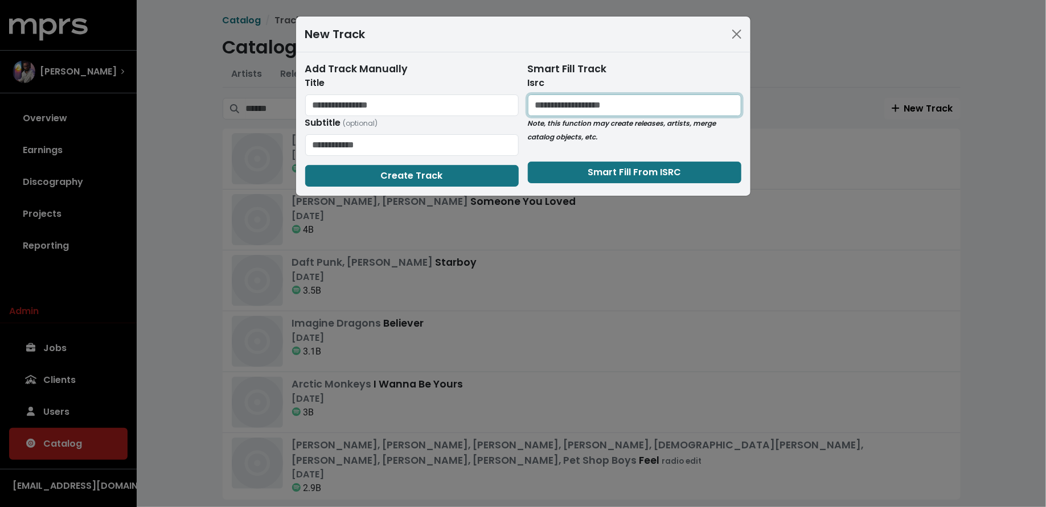
click at [558, 106] on input "text" at bounding box center [635, 106] width 214 height 22
paste input "**********"
type input "**********"
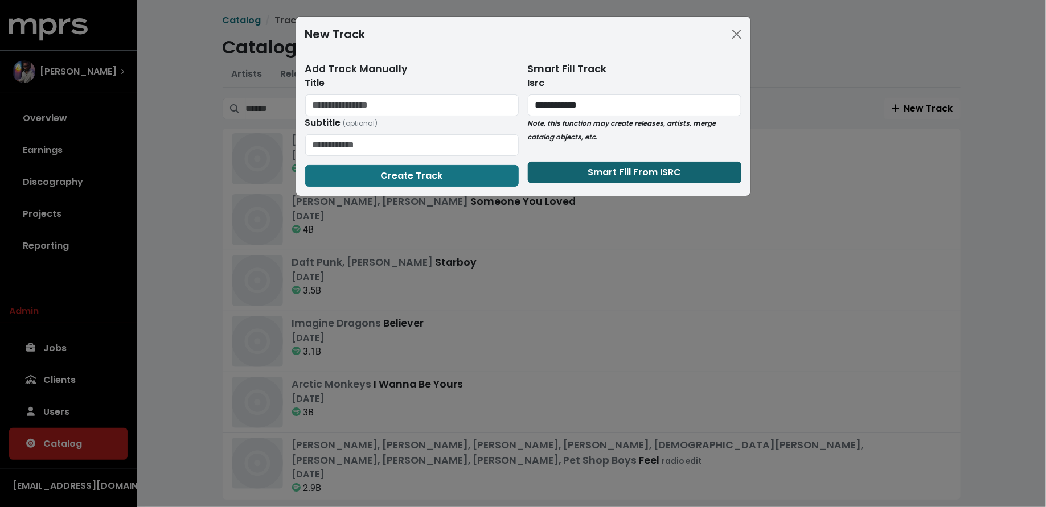
click at [588, 166] on span "Smart Fill From ISRC" at bounding box center [634, 172] width 93 height 13
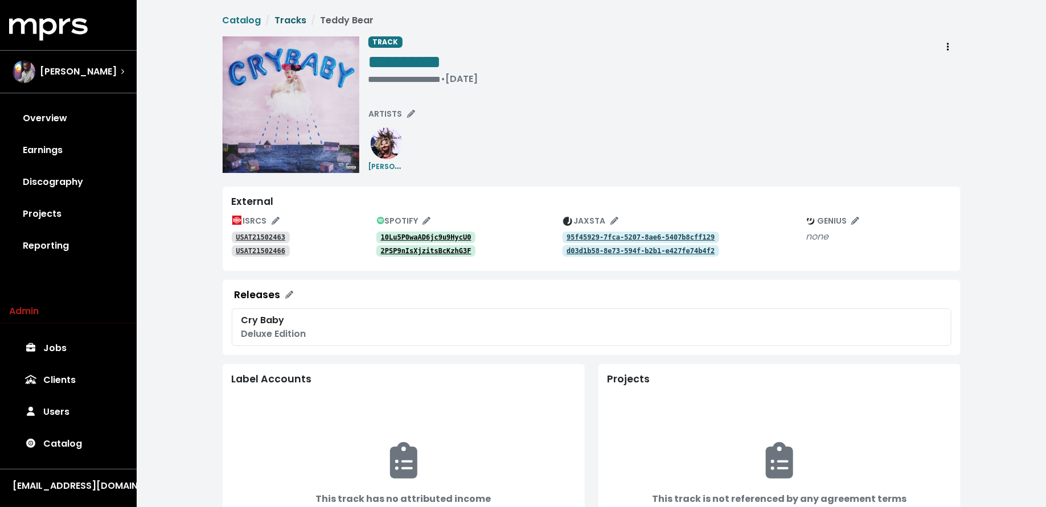
click at [292, 17] on link "Tracks" at bounding box center [291, 20] width 32 height 13
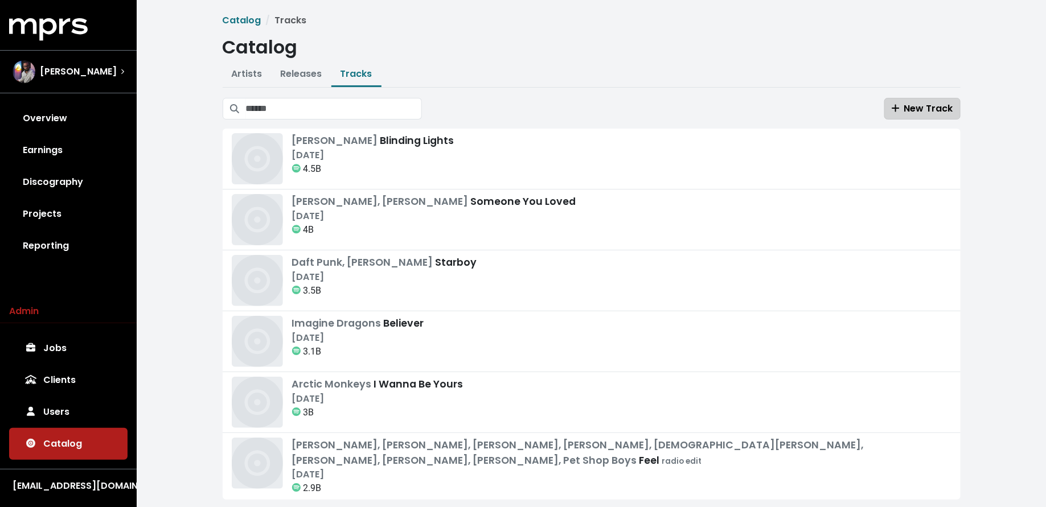
click at [903, 112] on span "New Track" at bounding box center [923, 108] width 62 height 13
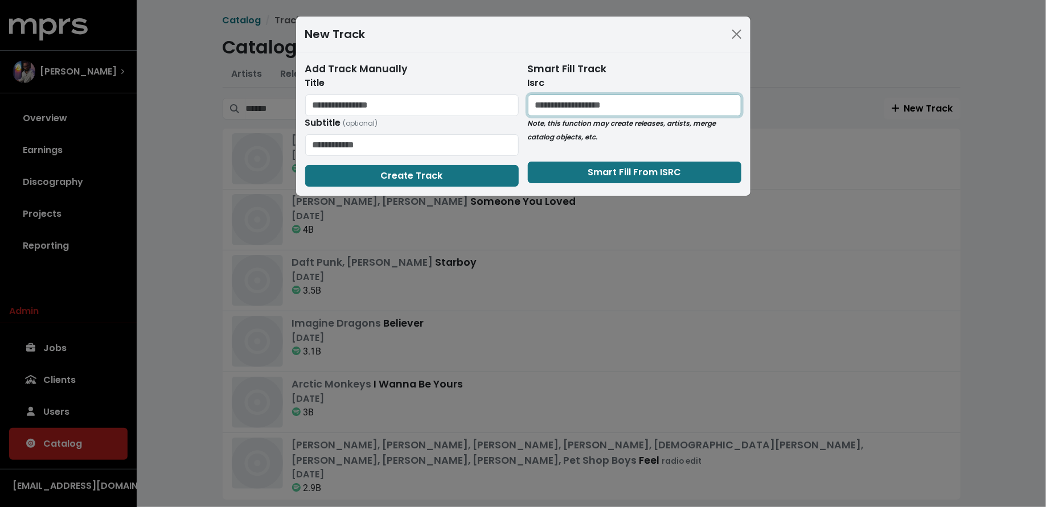
click at [617, 108] on input "text" at bounding box center [635, 106] width 214 height 22
paste input "**********"
type input "**********"
click at [617, 172] on span "Smart Fill From ISRC" at bounding box center [634, 172] width 93 height 13
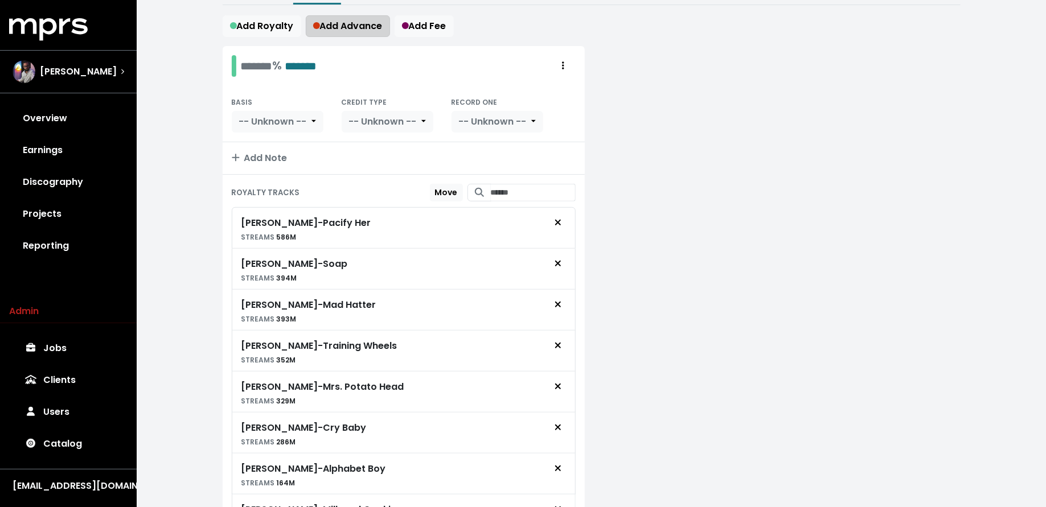
scroll to position [228, 0]
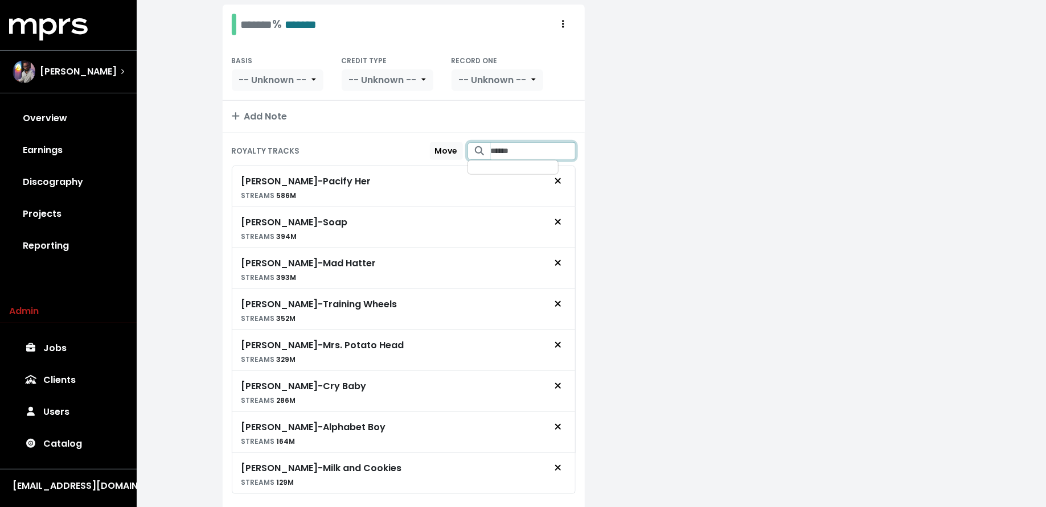
click at [516, 146] on input "Search for tracks by title and link them to this royalty" at bounding box center [533, 151] width 85 height 18
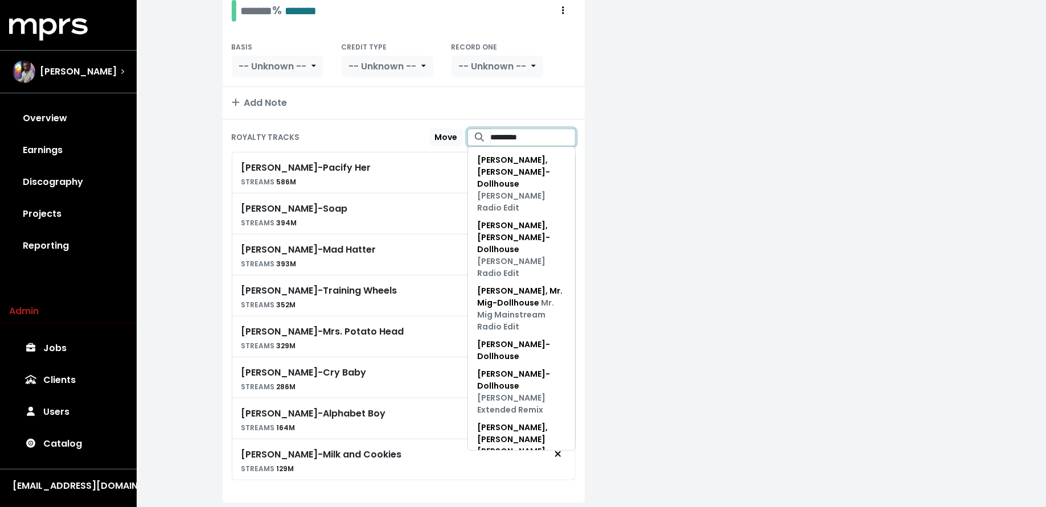
scroll to position [243, 0]
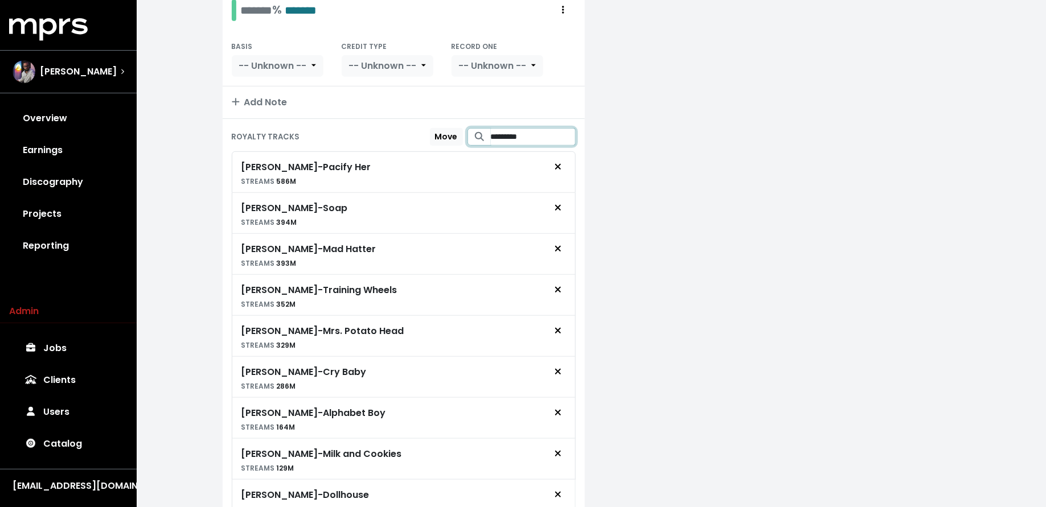
click at [526, 136] on input "*********" at bounding box center [533, 137] width 85 height 18
click at [525, 161] on span "[PERSON_NAME] - Sippy Cup" at bounding box center [522, 166] width 88 height 24
click at [520, 134] on input "*********" at bounding box center [533, 137] width 85 height 18
click at [535, 167] on span "[PERSON_NAME] - Carousel" at bounding box center [516, 166] width 98 height 24
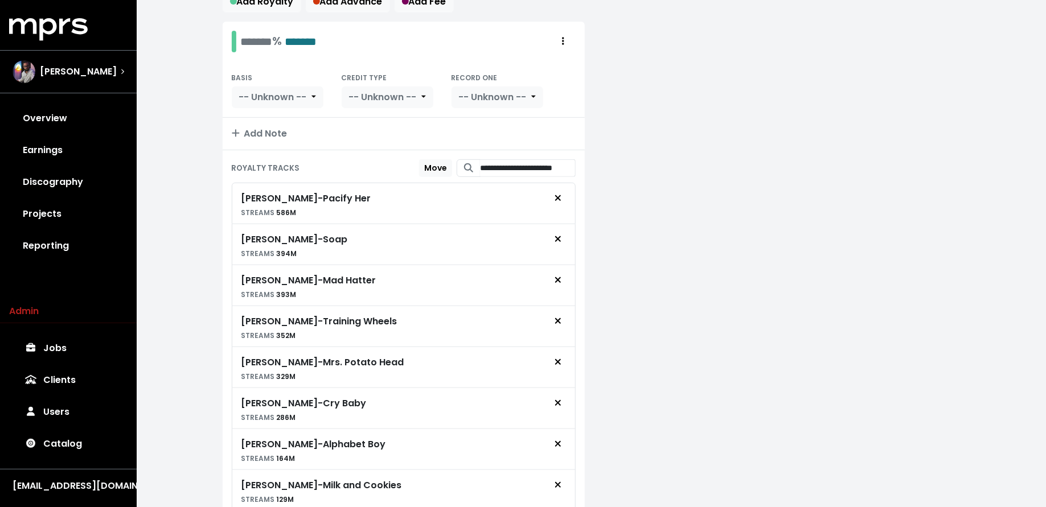
scroll to position [223, 0]
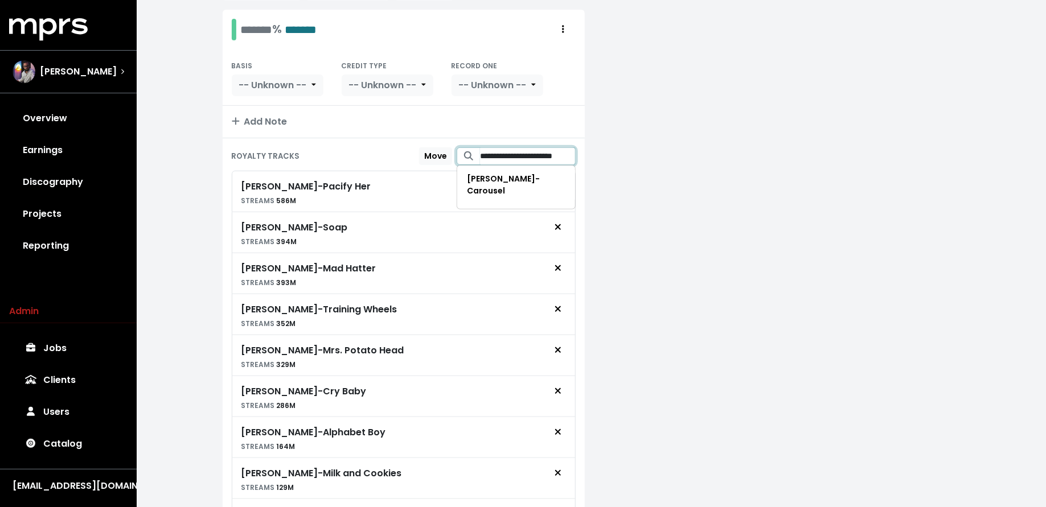
click at [518, 153] on input "**********" at bounding box center [527, 156] width 95 height 18
click at [521, 176] on span "[PERSON_NAME] - Play Date" at bounding box center [512, 184] width 91 height 23
click at [525, 157] on input "*********" at bounding box center [527, 156] width 95 height 18
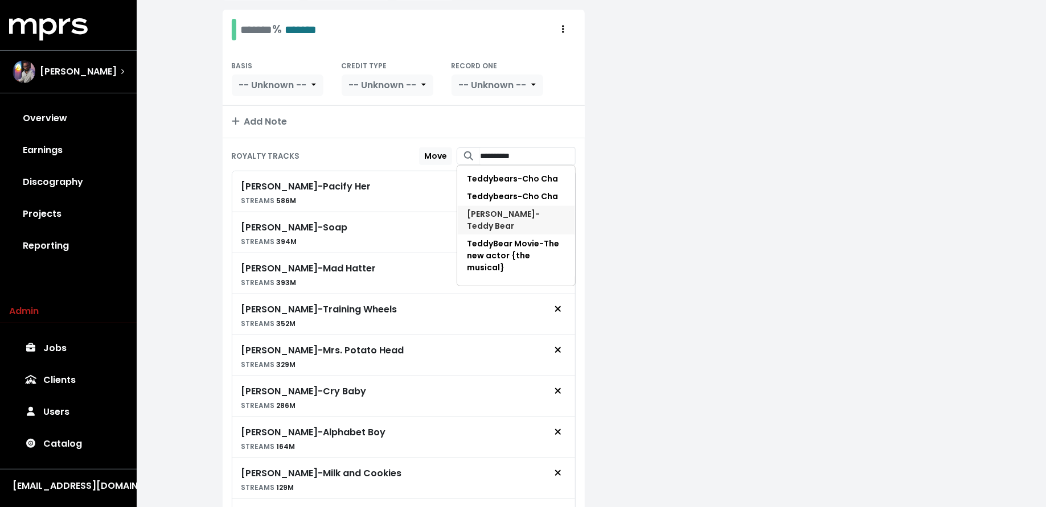
click at [528, 216] on span "[PERSON_NAME] - [PERSON_NAME]" at bounding box center [516, 220] width 98 height 24
click at [527, 148] on input "**********" at bounding box center [527, 156] width 95 height 18
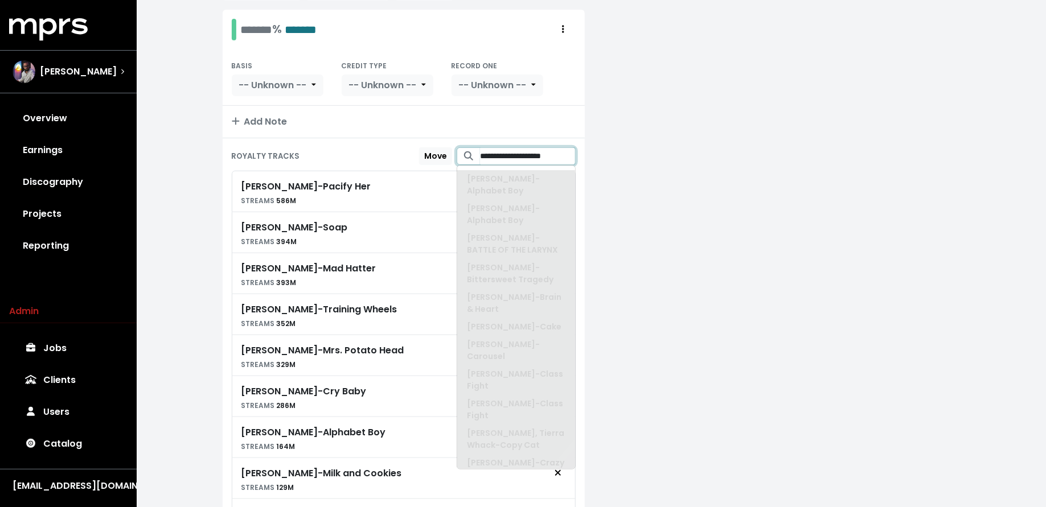
scroll to position [0, 10]
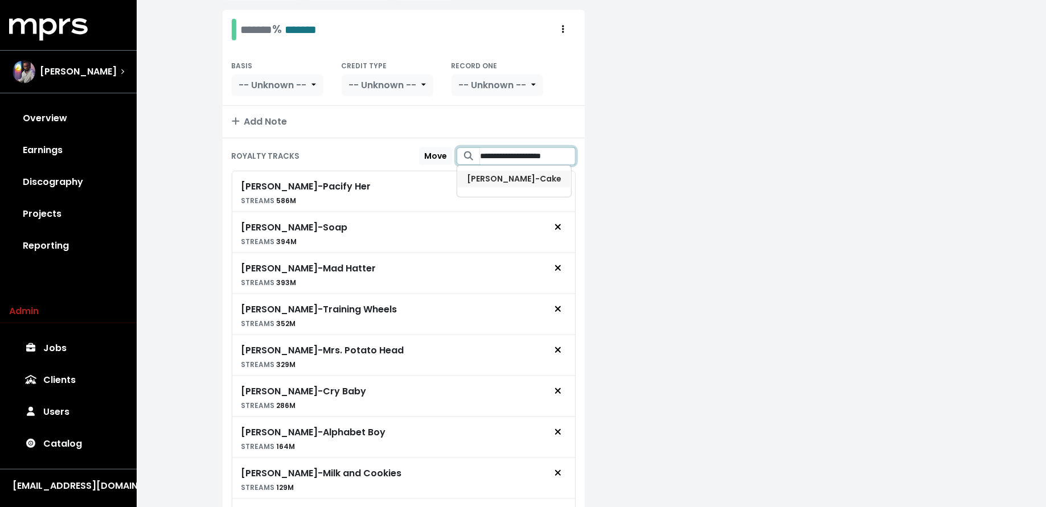
type input "**********"
click at [541, 173] on span "[PERSON_NAME]" at bounding box center [514, 178] width 95 height 11
click at [34, 247] on link "Reporting" at bounding box center [68, 246] width 118 height 32
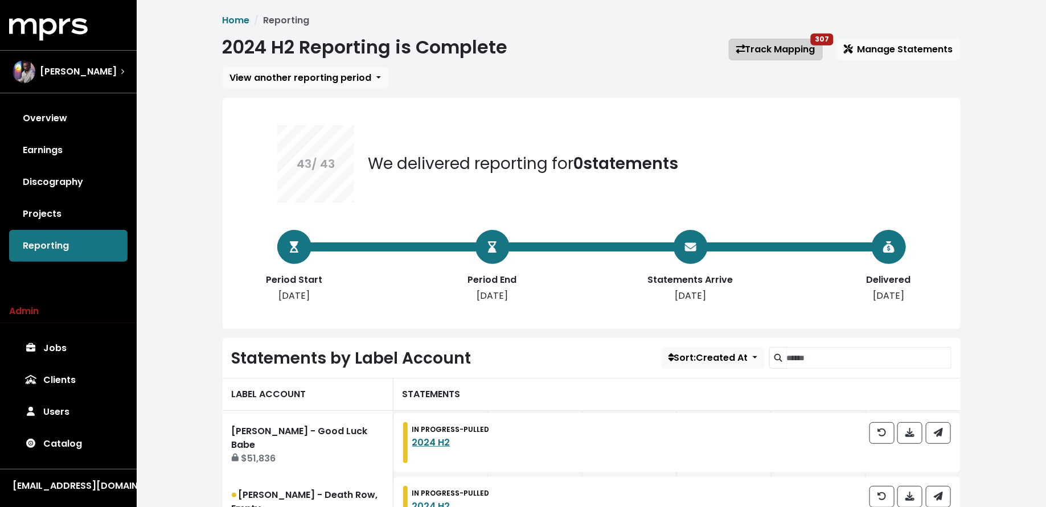
click at [752, 56] on link "Track Mapping 307" at bounding box center [776, 50] width 94 height 22
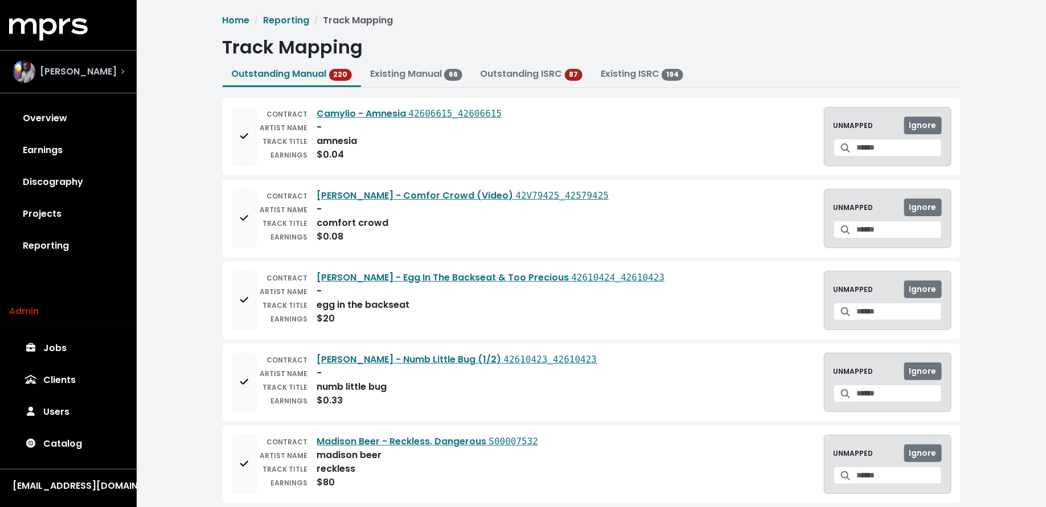
click at [75, 81] on div "[PERSON_NAME]" at bounding box center [65, 71] width 104 height 23
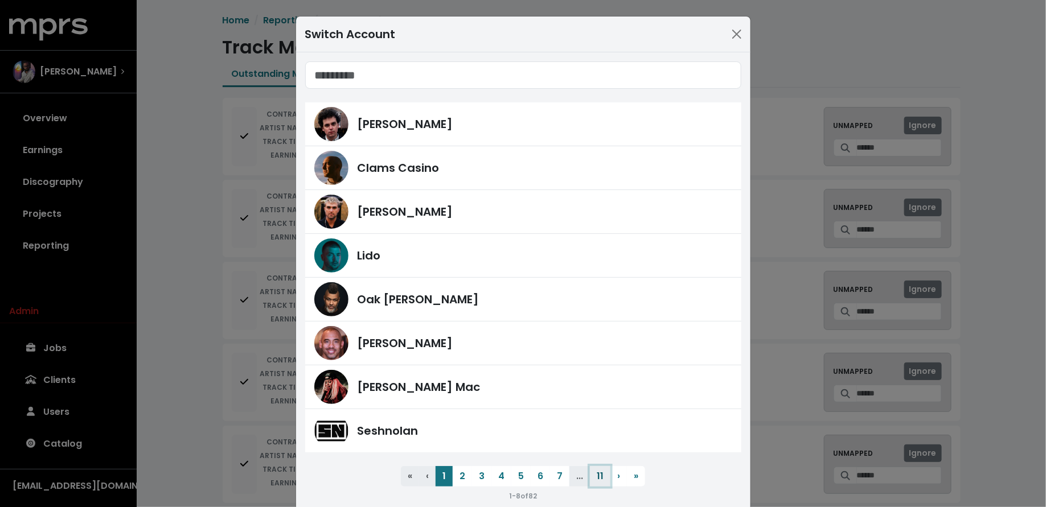
click at [603, 478] on button "11" at bounding box center [600, 476] width 21 height 21
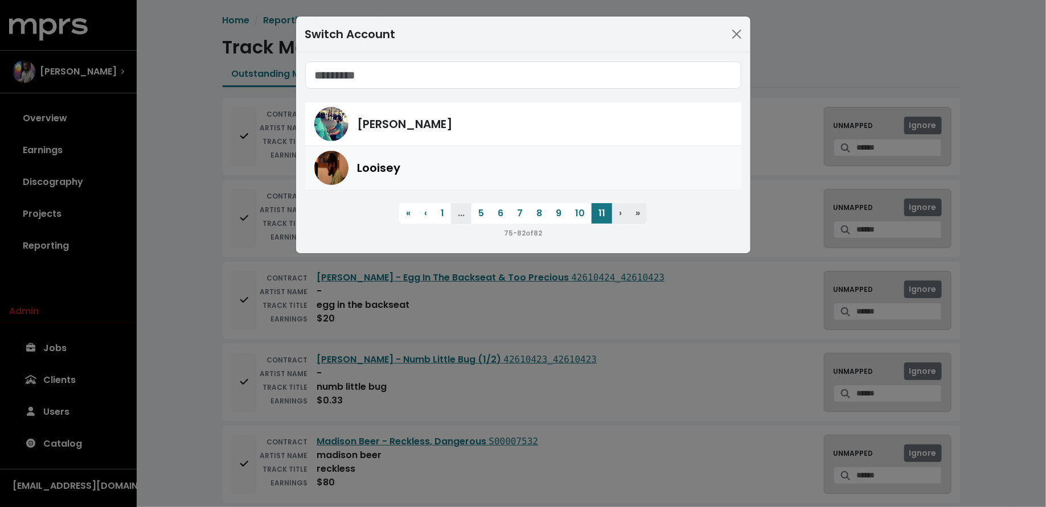
click at [548, 172] on div "Looisey" at bounding box center [545, 167] width 375 height 17
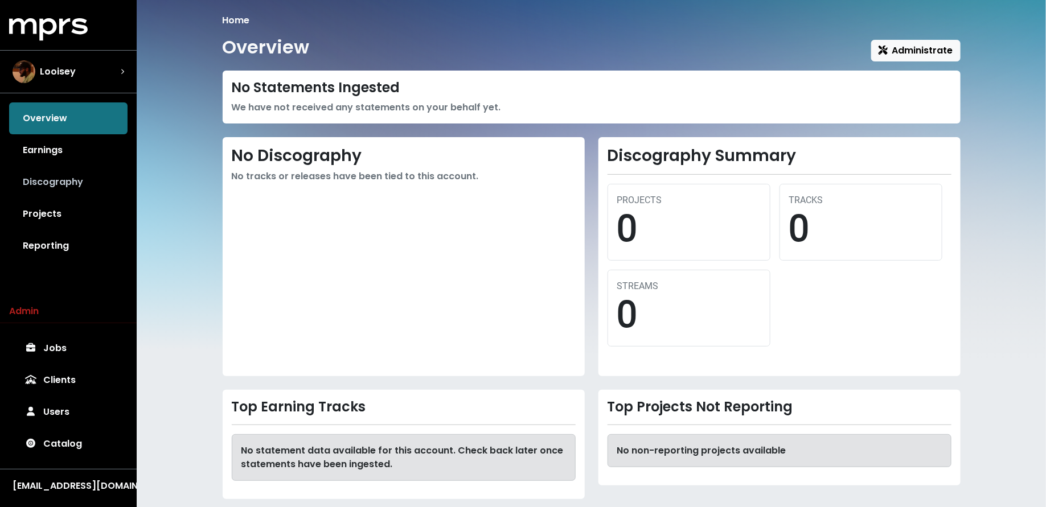
click at [96, 184] on link "Discography" at bounding box center [68, 182] width 118 height 32
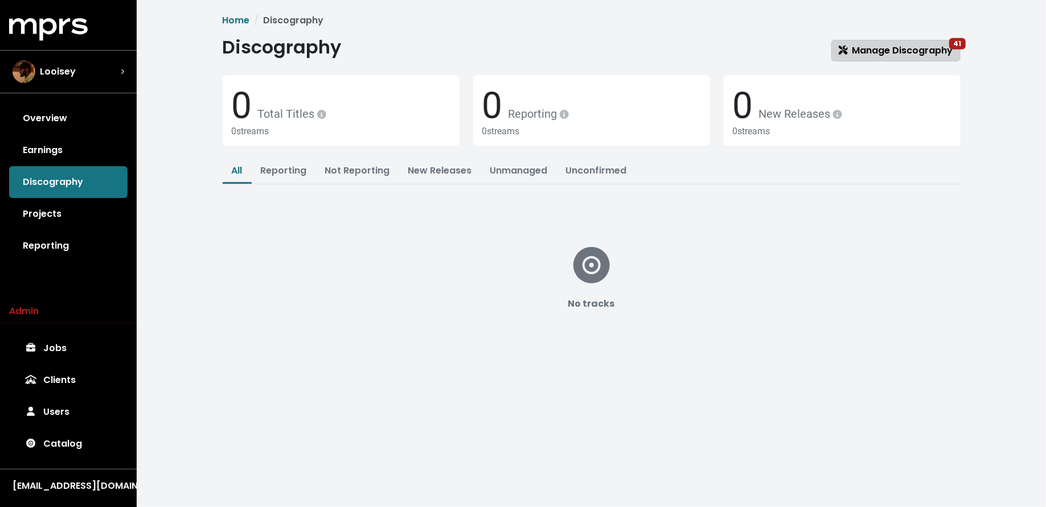
click at [853, 59] on link "Manage Discography 41" at bounding box center [895, 51] width 129 height 22
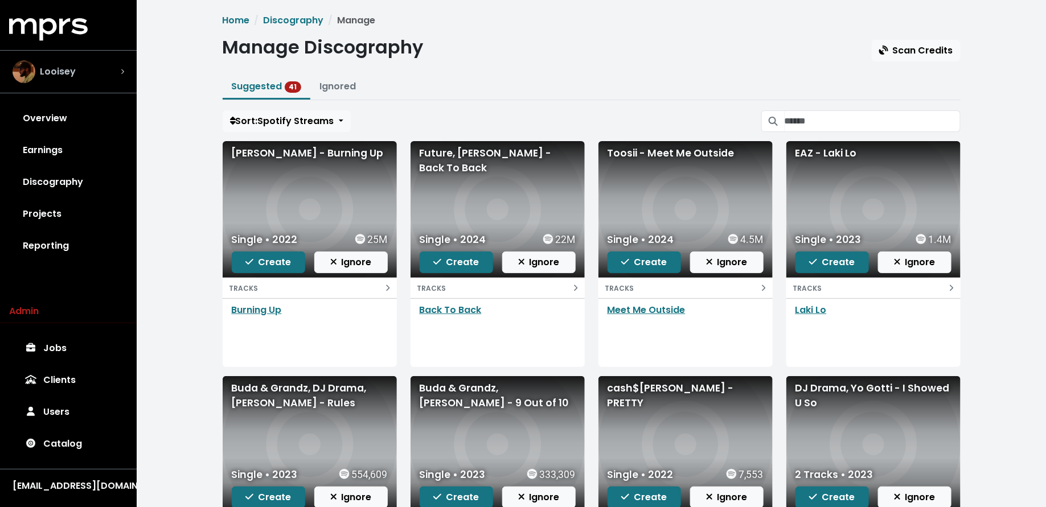
click at [119, 82] on div "Looisey" at bounding box center [69, 71] width 112 height 23
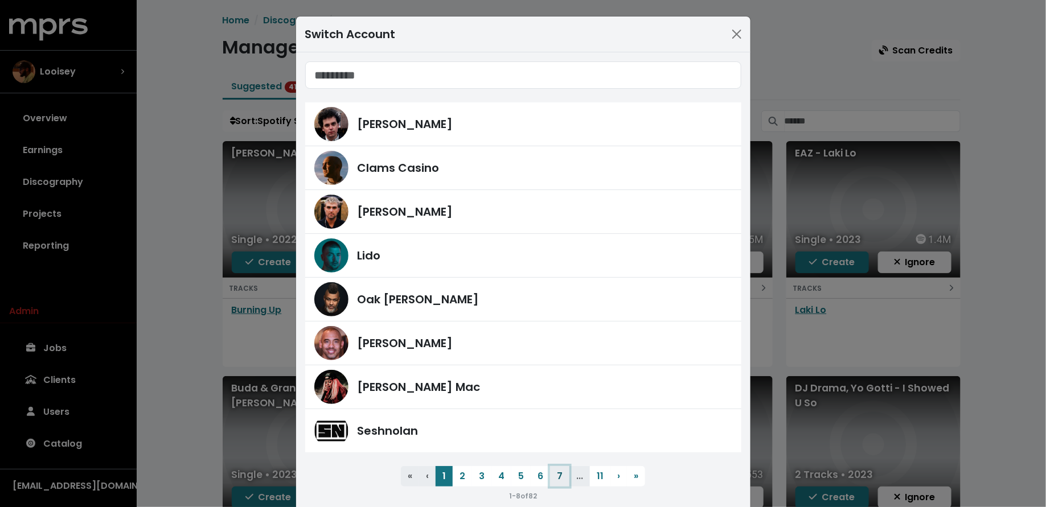
click at [560, 467] on button "7" at bounding box center [559, 476] width 19 height 21
